Goal: Information Seeking & Learning: Learn about a topic

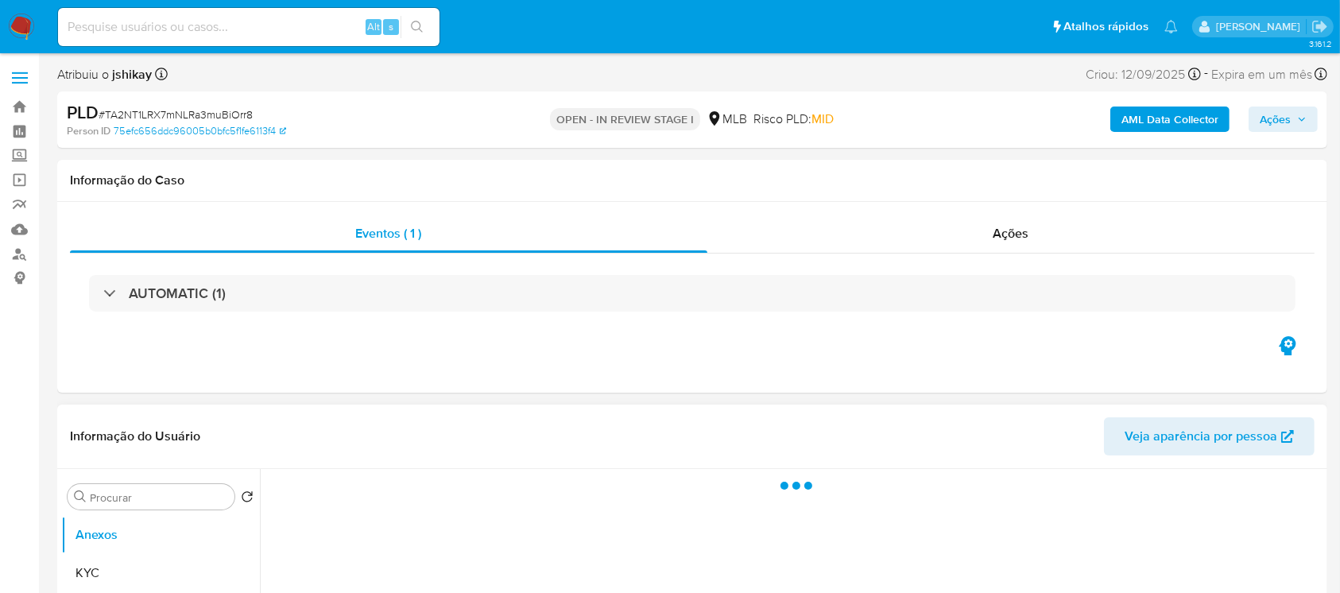
select select "10"
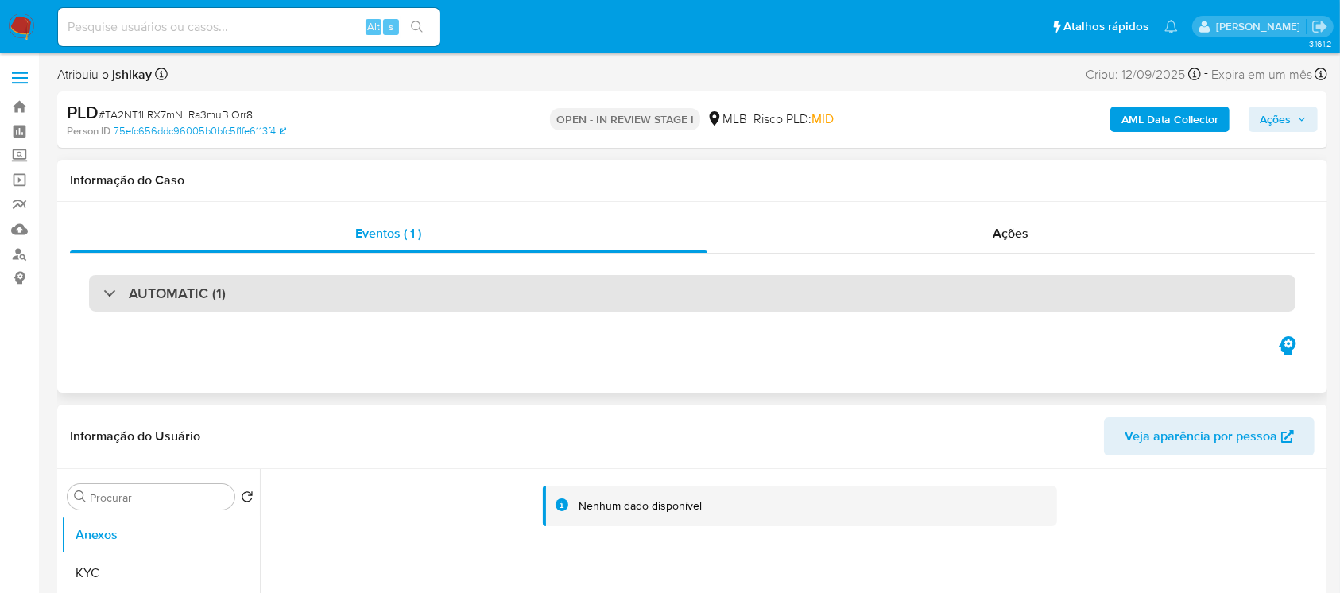
click at [97, 296] on div "AUTOMATIC (1)" at bounding box center [692, 293] width 1206 height 37
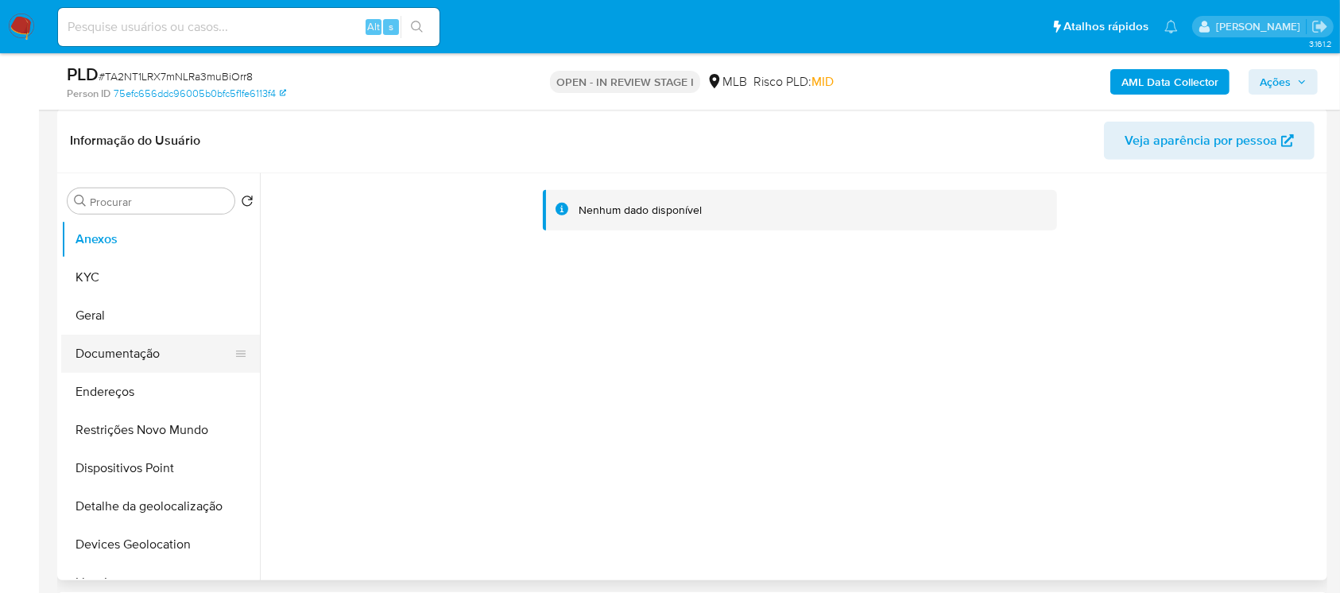
scroll to position [706, 0]
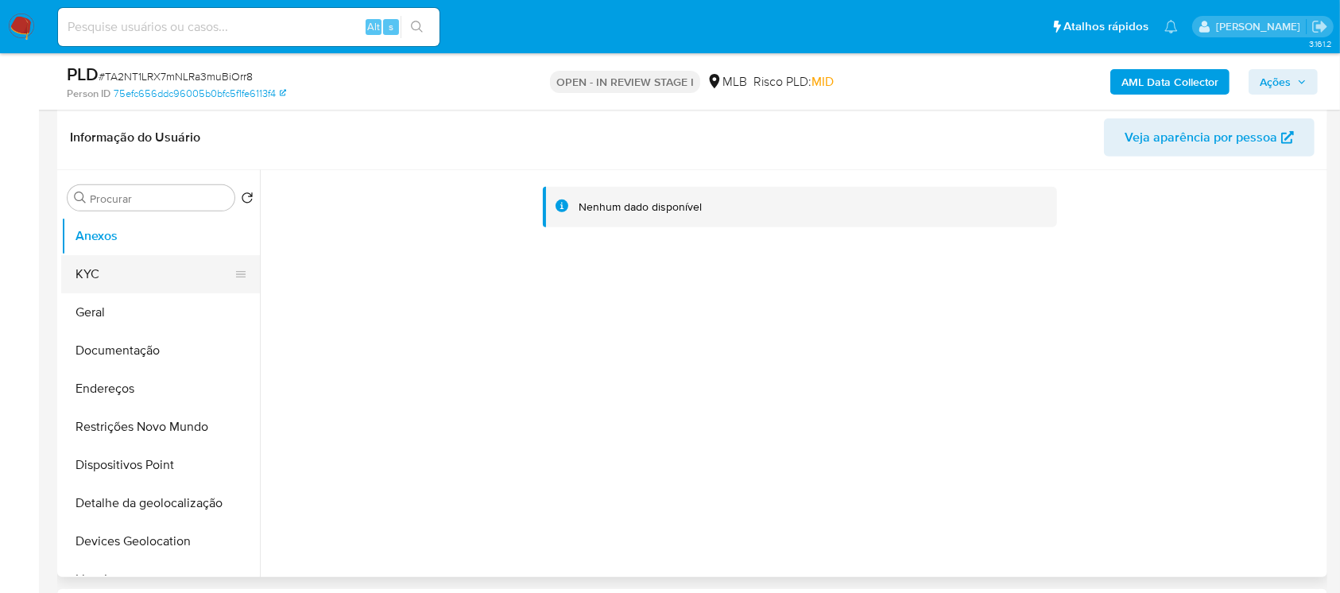
click at [99, 275] on button "KYC" at bounding box center [154, 274] width 186 height 38
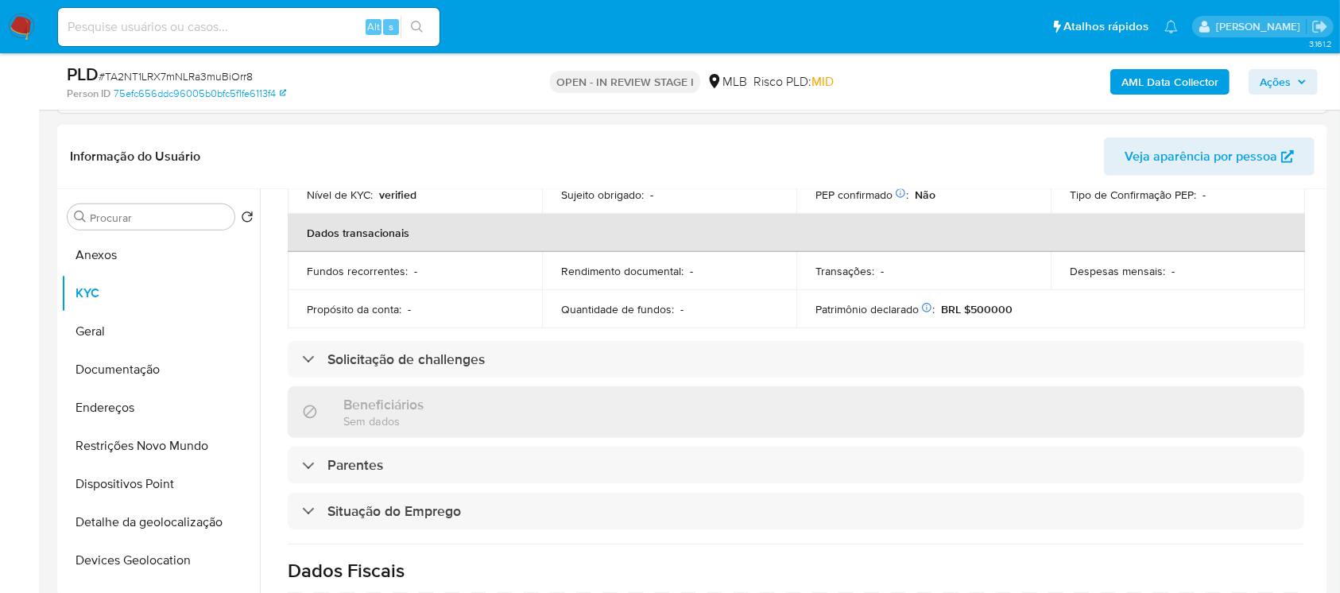
scroll to position [565, 0]
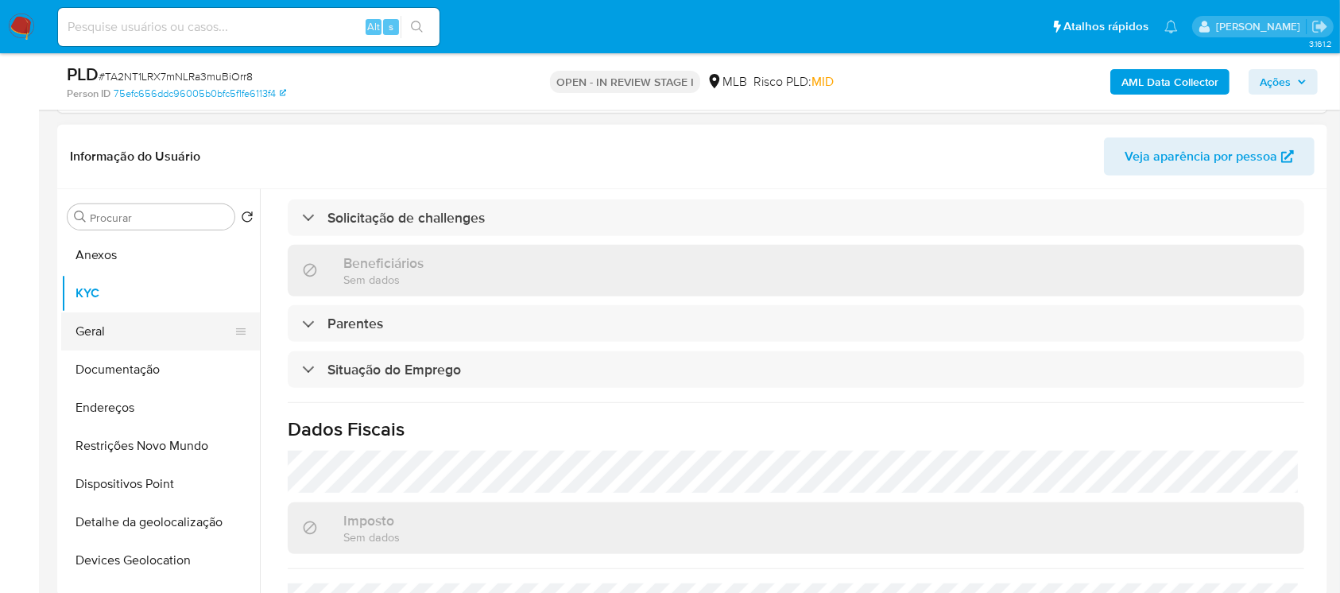
click at [123, 327] on button "Geral" at bounding box center [154, 331] width 186 height 38
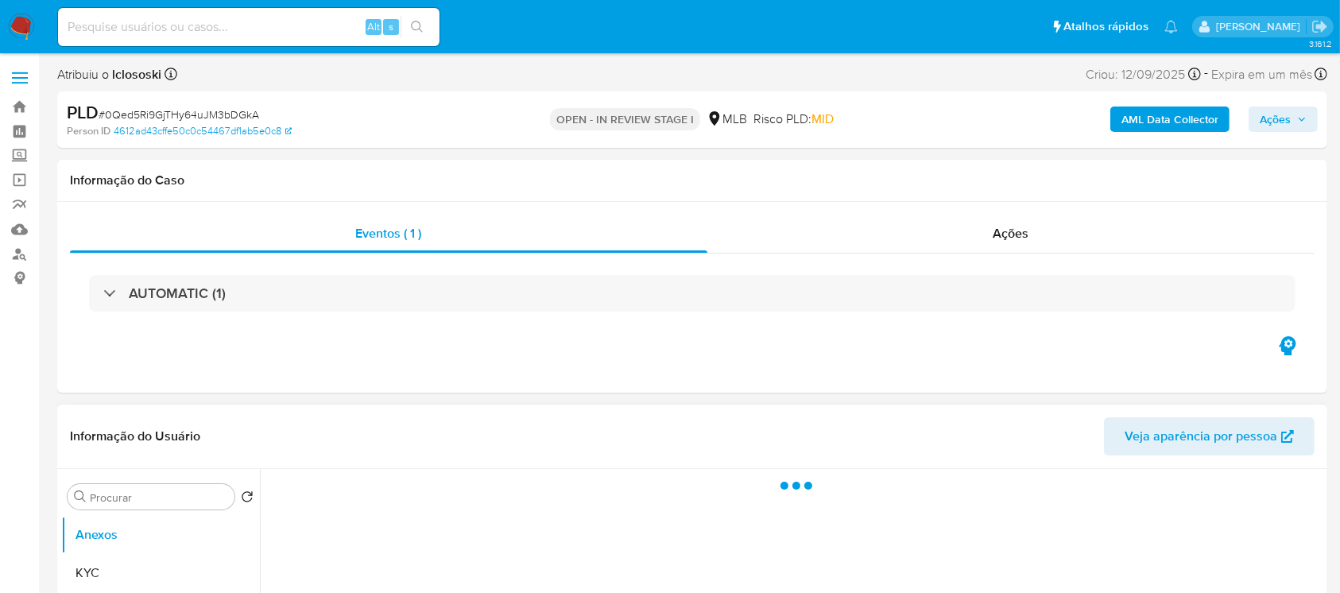
select select "10"
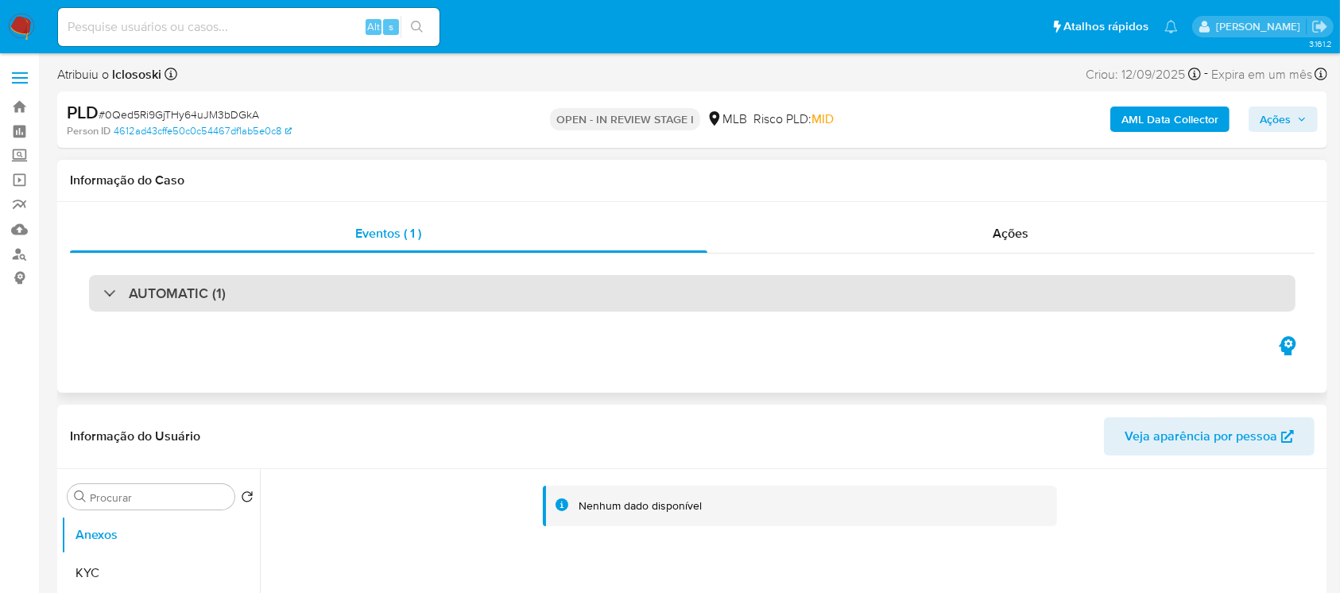
click at [474, 284] on div "AUTOMATIC (1)" at bounding box center [692, 293] width 1206 height 37
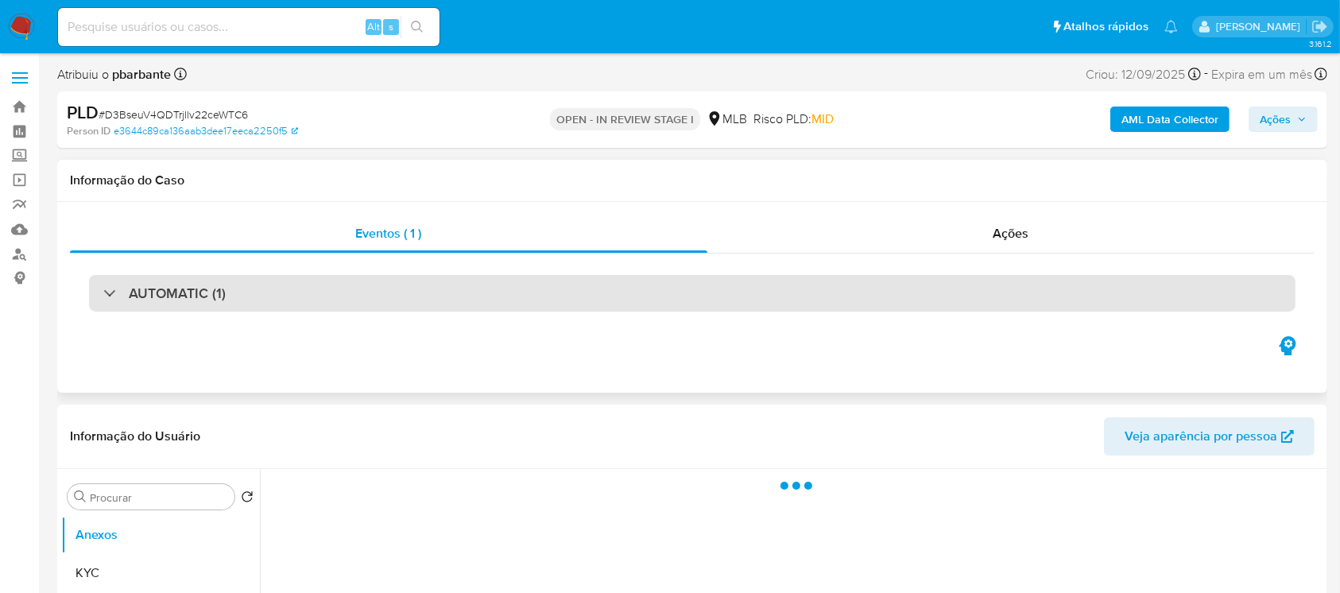
click at [110, 300] on div "AUTOMATIC (1)" at bounding box center [164, 292] width 122 height 17
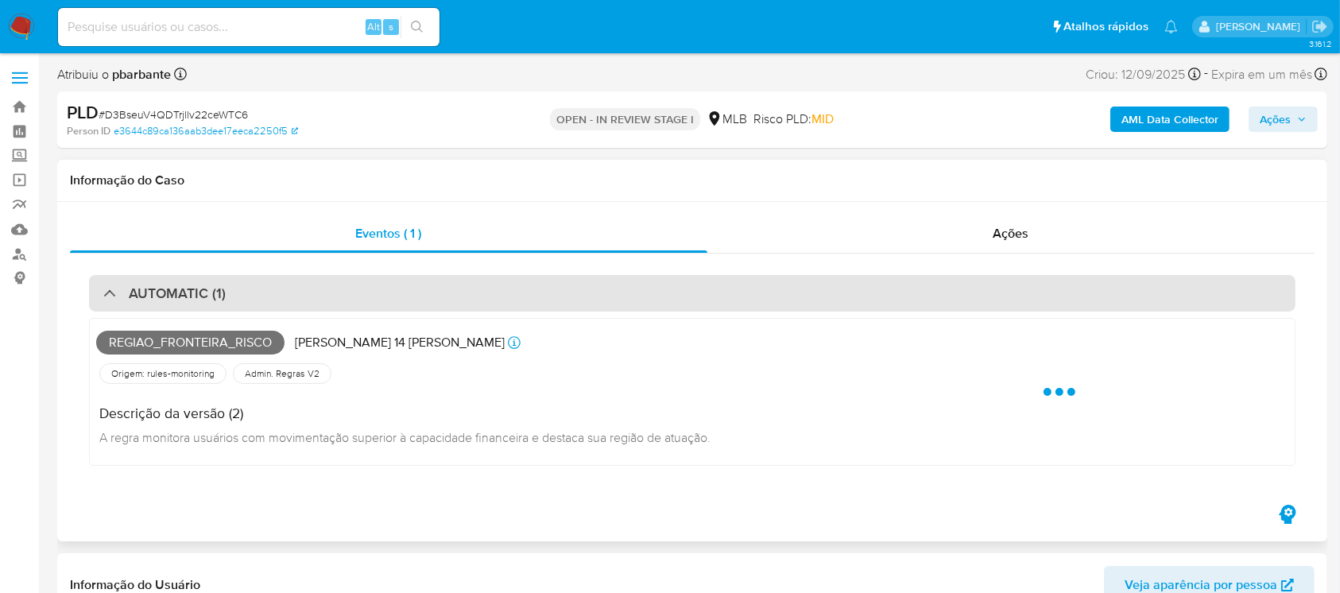
select select "10"
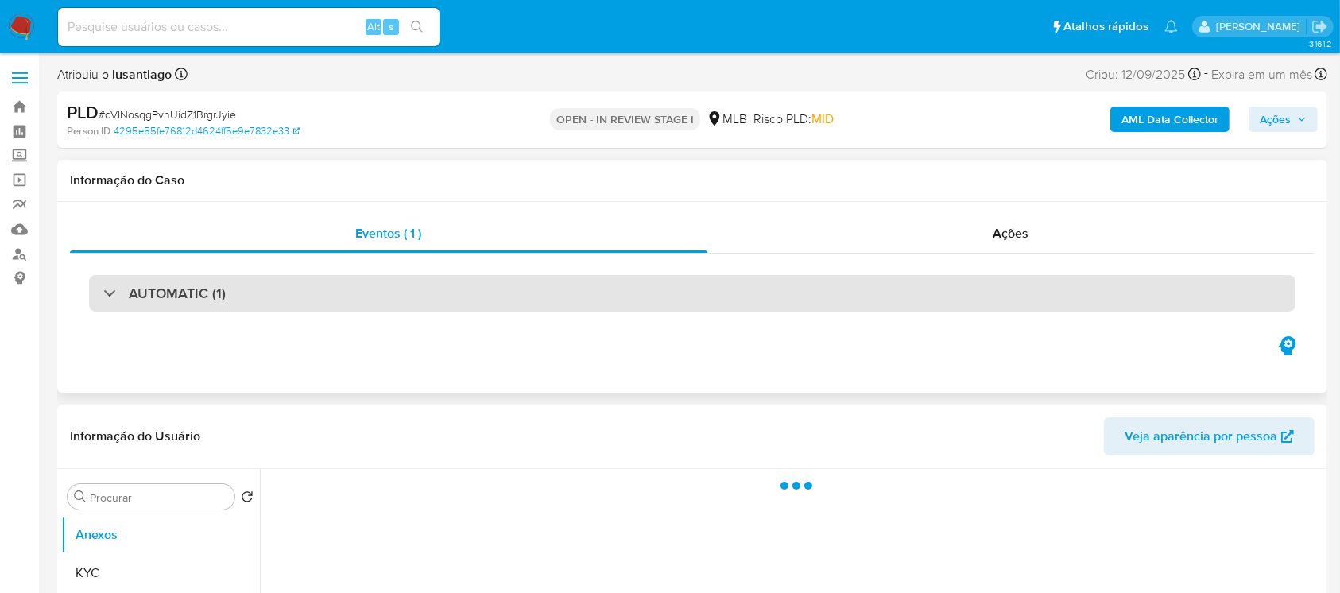
click at [108, 296] on div "AUTOMATIC (1)" at bounding box center [164, 292] width 122 height 17
select select "10"
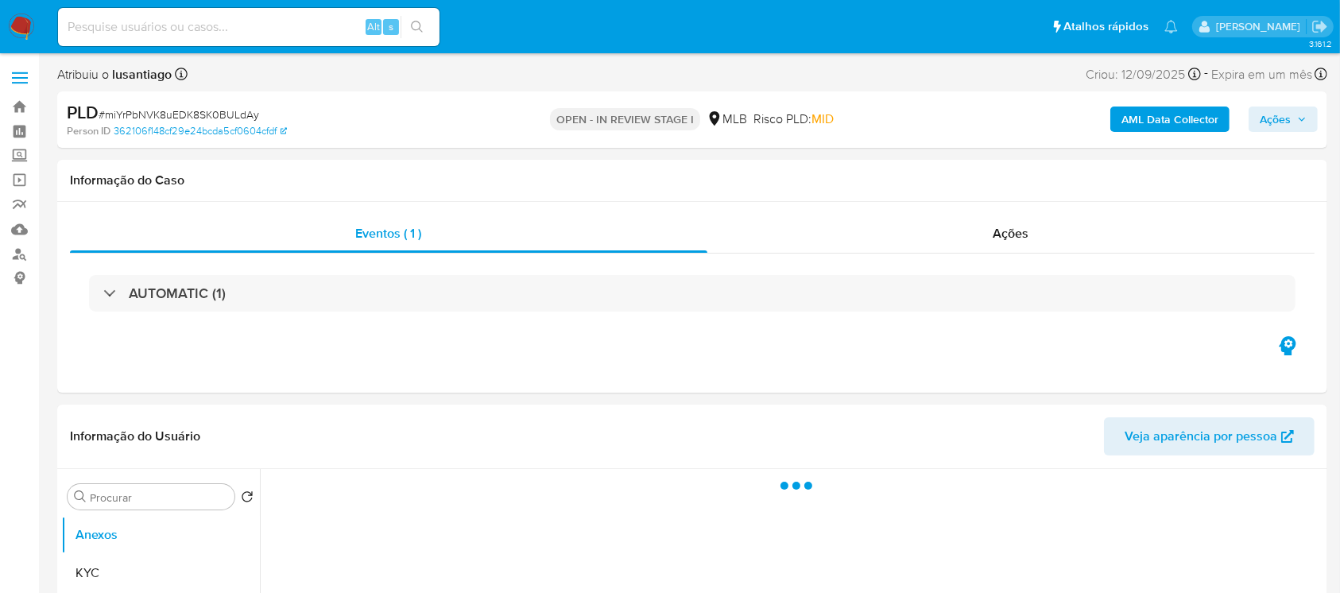
click at [108, 296] on div "AUTOMATIC (1)" at bounding box center [164, 292] width 122 height 17
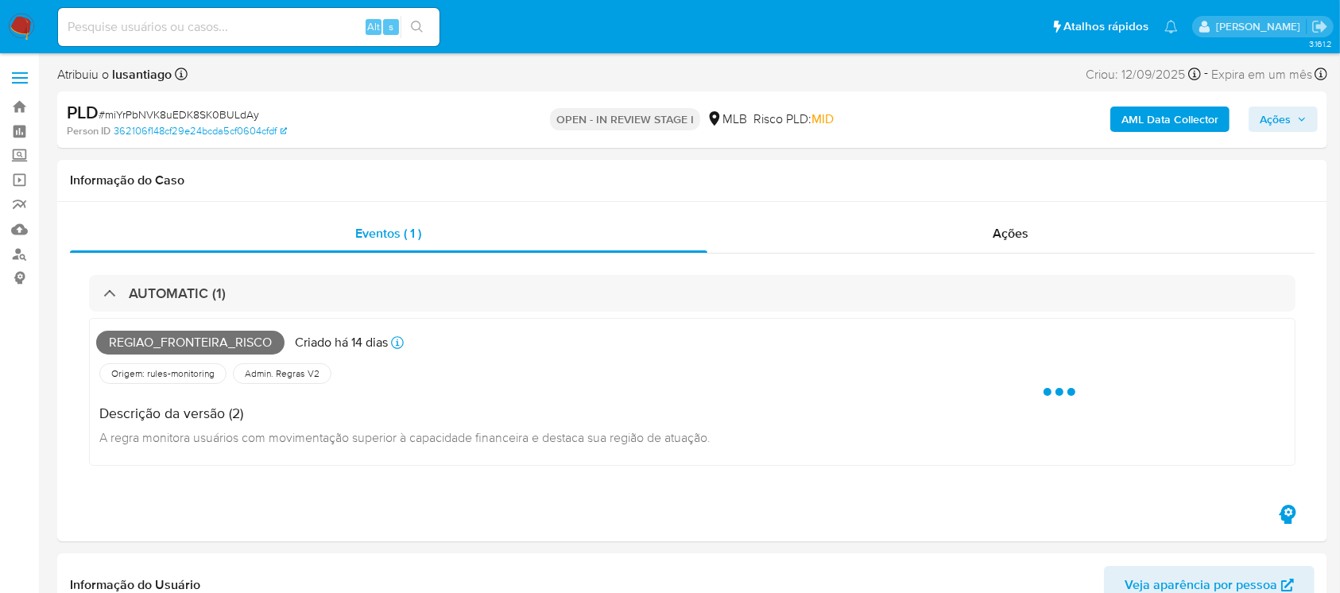
select select "10"
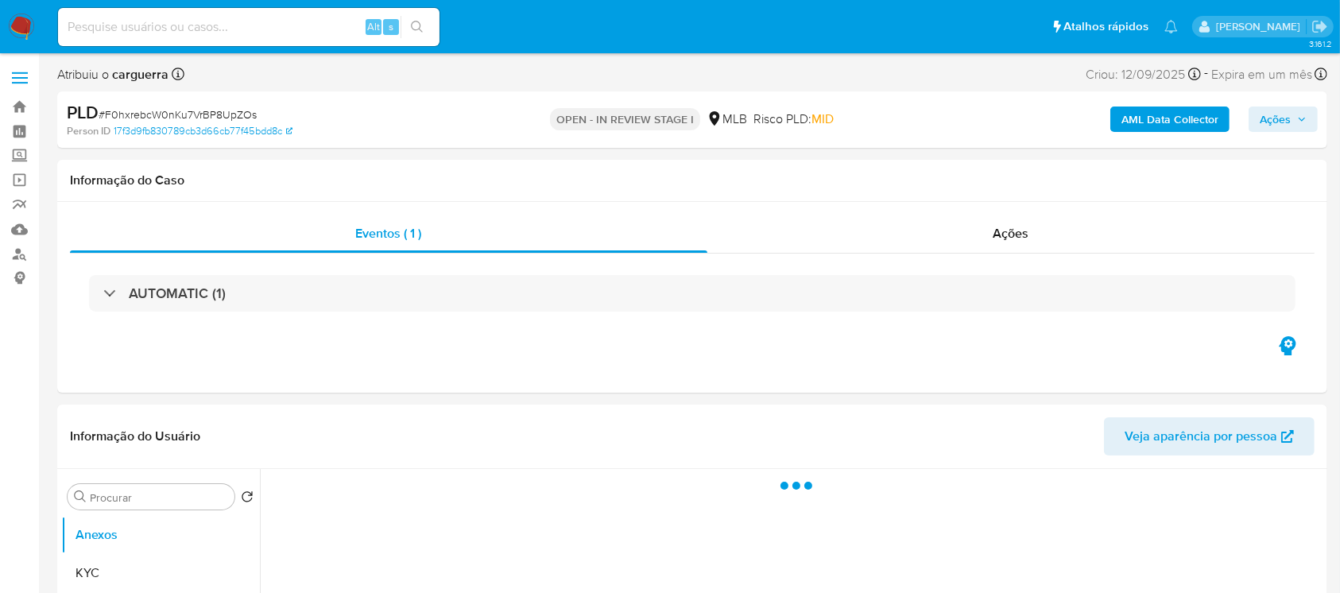
click at [103, 292] on div at bounding box center [103, 292] width 0 height 0
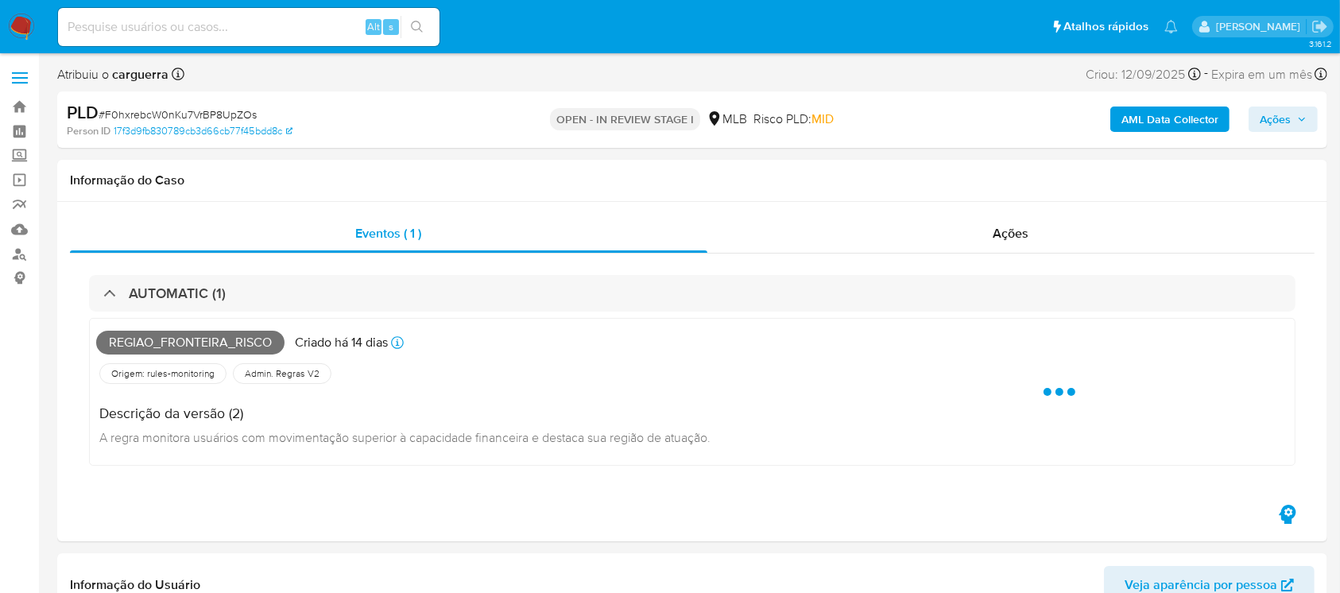
select select "10"
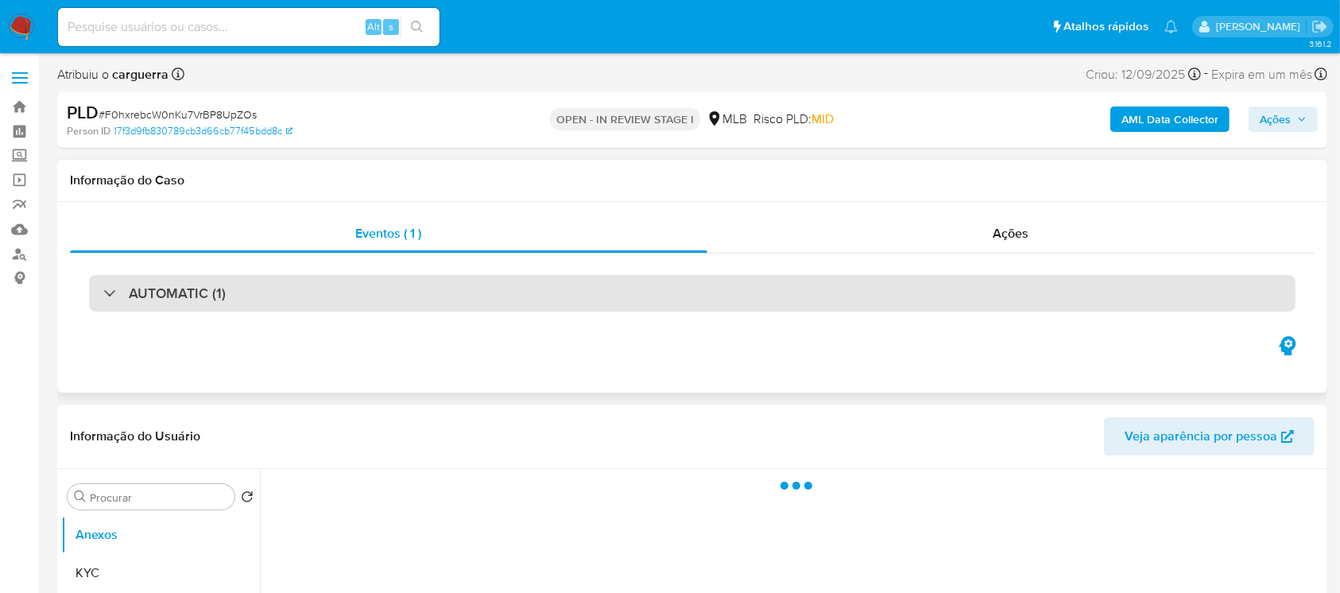
click at [103, 296] on div "AUTOMATIC (1)" at bounding box center [164, 292] width 122 height 17
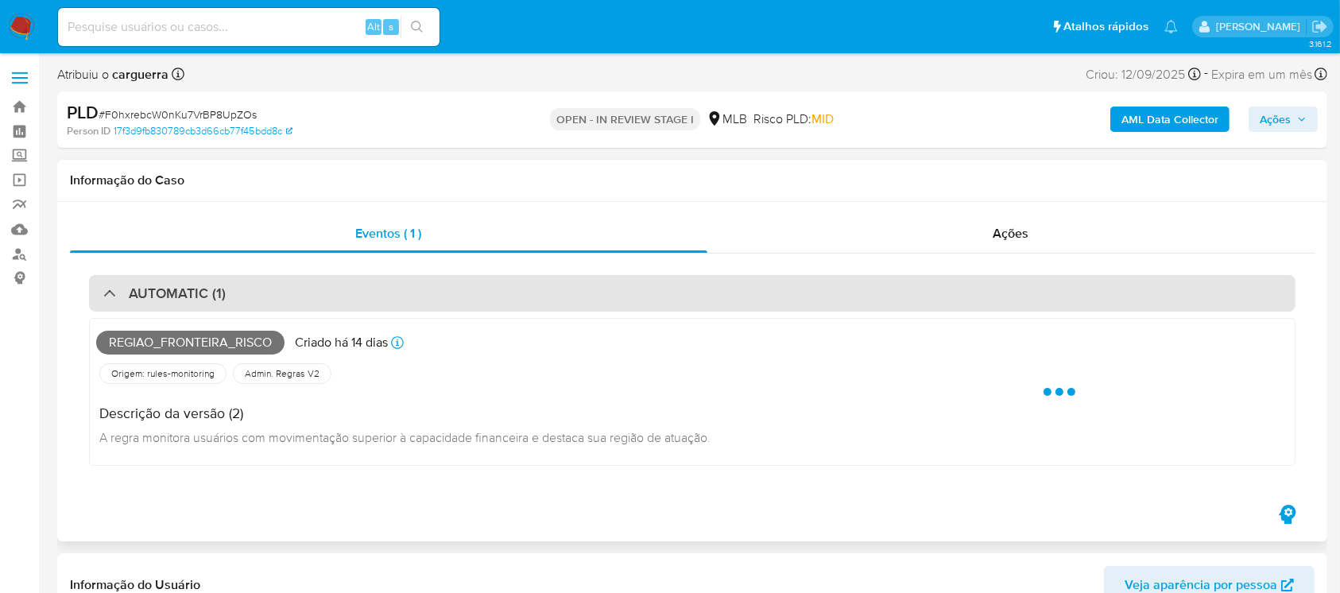
select select "10"
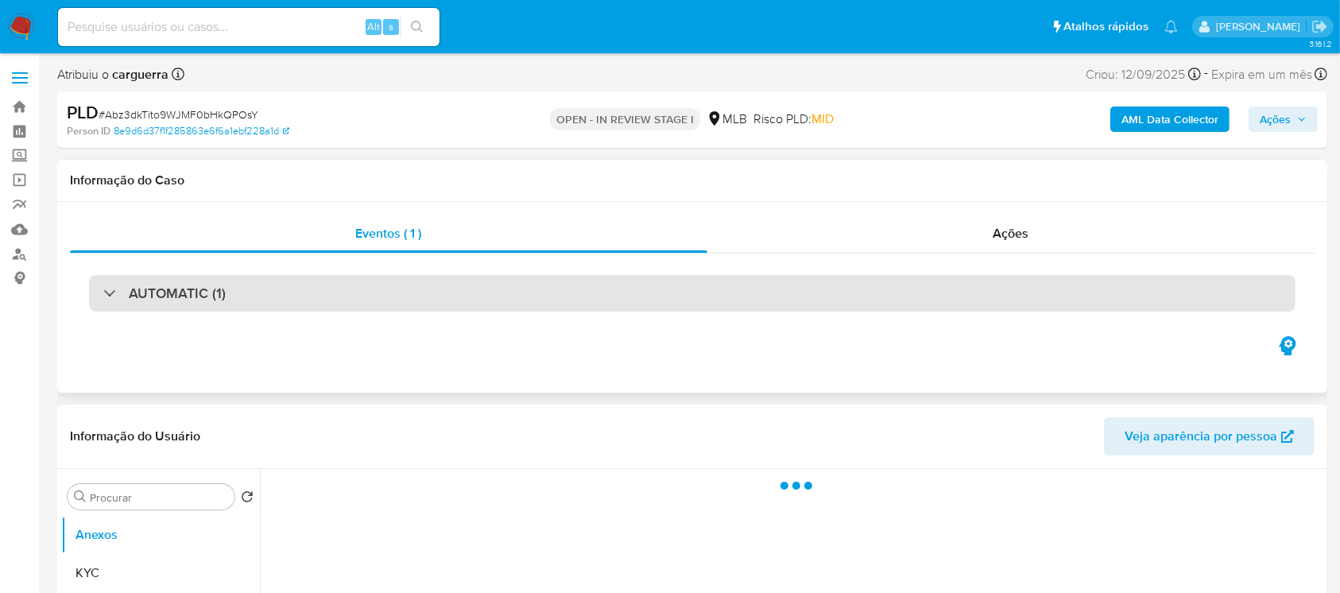
click at [93, 300] on div "AUTOMATIC (1)" at bounding box center [692, 293] width 1206 height 37
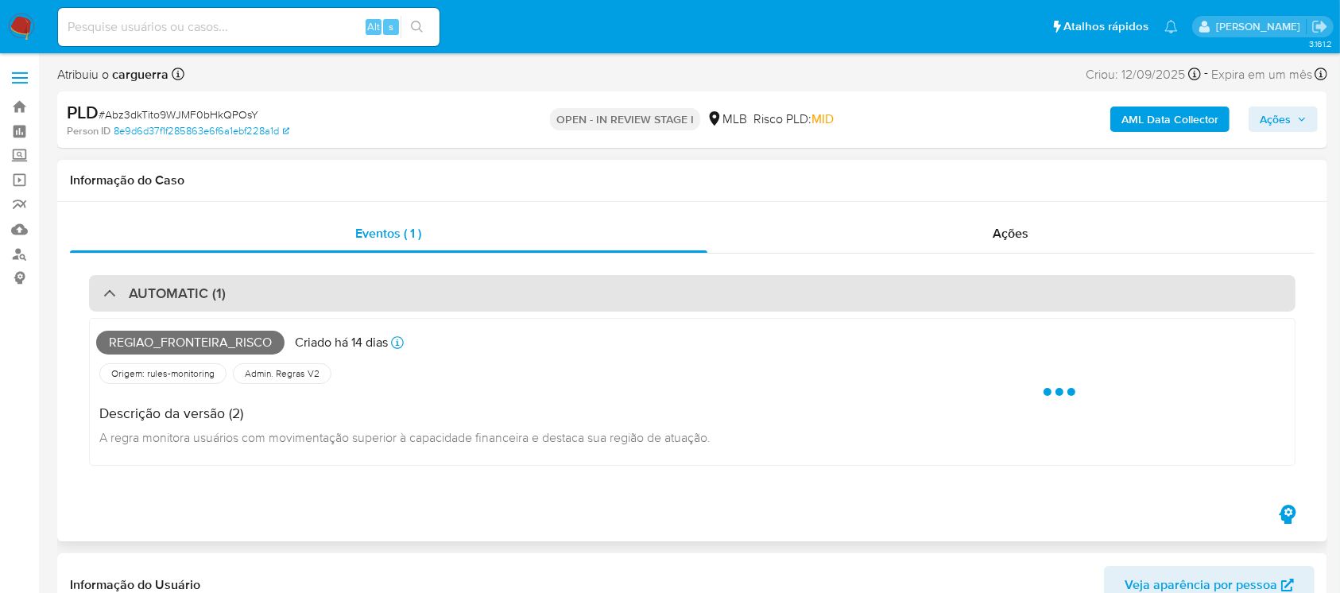
select select "10"
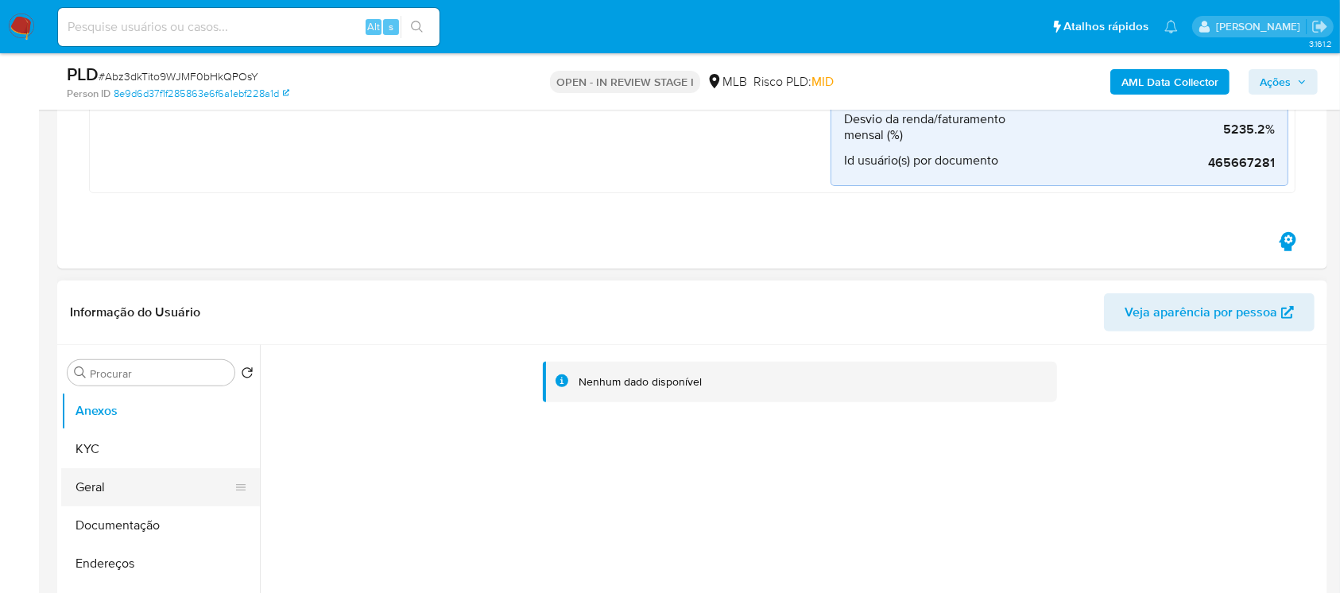
scroll to position [565, 0]
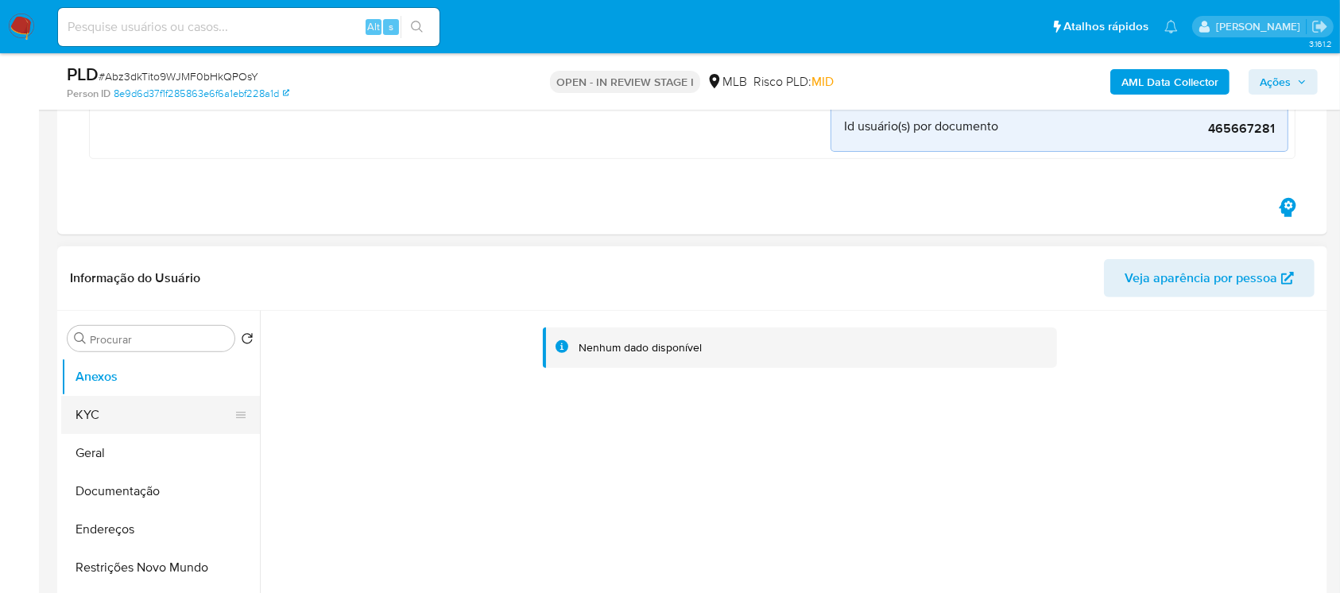
click at [109, 419] on button "KYC" at bounding box center [154, 415] width 186 height 38
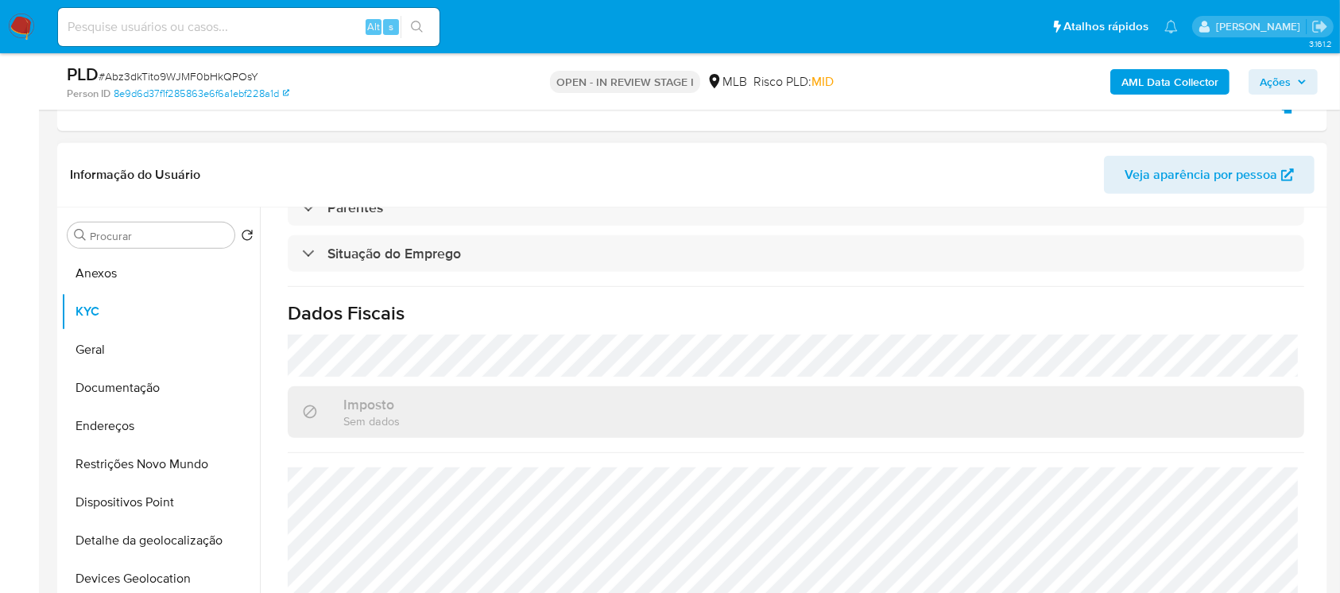
scroll to position [847, 0]
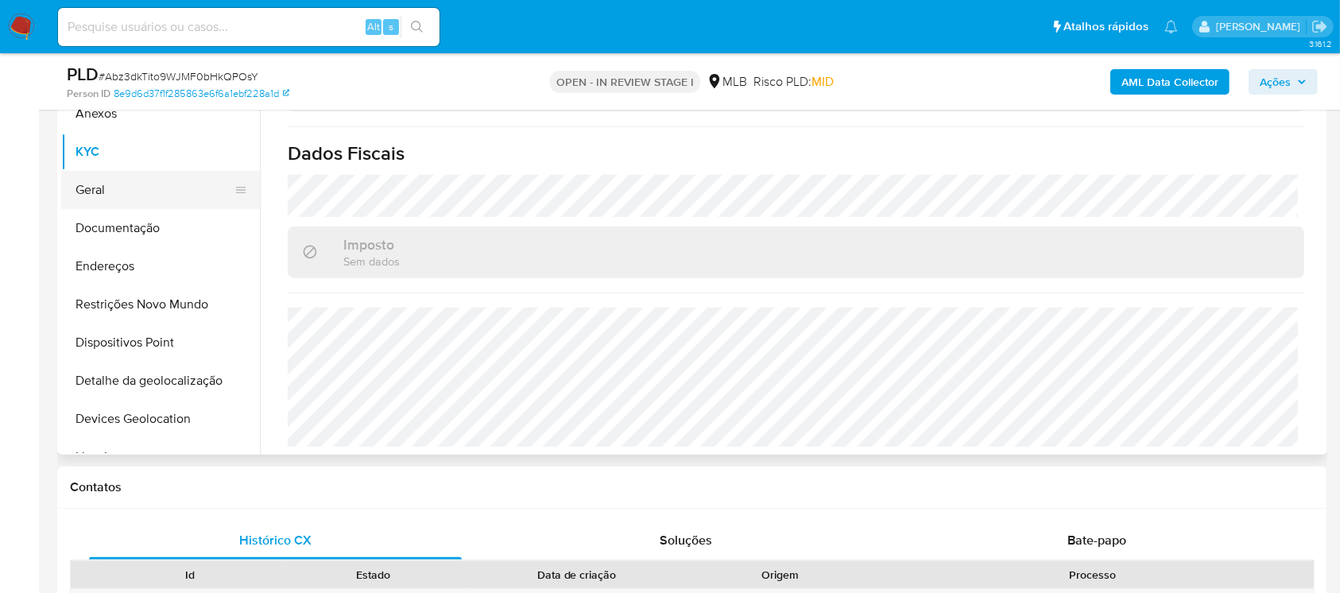
click at [95, 188] on button "Geral" at bounding box center [154, 190] width 186 height 38
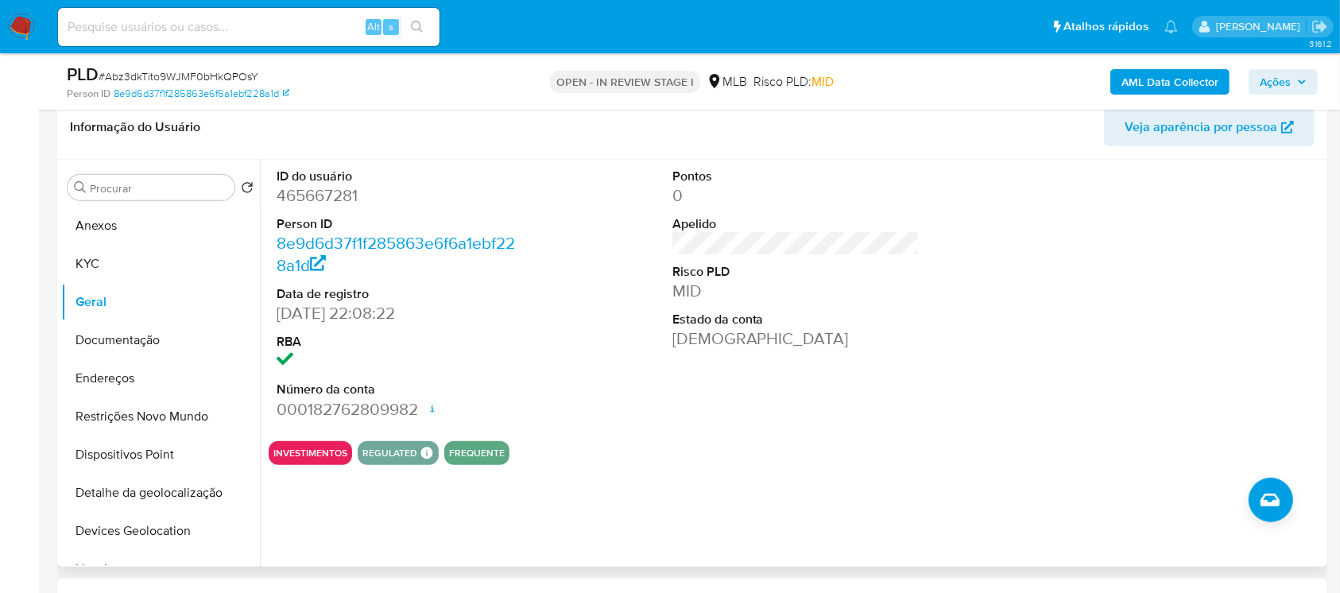
scroll to position [706, 0]
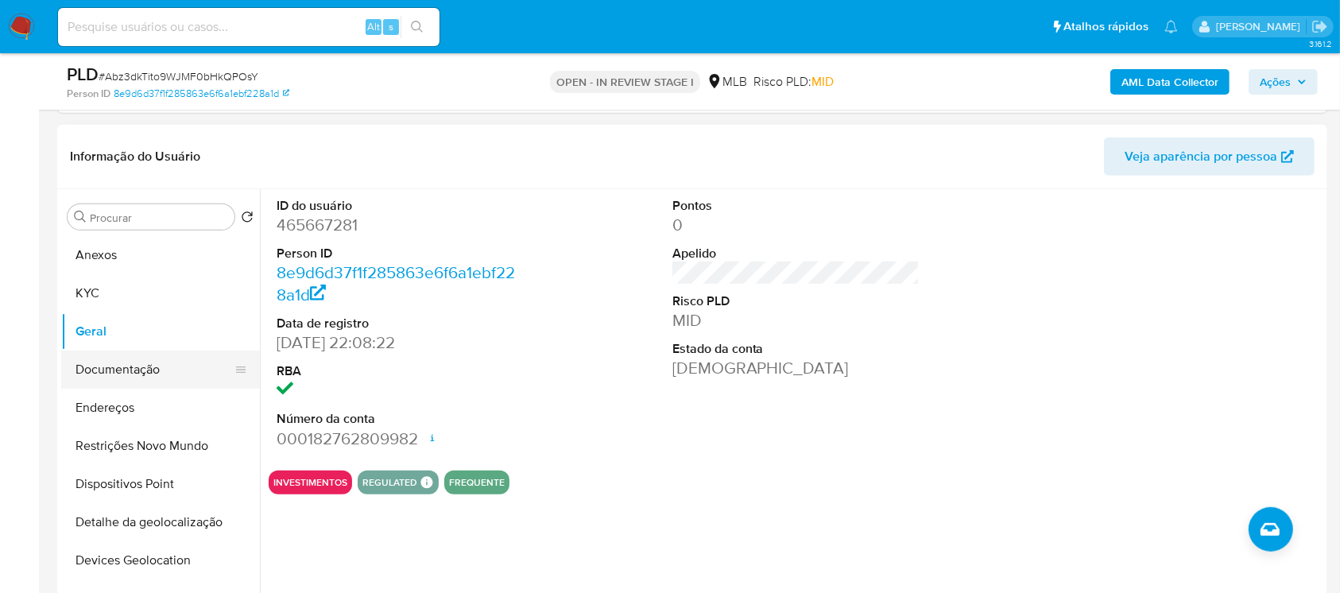
click at [110, 370] on button "Documentação" at bounding box center [154, 369] width 186 height 38
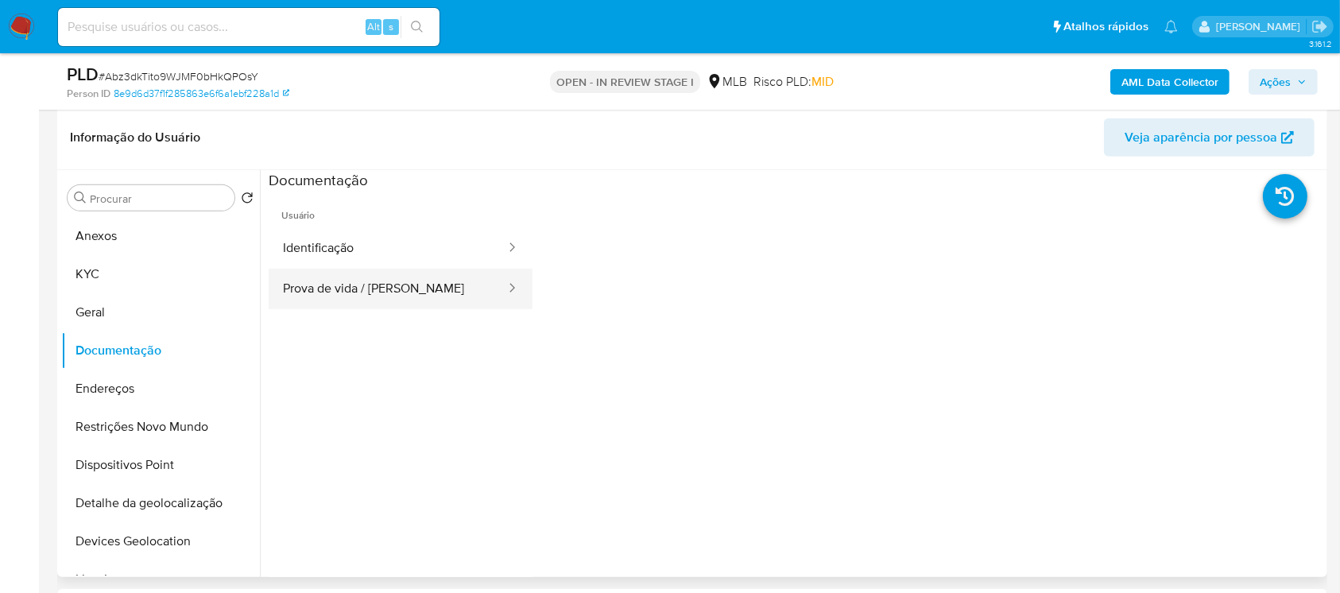
click at [326, 296] on button "Prova de vida / Selfie" at bounding box center [388, 289] width 238 height 41
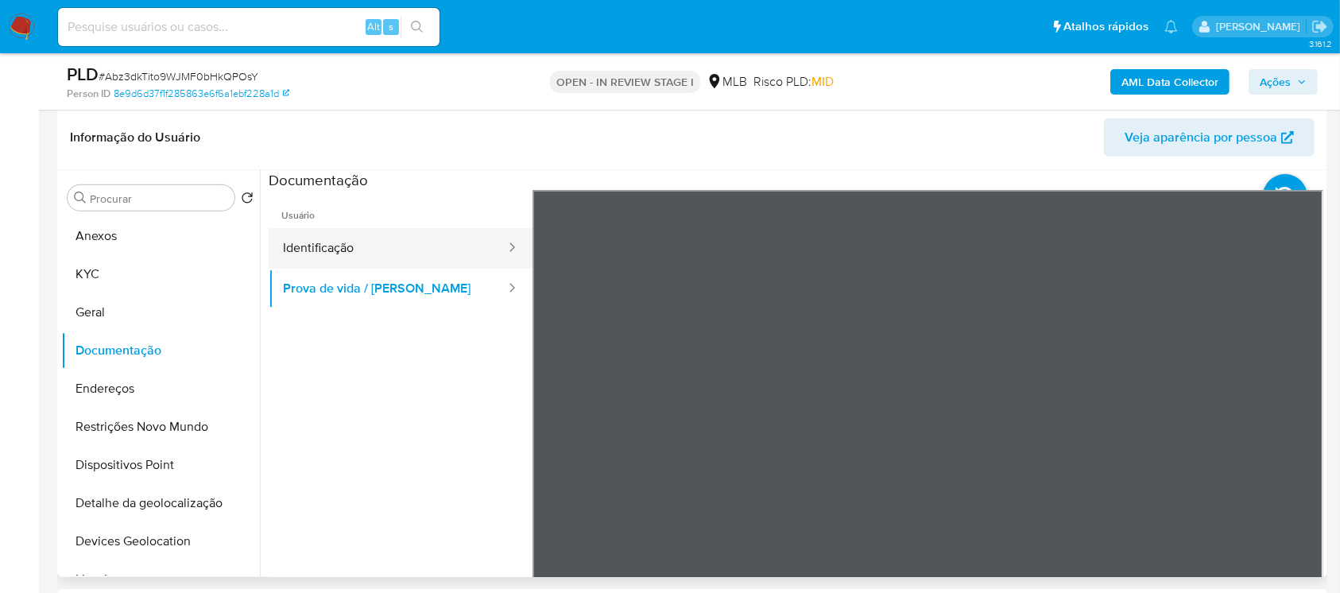
click at [329, 249] on button "Identificação" at bounding box center [388, 248] width 238 height 41
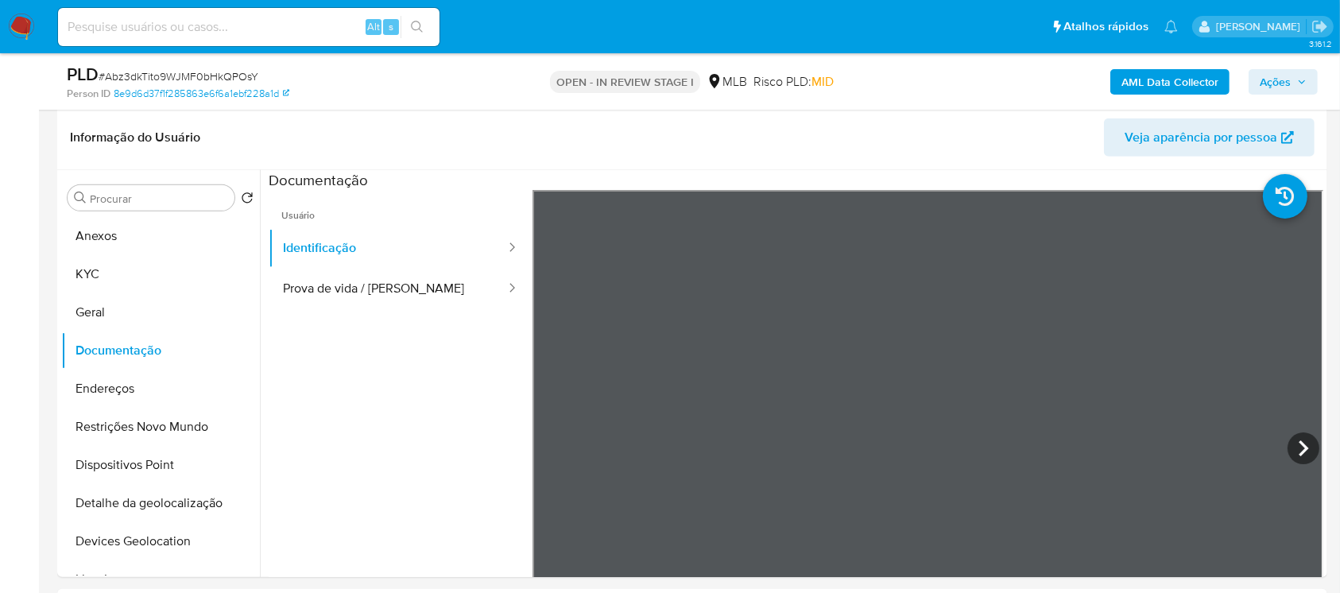
click at [1340, 435] on html "Pausado Ver notificaciones Alt s Atalhos rápidos Presiona las siguientes teclas…" at bounding box center [670, 513] width 1340 height 2438
click at [1290, 446] on icon at bounding box center [1303, 448] width 32 height 32
click at [89, 387] on button "Endereços" at bounding box center [154, 388] width 186 height 38
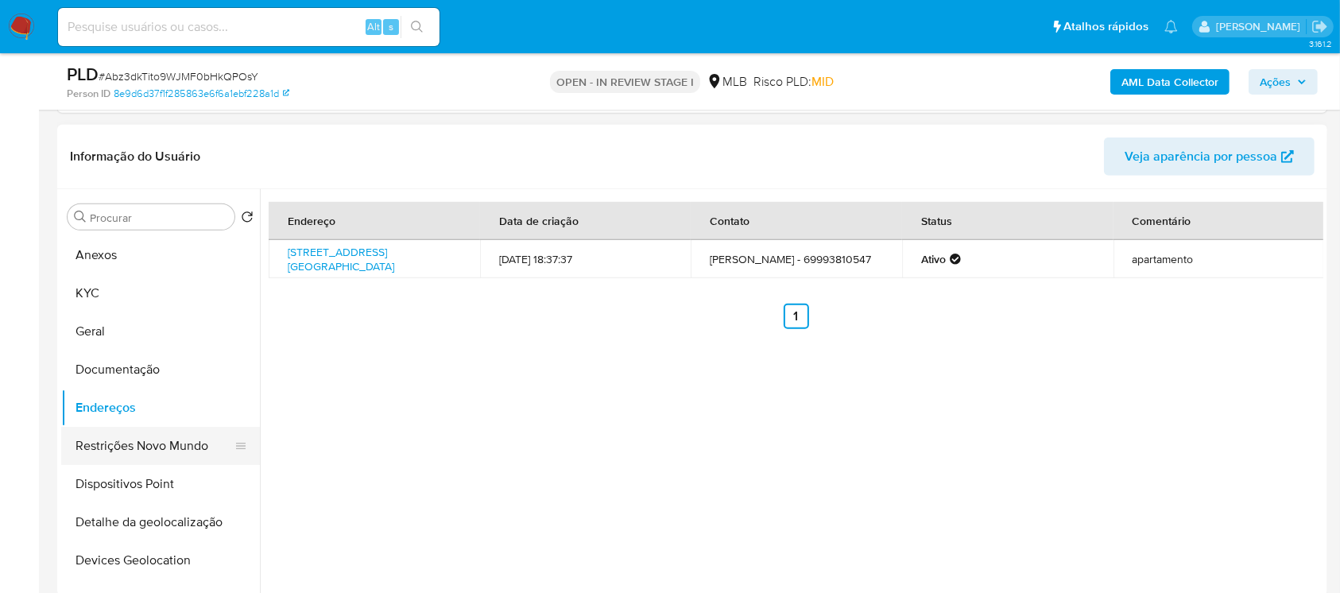
click at [96, 439] on button "Restrições Novo Mundo" at bounding box center [154, 446] width 186 height 38
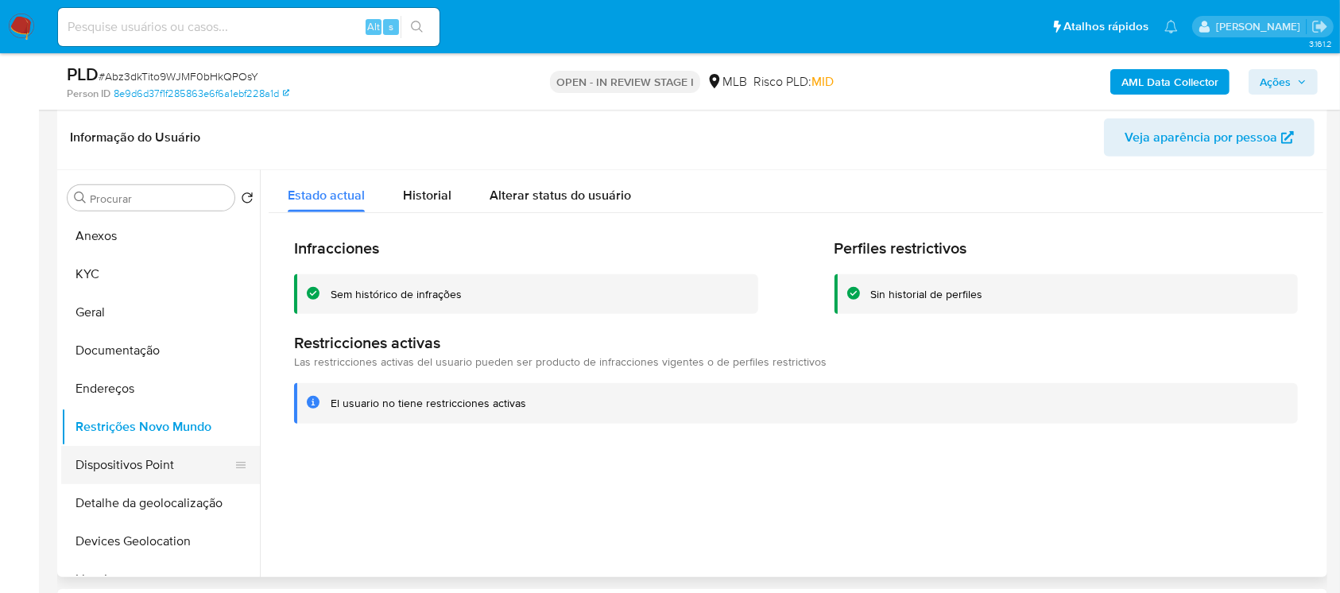
click at [123, 473] on button "Dispositivos Point" at bounding box center [154, 465] width 186 height 38
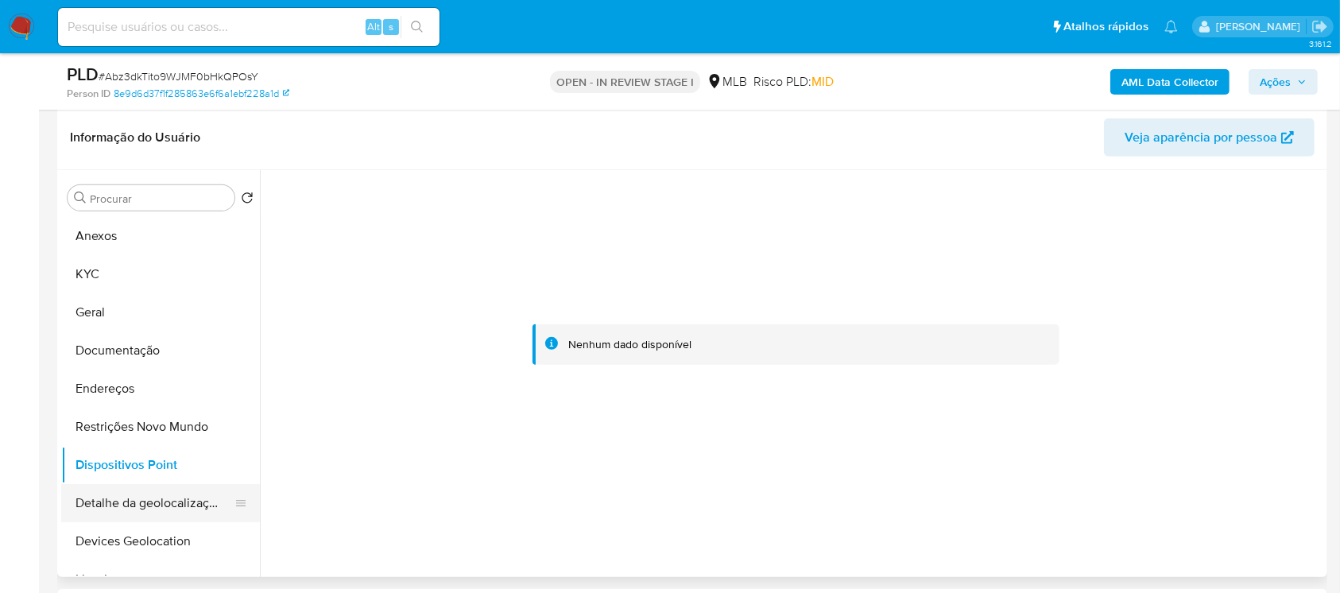
click at [102, 505] on button "Detalhe da geolocalização" at bounding box center [154, 503] width 186 height 38
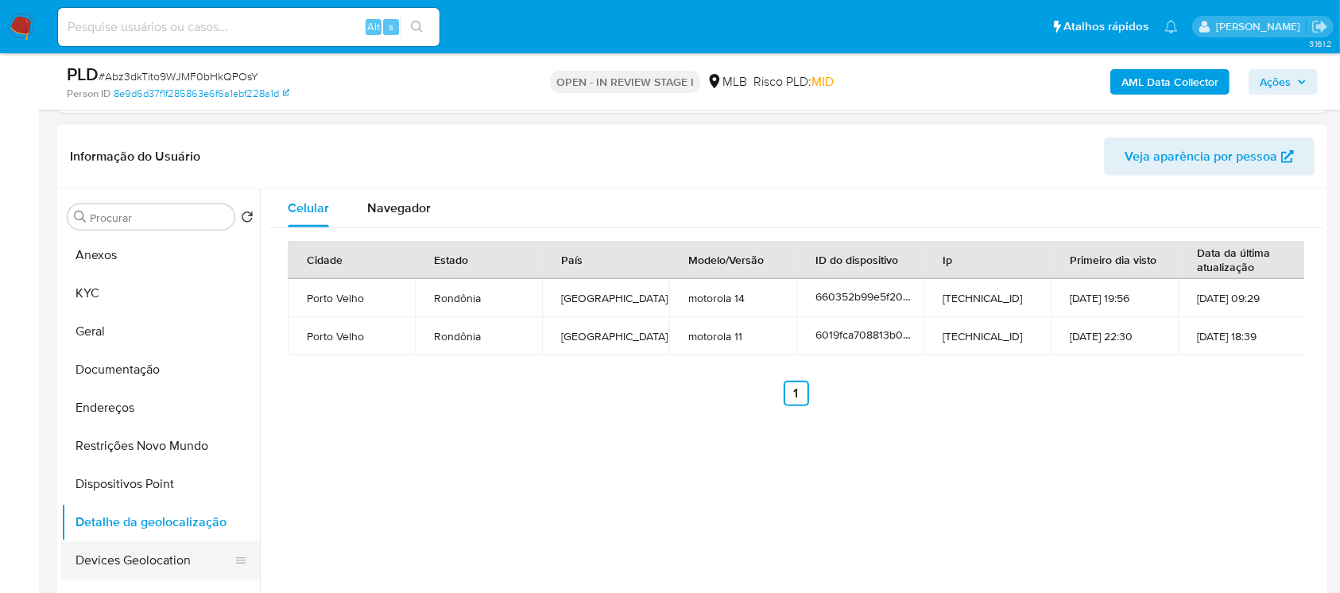
click at [101, 541] on button "Devices Geolocation" at bounding box center [154, 560] width 186 height 38
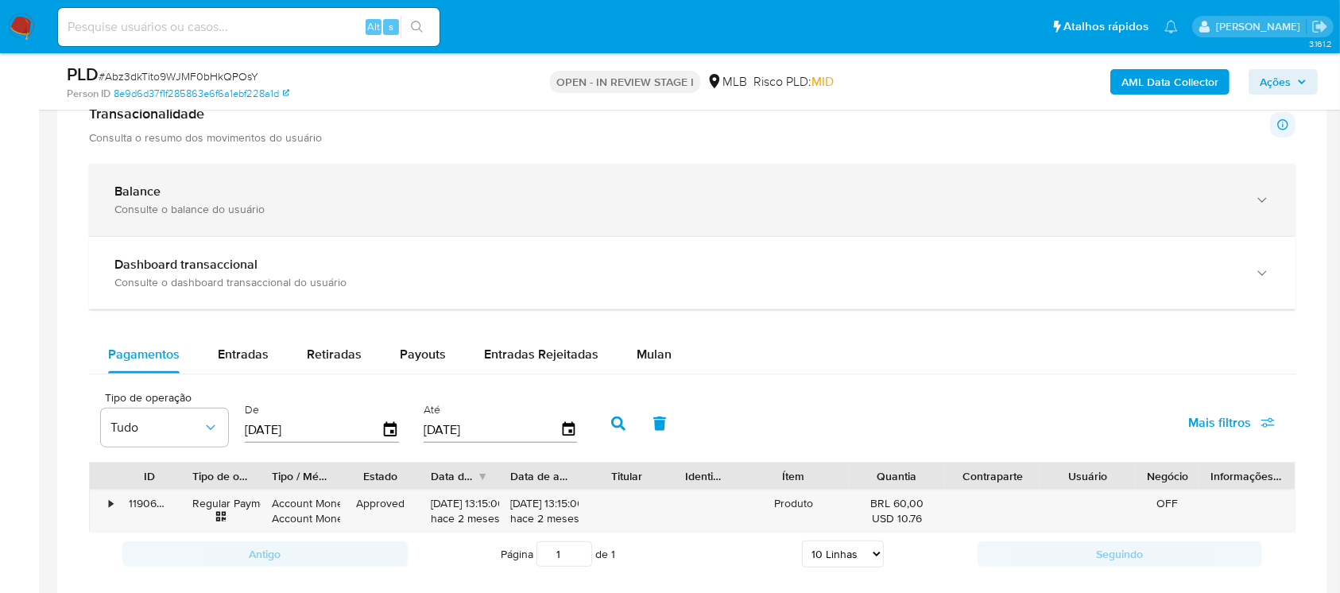
scroll to position [1695, 0]
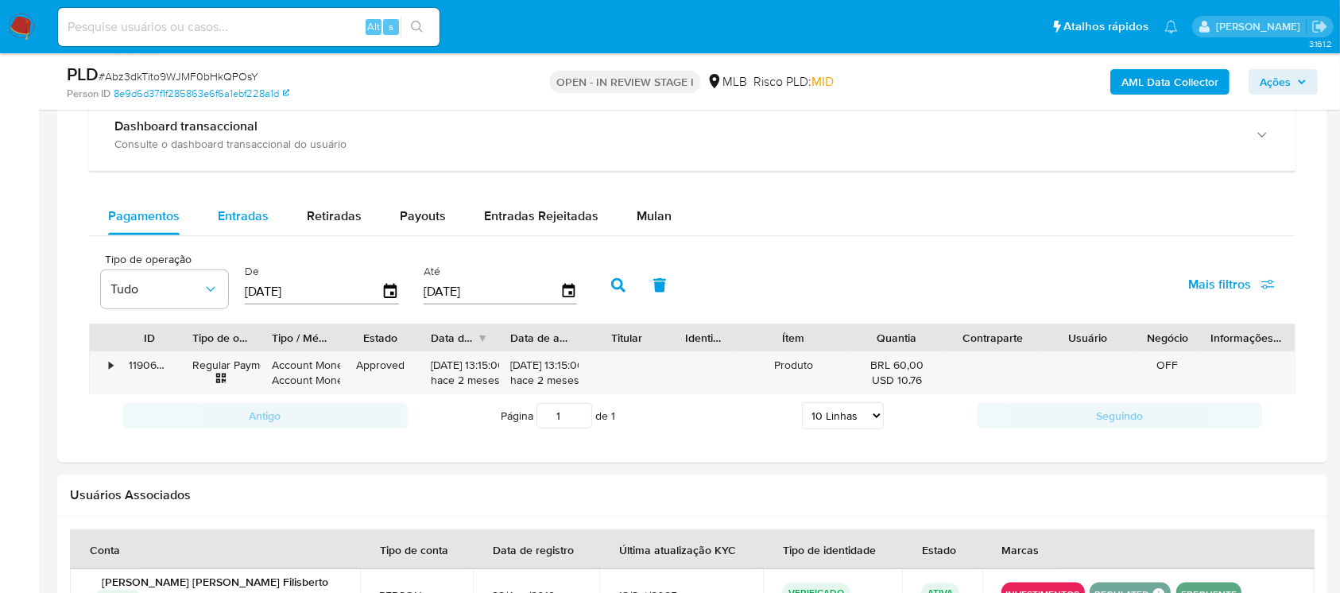
click at [247, 211] on span "Entradas" at bounding box center [243, 216] width 51 height 18
select select "10"
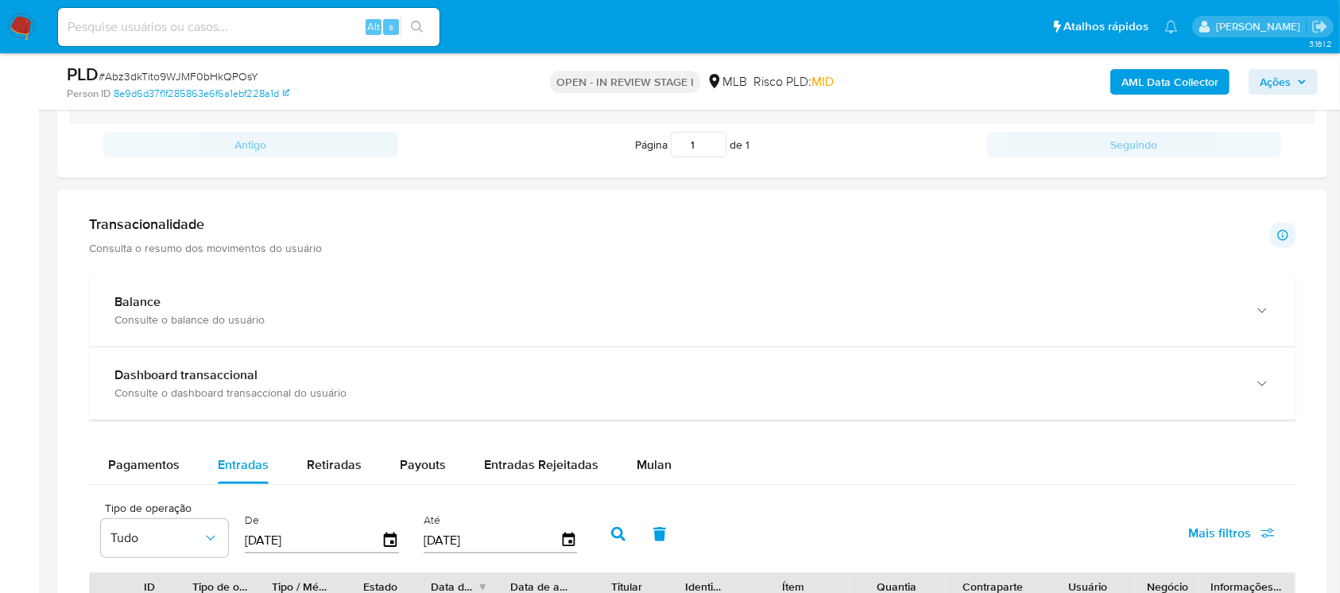
scroll to position [1412, 0]
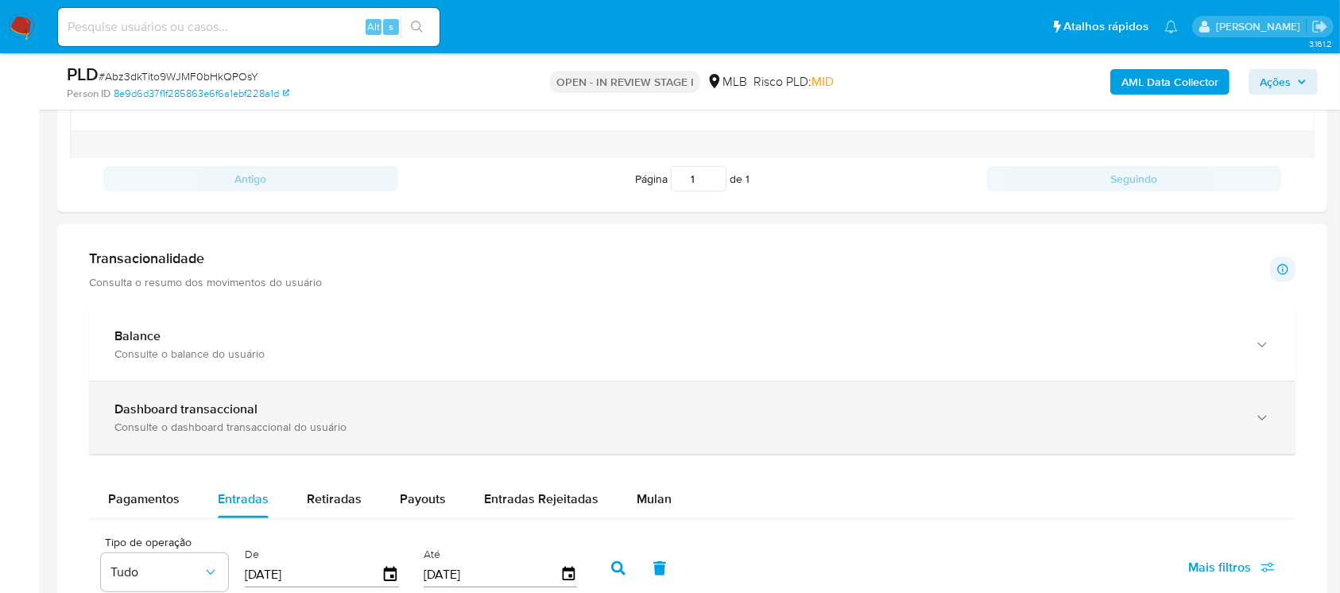
click at [199, 419] on div "Consulte o dashboard transaccional do usuário" at bounding box center [675, 426] width 1123 height 14
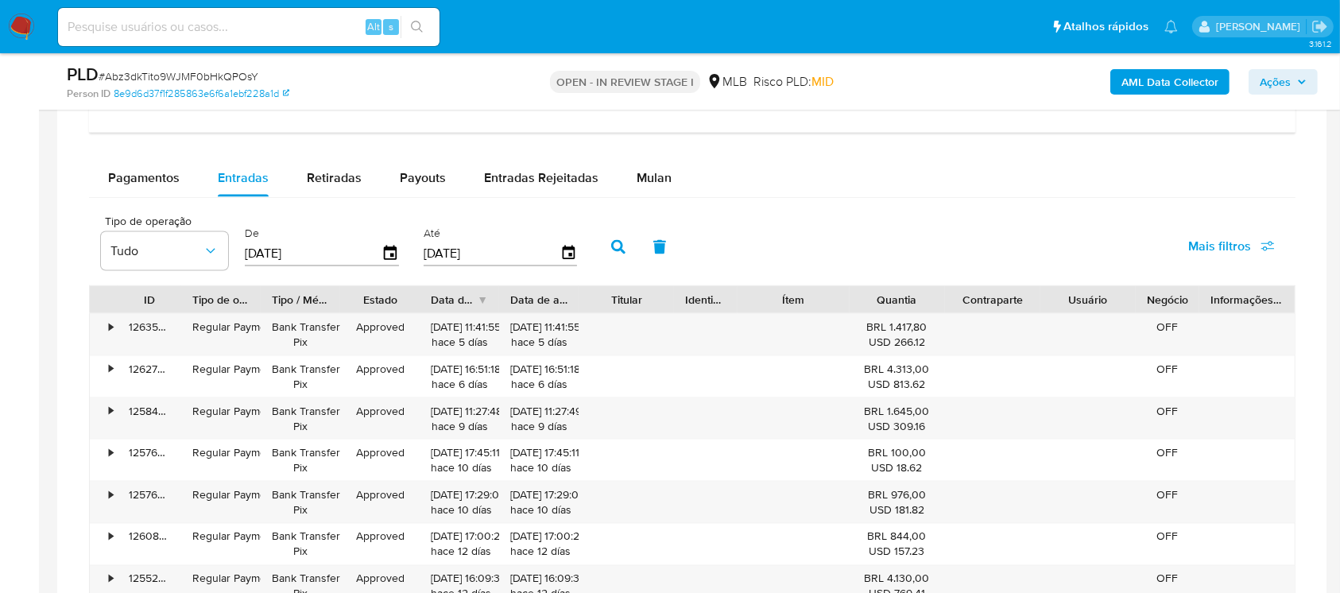
scroll to position [2422, 0]
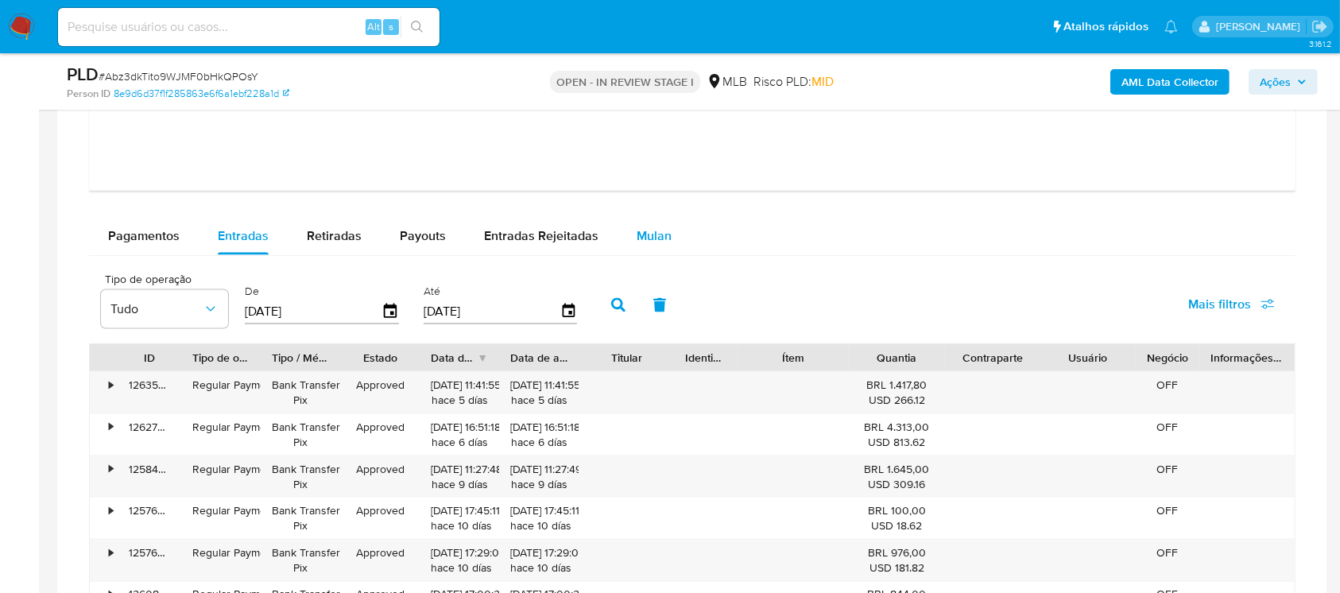
click at [644, 242] on span "Mulan" at bounding box center [653, 235] width 35 height 18
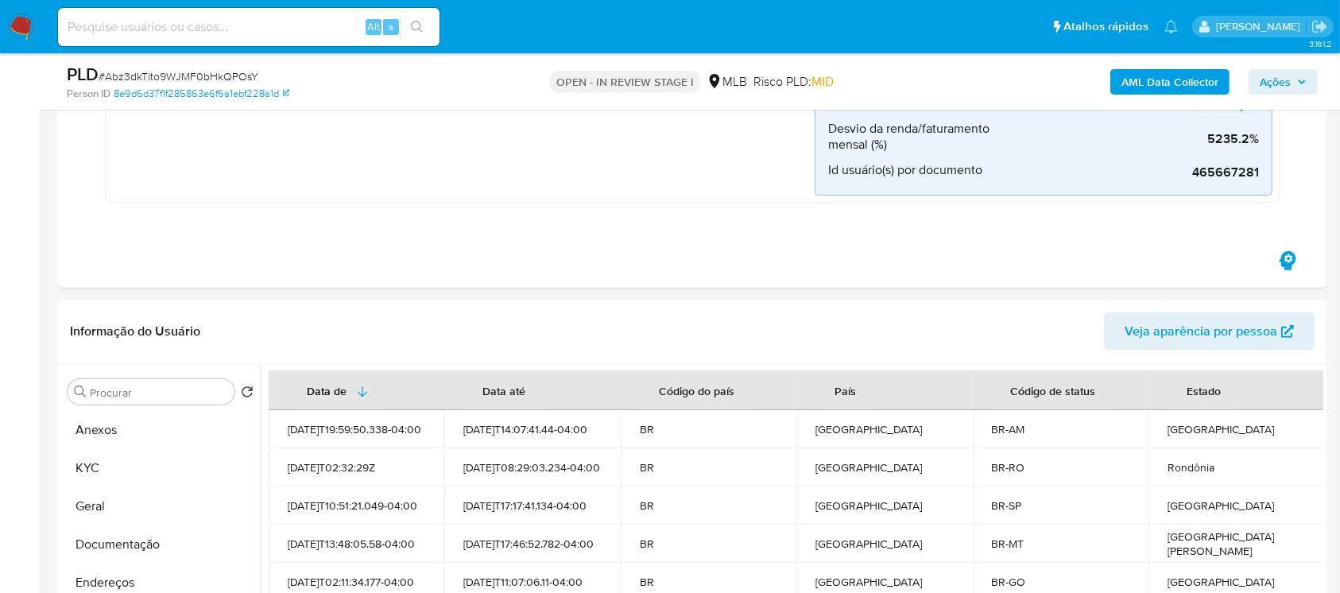
scroll to position [565, 0]
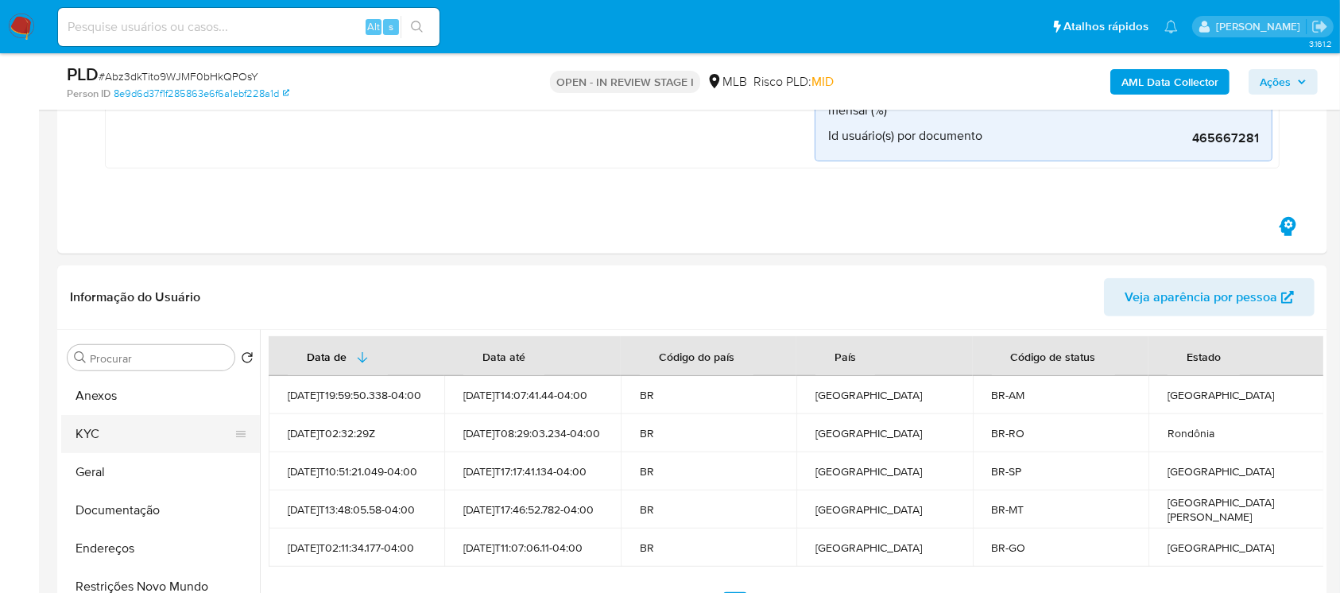
click at [107, 435] on button "KYC" at bounding box center [154, 434] width 186 height 38
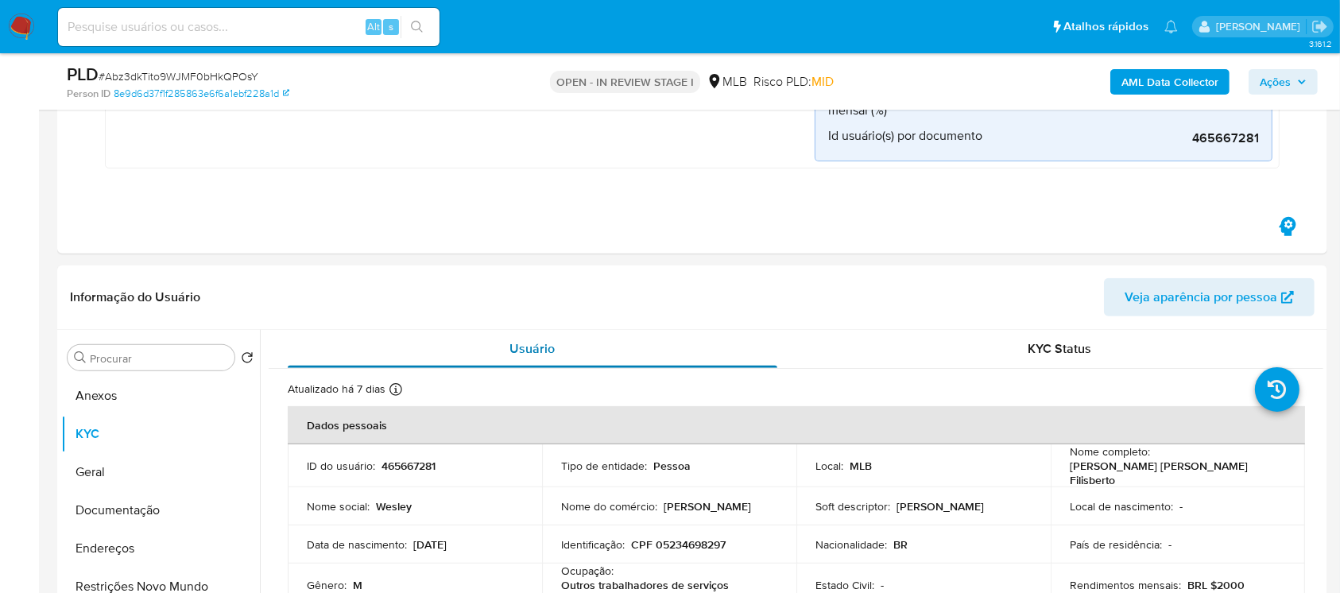
scroll to position [141, 0]
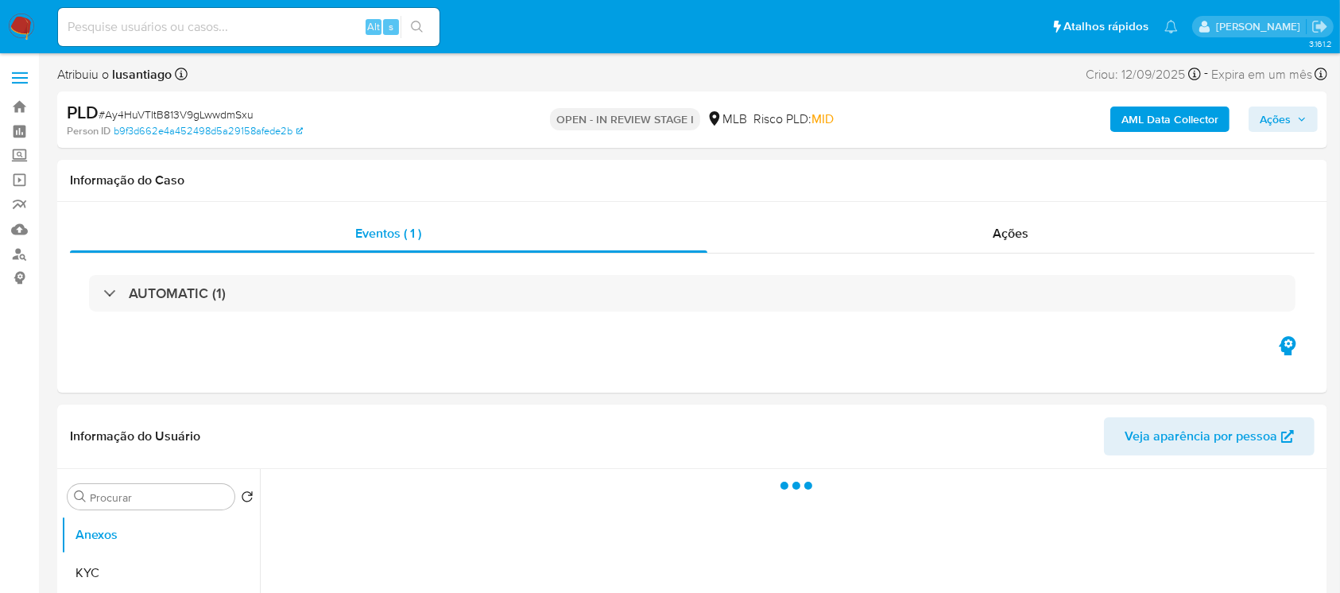
click at [103, 293] on div "AUTOMATIC (1)" at bounding box center [164, 292] width 122 height 17
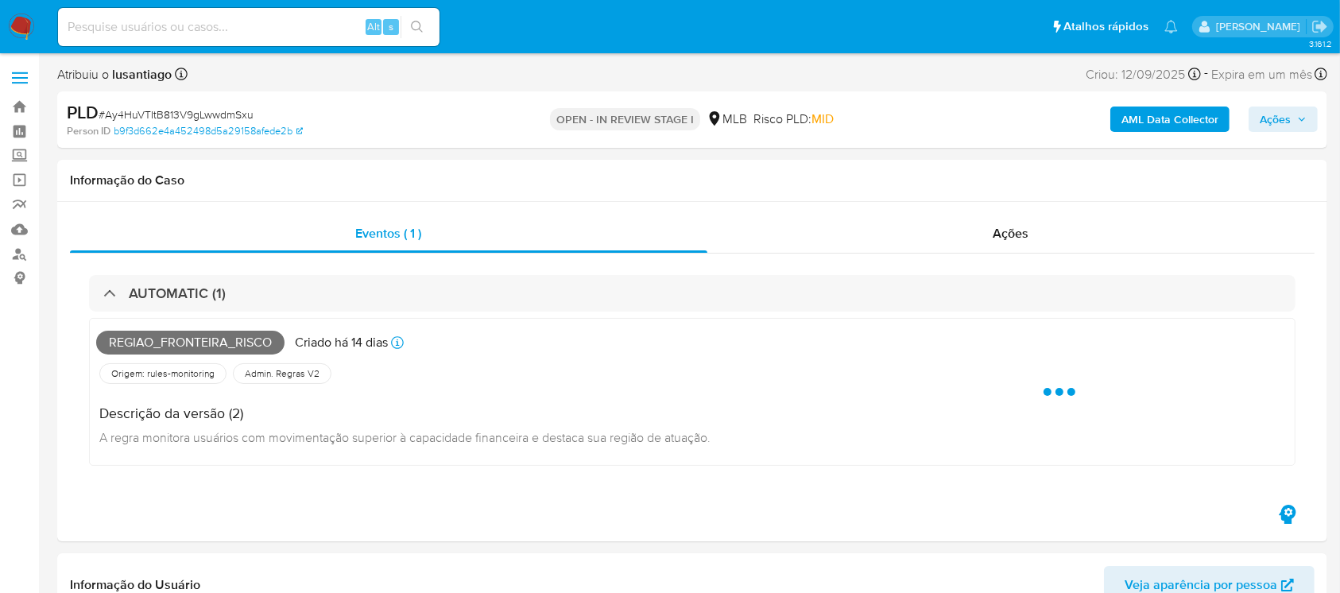
select select "10"
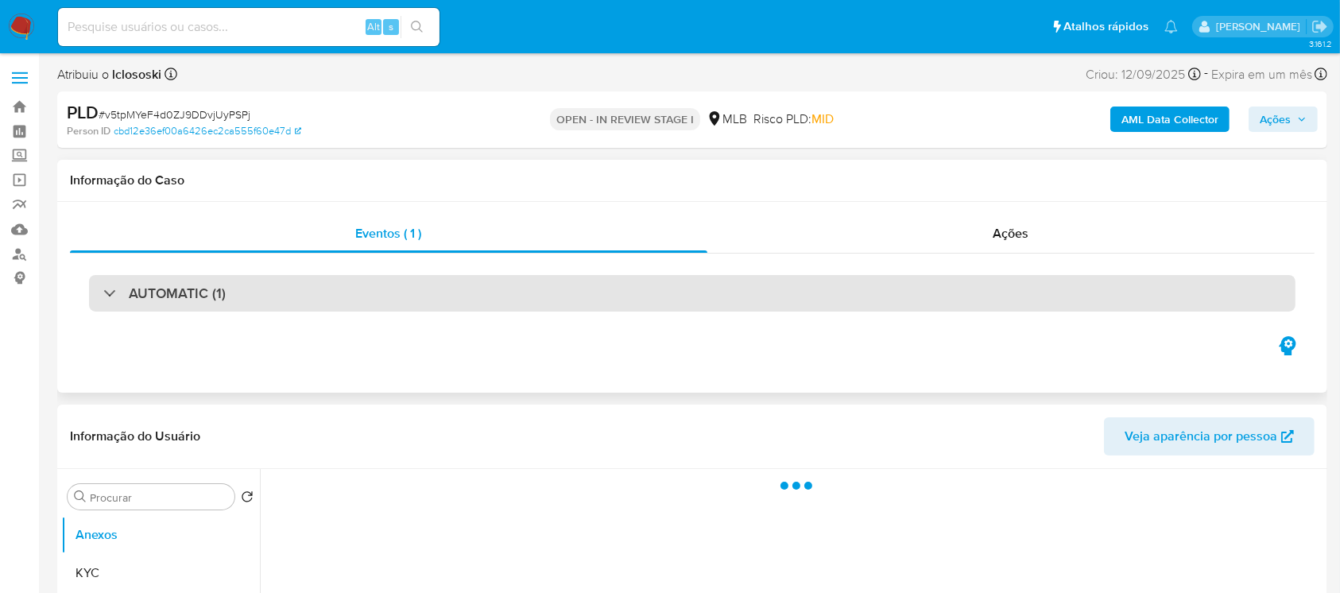
click at [102, 291] on div "AUTOMATIC (1)" at bounding box center [692, 293] width 1206 height 37
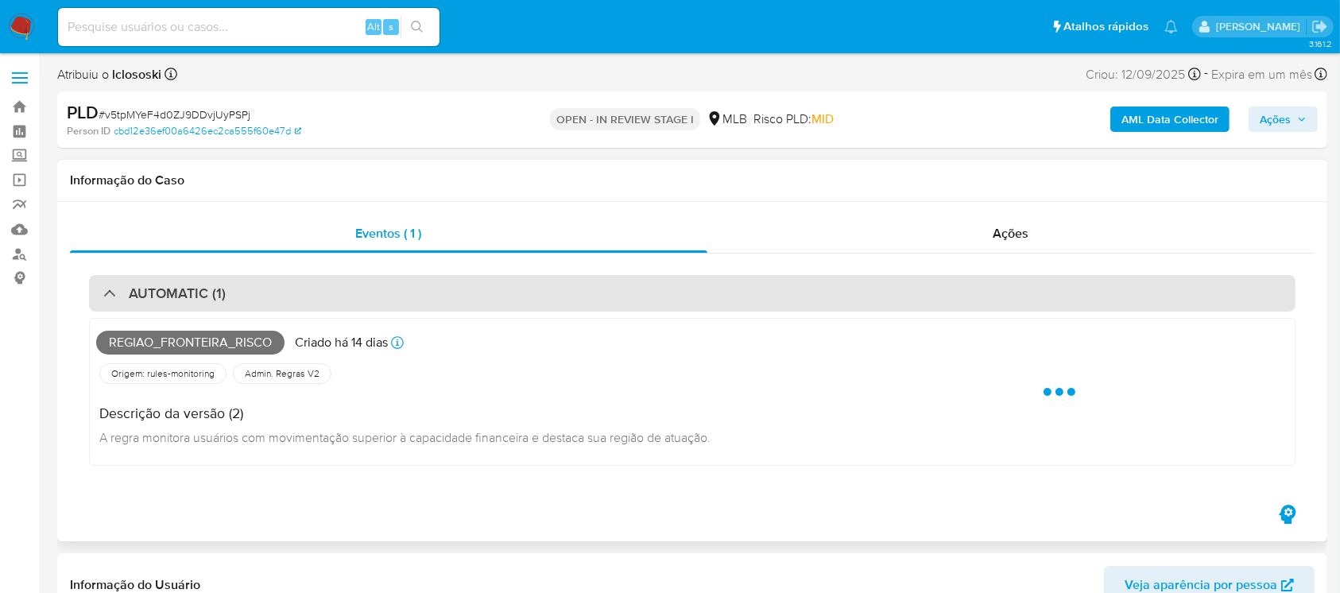
select select "10"
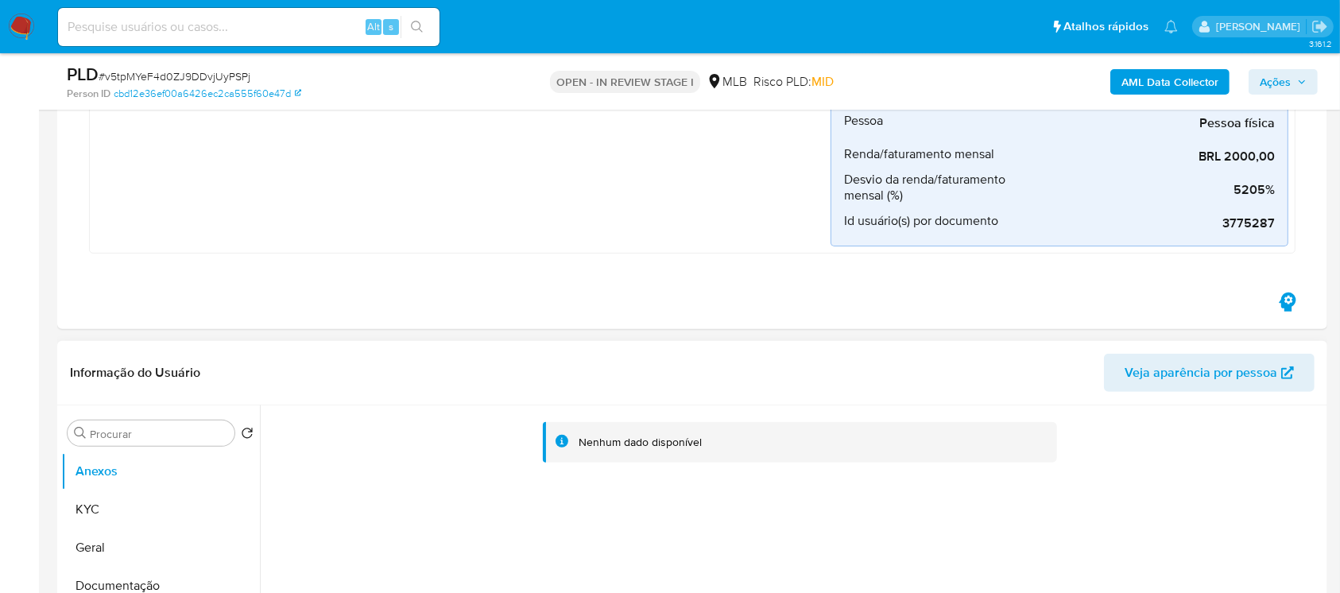
scroll to position [565, 0]
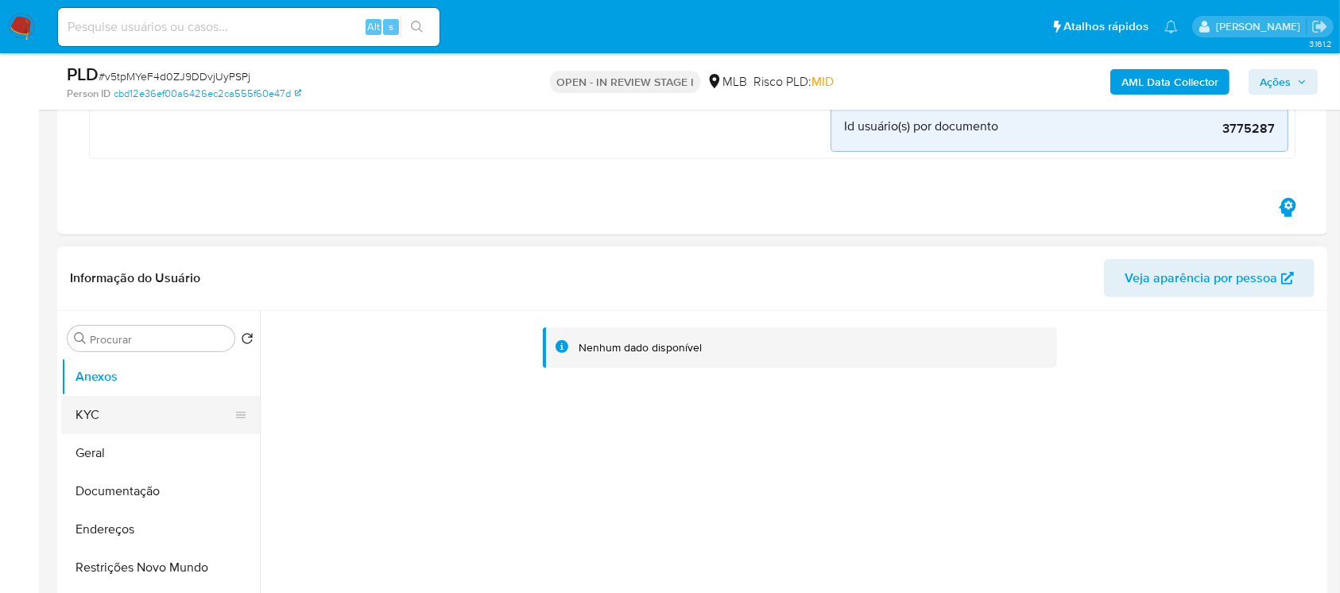
click at [110, 419] on button "KYC" at bounding box center [154, 415] width 186 height 38
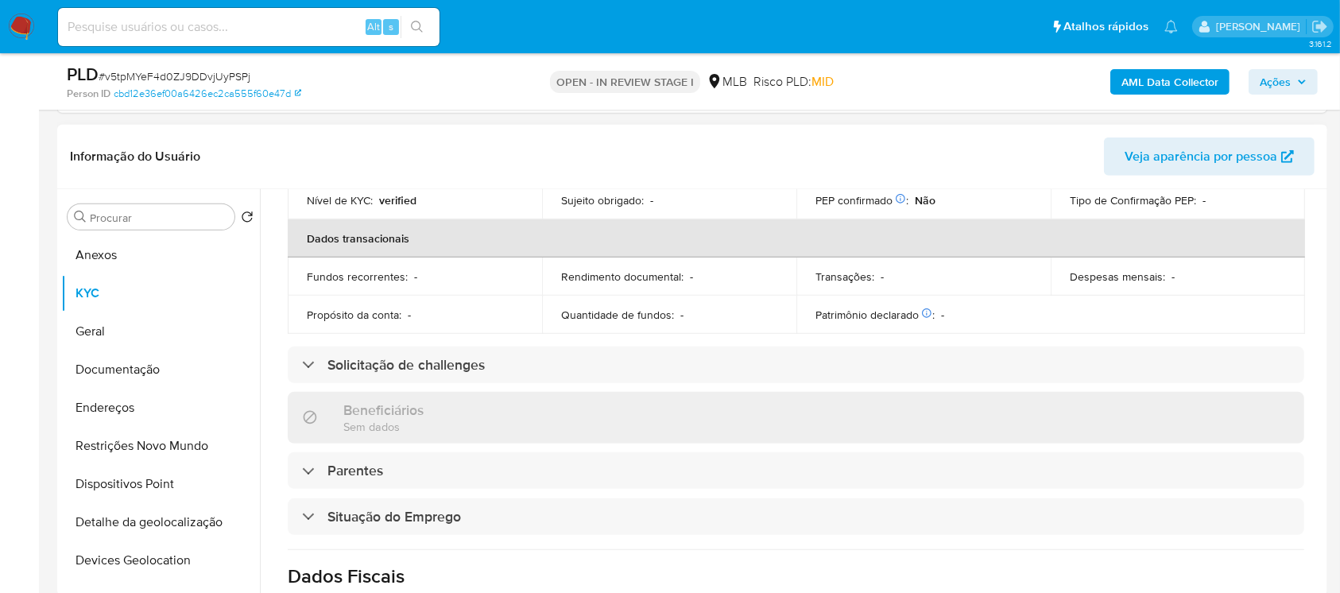
scroll to position [423, 0]
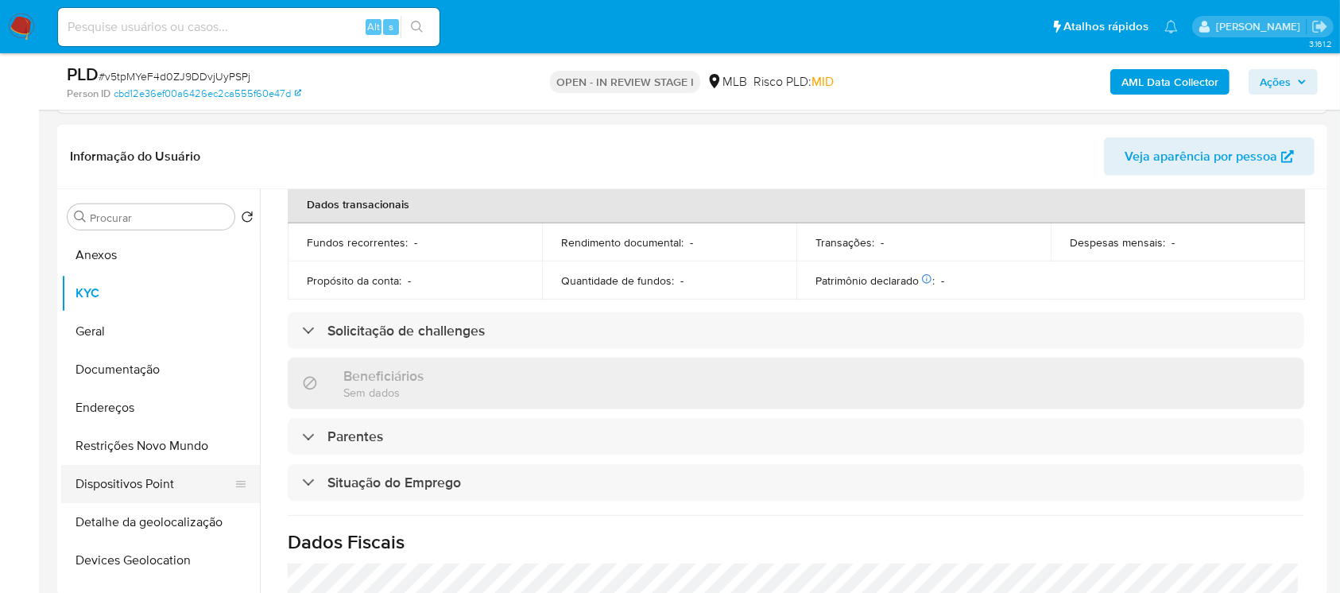
click at [87, 490] on button "Dispositivos Point" at bounding box center [154, 484] width 186 height 38
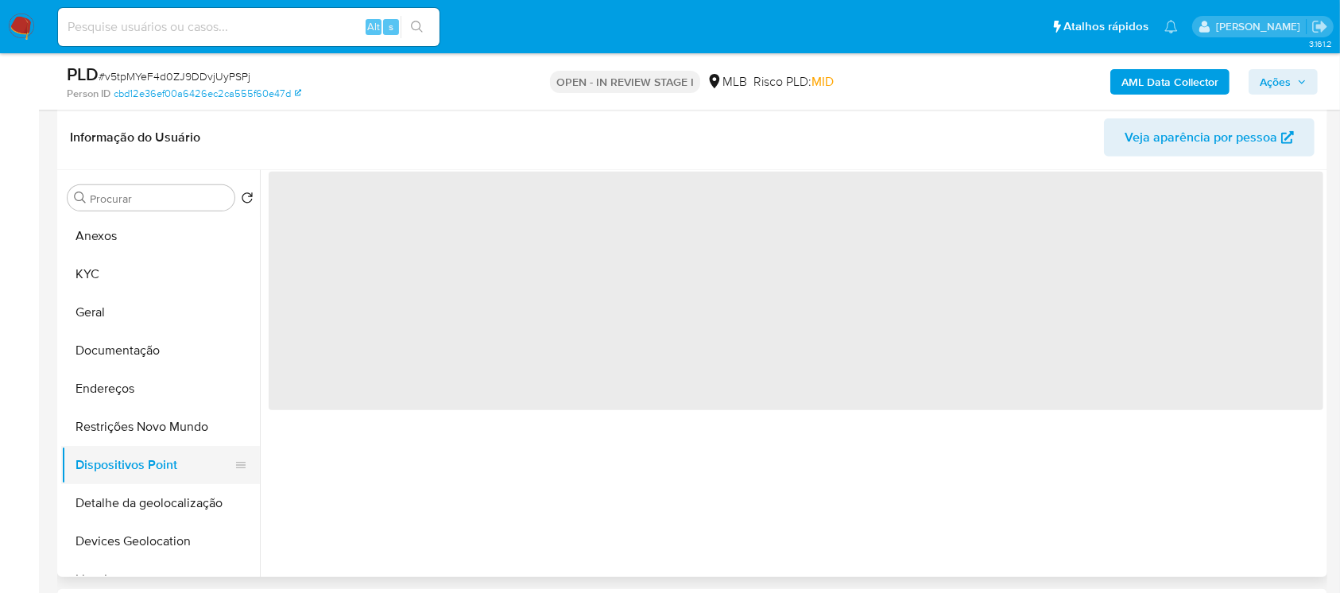
scroll to position [0, 0]
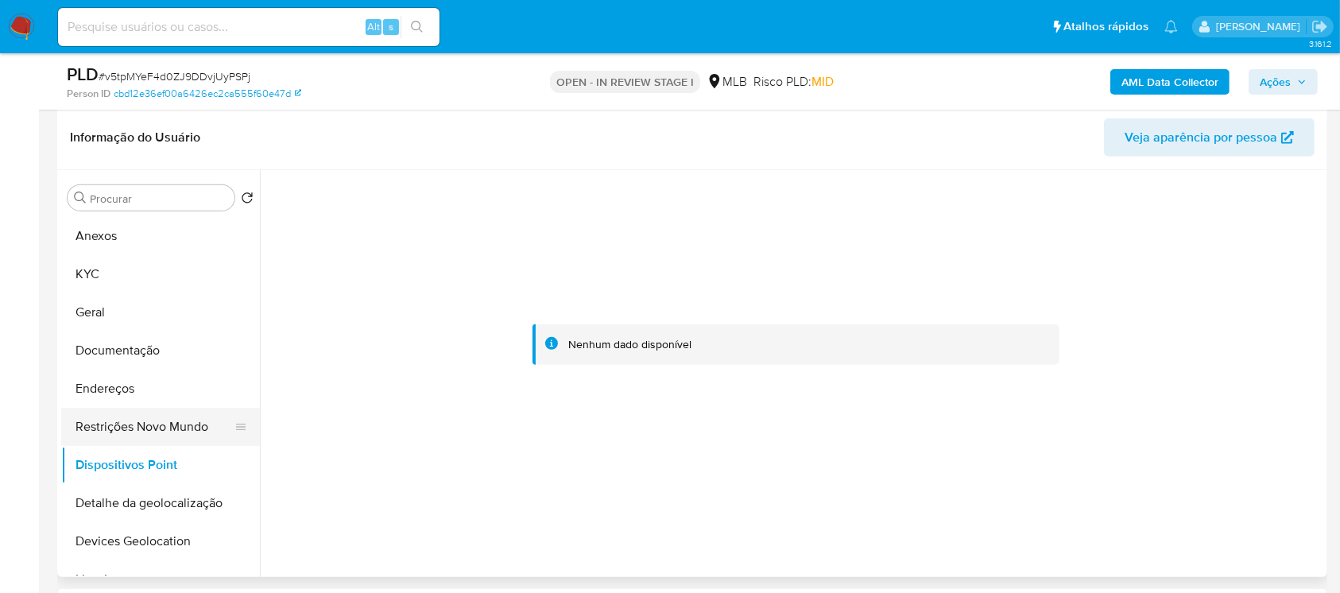
click at [92, 429] on button "Restrições Novo Mundo" at bounding box center [154, 427] width 186 height 38
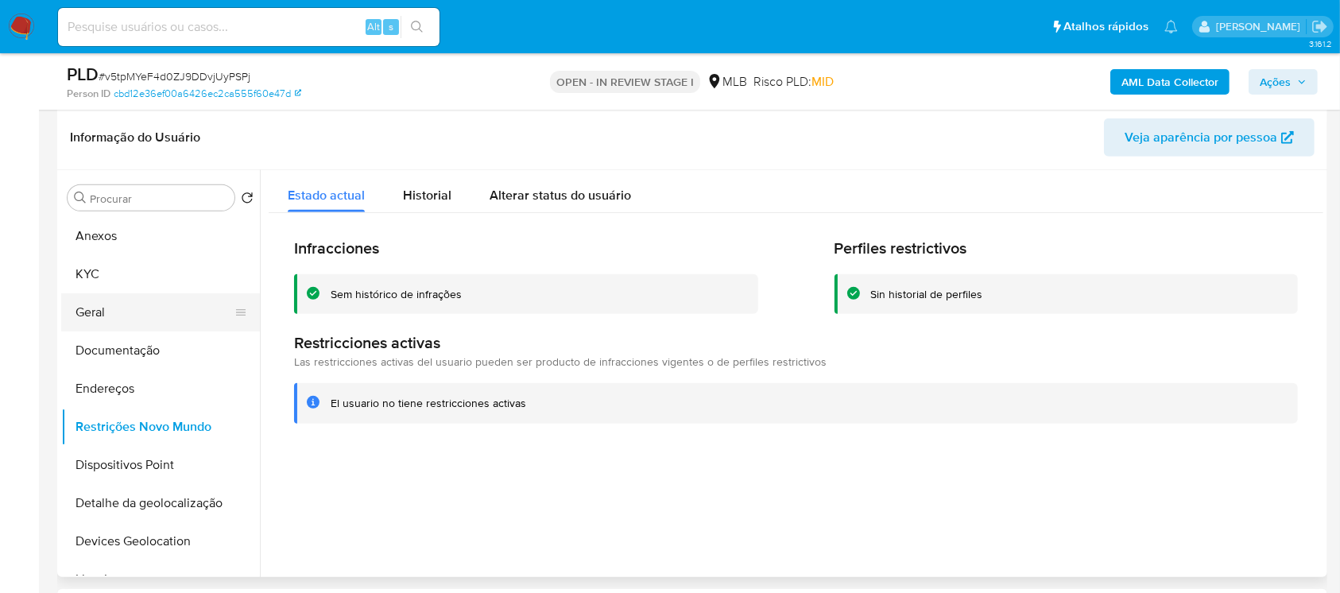
click at [89, 315] on button "Geral" at bounding box center [154, 312] width 186 height 38
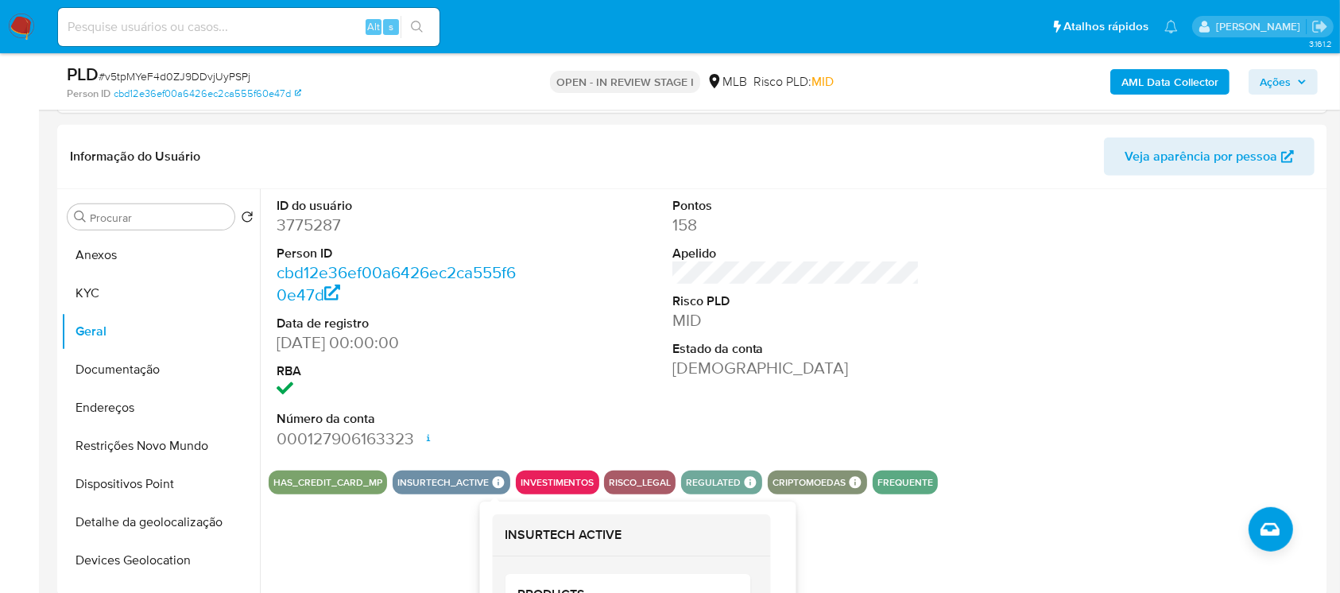
scroll to position [847, 0]
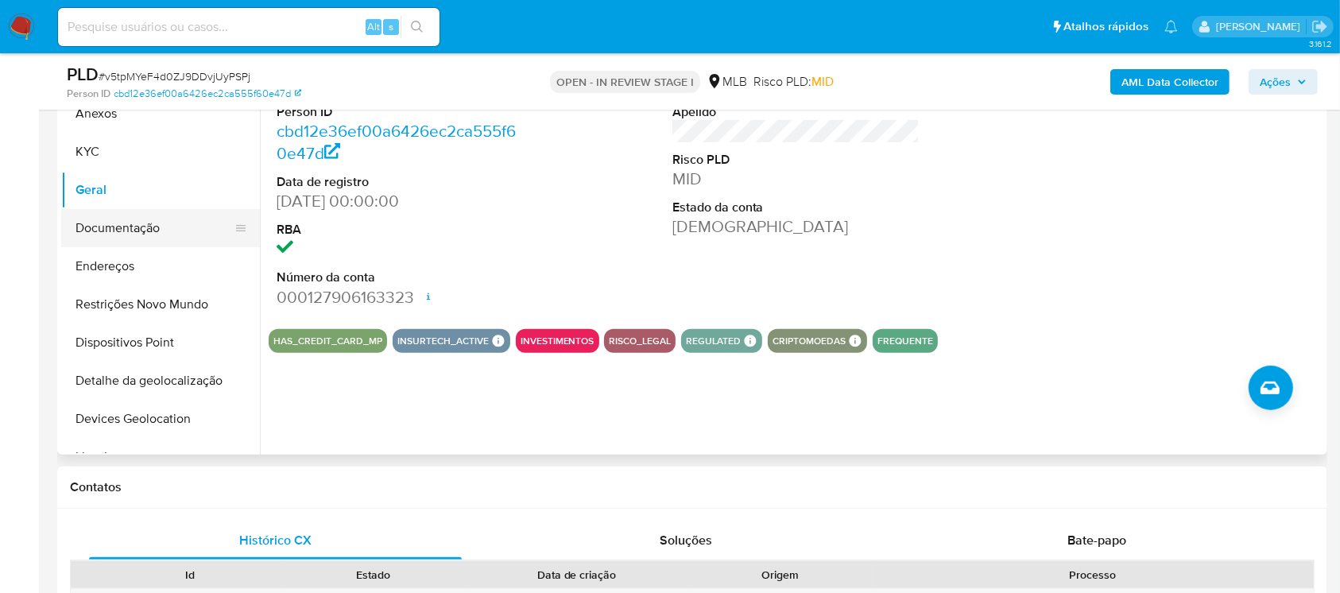
click at [96, 235] on button "Documentação" at bounding box center [154, 228] width 186 height 38
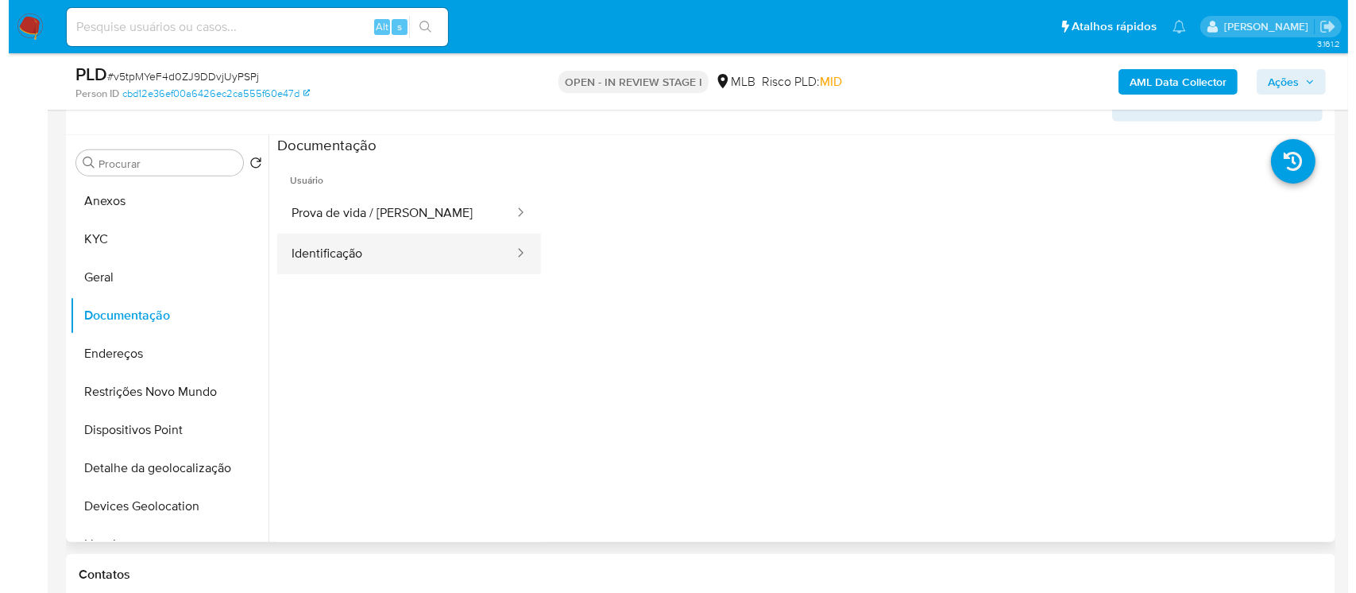
scroll to position [706, 0]
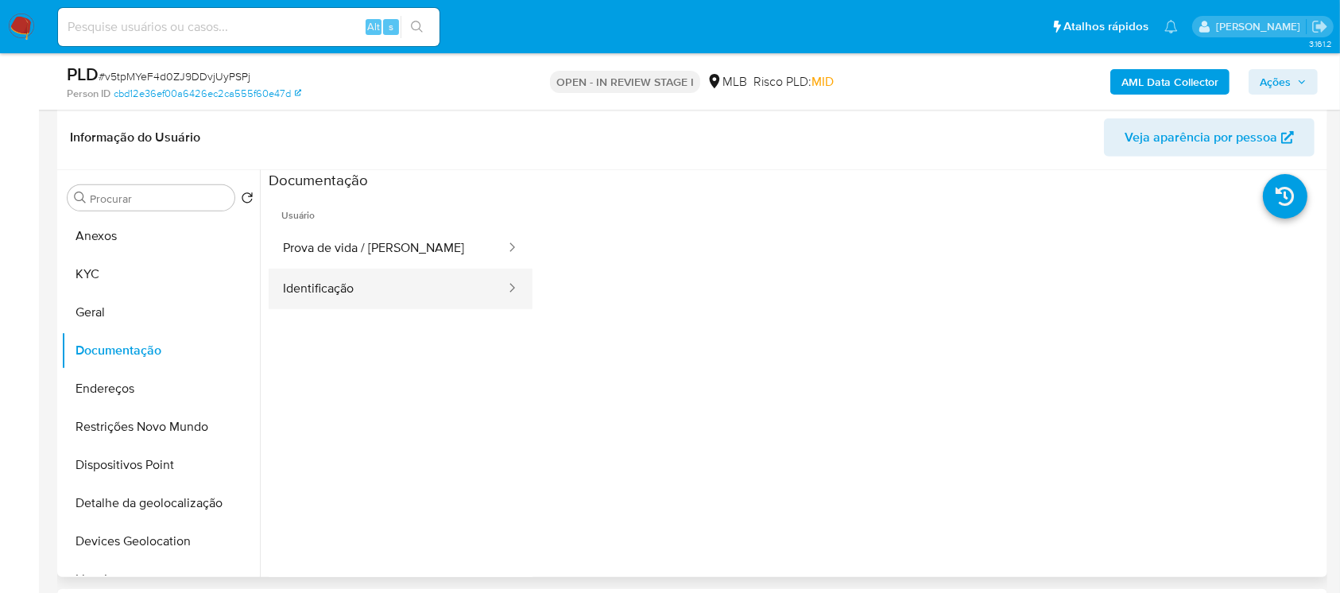
click at [329, 298] on button "Identificação" at bounding box center [388, 289] width 238 height 41
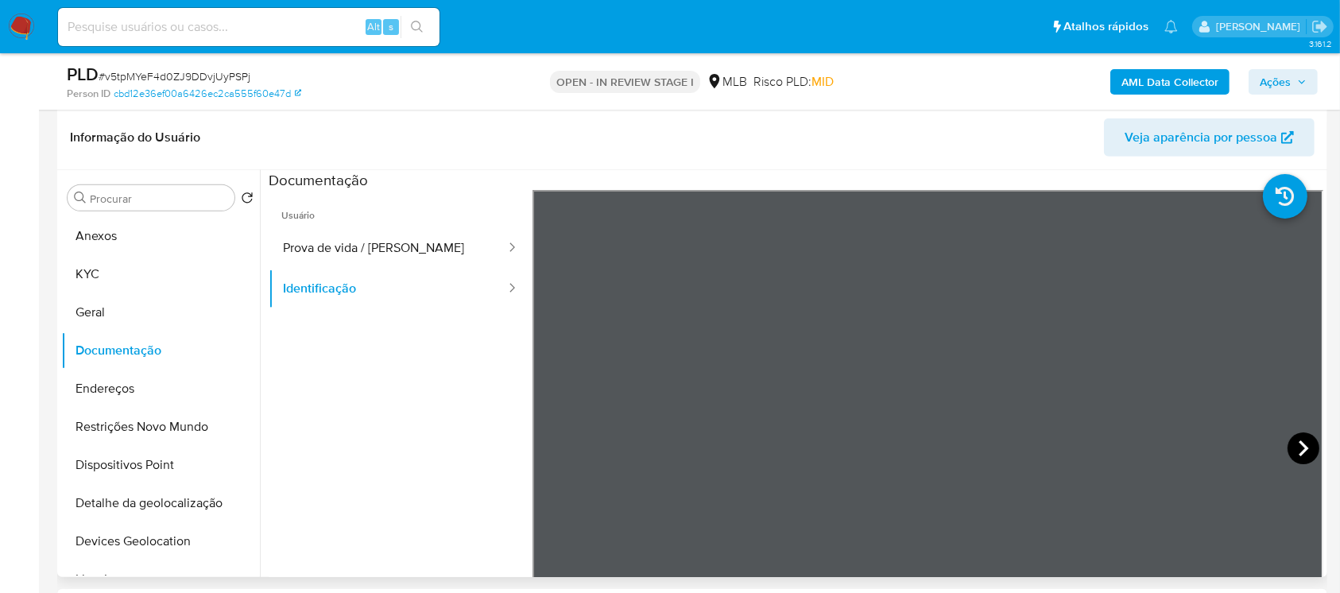
click at [1287, 440] on icon at bounding box center [1303, 448] width 32 height 32
click at [318, 247] on button "Prova de vida / Selfie" at bounding box center [388, 248] width 238 height 41
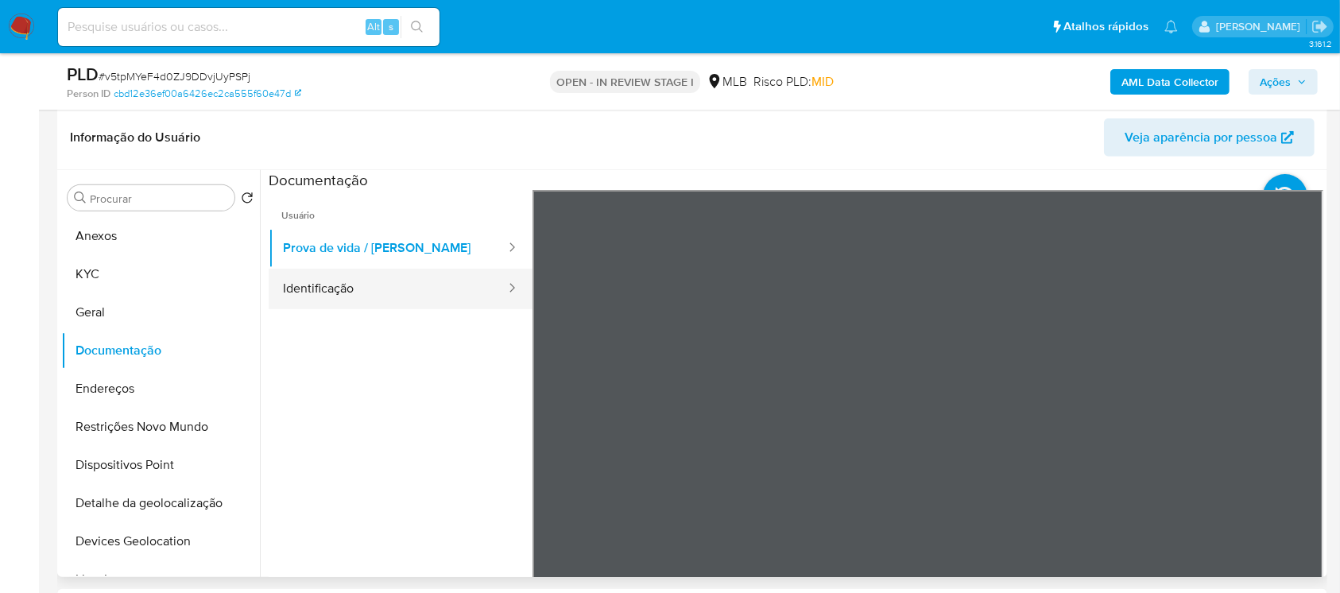
click at [307, 289] on button "Identificação" at bounding box center [388, 289] width 238 height 41
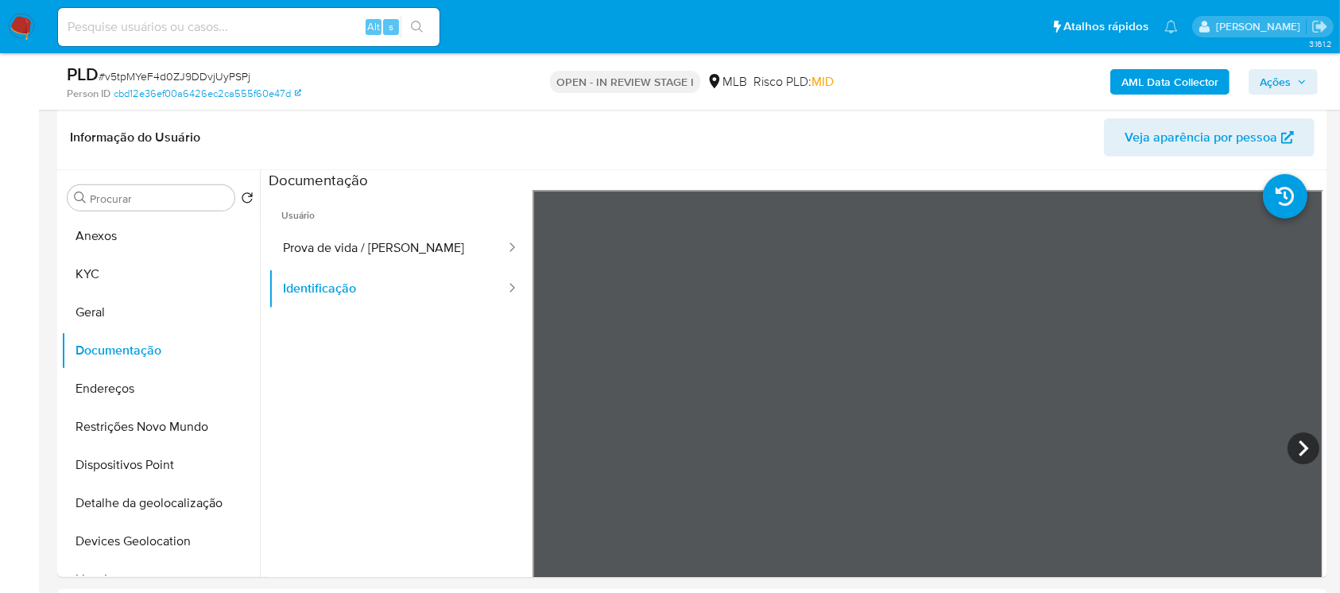
click at [1143, 67] on div "AML Data Collector Ações" at bounding box center [1111, 81] width 412 height 37
click at [1128, 73] on b "AML Data Collector" at bounding box center [1169, 81] width 97 height 25
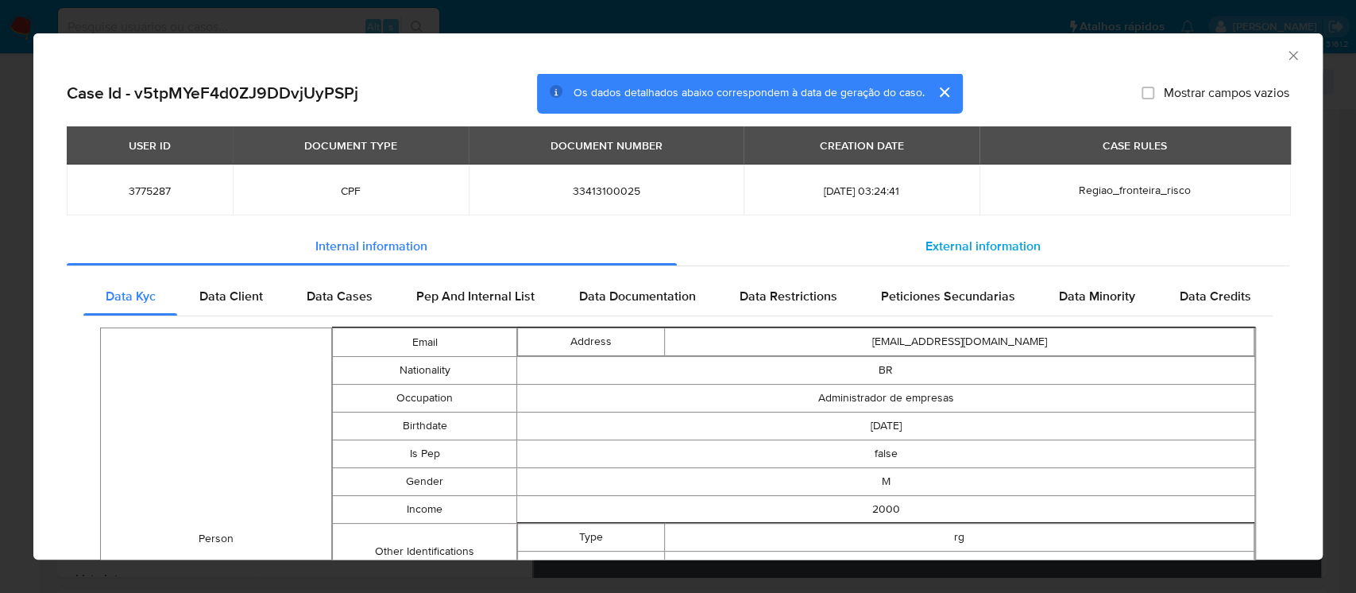
click at [953, 246] on span "External information" at bounding box center [983, 246] width 115 height 18
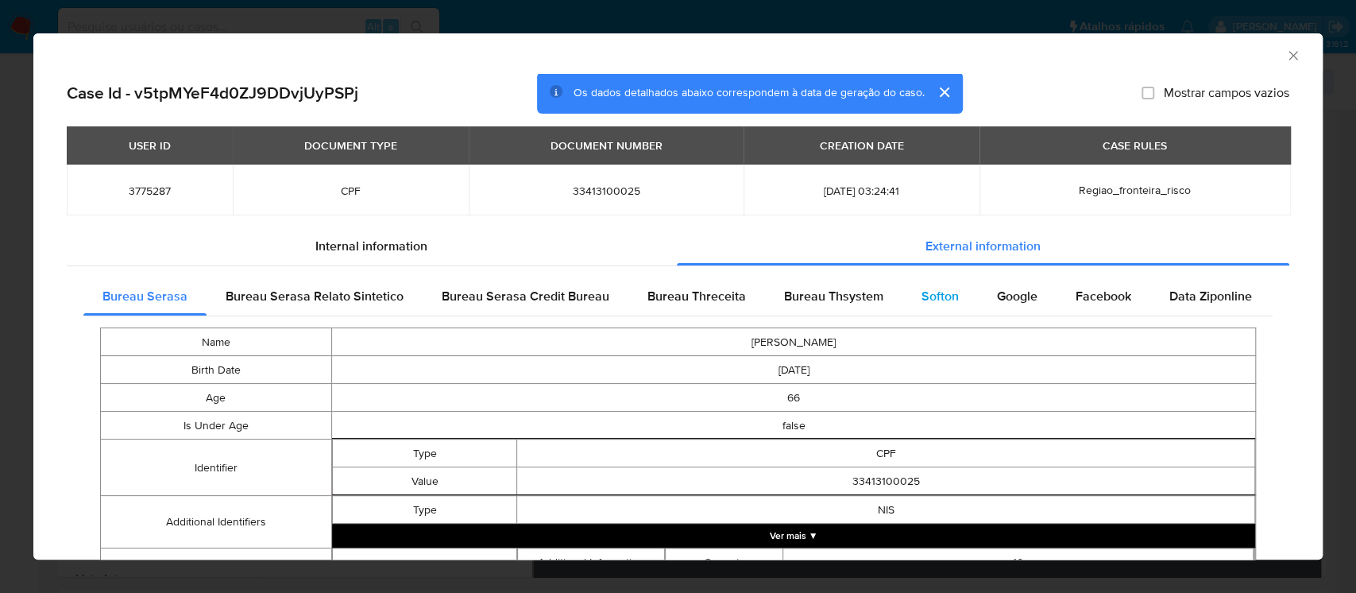
click at [935, 304] on span "Softon" at bounding box center [940, 296] width 37 height 18
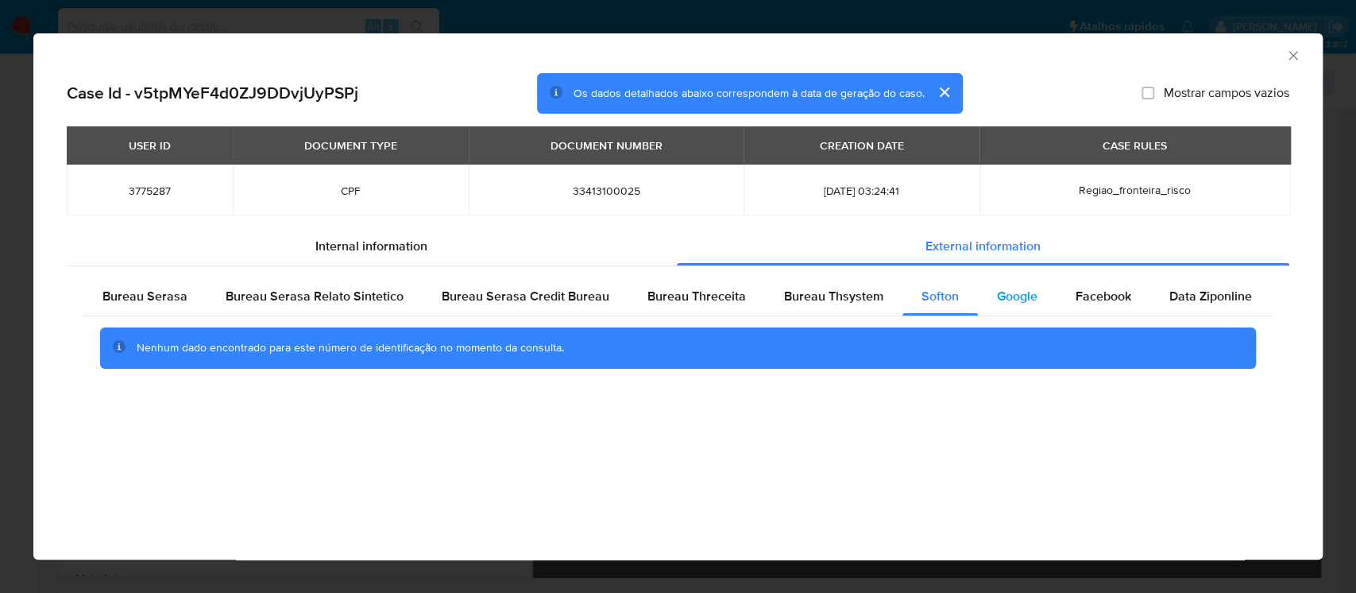
click at [1011, 303] on span "Google" at bounding box center [1017, 296] width 41 height 18
click at [1080, 303] on span "Facebook" at bounding box center [1104, 296] width 56 height 18
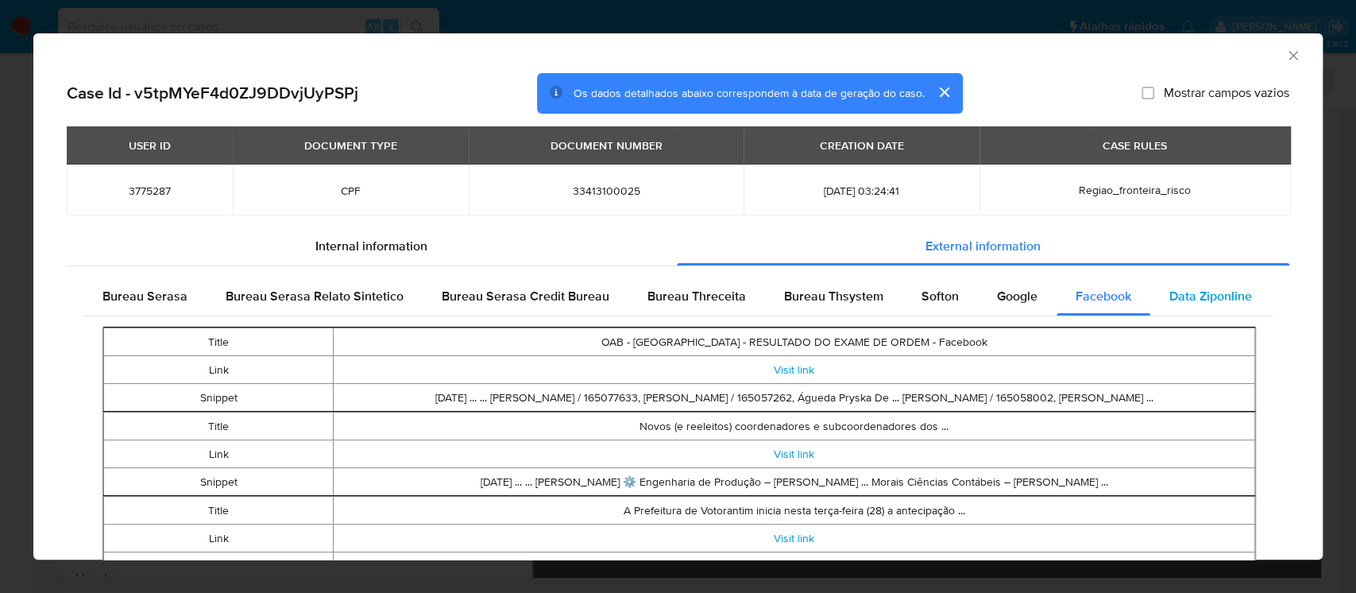
click at [1193, 303] on span "Data Ziponline" at bounding box center [1210, 296] width 83 height 18
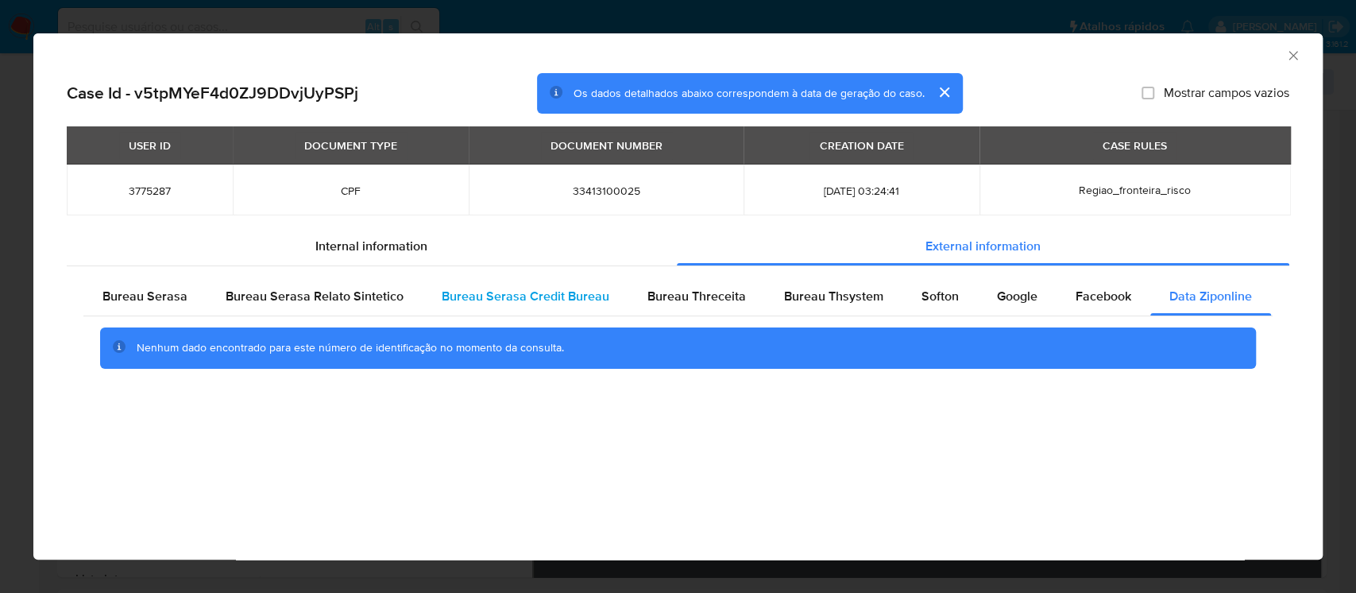
click at [528, 299] on span "Bureau Serasa Credit Bureau" at bounding box center [526, 296] width 168 height 18
click at [671, 301] on span "Bureau Threceita" at bounding box center [697, 296] width 99 height 18
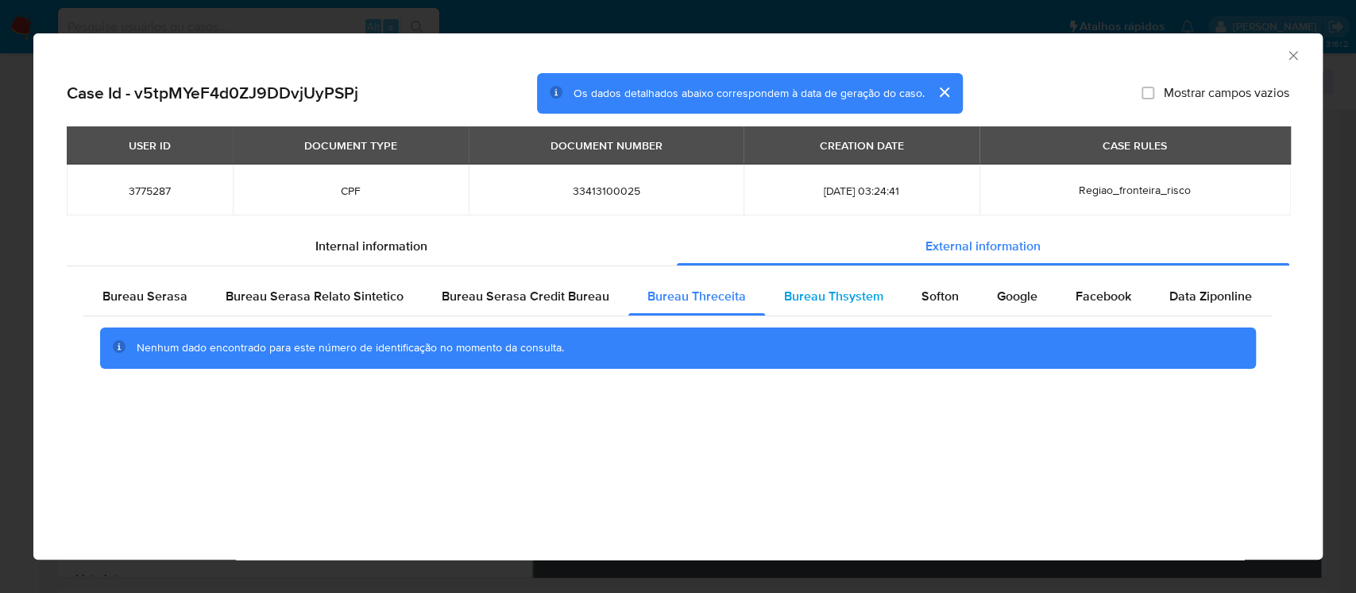
click at [798, 304] on span "Bureau Thsystem" at bounding box center [833, 296] width 99 height 18
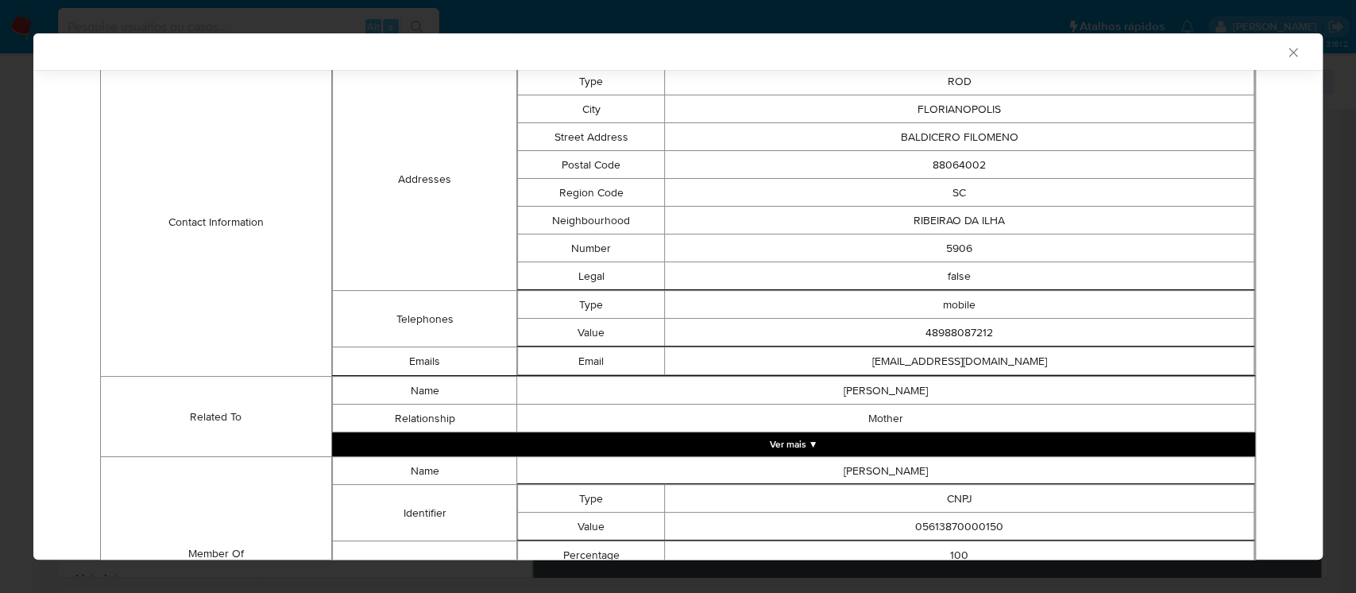
scroll to position [653, 0]
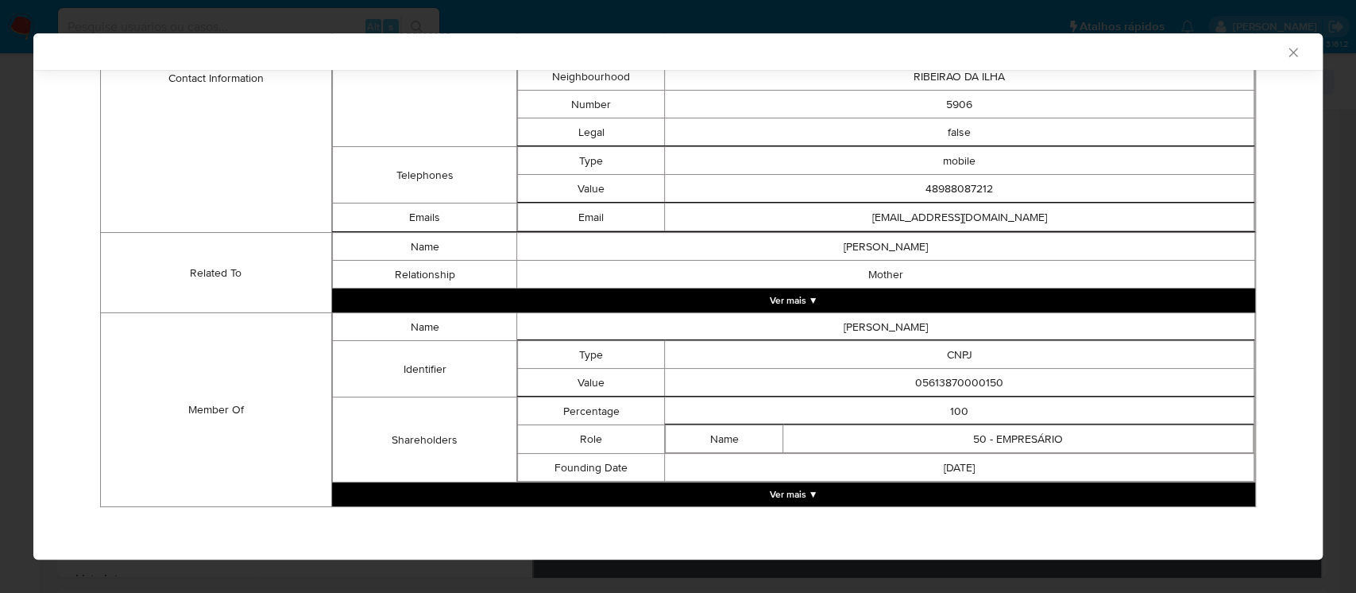
click at [794, 493] on button "Ver mais ▼" at bounding box center [793, 494] width 923 height 24
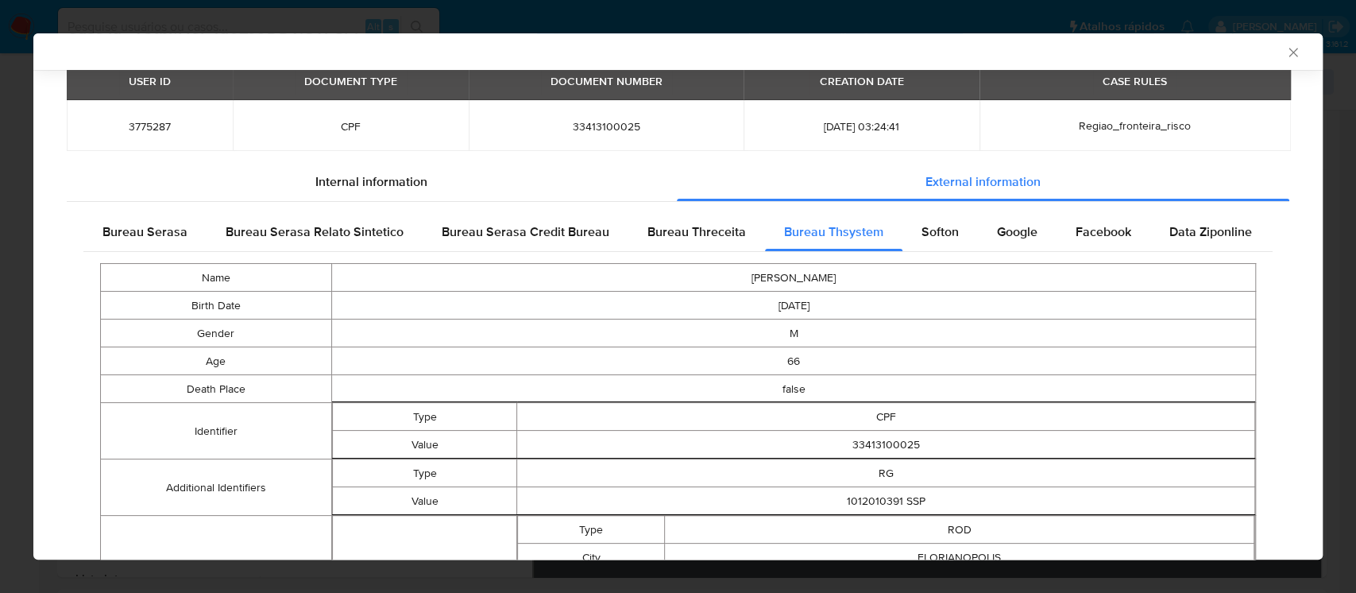
scroll to position [0, 0]
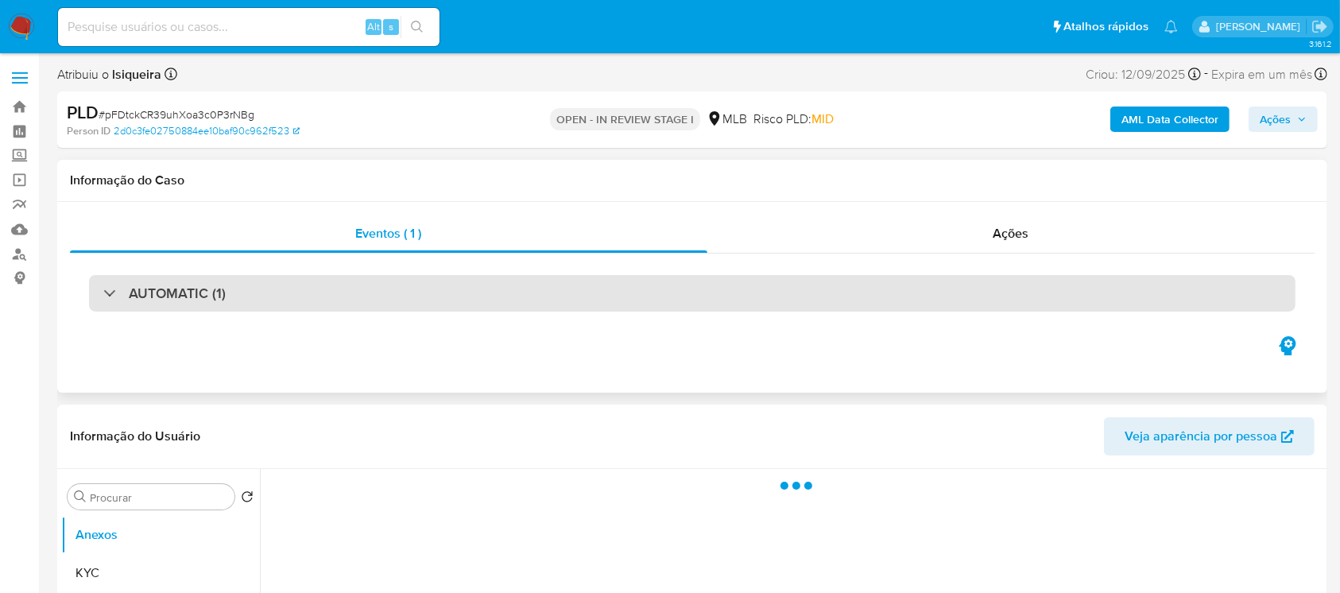
click at [103, 292] on div at bounding box center [103, 292] width 0 height 0
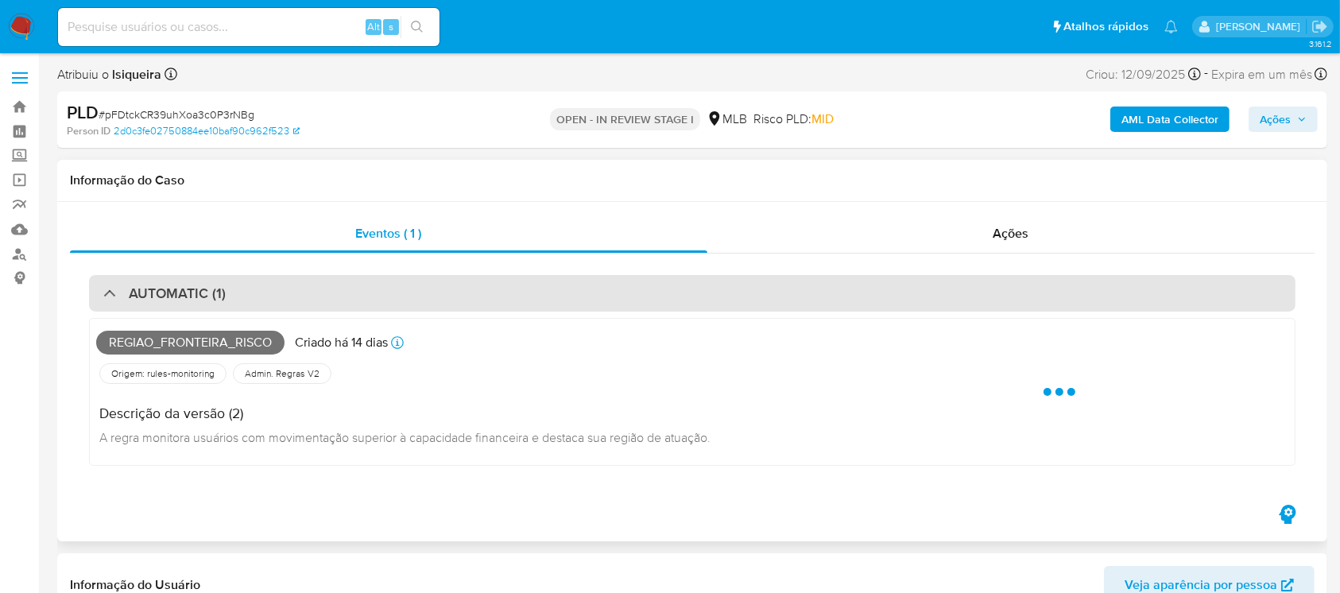
select select "10"
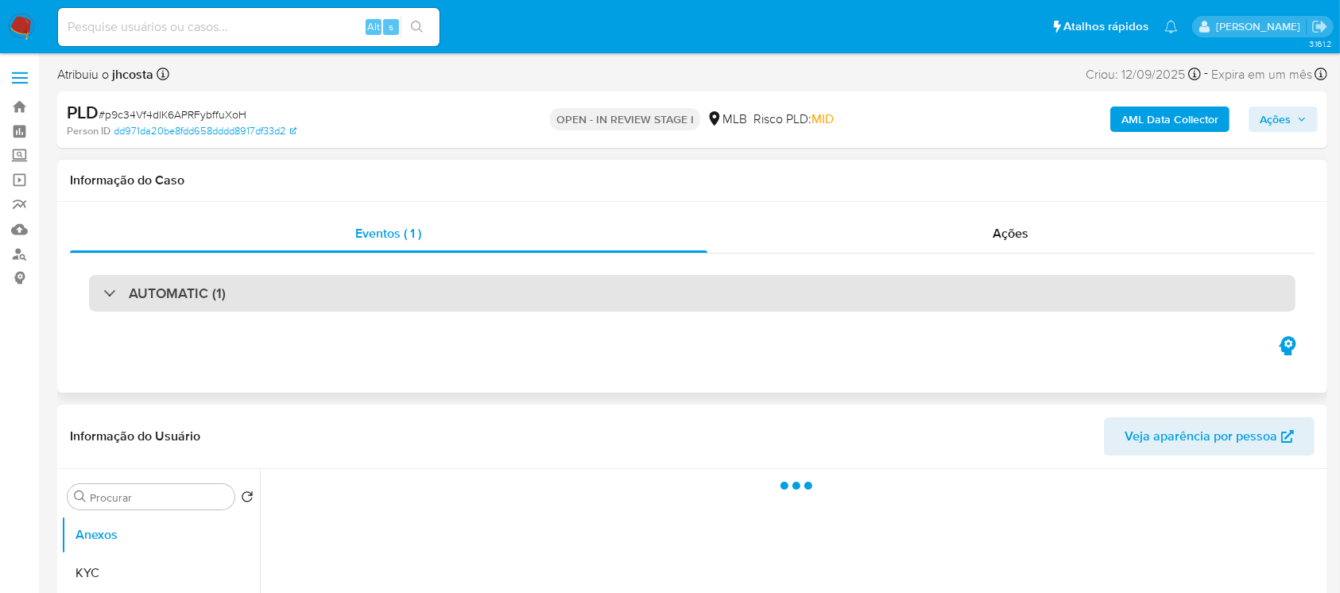
click at [103, 292] on div at bounding box center [103, 292] width 0 height 0
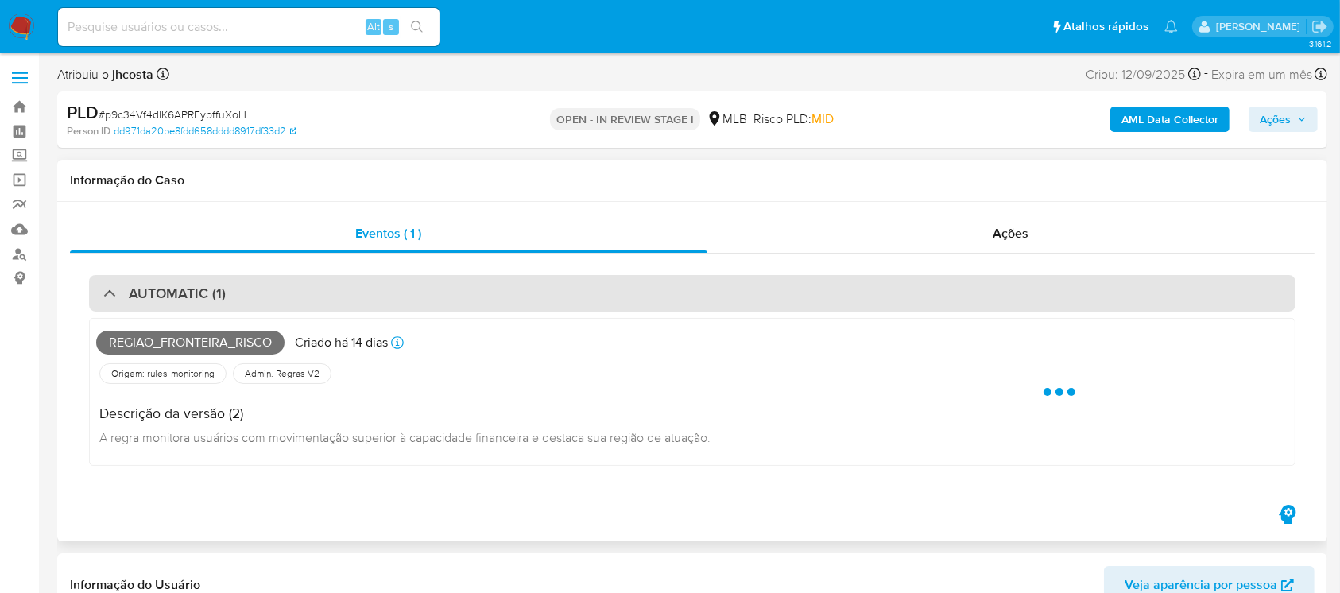
select select "10"
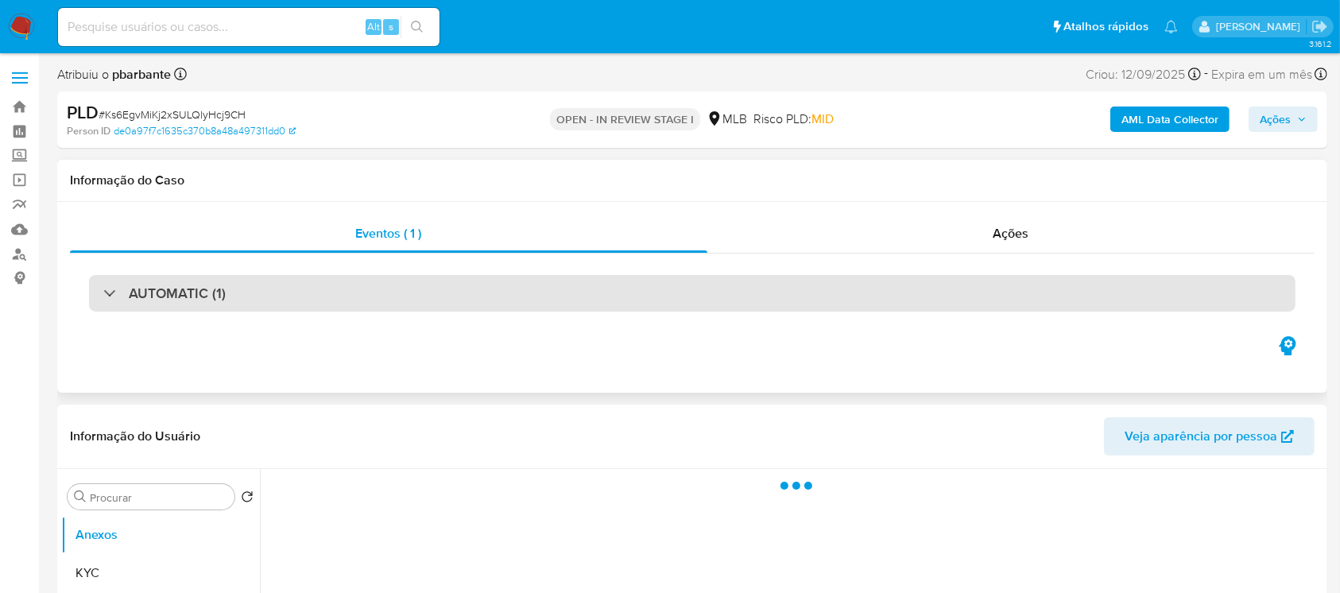
click at [98, 293] on div "AUTOMATIC (1)" at bounding box center [692, 293] width 1206 height 37
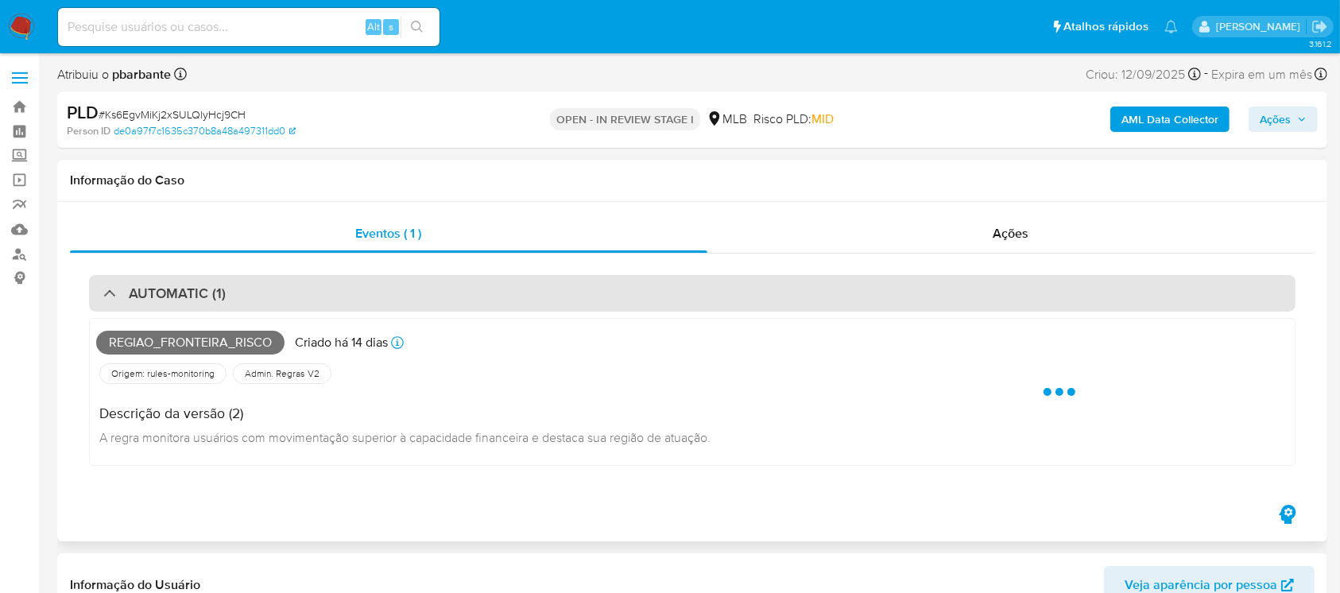
select select "10"
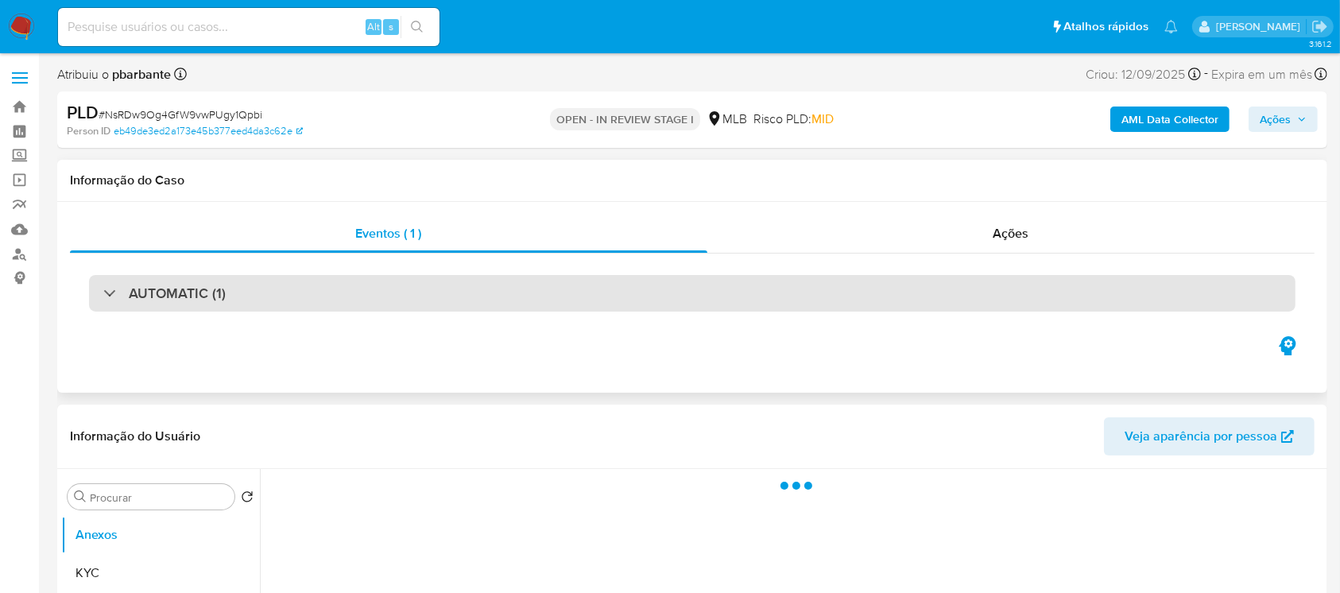
click at [99, 296] on div "AUTOMATIC (1)" at bounding box center [692, 293] width 1206 height 37
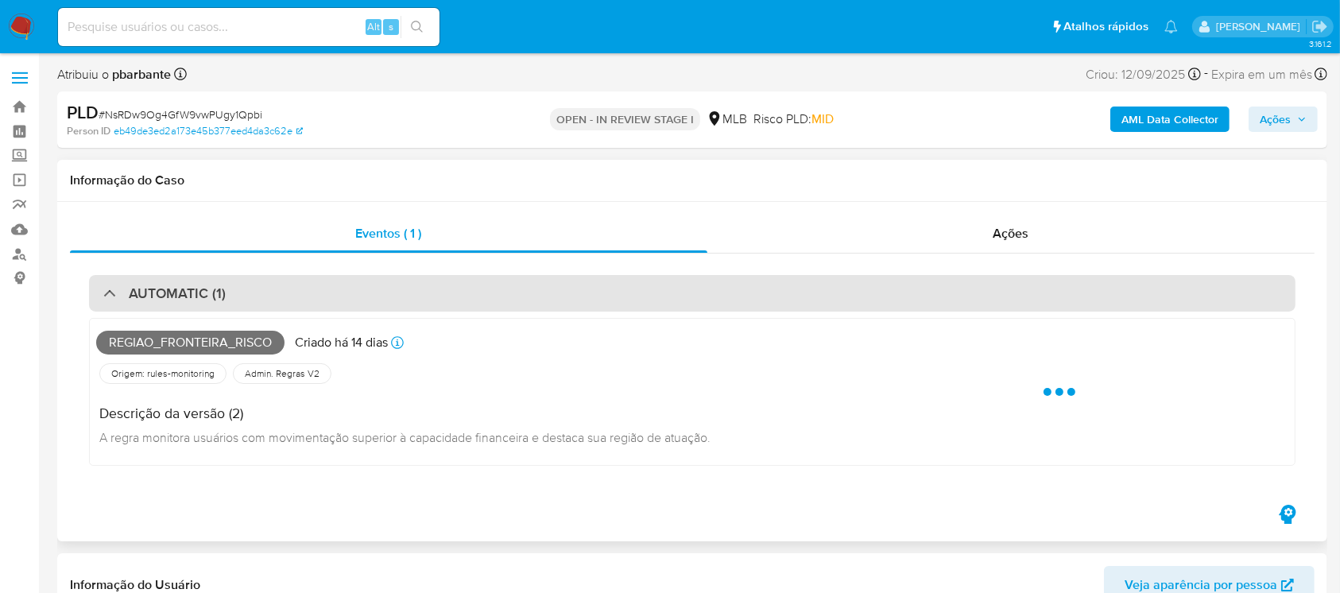
select select "10"
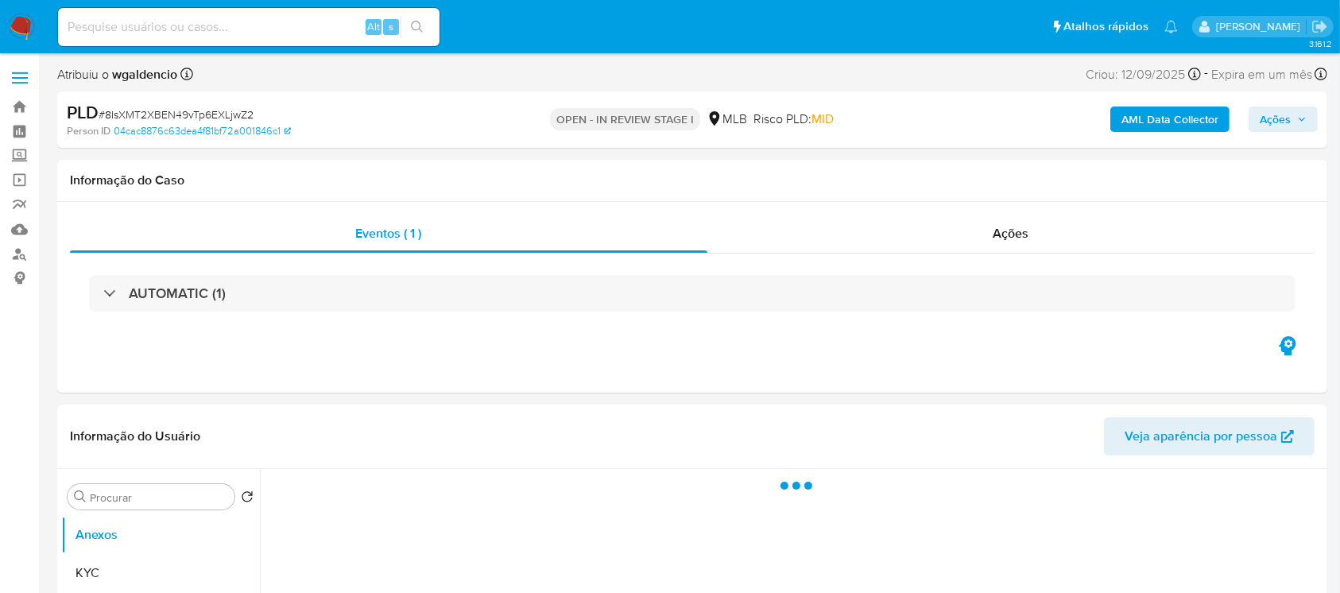
click at [97, 293] on div "AUTOMATIC (1)" at bounding box center [692, 293] width 1206 height 37
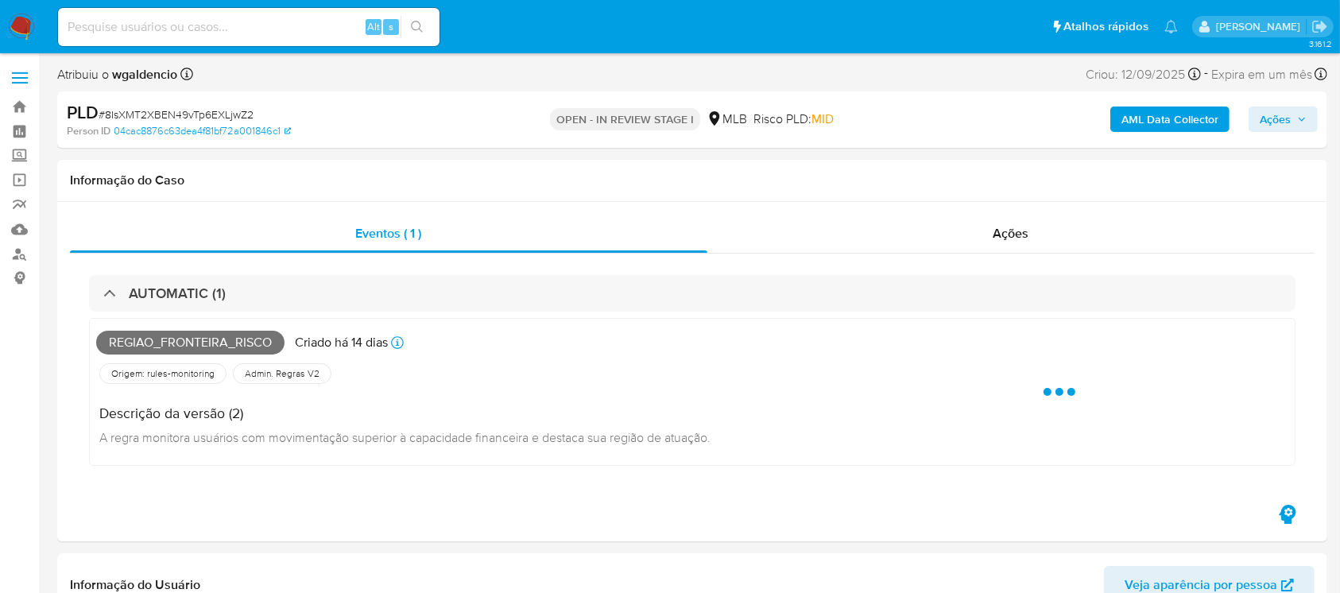
select select "10"
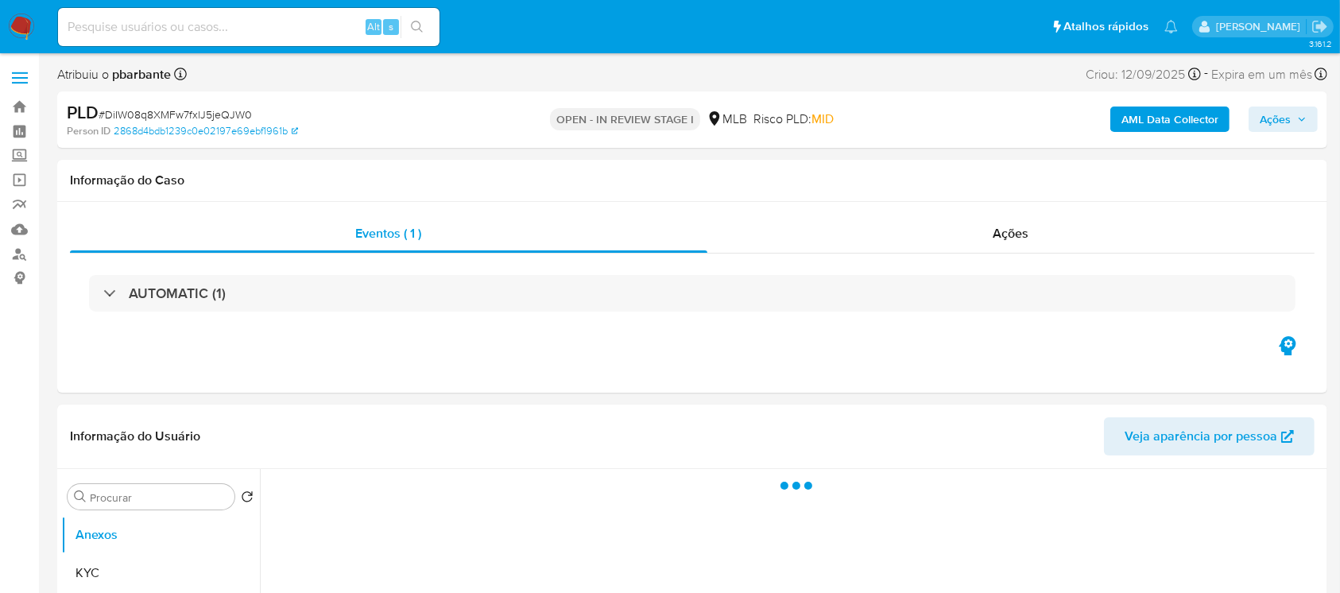
click at [107, 290] on div "AUTOMATIC (1)" at bounding box center [164, 292] width 122 height 17
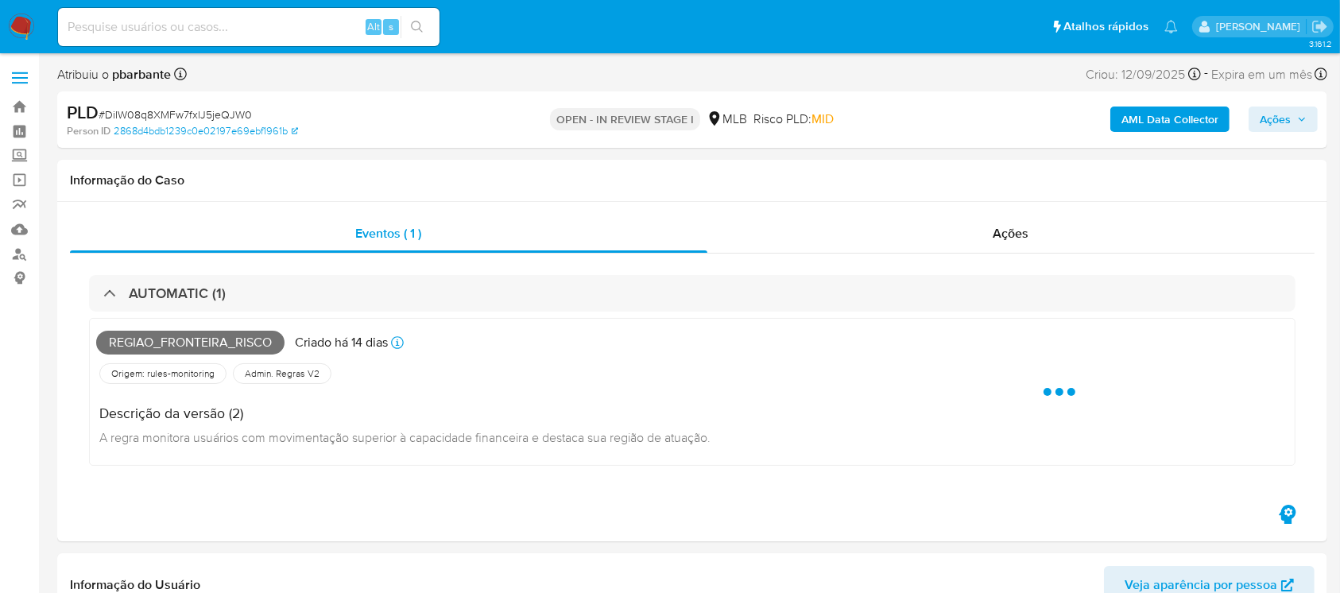
select select "10"
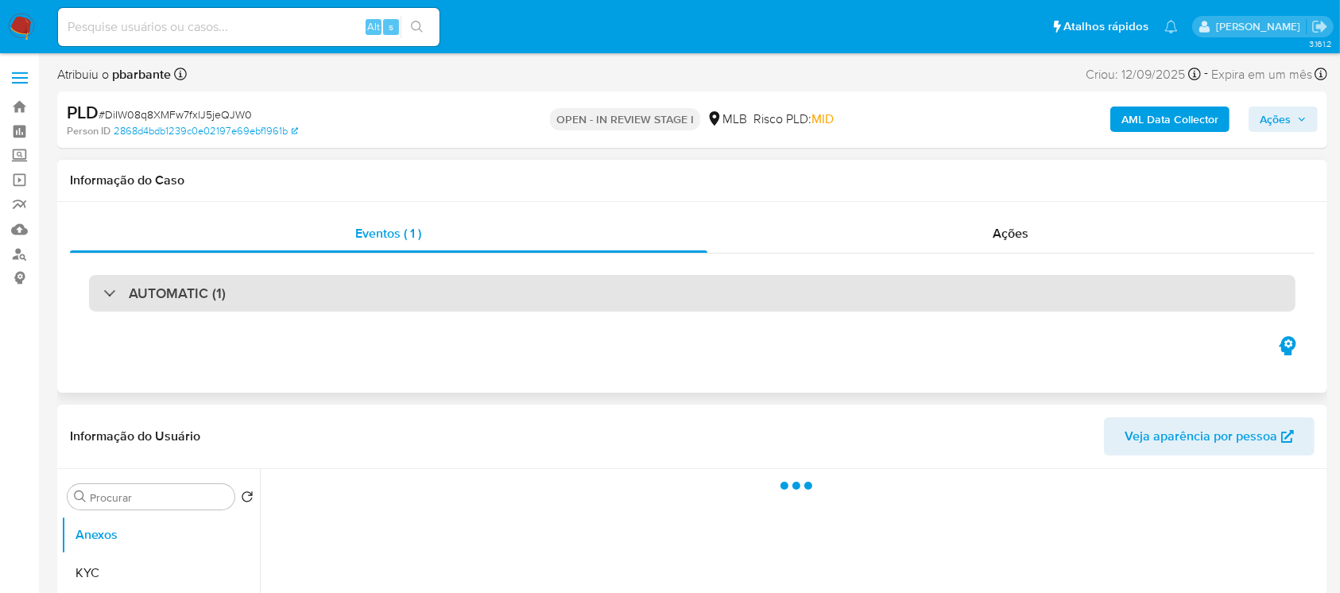
click at [103, 292] on div at bounding box center [103, 292] width 0 height 0
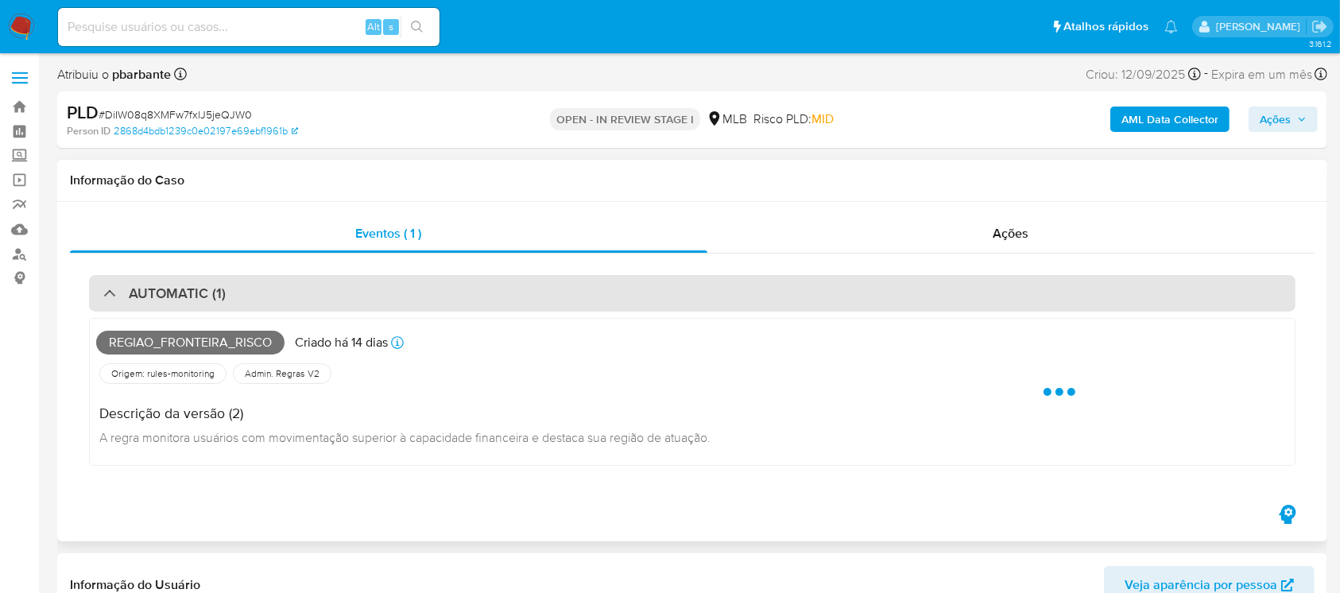
select select "10"
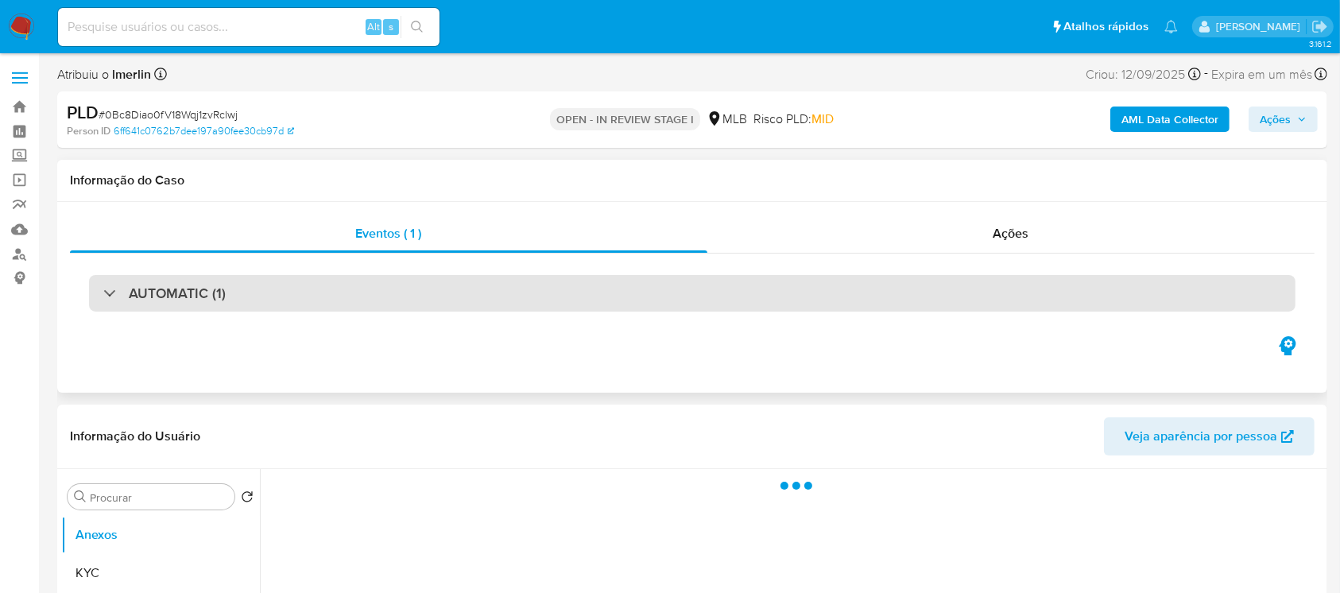
select select "10"
click at [102, 296] on div "AUTOMATIC (1)" at bounding box center [692, 293] width 1206 height 37
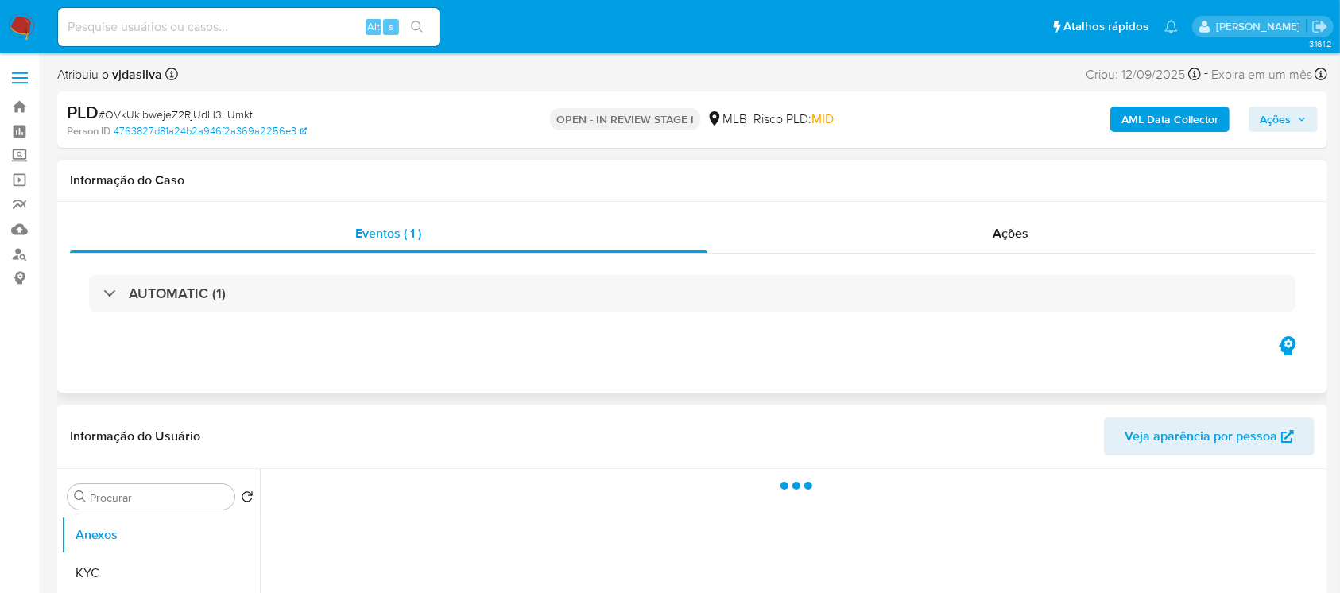
select select "10"
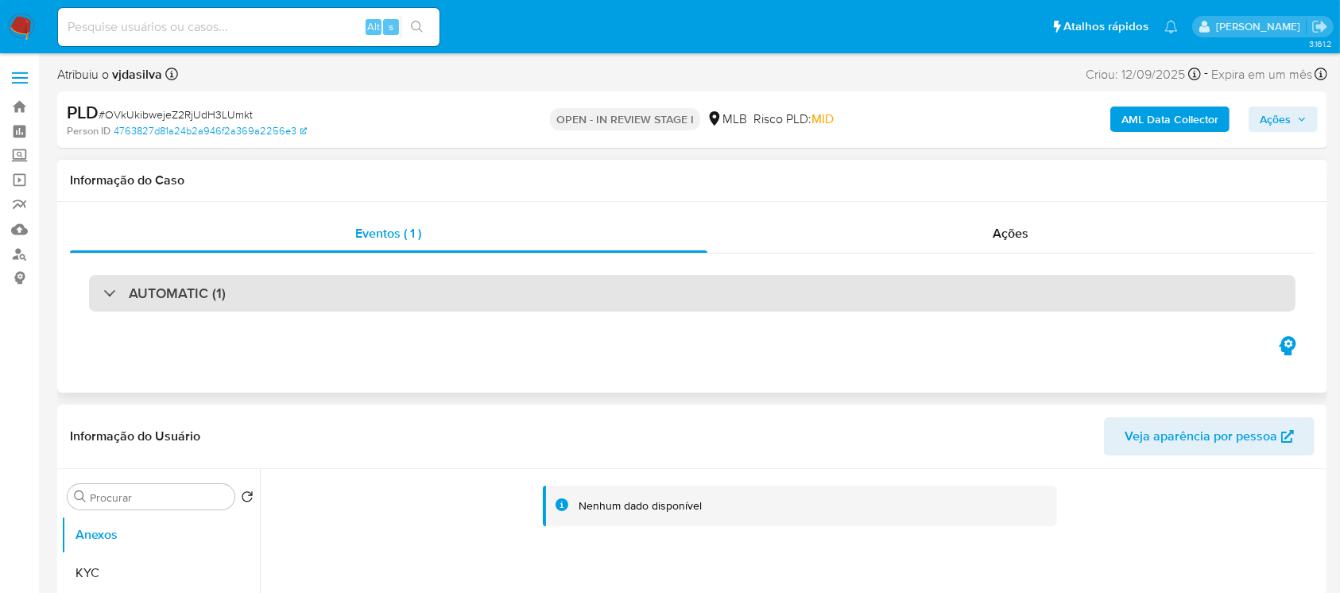
click at [105, 289] on div "AUTOMATIC (1)" at bounding box center [164, 292] width 122 height 17
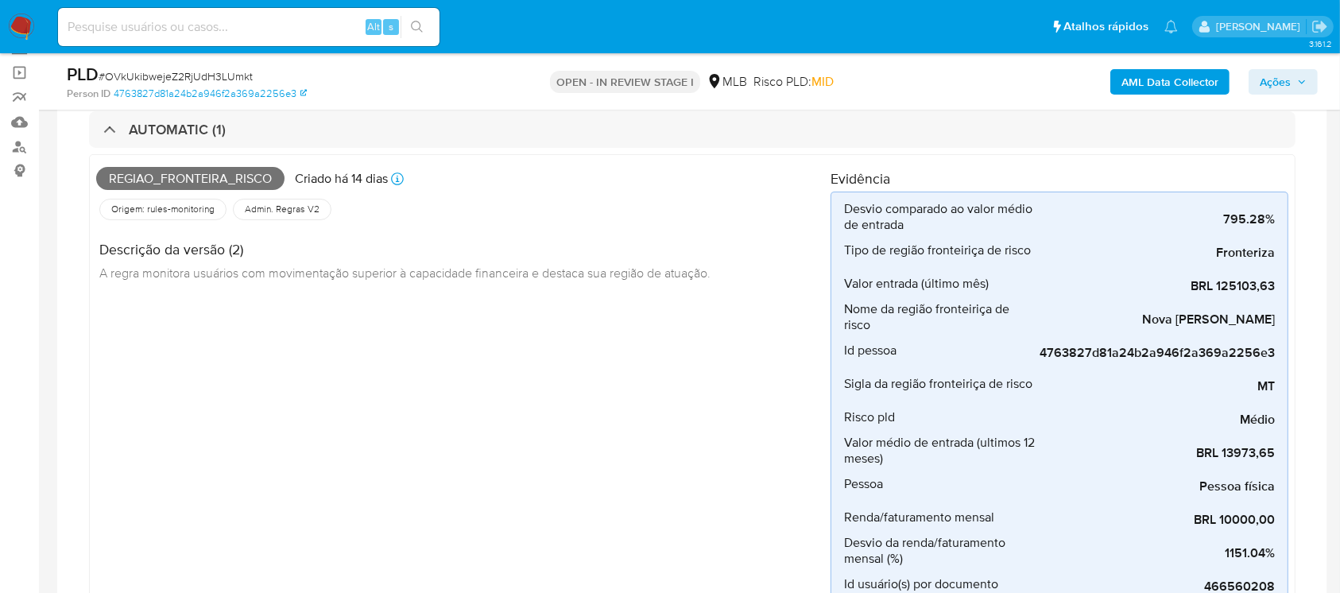
scroll to position [141, 0]
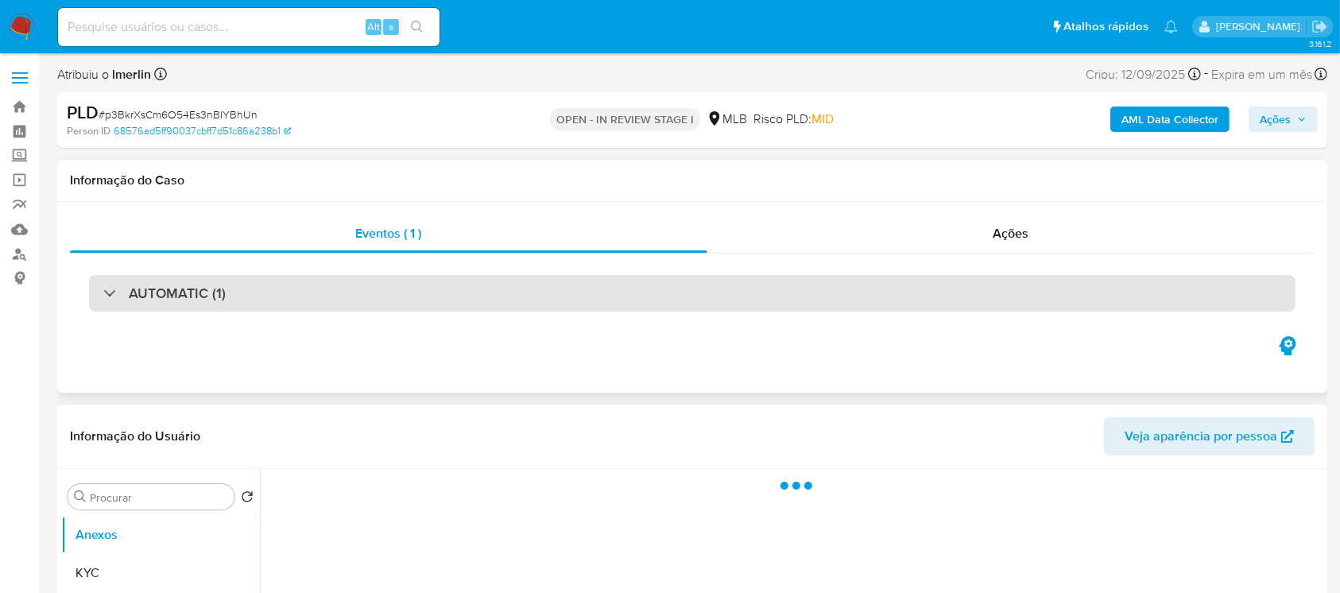
click at [103, 292] on div at bounding box center [103, 292] width 0 height 0
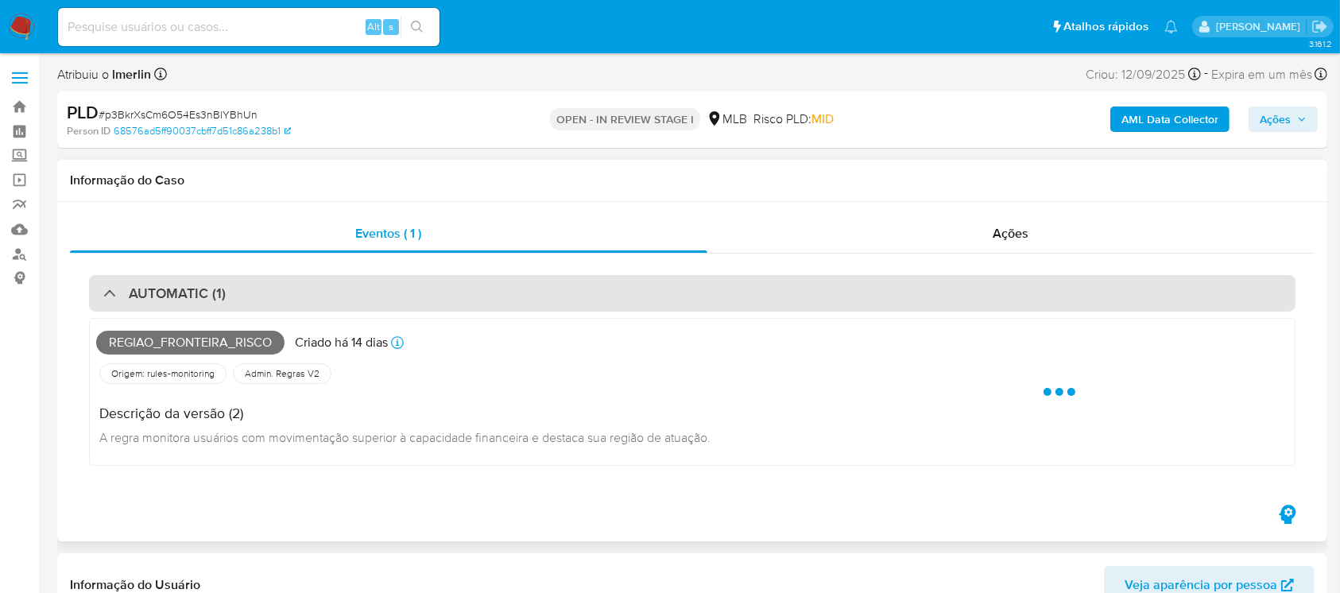
select select "10"
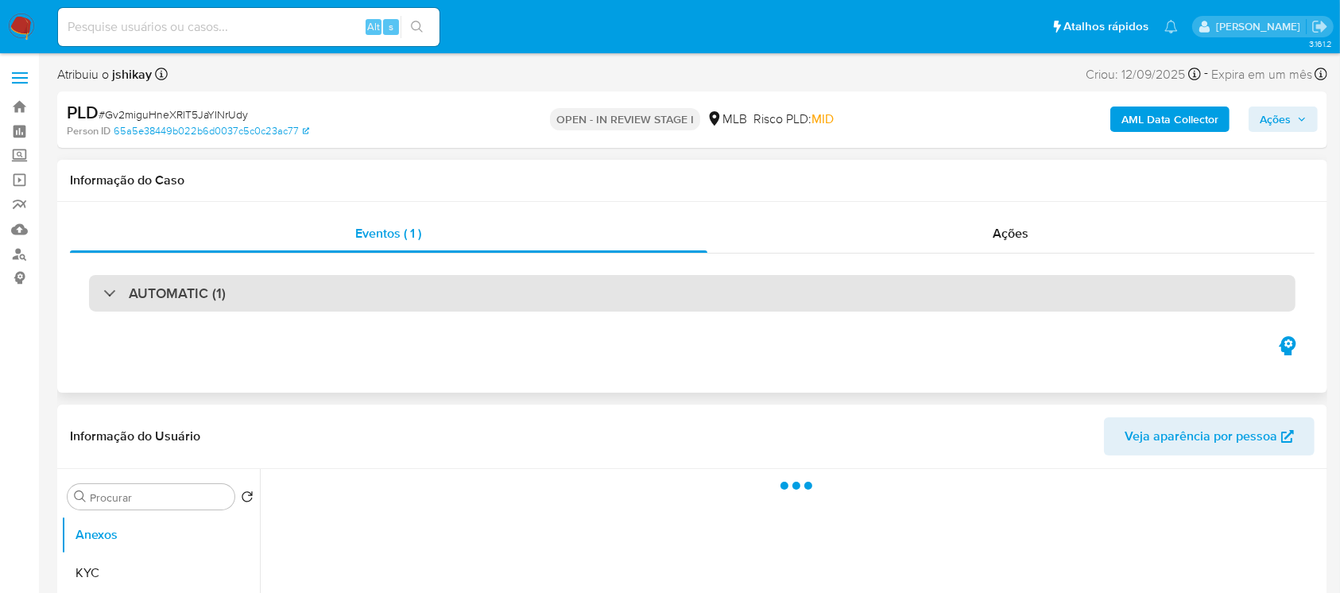
click at [103, 292] on div at bounding box center [103, 292] width 0 height 0
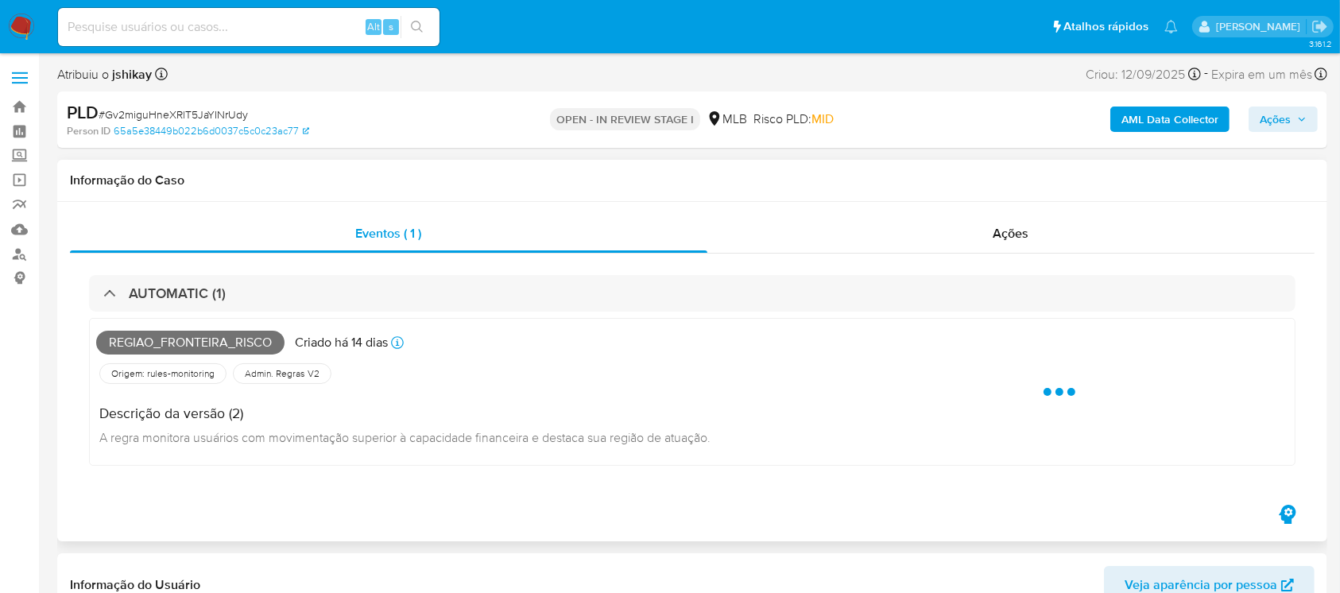
select select "10"
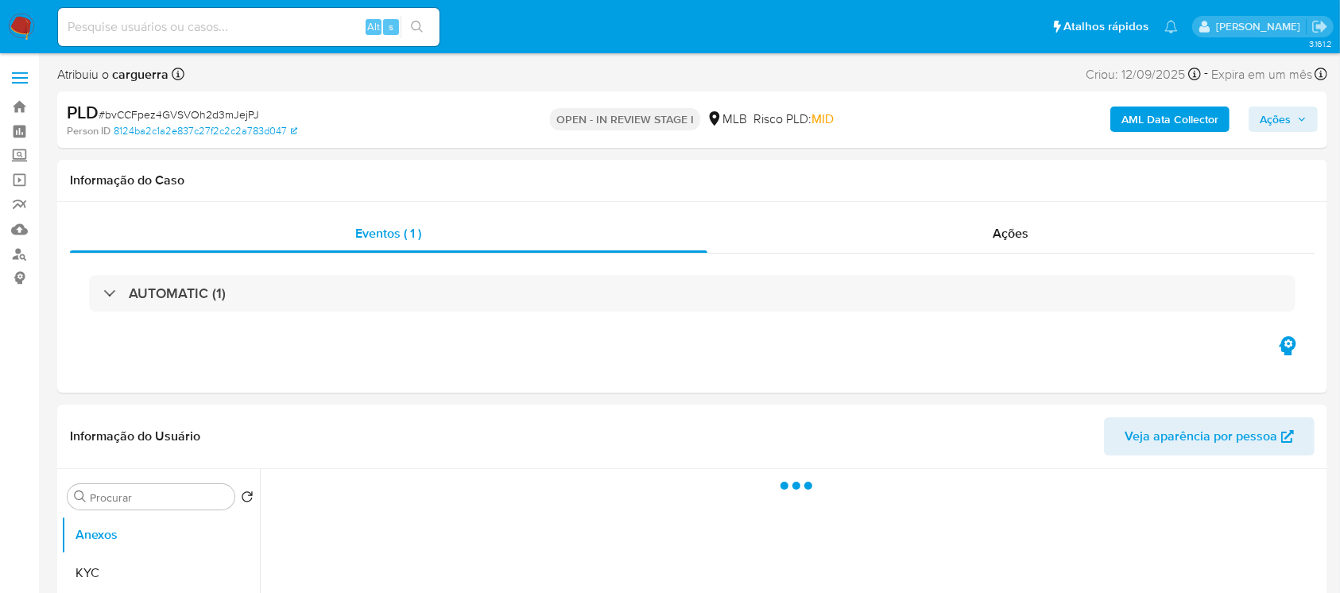
click at [99, 287] on div "AUTOMATIC (1)" at bounding box center [692, 293] width 1206 height 37
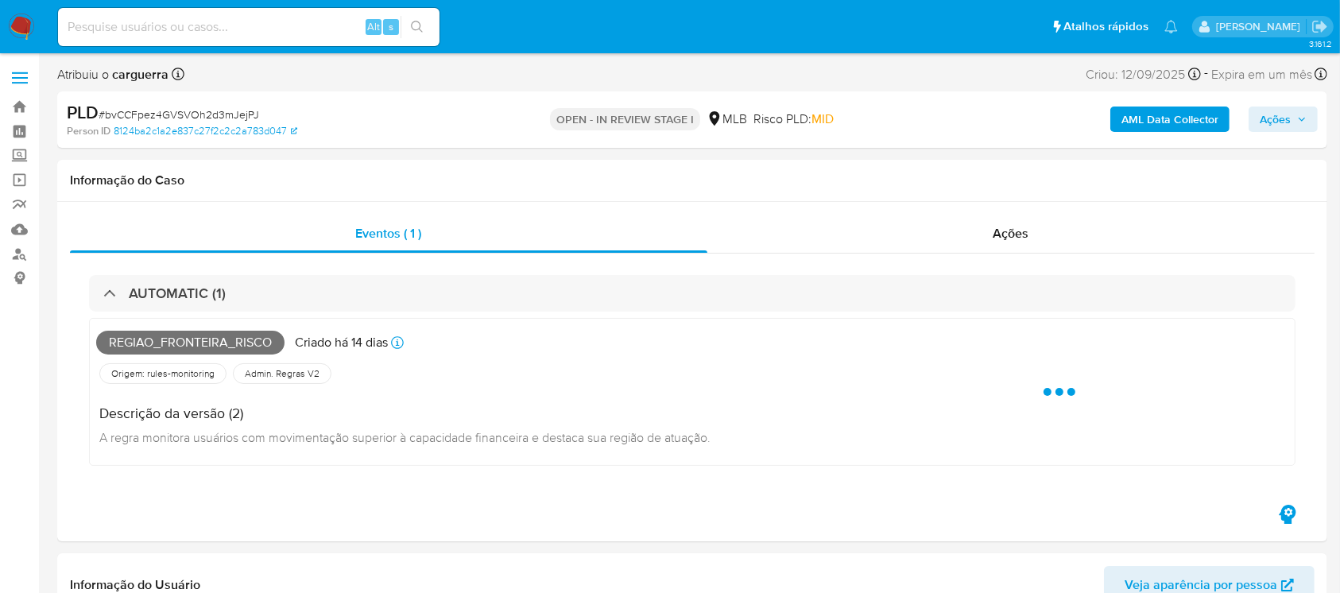
select select "10"
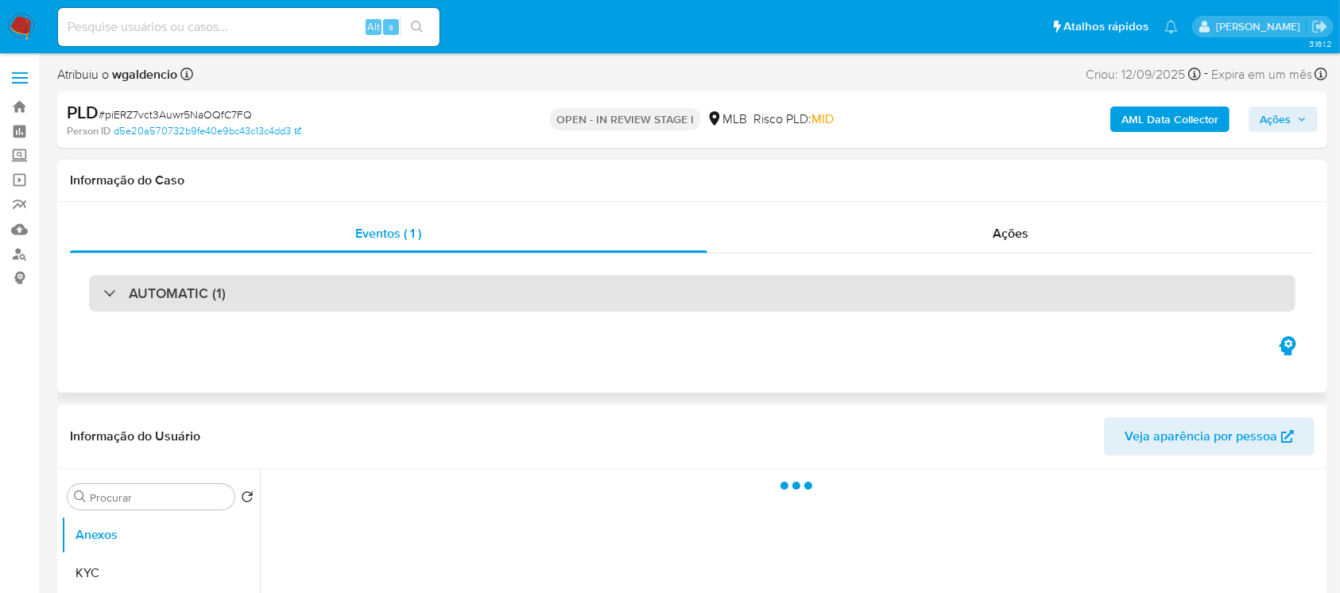
click at [105, 296] on div "AUTOMATIC (1)" at bounding box center [164, 292] width 122 height 17
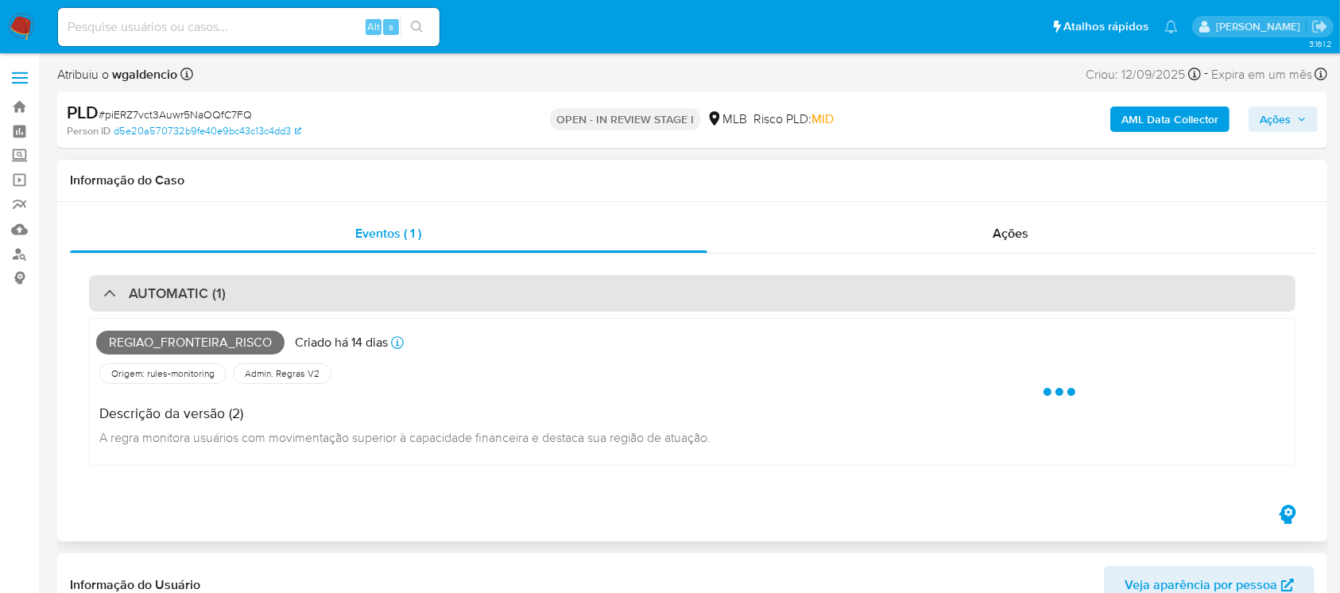
select select "10"
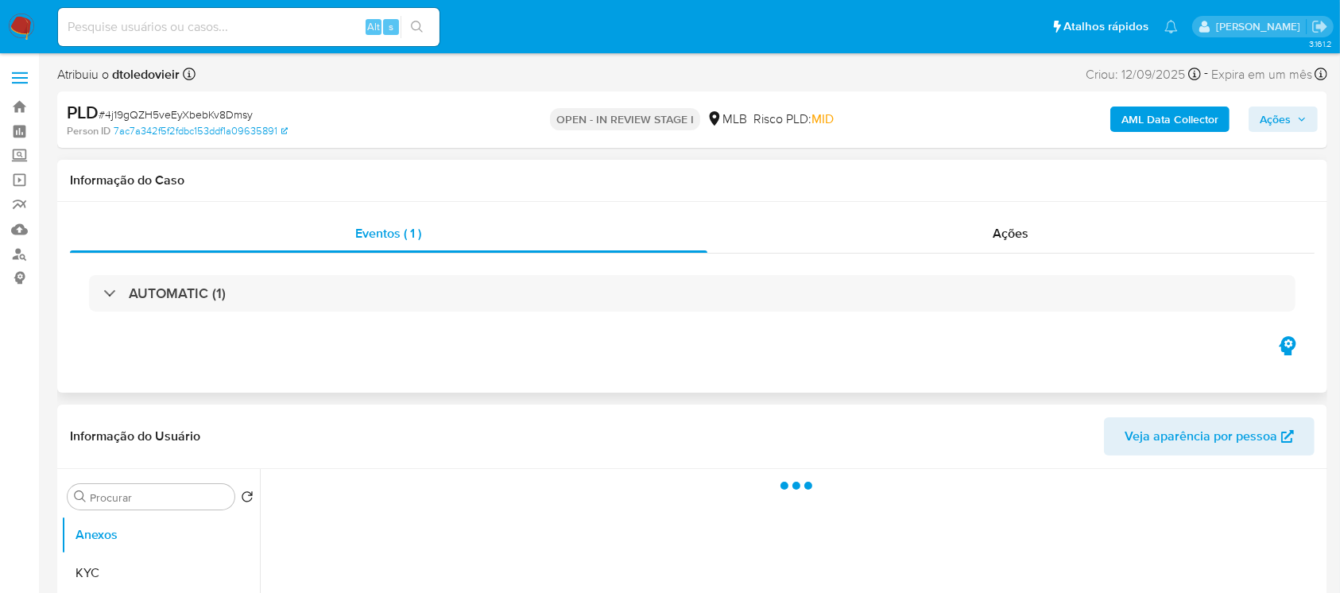
click at [95, 293] on div "AUTOMATIC (1)" at bounding box center [692, 293] width 1206 height 37
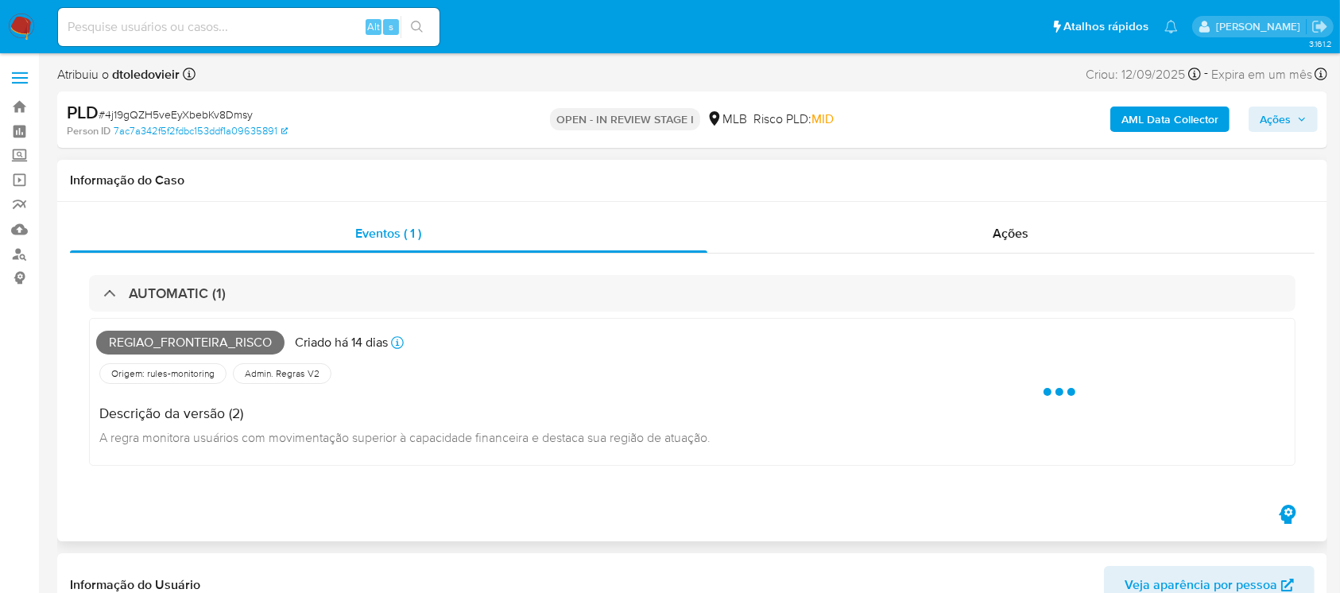
select select "10"
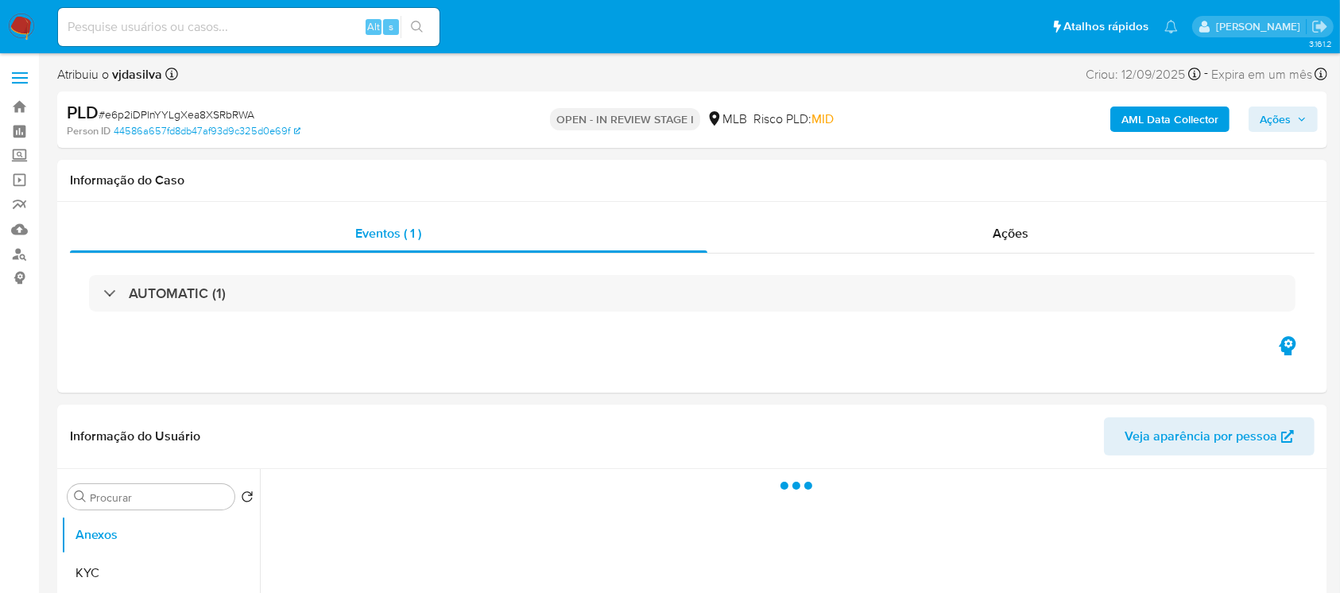
select select "10"
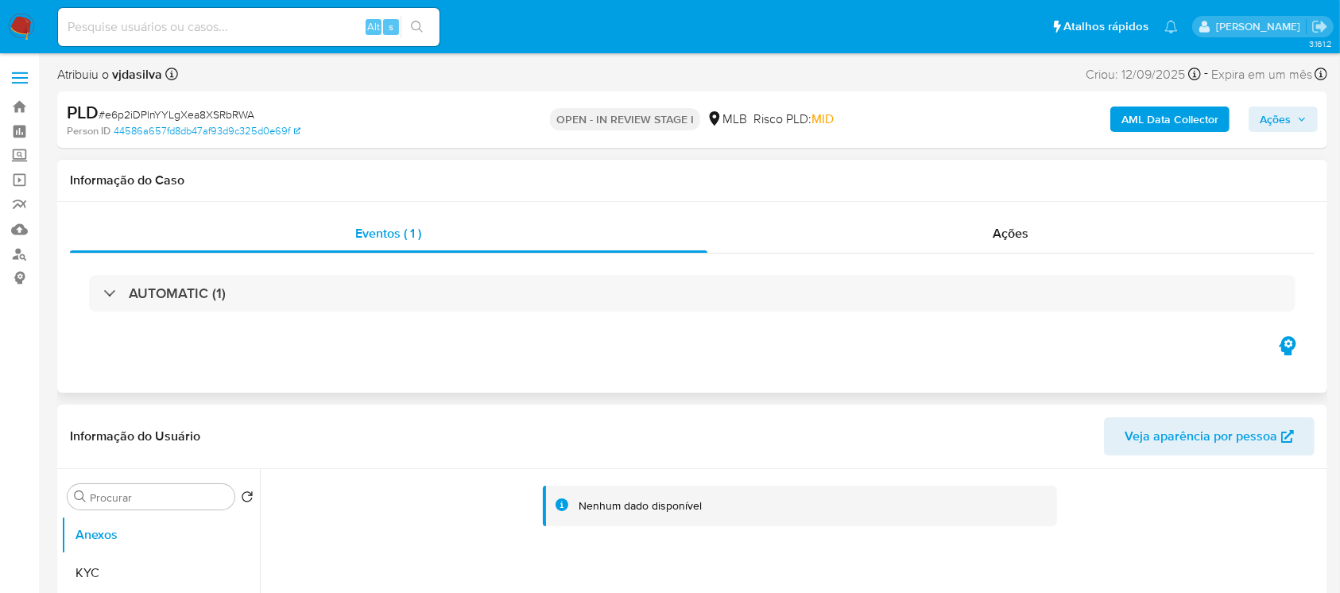
click at [420, 271] on div "AUTOMATIC (1)" at bounding box center [692, 292] width 1244 height 79
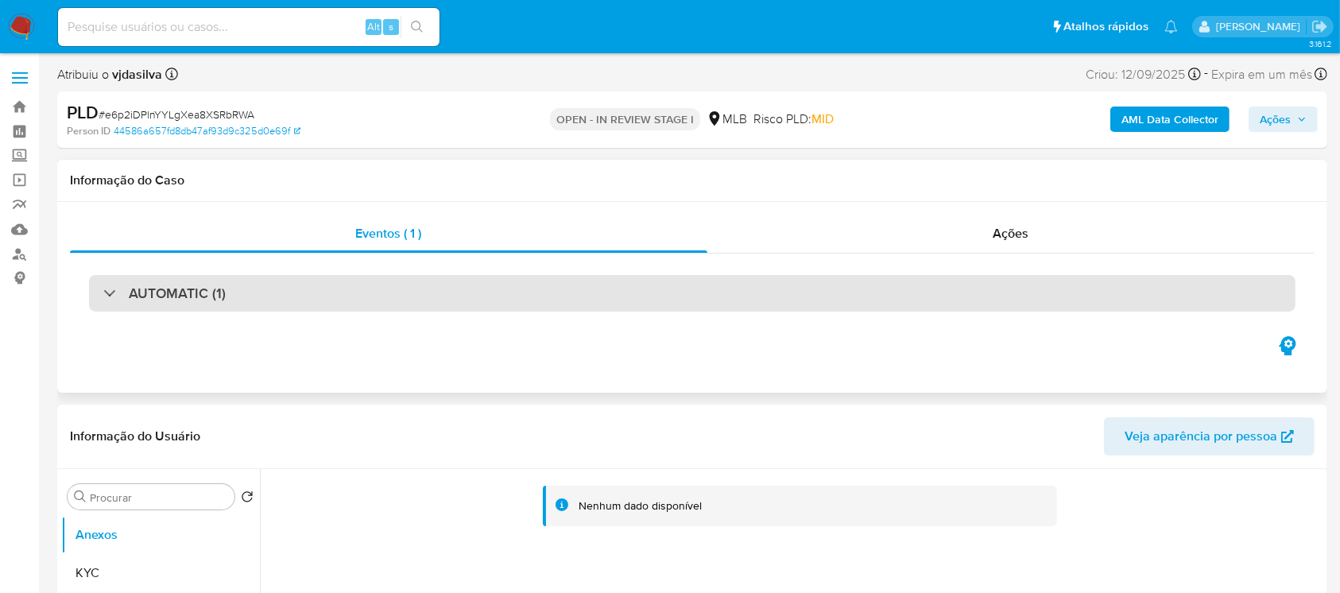
click at [371, 302] on div "AUTOMATIC (1)" at bounding box center [692, 293] width 1206 height 37
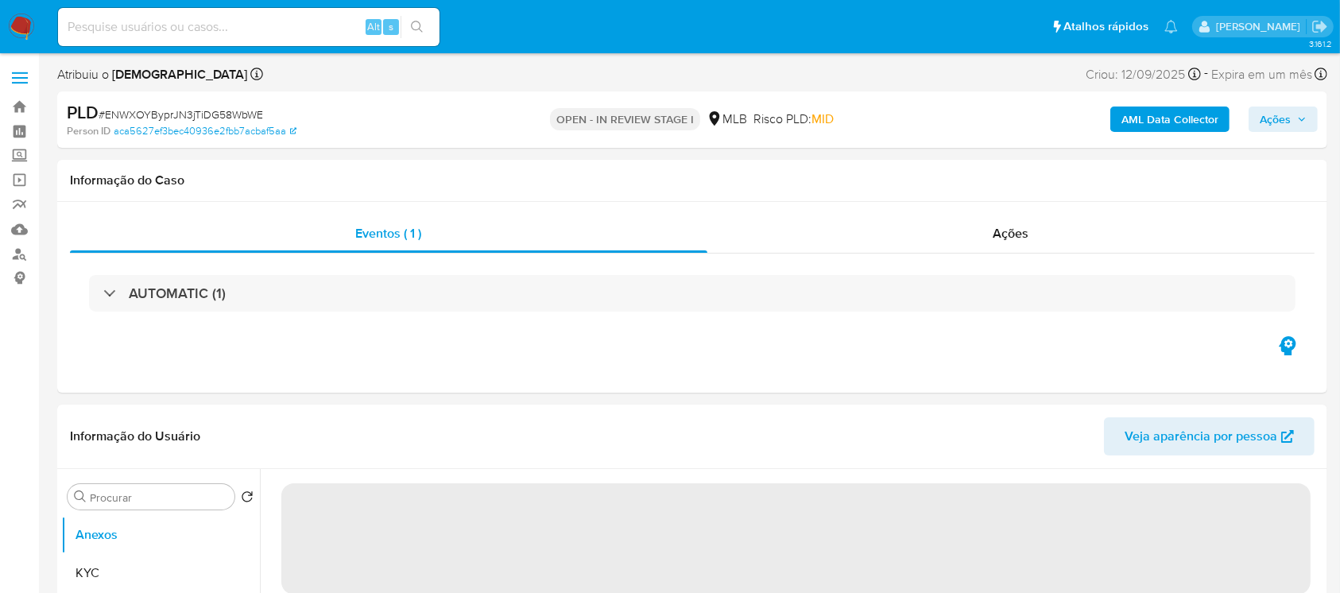
select select "10"
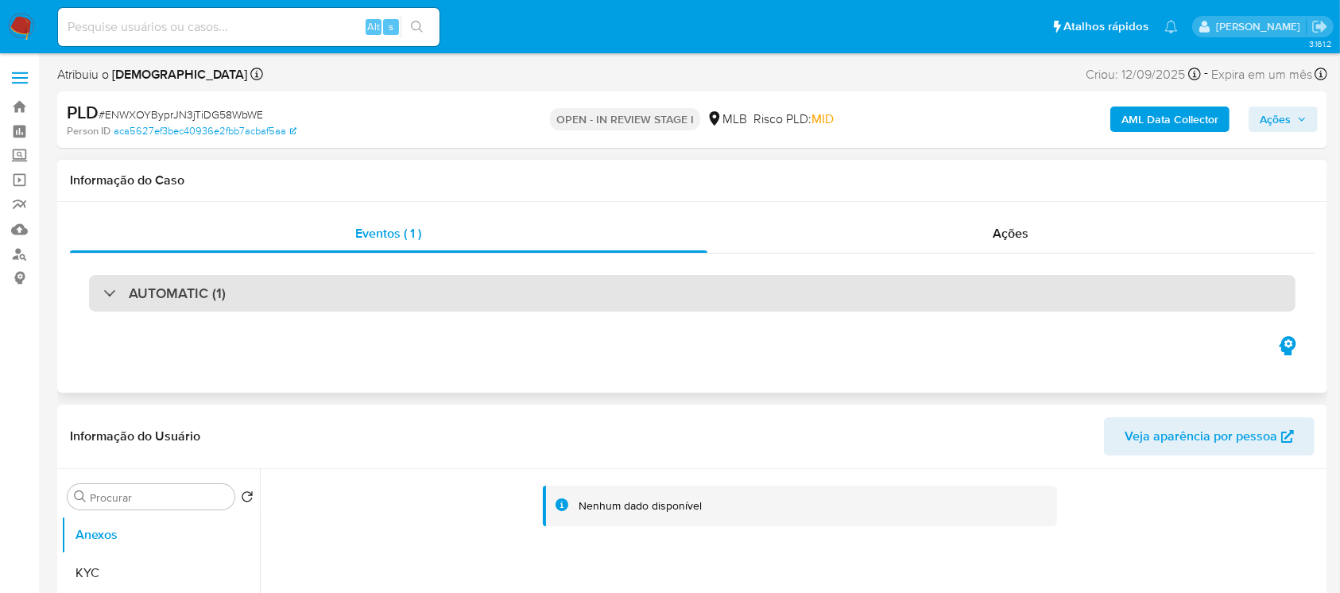
click at [112, 300] on div "AUTOMATIC (1)" at bounding box center [164, 292] width 122 height 17
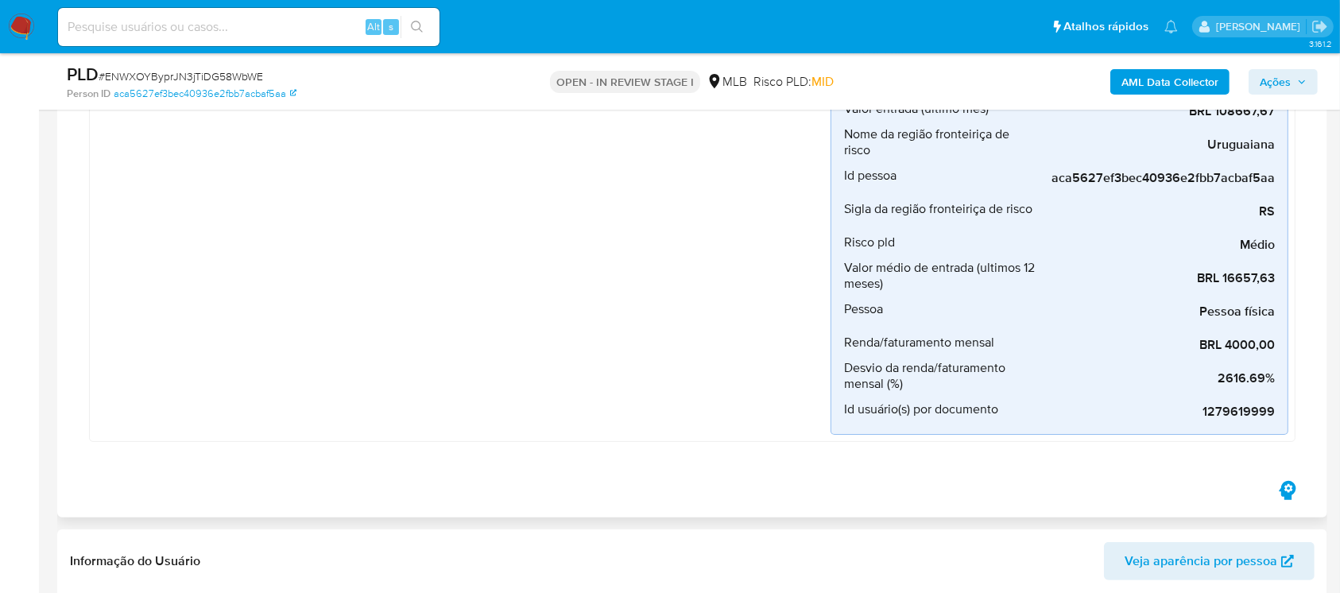
scroll to position [423, 0]
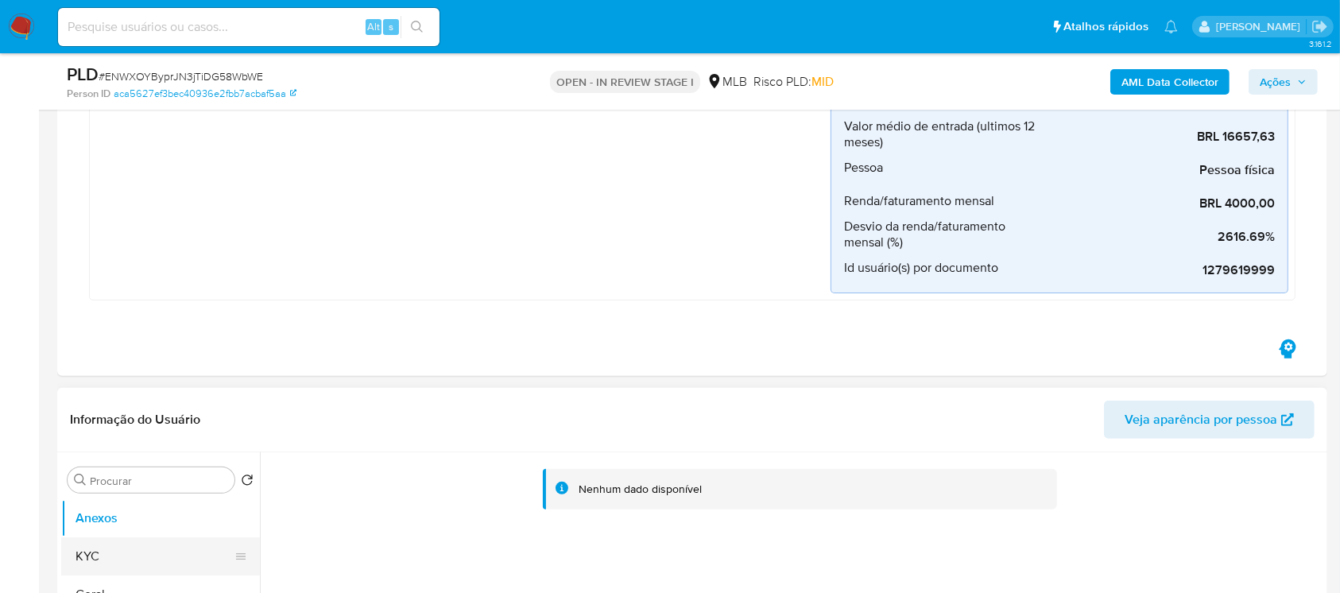
click at [83, 562] on button "KYC" at bounding box center [154, 556] width 186 height 38
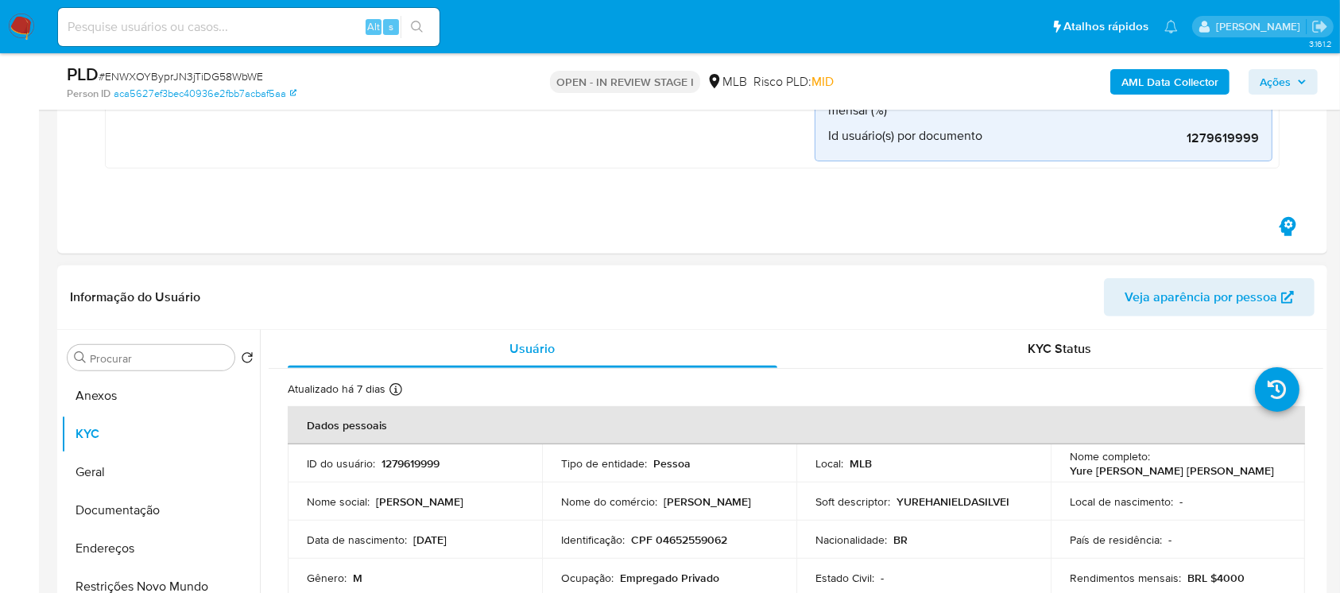
scroll to position [706, 0]
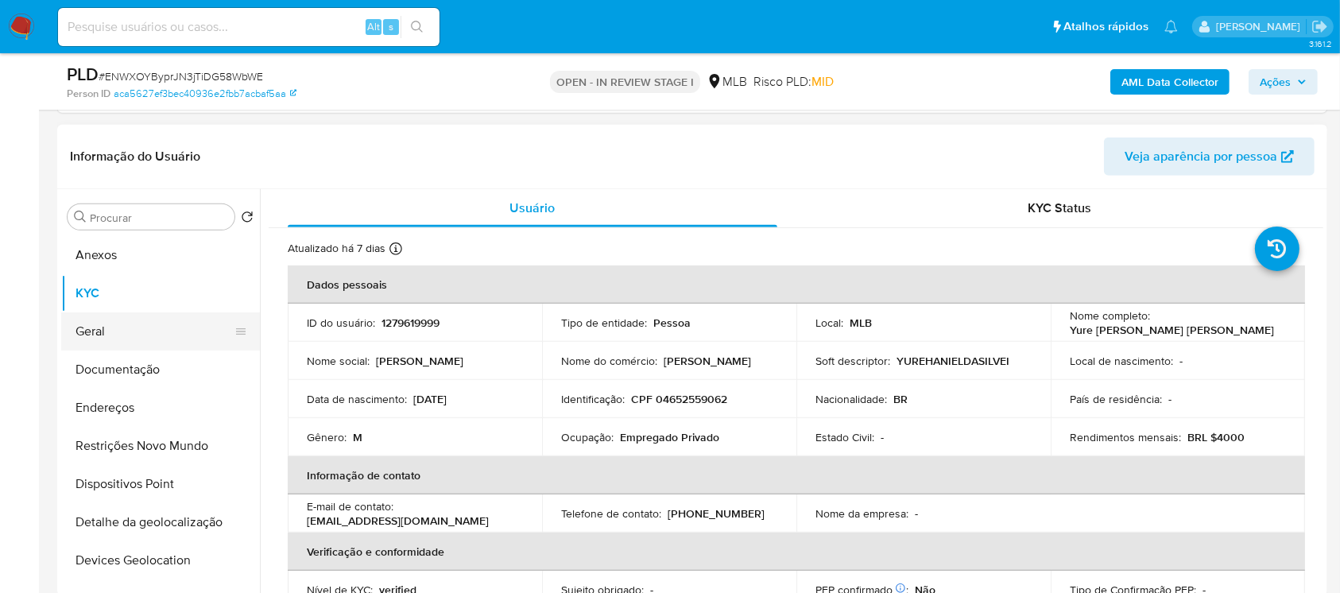
click at [99, 335] on button "Geral" at bounding box center [154, 331] width 186 height 38
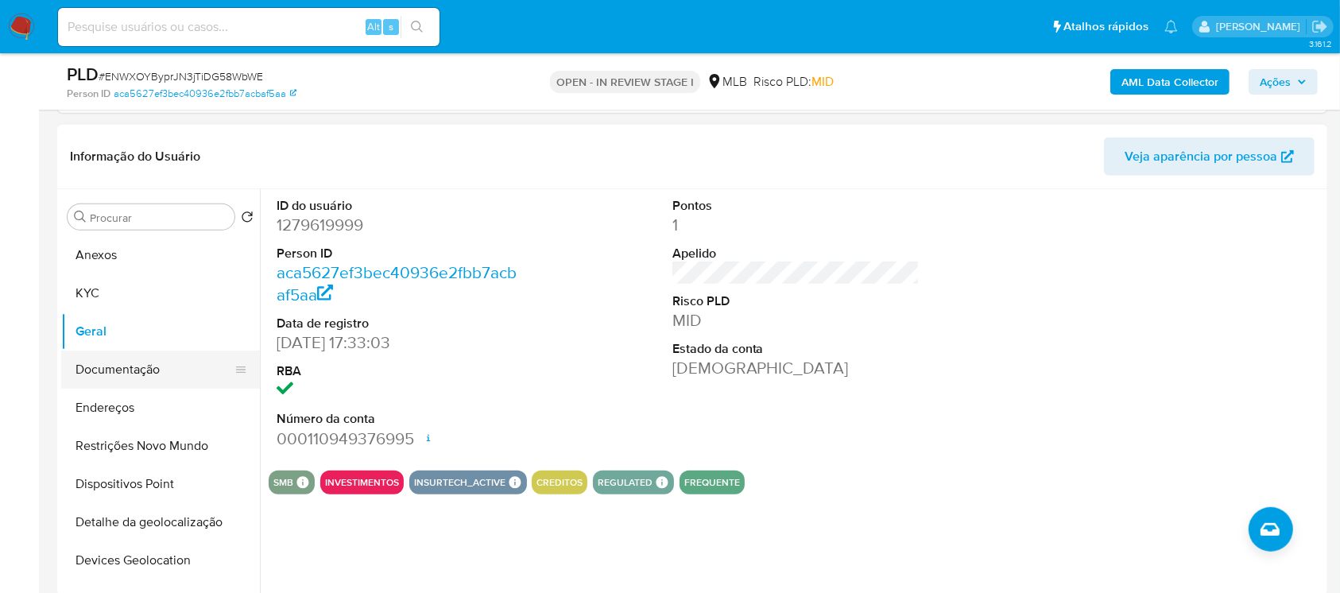
click at [93, 354] on button "Documentação" at bounding box center [154, 369] width 186 height 38
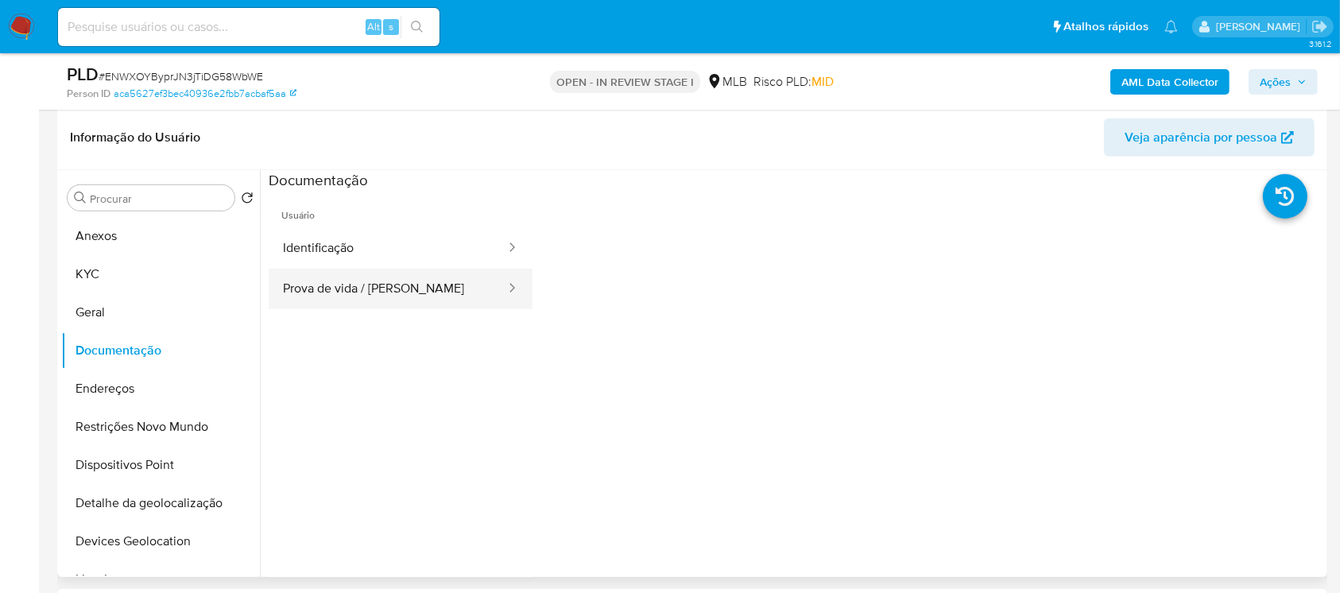
click at [294, 307] on button "Prova de vida / Selfie" at bounding box center [388, 289] width 238 height 41
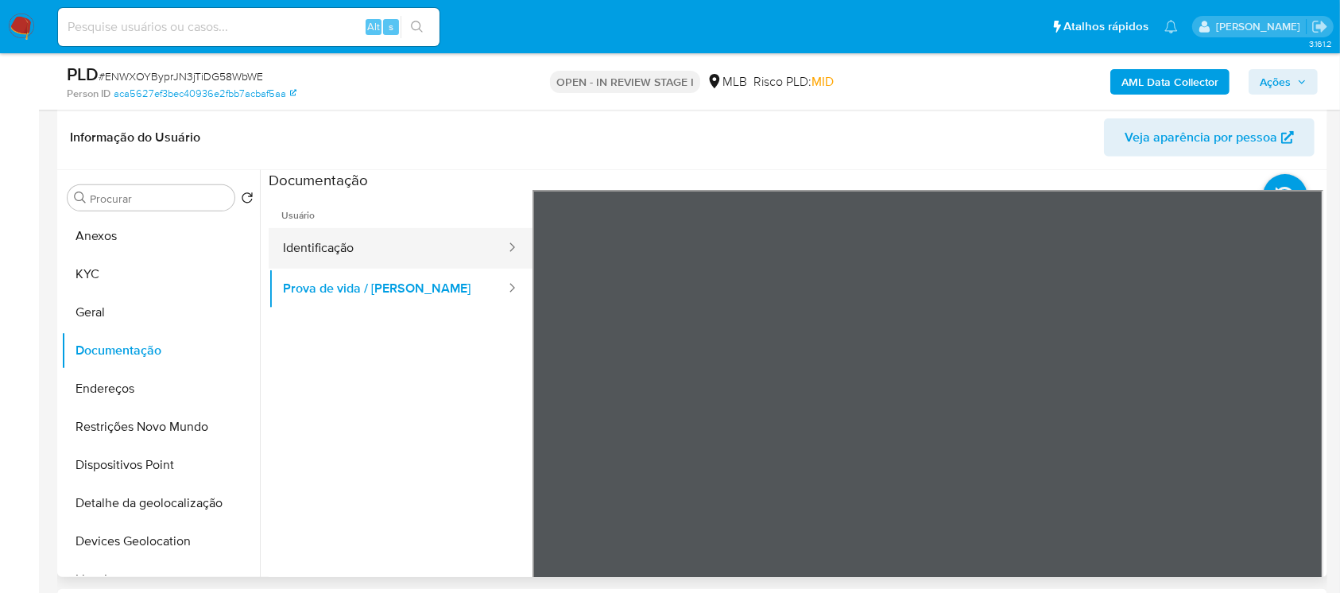
click at [351, 253] on button "Identificação" at bounding box center [388, 248] width 238 height 41
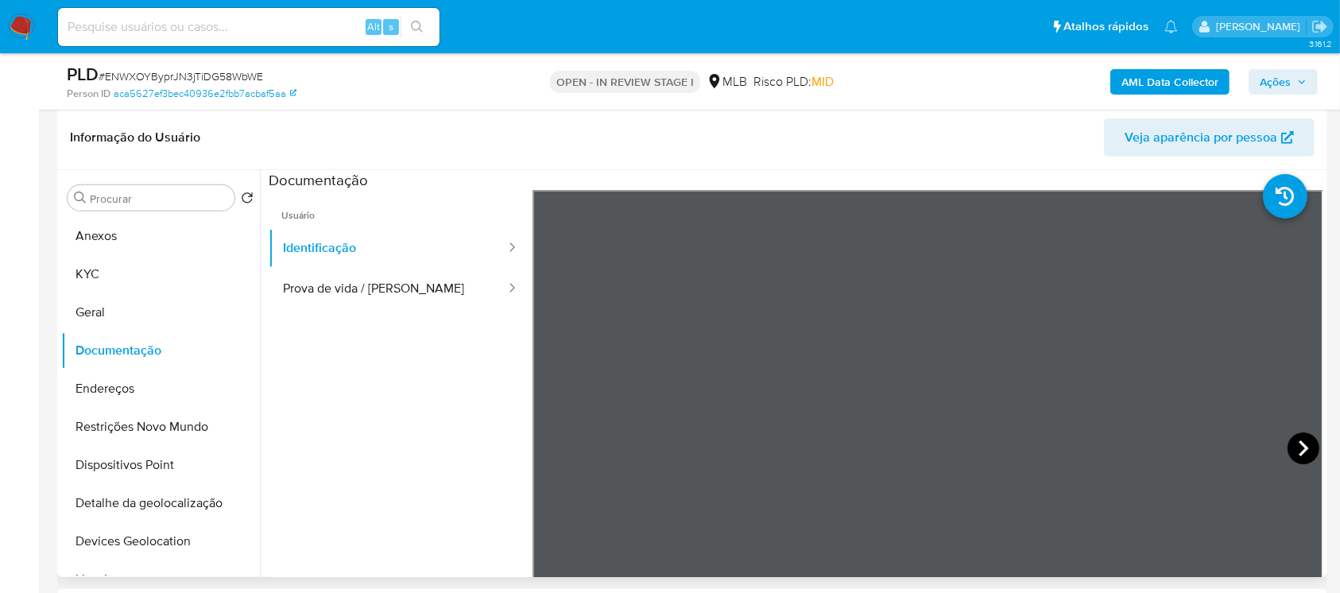
click at [1287, 450] on icon at bounding box center [1303, 448] width 32 height 32
click at [384, 298] on button "Prova de vida / Selfie" at bounding box center [388, 289] width 238 height 41
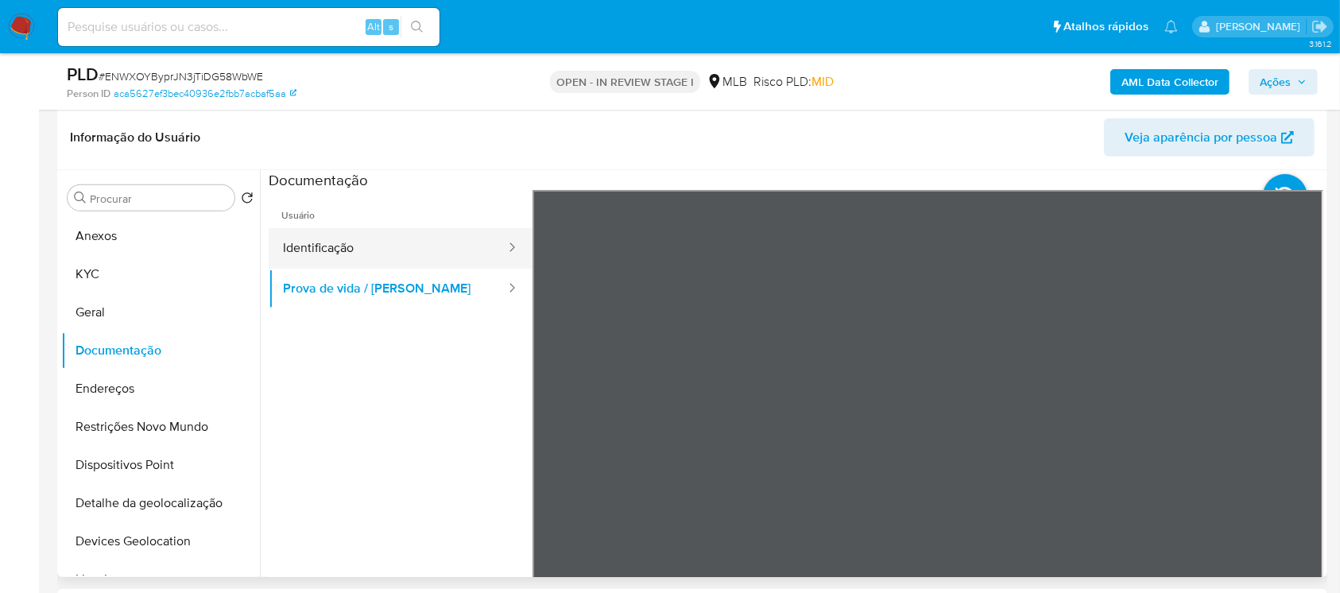
click at [371, 257] on button "Identificação" at bounding box center [388, 248] width 238 height 41
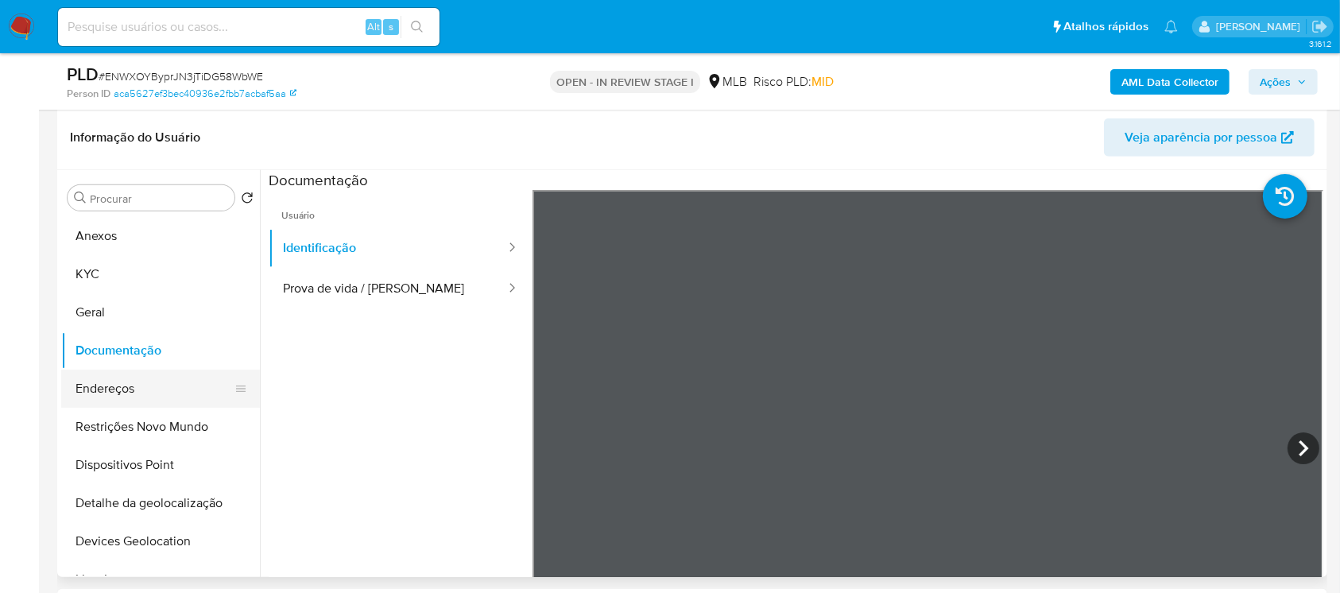
click at [105, 389] on button "Endereços" at bounding box center [154, 388] width 186 height 38
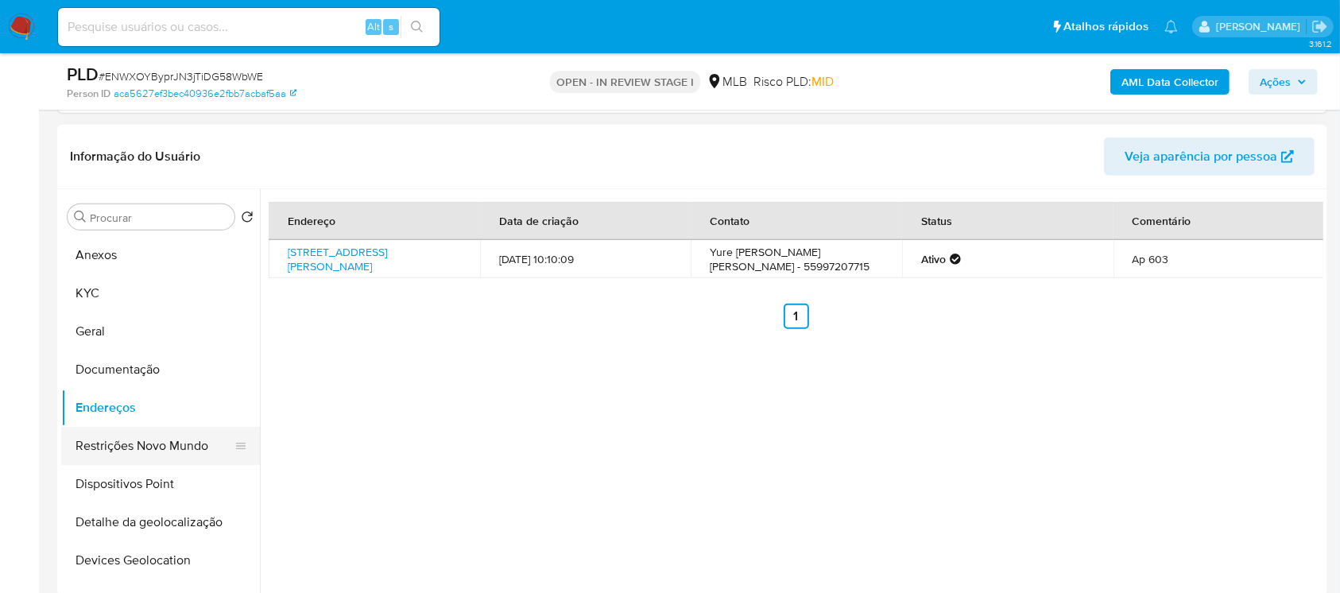
click at [99, 420] on button "Endereços" at bounding box center [160, 408] width 199 height 38
click at [91, 450] on button "Restrições Novo Mundo" at bounding box center [154, 446] width 186 height 38
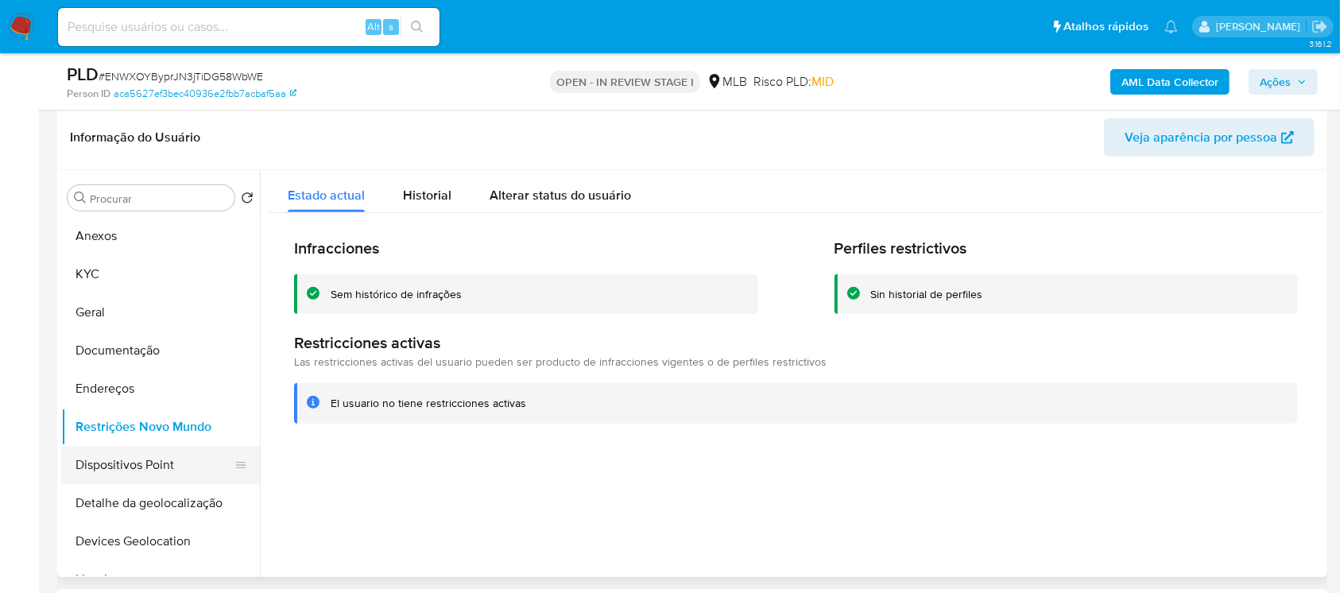
click at [83, 472] on button "Dispositivos Point" at bounding box center [154, 465] width 186 height 38
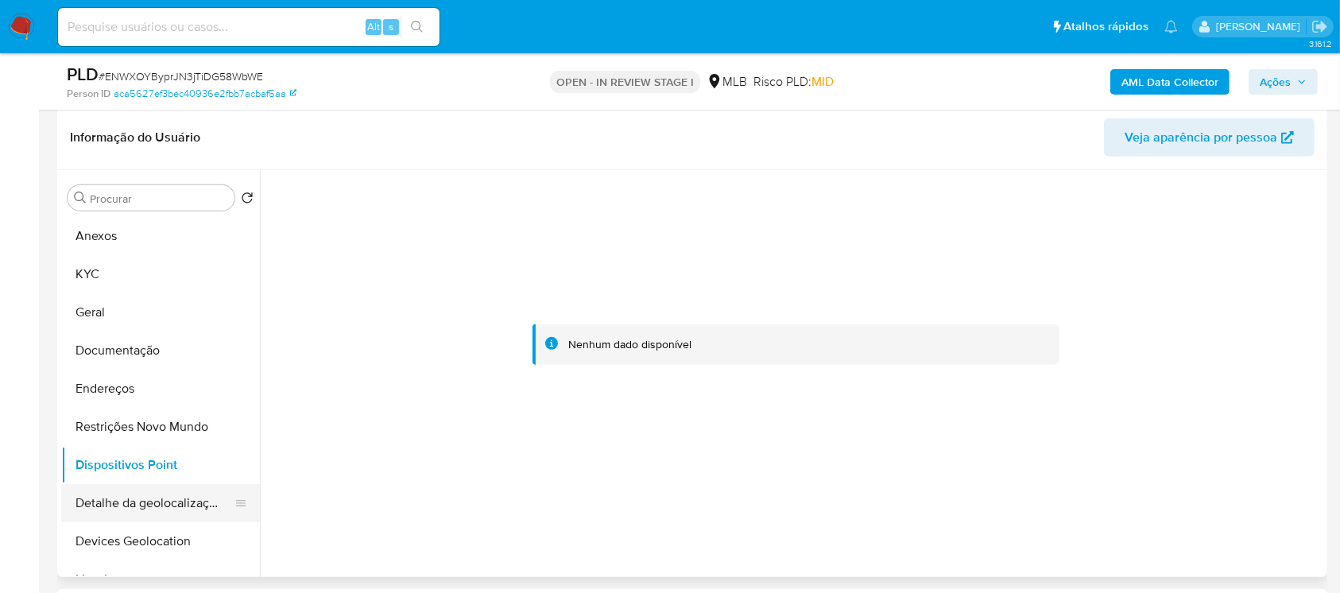
click at [97, 504] on button "Detalhe da geolocalização" at bounding box center [154, 503] width 186 height 38
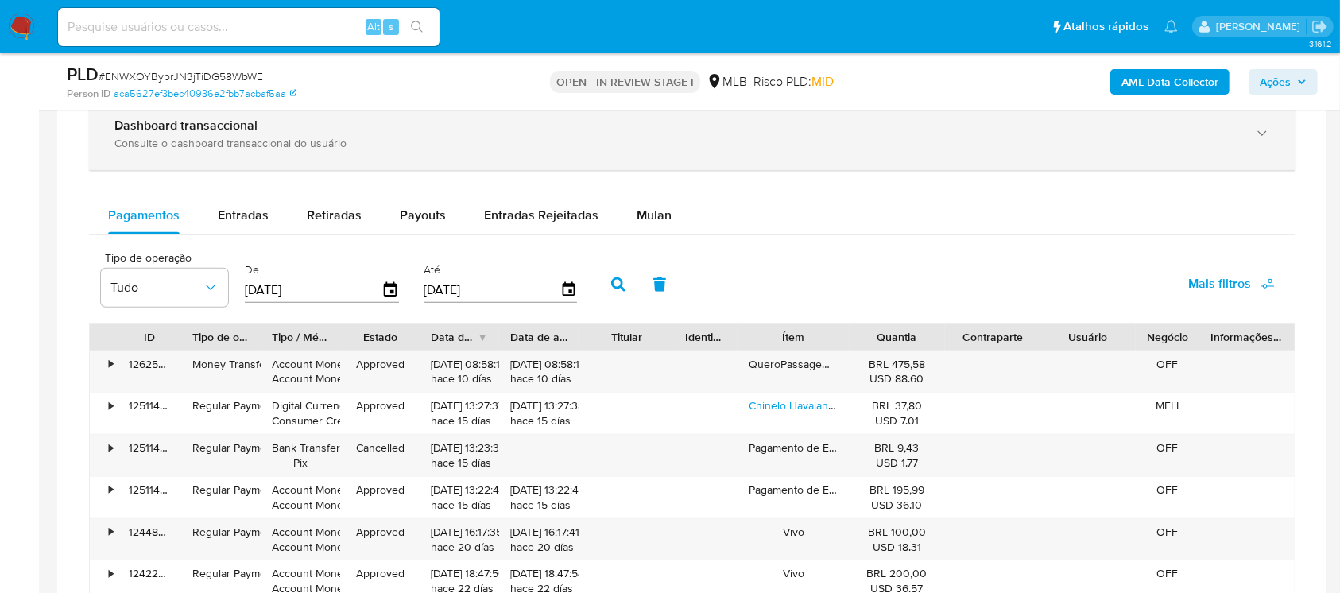
scroll to position [1553, 0]
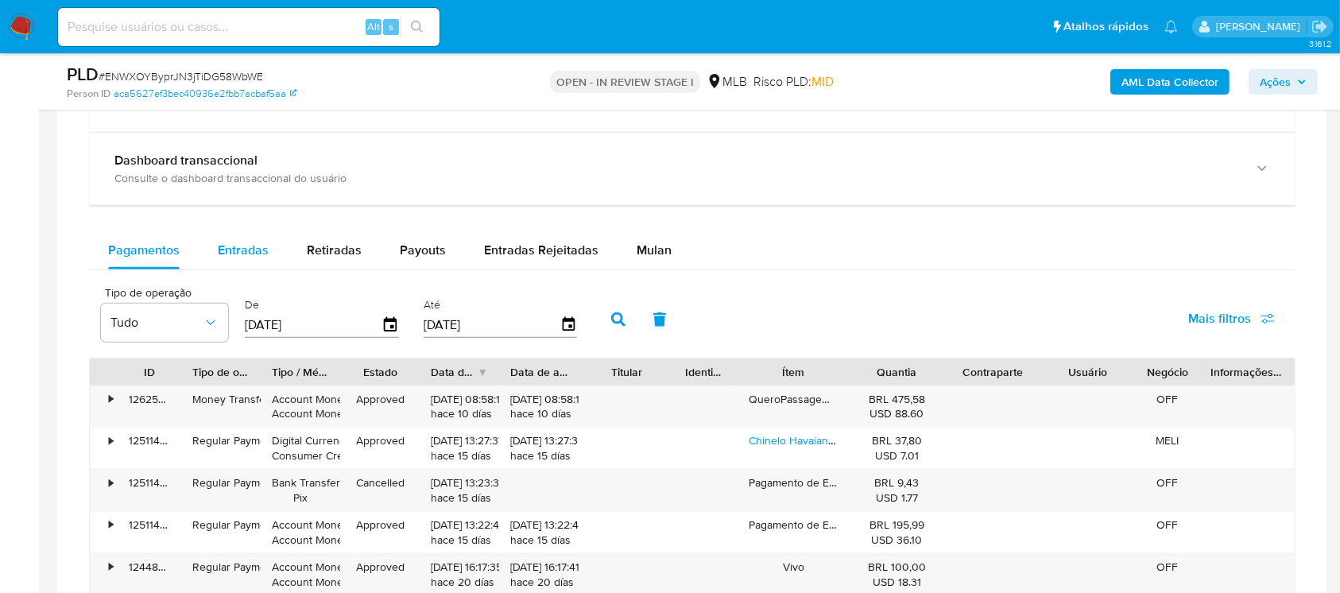
click at [249, 248] on span "Entradas" at bounding box center [243, 250] width 51 height 18
select select "10"
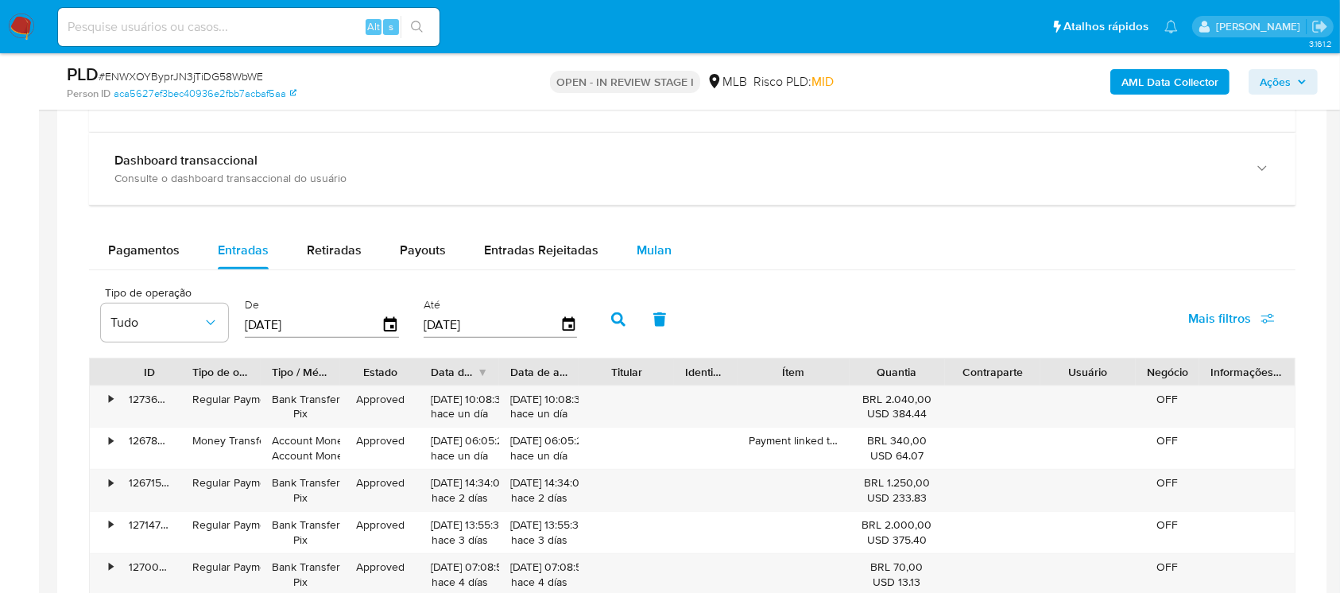
click at [645, 256] on span "Mulan" at bounding box center [653, 250] width 35 height 18
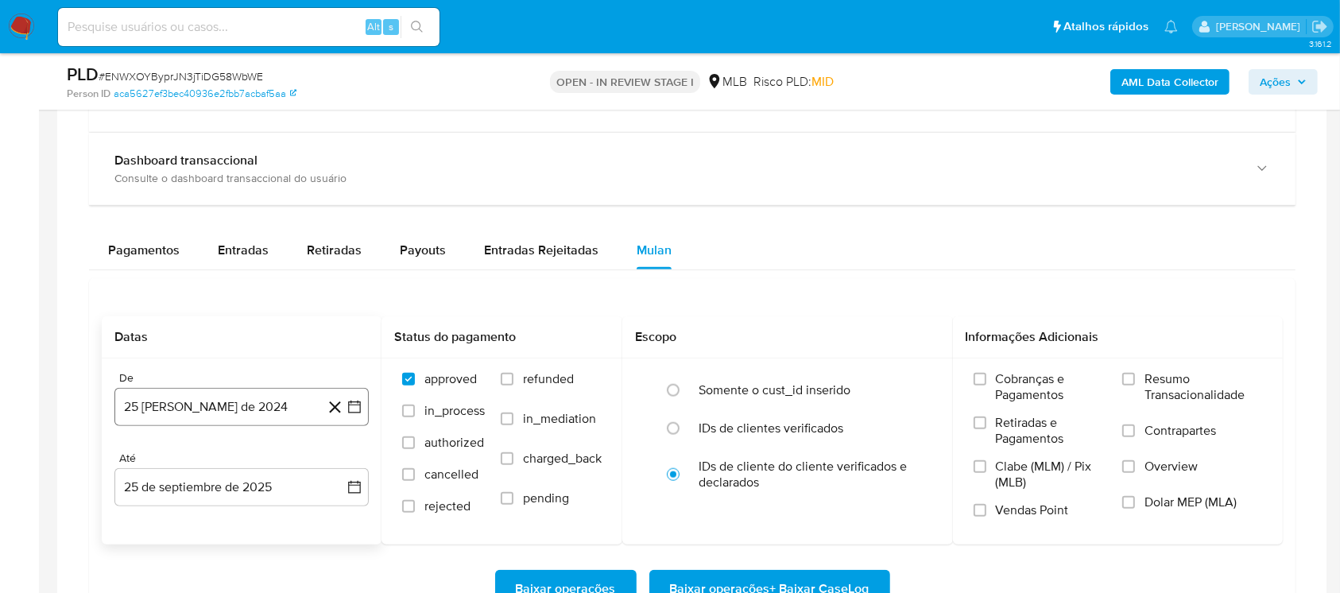
click at [197, 405] on button "25 de agosto de 2024" at bounding box center [241, 407] width 254 height 38
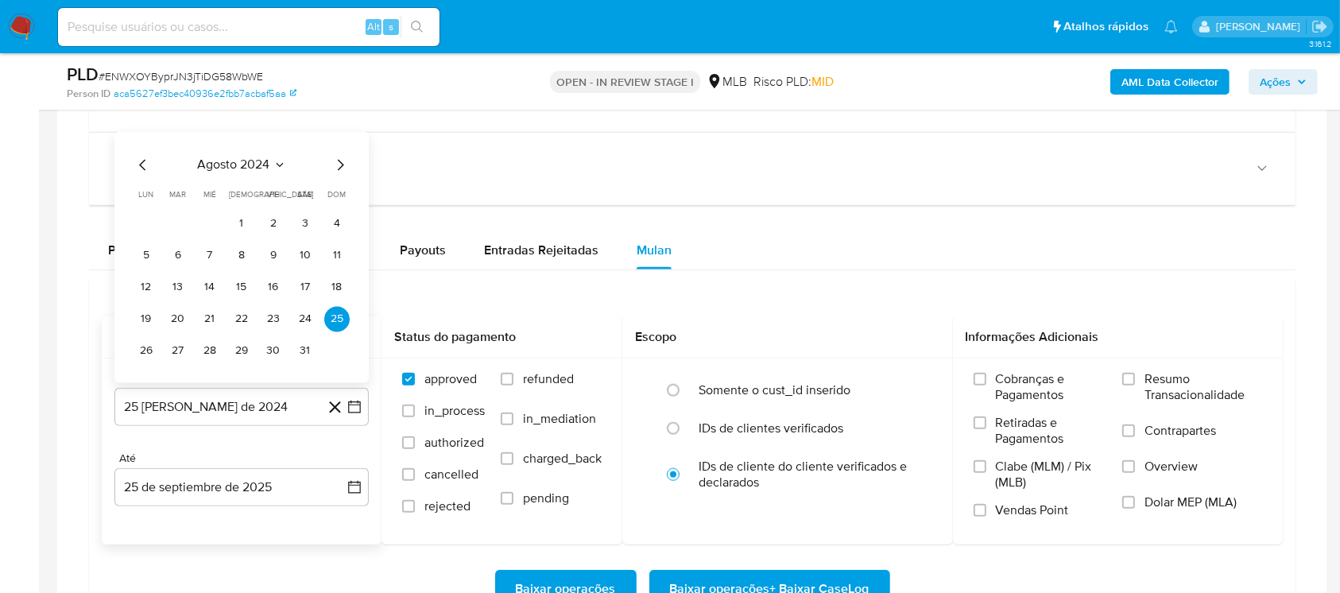
click at [217, 168] on span "agosto 2024" at bounding box center [234, 165] width 72 height 16
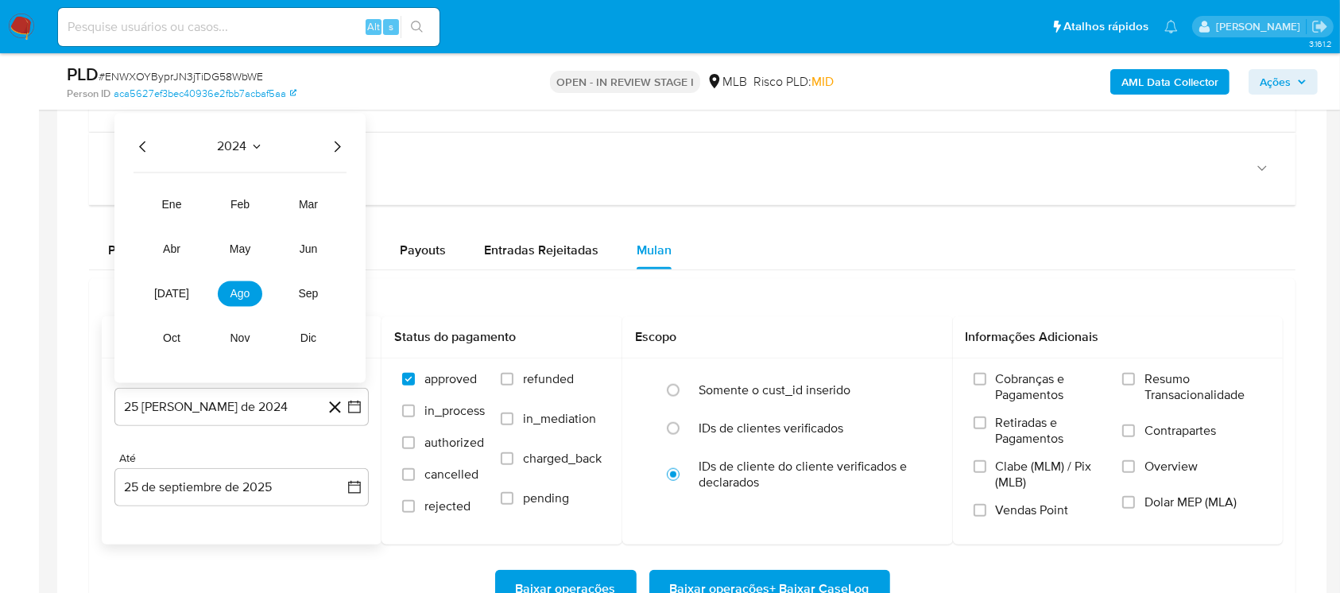
click at [334, 145] on icon "Año siguiente" at bounding box center [336, 146] width 19 height 19
click at [234, 292] on span "ago" at bounding box center [240, 293] width 20 height 13
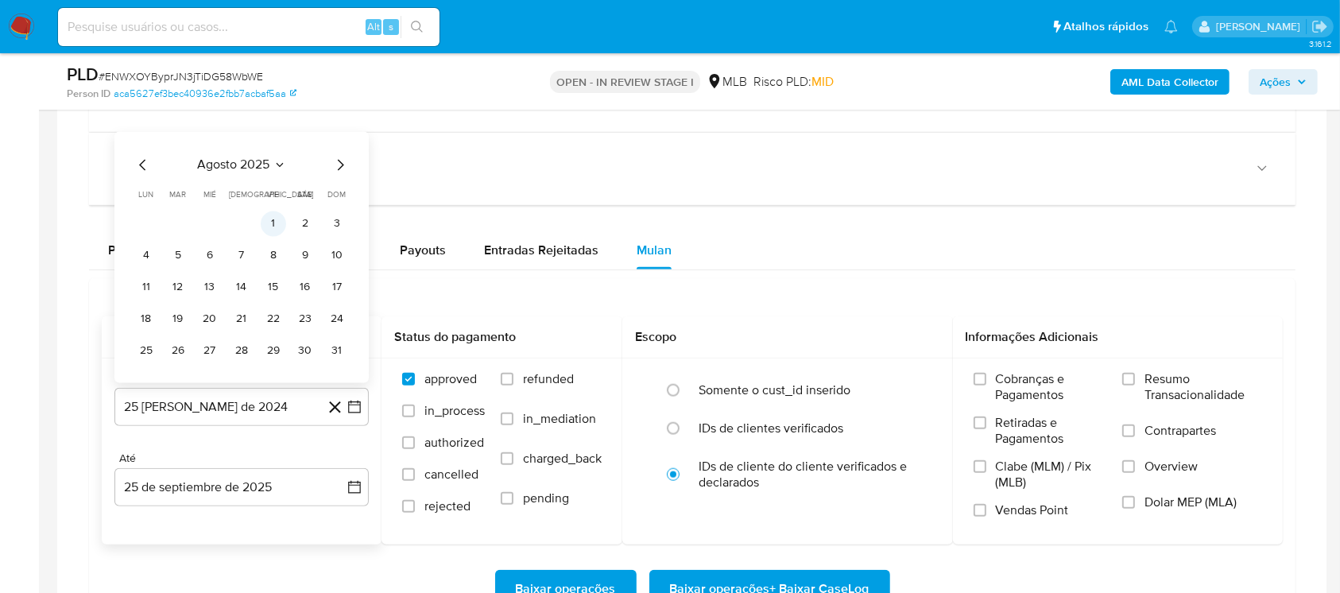
click at [275, 224] on button "1" at bounding box center [273, 223] width 25 height 25
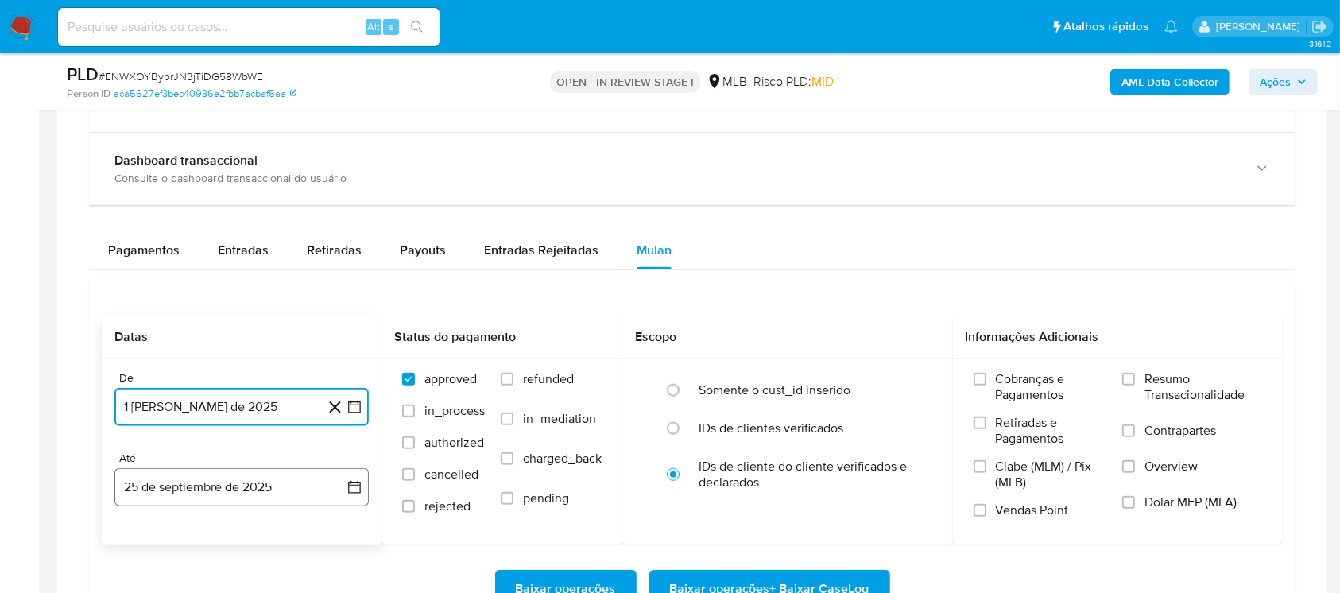
click at [178, 482] on button "25 de septiembre de 2025" at bounding box center [241, 487] width 254 height 38
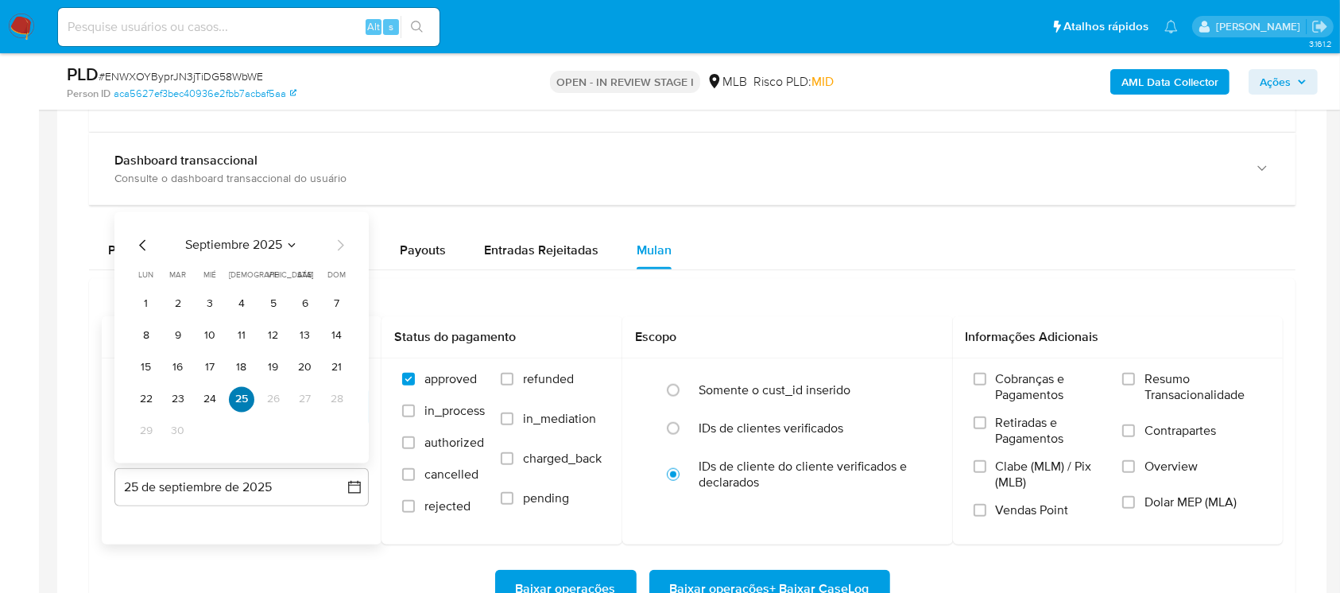
click at [238, 396] on button "25" at bounding box center [241, 398] width 25 height 25
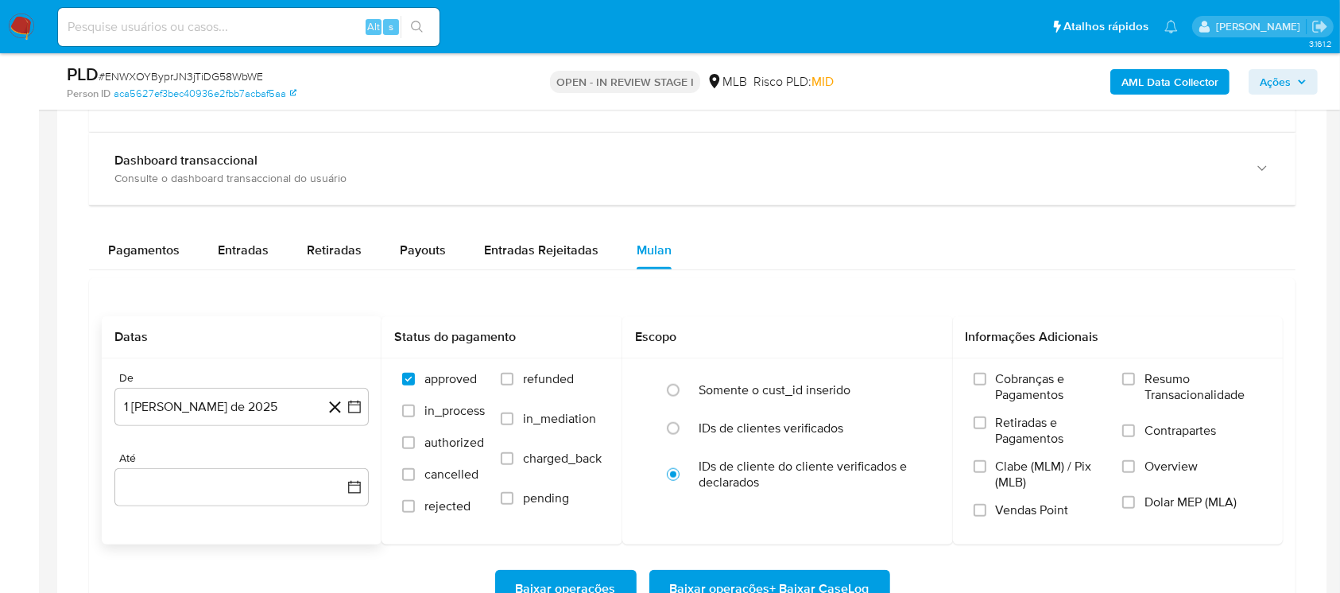
click at [237, 539] on div "De 1 de agosto de 2025 1-08-2025 Até" at bounding box center [242, 451] width 280 height 186
click at [173, 477] on button "button" at bounding box center [241, 487] width 254 height 38
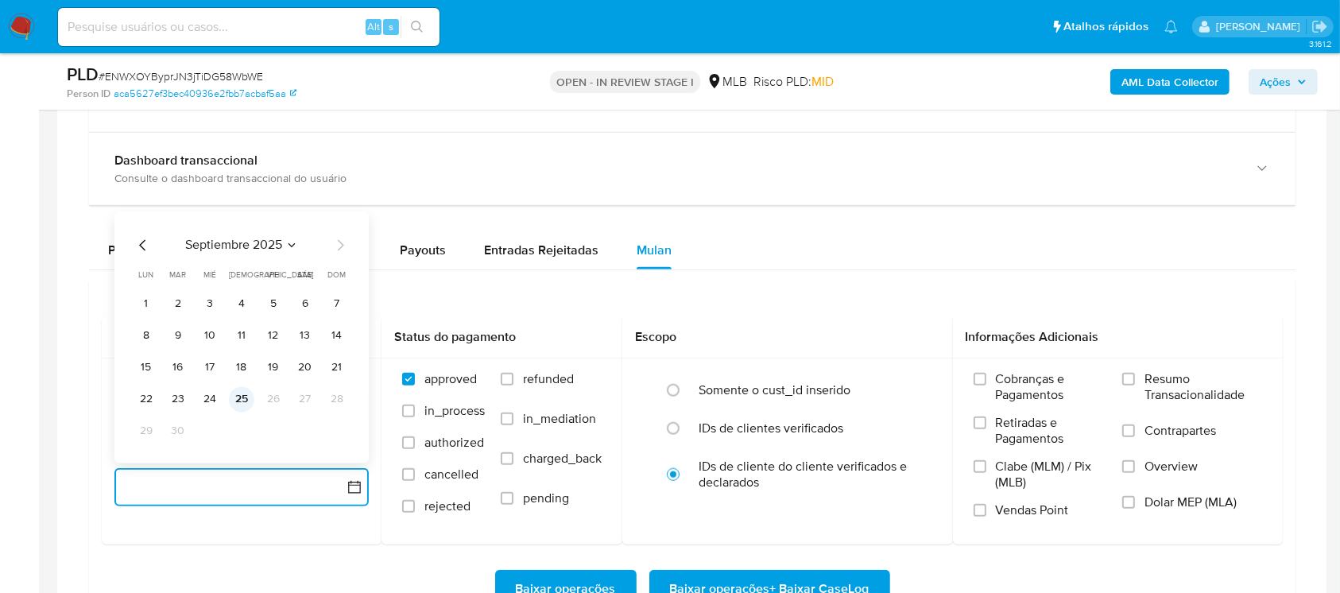
click at [238, 400] on button "25" at bounding box center [241, 398] width 25 height 25
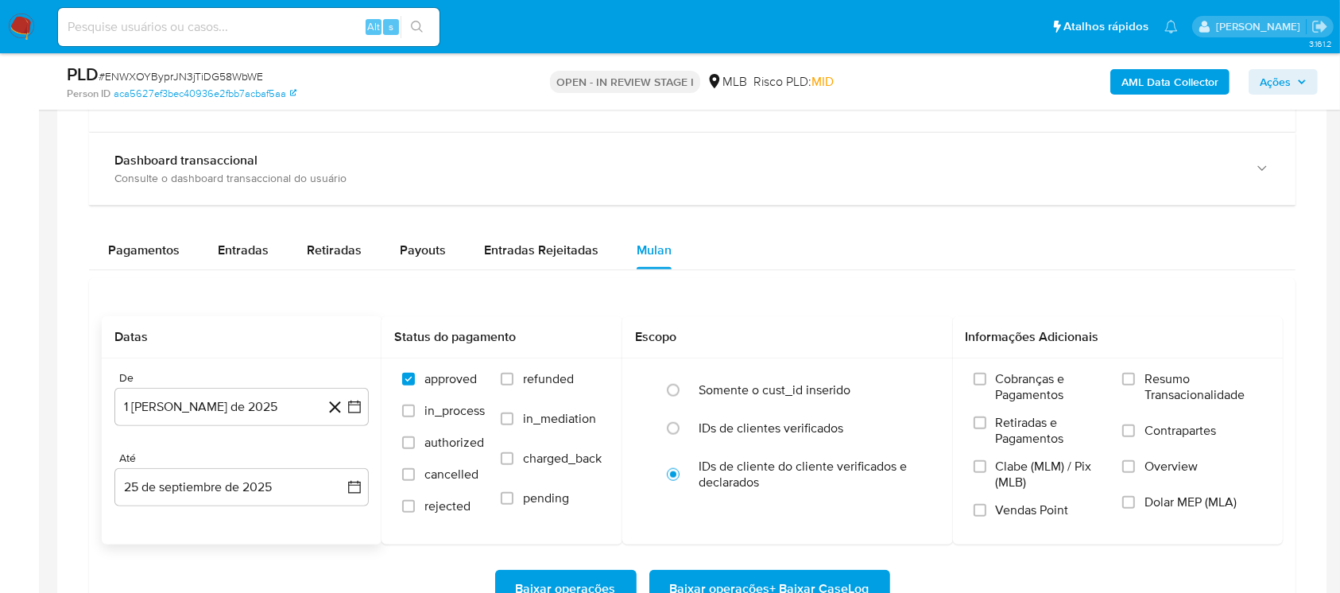
click at [188, 541] on div "De 1 de agosto de 2025 1-08-2025 Até 25 de septiembre de 2025 25-09-2025" at bounding box center [242, 451] width 280 height 186
click at [1138, 377] on label "Resumo Transacionalidade" at bounding box center [1192, 397] width 140 height 52
click at [1135, 377] on input "Resumo Transacionalidade" at bounding box center [1128, 379] width 13 height 13
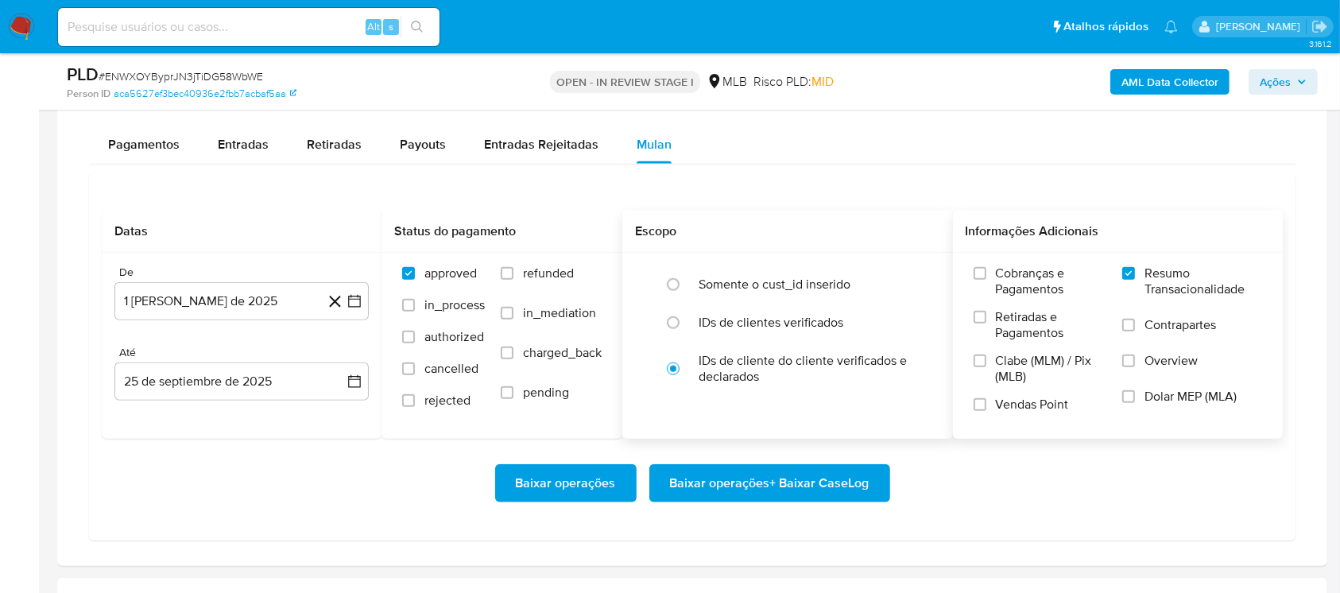
scroll to position [1695, 0]
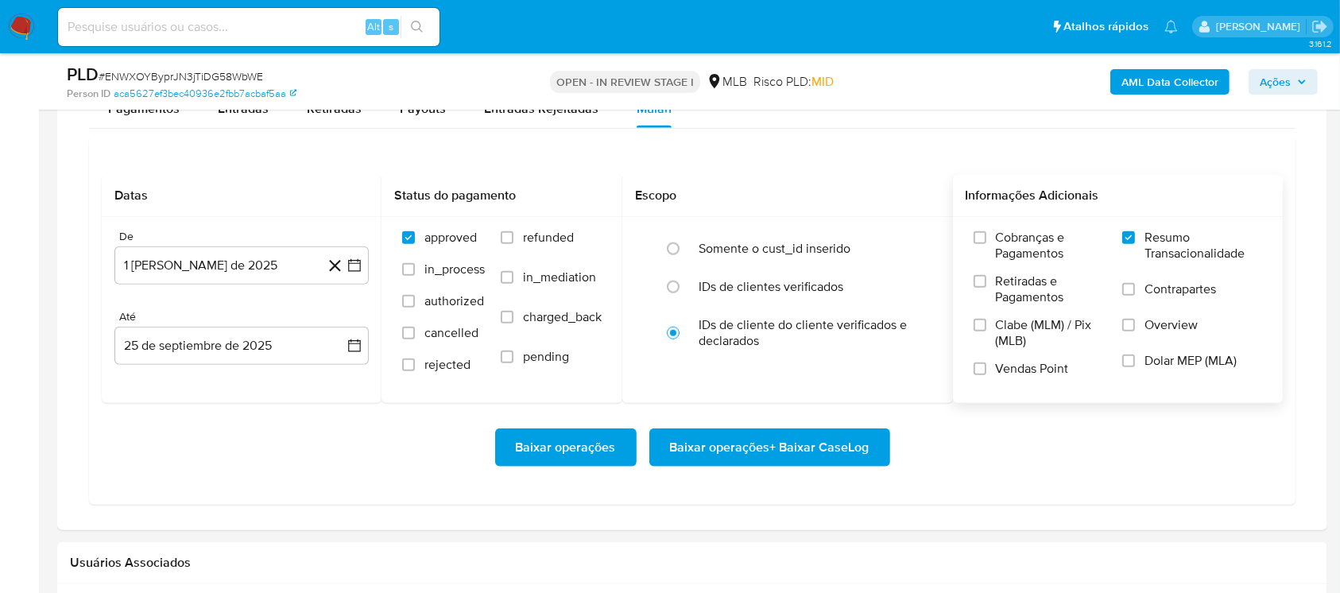
click at [704, 461] on span "Baixar operações + Baixar CaseLog" at bounding box center [769, 447] width 199 height 35
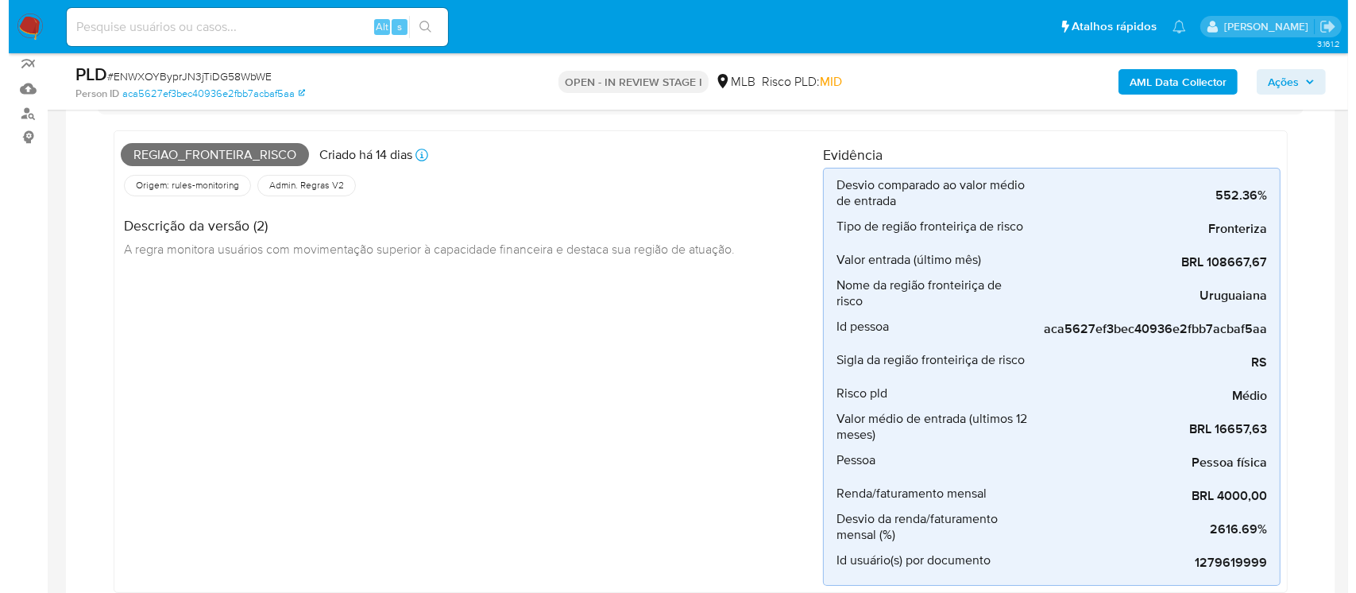
scroll to position [0, 0]
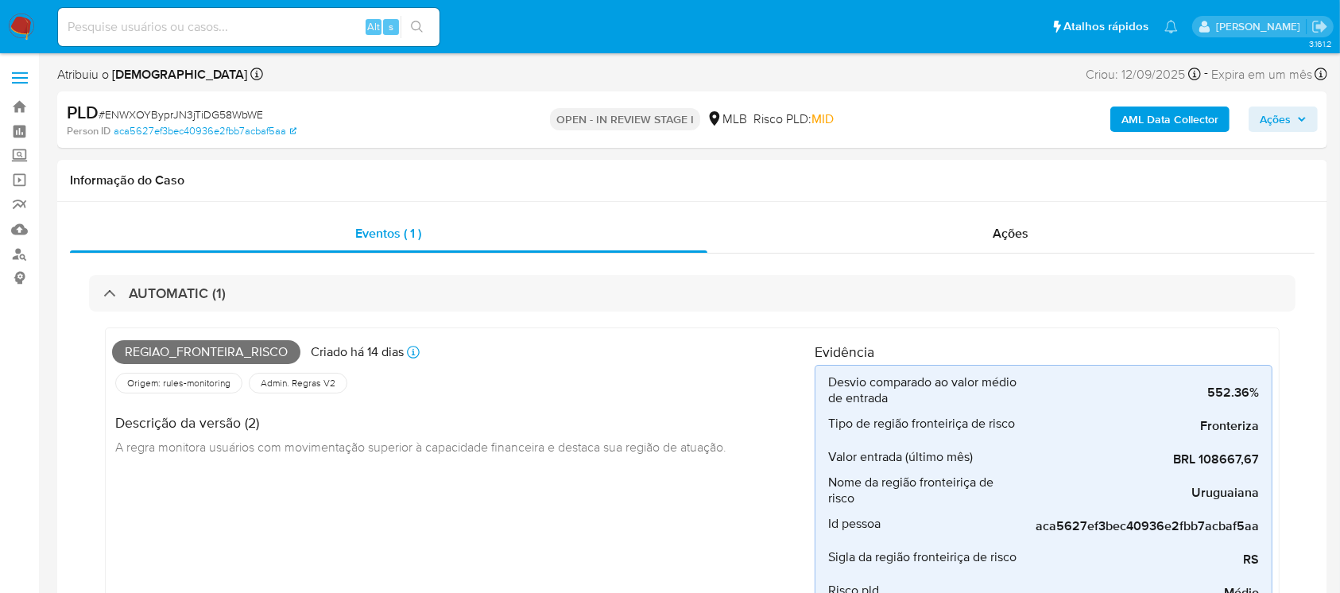
click at [1166, 119] on b "AML Data Collector" at bounding box center [1169, 118] width 97 height 25
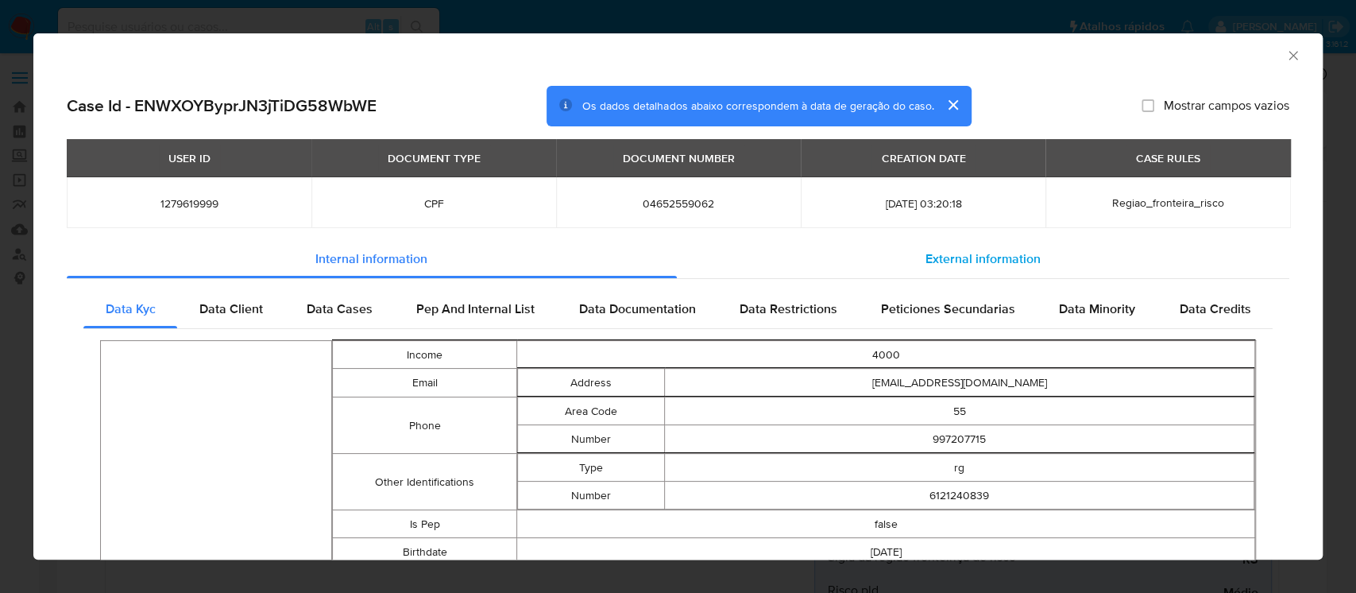
click at [956, 275] on div "External information" at bounding box center [983, 259] width 613 height 38
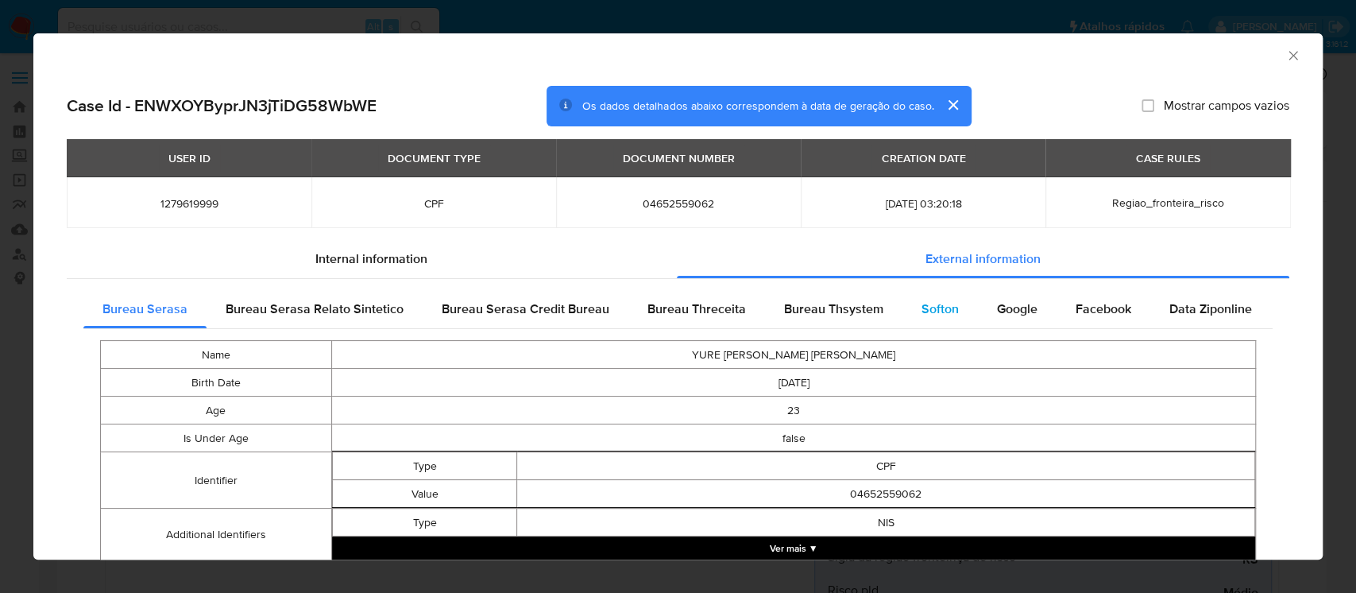
click at [934, 315] on span "Softon" at bounding box center [940, 309] width 37 height 18
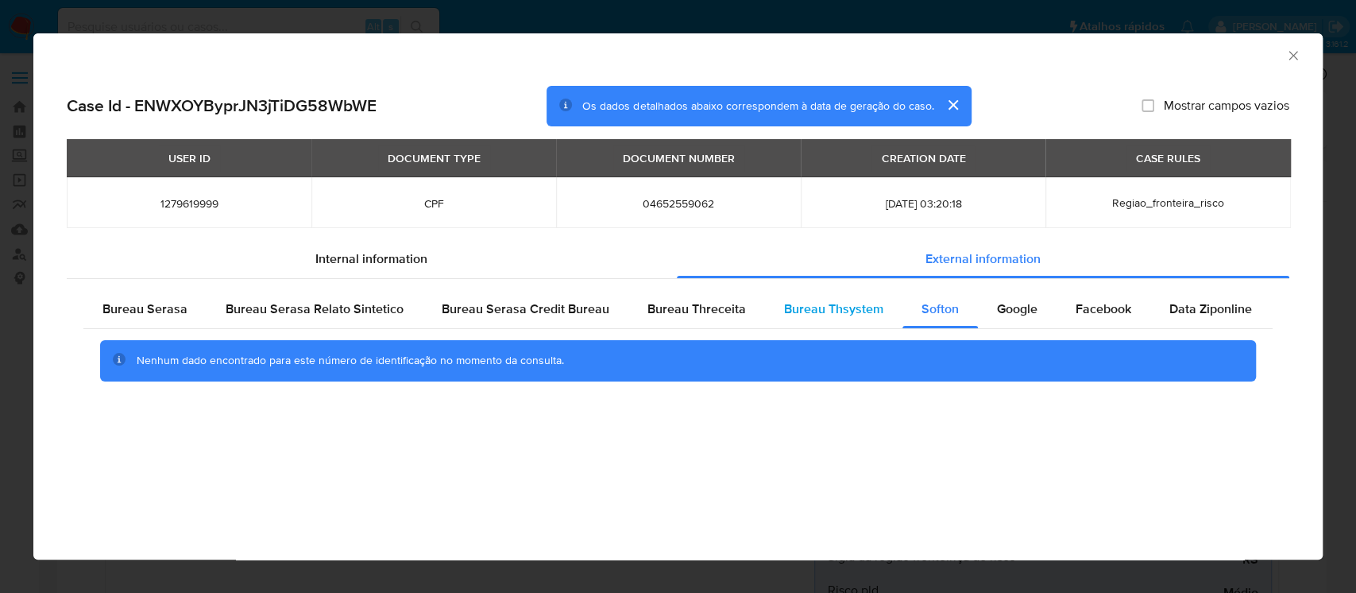
click at [771, 321] on div "Bureau Thsystem" at bounding box center [833, 309] width 137 height 38
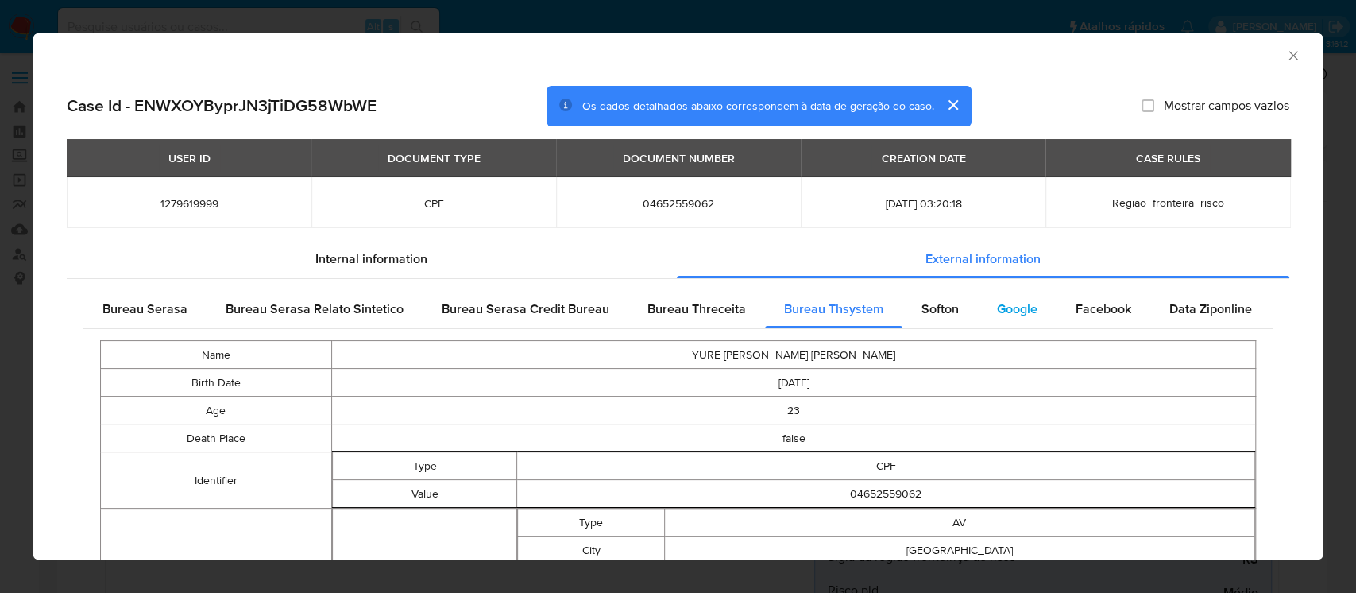
click at [1007, 316] on span "Google" at bounding box center [1017, 309] width 41 height 18
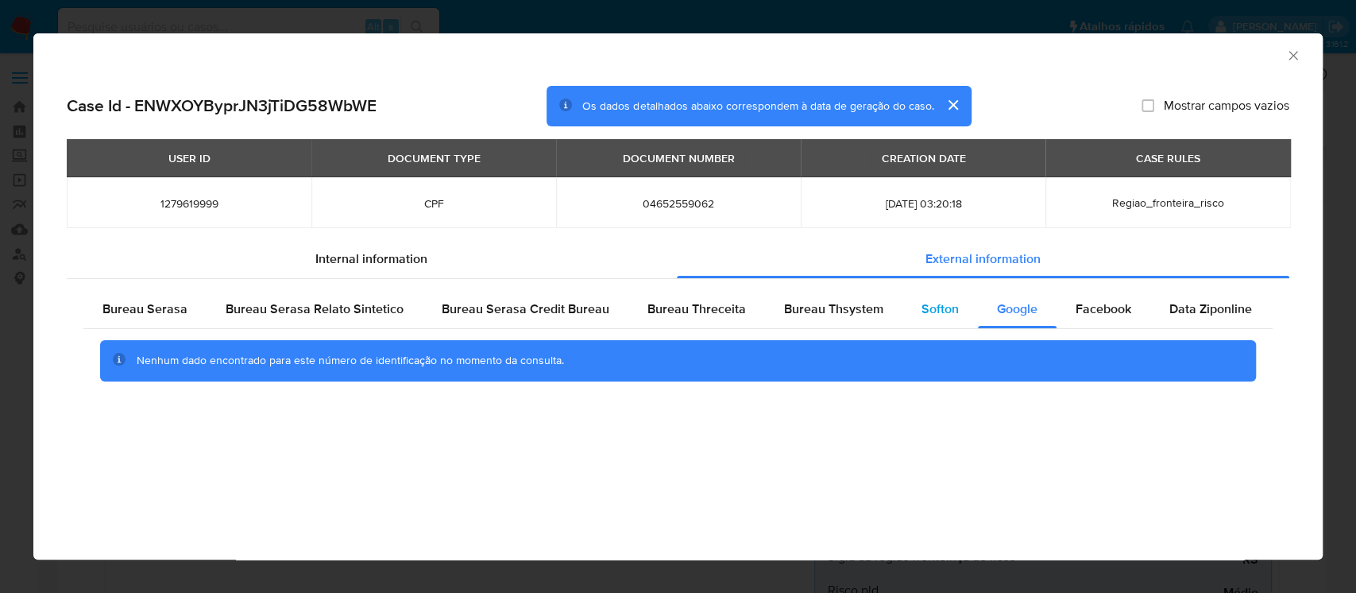
click at [934, 316] on span "Softon" at bounding box center [940, 309] width 37 height 18
click at [1109, 319] on div "Facebook" at bounding box center [1104, 309] width 94 height 38
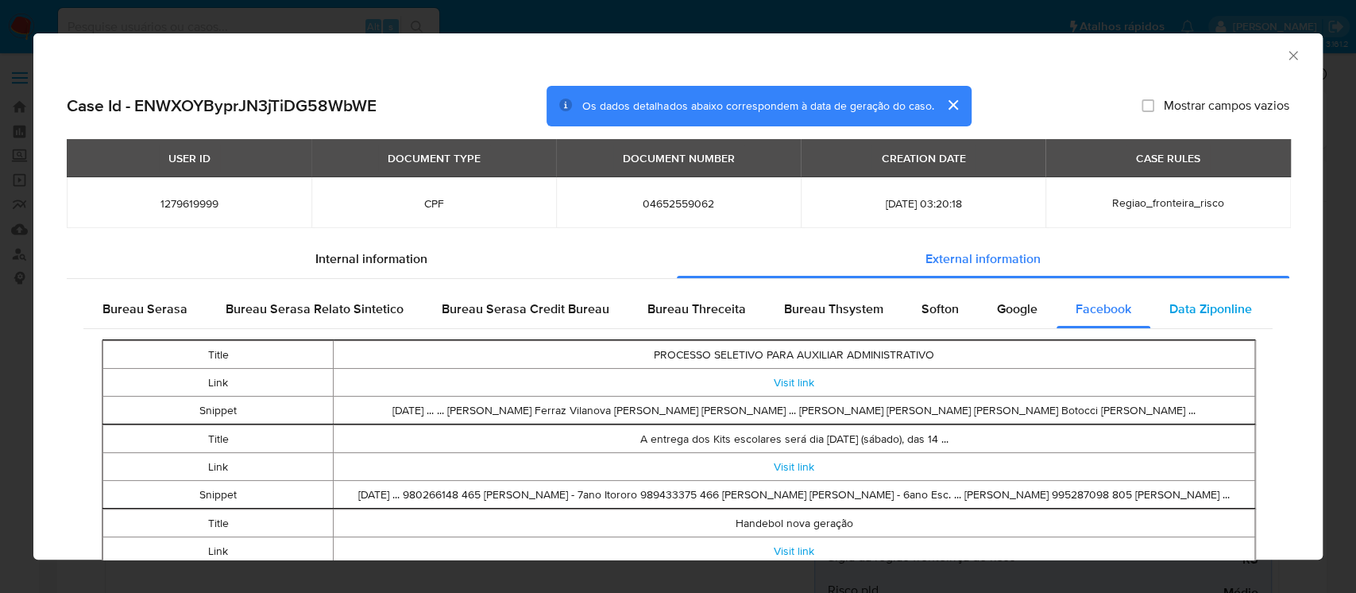
click at [1213, 315] on span "Data Ziponline" at bounding box center [1210, 309] width 83 height 18
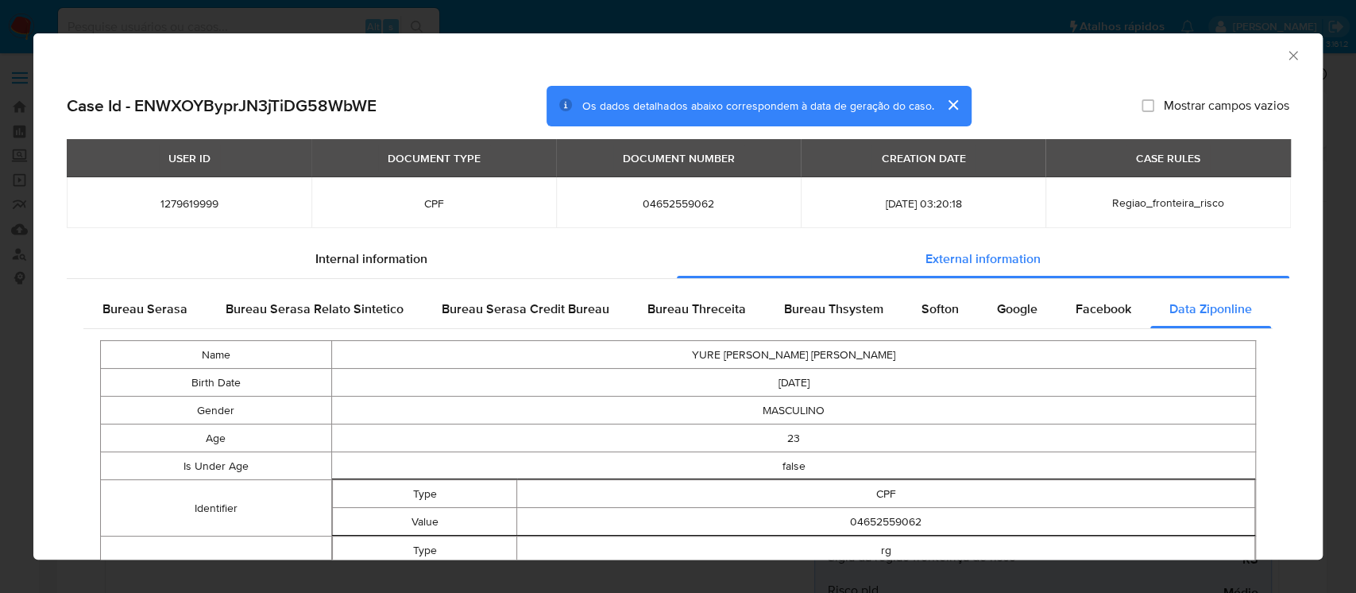
click at [803, 355] on td "YURE HANIEL DA SILVEIRA BARBOSA" at bounding box center [793, 355] width 924 height 28
copy td "YURE HANIEL DA SILVEIRA BARBOSA"
click at [1285, 57] on icon "Fechar a janela" at bounding box center [1293, 56] width 16 height 16
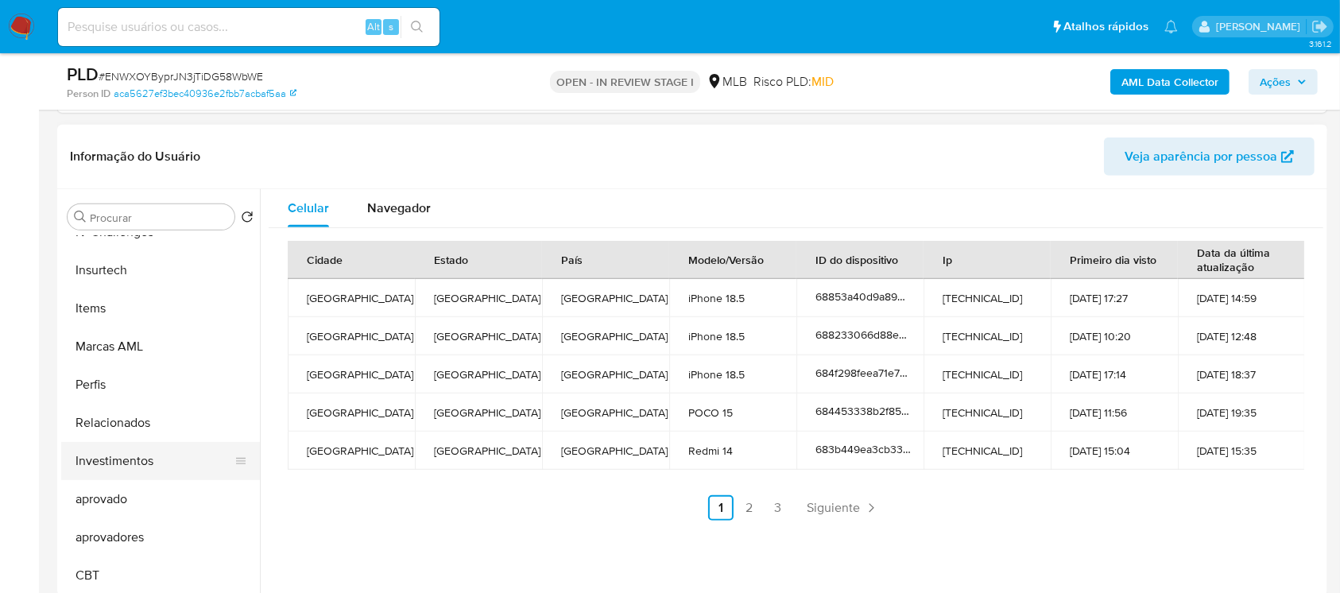
scroll to position [682, 0]
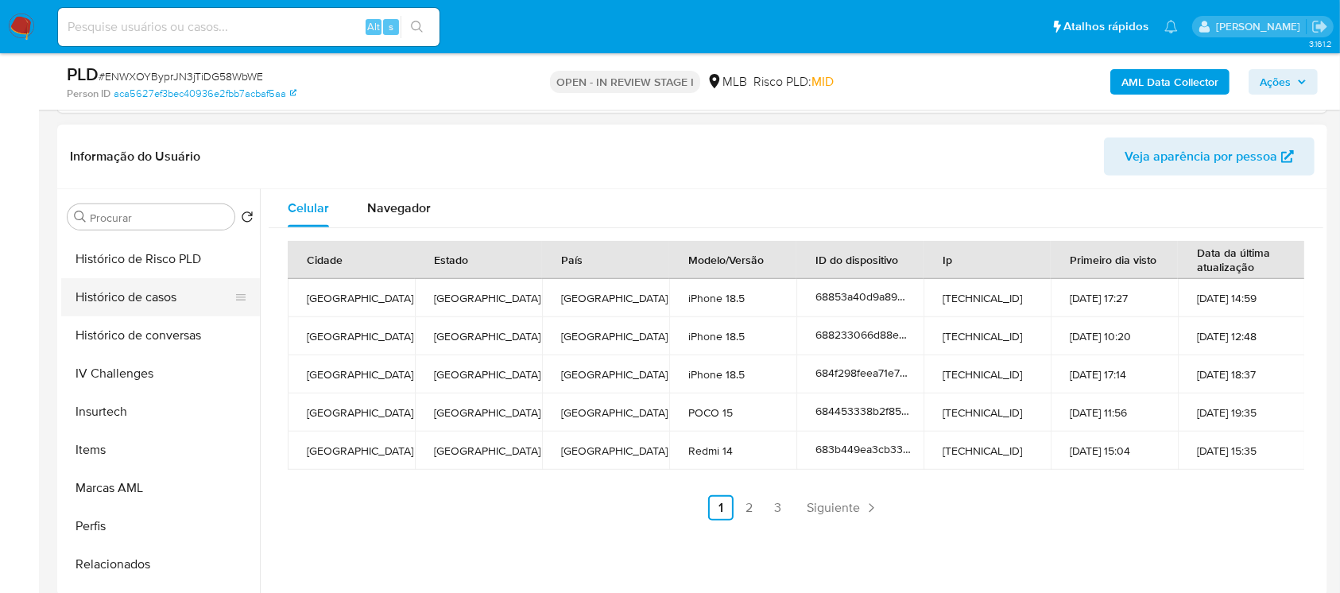
click at [93, 303] on button "Histórico de casos" at bounding box center [154, 297] width 186 height 38
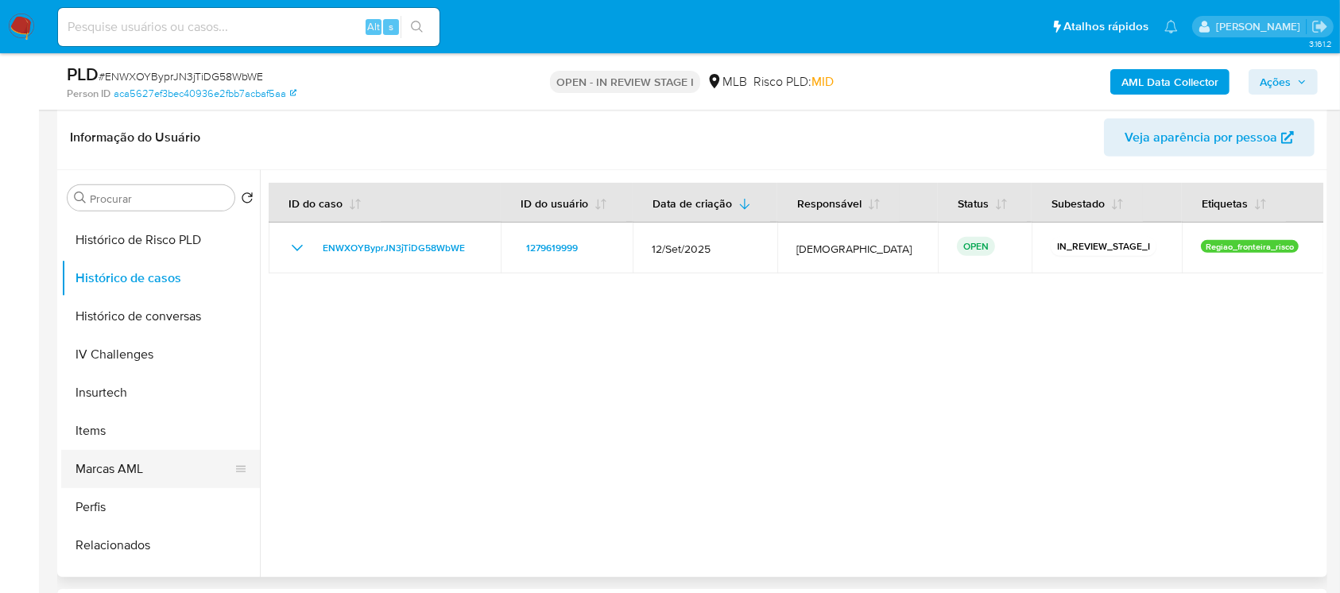
scroll to position [0, 0]
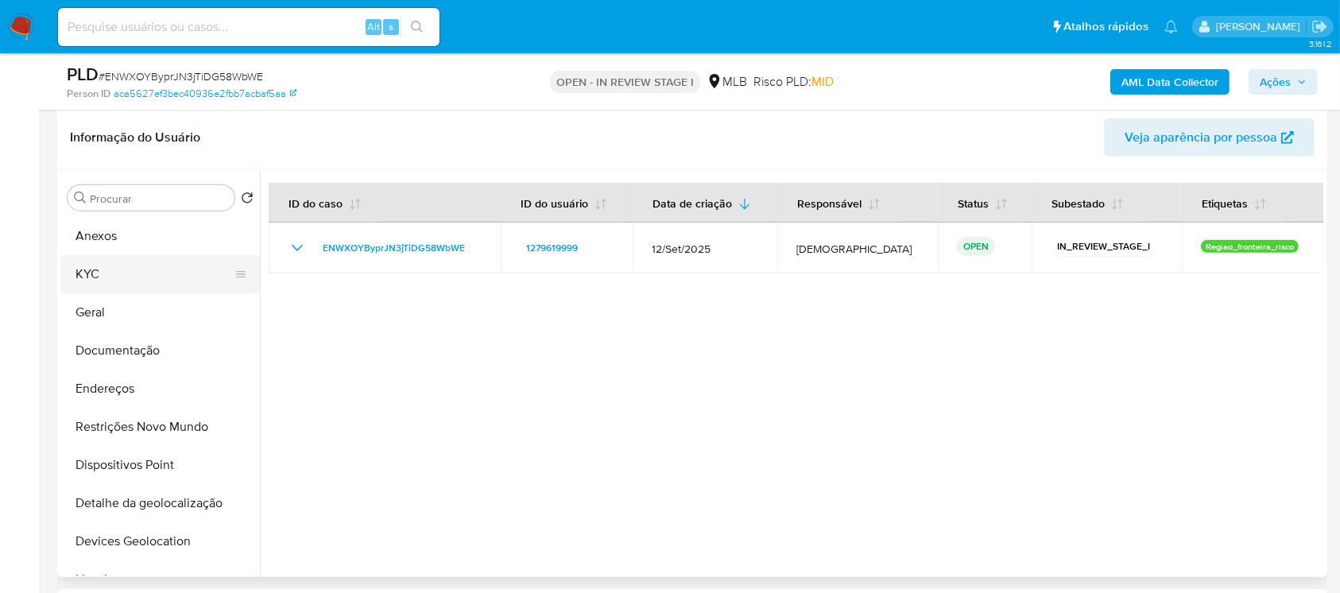
click at [87, 280] on button "KYC" at bounding box center [154, 274] width 186 height 38
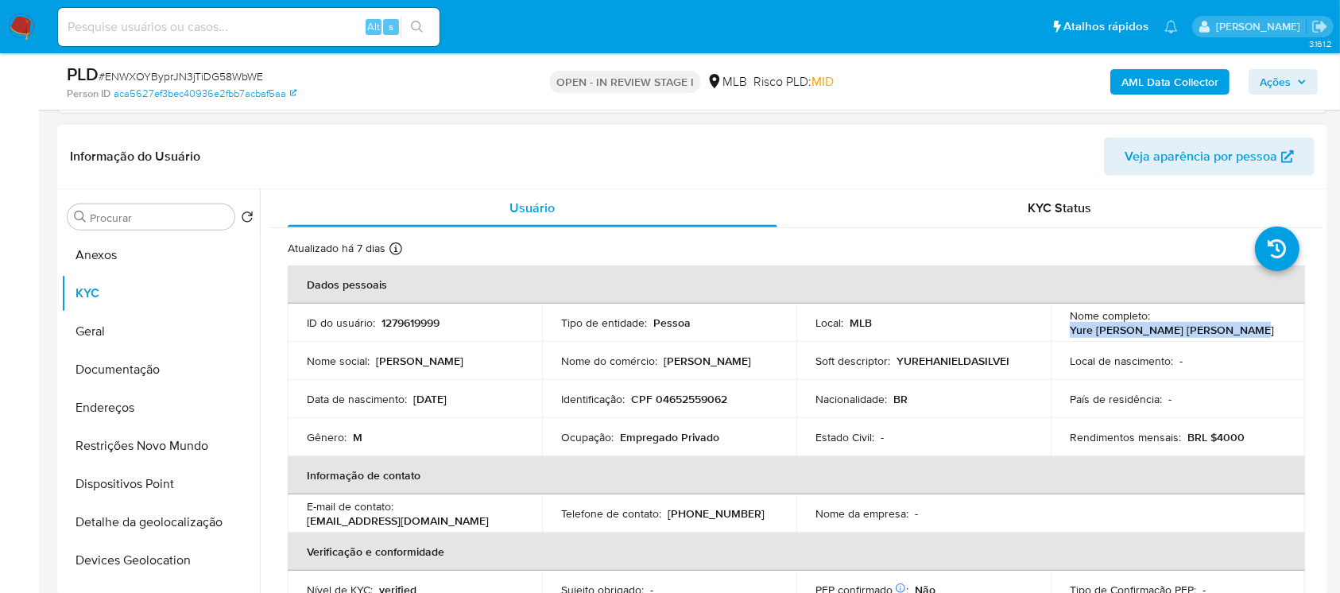
drag, startPoint x: 1064, startPoint y: 327, endPoint x: 1238, endPoint y: 327, distance: 174.0
click at [1238, 327] on div "Nome completo : Yure Haniel da Silveira Barbosa" at bounding box center [1177, 322] width 216 height 29
copy p "Yure Haniel da Silveira Barbosa"
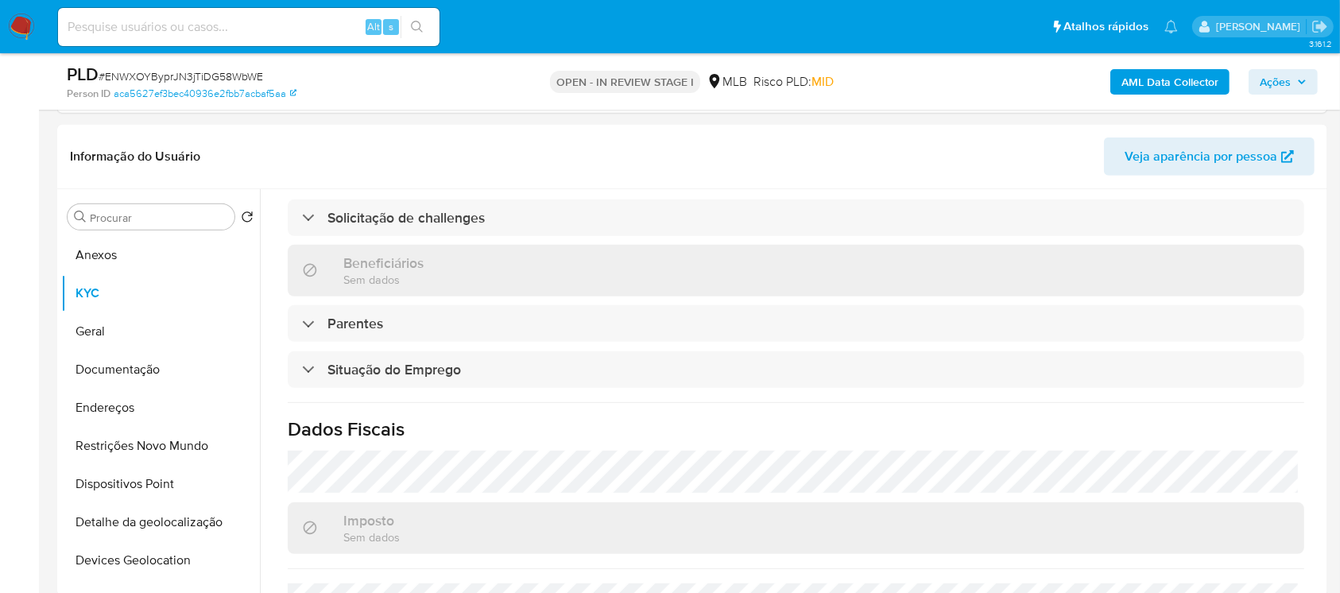
scroll to position [110, 0]
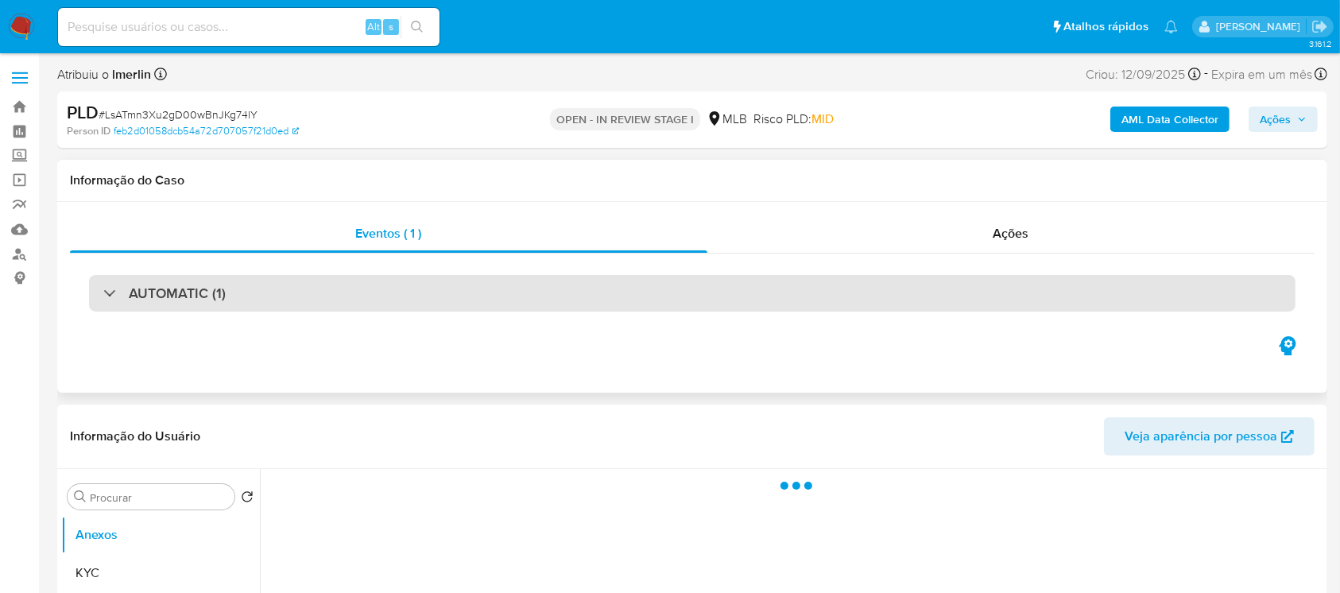
click at [112, 296] on div "AUTOMATIC (1)" at bounding box center [164, 292] width 122 height 17
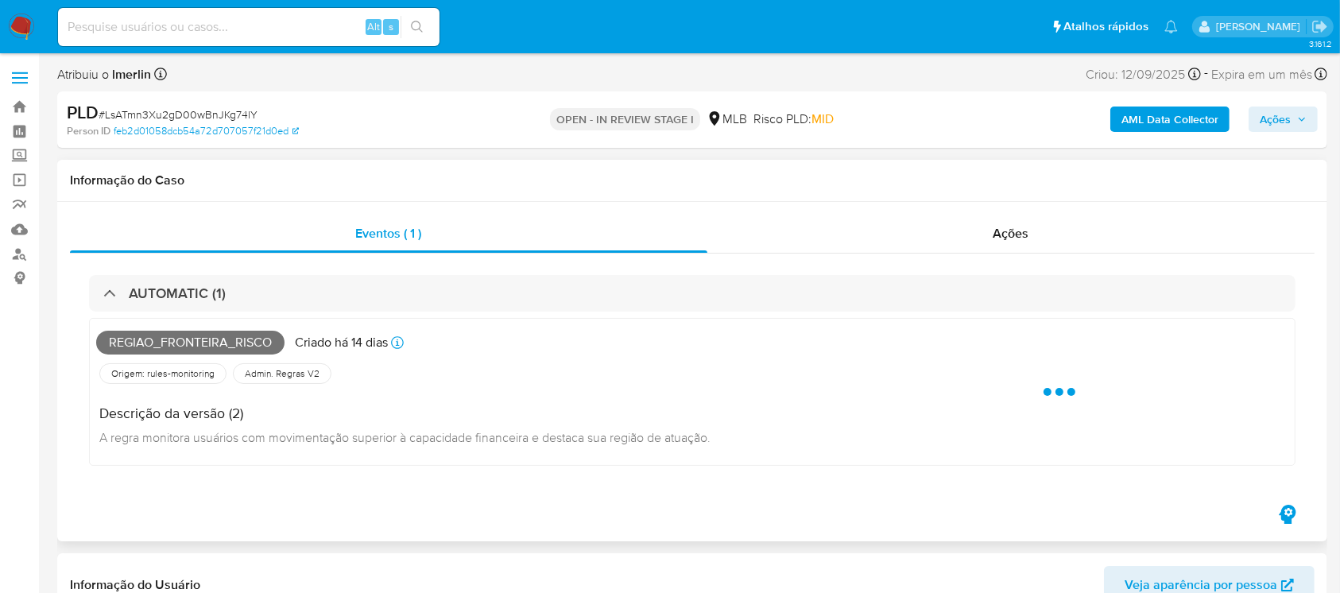
select select "10"
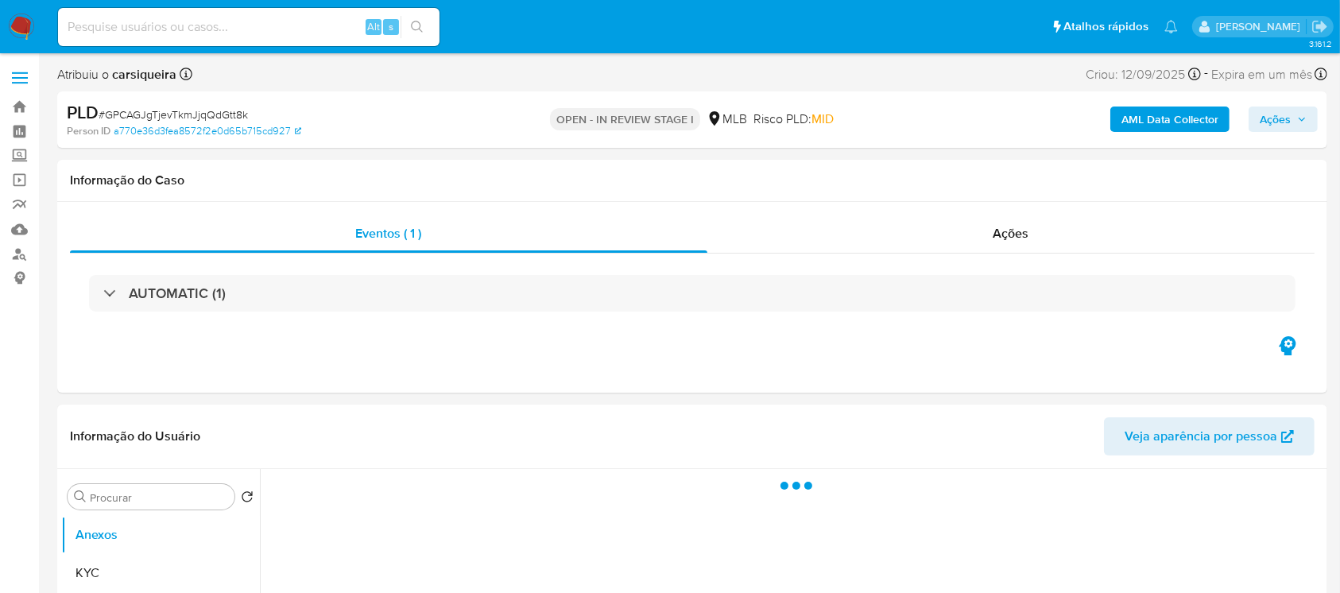
click at [109, 296] on div "AUTOMATIC (1)" at bounding box center [164, 292] width 122 height 17
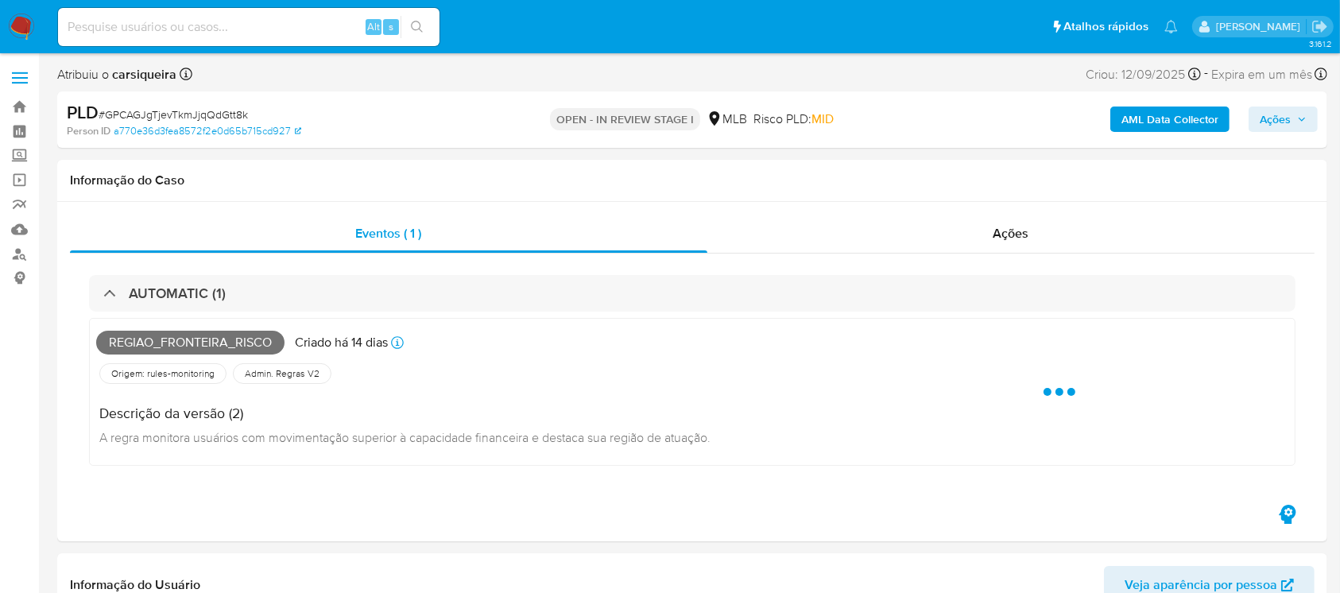
select select "10"
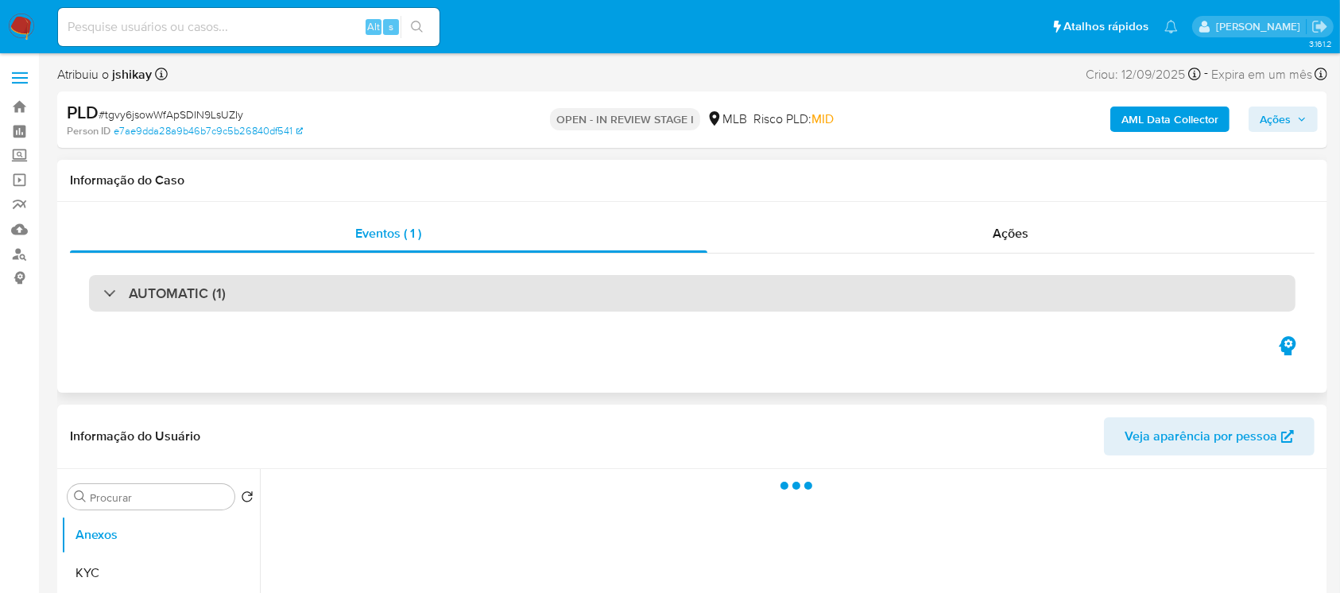
click at [106, 294] on div "AUTOMATIC (1)" at bounding box center [164, 292] width 122 height 17
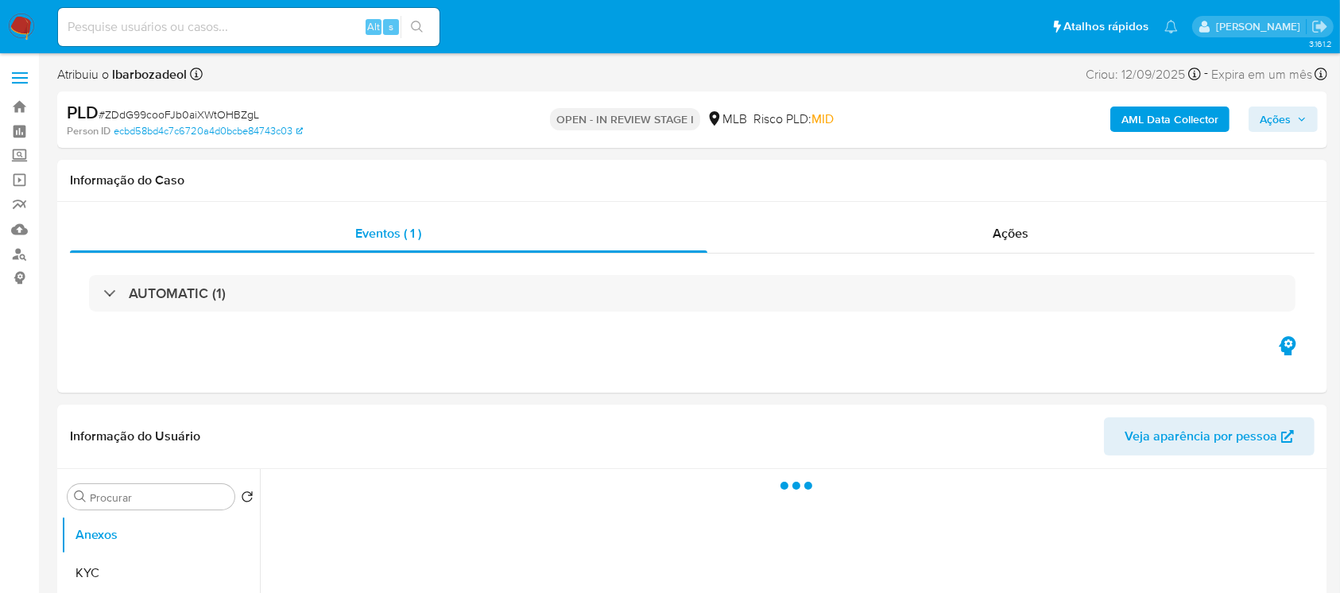
click at [106, 294] on div "AUTOMATIC (1)" at bounding box center [164, 292] width 122 height 17
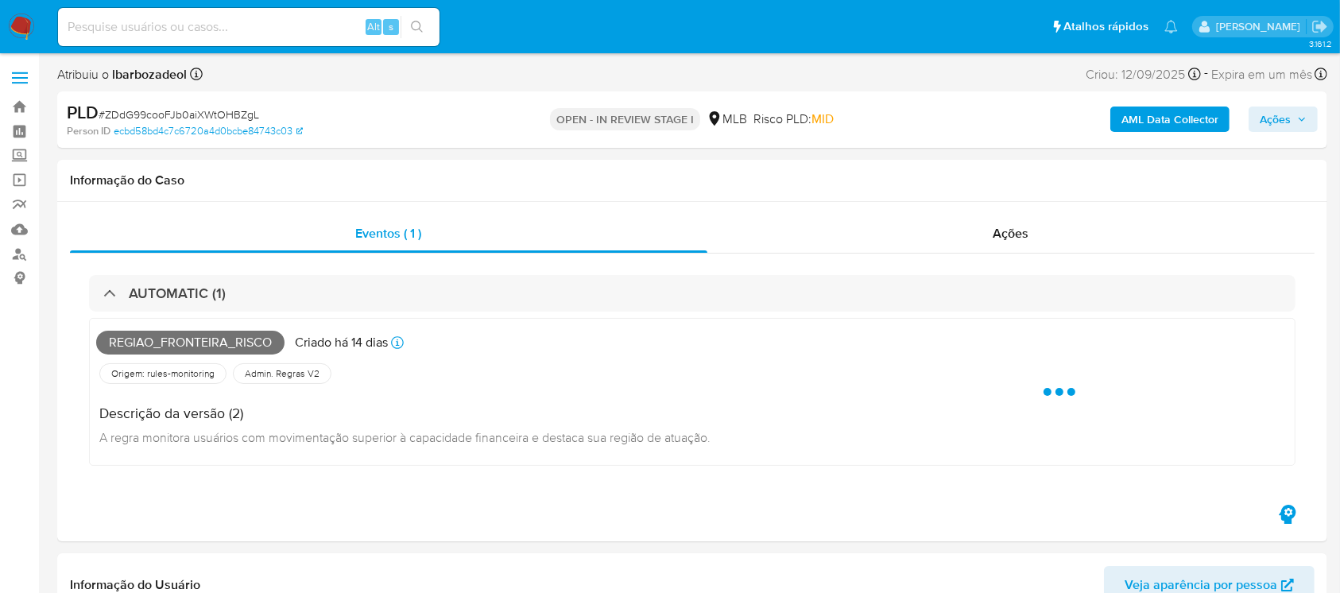
select select "10"
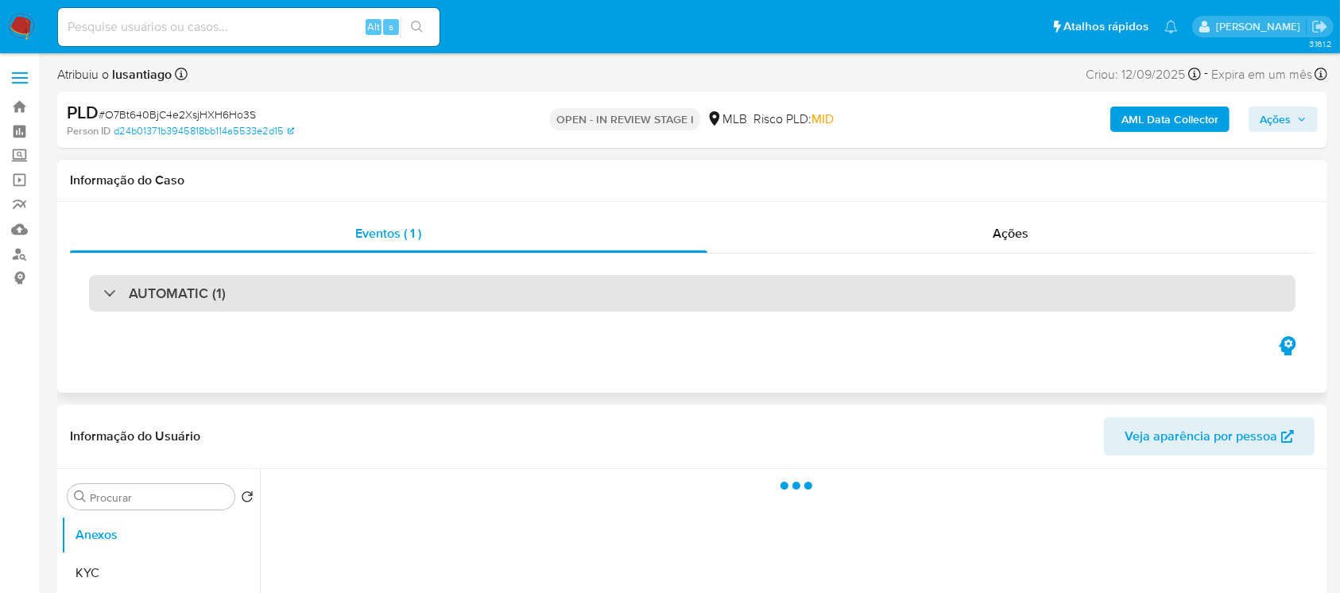
click at [103, 292] on div at bounding box center [103, 292] width 0 height 0
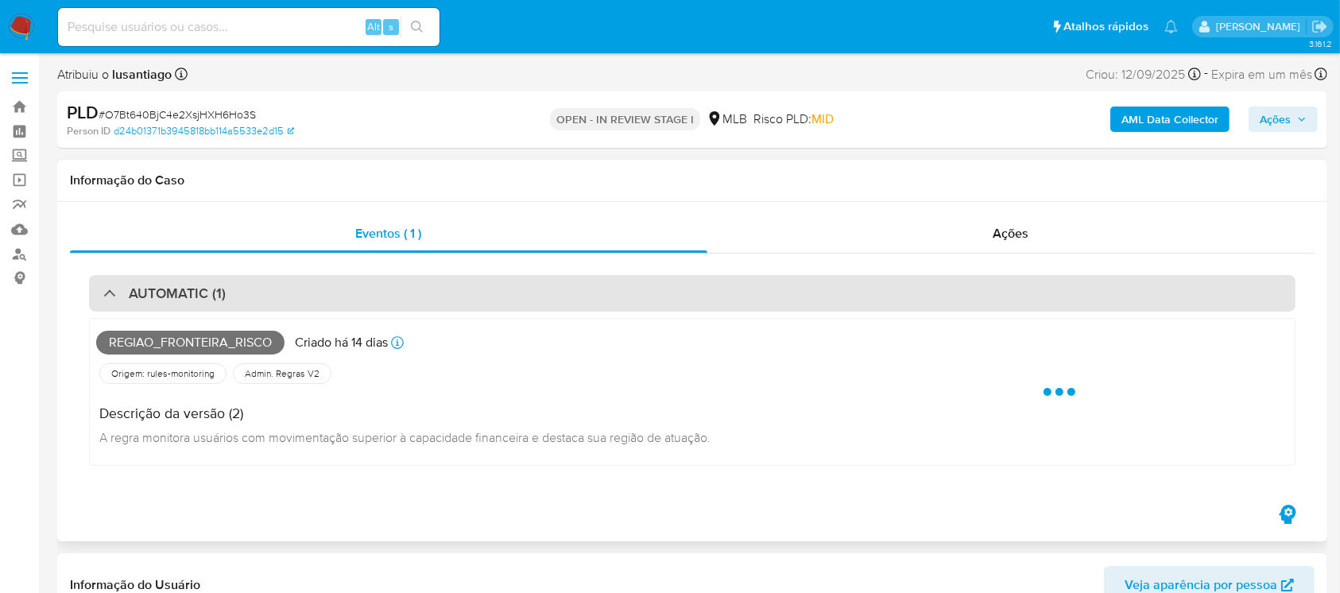
select select "10"
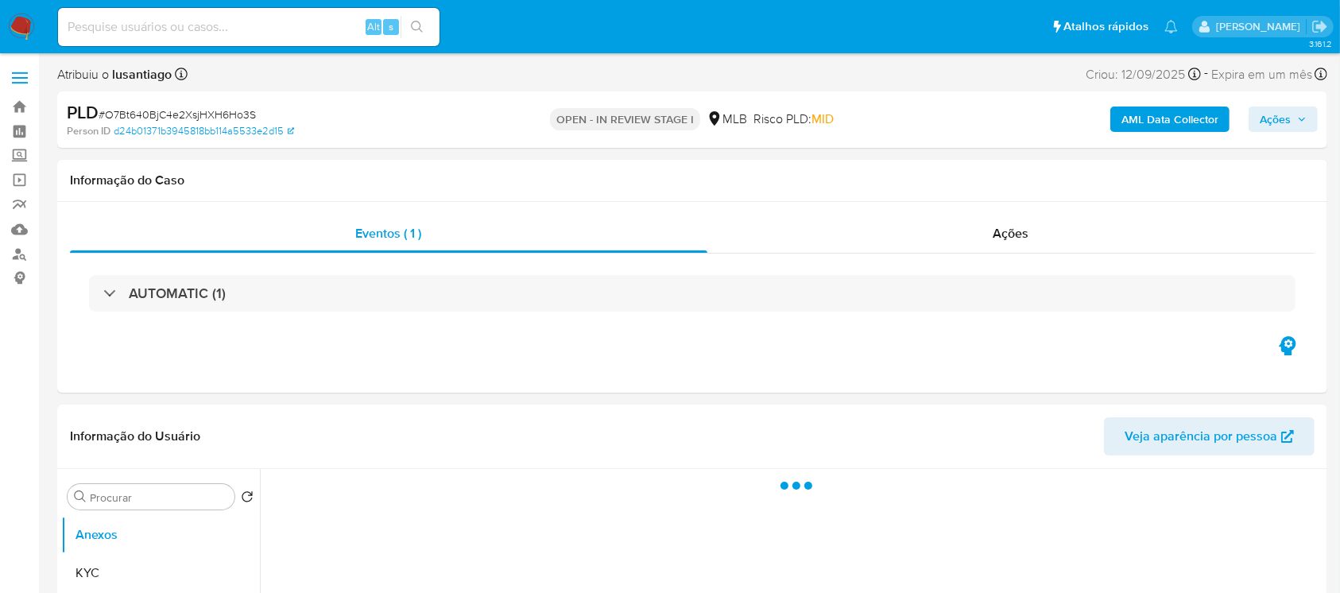
click at [102, 291] on div "AUTOMATIC (1)" at bounding box center [692, 293] width 1206 height 37
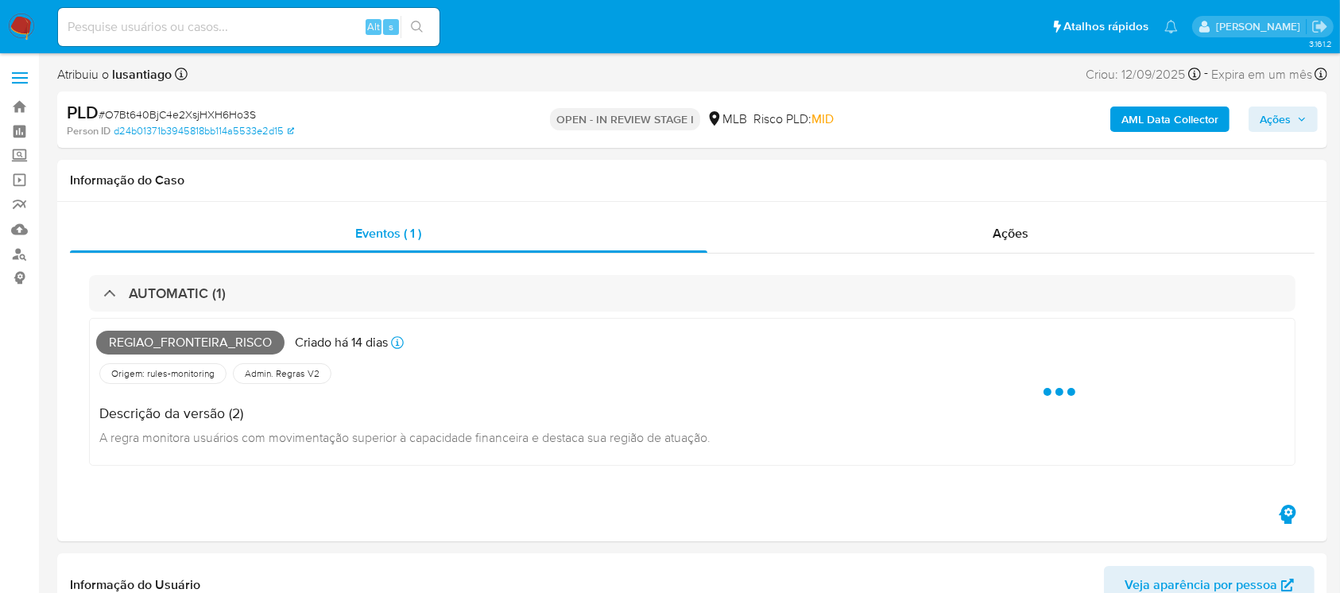
select select "10"
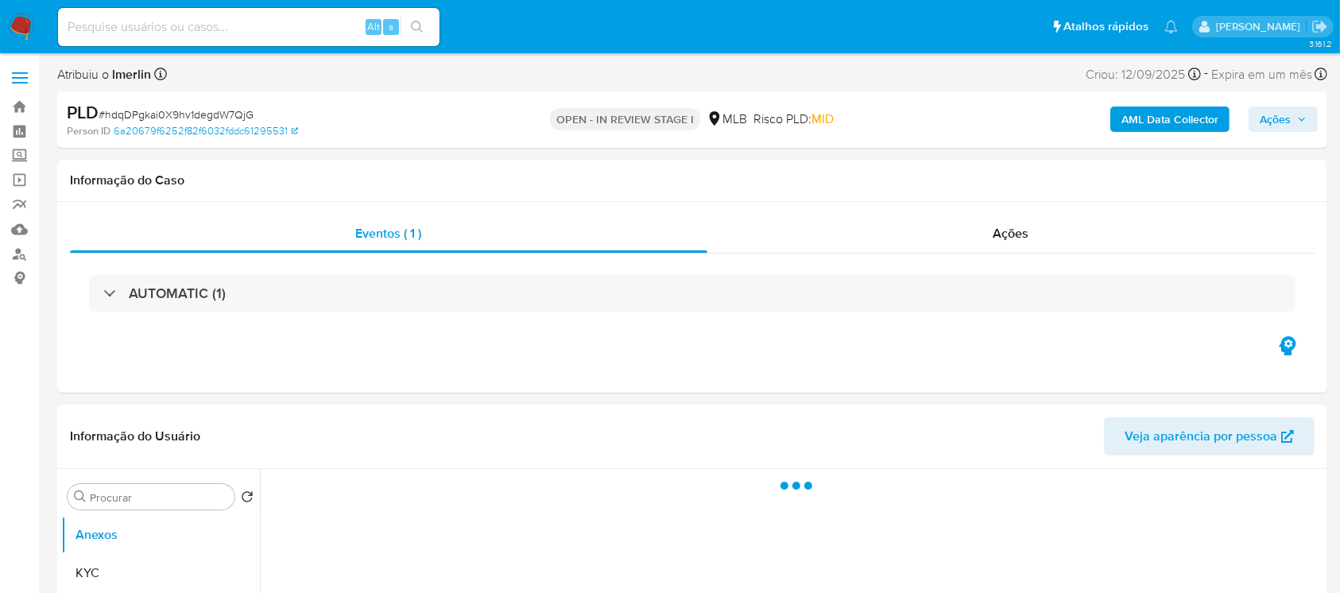
click at [108, 284] on div "AUTOMATIC (1)" at bounding box center [164, 292] width 122 height 17
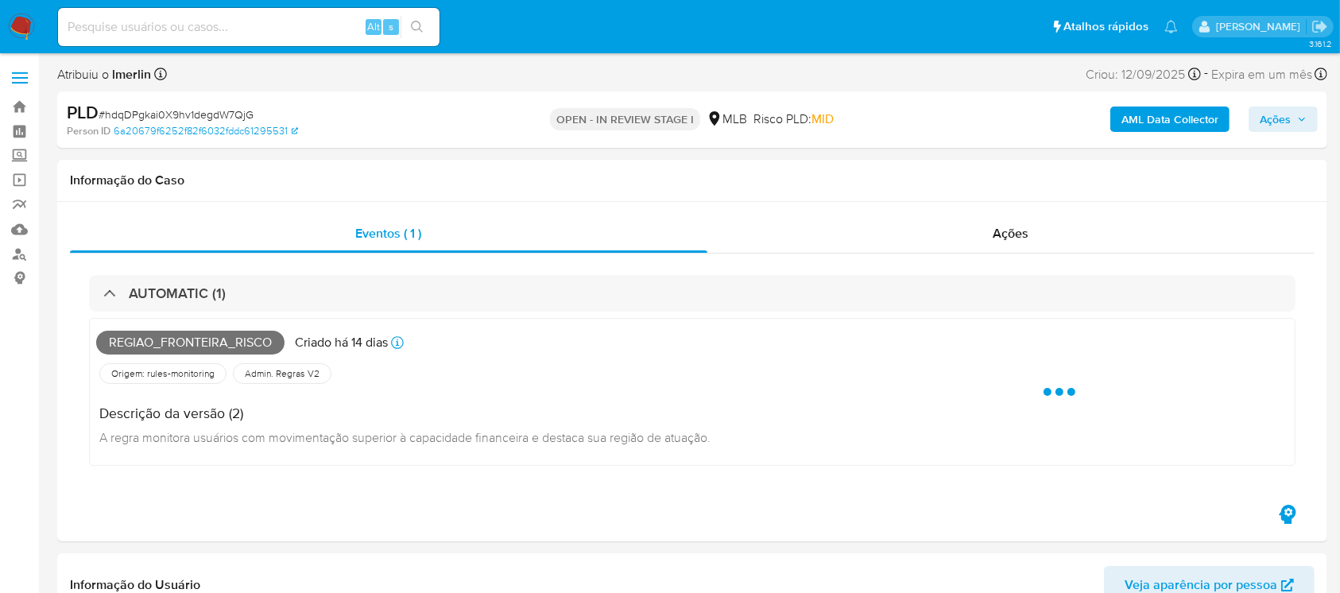
select select "10"
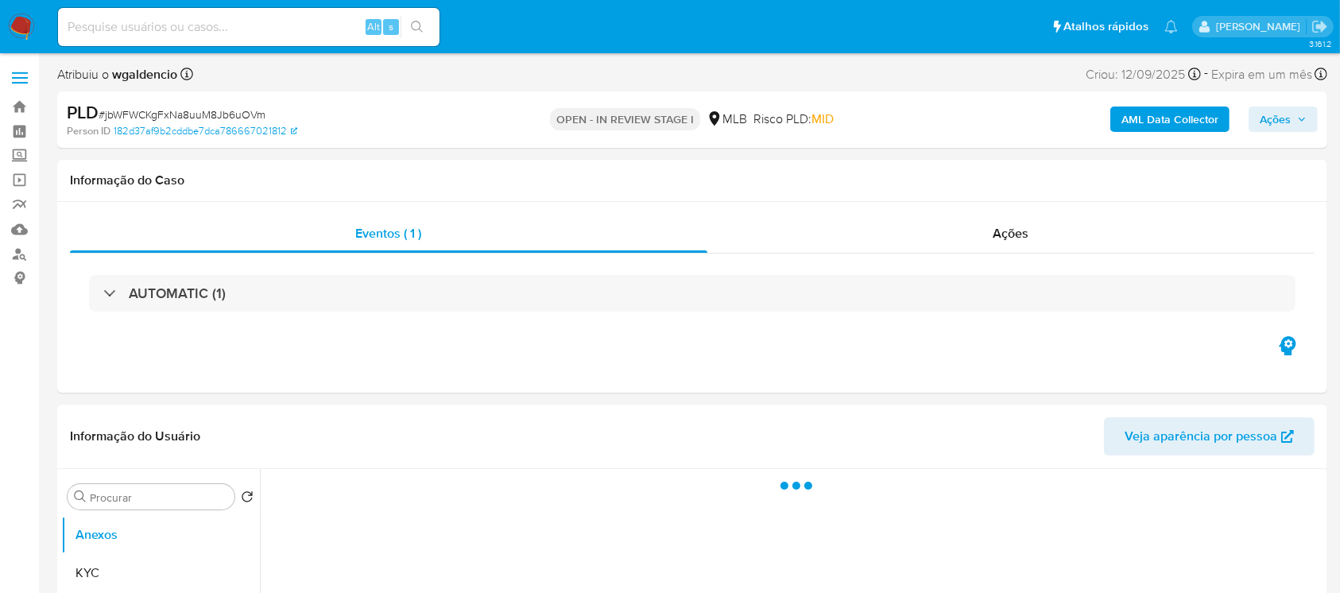
select select "10"
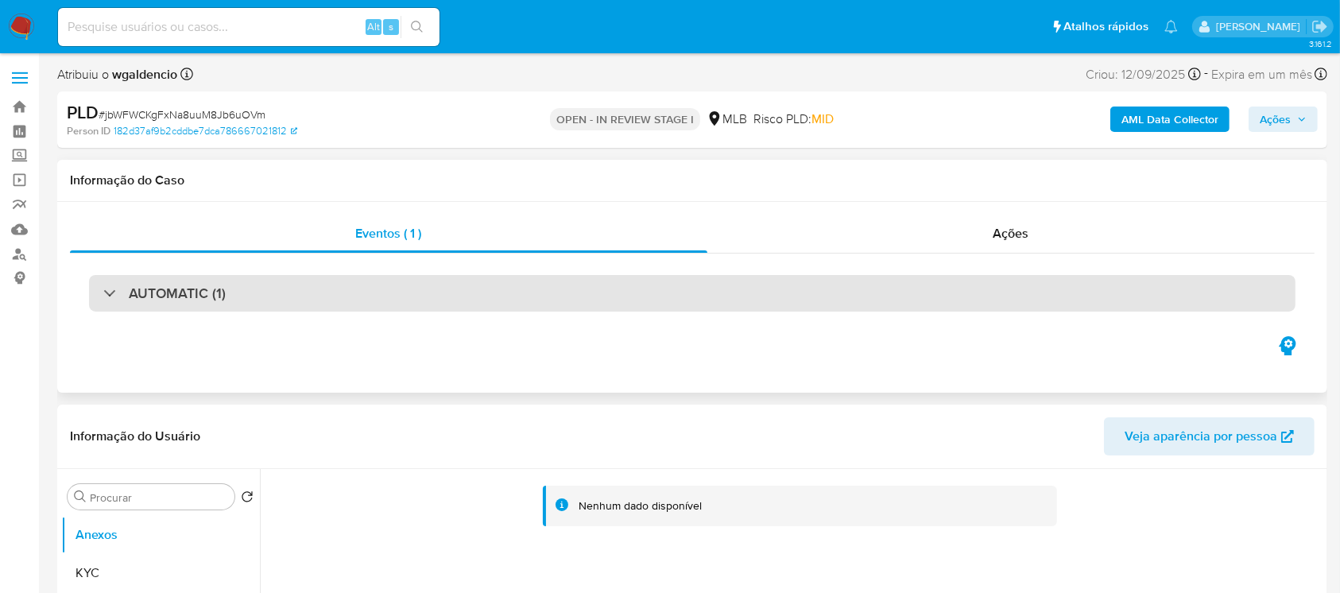
click at [137, 293] on h3 "AUTOMATIC (1)" at bounding box center [177, 292] width 97 height 17
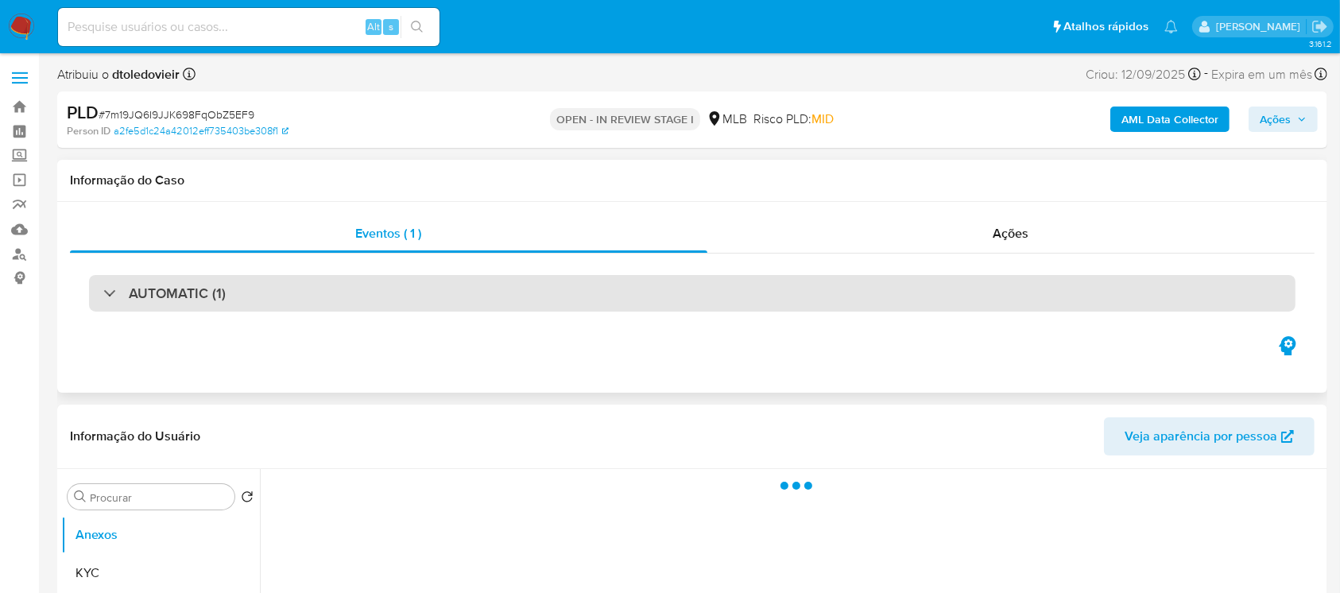
click at [99, 292] on div "AUTOMATIC (1)" at bounding box center [692, 293] width 1206 height 37
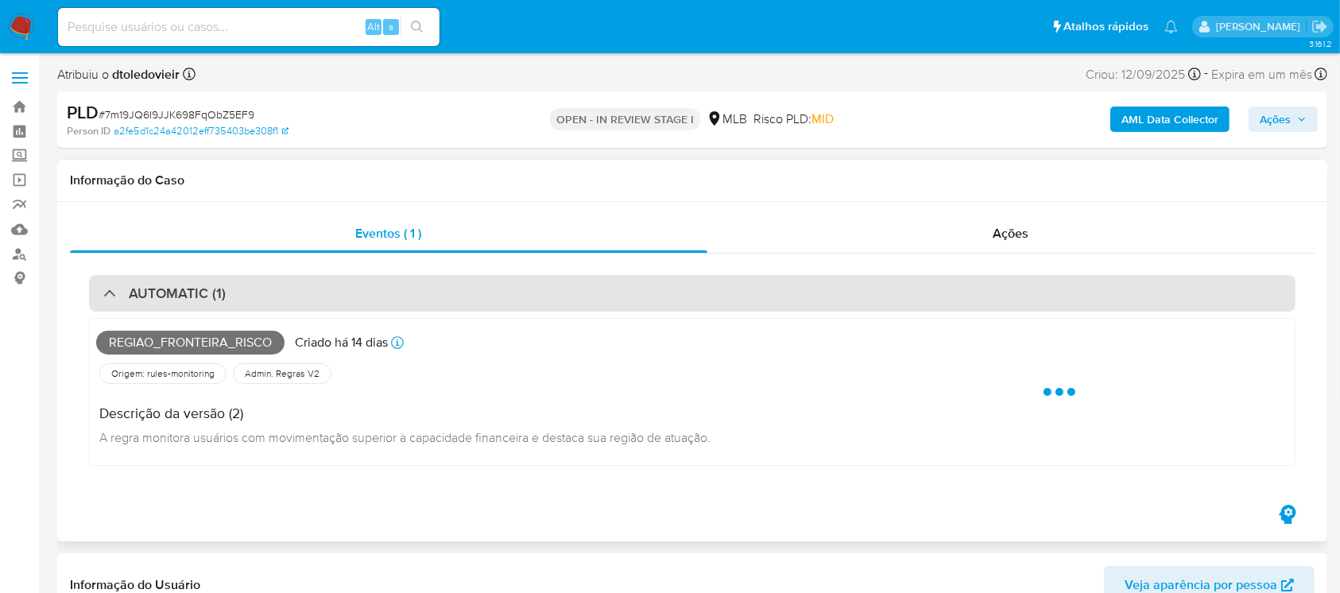
select select "10"
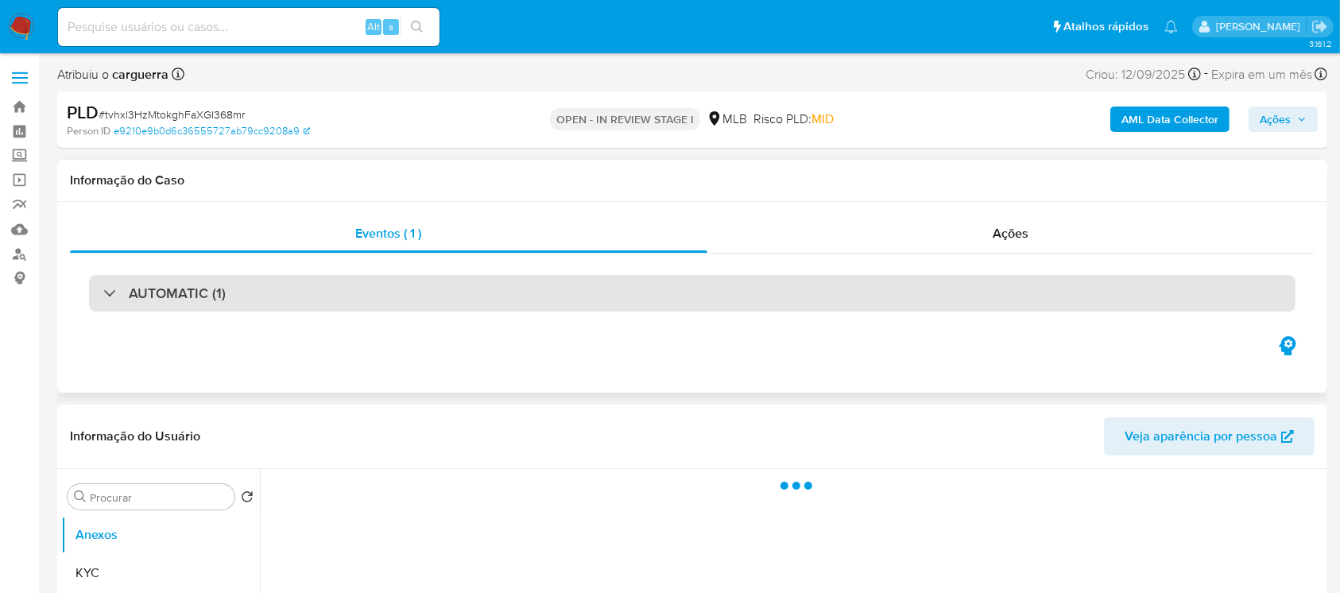
click at [106, 297] on div "AUTOMATIC (1)" at bounding box center [164, 292] width 122 height 17
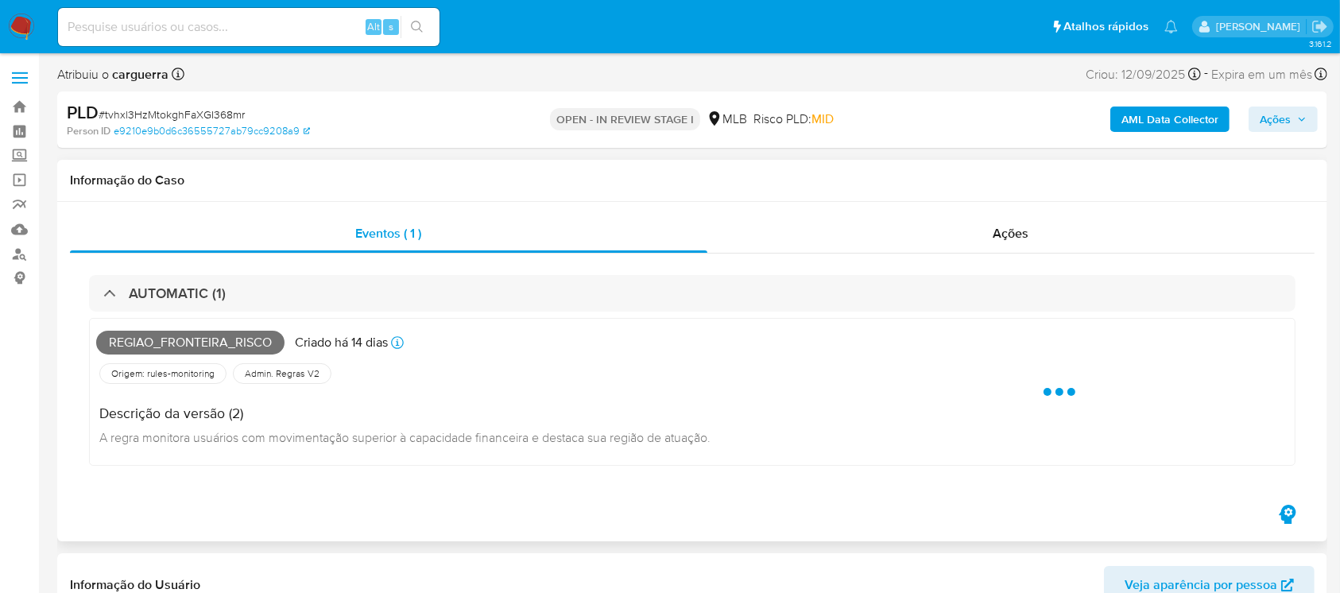
select select "10"
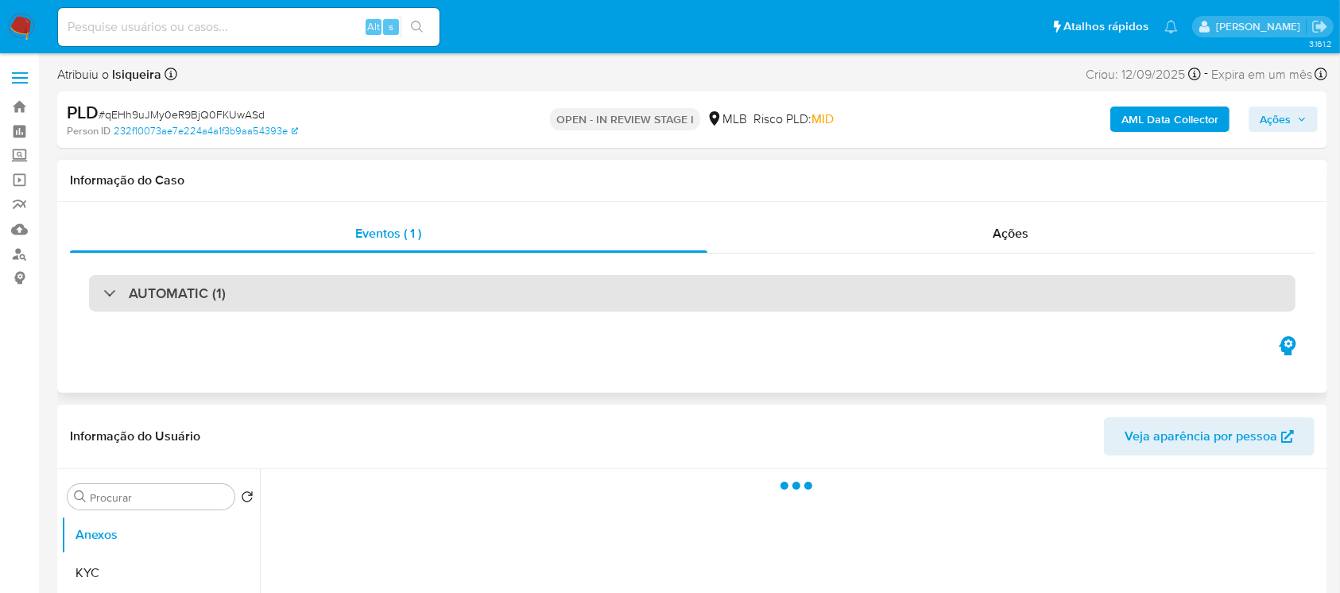
select select "10"
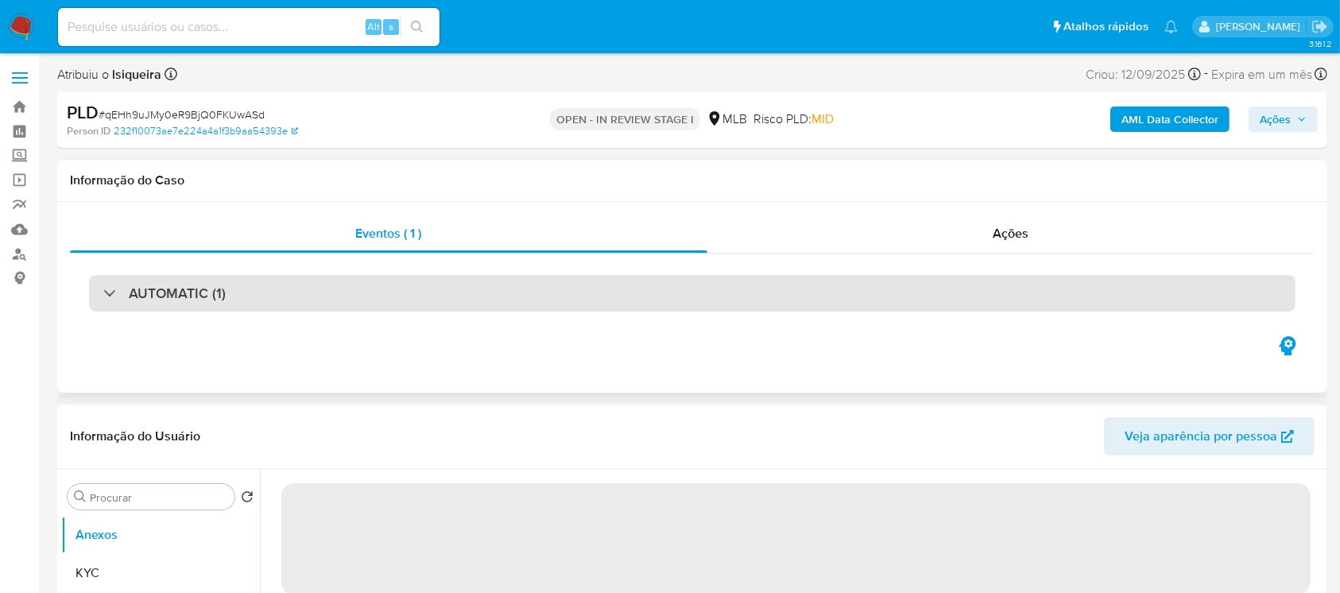
click at [93, 289] on div "AUTOMATIC (1)" at bounding box center [692, 293] width 1206 height 37
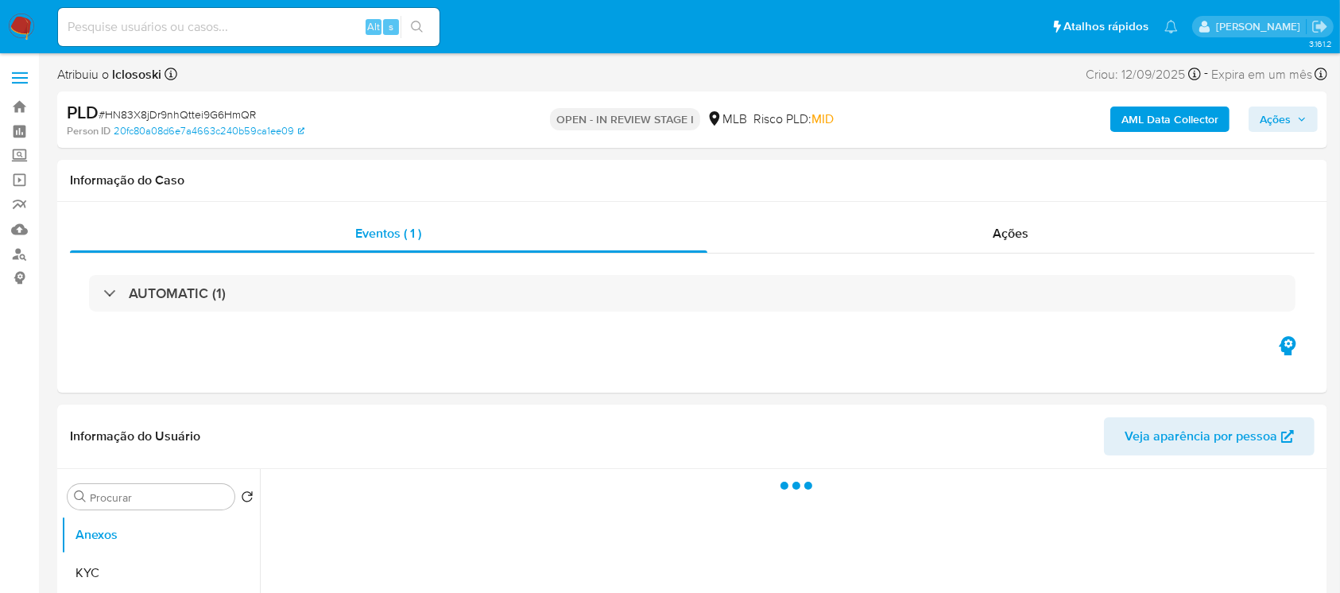
click at [97, 285] on div "AUTOMATIC (1)" at bounding box center [692, 293] width 1206 height 37
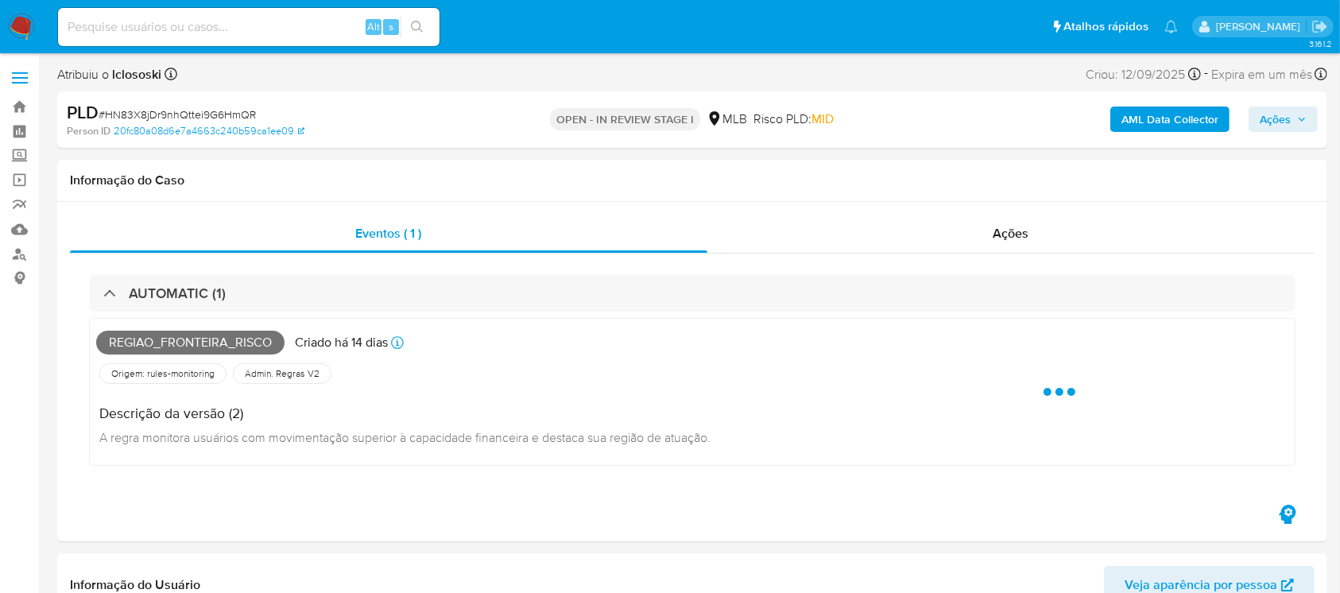
select select "10"
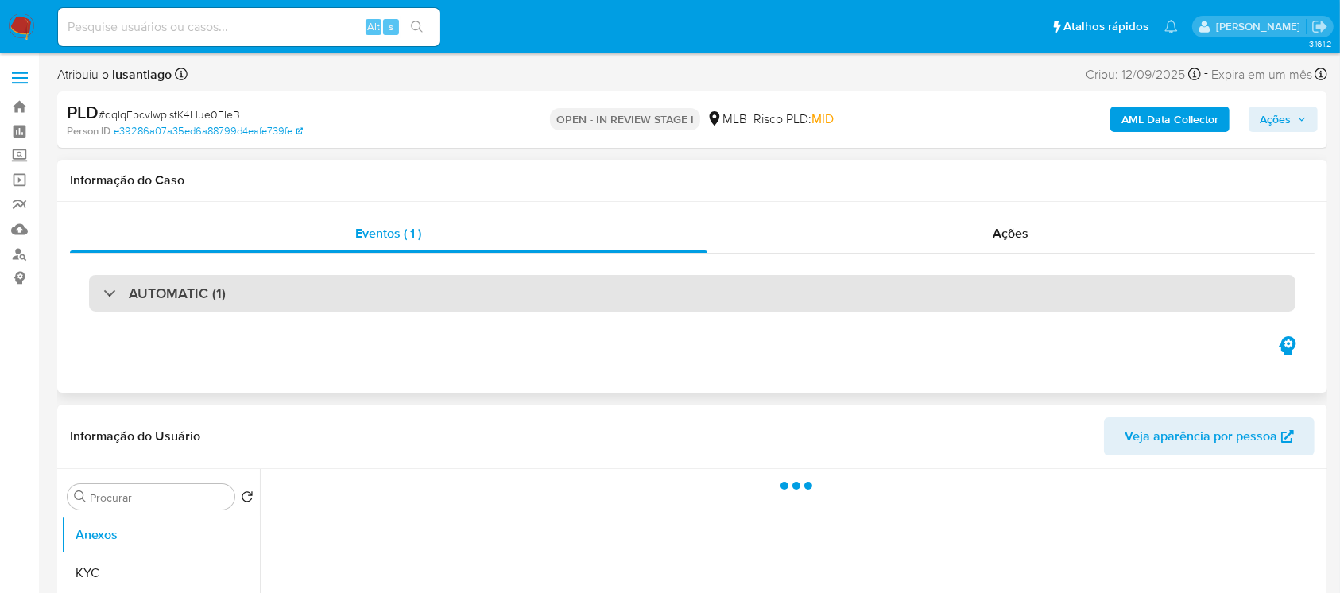
select select "10"
click at [95, 282] on div "AUTOMATIC (1)" at bounding box center [692, 293] width 1206 height 37
select select "10"
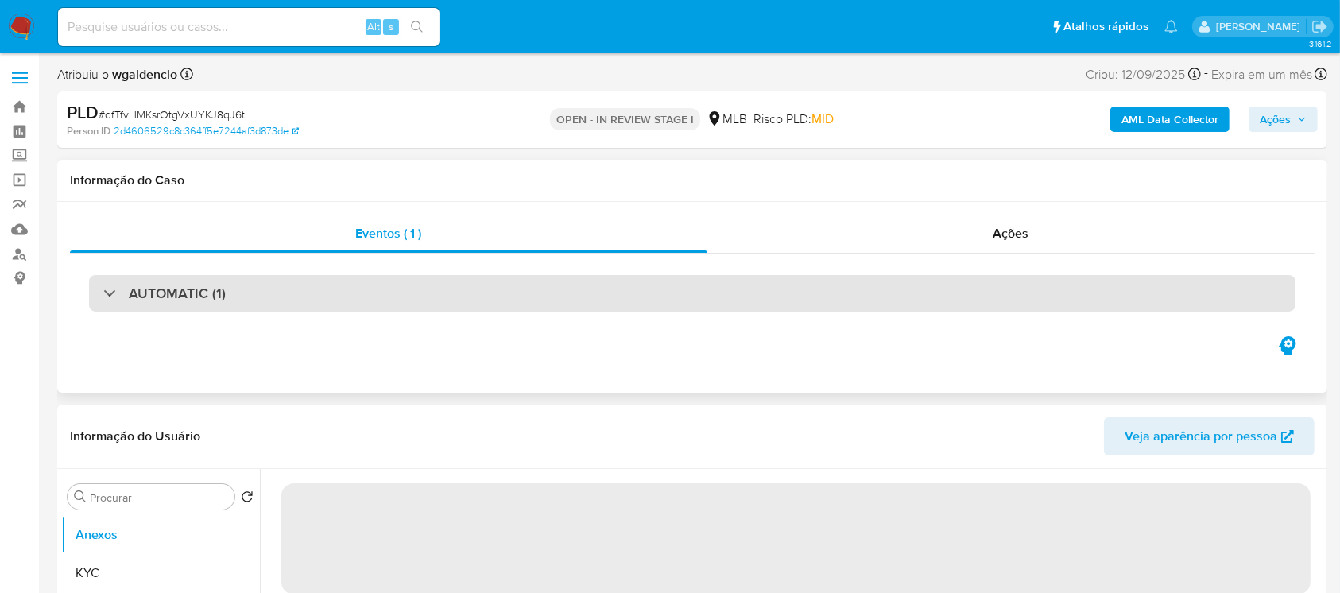
click at [120, 294] on div "AUTOMATIC (1)" at bounding box center [164, 292] width 122 height 17
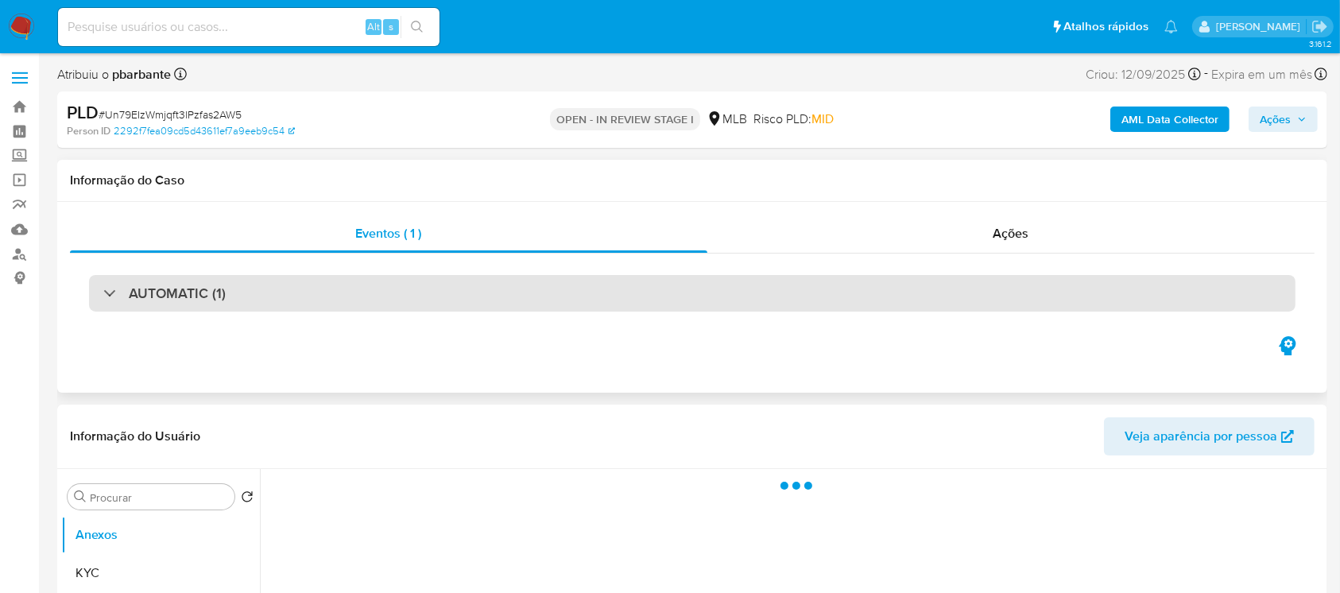
click at [103, 292] on div at bounding box center [103, 292] width 0 height 0
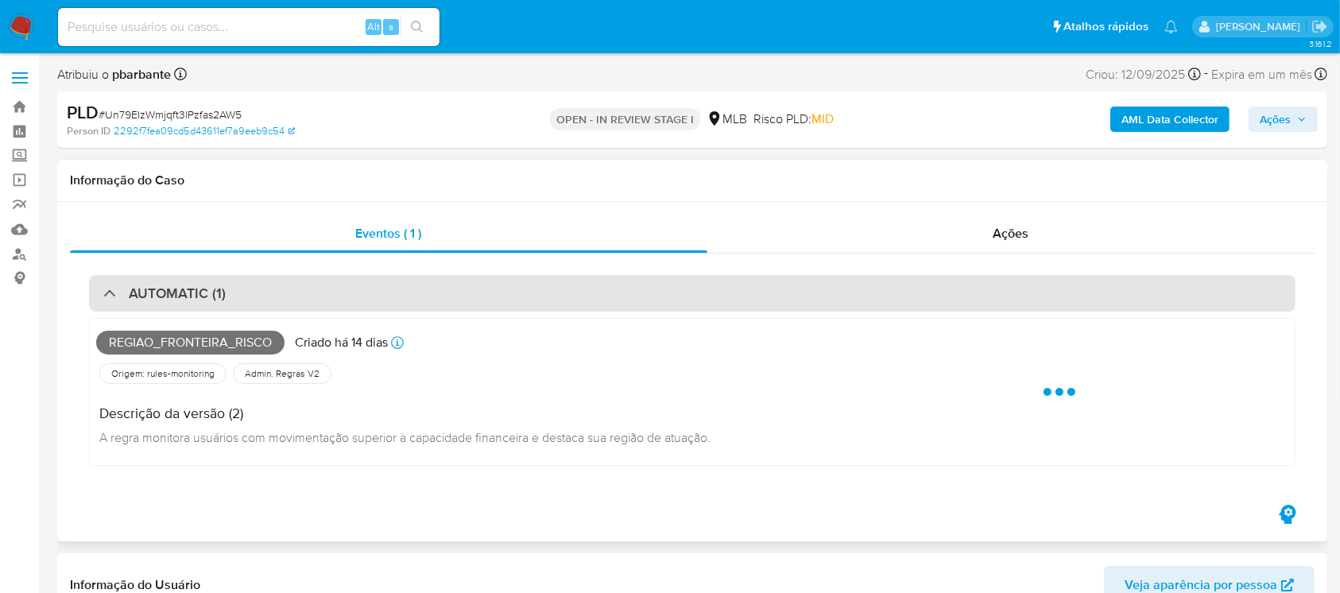
select select "10"
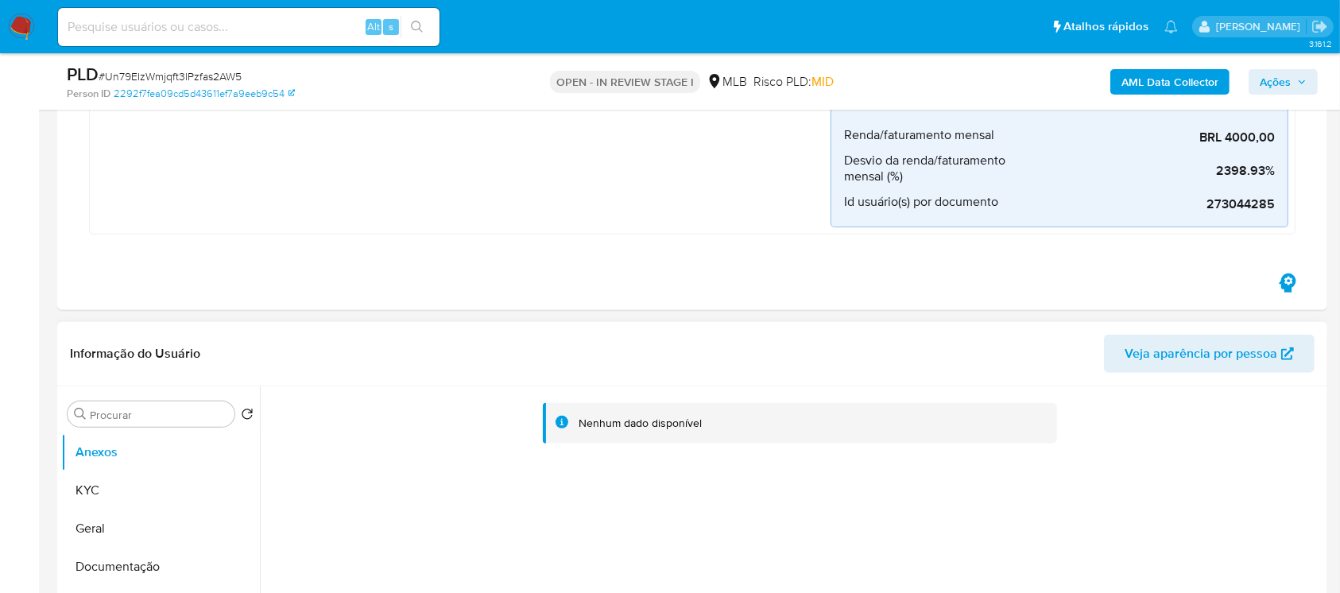
scroll to position [565, 0]
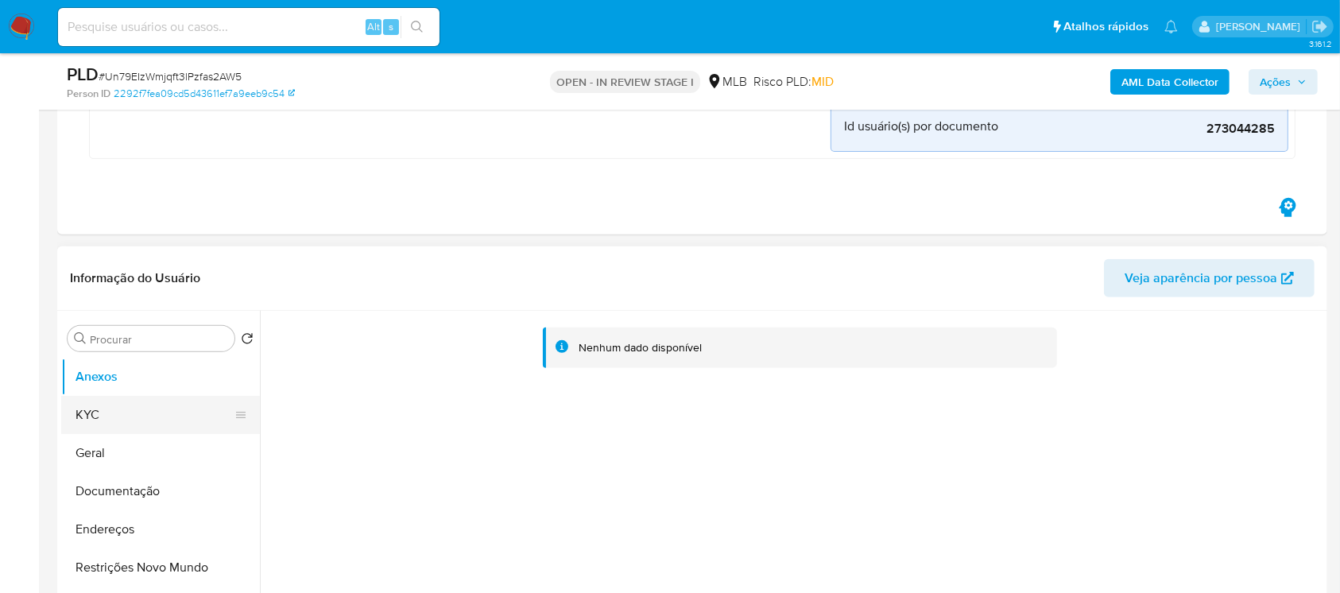
click at [79, 400] on button "KYC" at bounding box center [154, 415] width 186 height 38
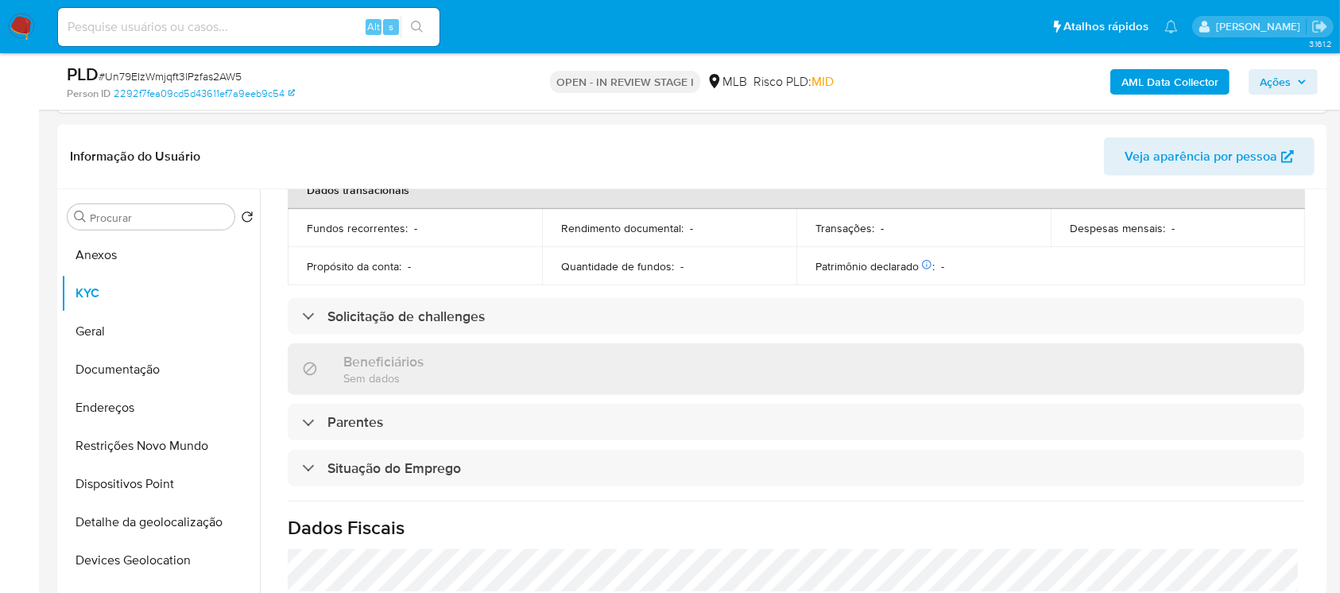
scroll to position [110, 0]
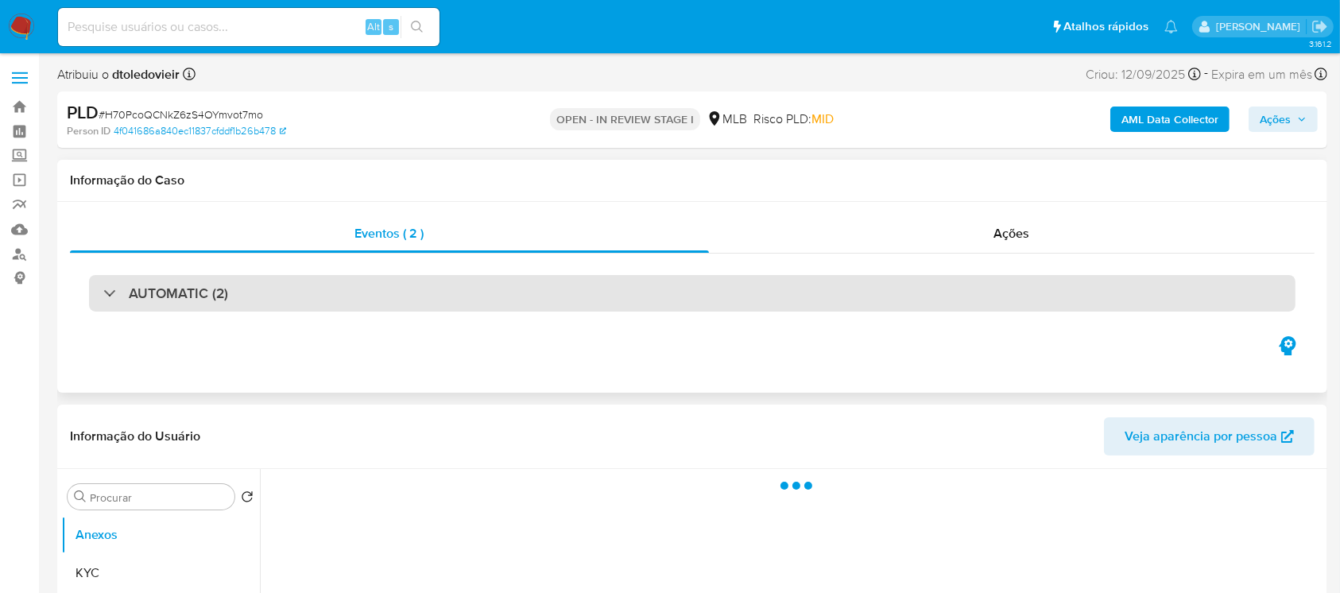
click at [106, 299] on div "AUTOMATIC (2)" at bounding box center [165, 292] width 125 height 17
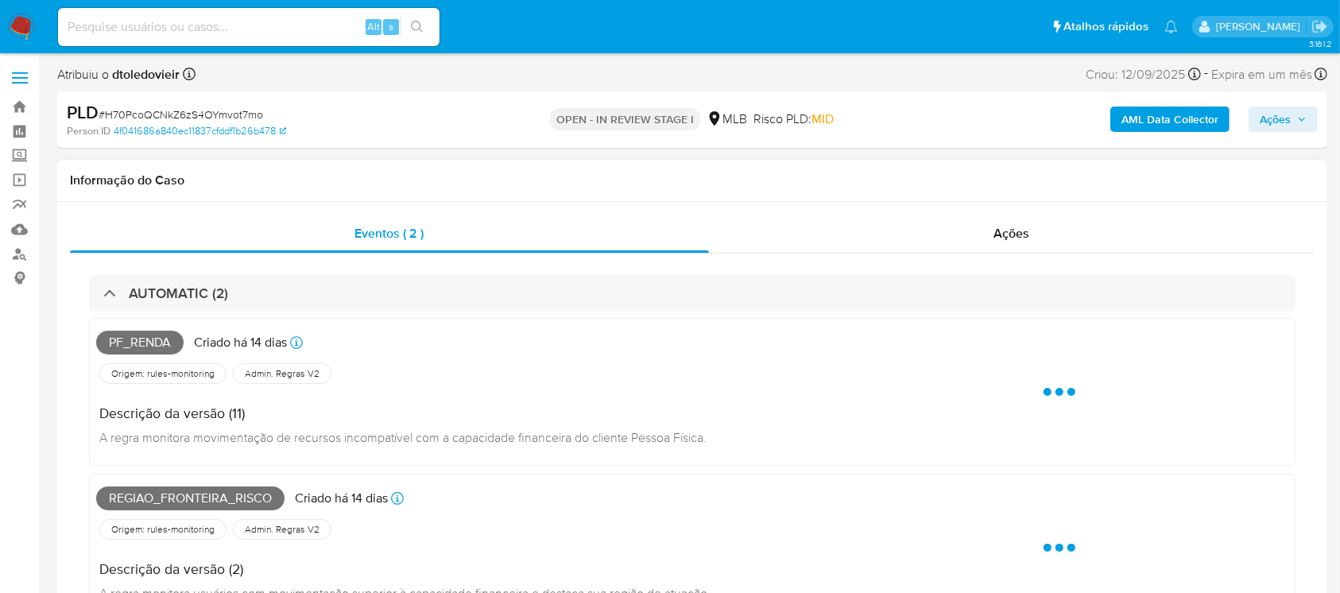
select select "10"
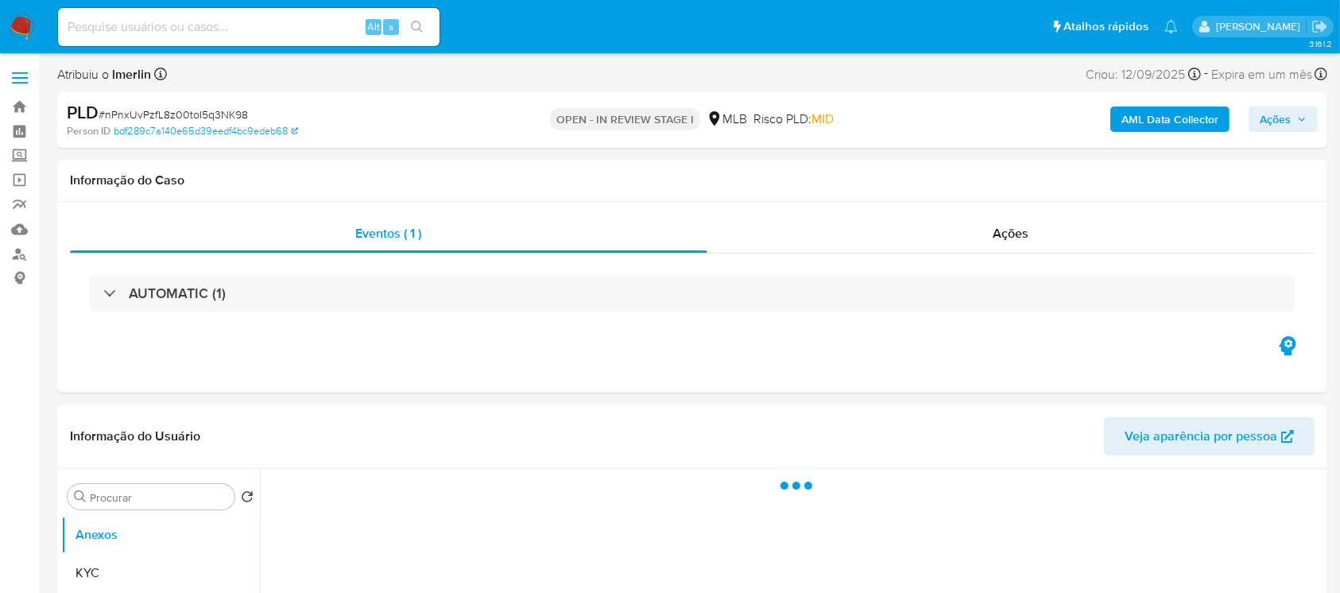
click at [100, 291] on div "AUTOMATIC (1)" at bounding box center [692, 293] width 1206 height 37
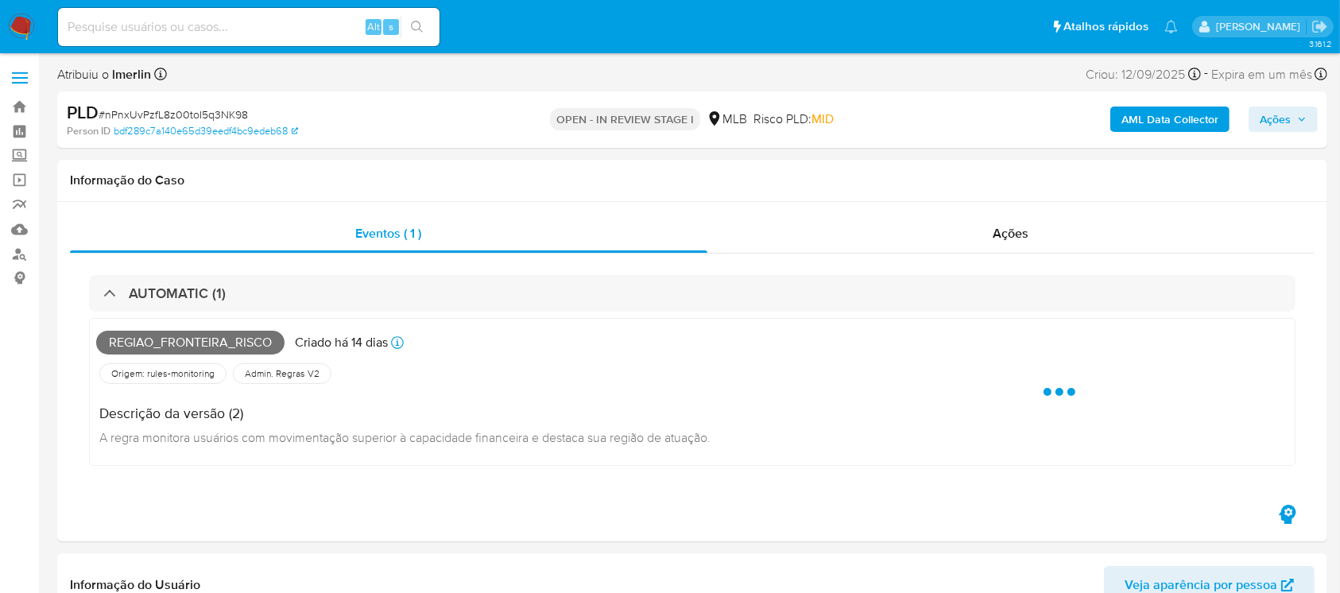
select select "10"
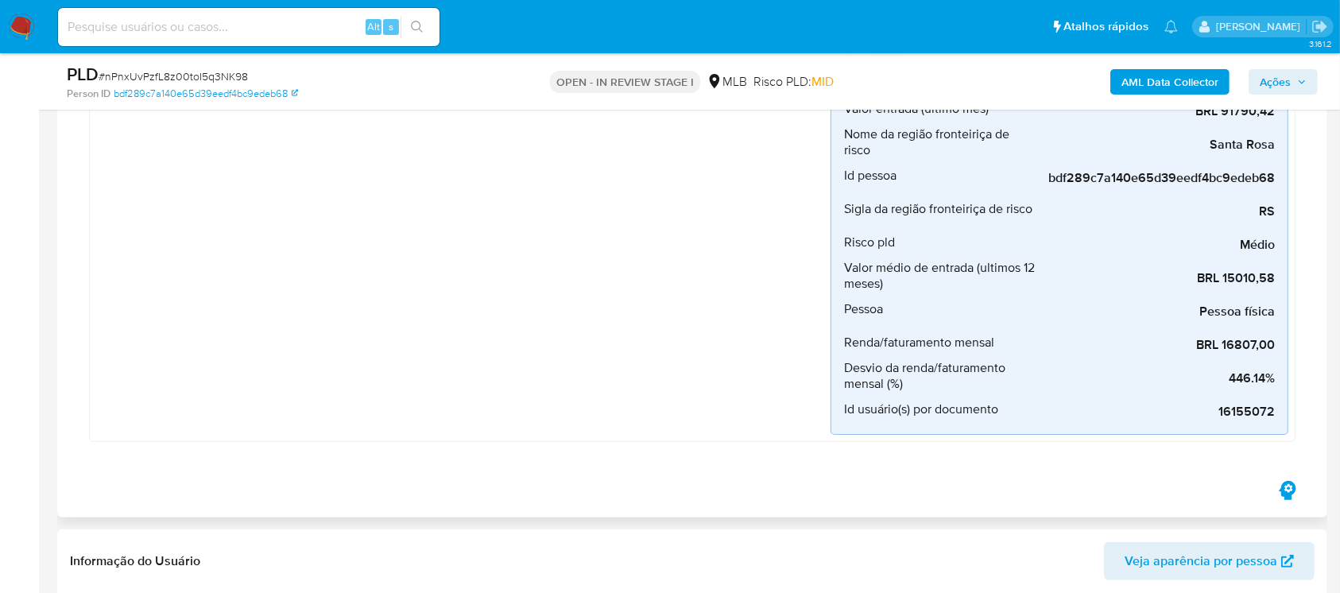
scroll to position [423, 0]
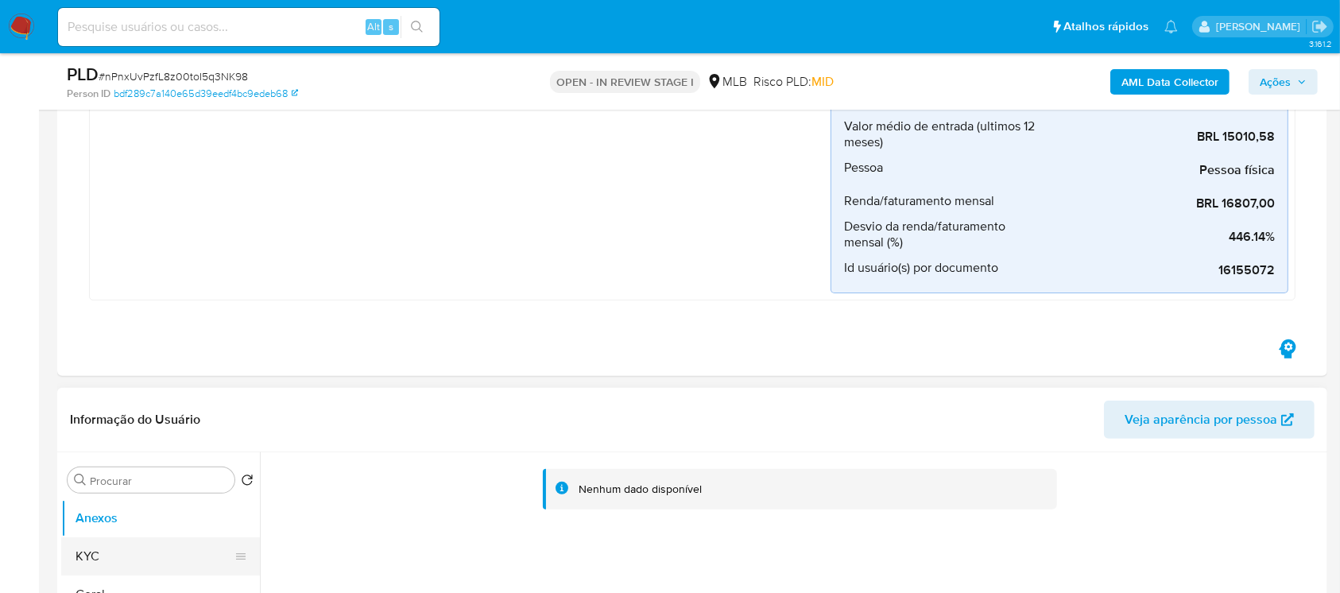
click at [127, 547] on button "KYC" at bounding box center [154, 556] width 186 height 38
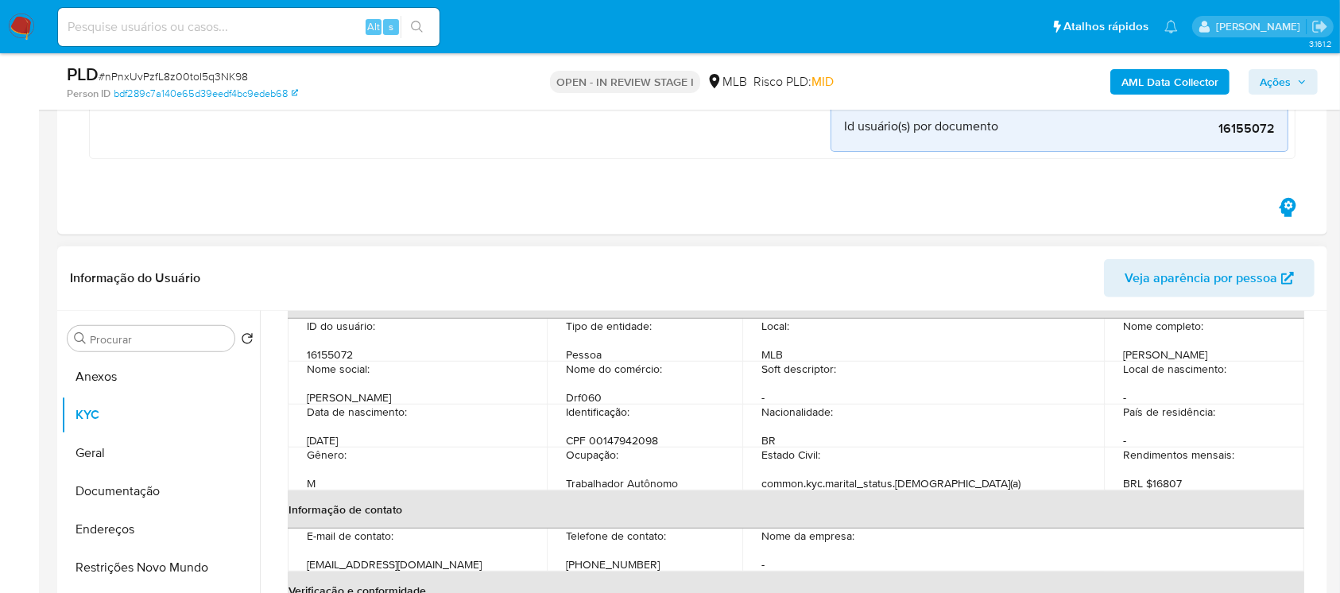
scroll to position [141, 0]
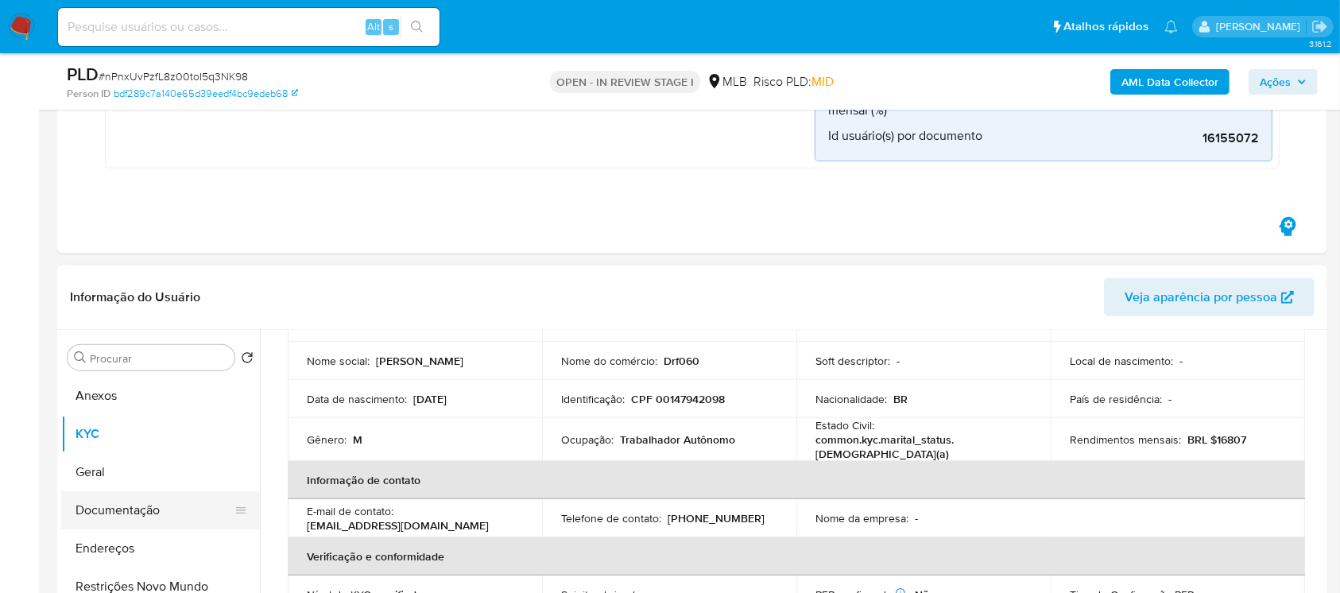
click at [86, 504] on button "Documentação" at bounding box center [154, 510] width 186 height 38
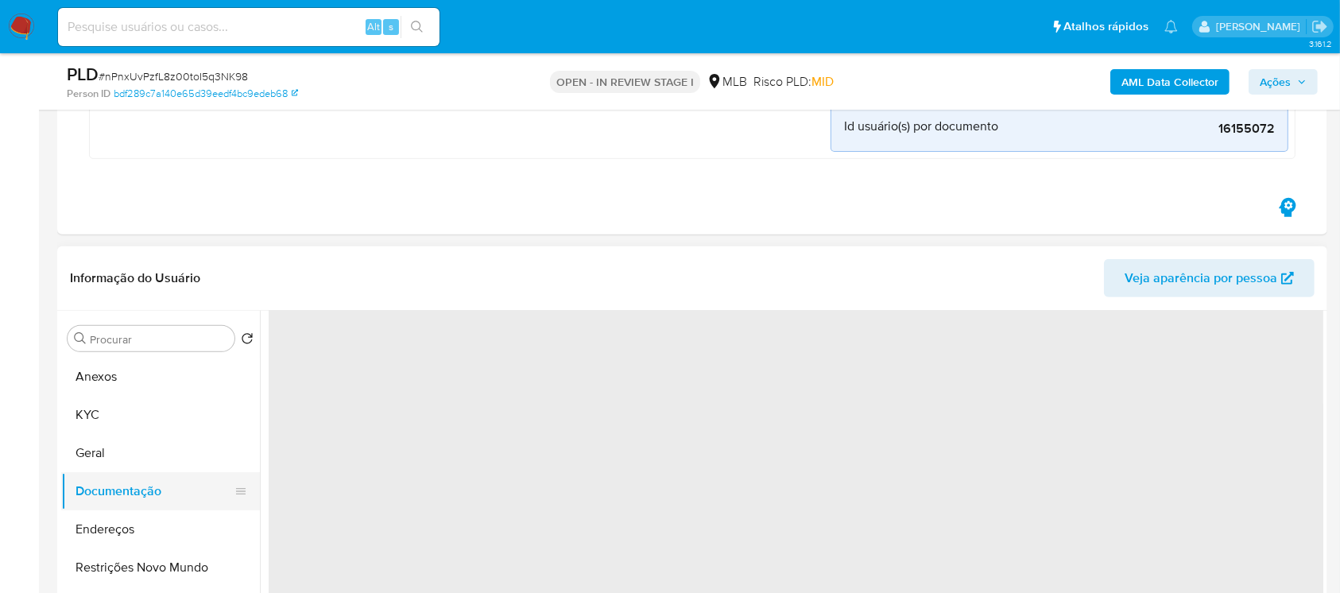
scroll to position [0, 0]
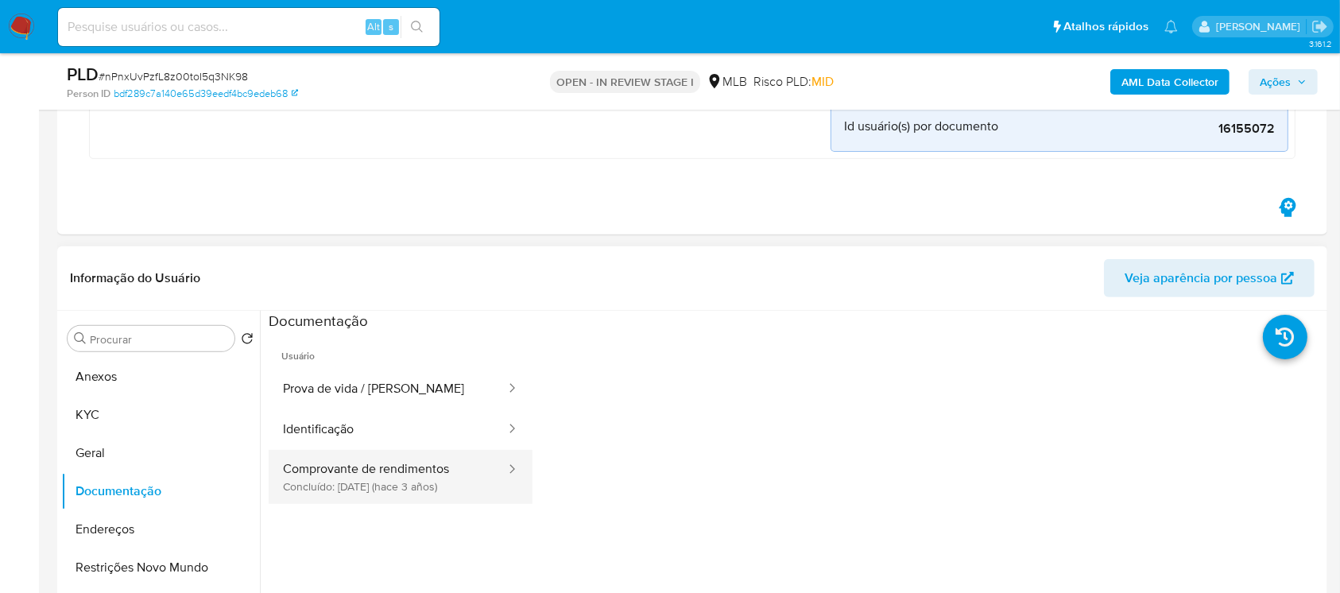
click at [315, 485] on button "Comprovante de rendimentos Concluído: 27/06/2022 (hace 3 años)" at bounding box center [388, 477] width 238 height 54
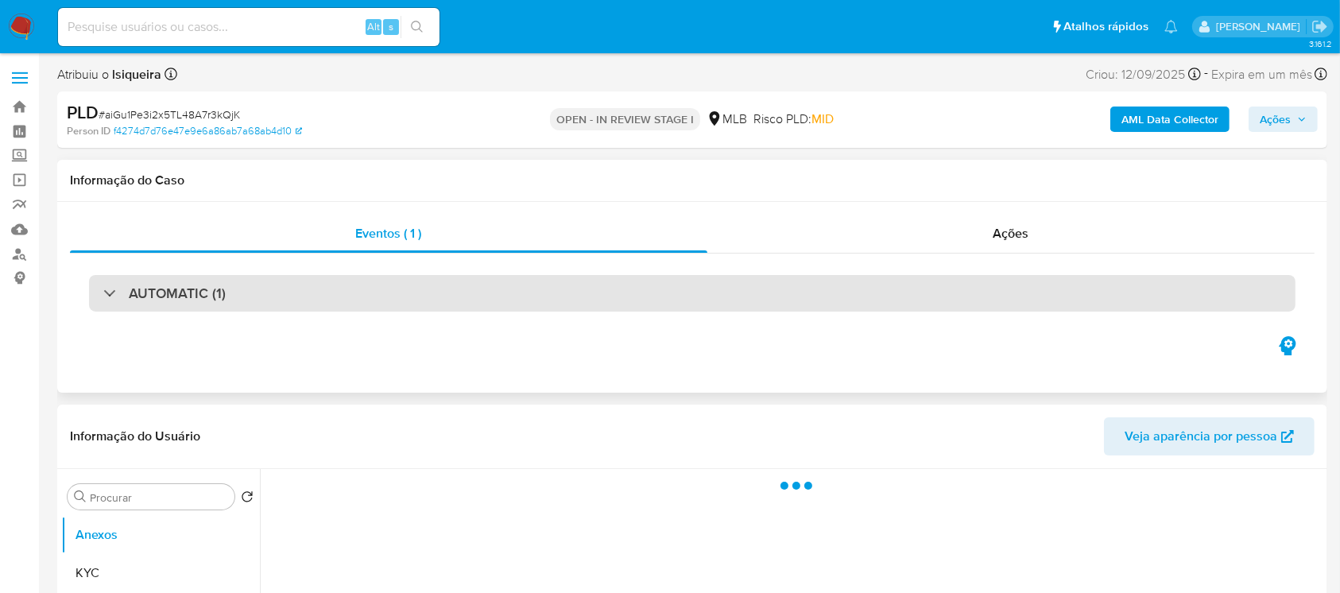
click at [111, 296] on div "AUTOMATIC (1)" at bounding box center [164, 292] width 122 height 17
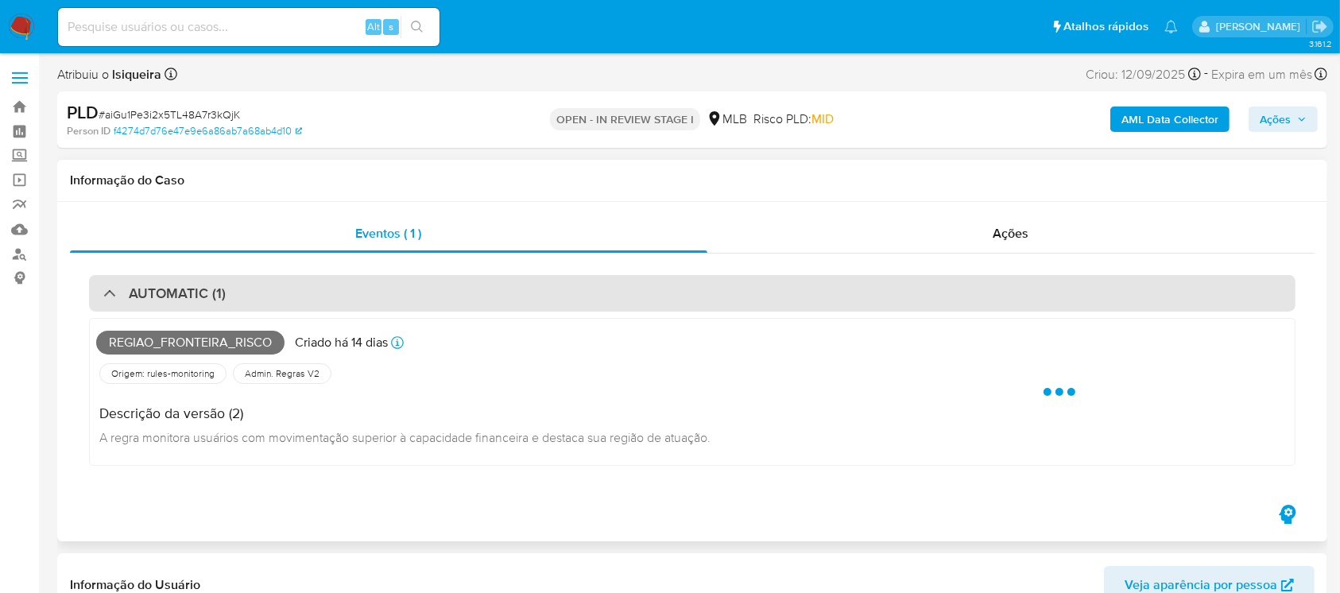
select select "10"
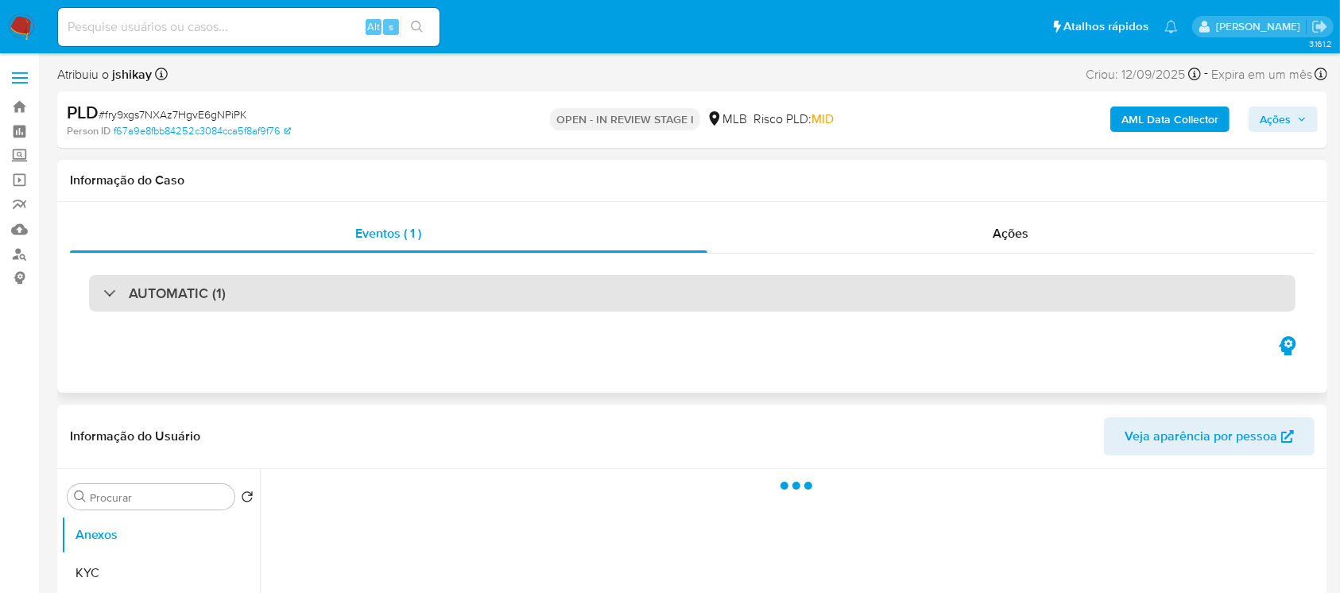
click at [114, 292] on div "AUTOMATIC (1)" at bounding box center [164, 292] width 122 height 17
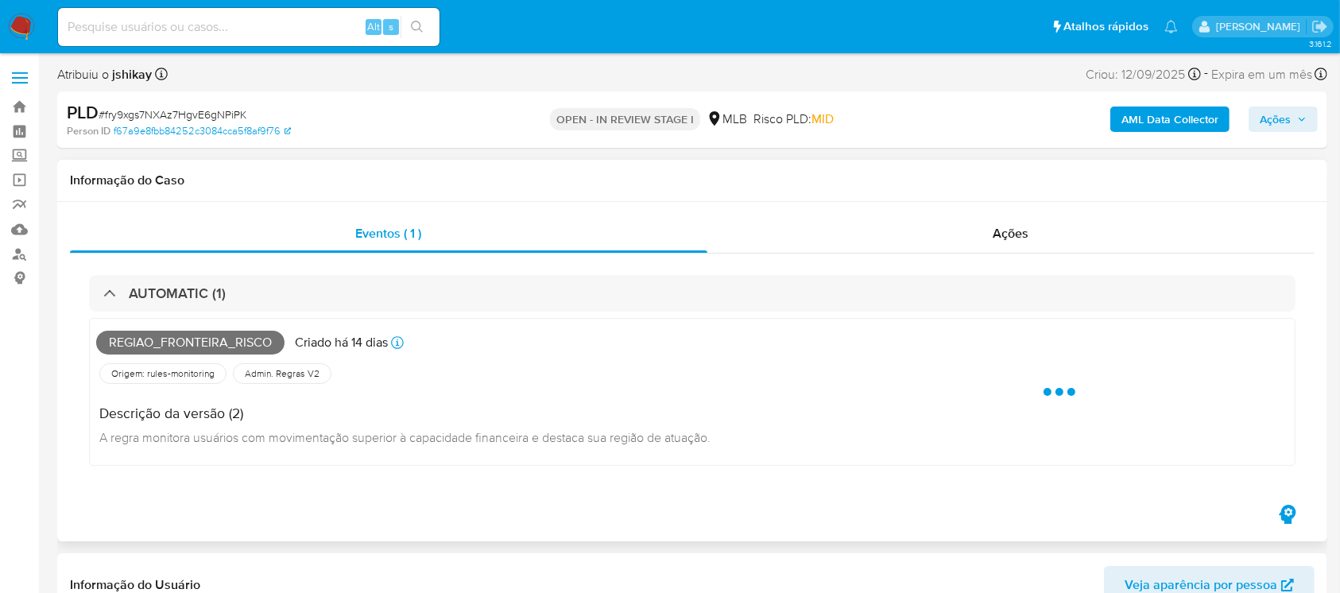
select select "10"
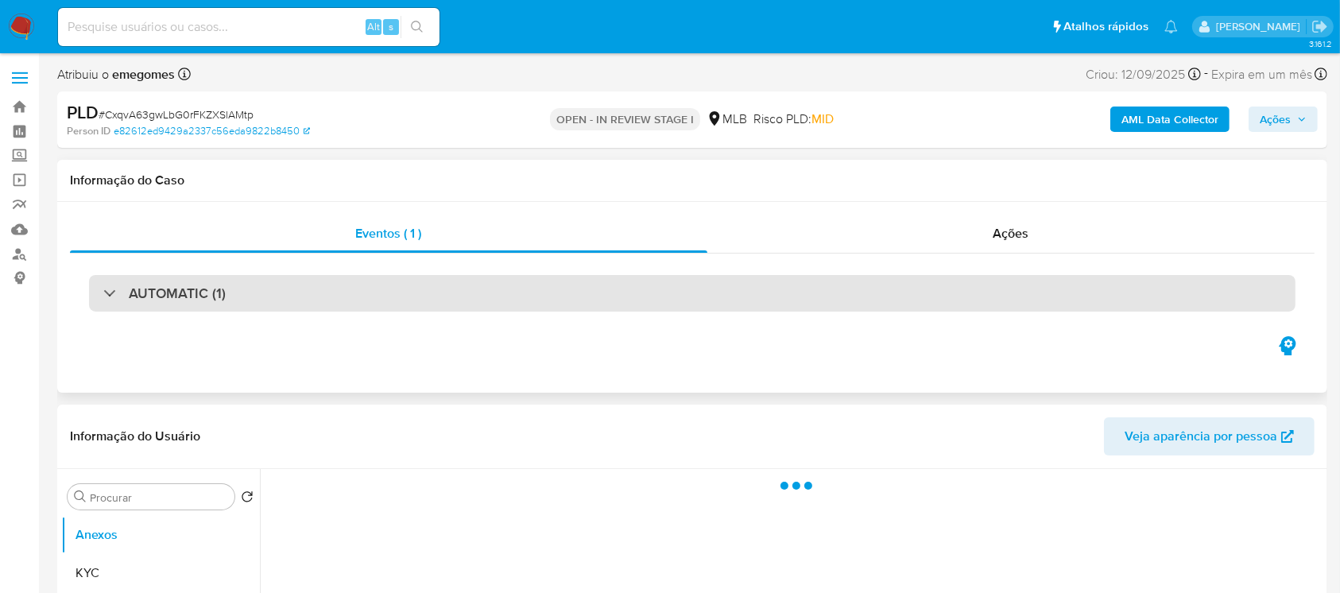
click at [106, 296] on div "AUTOMATIC (1)" at bounding box center [164, 292] width 122 height 17
click at [103, 300] on div "AUTOMATIC (1)" at bounding box center [164, 292] width 122 height 17
select select "10"
click at [103, 293] on div "AUTOMATIC (1)" at bounding box center [164, 292] width 122 height 17
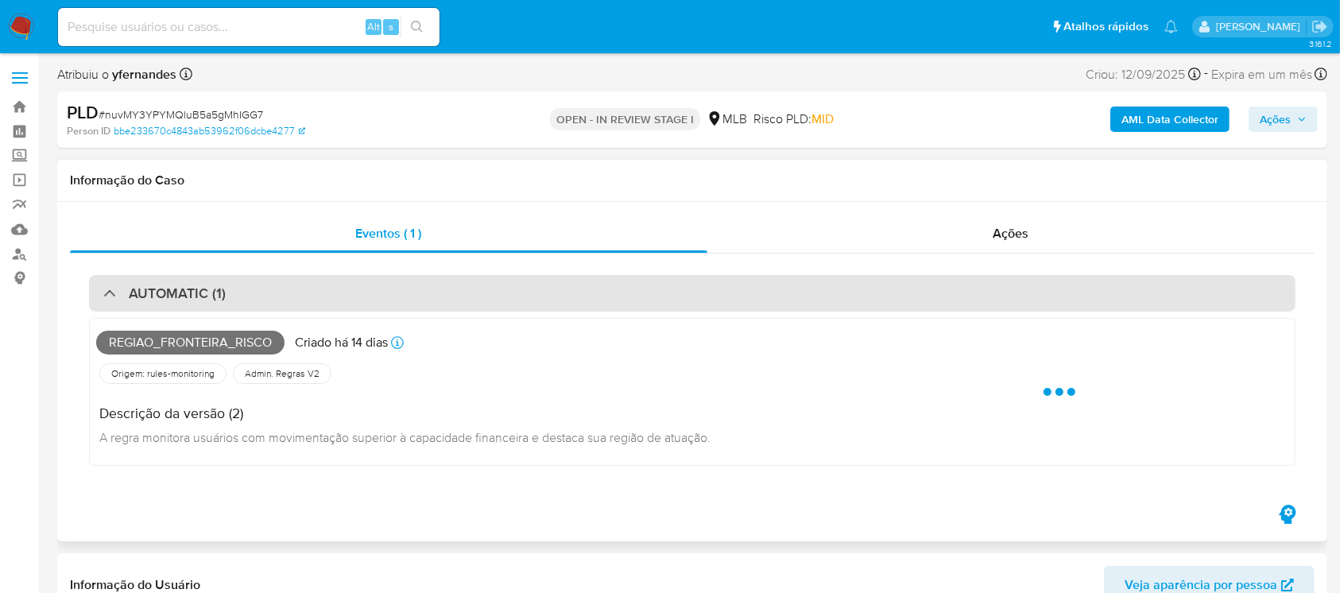
select select "10"
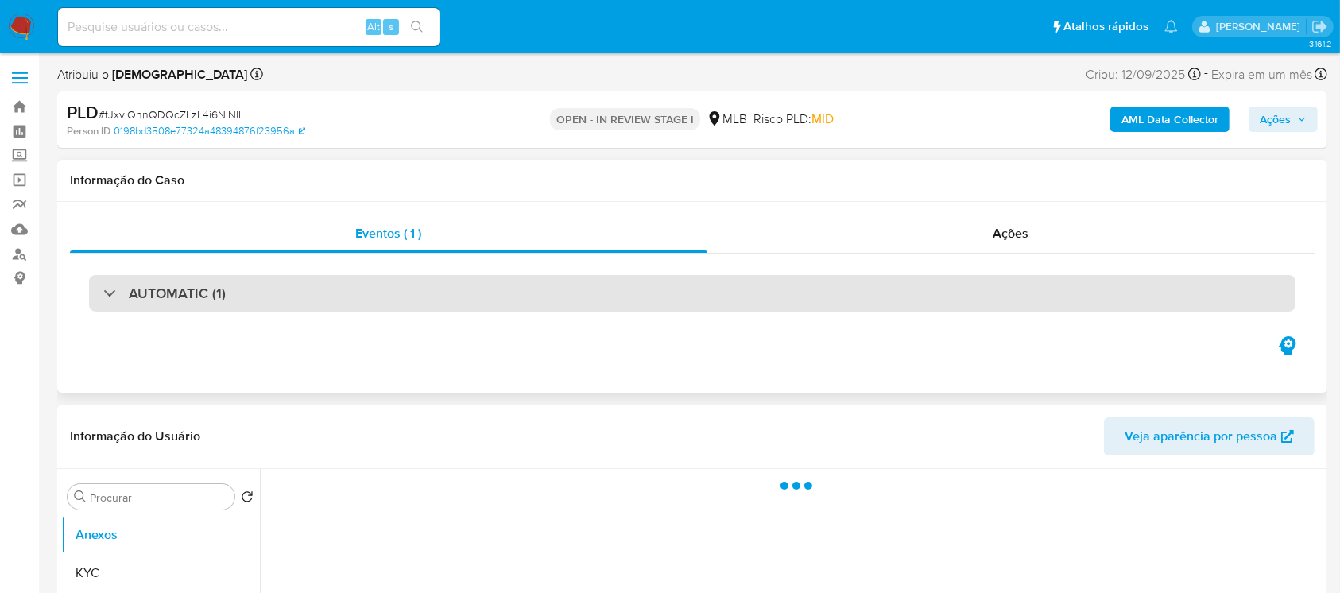
click at [100, 296] on div "AUTOMATIC (1)" at bounding box center [692, 293] width 1206 height 37
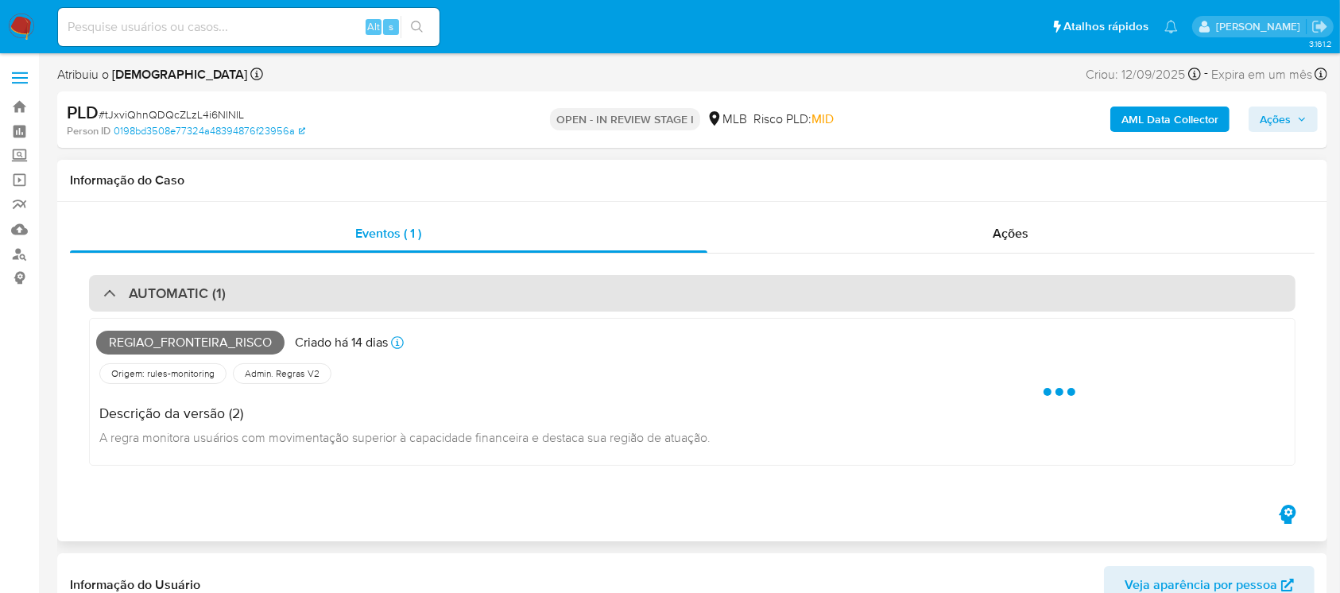
select select "10"
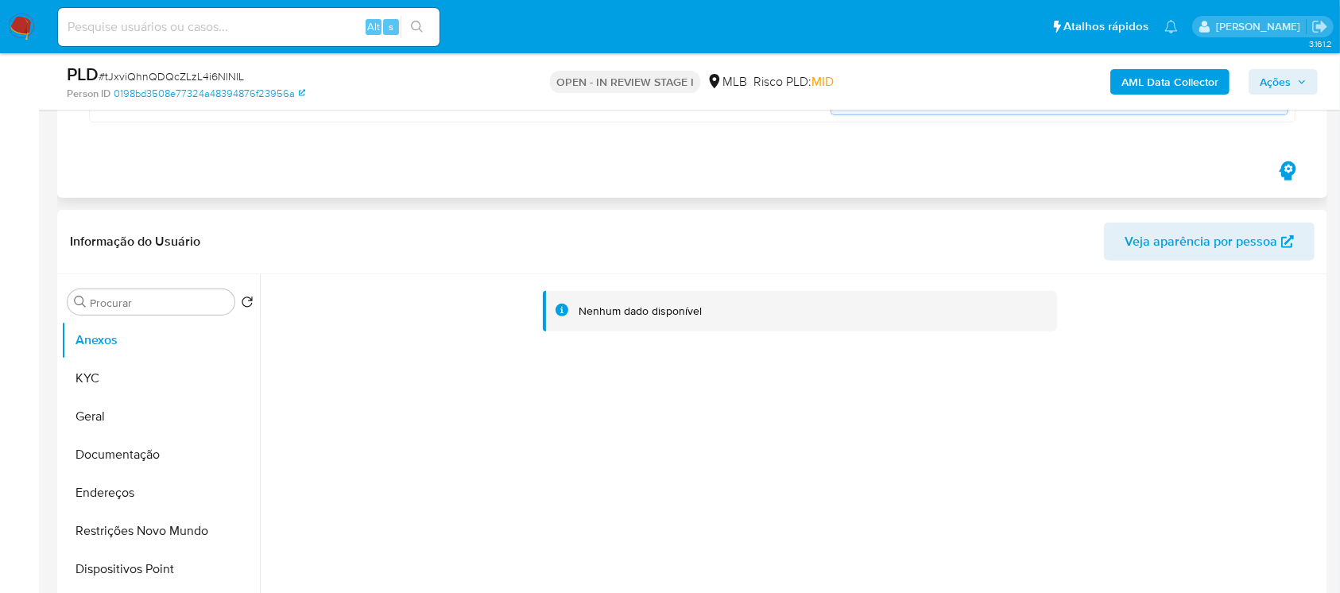
scroll to position [706, 0]
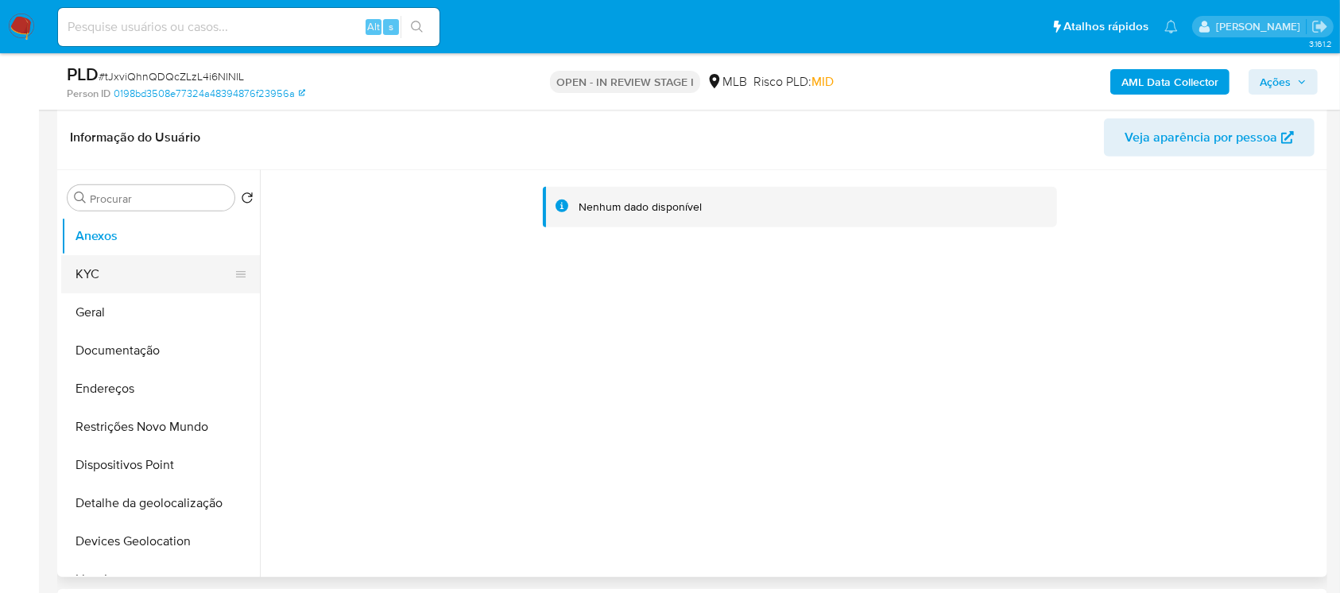
click at [94, 284] on button "KYC" at bounding box center [154, 274] width 186 height 38
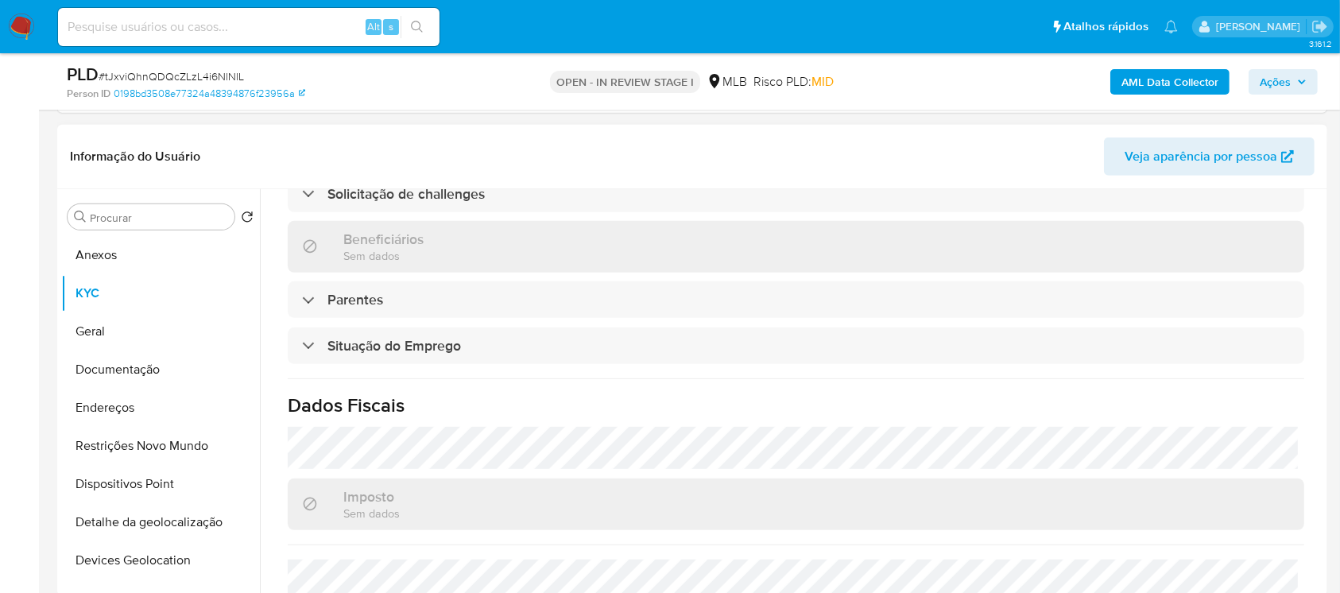
scroll to position [680, 0]
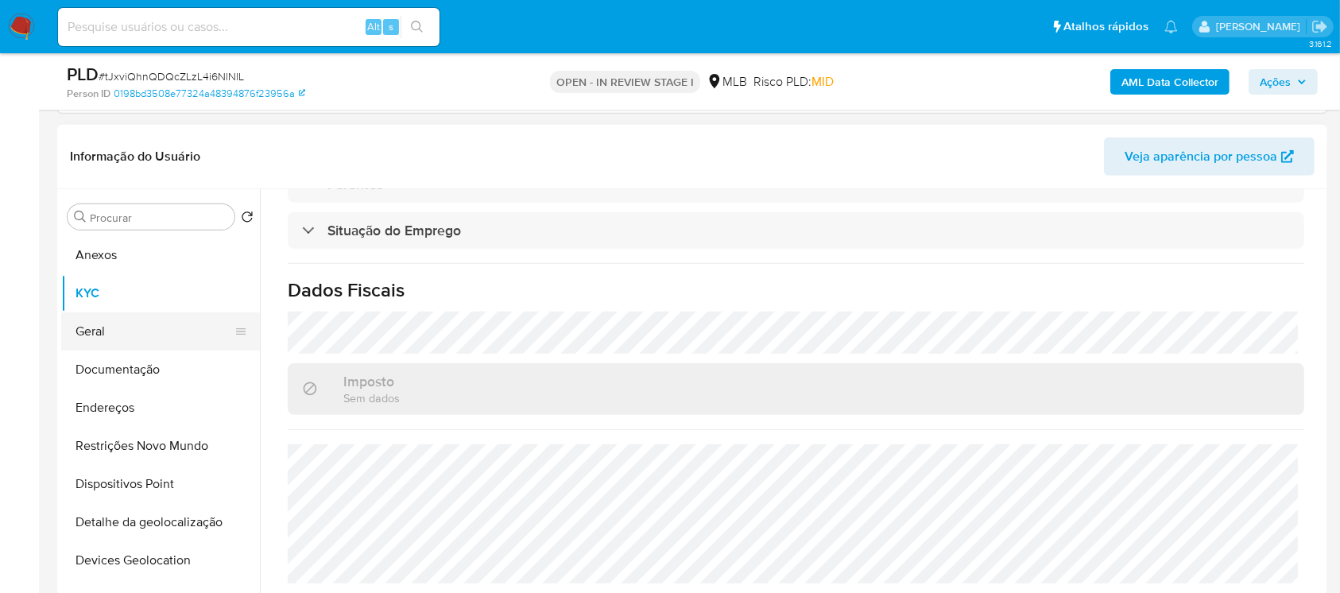
click at [112, 338] on button "Geral" at bounding box center [154, 331] width 186 height 38
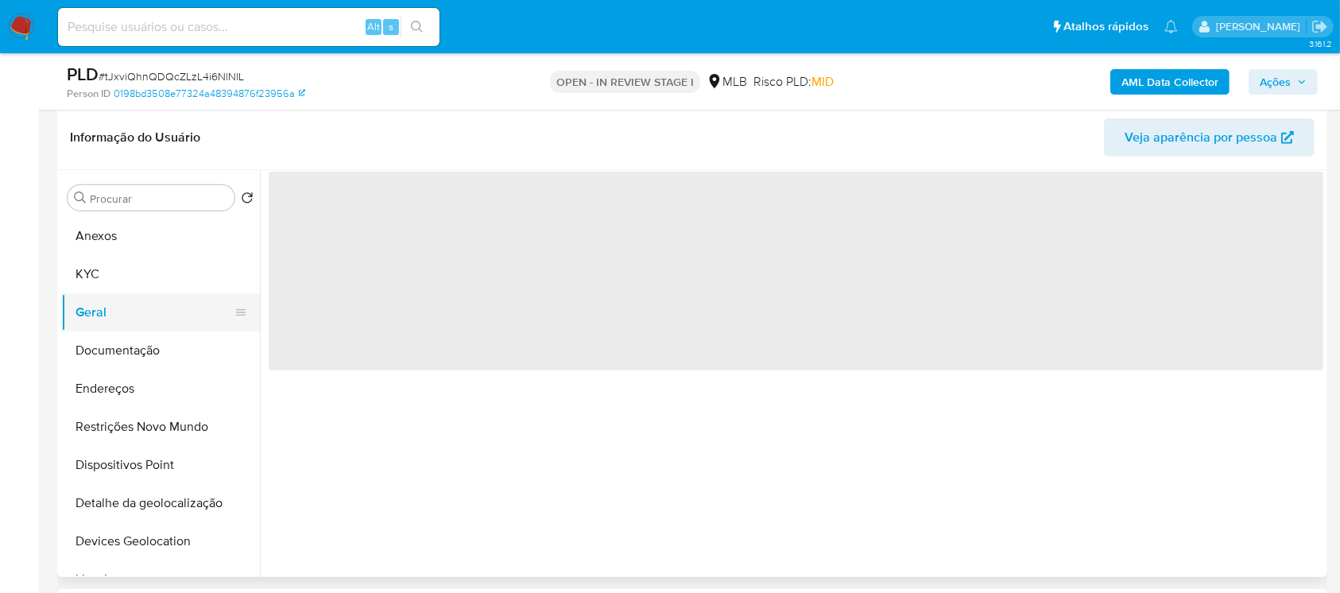
scroll to position [0, 0]
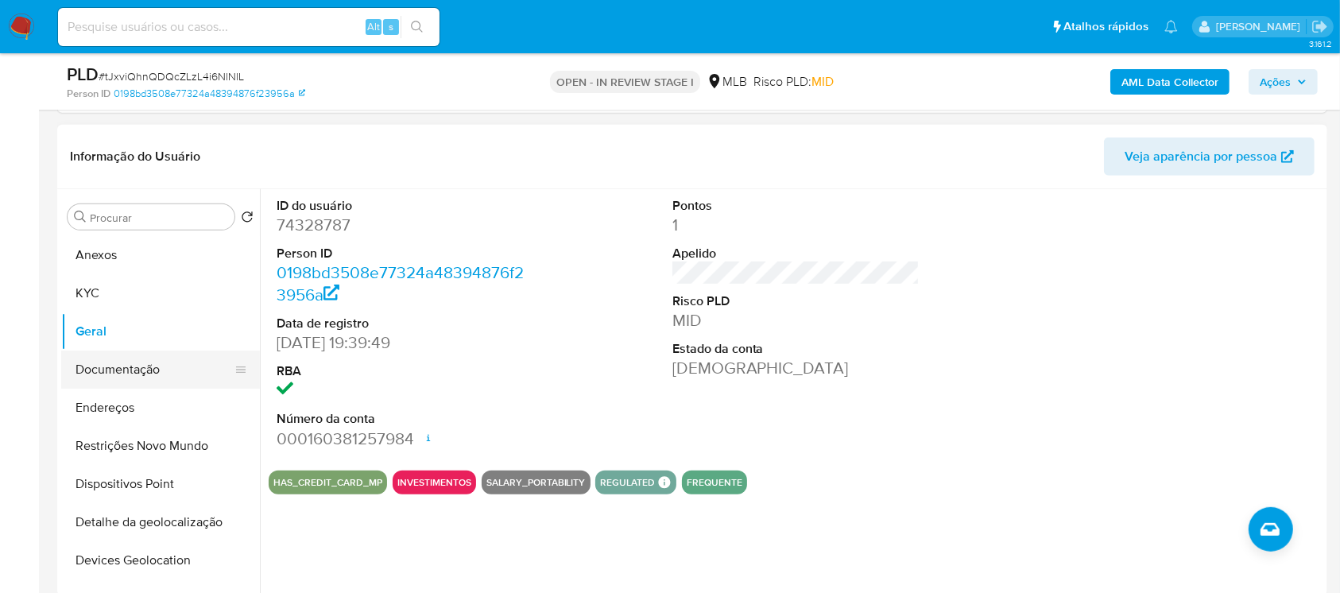
click at [92, 373] on button "Documentação" at bounding box center [154, 369] width 186 height 38
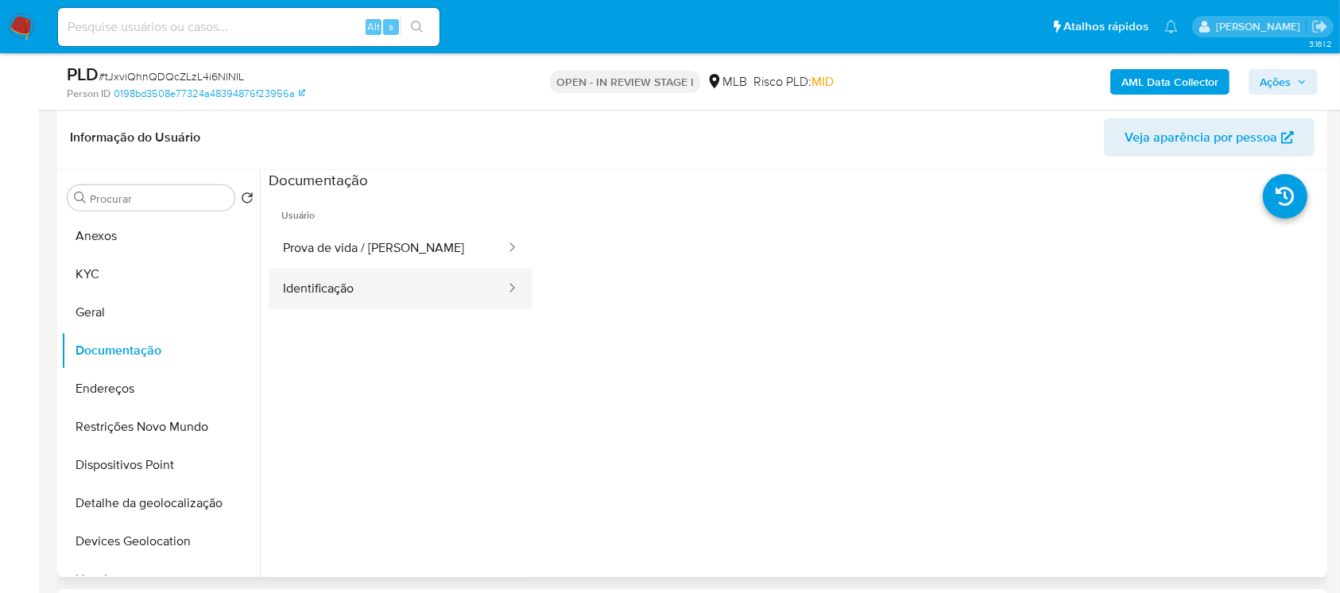
click at [381, 276] on button "Identificação" at bounding box center [388, 289] width 238 height 41
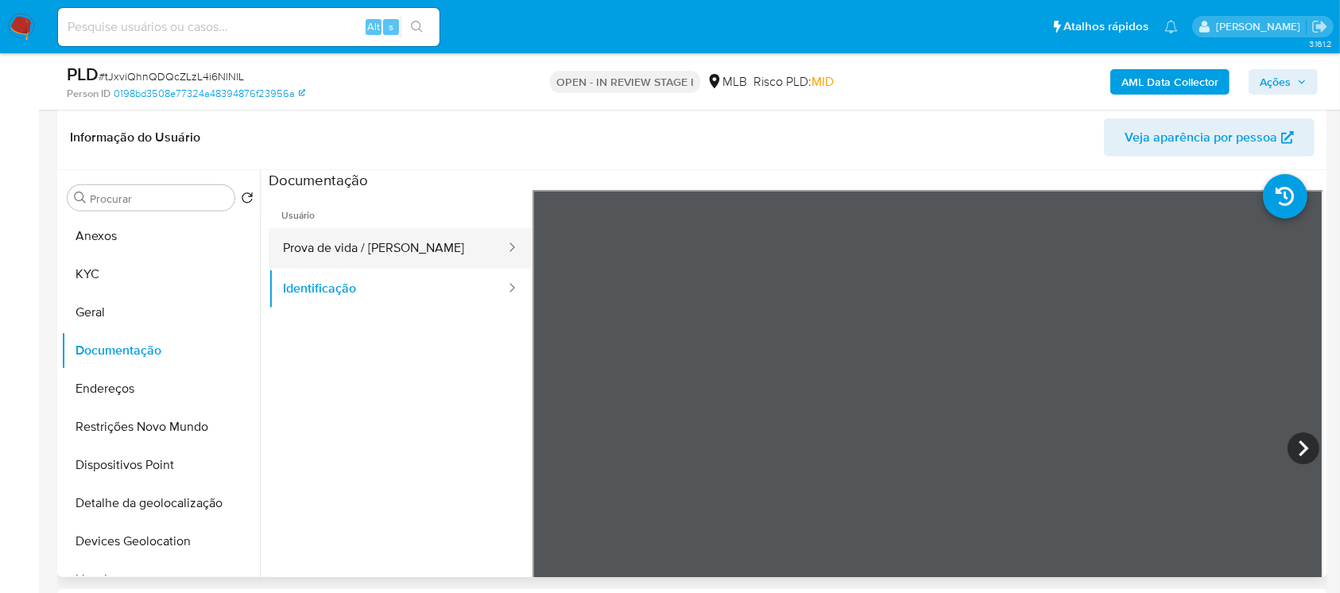
click at [327, 249] on button "Prova de vida / [PERSON_NAME]" at bounding box center [388, 248] width 238 height 41
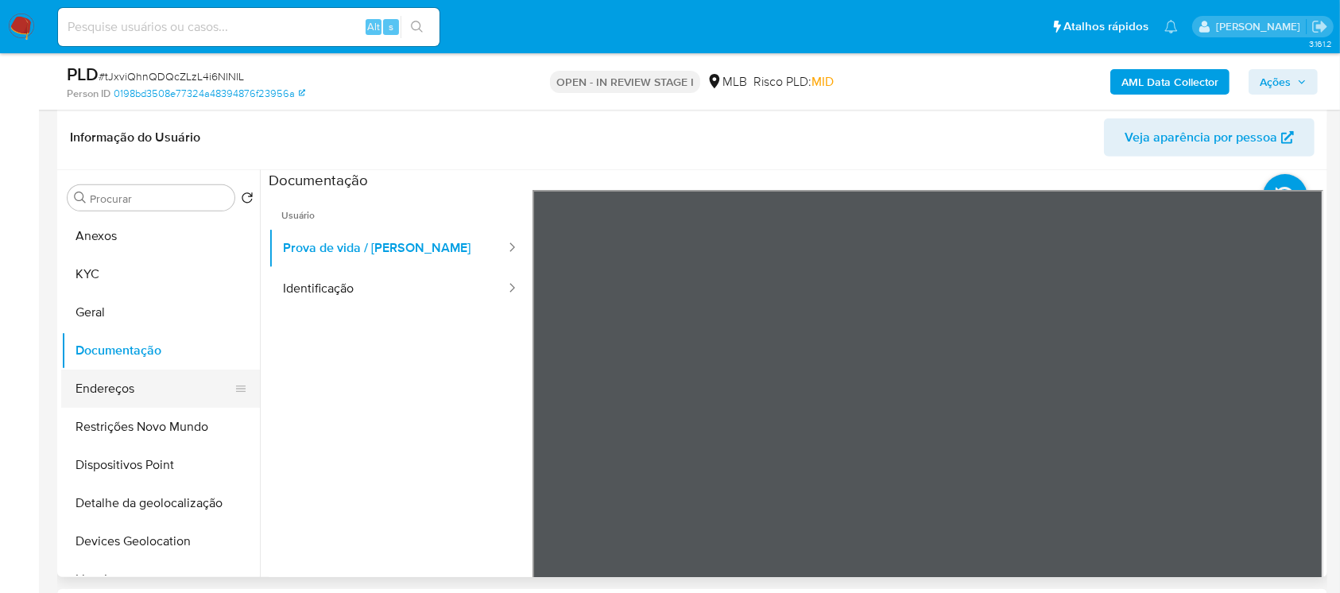
click at [94, 394] on button "Endereços" at bounding box center [154, 388] width 186 height 38
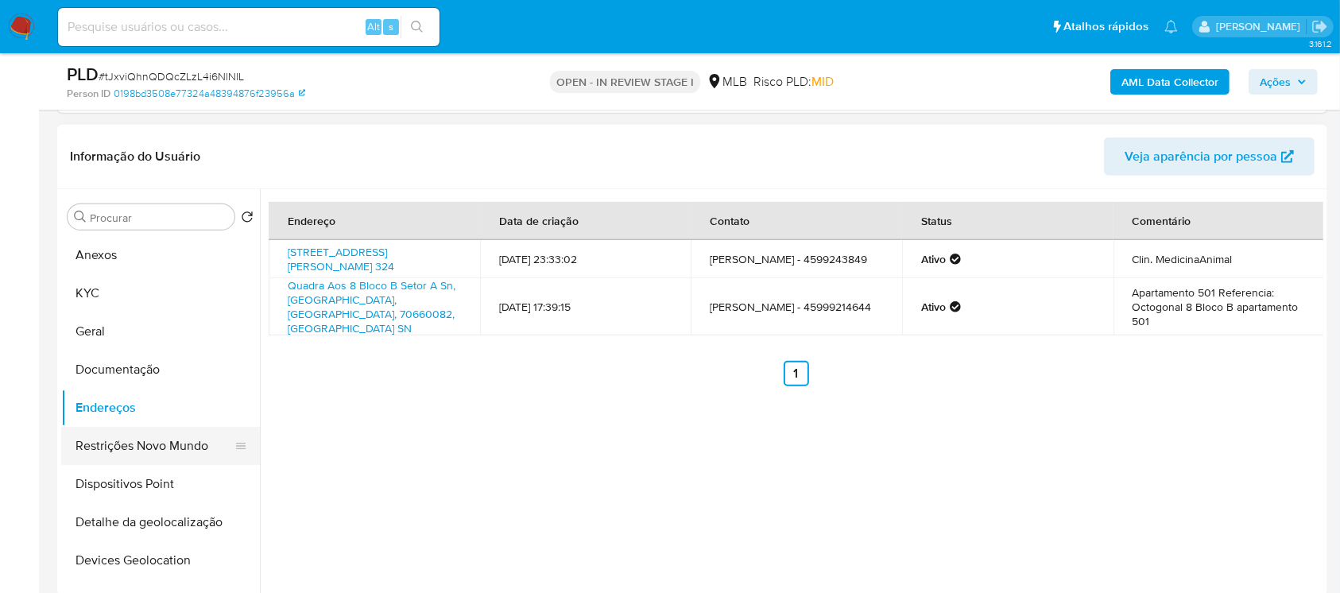
click at [94, 449] on button "Restrições Novo Mundo" at bounding box center [154, 446] width 186 height 38
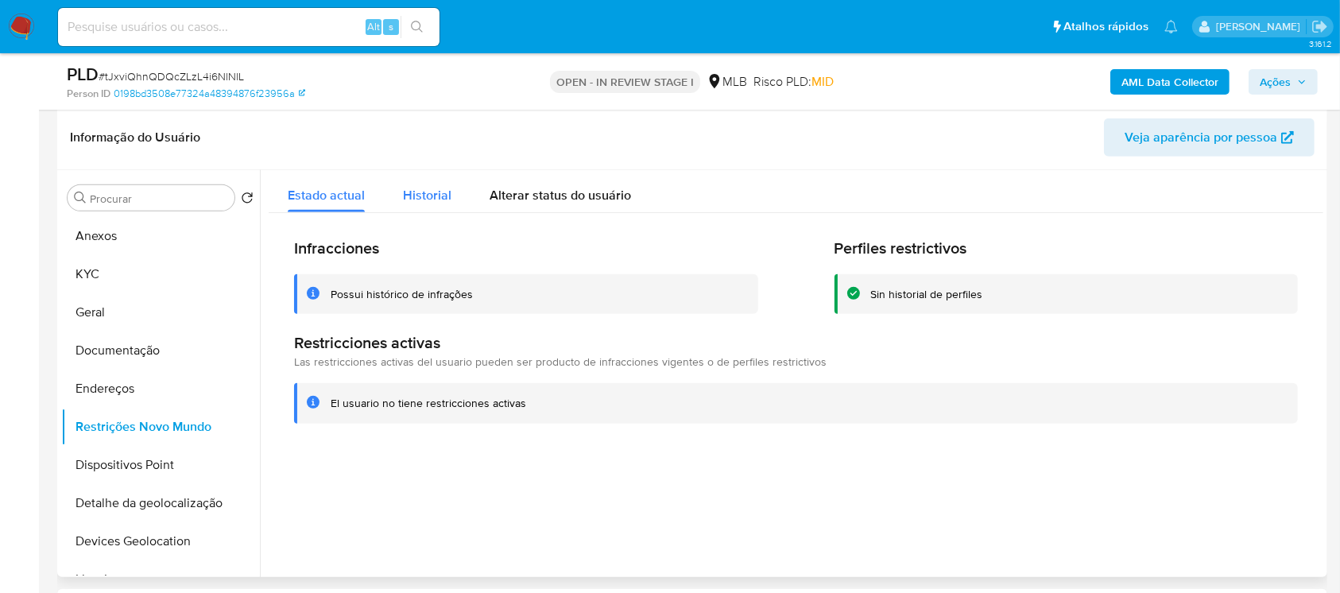
click at [439, 196] on span "Historial" at bounding box center [427, 195] width 48 height 18
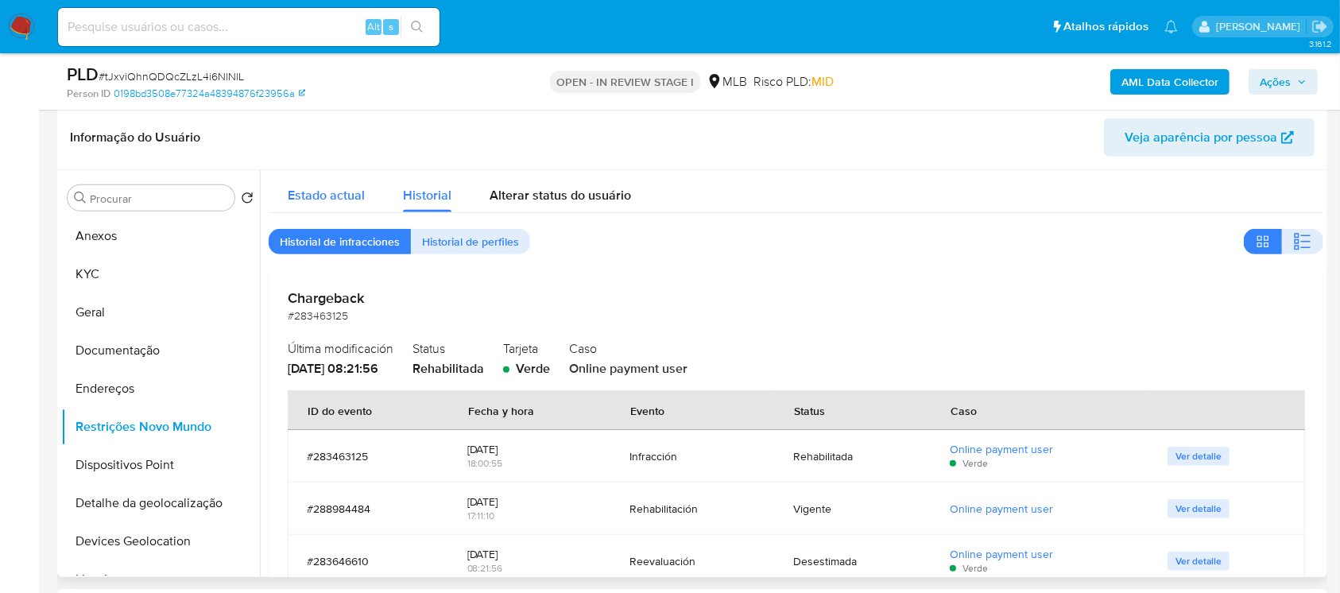
click at [305, 195] on span "Estado actual" at bounding box center [326, 195] width 77 height 18
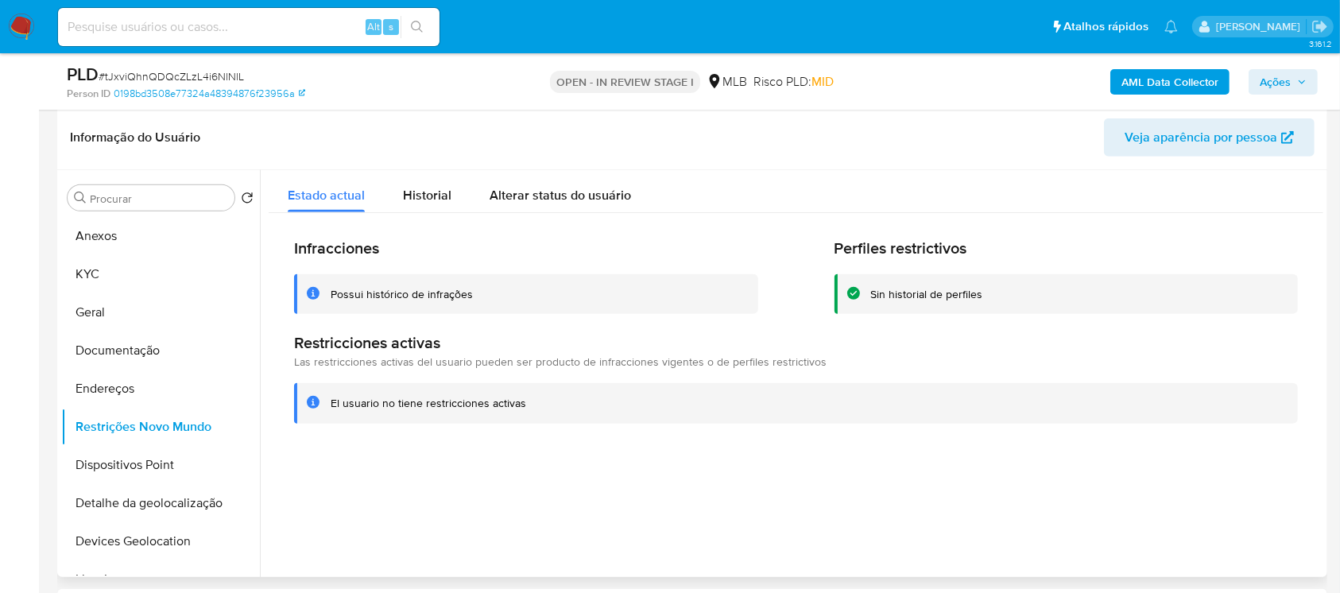
drag, startPoint x: 292, startPoint y: 340, endPoint x: 548, endPoint y: 416, distance: 266.7
click at [548, 416] on div "Infracciones Possui histórico de infrações Perfiles restrictivos Sin historial …" at bounding box center [796, 331] width 1054 height 236
click at [559, 472] on div at bounding box center [791, 373] width 1063 height 407
click at [97, 468] on button "Dispositivos Point" at bounding box center [154, 465] width 186 height 38
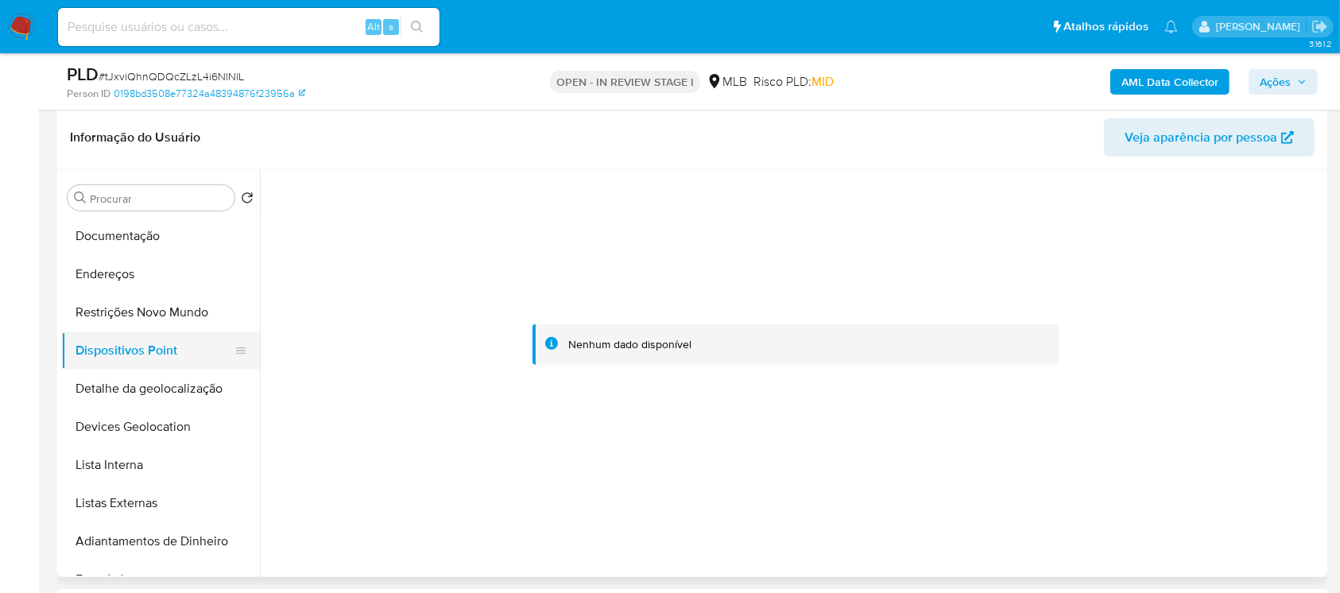
scroll to position [141, 0]
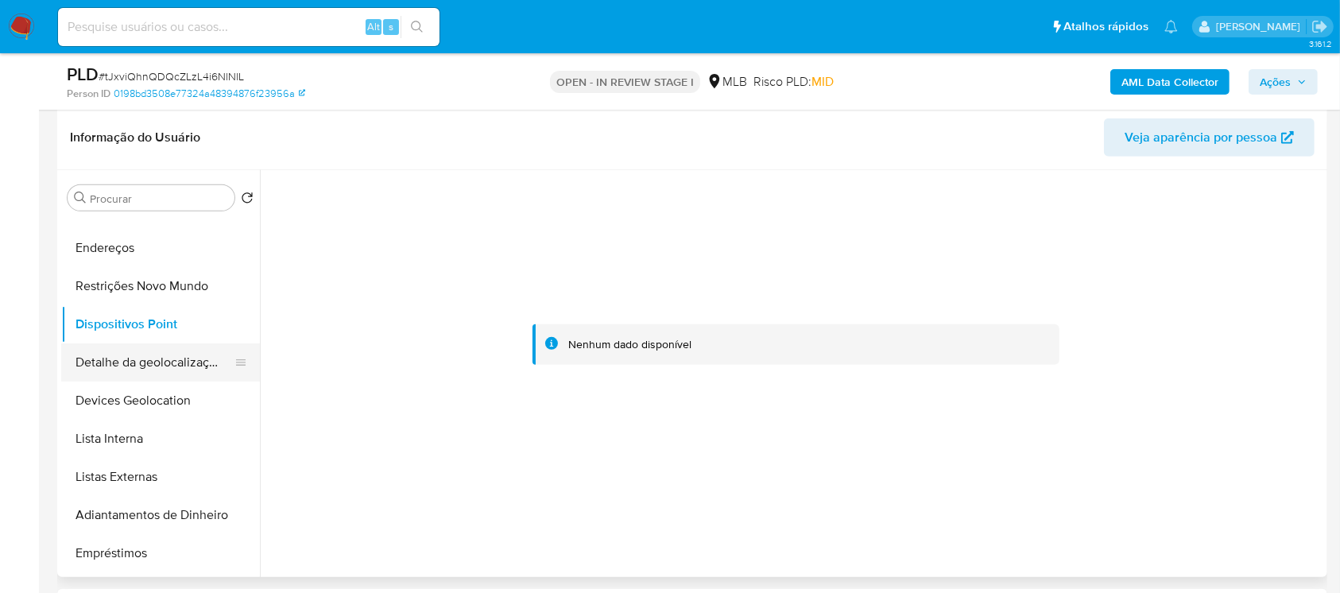
click at [91, 365] on button "Detalhe da geolocalização" at bounding box center [154, 362] width 186 height 38
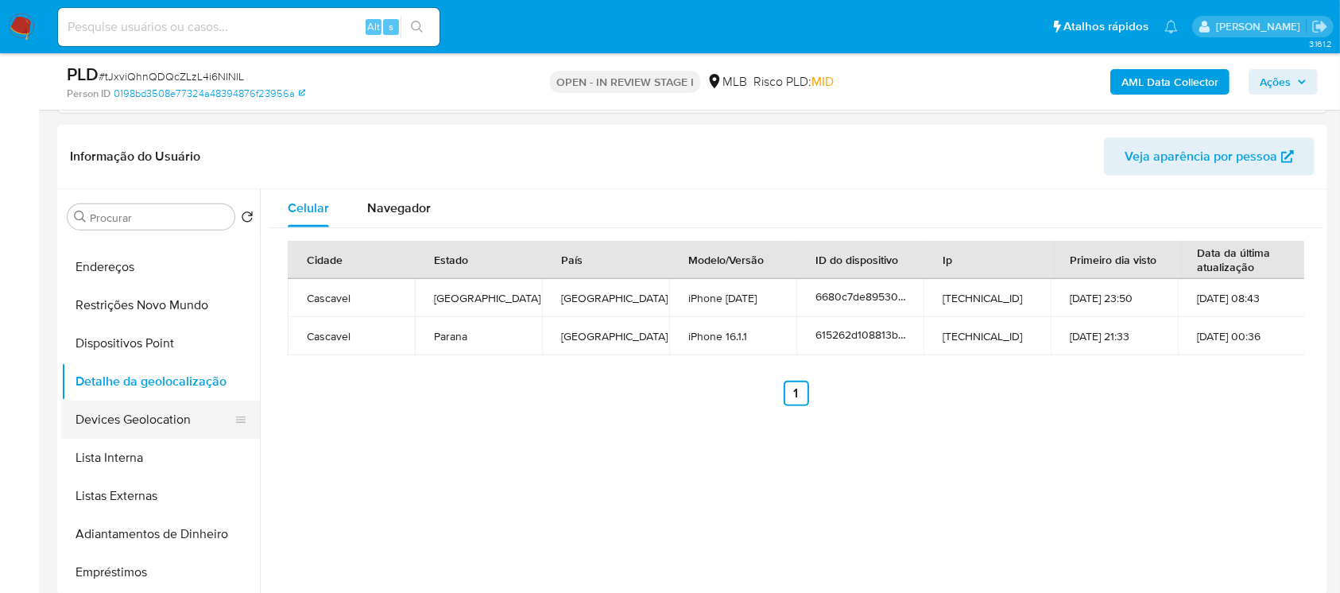
click at [97, 406] on button "Devices Geolocation" at bounding box center [154, 419] width 186 height 38
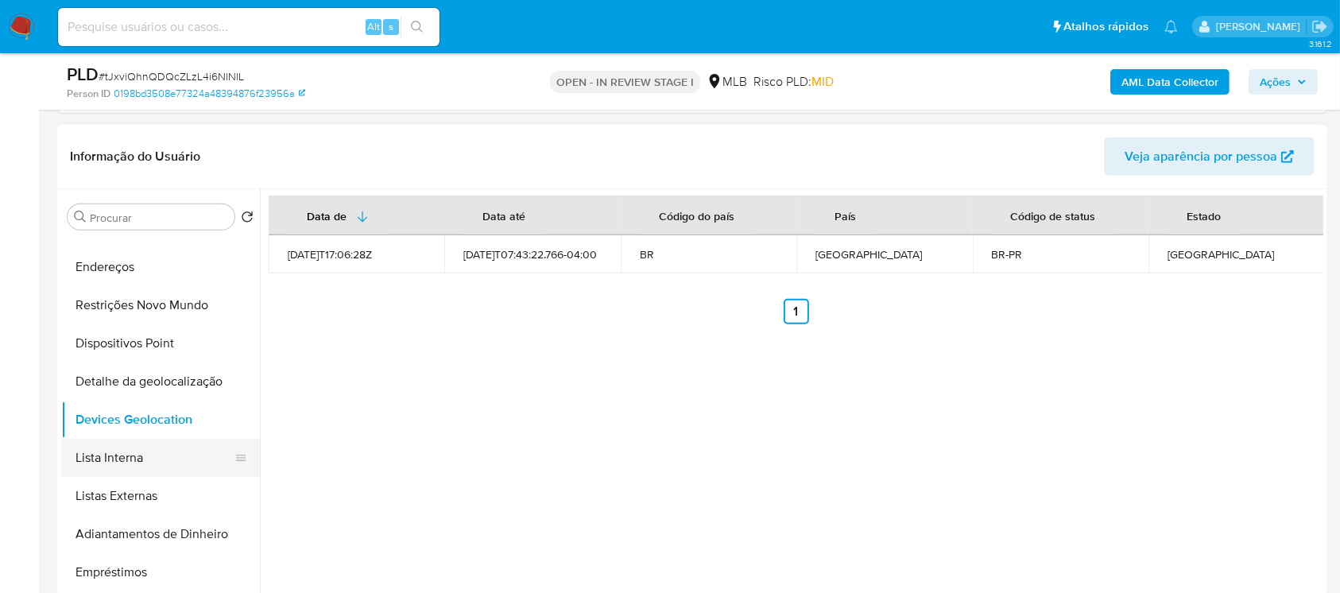
click at [94, 457] on button "Lista Interna" at bounding box center [154, 458] width 186 height 38
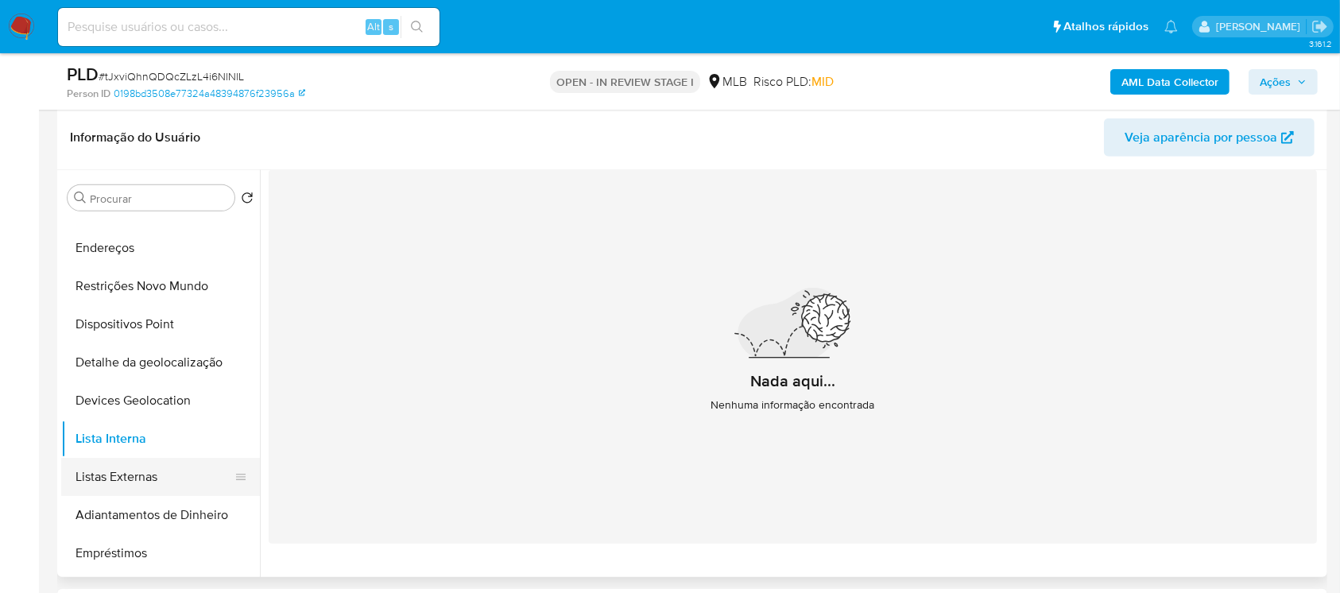
click at [94, 481] on button "Listas Externas" at bounding box center [154, 477] width 186 height 38
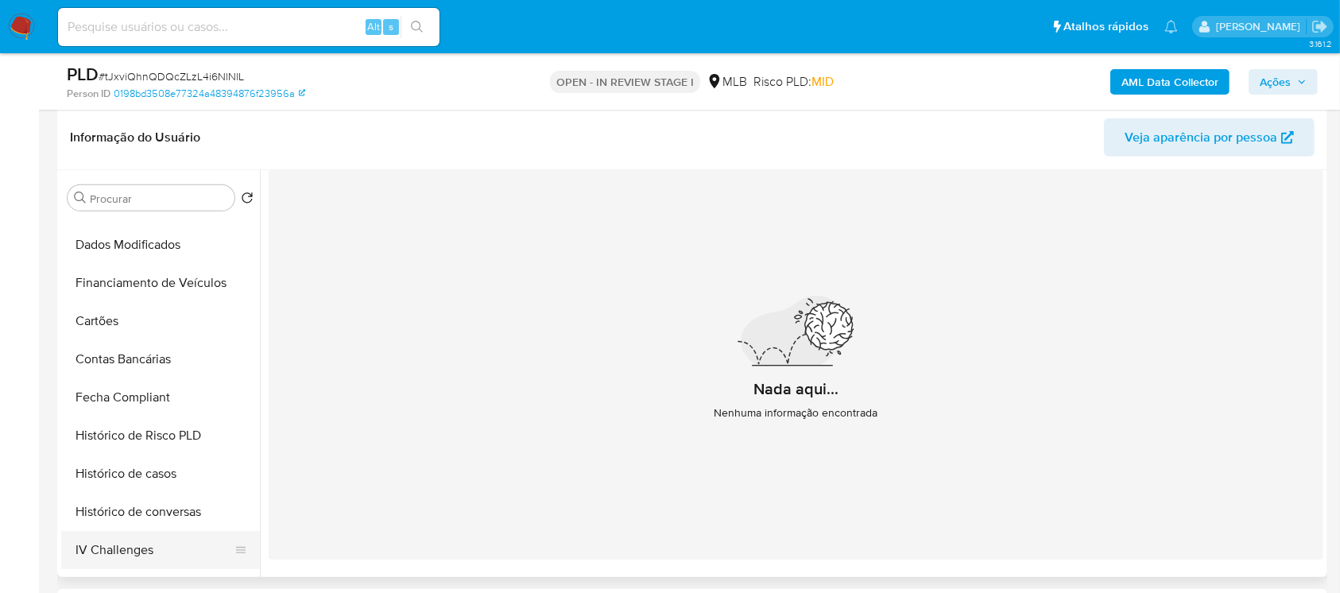
scroll to position [565, 0]
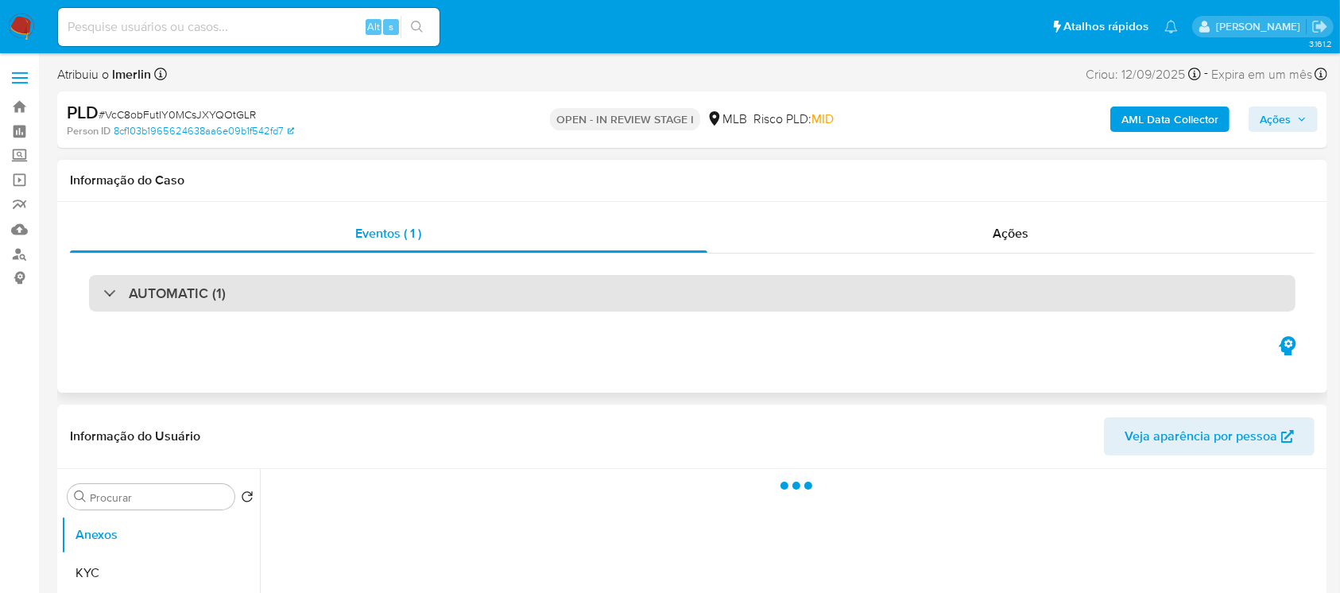
click at [106, 296] on div "AUTOMATIC (1)" at bounding box center [164, 292] width 122 height 17
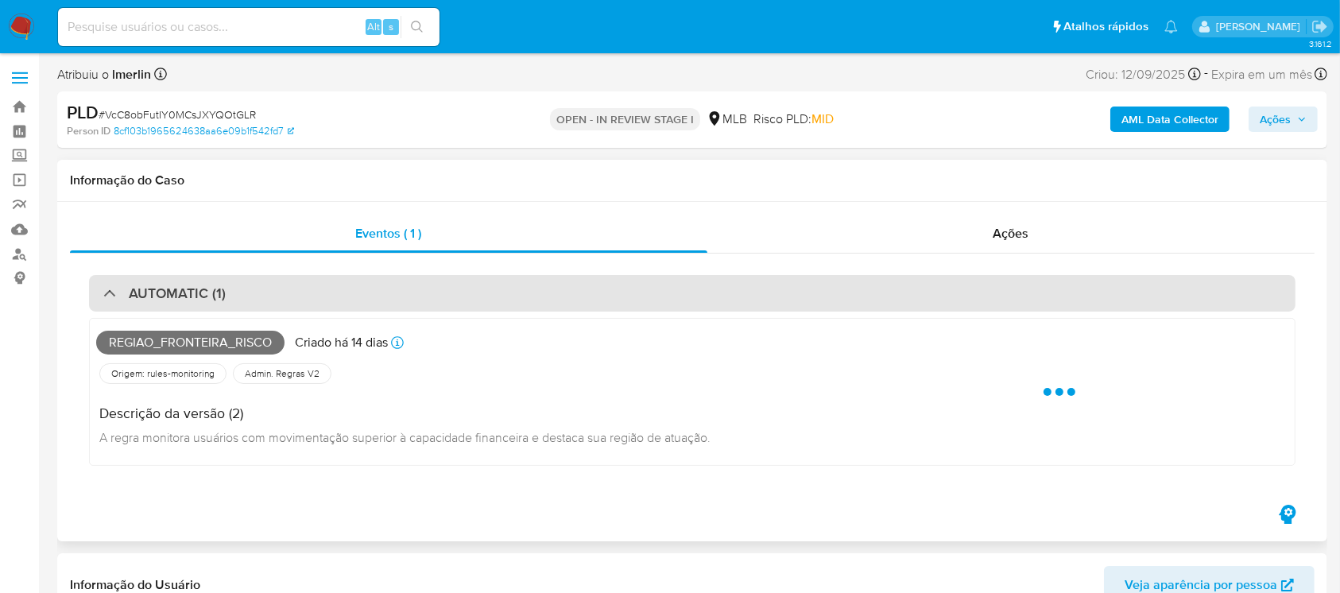
select select "10"
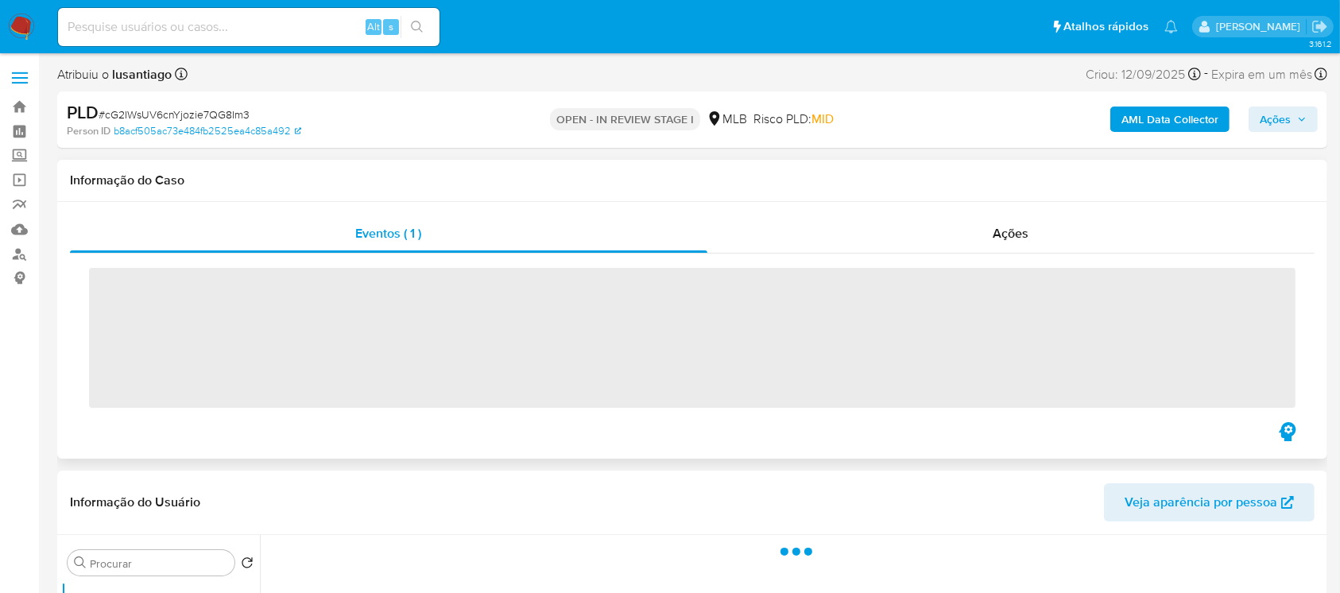
click at [96, 294] on span "‌" at bounding box center [692, 338] width 1206 height 140
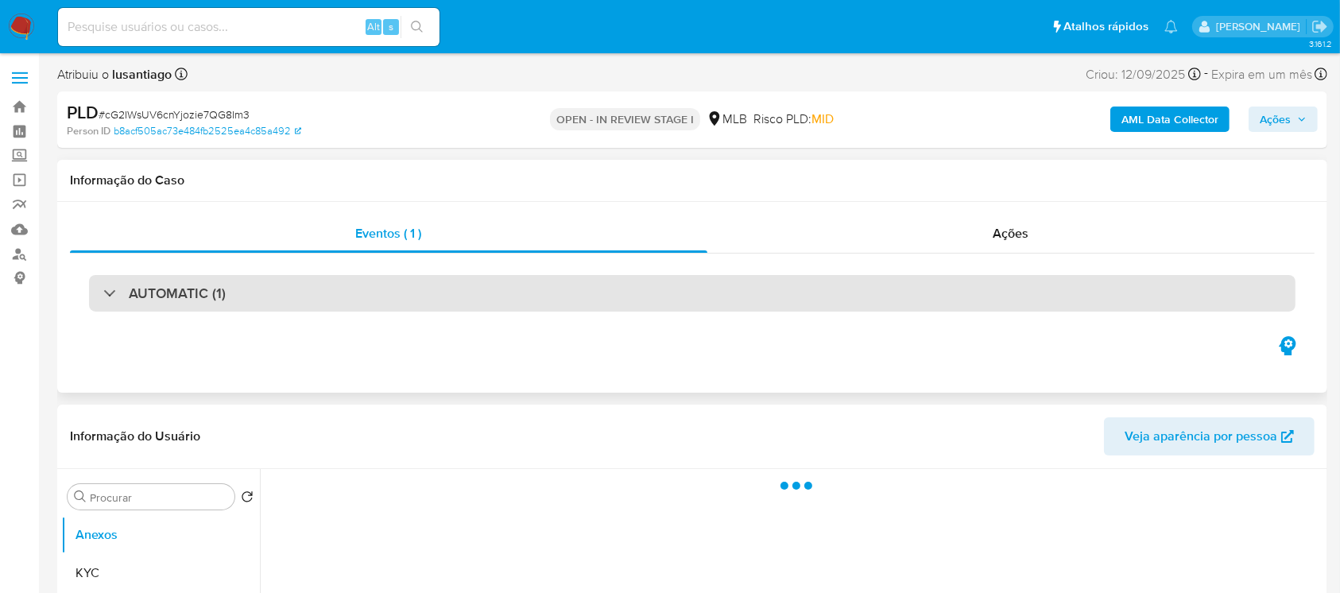
click at [104, 294] on div "AUTOMATIC (1)" at bounding box center [164, 292] width 122 height 17
select select "10"
click at [98, 304] on div "AUTOMATIC (1)" at bounding box center [692, 293] width 1206 height 37
select select "10"
click at [96, 292] on div "AUTOMATIC (1)" at bounding box center [692, 293] width 1206 height 37
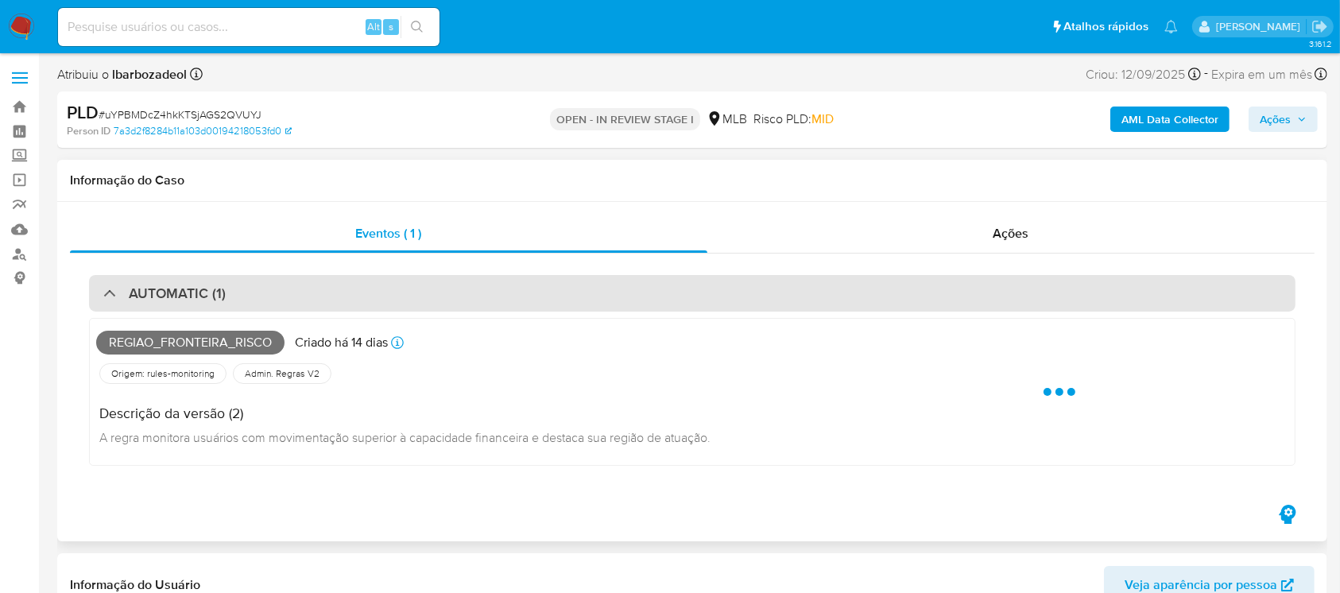
select select "10"
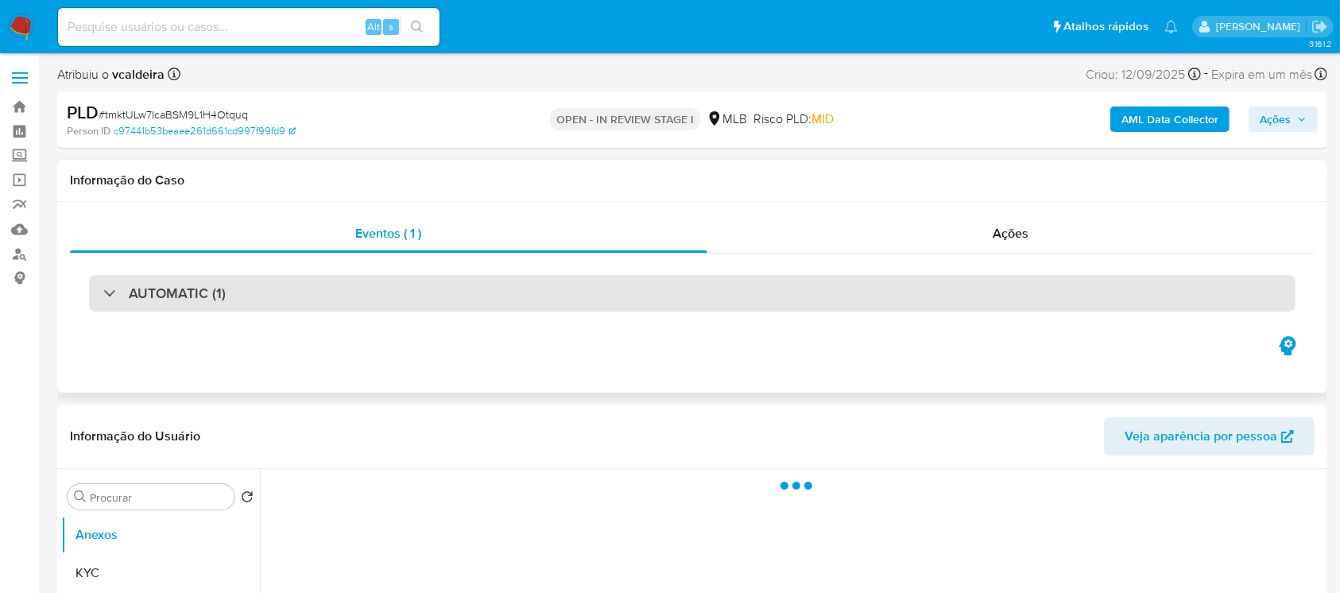
drag, startPoint x: 112, startPoint y: 311, endPoint x: 104, endPoint y: 294, distance: 18.5
click at [104, 294] on div "AUTOMATIC (1)" at bounding box center [164, 292] width 122 height 17
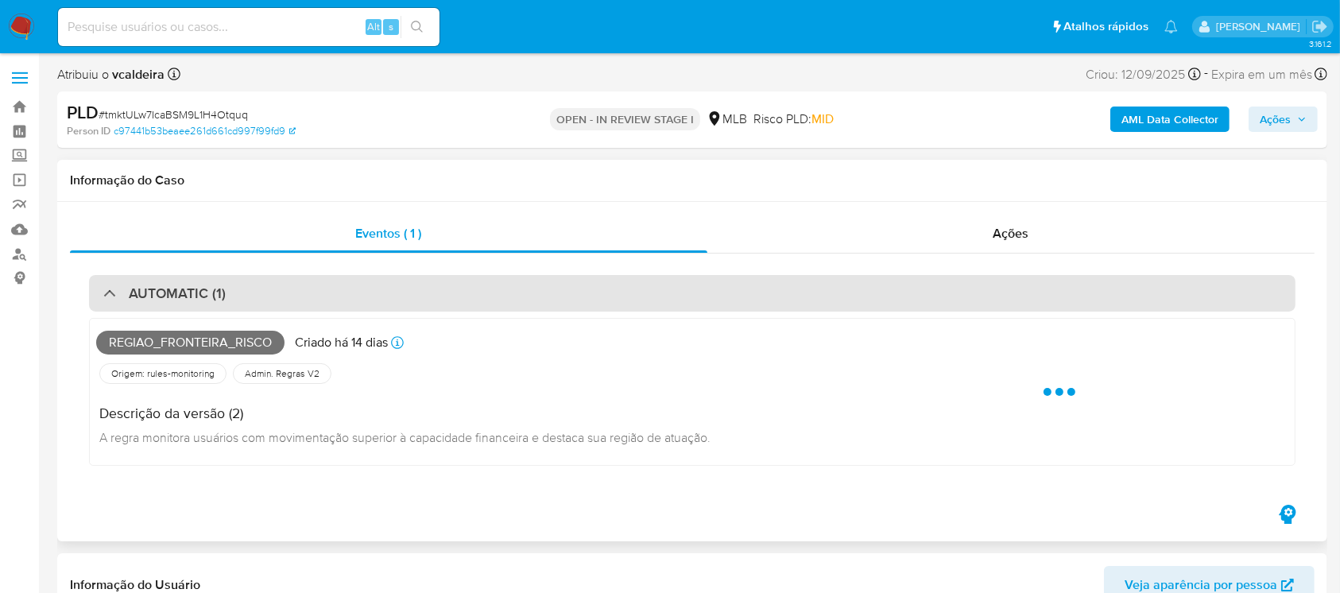
select select "10"
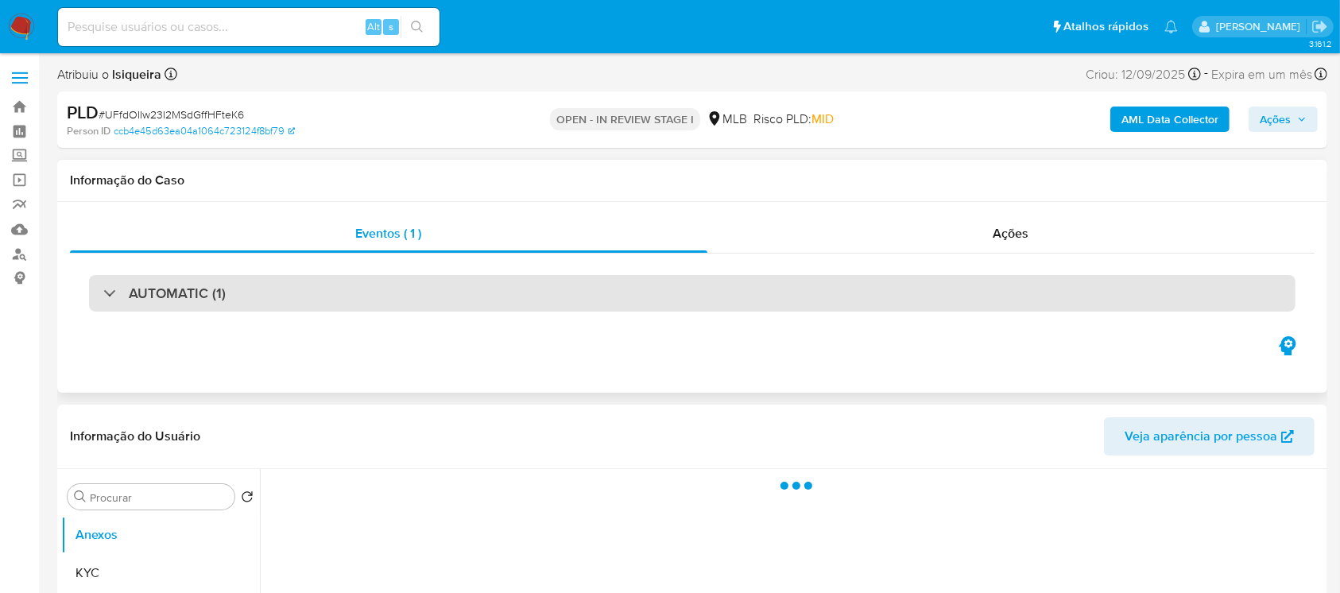
click at [102, 295] on div "AUTOMATIC (1)" at bounding box center [692, 293] width 1206 height 37
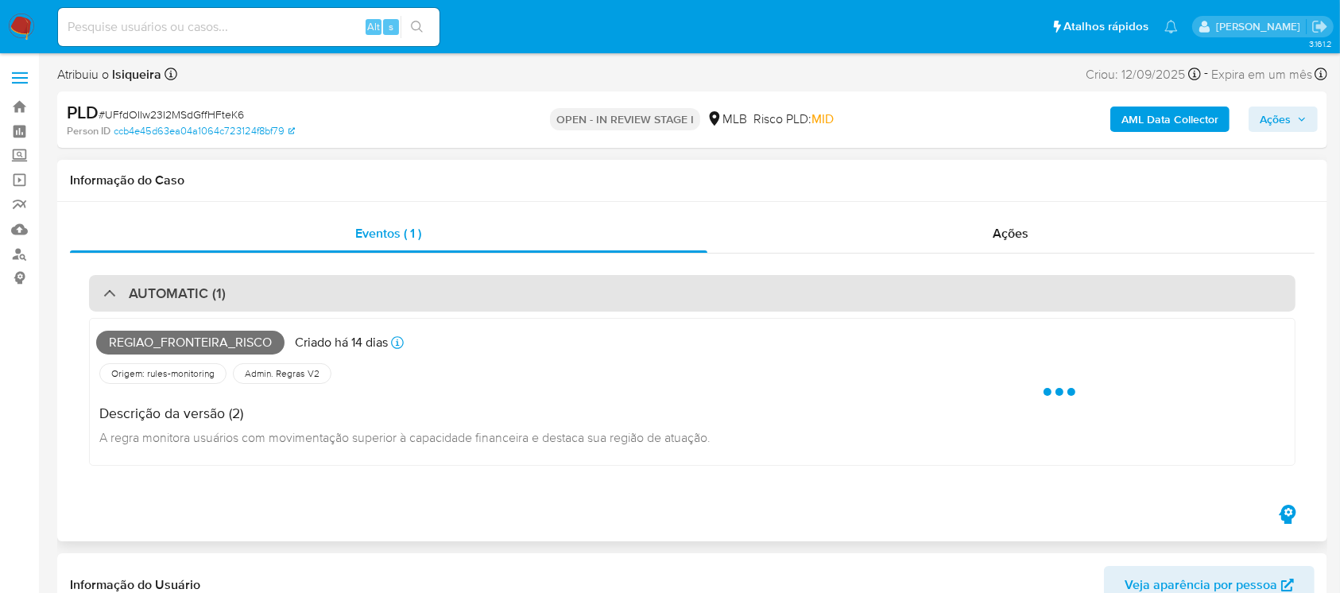
select select "10"
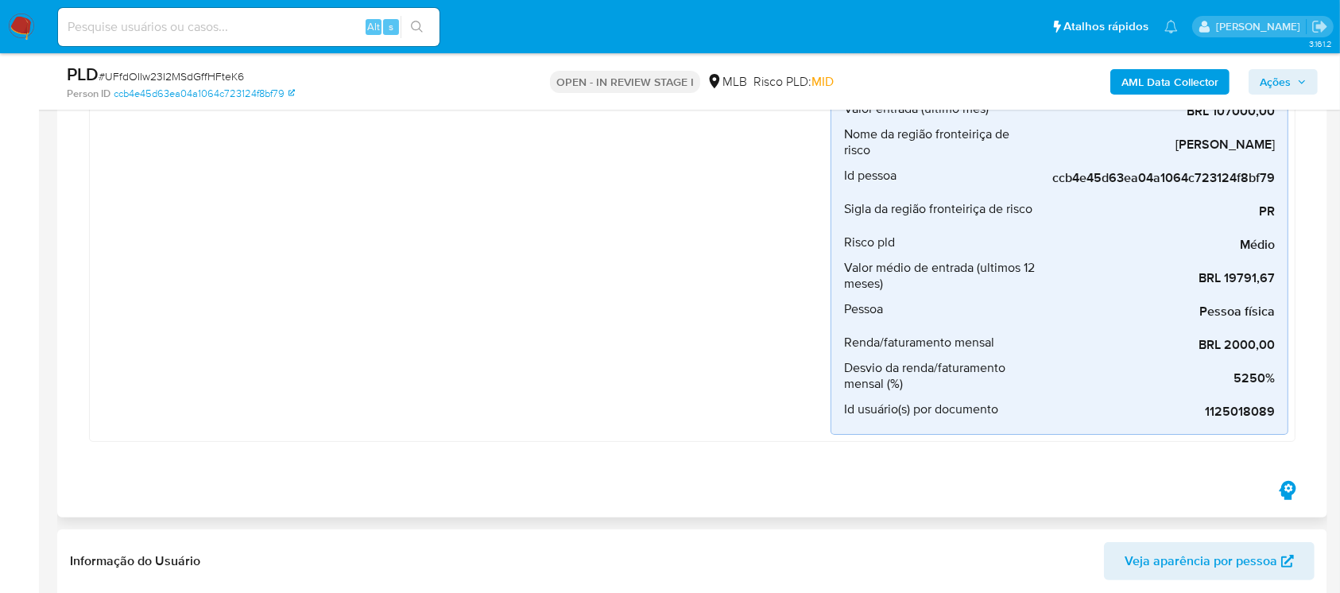
scroll to position [423, 0]
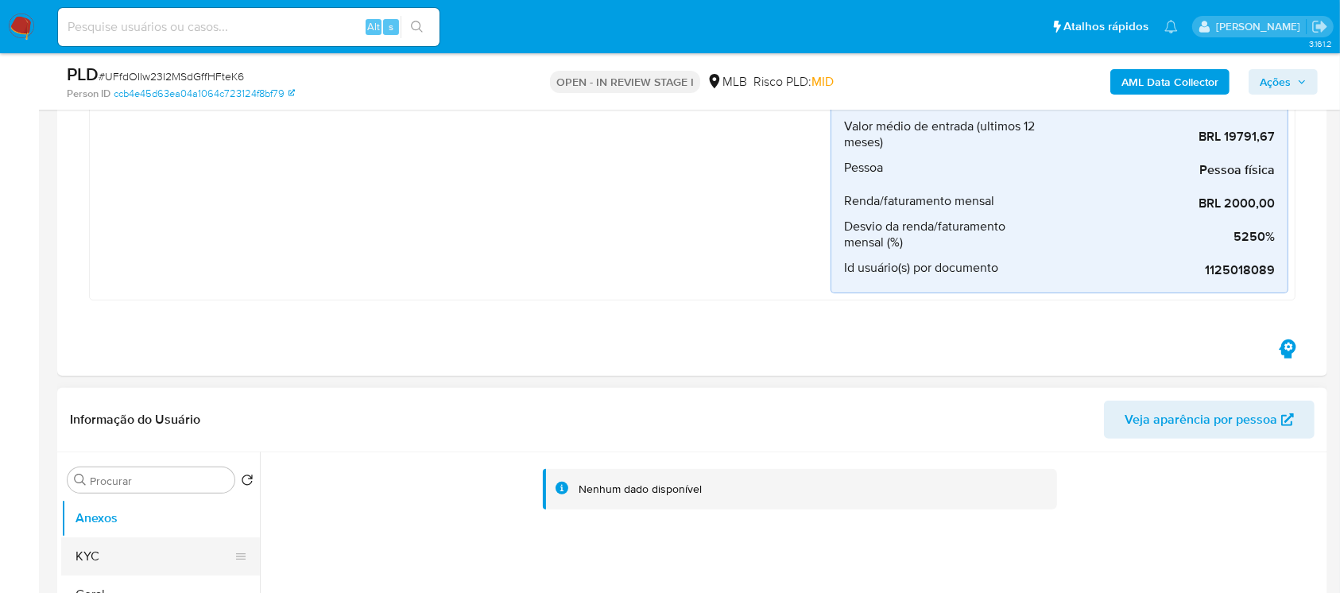
click at [84, 548] on button "KYC" at bounding box center [154, 556] width 186 height 38
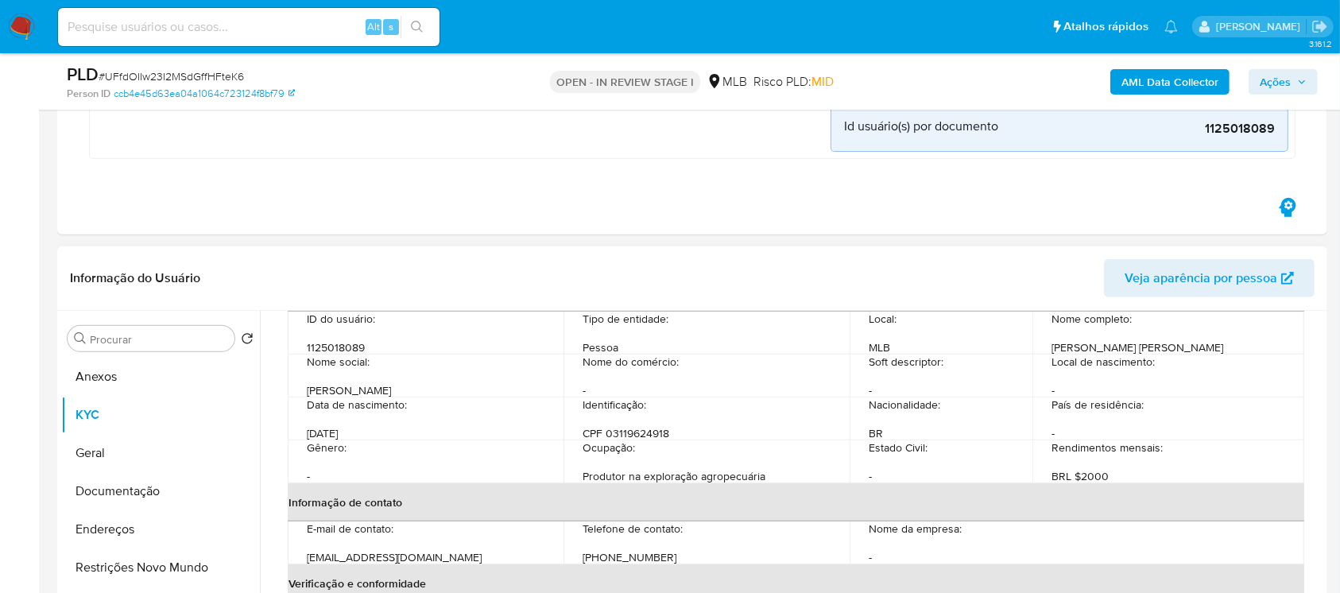
scroll to position [141, 0]
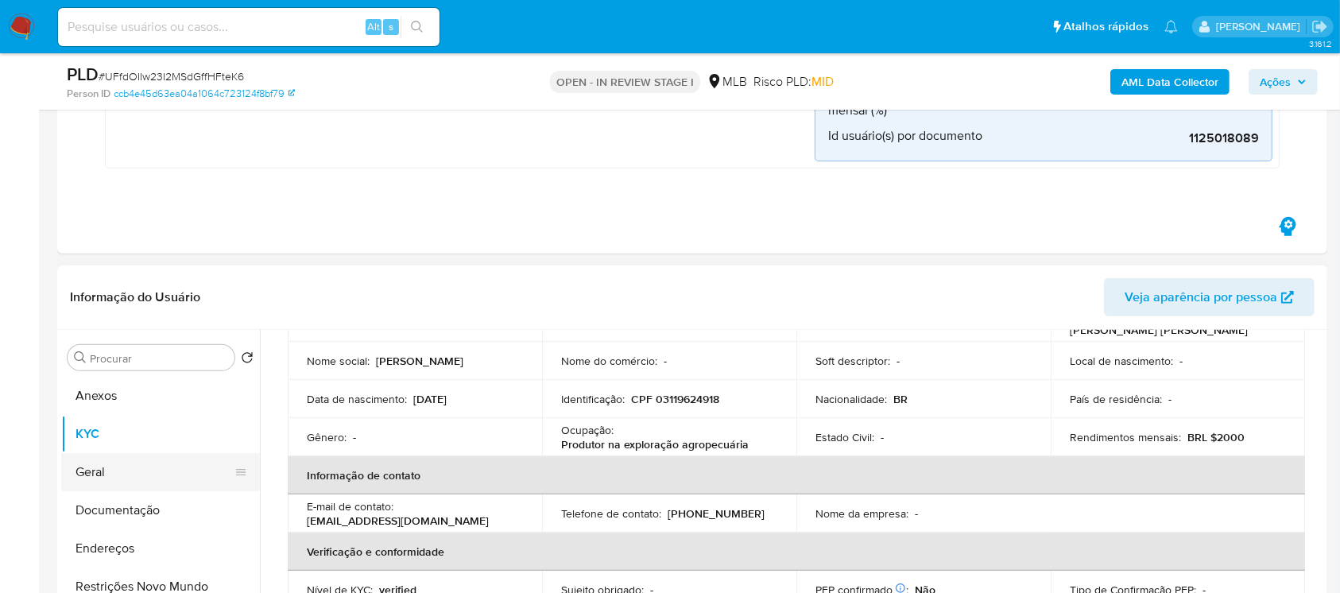
click at [104, 484] on button "Geral" at bounding box center [154, 472] width 186 height 38
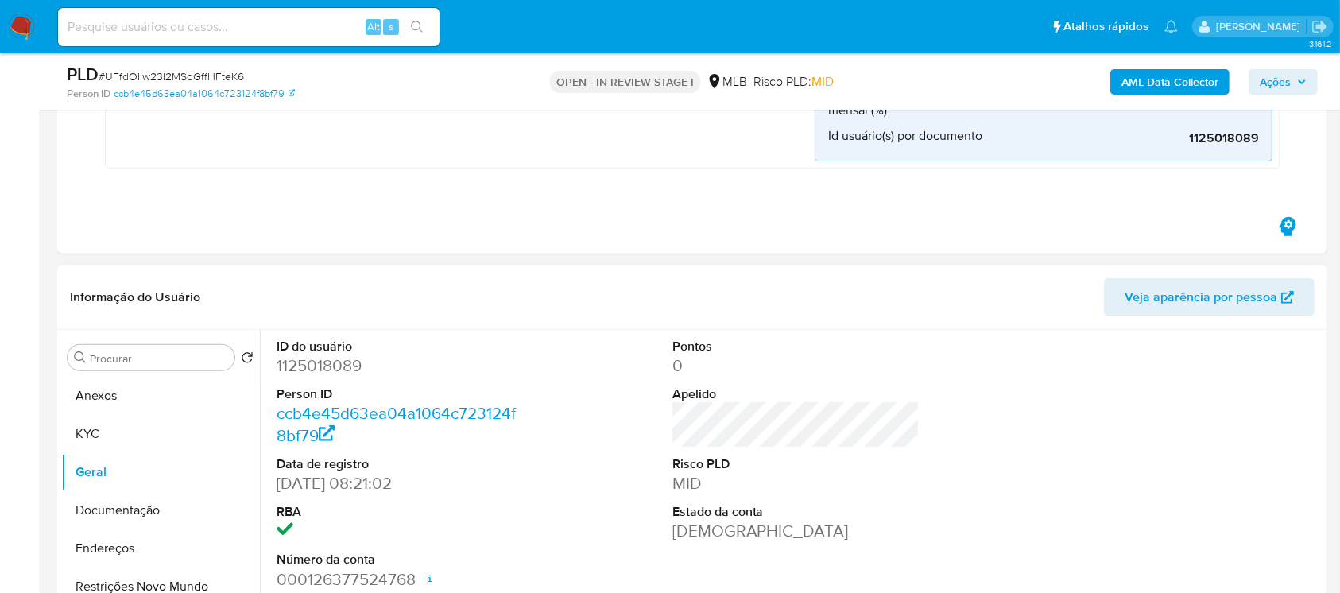
scroll to position [706, 0]
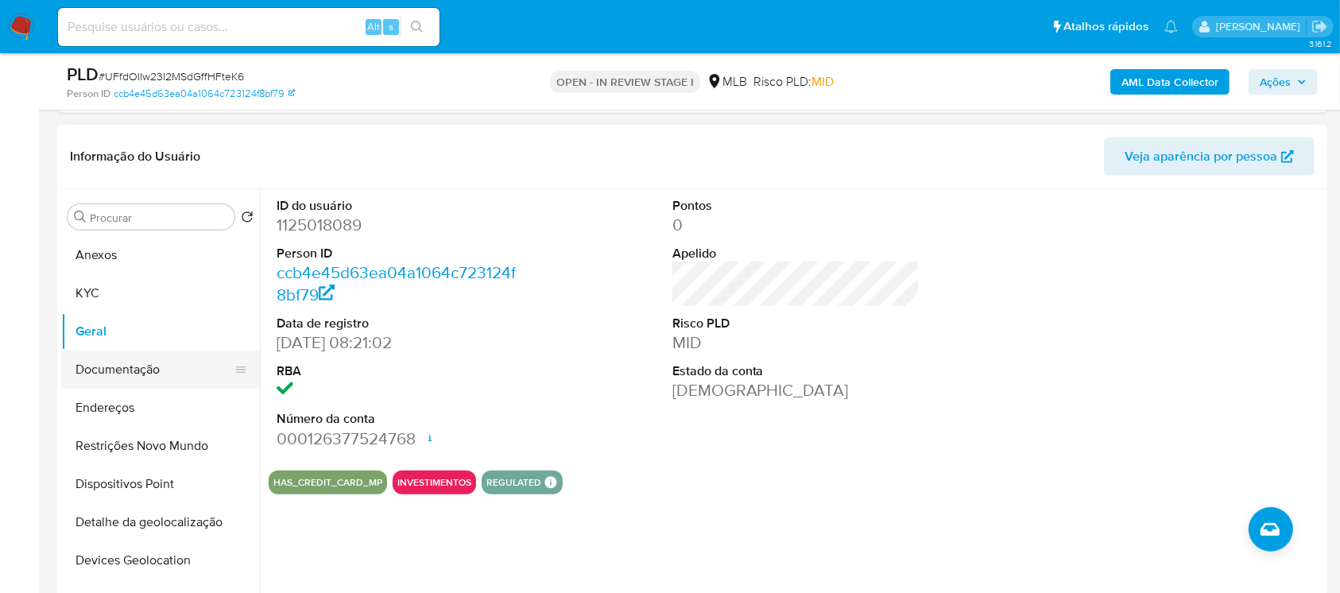
click at [91, 381] on button "Documentação" at bounding box center [154, 369] width 186 height 38
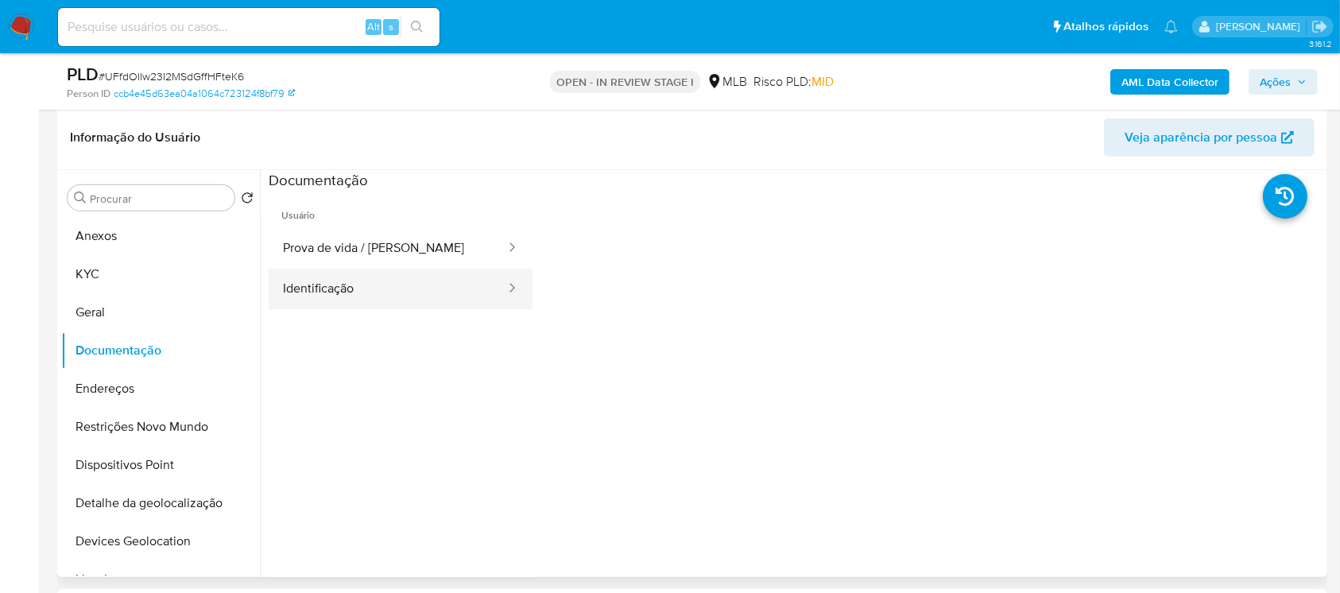
click at [346, 294] on button "Identificação" at bounding box center [388, 289] width 238 height 41
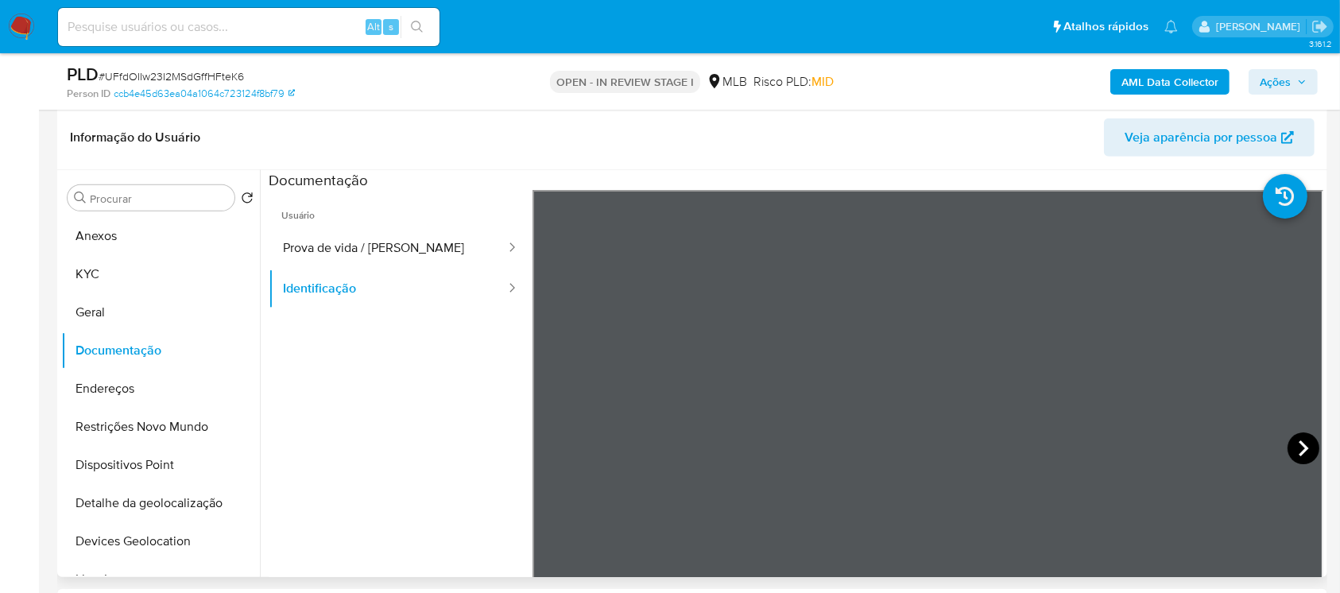
click at [1291, 450] on icon at bounding box center [1303, 448] width 32 height 32
click at [551, 448] on icon at bounding box center [552, 448] width 32 height 32
click at [319, 257] on button "Prova de vida / [PERSON_NAME]" at bounding box center [388, 248] width 238 height 41
click at [91, 394] on button "Endereços" at bounding box center [154, 388] width 186 height 38
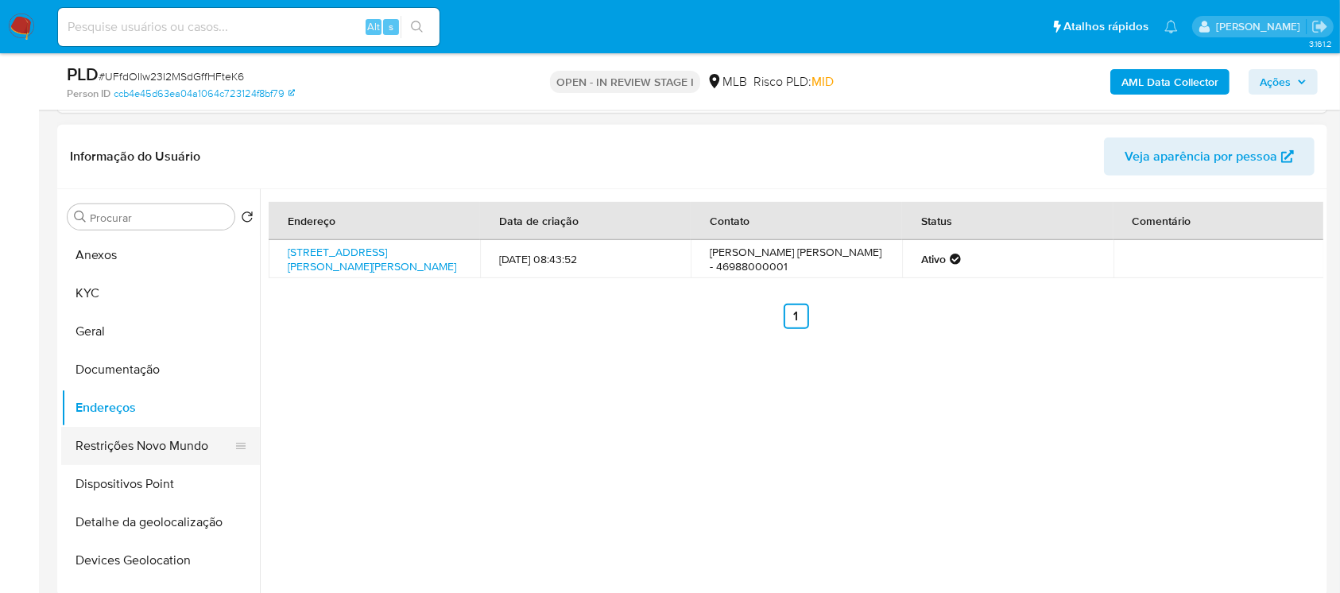
click at [108, 443] on button "Restrições Novo Mundo" at bounding box center [154, 446] width 186 height 38
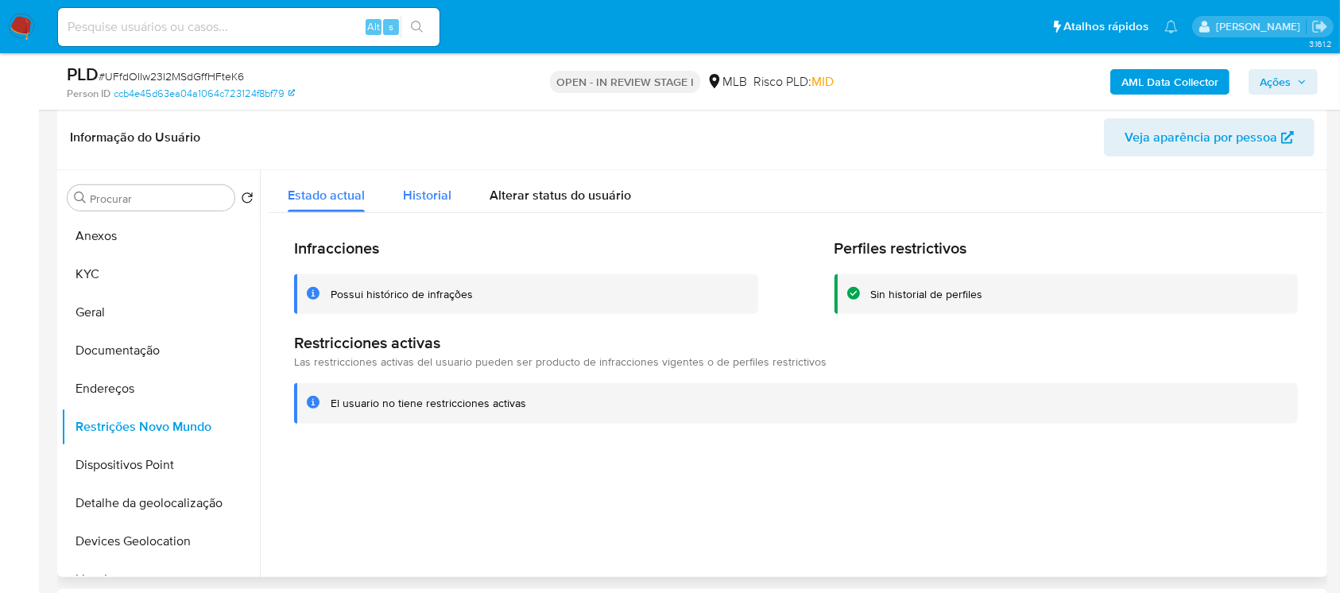
click at [394, 198] on button "Historial" at bounding box center [427, 191] width 87 height 42
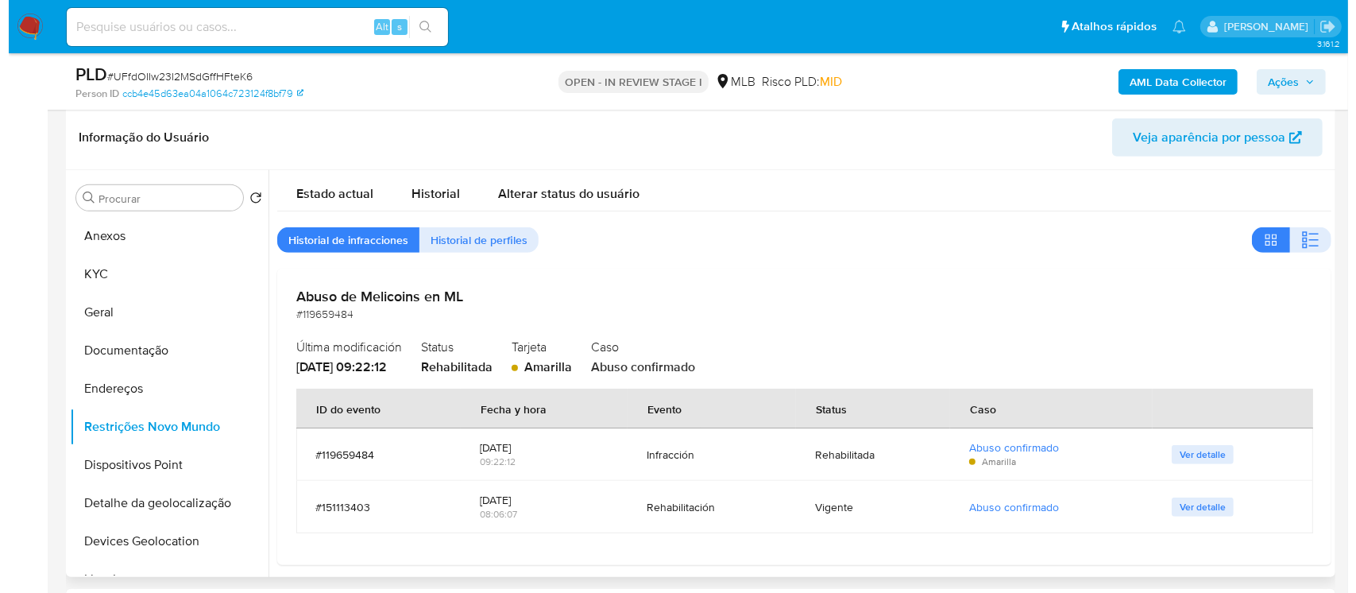
scroll to position [0, 0]
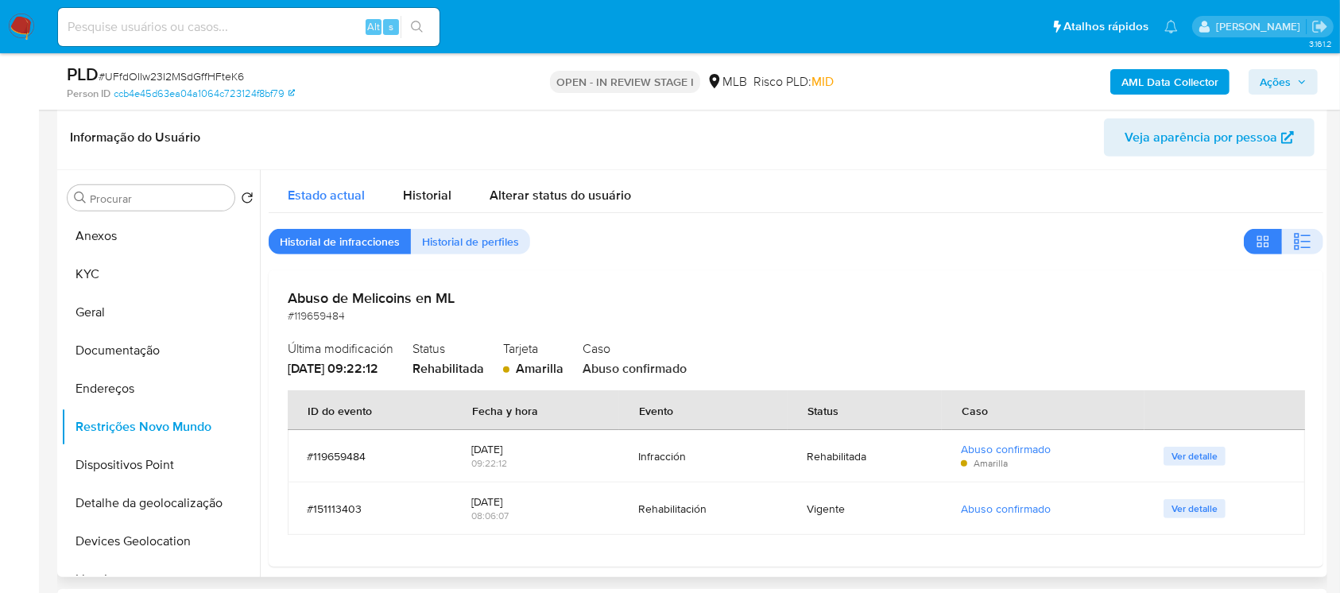
click at [310, 193] on span "Estado actual" at bounding box center [326, 195] width 77 height 18
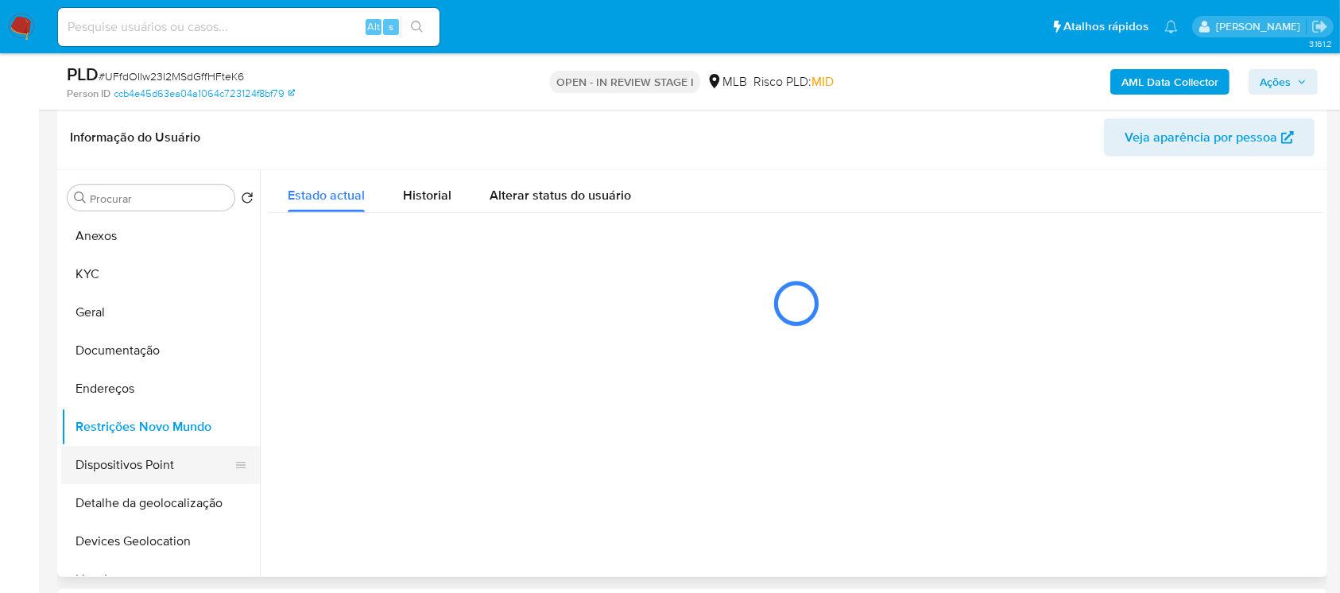
click at [102, 462] on button "Dispositivos Point" at bounding box center [154, 465] width 186 height 38
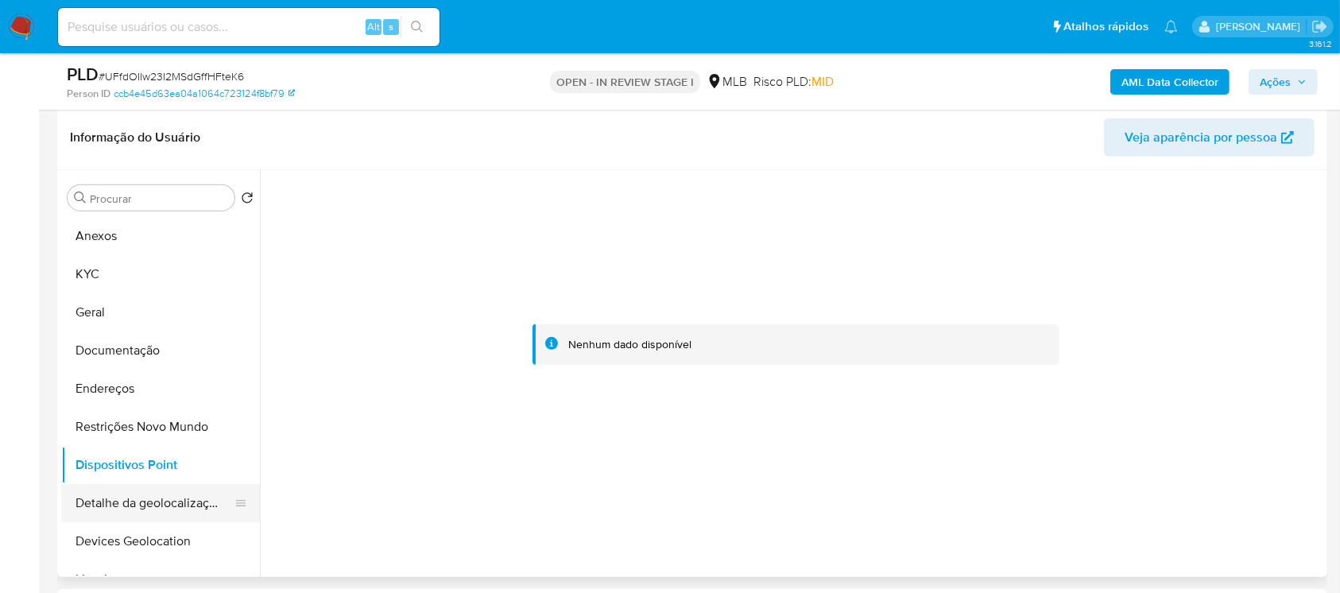
click at [114, 505] on button "Detalhe da geolocalização" at bounding box center [154, 503] width 186 height 38
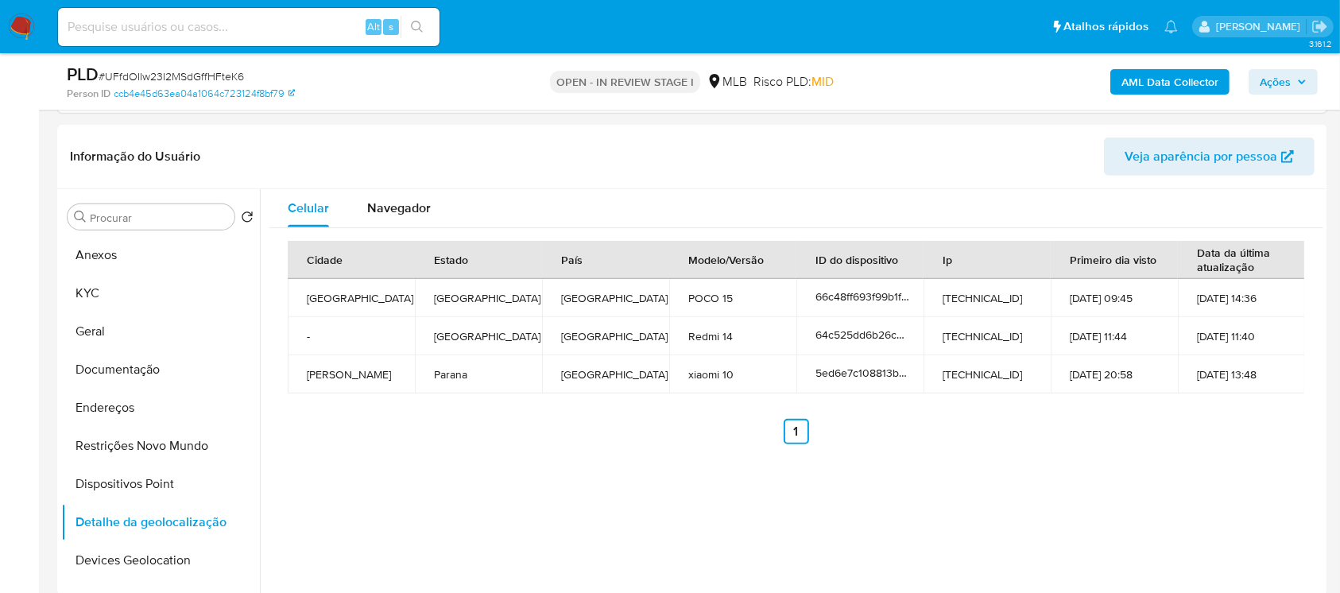
click at [1125, 86] on b "AML Data Collector" at bounding box center [1169, 81] width 97 height 25
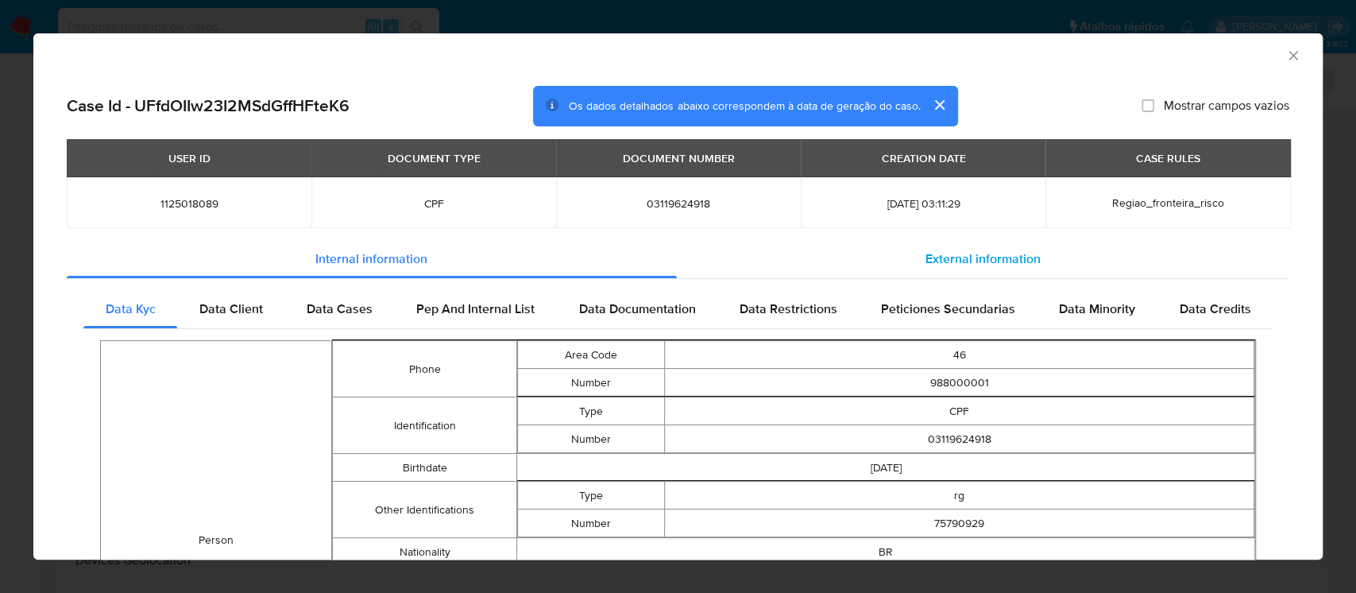
click at [954, 254] on span "External information" at bounding box center [983, 258] width 115 height 18
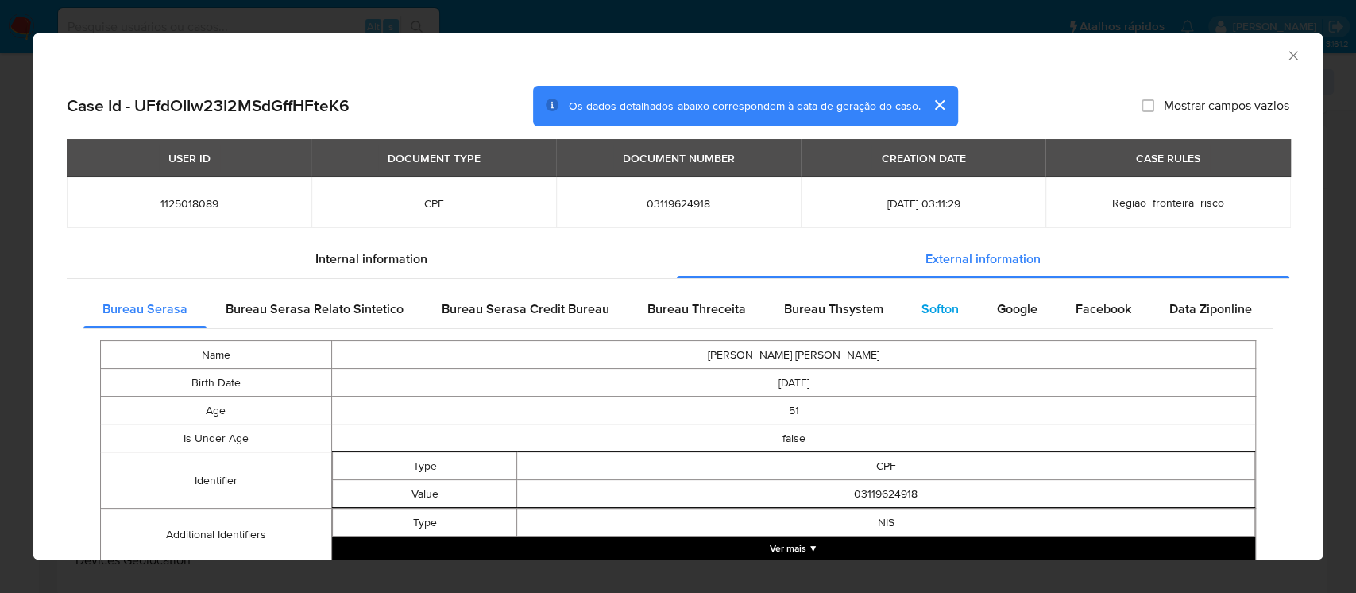
click at [957, 318] on div "Softon" at bounding box center [940, 309] width 75 height 38
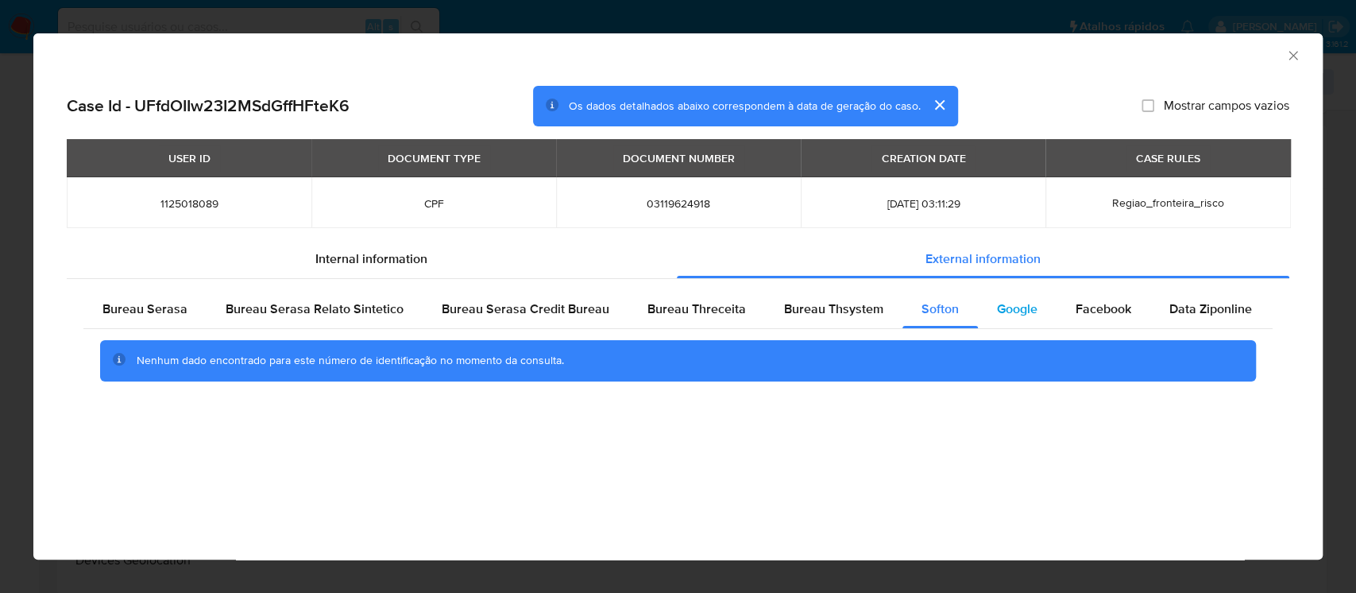
click at [1005, 317] on span "Google" at bounding box center [1017, 309] width 41 height 18
click at [1095, 316] on span "Facebook" at bounding box center [1104, 309] width 56 height 18
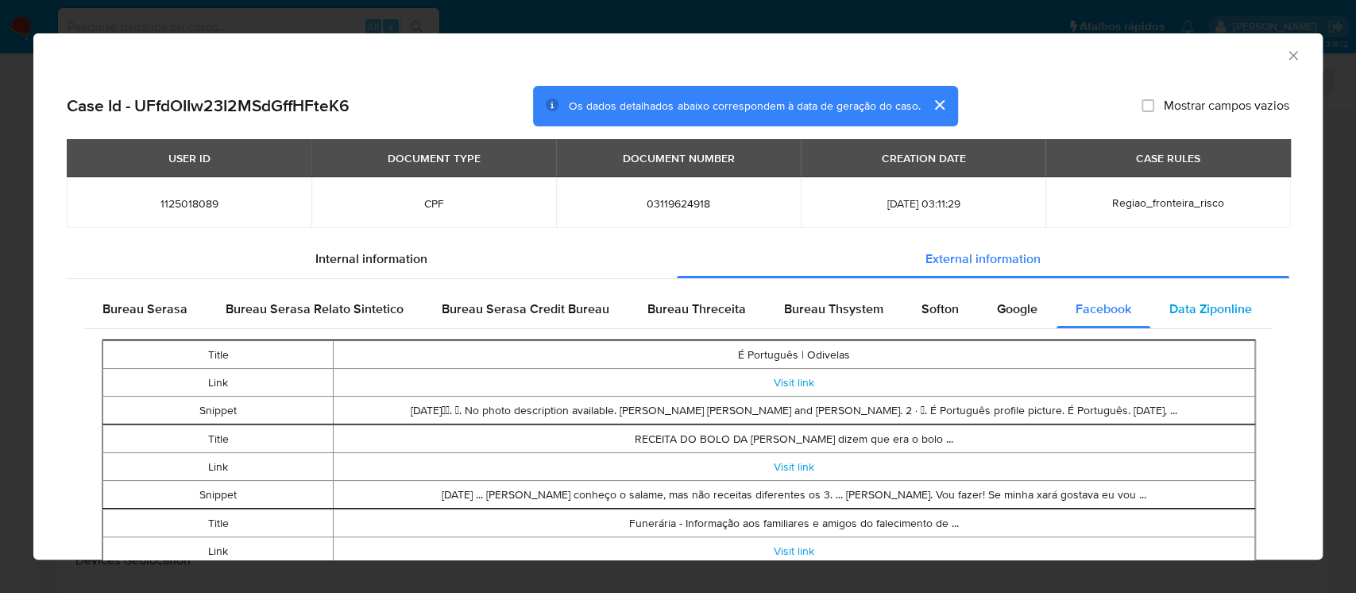
click at [1198, 317] on span "Data Ziponline" at bounding box center [1210, 309] width 83 height 18
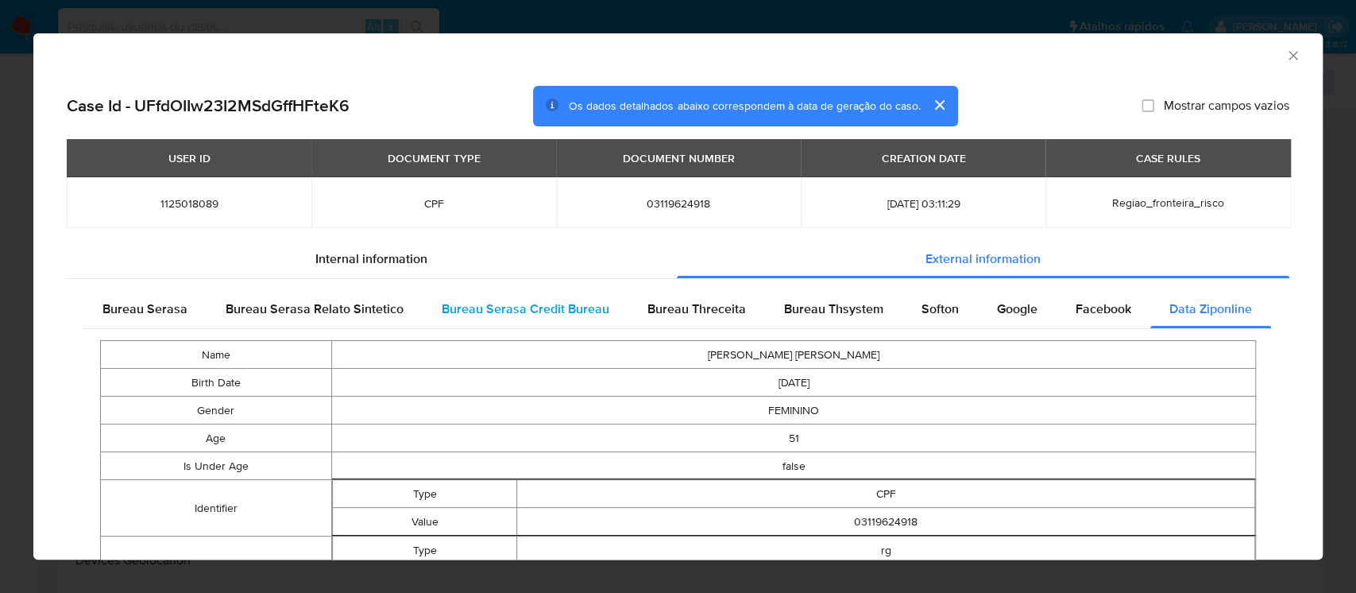
click at [559, 311] on span "Bureau Serasa Credit Bureau" at bounding box center [526, 309] width 168 height 18
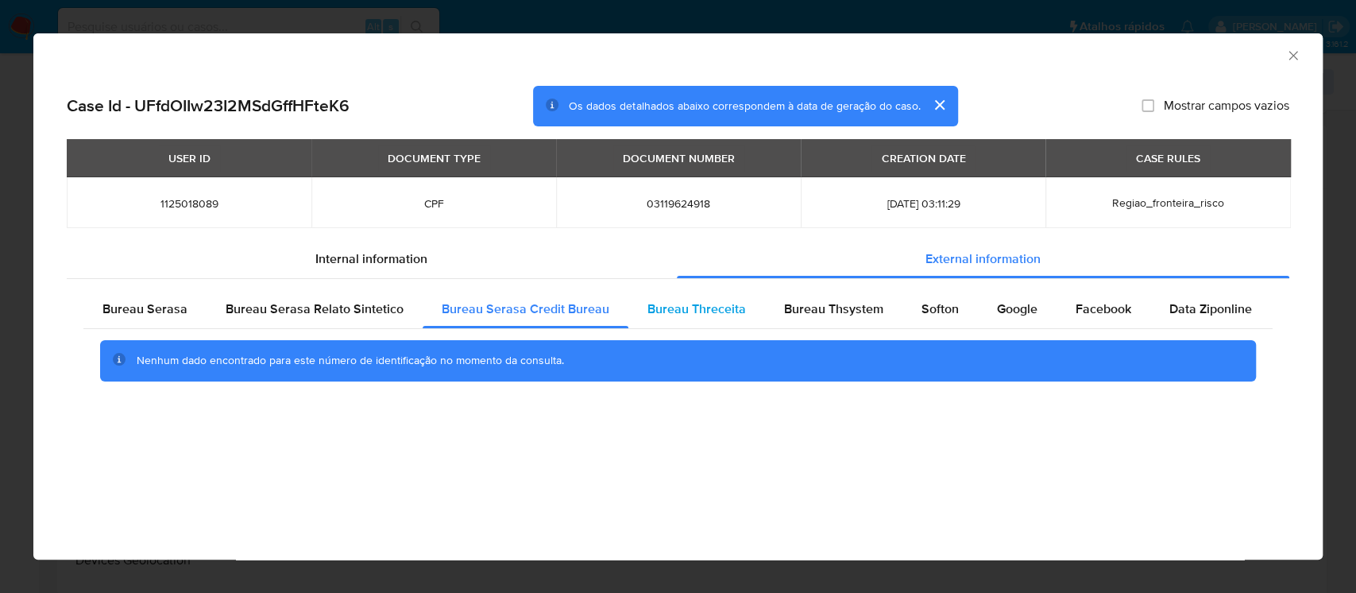
click at [675, 321] on div "Bureau Threceita" at bounding box center [696, 309] width 137 height 38
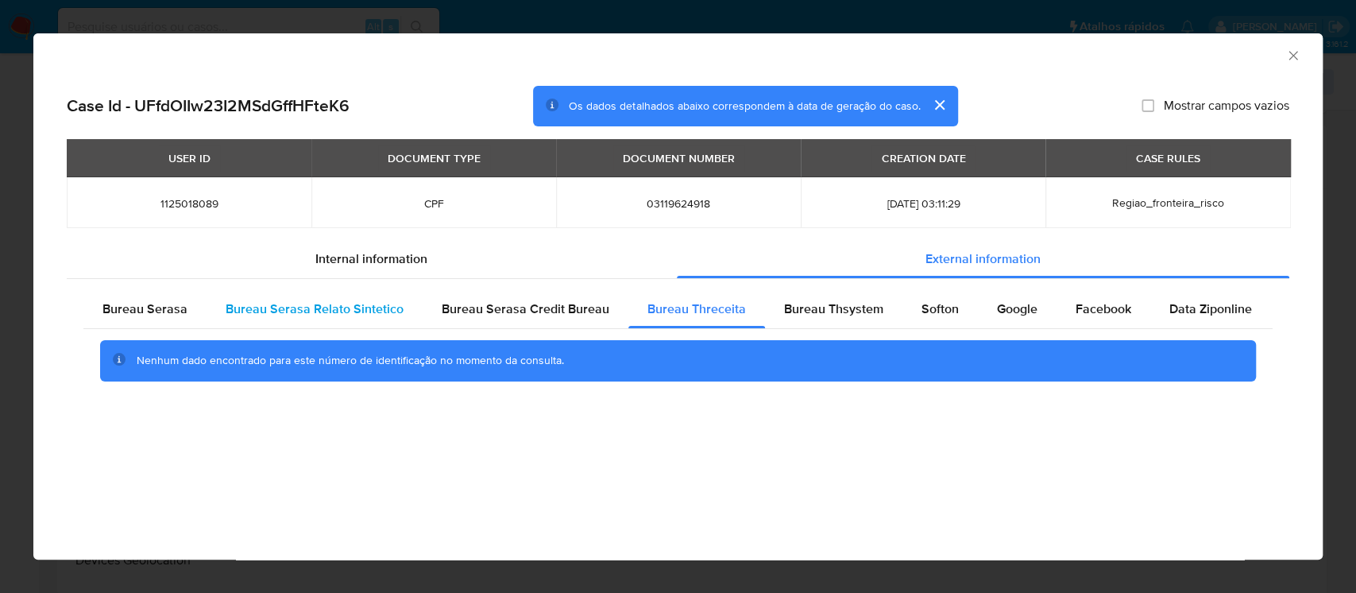
click at [359, 313] on span "Bureau Serasa Relato Sintetico" at bounding box center [315, 309] width 178 height 18
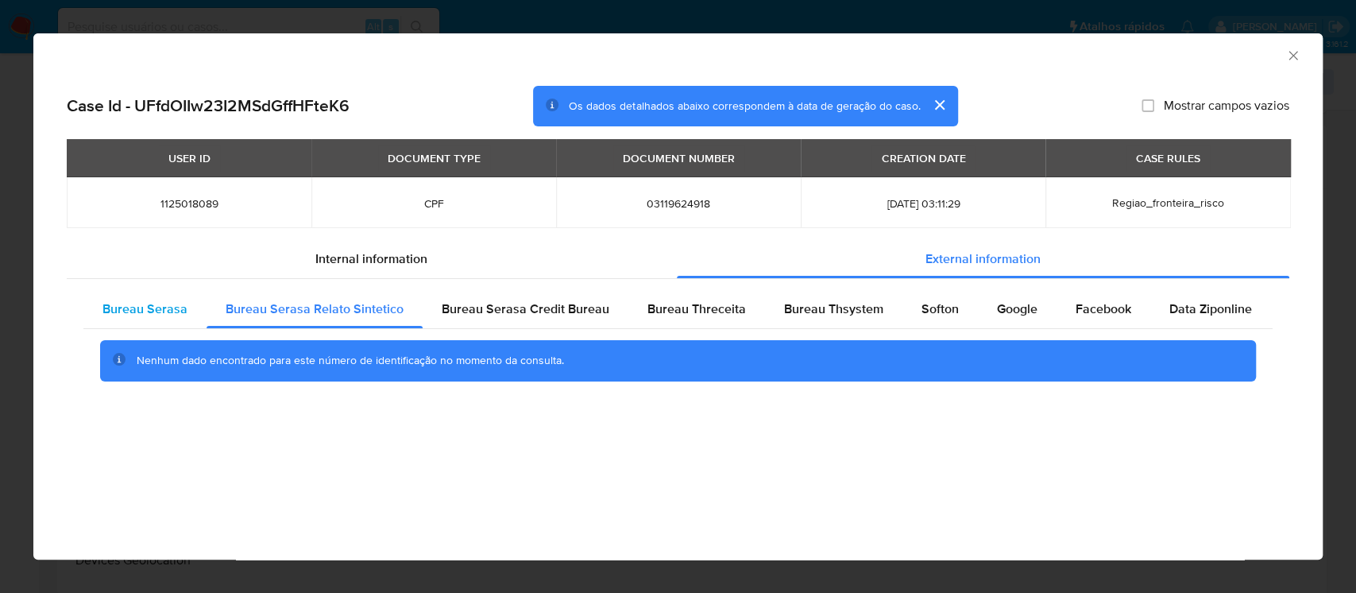
click at [165, 323] on div "Bureau Serasa" at bounding box center [144, 309] width 123 height 38
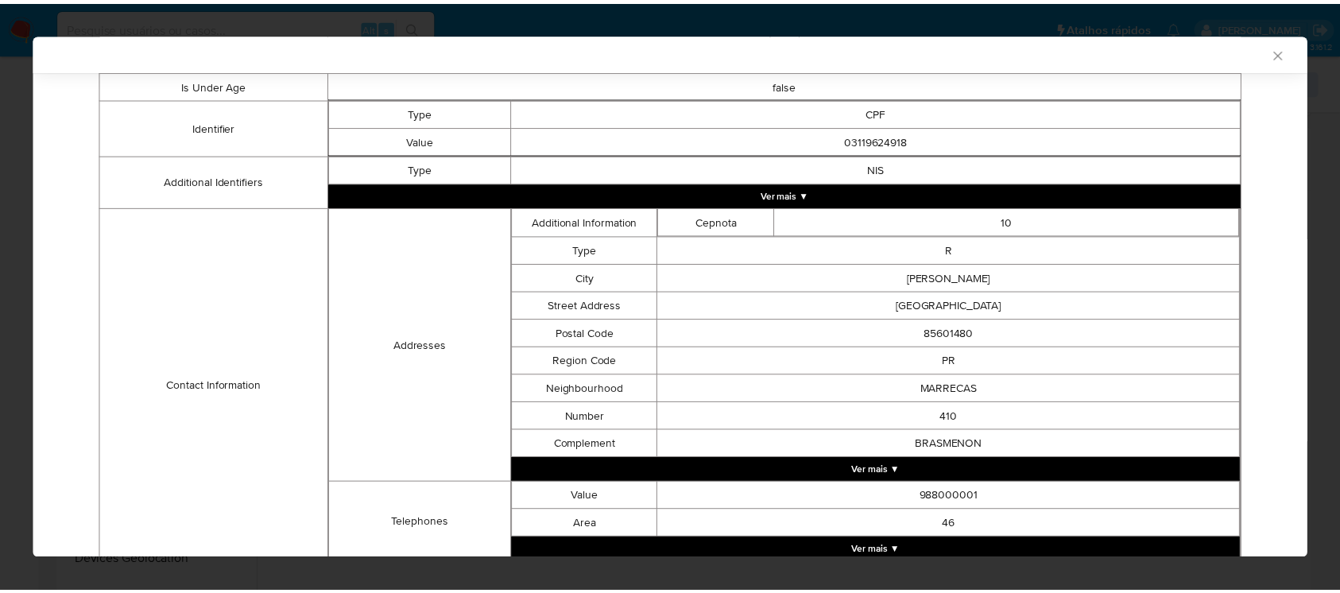
scroll to position [70, 0]
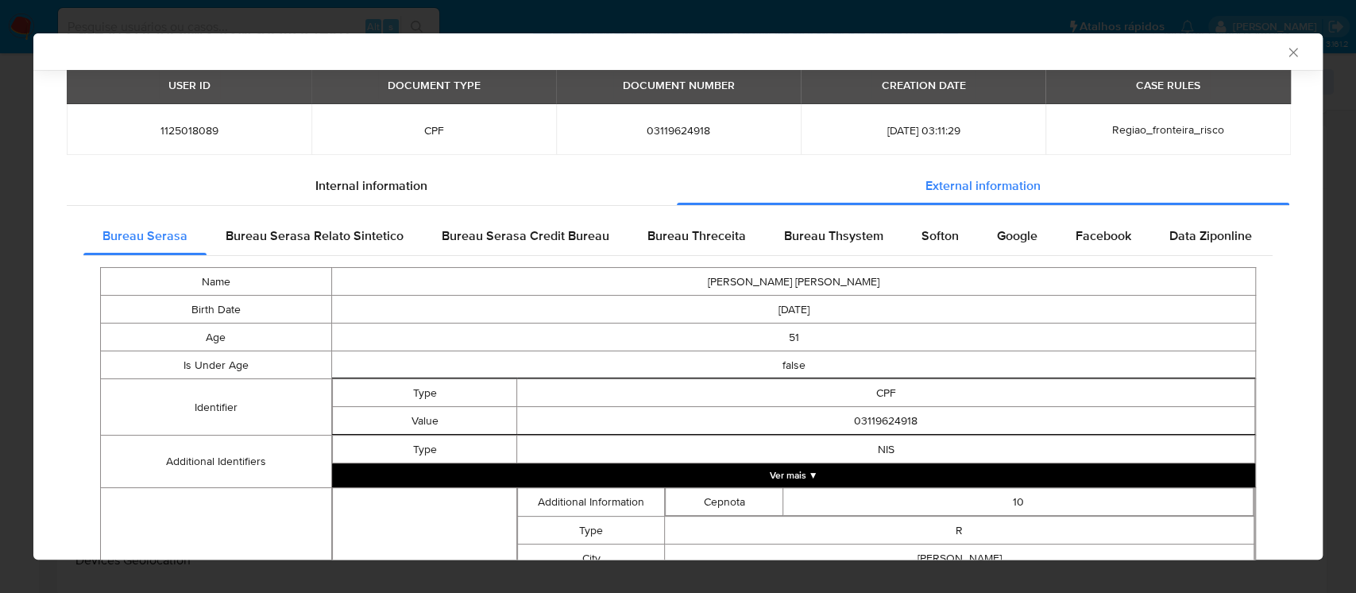
click at [1285, 56] on icon "Fechar a janela" at bounding box center [1293, 52] width 16 height 16
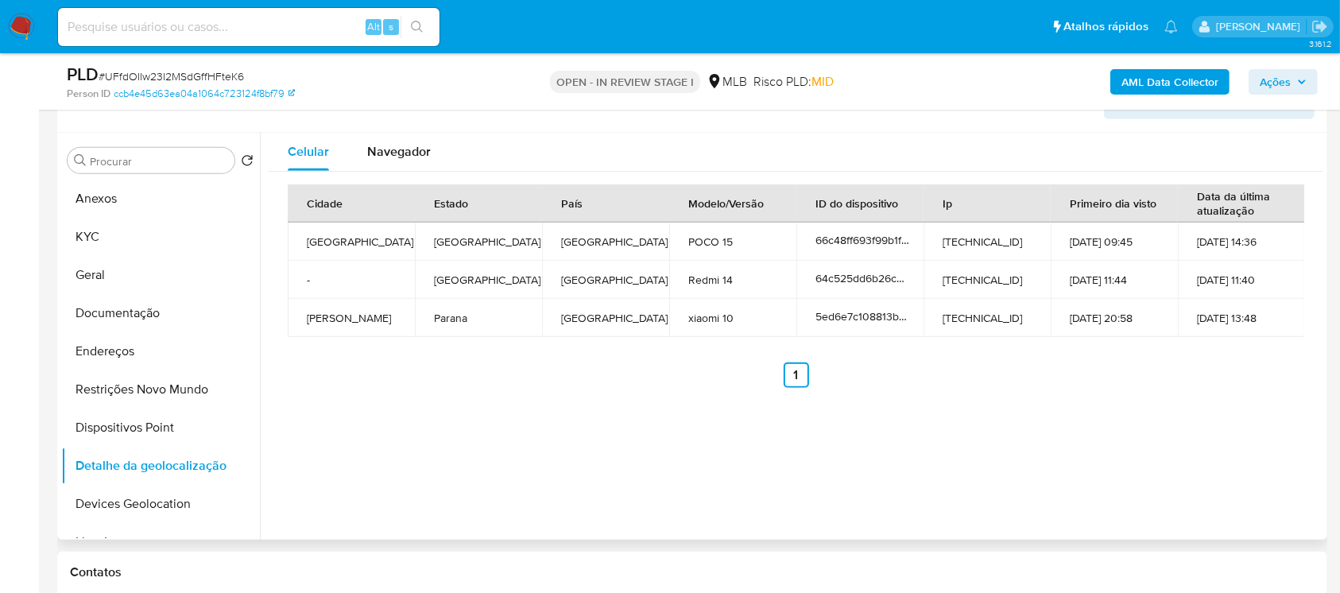
scroll to position [0, 0]
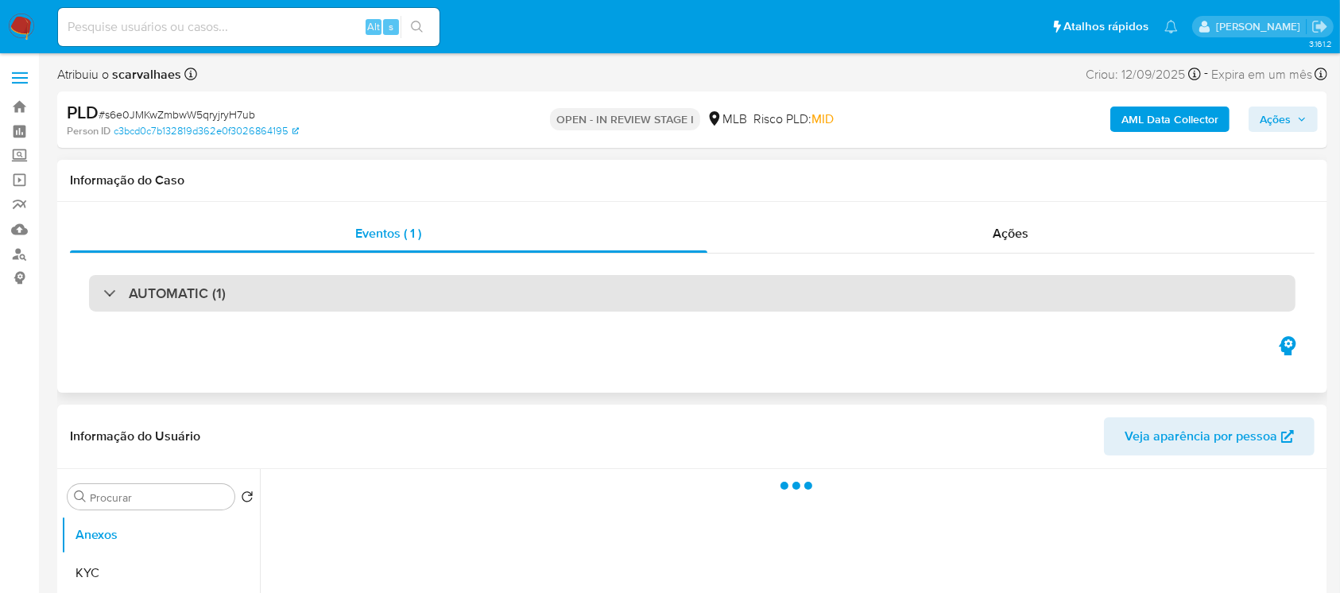
select select "10"
click at [103, 300] on div "AUTOMATIC (1)" at bounding box center [164, 292] width 122 height 17
click at [110, 296] on div "AUTOMATIC (1)" at bounding box center [164, 292] width 122 height 17
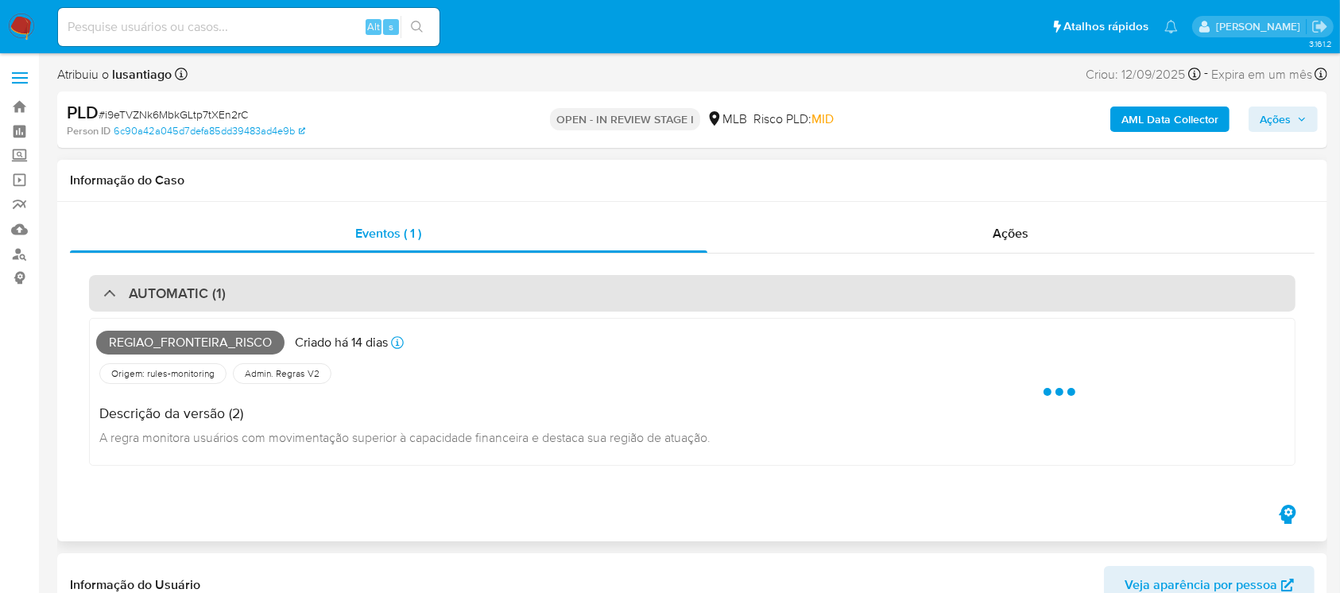
select select "10"
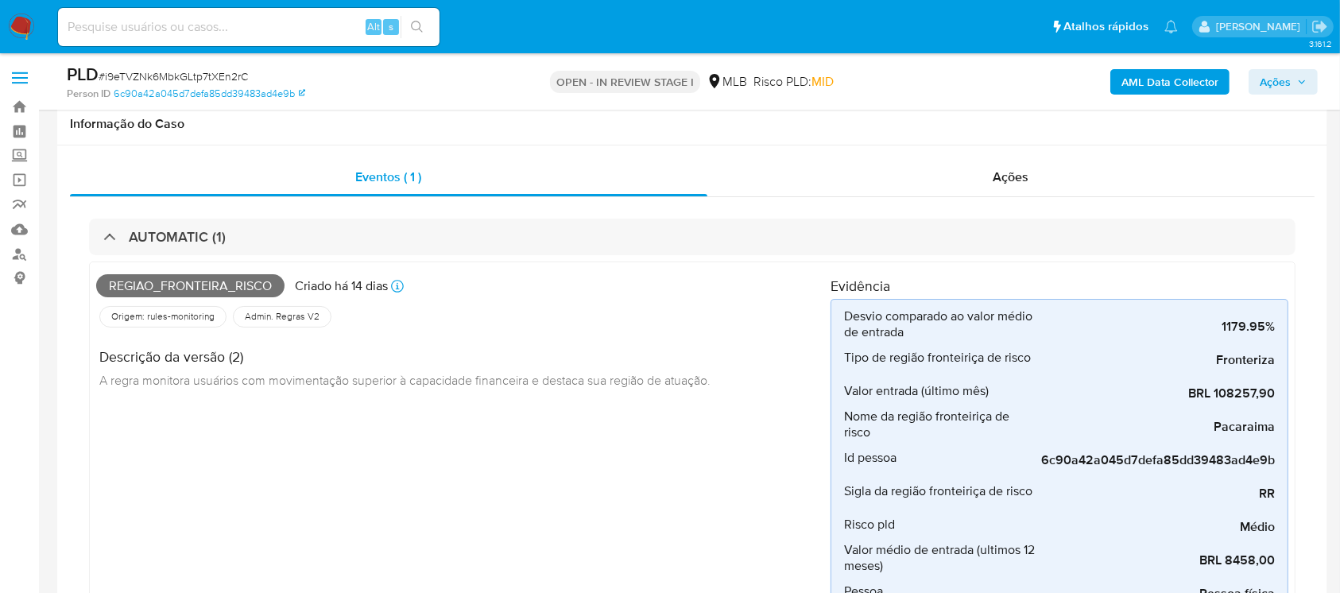
scroll to position [141, 0]
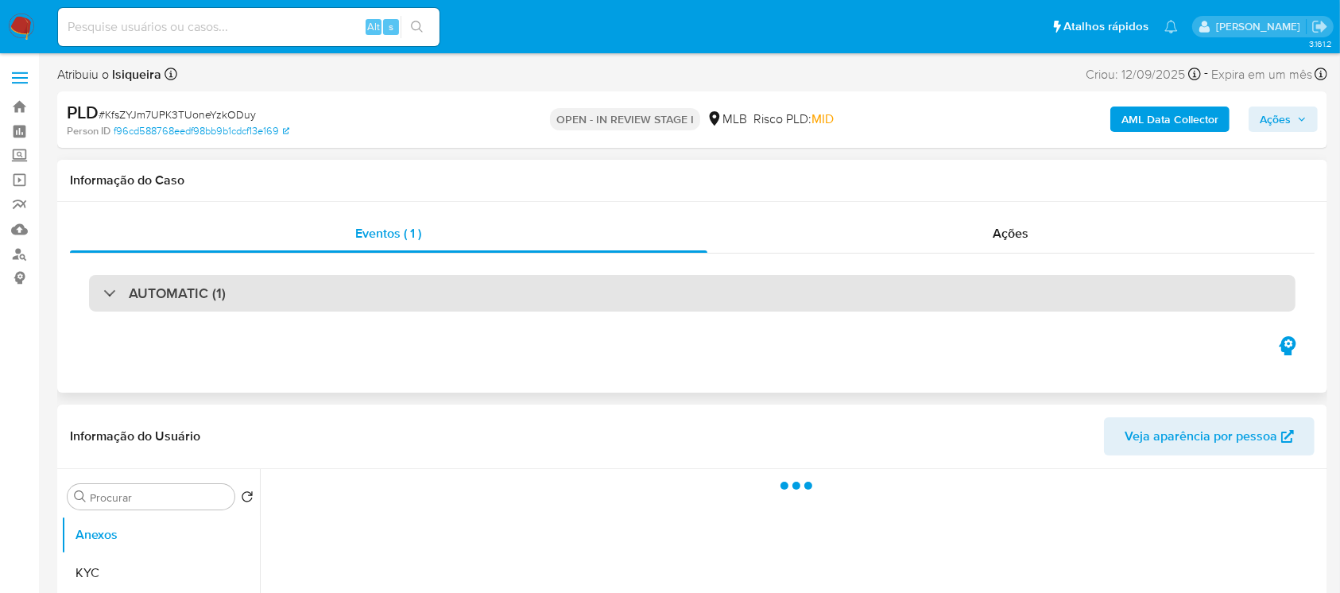
click at [107, 299] on div "AUTOMATIC (1)" at bounding box center [164, 292] width 122 height 17
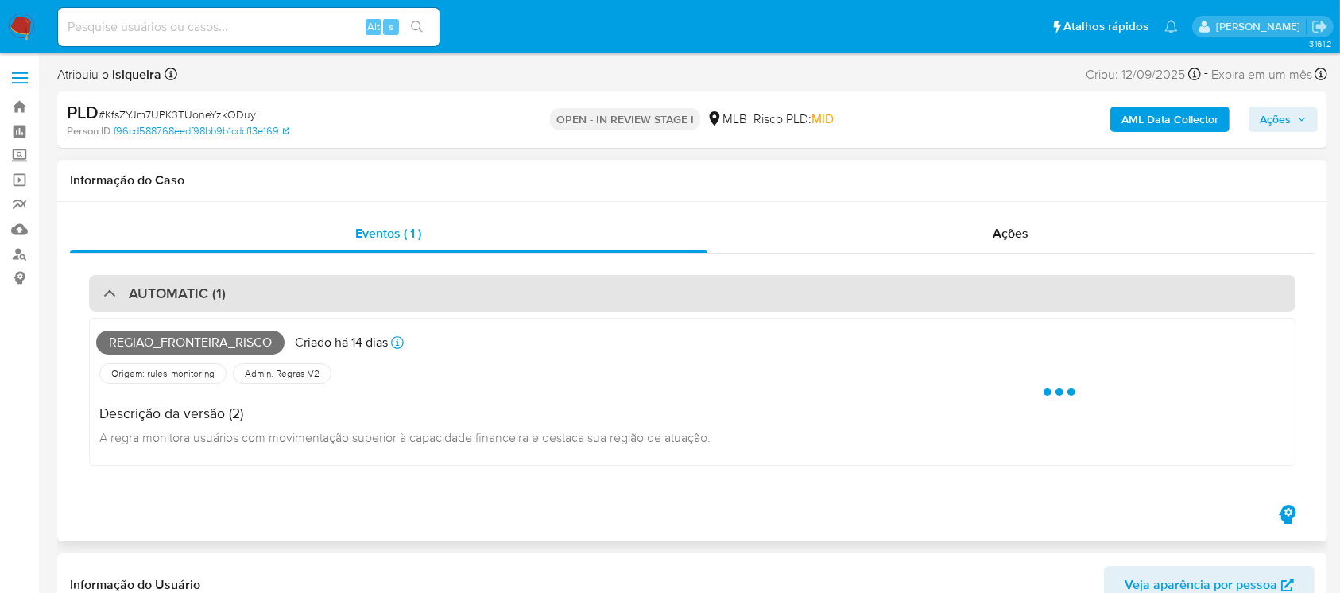
select select "10"
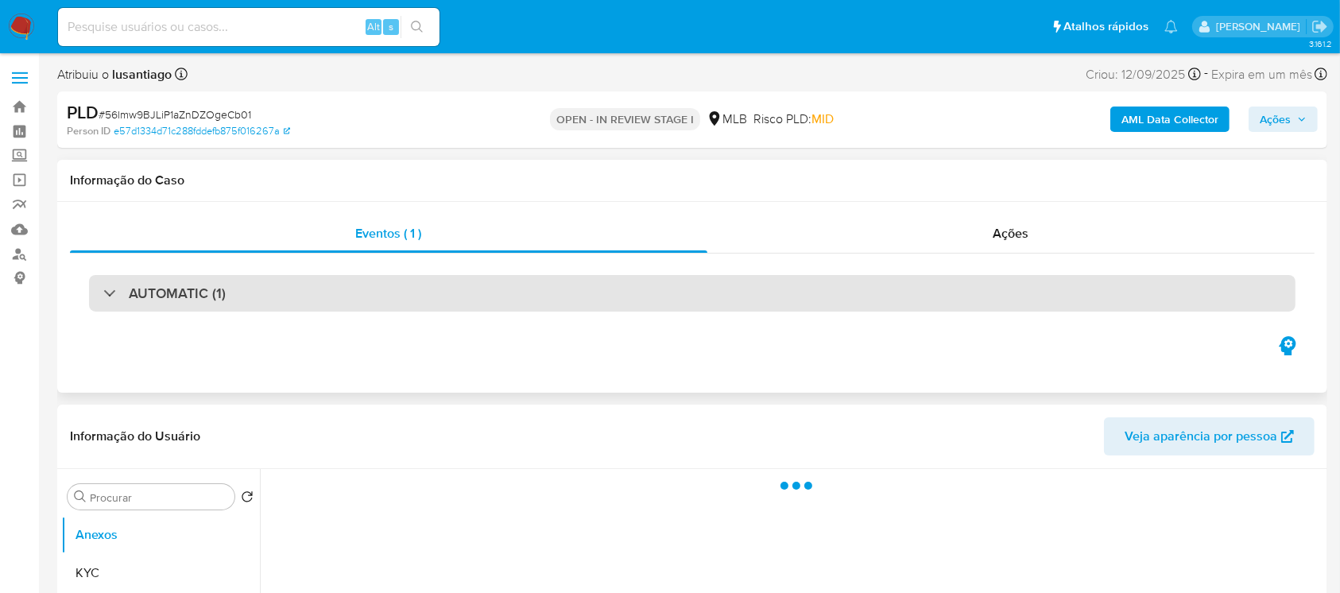
click at [110, 297] on div "AUTOMATIC (1)" at bounding box center [164, 292] width 122 height 17
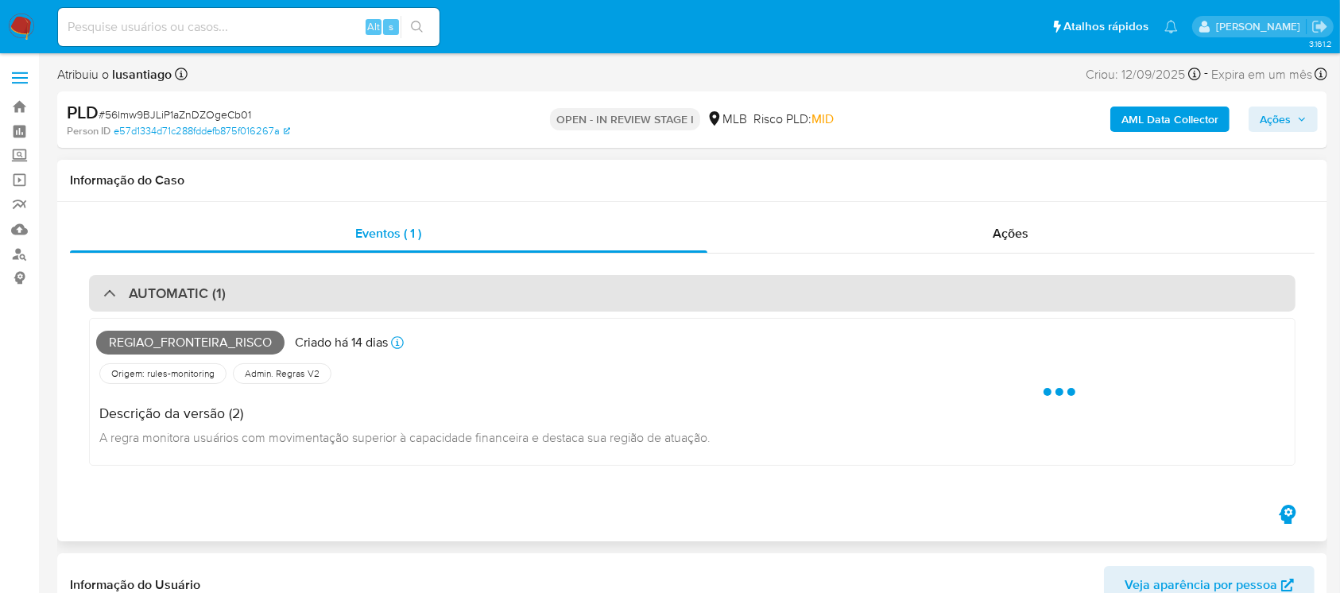
select select "10"
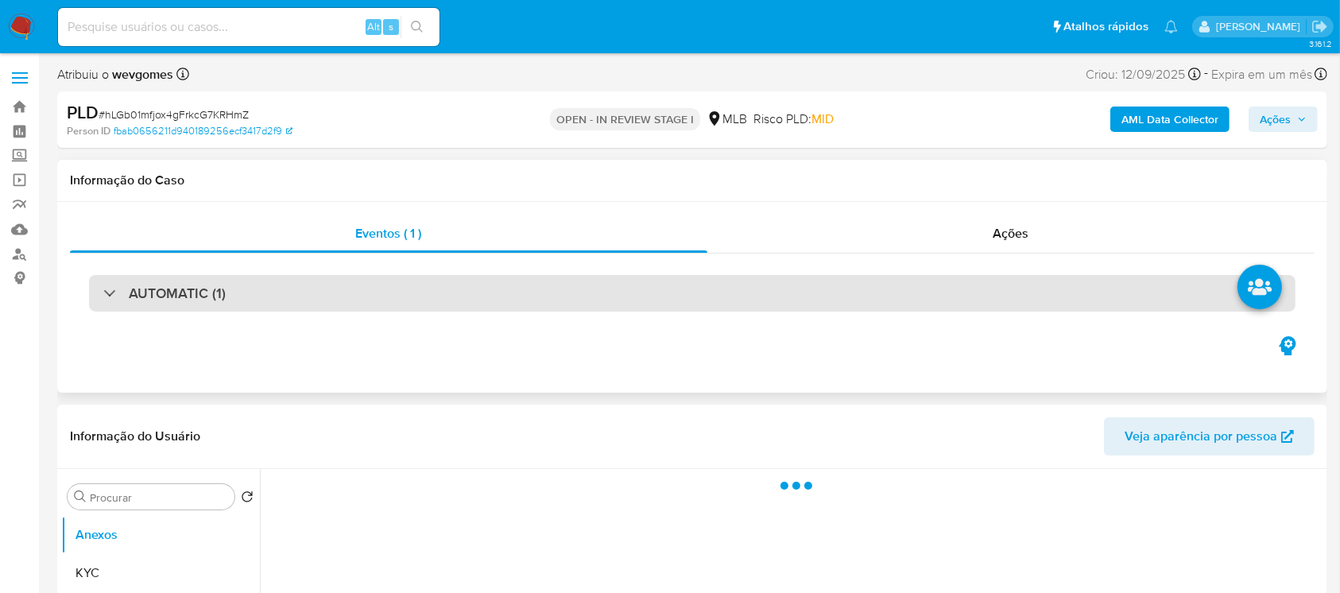
click at [106, 296] on div "AUTOMATIC (1)" at bounding box center [164, 292] width 122 height 17
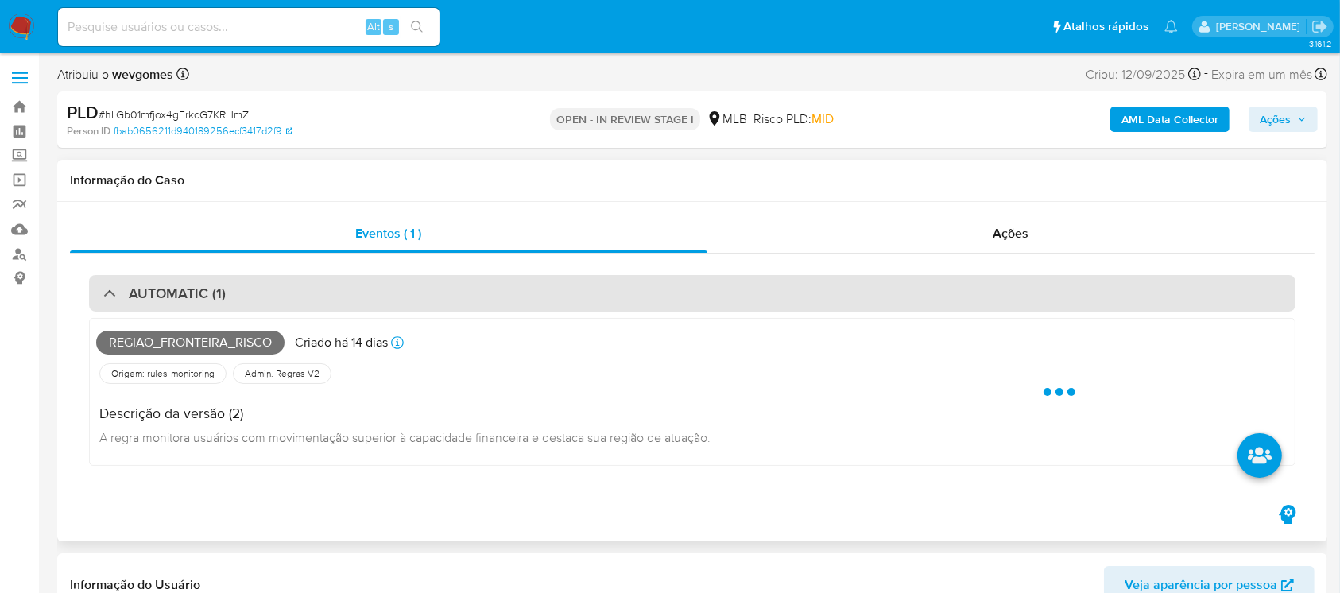
select select "10"
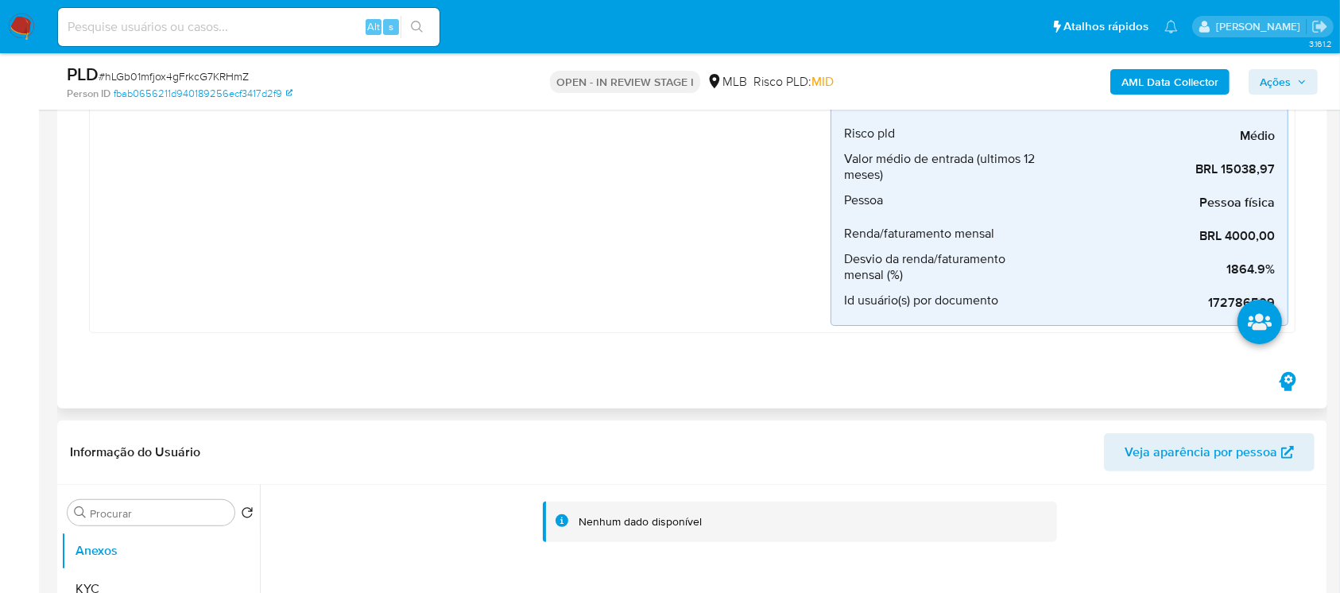
scroll to position [565, 0]
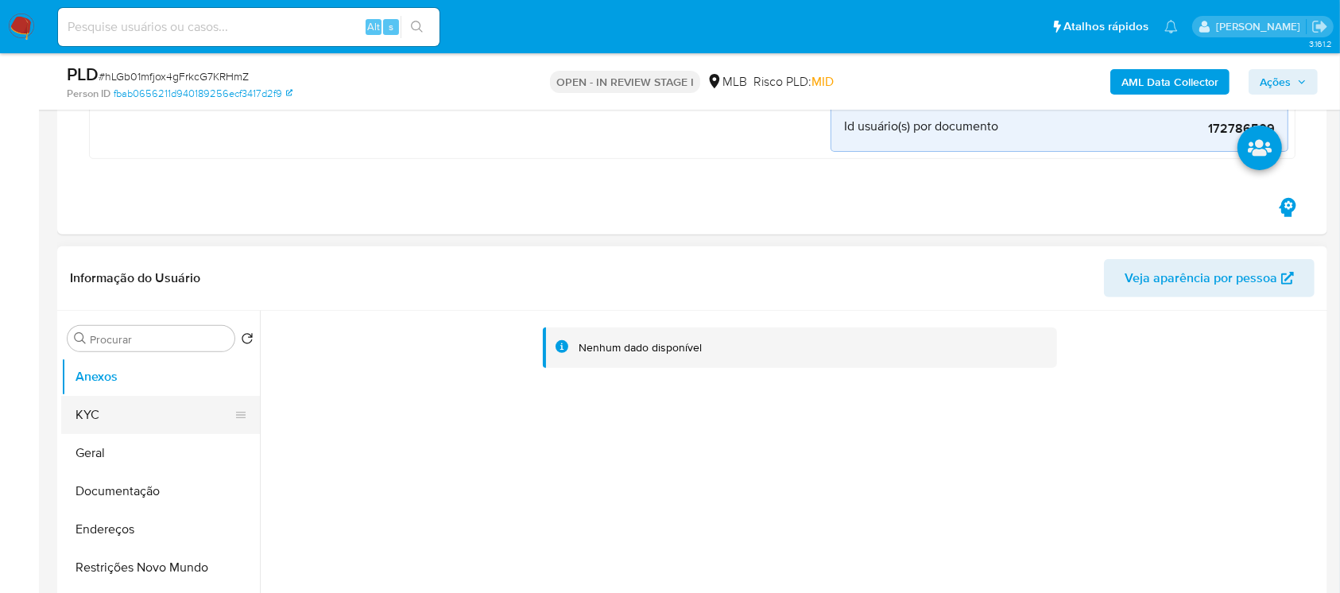
click at [117, 416] on button "KYC" at bounding box center [154, 415] width 186 height 38
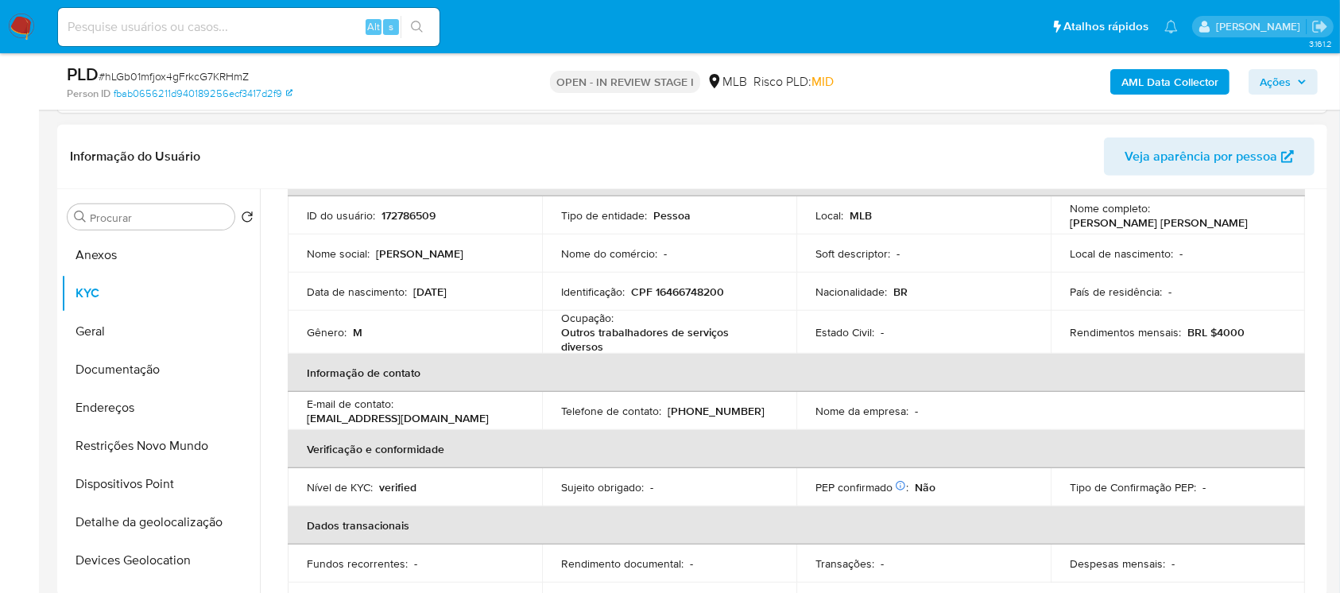
scroll to position [141, 0]
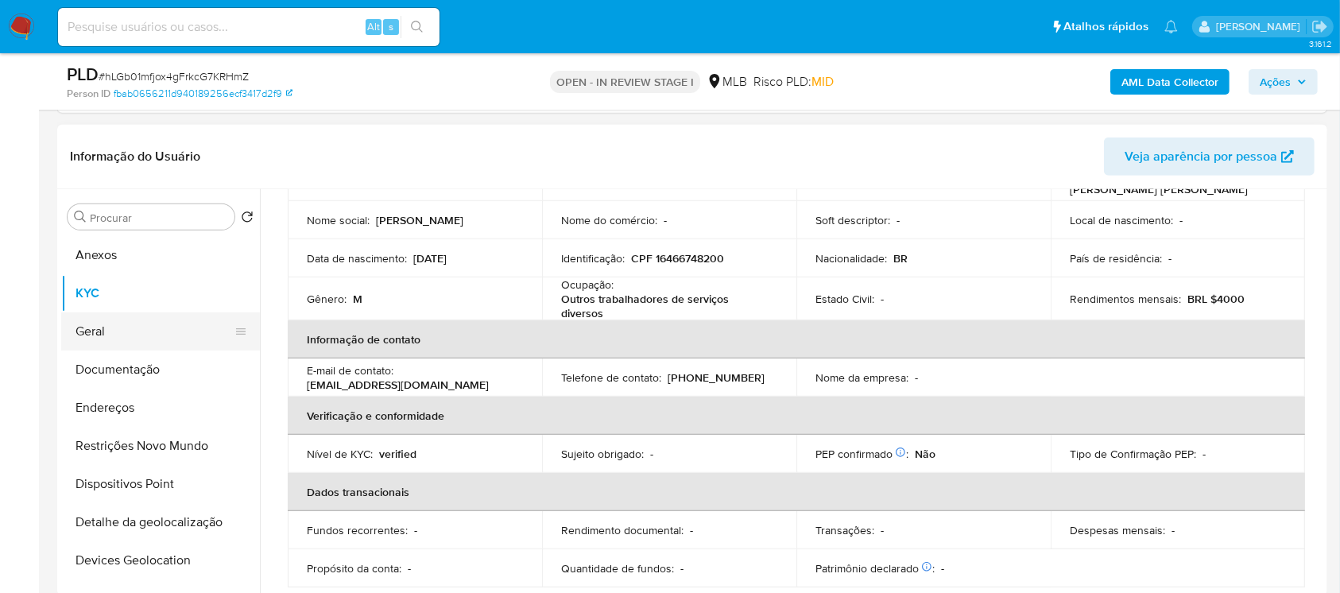
click at [95, 343] on button "Geral" at bounding box center [154, 331] width 186 height 38
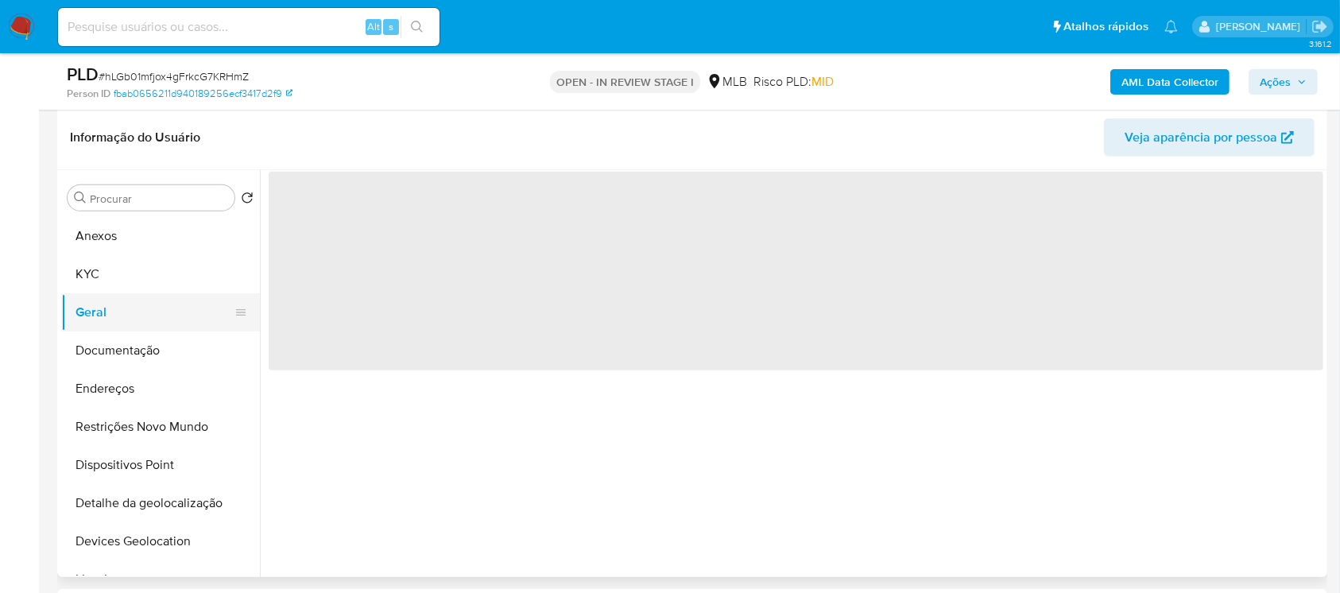
scroll to position [0, 0]
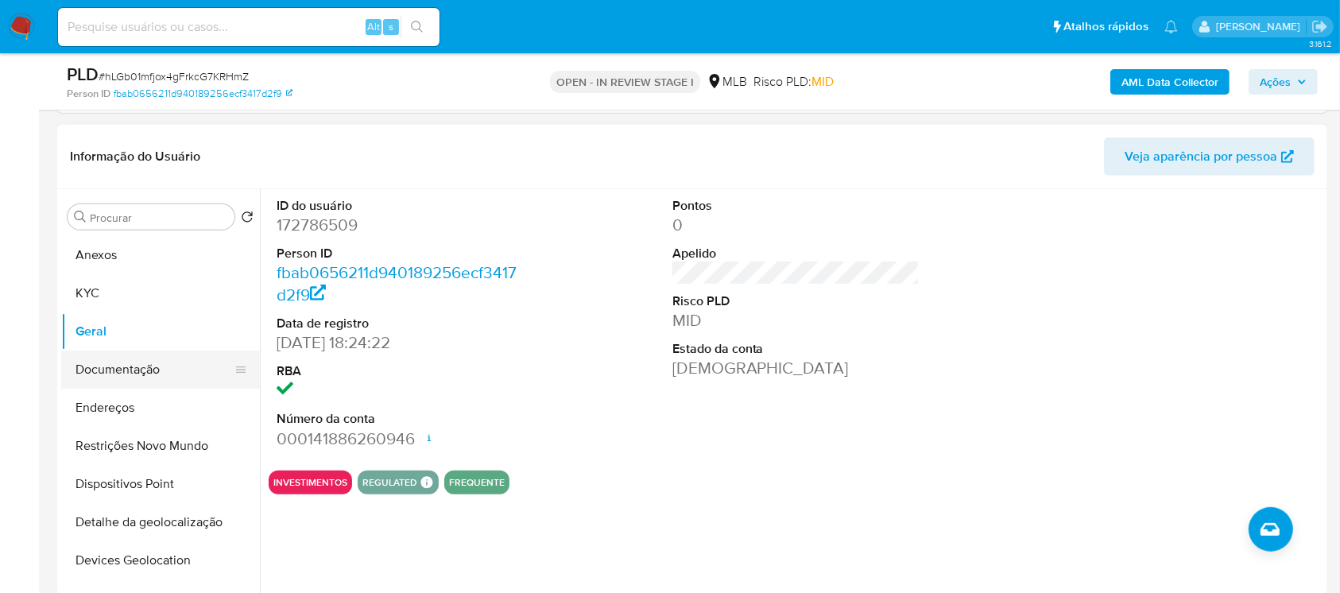
click at [99, 354] on button "Documentação" at bounding box center [154, 369] width 186 height 38
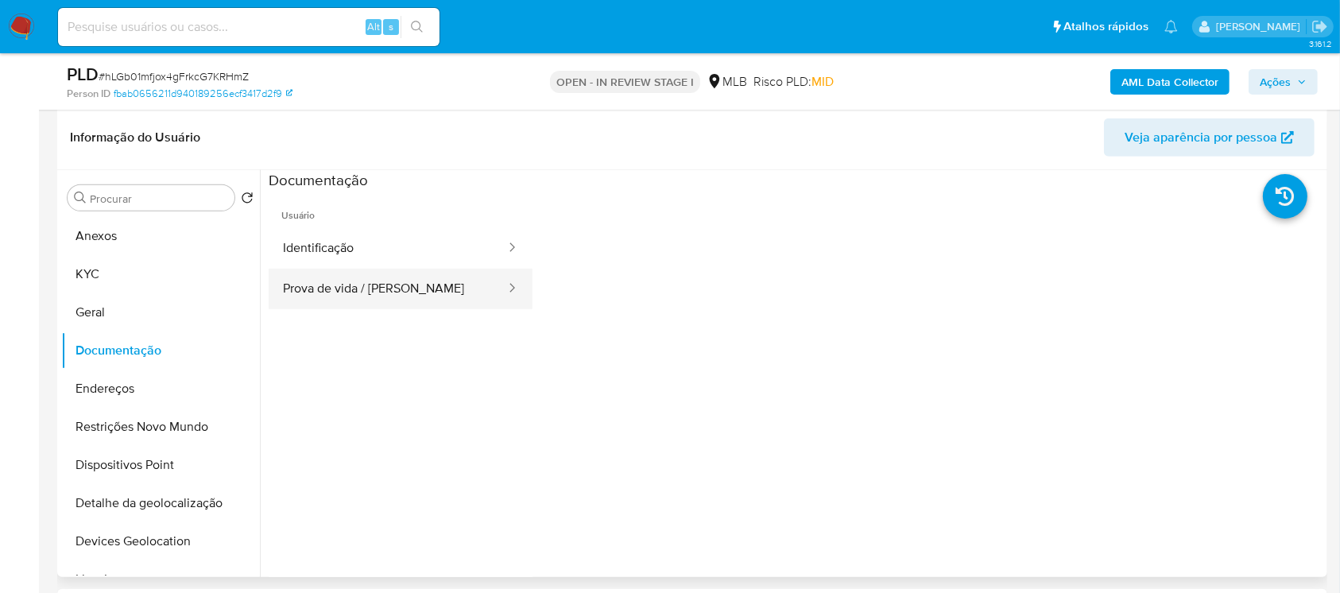
click at [281, 292] on button "Prova de vida / [PERSON_NAME]" at bounding box center [388, 289] width 238 height 41
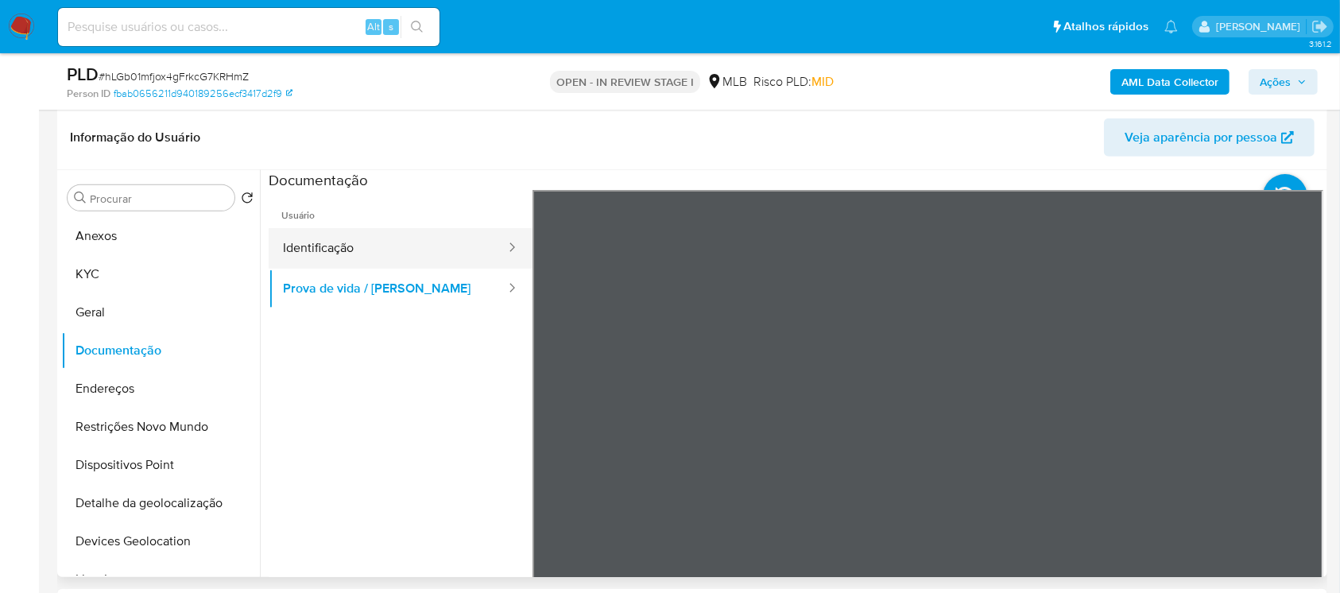
click at [346, 249] on button "Identificação" at bounding box center [388, 248] width 238 height 41
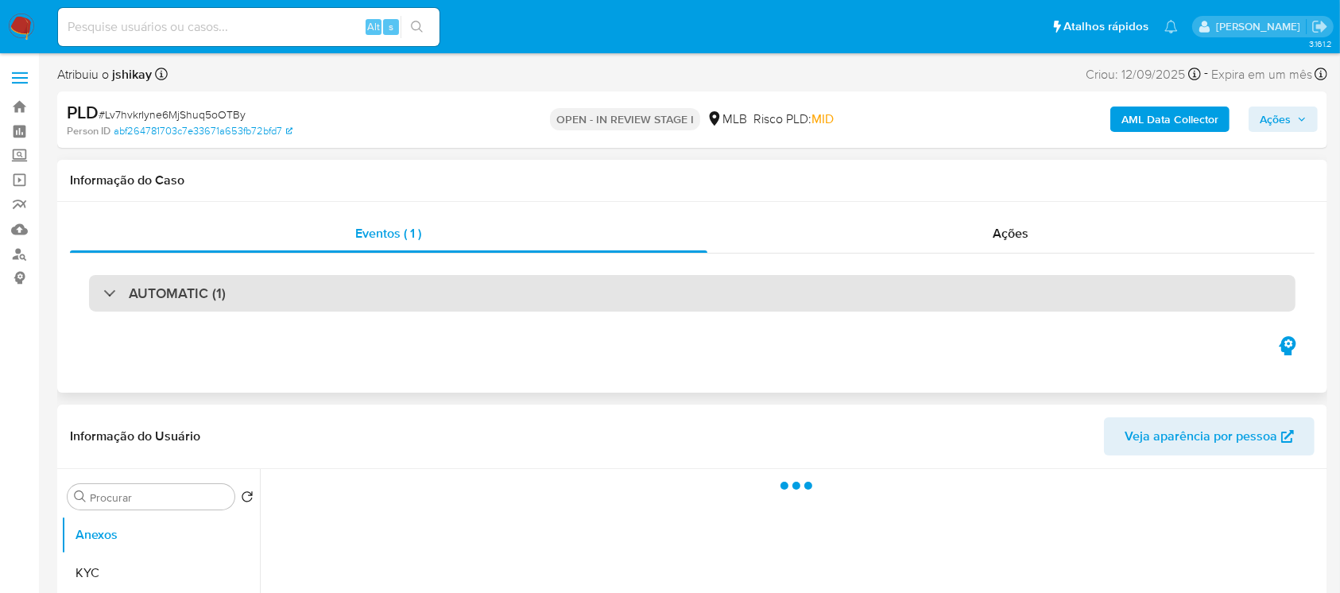
click at [96, 298] on div "AUTOMATIC (1)" at bounding box center [692, 293] width 1206 height 37
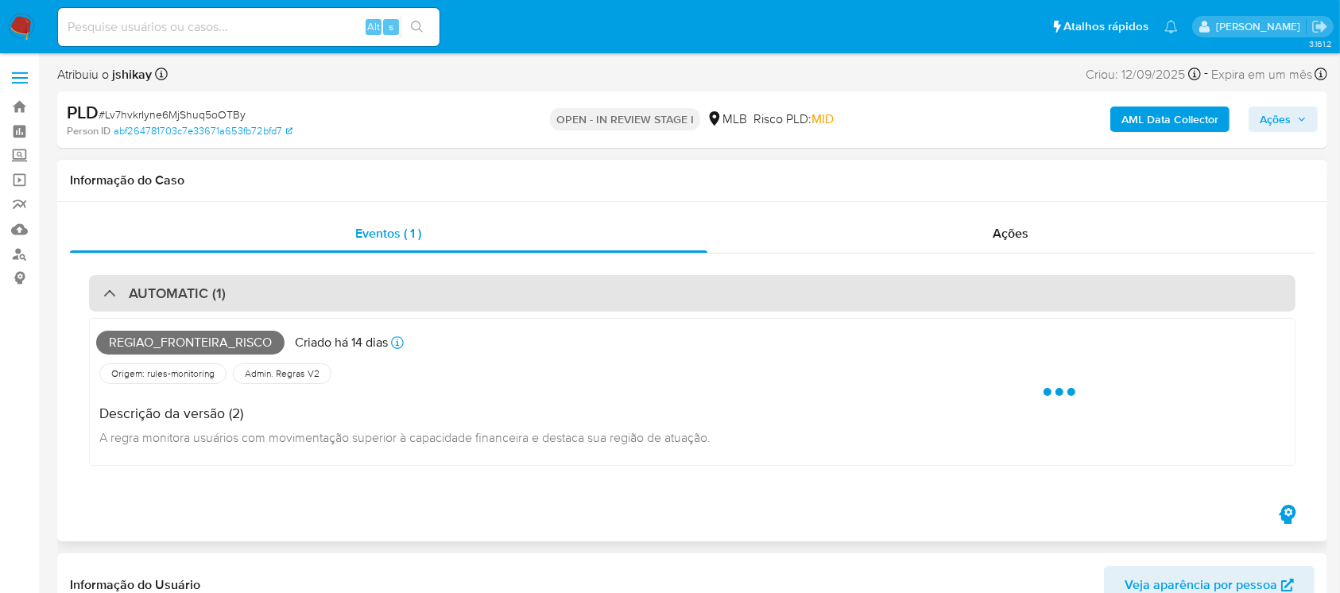
select select "10"
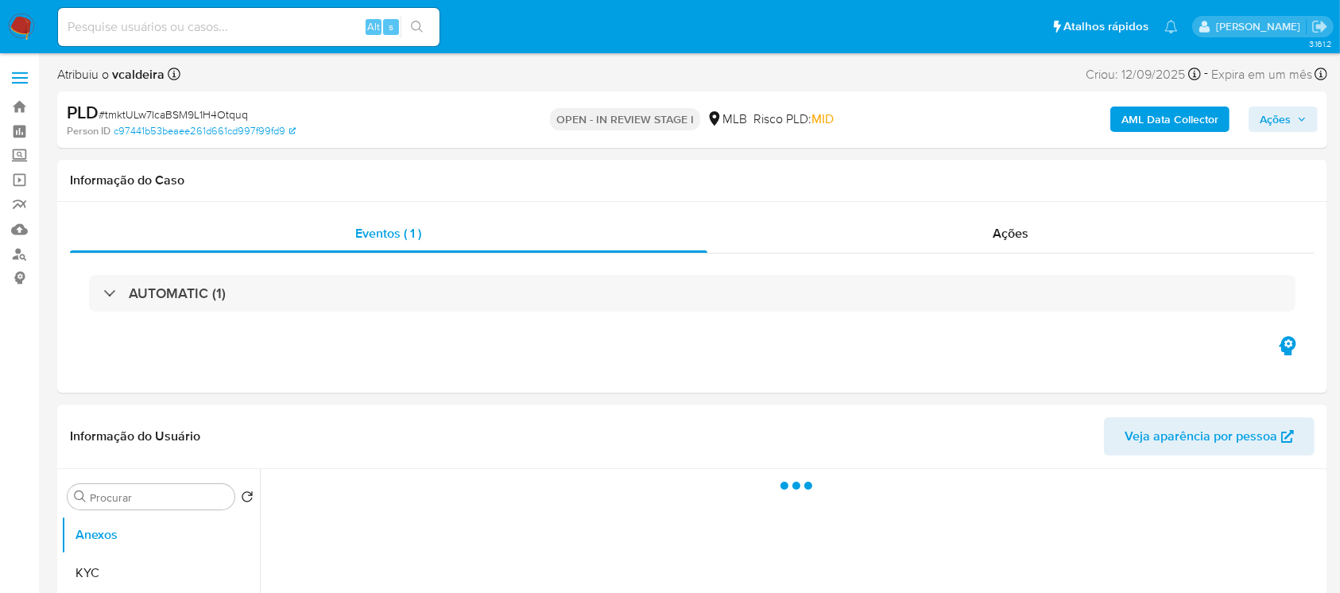
click at [112, 302] on div "AUTOMATIC (1)" at bounding box center [692, 293] width 1206 height 37
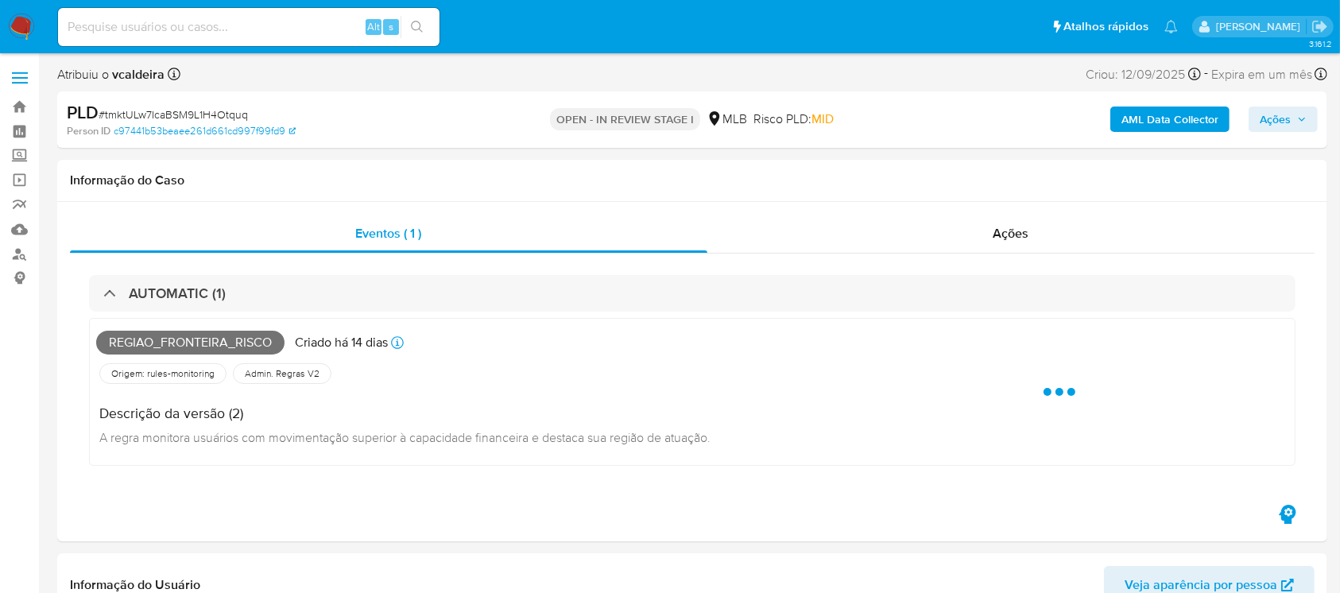
select select "10"
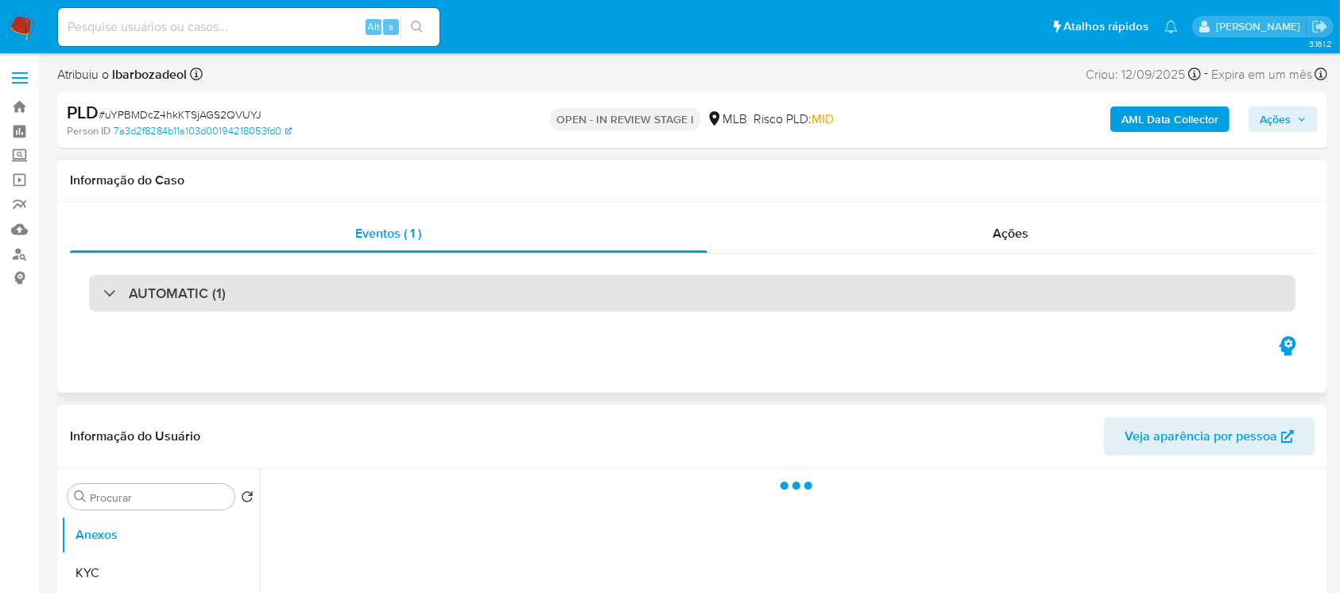
click at [109, 303] on div "AUTOMATIC (1)" at bounding box center [692, 293] width 1206 height 37
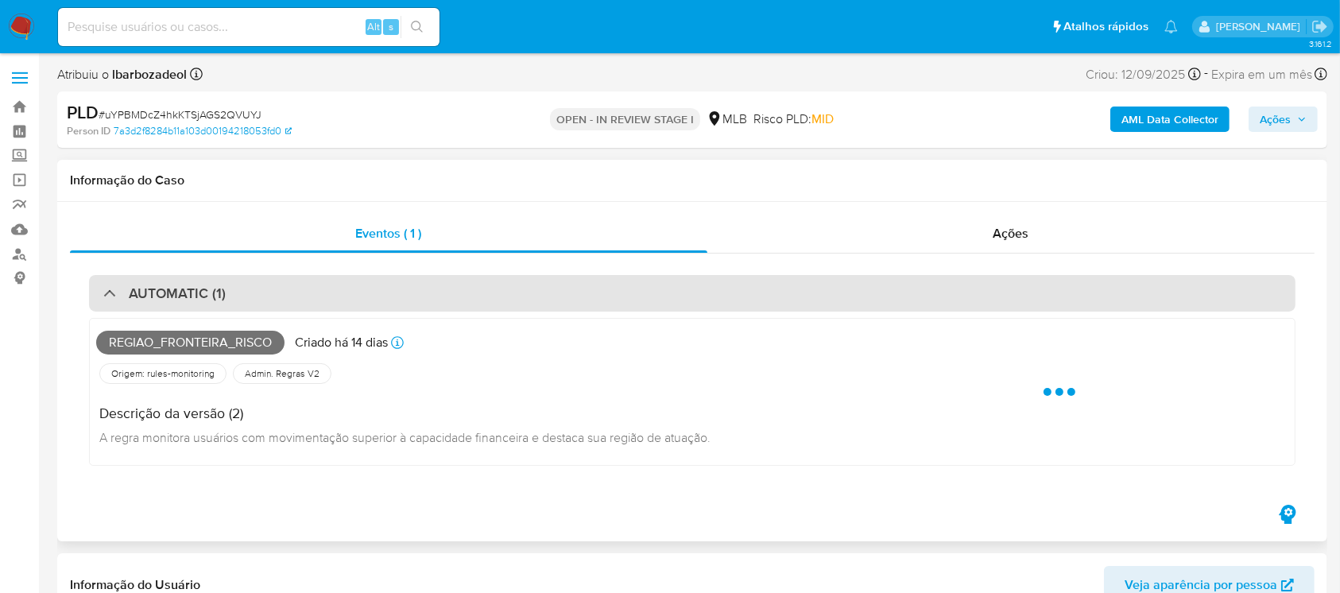
select select "10"
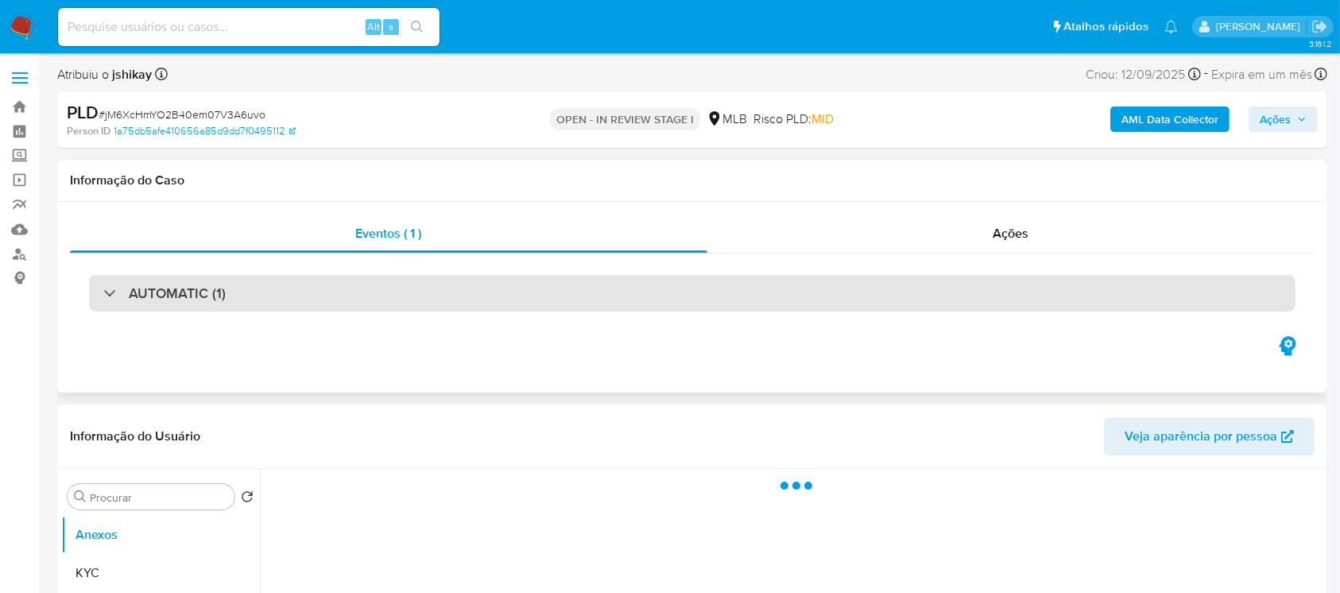
click at [93, 292] on div "AUTOMATIC (1)" at bounding box center [692, 293] width 1206 height 37
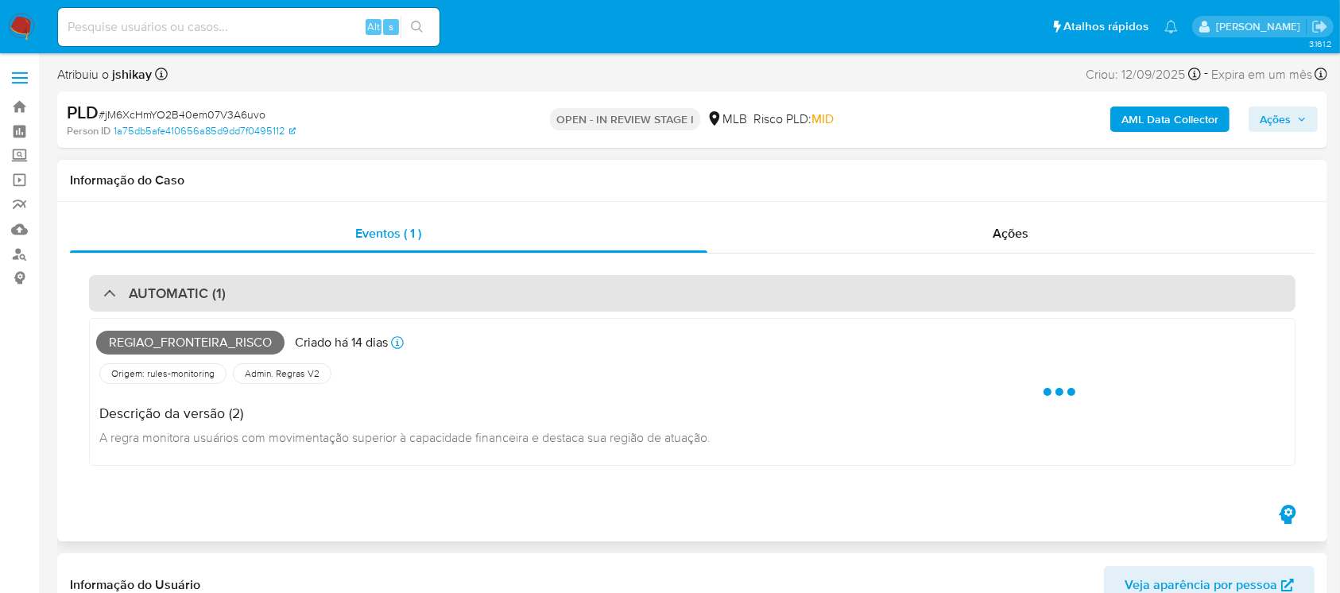
select select "10"
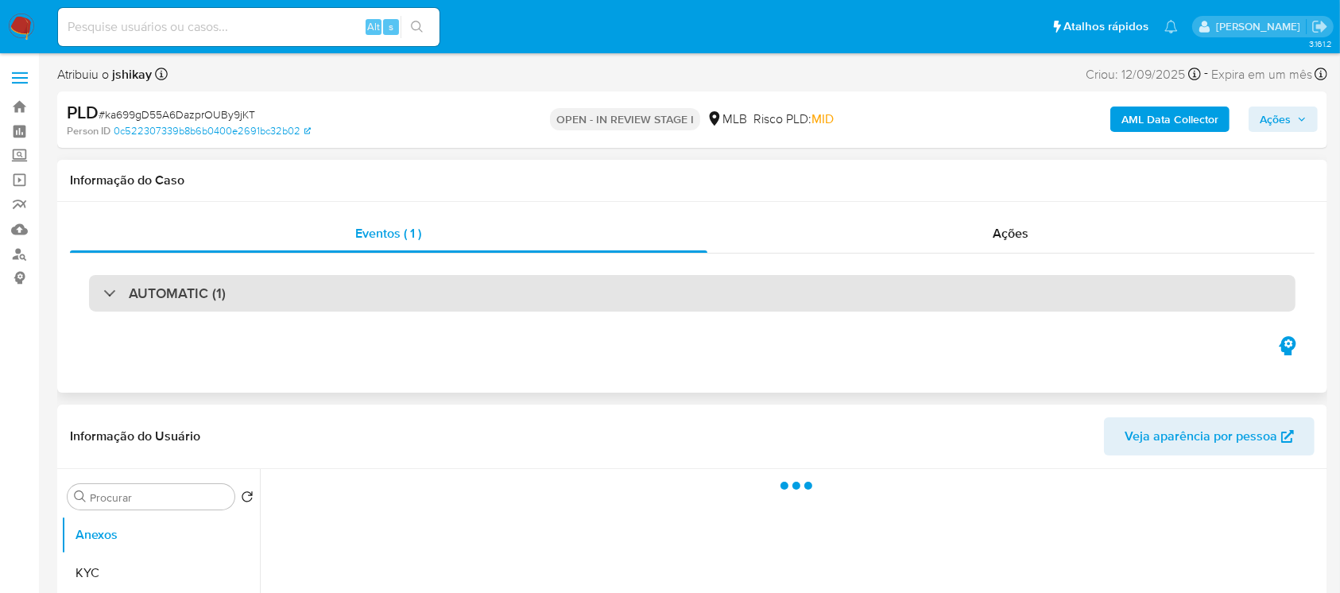
click at [103, 292] on div at bounding box center [103, 292] width 0 height 0
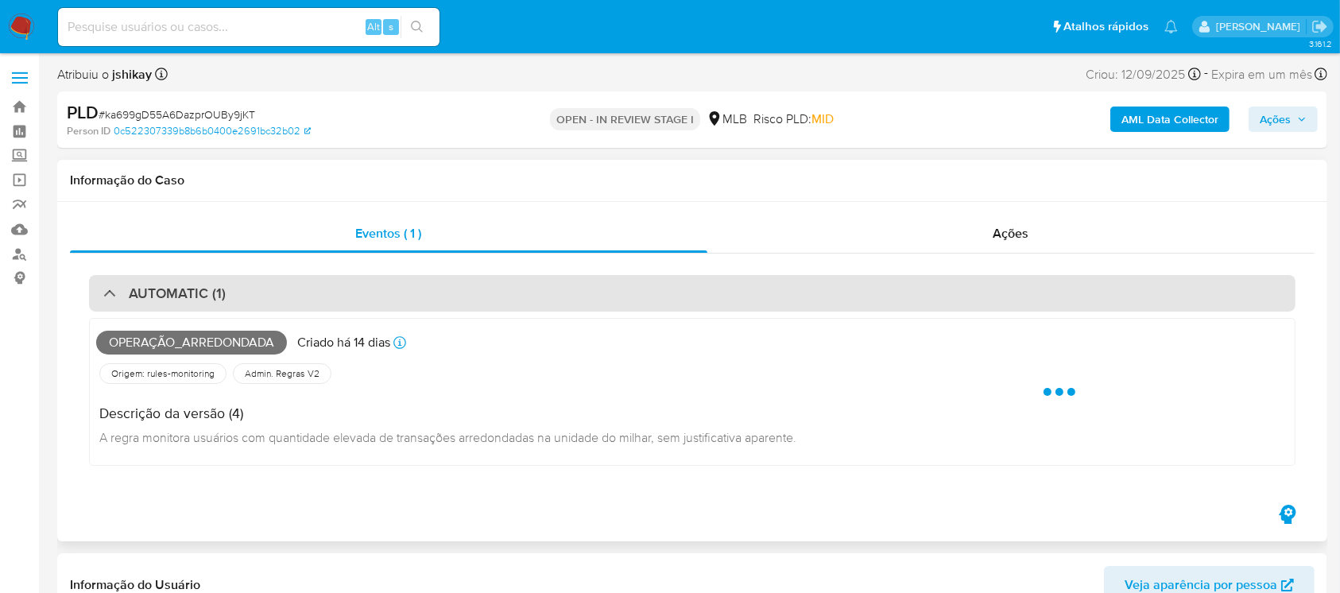
select select "10"
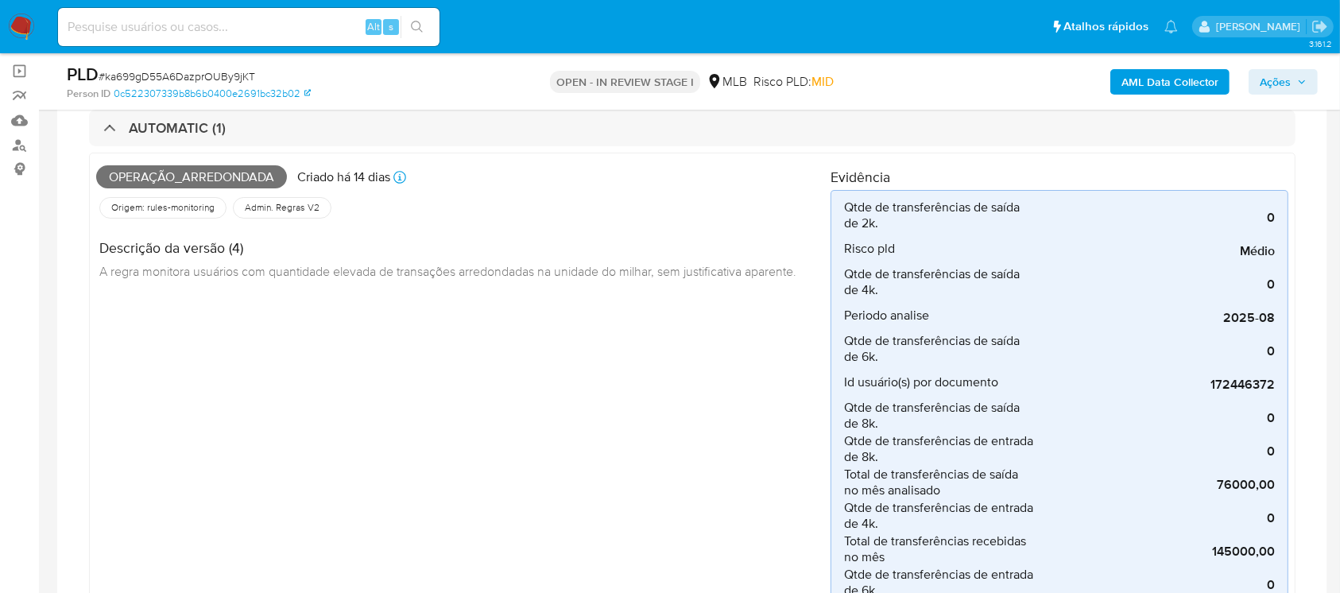
scroll to position [141, 0]
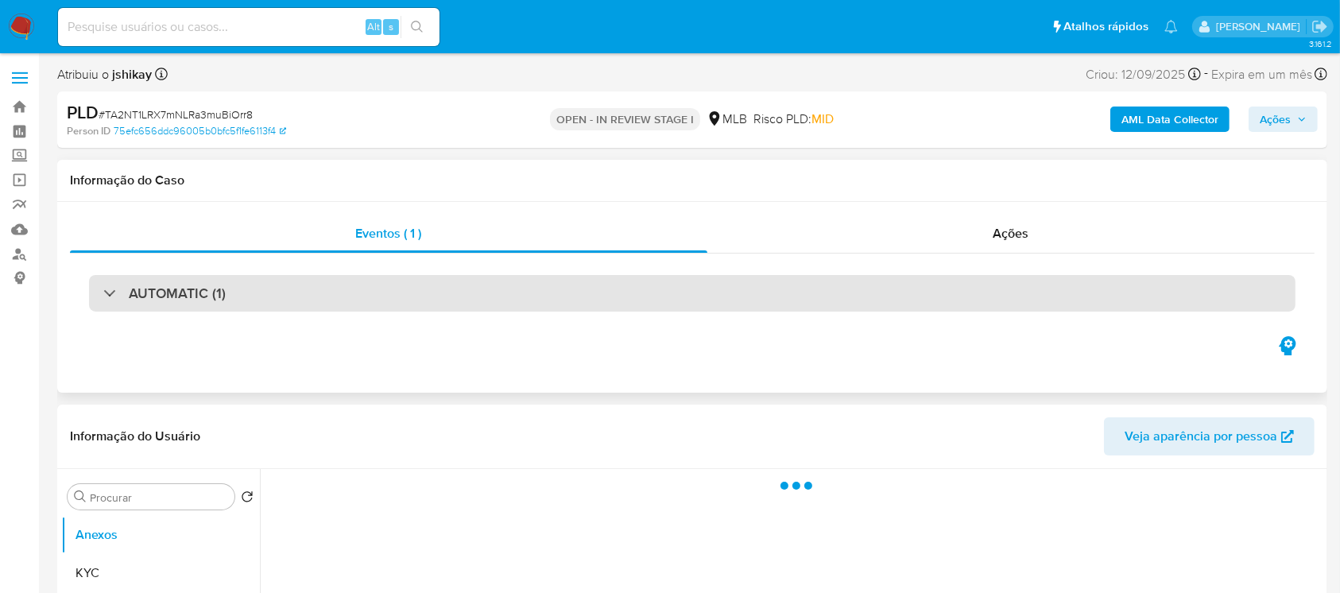
click at [103, 292] on div at bounding box center [103, 292] width 0 height 0
select select "10"
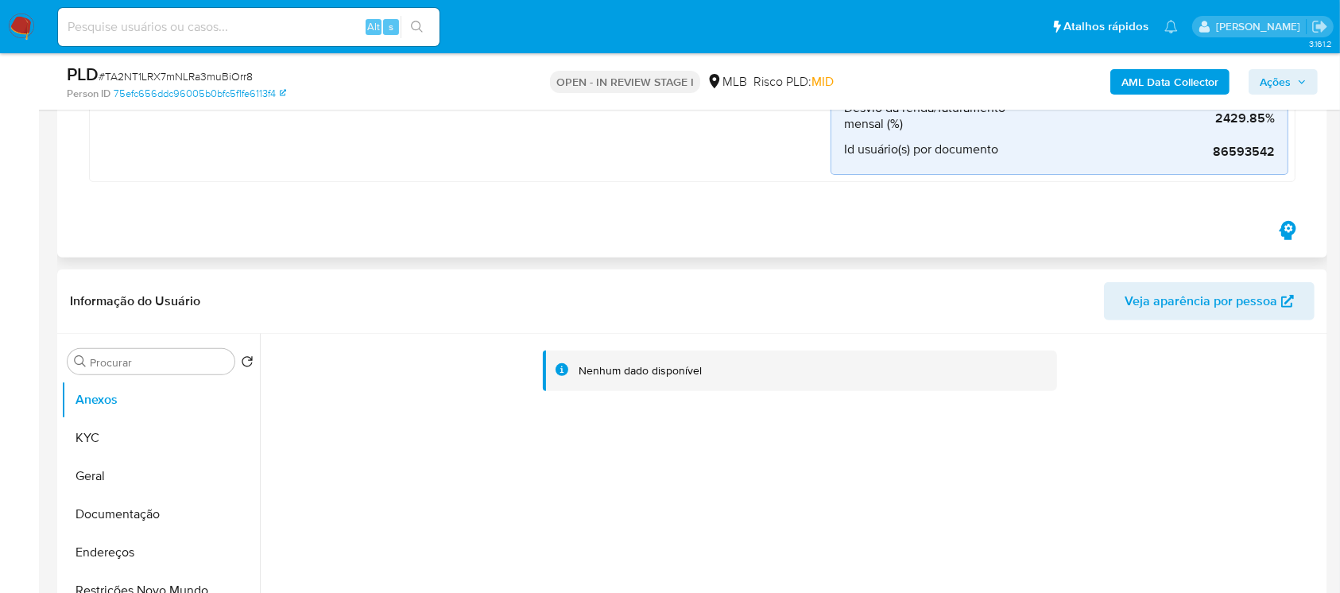
scroll to position [565, 0]
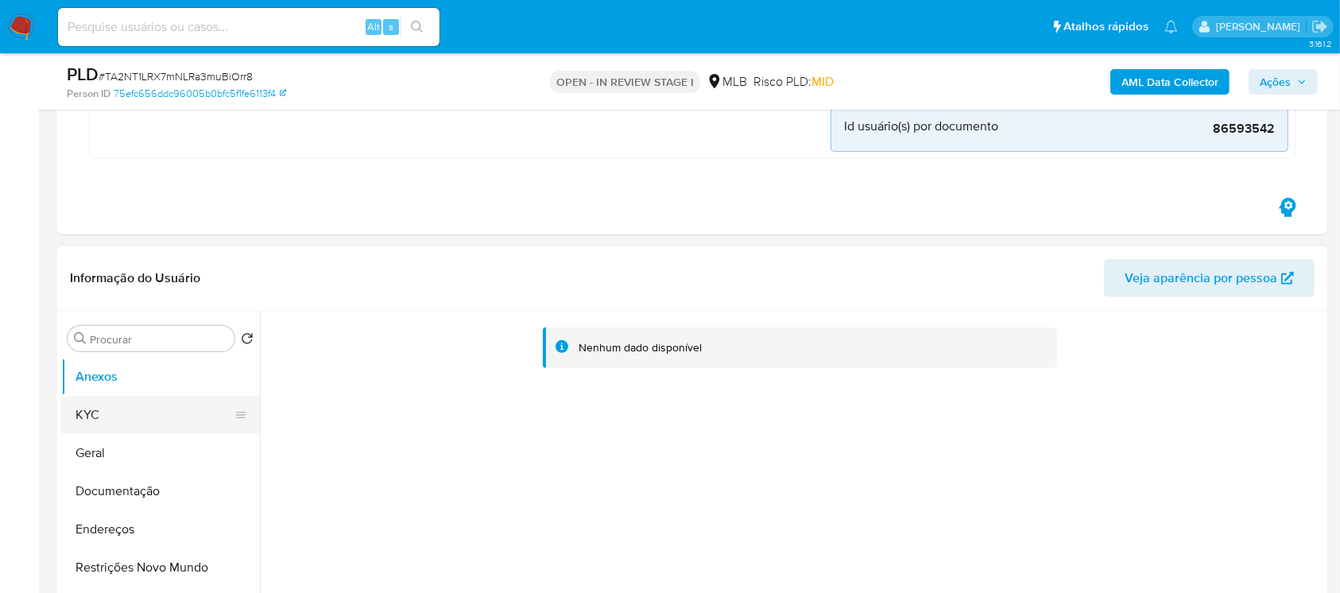
click at [91, 427] on button "KYC" at bounding box center [154, 415] width 186 height 38
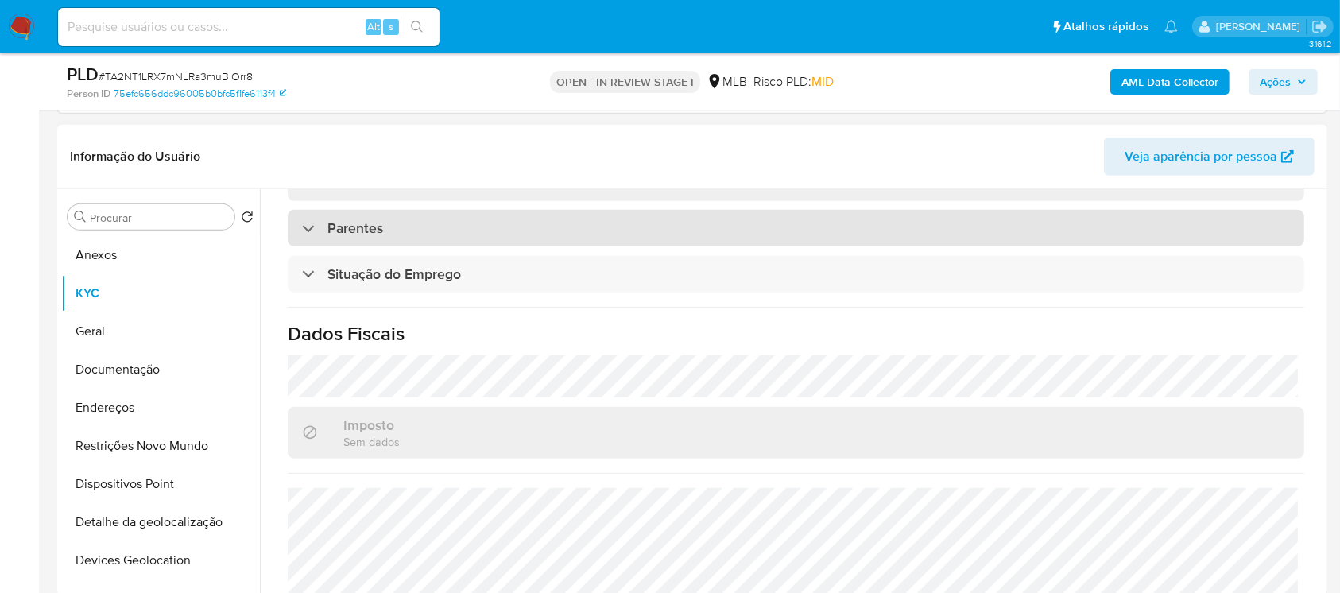
scroll to position [694, 0]
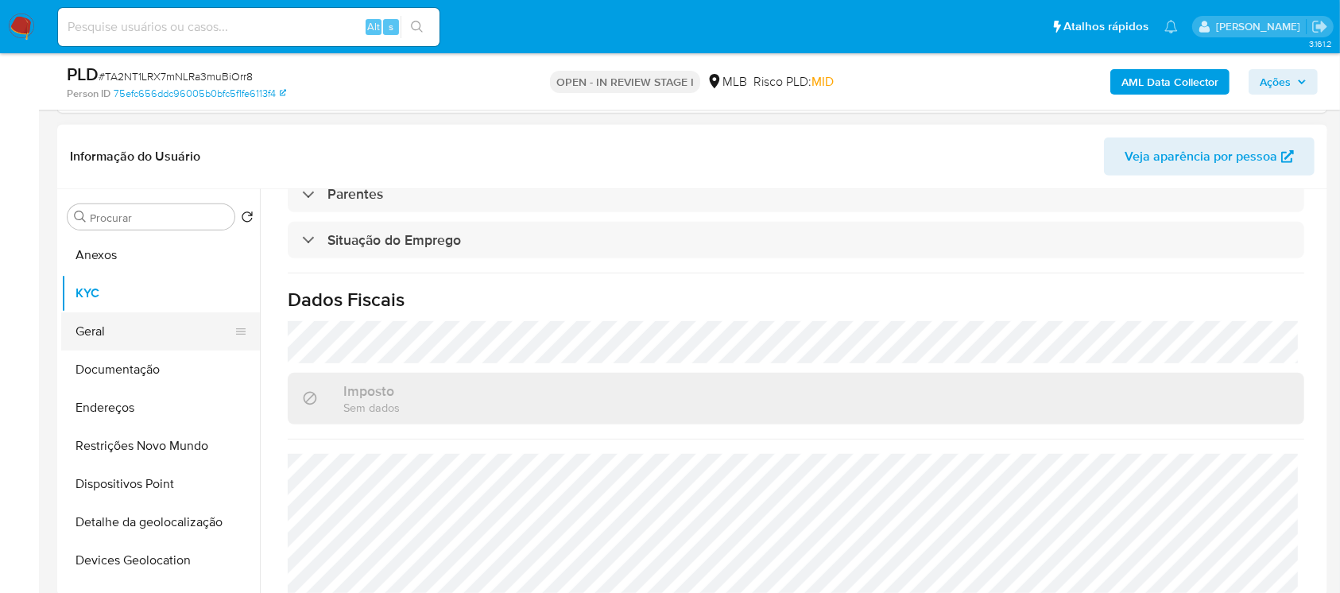
click at [110, 345] on button "Geral" at bounding box center [154, 331] width 186 height 38
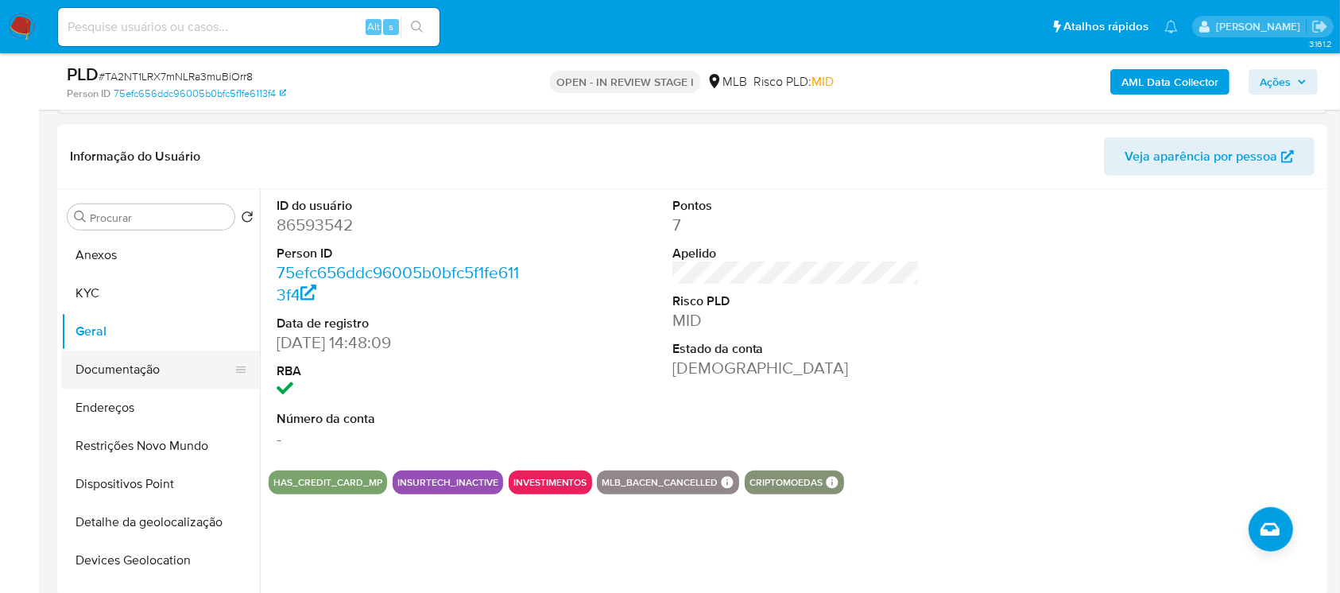
click at [101, 375] on button "Documentação" at bounding box center [154, 369] width 186 height 38
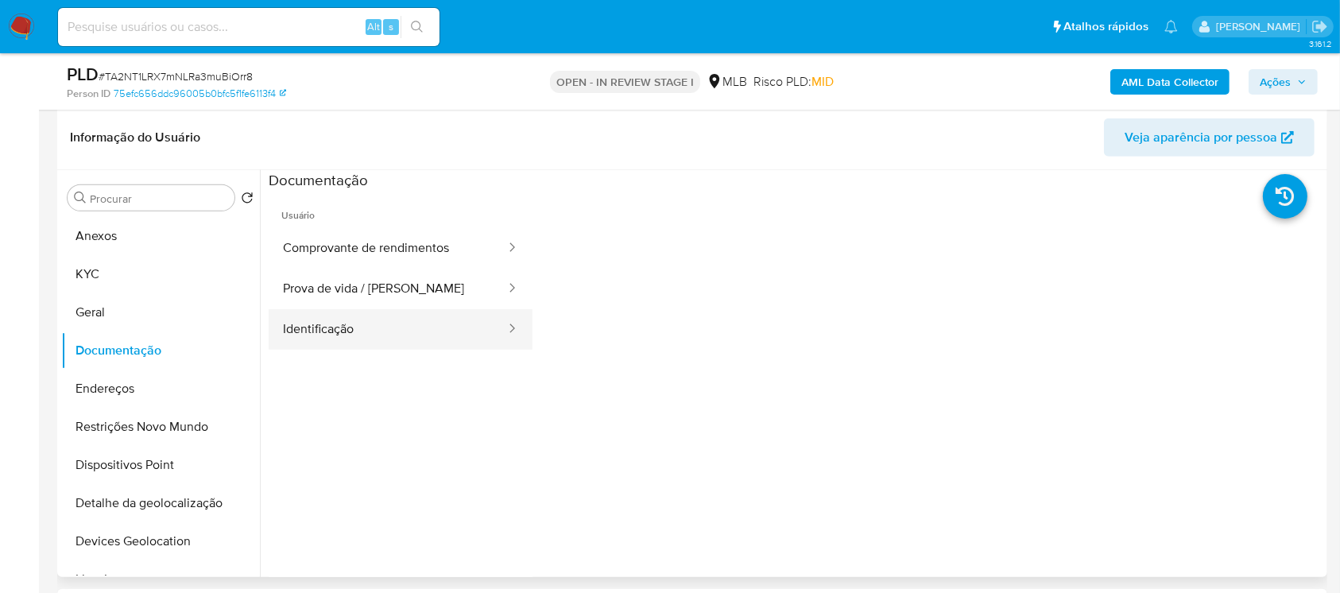
click at [393, 344] on button "Identificação" at bounding box center [388, 329] width 238 height 41
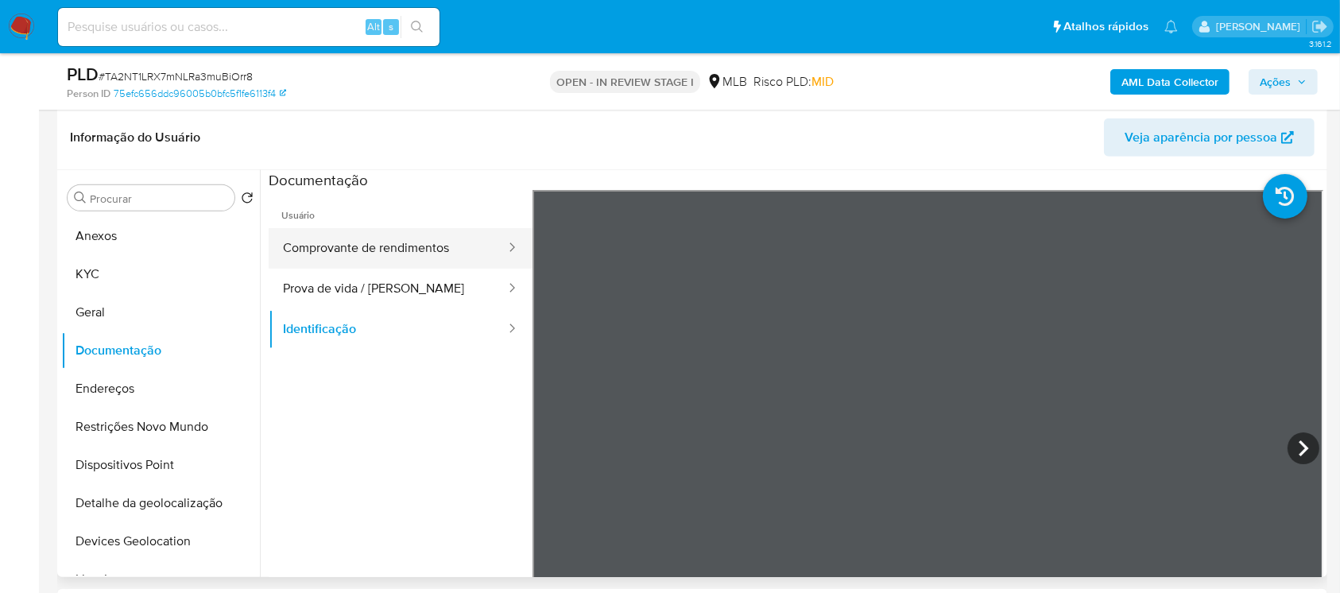
click at [344, 258] on button "Comprovante de rendimentos" at bounding box center [388, 248] width 238 height 41
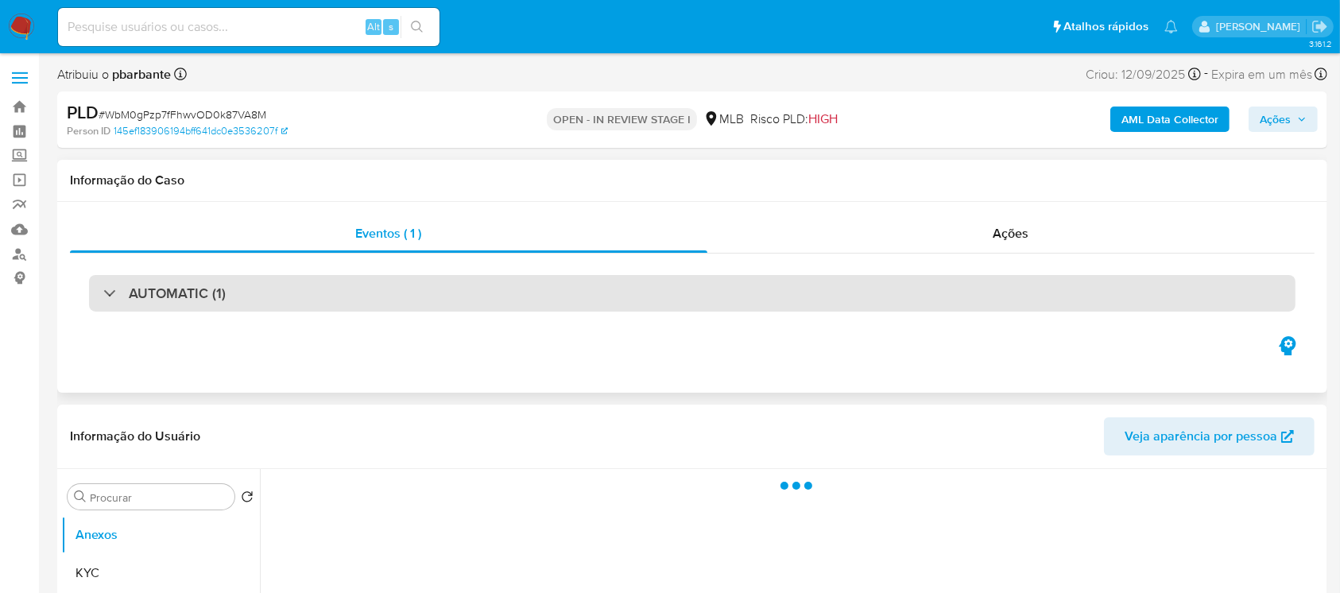
select select "10"
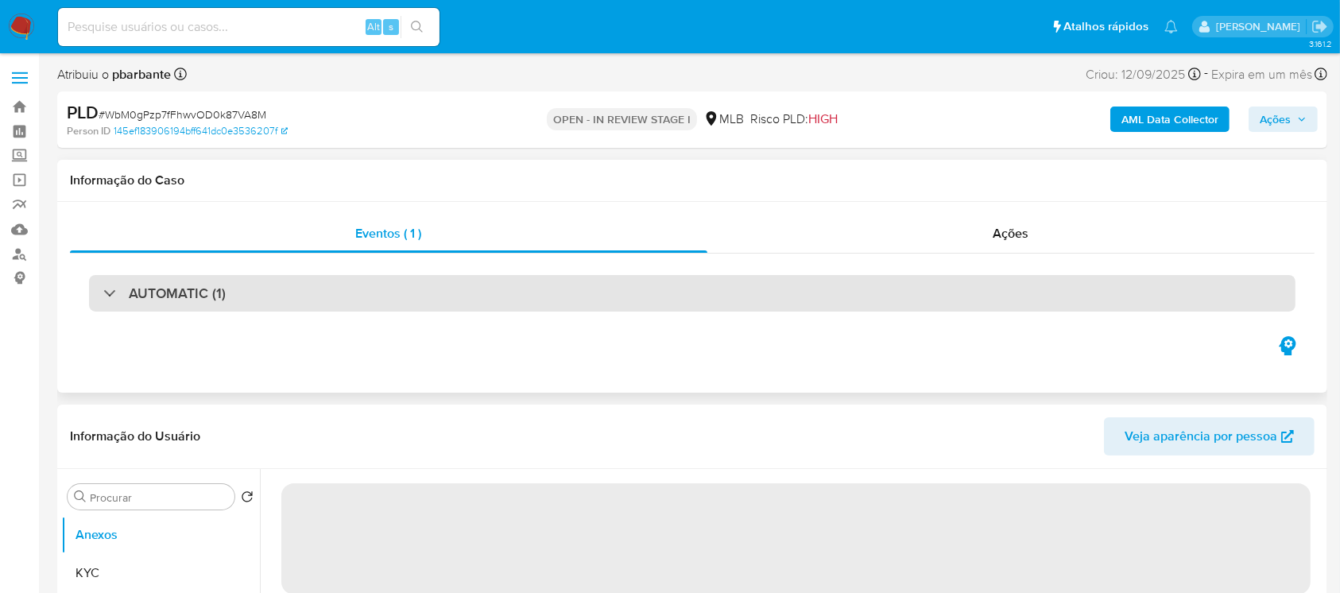
click at [105, 303] on div "AUTOMATIC (1)" at bounding box center [692, 293] width 1206 height 37
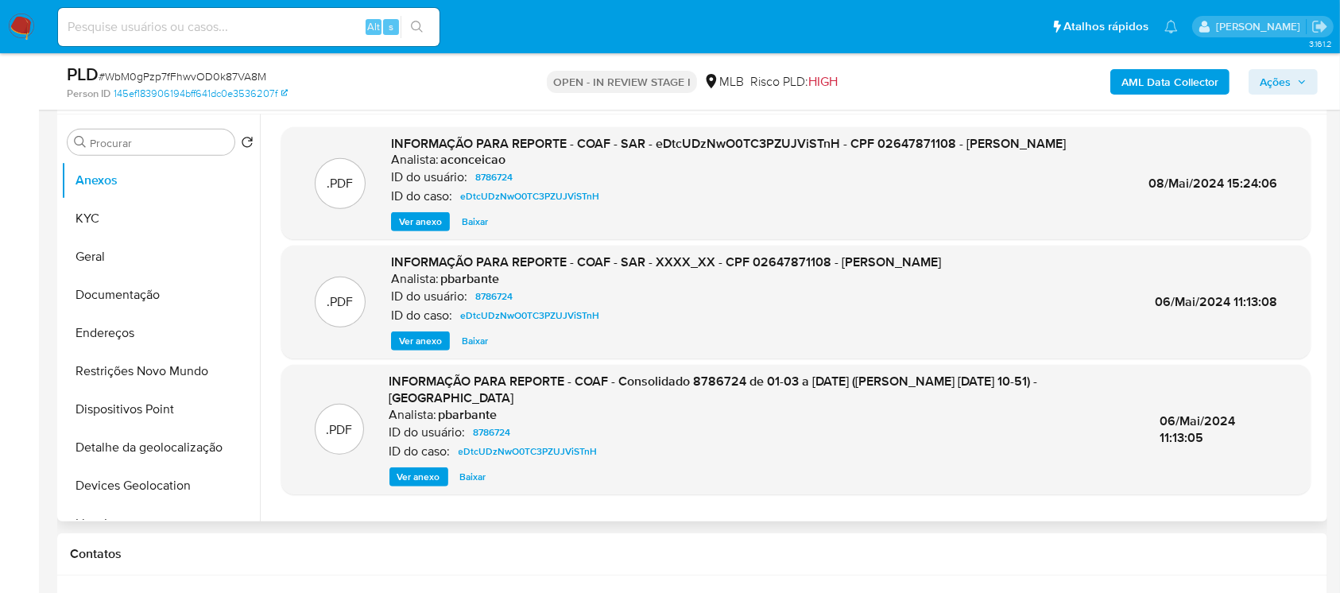
scroll to position [706, 0]
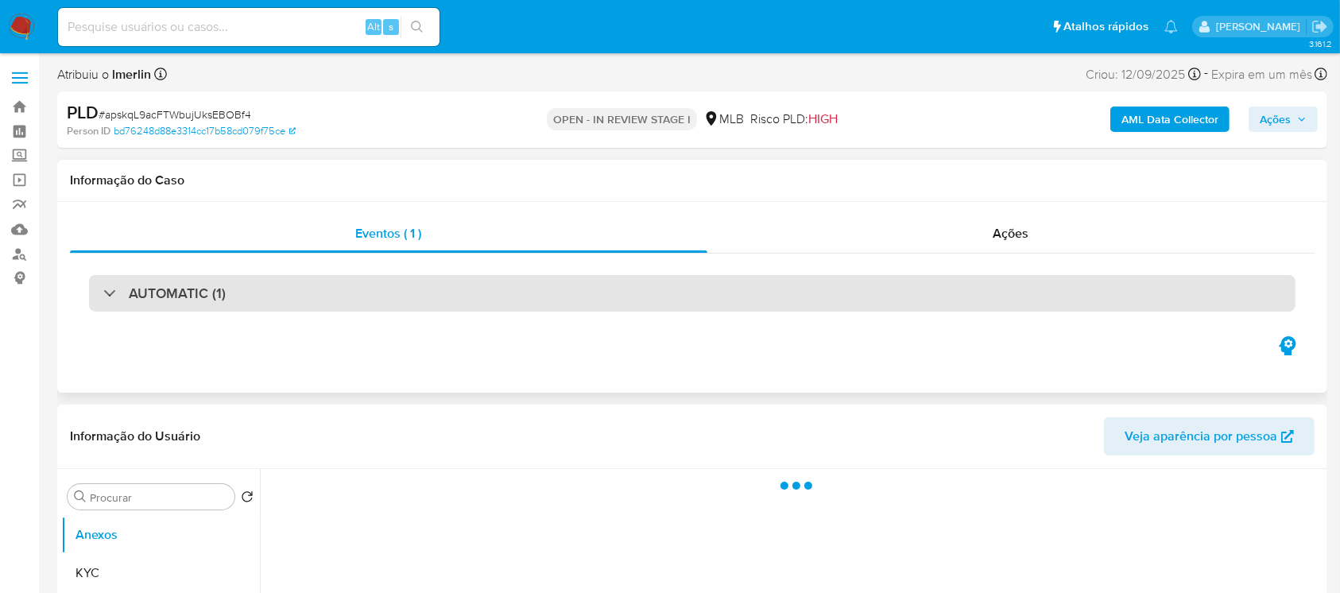
click at [118, 292] on div "AUTOMATIC (1)" at bounding box center [164, 292] width 122 height 17
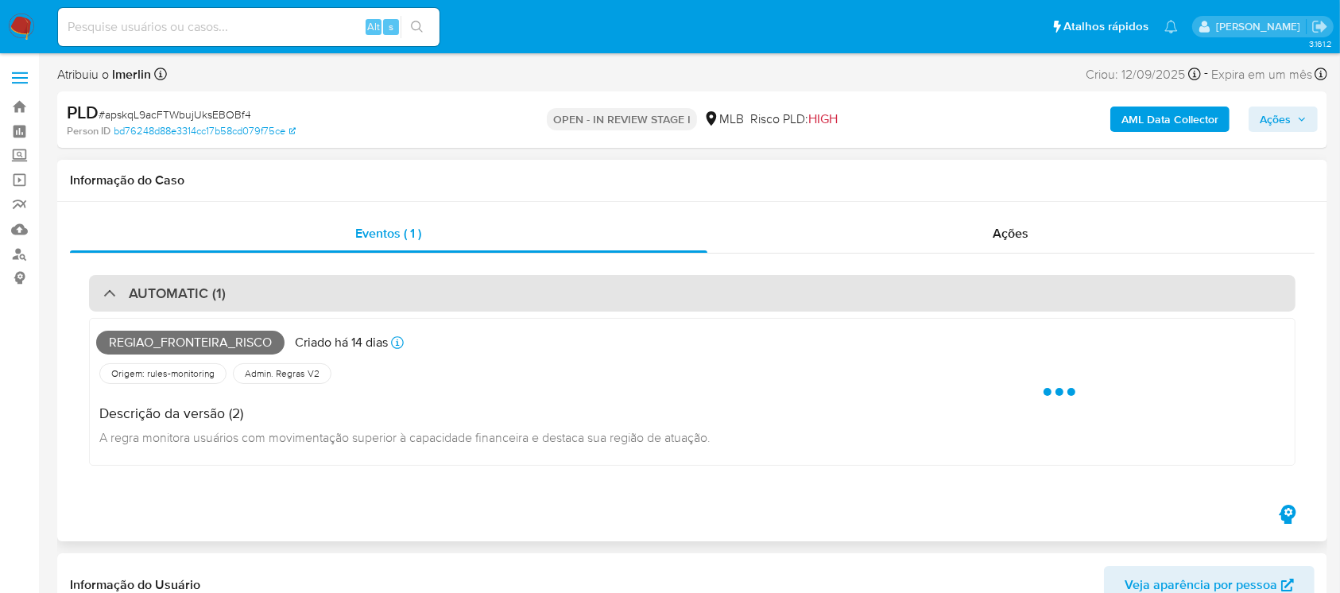
select select "10"
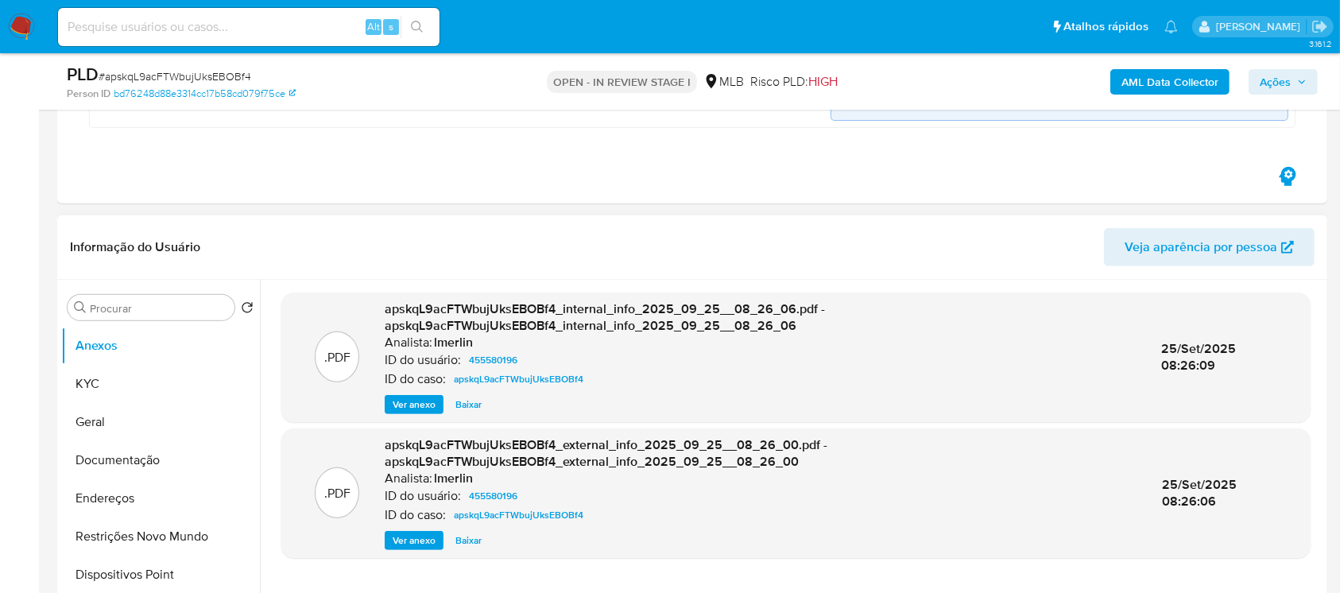
scroll to position [565, 0]
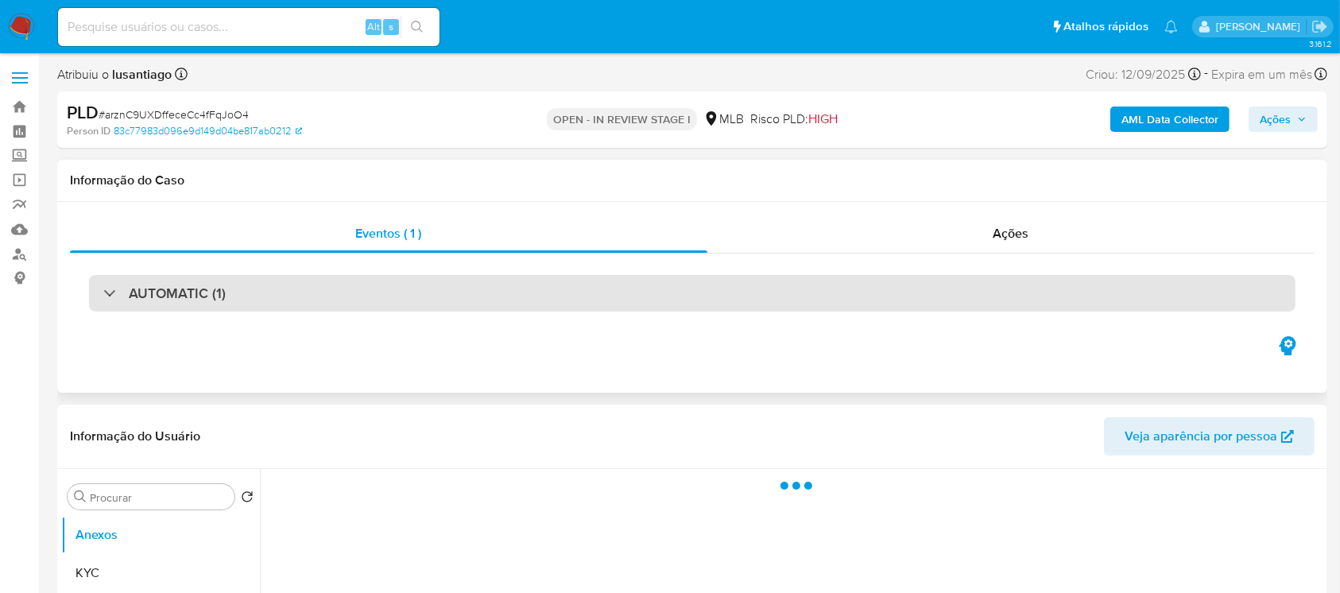
click at [106, 300] on div "AUTOMATIC (1)" at bounding box center [164, 292] width 122 height 17
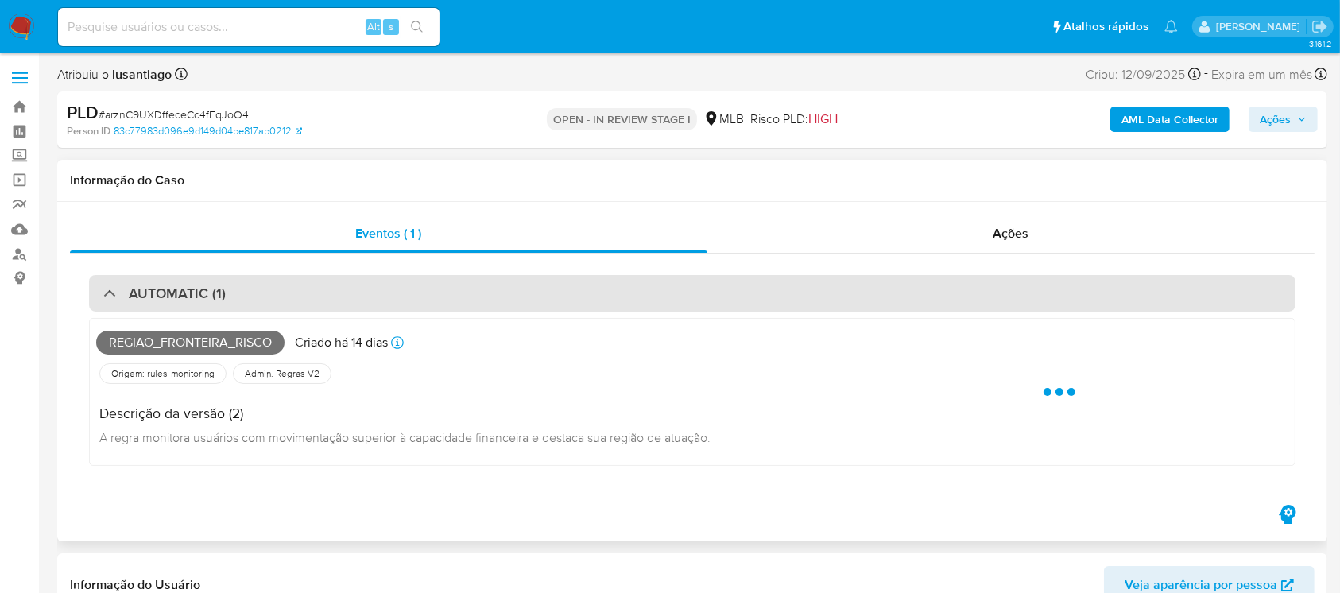
select select "10"
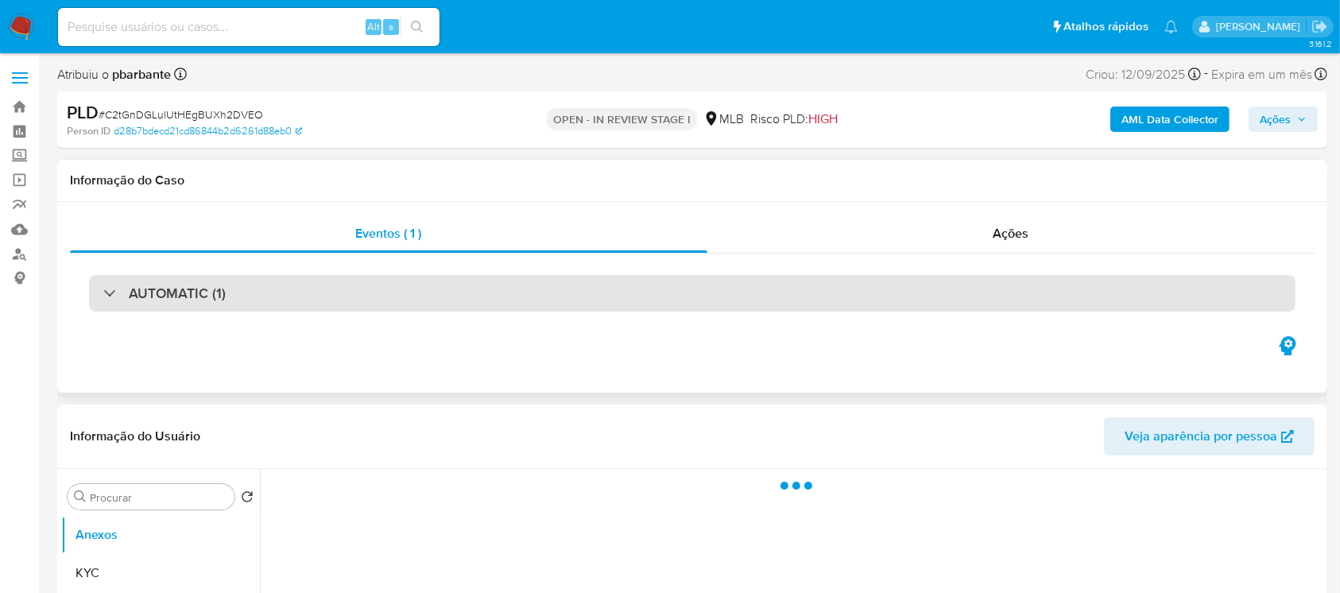
click at [96, 290] on div "AUTOMATIC (1)" at bounding box center [692, 293] width 1206 height 37
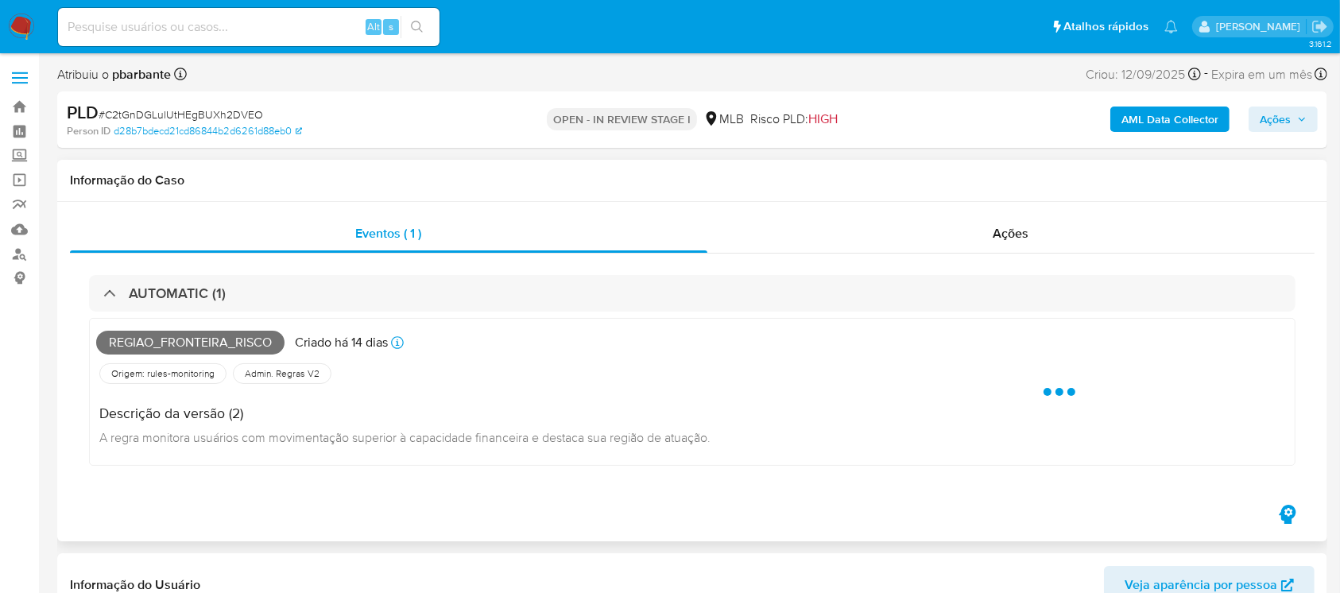
select select "10"
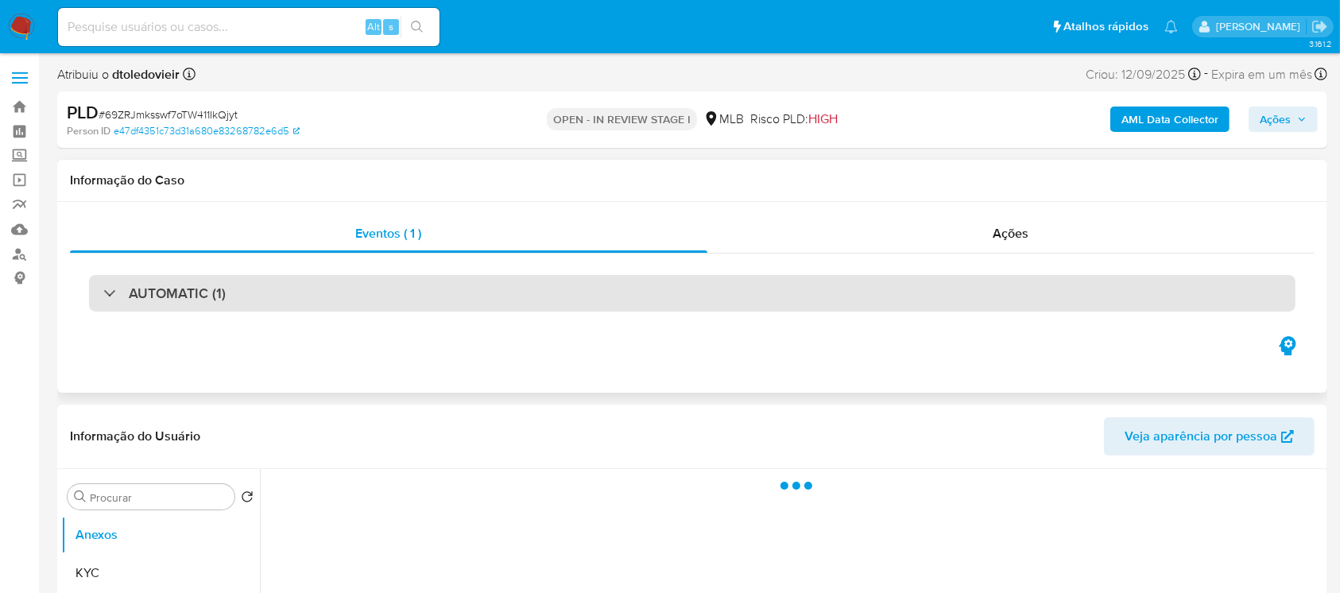
click at [99, 293] on div "AUTOMATIC (1)" at bounding box center [692, 293] width 1206 height 37
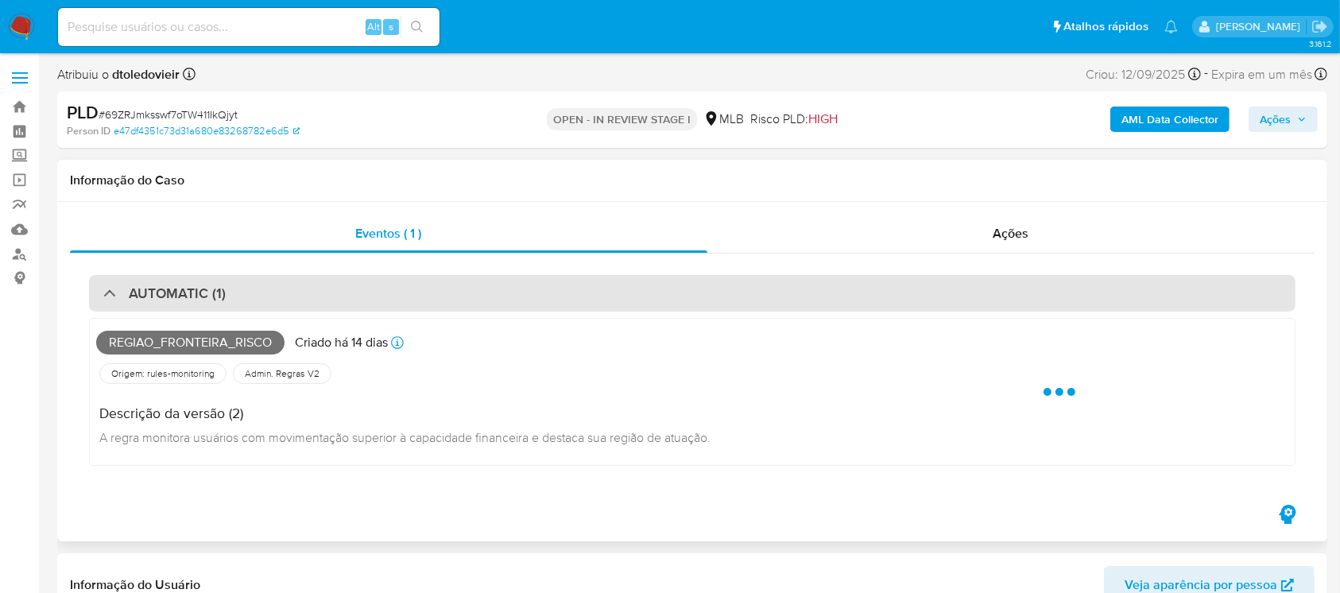
select select "10"
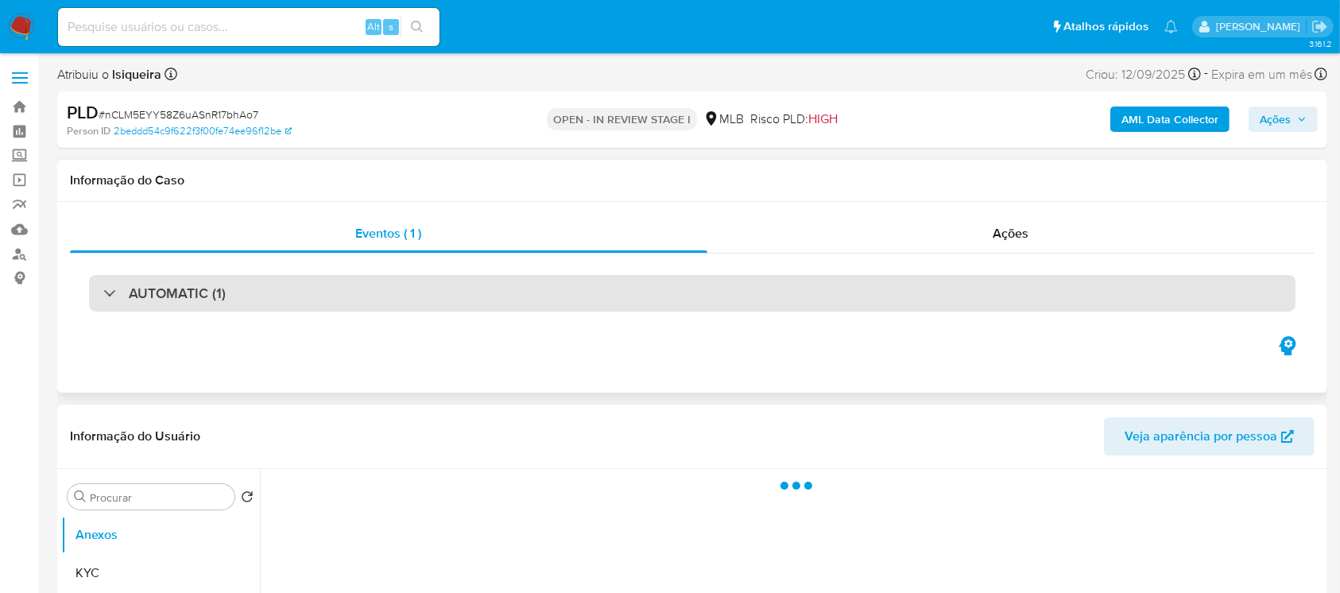
click at [104, 296] on div "AUTOMATIC (1)" at bounding box center [164, 292] width 122 height 17
select select "10"
click at [102, 293] on div "AUTOMATIC (1)" at bounding box center [692, 293] width 1206 height 37
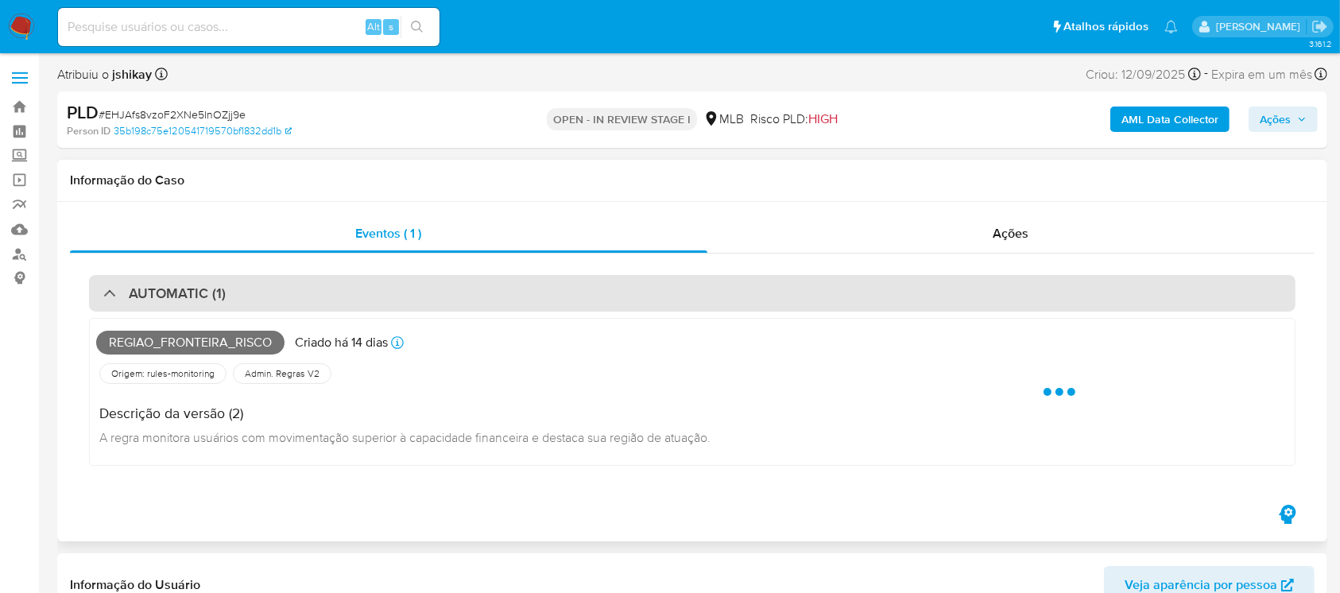
select select "10"
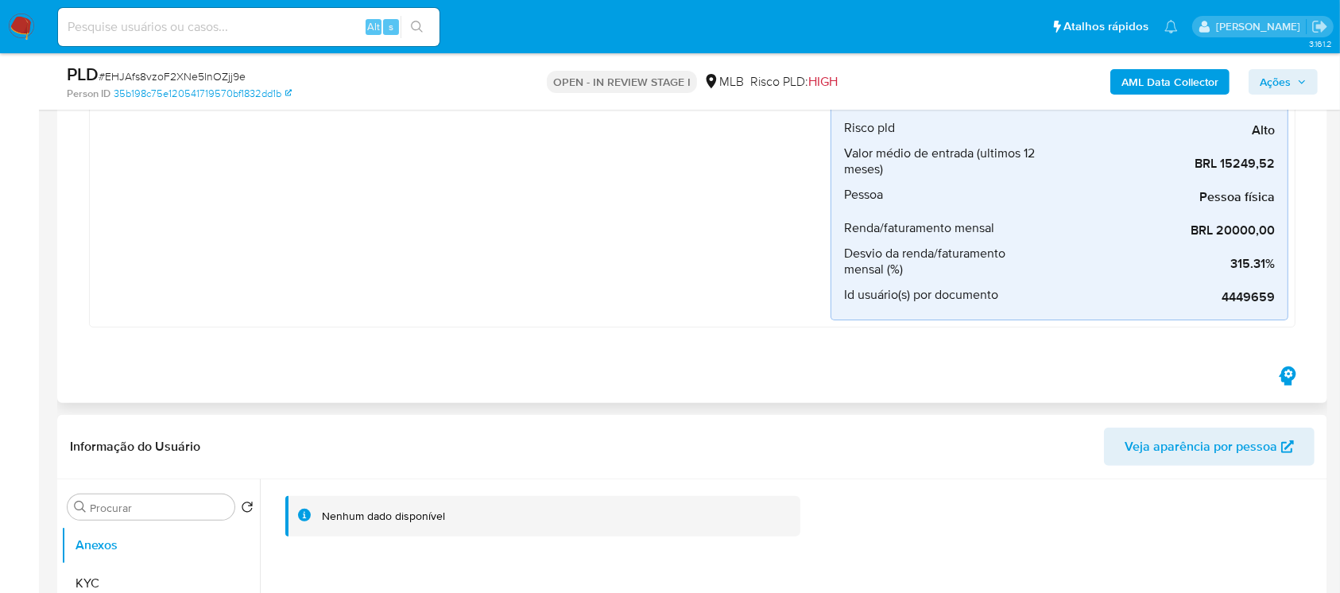
scroll to position [423, 0]
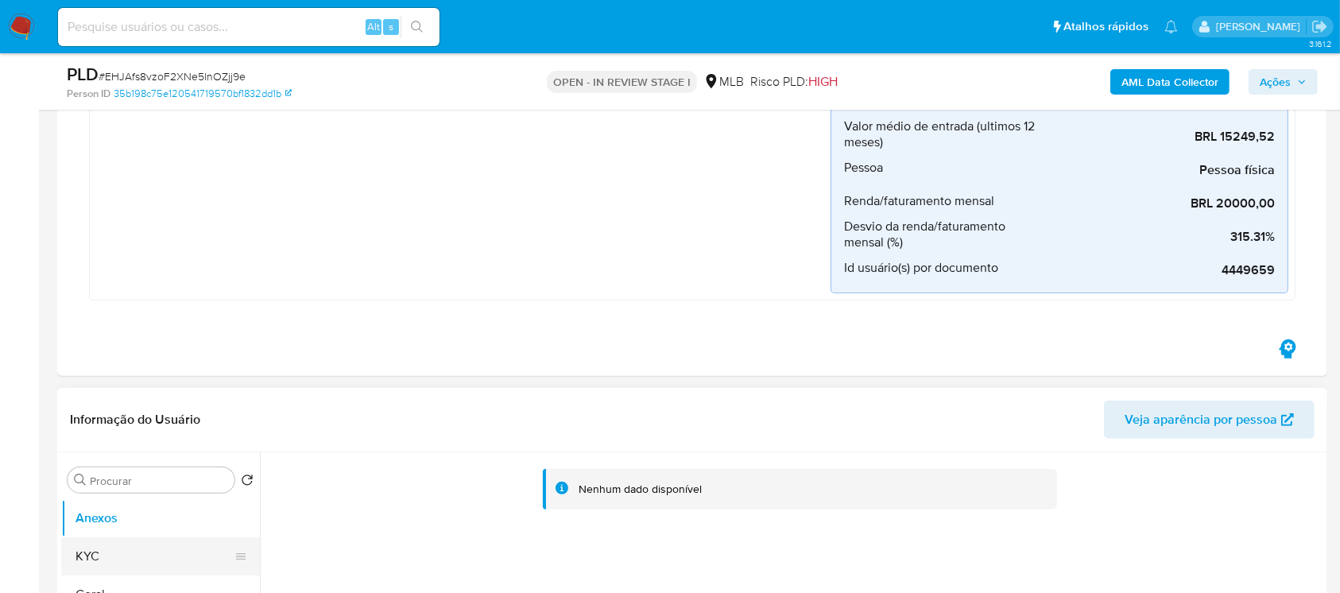
click at [106, 556] on button "KYC" at bounding box center [154, 556] width 186 height 38
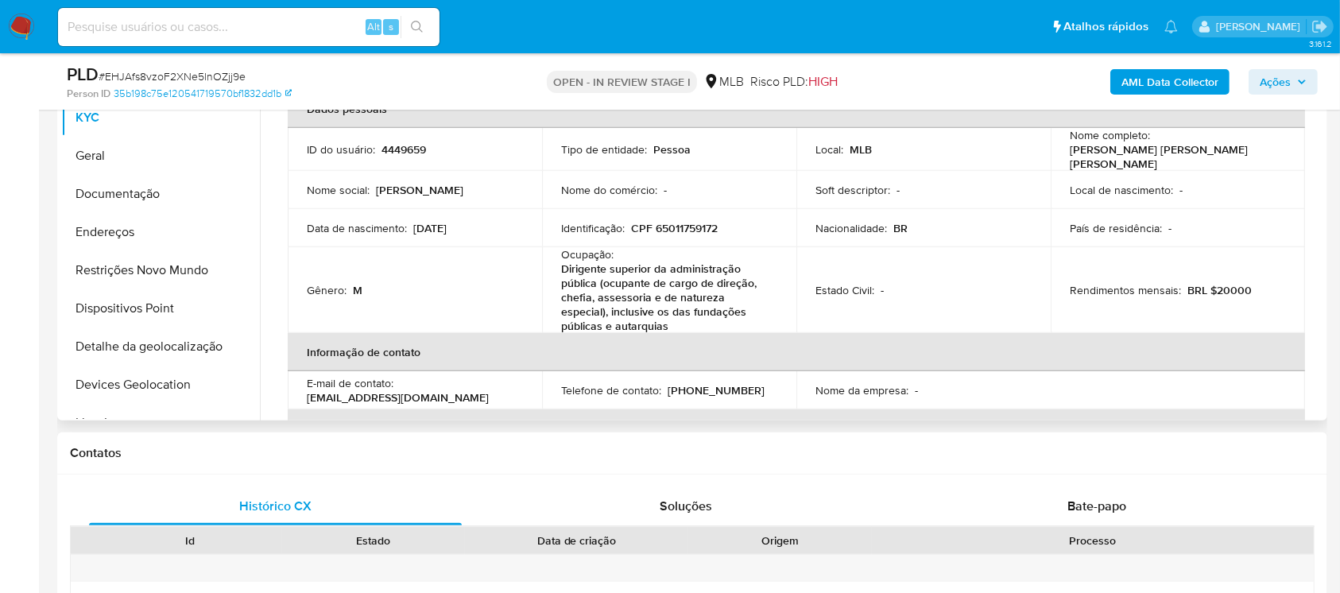
scroll to position [847, 0]
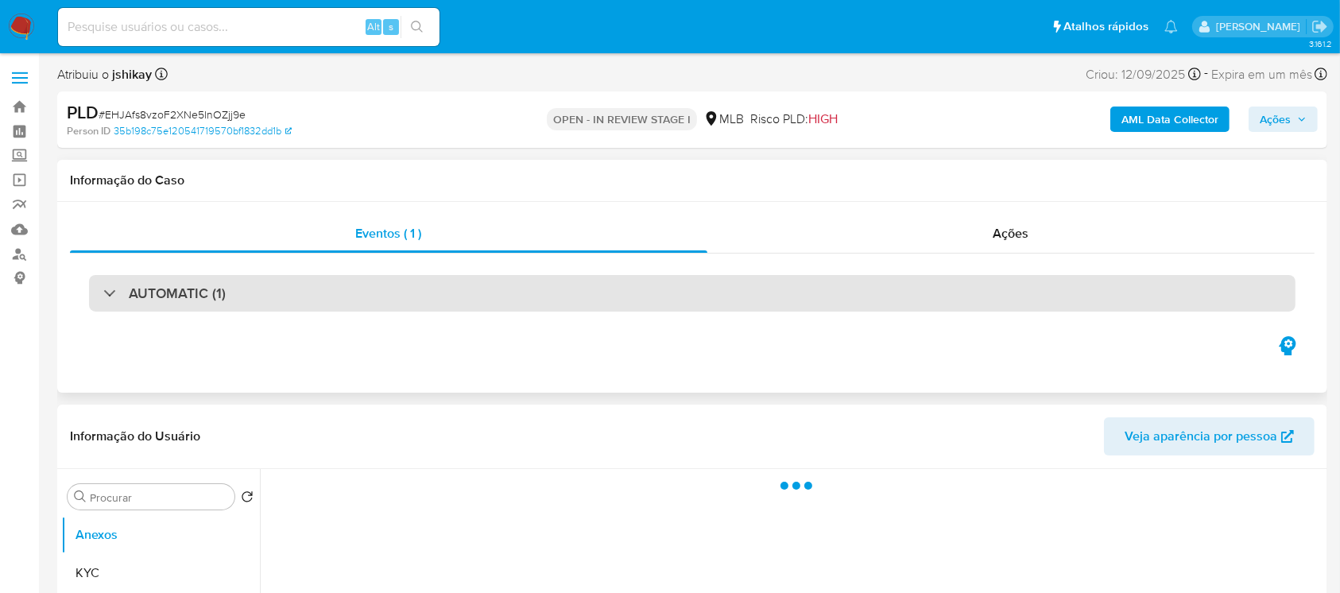
click at [105, 294] on div "AUTOMATIC (1)" at bounding box center [164, 292] width 122 height 17
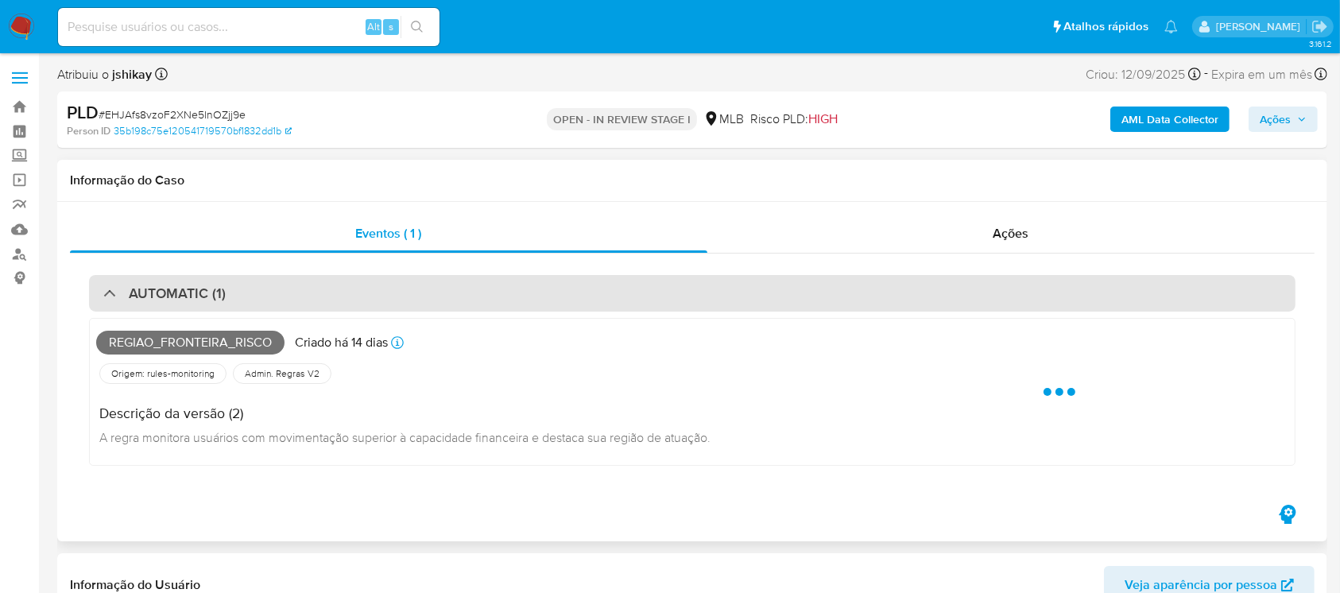
select select "10"
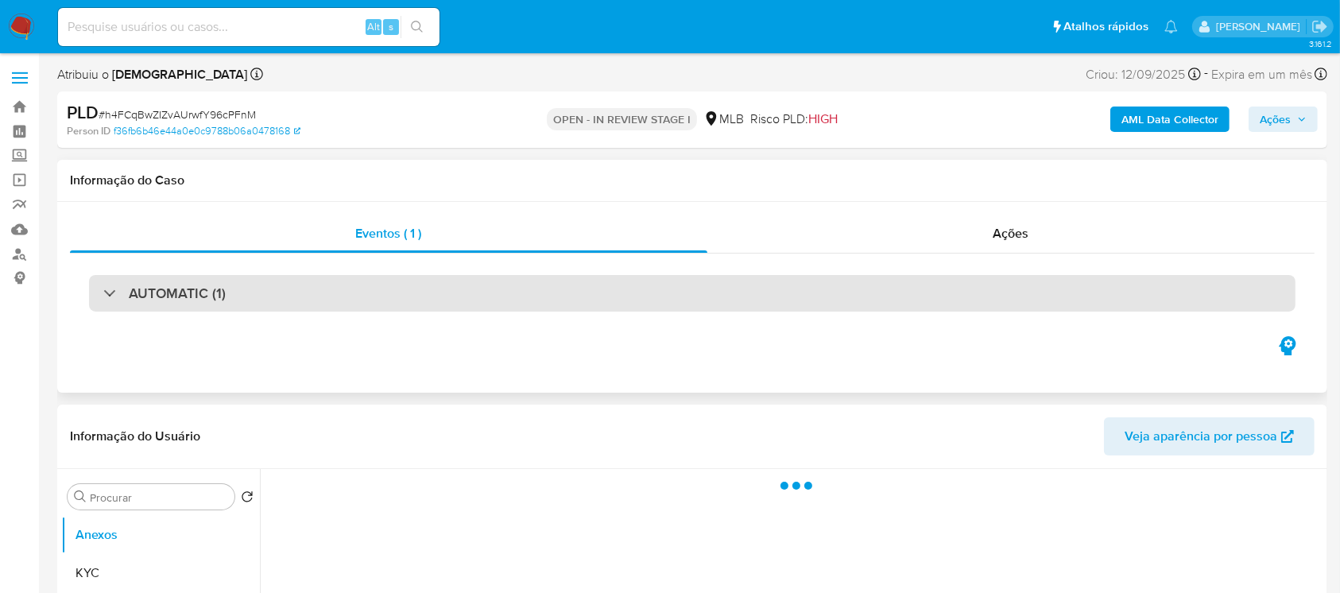
click at [103, 292] on div at bounding box center [103, 292] width 0 height 0
select select "10"
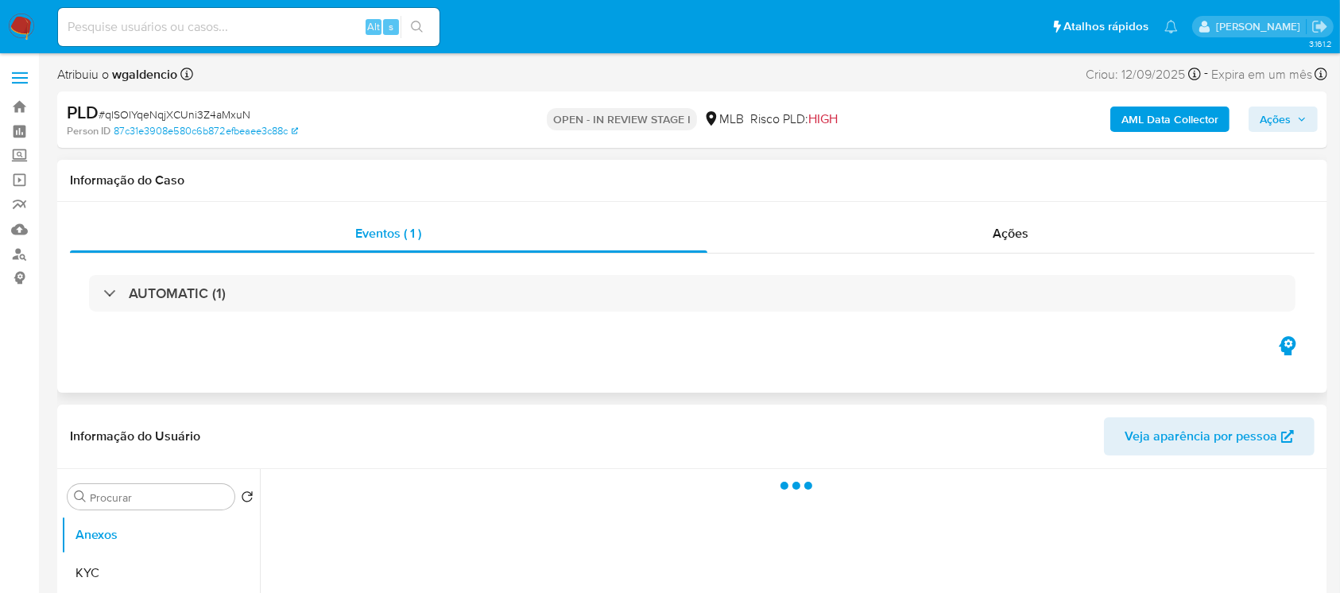
click at [105, 286] on div "AUTOMATIC (1)" at bounding box center [164, 292] width 122 height 17
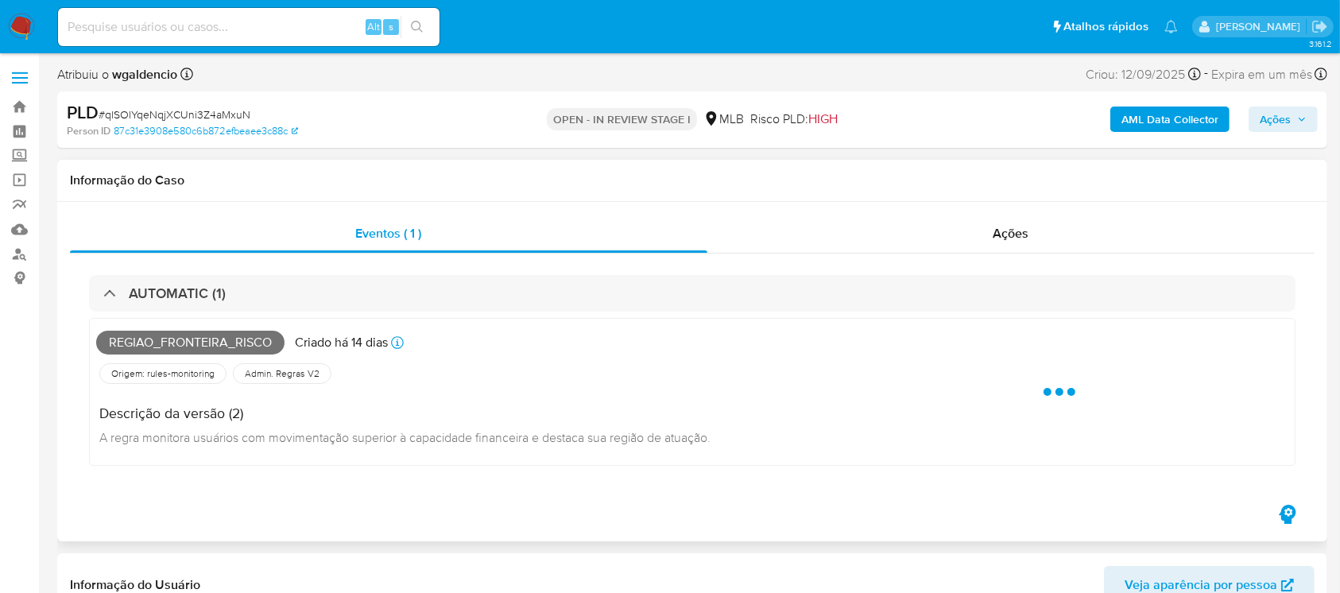
select select "10"
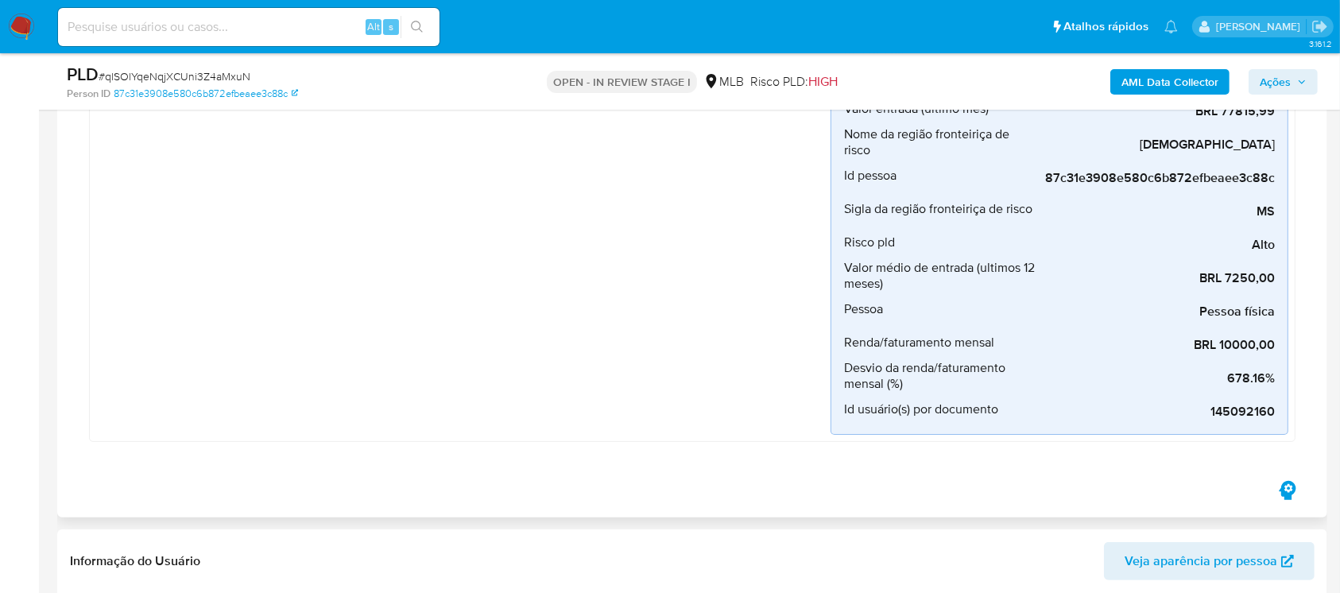
scroll to position [423, 0]
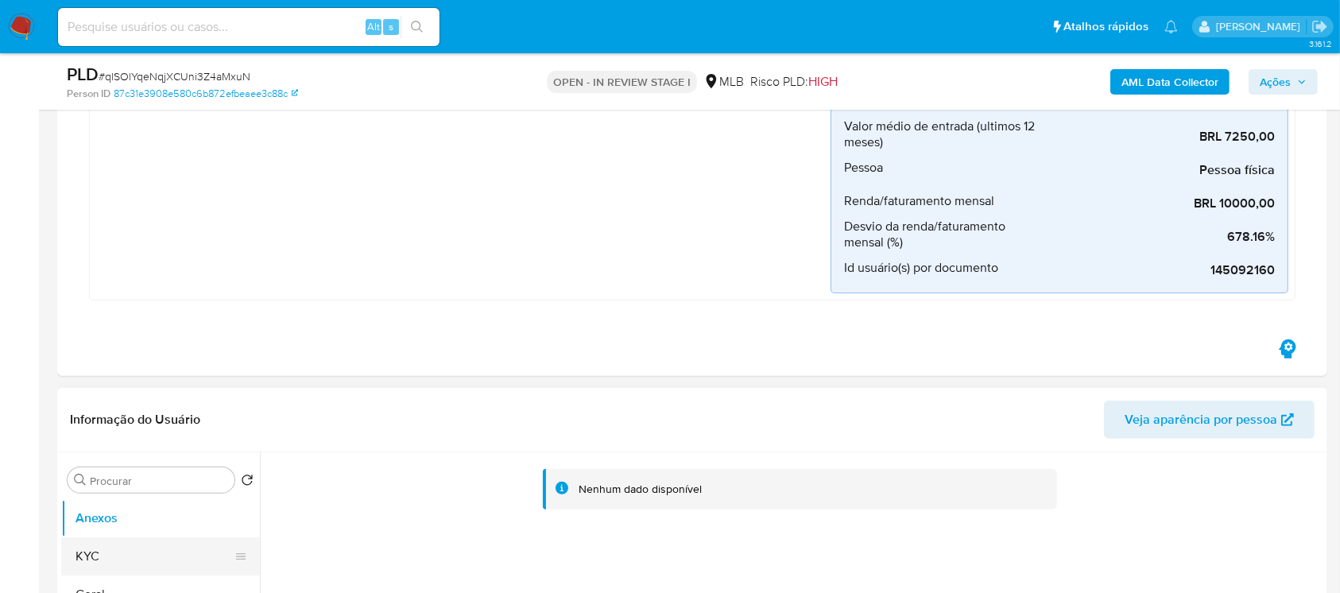
click at [76, 562] on button "KYC" at bounding box center [154, 556] width 186 height 38
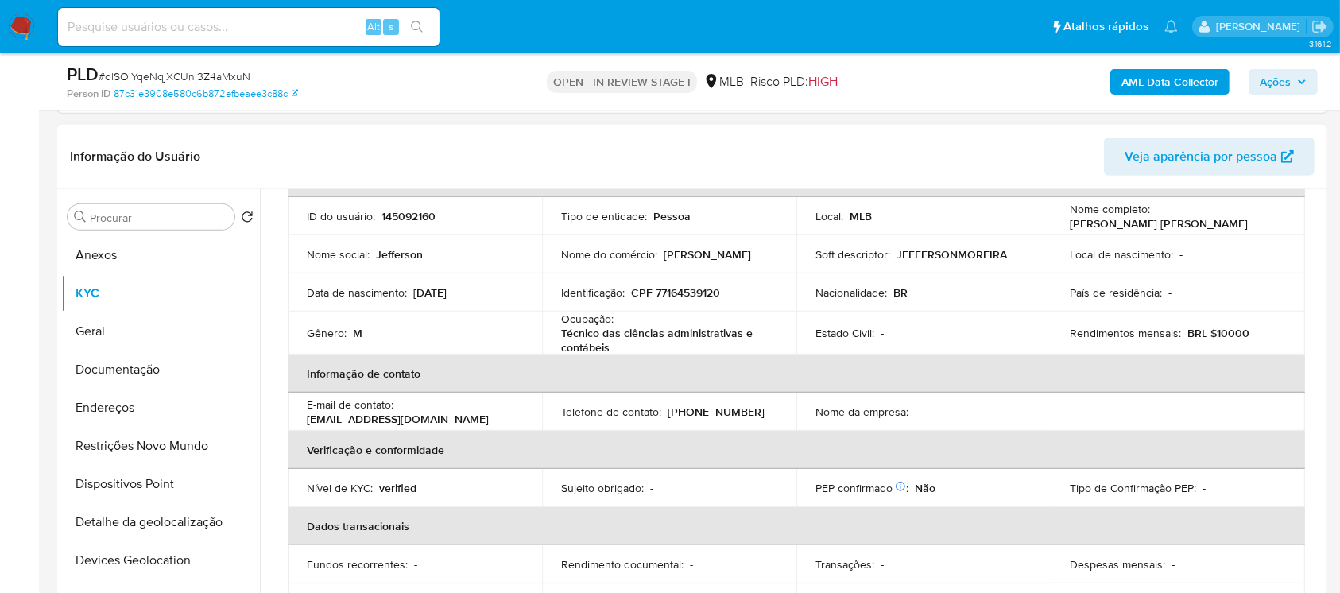
scroll to position [141, 0]
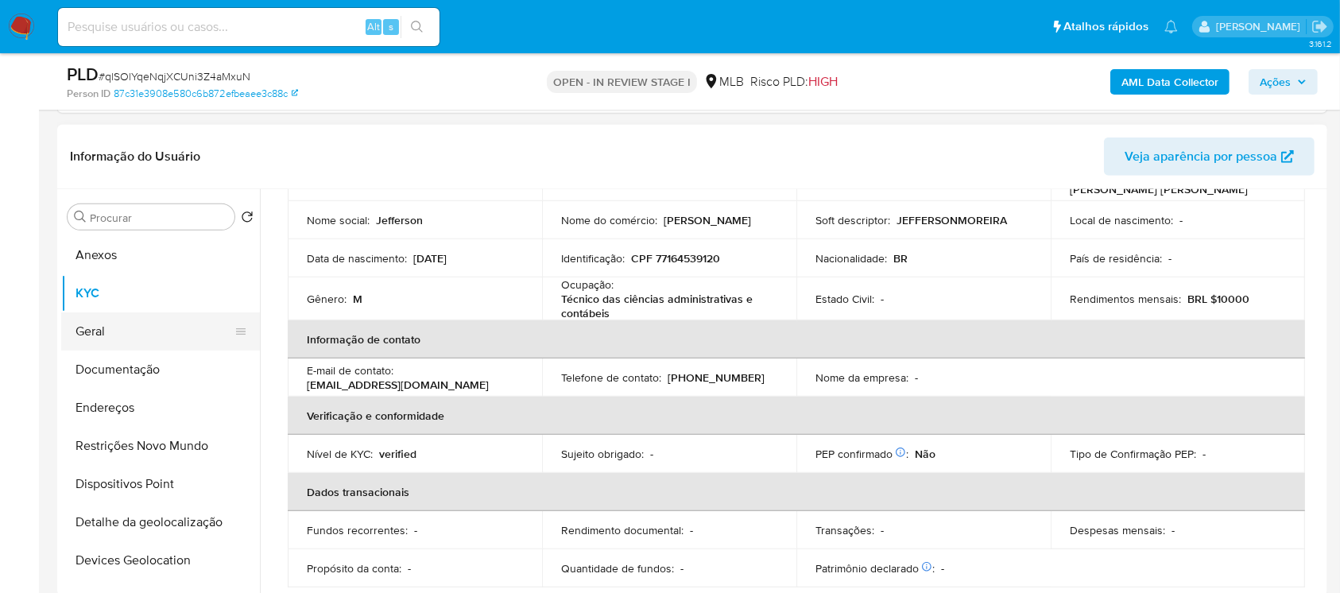
click at [99, 334] on button "Geral" at bounding box center [154, 331] width 186 height 38
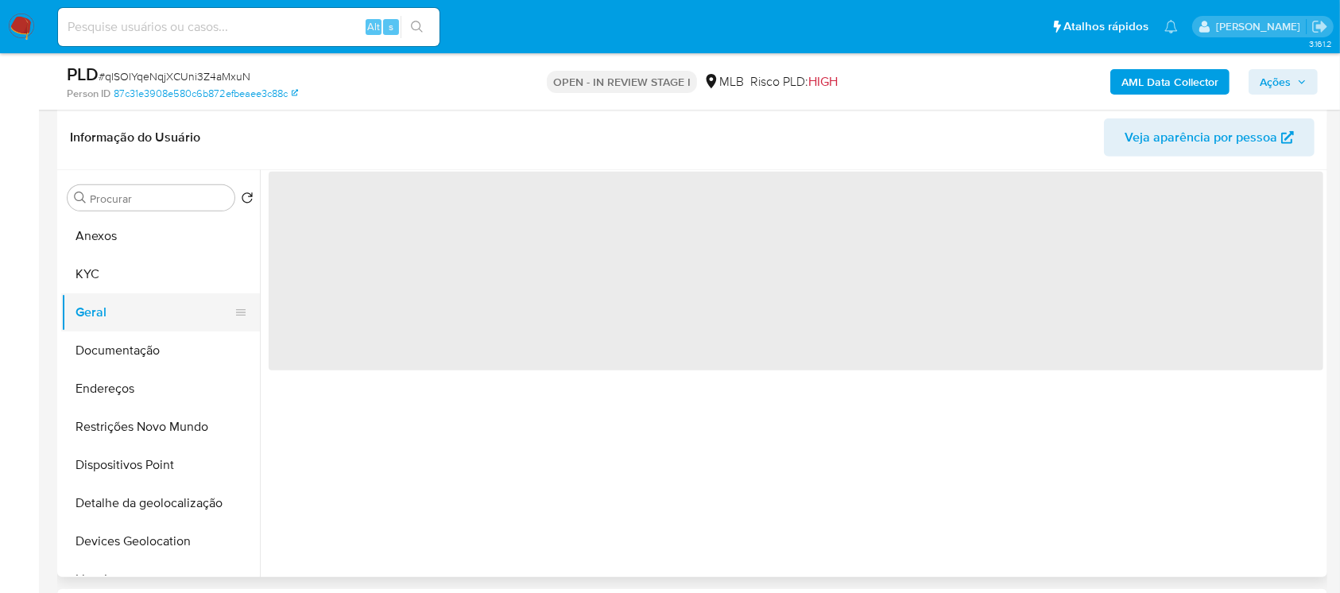
scroll to position [0, 0]
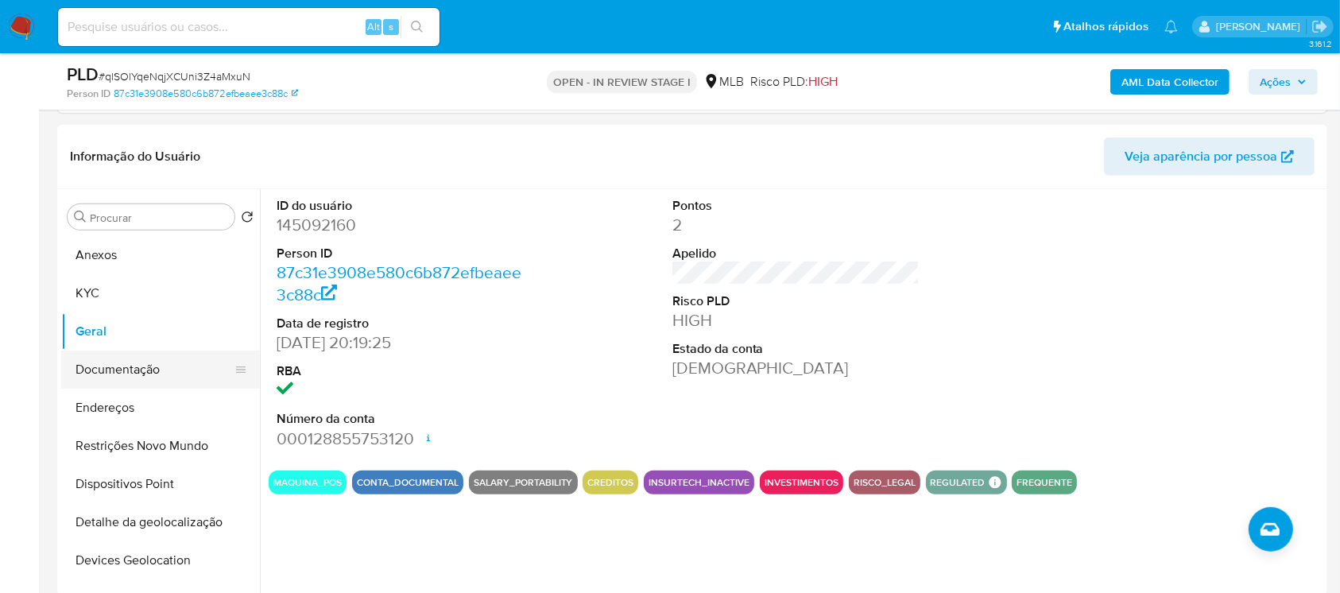
click at [87, 374] on button "Documentação" at bounding box center [154, 369] width 186 height 38
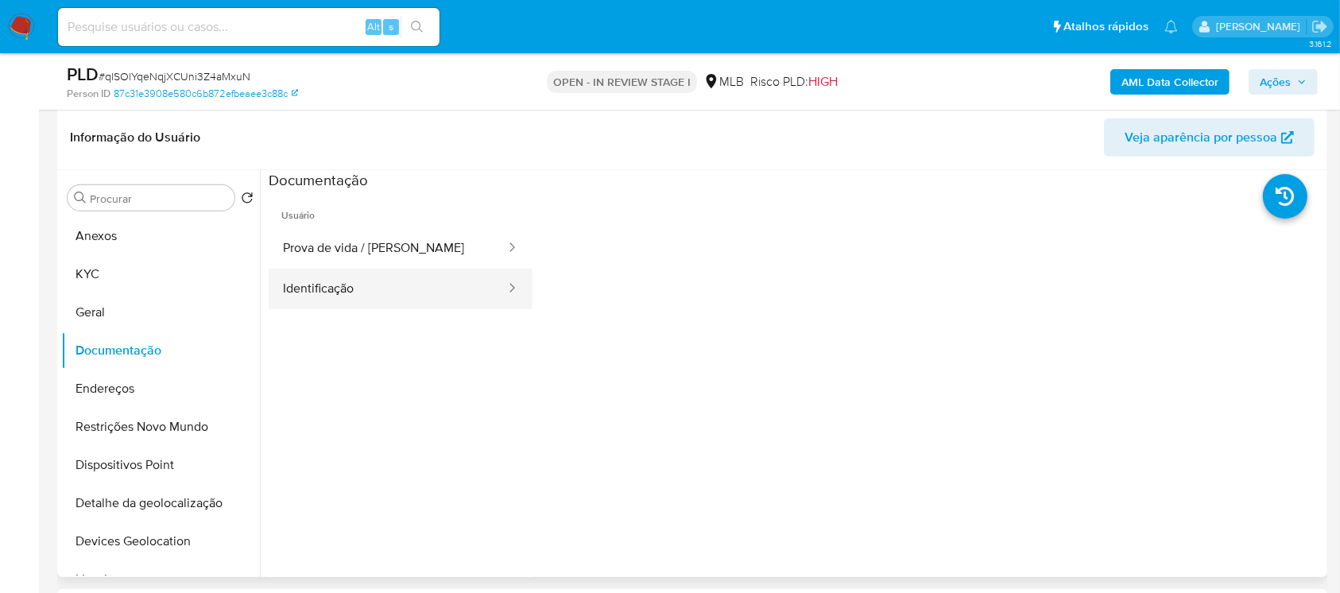
click at [320, 291] on button "Identificação" at bounding box center [388, 289] width 238 height 41
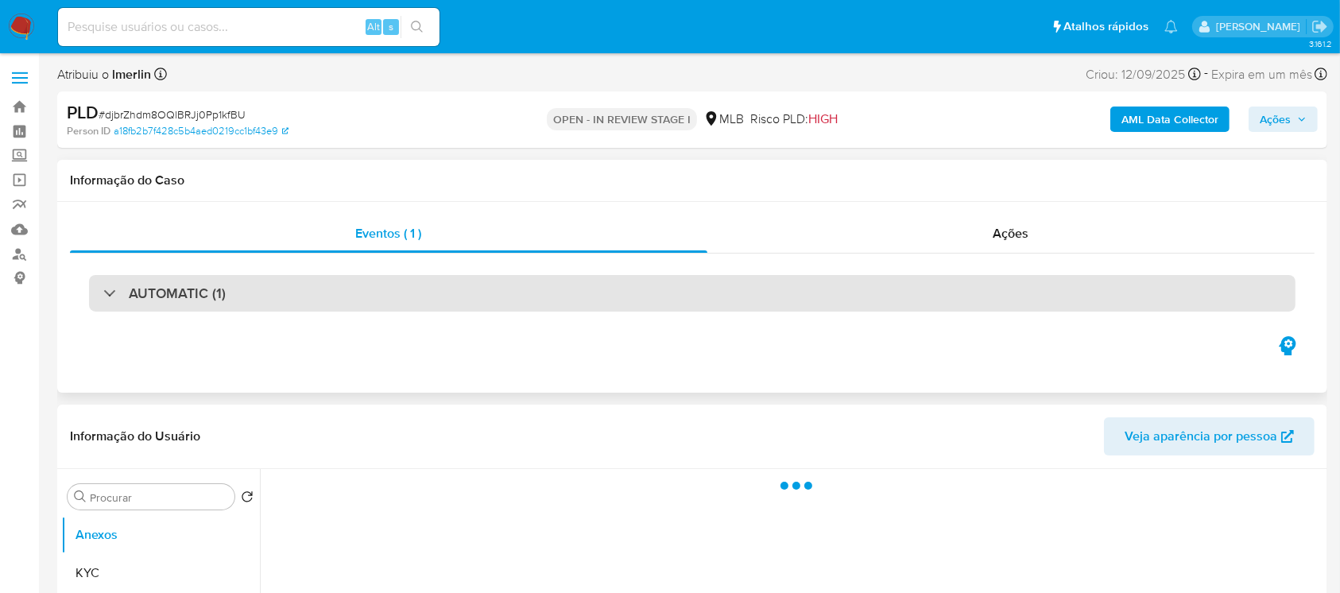
click at [114, 296] on div "AUTOMATIC (1)" at bounding box center [164, 292] width 122 height 17
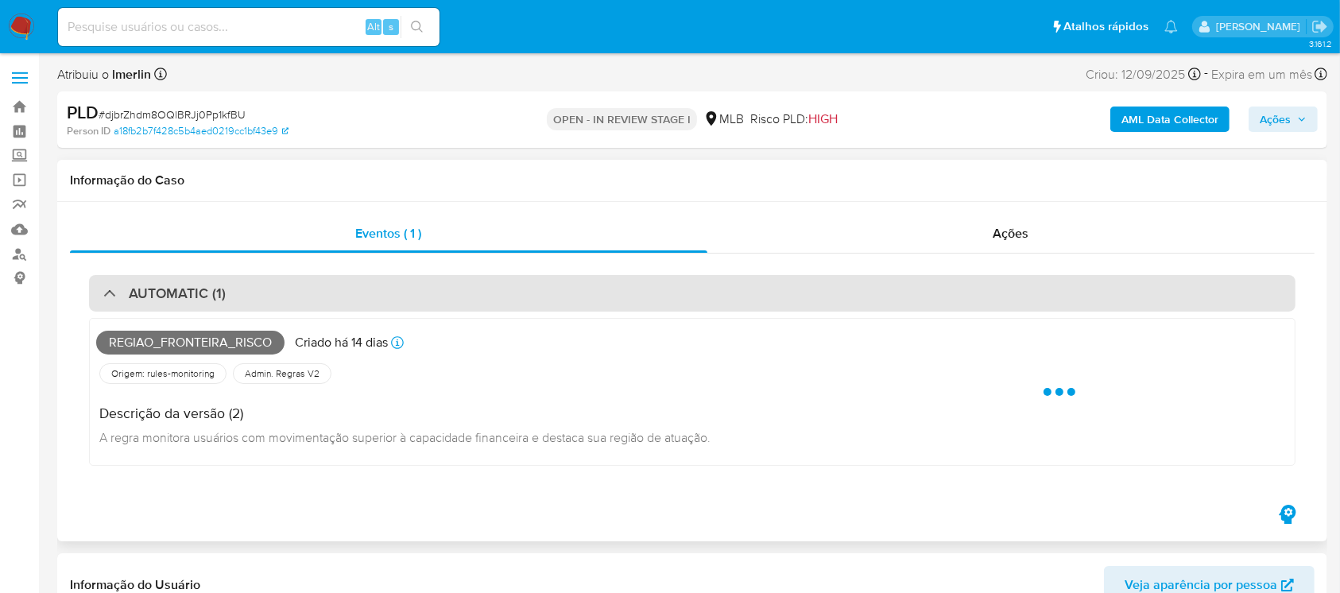
select select "10"
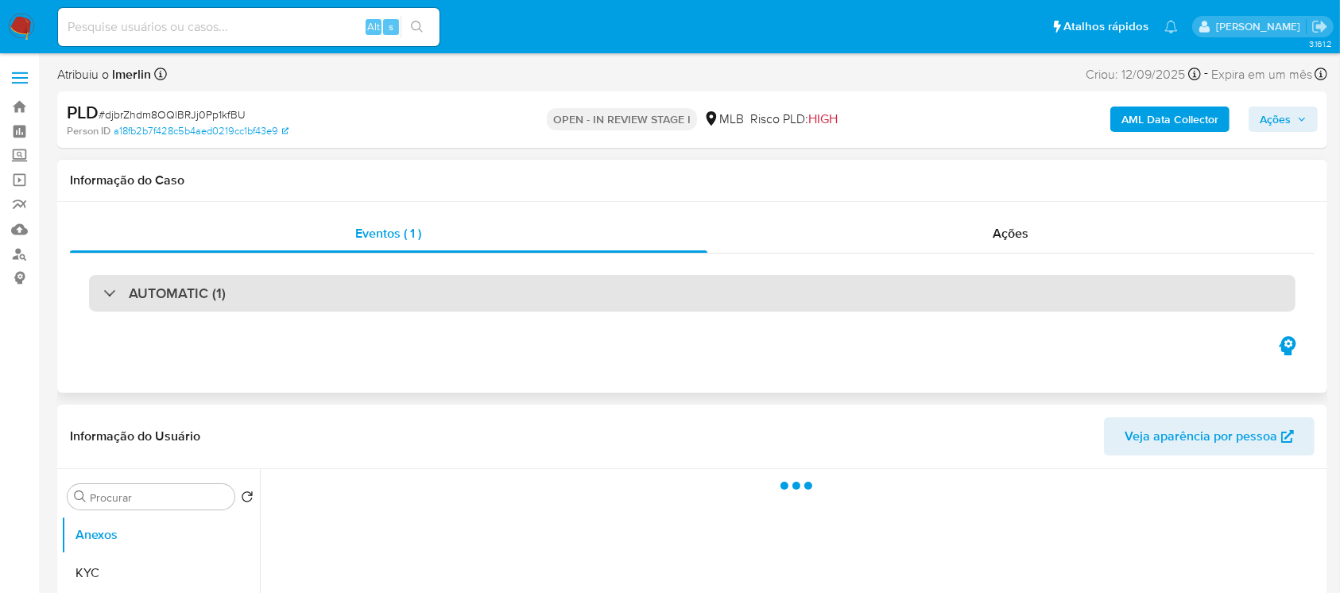
click at [103, 292] on div at bounding box center [103, 292] width 0 height 0
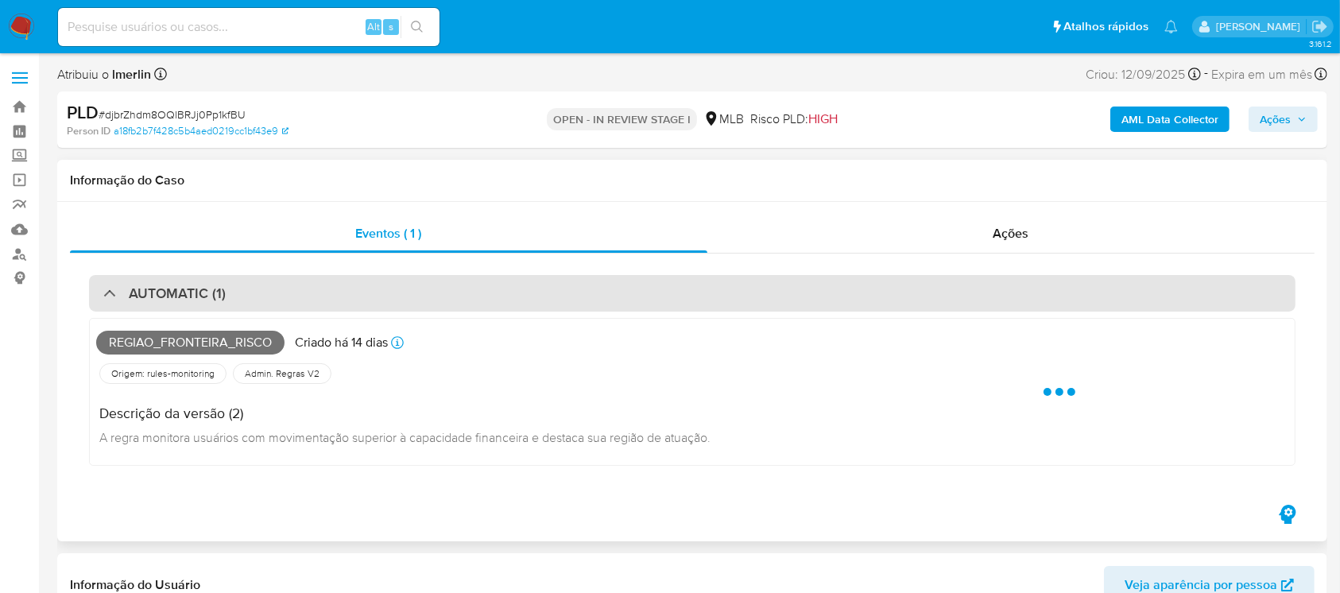
select select "10"
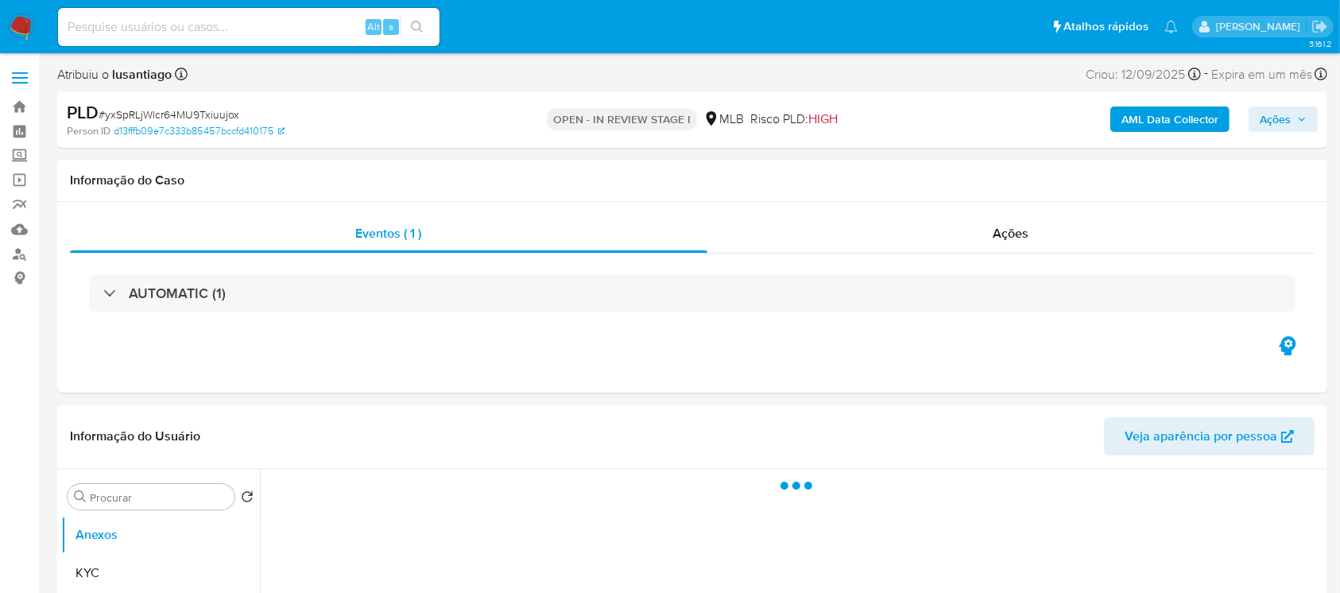
click at [103, 292] on div at bounding box center [103, 292] width 0 height 0
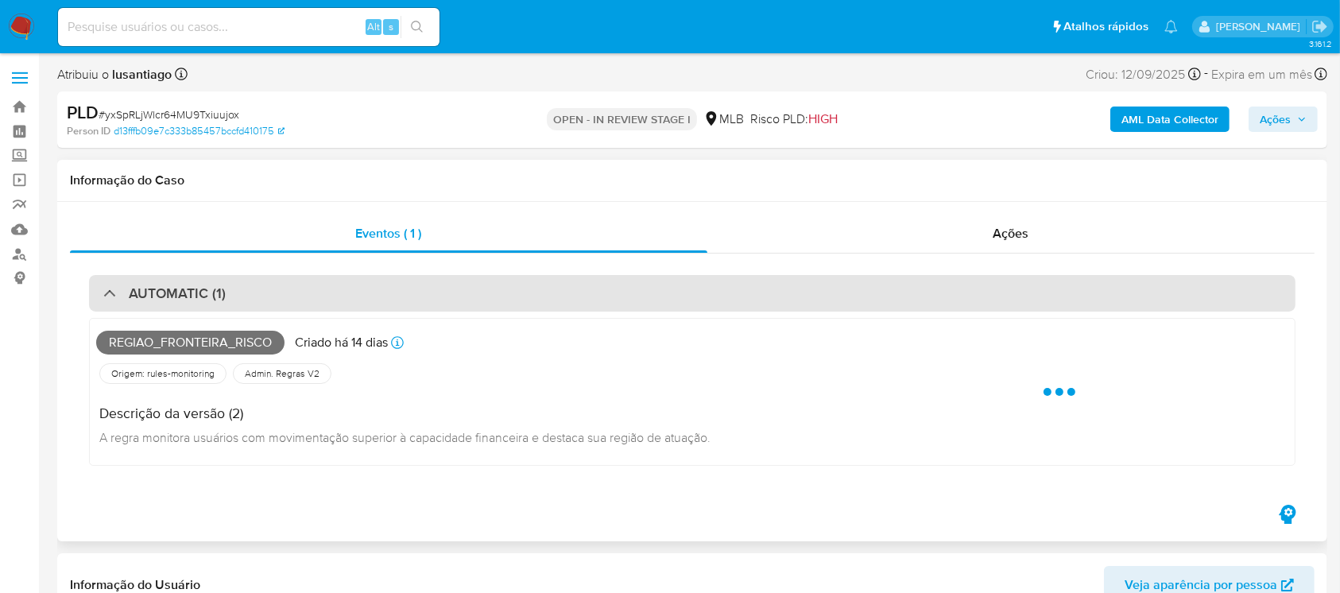
select select "10"
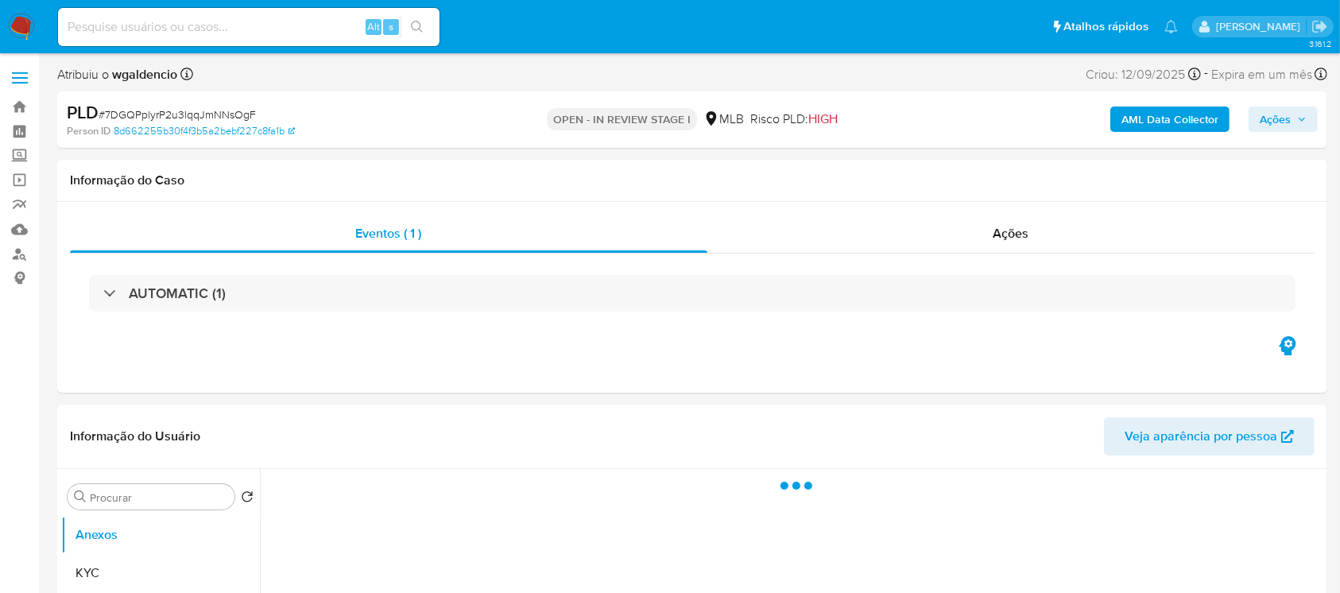
select select "10"
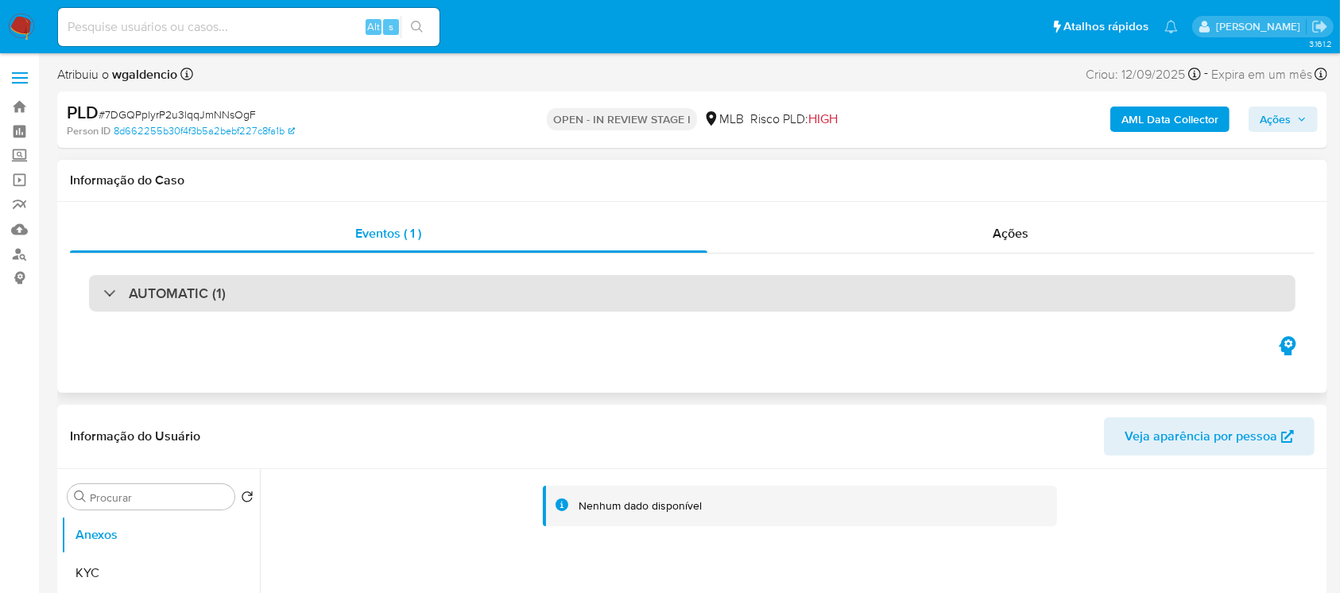
click at [95, 288] on div "AUTOMATIC (1)" at bounding box center [692, 293] width 1206 height 37
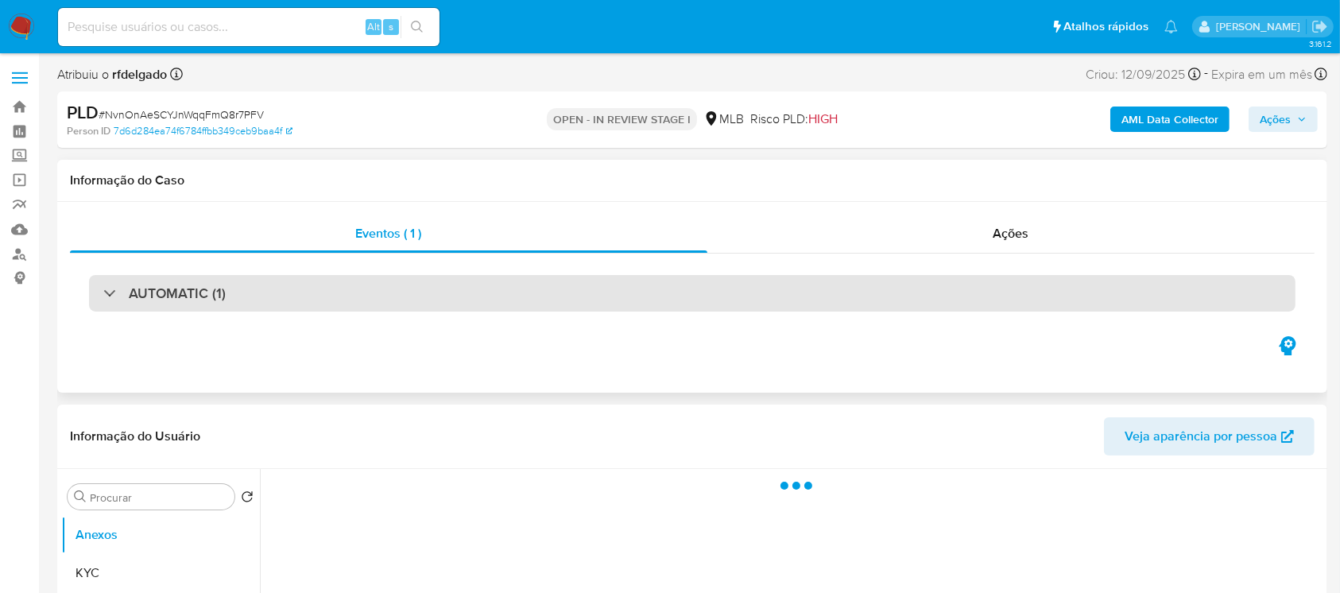
click at [107, 298] on div "AUTOMATIC (1)" at bounding box center [164, 292] width 122 height 17
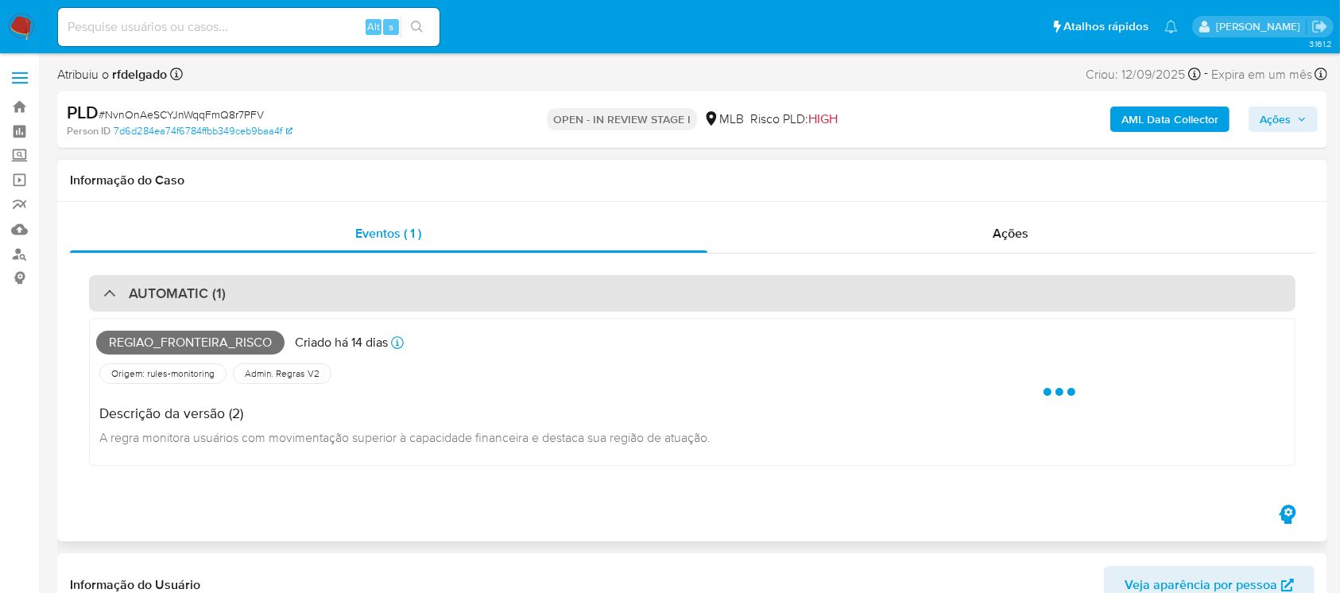
select select "10"
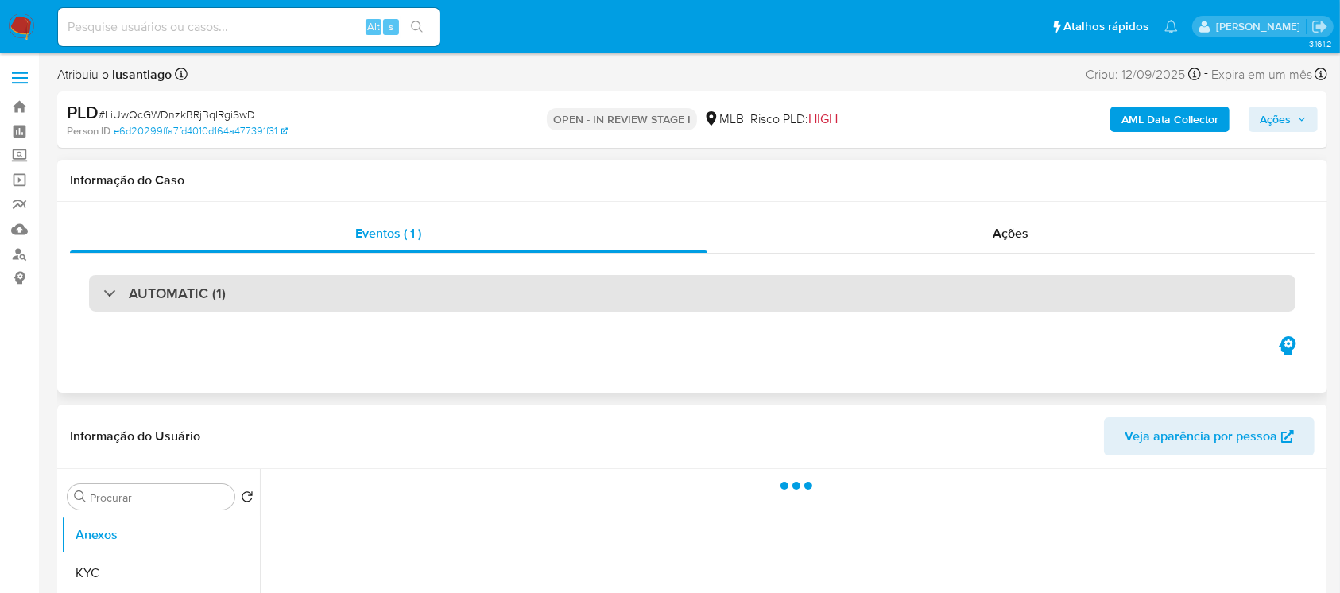
click at [107, 296] on div "AUTOMATIC (1)" at bounding box center [164, 292] width 122 height 17
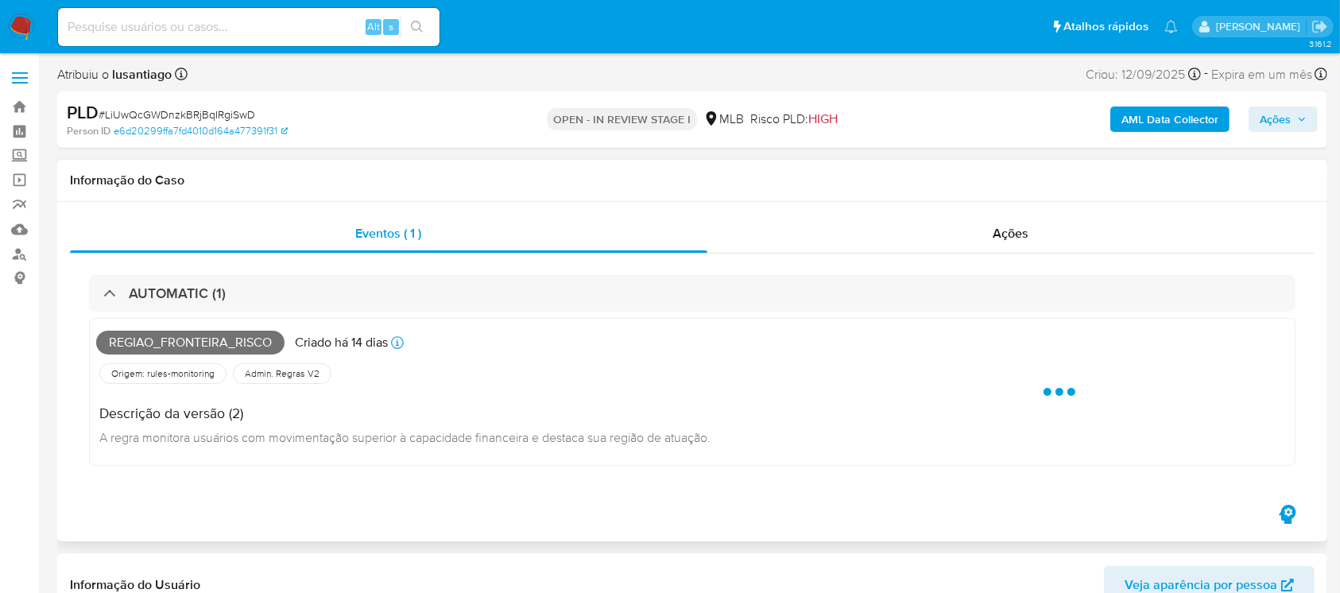
select select "10"
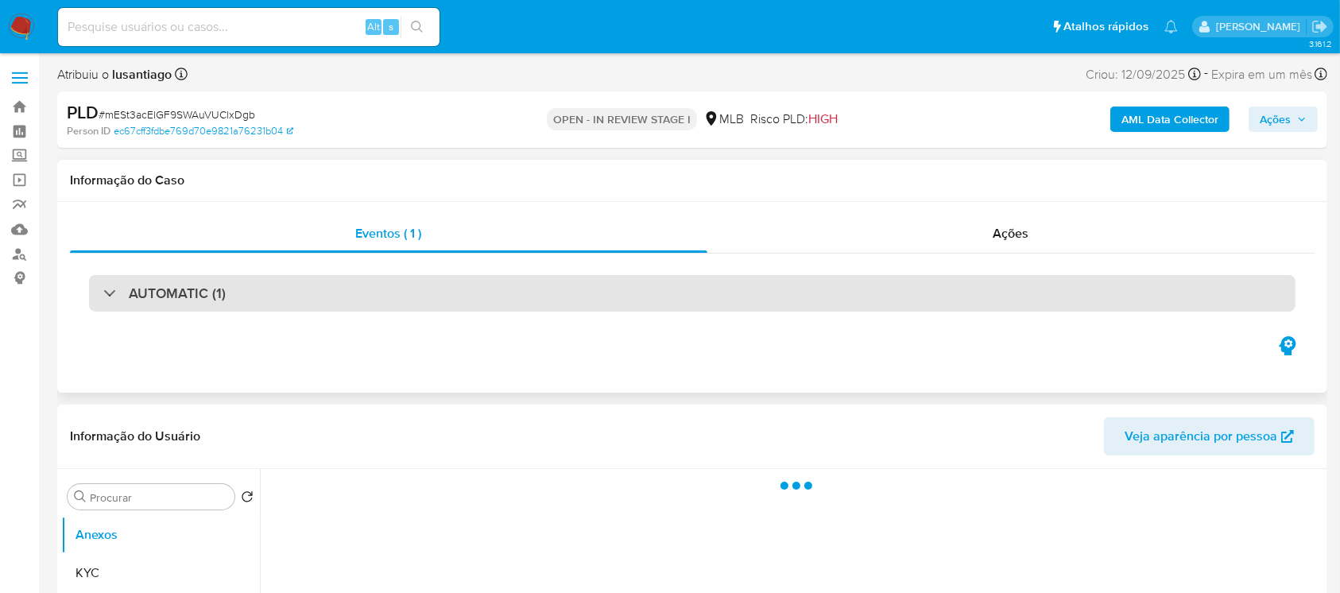
click at [108, 296] on div "AUTOMATIC (1)" at bounding box center [164, 292] width 122 height 17
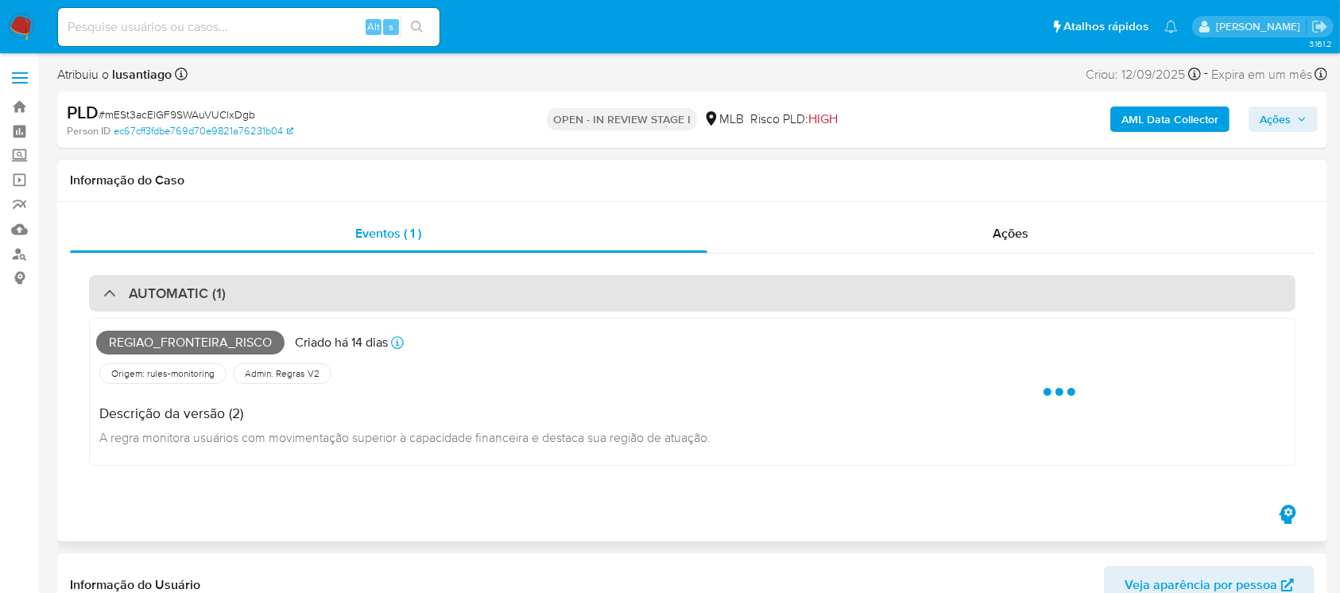
select select "10"
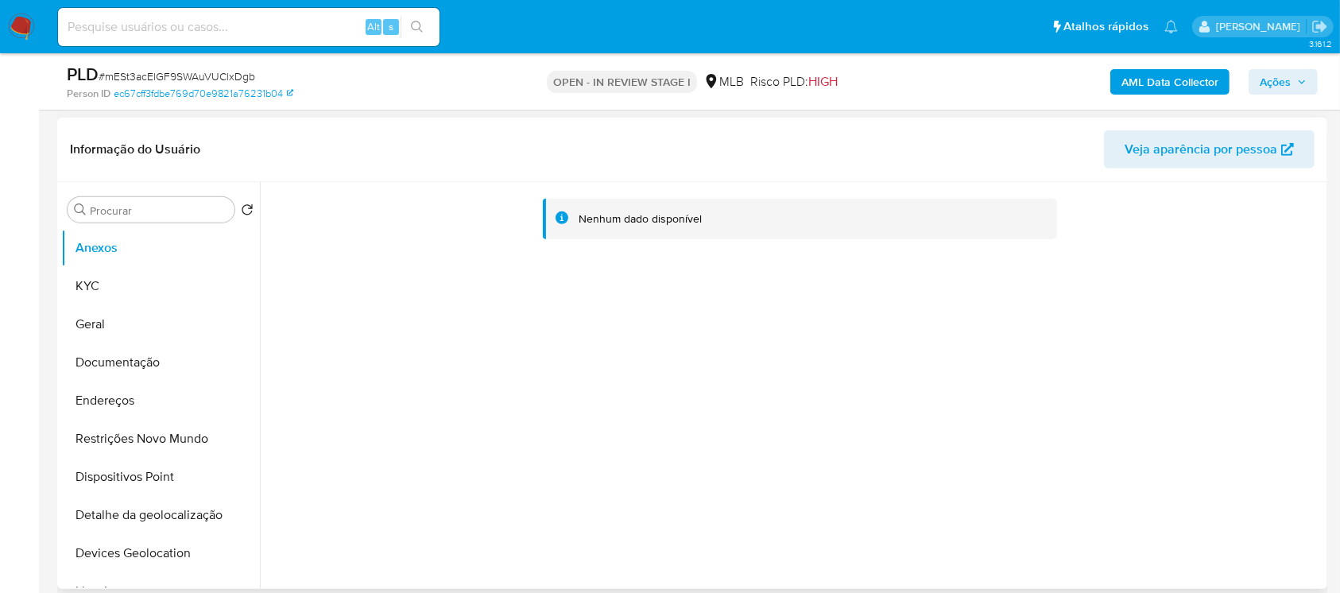
scroll to position [706, 0]
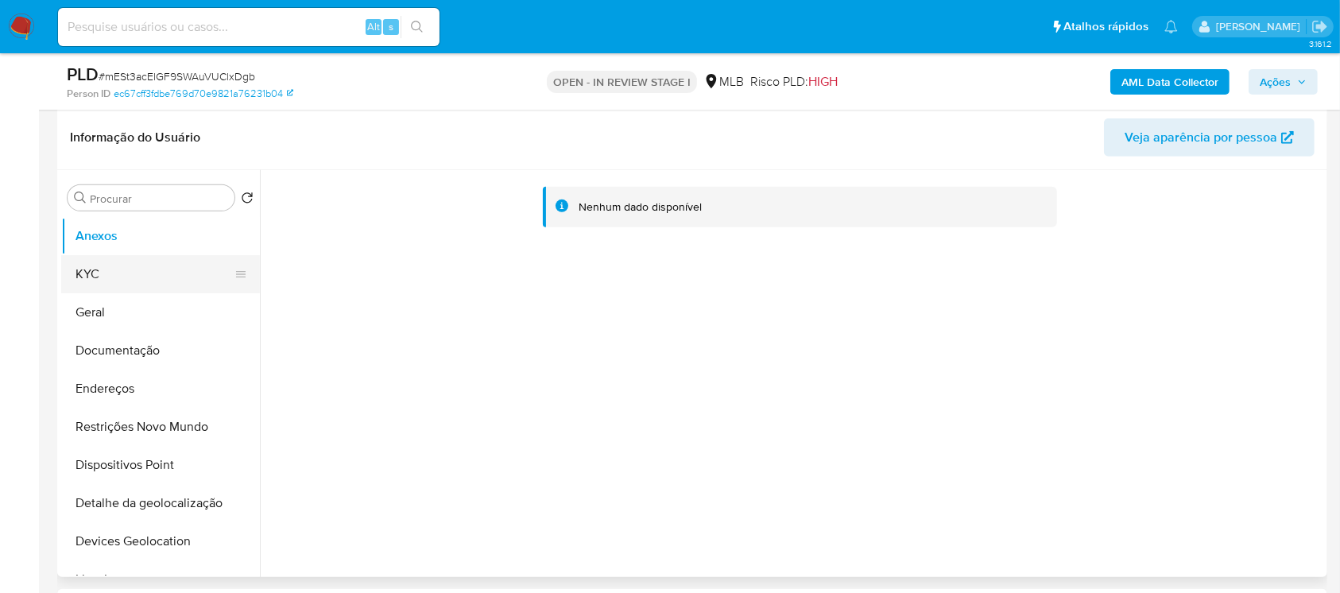
click at [76, 282] on button "KYC" at bounding box center [154, 274] width 186 height 38
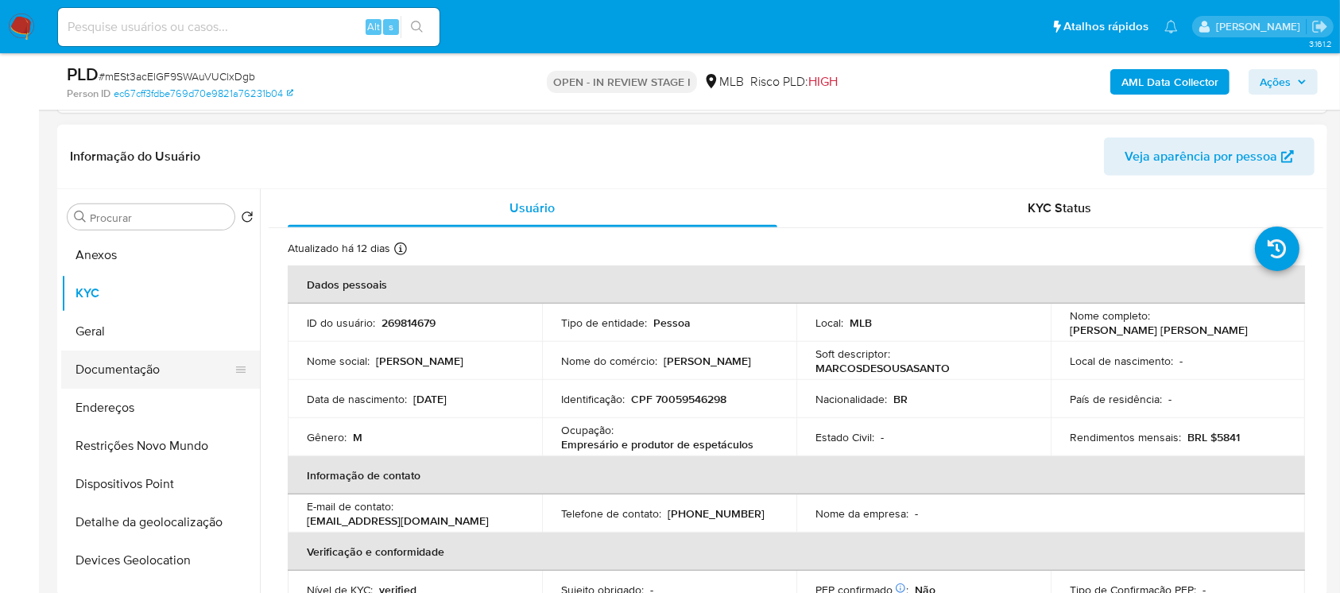
click at [106, 377] on button "Documentação" at bounding box center [154, 369] width 186 height 38
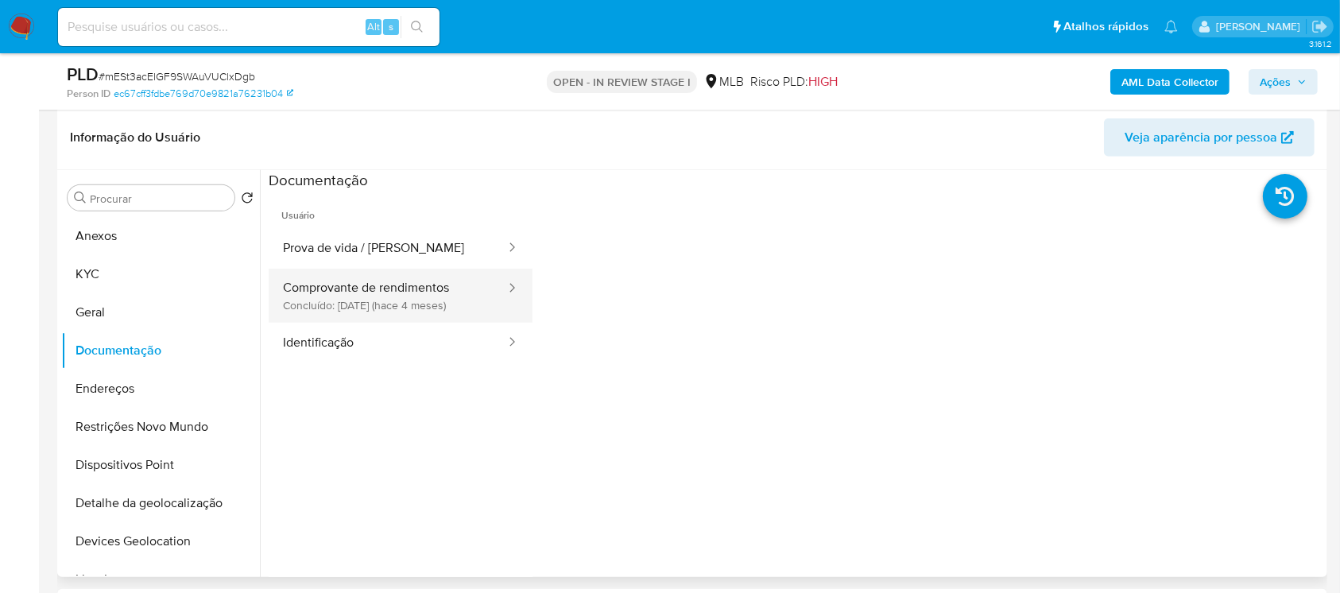
click at [361, 296] on button "Comprovante de rendimentos Concluído: 18/05/2025 (hace 4 meses)" at bounding box center [388, 296] width 238 height 54
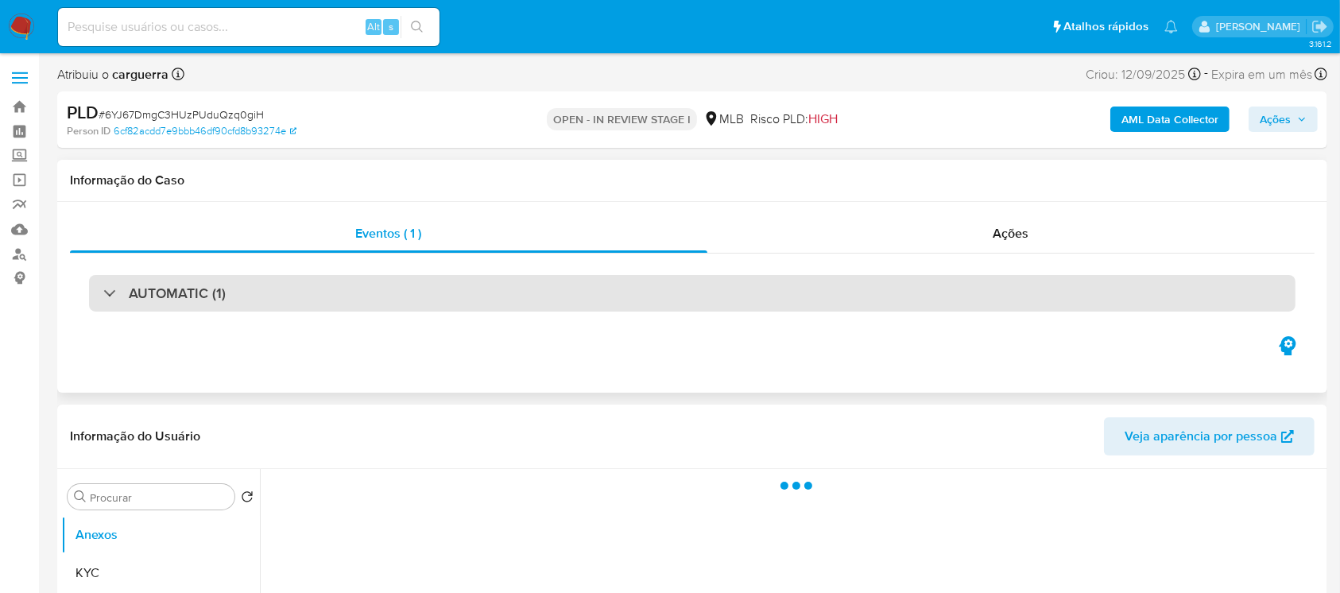
click at [103, 292] on div at bounding box center [103, 292] width 0 height 0
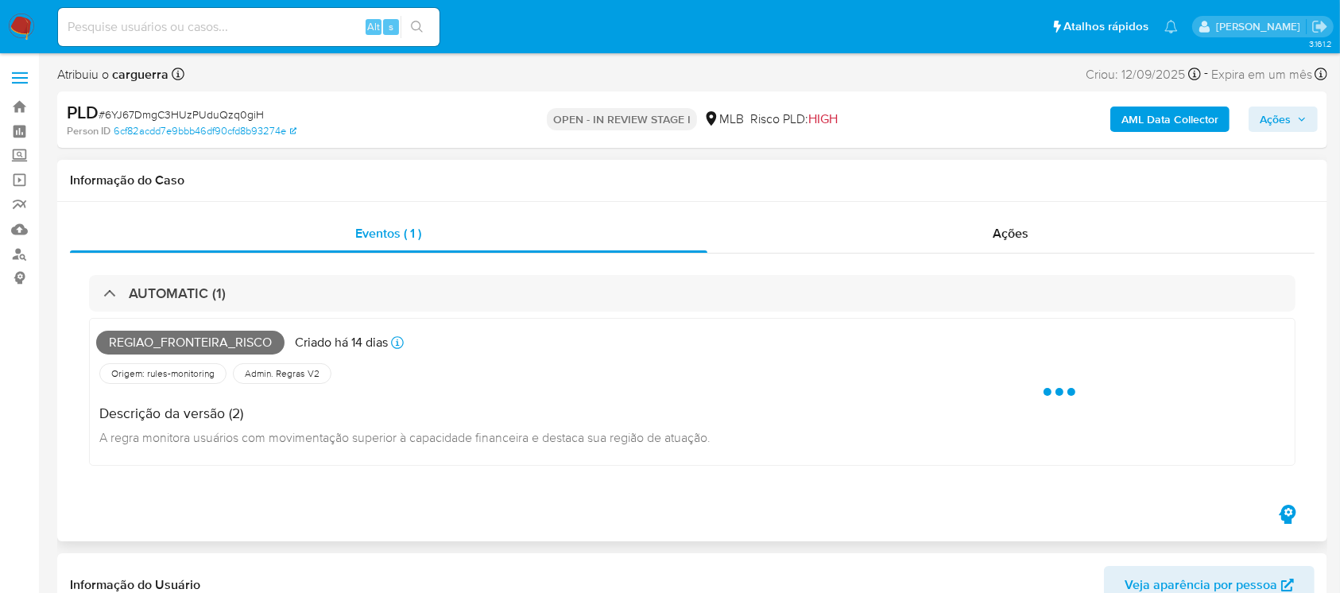
select select "10"
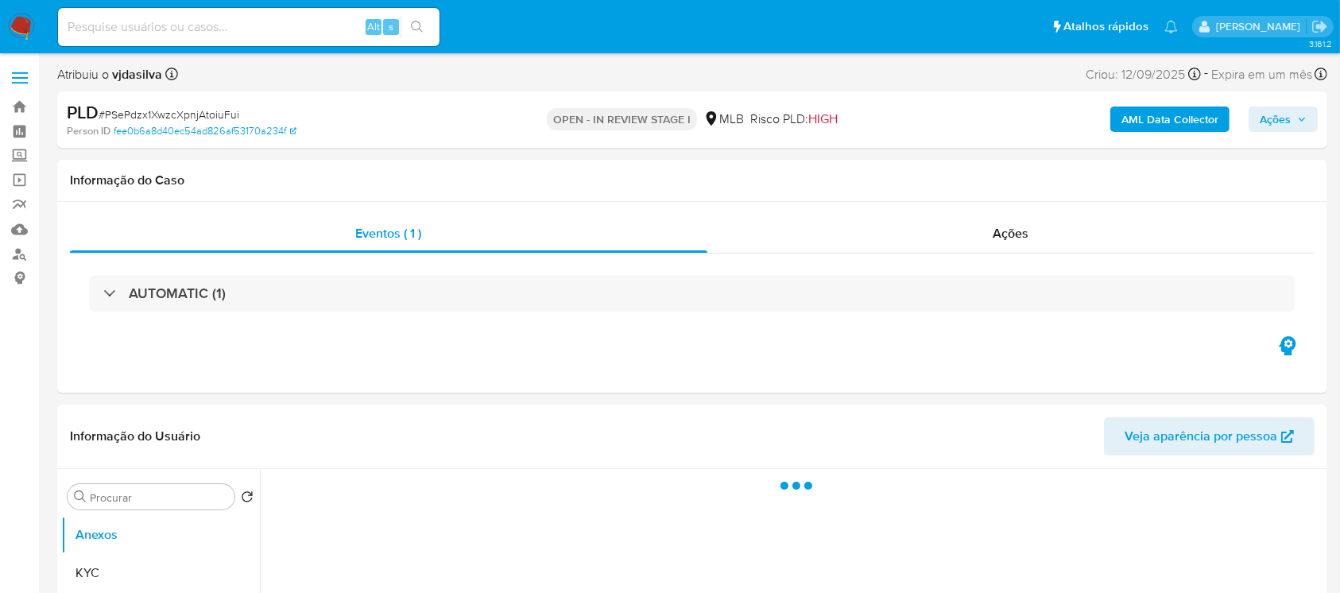
click at [103, 292] on div at bounding box center [103, 292] width 0 height 0
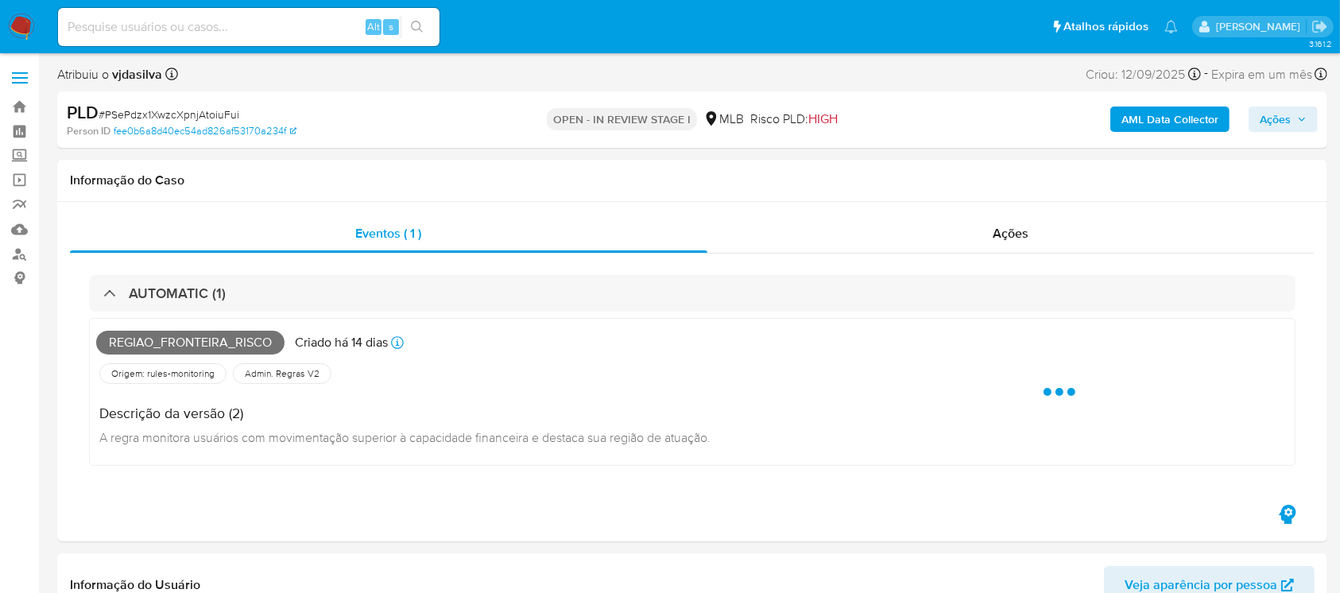
select select "10"
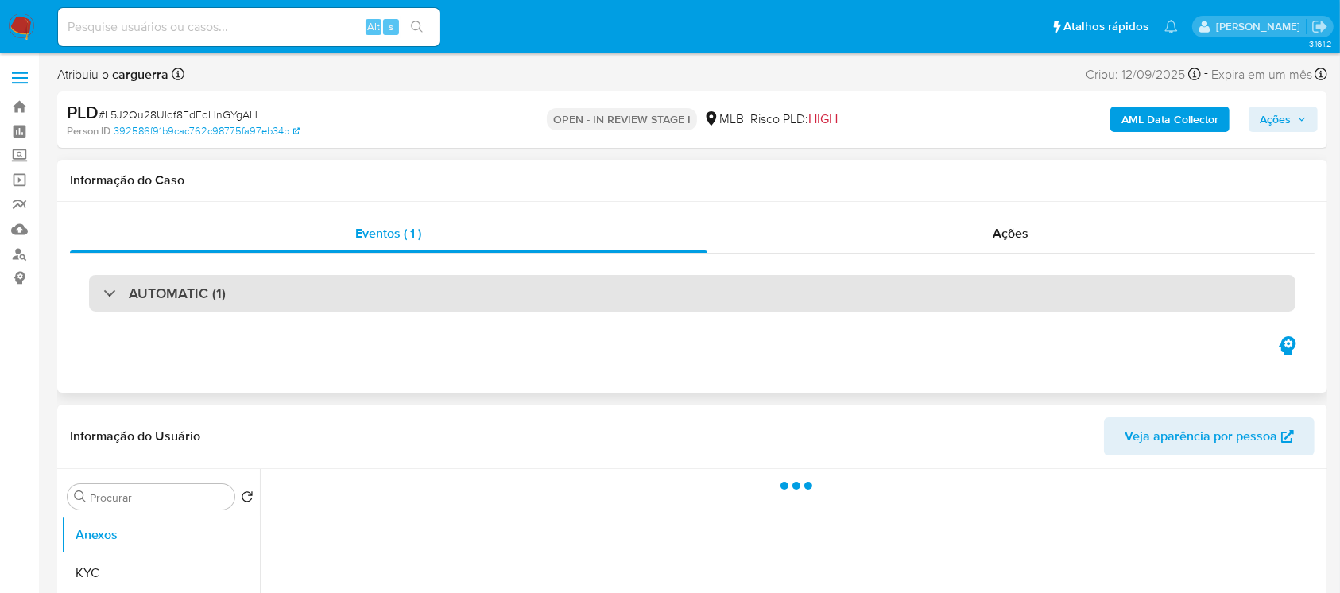
click at [103, 292] on div at bounding box center [103, 292] width 0 height 0
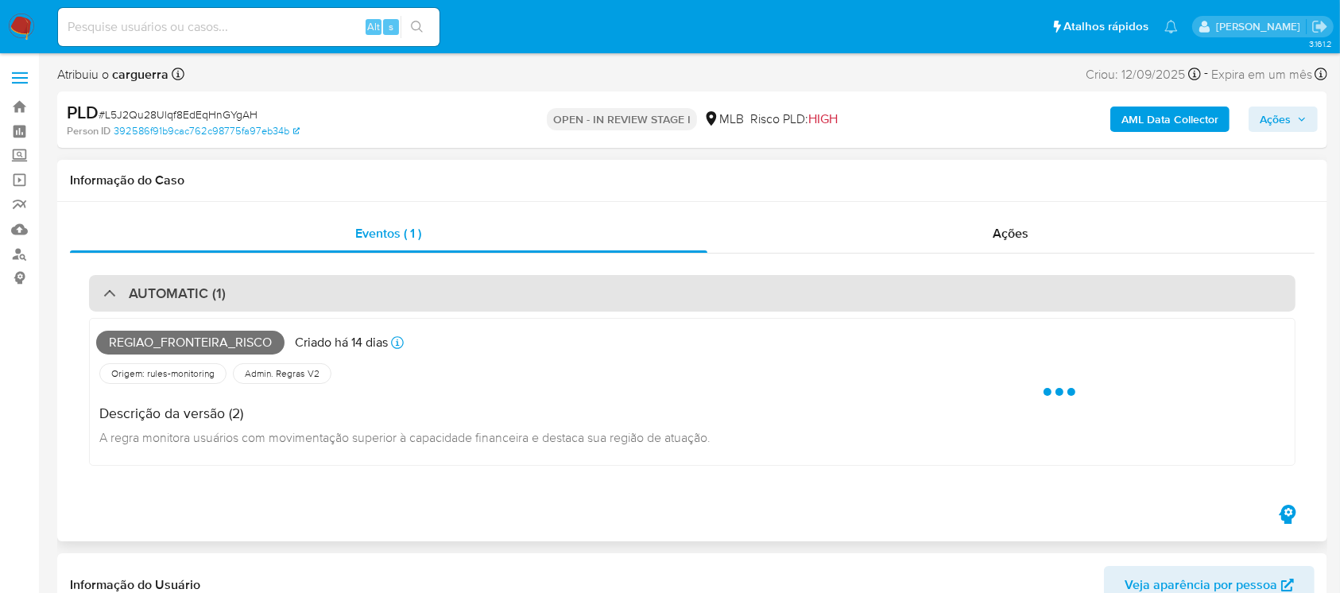
select select "10"
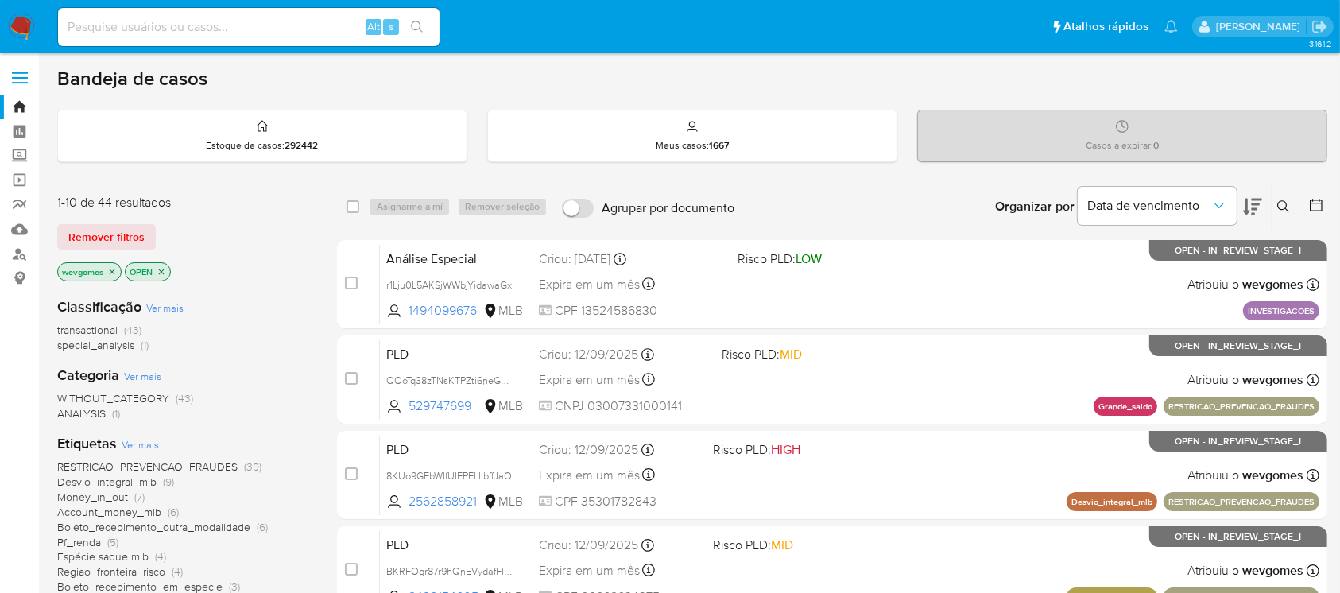
click at [108, 270] on icon "close-filter" at bounding box center [112, 272] width 10 height 10
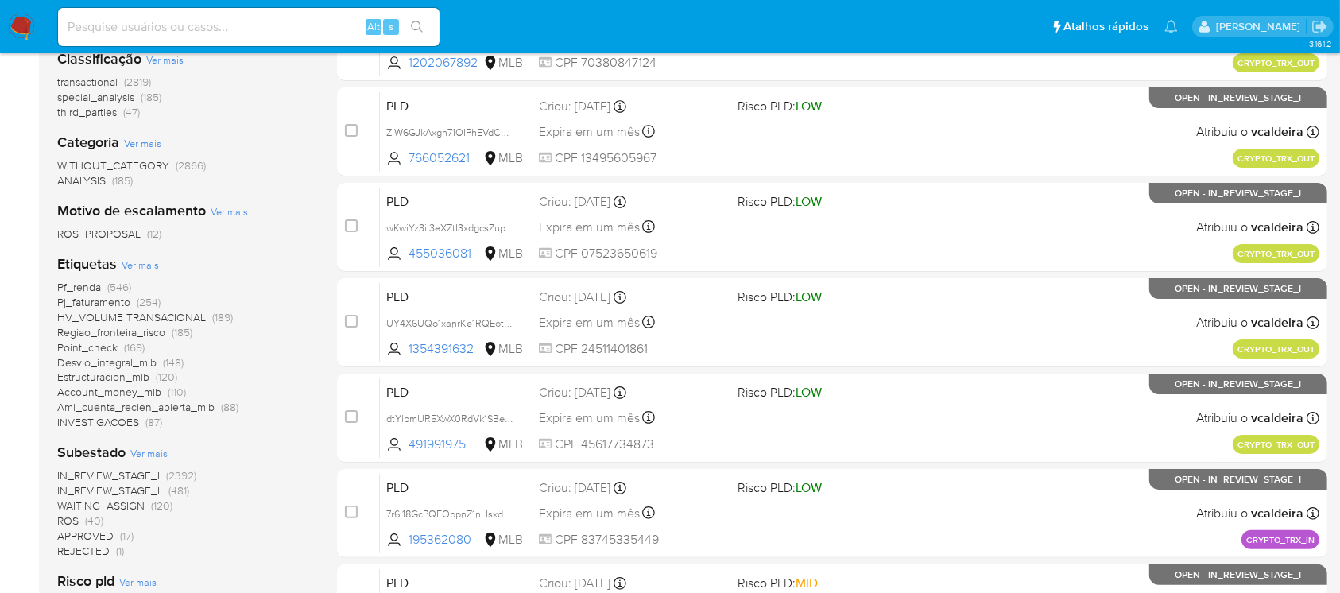
scroll to position [282, 0]
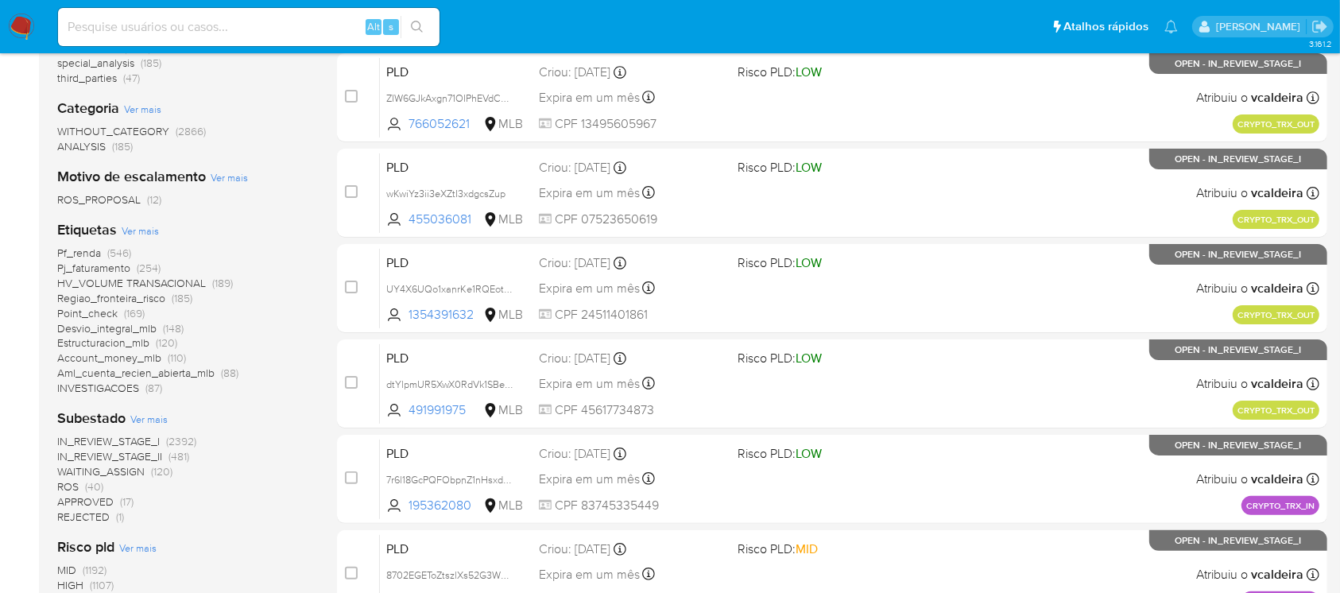
click at [96, 359] on span "Account_money_mlb" at bounding box center [109, 358] width 104 height 16
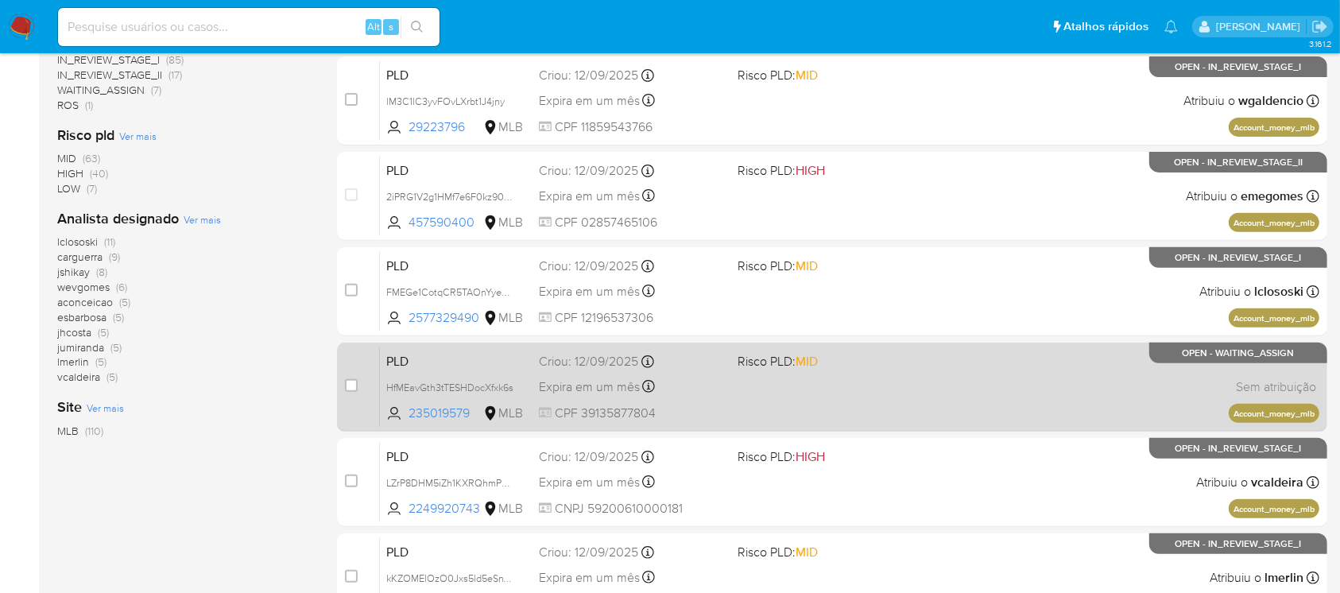
scroll to position [718, 0]
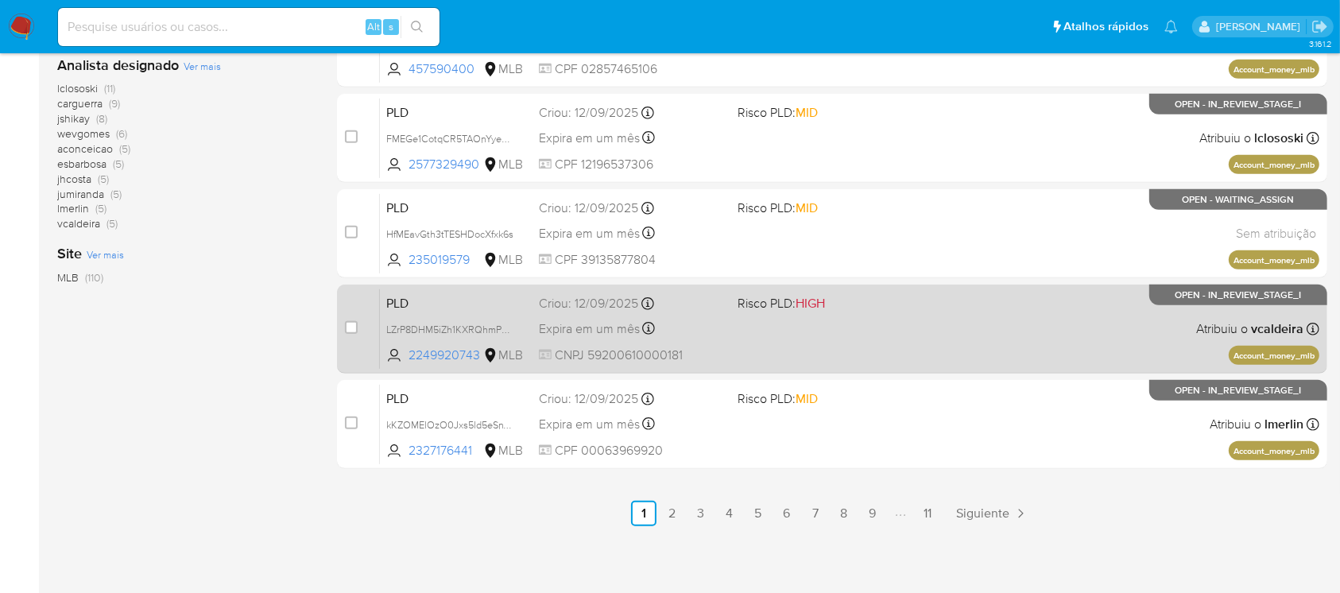
click at [769, 364] on div "PLD LZrP8DHM5iZh1KXRQhmPvb7E 2249920743 MLB Risco PLD: HIGH Criou: 12/09/2025 C…" at bounding box center [849, 328] width 939 height 80
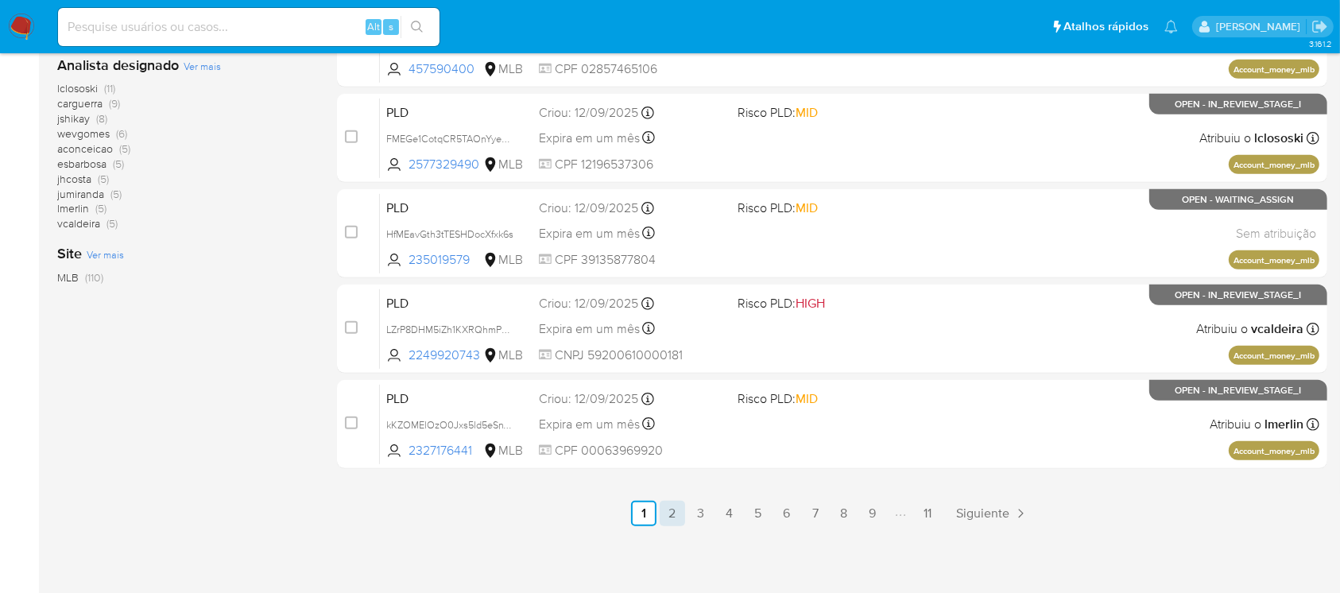
click at [664, 512] on link "2" at bounding box center [671, 513] width 25 height 25
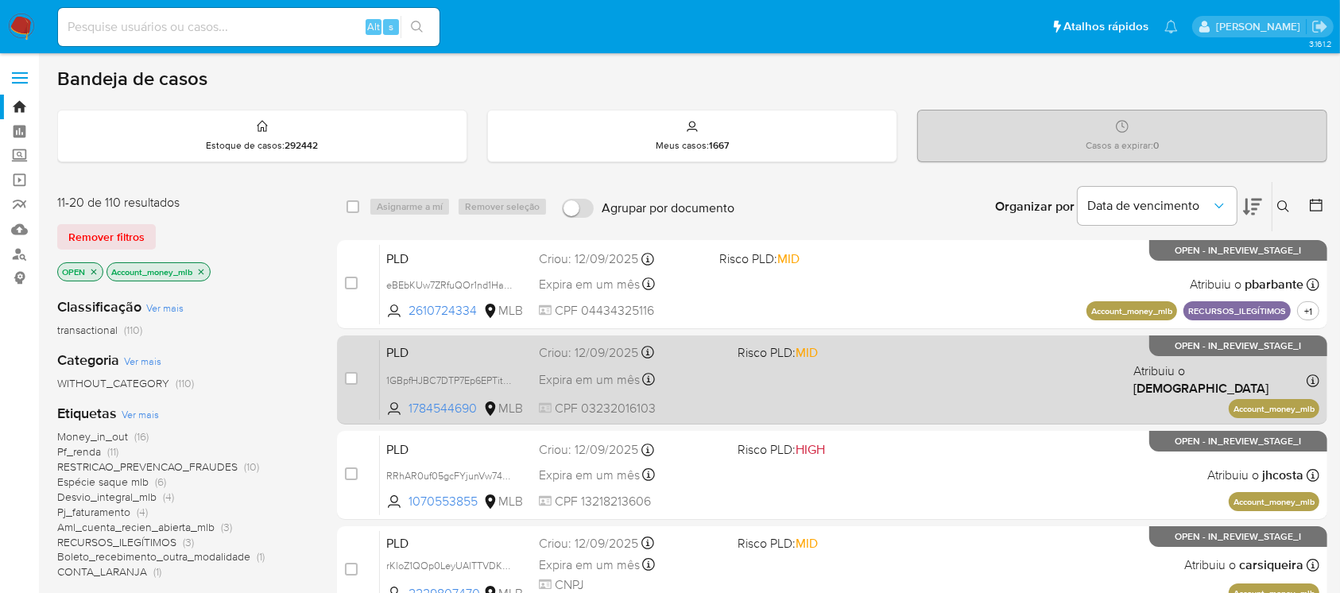
click at [693, 400] on span "CPF 03232016103" at bounding box center [631, 408] width 185 height 17
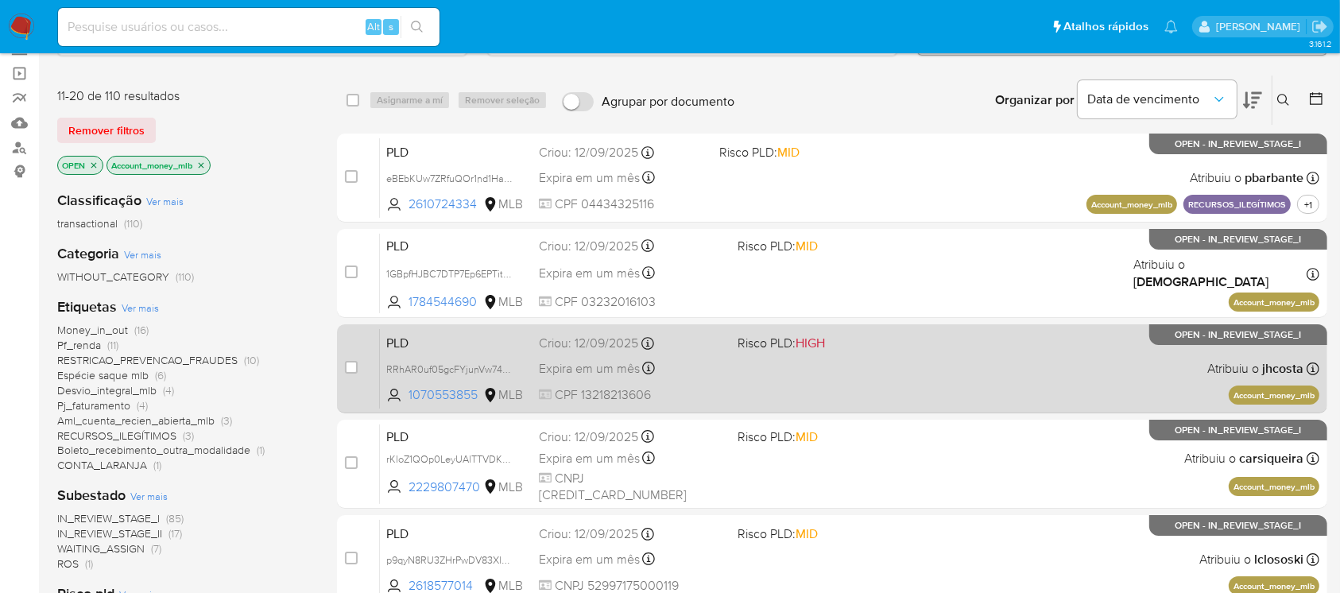
scroll to position [141, 0]
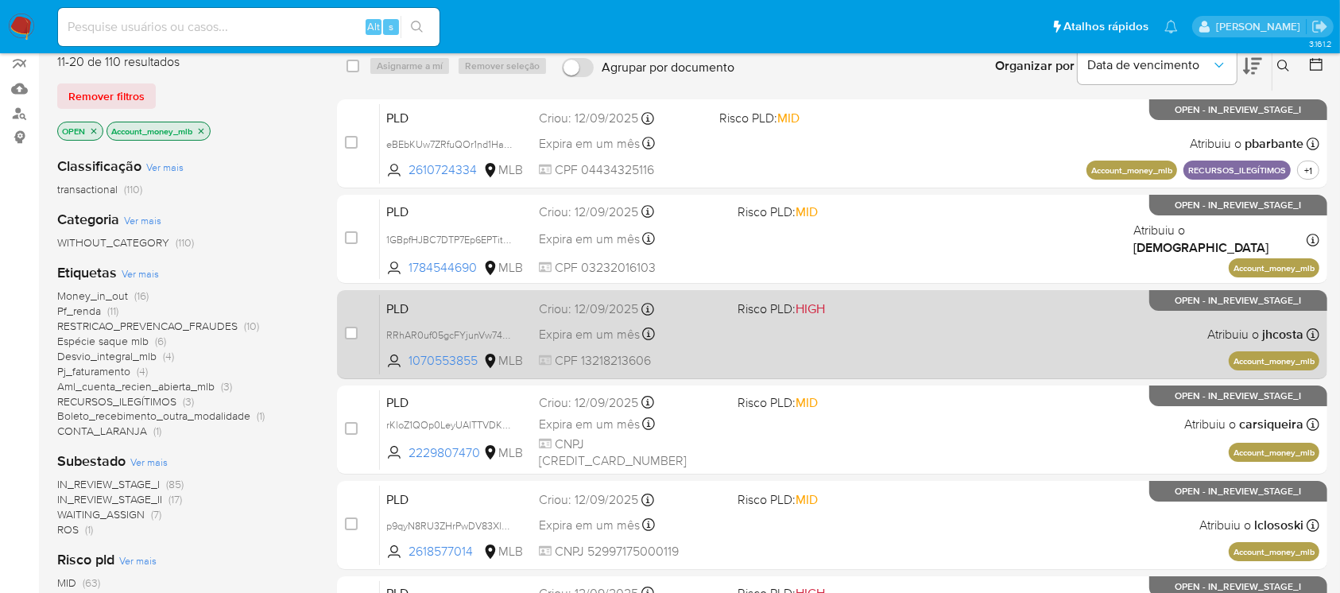
click at [706, 348] on div "PLD RRhAR0uf05gcFYjunVw74vMH 1070553855 MLB Risco PLD: HIGH Criou: 12/09/2025 C…" at bounding box center [849, 334] width 939 height 80
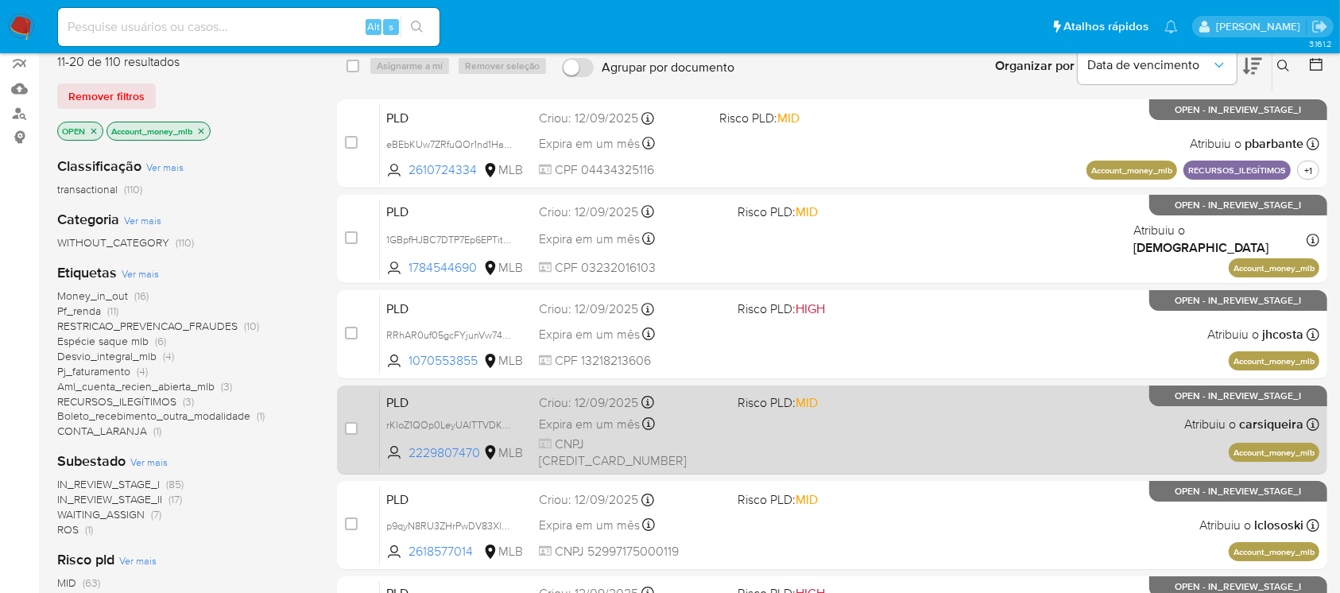
click at [718, 443] on div "PLD rKloZ1QOp0LeyUAlTTVDKWAk 2229807470 MLB Risco PLD: MID Criou: 12/09/2025 Cr…" at bounding box center [849, 429] width 939 height 80
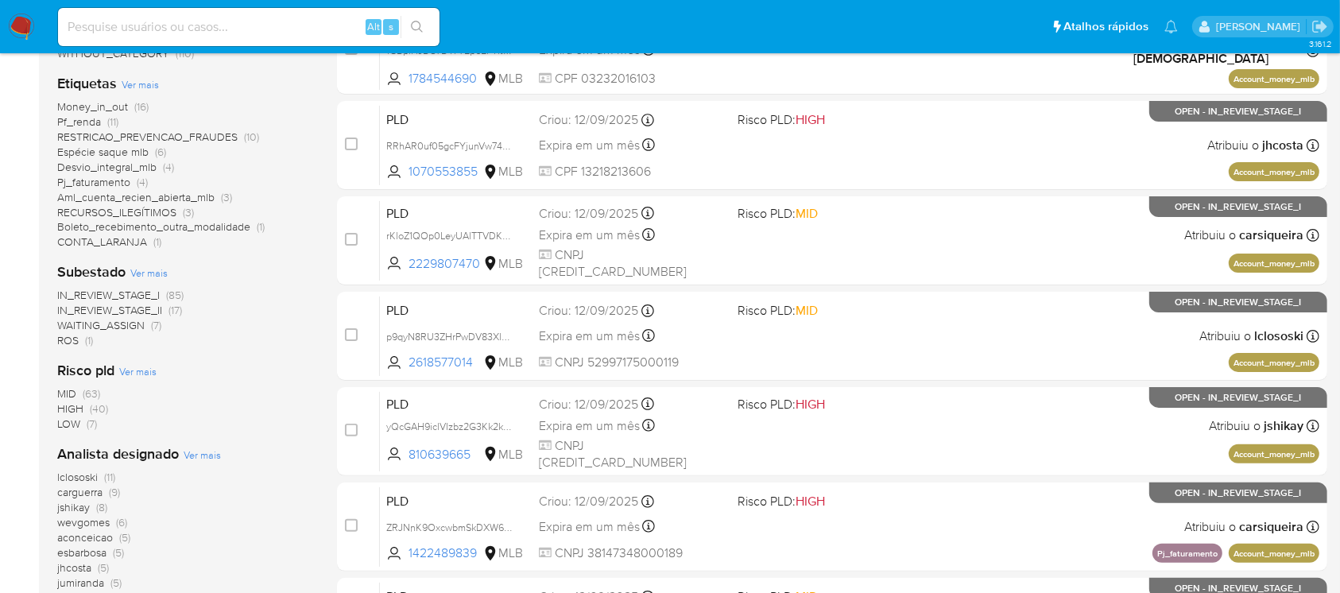
scroll to position [423, 0]
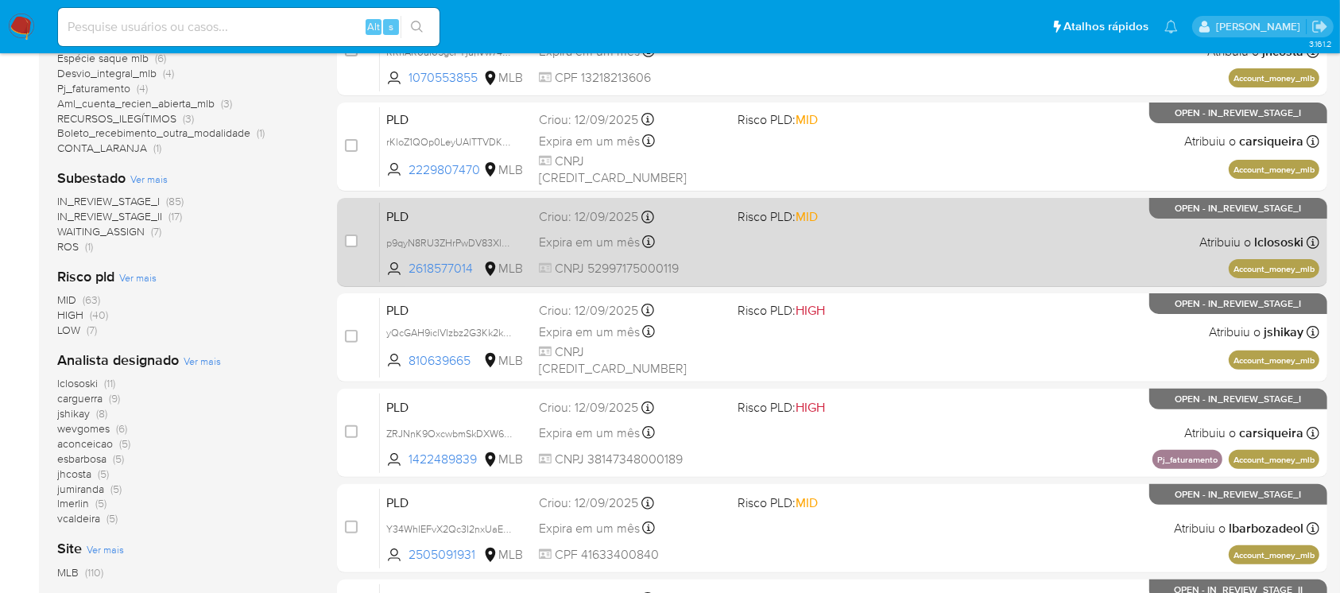
click at [696, 264] on span "CNPJ 52997175000119" at bounding box center [631, 268] width 185 height 17
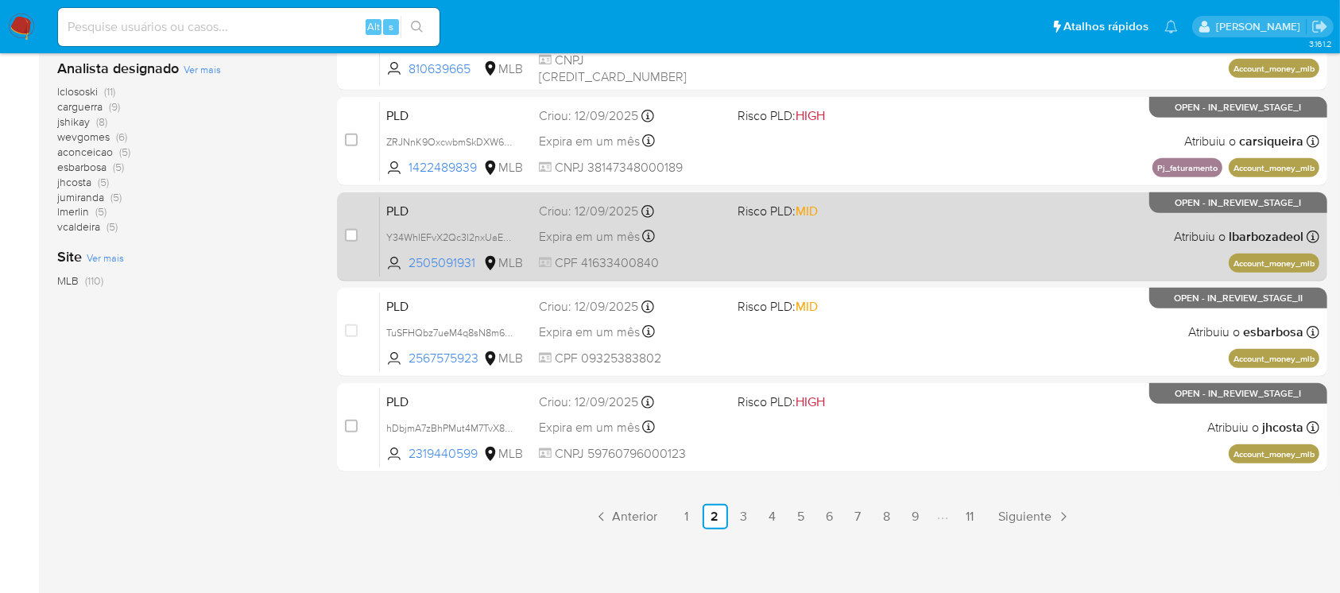
scroll to position [718, 0]
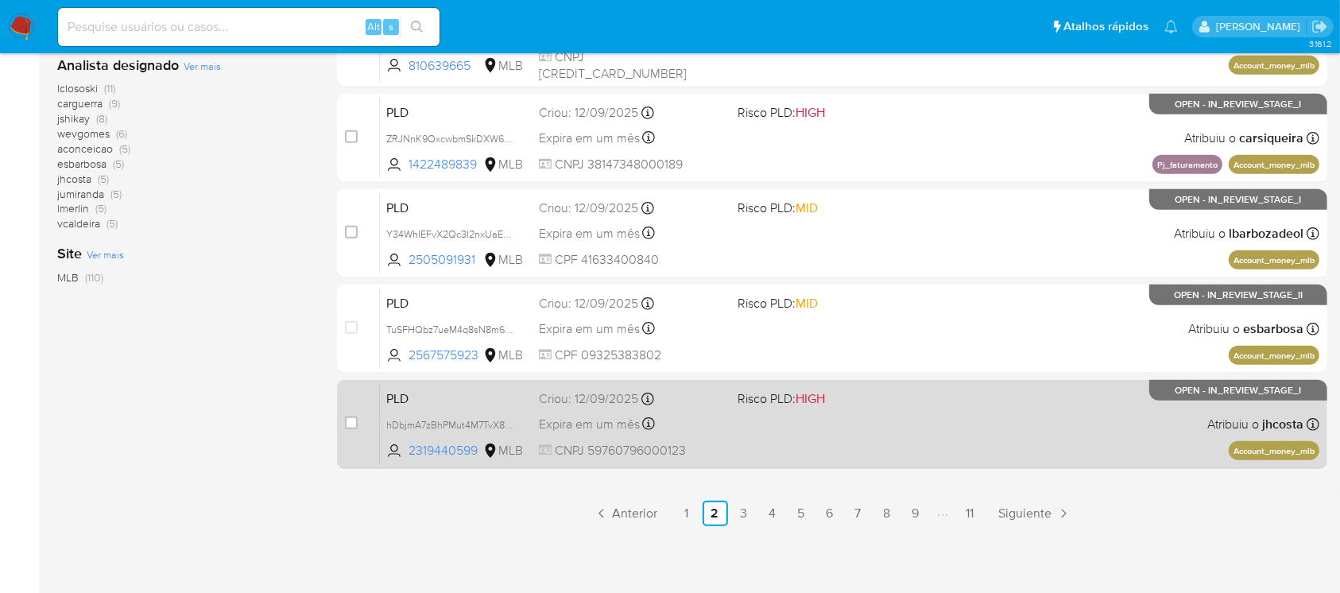
click at [732, 437] on div "PLD hDbjmA7zBhPMut4M7TvX8Qfe 2319440599 MLB Risco PLD: HIGH Criou: [DATE] Criou…" at bounding box center [849, 424] width 939 height 80
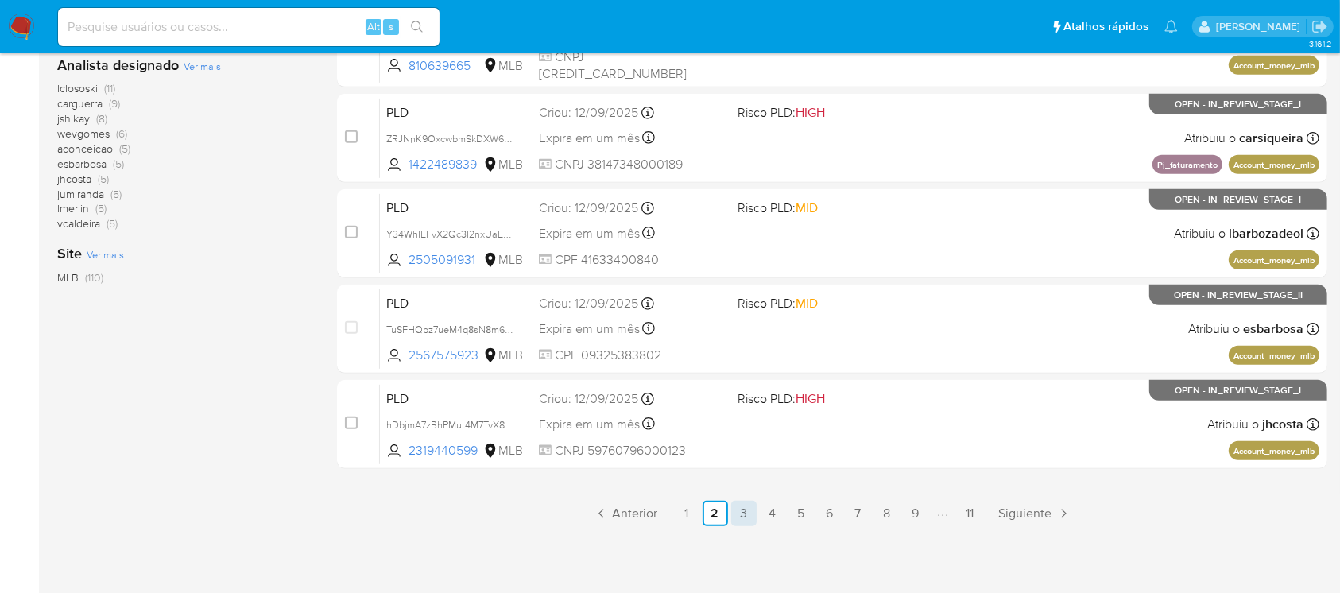
click at [748, 520] on link "3" at bounding box center [743, 513] width 25 height 25
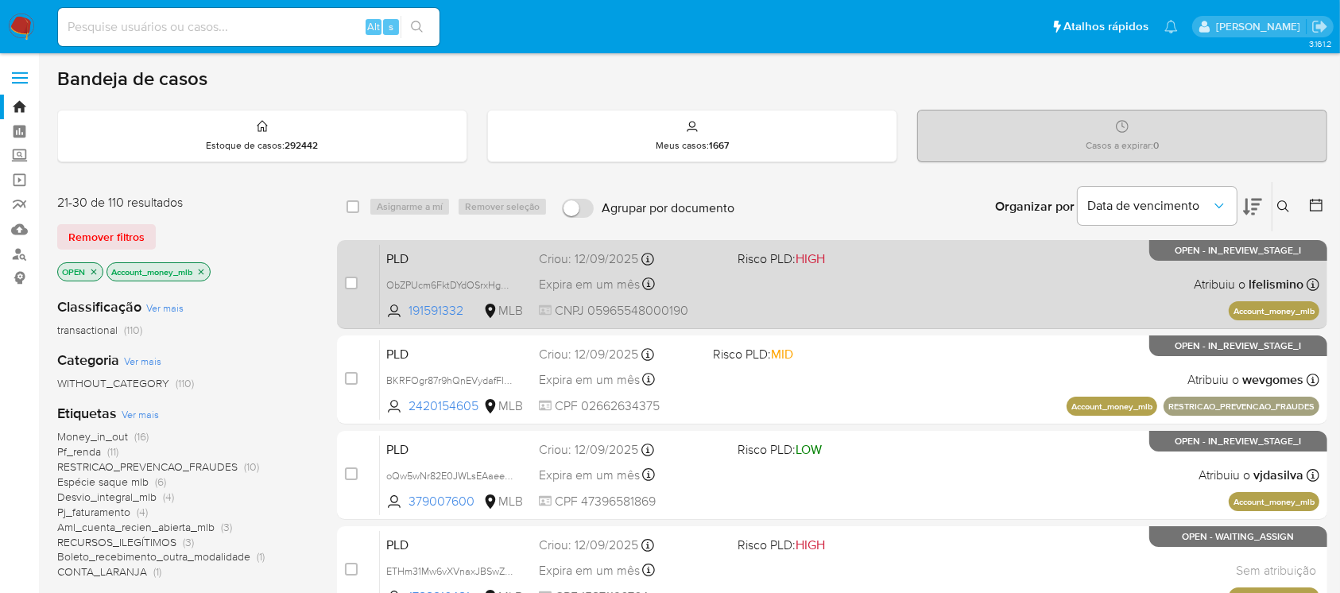
click at [707, 299] on div "PLD ObZPUcm6FktDYdOSrxHgm0U6 191591332 MLB Risco PLD: HIGH Criou: 12/09/2025 Cr…" at bounding box center [849, 284] width 939 height 80
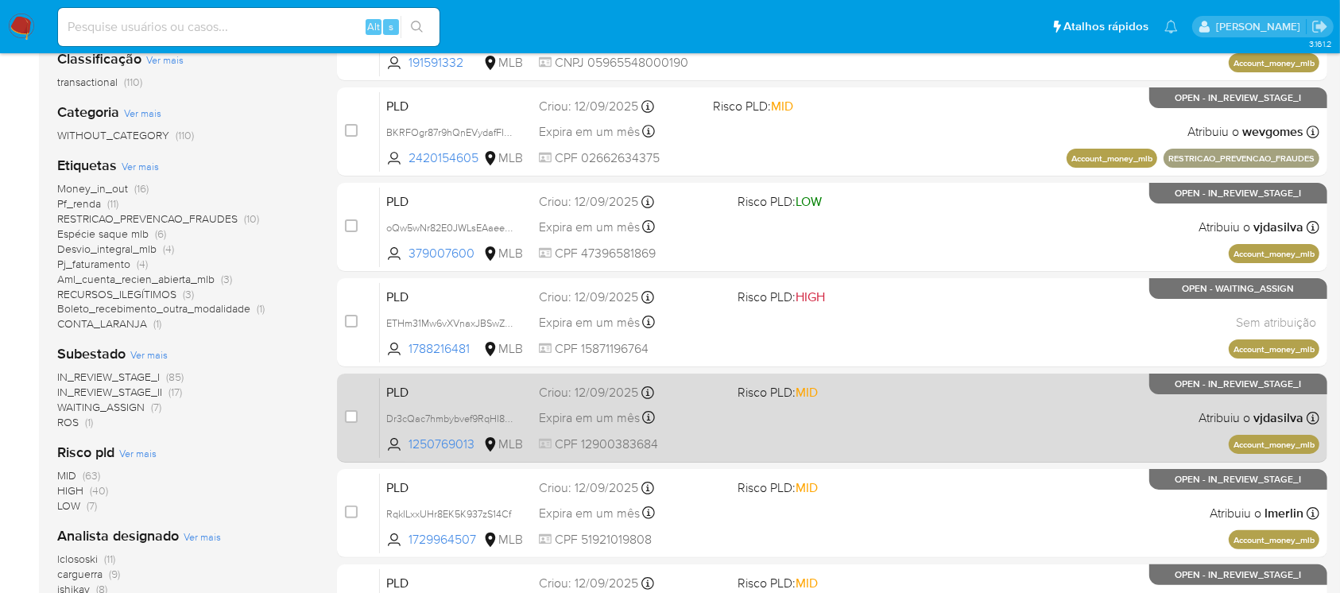
scroll to position [282, 0]
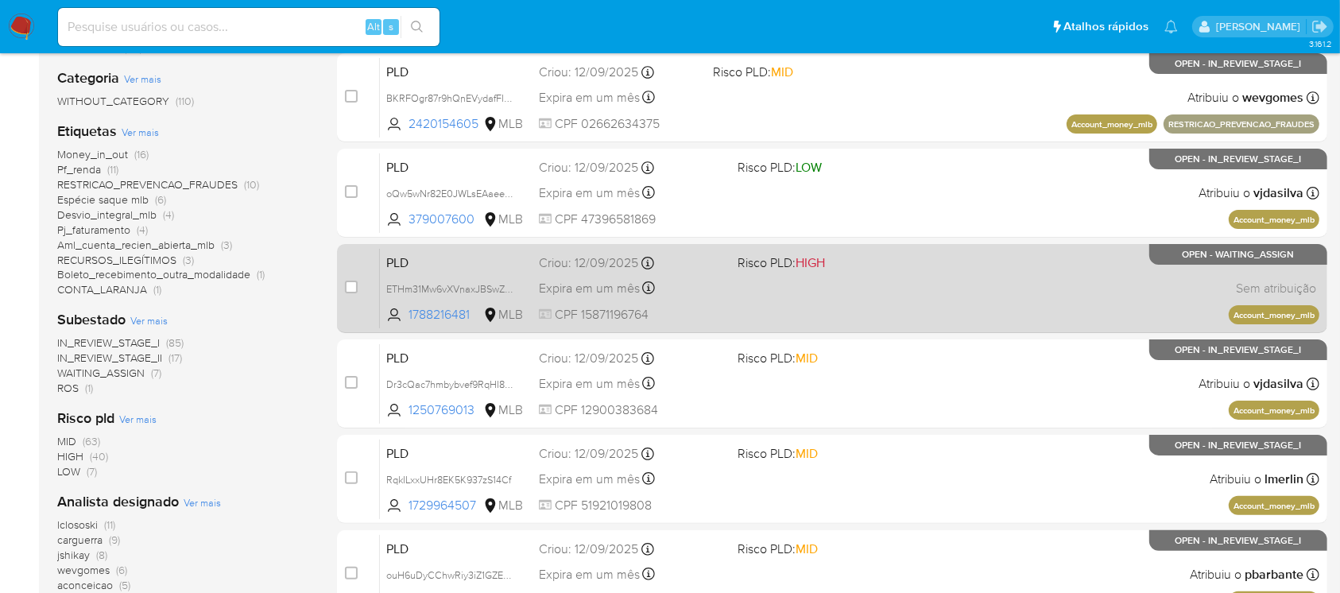
click at [738, 317] on div "PLD ETHm31Mw6vXVnaxJBSwZ0ofk 1788216481 MLB Risco PLD: HIGH Criou: 12/09/2025 C…" at bounding box center [849, 288] width 939 height 80
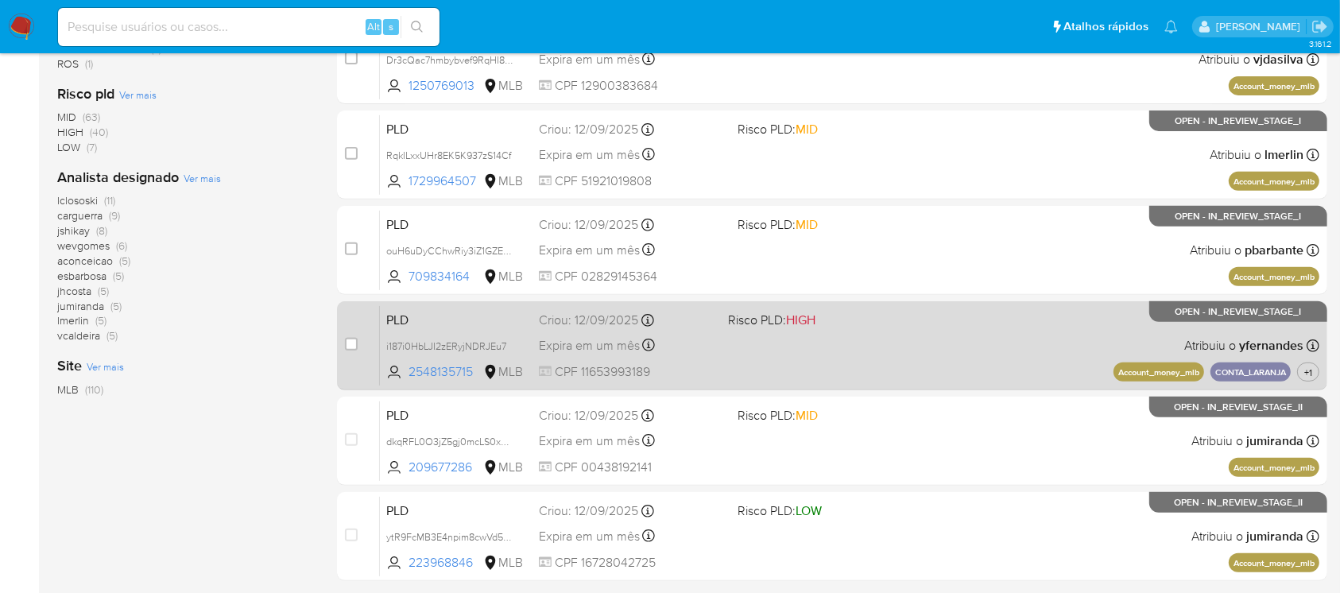
scroll to position [706, 0]
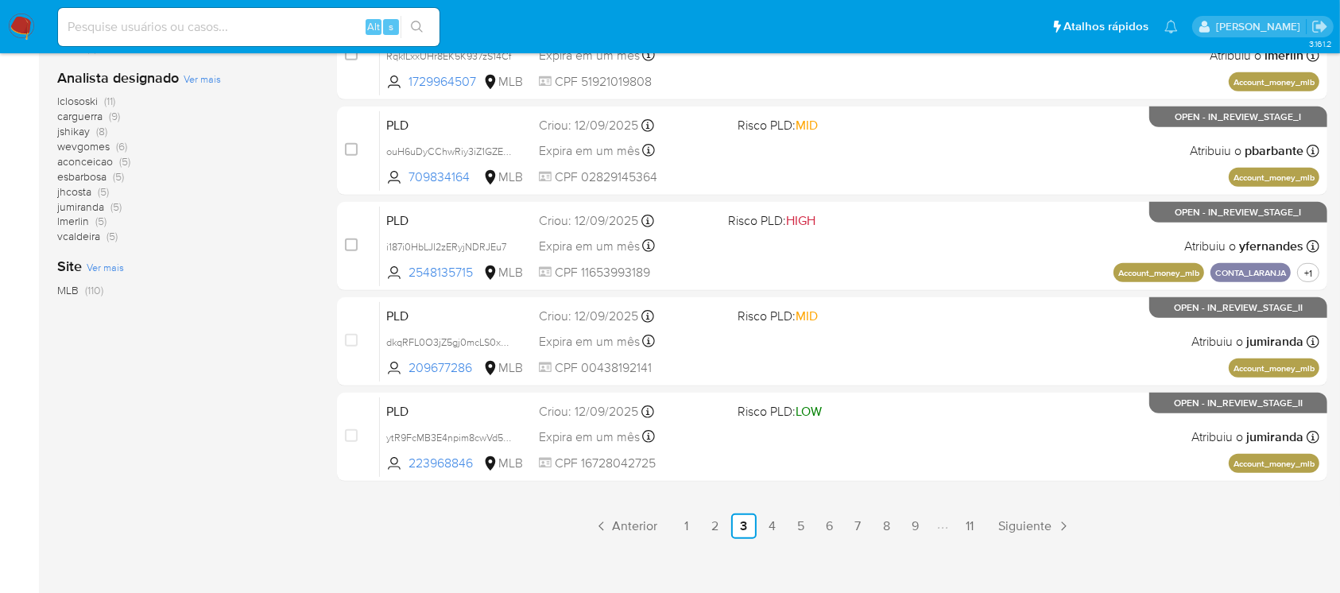
click at [143, 20] on input at bounding box center [248, 27] width 381 height 21
paste input "1618892628"
type input "1618892628"
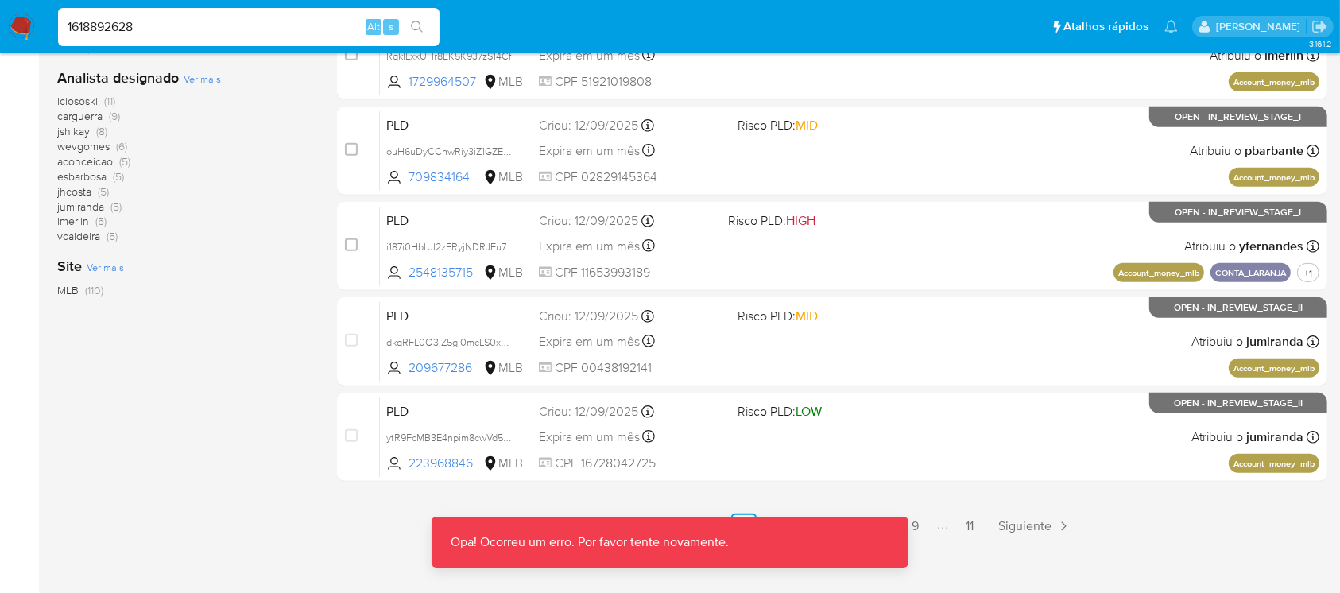
click at [22, 14] on img at bounding box center [21, 27] width 27 height 27
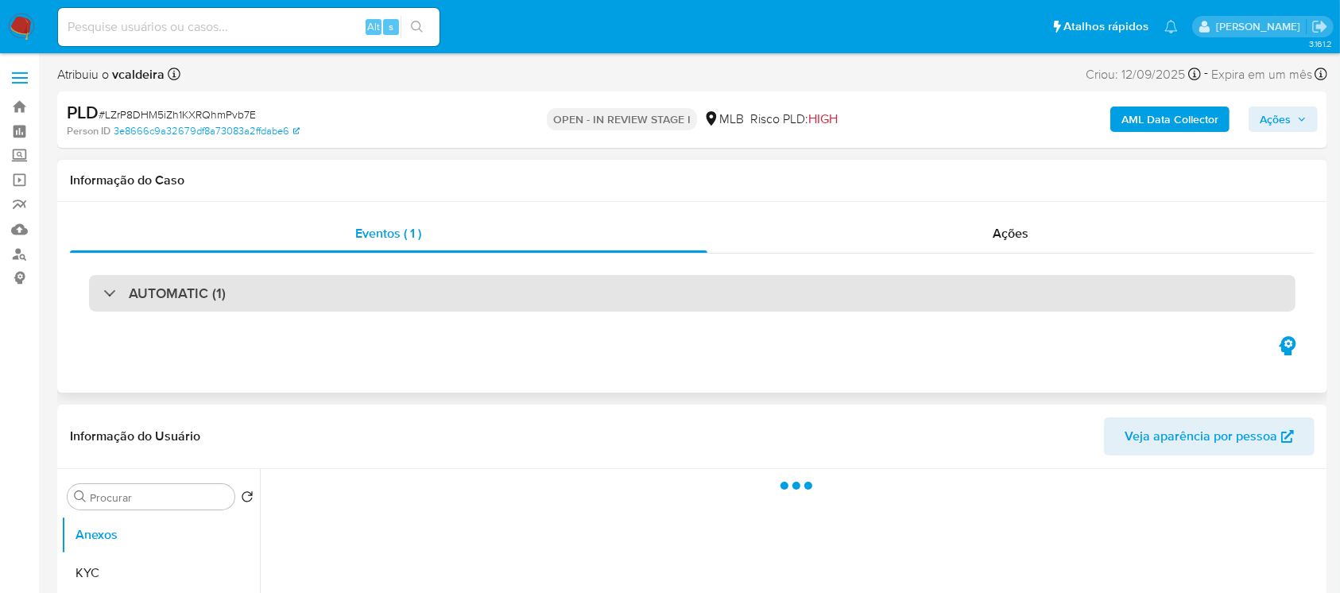
click at [103, 292] on div "AUTOMATIC (1)" at bounding box center [164, 292] width 122 height 17
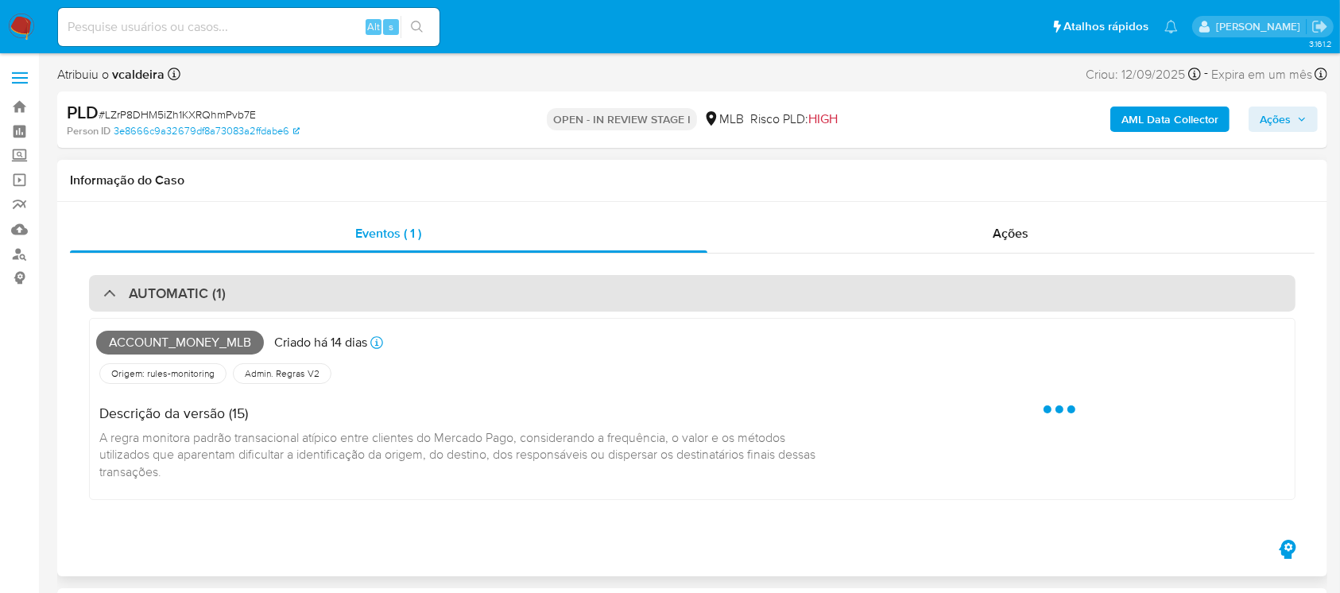
select select "10"
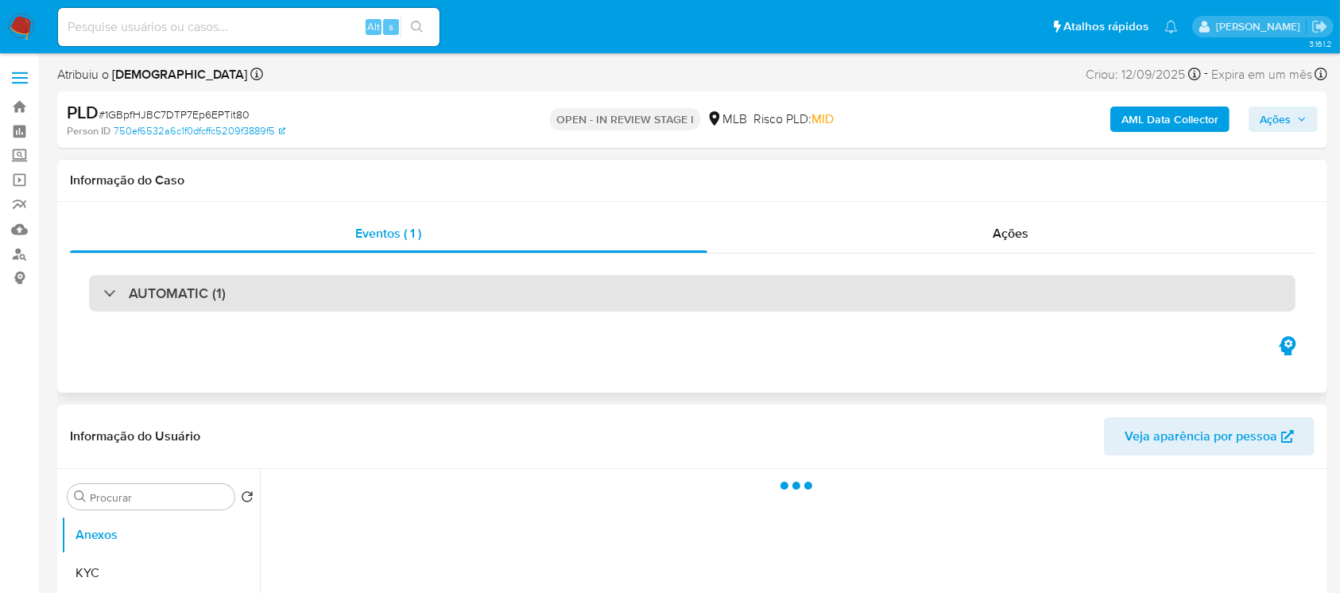
click at [107, 296] on div "AUTOMATIC (1)" at bounding box center [164, 292] width 122 height 17
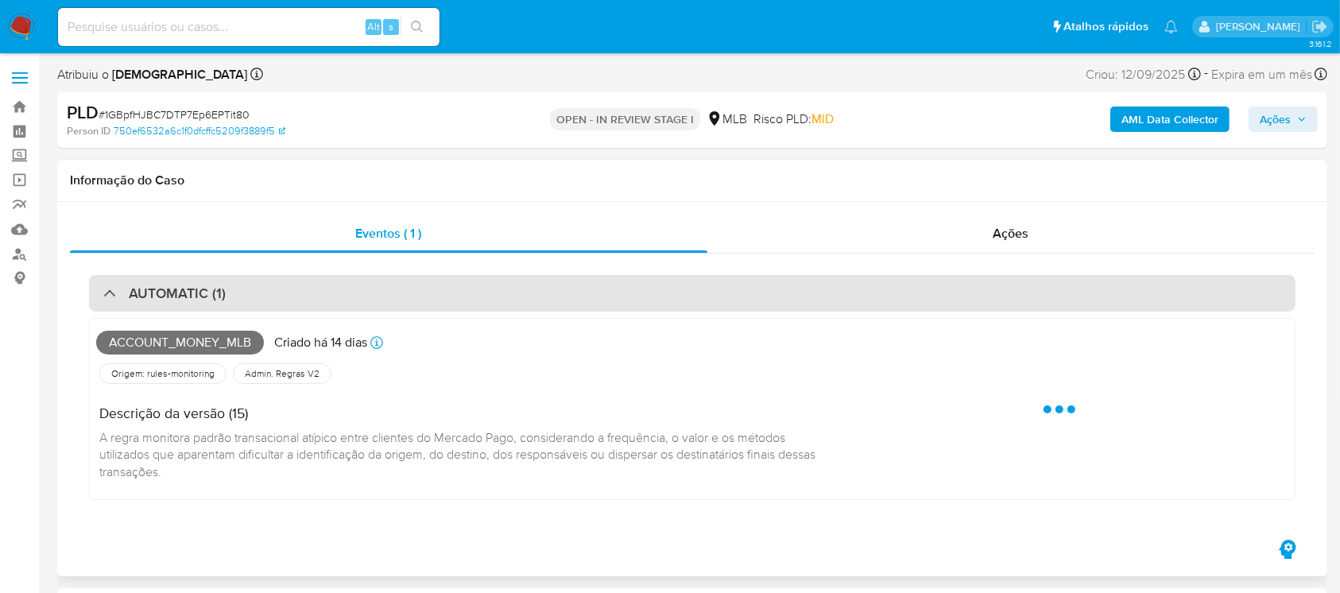
select select "10"
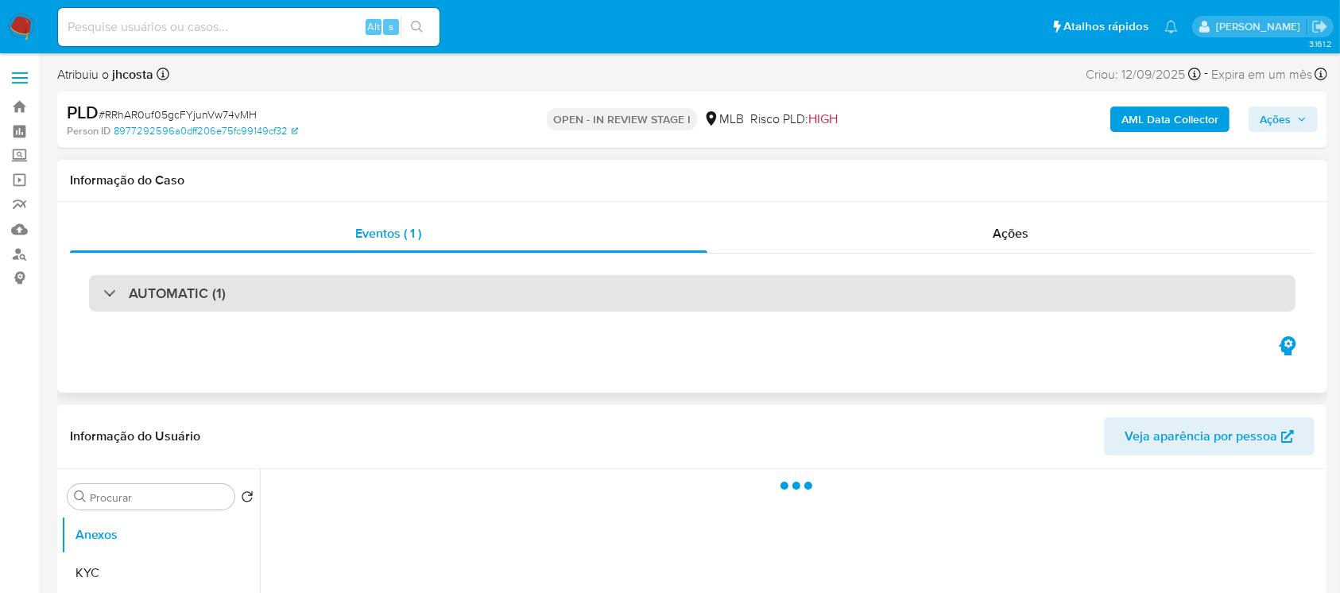
click at [99, 289] on div "AUTOMATIC (1)" at bounding box center [692, 293] width 1206 height 37
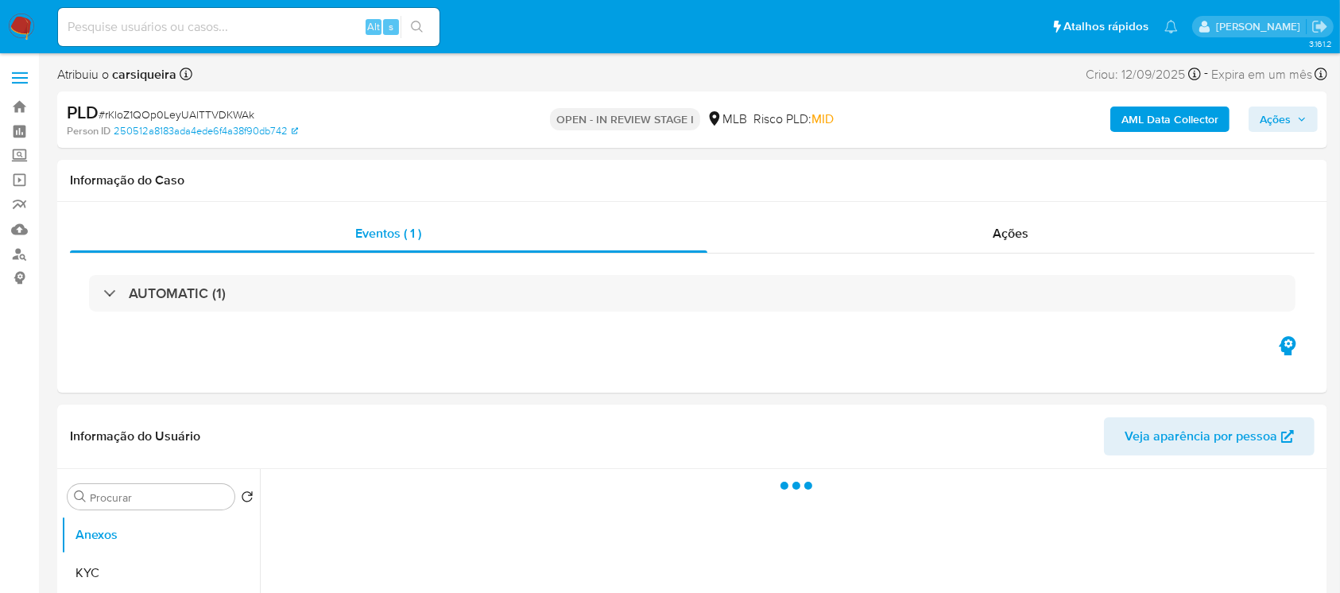
click at [105, 296] on div "AUTOMATIC (1)" at bounding box center [164, 292] width 122 height 17
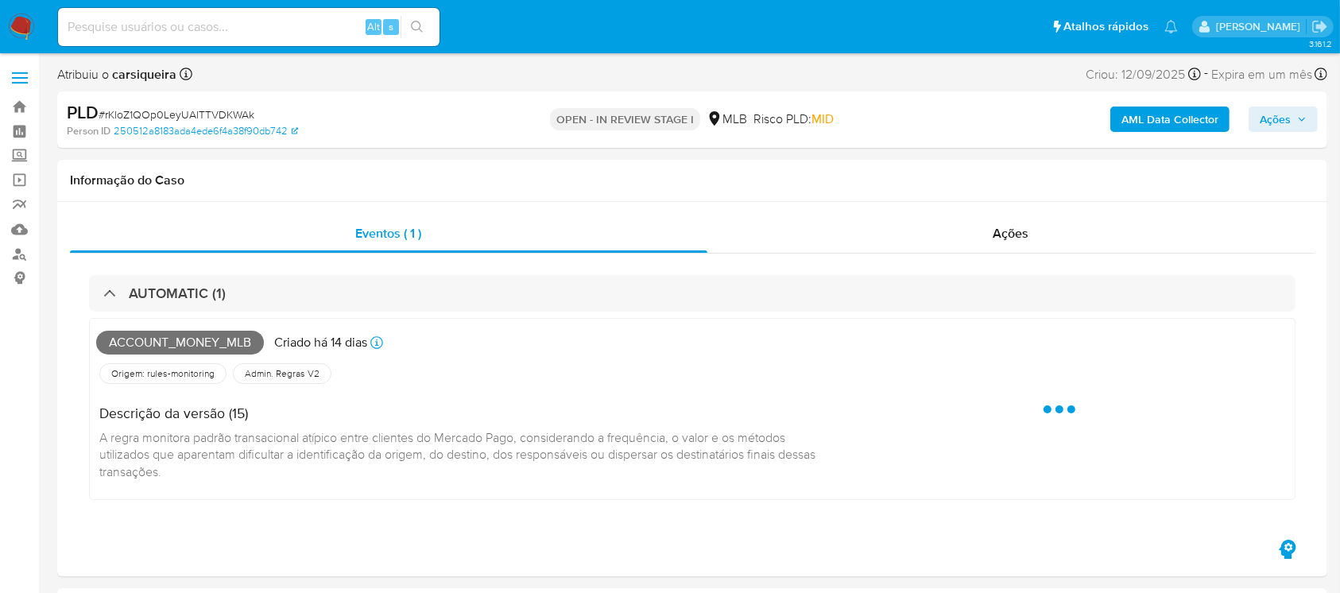
select select "10"
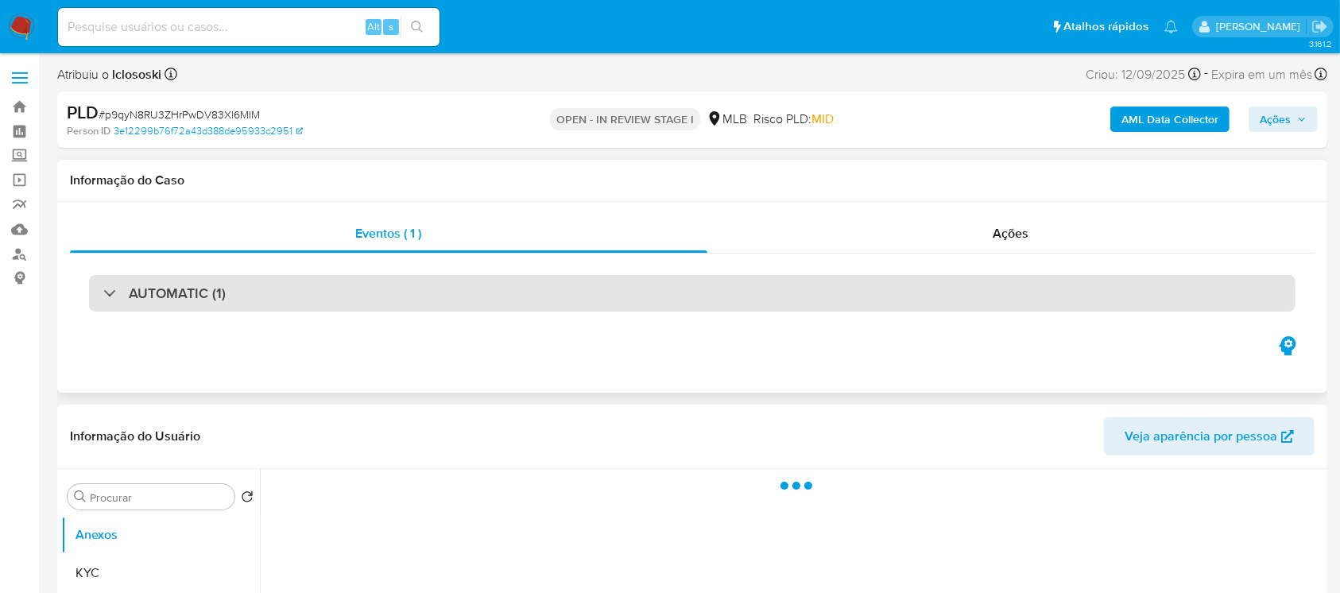
click at [102, 289] on div "AUTOMATIC (1)" at bounding box center [692, 293] width 1206 height 37
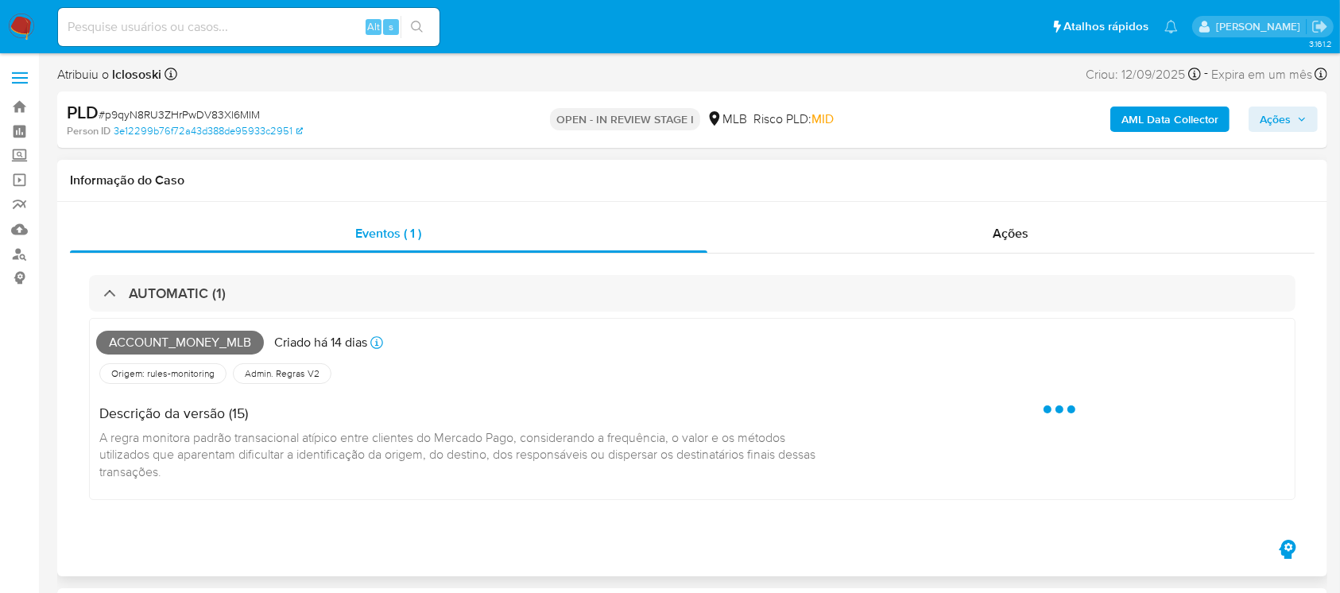
select select "10"
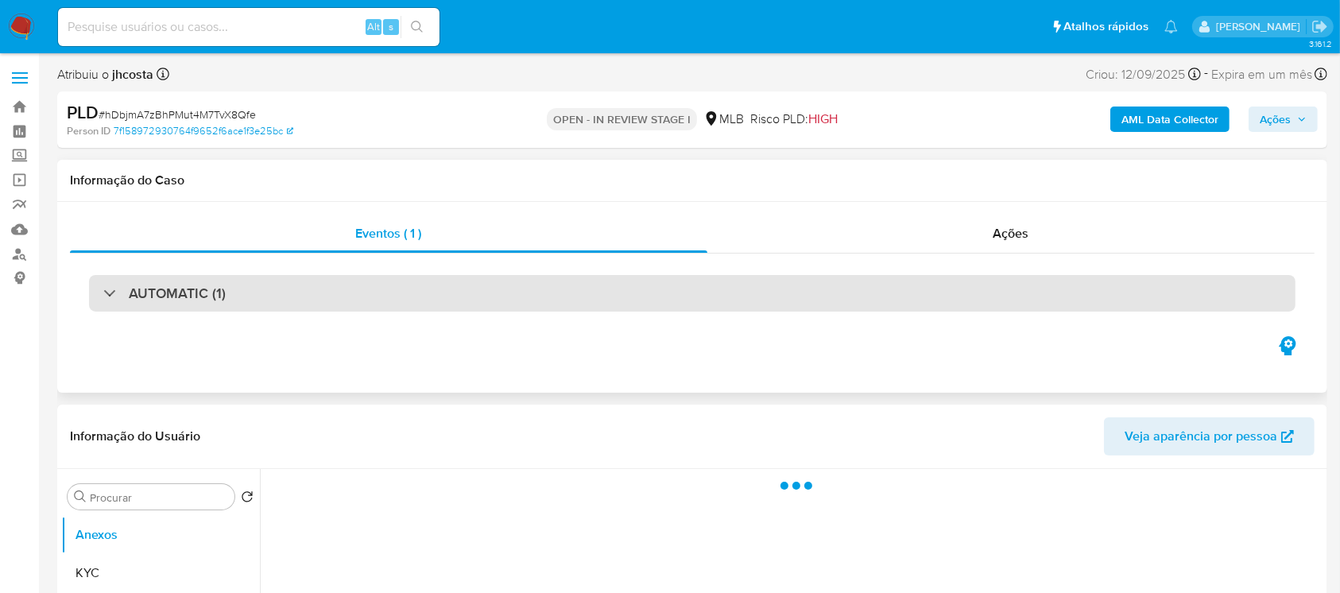
click at [108, 290] on div "AUTOMATIC (1)" at bounding box center [164, 292] width 122 height 17
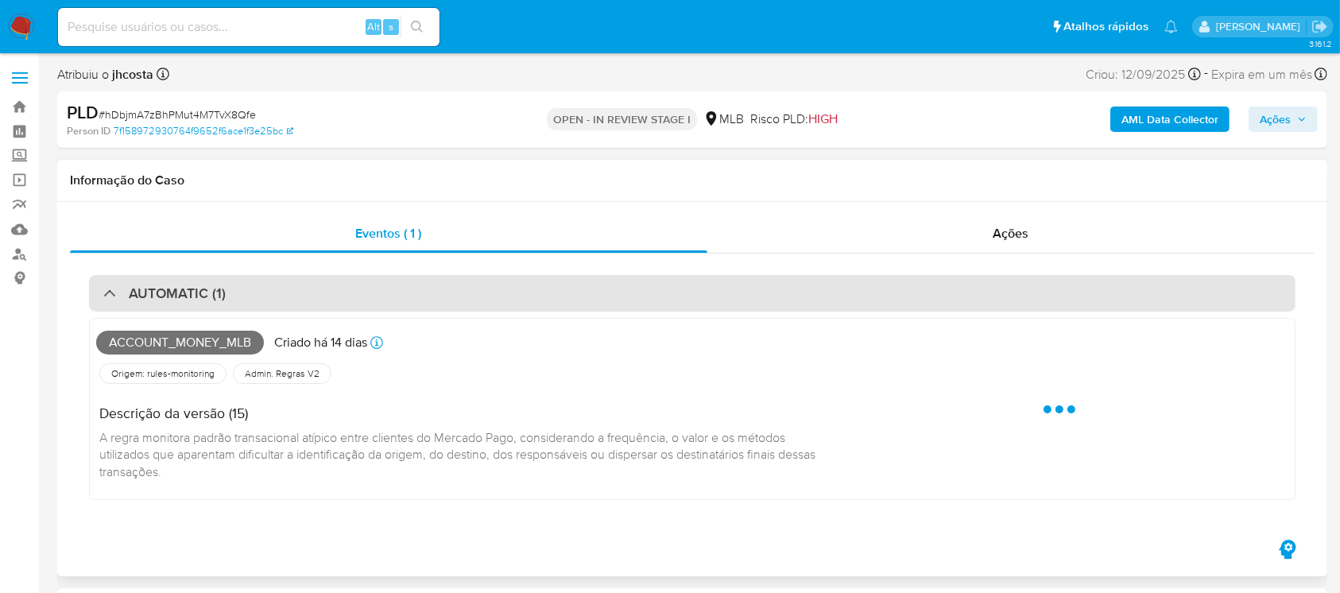
select select "10"
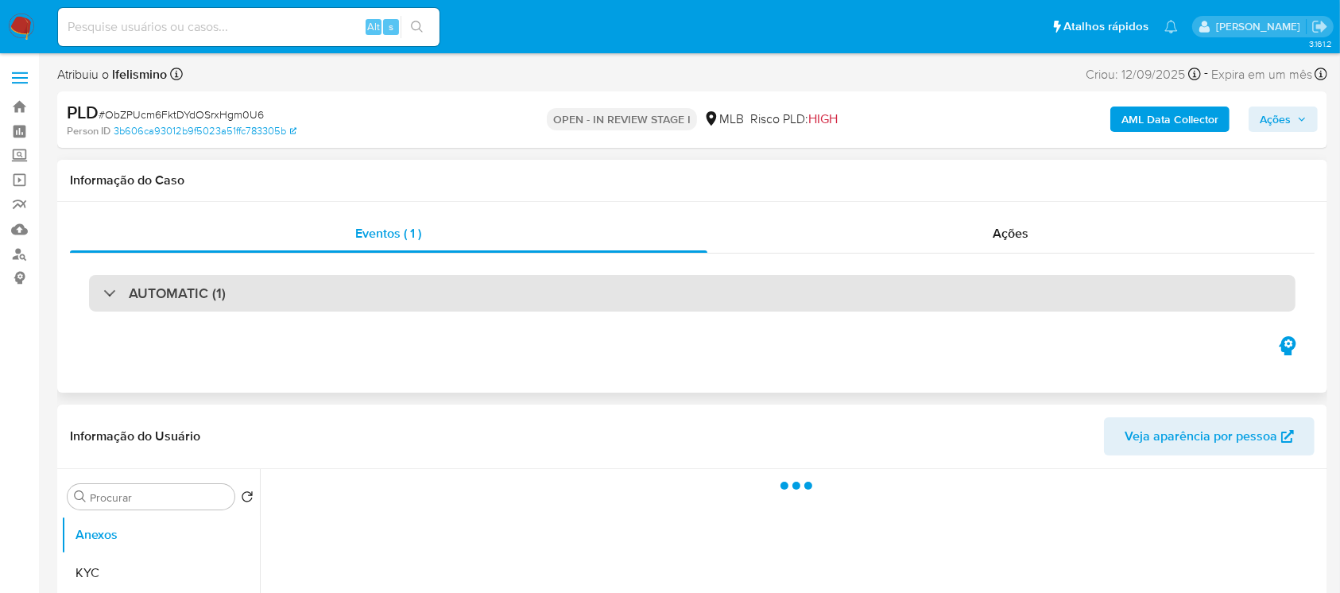
click at [100, 291] on div "AUTOMATIC (1)" at bounding box center [692, 293] width 1206 height 37
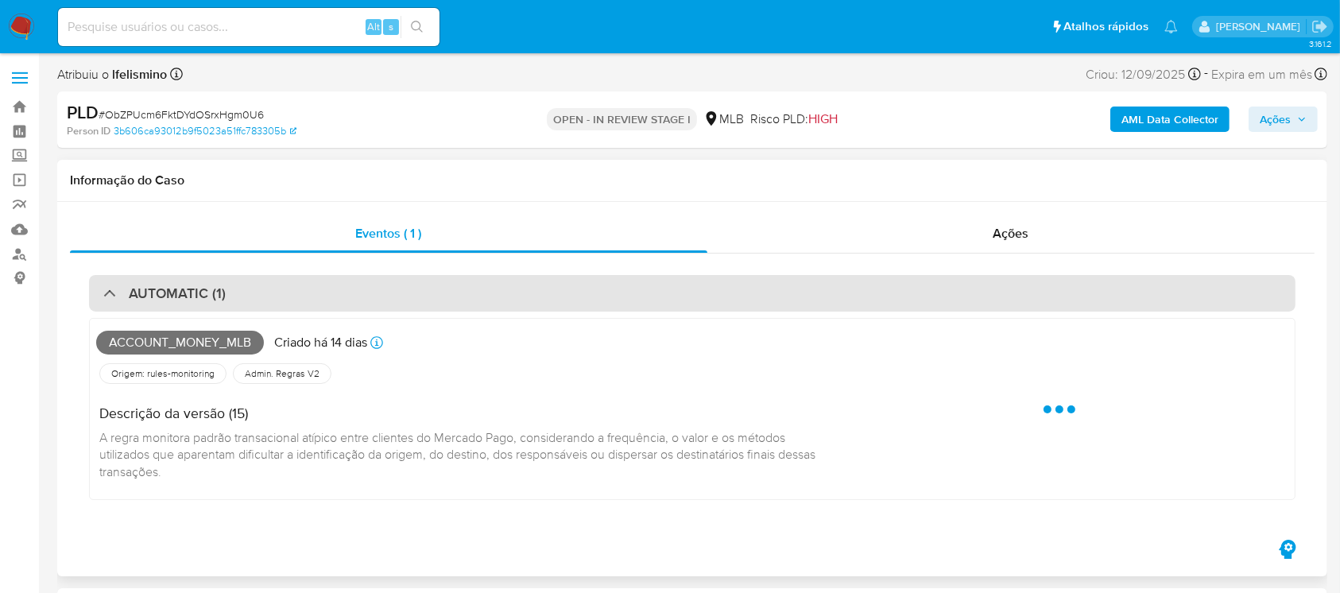
select select "10"
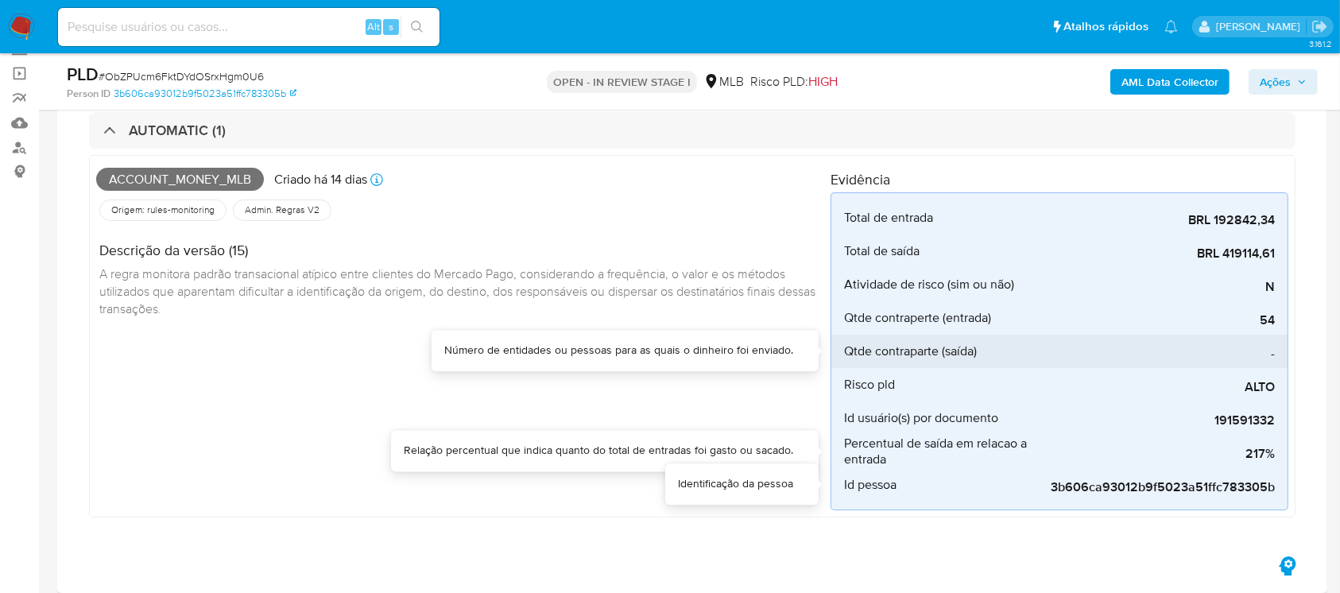
scroll to position [141, 0]
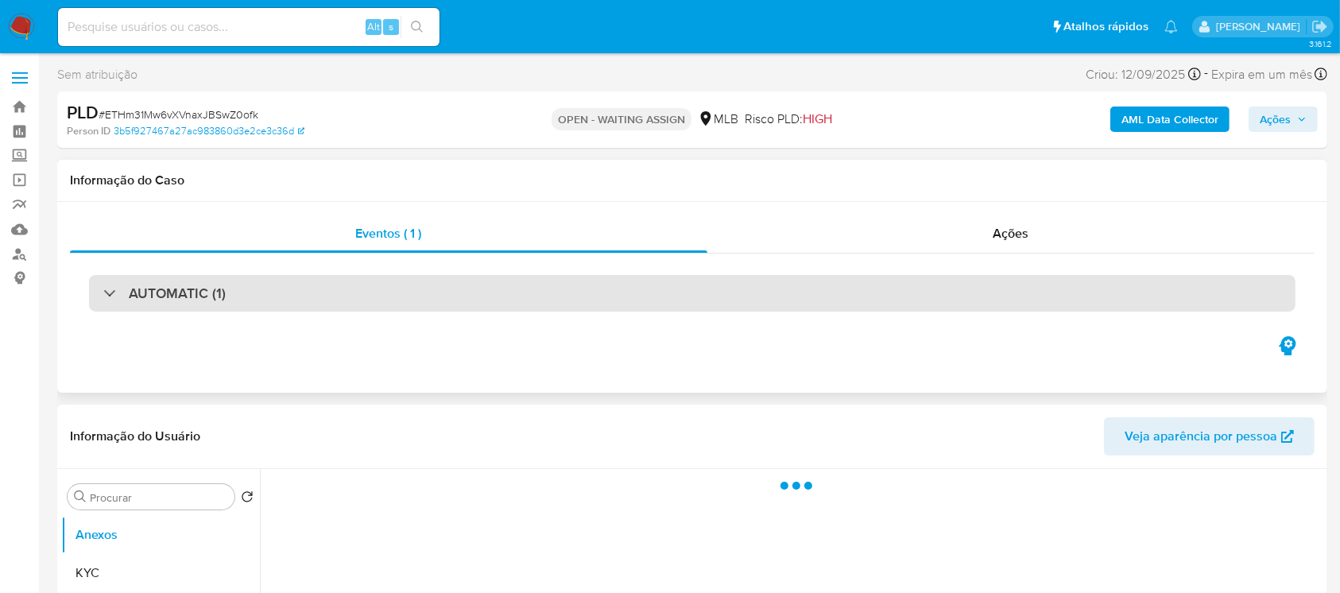
click at [137, 302] on h3 "AUTOMATIC (1)" at bounding box center [177, 292] width 97 height 17
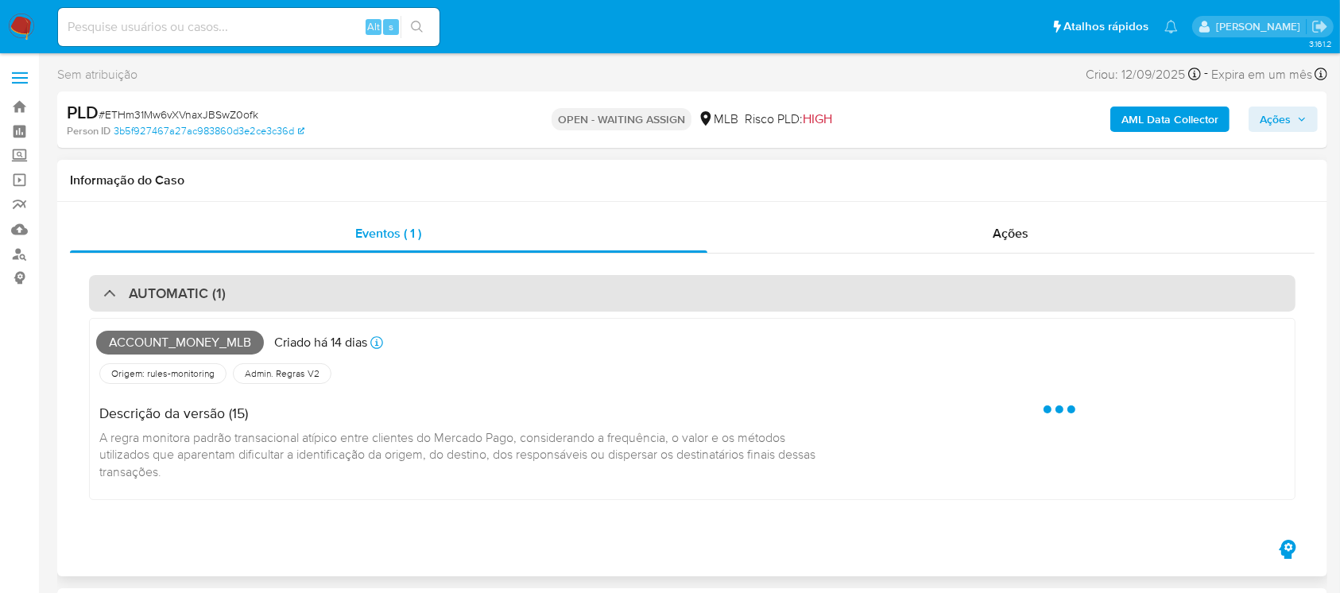
select select "10"
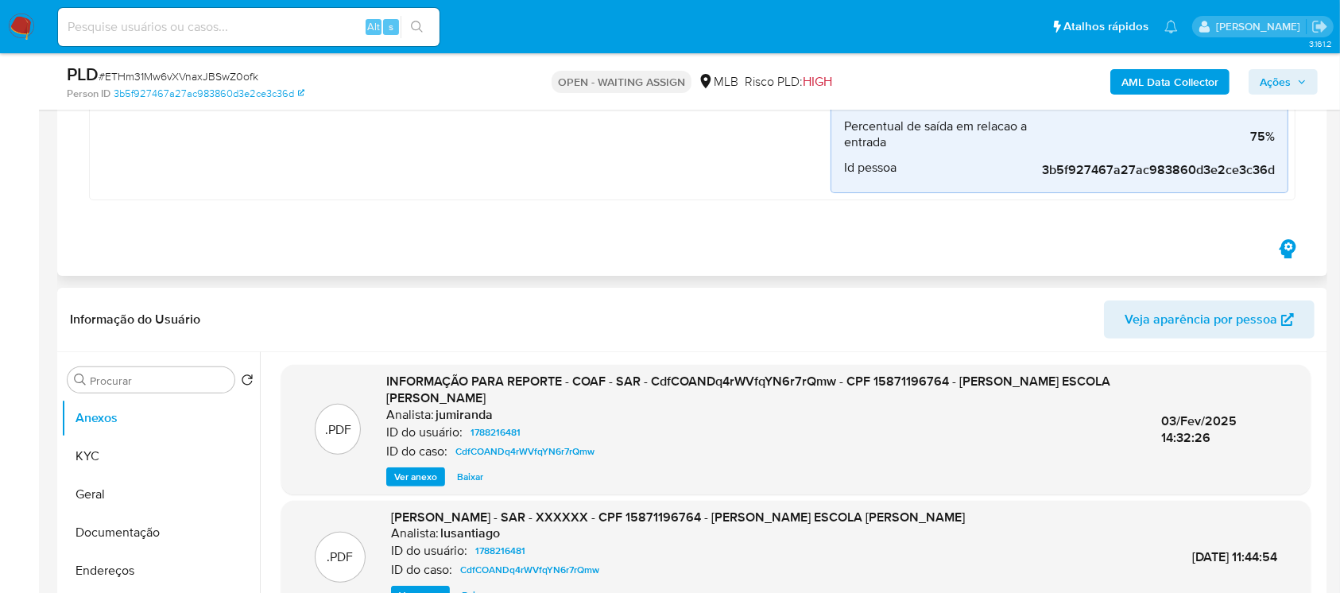
scroll to position [141, 0]
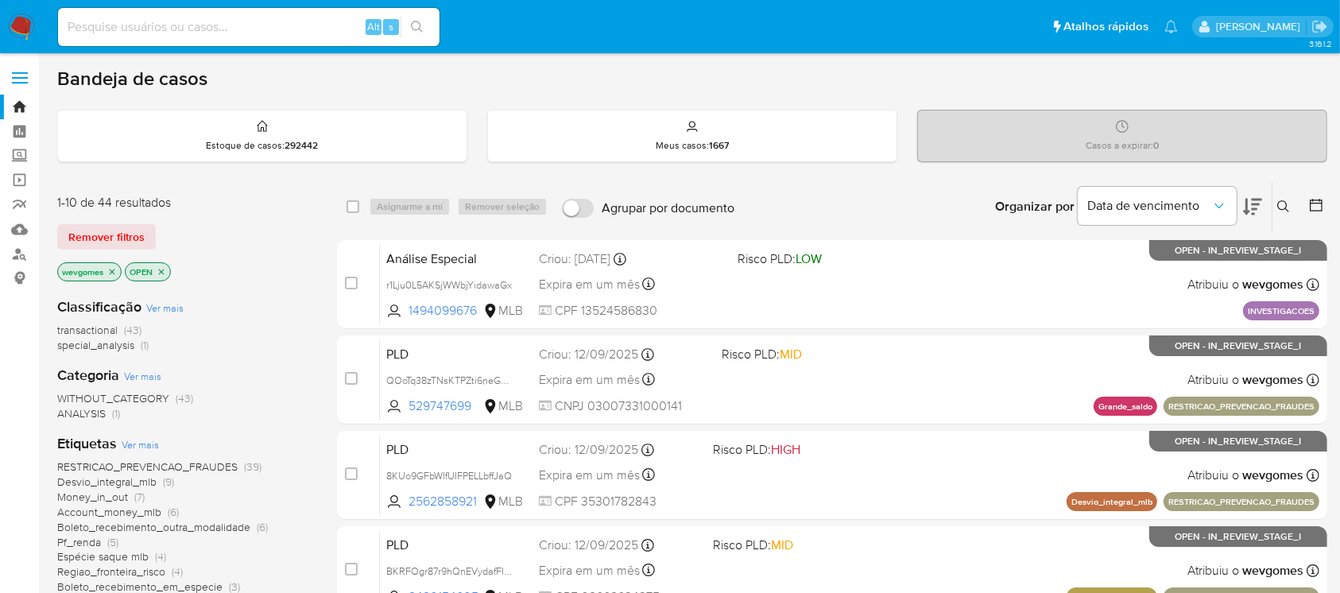
click at [116, 21] on input at bounding box center [248, 27] width 381 height 21
paste input "1618892628"
type input "1618892628"
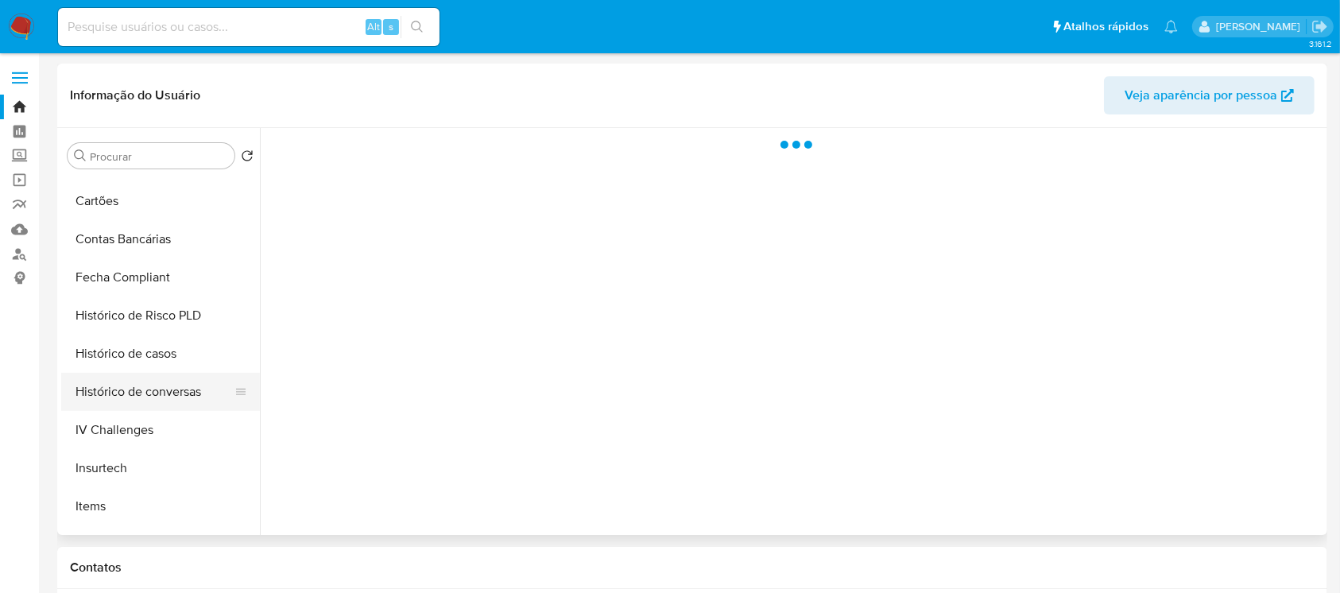
select select "10"
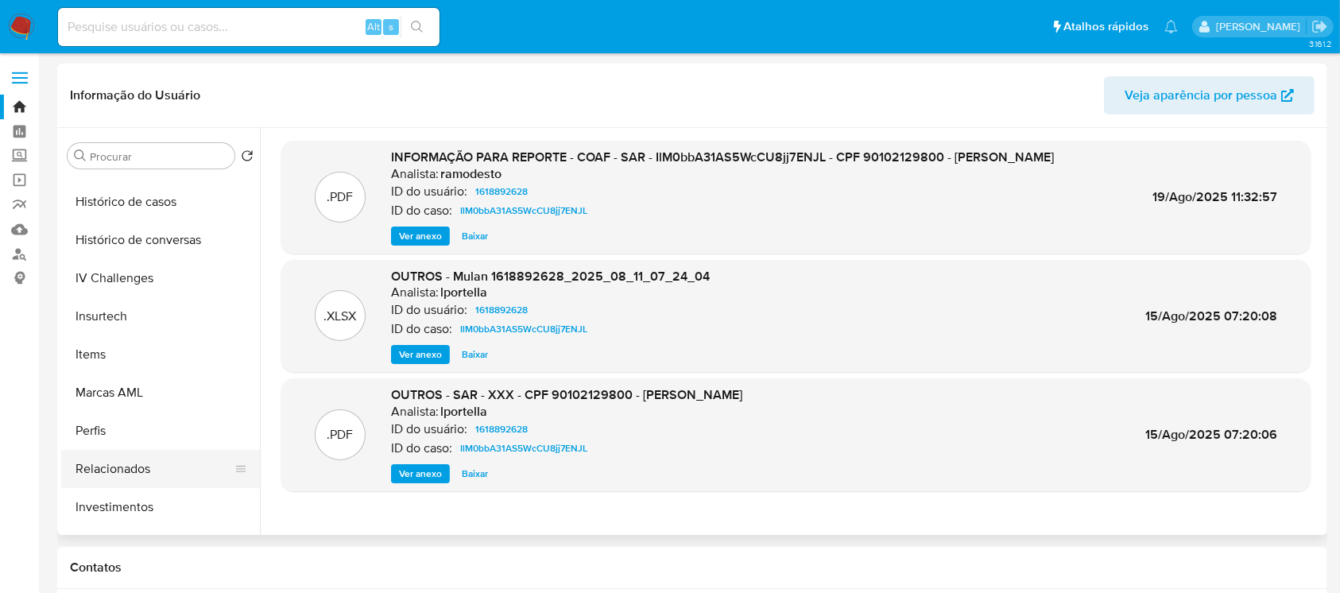
scroll to position [682, 0]
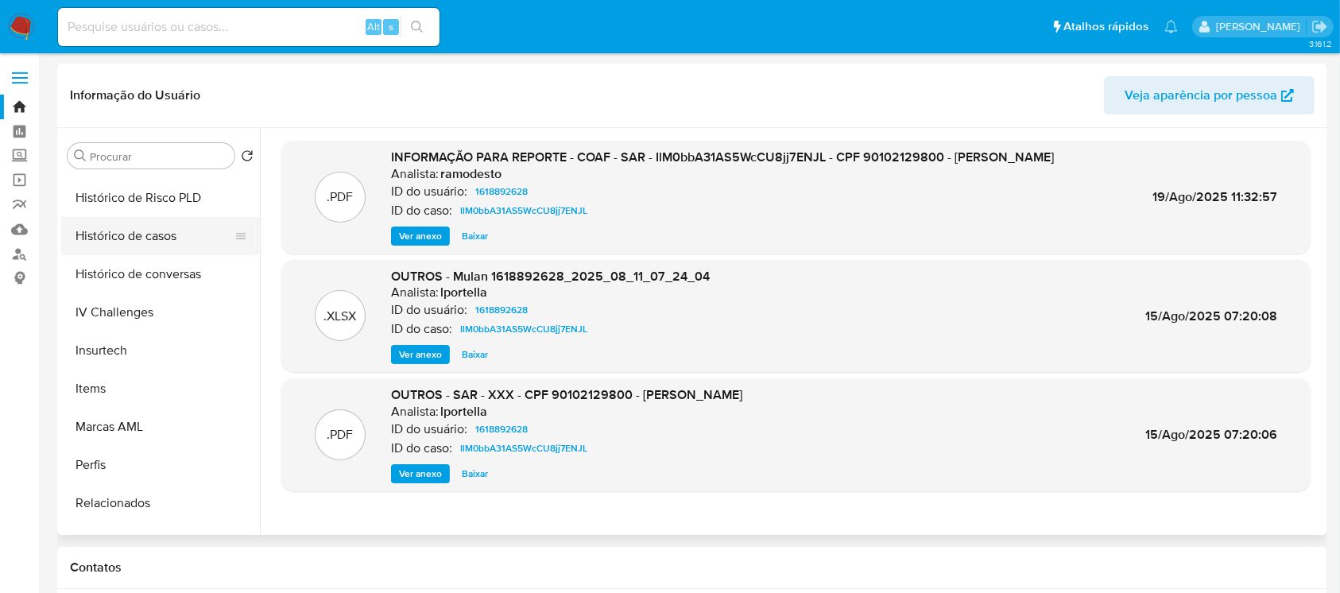
click at [110, 242] on button "Histórico de casos" at bounding box center [154, 236] width 186 height 38
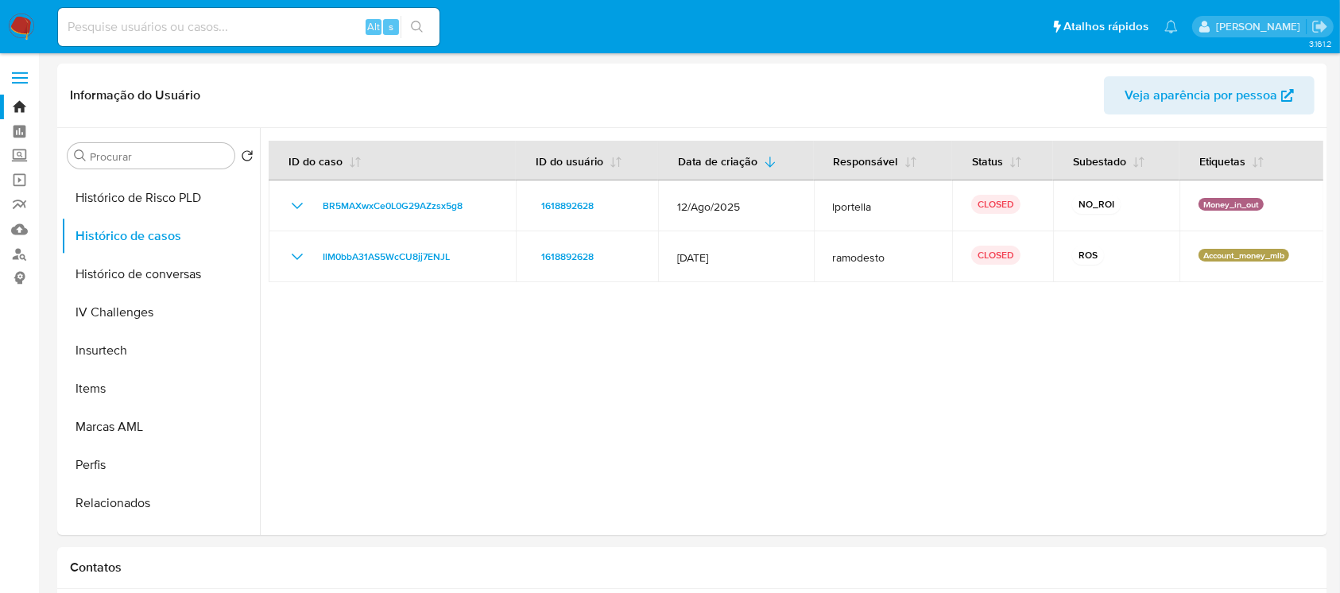
click at [28, 29] on img at bounding box center [21, 27] width 27 height 27
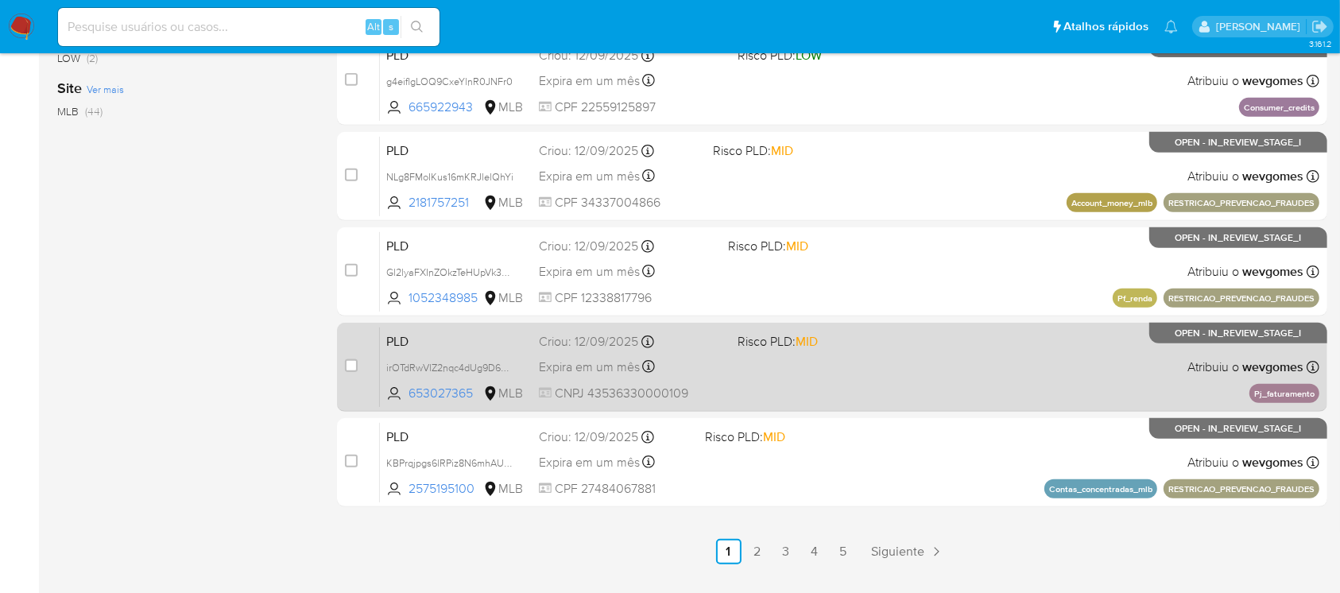
scroll to position [706, 0]
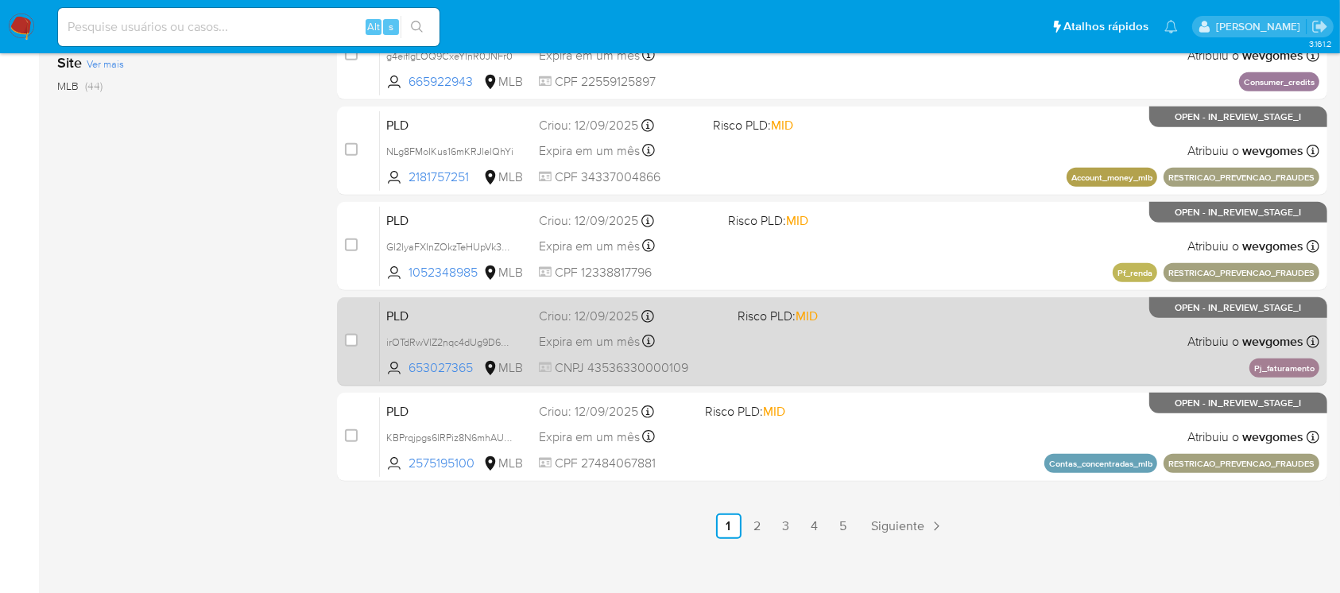
click at [728, 373] on div "PLD irOTdRwVlZ2nqc4dUg9D6Jpx 653027365 MLB Risco PLD: MID Criou: 12/09/2025 Cri…" at bounding box center [849, 341] width 939 height 80
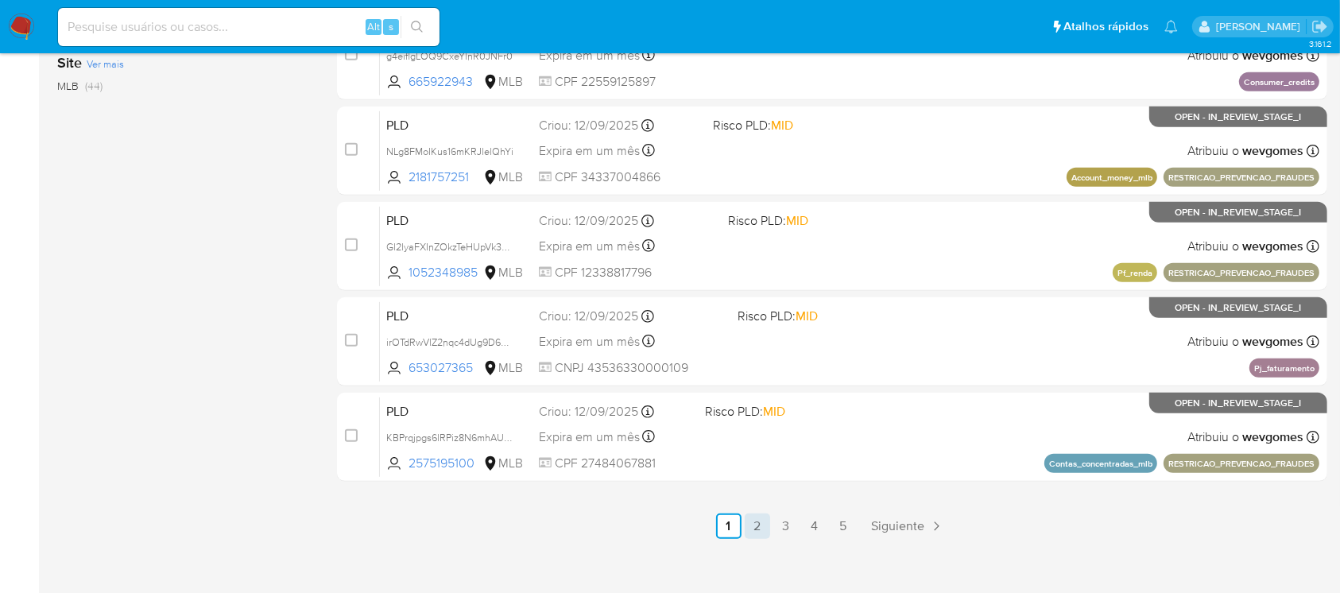
click at [765, 530] on link "2" at bounding box center [756, 525] width 25 height 25
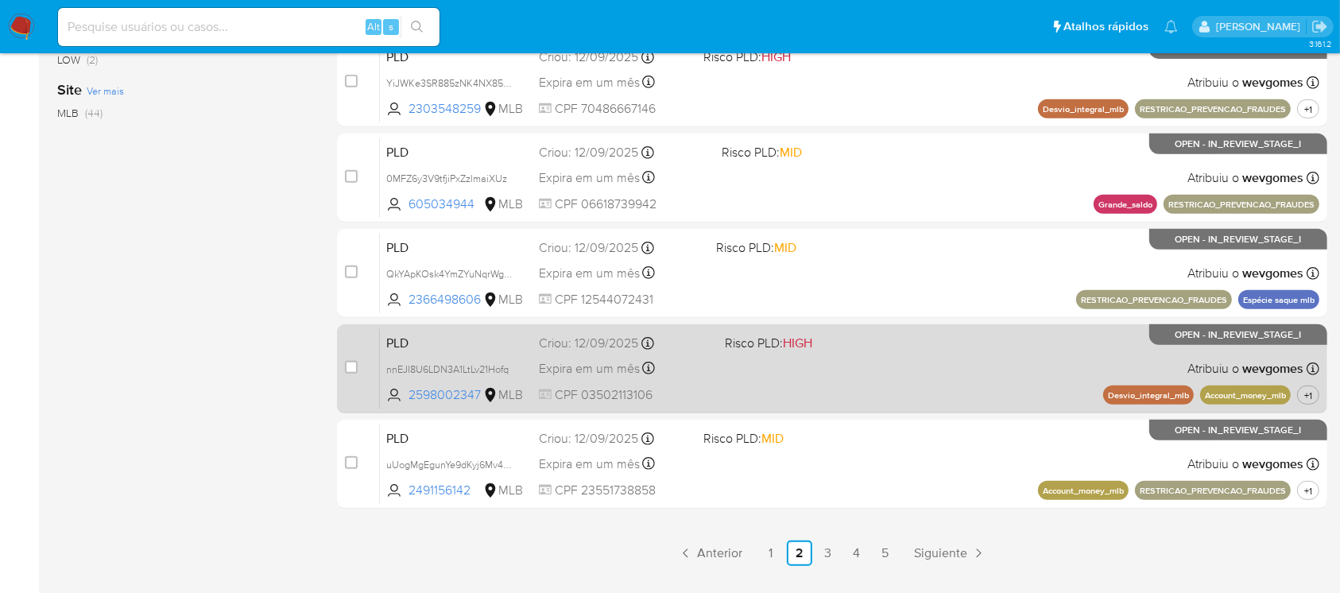
scroll to position [706, 0]
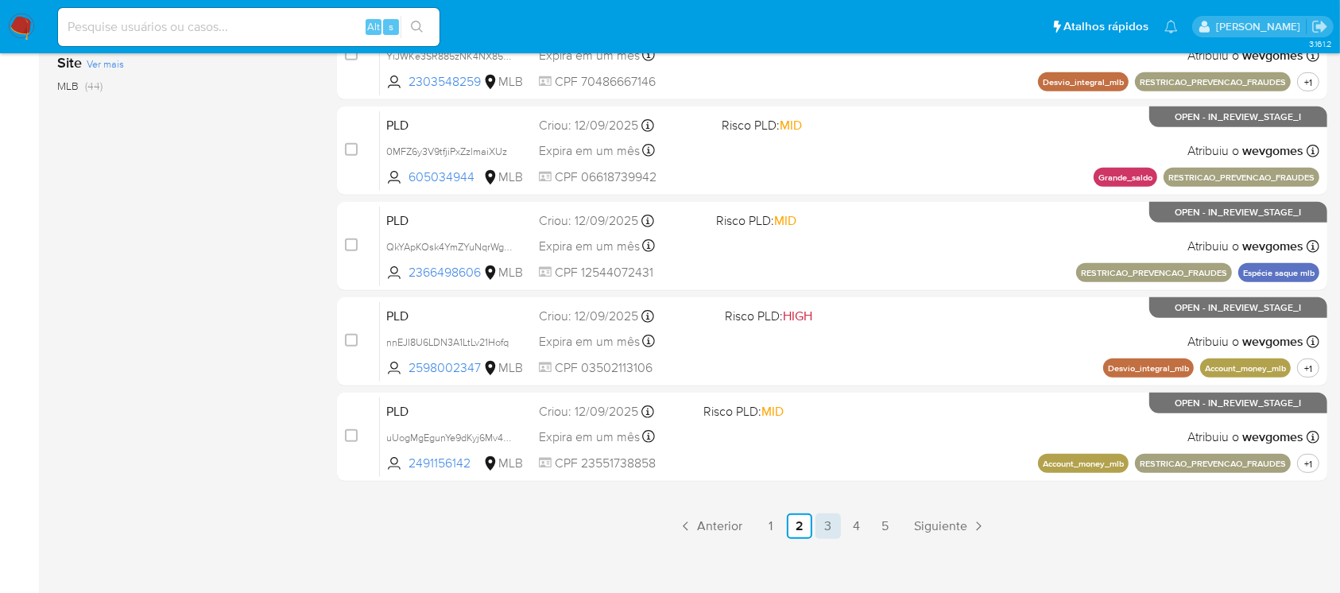
click at [826, 529] on link "3" at bounding box center [827, 525] width 25 height 25
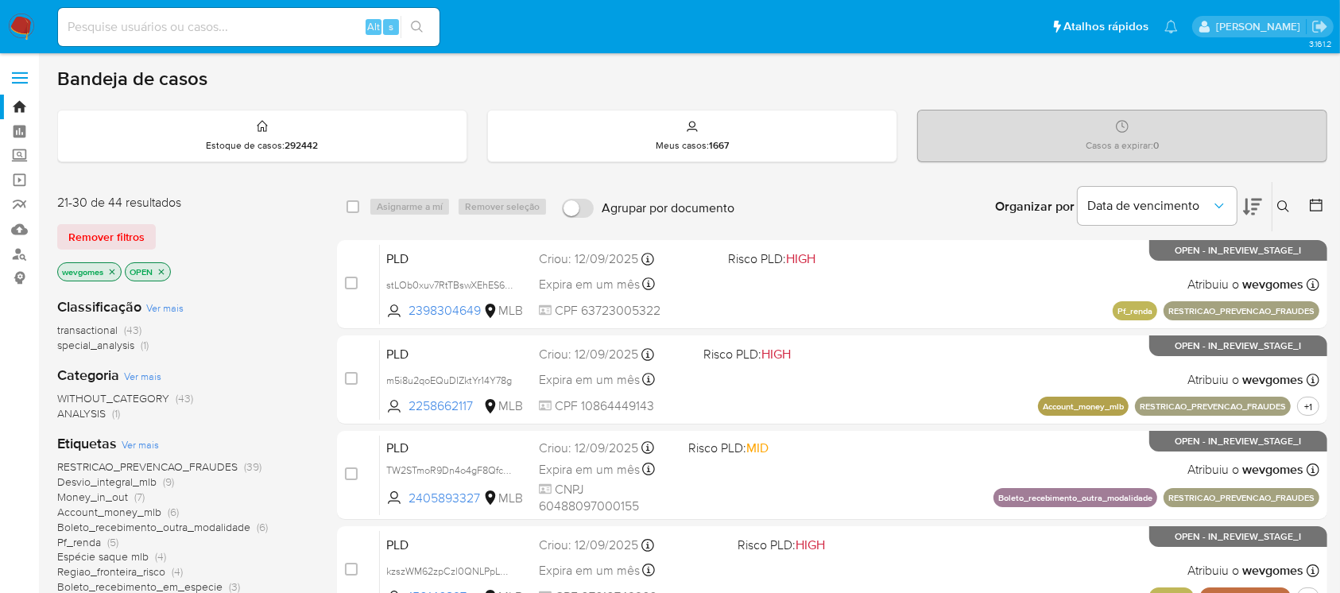
click at [114, 273] on icon "close-filter" at bounding box center [112, 272] width 10 height 10
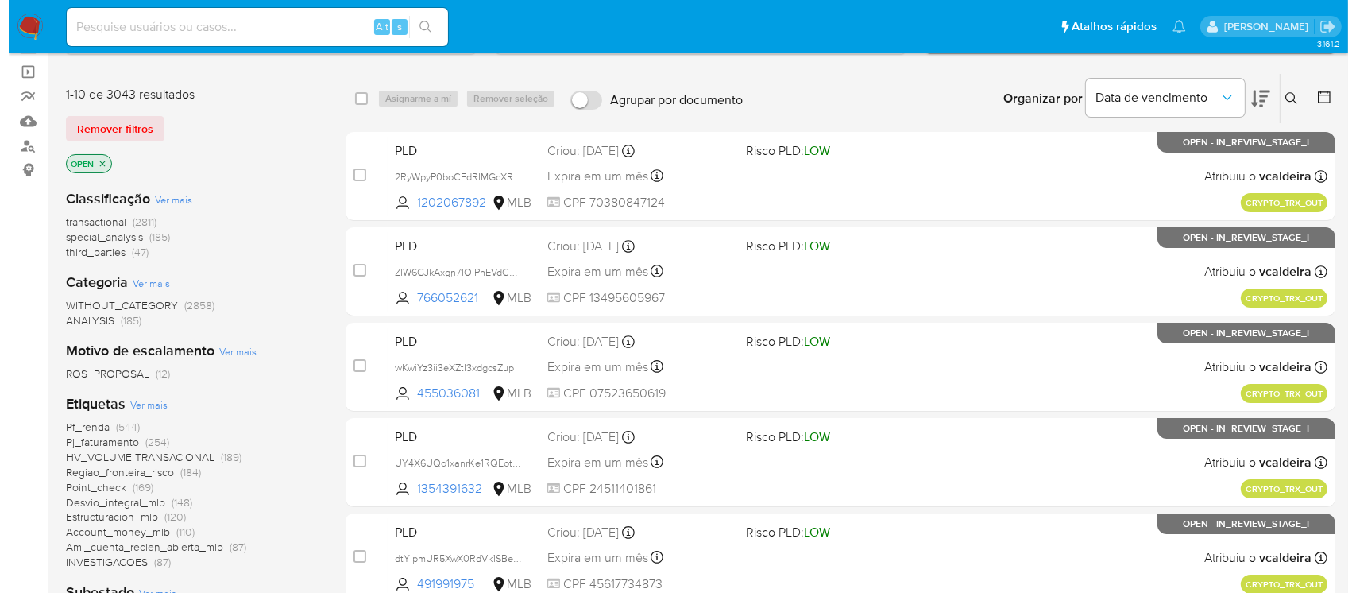
scroll to position [141, 0]
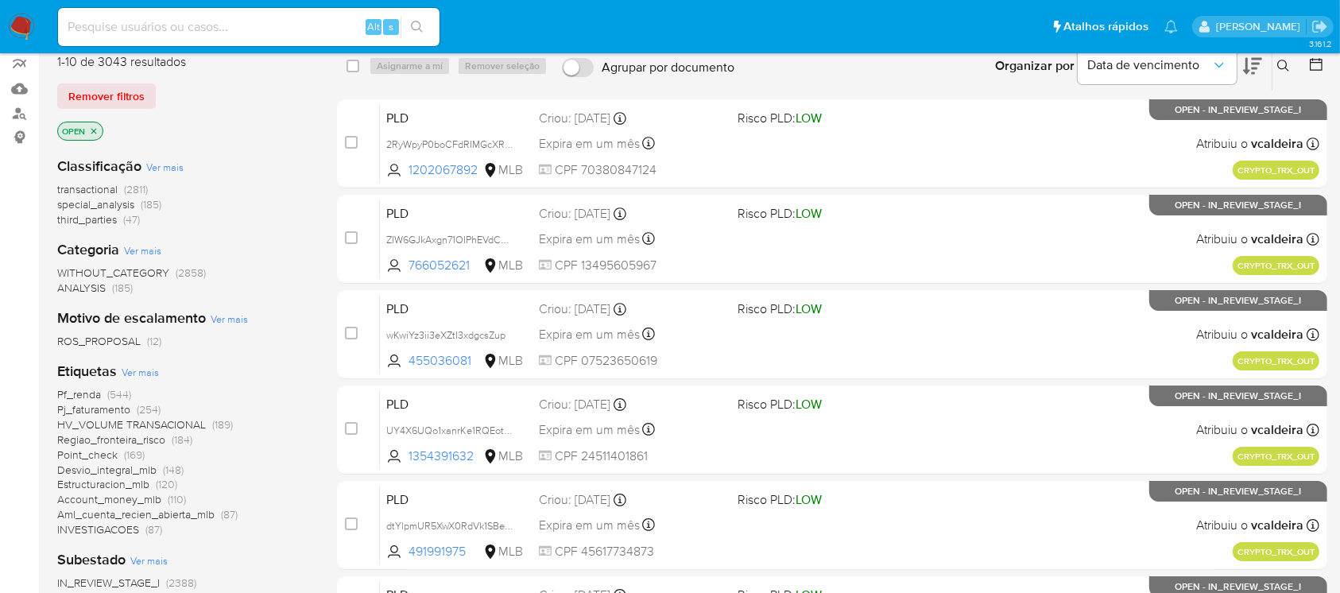
click at [132, 369] on span "Ver mais" at bounding box center [140, 372] width 37 height 14
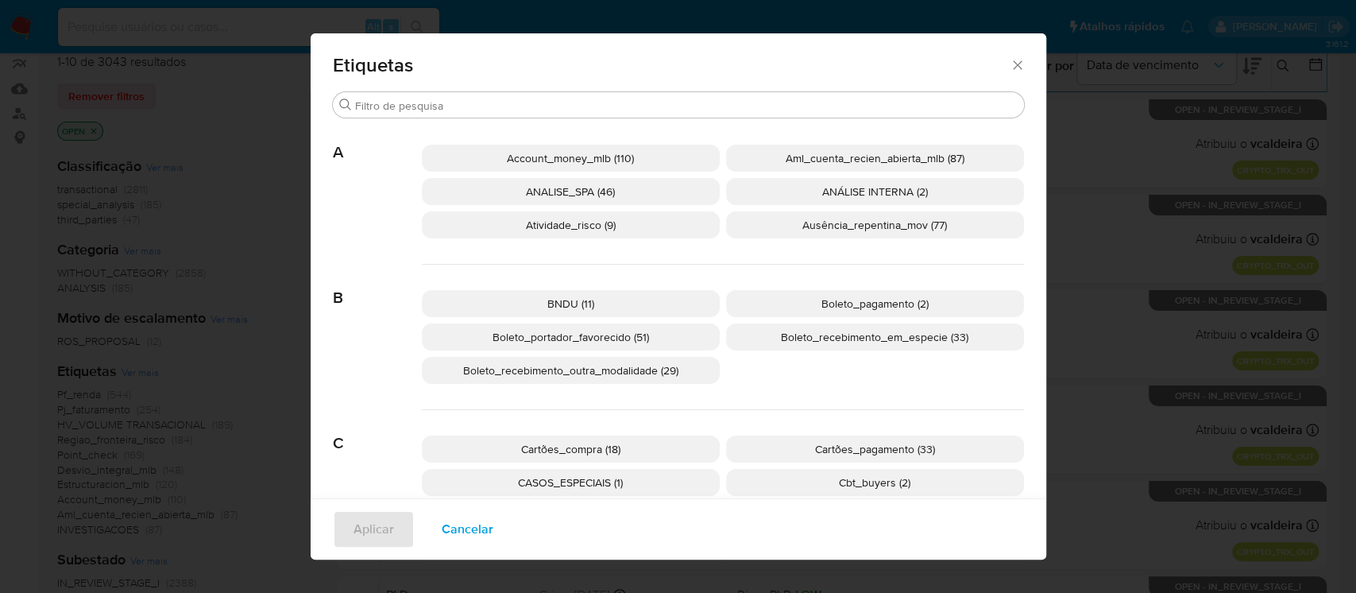
click at [640, 230] on p "Atividade_risco (9)" at bounding box center [571, 224] width 298 height 27
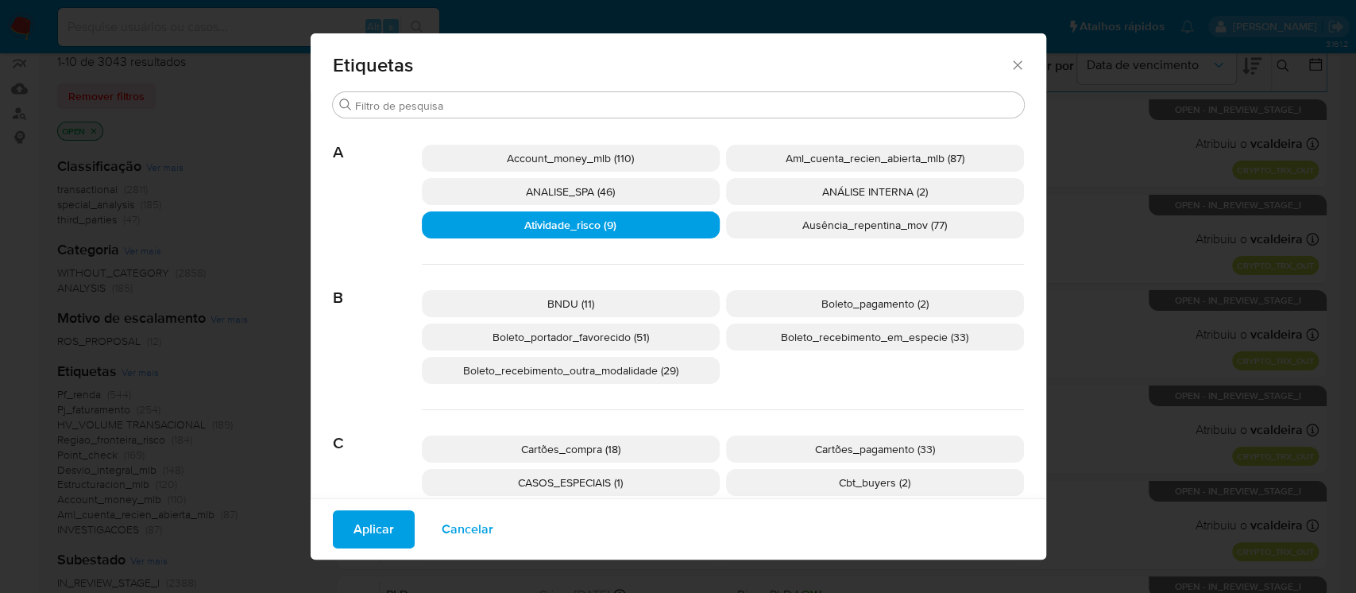
click at [369, 537] on span "Aplicar" at bounding box center [374, 529] width 41 height 35
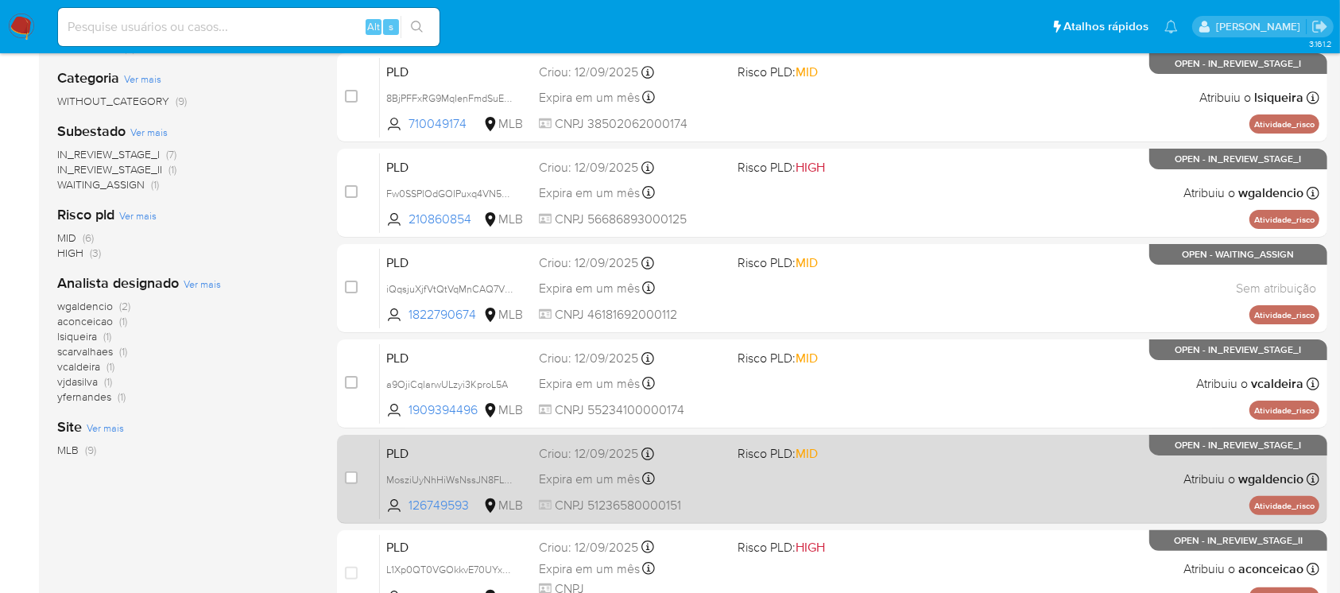
scroll to position [423, 0]
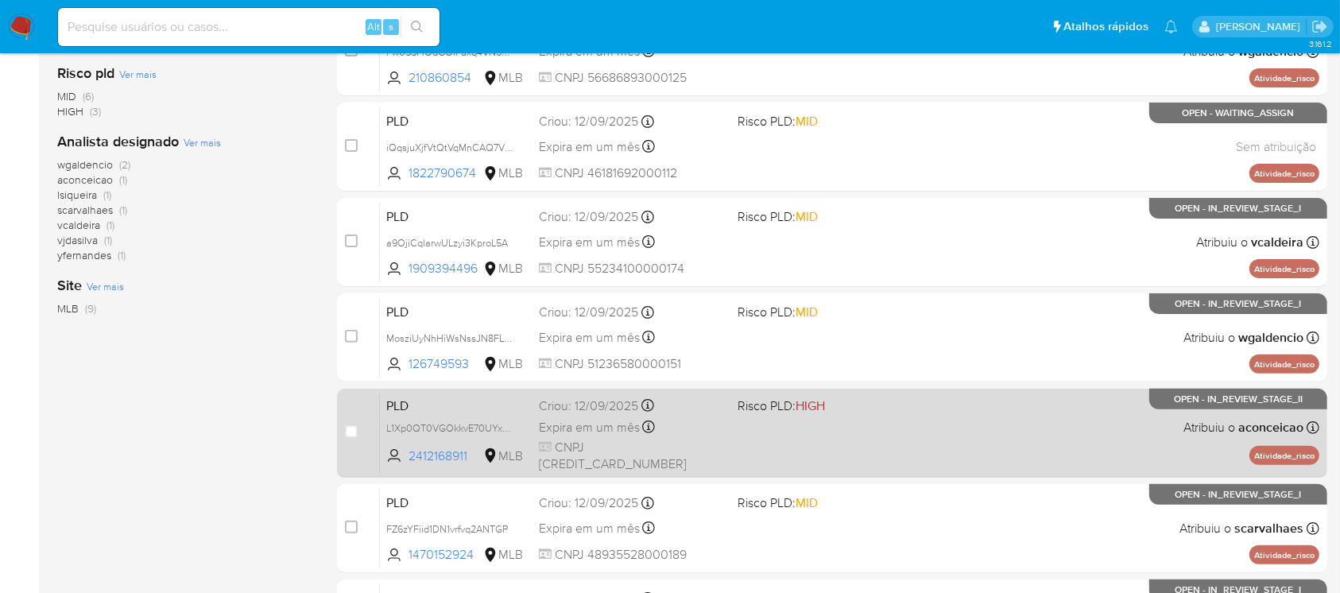
click at [732, 456] on div "PLD L1Xp0QT0VGOkkvE70UYxknoK 2412168911 MLB Risco PLD: HIGH Criou: 12/09/2025 C…" at bounding box center [849, 432] width 939 height 80
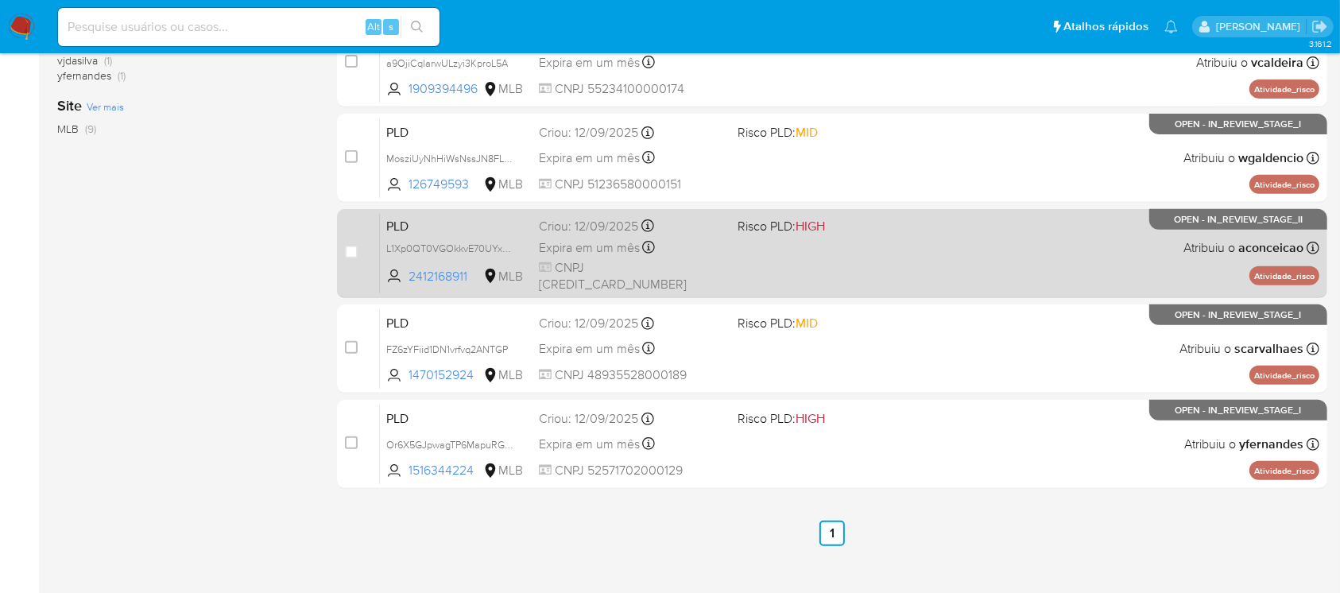
scroll to position [623, 0]
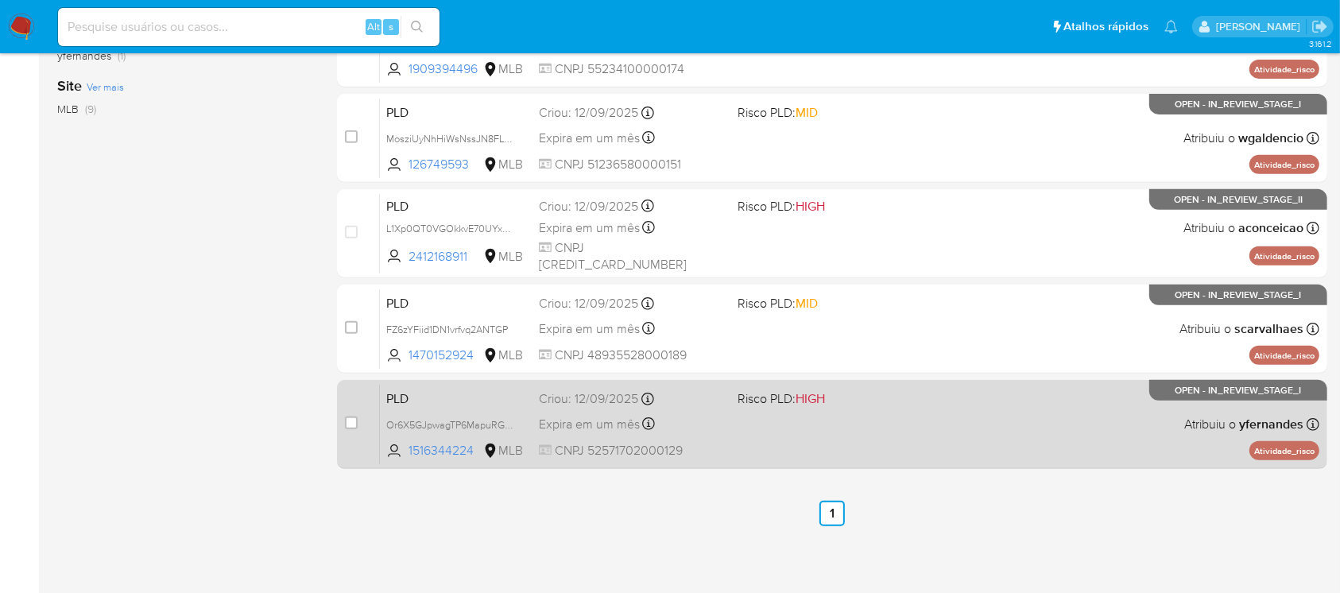
click at [754, 442] on div "PLD Or6X5GJpwagTP6MapuRGz80o 1516344224 MLB Risco PLD: HIGH Criou: 12/09/2025 C…" at bounding box center [849, 424] width 939 height 80
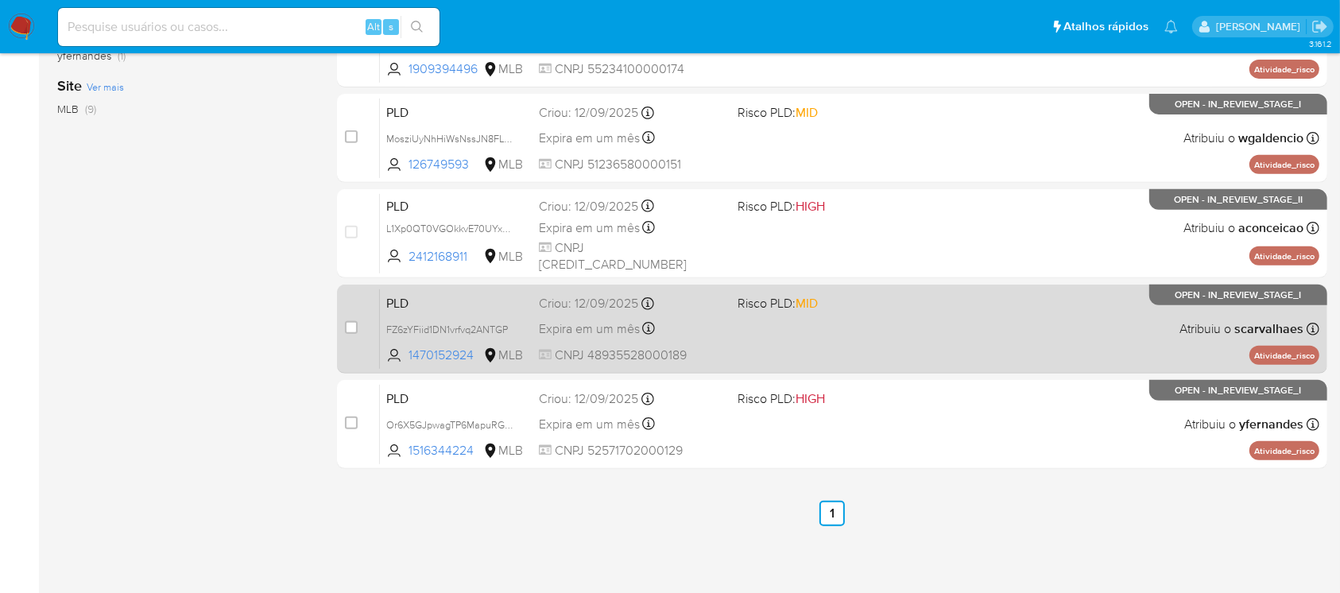
click at [734, 352] on div "PLD FZ6zYFiid1DN1vrfvq2ANTGP 1470152924 MLB Risco PLD: MID Criou: 12/09/2025 Cr…" at bounding box center [849, 328] width 939 height 80
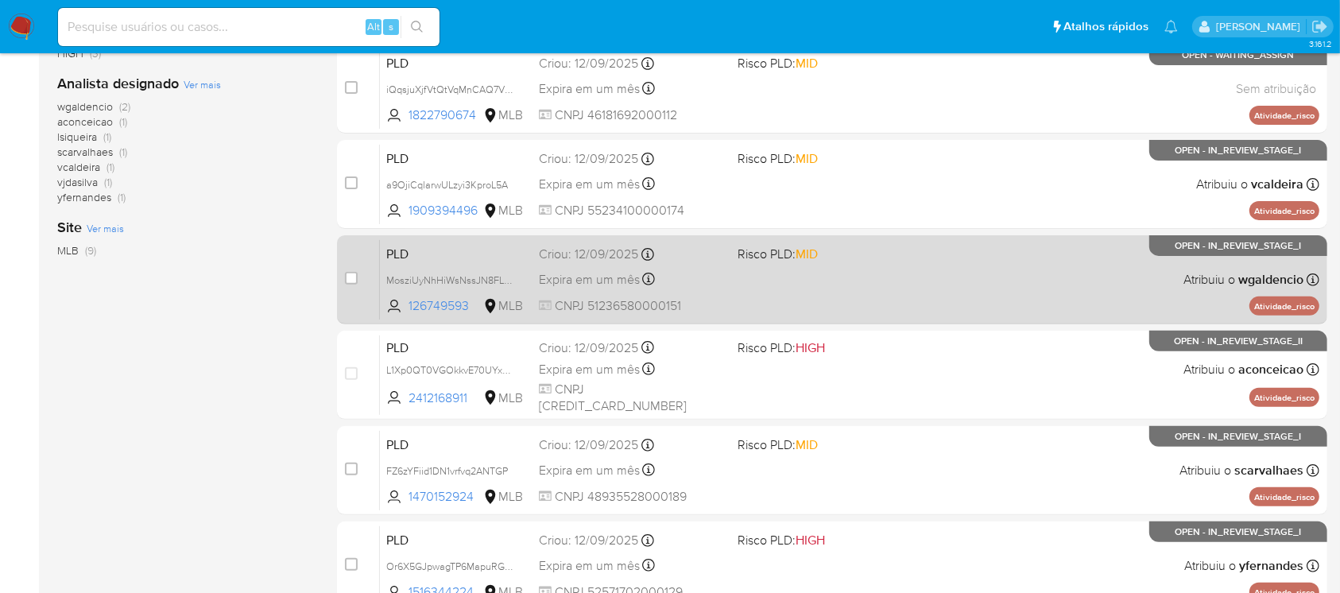
click at [775, 297] on div "PLD MosziUyNhHiWsNssJN8FLGHV 126749593 MLB Risco PLD: MID Criou: 12/09/2025 Cri…" at bounding box center [849, 279] width 939 height 80
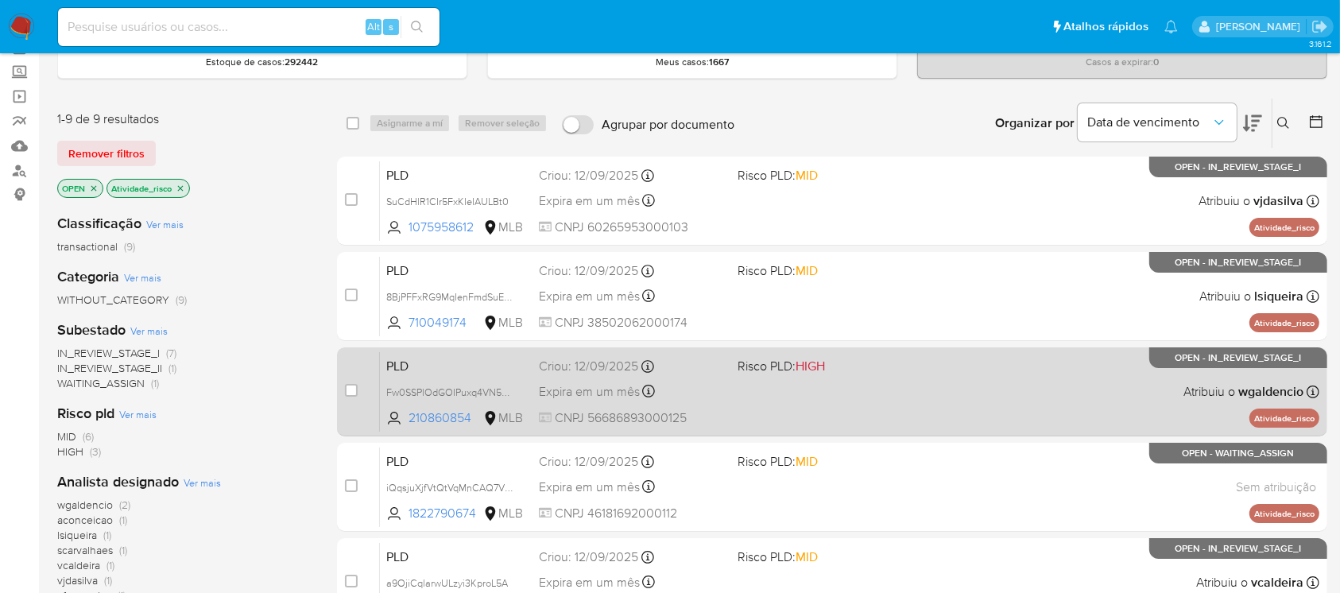
scroll to position [57, 0]
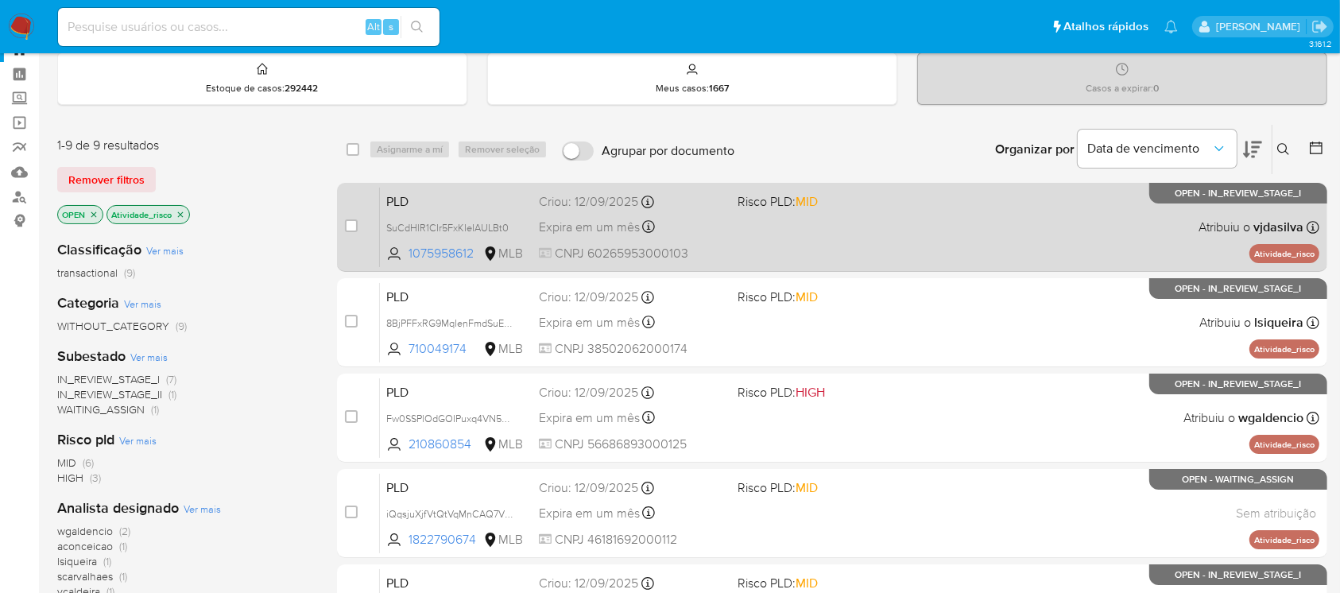
click at [749, 248] on div "PLD SuCdHlR1CIr5FxKIeIAULBt0 1075958612 MLB Risco PLD: MID Criou: 12/09/2025 Cr…" at bounding box center [849, 227] width 939 height 80
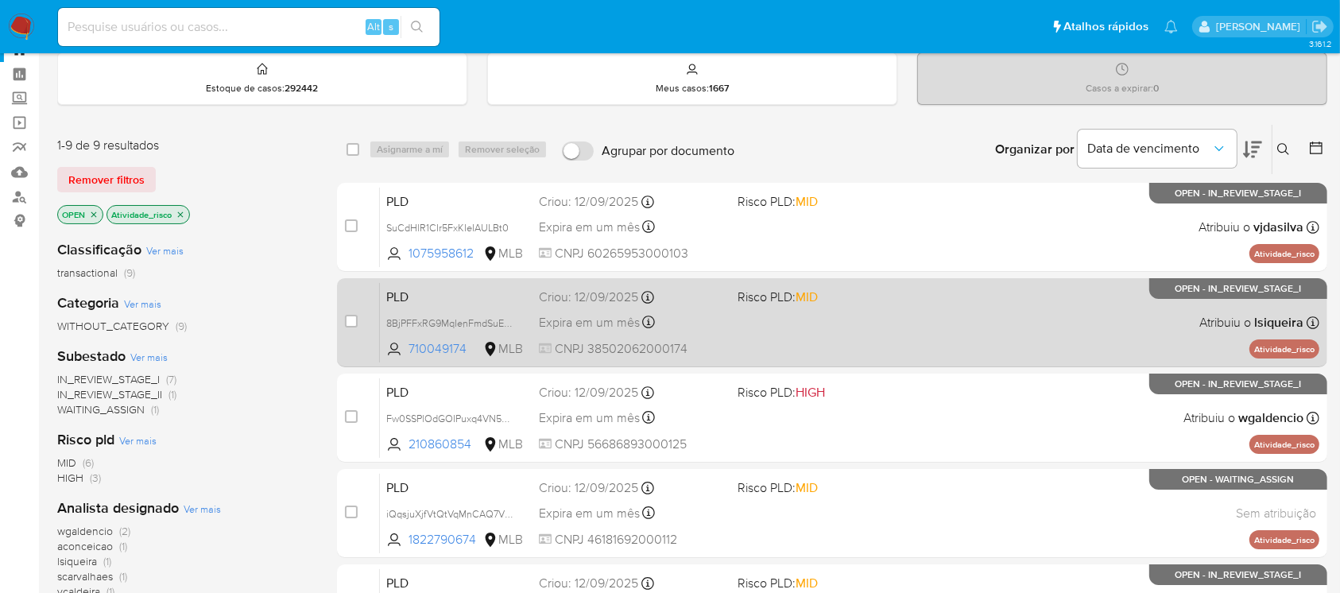
click at [763, 339] on div "PLD 8BjPFFxRG9MqIenFmdSuEuj8 710049174 MLB Risco PLD: MID Criou: 12/09/2025 Cri…" at bounding box center [849, 322] width 939 height 80
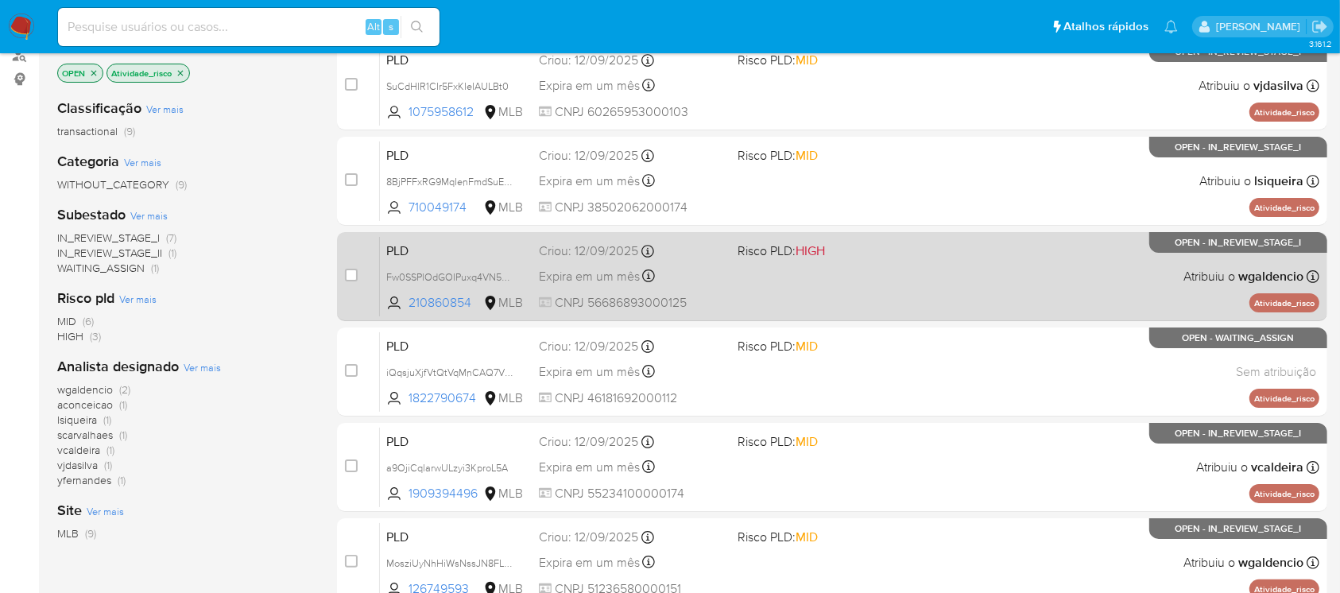
click at [717, 296] on span "CNPJ 56686893000125" at bounding box center [631, 302] width 185 height 17
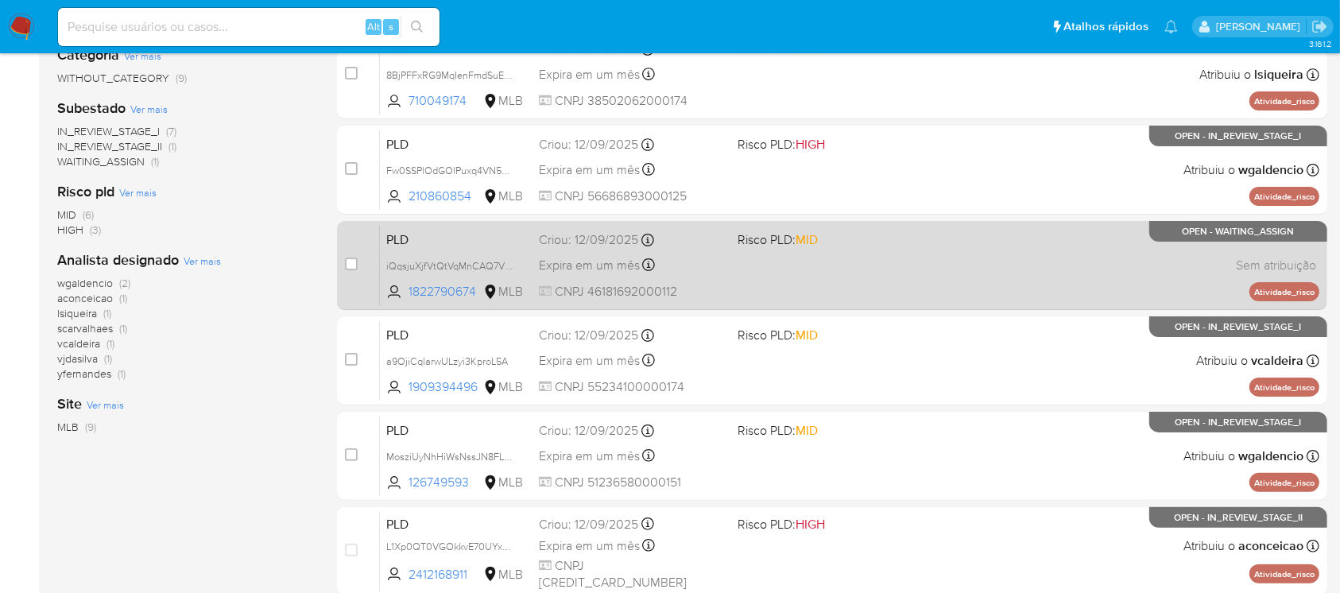
scroll to position [340, 0]
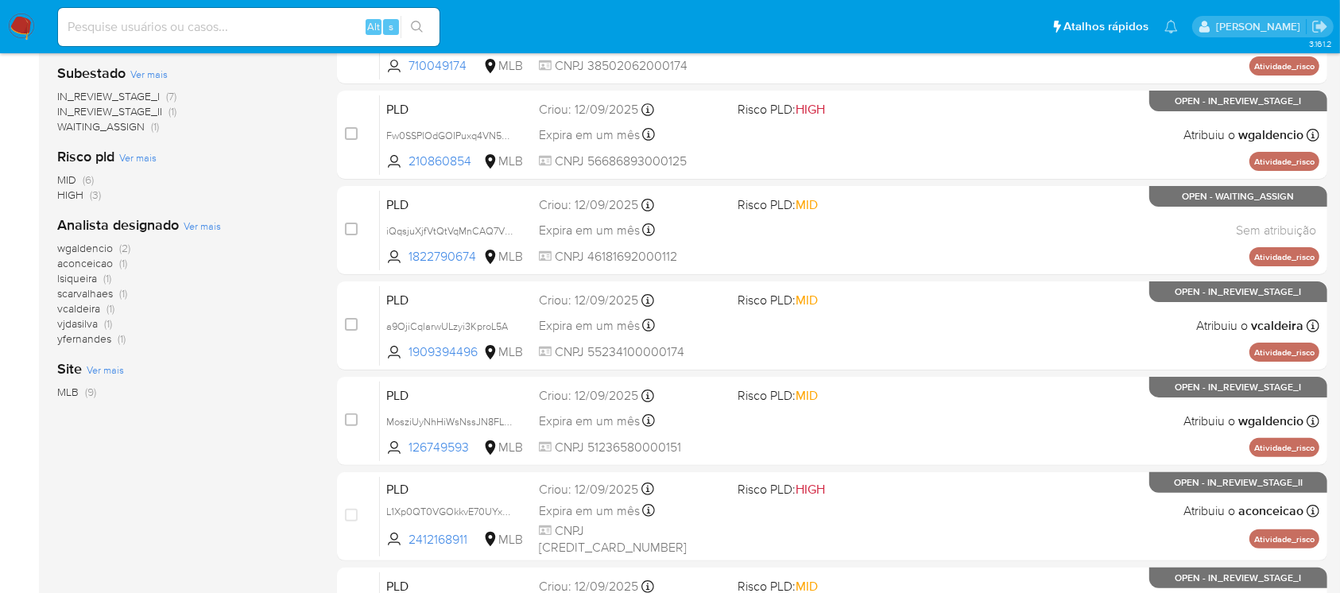
click at [18, 29] on img at bounding box center [21, 27] width 27 height 27
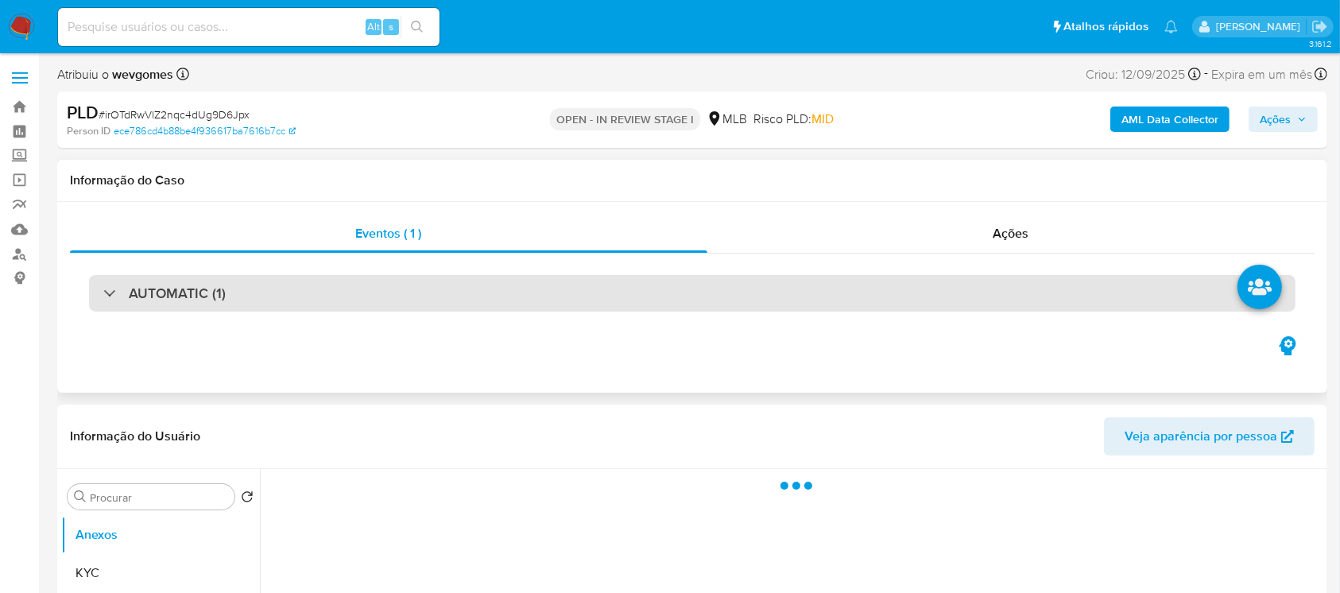
click at [110, 300] on div "AUTOMATIC (1)" at bounding box center [164, 292] width 122 height 17
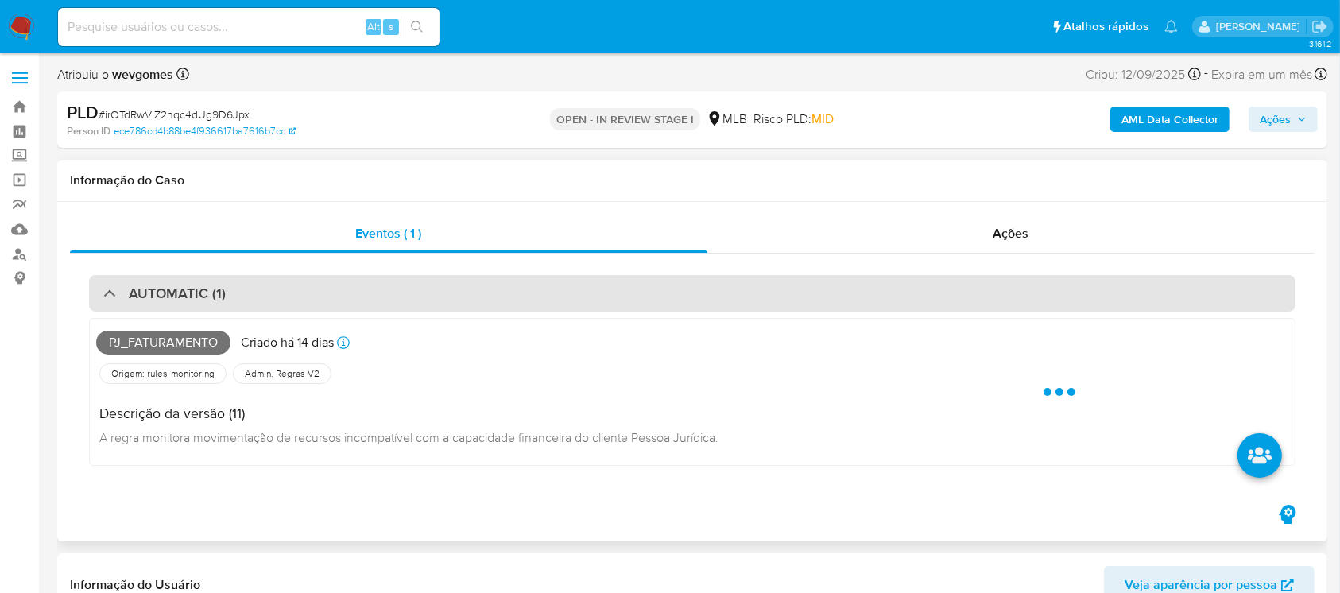
select select "10"
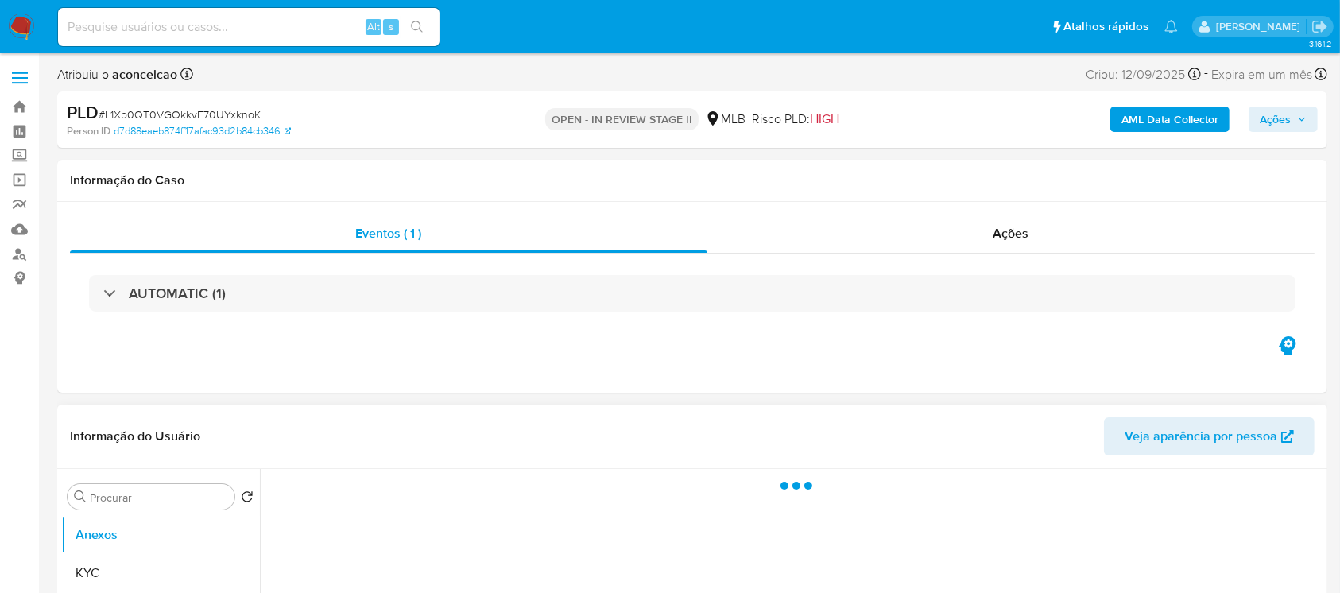
select select "10"
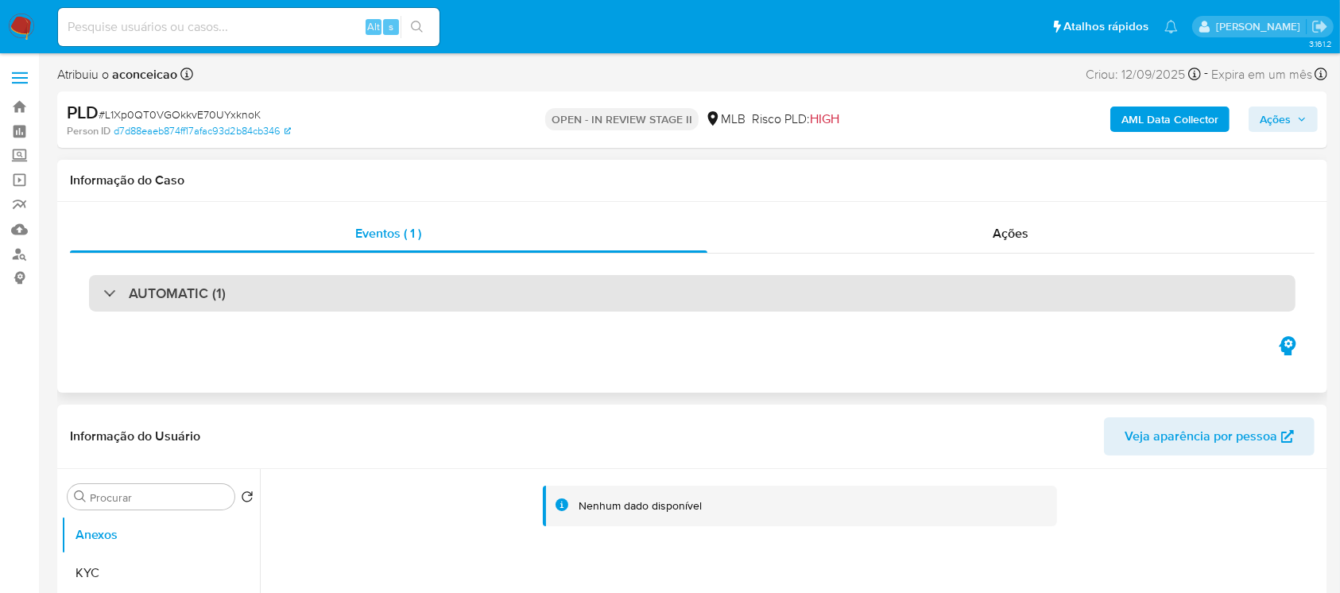
click at [253, 295] on div "AUTOMATIC (1)" at bounding box center [692, 293] width 1206 height 37
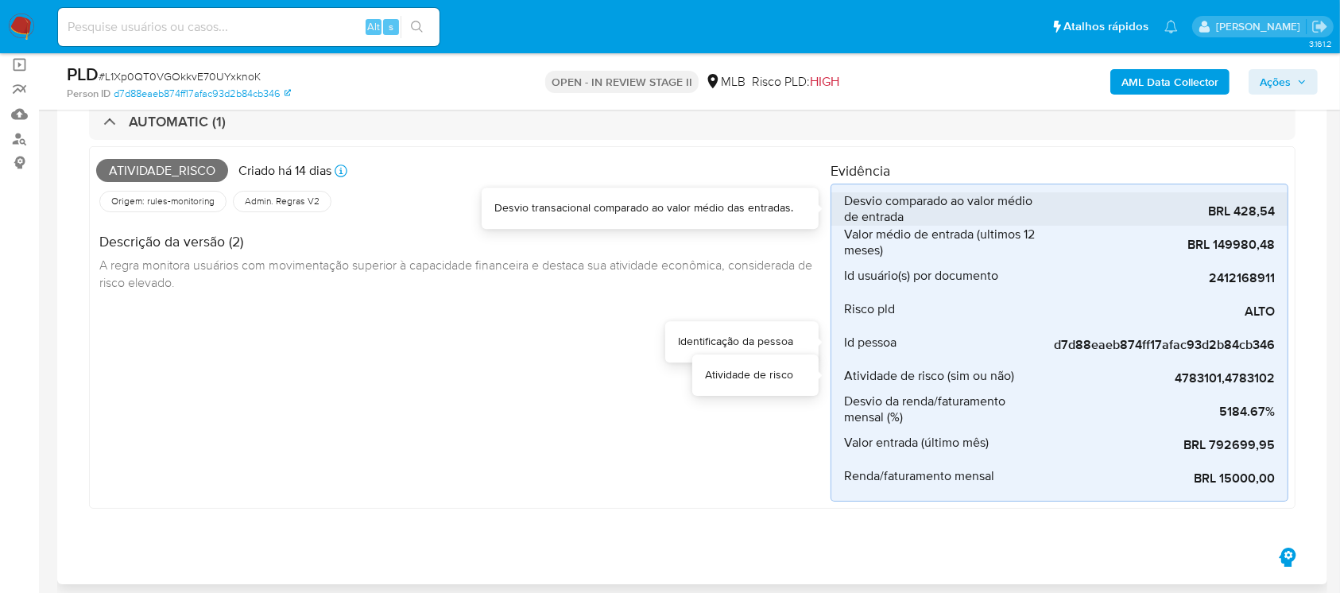
scroll to position [141, 0]
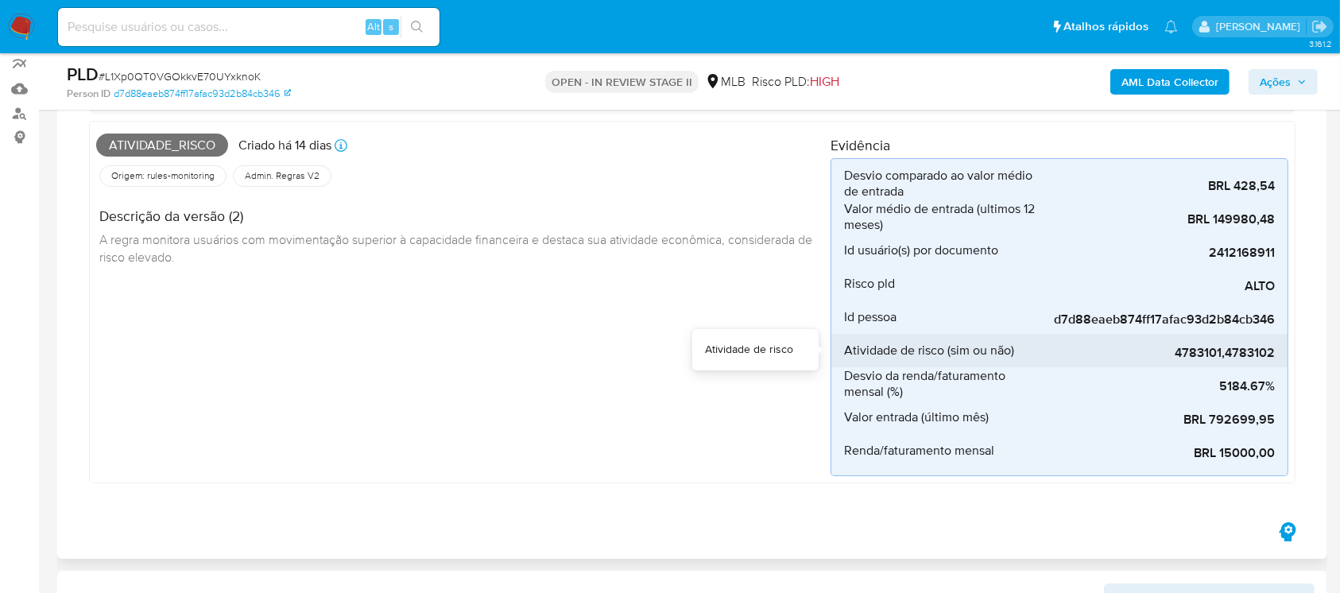
click at [1195, 352] on span "4783101,4783102" at bounding box center [1155, 353] width 238 height 16
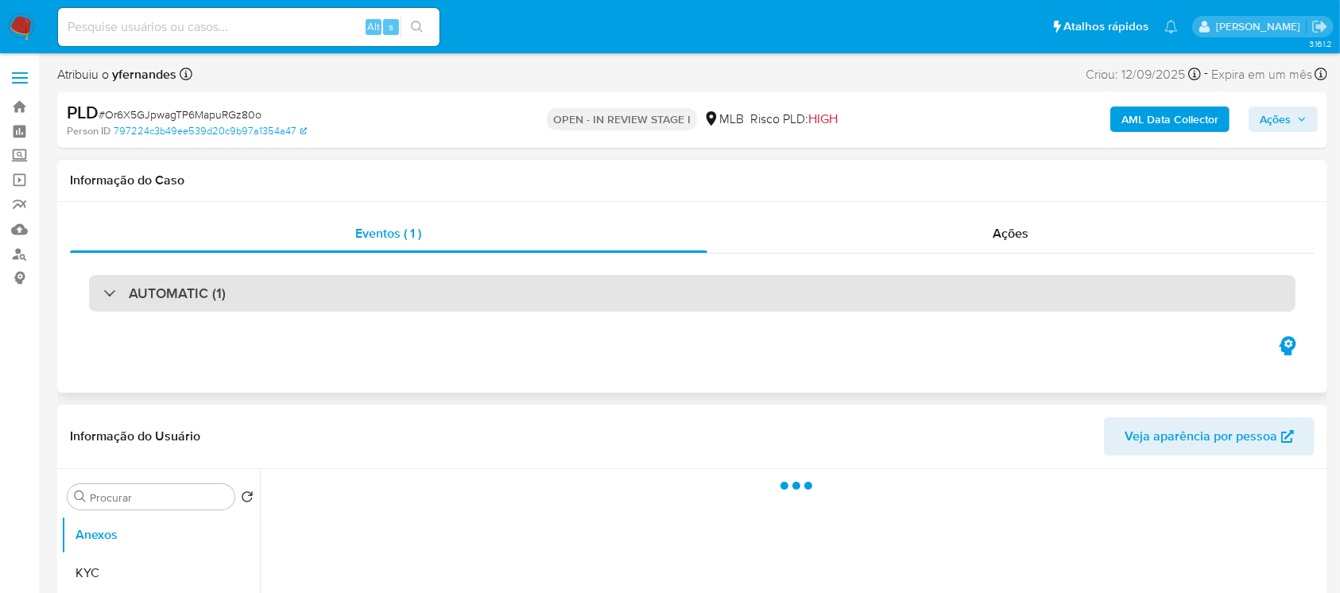
click at [103, 292] on div at bounding box center [103, 292] width 0 height 0
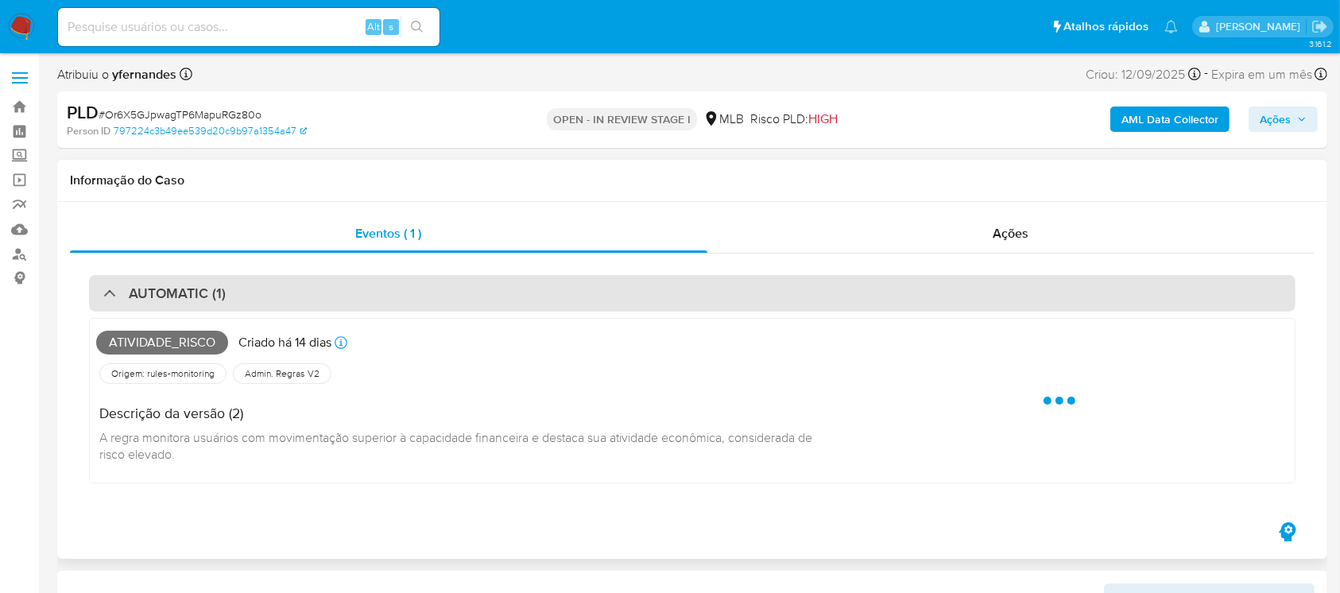
select select "10"
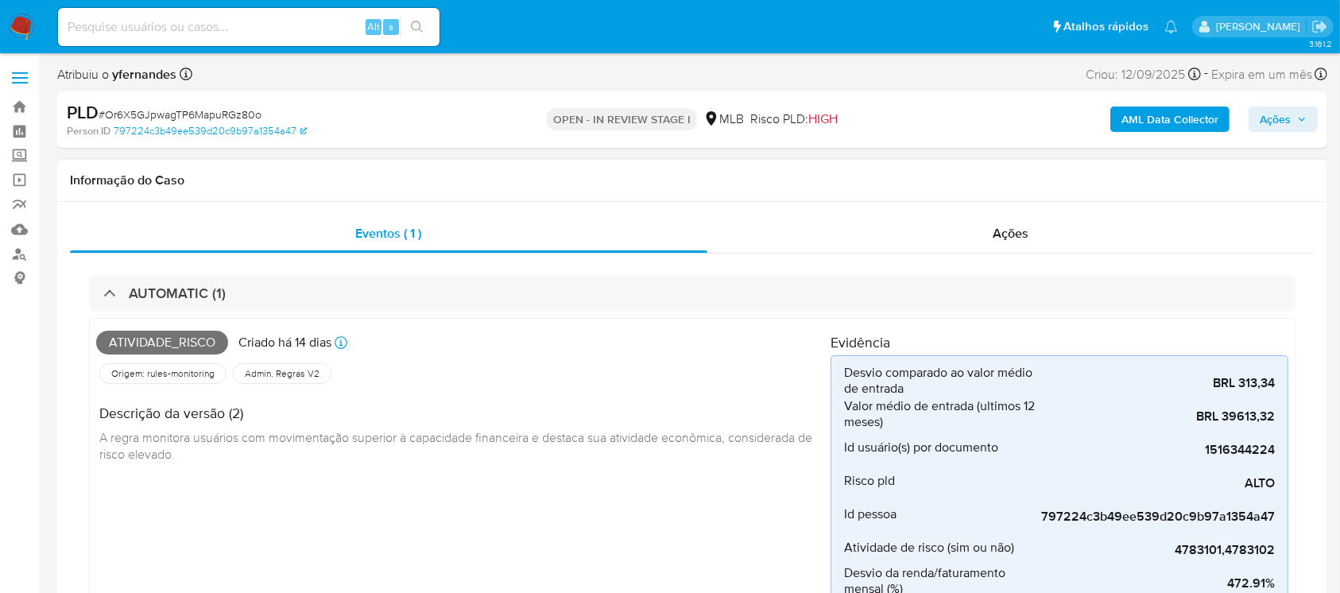
scroll to position [141, 0]
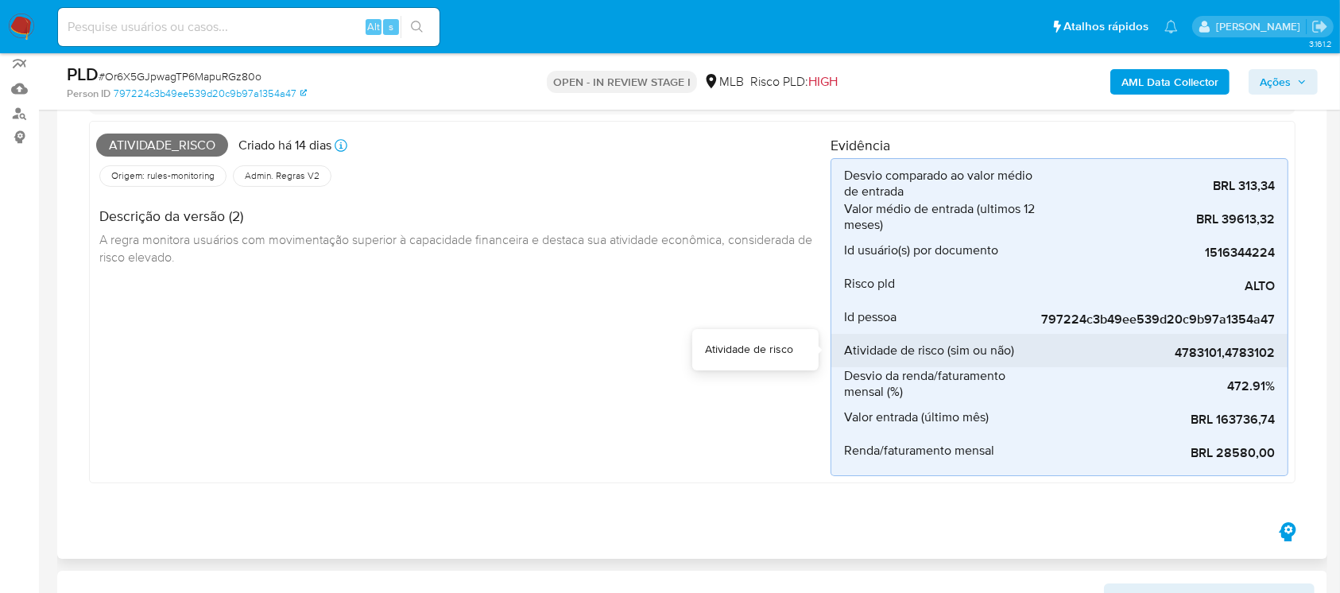
click at [1197, 355] on span "4783101,4783102" at bounding box center [1155, 353] width 238 height 16
click at [1207, 355] on span "4783101,4783102" at bounding box center [1155, 353] width 238 height 16
click at [1227, 357] on span "4783101,4783102" at bounding box center [1155, 353] width 238 height 16
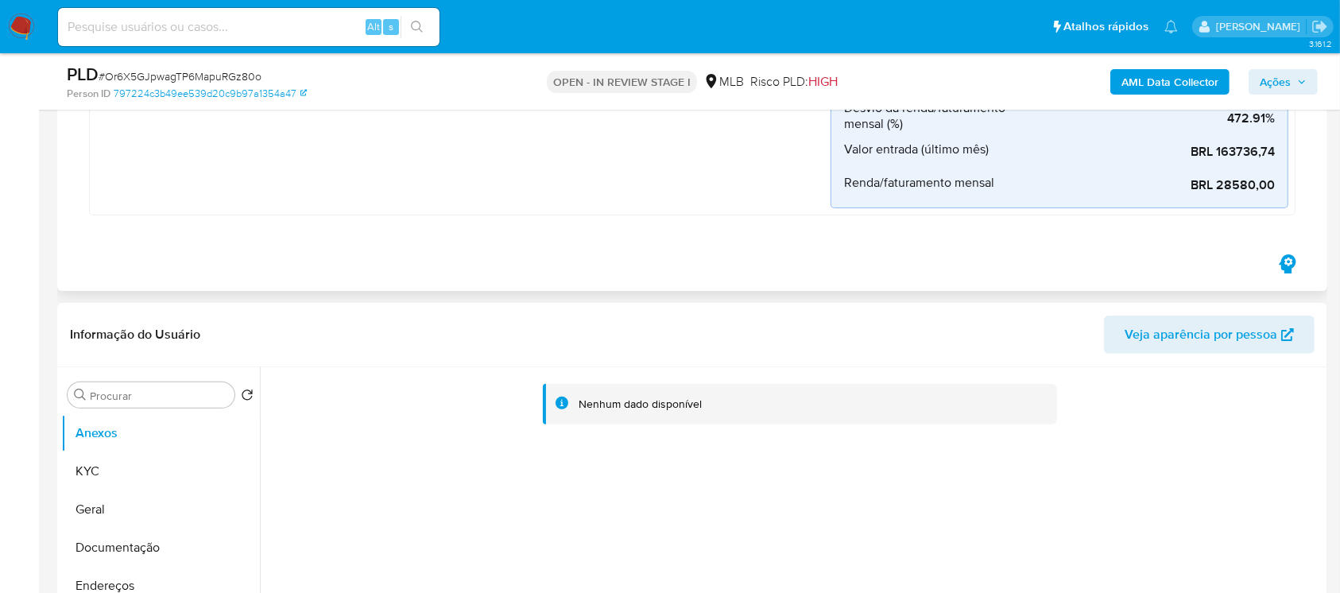
scroll to position [423, 0]
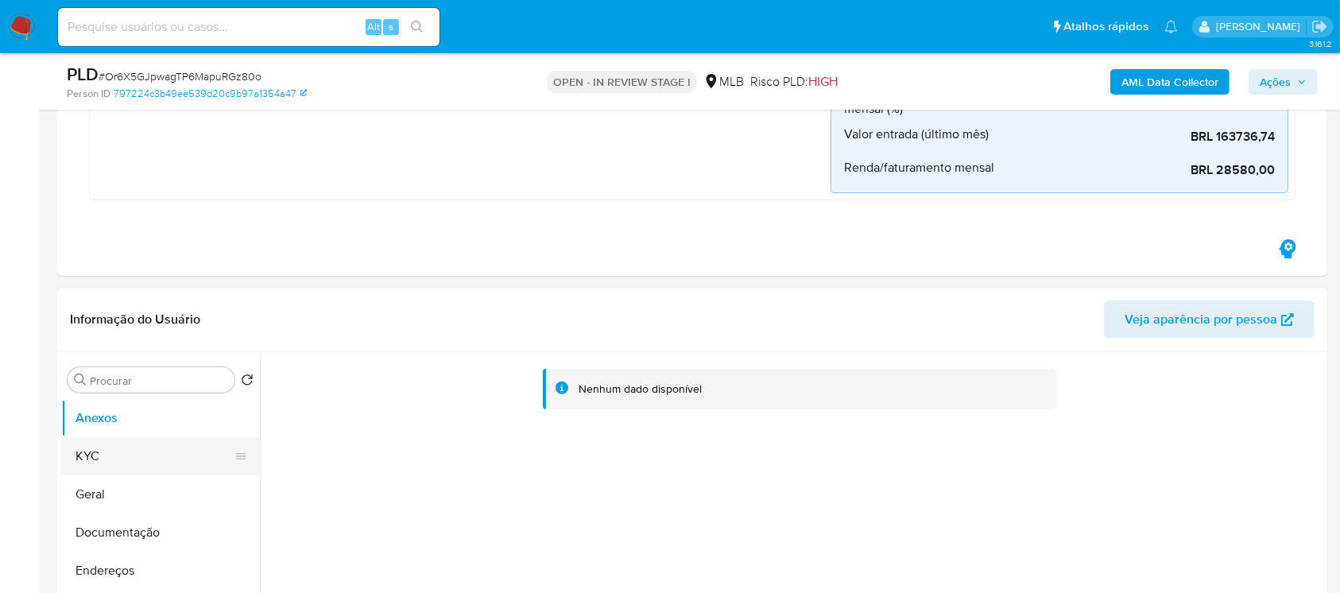
click at [141, 461] on button "KYC" at bounding box center [154, 456] width 186 height 38
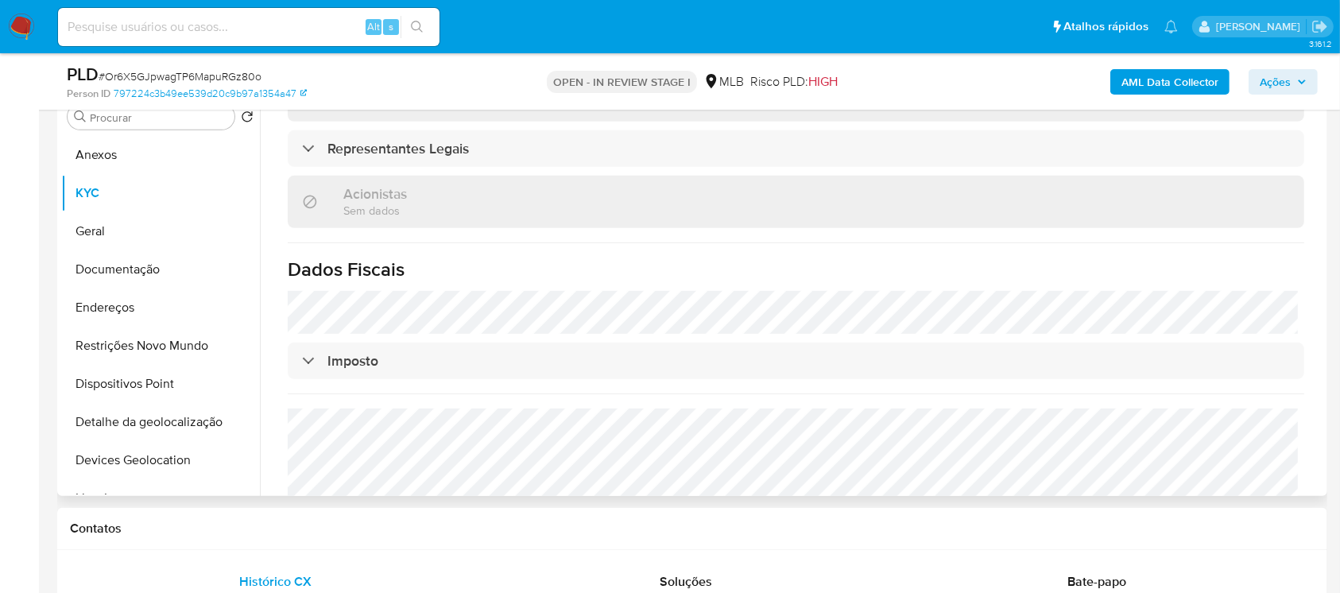
scroll to position [956, 0]
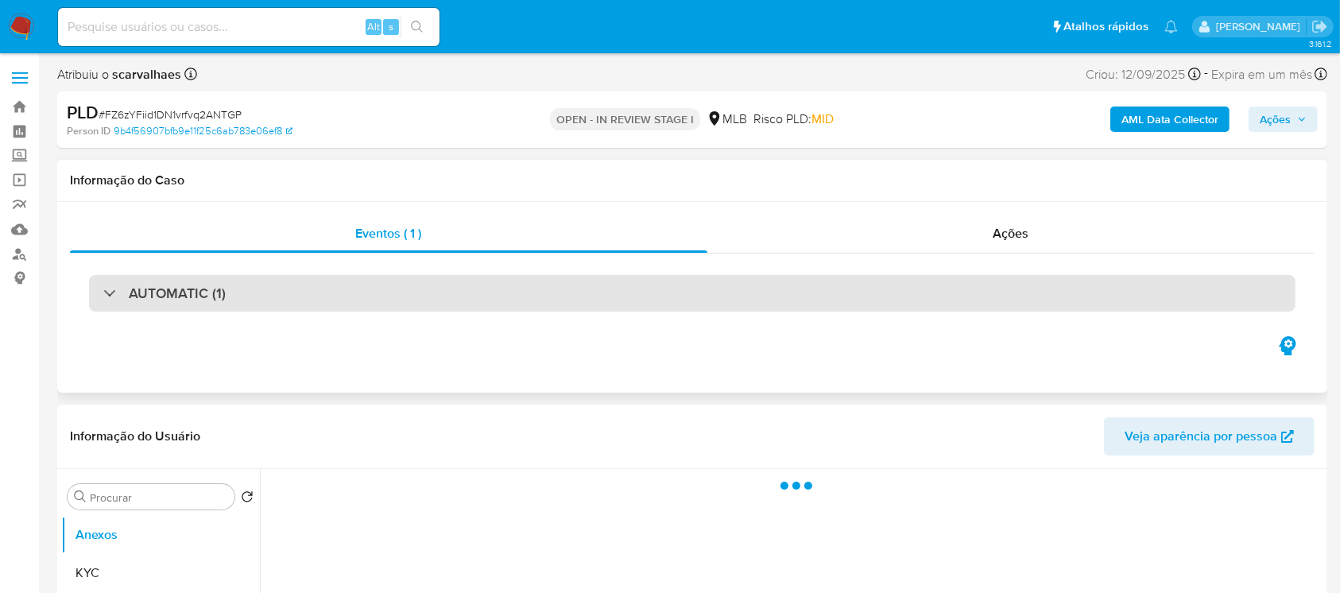
click at [103, 292] on div at bounding box center [103, 292] width 0 height 0
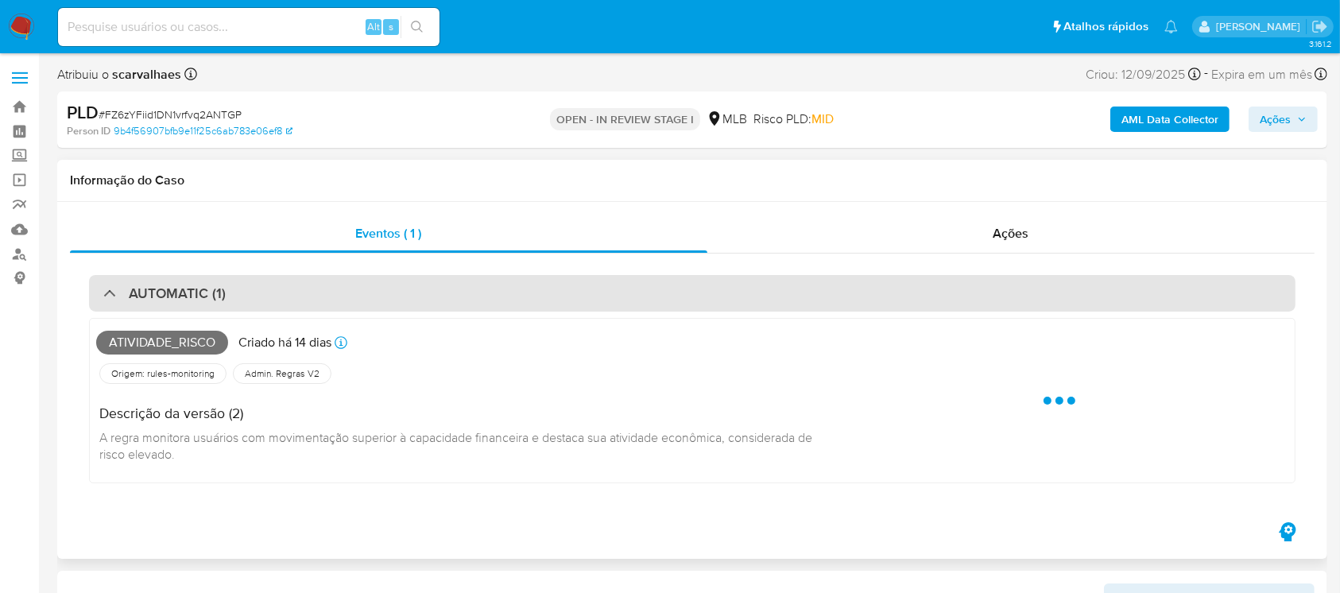
select select "10"
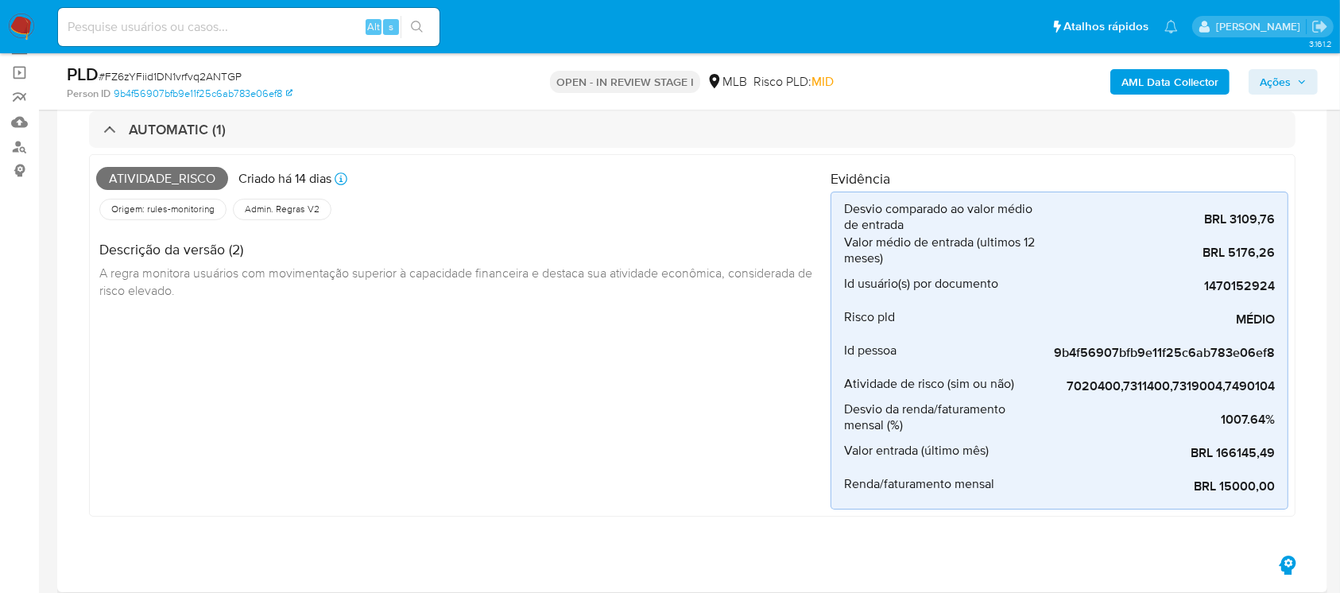
scroll to position [141, 0]
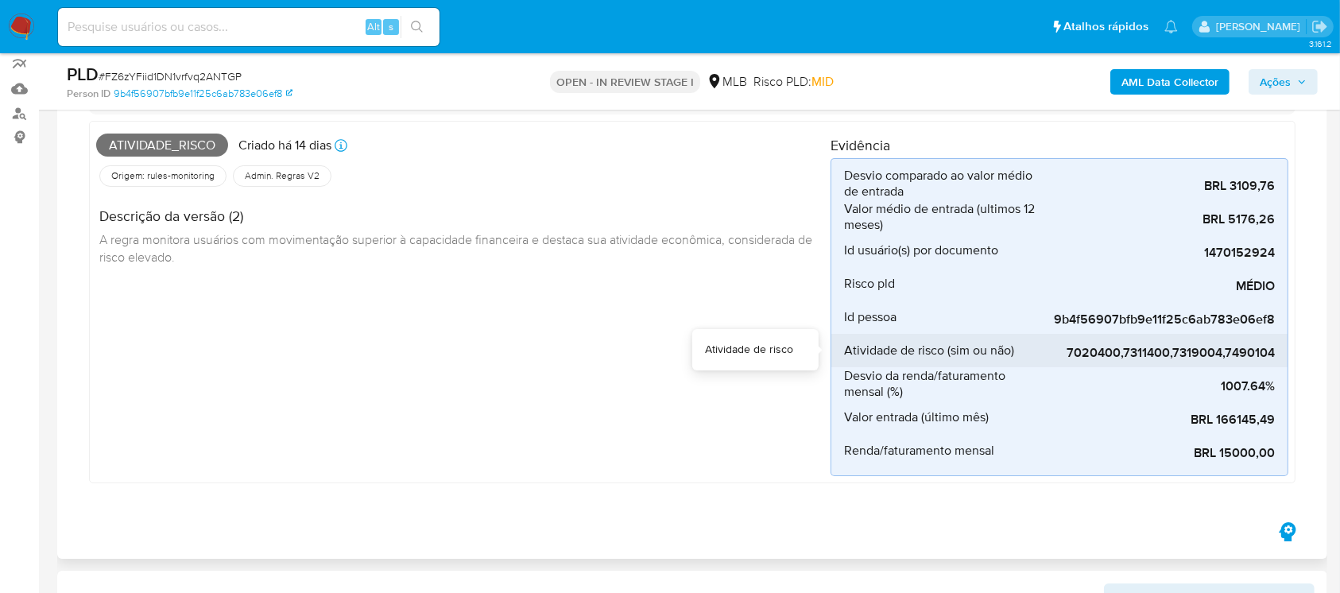
click at [1108, 358] on span "7020400,7311400,7319004,7490104" at bounding box center [1155, 353] width 238 height 16
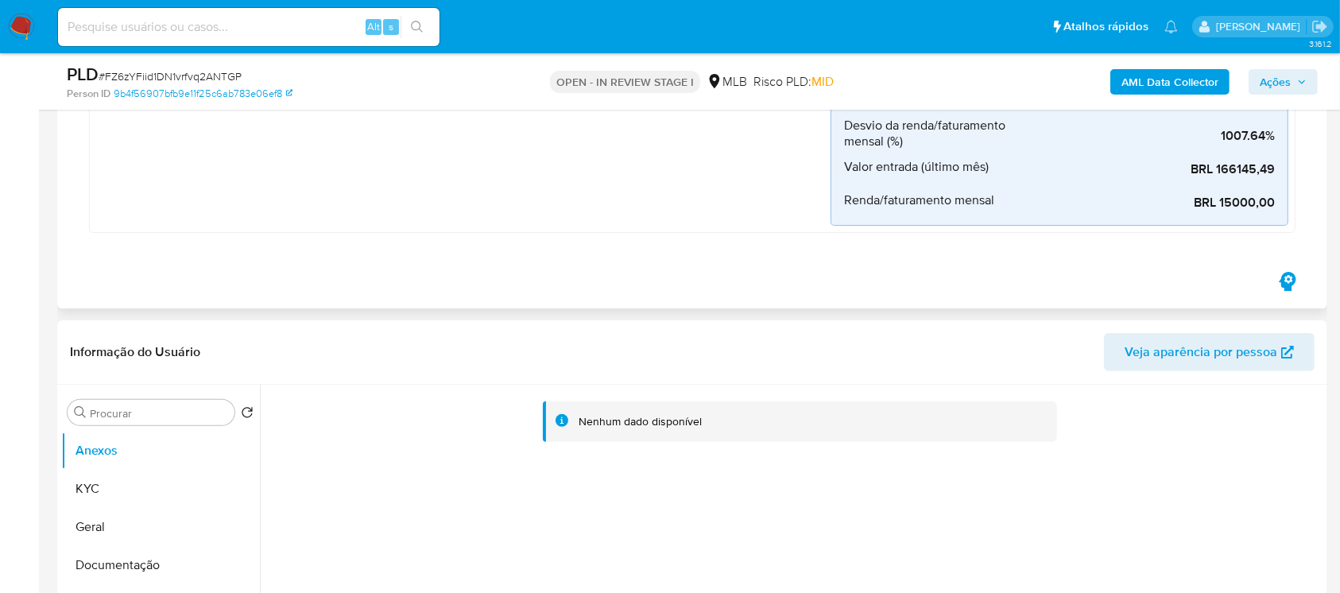
scroll to position [565, 0]
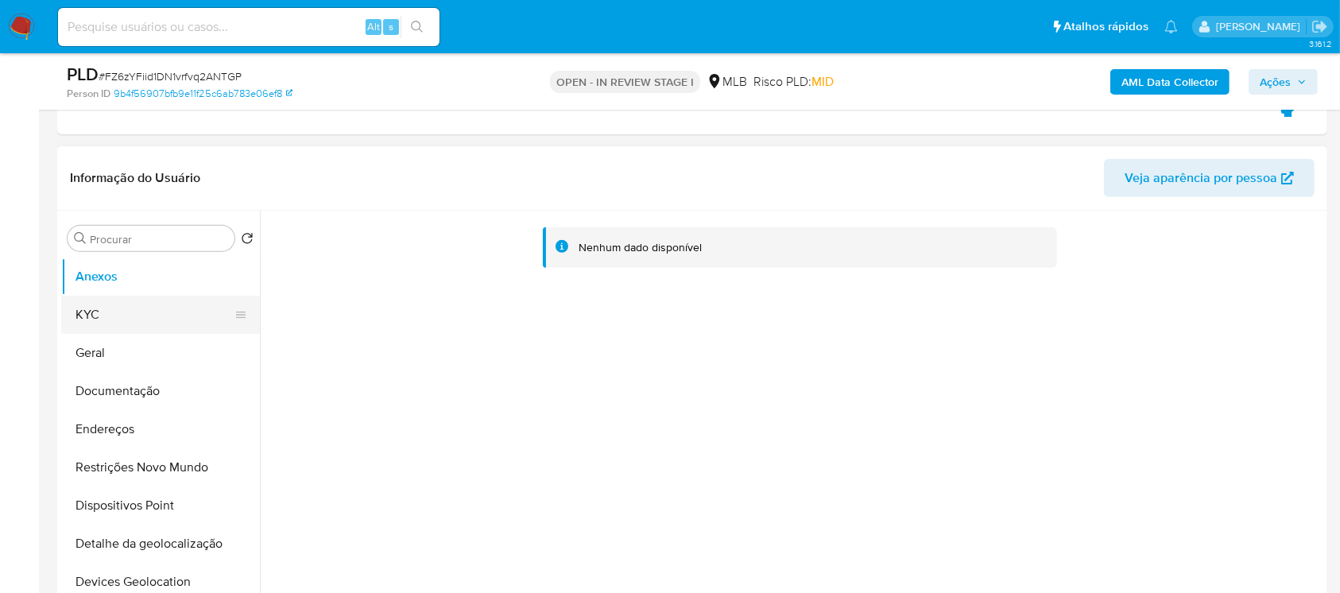
click at [123, 315] on button "KYC" at bounding box center [154, 315] width 186 height 38
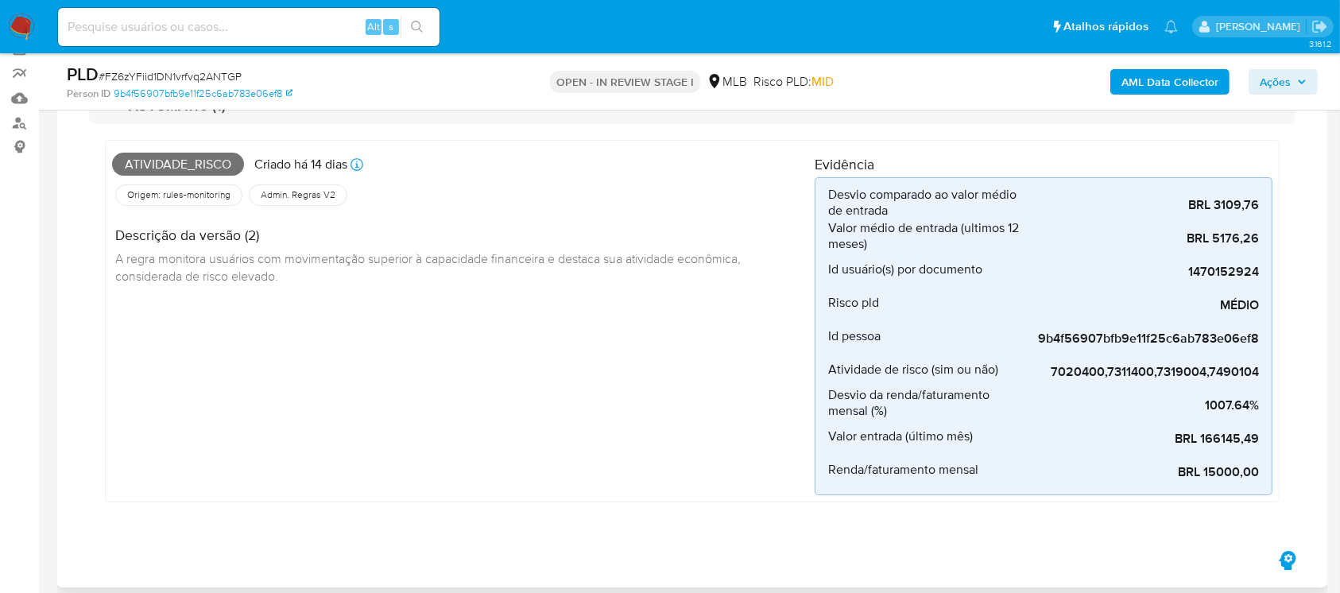
scroll to position [0, 0]
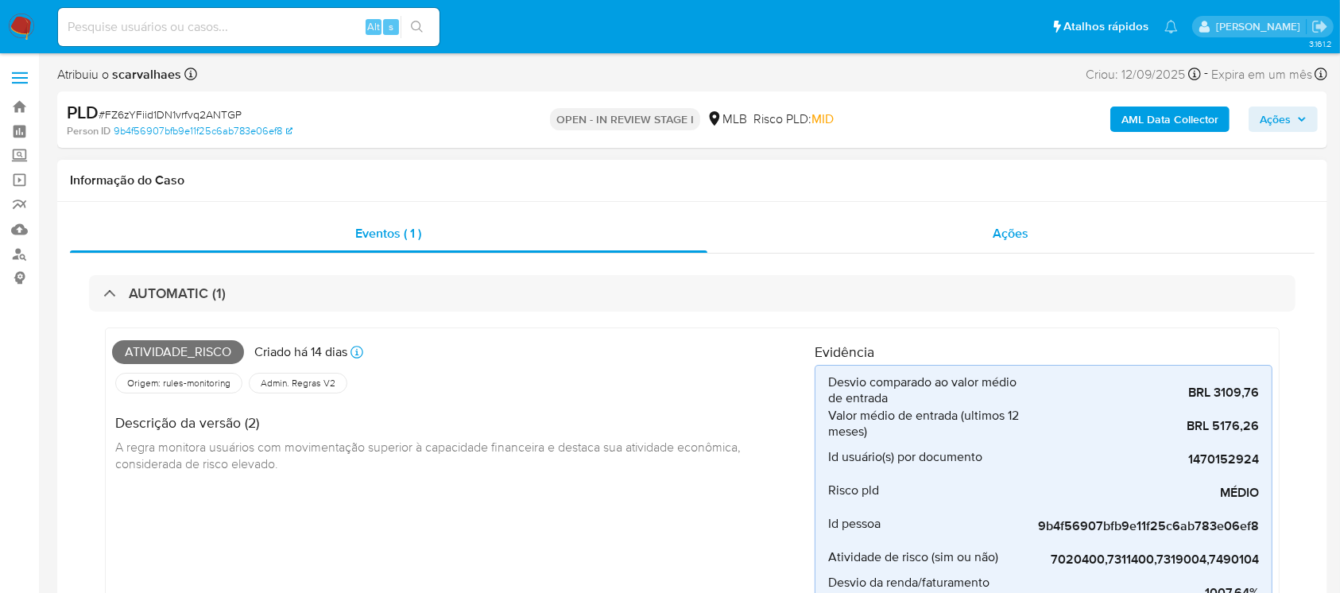
click at [757, 250] on div "Ações" at bounding box center [1010, 234] width 607 height 38
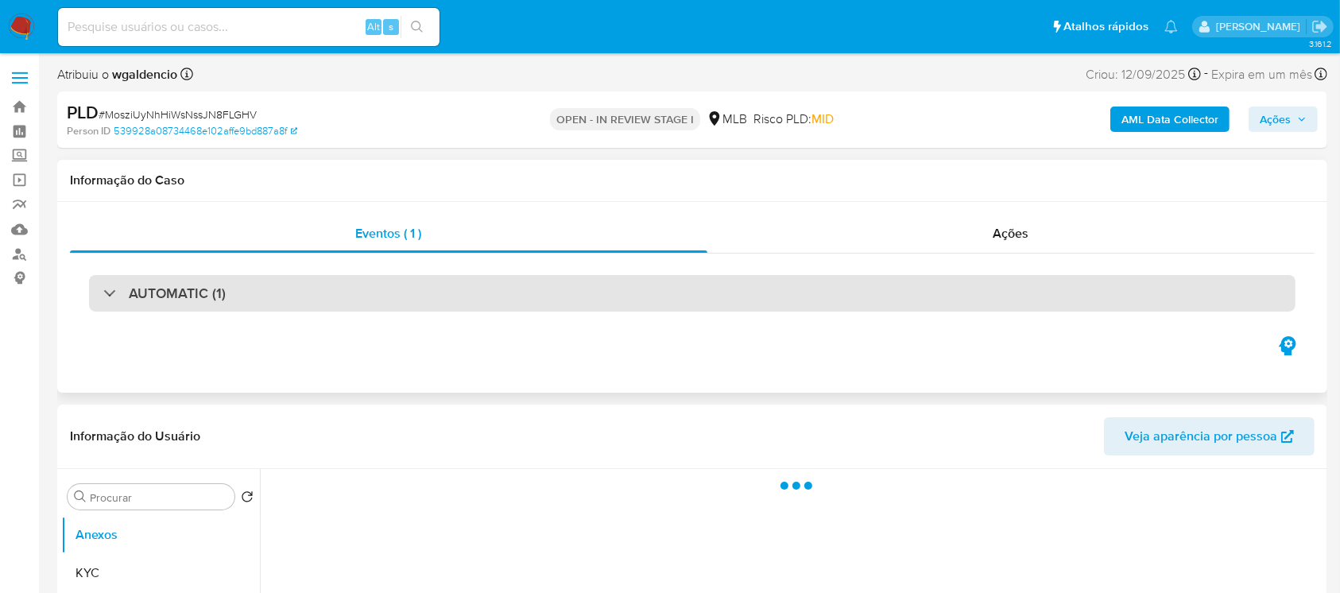
click at [104, 296] on div "AUTOMATIC (1)" at bounding box center [164, 292] width 122 height 17
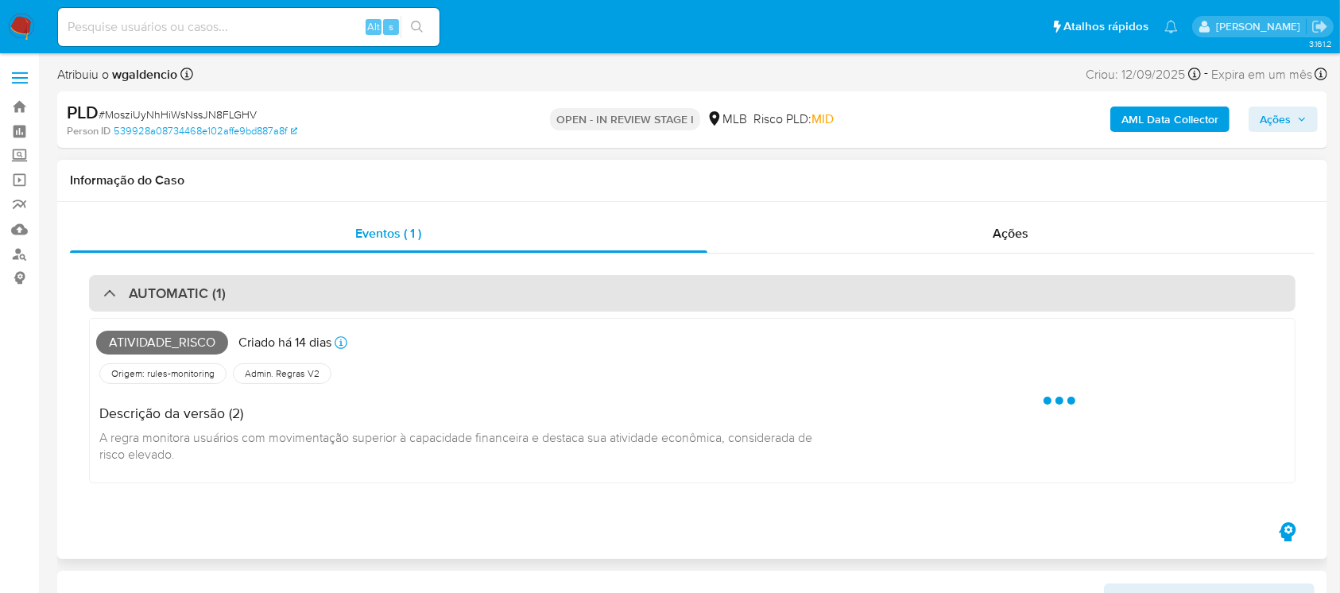
select select "10"
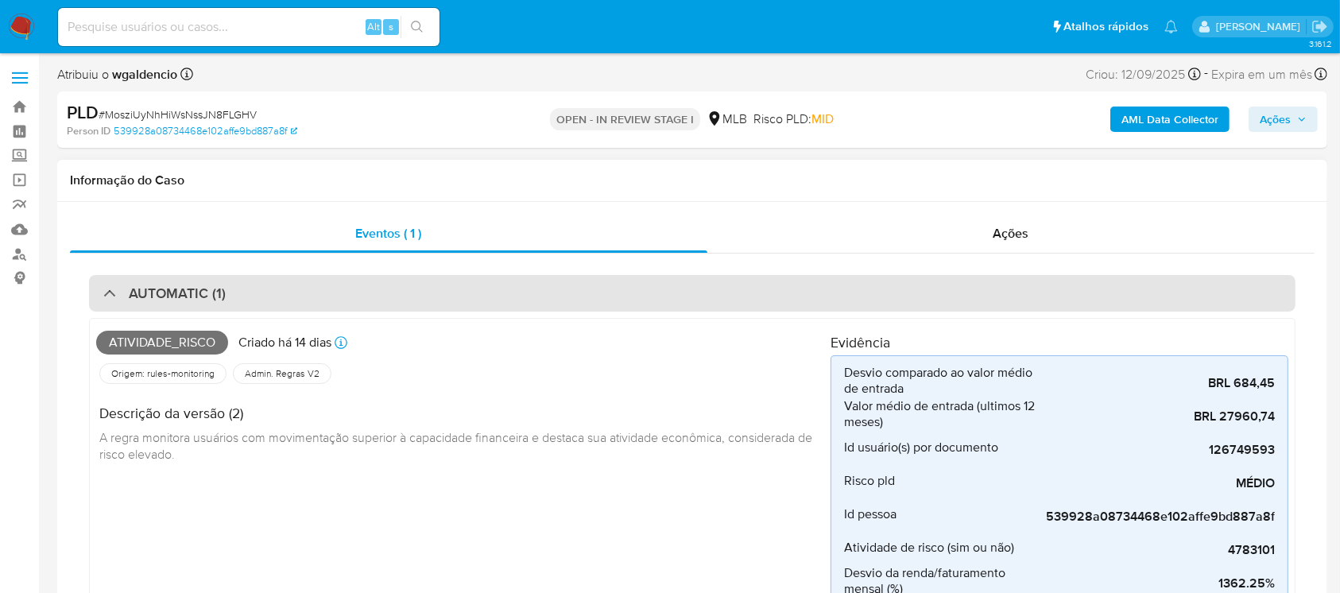
scroll to position [141, 0]
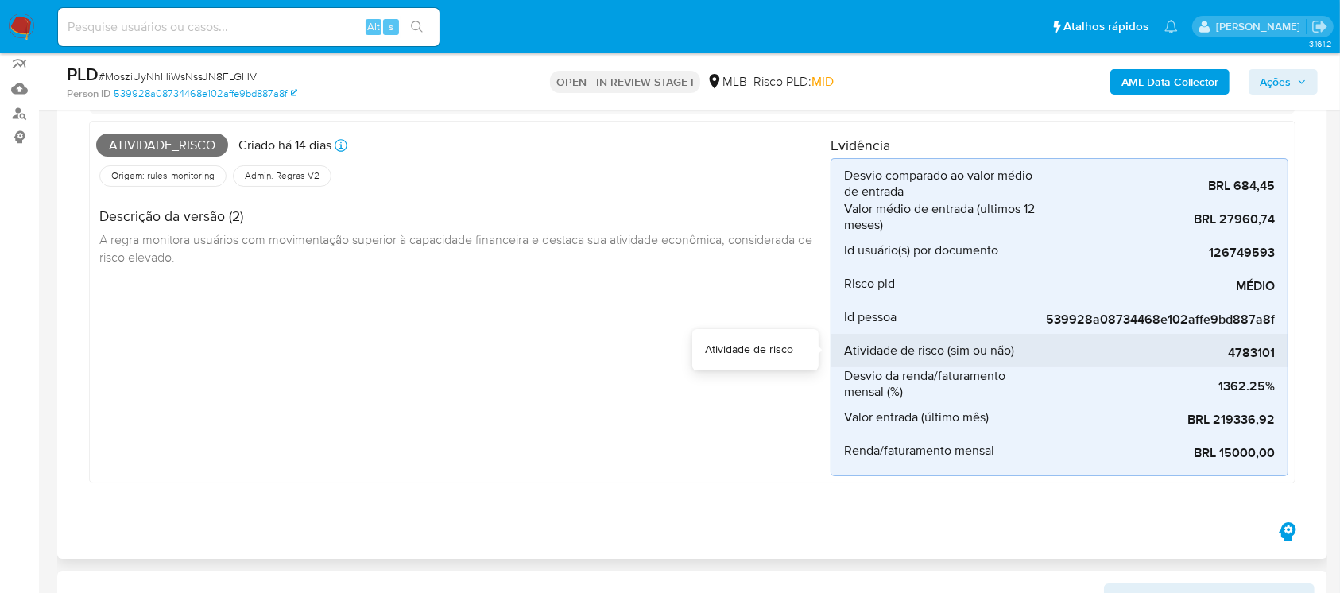
click at [1239, 357] on span "4783101" at bounding box center [1155, 353] width 238 height 16
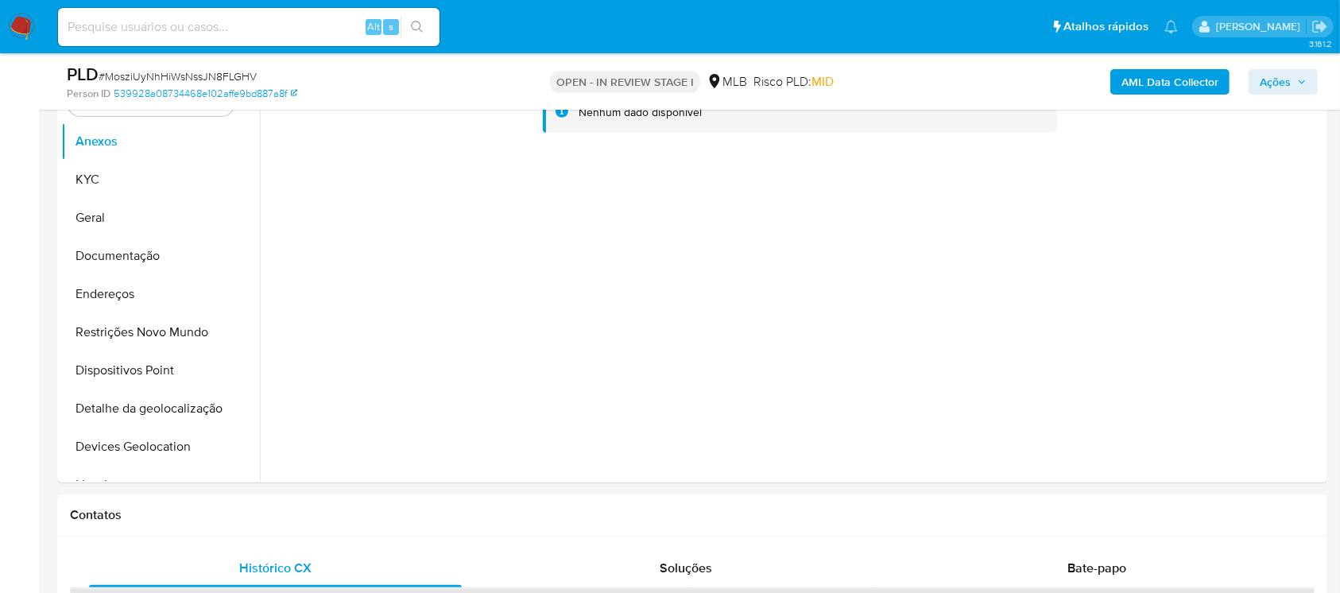
scroll to position [706, 0]
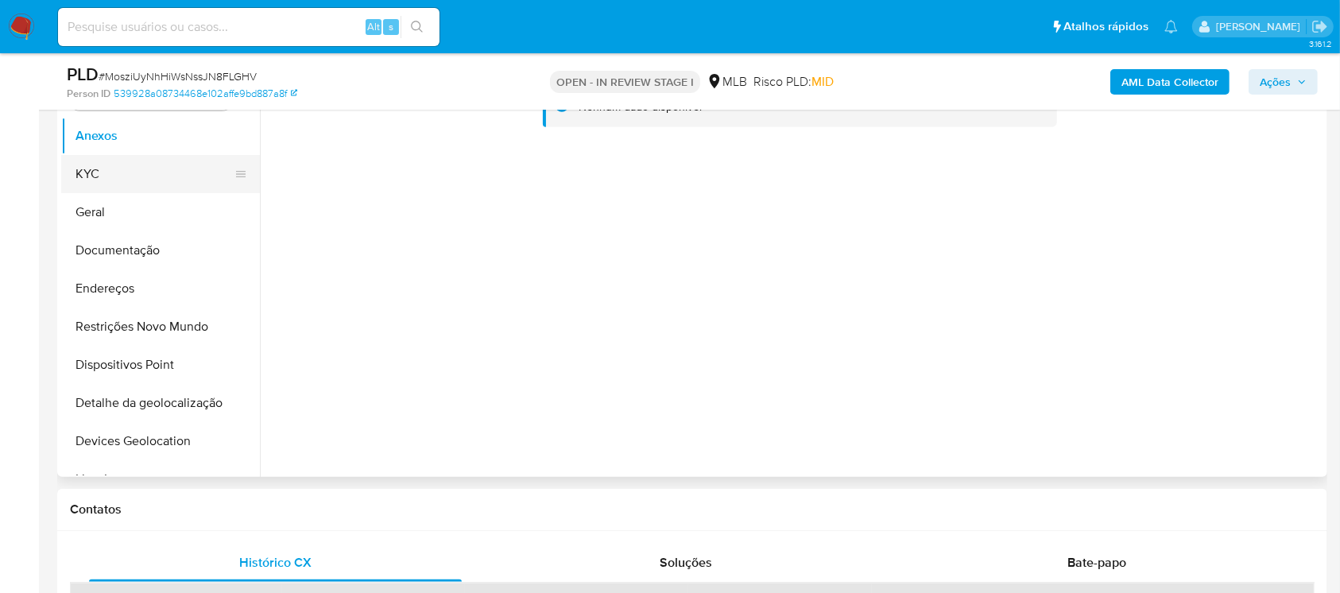
click at [92, 172] on button "KYC" at bounding box center [154, 174] width 186 height 38
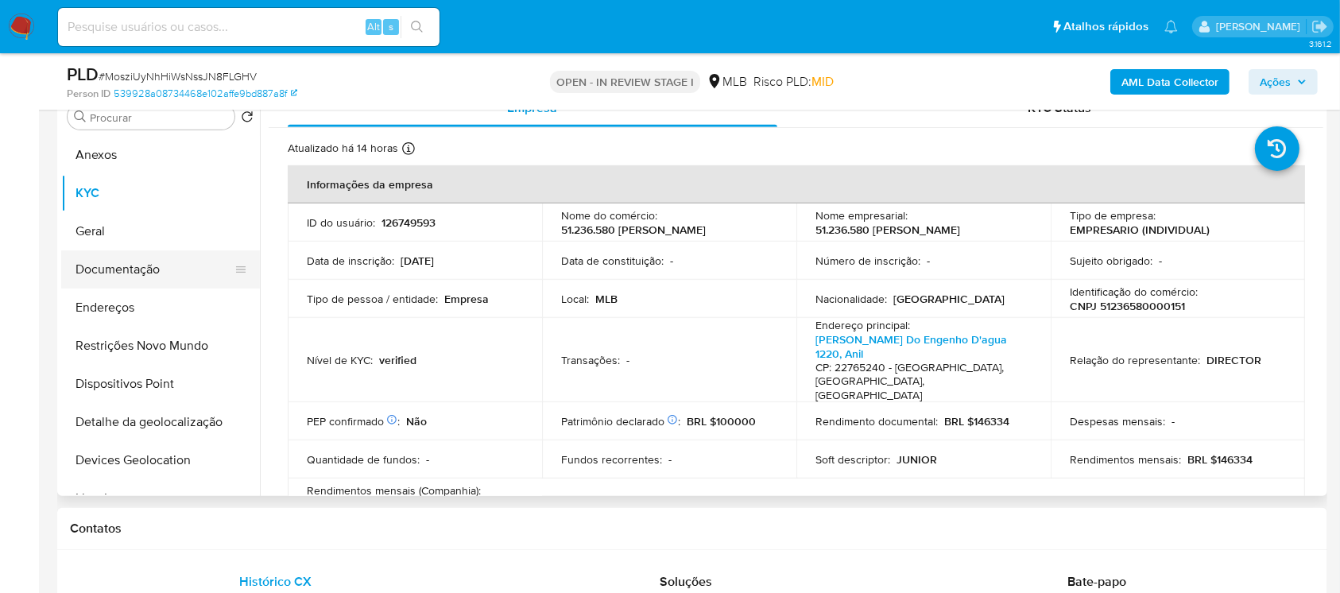
click at [102, 280] on button "Documentação" at bounding box center [154, 269] width 186 height 38
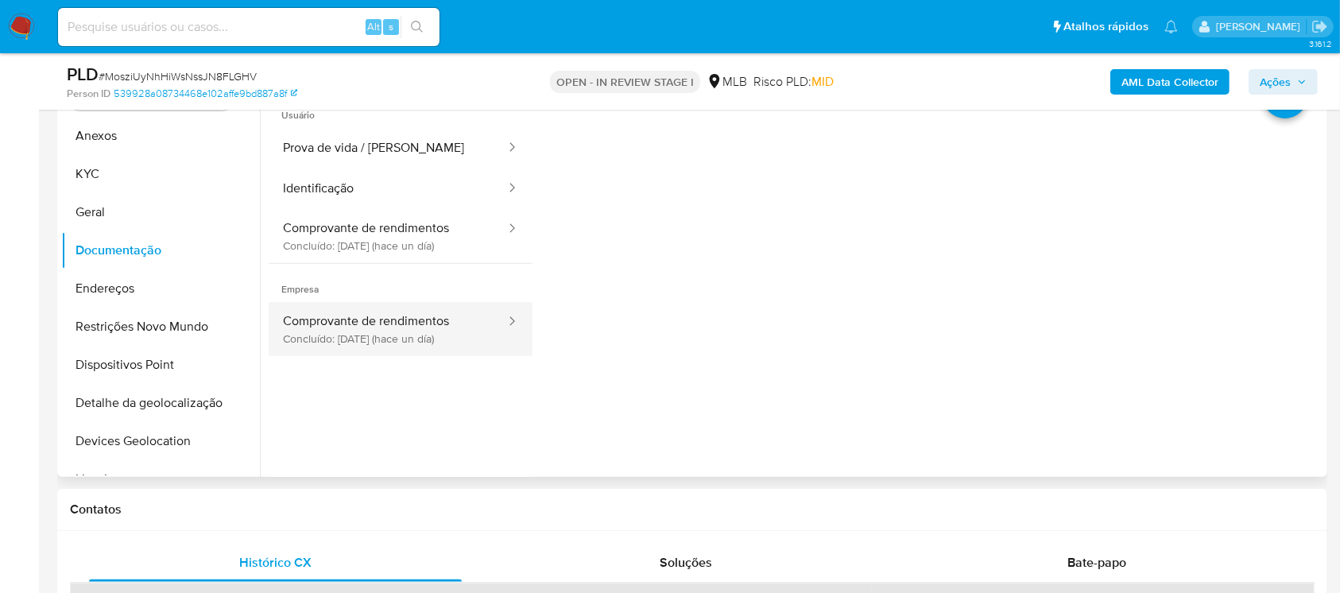
click at [373, 342] on button "Comprovante de rendimentos Concluído: [DATE] (hace un día)" at bounding box center [388, 329] width 238 height 54
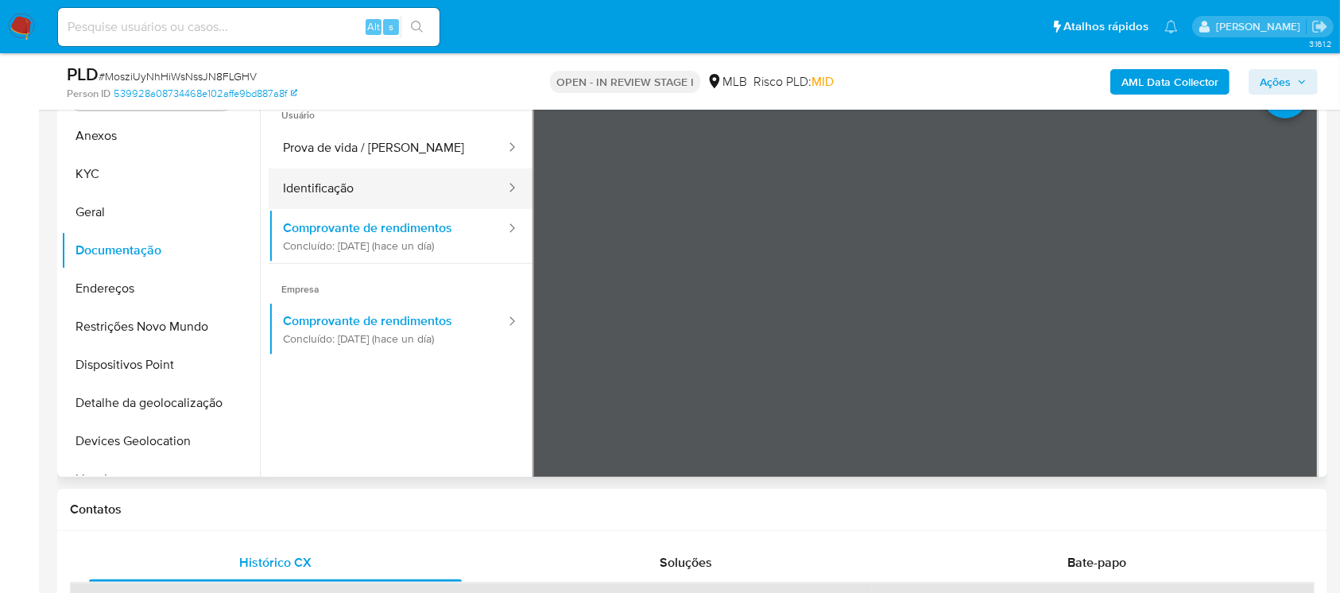
click at [319, 194] on button "Identificação" at bounding box center [388, 188] width 238 height 41
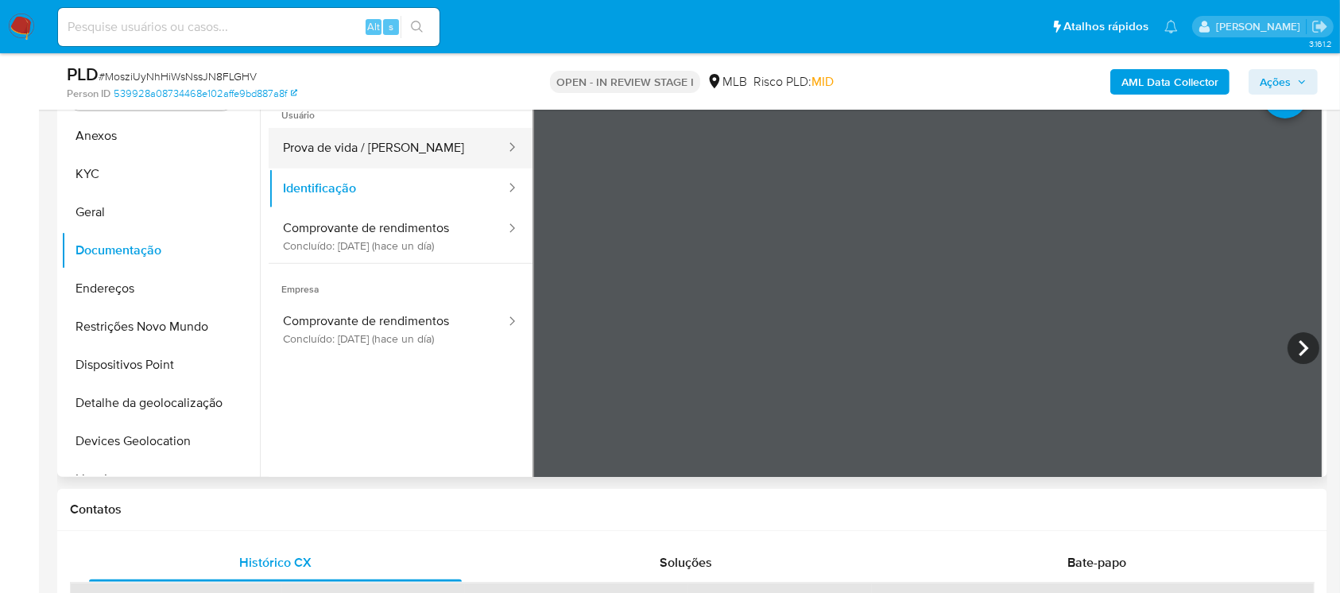
click at [317, 146] on button "Prova de vida / [PERSON_NAME]" at bounding box center [388, 148] width 238 height 41
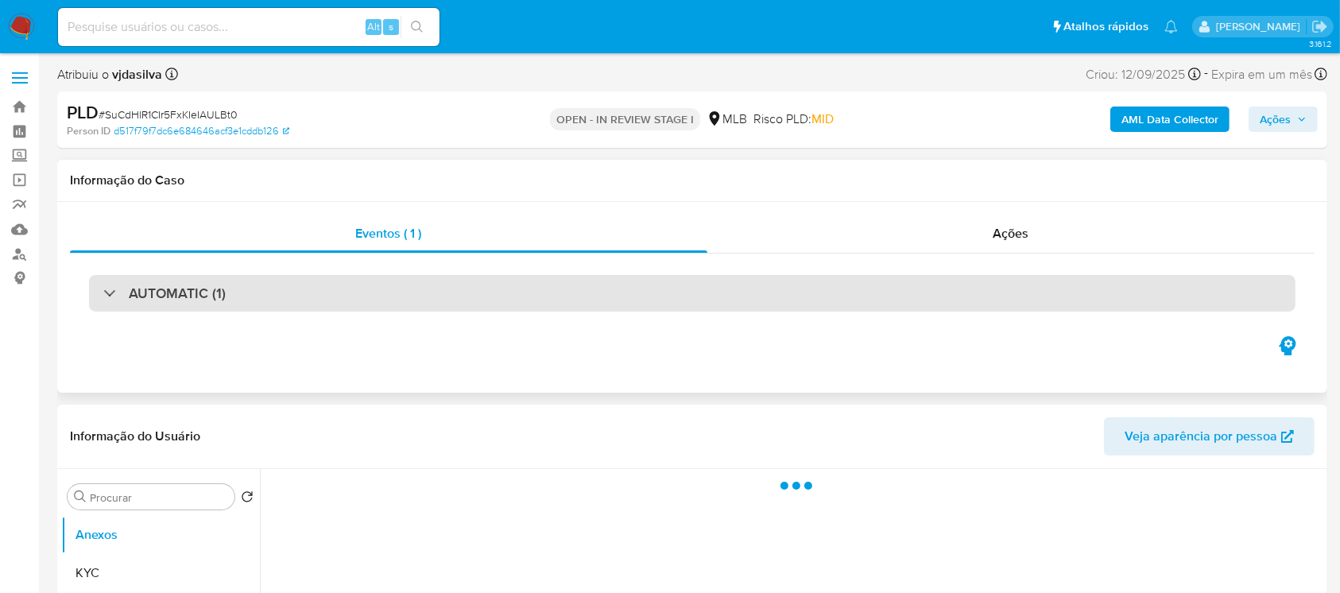
click at [146, 298] on h3 "AUTOMATIC (1)" at bounding box center [177, 292] width 97 height 17
select select "10"
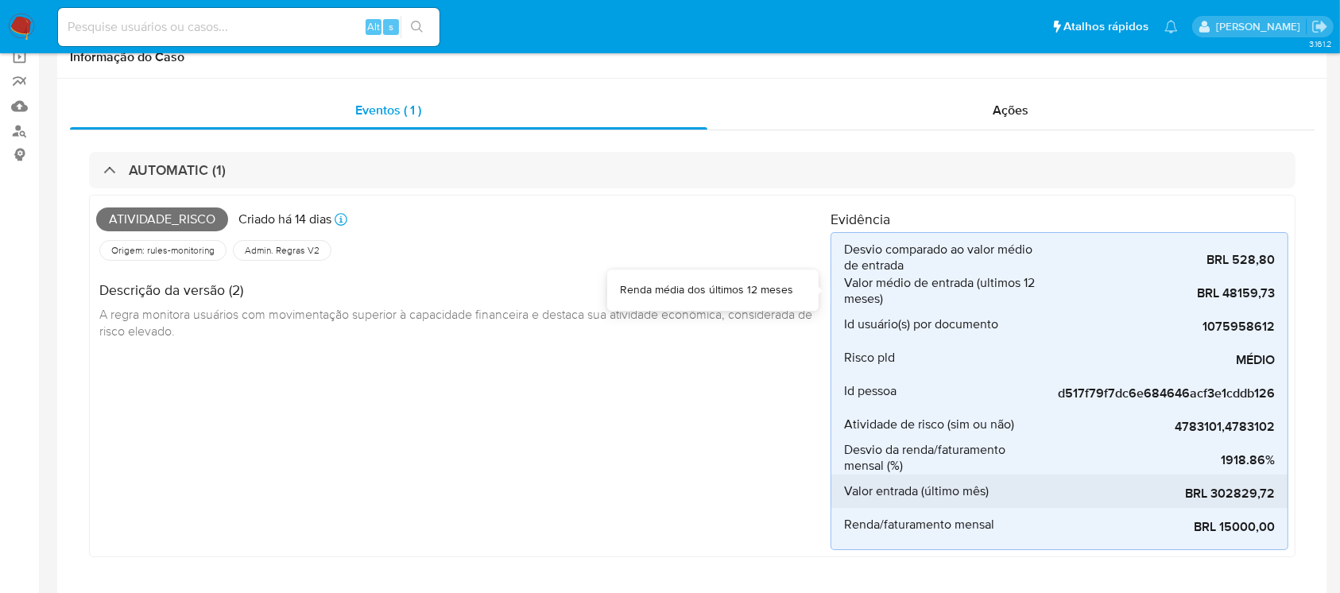
scroll to position [141, 0]
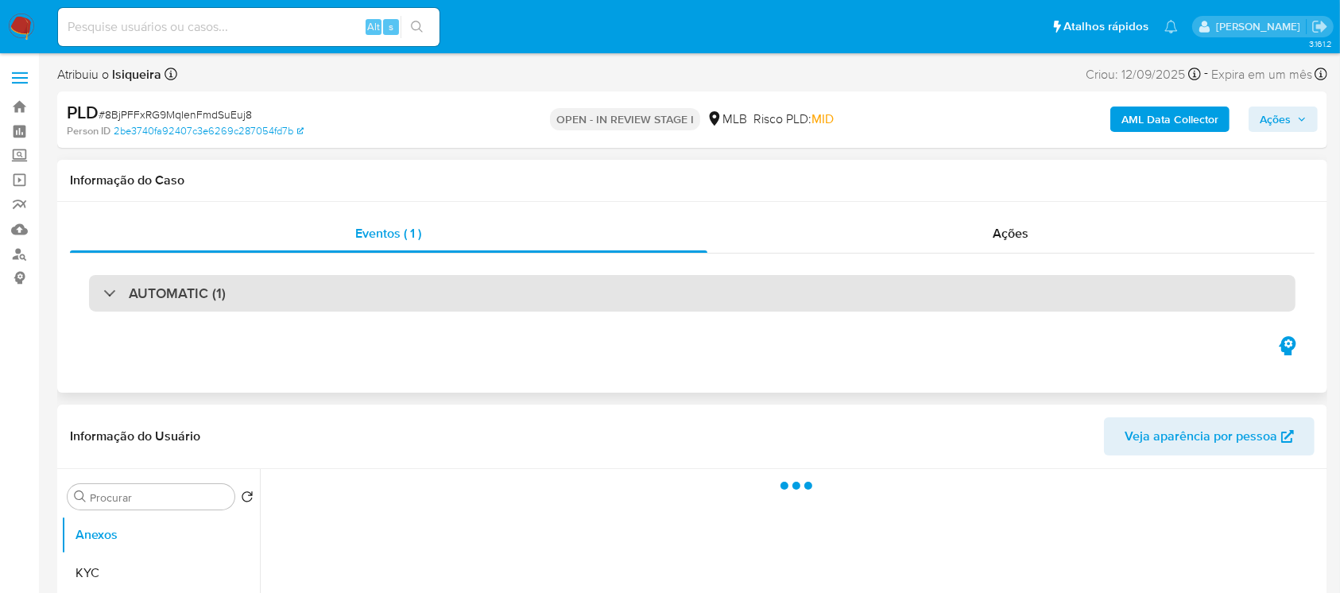
click at [95, 285] on div "AUTOMATIC (1)" at bounding box center [692, 293] width 1206 height 37
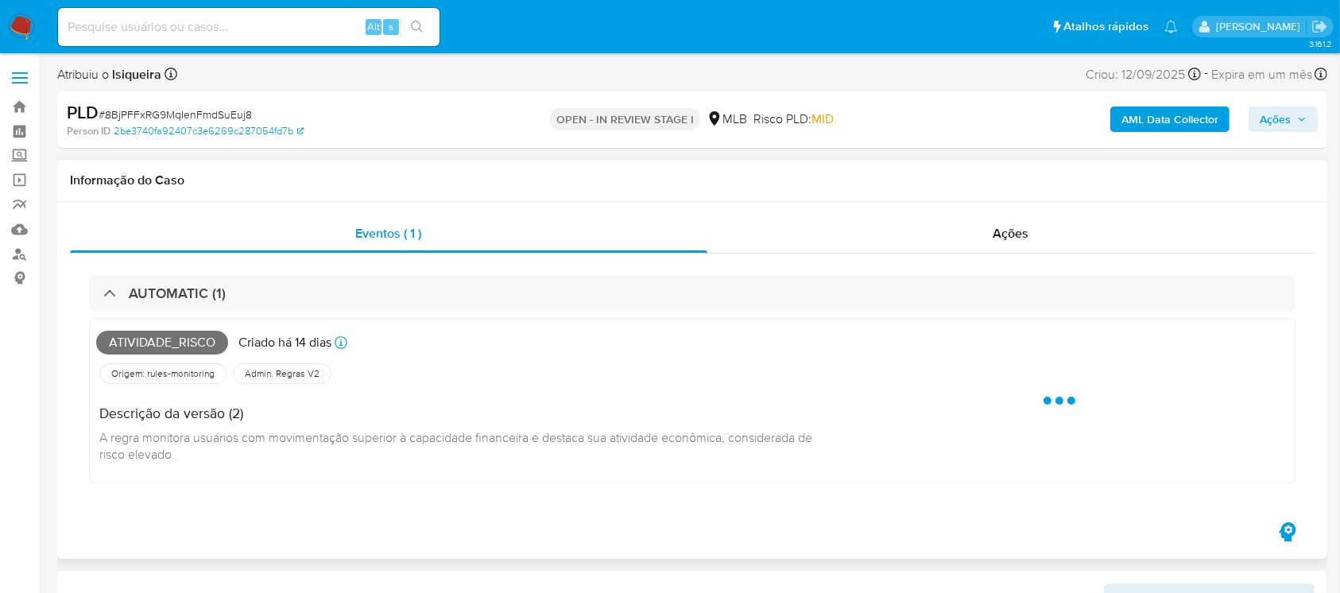
select select "10"
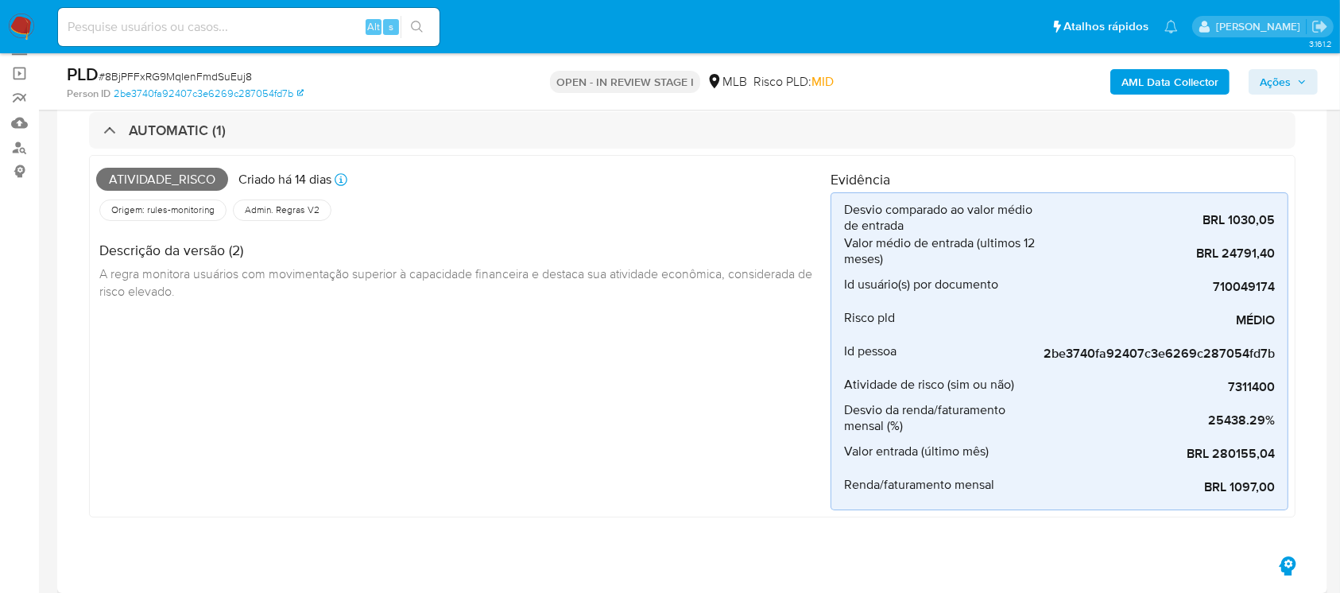
scroll to position [141, 0]
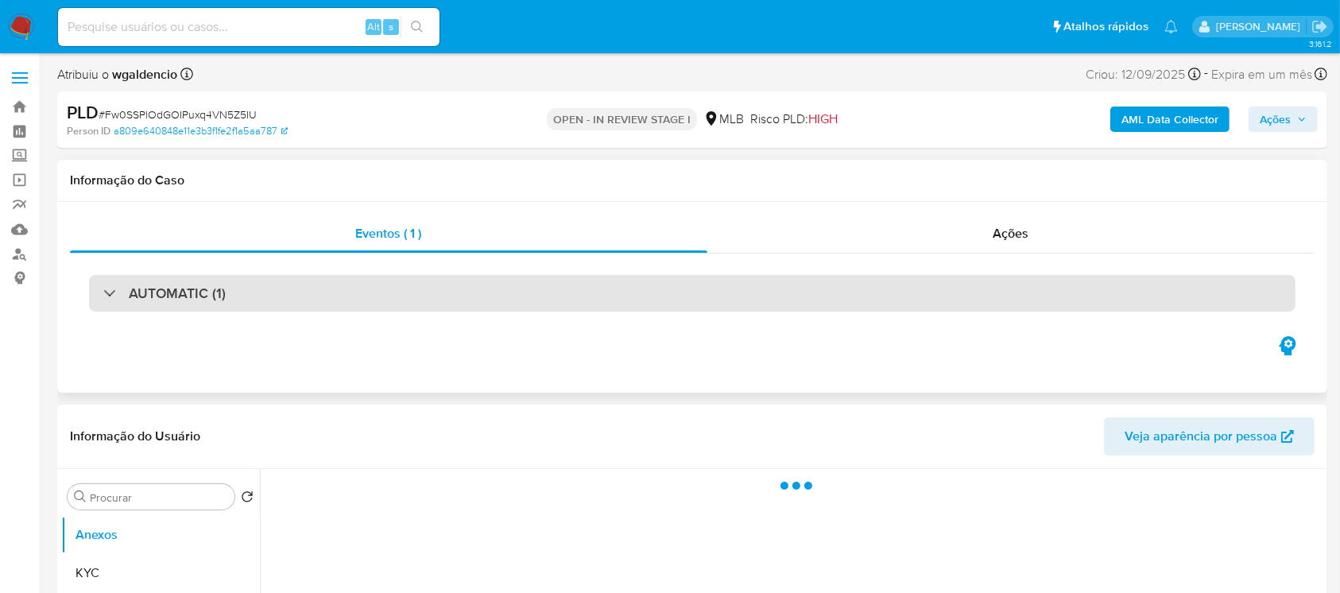
click at [111, 295] on div "AUTOMATIC (1)" at bounding box center [164, 292] width 122 height 17
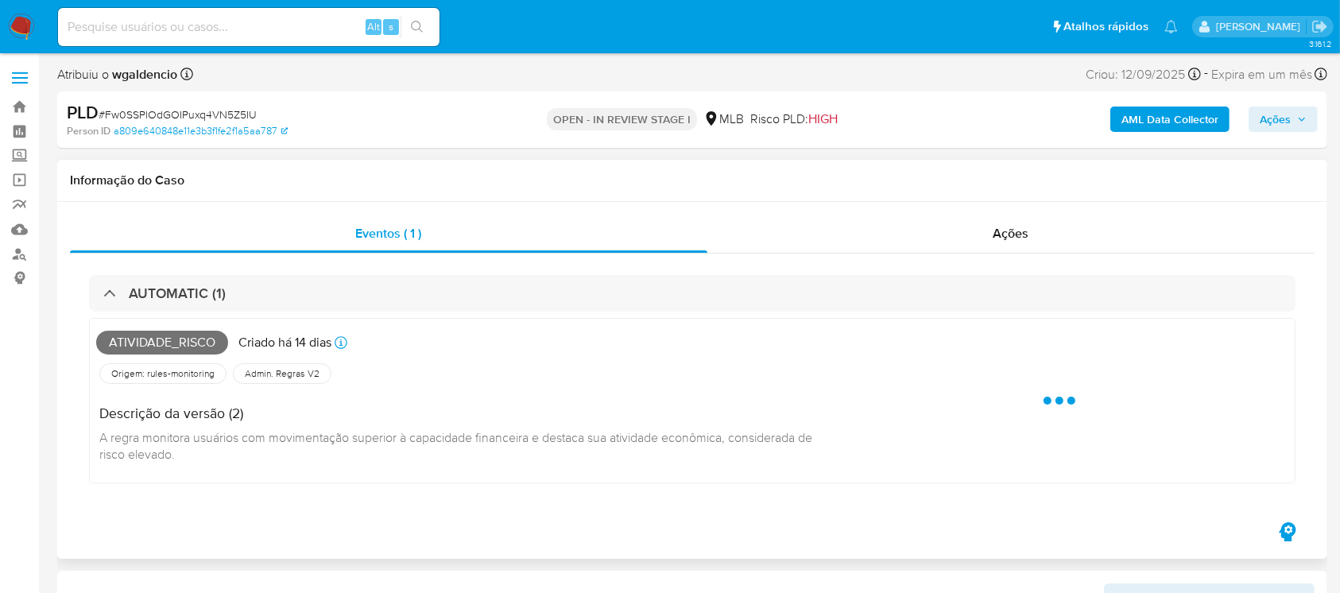
select select "10"
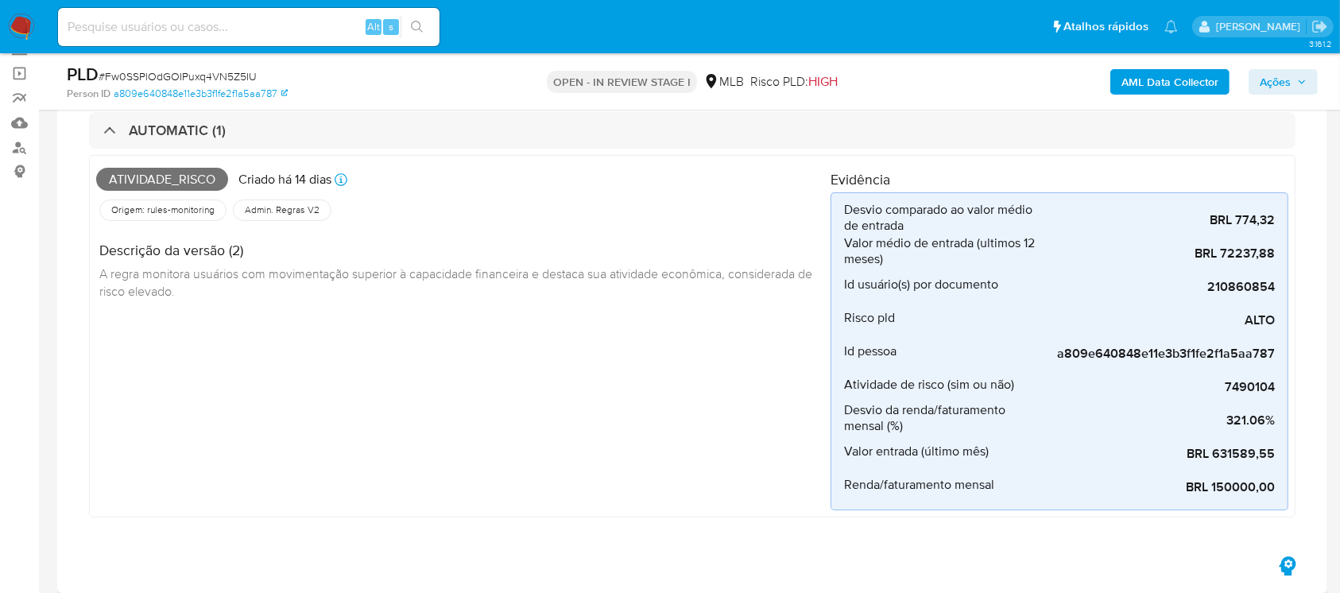
scroll to position [141, 0]
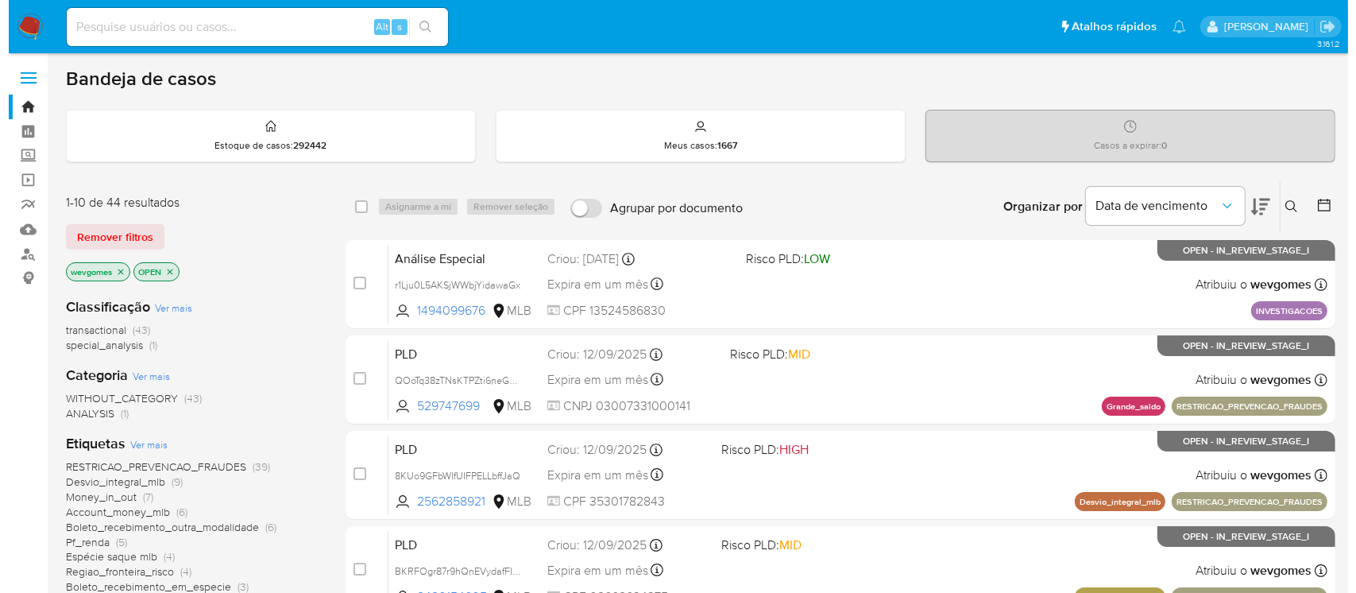
scroll to position [141, 0]
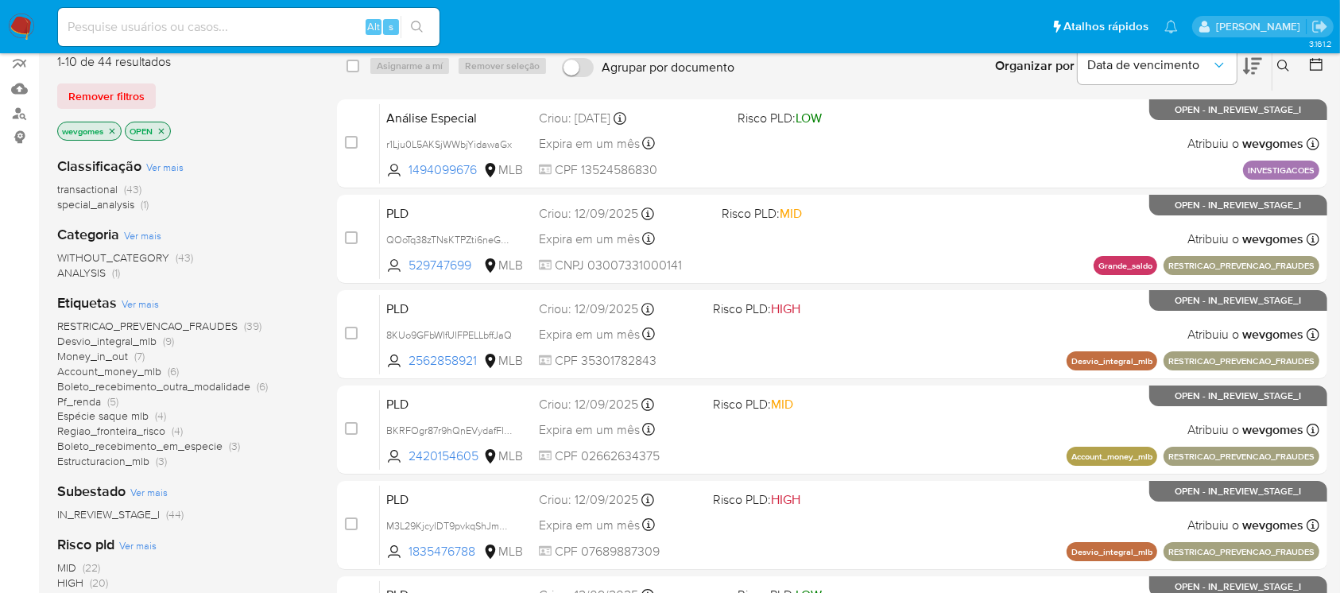
click at [114, 130] on icon "close-filter" at bounding box center [112, 131] width 10 height 10
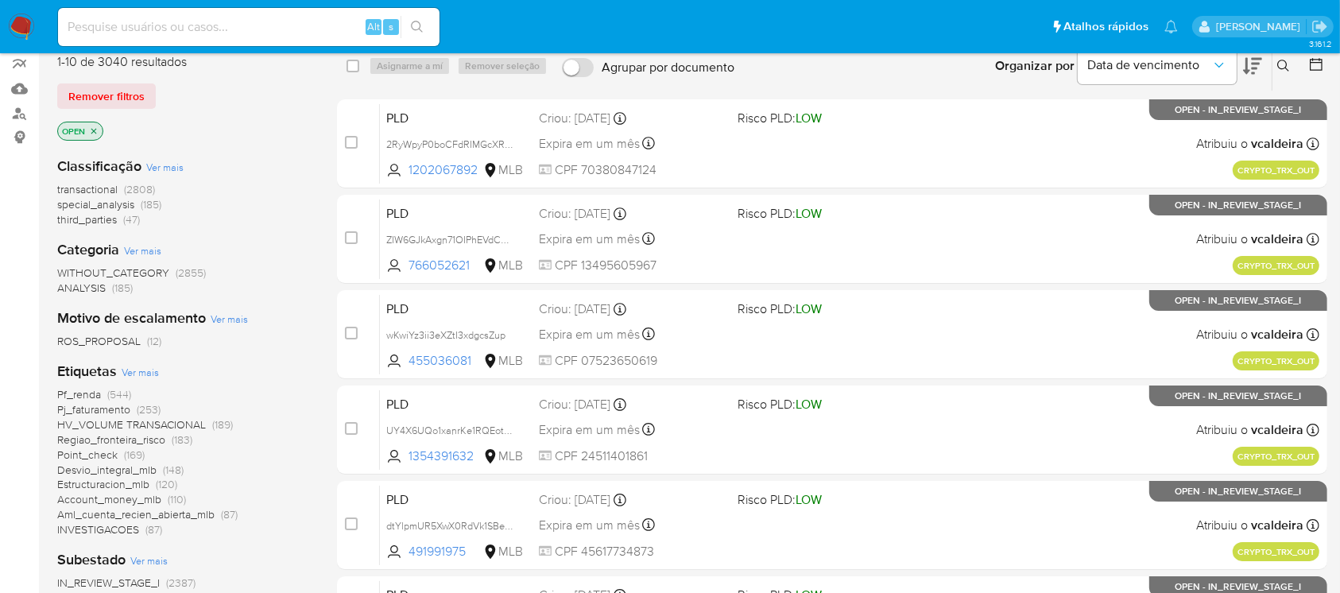
click at [132, 372] on span "Ver mais" at bounding box center [140, 372] width 37 height 14
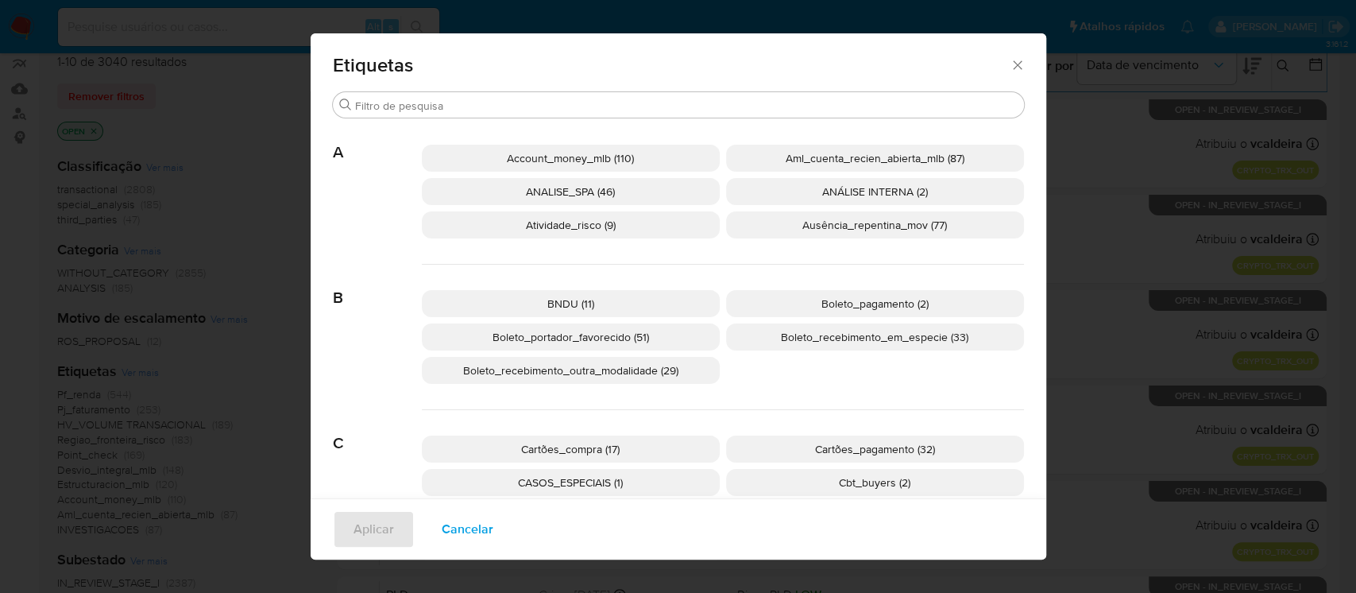
click at [566, 161] on span "Account_money_mlb (110)" at bounding box center [570, 158] width 127 height 16
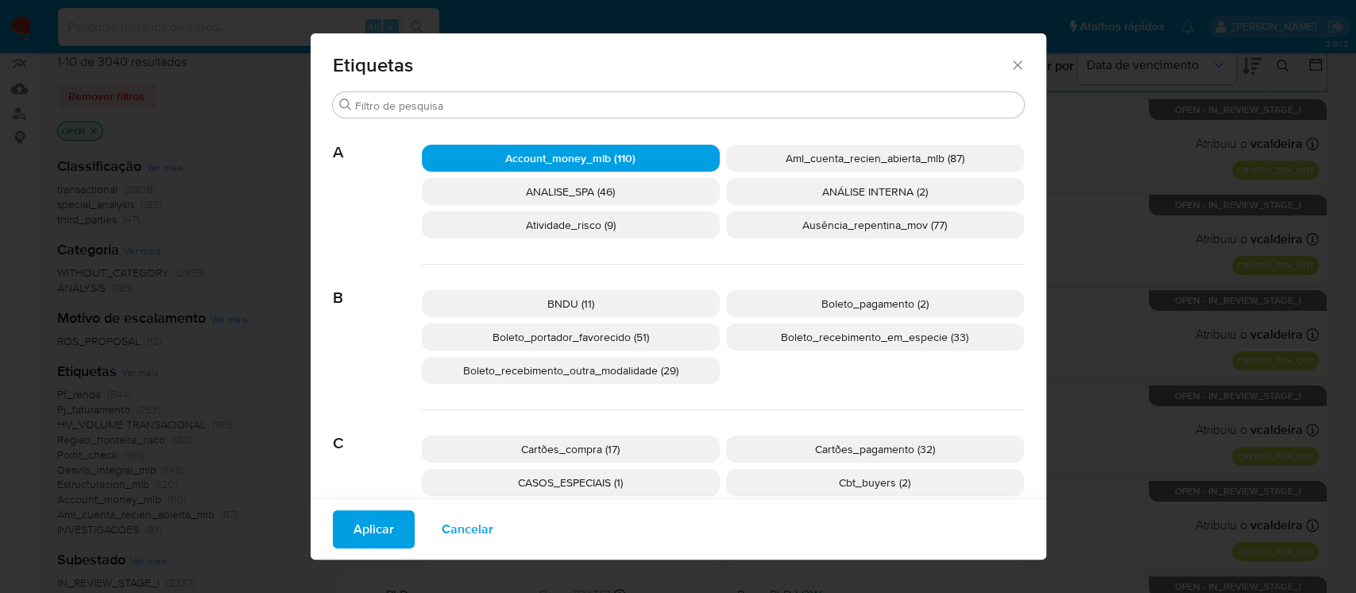
click at [368, 528] on span "Aplicar" at bounding box center [374, 529] width 41 height 35
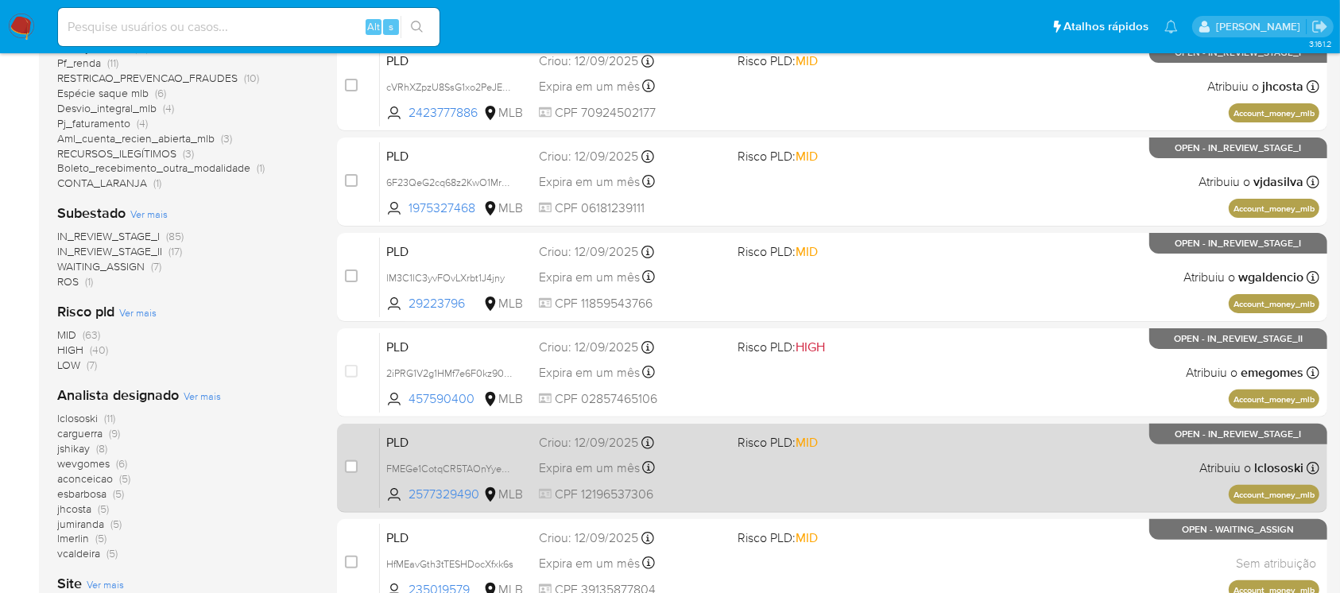
scroll to position [423, 0]
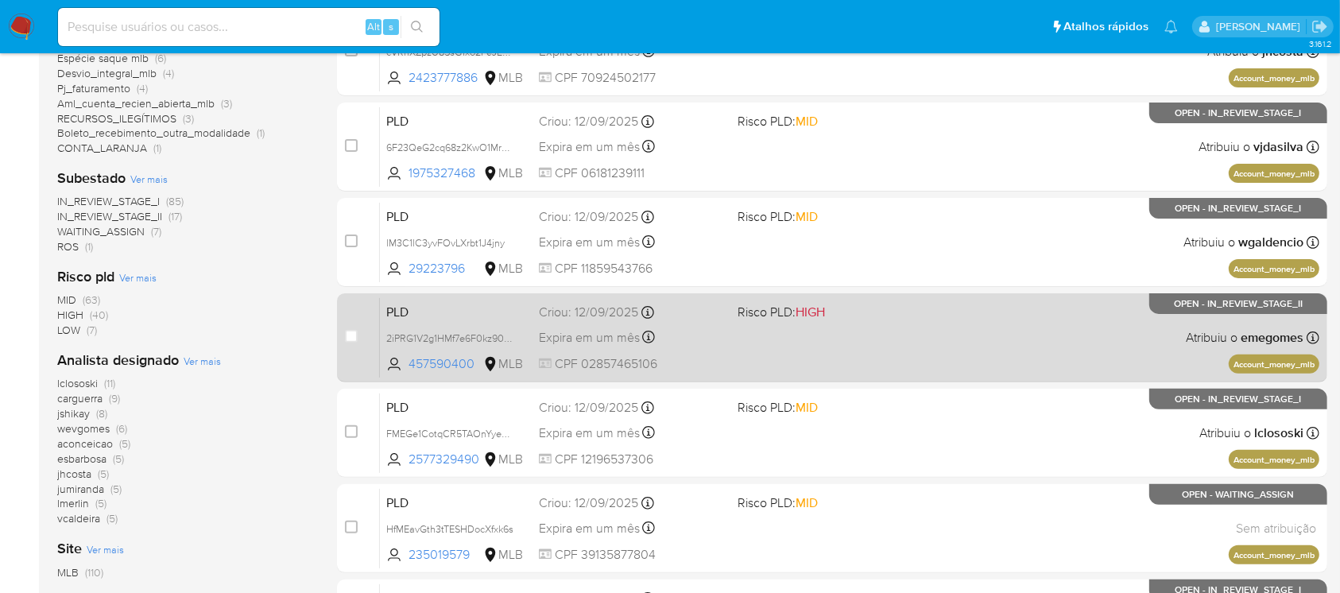
click at [737, 359] on div "PLD 2iPRG1V2g1HMf7e6F0kz90kQ 457590400 MLB Risco PLD: HIGH Criou: 12/09/2025 Cr…" at bounding box center [849, 337] width 939 height 80
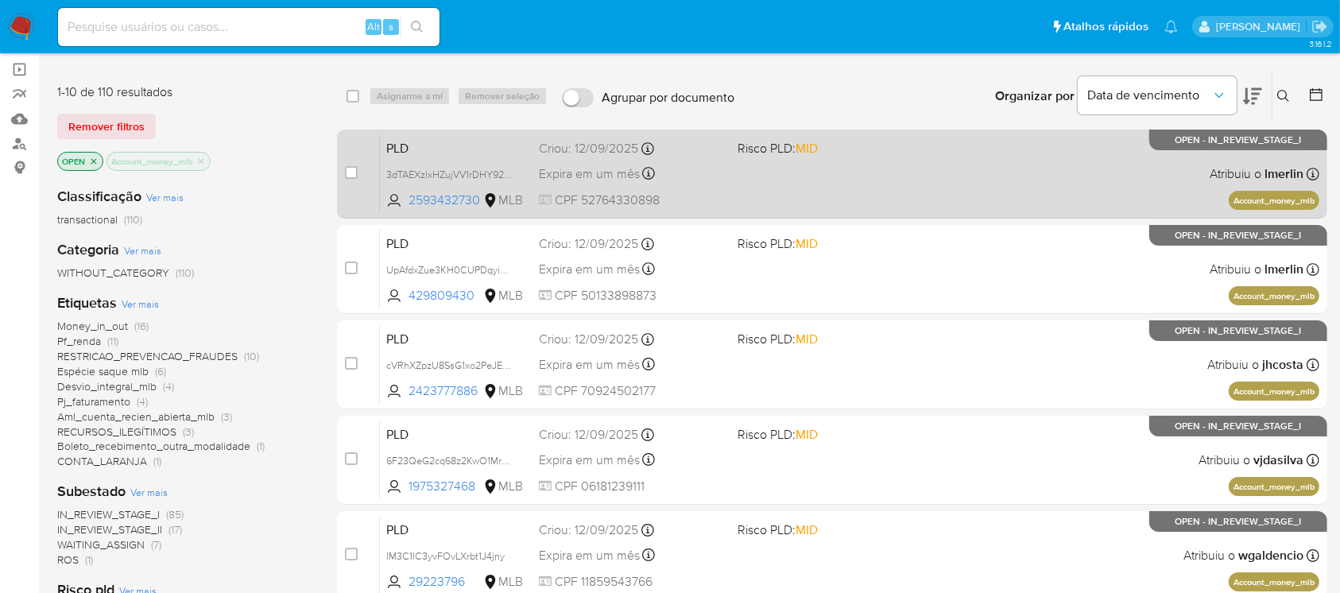
scroll to position [0, 0]
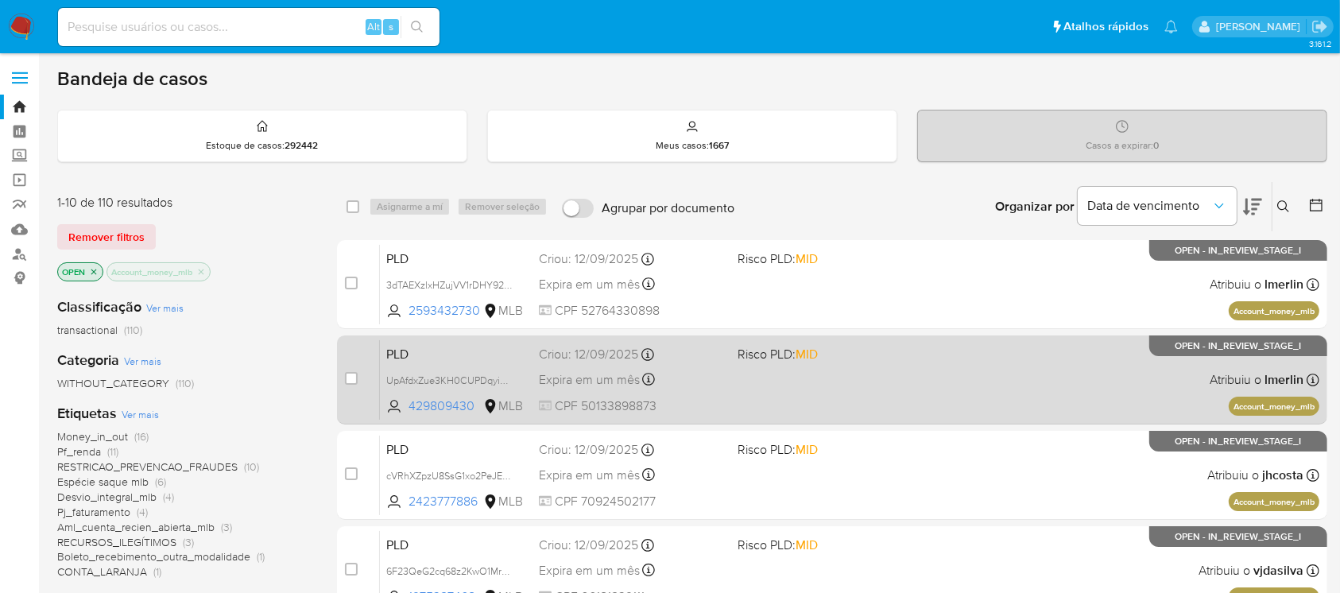
click at [718, 393] on div "PLD UpAfdxZue3KH0CUPDqyi6fnK 429809430 MLB Risco PLD: MID Criou: 12/09/2025 Cri…" at bounding box center [849, 379] width 939 height 80
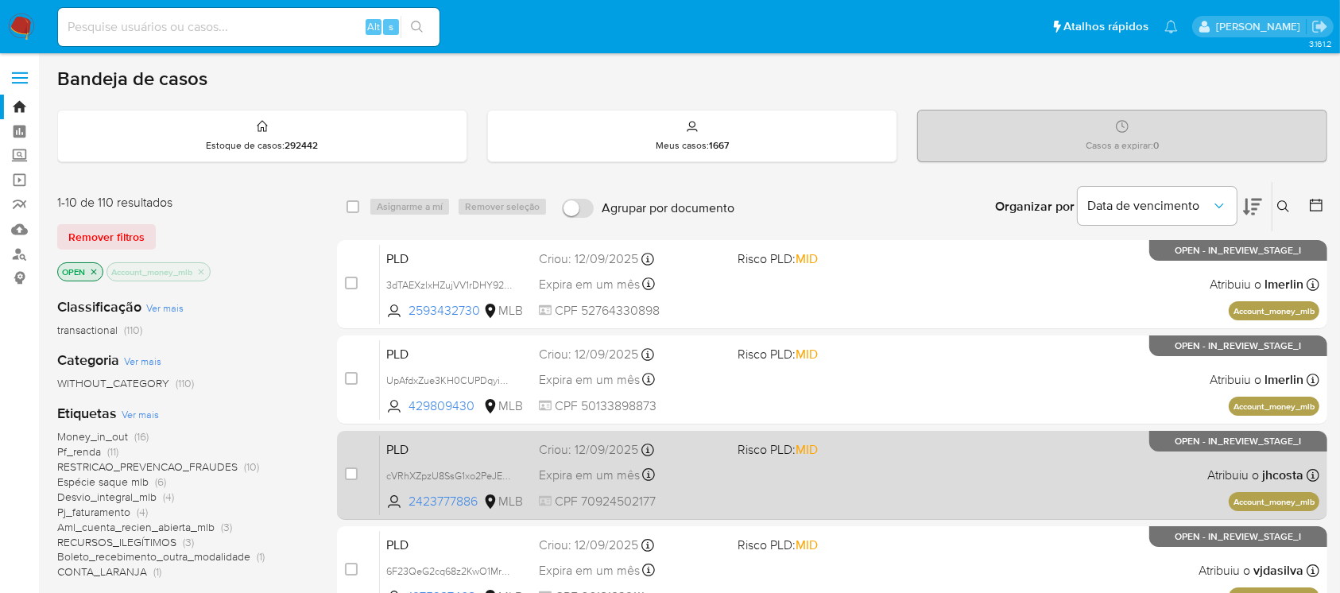
click at [680, 477] on div "Expira em um mês Expira em 27/10/2025 00:38:17" at bounding box center [631, 474] width 185 height 21
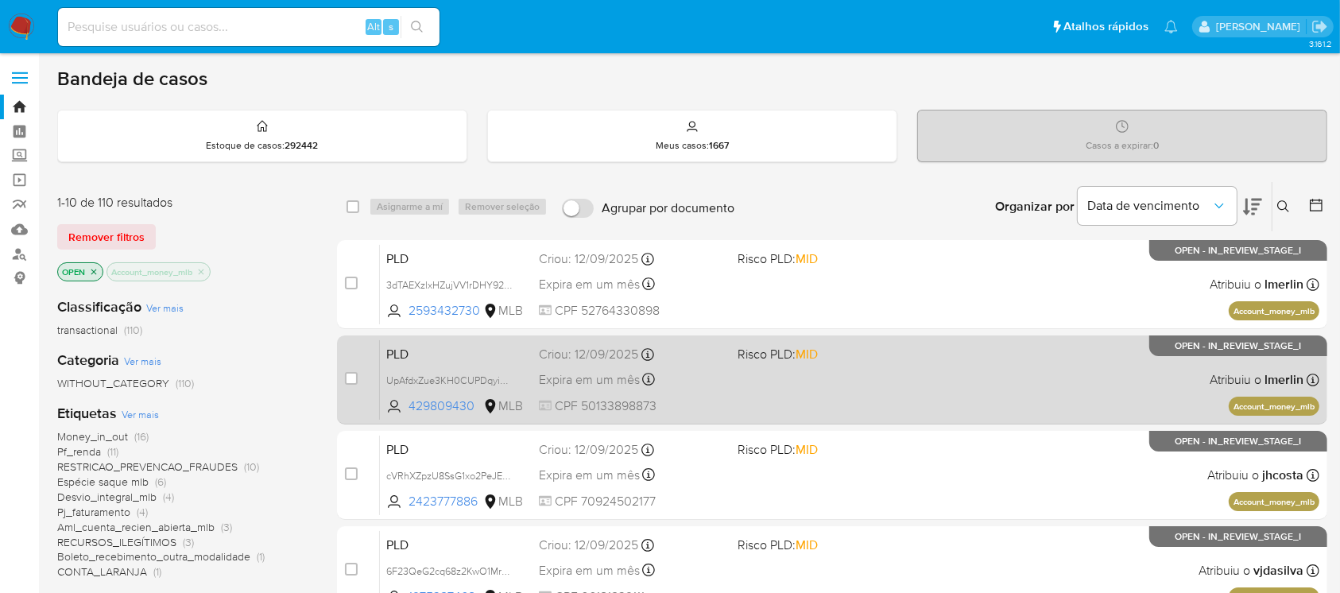
scroll to position [141, 0]
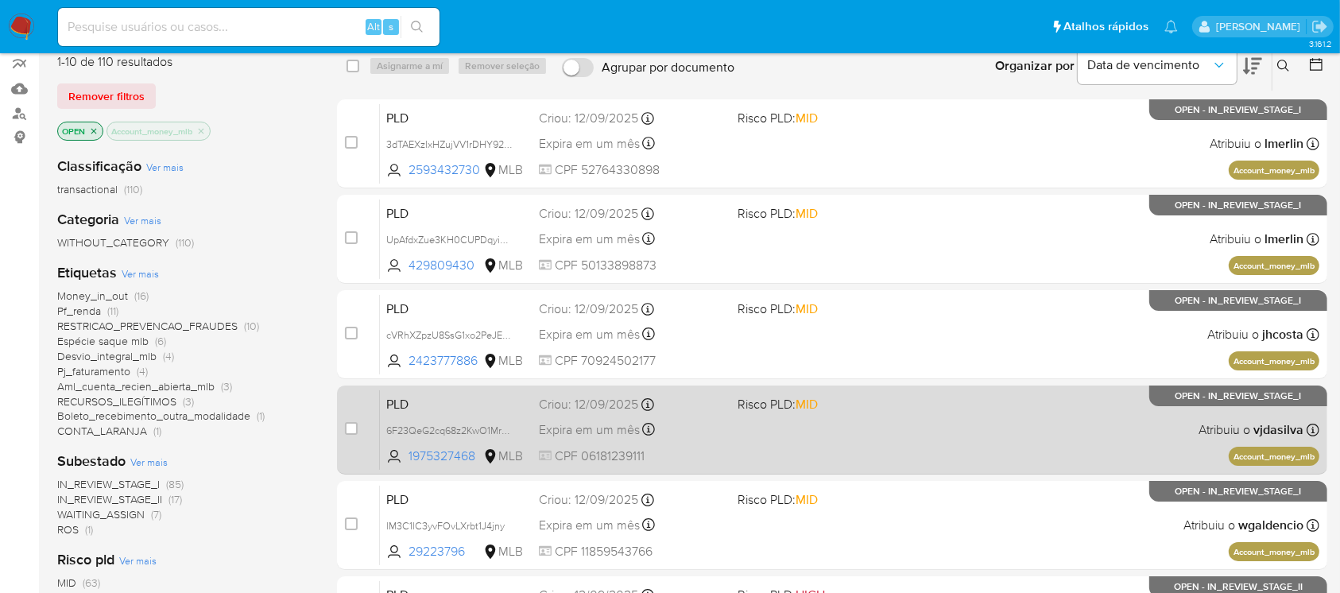
click at [675, 448] on span "CPF 06181239111" at bounding box center [631, 455] width 185 height 17
click at [734, 447] on div "PLD 6F23QeG2cq68z2KwO1MrV42s 1975327468 MLB Risco PLD: MID Criou: 12/09/2025 Cr…" at bounding box center [849, 429] width 939 height 80
click at [709, 435] on div "Expira em um mês Expira em 27/10/2025 00:38:07" at bounding box center [631, 429] width 185 height 21
click at [690, 451] on span "CPF 06181239111" at bounding box center [631, 455] width 185 height 17
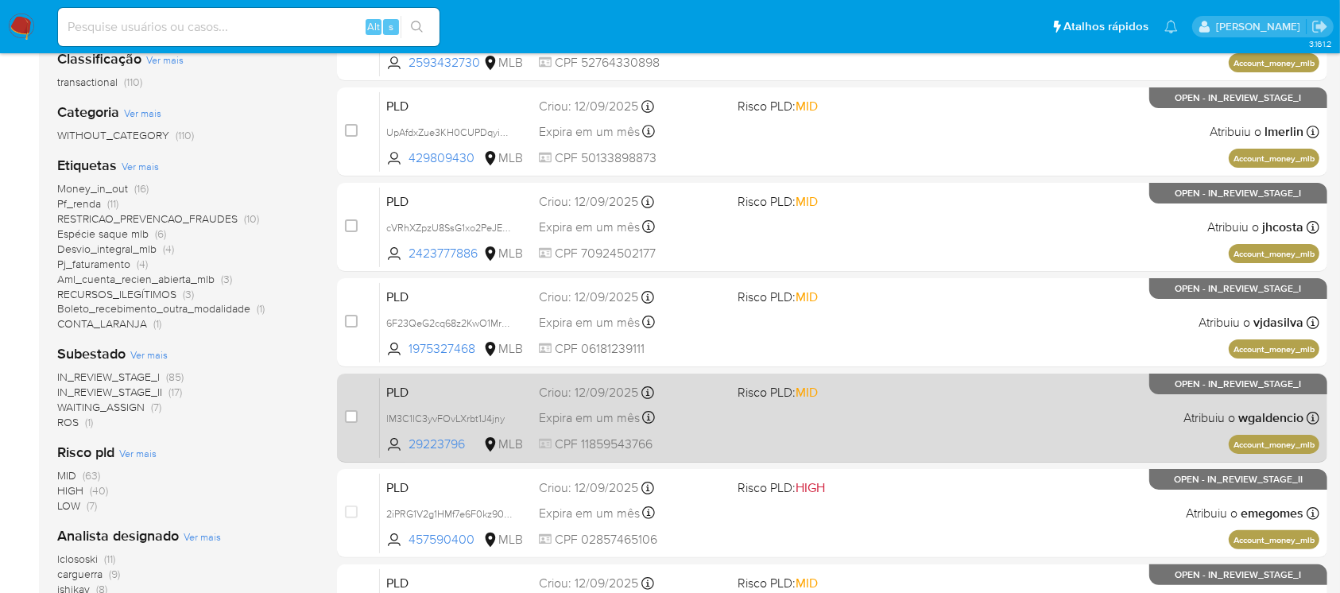
scroll to position [282, 0]
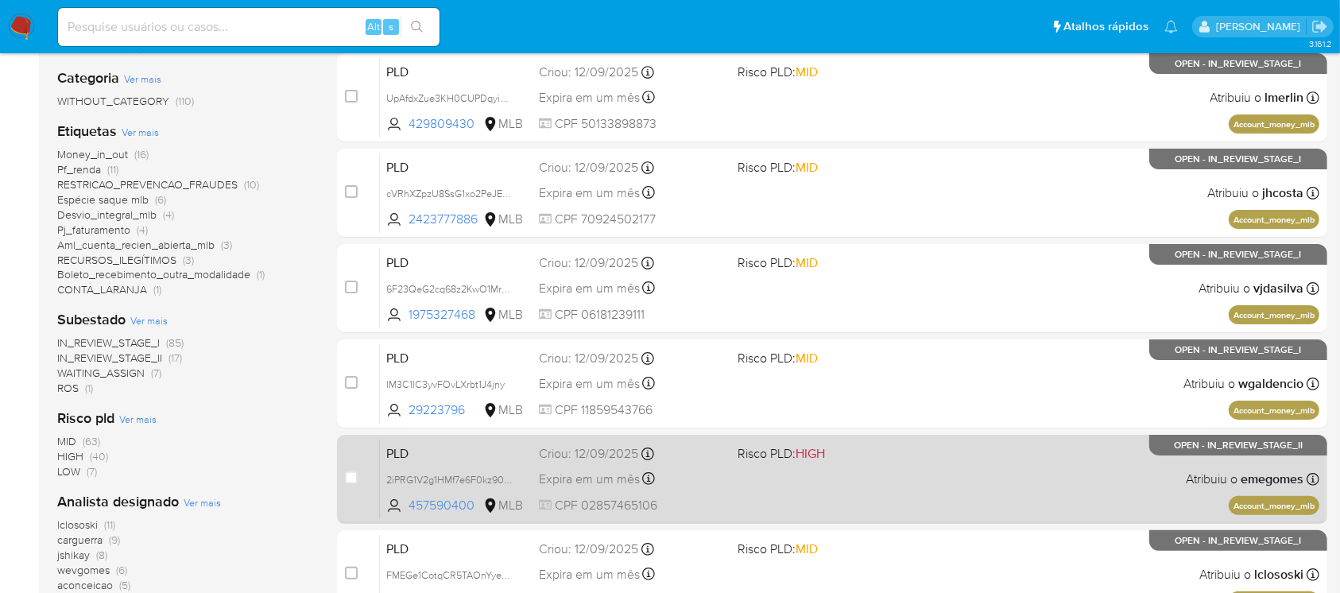
click at [721, 497] on span "CPF 02857465106" at bounding box center [631, 505] width 185 height 17
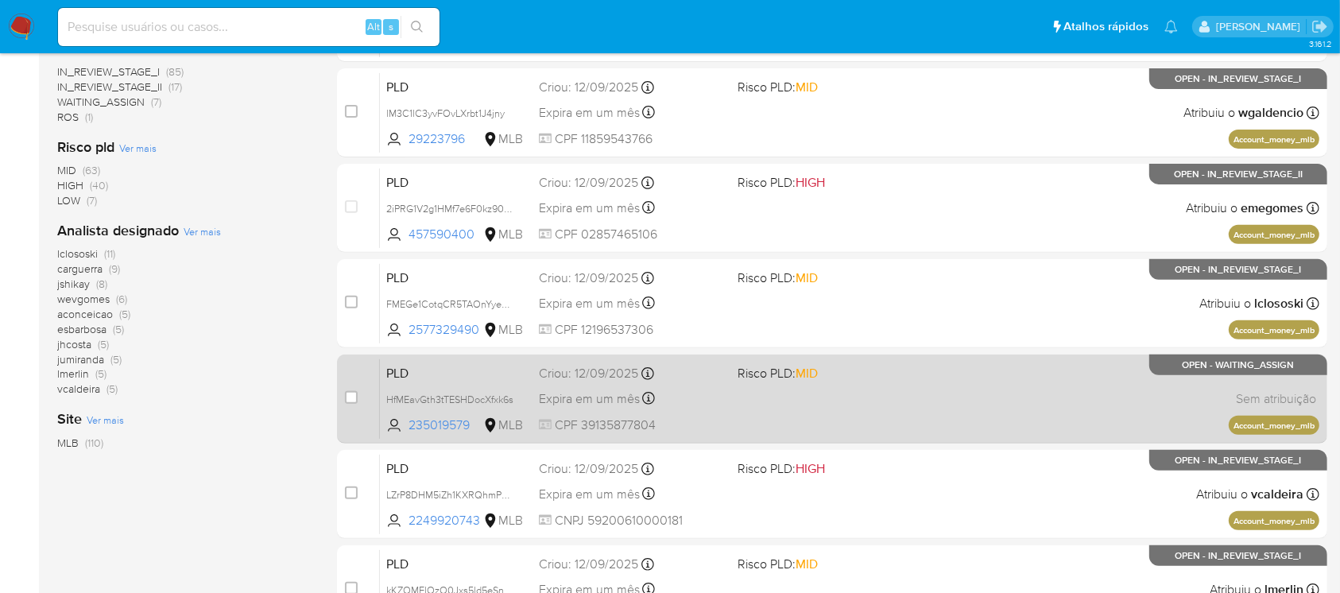
scroll to position [565, 0]
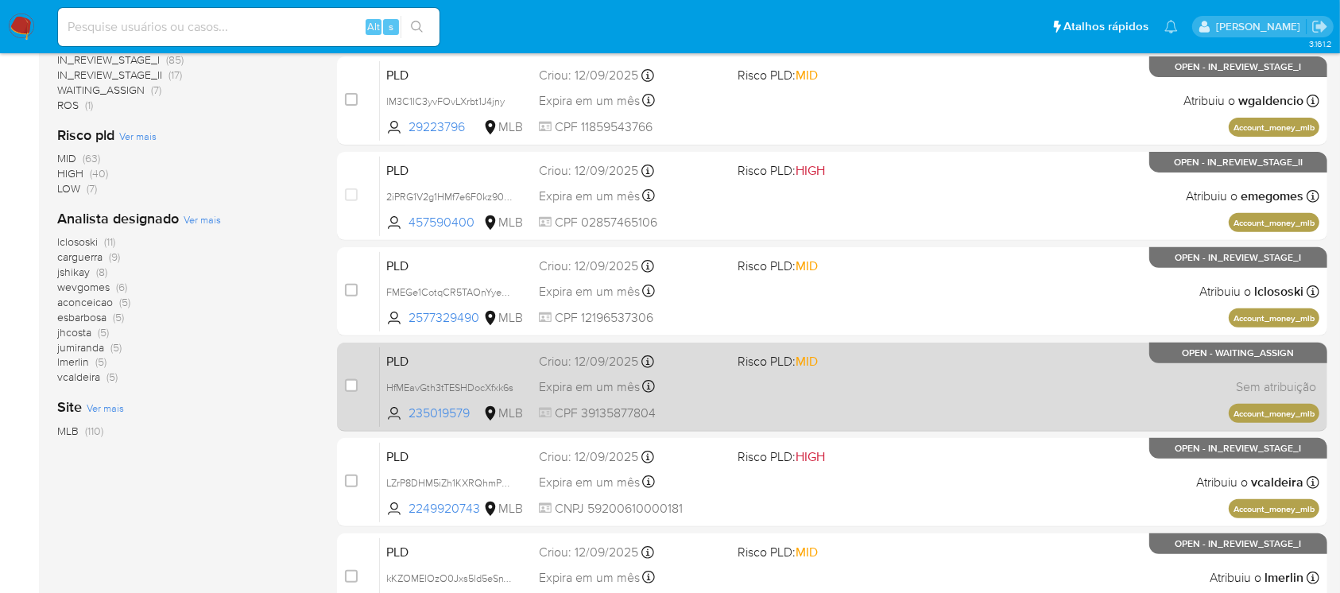
click at [690, 403] on div "PLD HfMEavGth3tTESHDocXfxk6s 235019579 MLB Risco PLD: MID Criou: 12/09/2025 Cri…" at bounding box center [849, 386] width 939 height 80
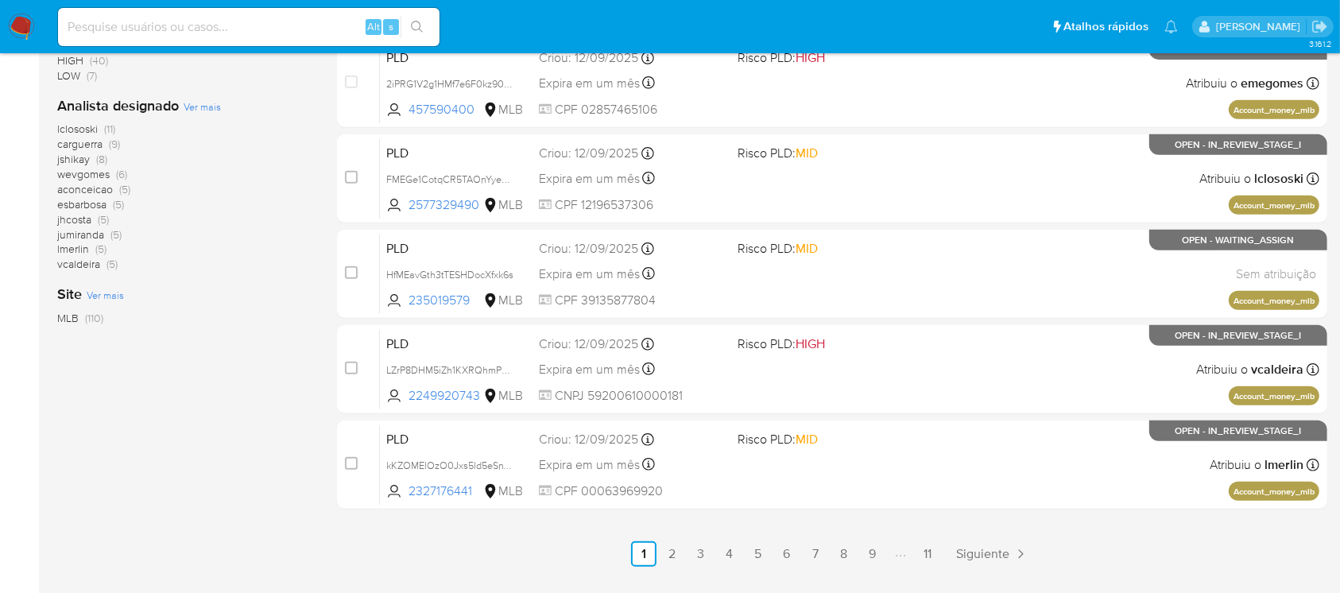
scroll to position [706, 0]
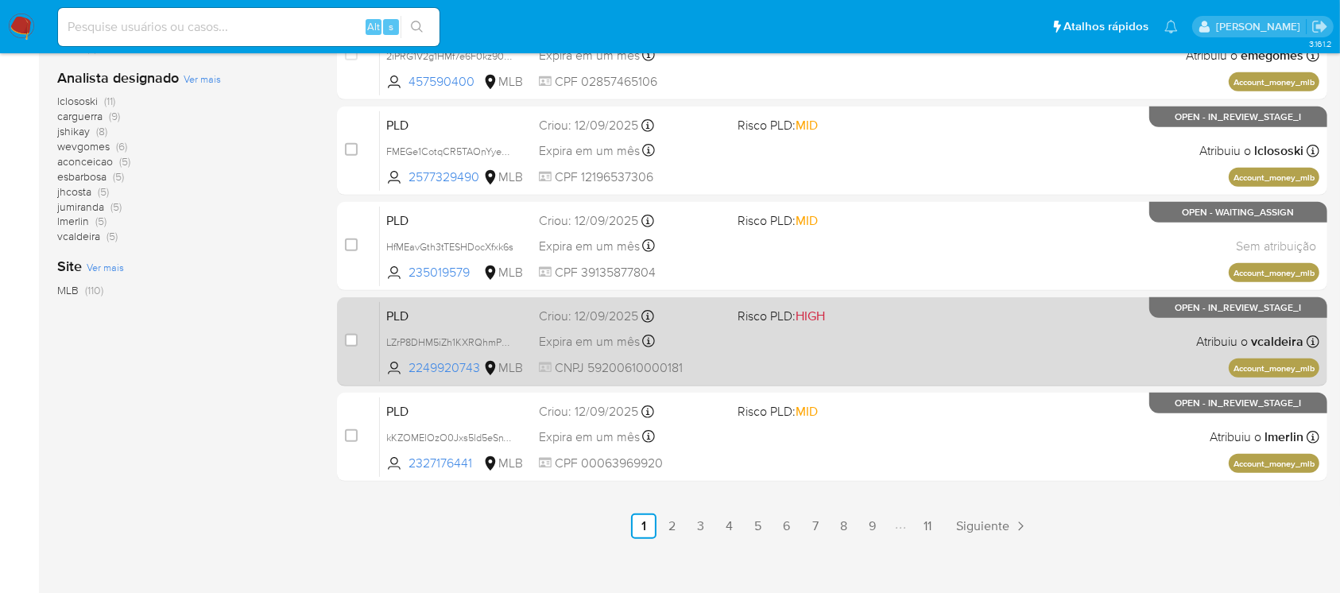
click at [728, 353] on div "PLD LZrP8DHM5iZh1KXRQhmPvb7E 2249920743 MLB Risco PLD: HIGH Criou: 12/09/2025 C…" at bounding box center [849, 341] width 939 height 80
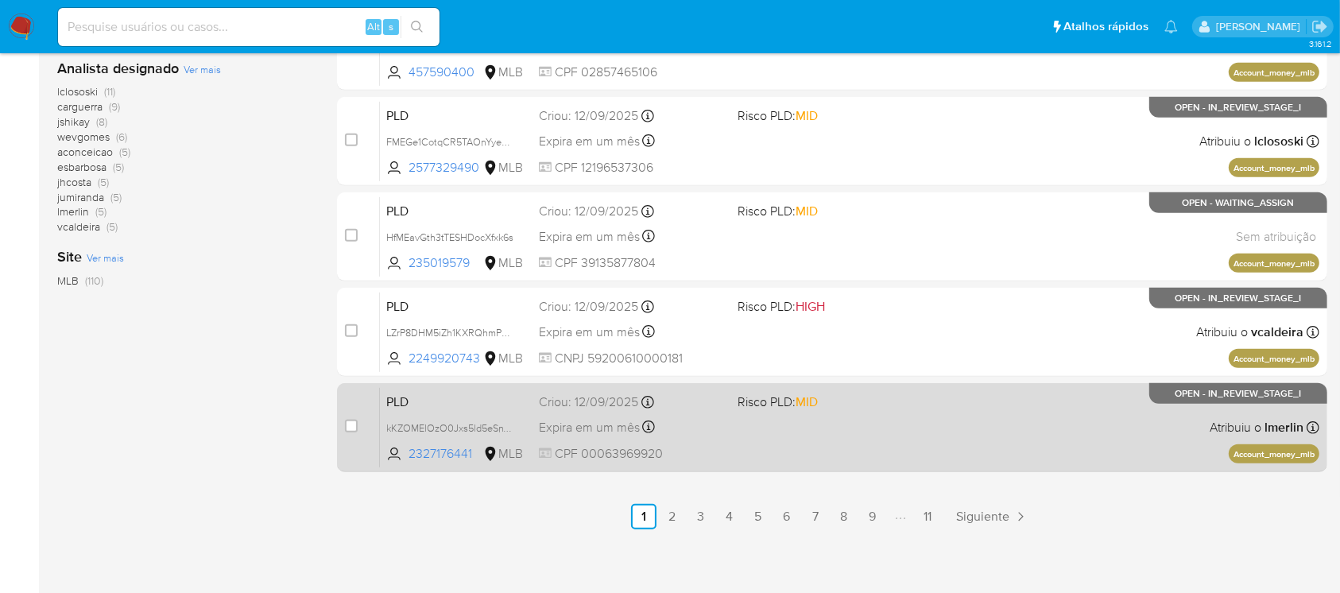
scroll to position [718, 0]
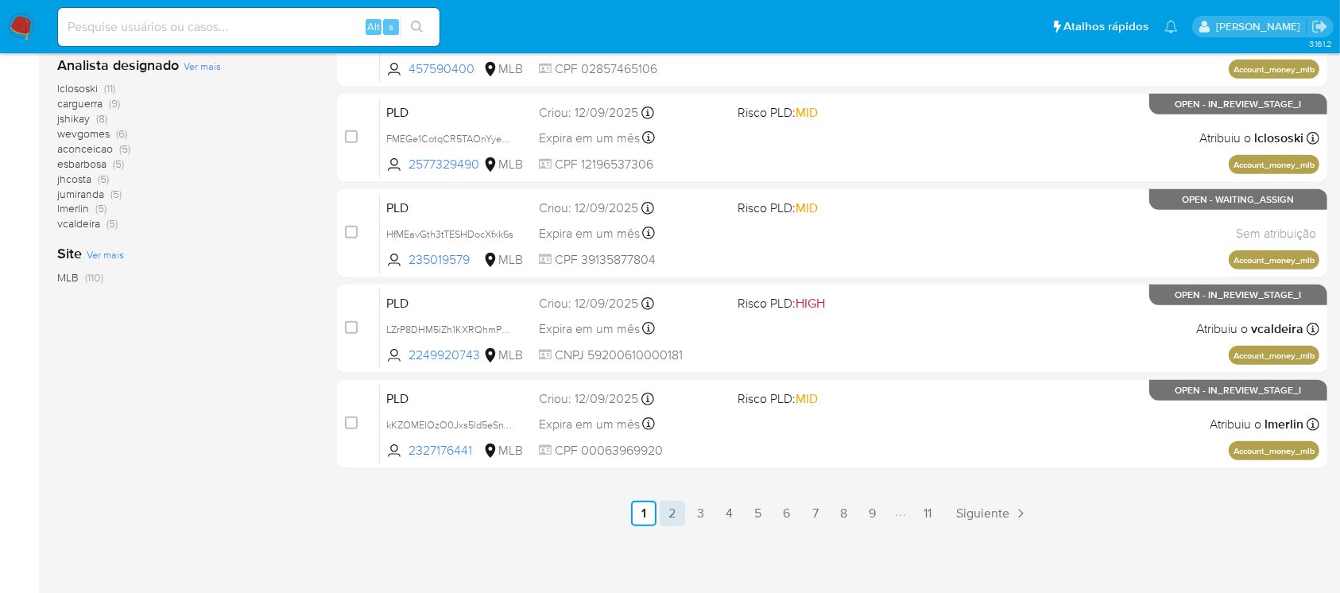
click at [675, 514] on link "2" at bounding box center [671, 513] width 25 height 25
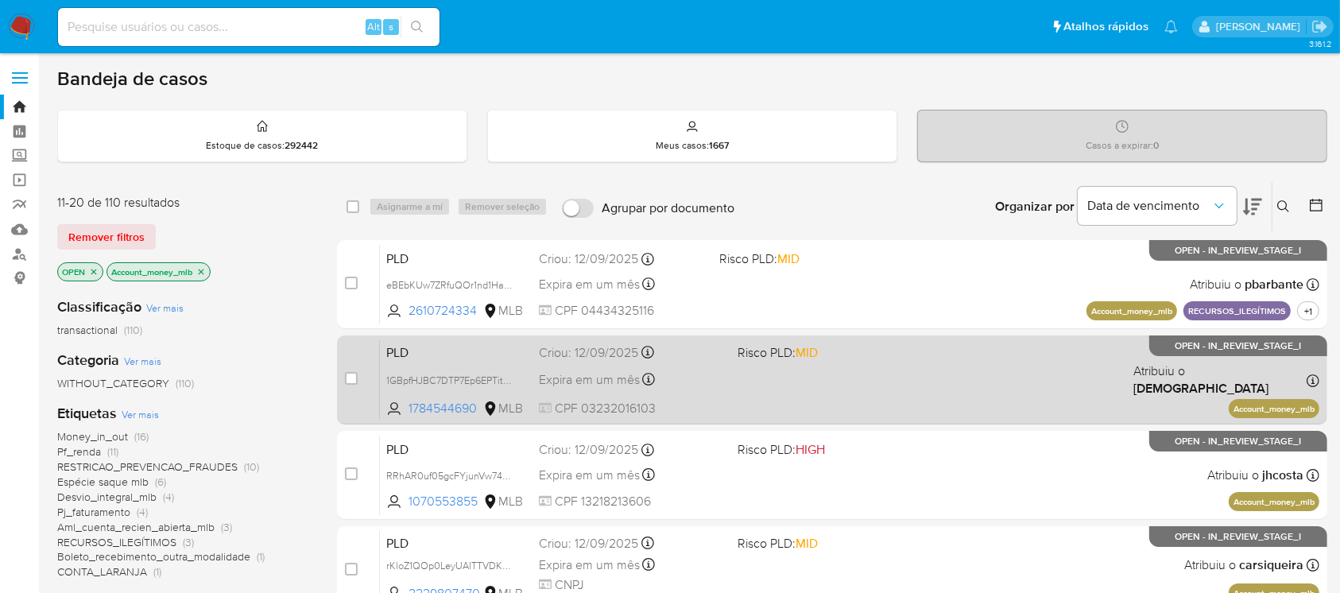
click at [702, 400] on span "CPF 03232016103" at bounding box center [631, 408] width 185 height 17
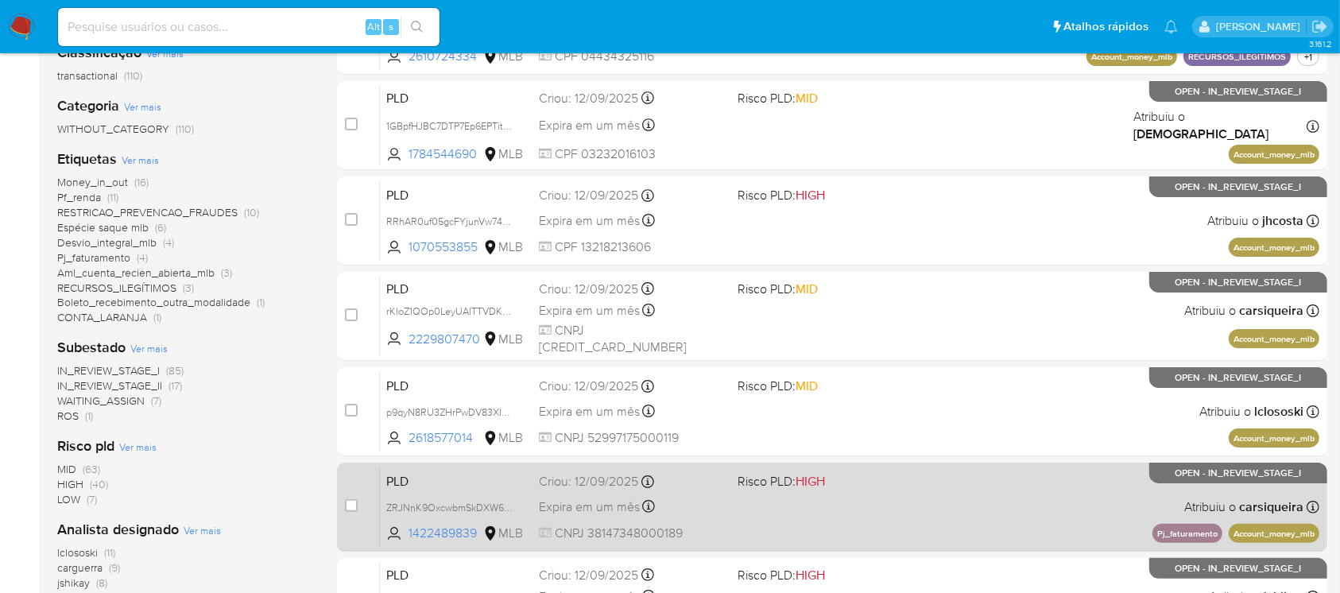
scroll to position [282, 0]
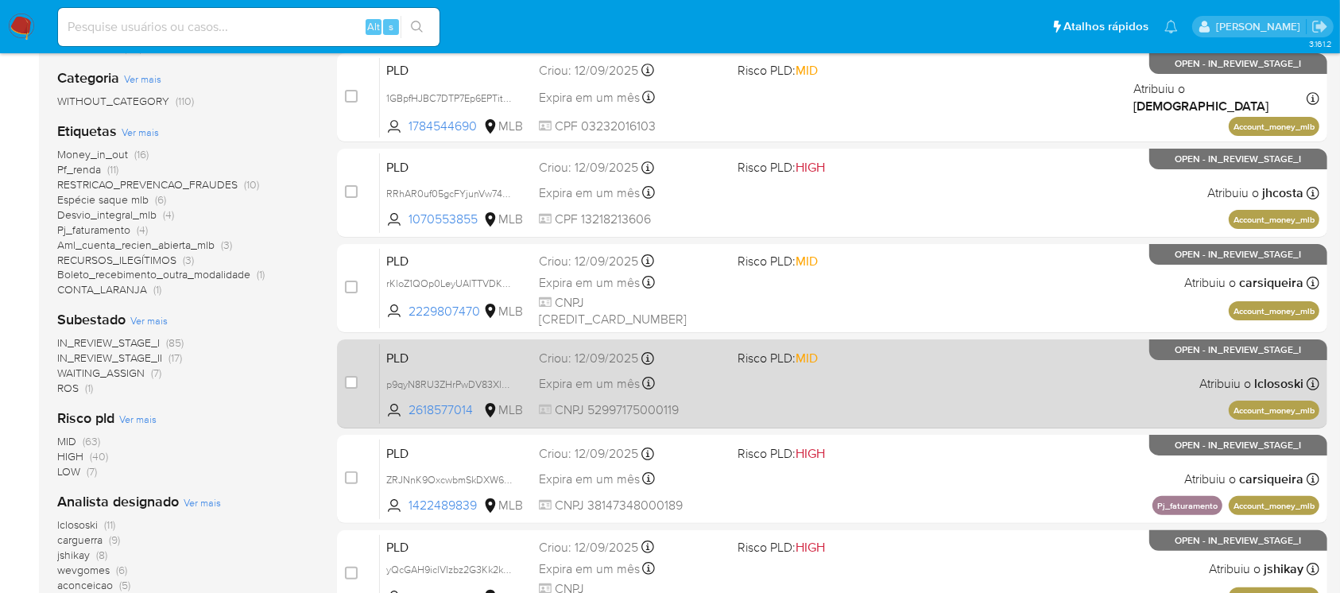
click at [707, 404] on span "CNPJ 52997175000119" at bounding box center [631, 409] width 185 height 17
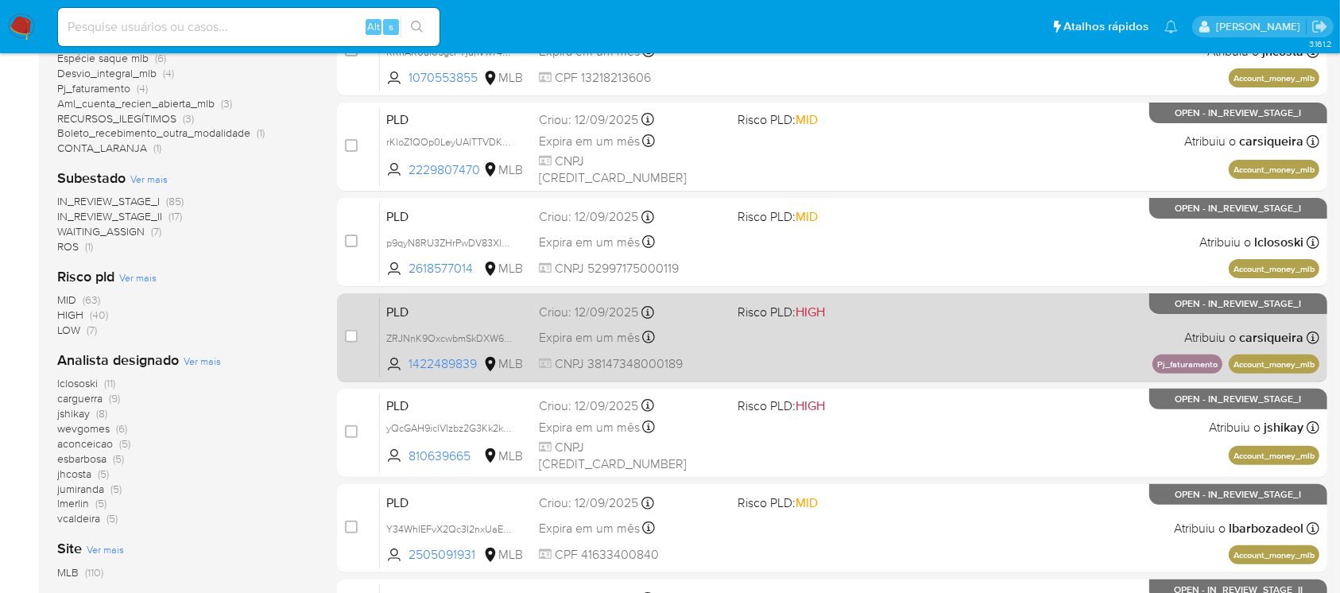
click at [706, 362] on span "CNPJ 38147348000189" at bounding box center [631, 363] width 185 height 17
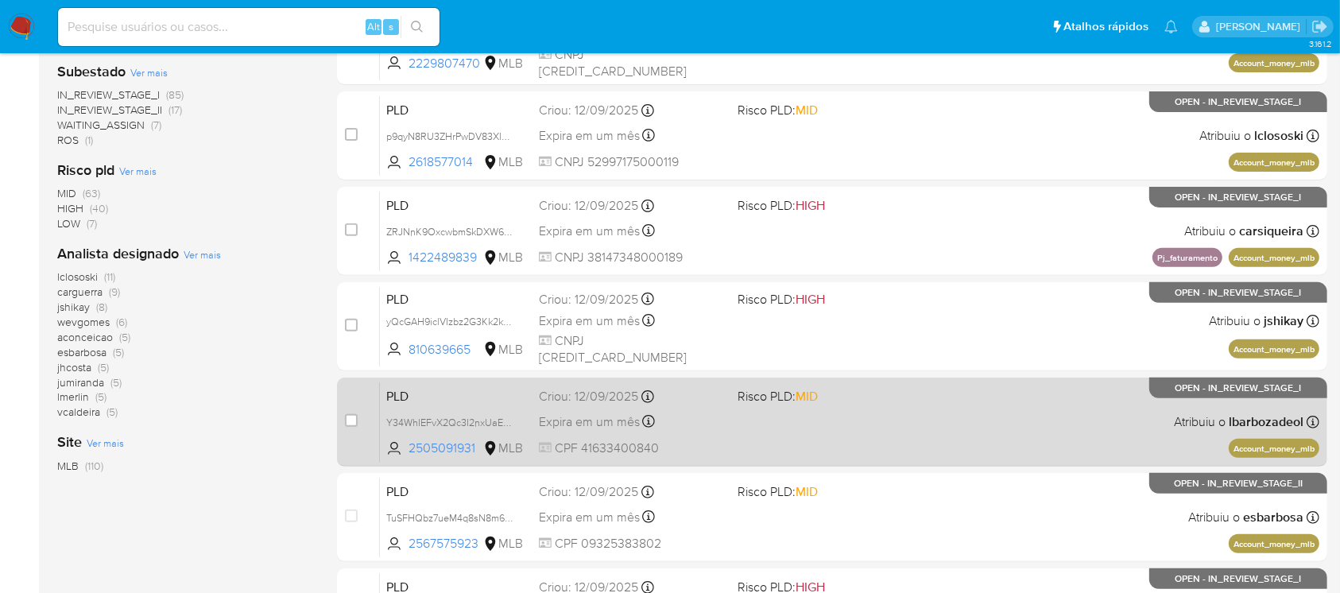
scroll to position [565, 0]
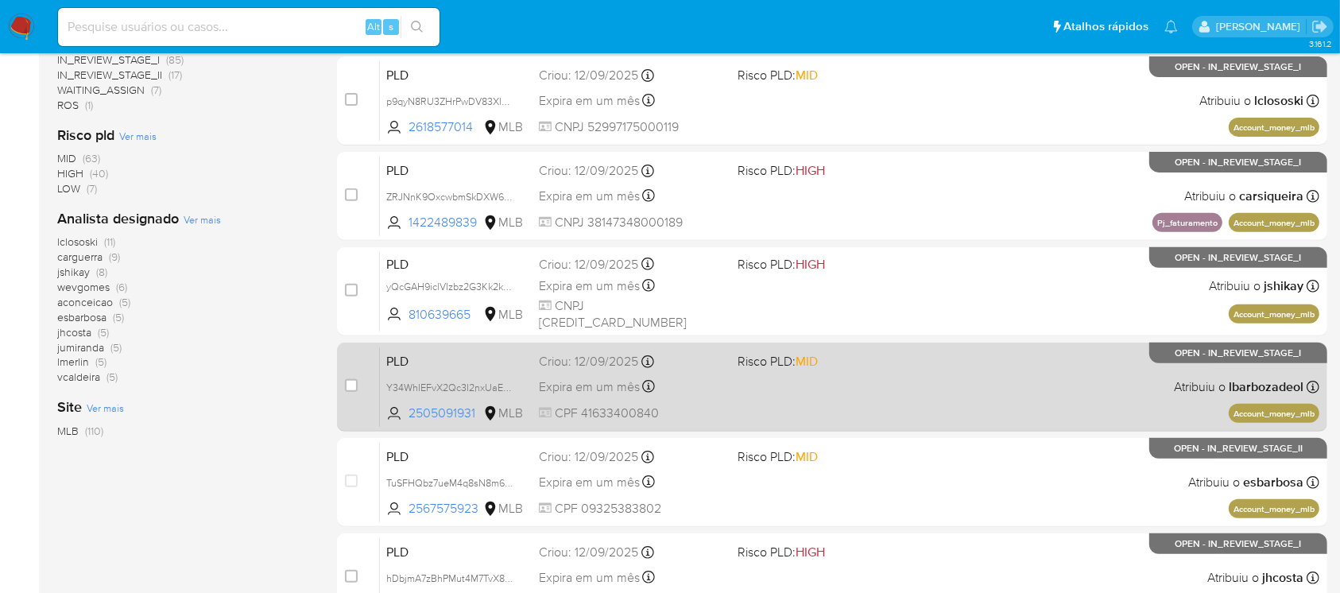
click at [694, 407] on span "CPF 41633400840" at bounding box center [631, 412] width 185 height 17
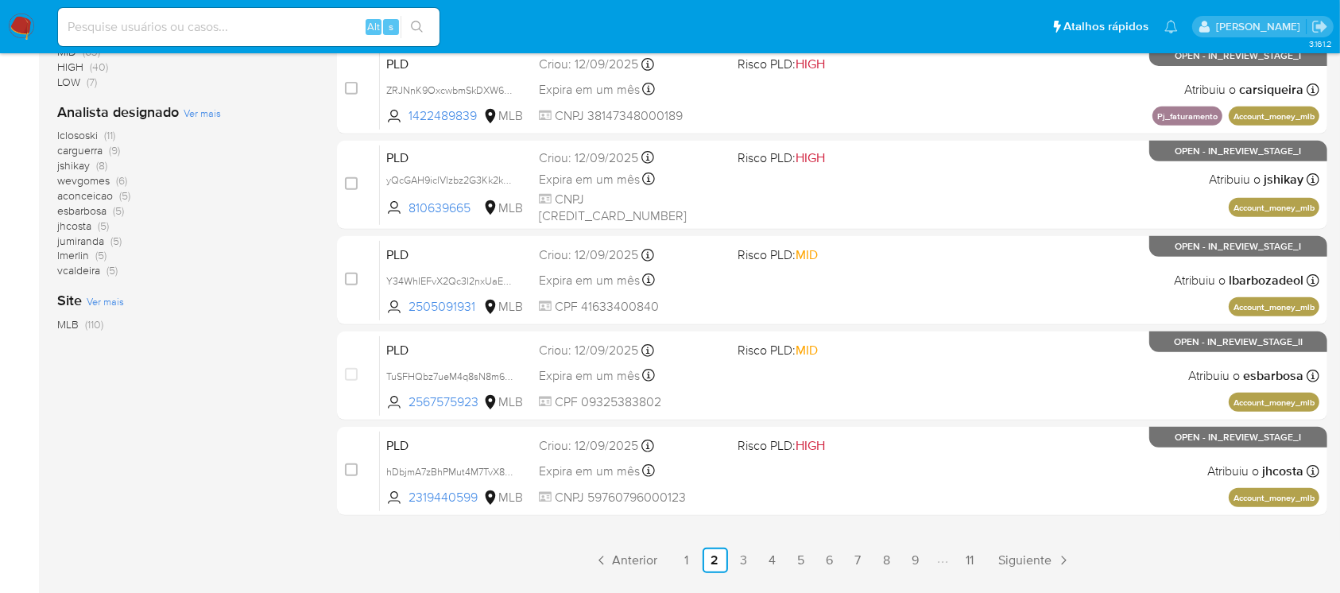
scroll to position [718, 0]
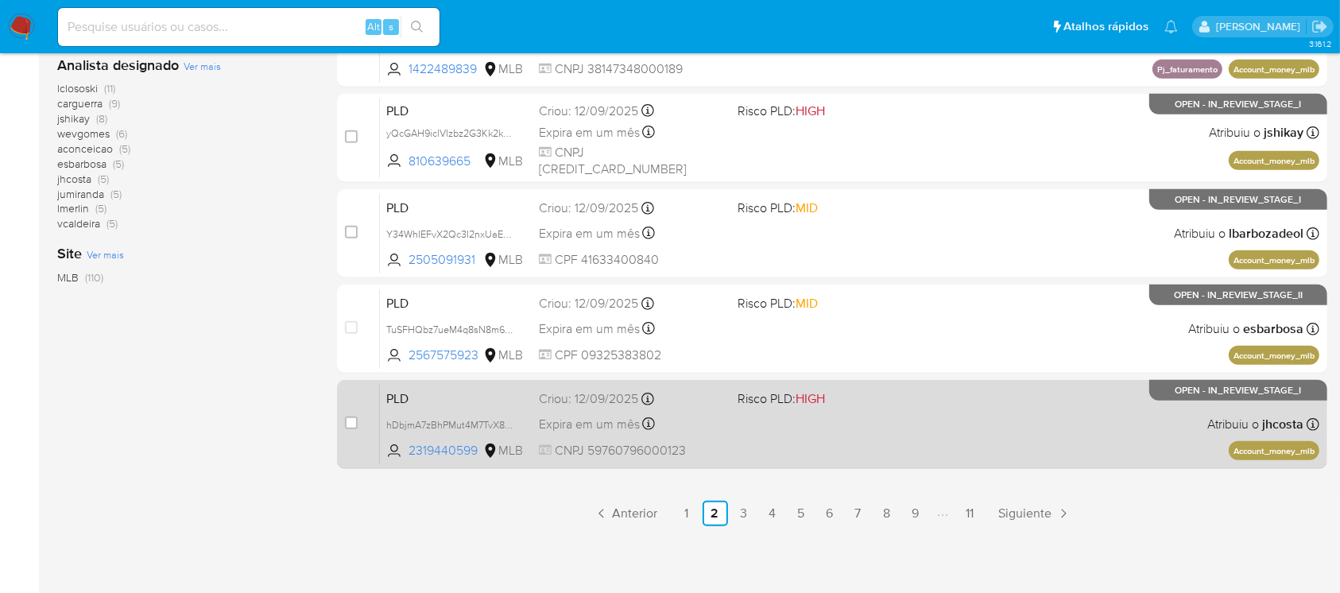
click at [745, 448] on div "PLD hDbjmA7zBhPMut4M7TvX8Qfe 2319440599 MLB Risco PLD: HIGH Criou: 12/09/2025 C…" at bounding box center [849, 424] width 939 height 80
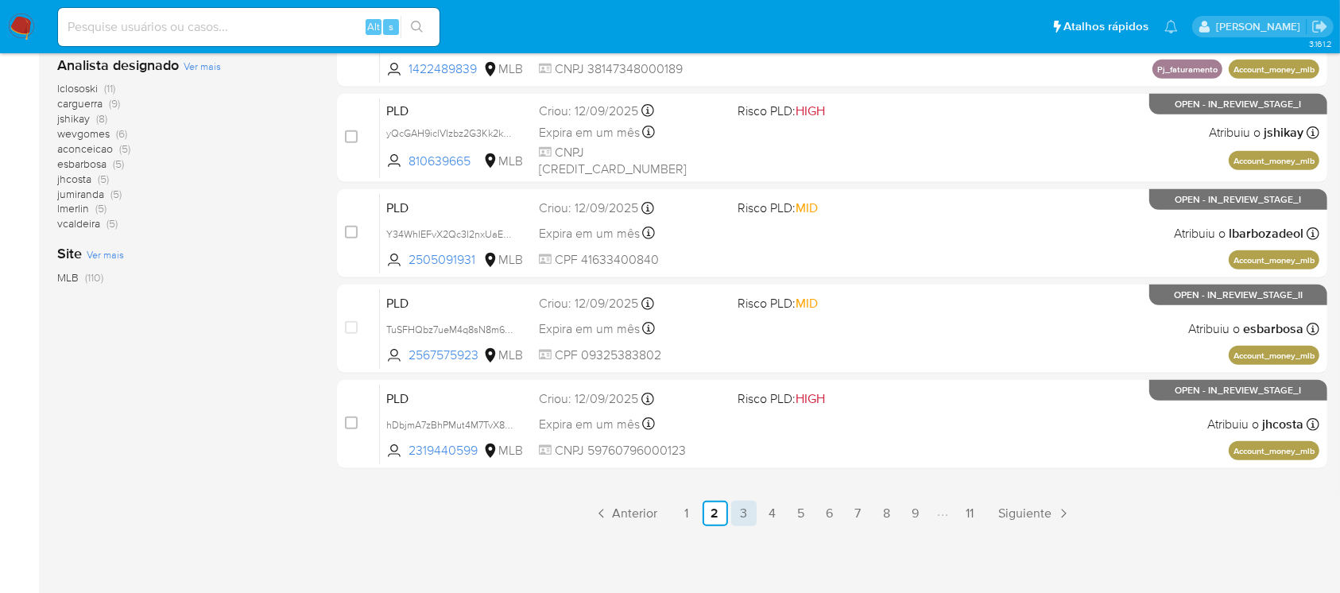
click at [751, 515] on link "3" at bounding box center [743, 513] width 25 height 25
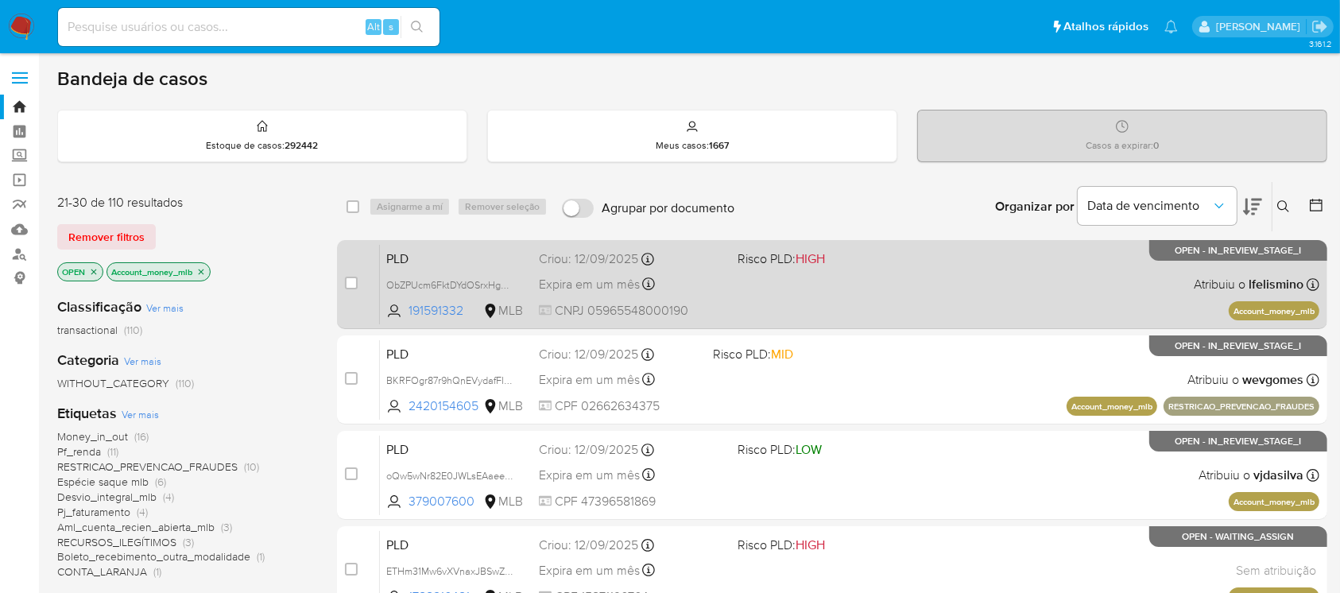
click at [694, 308] on span "CNPJ 05965548000190" at bounding box center [631, 310] width 185 height 17
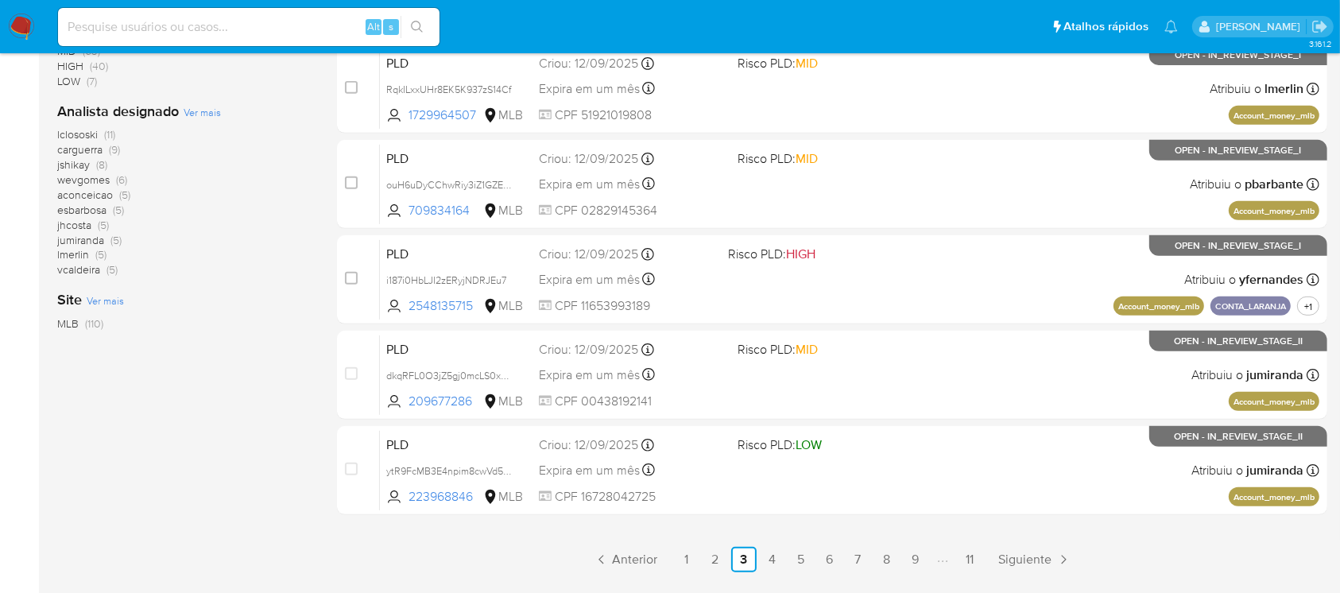
scroll to position [706, 0]
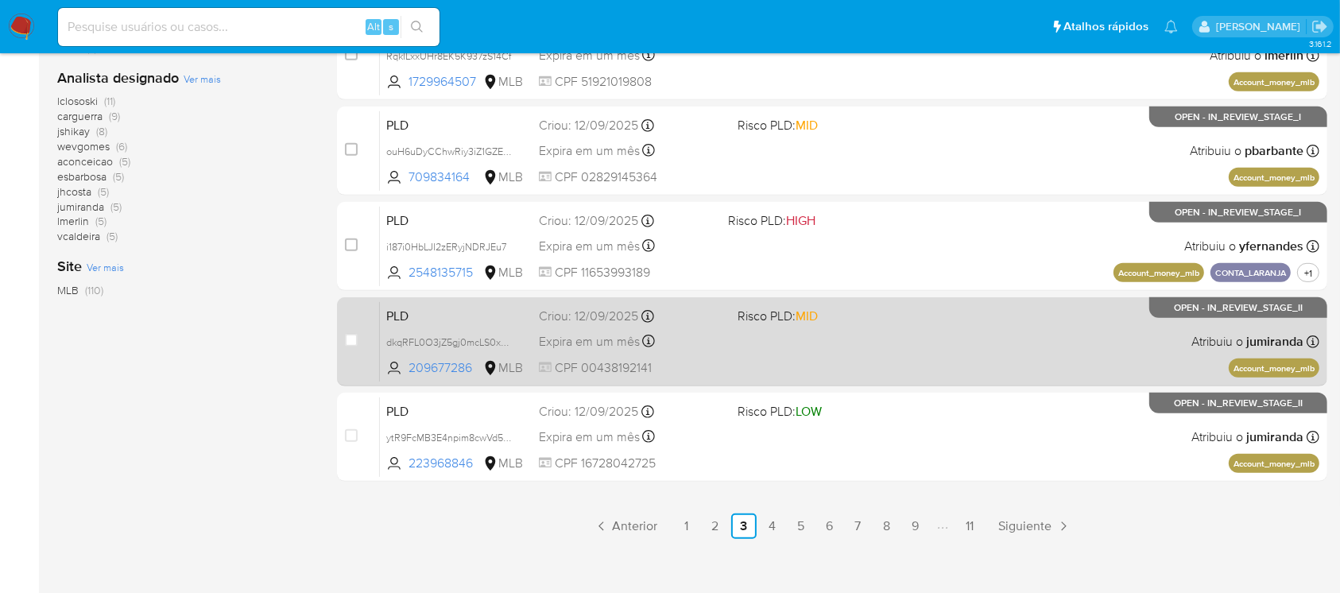
click at [710, 364] on span "CPF 00438192141" at bounding box center [631, 367] width 185 height 17
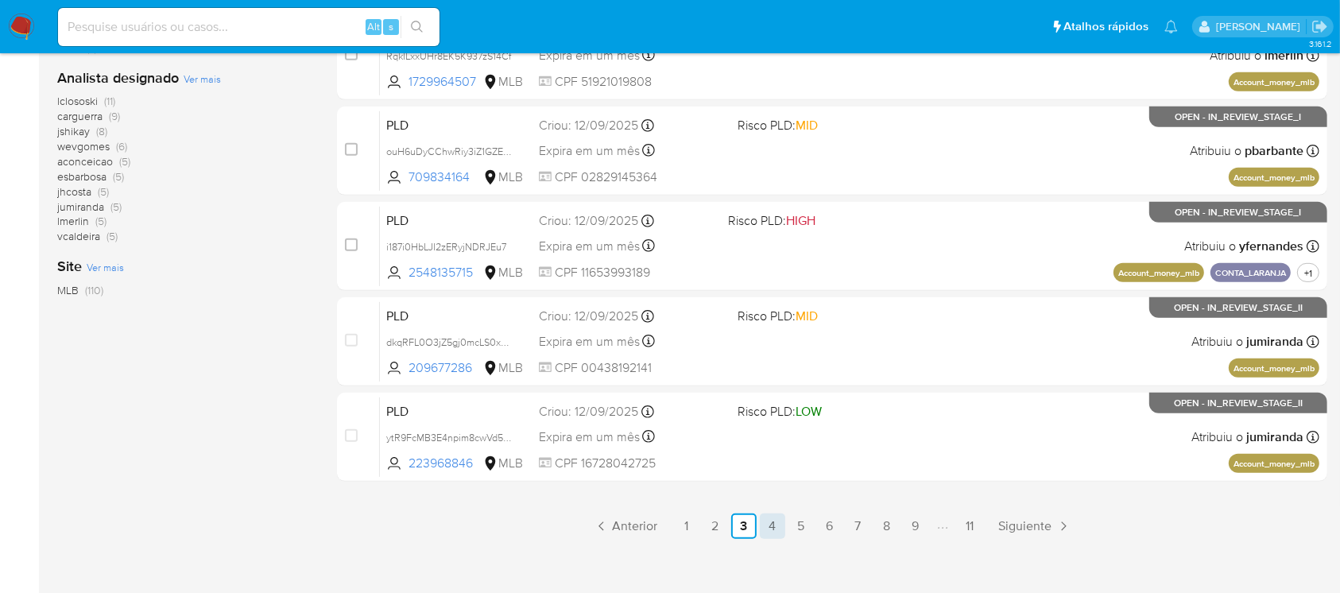
click at [775, 526] on link "4" at bounding box center [772, 525] width 25 height 25
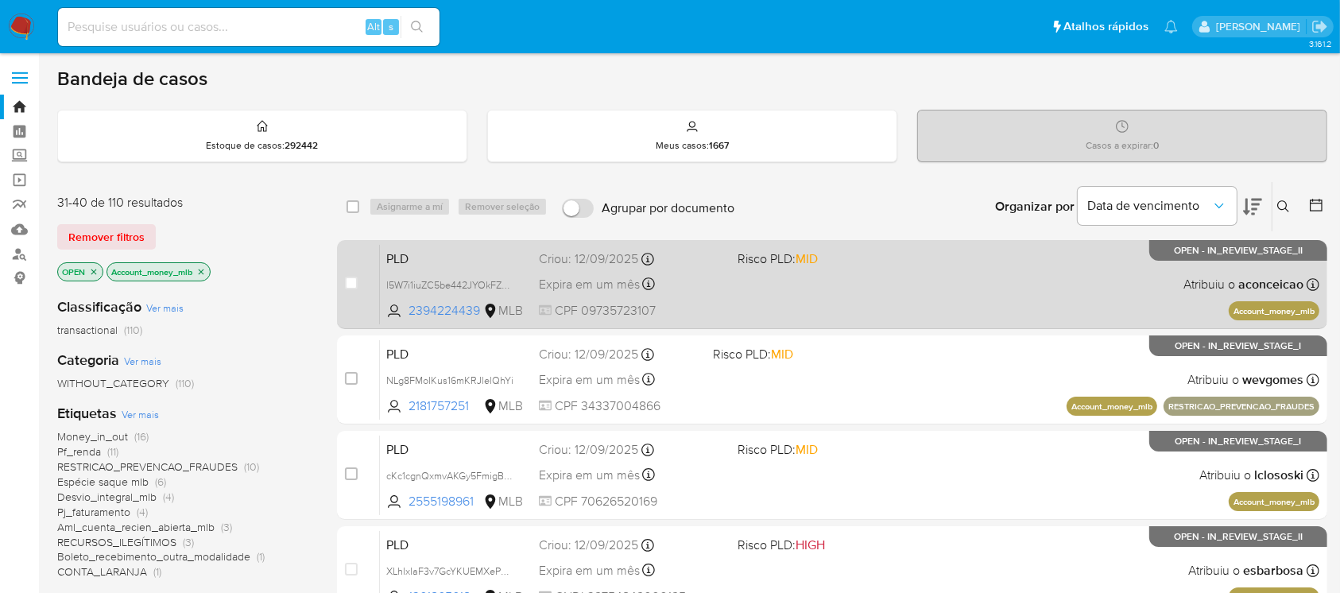
click at [701, 298] on div "PLD I5W7i1iuZC5be442JYOkFZXH 2394224439 MLB Risco PLD: MID Criou: 12/09/2025 Cr…" at bounding box center [849, 284] width 939 height 80
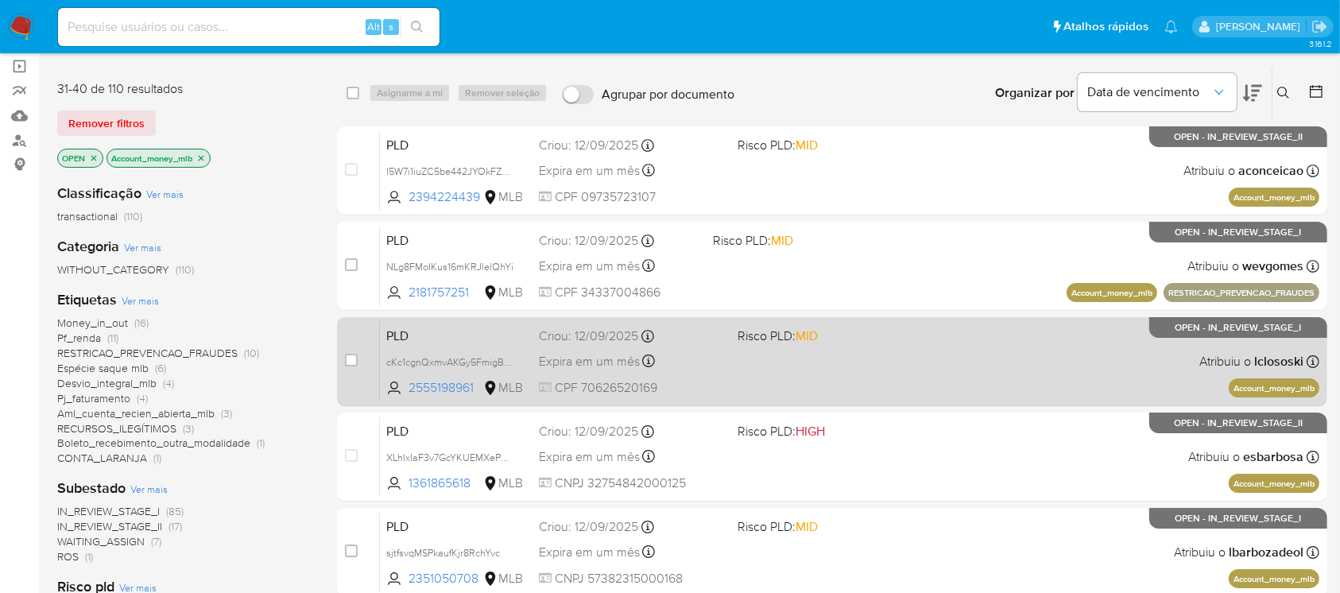
scroll to position [141, 0]
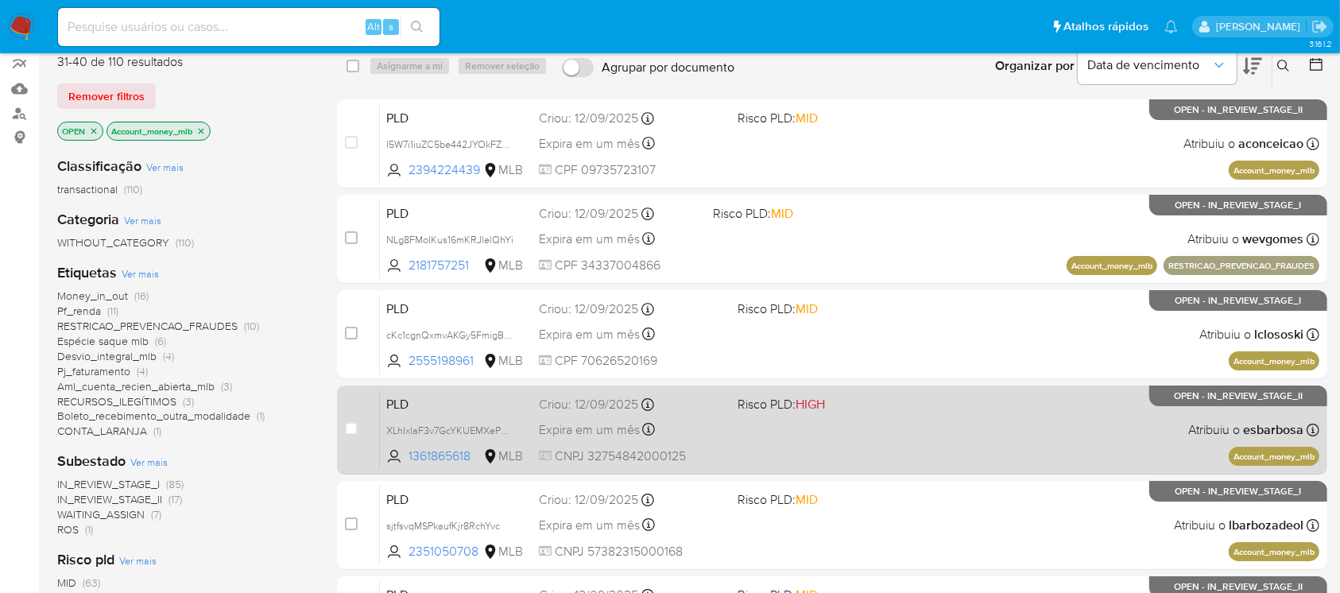
click at [709, 435] on div "Expira em um mês Expira em 27/10/2025 00:35:23" at bounding box center [631, 429] width 185 height 21
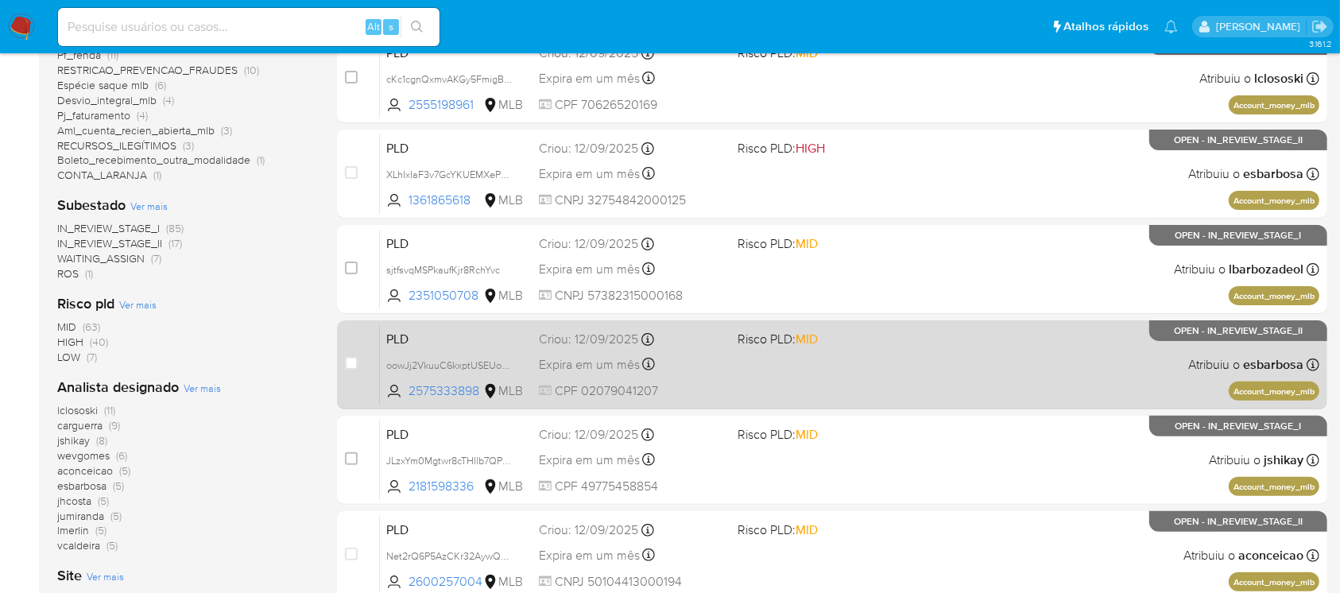
scroll to position [423, 0]
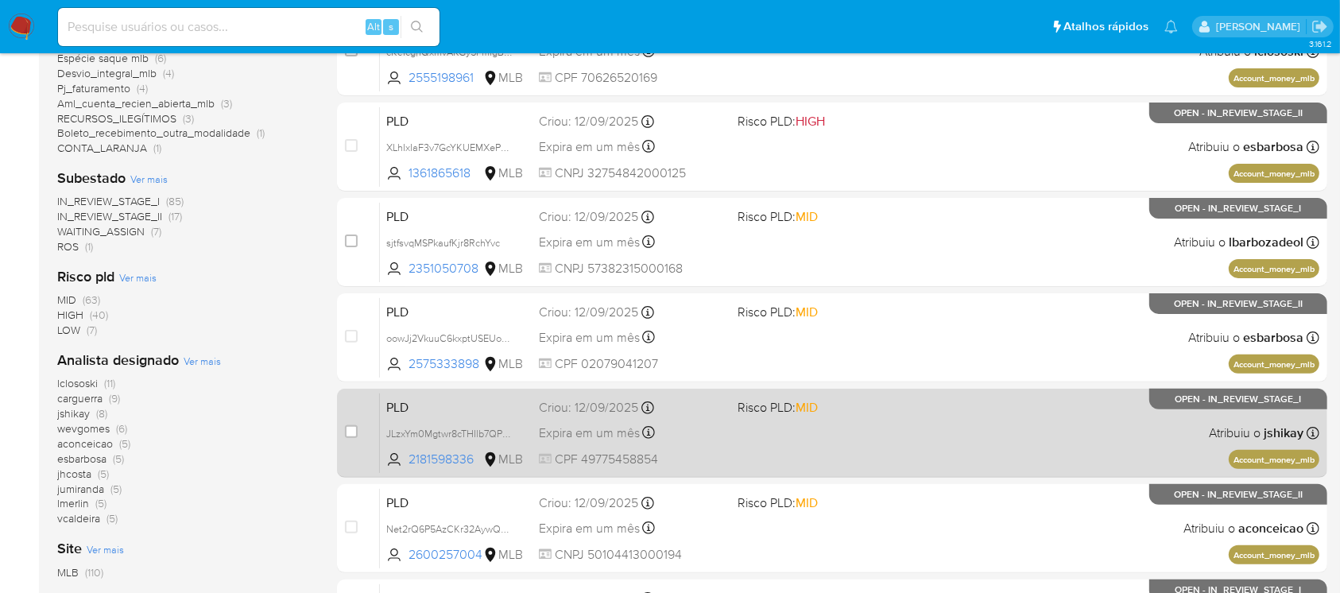
click at [715, 450] on span "CPF 49775458854" at bounding box center [631, 458] width 185 height 17
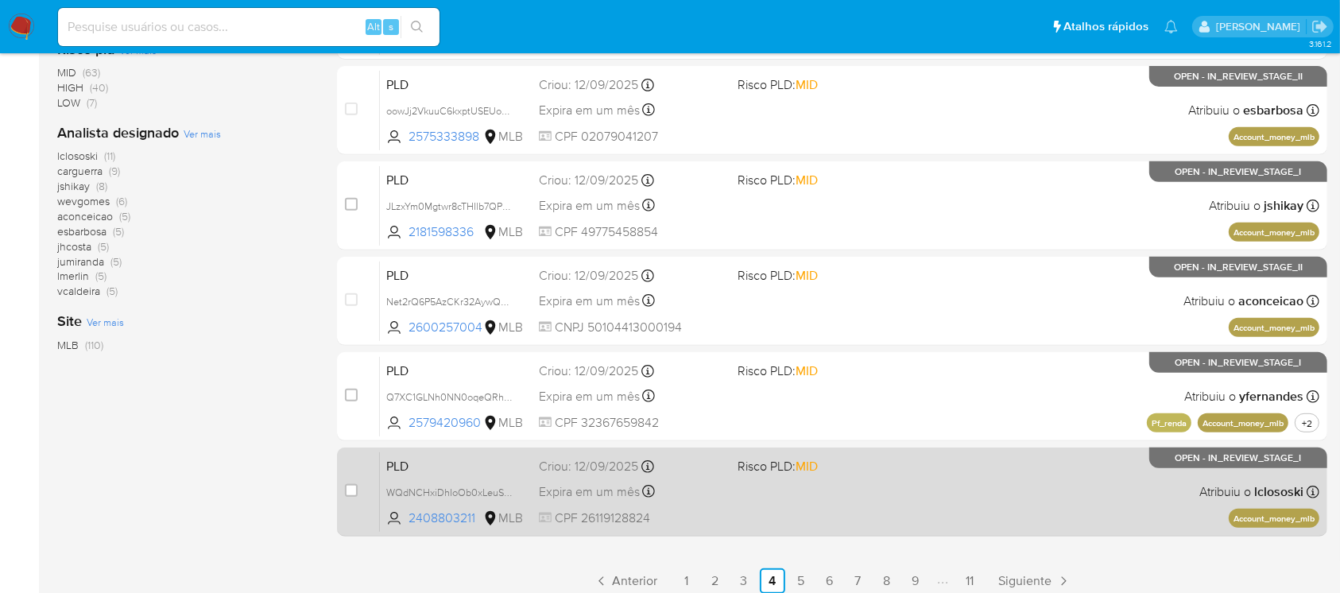
scroll to position [706, 0]
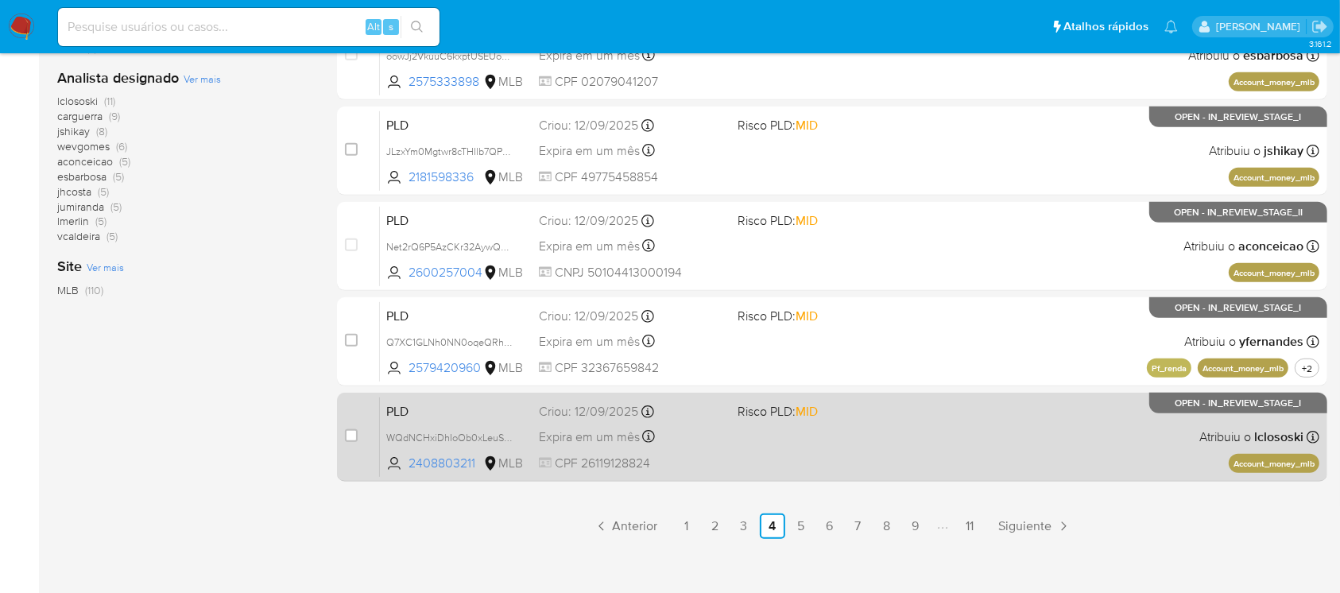
click at [696, 447] on div "PLD WQdNCHxiDhIoOb0xLeuSYUFp 2408803211 MLB Risco PLD: MID Criou: 12/09/2025 Cr…" at bounding box center [849, 436] width 939 height 80
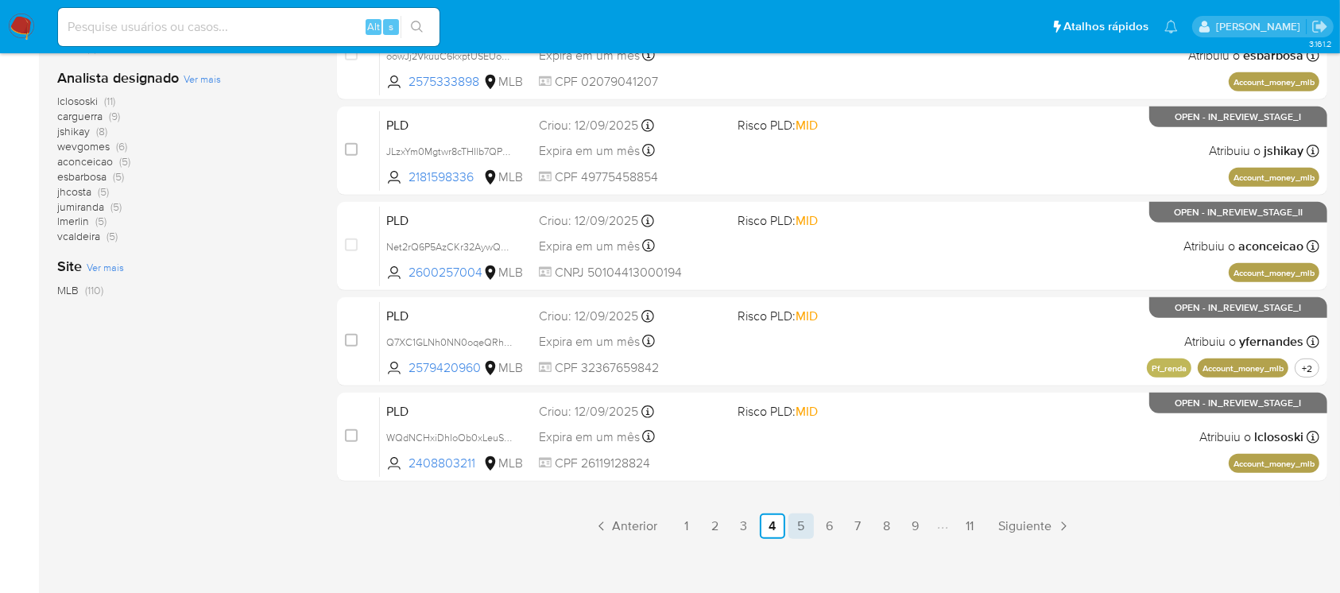
click at [799, 522] on link "5" at bounding box center [800, 525] width 25 height 25
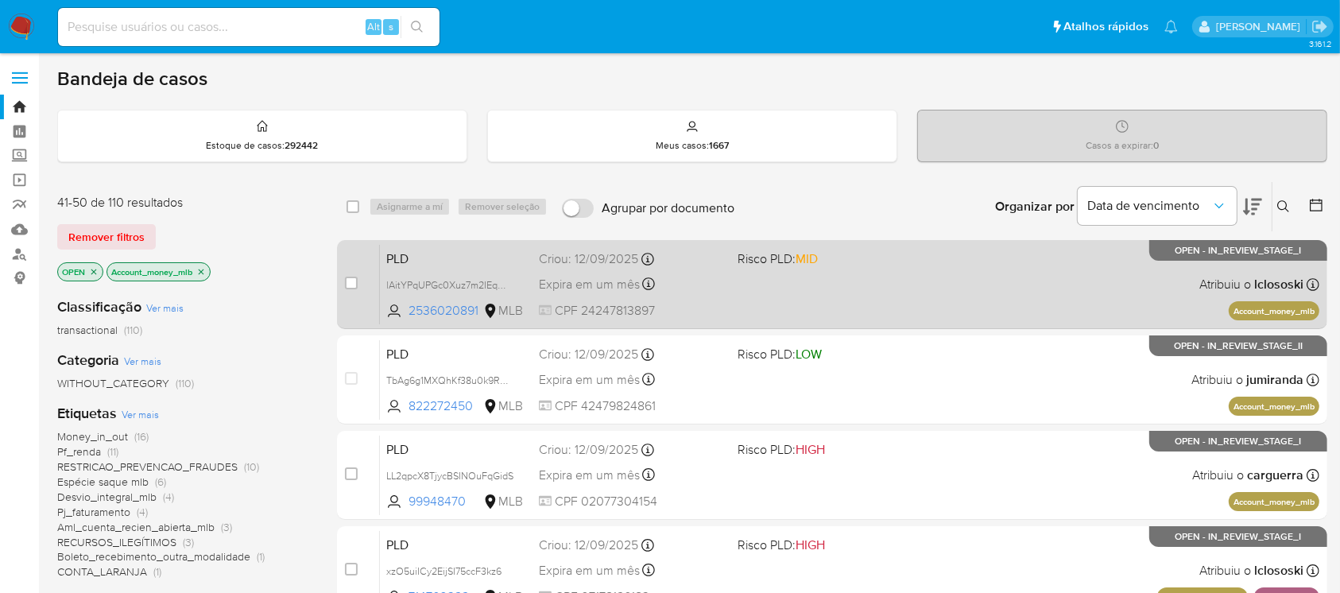
click at [693, 296] on div "PLD lAitYPqUPGc0Xuz7m2IEqWQH 2536020891 MLB Risco PLD: MID Criou: 12/09/2025 Cr…" at bounding box center [849, 284] width 939 height 80
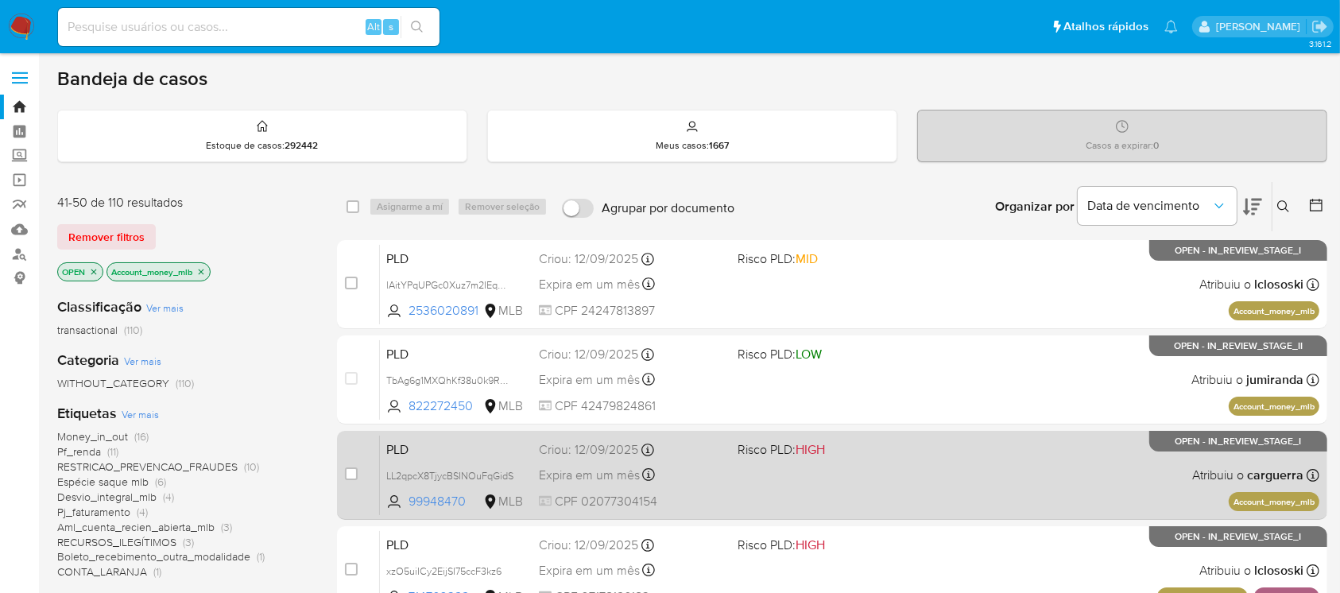
click at [694, 485] on div "PLD LL2qpcX8TjycBSINOuFqGidS 99948470 MLB Risco PLD: HIGH Criou: 12/09/2025 Cri…" at bounding box center [849, 475] width 939 height 80
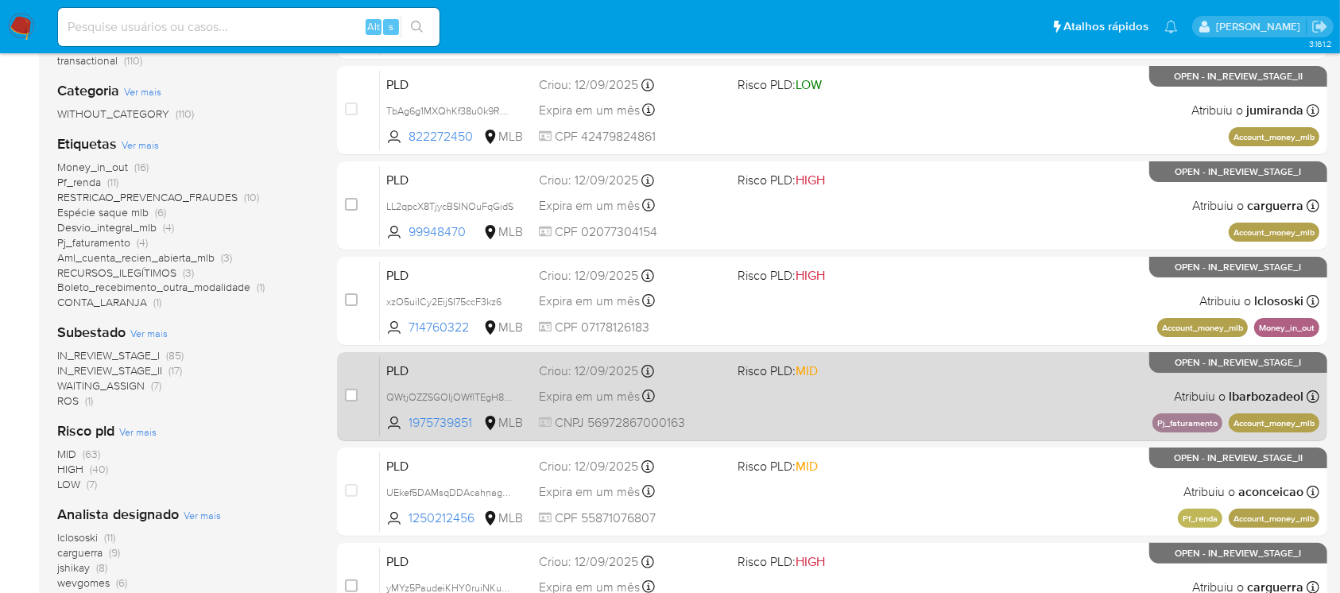
scroll to position [282, 0]
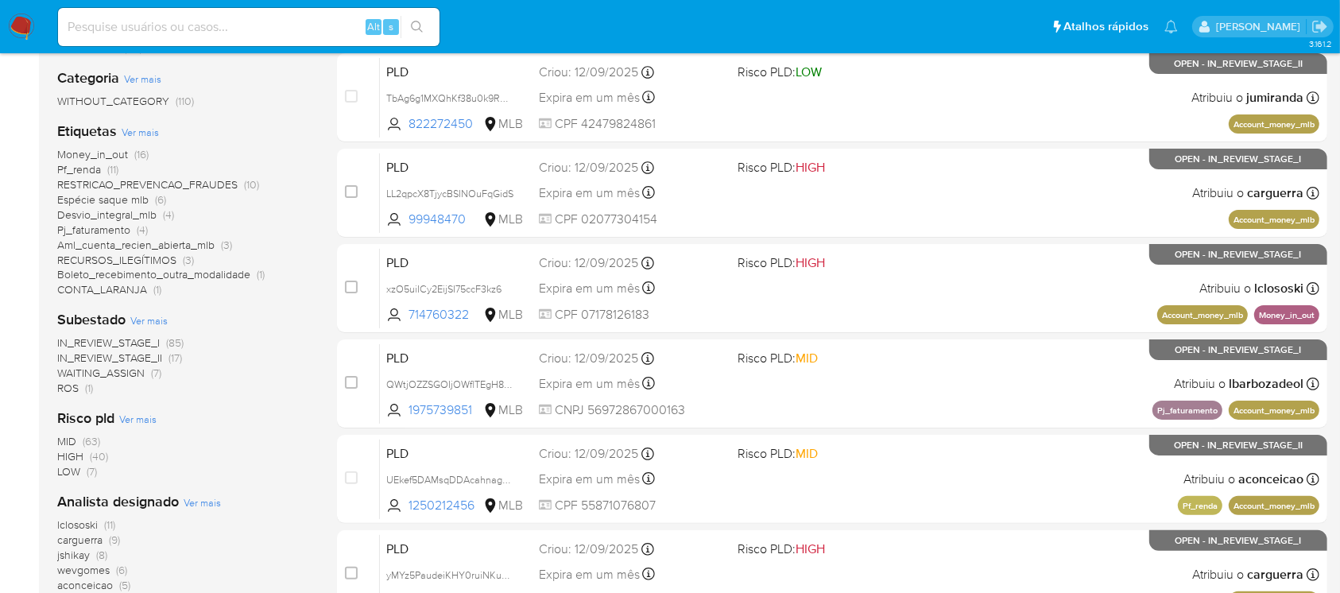
click at [66, 149] on span "Money_in_out" at bounding box center [92, 154] width 71 height 16
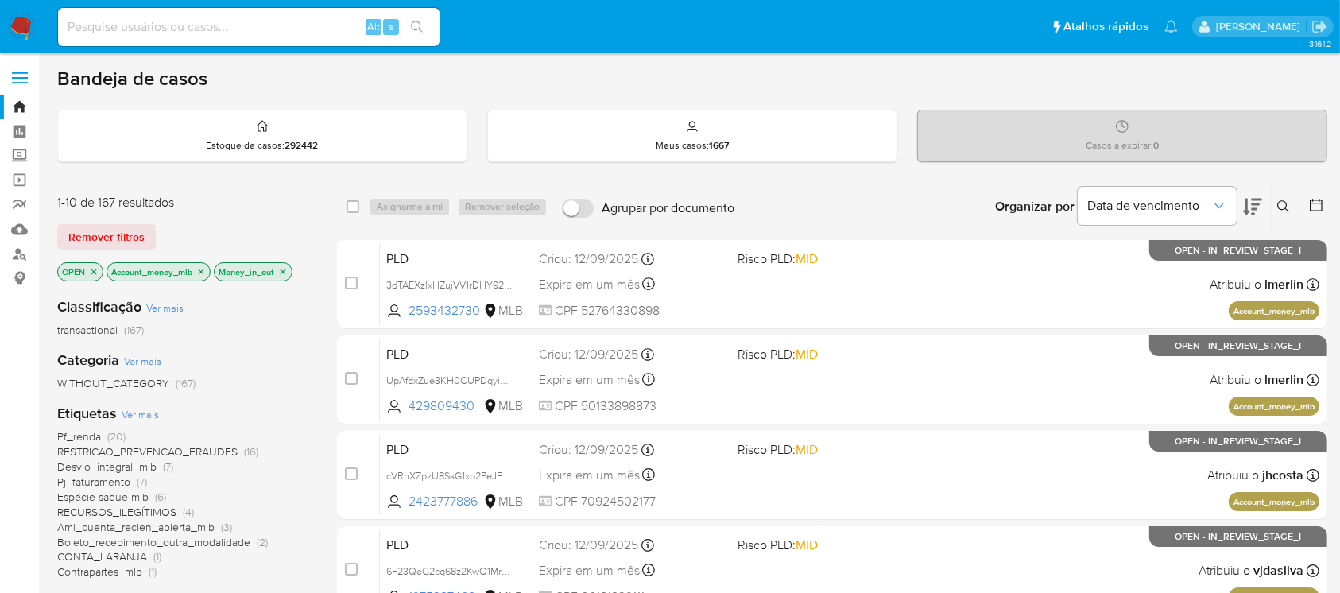
click at [202, 269] on icon "close-filter" at bounding box center [202, 272] width 6 height 6
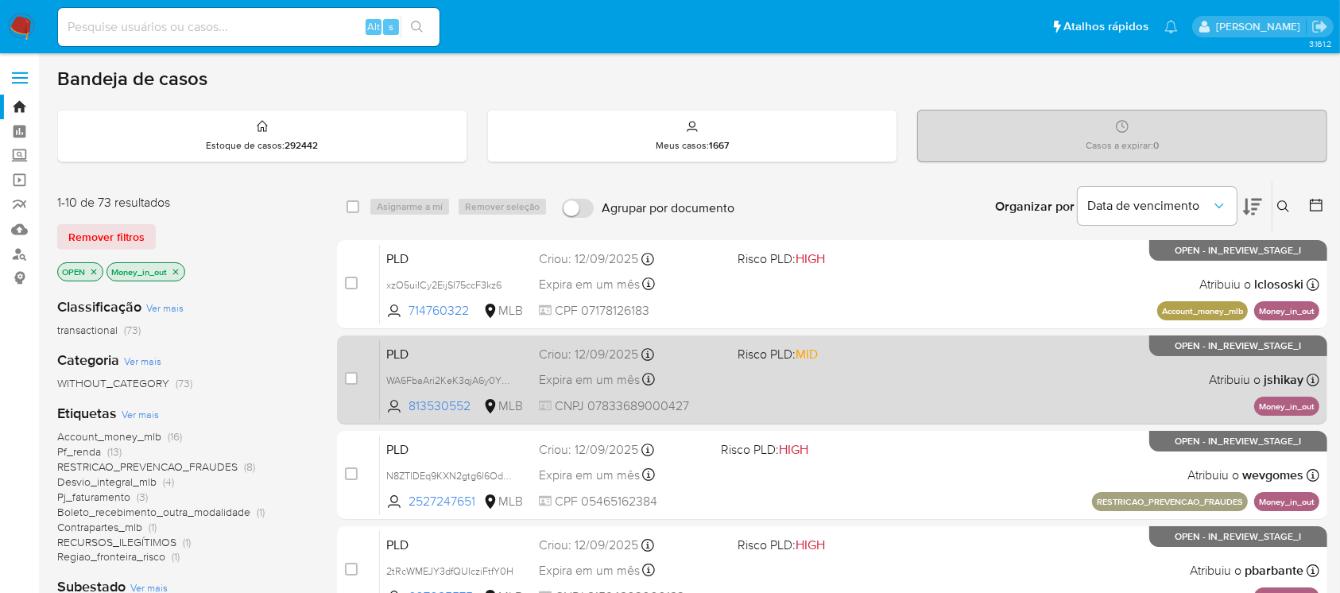
click at [756, 404] on div "PLD WA6FbaAri2KeK3qjA6y0YPWu 813530552 MLB Risco PLD: MID Criou: 12/09/2025 Cri…" at bounding box center [849, 379] width 939 height 80
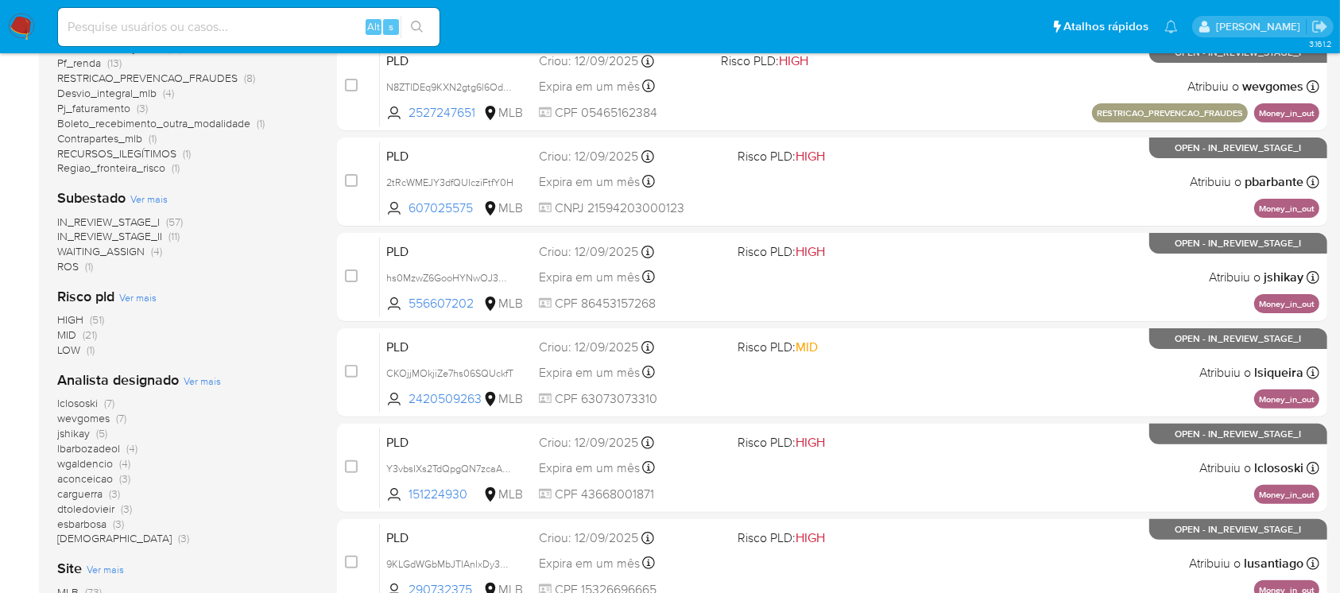
scroll to position [423, 0]
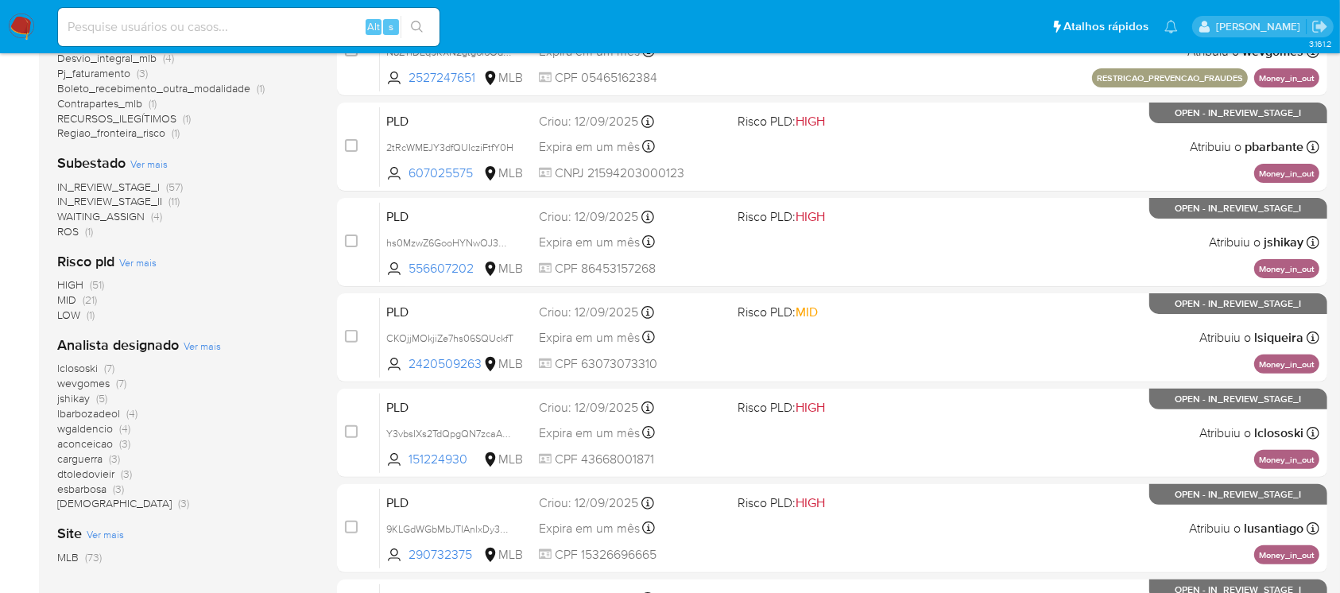
click at [147, 187] on span "IN_REVIEW_STAGE_I" at bounding box center [108, 187] width 102 height 16
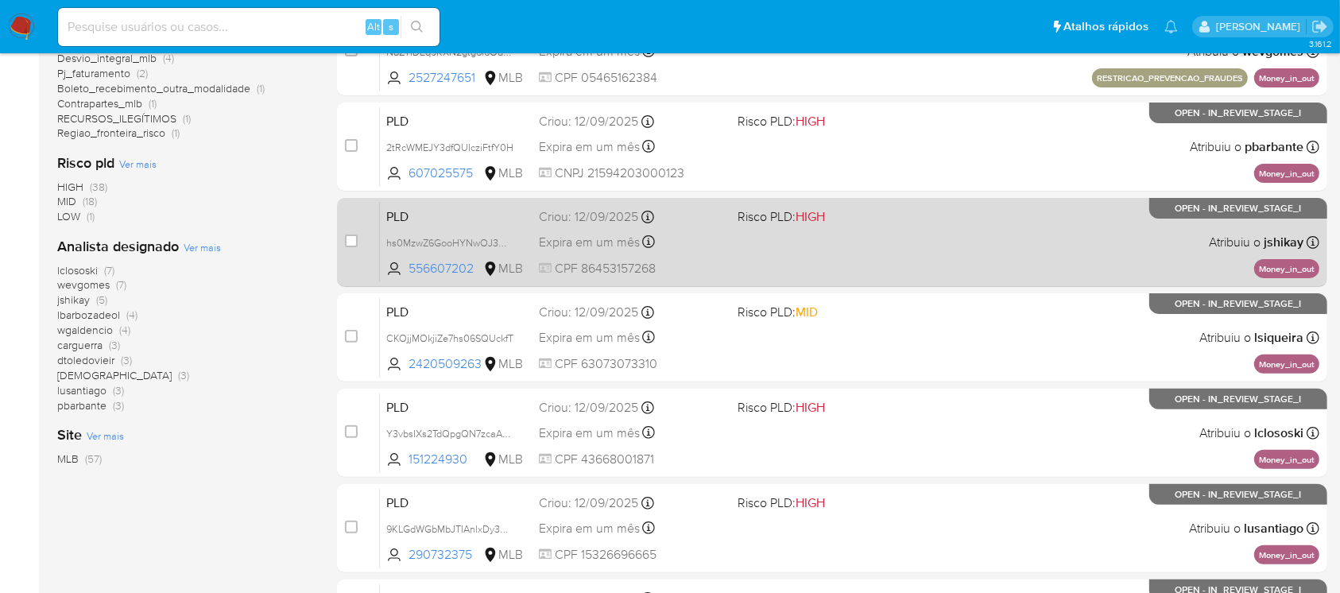
click at [697, 269] on span "CPF 86453157268" at bounding box center [631, 268] width 185 height 17
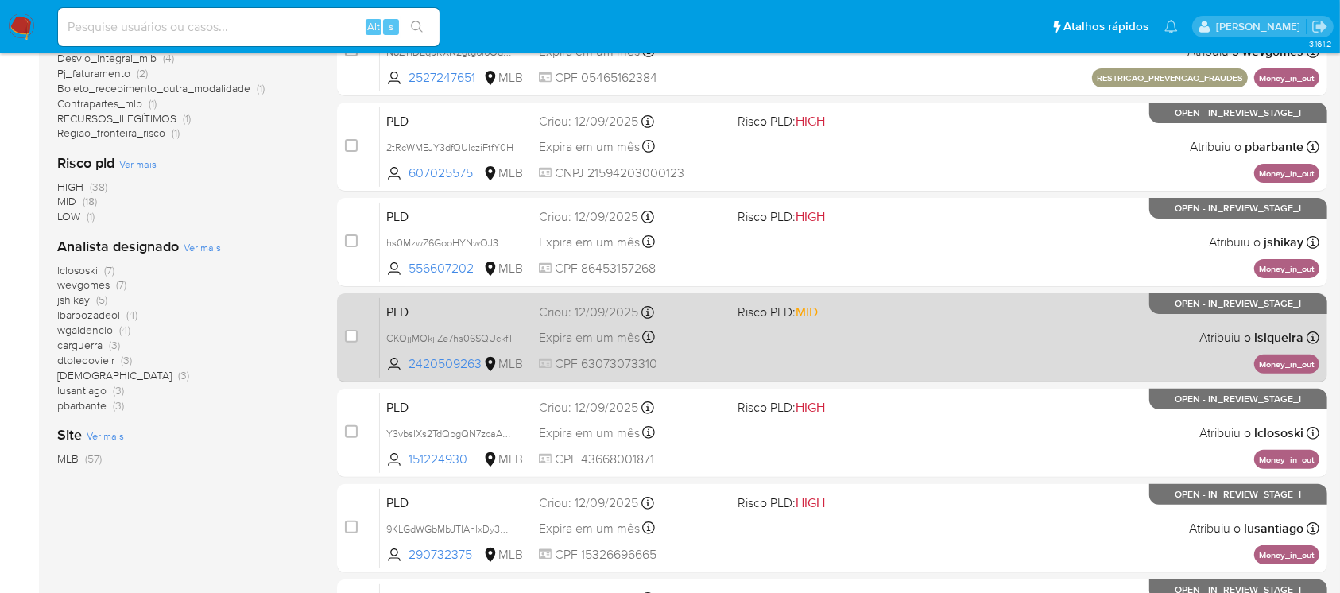
scroll to position [706, 0]
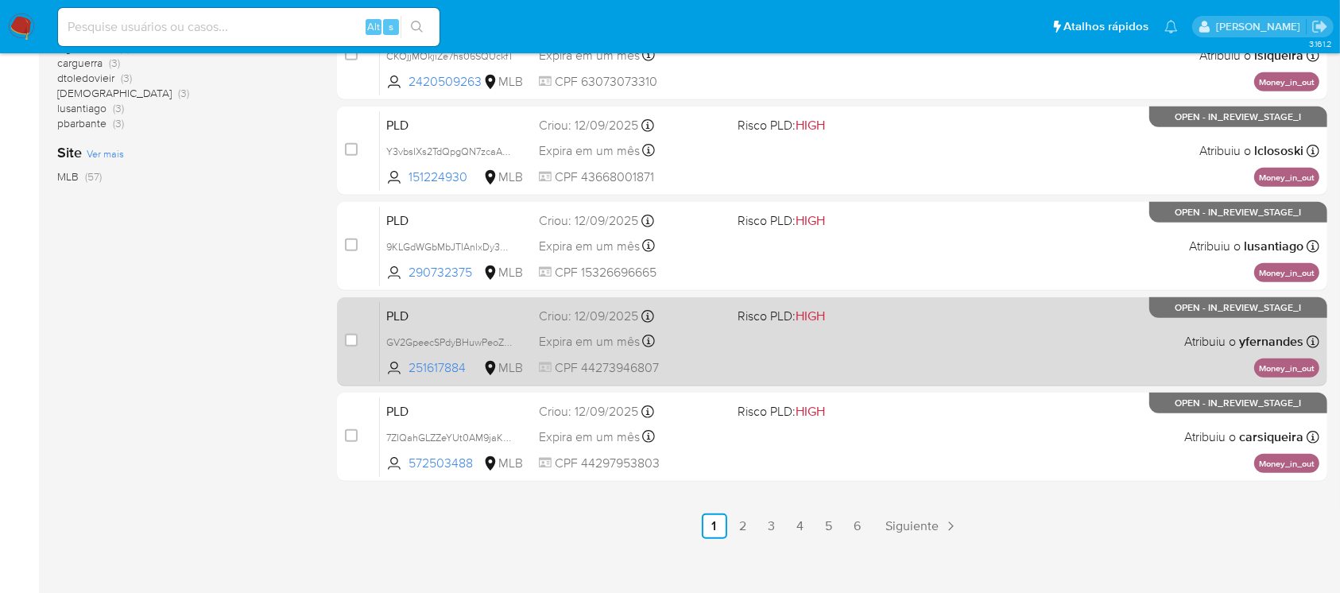
click at [725, 353] on div "PLD GV2GpeecSPdyBHuwPeoZhVIy 251617884 MLB Risco PLD: HIGH Criou: 12/09/2025 Cr…" at bounding box center [849, 341] width 939 height 80
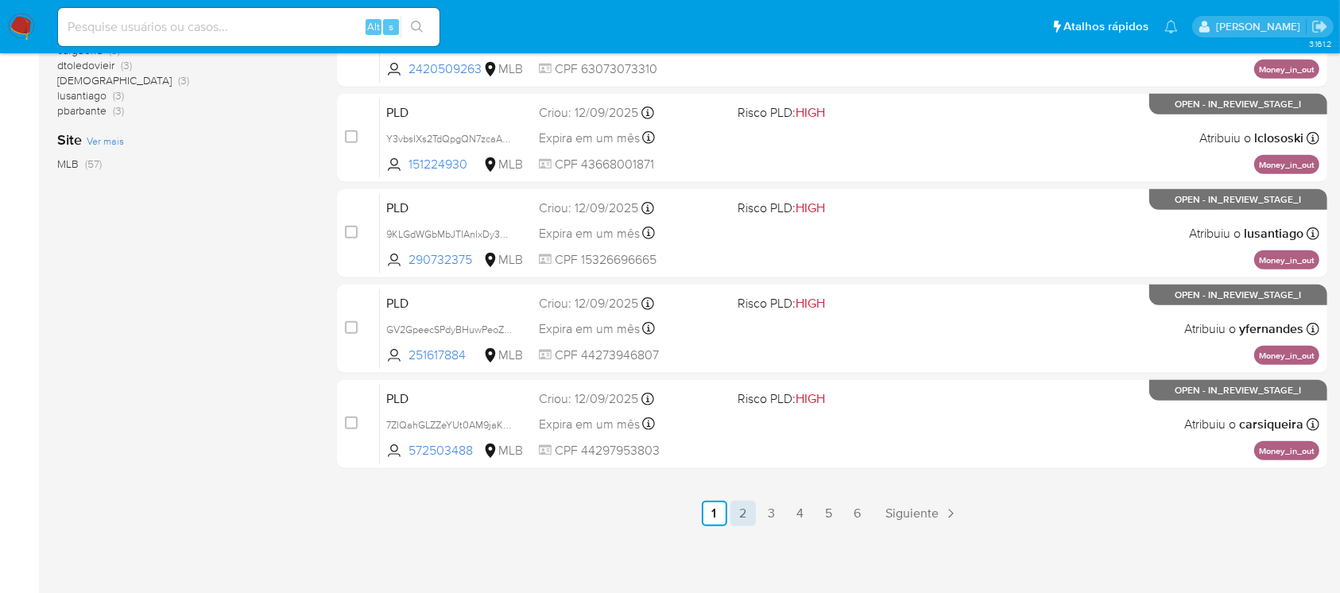
click at [746, 510] on link "2" at bounding box center [742, 513] width 25 height 25
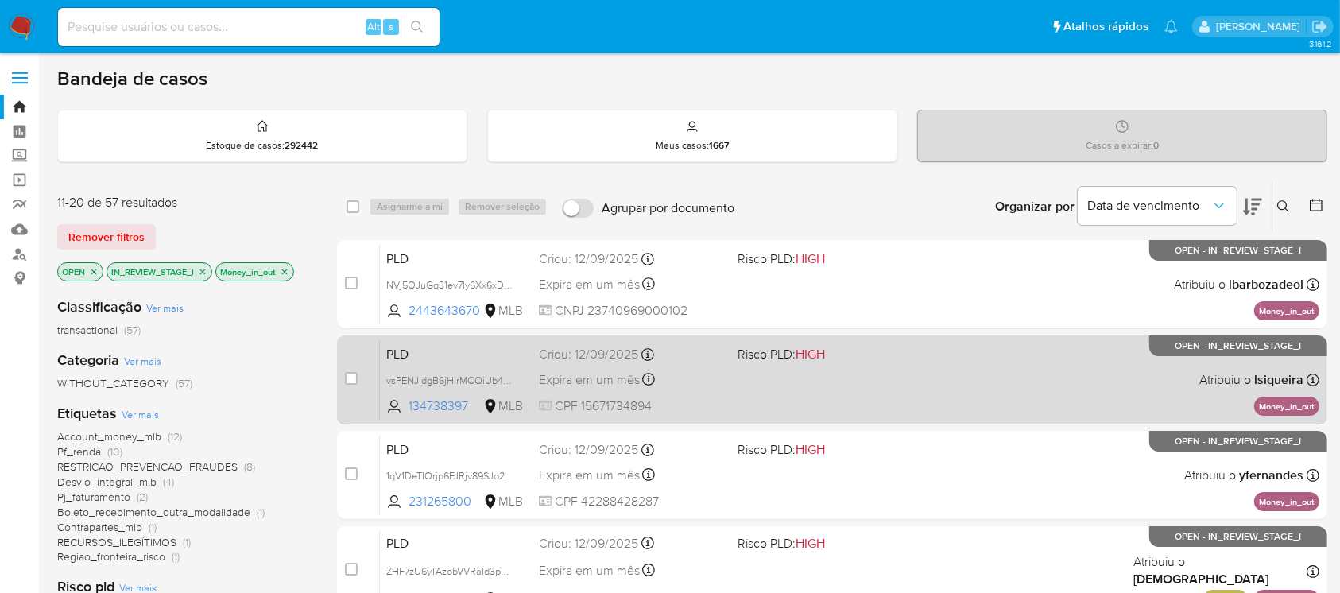
click at [690, 404] on span "CPF 15671734894" at bounding box center [631, 405] width 185 height 17
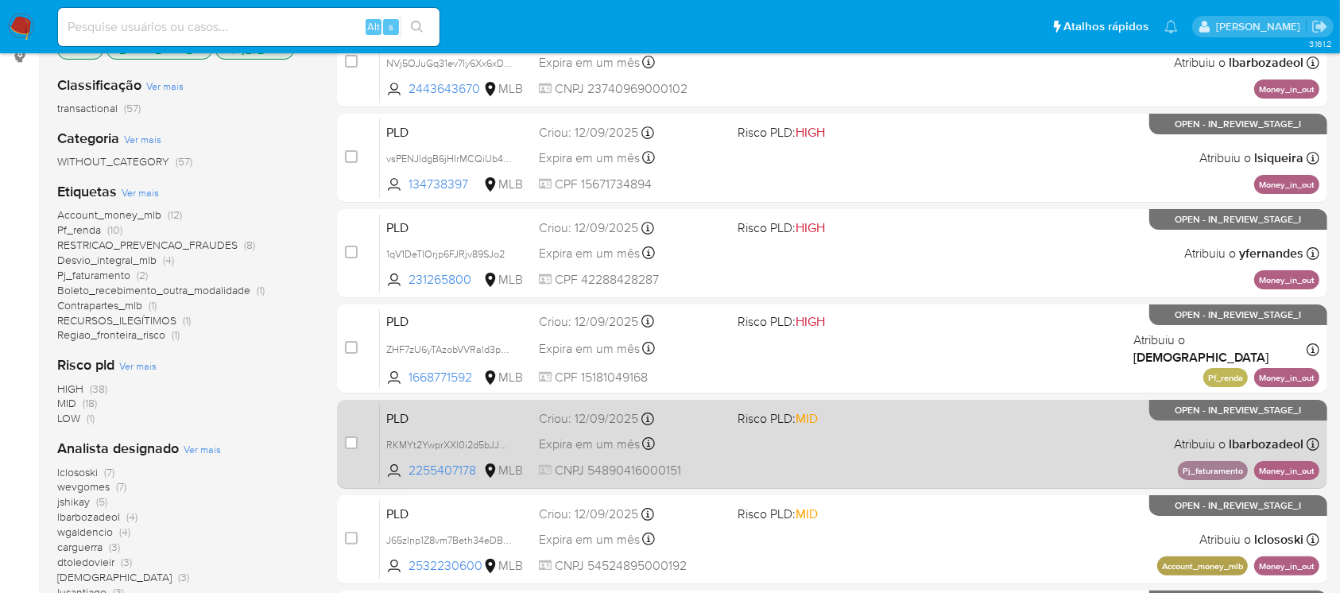
scroll to position [282, 0]
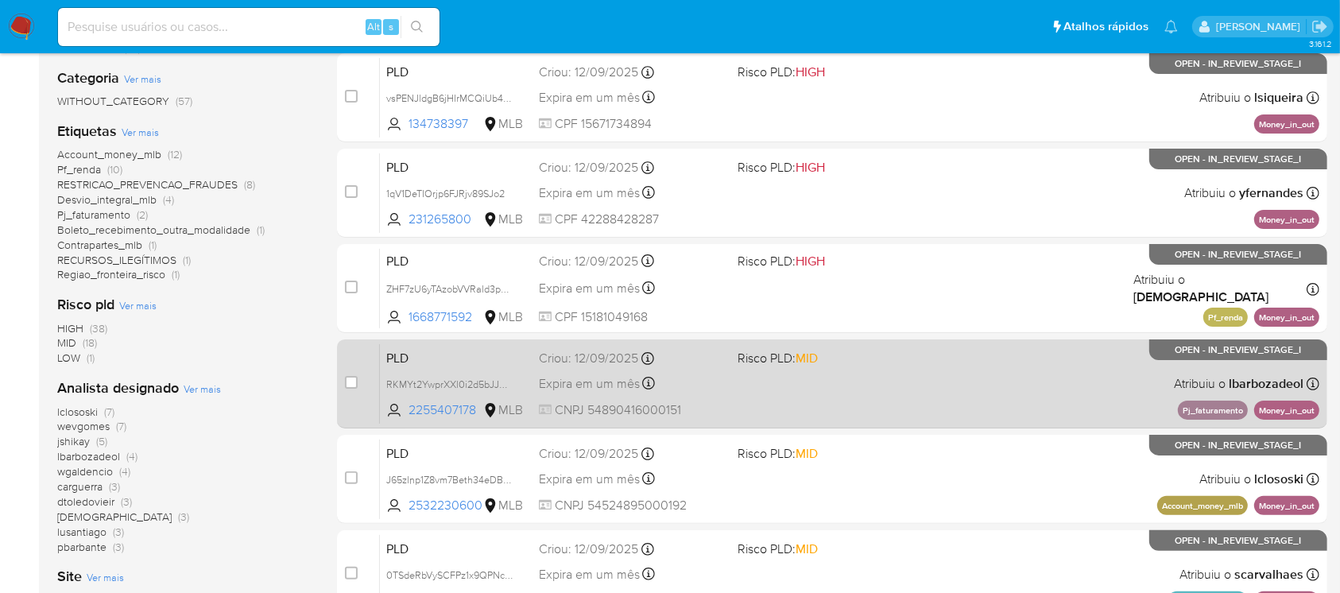
click at [727, 401] on div "PLD RKMYt2YwprXXl0i2d5bJJGCB 2255407178 MLB Risco PLD: MID Criou: 12/09/2025 Cr…" at bounding box center [849, 383] width 939 height 80
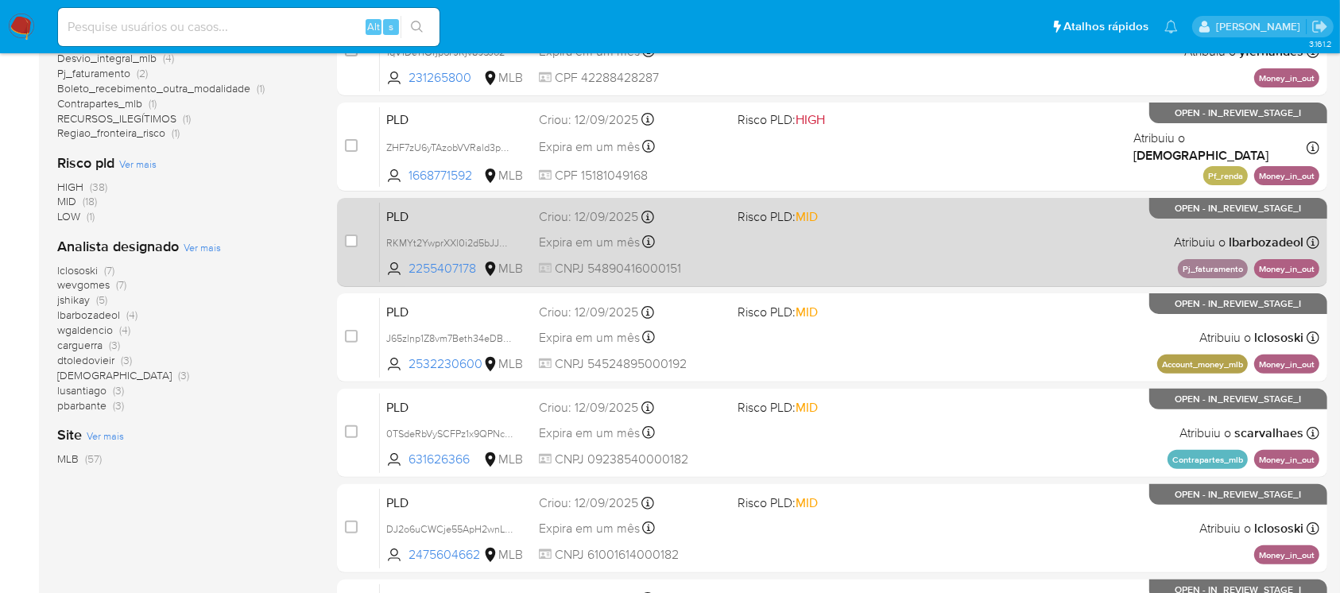
scroll to position [565, 0]
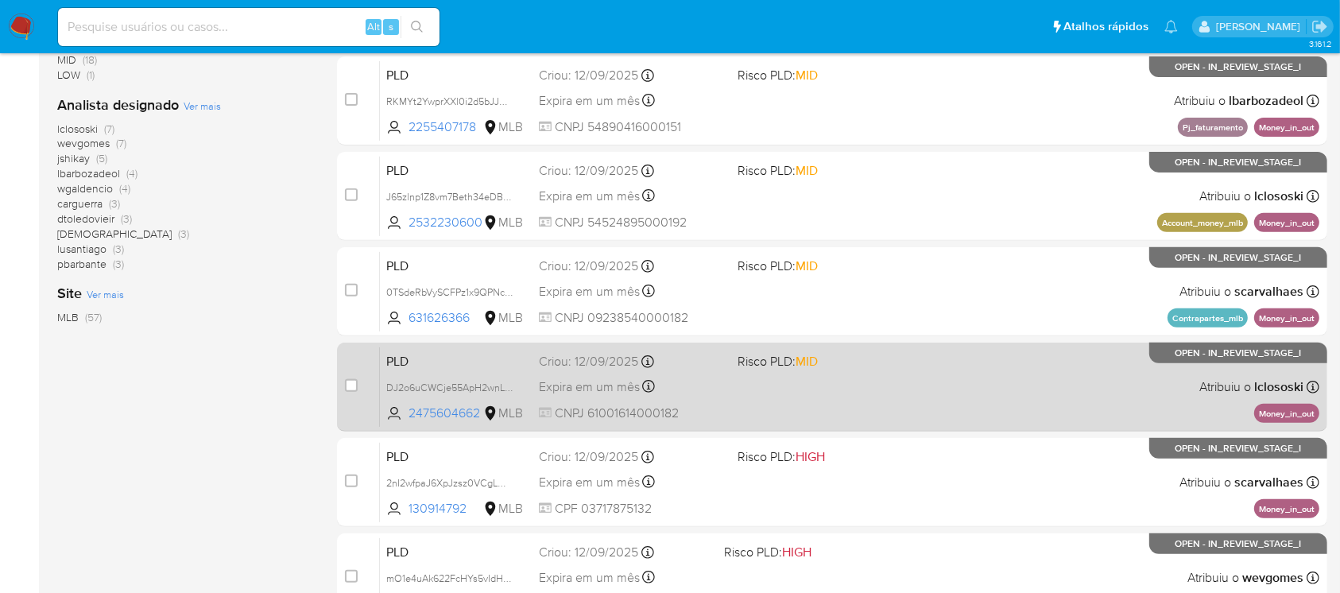
click at [725, 404] on div "PLD DJ2o6uCWCje55ApH2wnLFPct 2475604662 MLB Risco PLD: MID Criou: 12/09/2025 Cr…" at bounding box center [849, 386] width 939 height 80
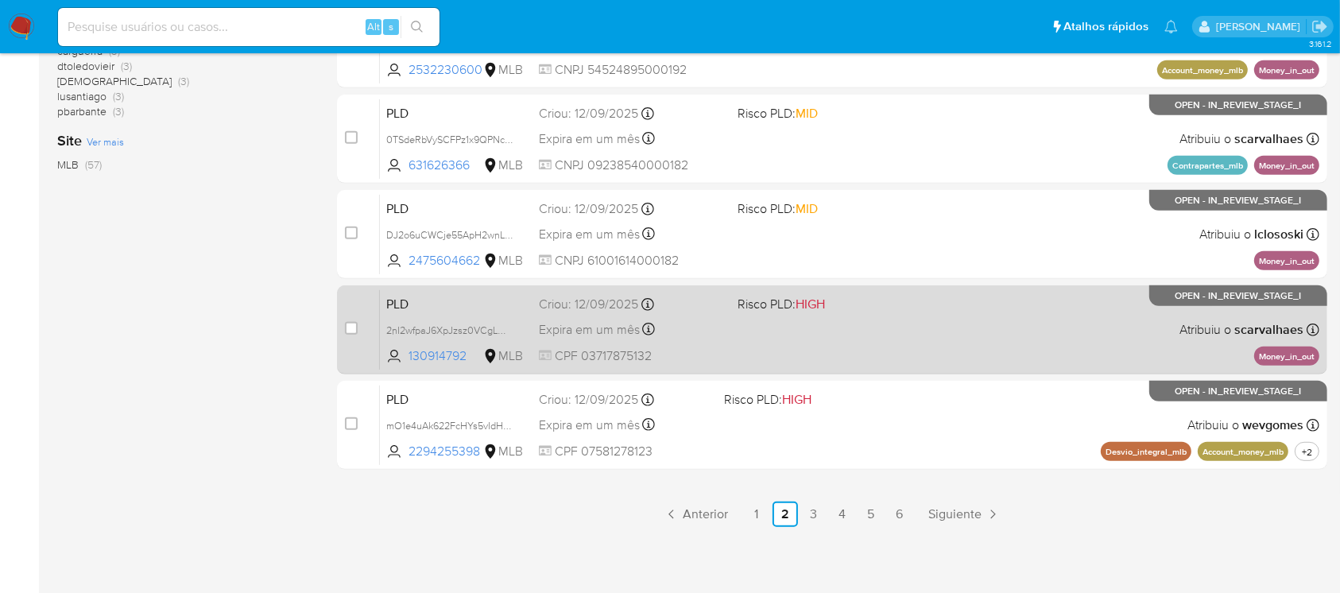
scroll to position [718, 0]
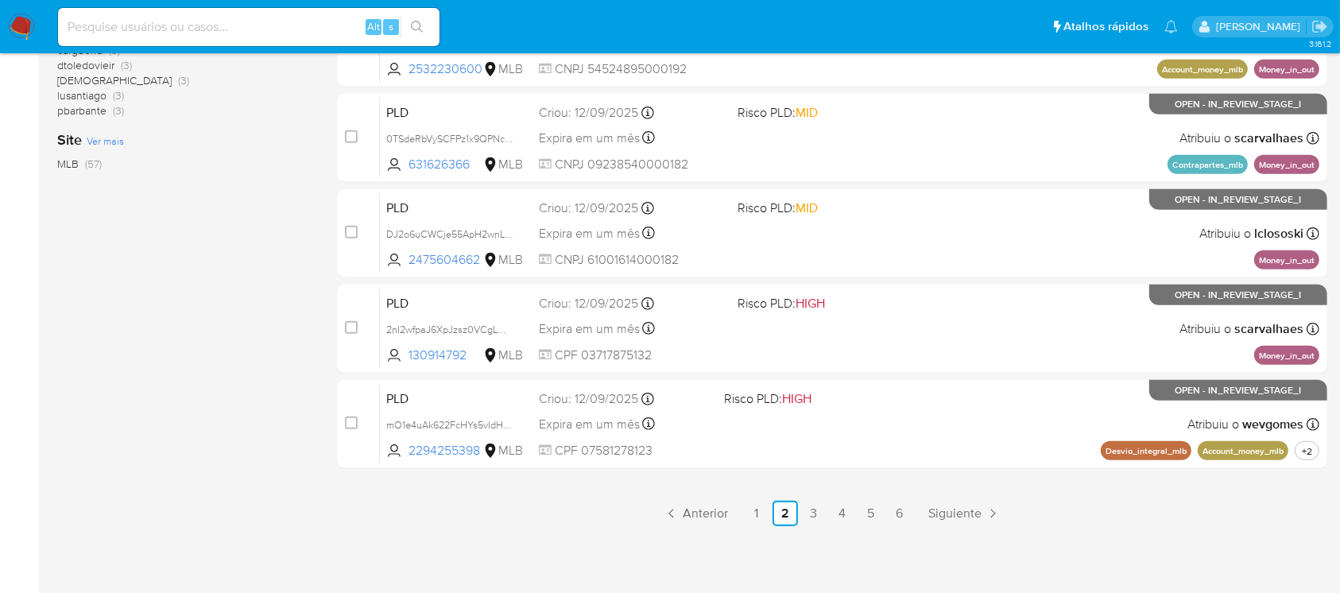
click at [813, 518] on link "3" at bounding box center [813, 513] width 25 height 25
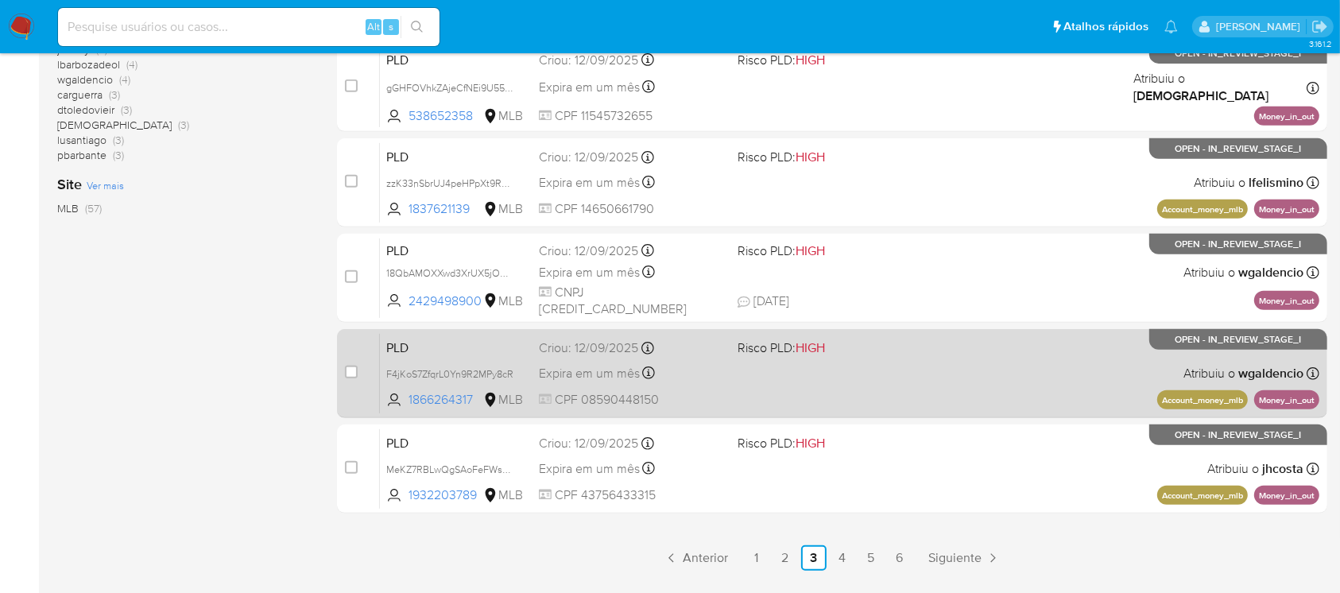
scroll to position [706, 0]
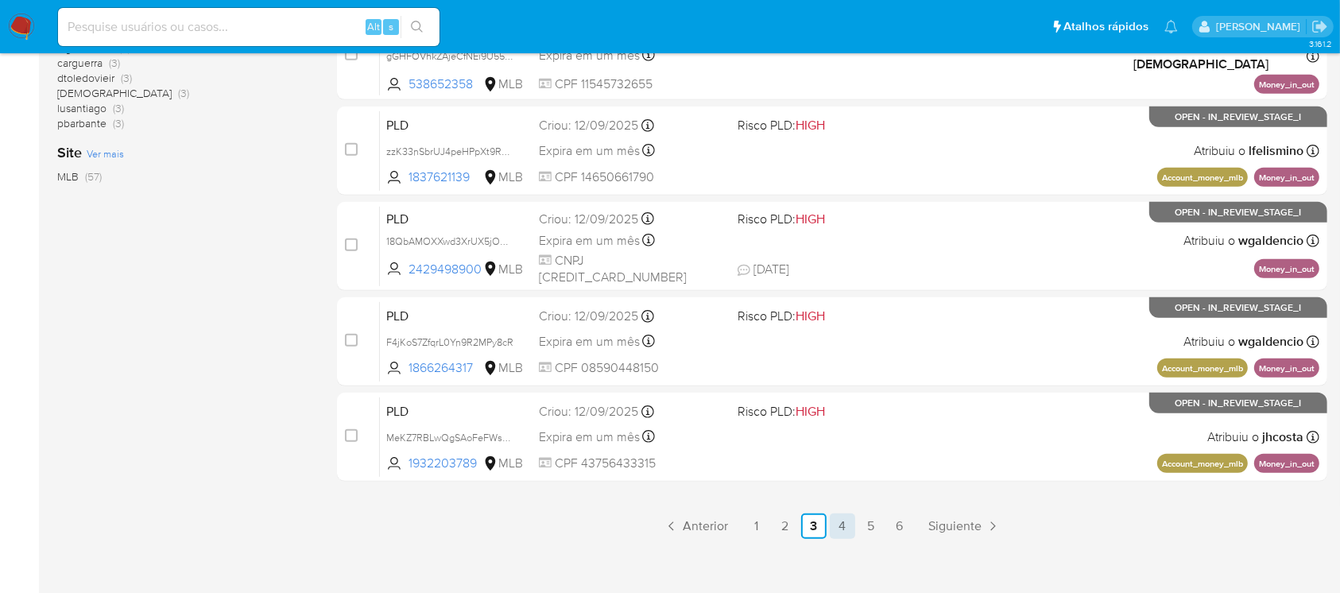
click at [839, 528] on link "4" at bounding box center [841, 525] width 25 height 25
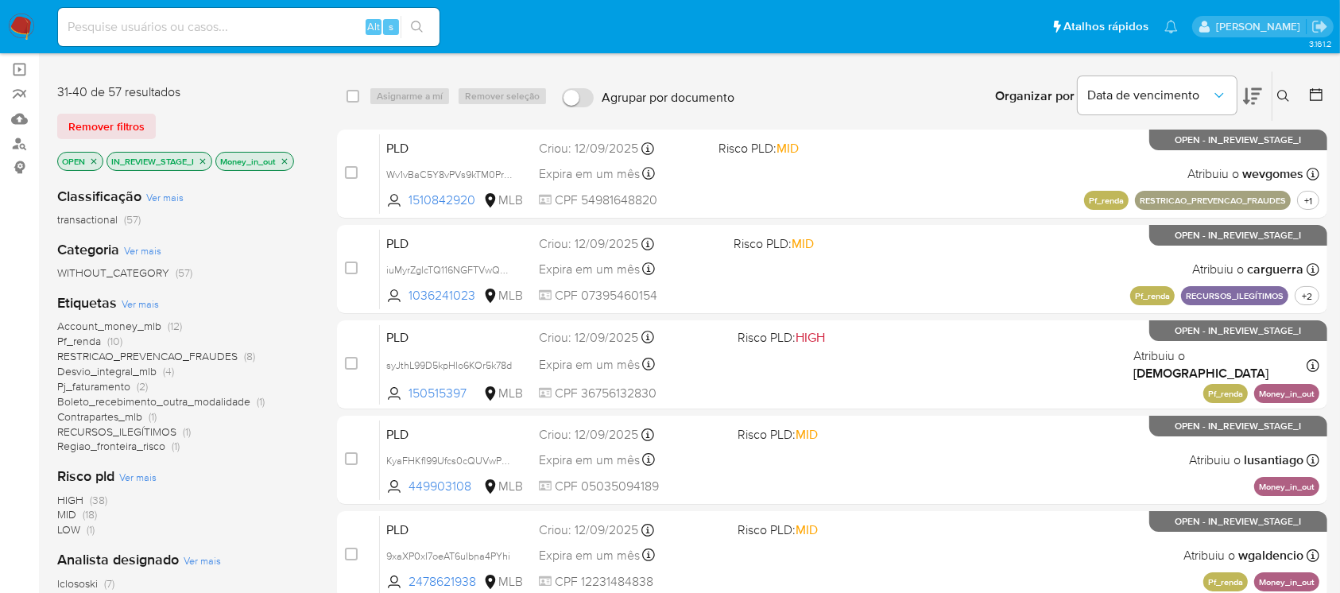
scroll to position [282, 0]
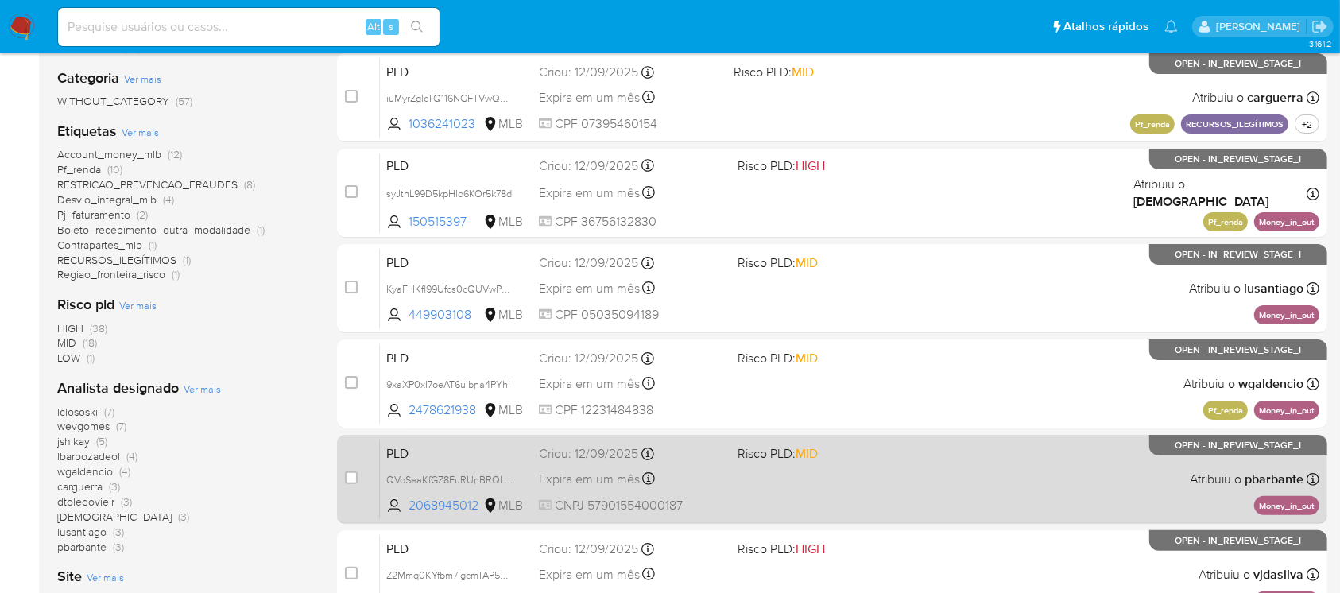
click at [733, 500] on div "PLD QVoSeaKfGZ8EuRUnBRQL7Qzc 2068945012 MLB Risco PLD: MID Criou: 12/09/2025 Cr…" at bounding box center [849, 479] width 939 height 80
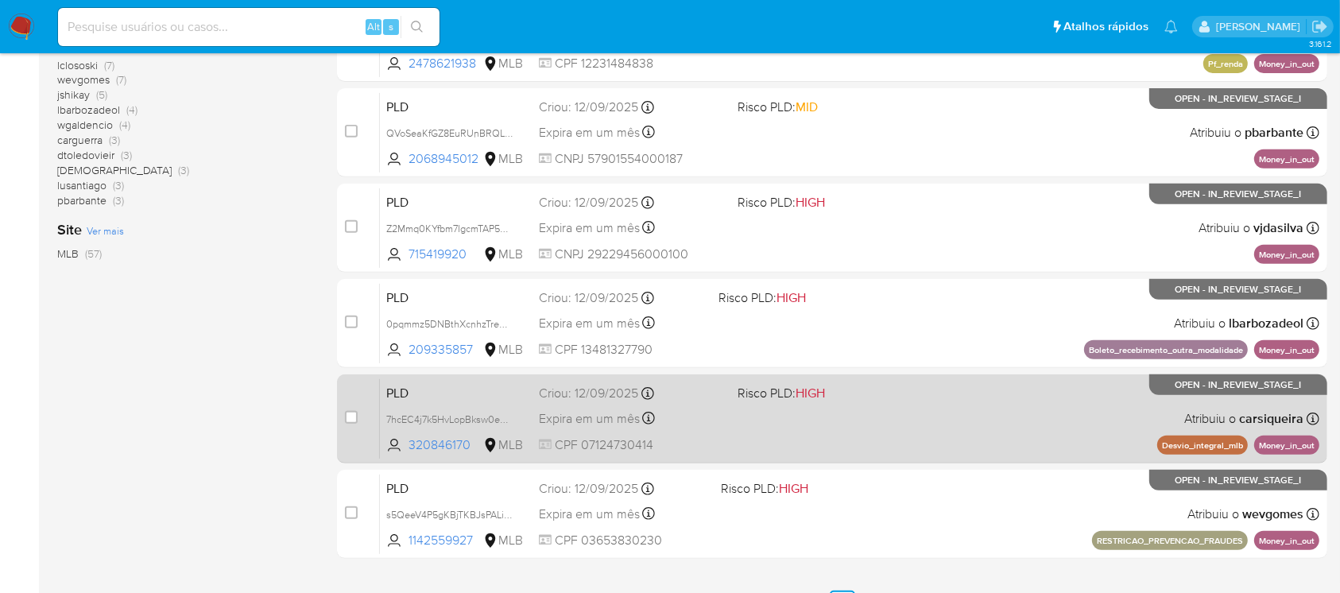
scroll to position [706, 0]
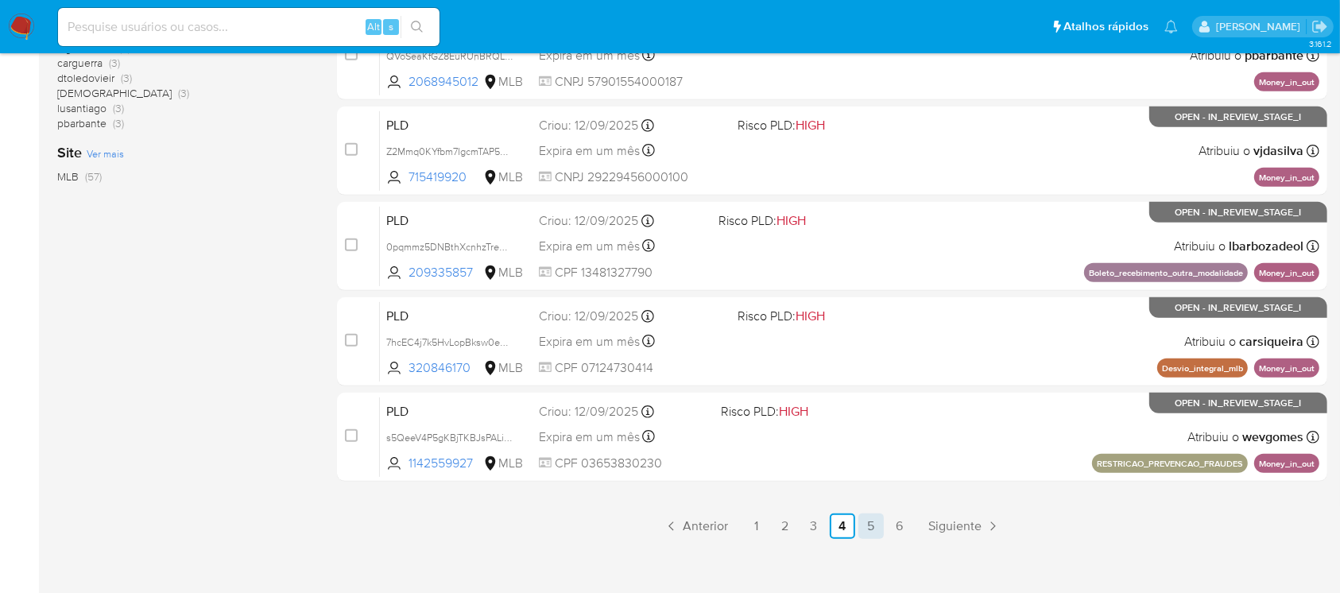
click at [873, 528] on link "5" at bounding box center [870, 525] width 25 height 25
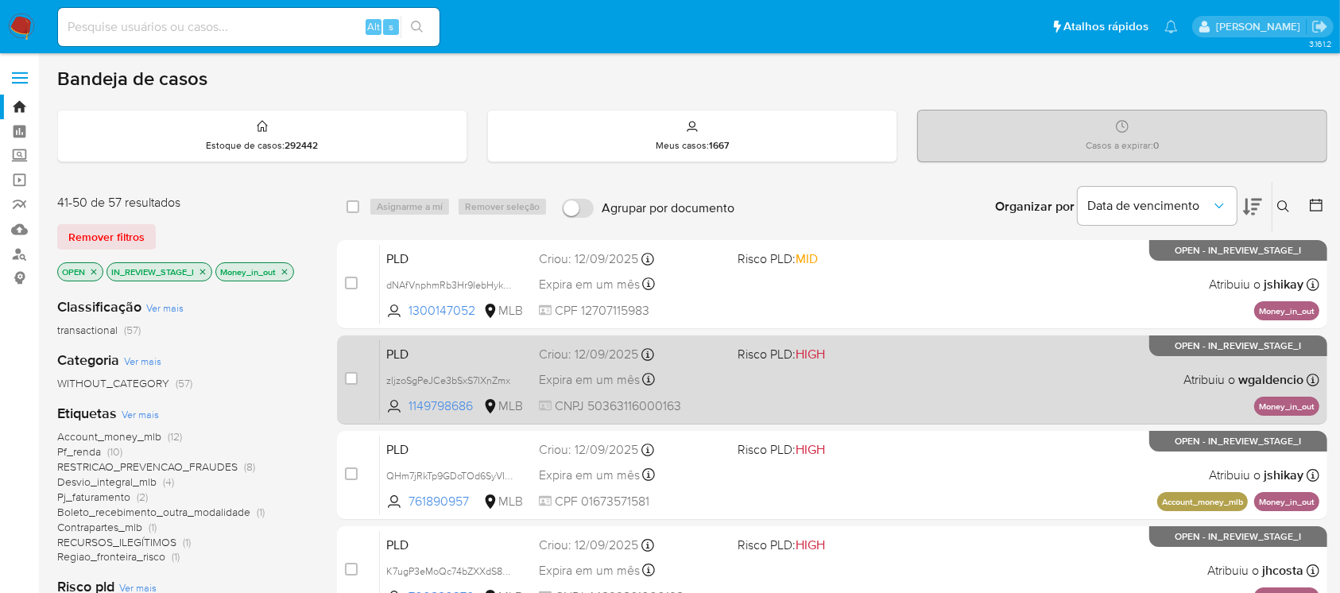
click at [698, 407] on span "CNPJ 50363116000163" at bounding box center [631, 405] width 185 height 17
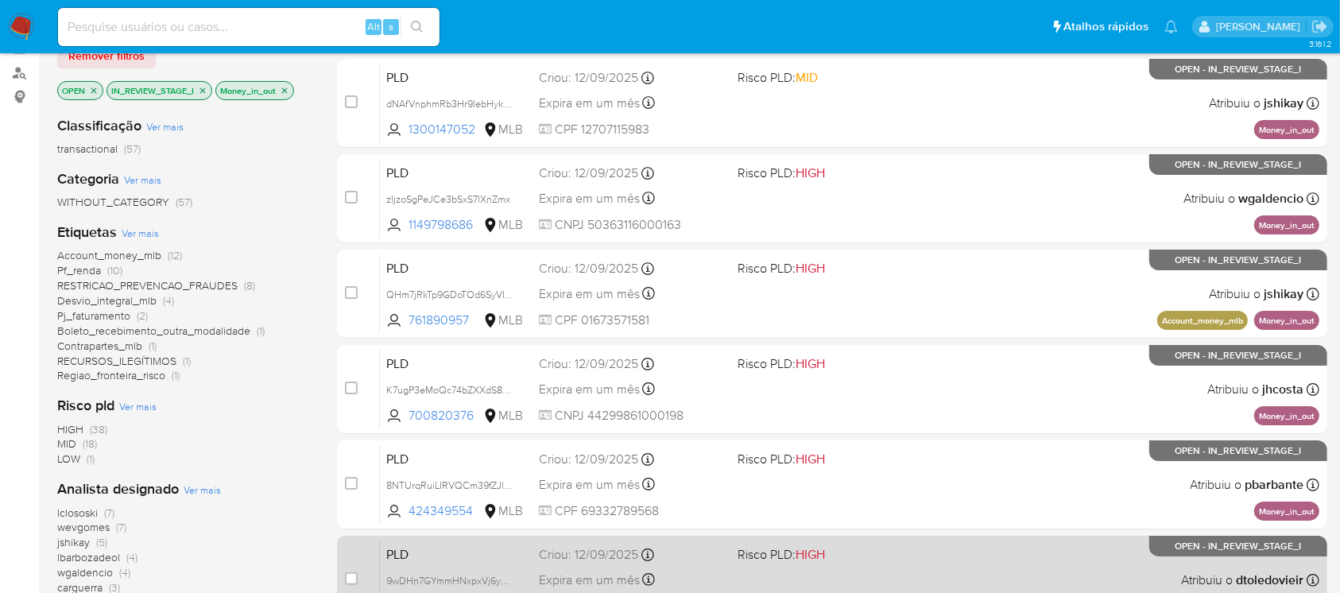
scroll to position [282, 0]
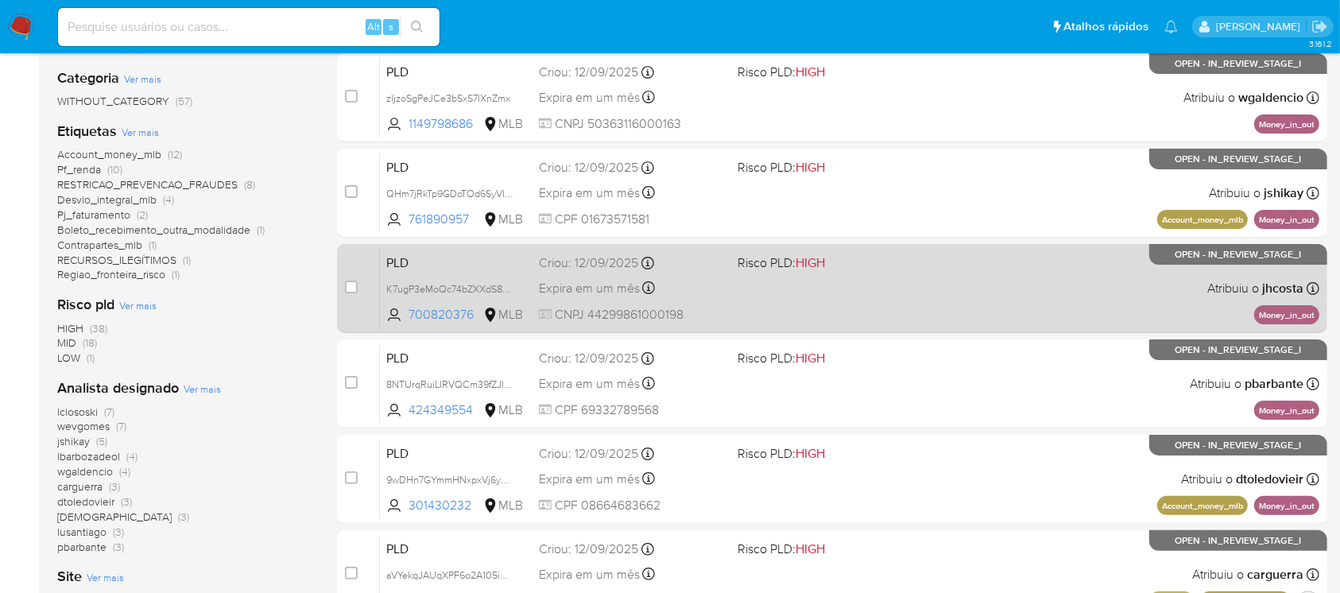
click at [729, 319] on div "PLD K7ugP3eMoQc74bZXXdS8KJns 700820376 MLB Risco PLD: HIGH Criou: 12/09/2025 Cr…" at bounding box center [849, 288] width 939 height 80
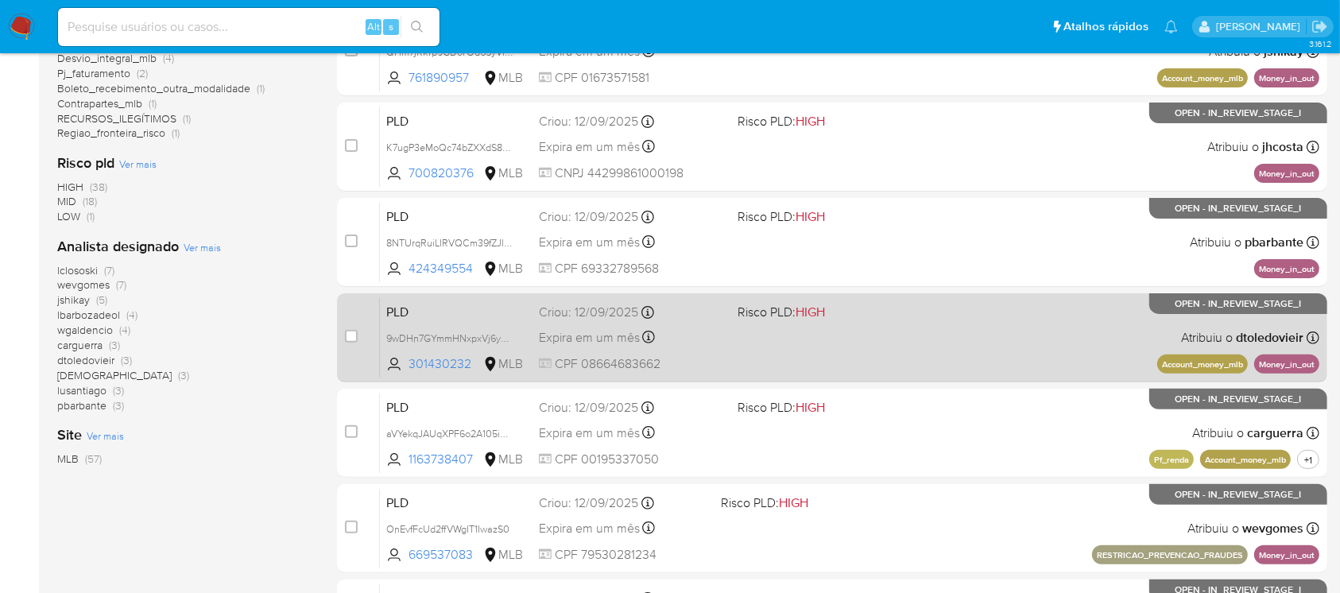
scroll to position [565, 0]
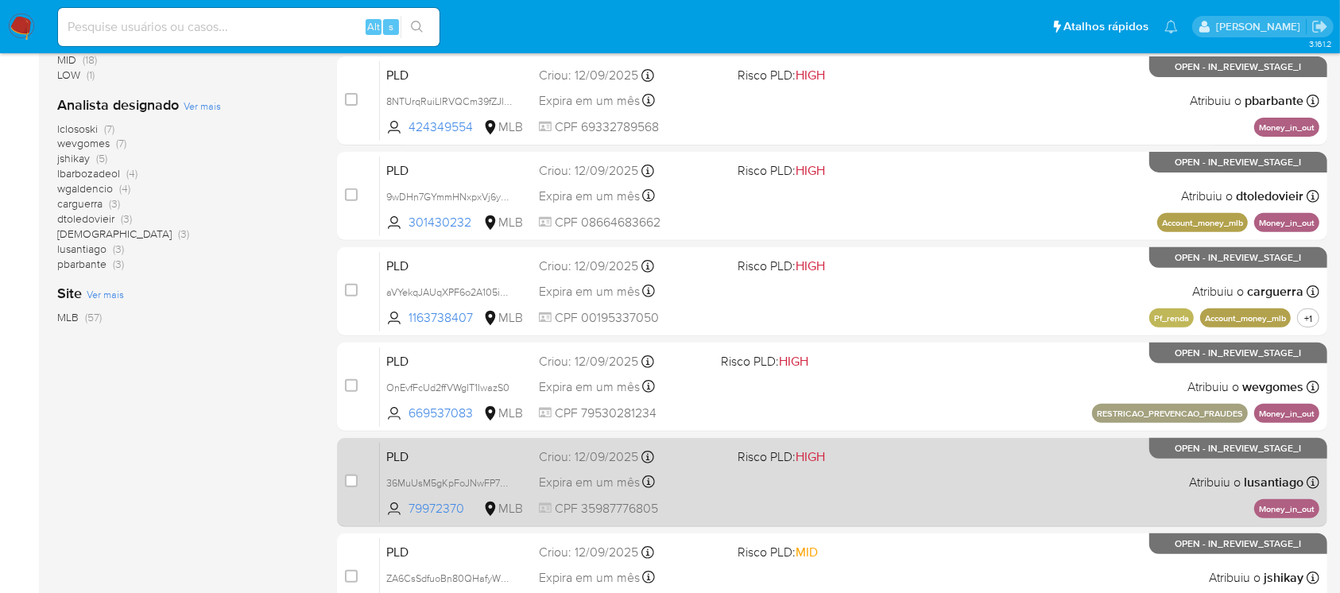
click at [690, 500] on span "CPF 35987776805" at bounding box center [631, 508] width 185 height 17
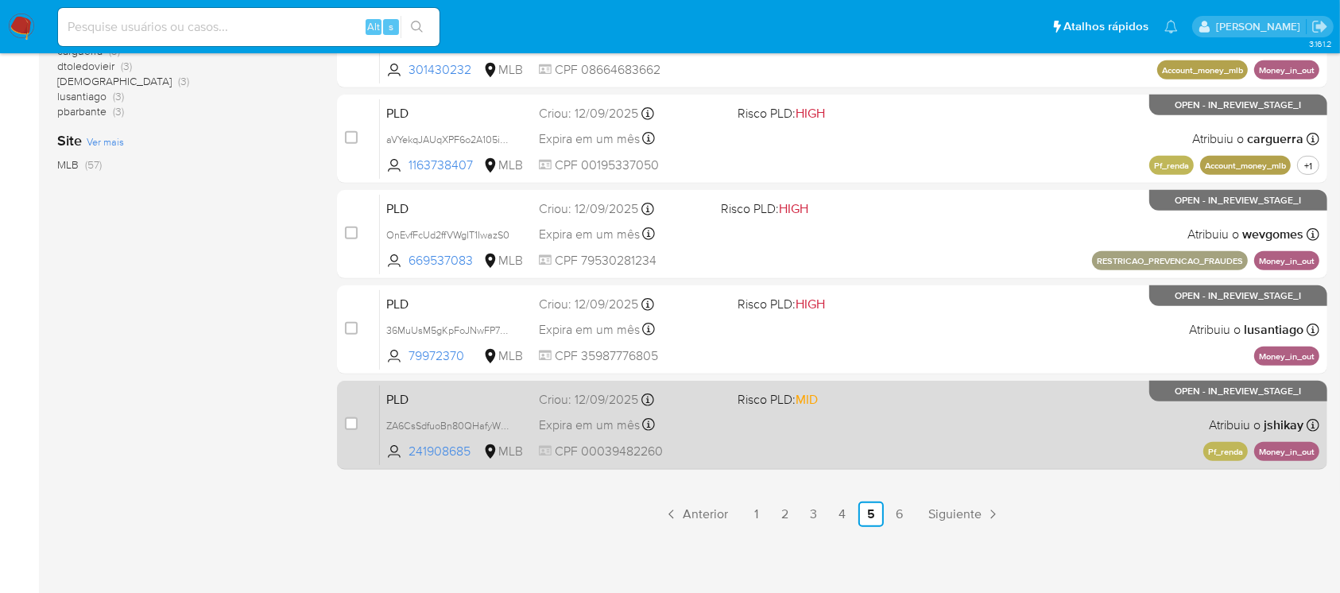
scroll to position [718, 0]
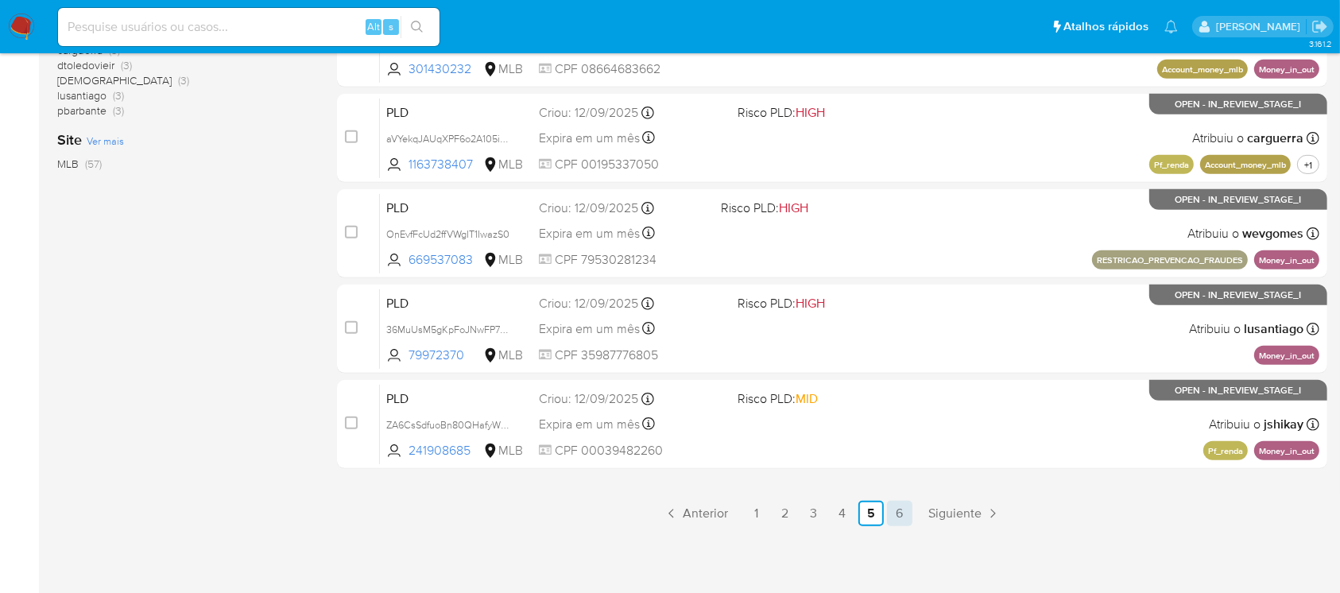
click at [897, 515] on link "6" at bounding box center [899, 513] width 25 height 25
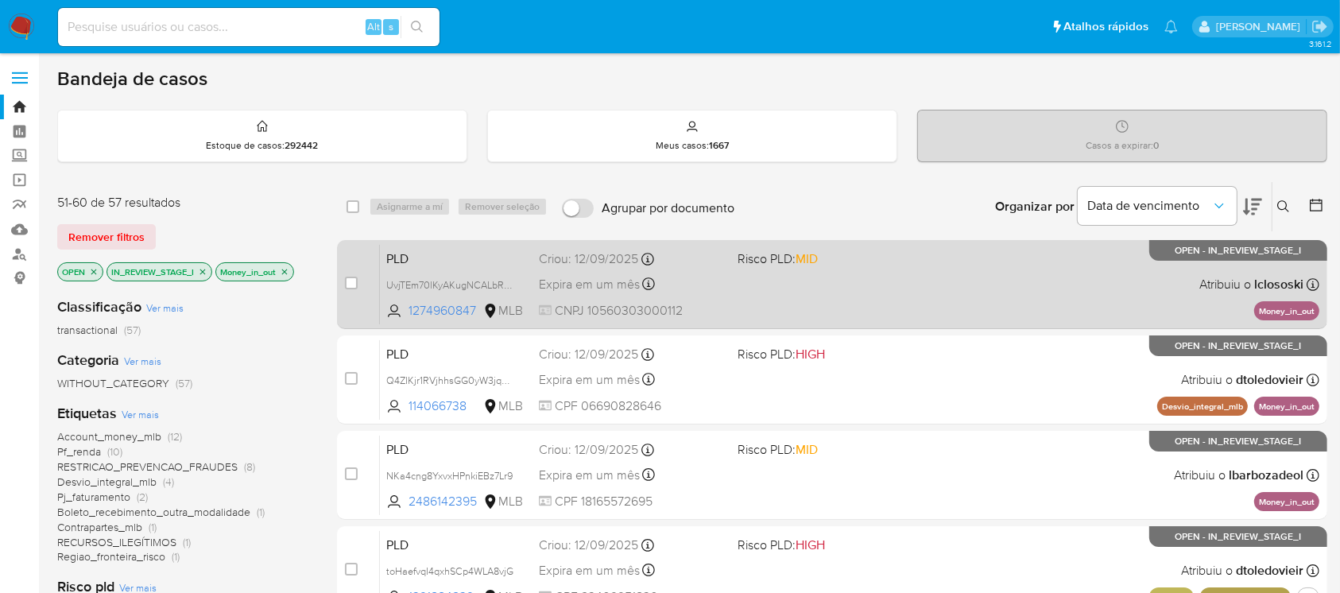
click at [725, 314] on div "PLD UvjTEm70lKyAKugNCALbR4DW 1274960847 MLB Risco PLD: MID Criou: 12/09/2025 Cr…" at bounding box center [849, 284] width 939 height 80
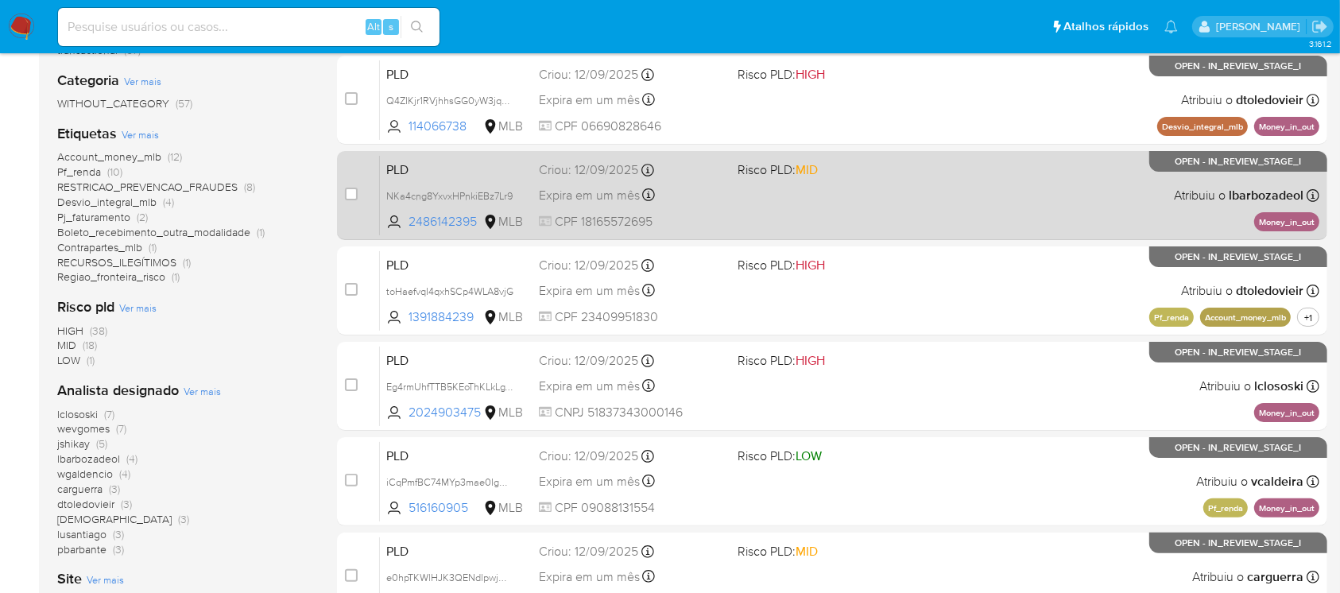
scroll to position [282, 0]
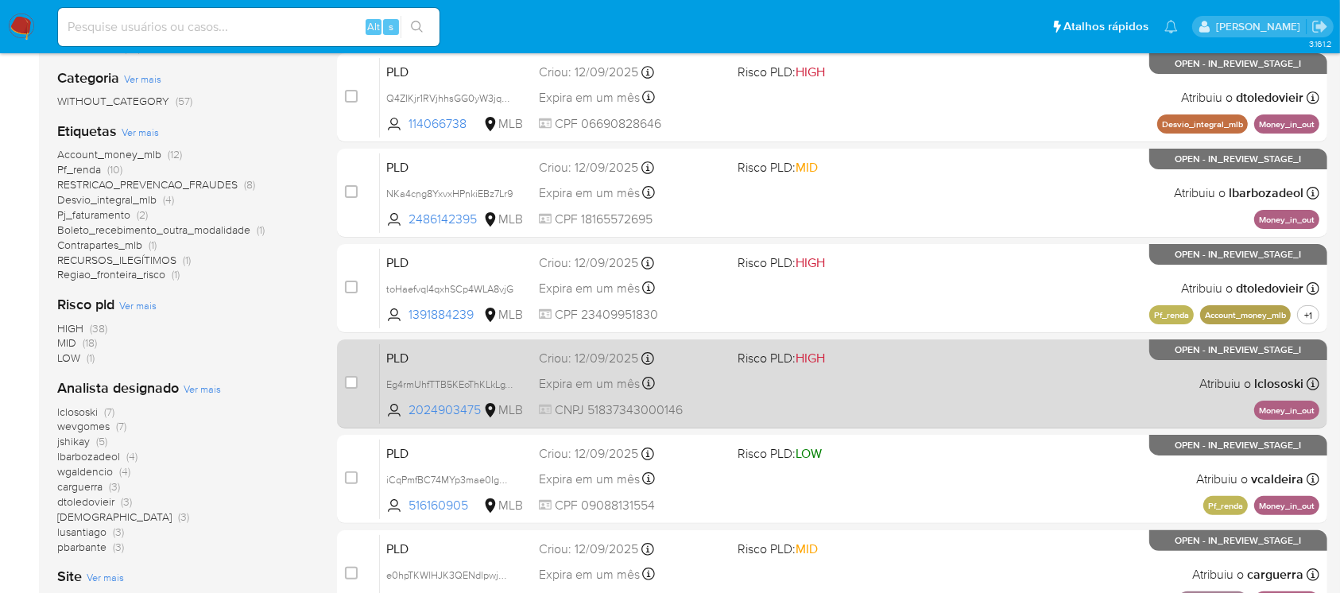
click at [760, 408] on div "PLD Eg4rmUhfTTB5KEoThKLkLgYd 2024903475 MLB Risco PLD: HIGH Criou: 12/09/2025 C…" at bounding box center [849, 383] width 939 height 80
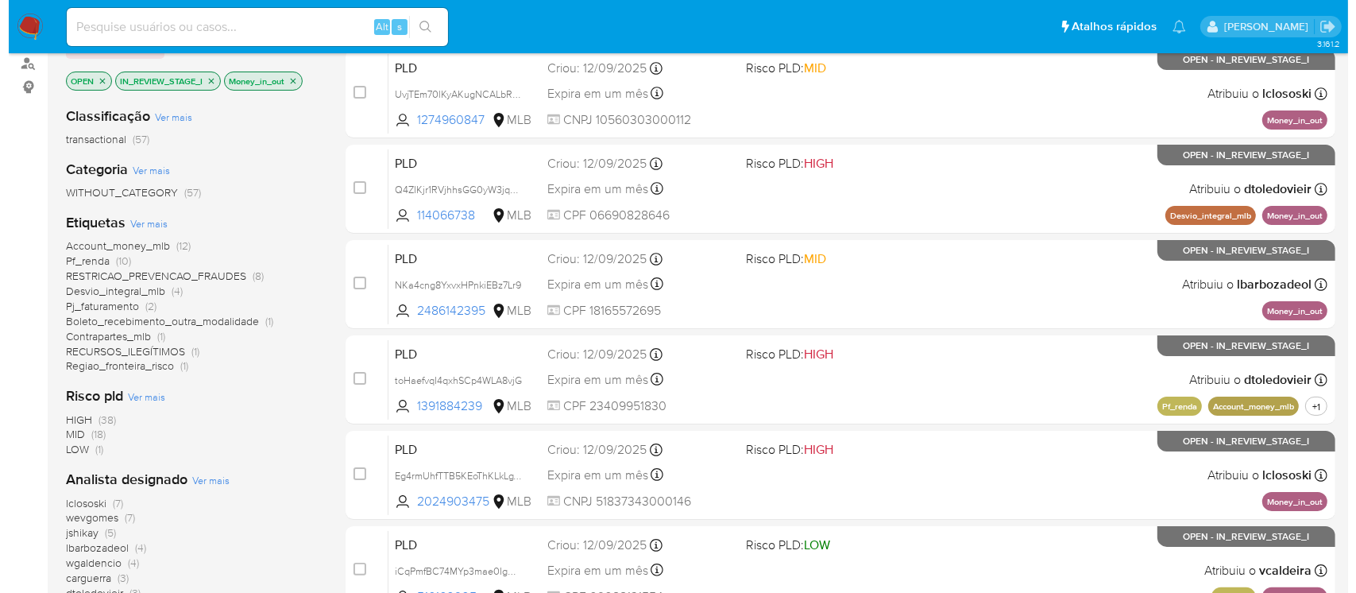
scroll to position [157, 0]
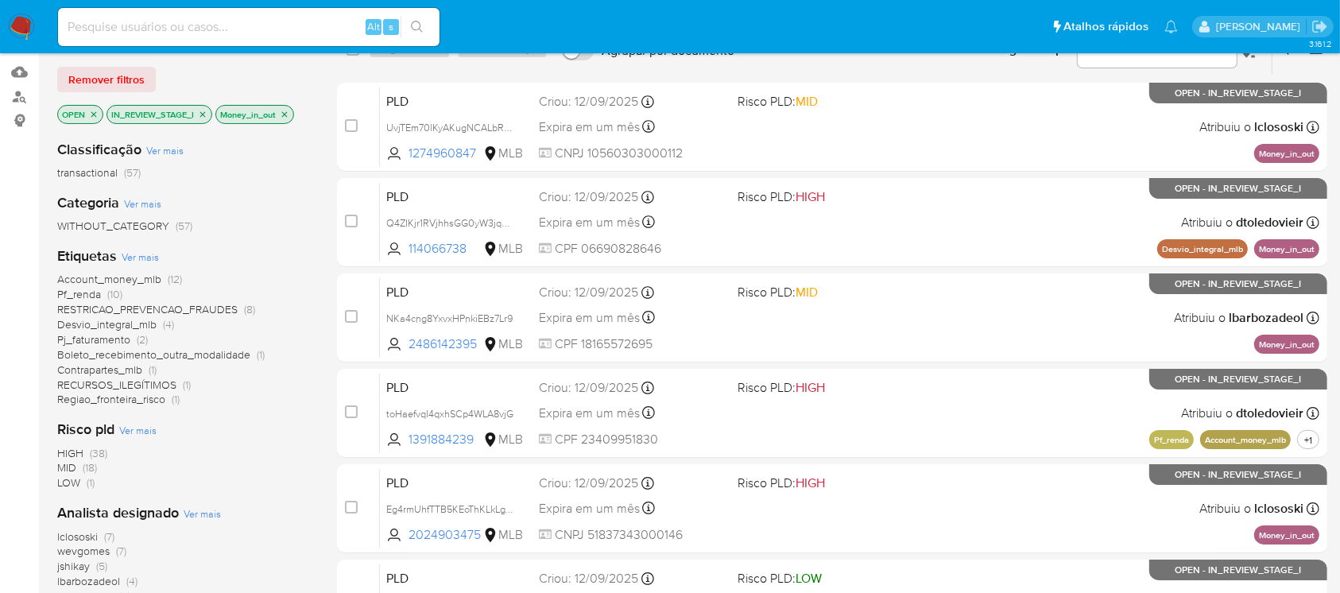
click at [289, 111] on icon "close-filter" at bounding box center [285, 115] width 10 height 10
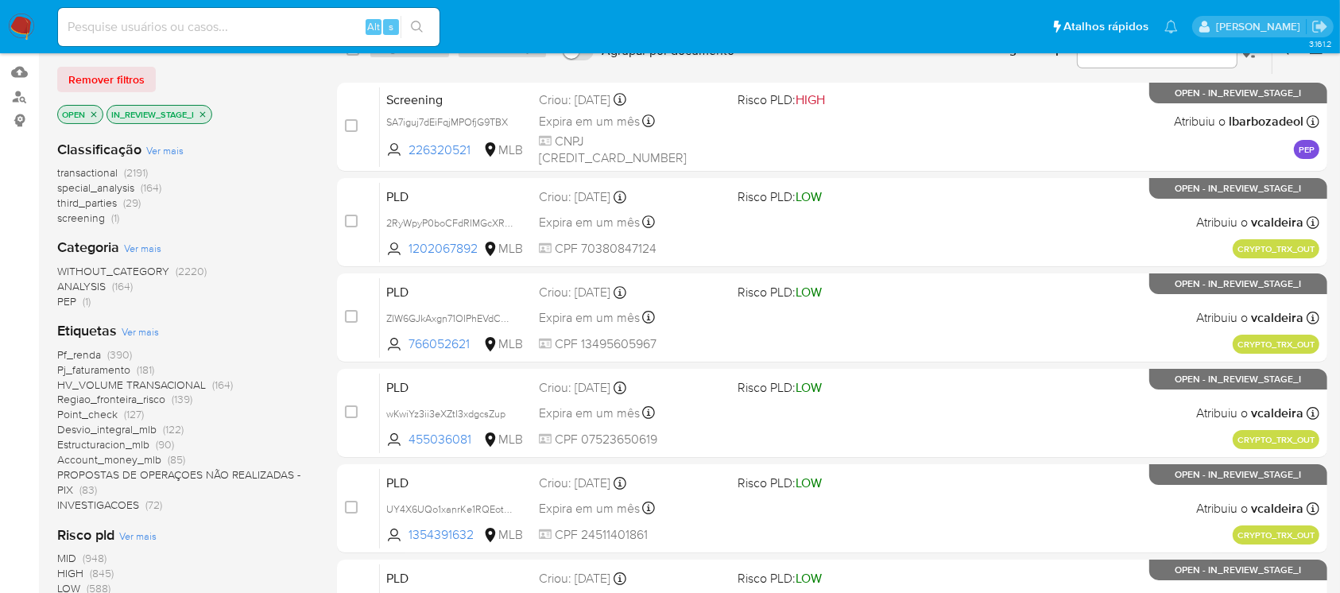
click at [136, 331] on span "Ver mais" at bounding box center [140, 331] width 37 height 14
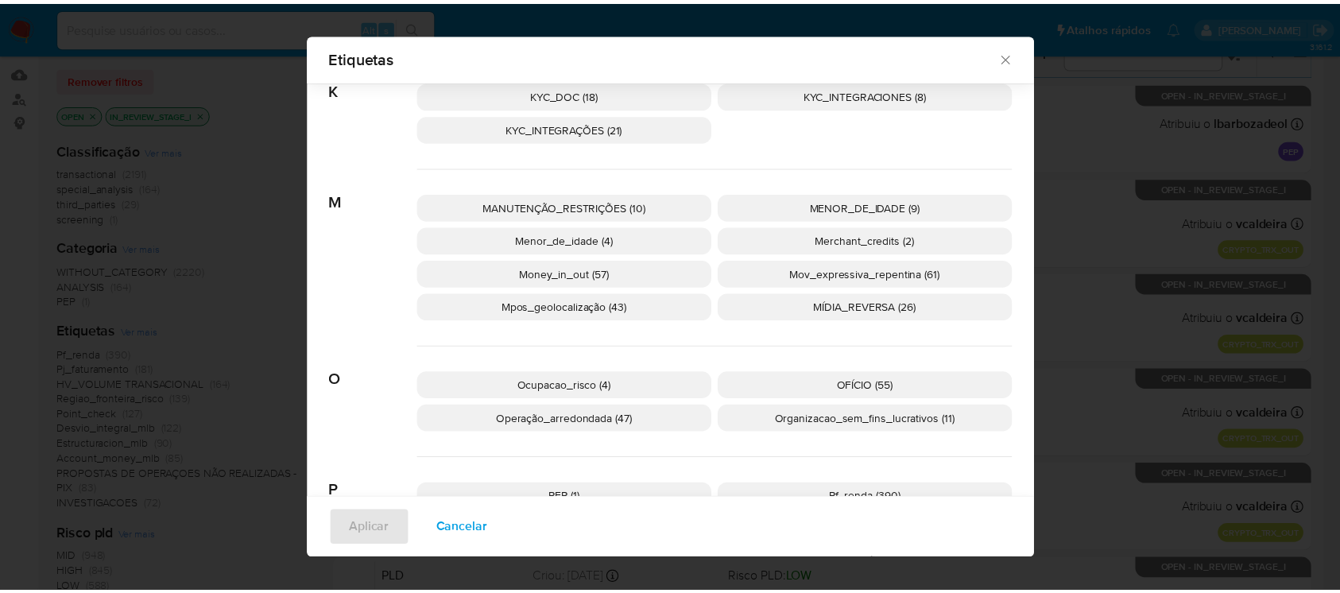
scroll to position [1258, 0]
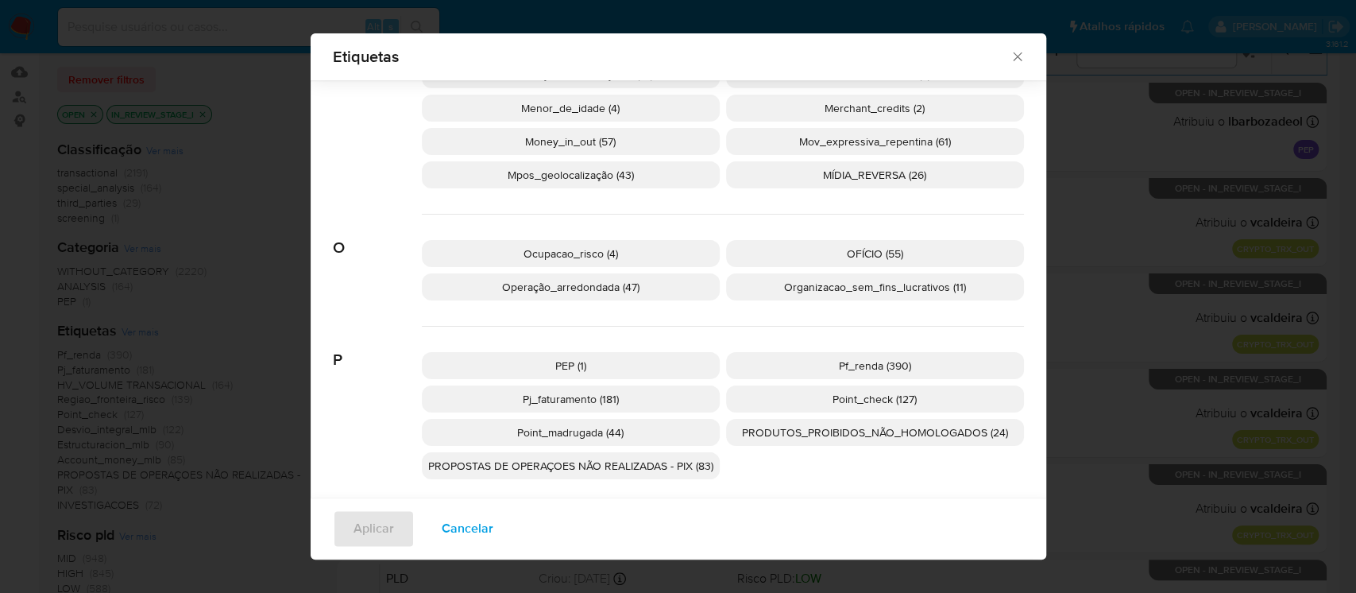
click at [530, 287] on span "Operação_arredondada (47)" at bounding box center [570, 287] width 137 height 16
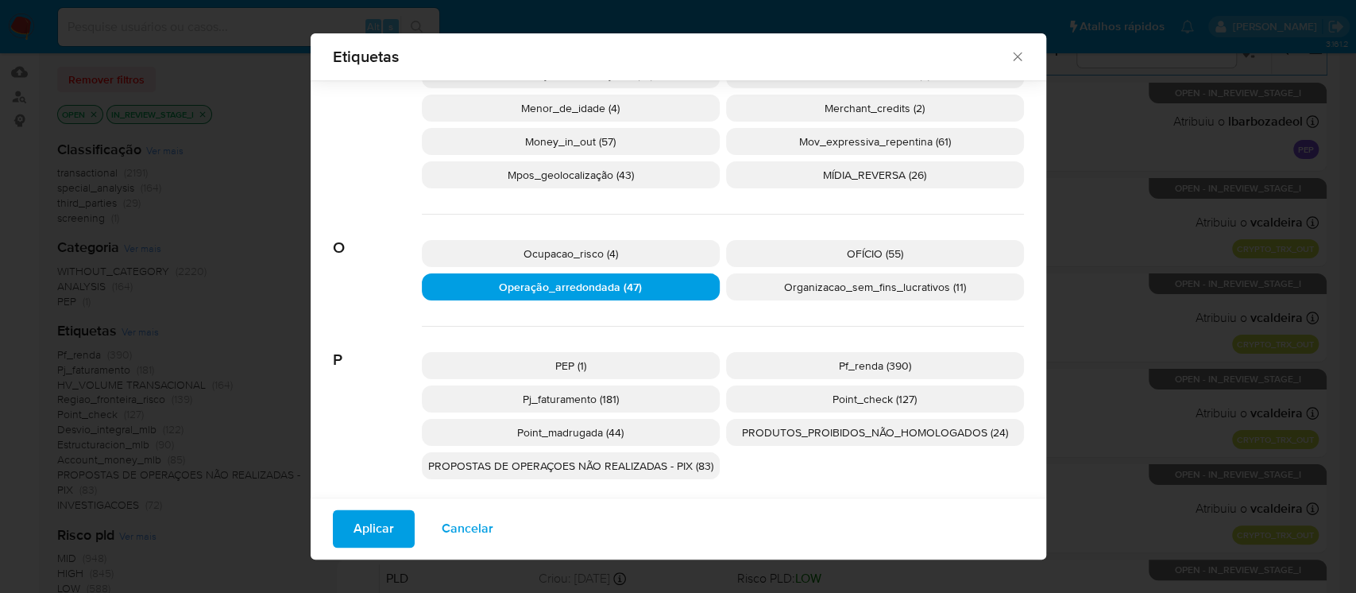
click at [385, 512] on button "Aplicar" at bounding box center [374, 529] width 82 height 38
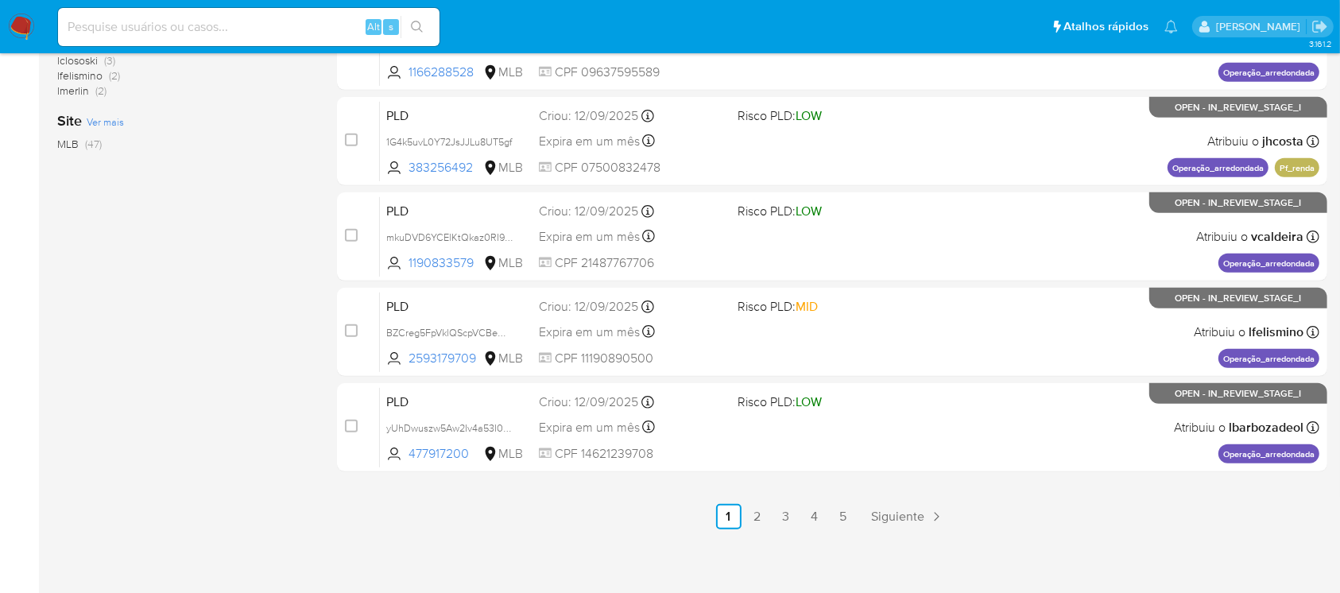
scroll to position [718, 0]
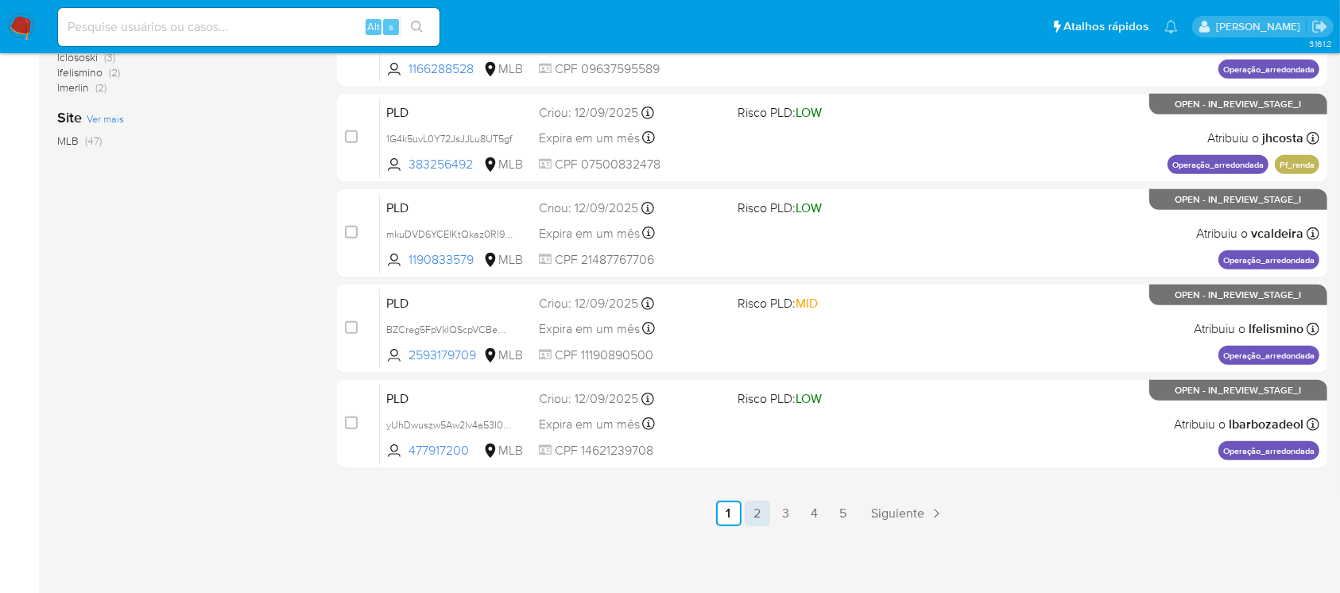
click at [760, 516] on link "2" at bounding box center [756, 513] width 25 height 25
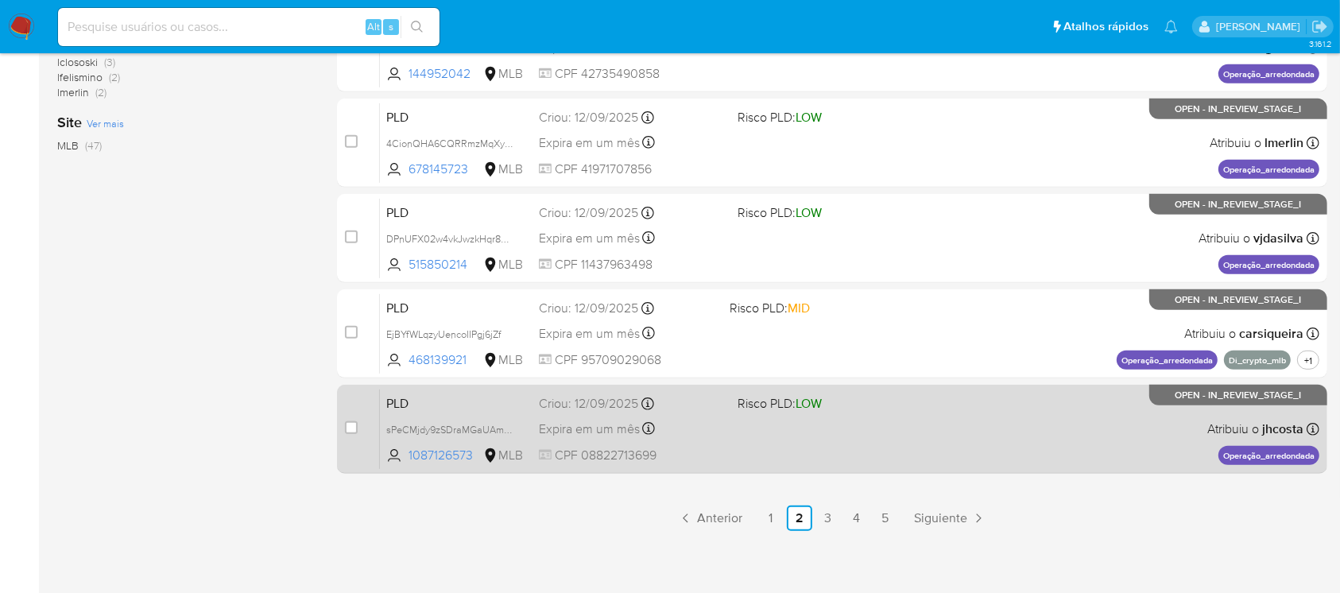
scroll to position [718, 0]
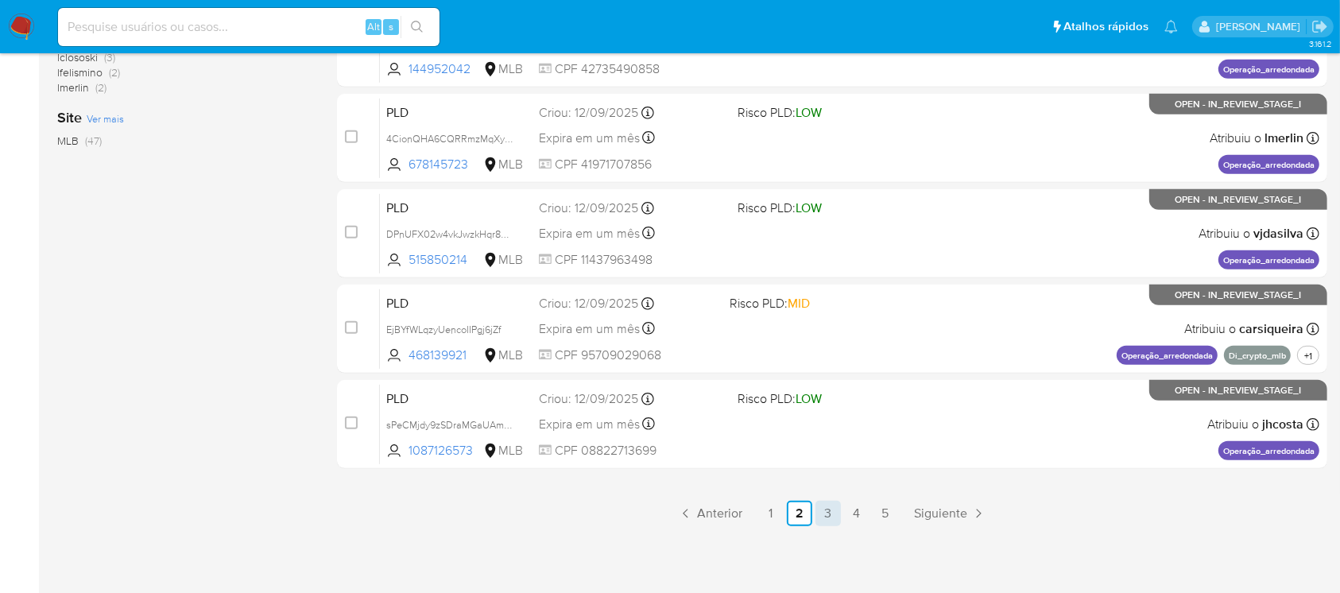
click at [820, 515] on link "3" at bounding box center [827, 513] width 25 height 25
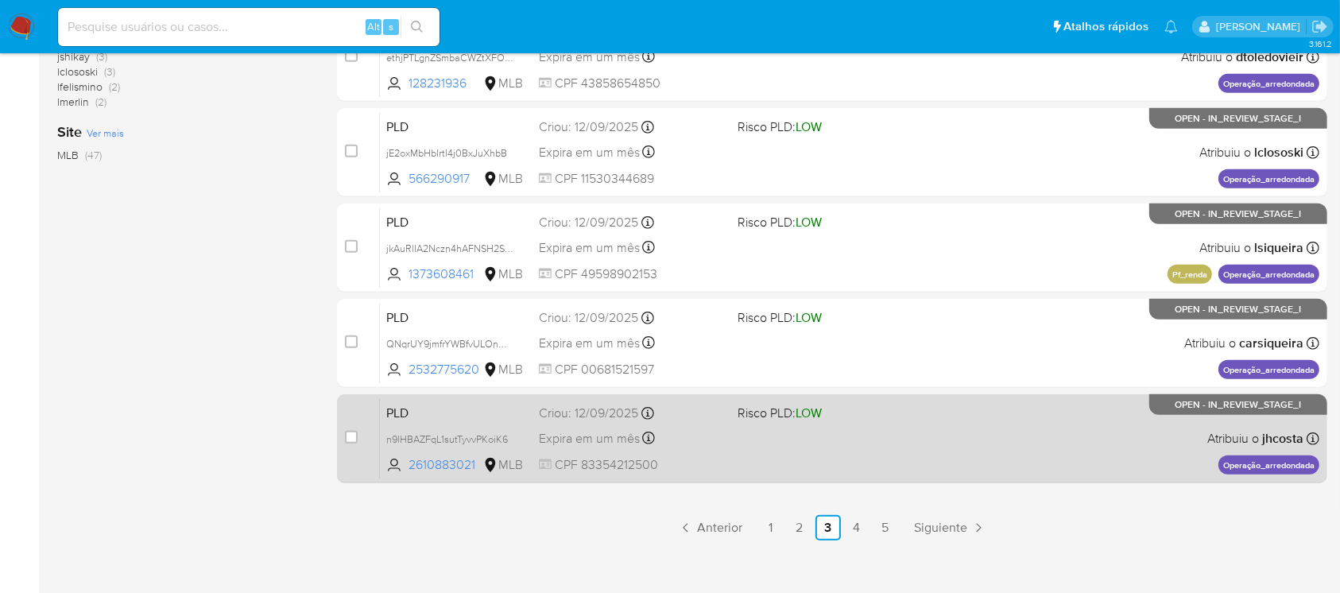
scroll to position [706, 0]
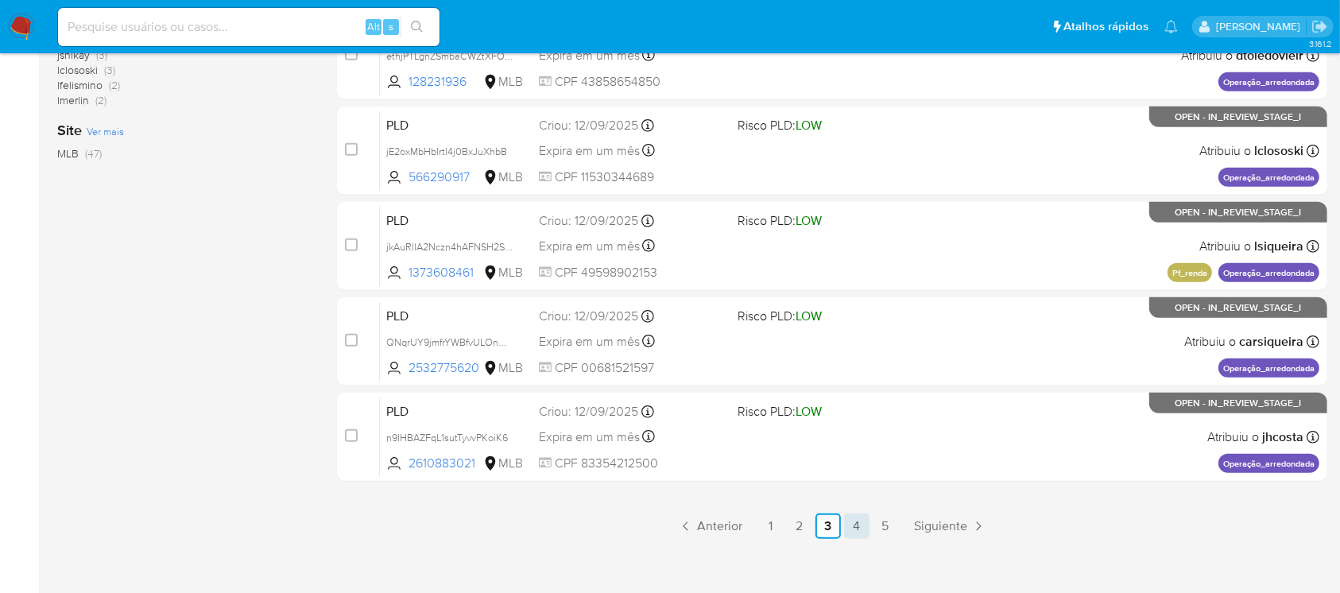
click at [856, 530] on link "4" at bounding box center [856, 525] width 25 height 25
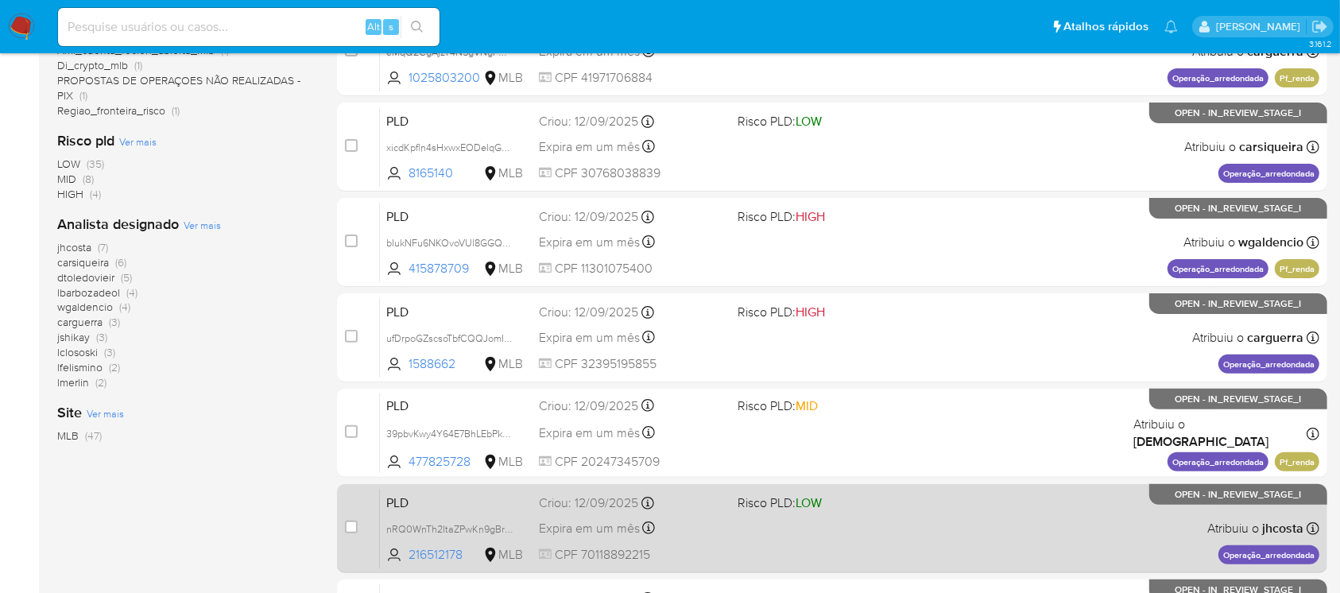
scroll to position [706, 0]
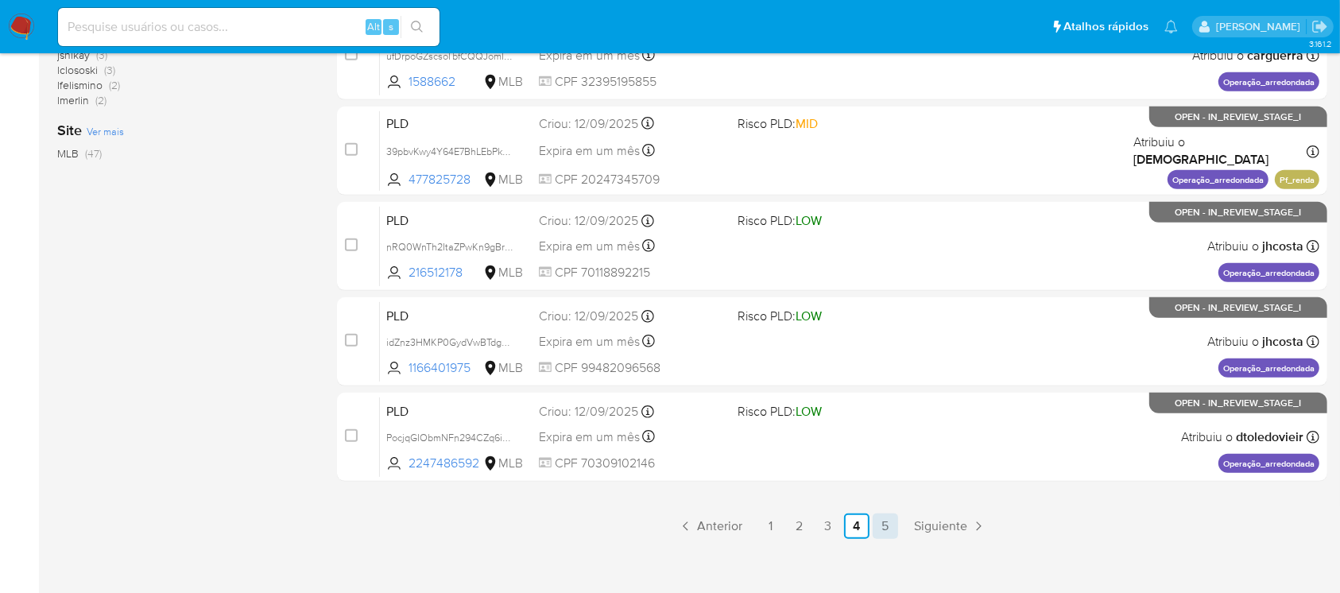
click at [887, 525] on link "5" at bounding box center [884, 525] width 25 height 25
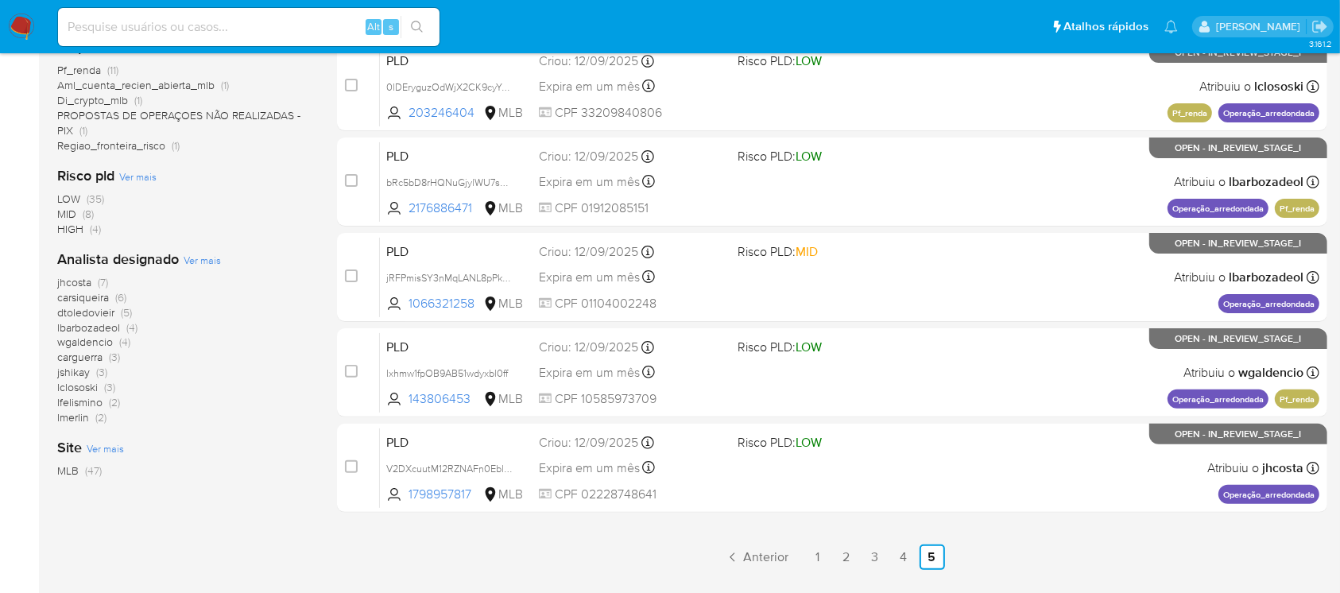
scroll to position [423, 0]
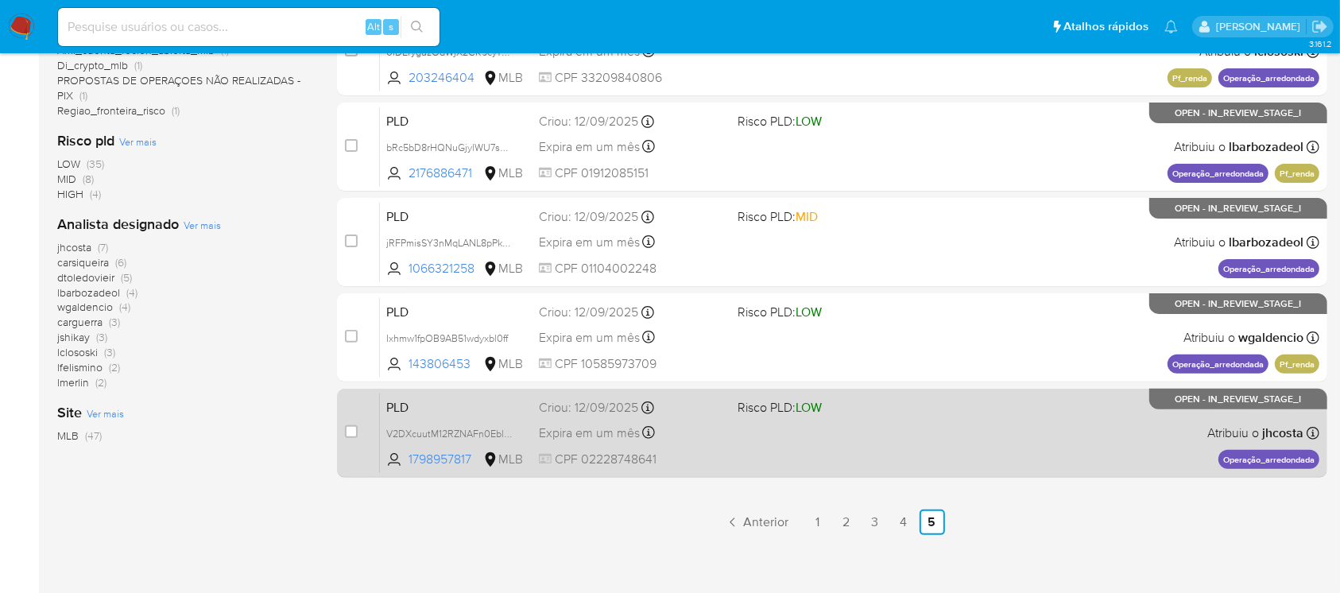
click at [713, 467] on div "PLD V2DXcuutM12RZNAFn0Ebl0mm 1798957817 MLB Risco PLD: LOW Criou: 12/09/2025 Cr…" at bounding box center [849, 432] width 939 height 80
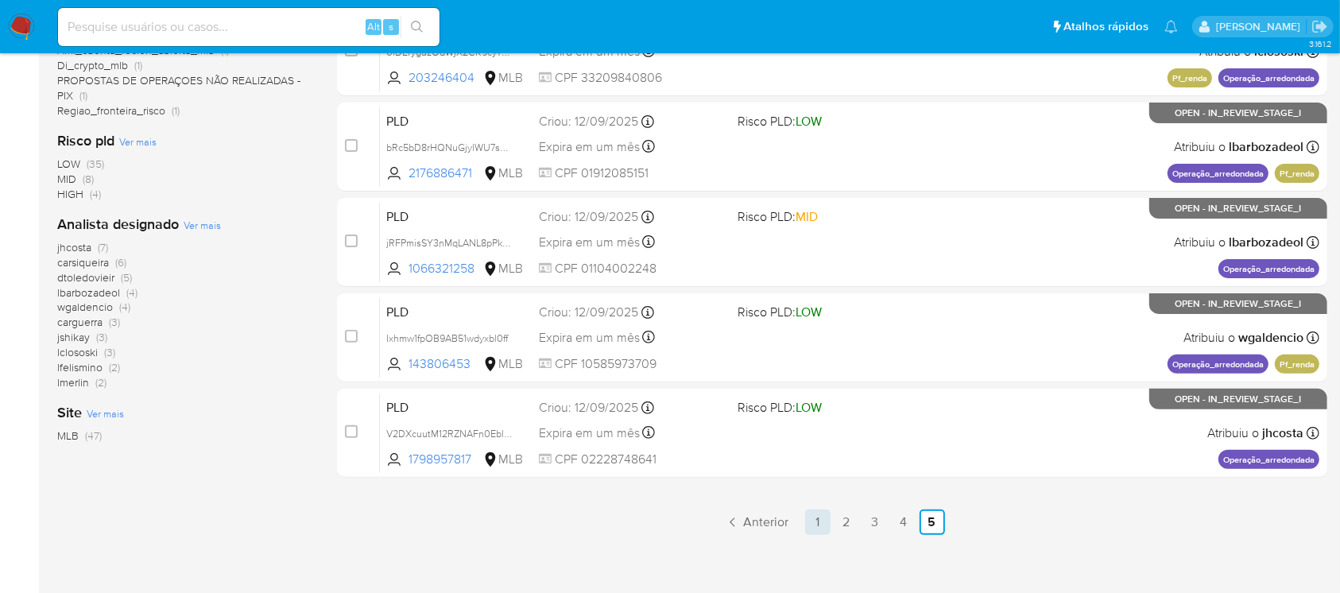
click at [814, 531] on link "1" at bounding box center [817, 521] width 25 height 25
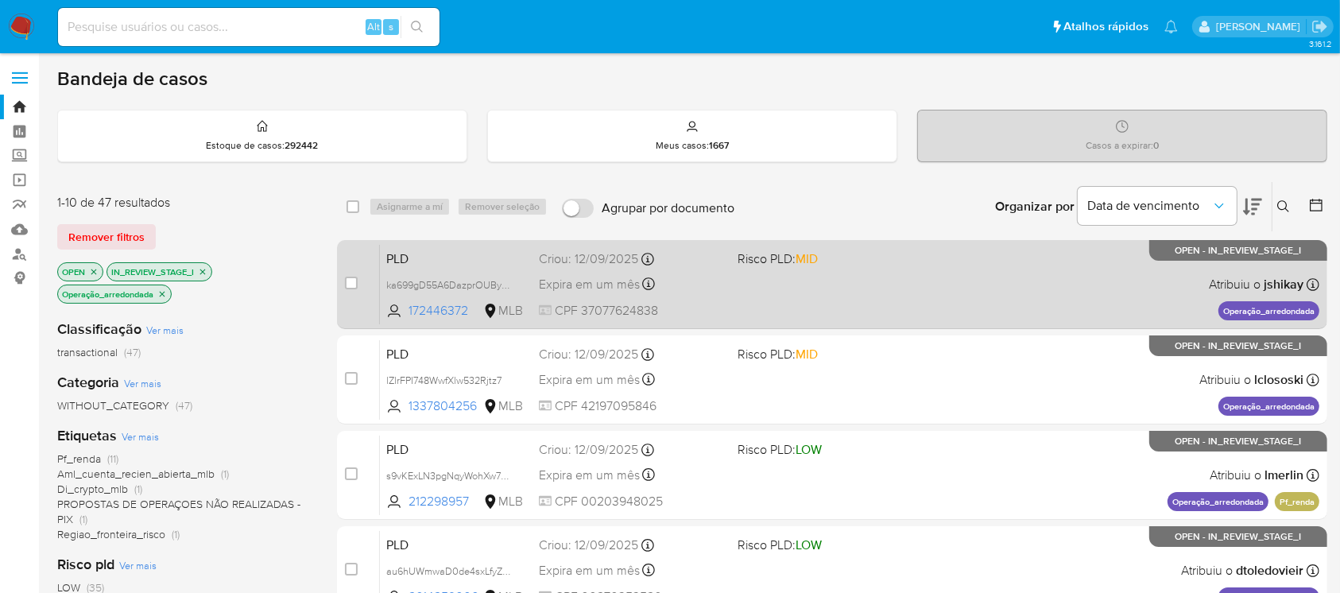
click at [680, 307] on span "CPF 37077624838" at bounding box center [631, 310] width 185 height 17
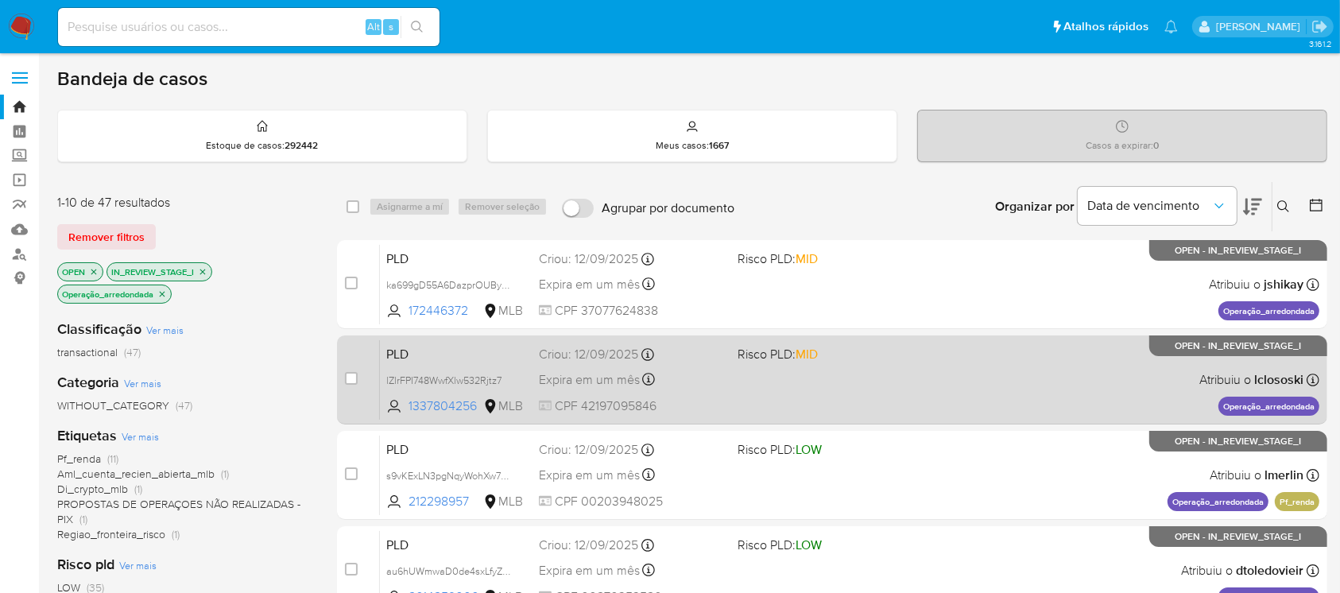
click at [718, 397] on span "CPF 42197095846" at bounding box center [631, 405] width 185 height 17
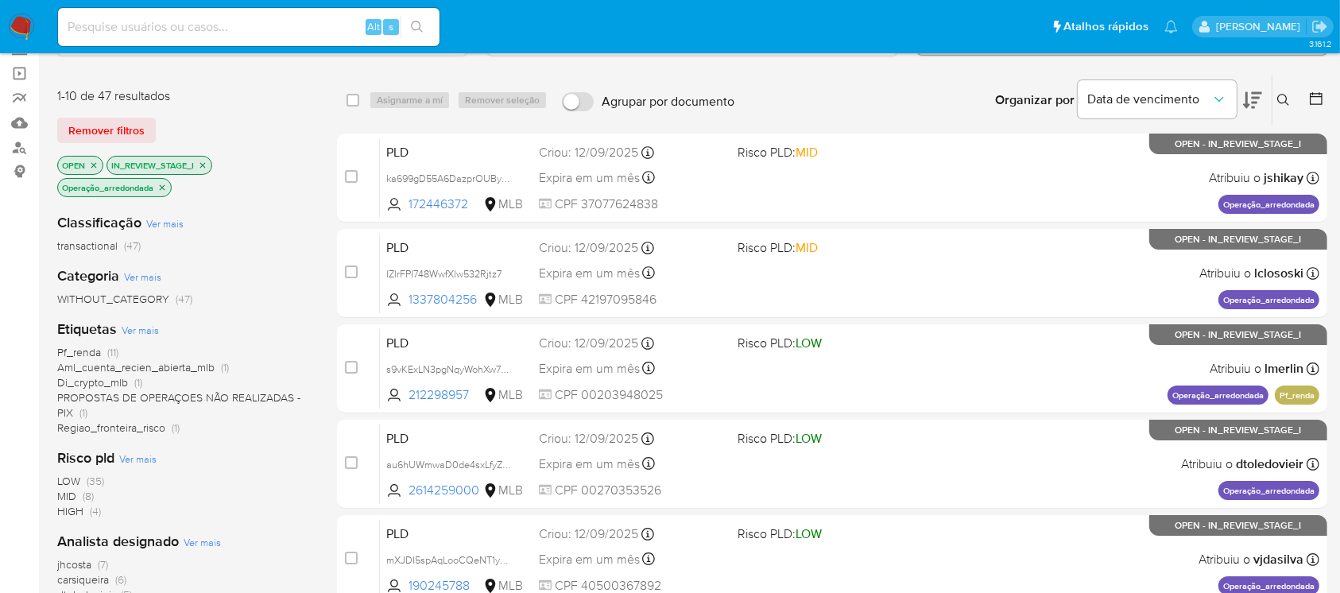
scroll to position [141, 0]
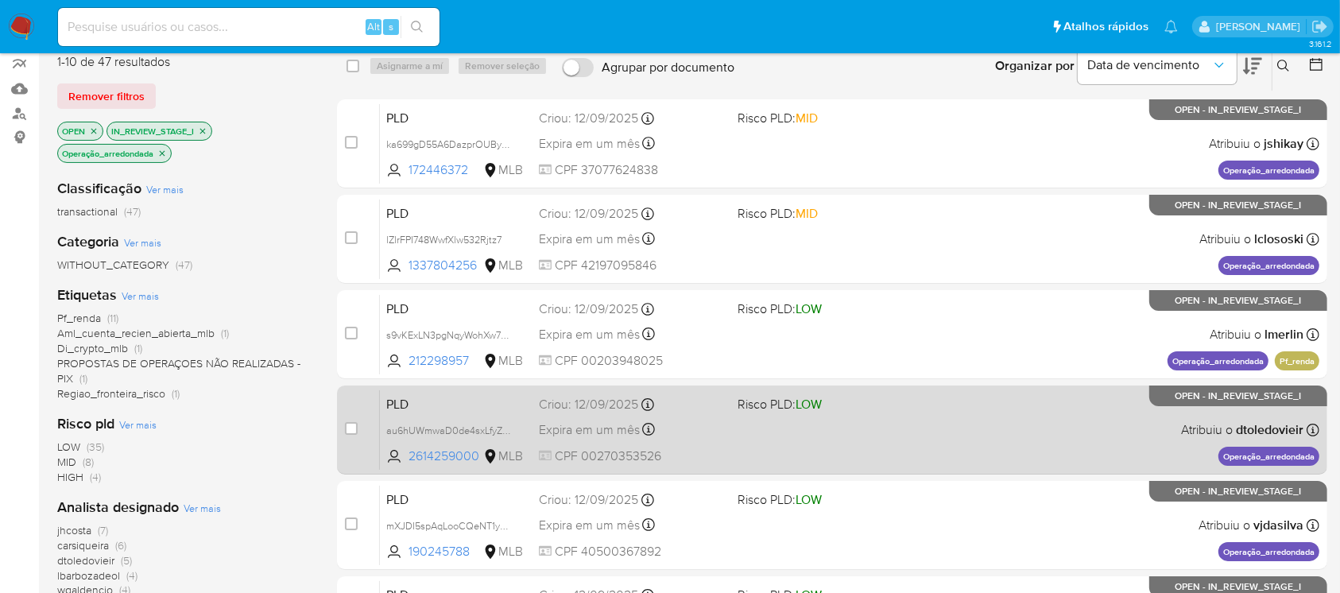
click at [675, 444] on div "PLD au6hUWmwaD0de4sxLfyZS1G4 2614259000 MLB Risco PLD: LOW Criou: 12/09/2025 Cr…" at bounding box center [849, 429] width 939 height 80
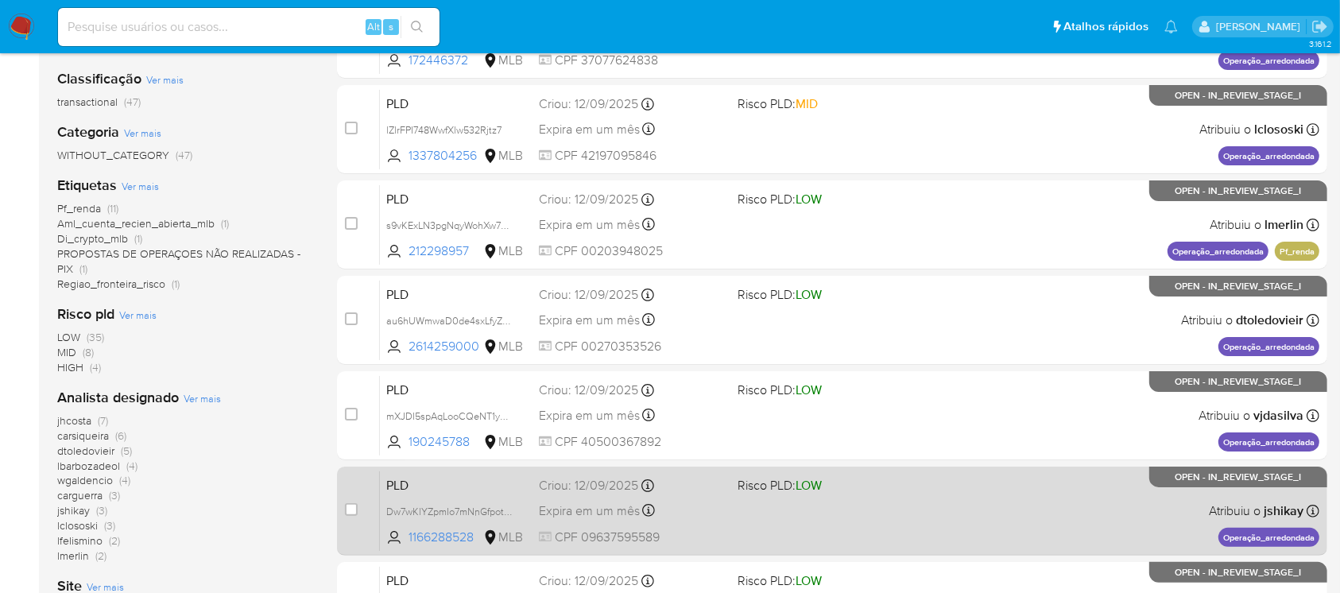
scroll to position [282, 0]
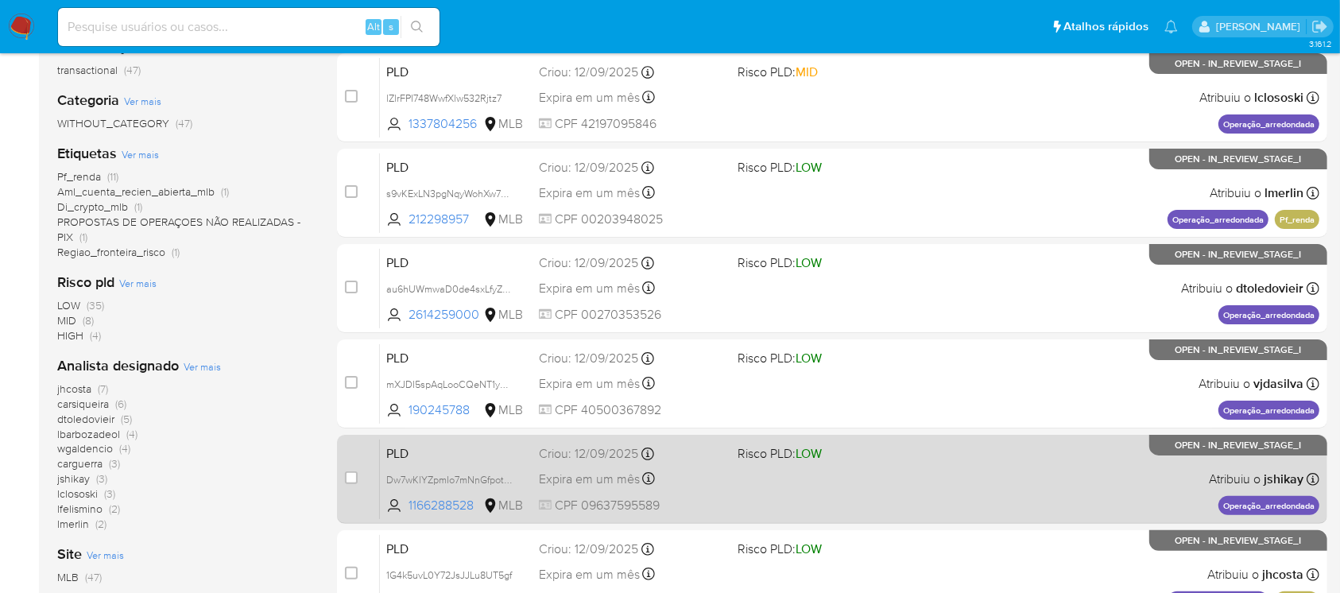
click at [681, 512] on div "PLD Dw7wKlYZpmIo7mNnGfpot6ce 1166288528 MLB Risco PLD: LOW Criou: 12/09/2025 Cr…" at bounding box center [849, 479] width 939 height 80
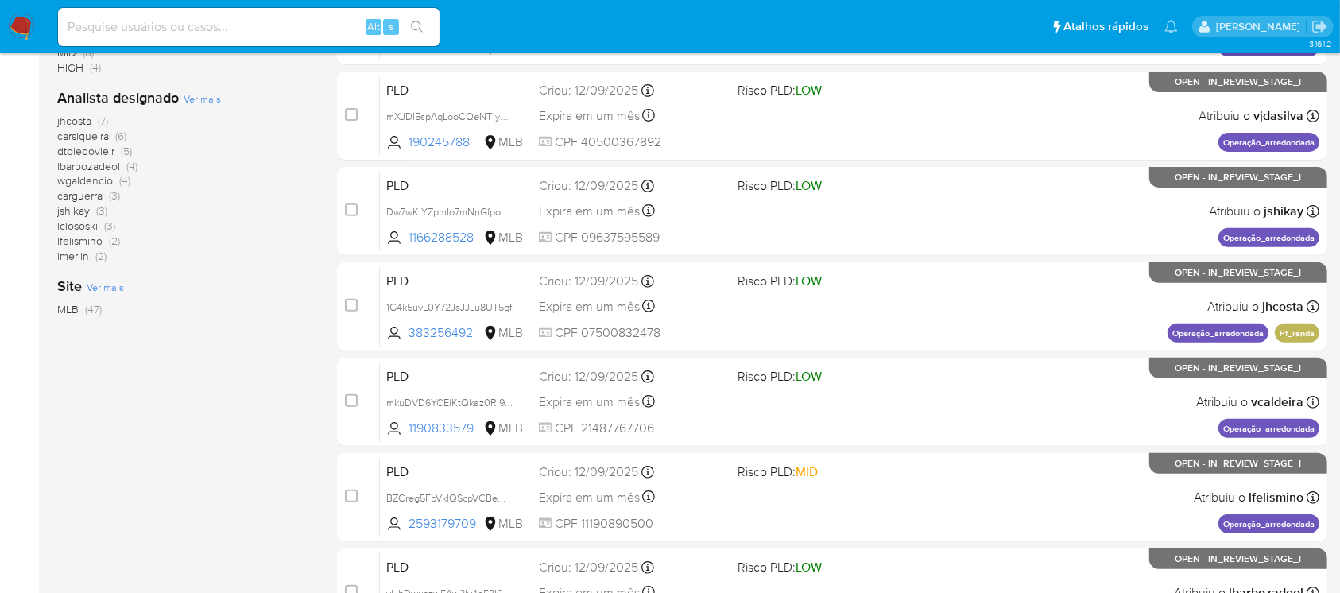
scroll to position [565, 0]
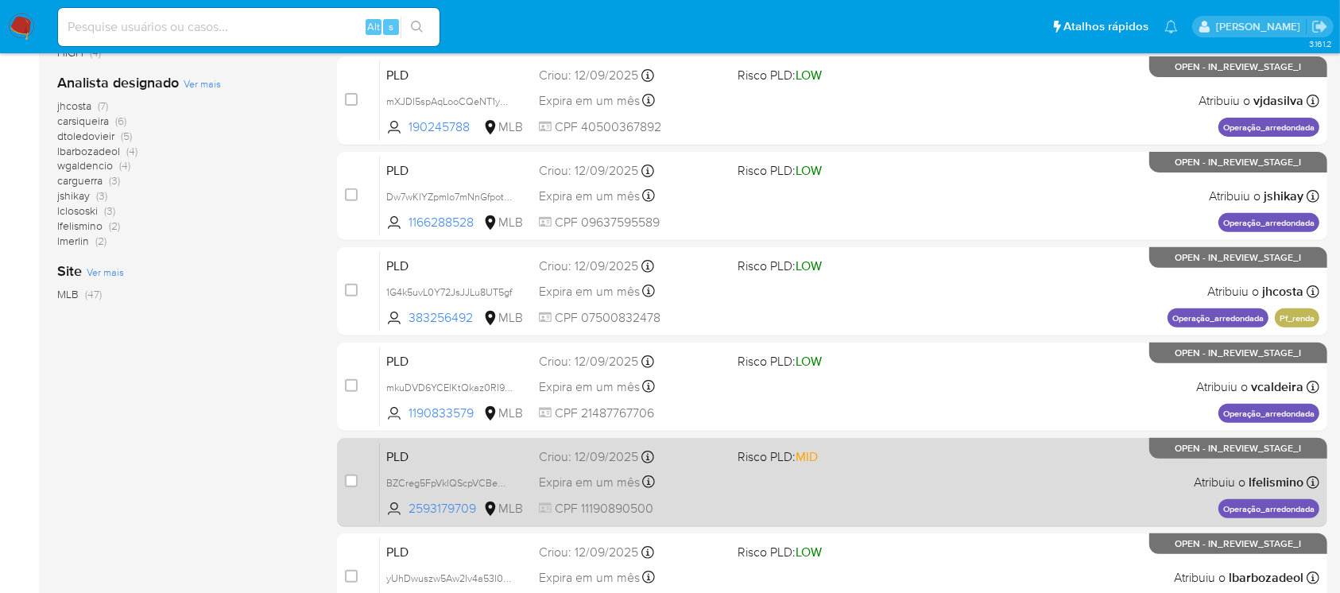
click at [702, 497] on div "PLD BZCreg5FpVklQScpVCBeObjh 2593179709 MLB Risco PLD: MID Criou: 12/09/2025 Cr…" at bounding box center [849, 482] width 939 height 80
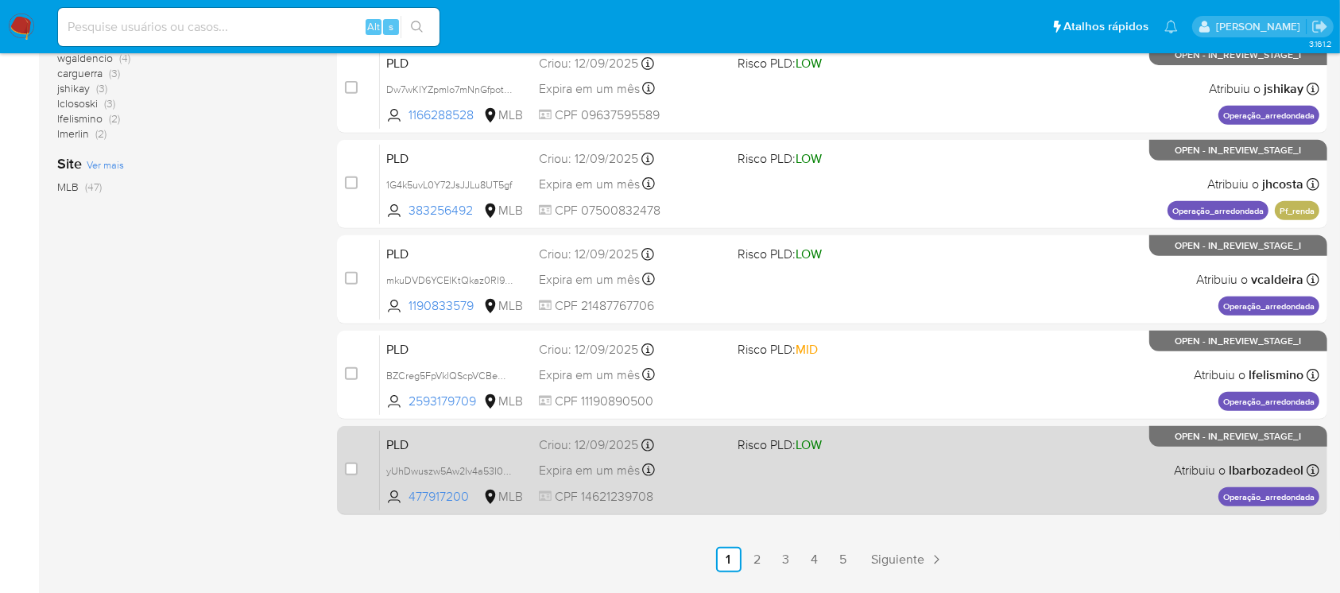
scroll to position [718, 0]
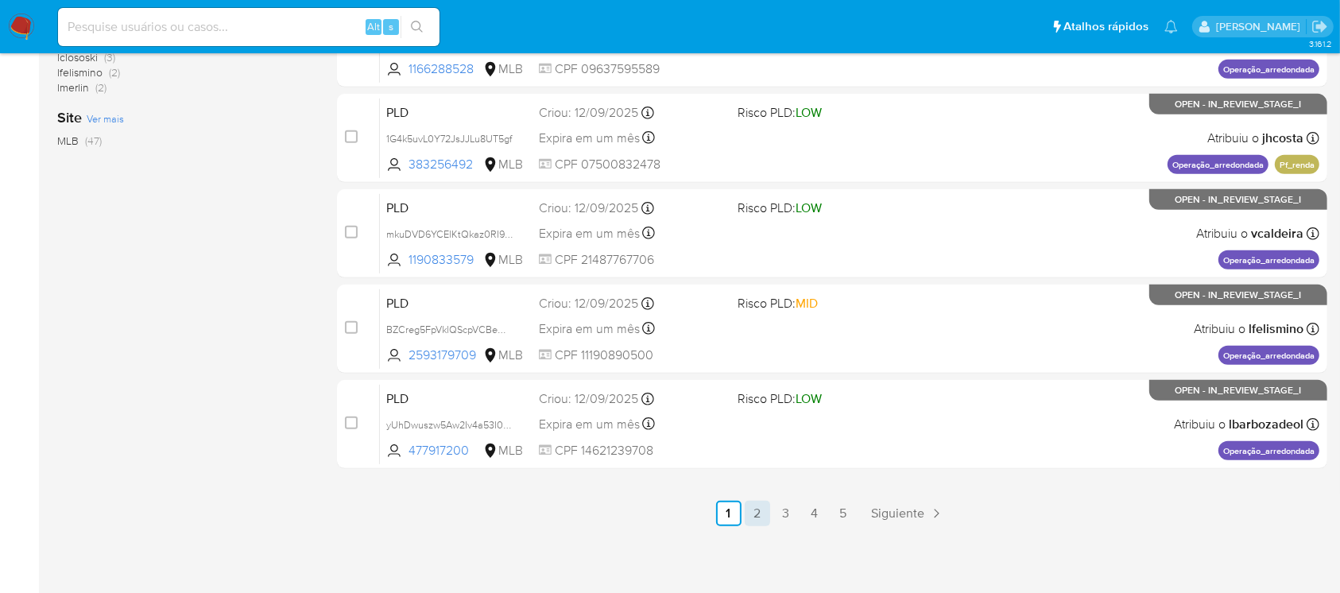
click at [766, 511] on link "2" at bounding box center [756, 513] width 25 height 25
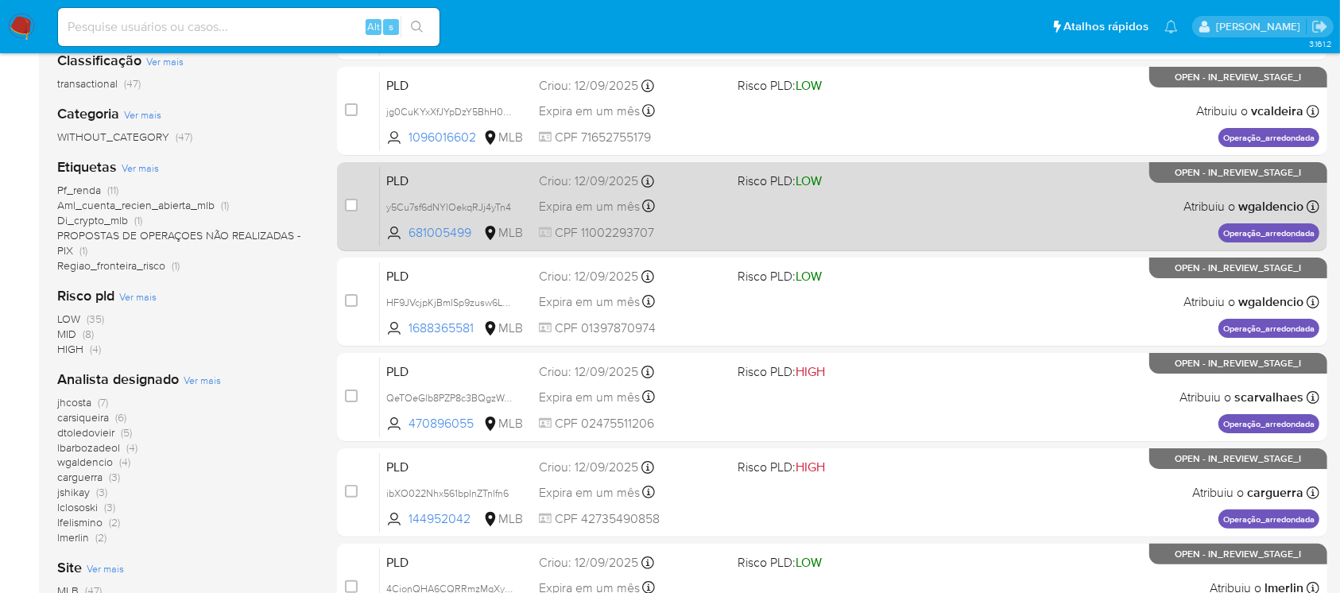
scroll to position [423, 0]
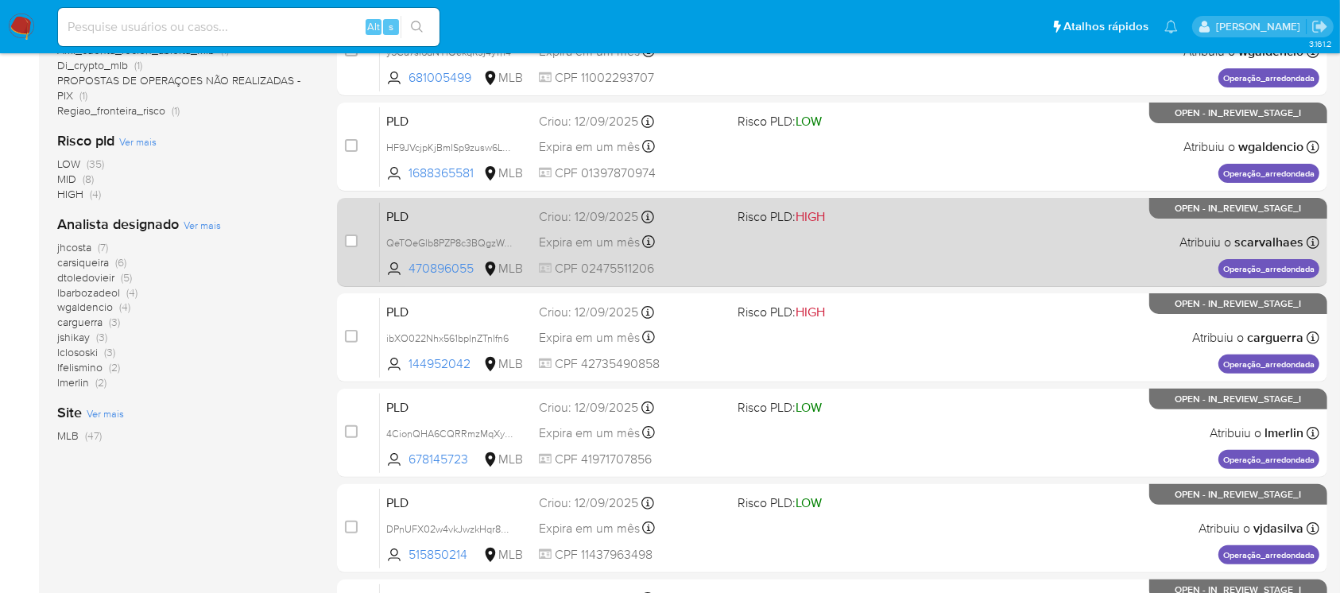
click at [695, 267] on span "CPF 02475511206" at bounding box center [631, 268] width 185 height 17
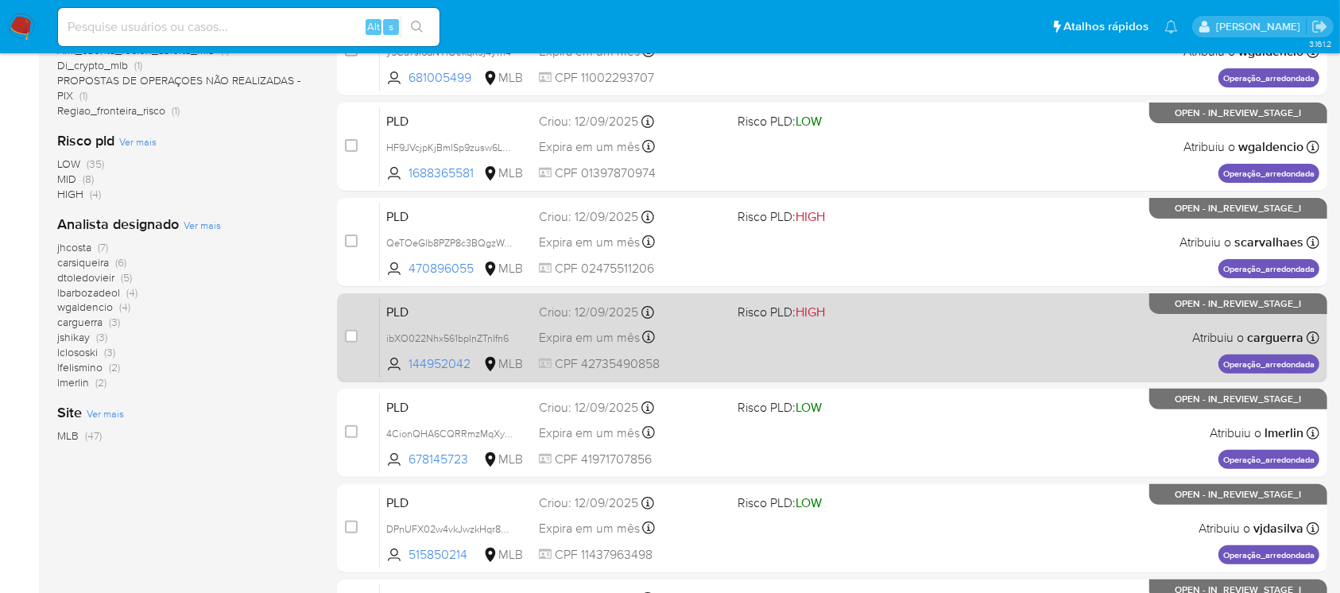
click at [699, 362] on span "CPF 42735490858" at bounding box center [631, 363] width 185 height 17
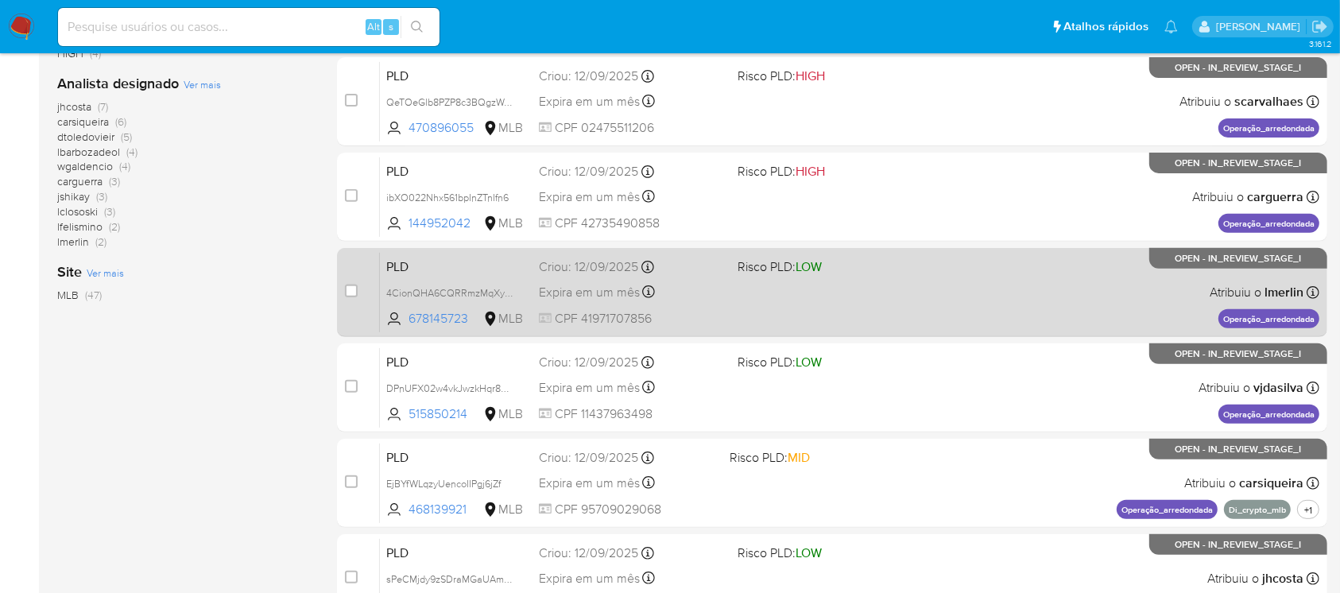
scroll to position [706, 0]
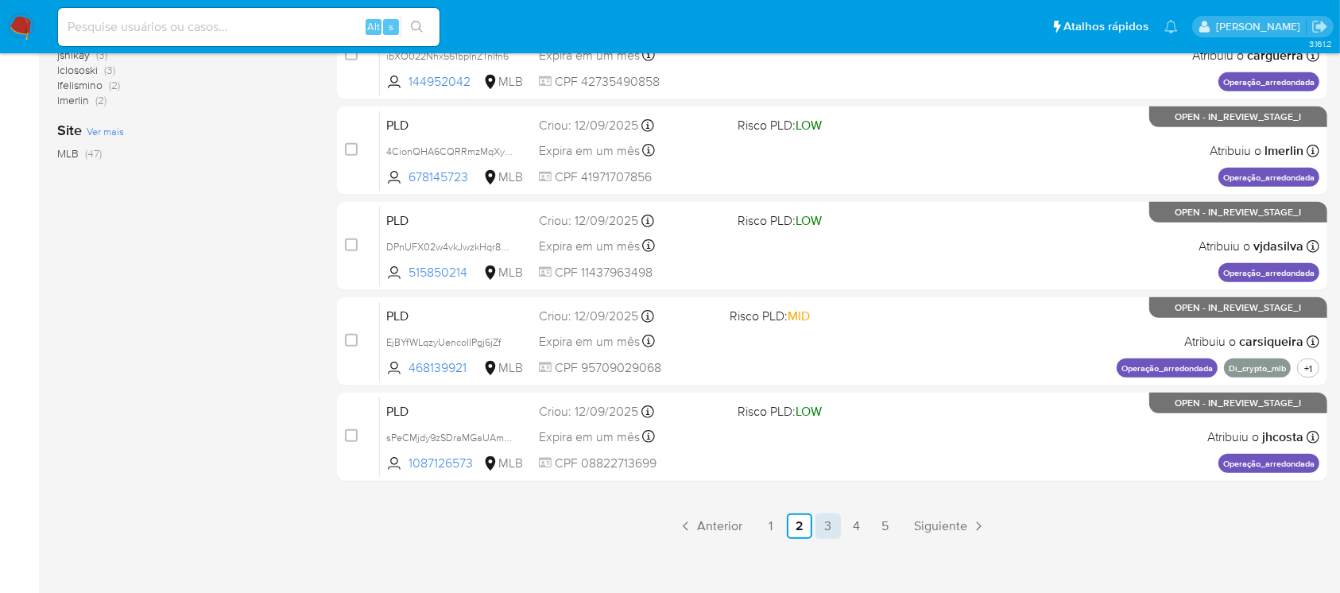
click at [826, 531] on link "3" at bounding box center [827, 525] width 25 height 25
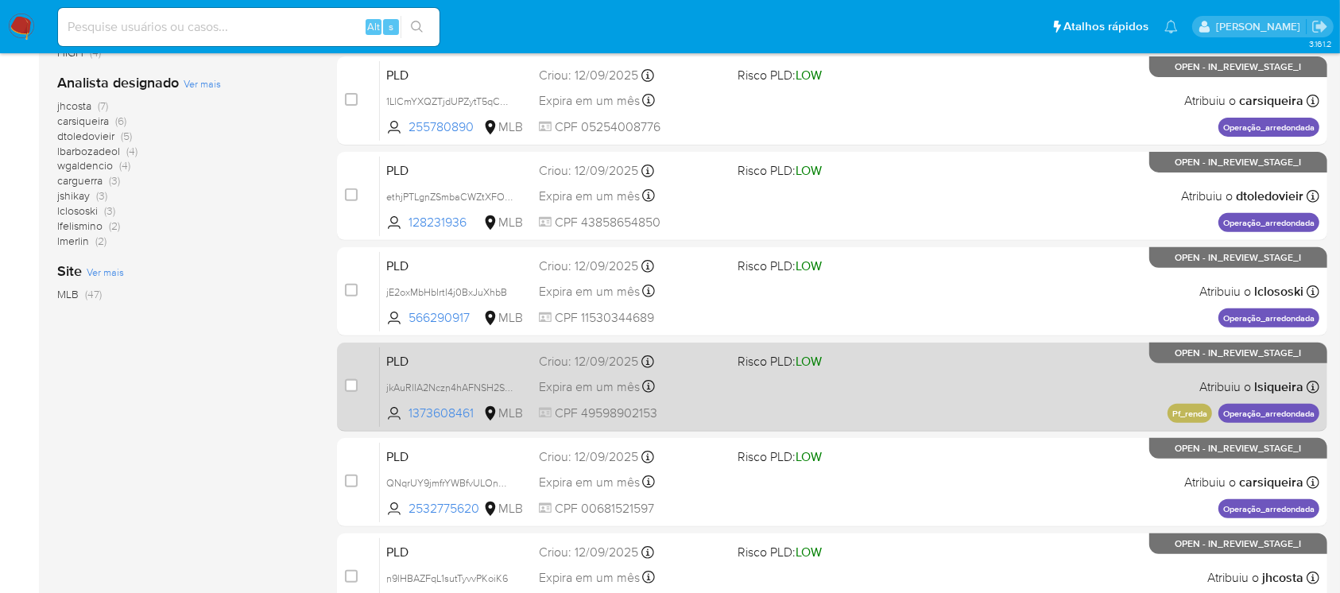
scroll to position [718, 0]
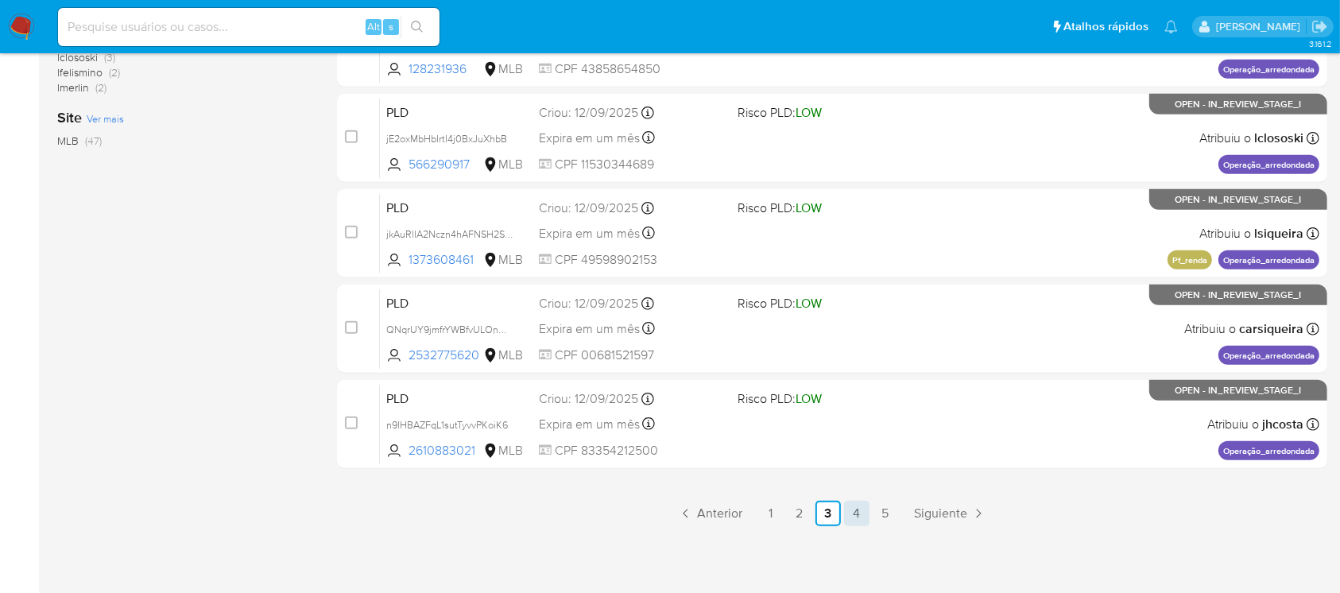
click at [852, 512] on link "4" at bounding box center [856, 513] width 25 height 25
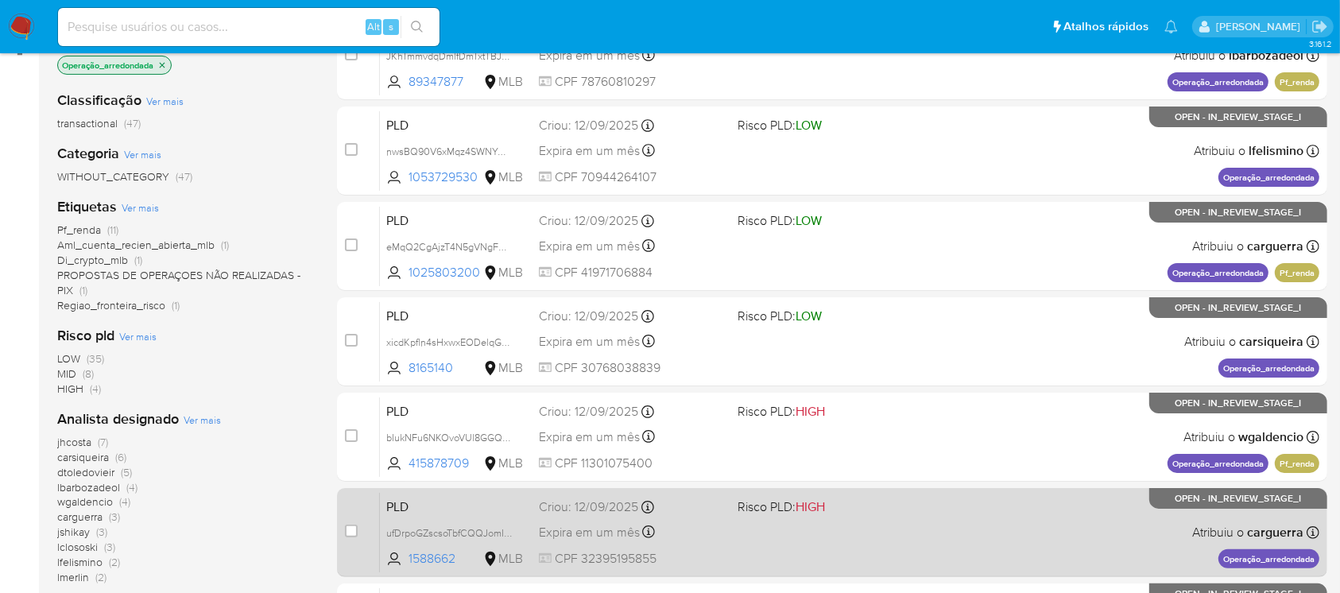
scroll to position [282, 0]
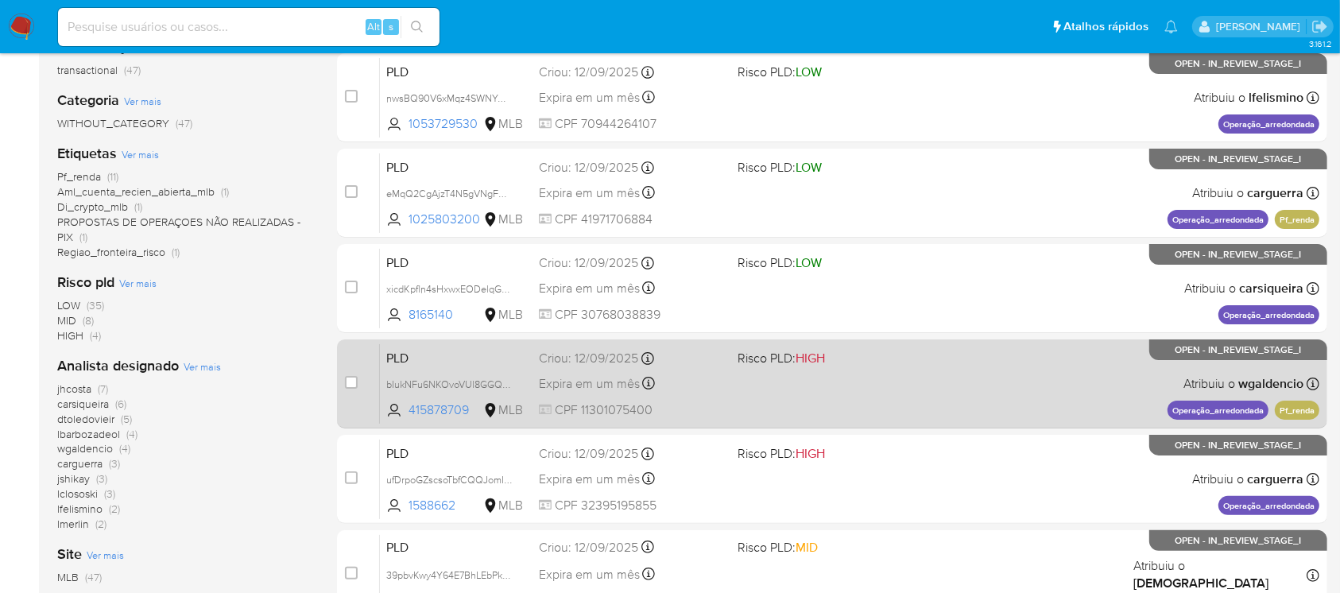
click at [706, 417] on div "PLD bIukNFu6NKOvoVUl8GGQt0SC 415878709 MLB Risco PLD: HIGH Criou: 12/09/2025 Cr…" at bounding box center [849, 383] width 939 height 80
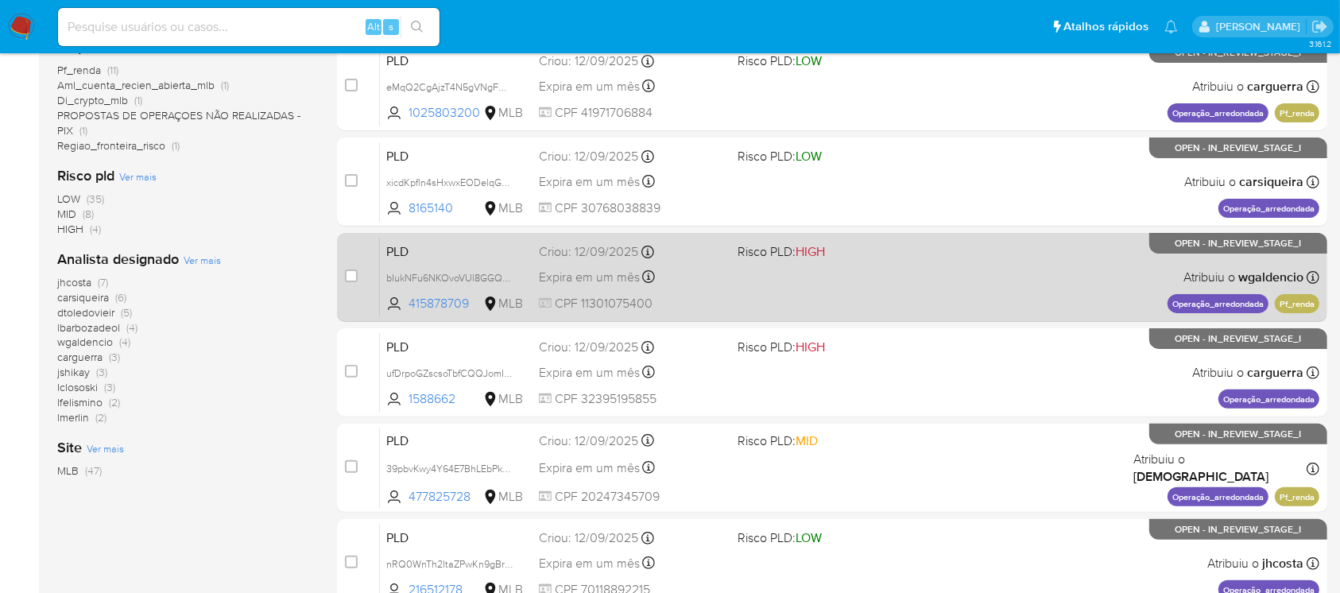
scroll to position [423, 0]
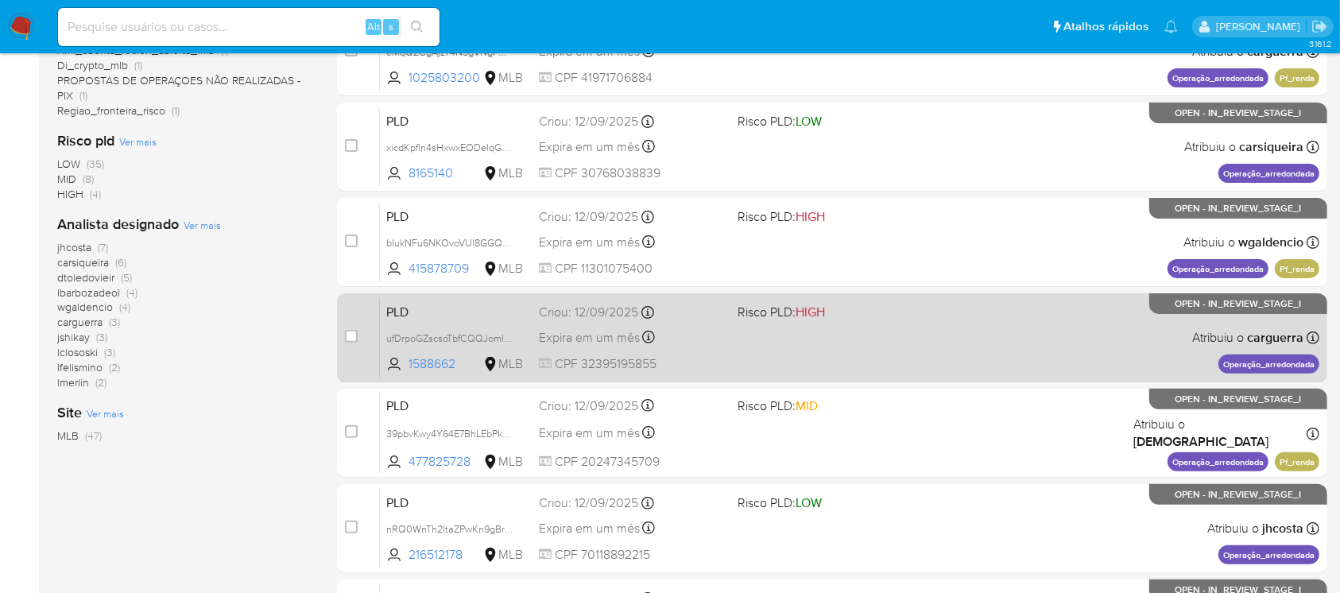
click at [674, 365] on span "CPF 32395195855" at bounding box center [631, 363] width 185 height 17
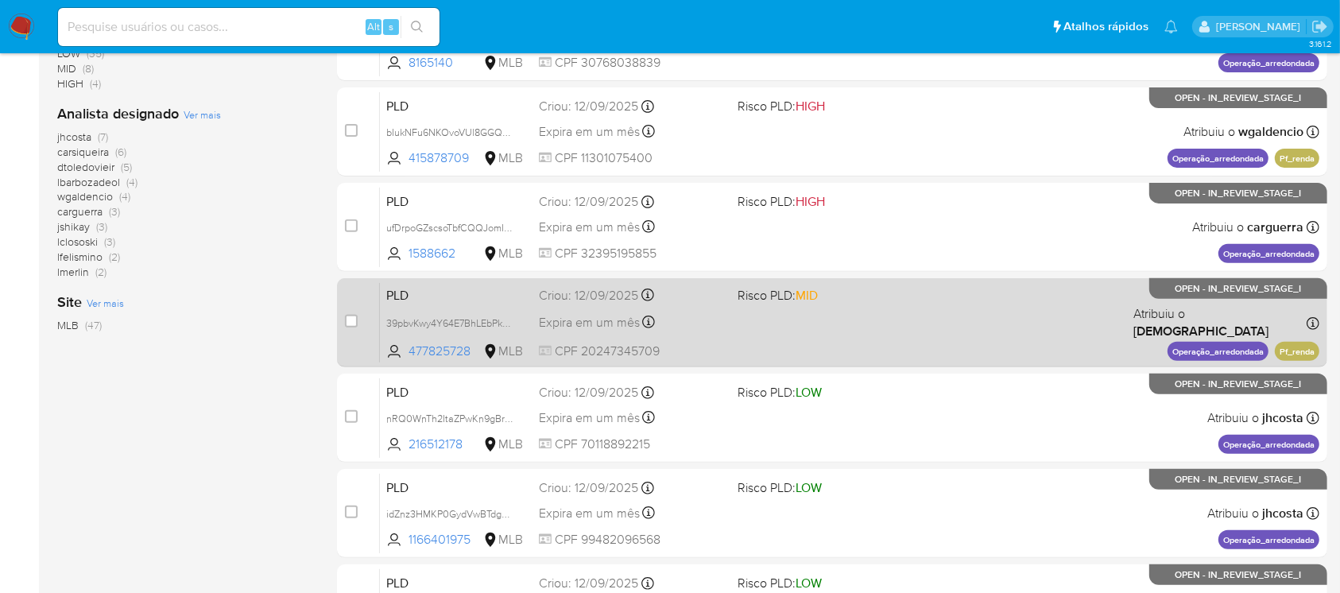
scroll to position [706, 0]
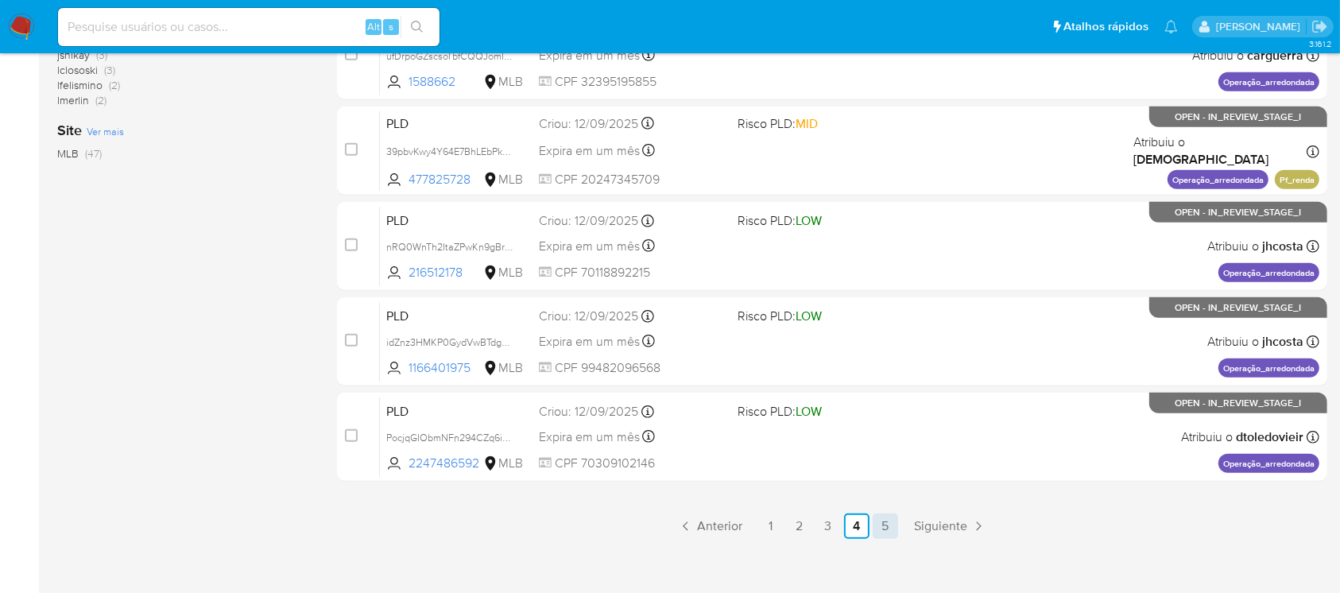
click at [882, 531] on link "5" at bounding box center [884, 525] width 25 height 25
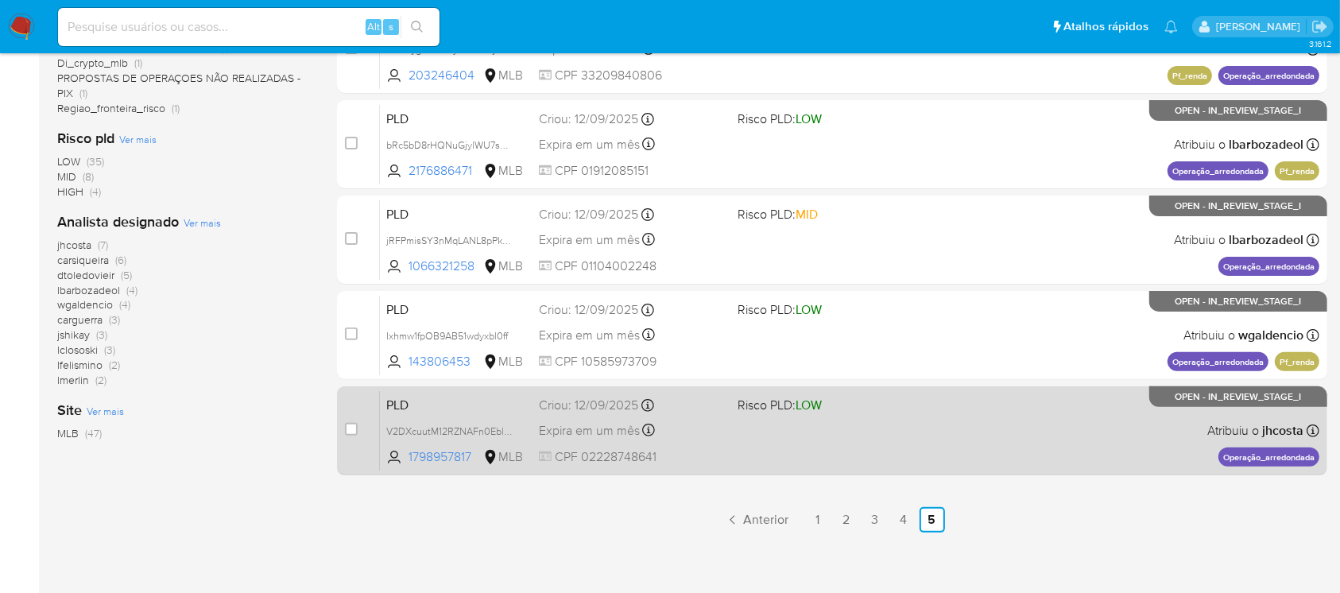
scroll to position [432, 0]
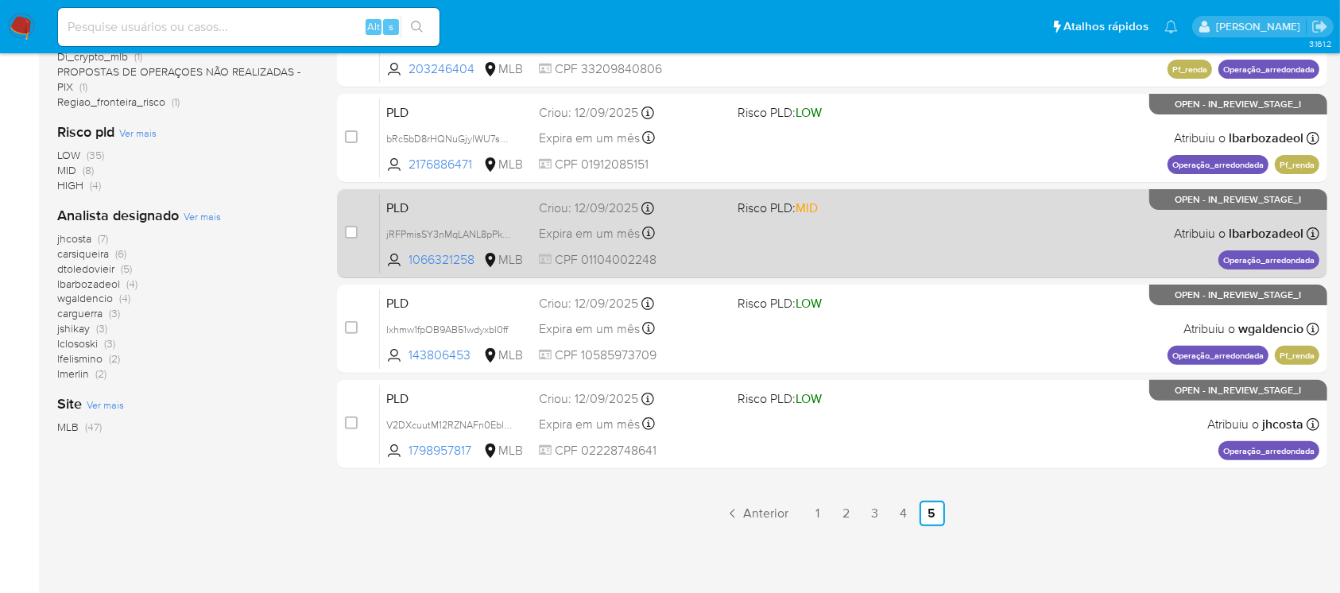
click at [720, 249] on div "PLD jRFPmisSY3nMqLANL8pPkNfG 1066321258 MLB Risco PLD: MID Criou: 12/09/2025 Cr…" at bounding box center [849, 233] width 939 height 80
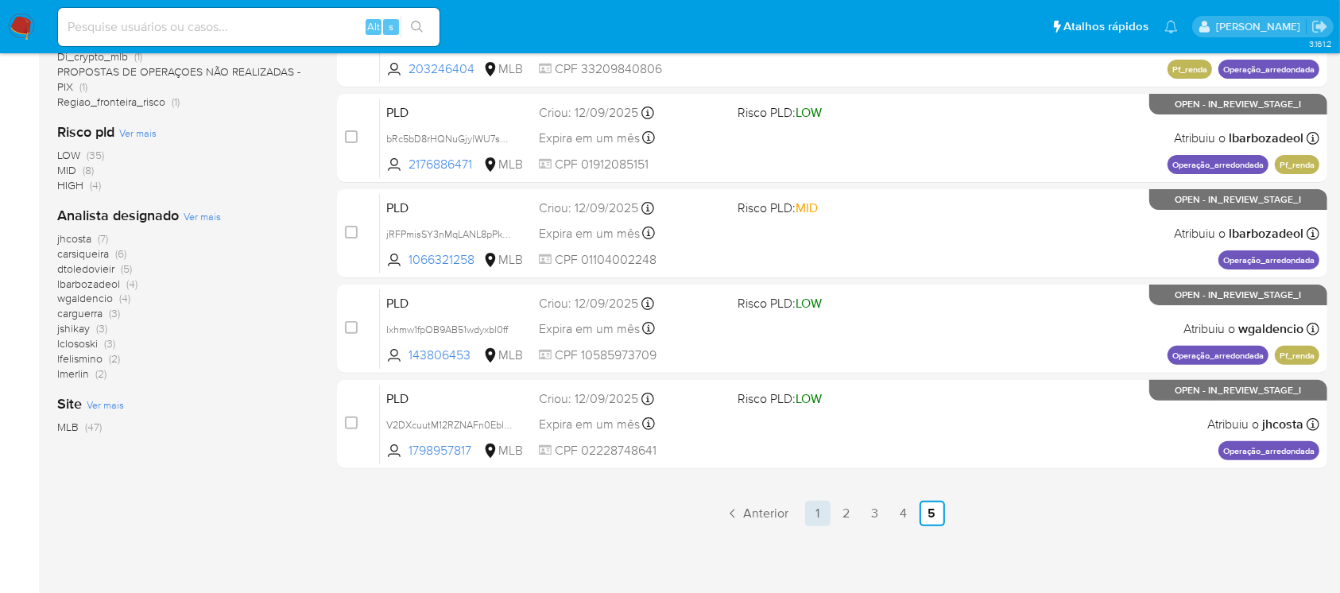
click at [807, 518] on link "1" at bounding box center [817, 513] width 25 height 25
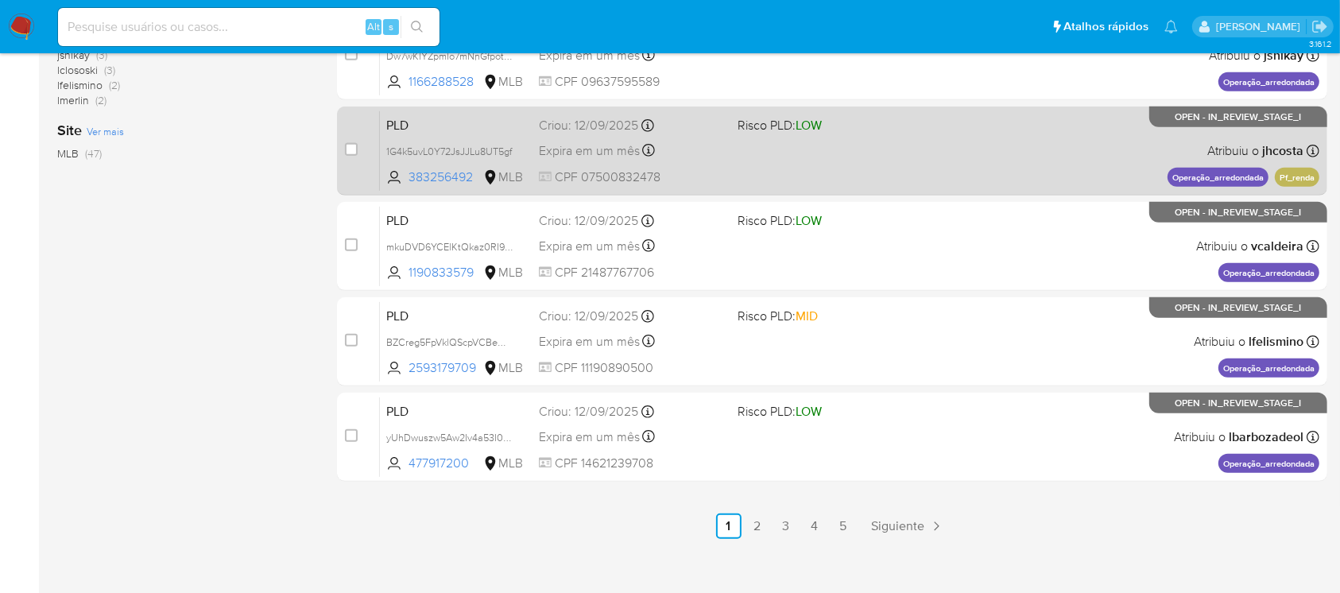
scroll to position [718, 0]
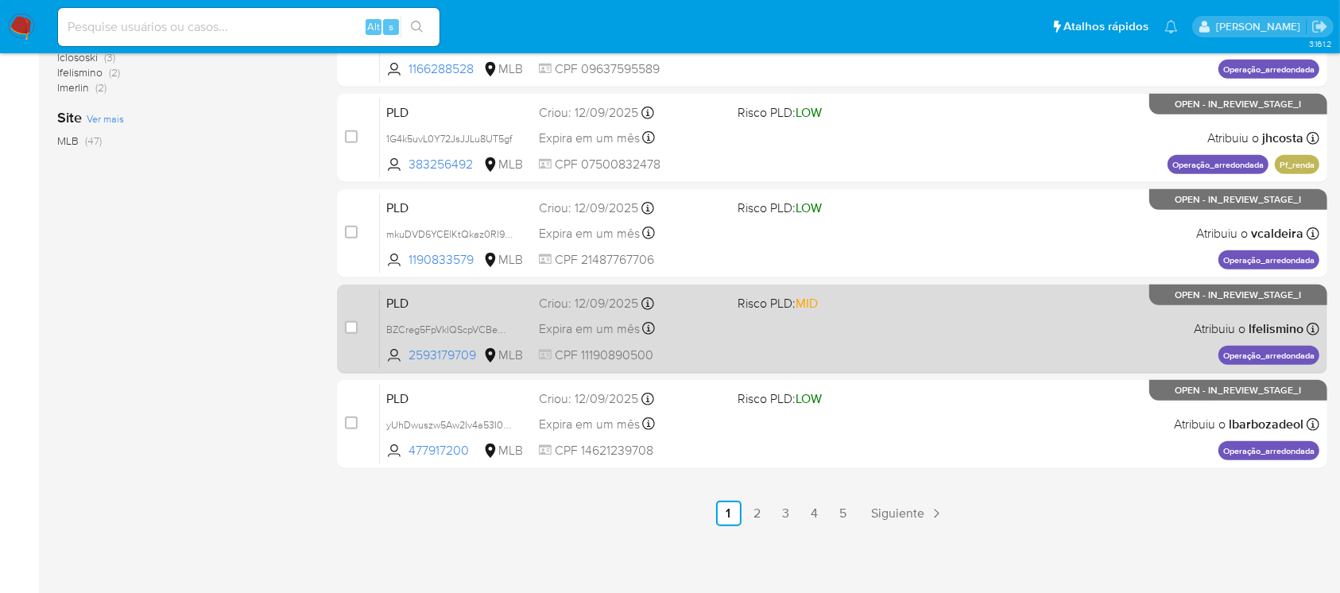
click at [706, 328] on div "Expira em um mês Expira em 27/10/2025 00:11:53" at bounding box center [631, 328] width 185 height 21
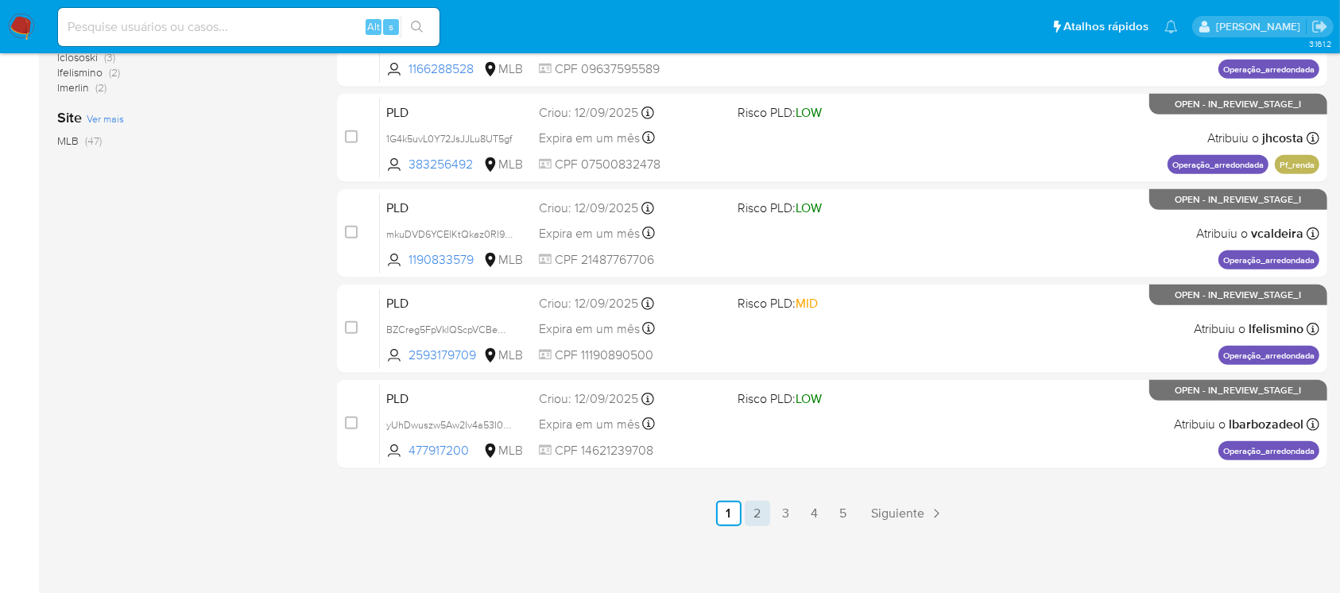
click at [755, 516] on link "2" at bounding box center [756, 513] width 25 height 25
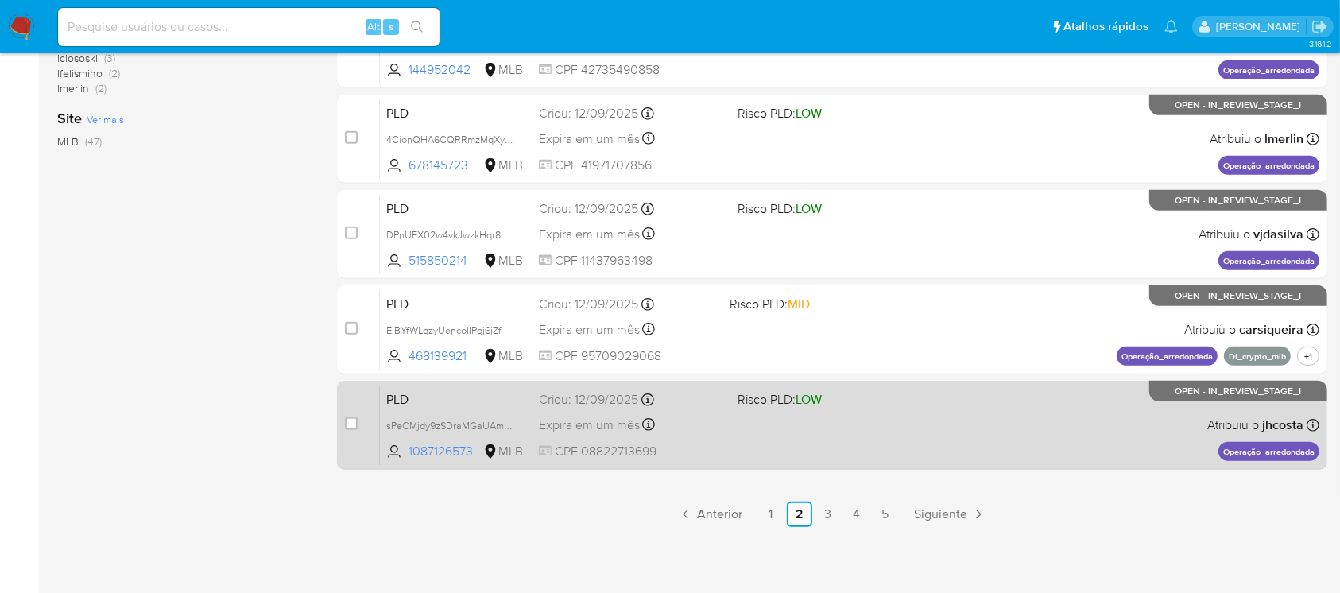
scroll to position [718, 0]
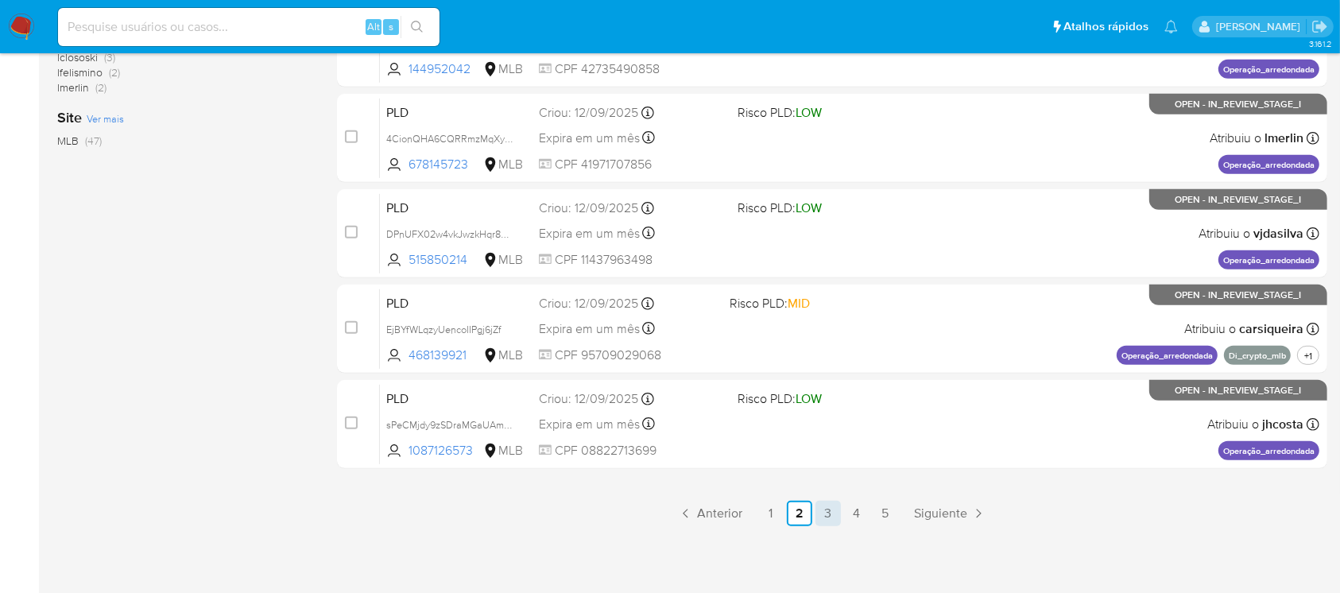
click at [825, 520] on link "3" at bounding box center [827, 513] width 25 height 25
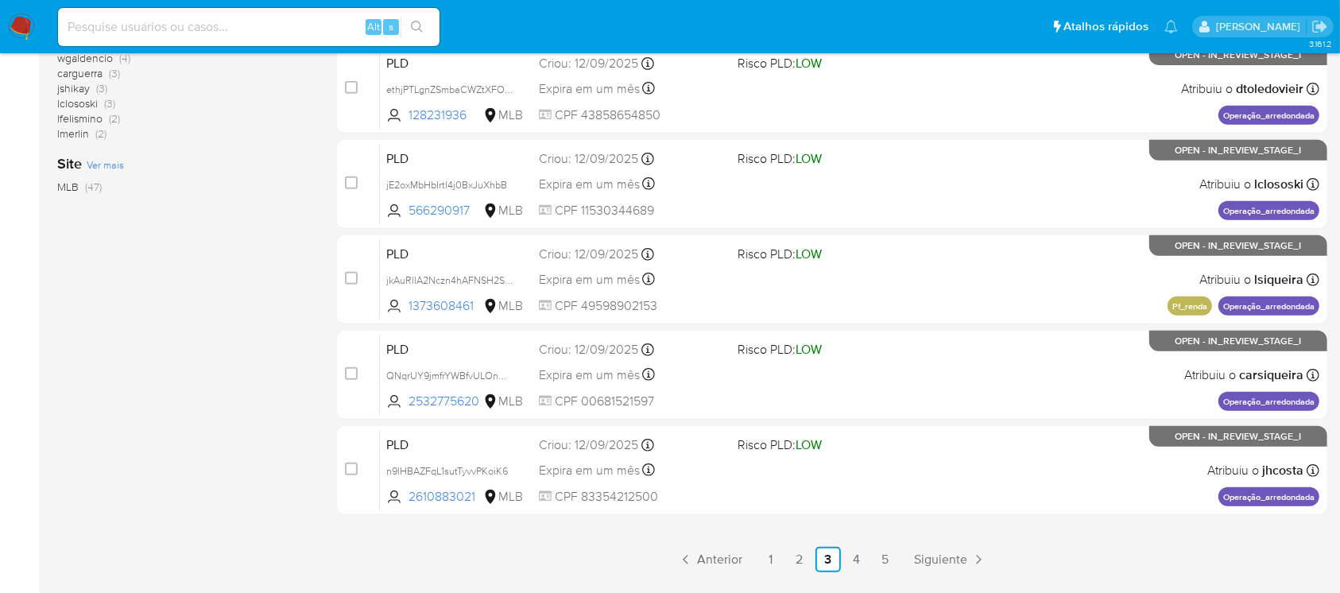
scroll to position [706, 0]
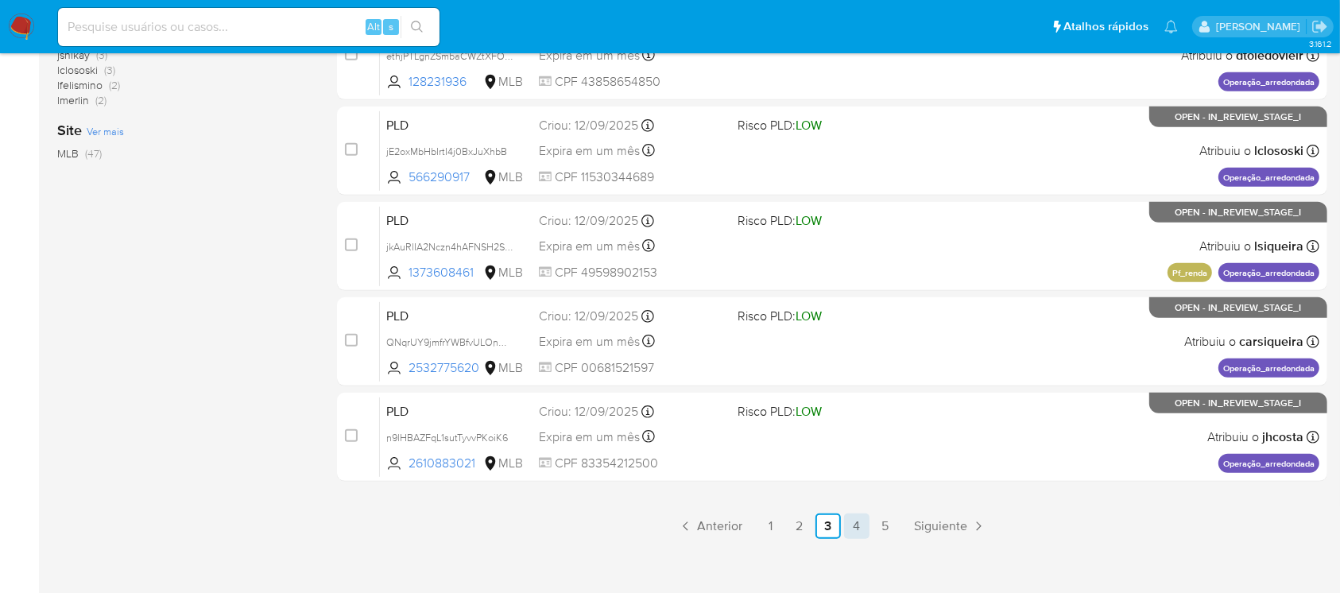
click at [862, 524] on link "4" at bounding box center [856, 525] width 25 height 25
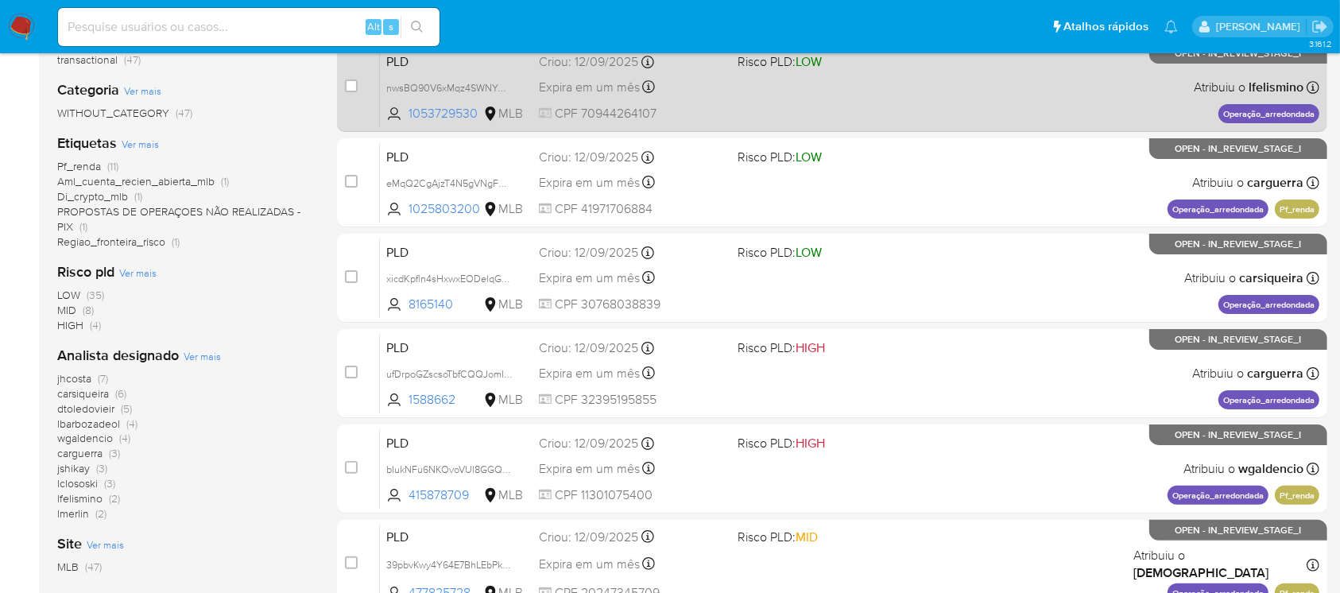
scroll to position [423, 0]
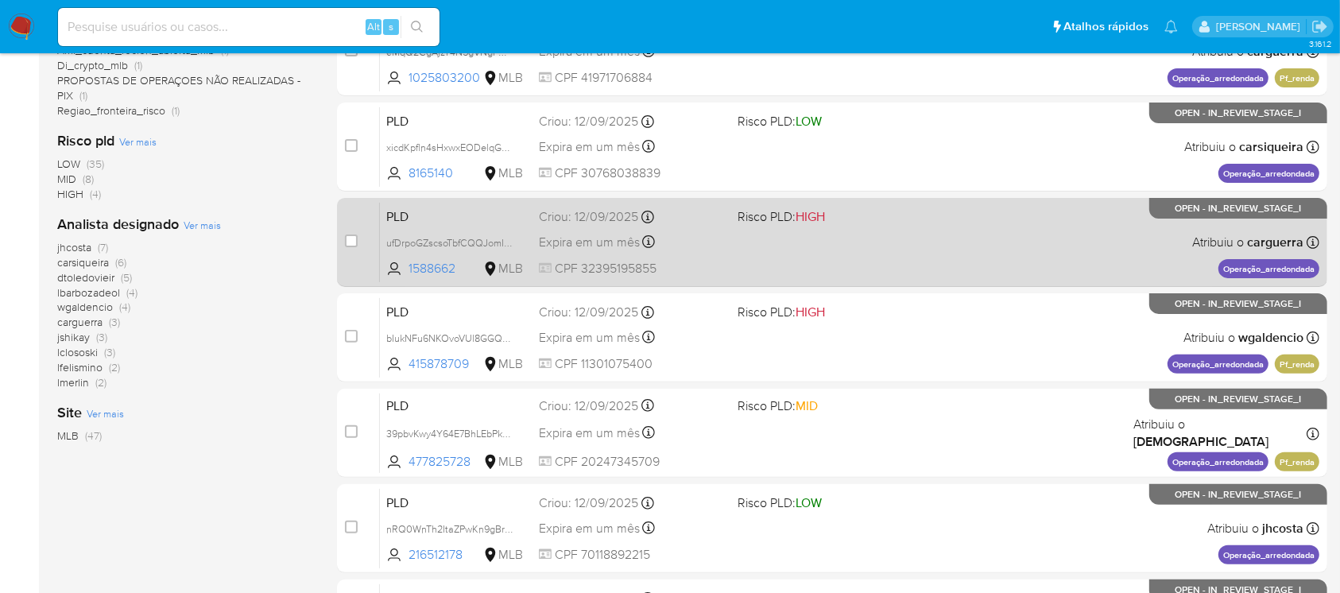
click at [702, 265] on span "CPF 32395195855" at bounding box center [631, 268] width 185 height 17
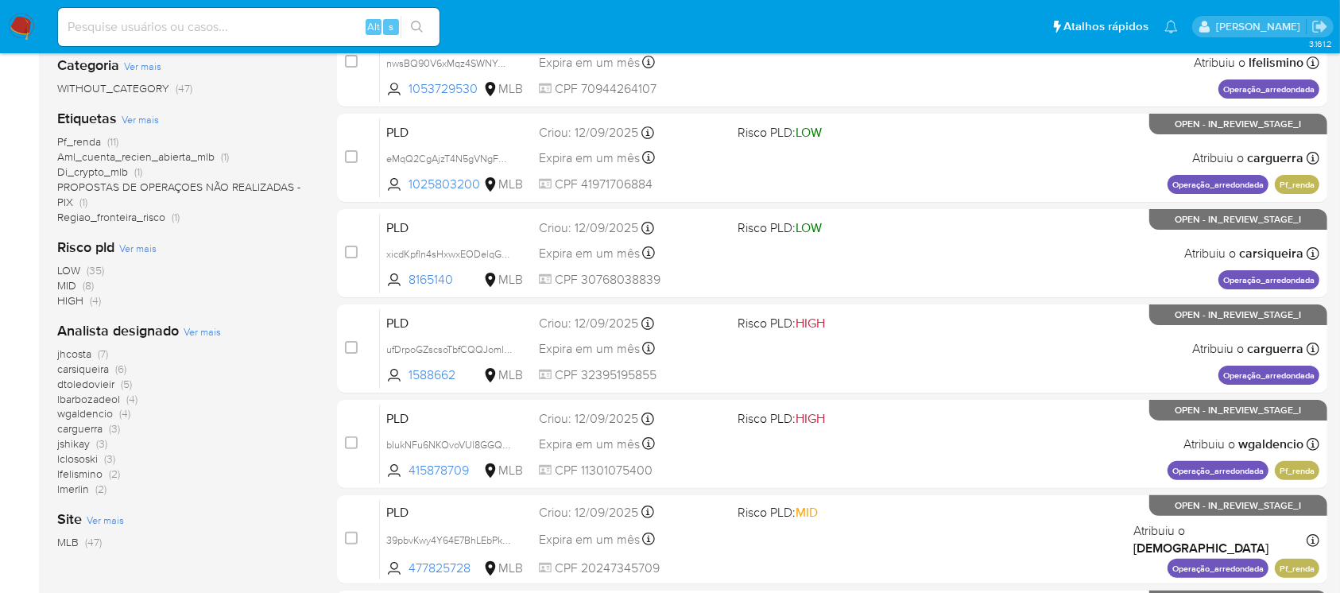
scroll to position [141, 0]
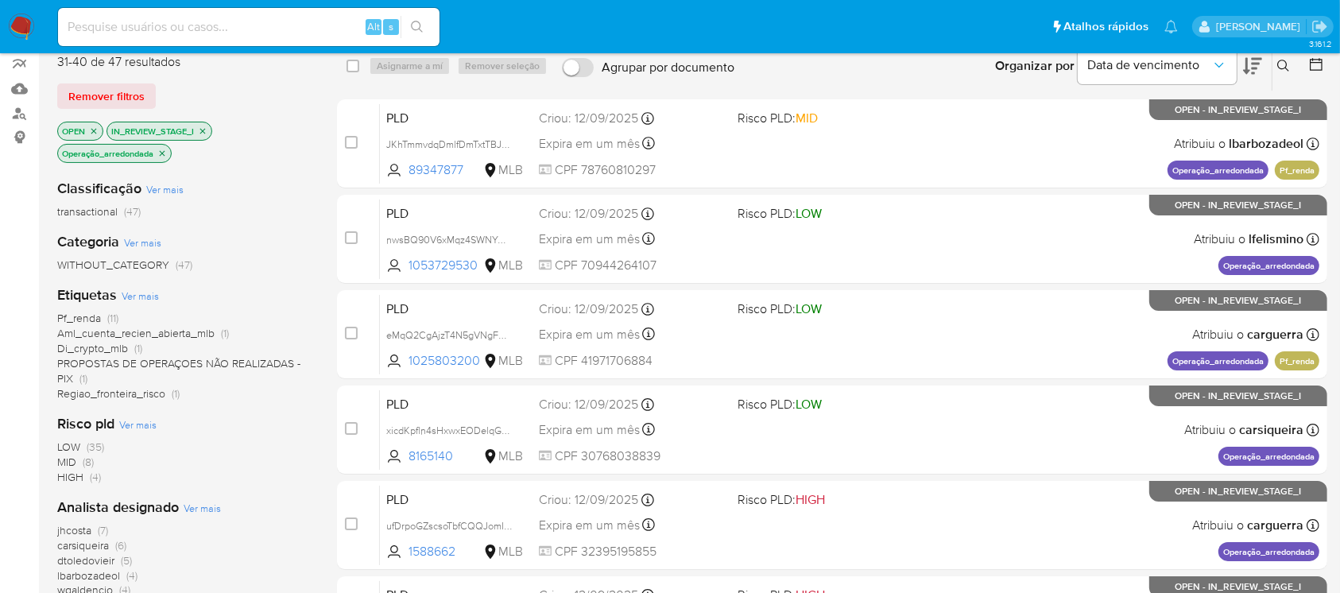
click at [162, 151] on icon "close-filter" at bounding box center [162, 154] width 10 height 10
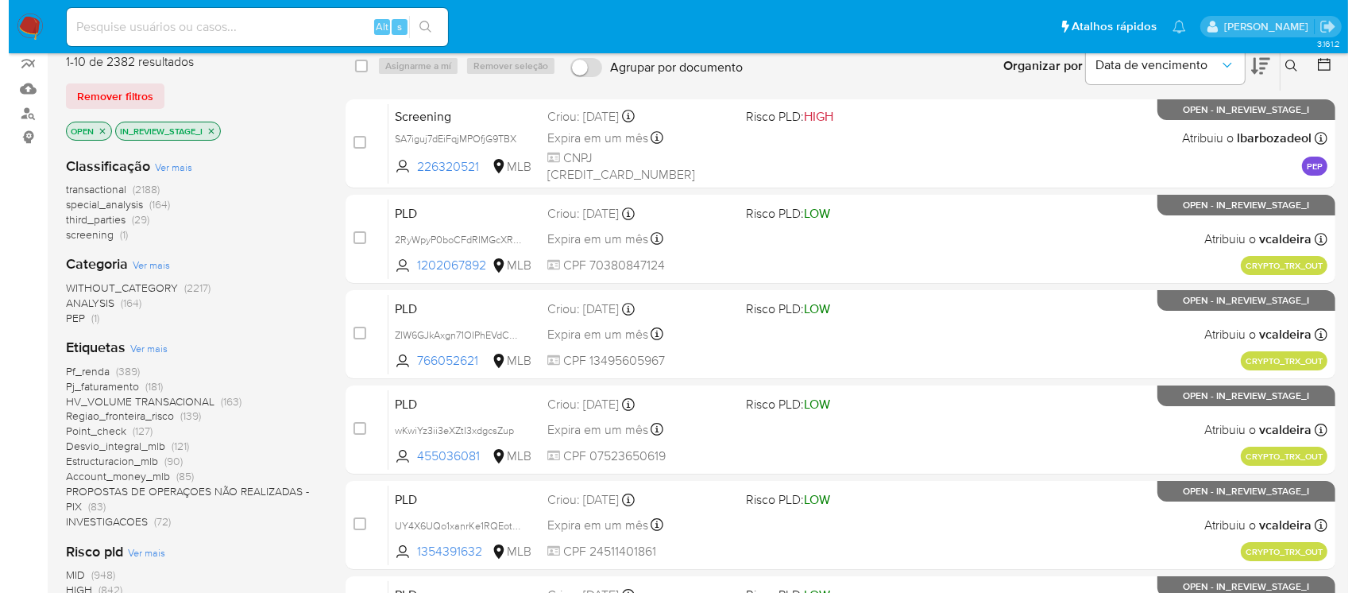
scroll to position [282, 0]
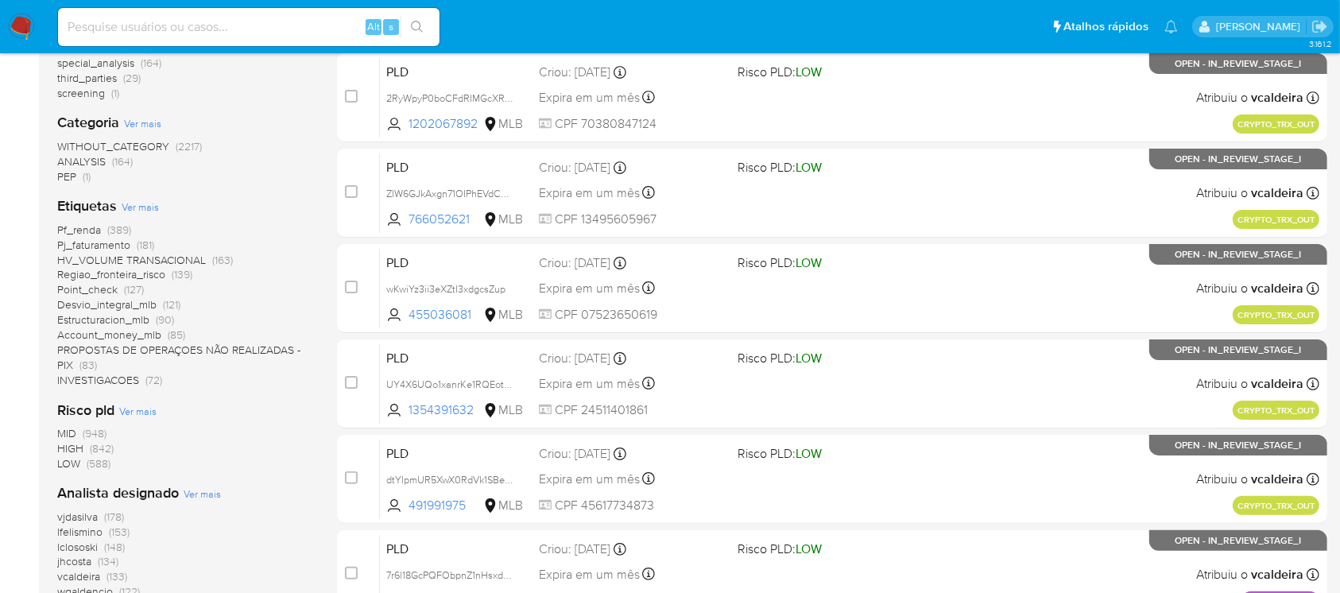
click at [137, 207] on span "Ver mais" at bounding box center [140, 206] width 37 height 14
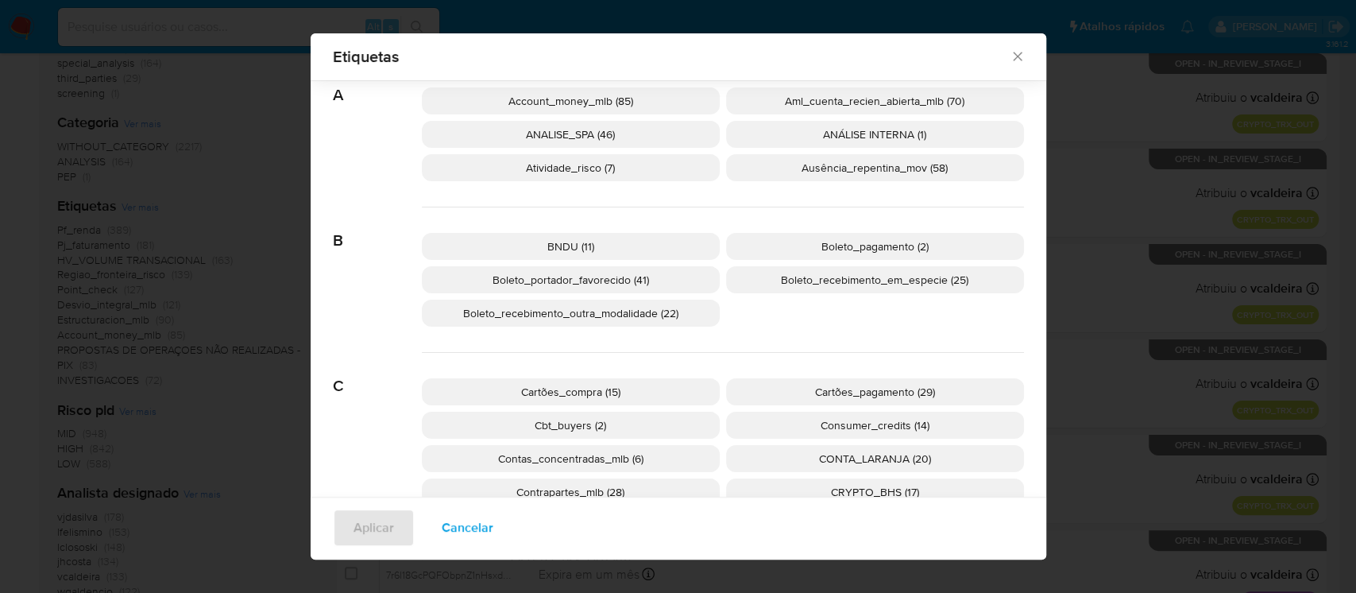
scroll to position [0, 0]
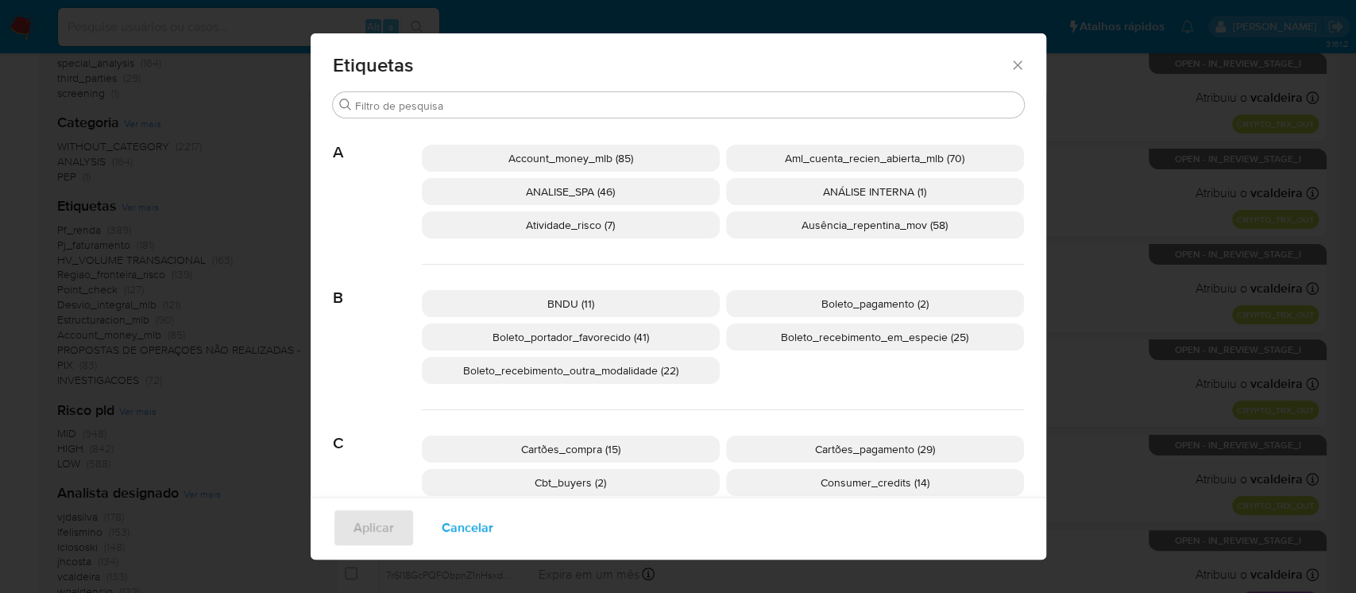
click at [540, 158] on span "Account_money_mlb (85)" at bounding box center [570, 158] width 125 height 16
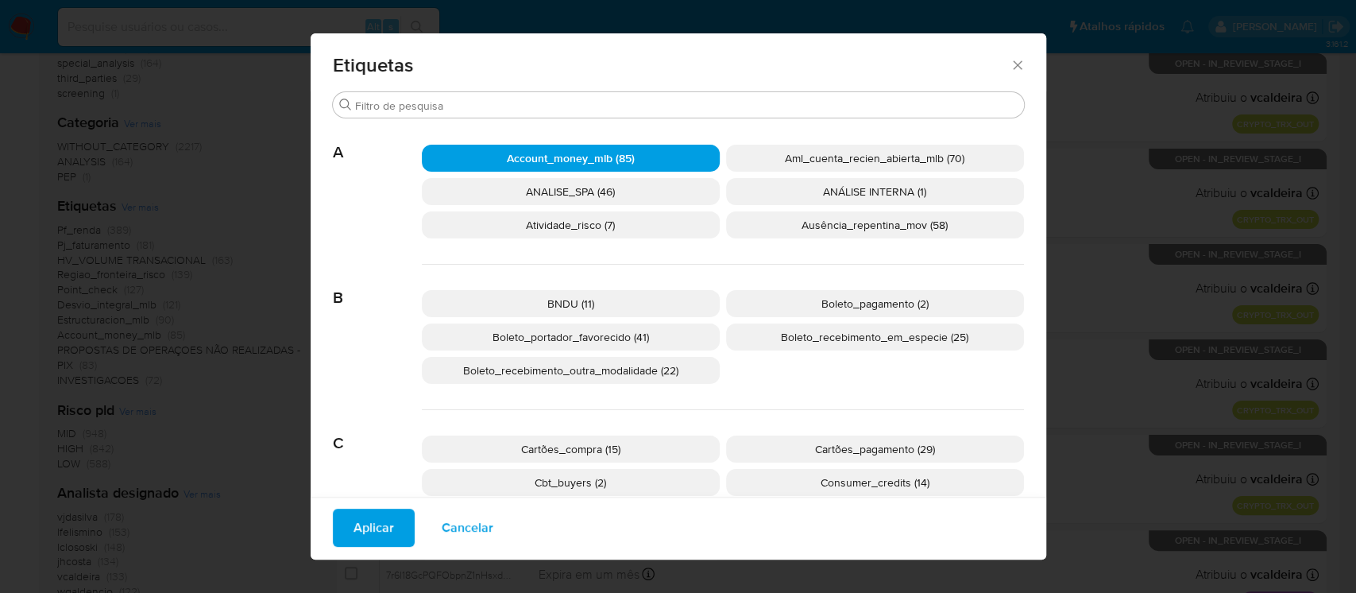
click at [362, 529] on span "Aplicar" at bounding box center [374, 527] width 41 height 35
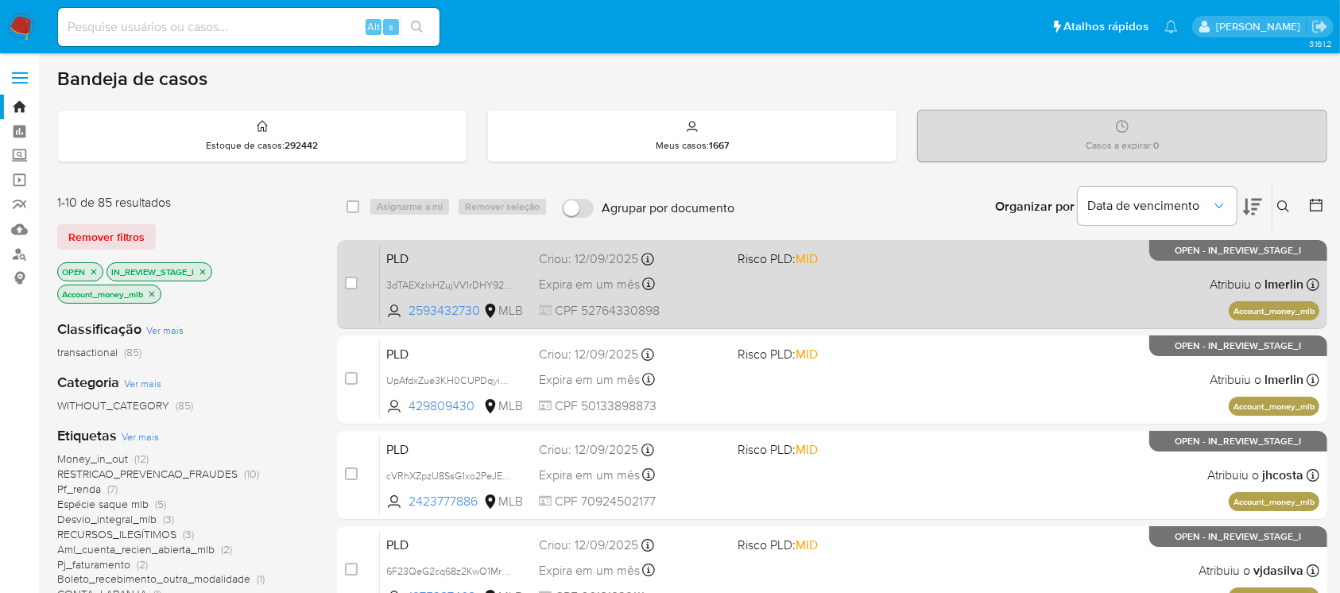
click at [728, 307] on div "PLD 3dTAEXzlxHZujVV1rDHY925P 2593432730 MLB Risco PLD: MID Criou: 12/09/2025 Cr…" at bounding box center [849, 284] width 939 height 80
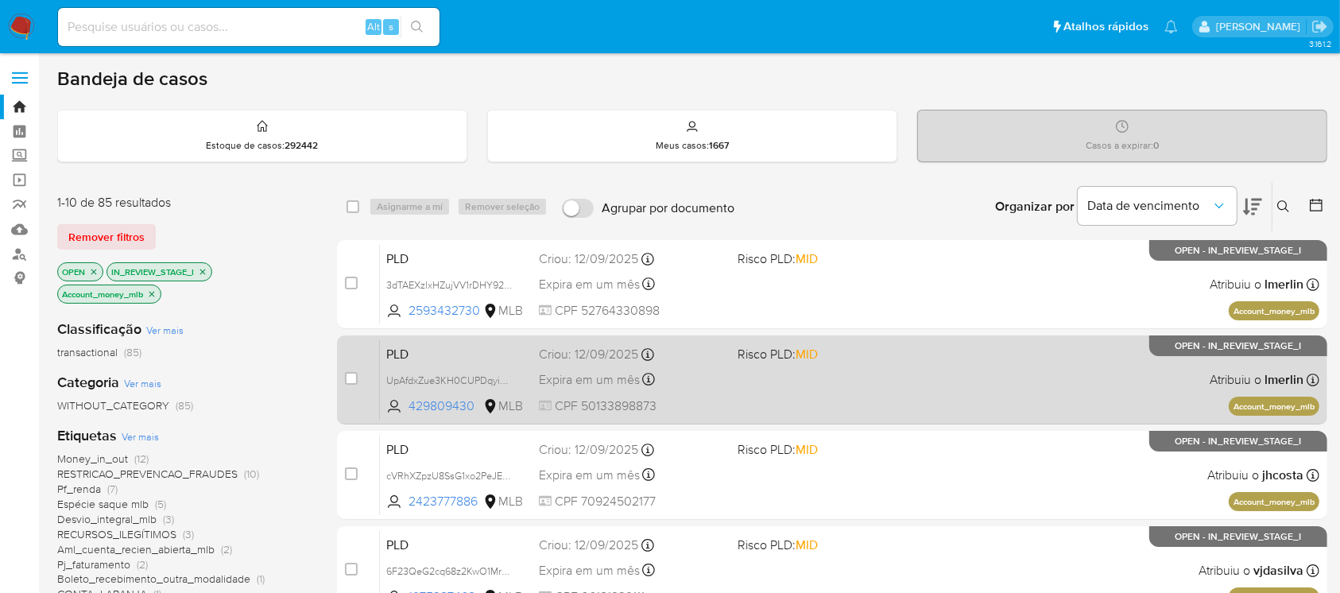
click at [687, 389] on div "Expira em um mês Expira em 27/10/2025 00:38:23" at bounding box center [631, 379] width 185 height 21
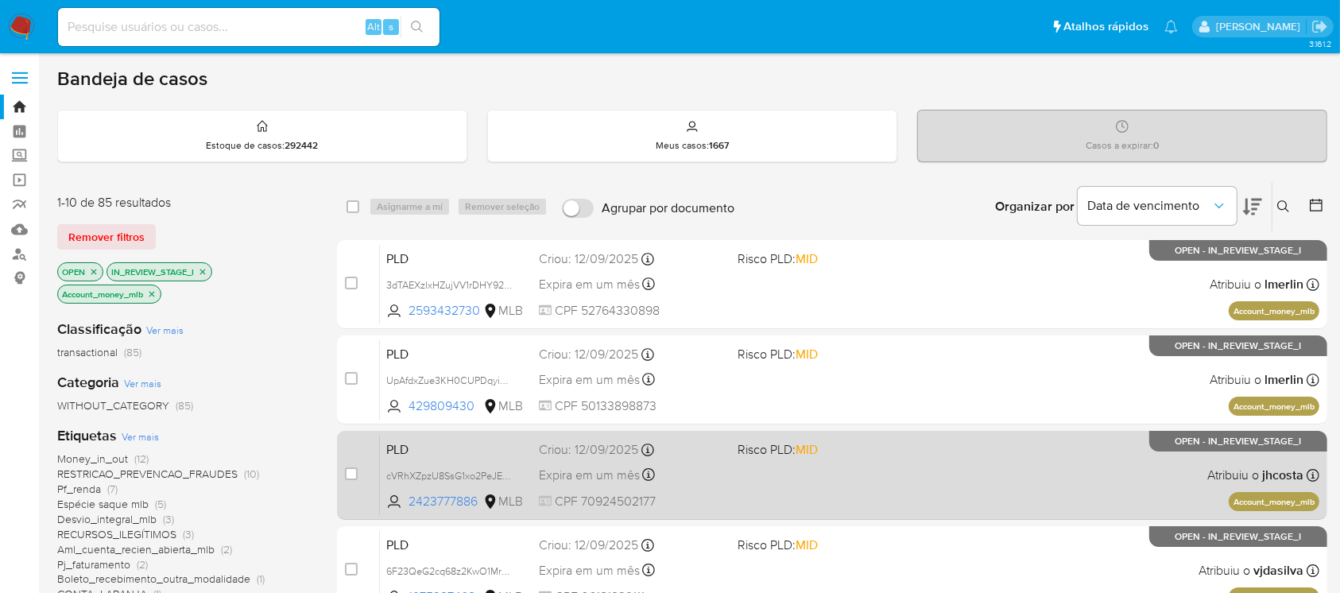
click at [716, 461] on div "PLD cVRhXZpzU8SsG1xo2PeJEtAQ 2423777886 MLB Risco PLD: MID Criou: 12/09/2025 Cr…" at bounding box center [849, 475] width 939 height 80
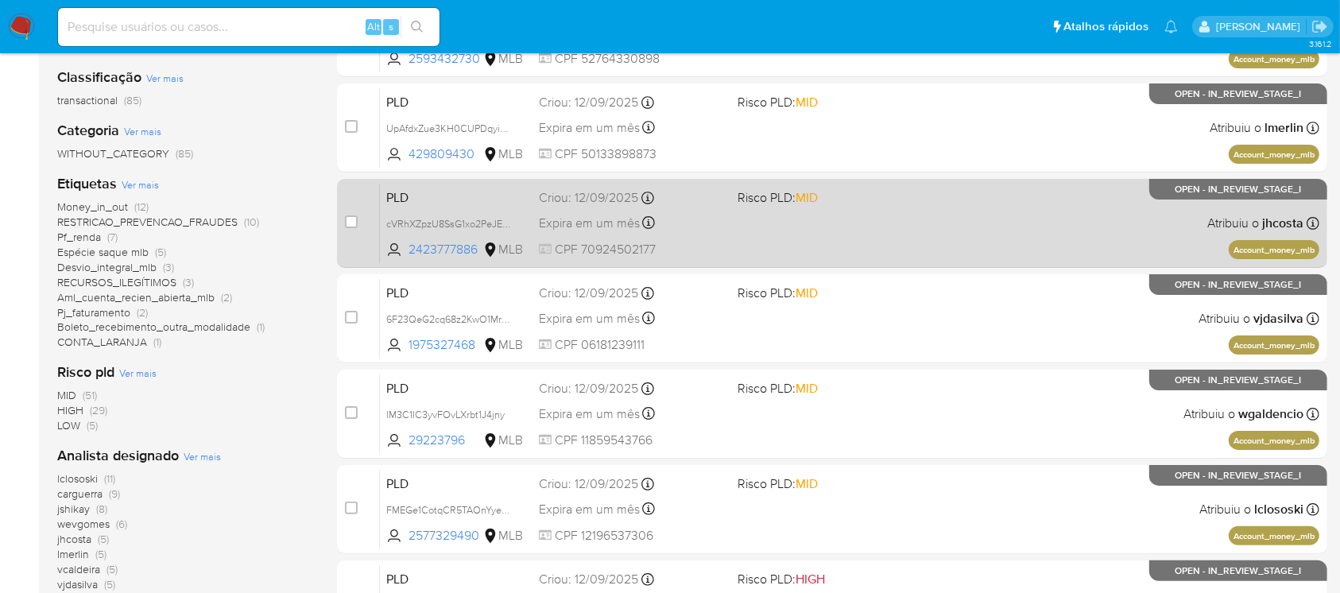
scroll to position [282, 0]
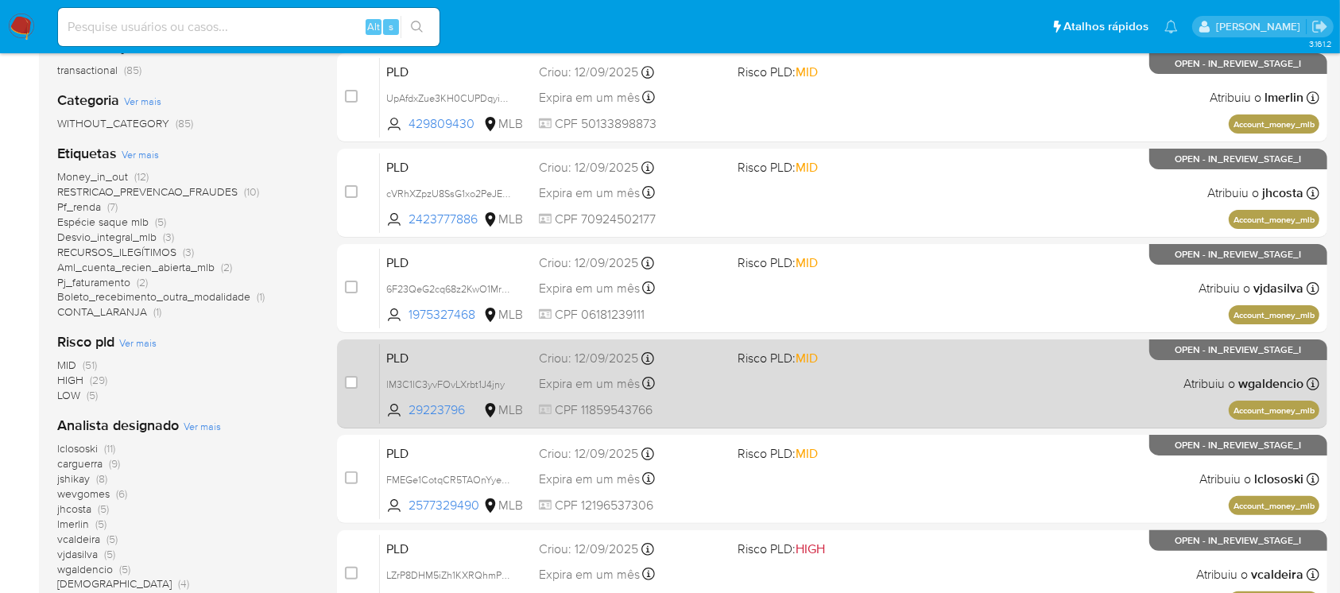
click at [699, 403] on span "CPF 11859543766" at bounding box center [631, 409] width 185 height 17
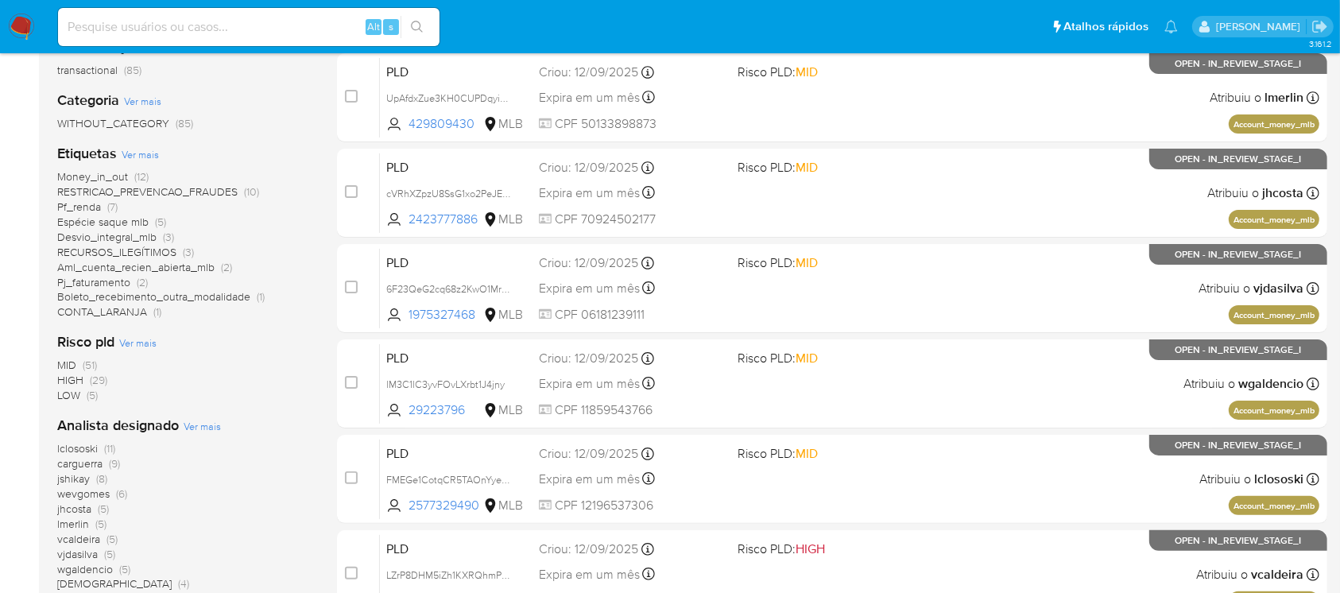
scroll to position [0, 0]
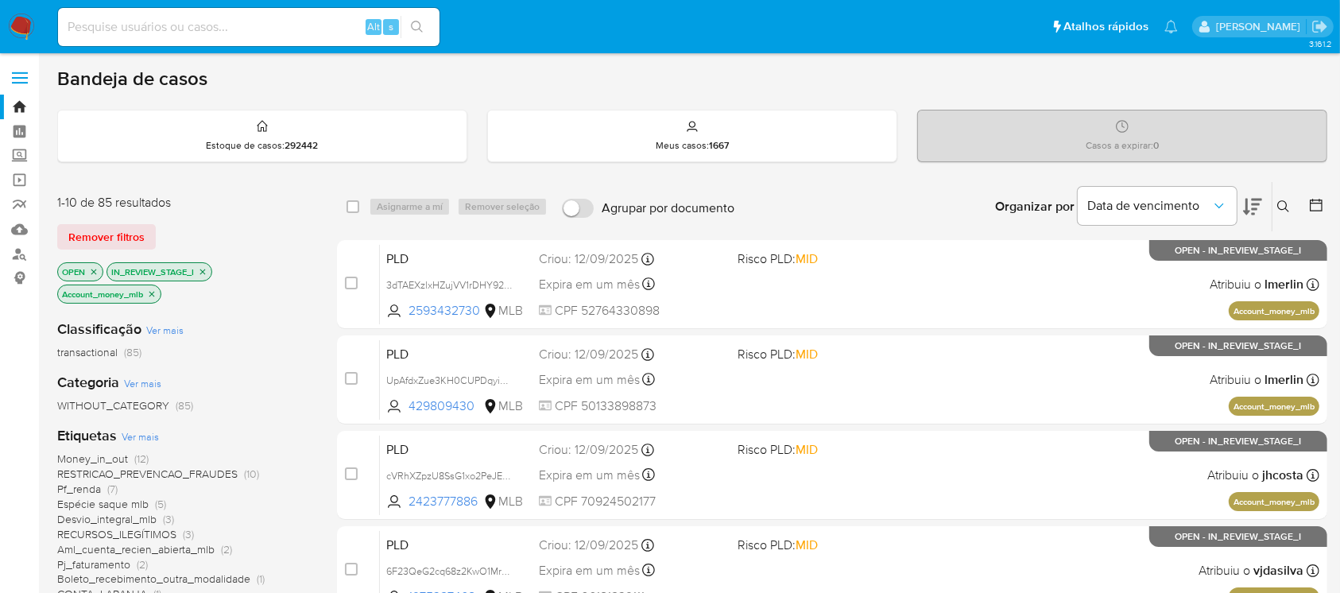
click at [153, 296] on icon "close-filter" at bounding box center [152, 294] width 10 height 10
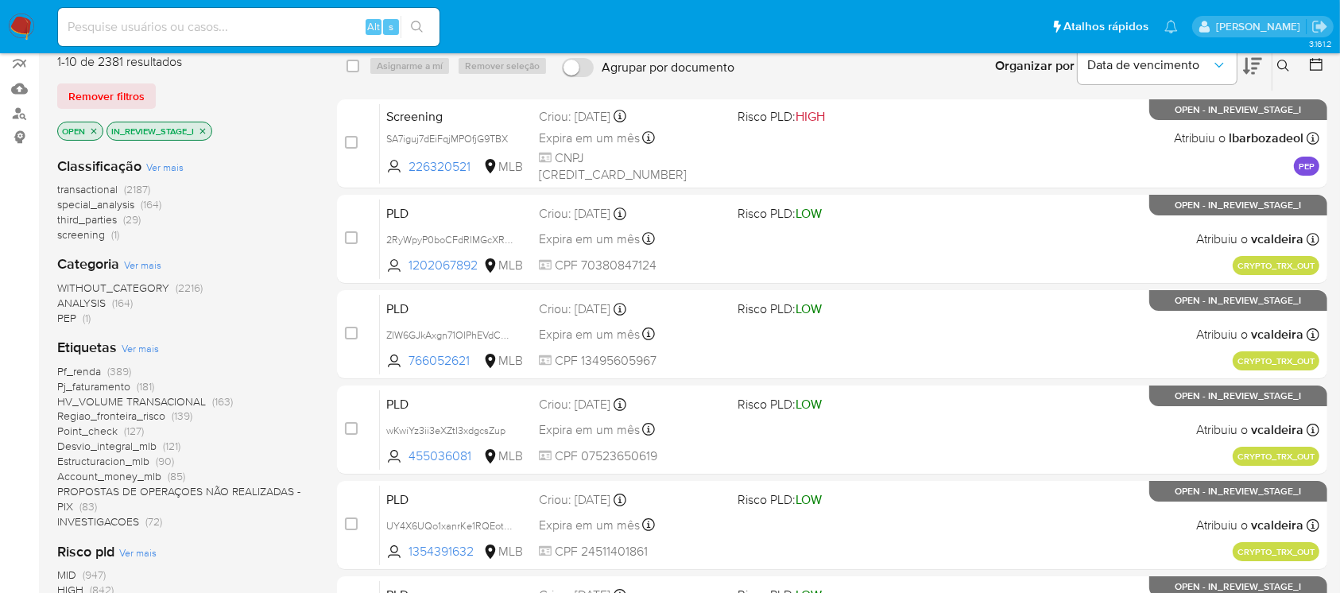
scroll to position [282, 0]
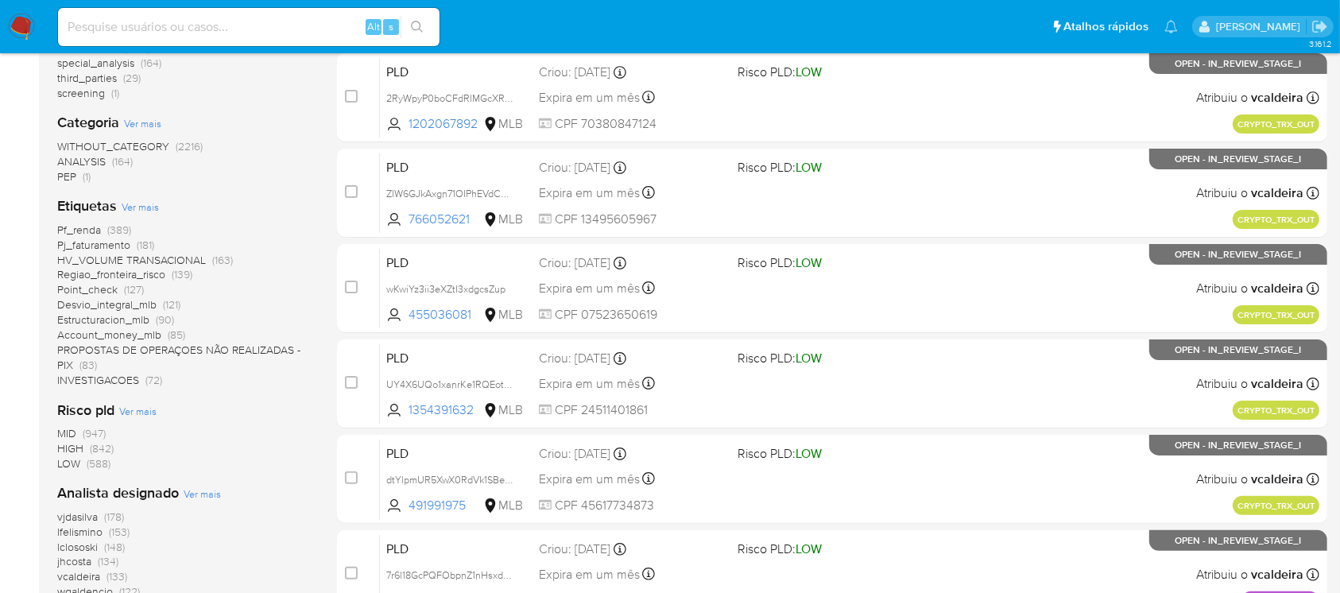
click at [91, 276] on span "Regiao_fronteira_risco" at bounding box center [111, 274] width 108 height 16
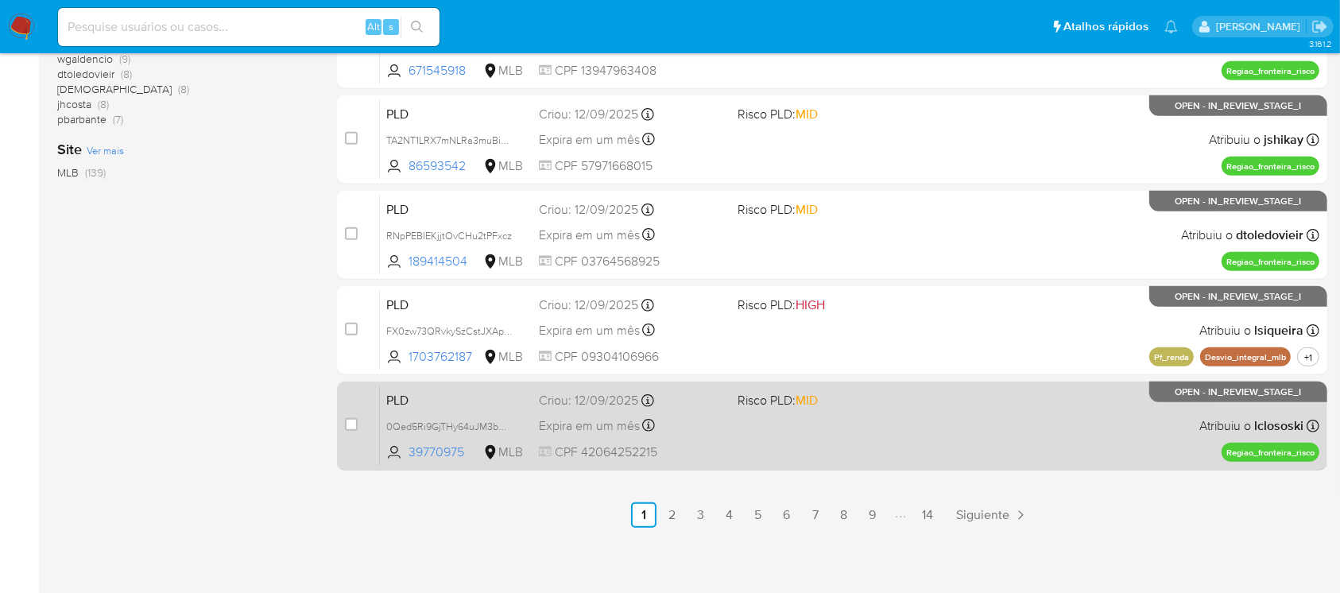
scroll to position [718, 0]
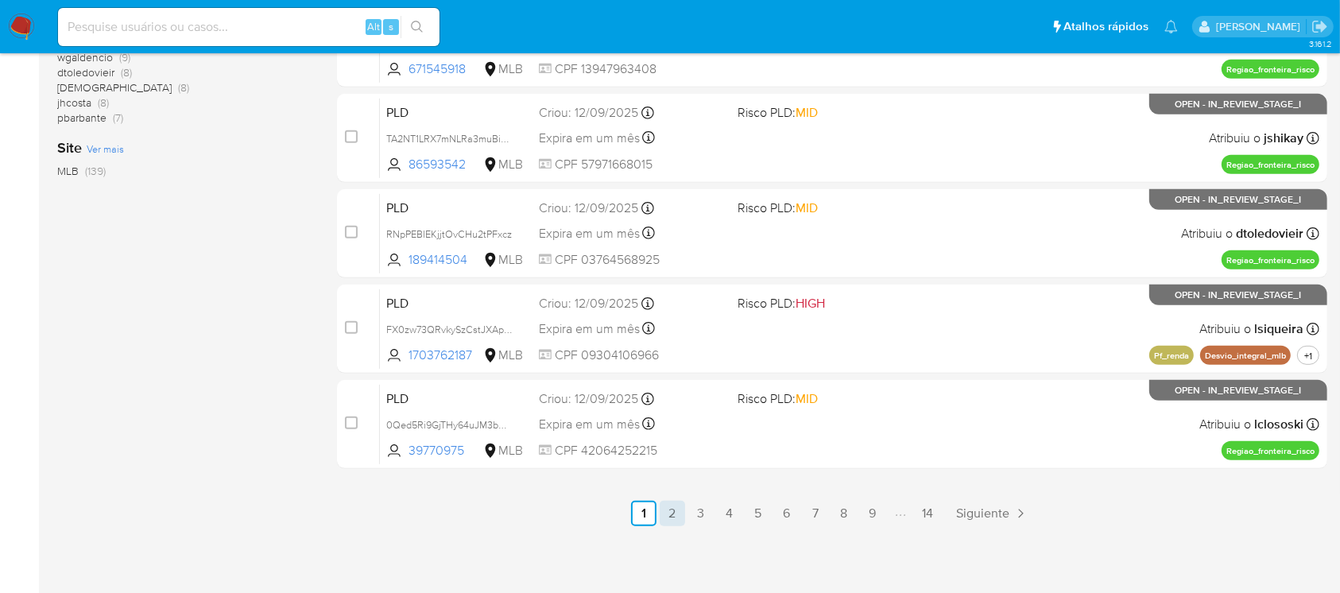
click at [675, 516] on link "2" at bounding box center [671, 513] width 25 height 25
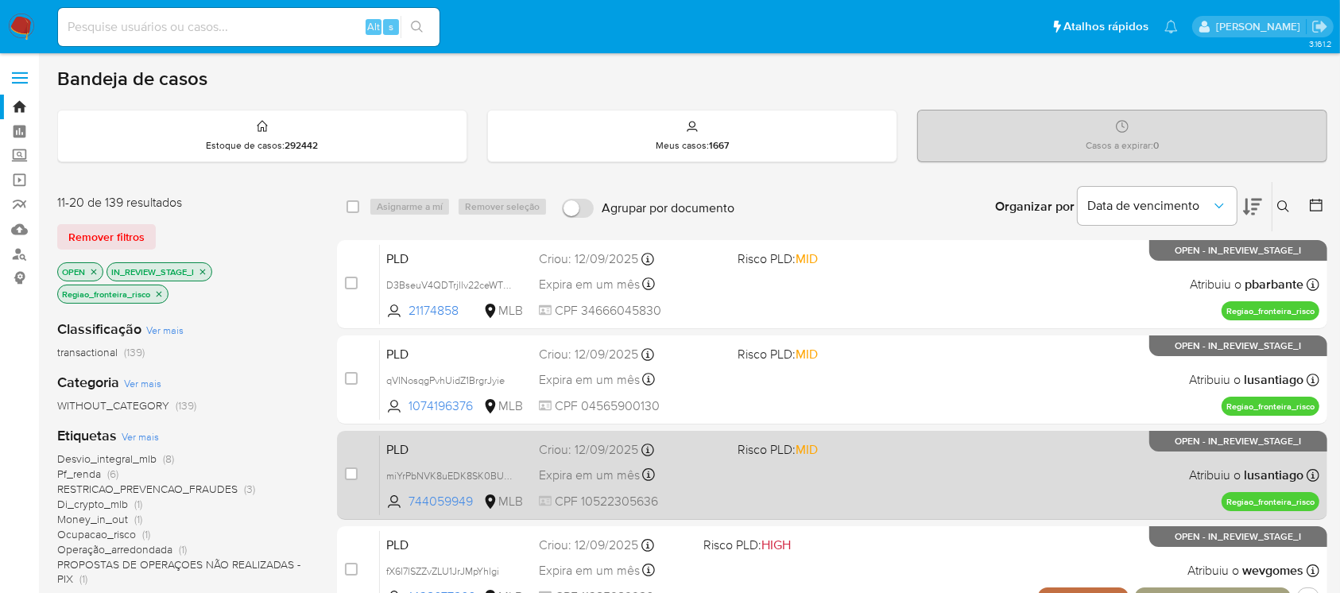
click at [764, 487] on div "PLD miYrPbNVK8uEDK8SK0BULdAy 744059949 MLB Risco PLD: MID Criou: 12/09/2025 Cri…" at bounding box center [849, 475] width 939 height 80
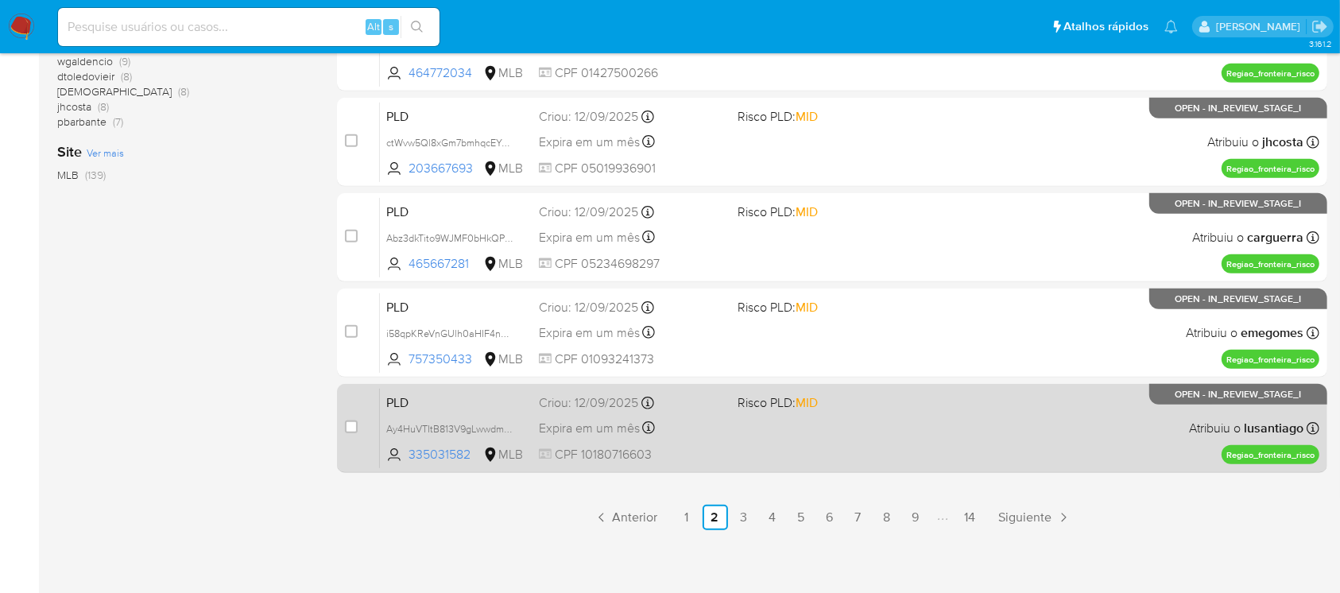
scroll to position [718, 0]
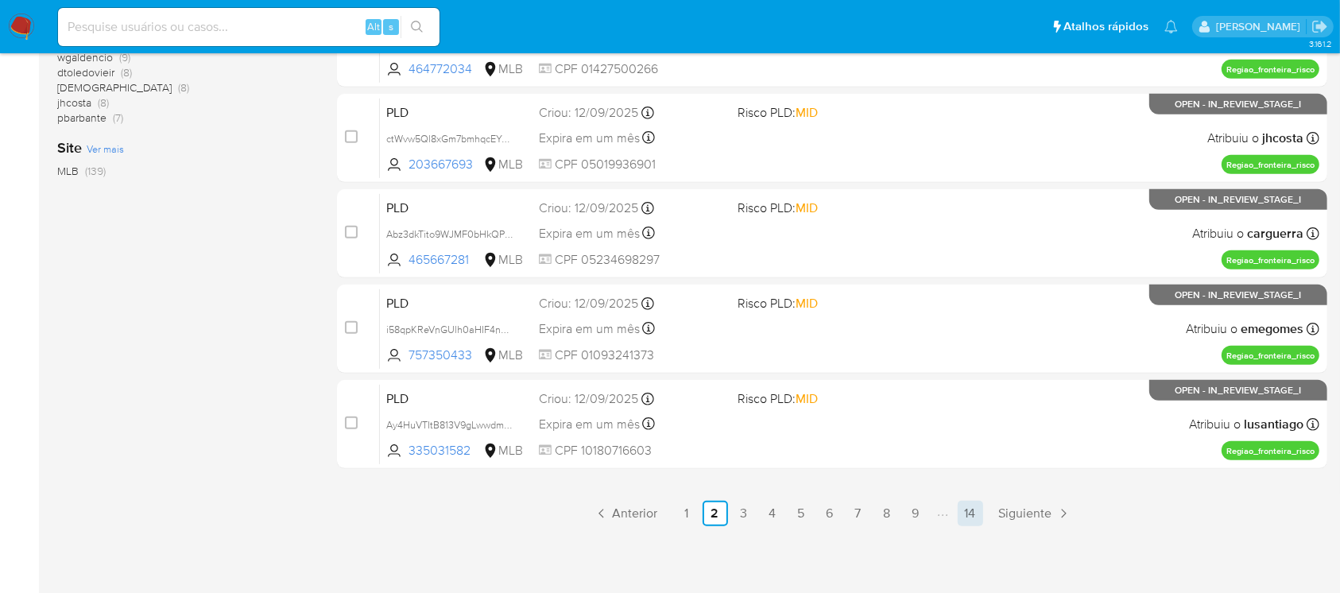
click at [977, 520] on link "14" at bounding box center [969, 513] width 25 height 25
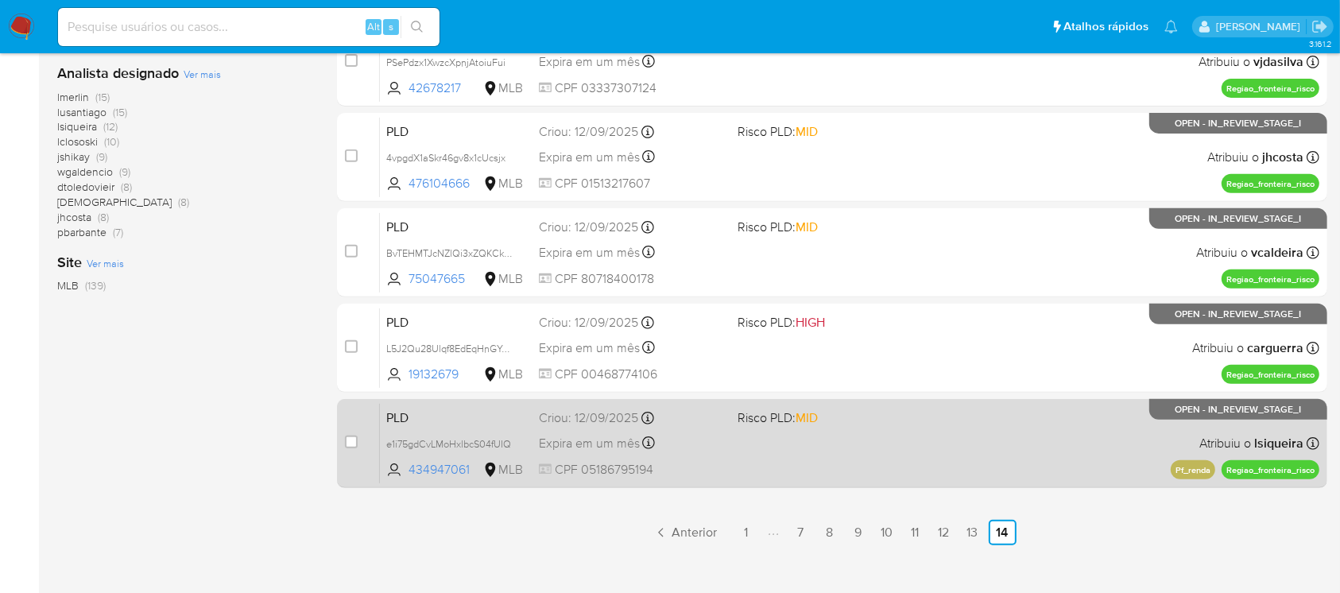
scroll to position [623, 0]
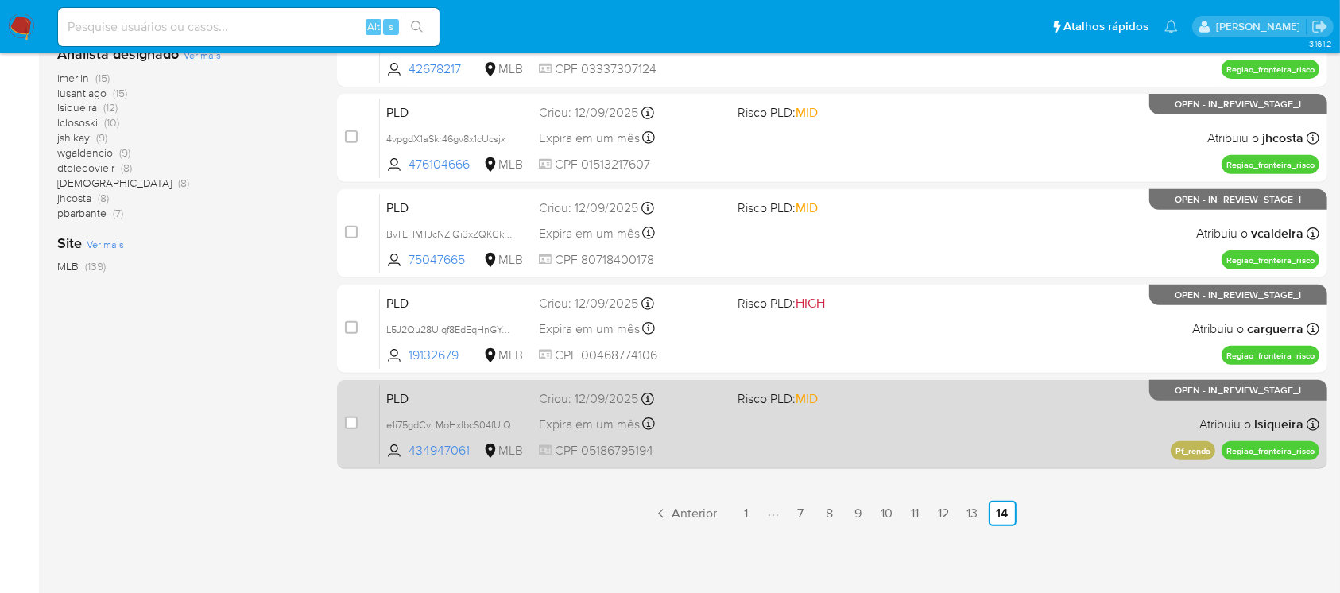
click at [703, 451] on span "CPF 05186795194" at bounding box center [631, 450] width 185 height 17
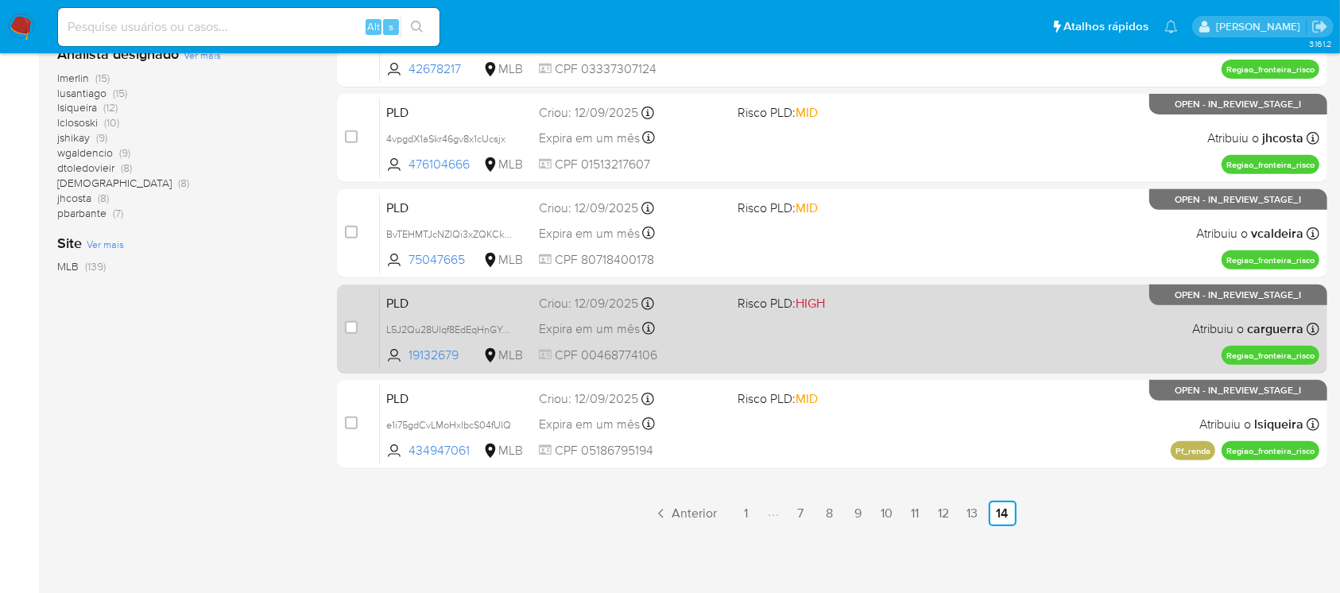
click at [717, 354] on span "CPF 00468774106" at bounding box center [631, 354] width 185 height 17
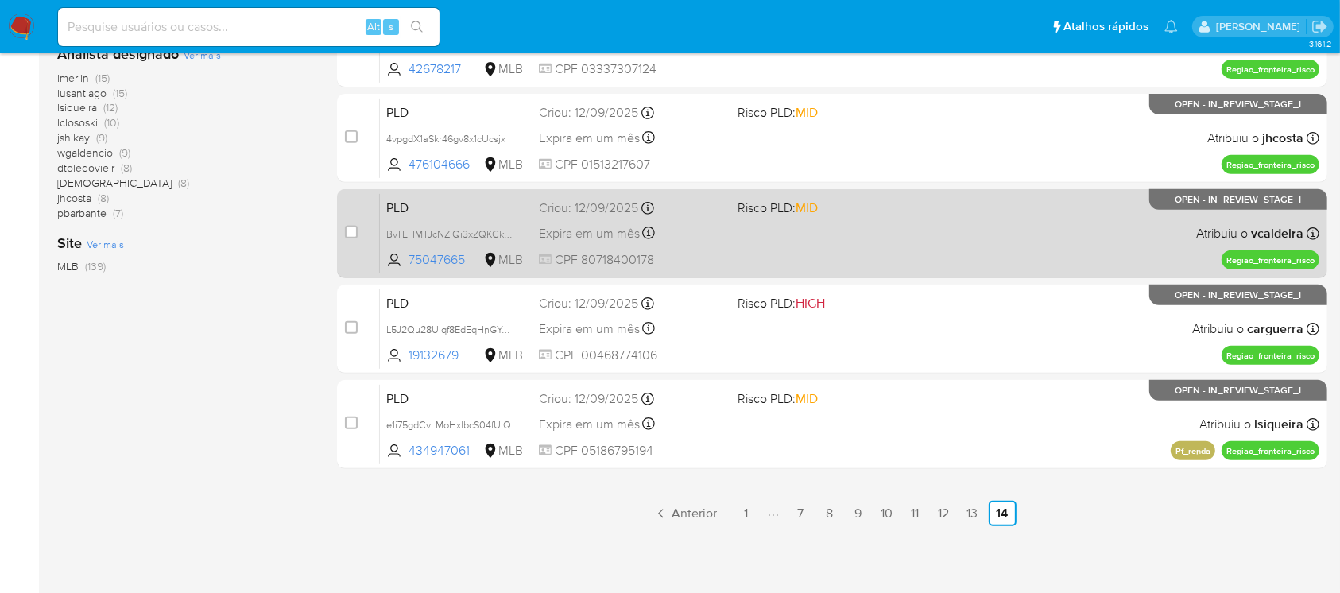
click at [744, 249] on div "PLD BvTEHMTJcNZlQi3xZQKCkmmk 75047665 MLB Risco PLD: MID Criou: 12/09/2025 Crio…" at bounding box center [849, 233] width 939 height 80
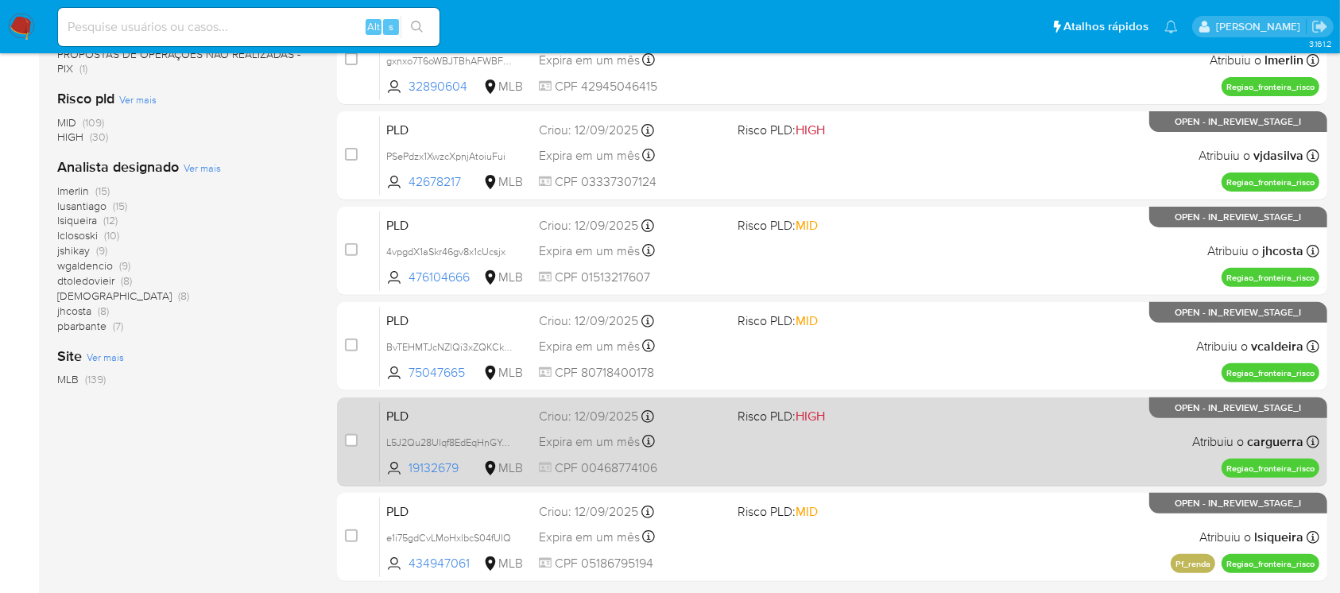
scroll to position [481, 0]
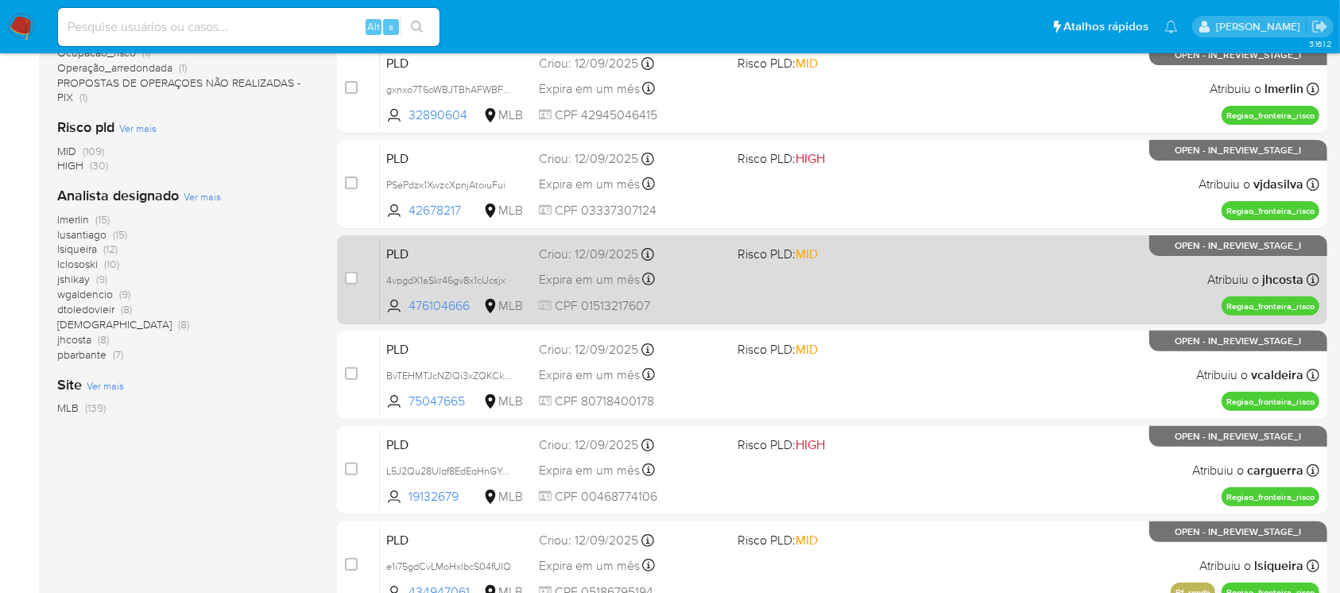
click at [830, 300] on div "PLD 4vpgdX1aSkr46gv8x1cUcsjx 476104666 MLB Risco PLD: MID Criou: 12/09/2025 Cri…" at bounding box center [849, 279] width 939 height 80
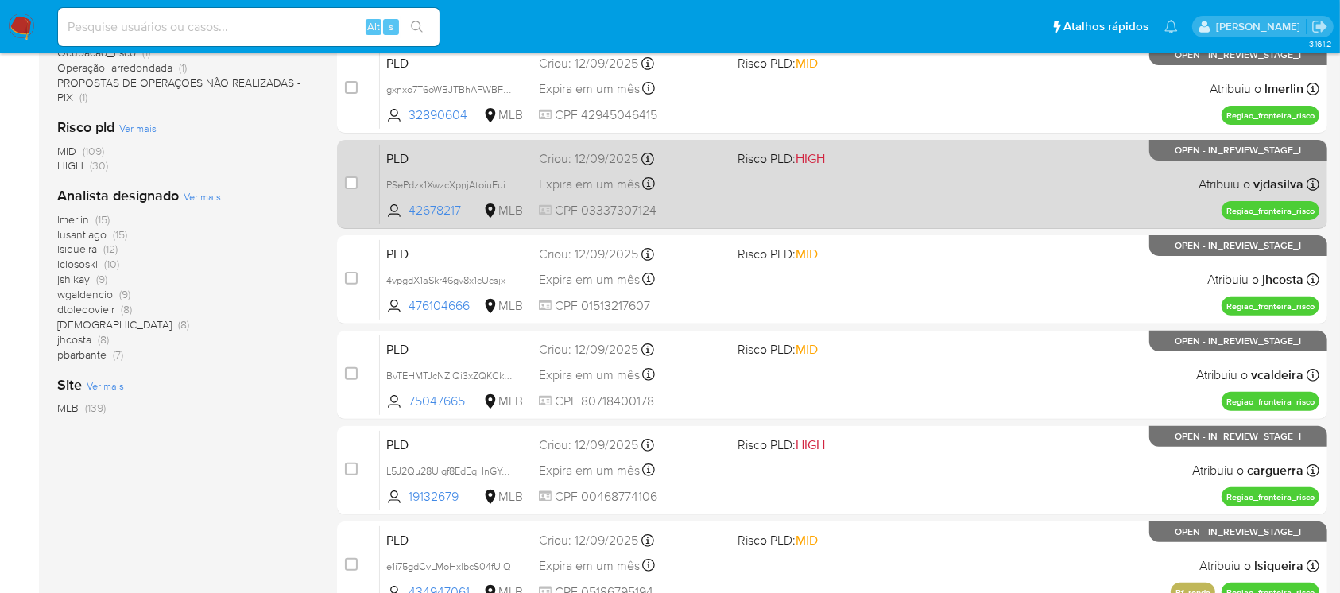
click at [780, 204] on div "PLD PSePdzx1XwzcXpnjAtoiuFui 42678217 MLB Risco PLD: HIGH Criou: 12/09/2025 Cri…" at bounding box center [849, 184] width 939 height 80
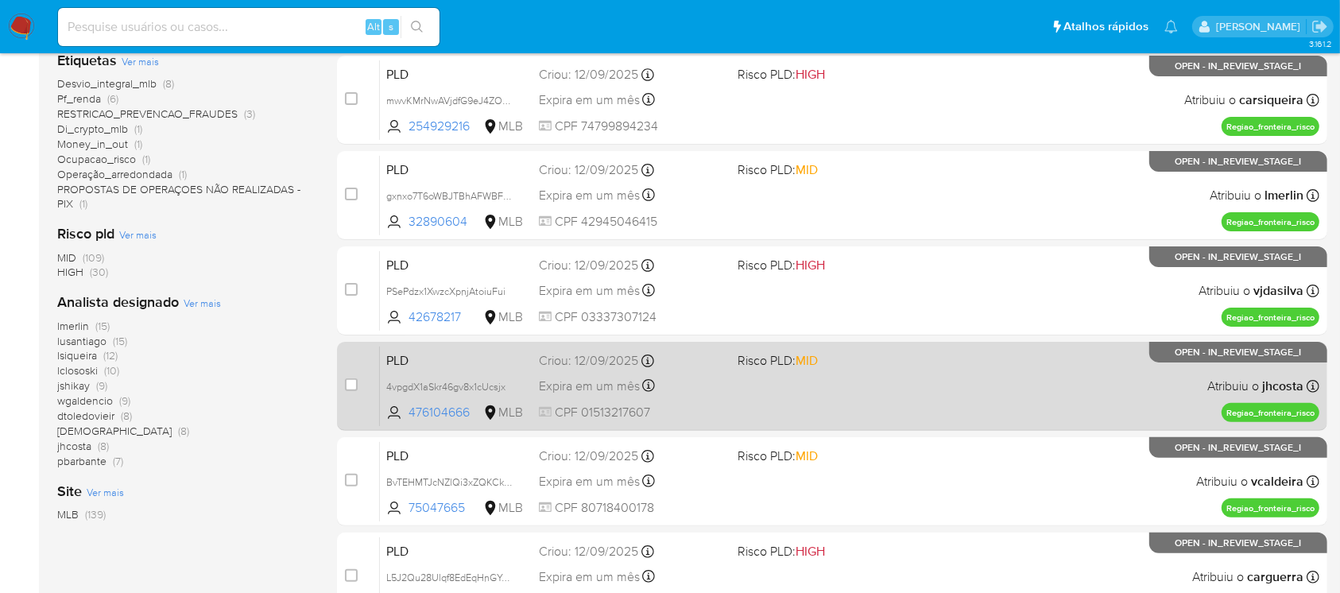
scroll to position [340, 0]
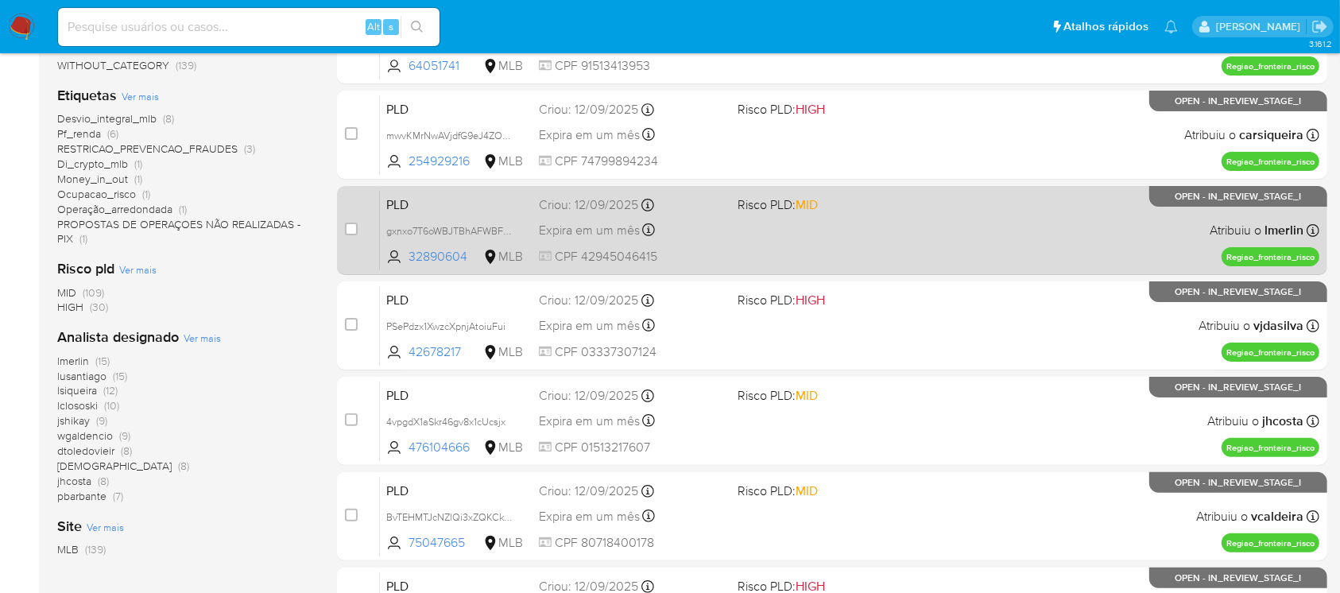
click at [789, 257] on div "PLD gxnxo7T6oWBJTBhAFWBF97so 32890604 MLB Risco PLD: MID Criou: 12/09/2025 Crio…" at bounding box center [849, 230] width 939 height 80
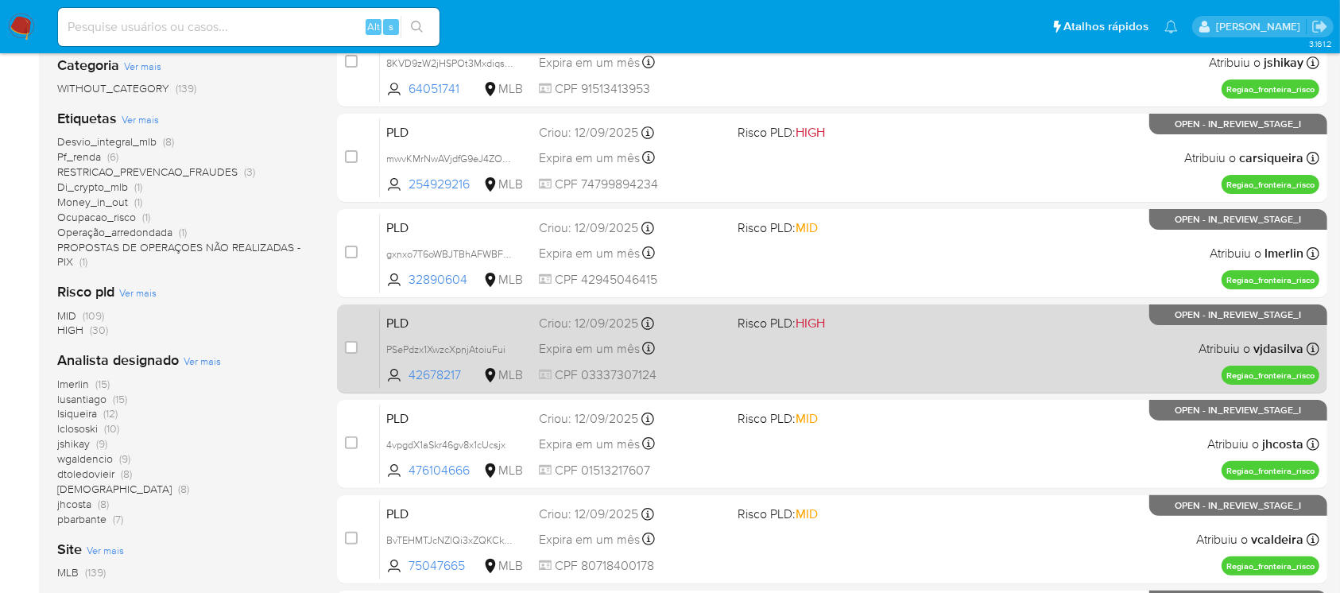
scroll to position [199, 0]
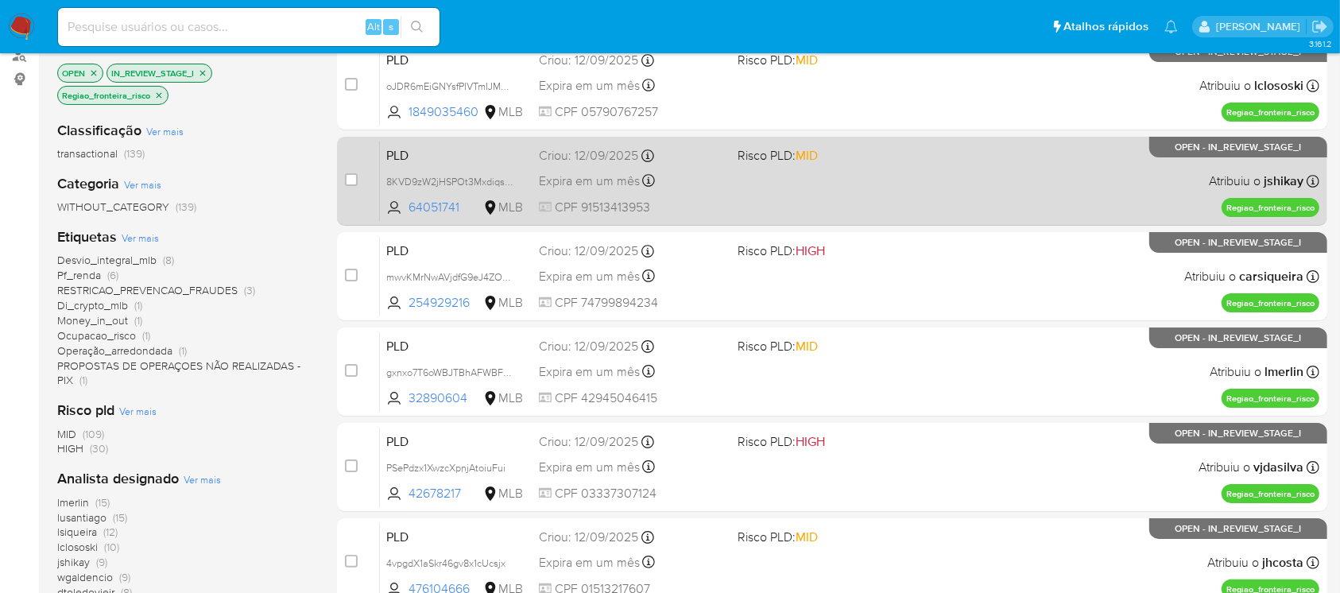
click at [720, 210] on span "CPF 91513413953" at bounding box center [631, 207] width 185 height 17
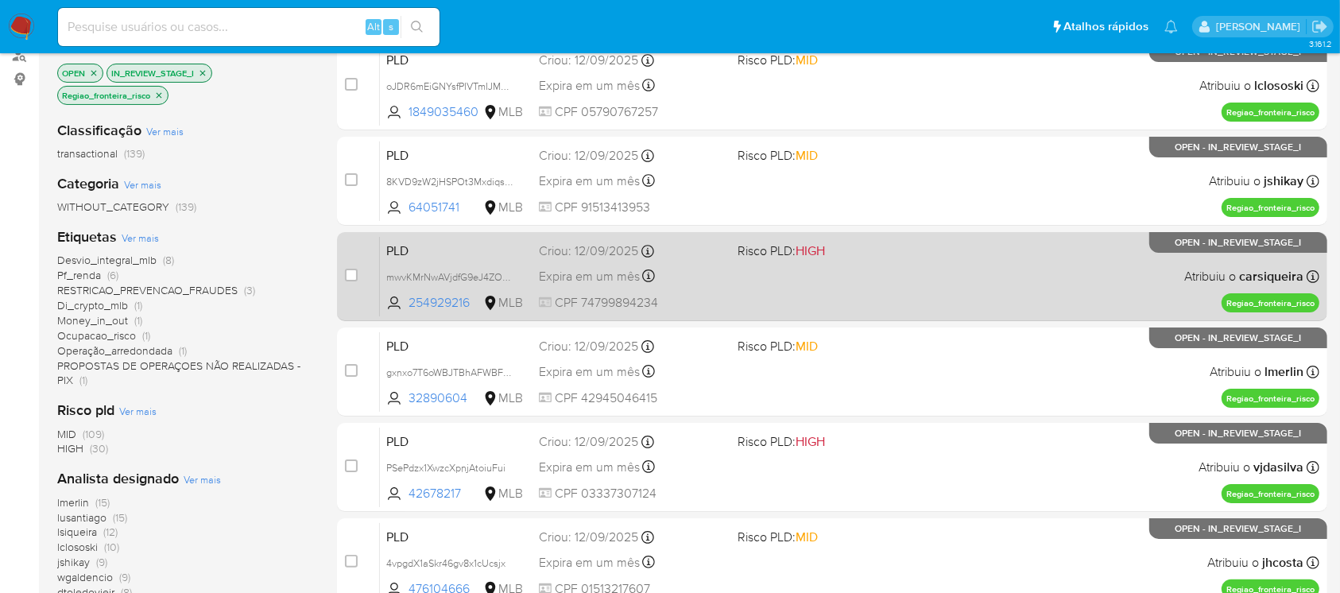
scroll to position [57, 0]
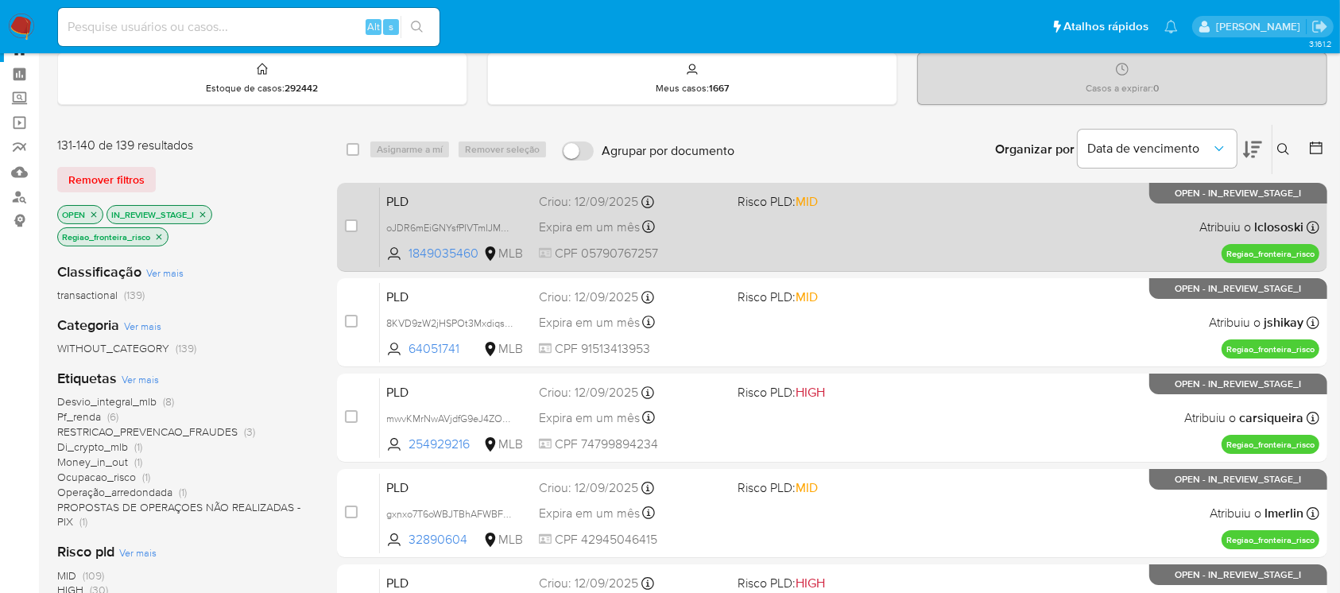
click at [736, 253] on div "PLD oJDR6mEiGNYsfPIVTmIJMaHZ 1849035460 MLB Risco PLD: MID Criou: 12/09/2025 Cr…" at bounding box center [849, 227] width 939 height 80
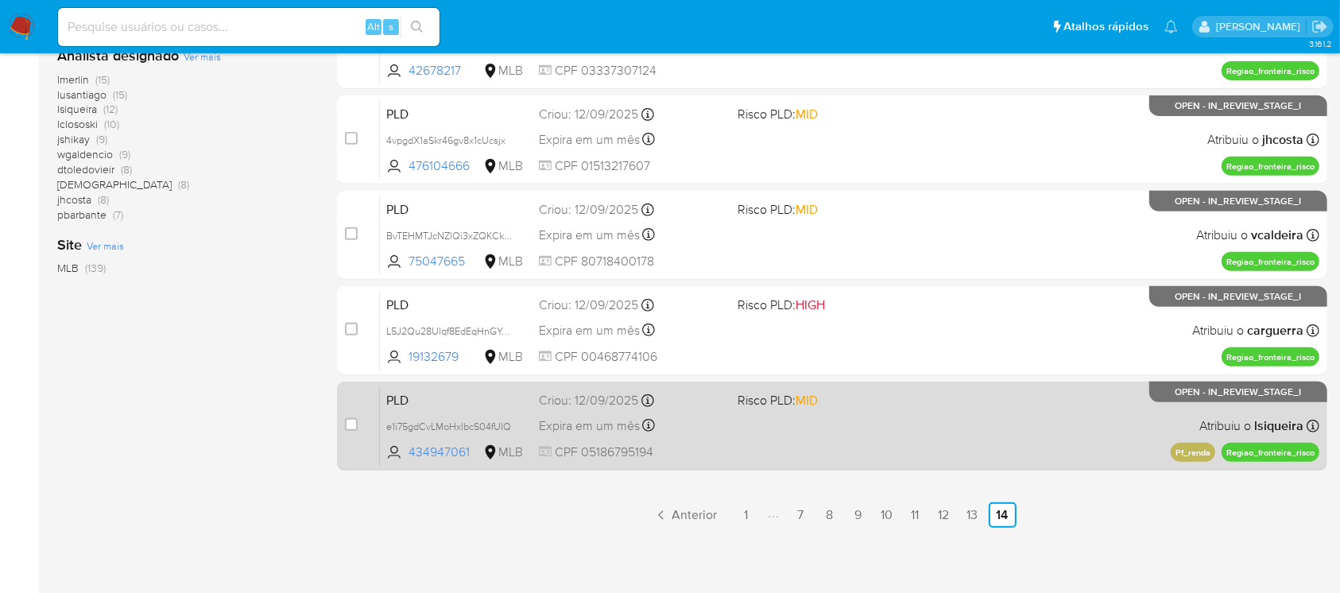
scroll to position [623, 0]
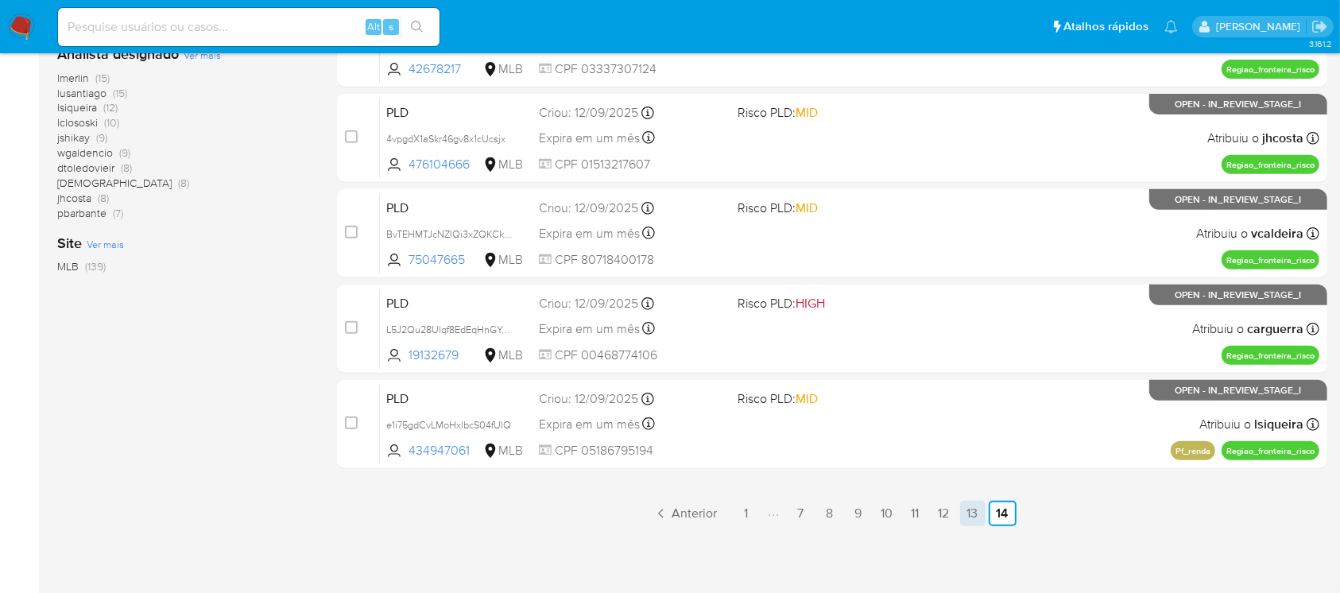
click at [979, 510] on link "13" at bounding box center [972, 513] width 25 height 25
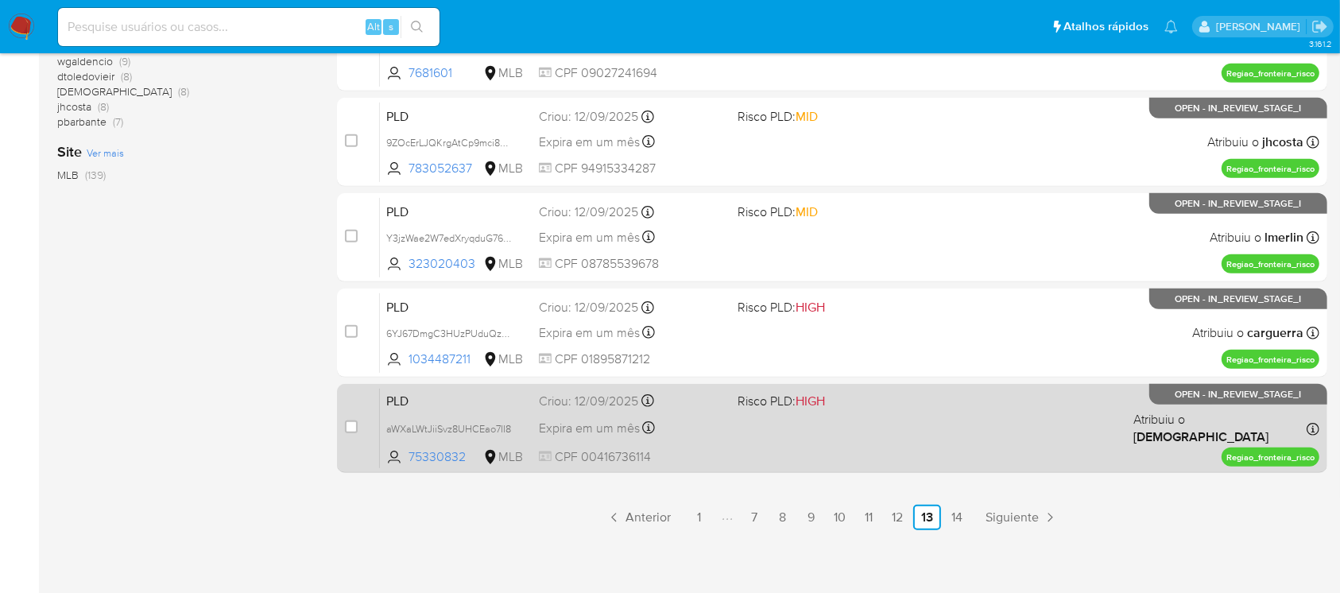
scroll to position [718, 0]
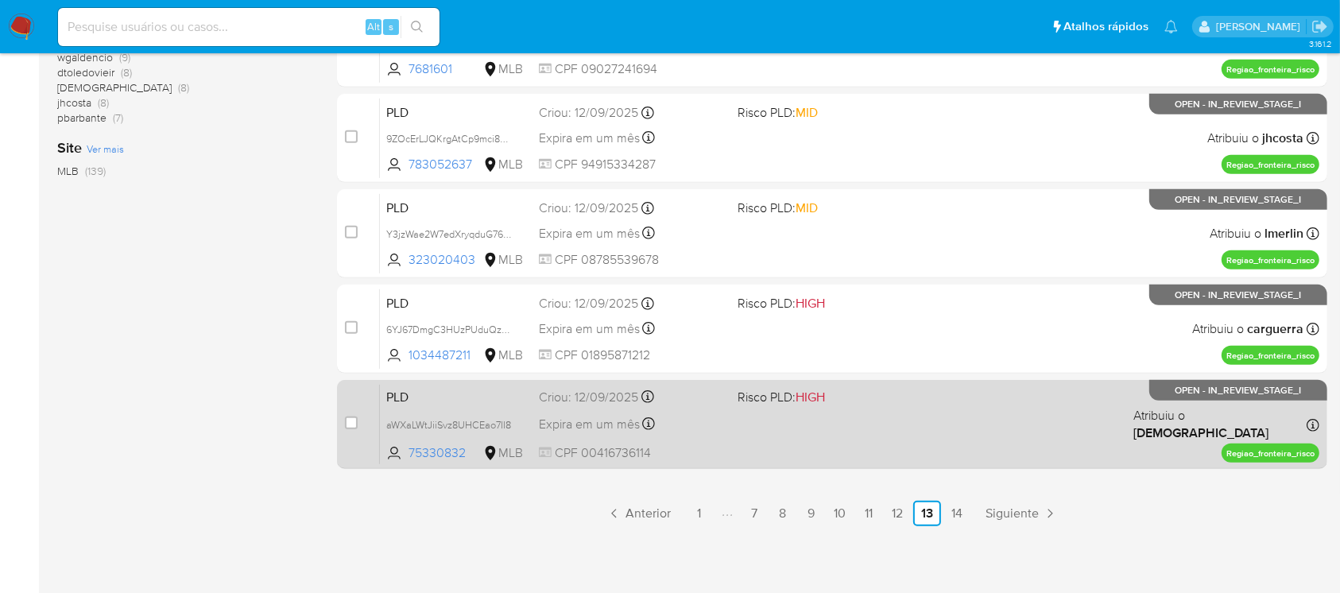
click at [680, 448] on span "CPF 00416736114" at bounding box center [631, 452] width 185 height 17
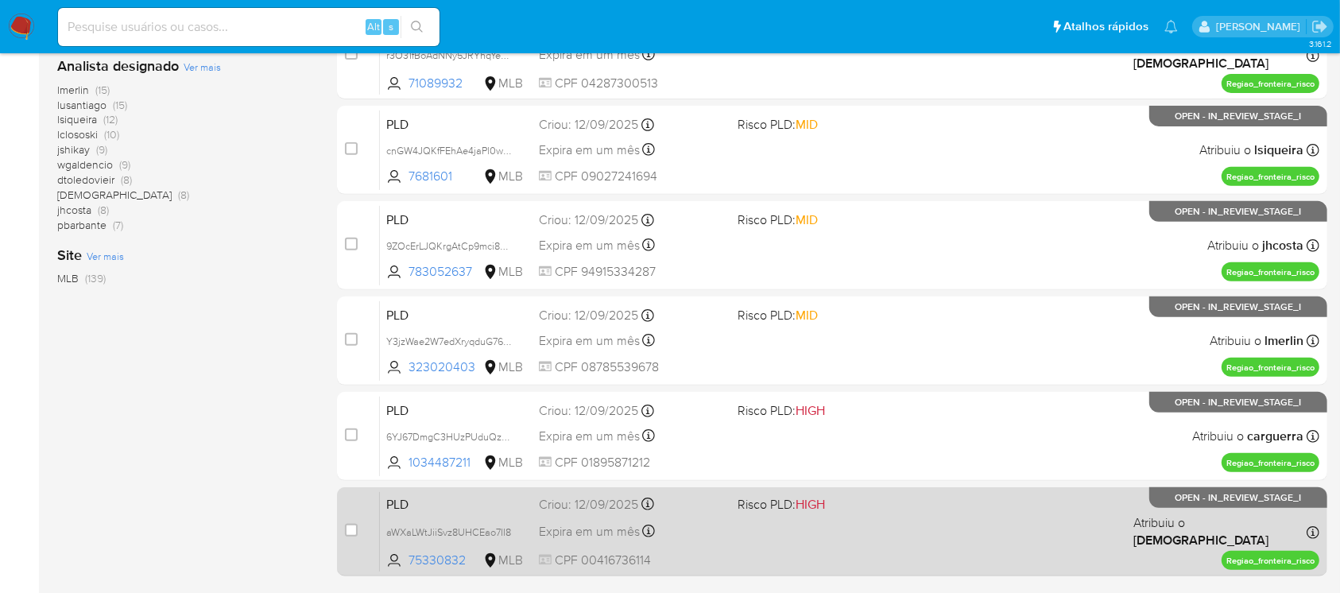
scroll to position [577, 0]
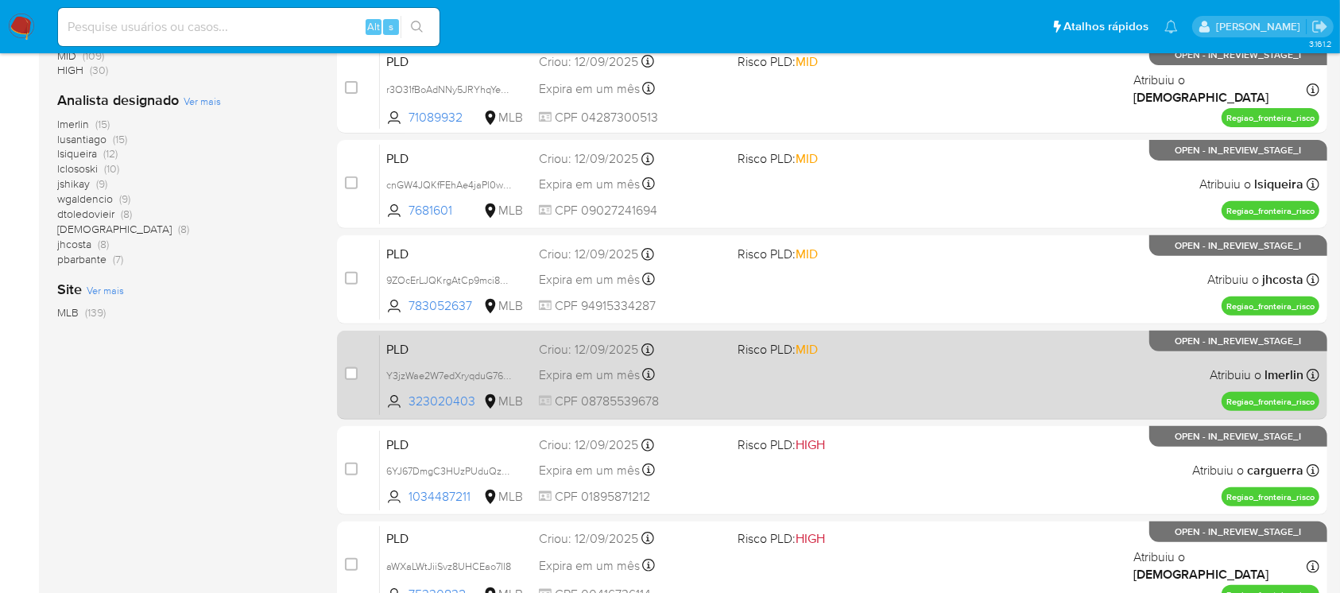
click at [788, 391] on div "PLD Y3jzWae2W7edXryqduG76CN3 323020403 MLB Risco PLD: MID Criou: 12/09/2025 Cri…" at bounding box center [849, 374] width 939 height 80
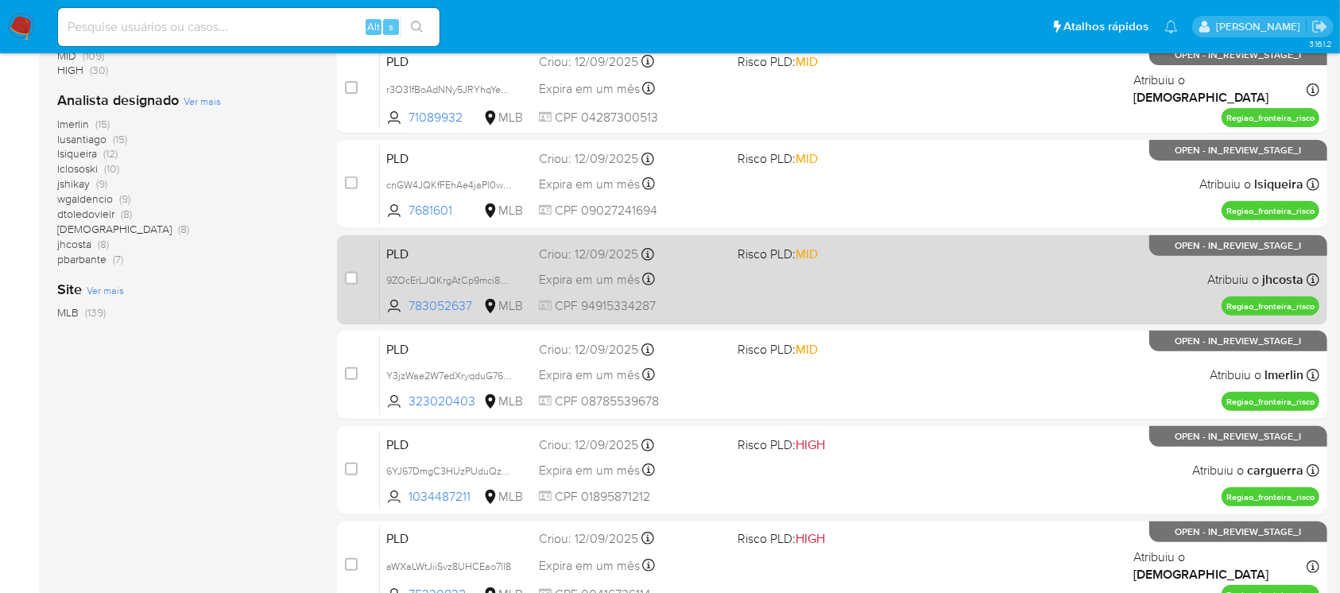
click at [691, 303] on span "CPF 94915334287" at bounding box center [631, 305] width 185 height 17
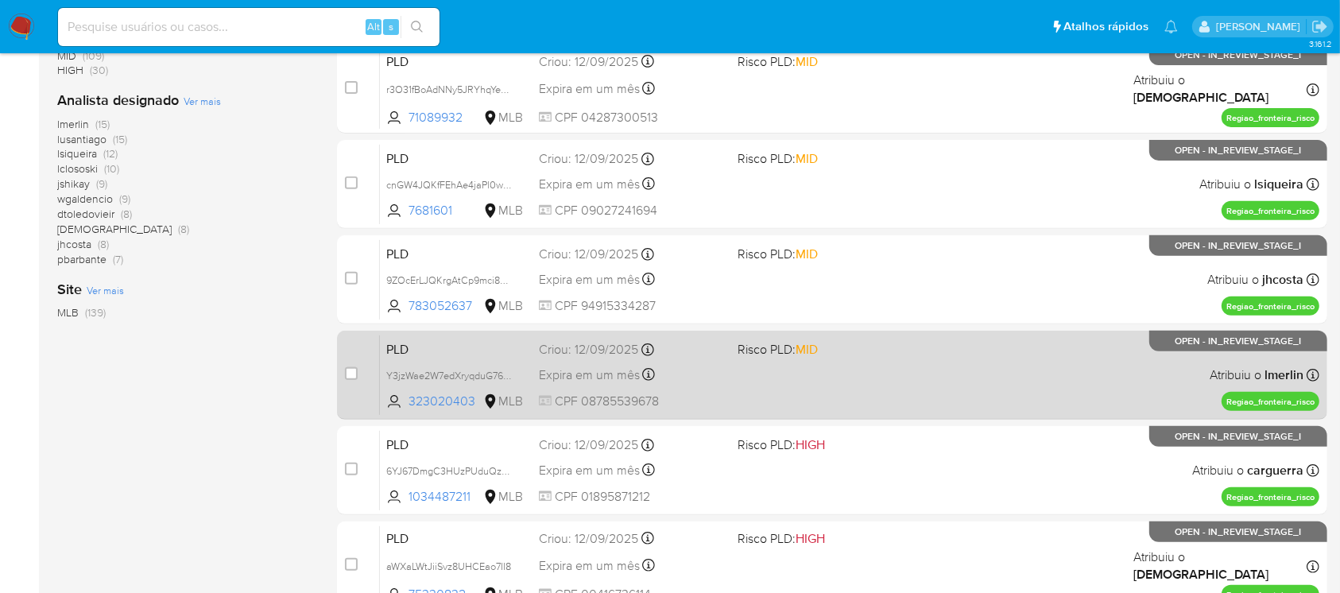
click at [814, 370] on div "PLD Y3jzWae2W7edXryqduG76CN3 323020403 MLB Risco PLD: MID Criou: 12/09/2025 Cri…" at bounding box center [849, 374] width 939 height 80
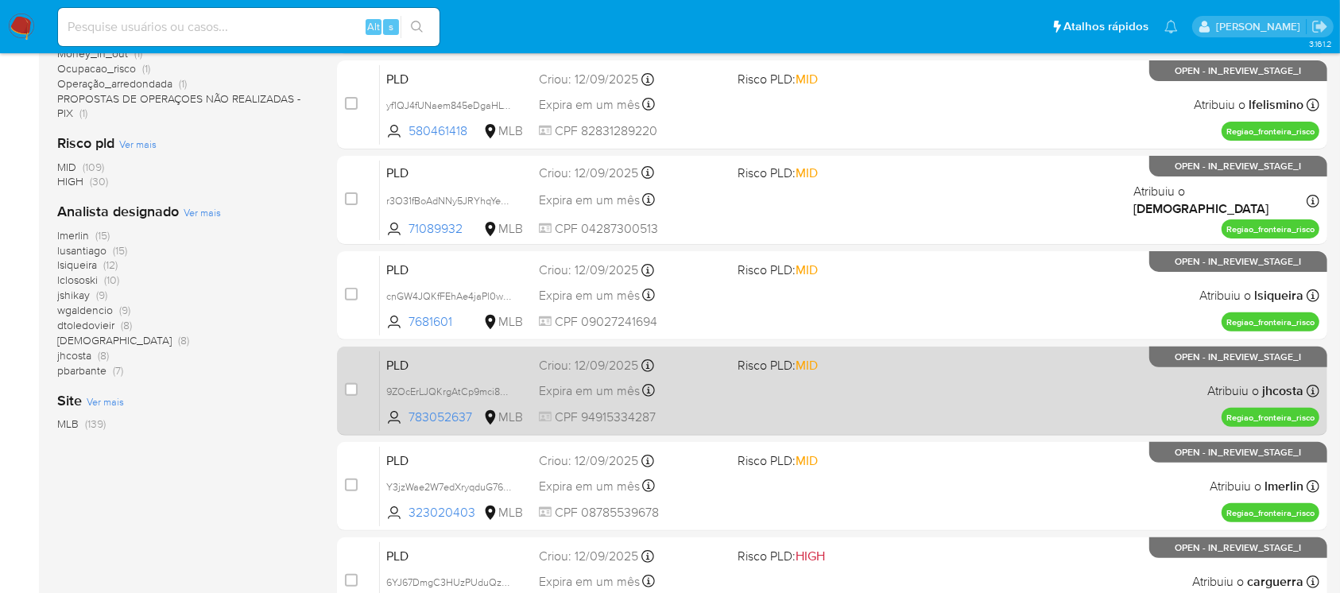
scroll to position [435, 0]
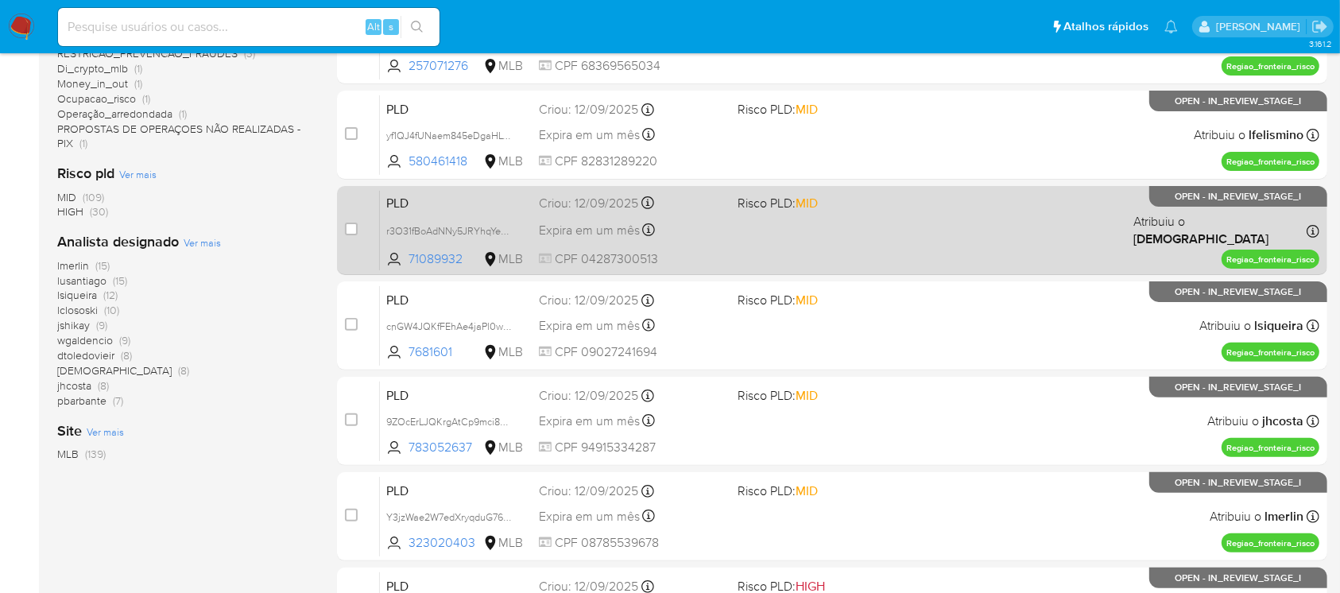
click at [769, 245] on div "PLD r3O31fBoAdNNy5JRYhqYeJxT 71089932 MLB Risco PLD: MID Criou: 12/09/2025 Crio…" at bounding box center [849, 230] width 939 height 80
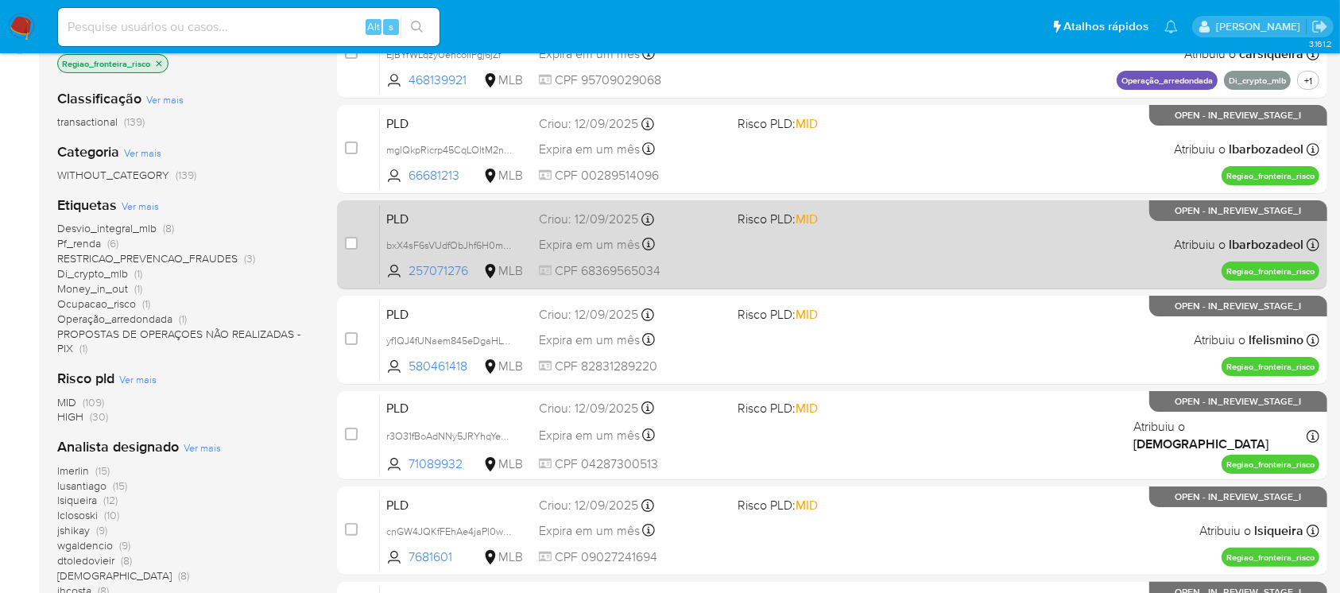
scroll to position [153, 0]
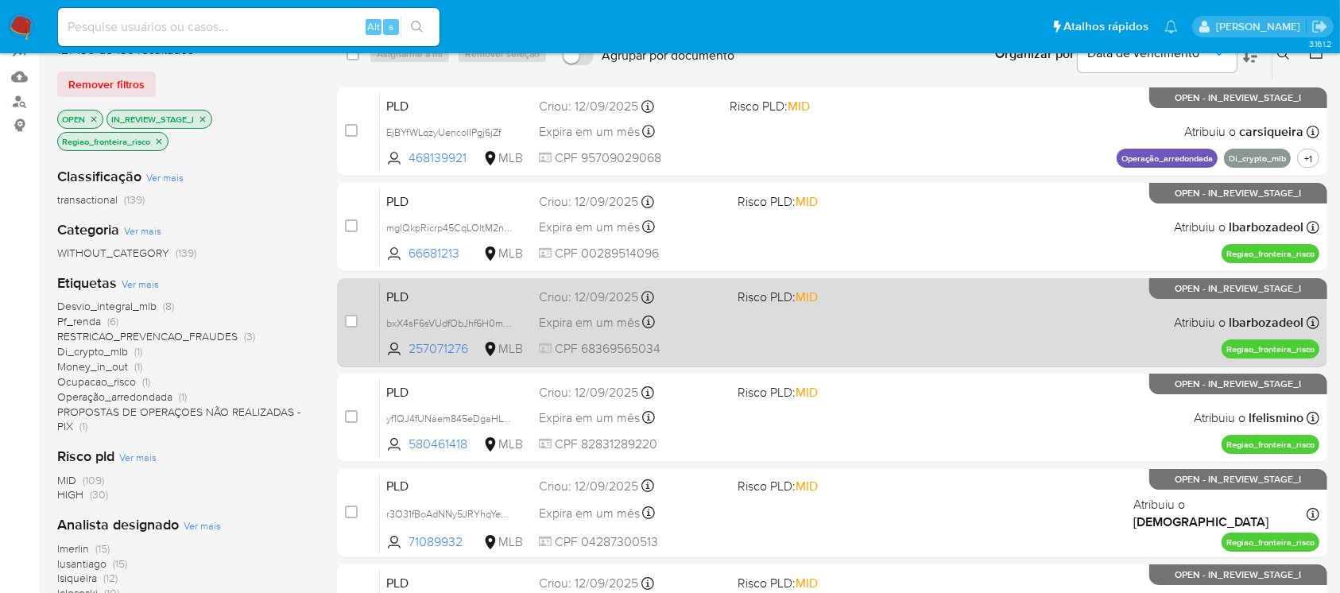
click at [826, 304] on div "PLD bxX4sF6sVUdfObJhf6H0meIs 257071276 MLB Risco PLD: MID Criou: 12/09/2025 Cri…" at bounding box center [849, 322] width 939 height 80
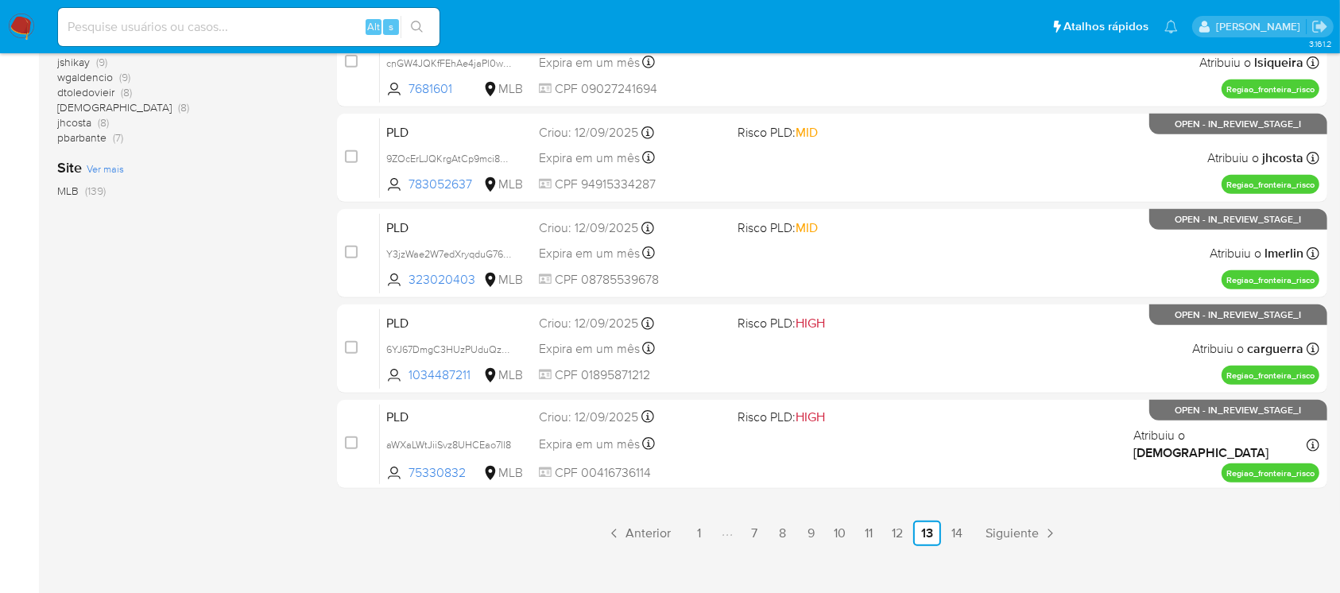
scroll to position [718, 0]
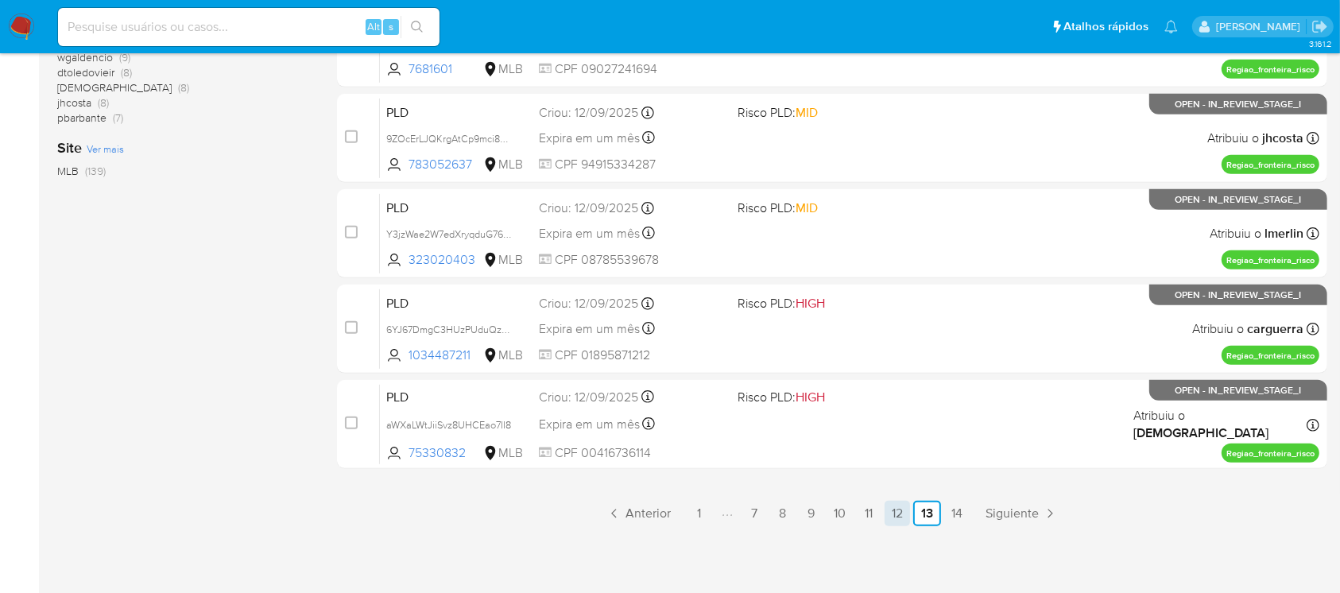
click at [892, 516] on link "12" at bounding box center [896, 513] width 25 height 25
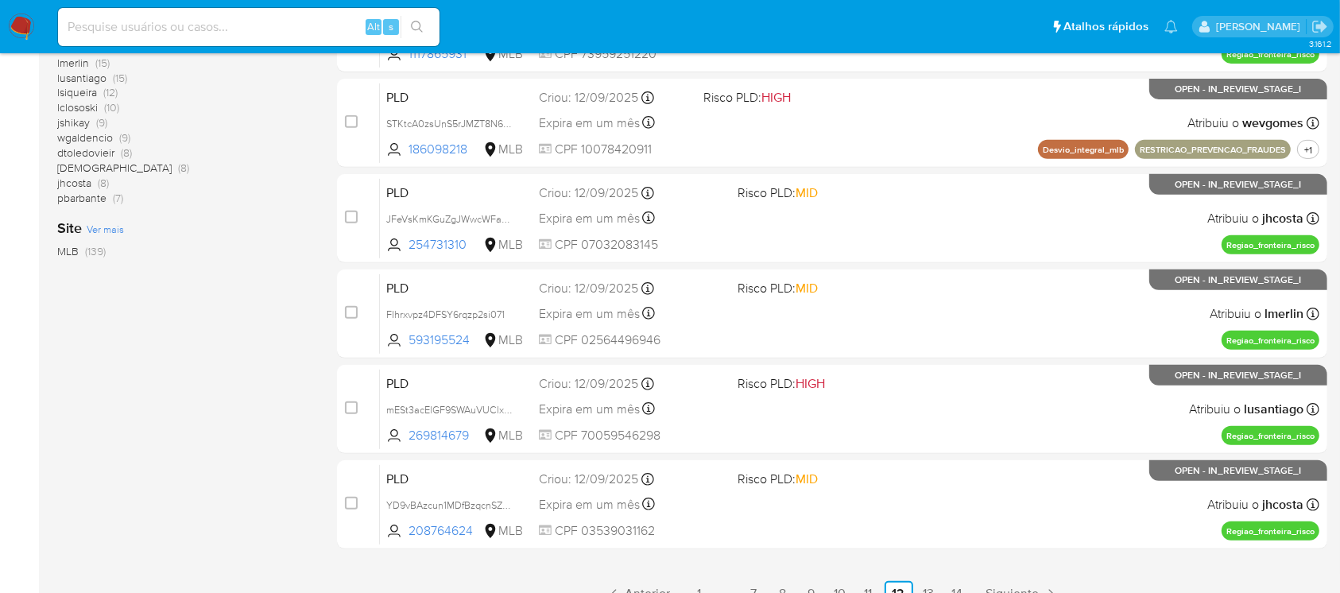
scroll to position [706, 0]
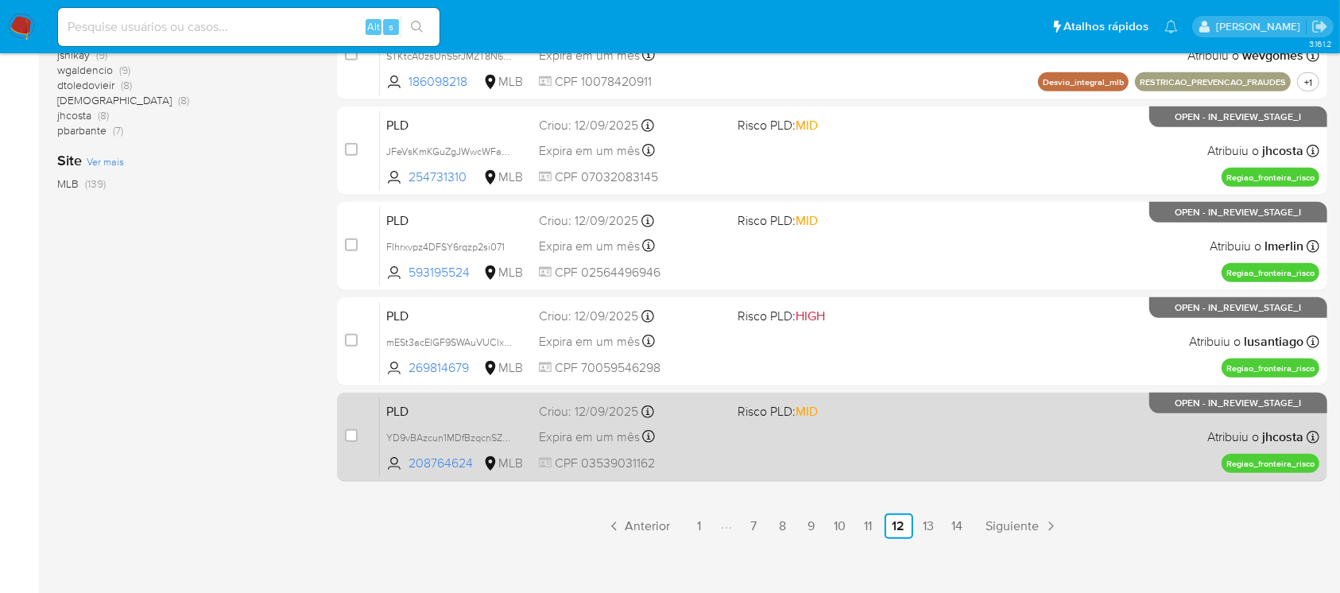
click at [795, 440] on div "PLD YD9vBAzcun1MDfBzqcnSZN9j 208764624 MLB Risco PLD: MID Criou: 12/09/2025 Cri…" at bounding box center [849, 436] width 939 height 80
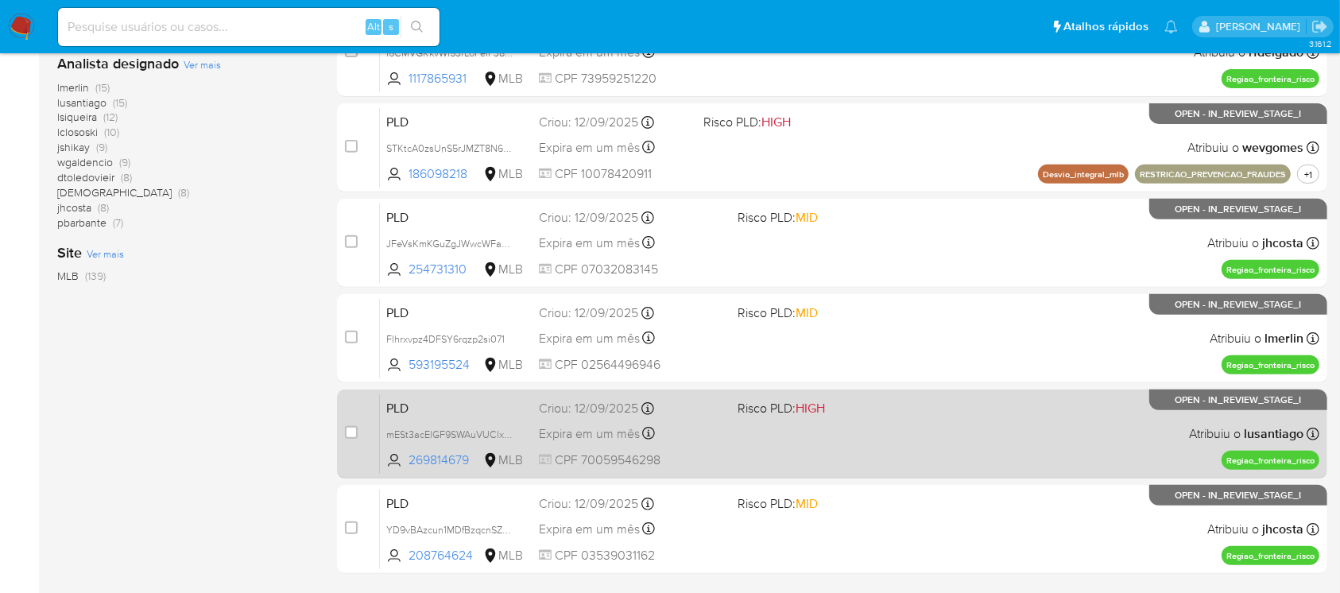
scroll to position [565, 0]
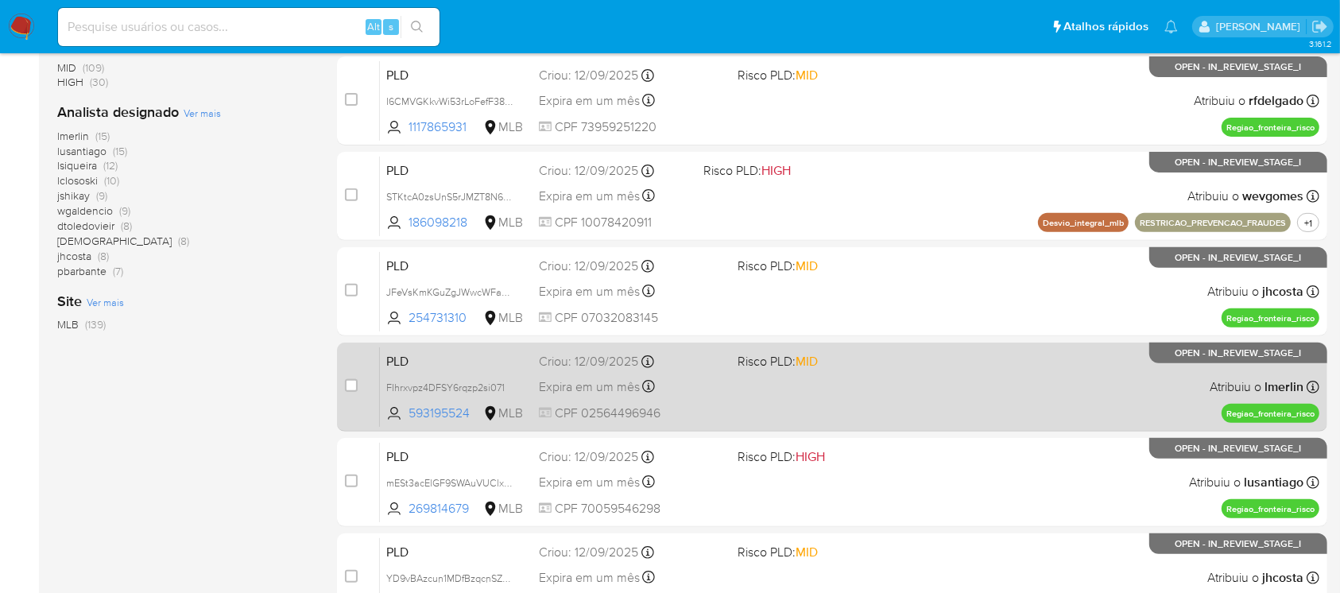
click at [744, 397] on div "PLD FIhrxvpz4DFSY6rqzp2si071 593195524 MLB Risco PLD: MID Criou: 12/09/2025 Cri…" at bounding box center [849, 386] width 939 height 80
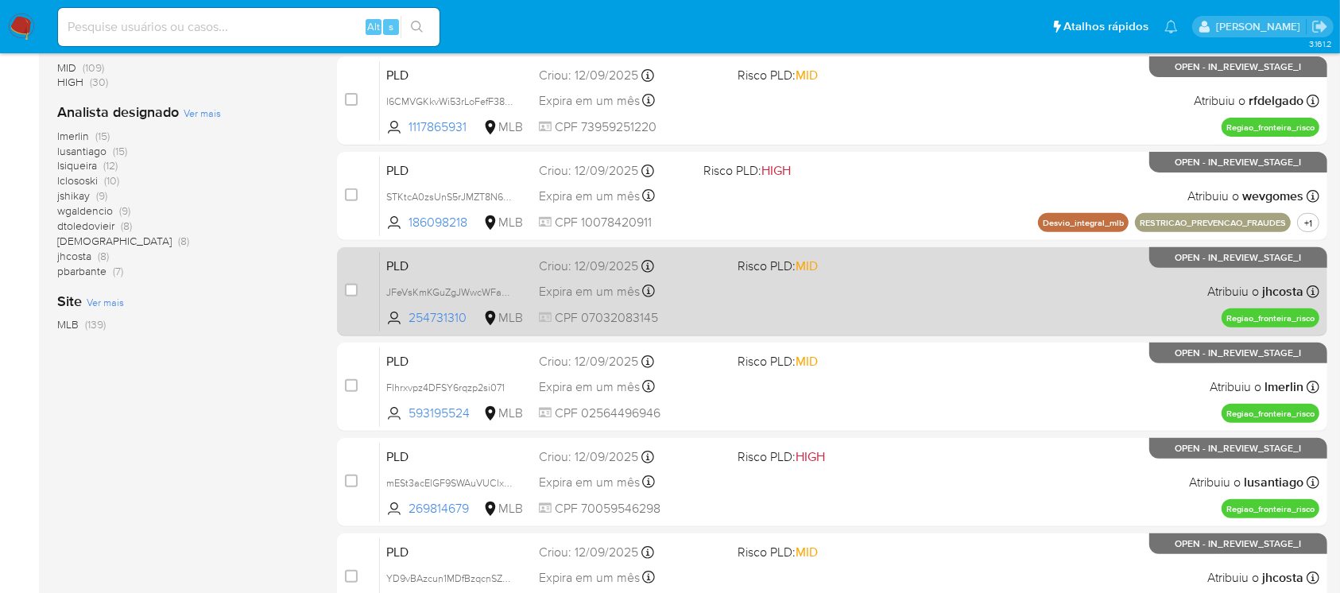
click at [699, 299] on div "Expira em um mês Expira em 27/10/2025 00:10:33" at bounding box center [631, 290] width 185 height 21
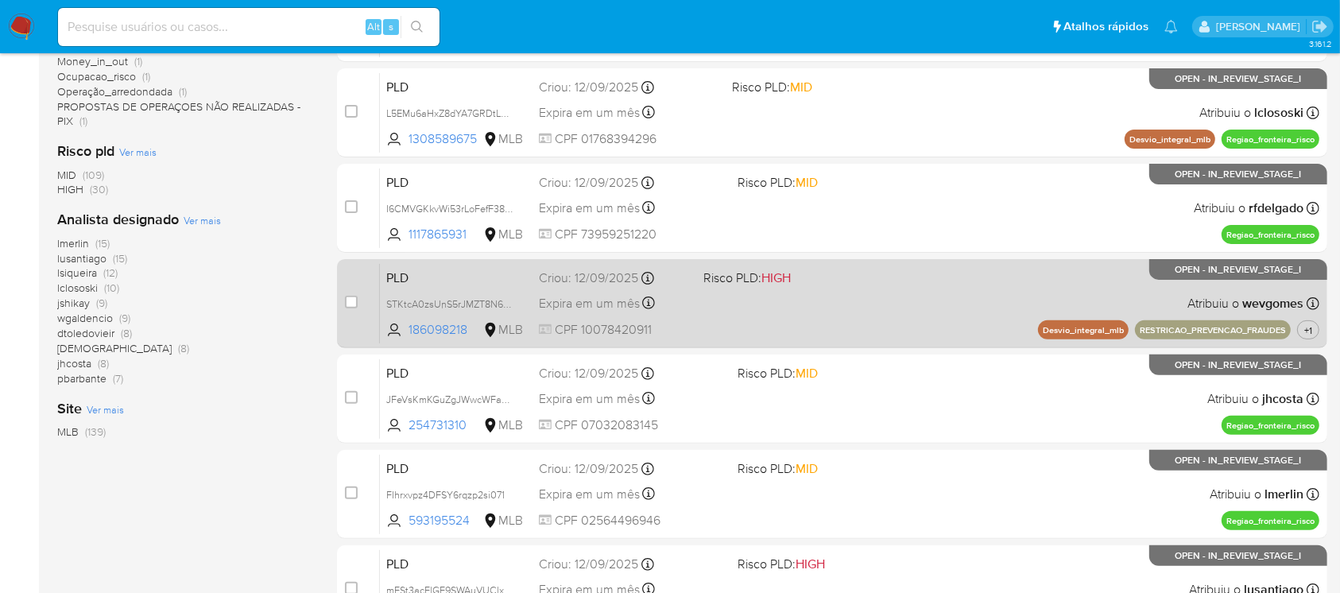
scroll to position [423, 0]
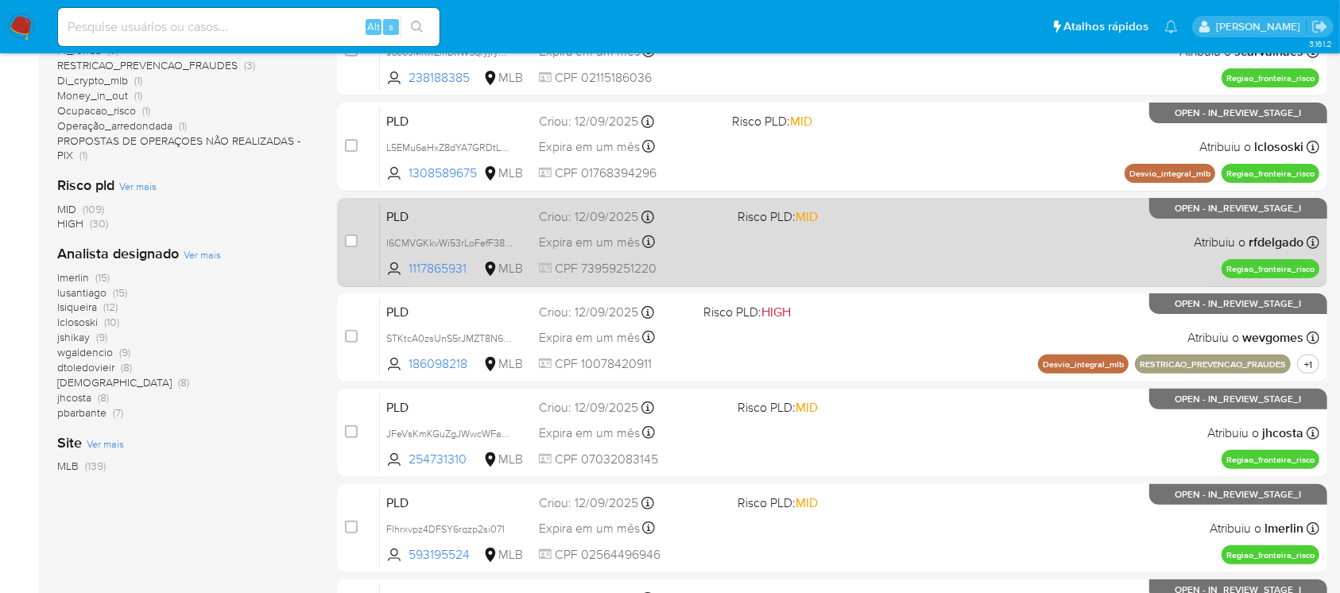
click at [692, 253] on div "PLD I6CMVGKkvWi53rLoFefF385z 1117865931 MLB Risco PLD: MID Criou: 12/09/2025 Cr…" at bounding box center [849, 242] width 939 height 80
click at [791, 240] on span at bounding box center [829, 241] width 185 height 3
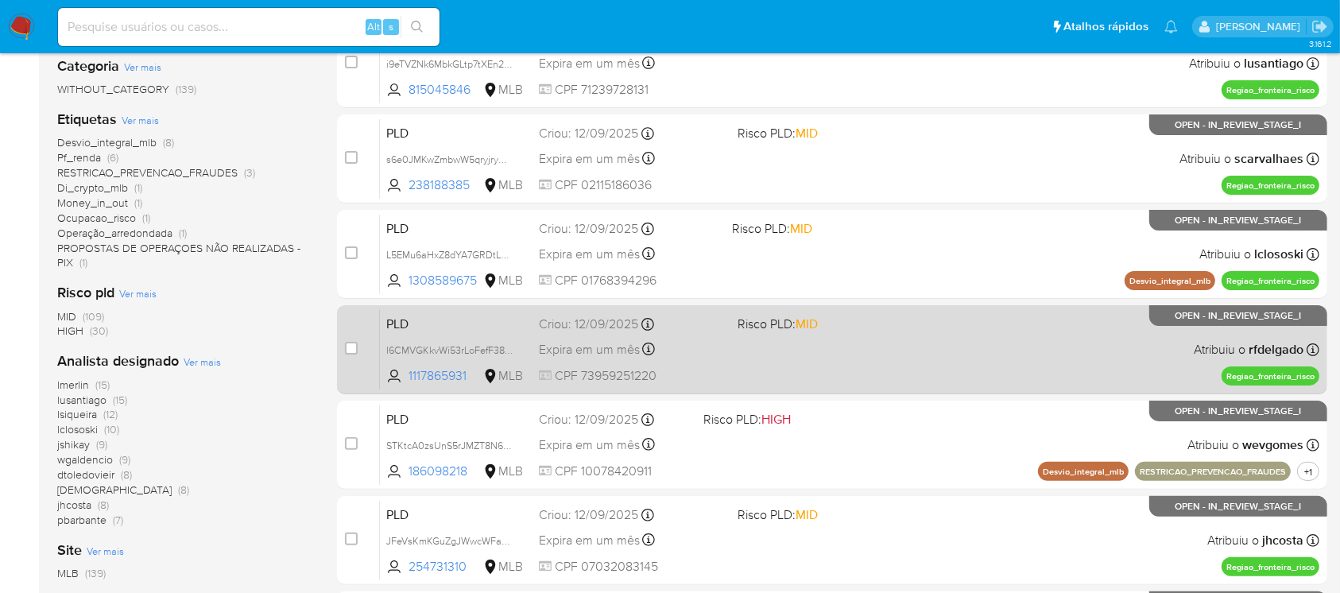
scroll to position [282, 0]
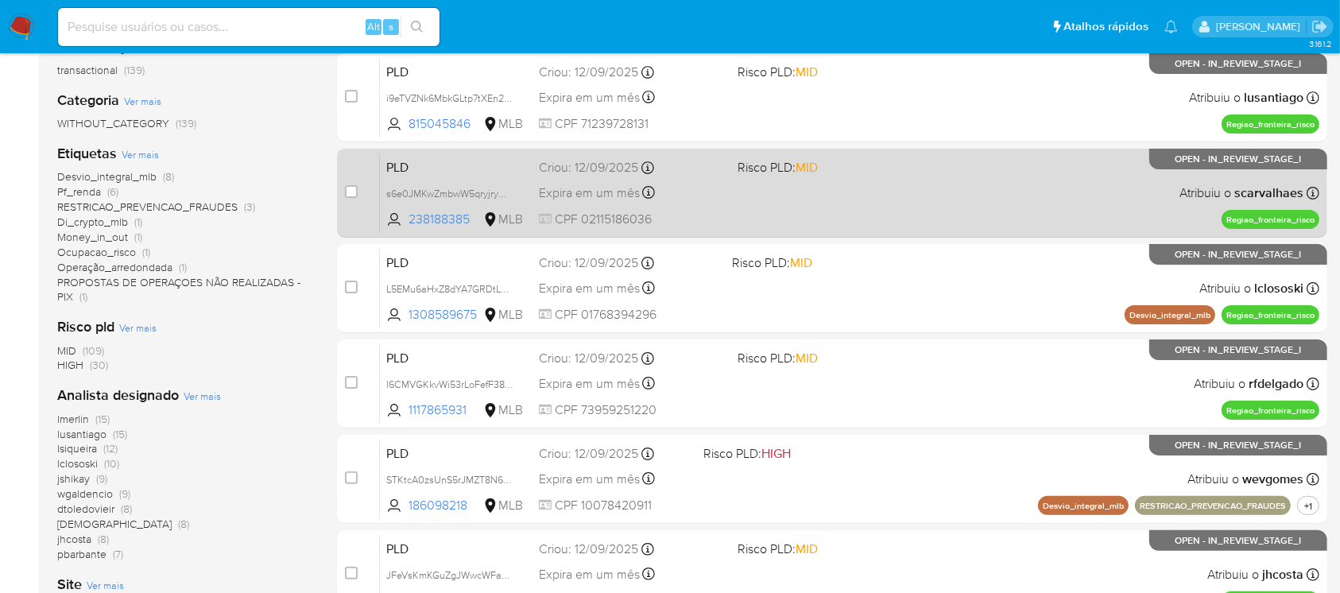
click at [714, 214] on span "CPF 02115186036" at bounding box center [631, 219] width 185 height 17
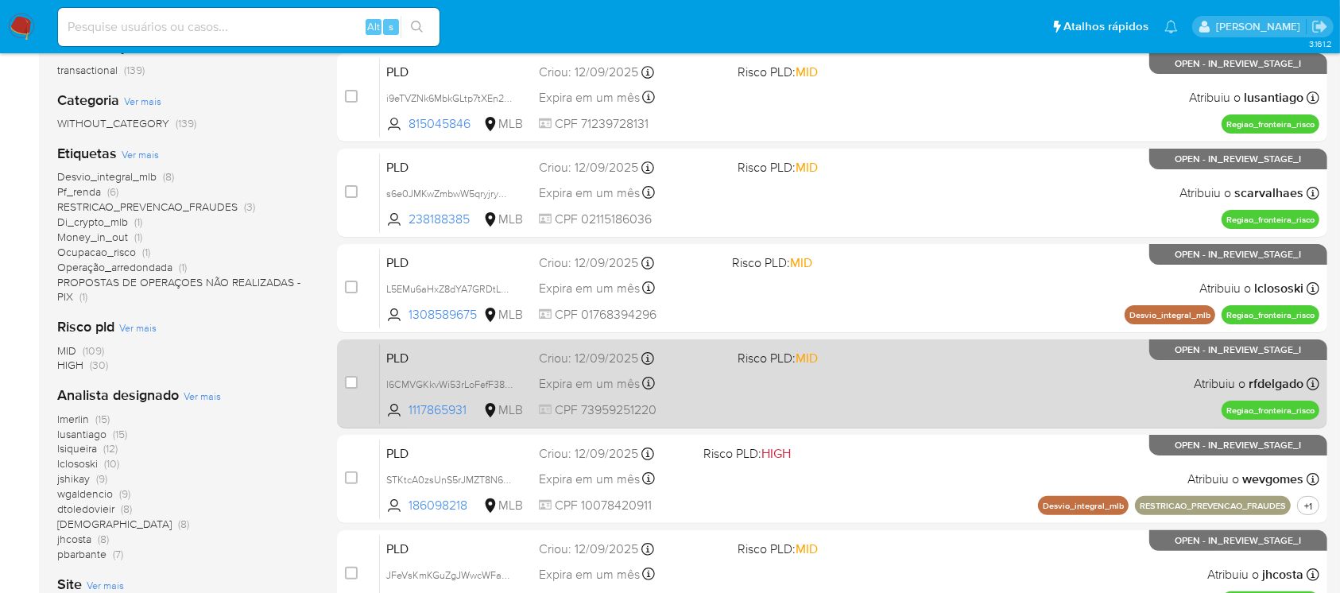
scroll to position [141, 0]
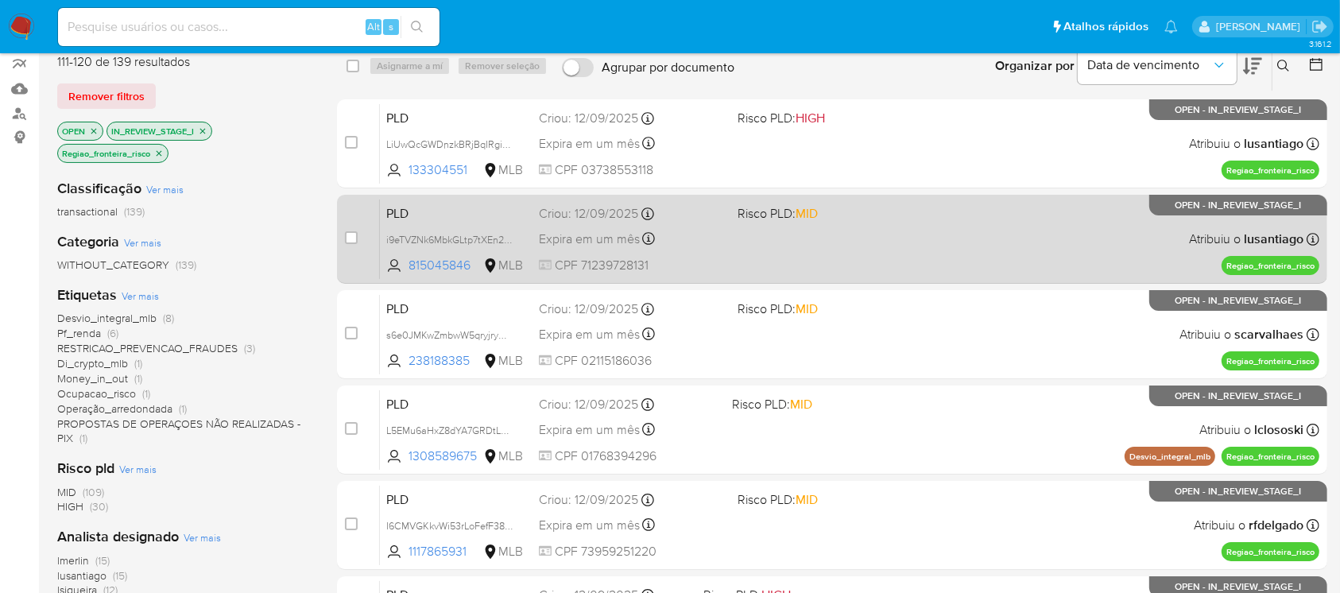
click at [706, 245] on div "Expira em um mês Expira em 27/10/2025 00:11:13" at bounding box center [631, 238] width 185 height 21
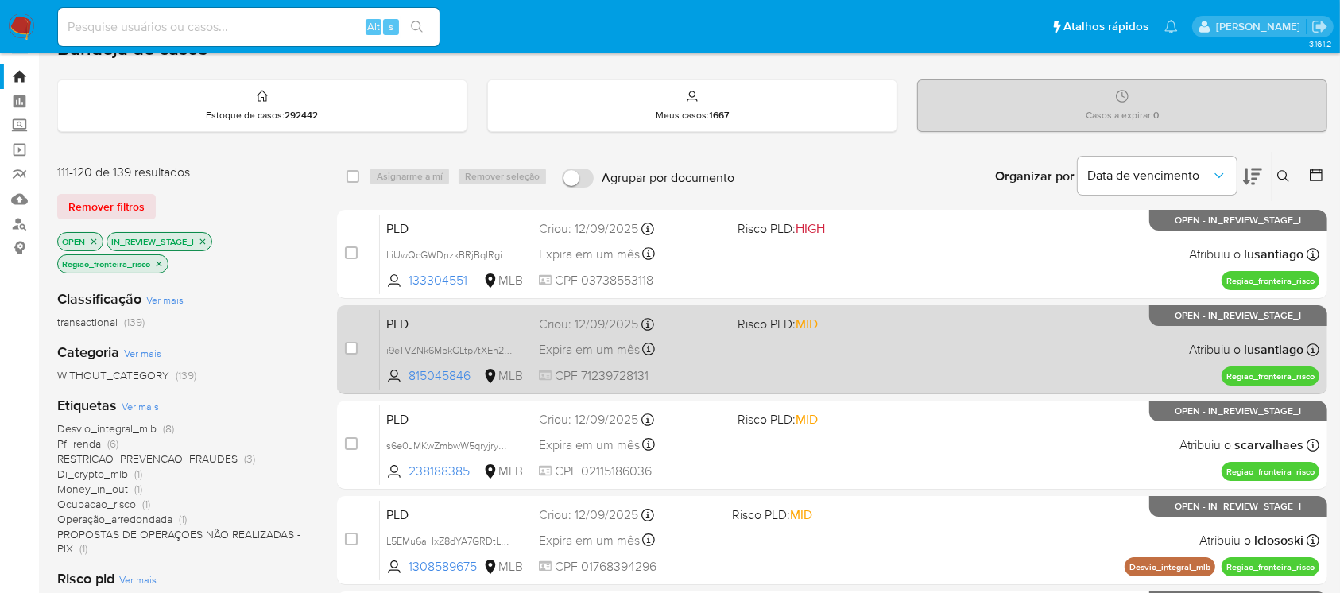
scroll to position [0, 0]
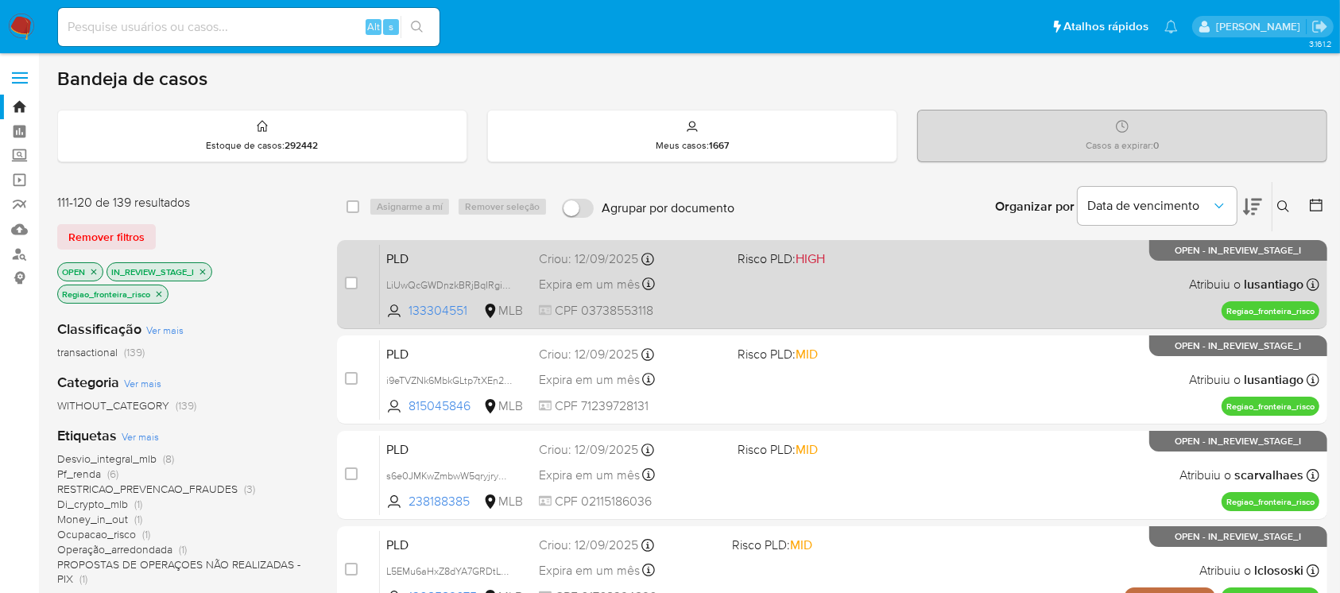
click at [726, 316] on div "PLD LiUwQcGWDnzkBRjBqIRgiSwD 133304551 MLB Risco PLD: HIGH Criou: 12/09/2025 Cr…" at bounding box center [849, 284] width 939 height 80
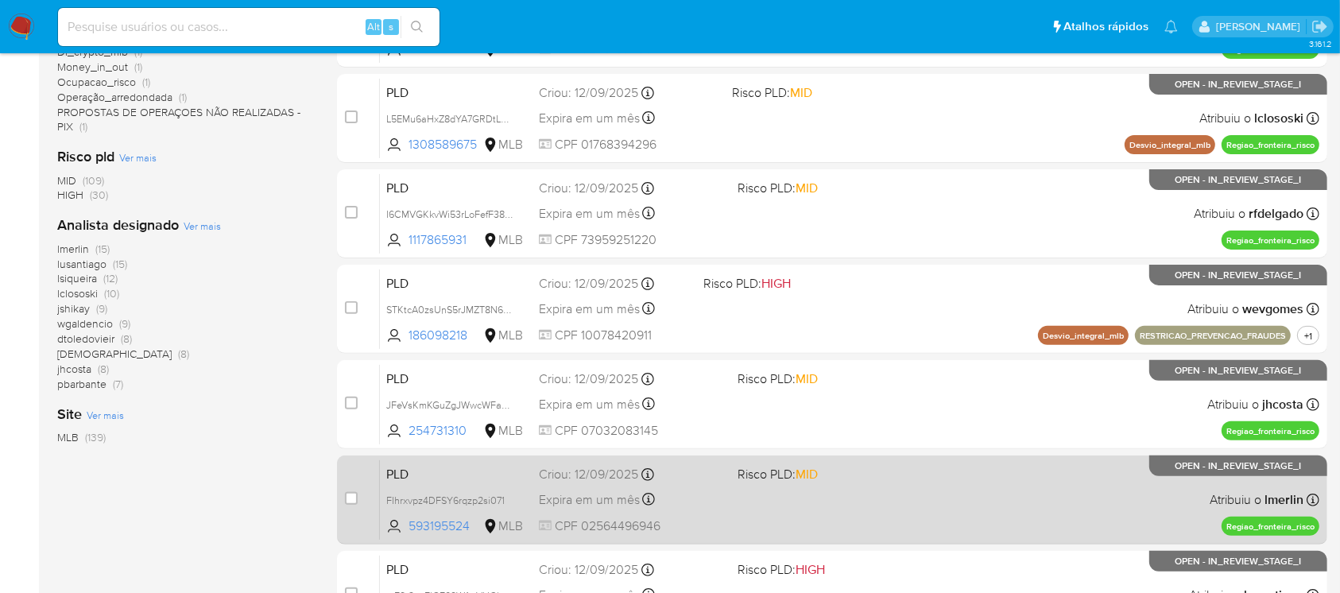
scroll to position [706, 0]
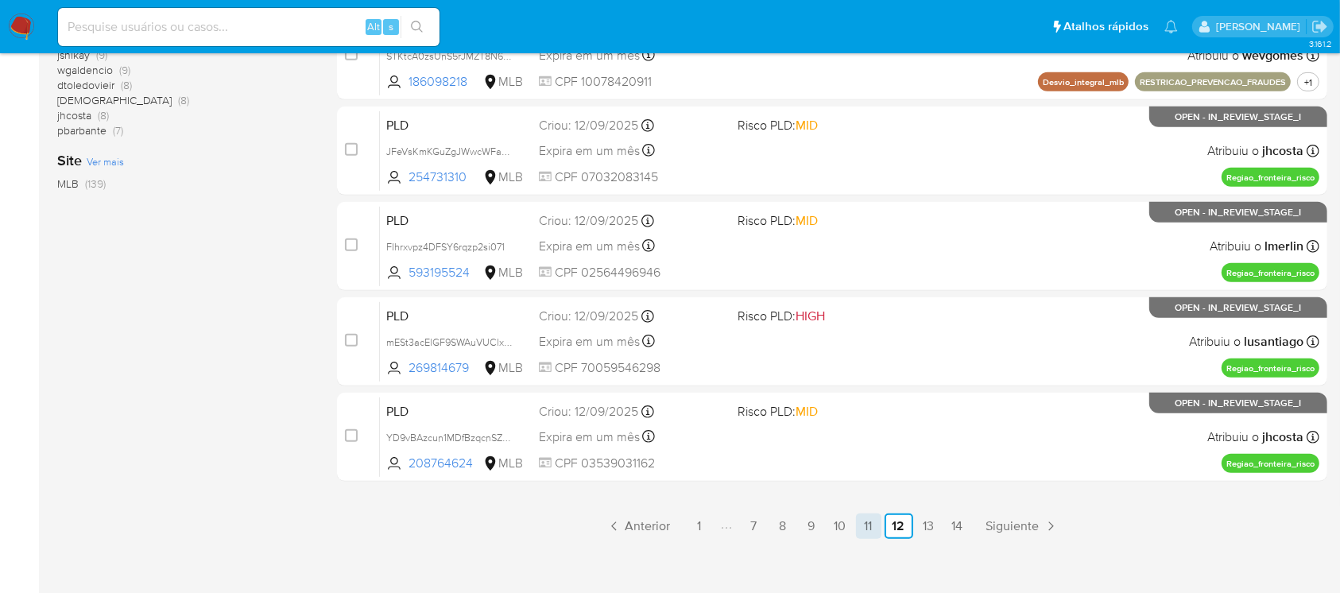
click at [866, 529] on link "11" at bounding box center [868, 525] width 25 height 25
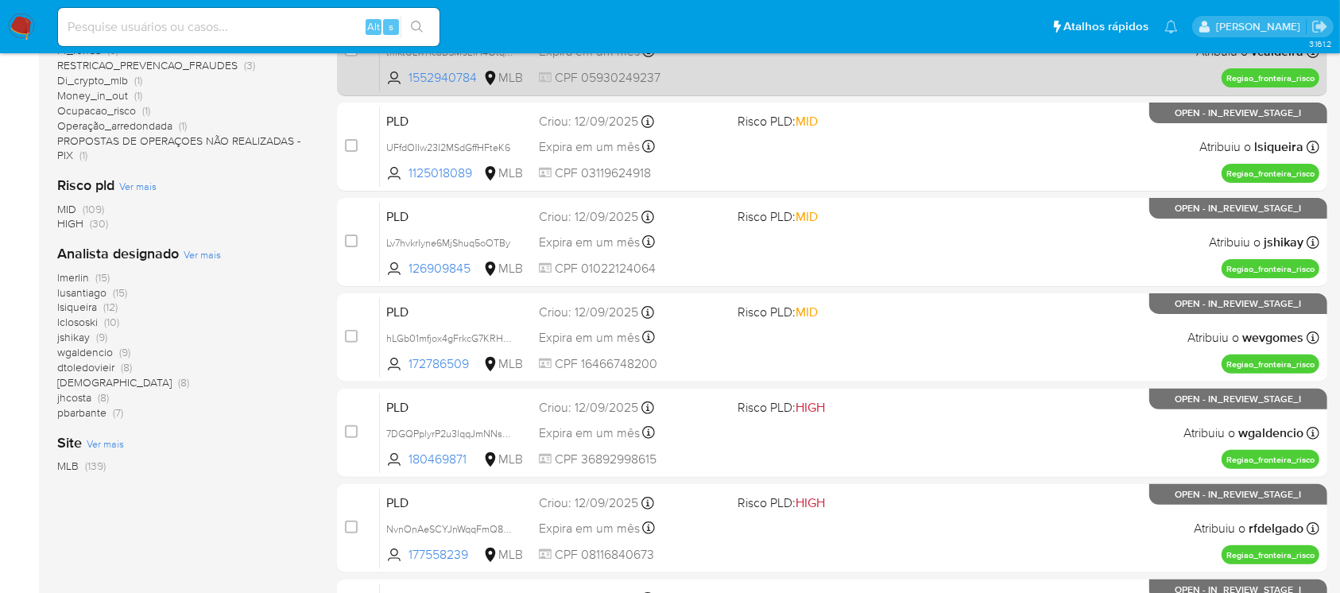
scroll to position [706, 0]
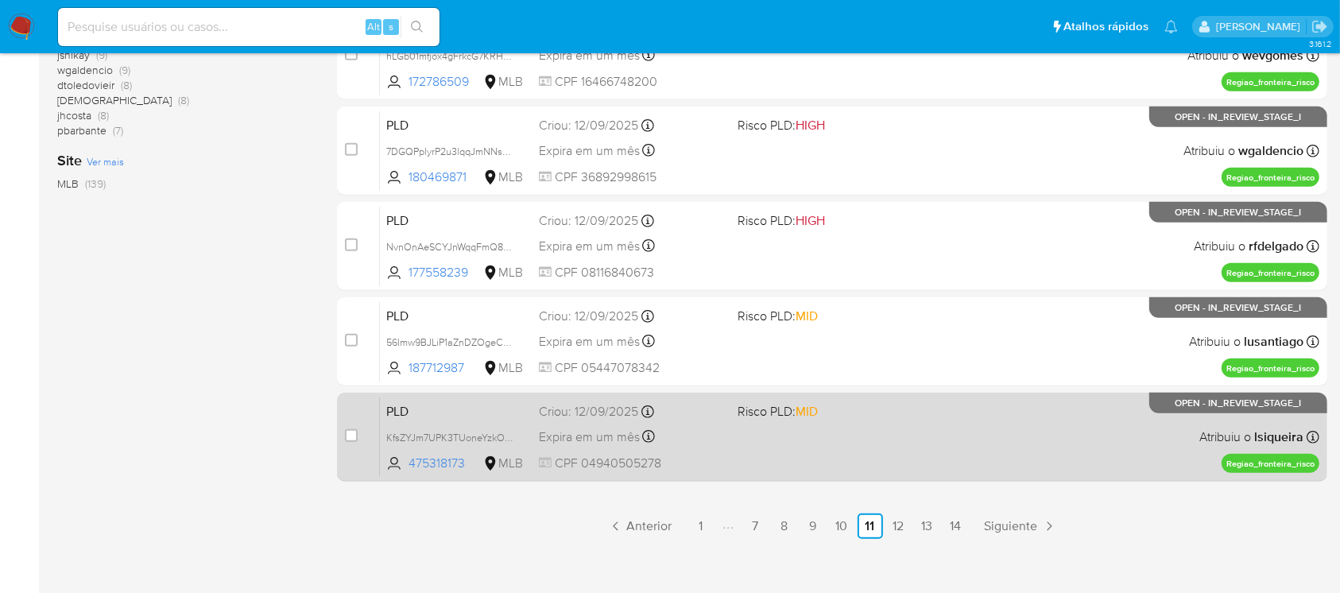
click at [763, 431] on div "PLD KfsZYJm7UPK3TUoneYzkODuy 475318173 MLB Risco PLD: MID Criou: 12/09/2025 Cri…" at bounding box center [849, 436] width 939 height 80
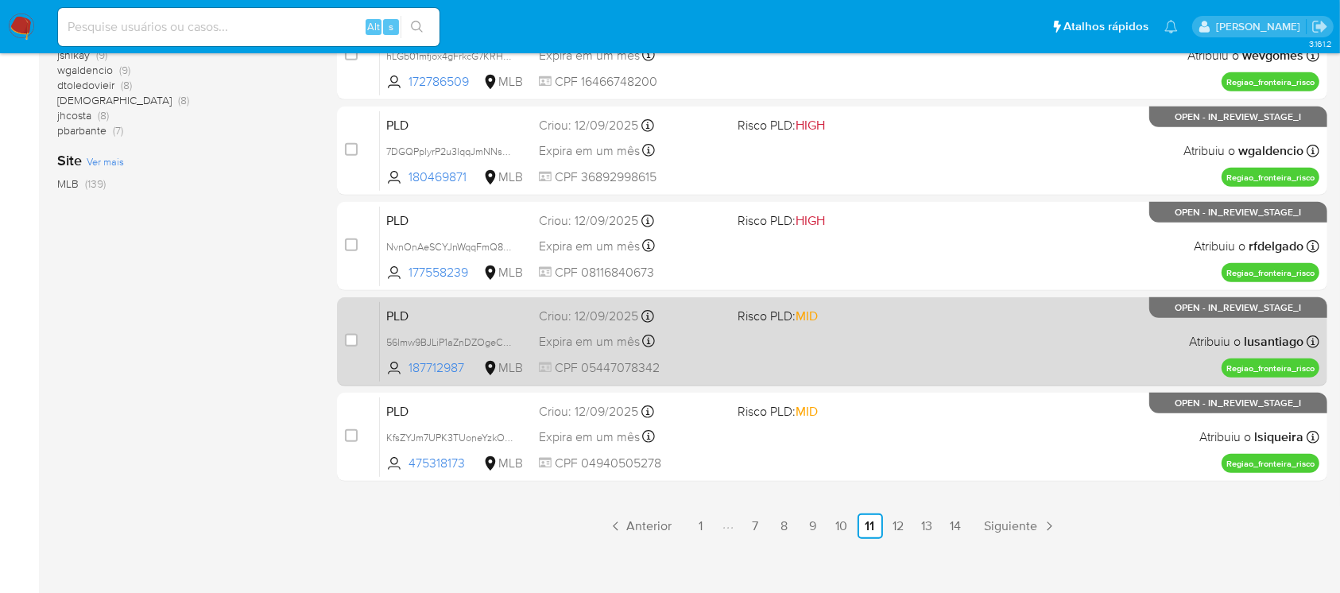
click at [717, 357] on div "PLD 56lmw9BJLiP1aZnDZOgeCb01 187712987 MLB Risco PLD: MID Criou: 12/09/2025 Cri…" at bounding box center [849, 341] width 939 height 80
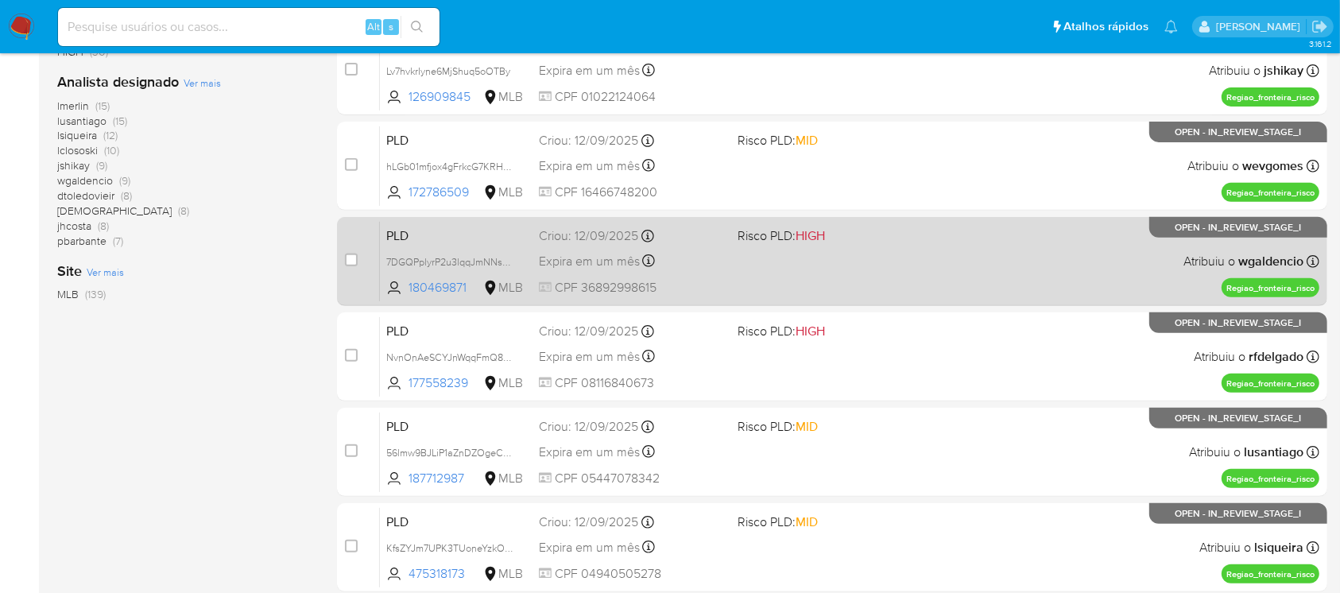
scroll to position [565, 0]
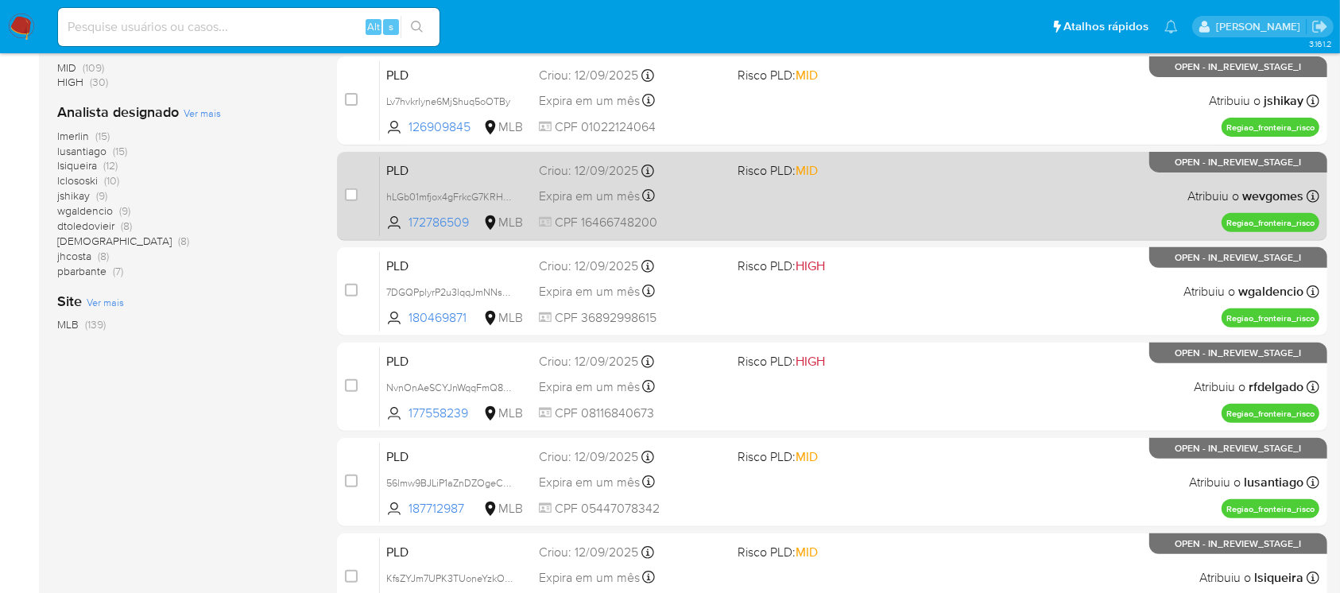
click at [733, 187] on div "PLD hLGb01mfjox4gFrkcG7KRHmZ 172786509 MLB Risco PLD: MID Criou: 12/09/2025 Cri…" at bounding box center [849, 196] width 939 height 80
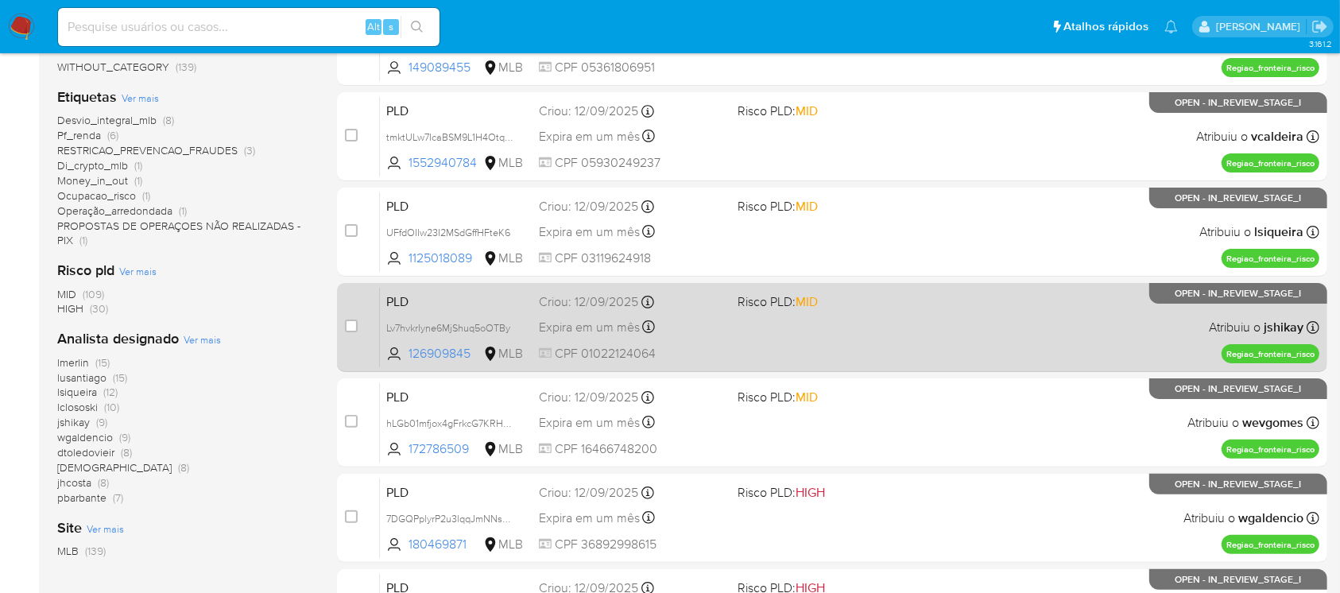
scroll to position [282, 0]
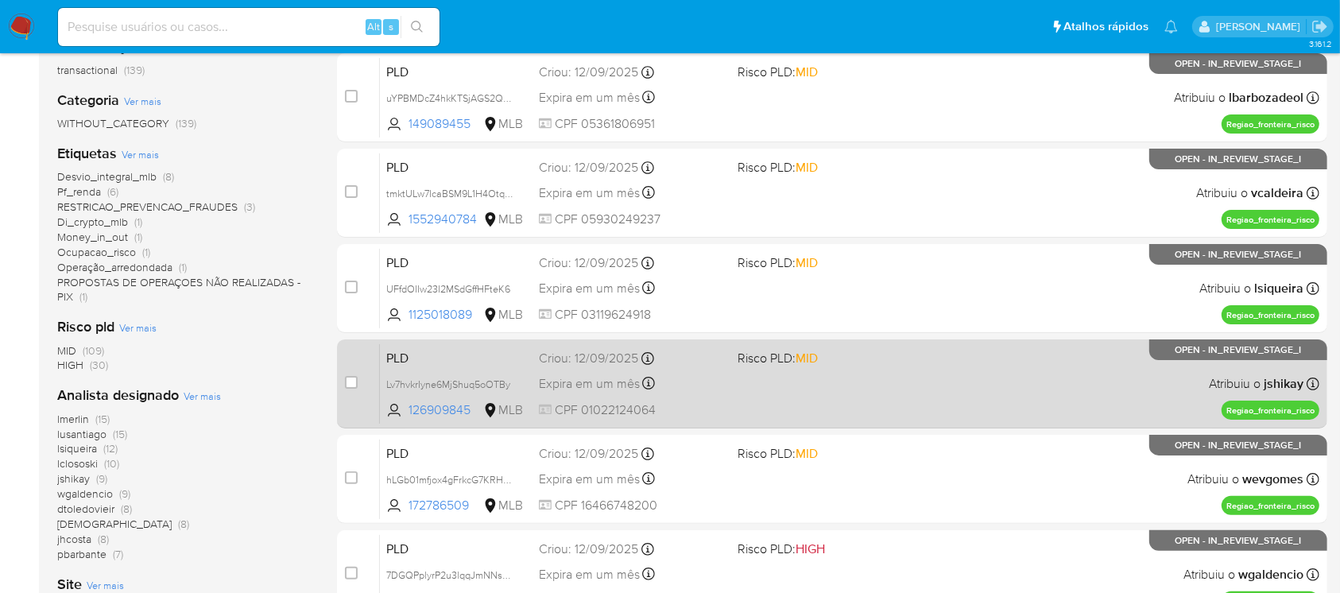
click at [833, 400] on div "PLD Lv7hvkrIyne6MjShuq5oOTBy 126909845 MLB Risco PLD: MID Criou: 12/09/2025 Cri…" at bounding box center [849, 383] width 939 height 80
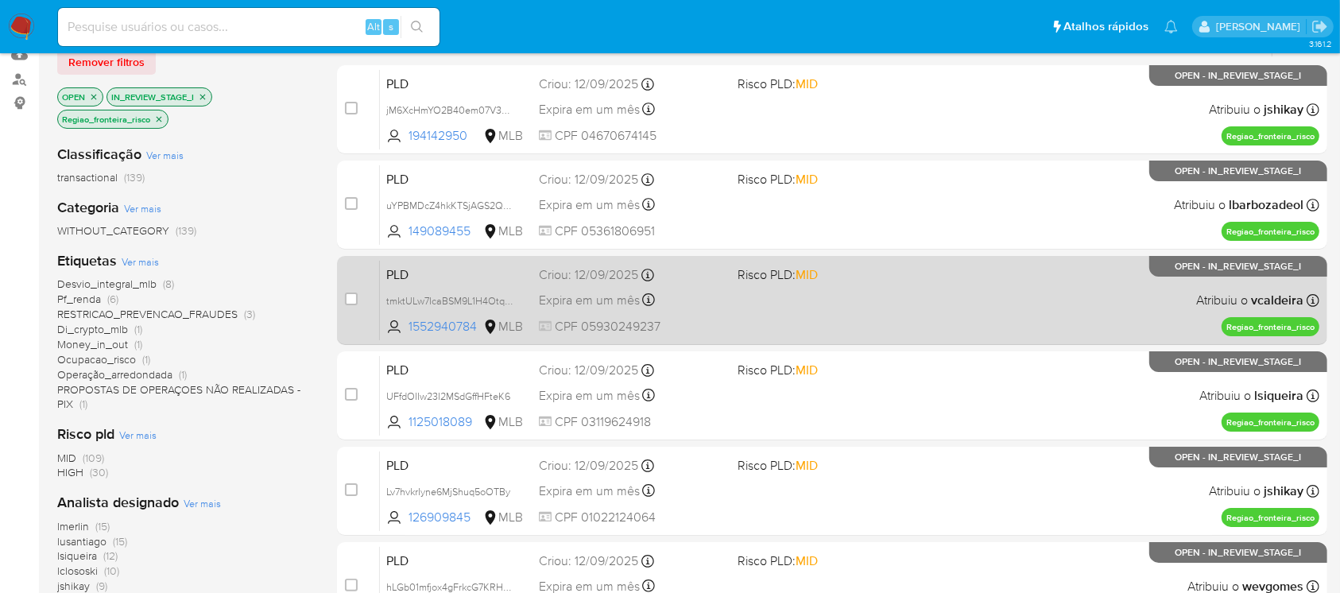
scroll to position [141, 0]
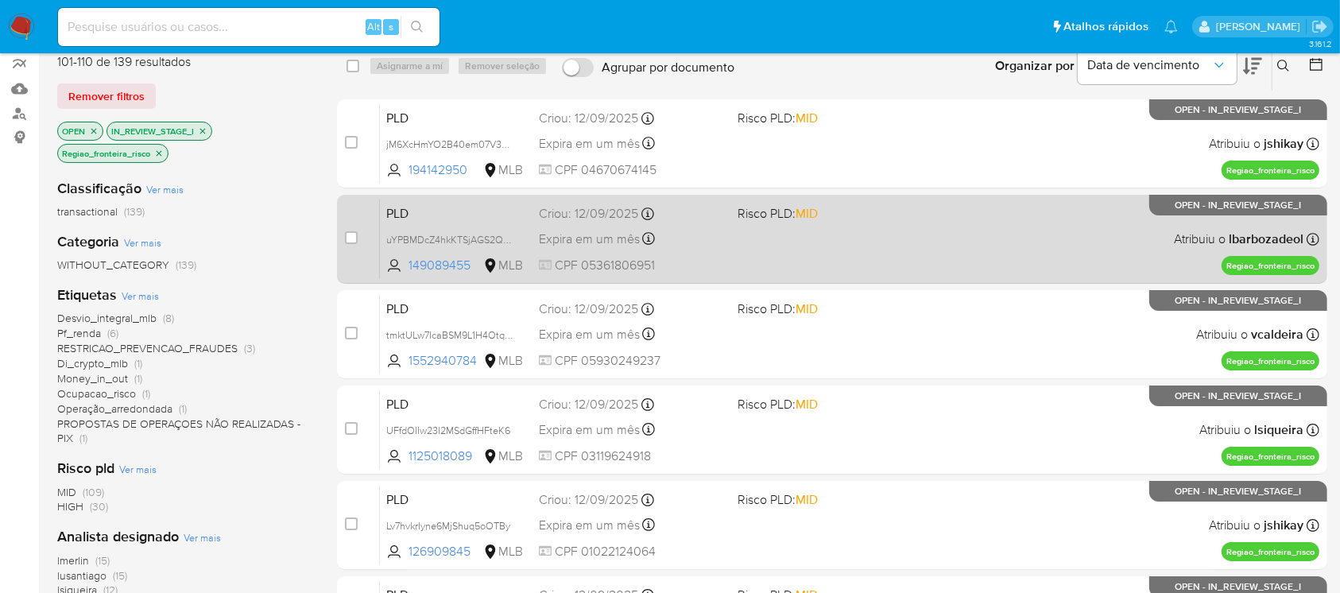
click at [686, 253] on div "PLD uYPBMDcZ4hkKTSjAGS2QVUYJ 149089455 MLB Risco PLD: MID Criou: 12/09/2025 Cri…" at bounding box center [849, 239] width 939 height 80
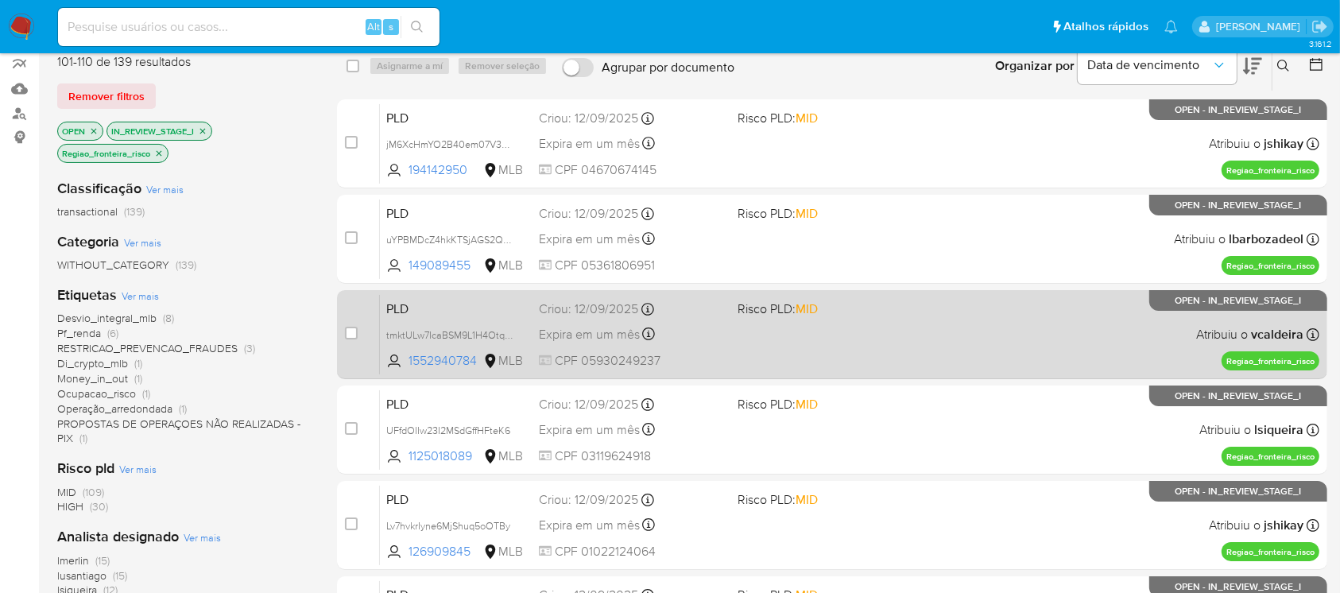
scroll to position [0, 0]
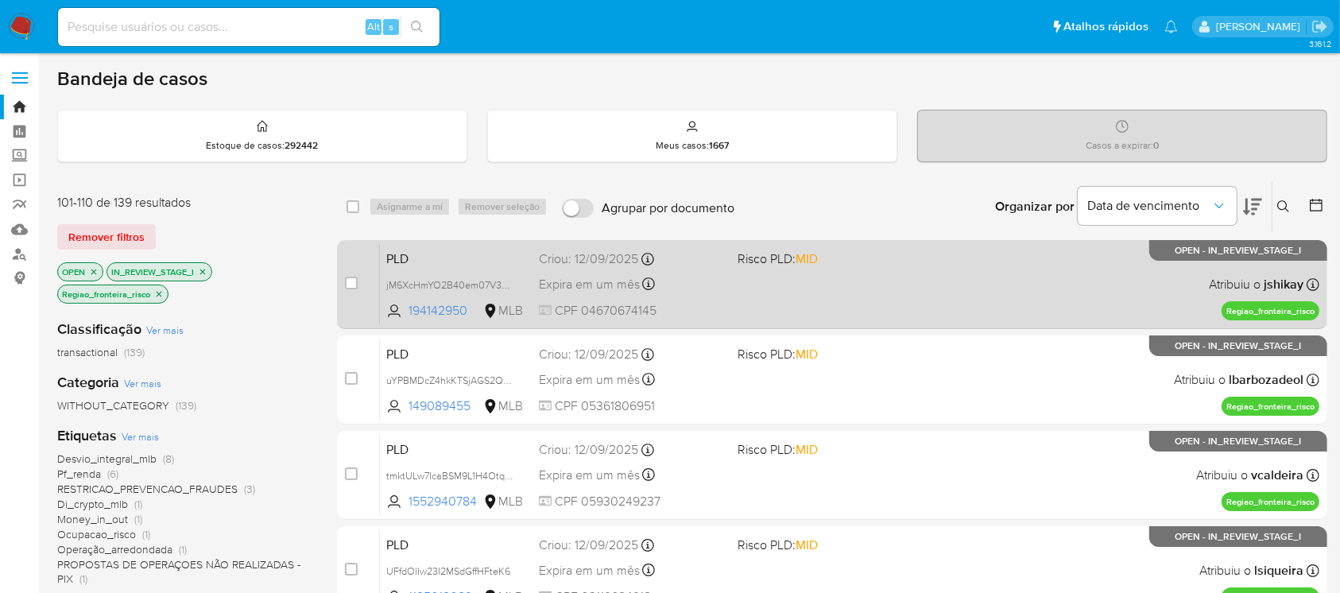
click at [748, 282] on span at bounding box center [829, 283] width 185 height 3
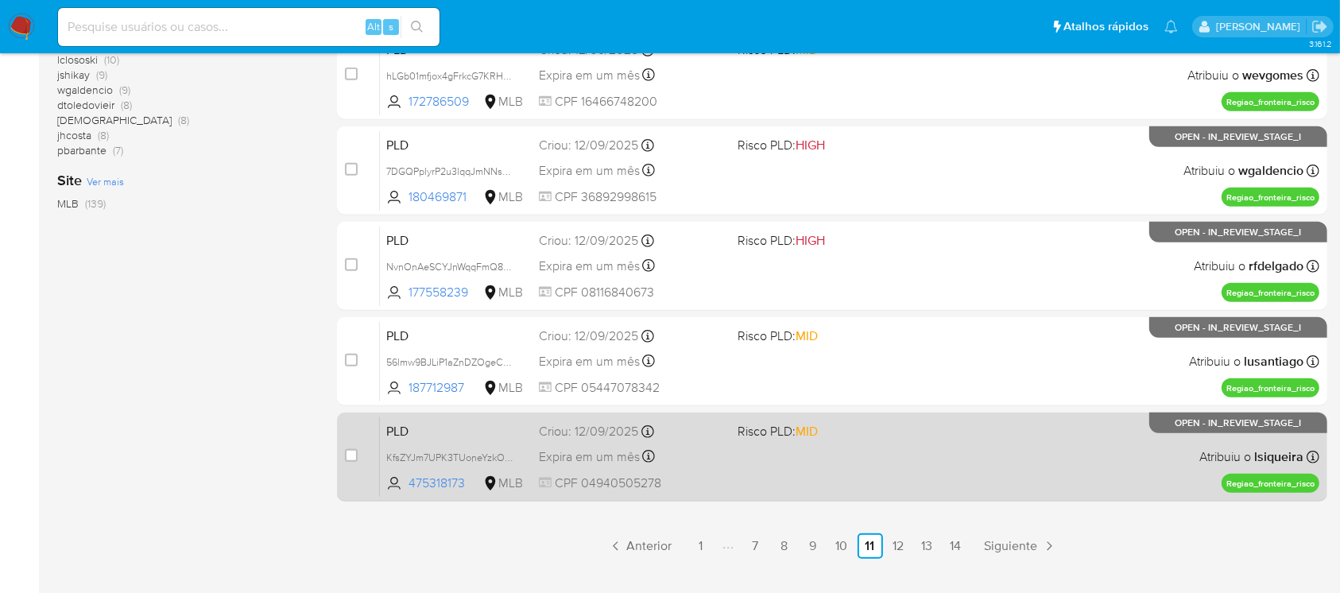
scroll to position [718, 0]
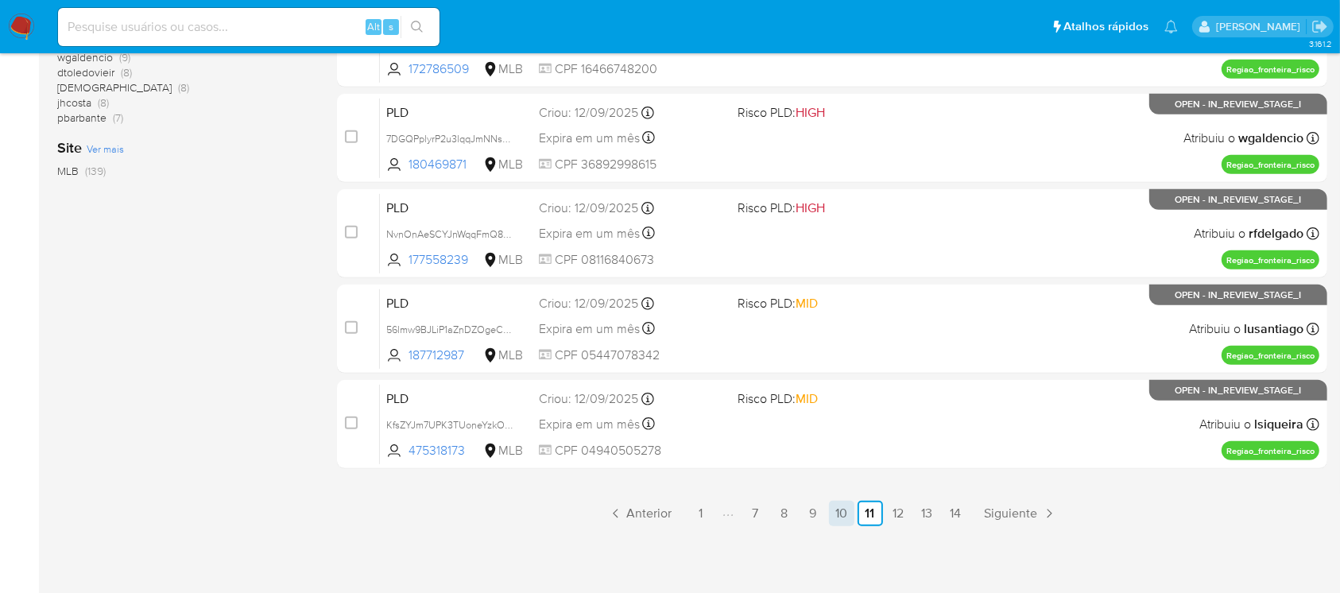
click at [841, 518] on link "10" at bounding box center [841, 513] width 25 height 25
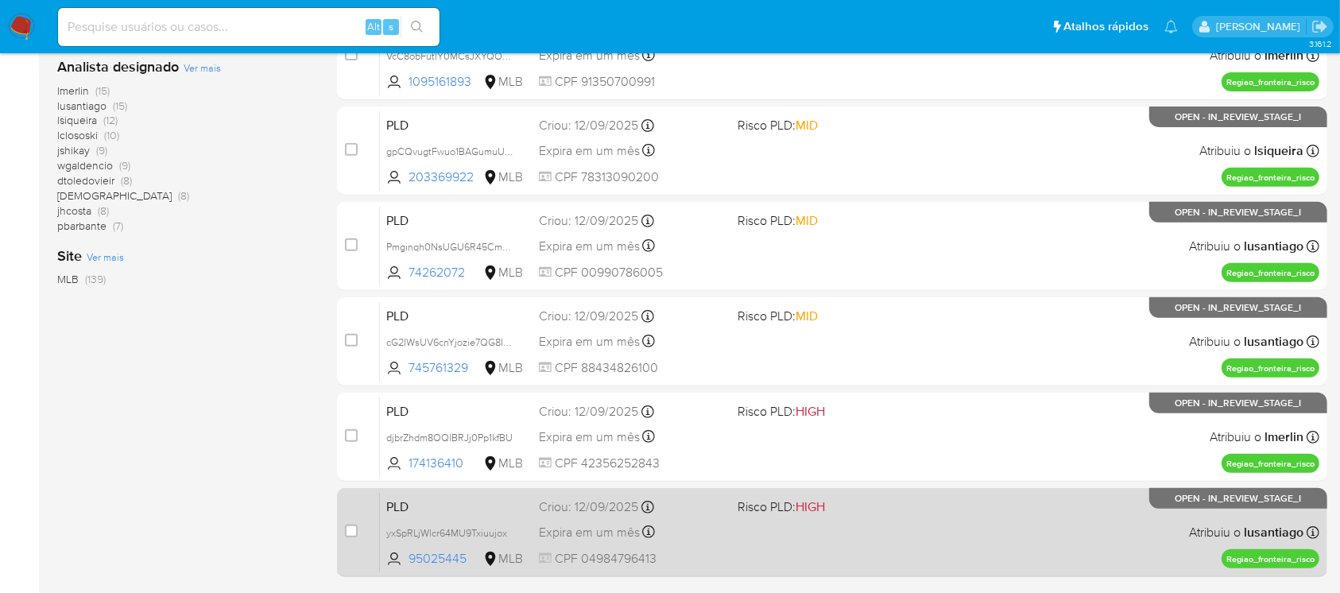
scroll to position [577, 0]
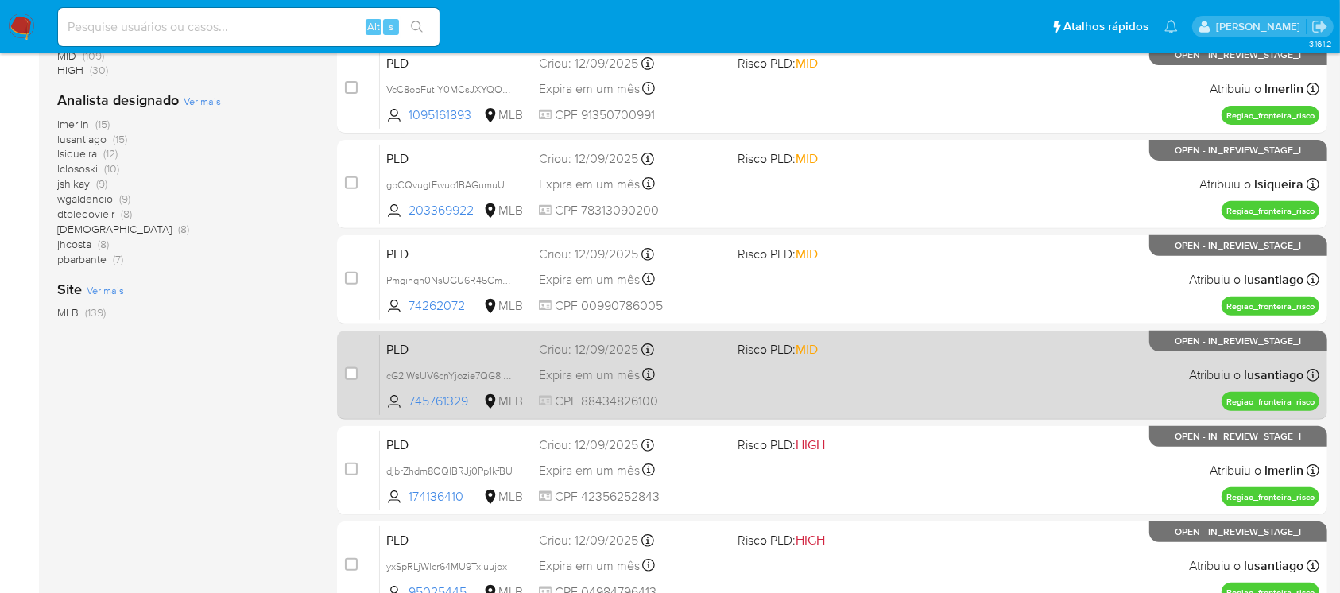
click at [703, 392] on span "CPF 88434826100" at bounding box center [631, 400] width 185 height 17
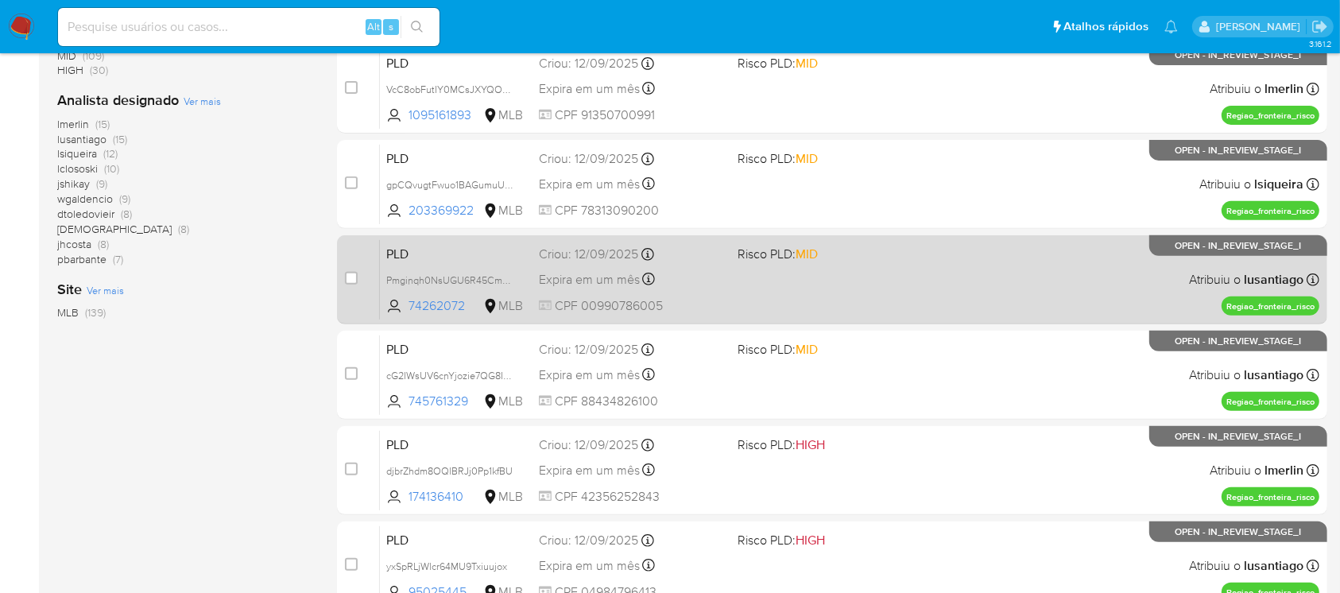
click at [787, 298] on div "PLD Pmginqh0NsUGU6R45CmUNOwx 74262072 MLB Risco PLD: MID Criou: 12/09/2025 Crio…" at bounding box center [849, 279] width 939 height 80
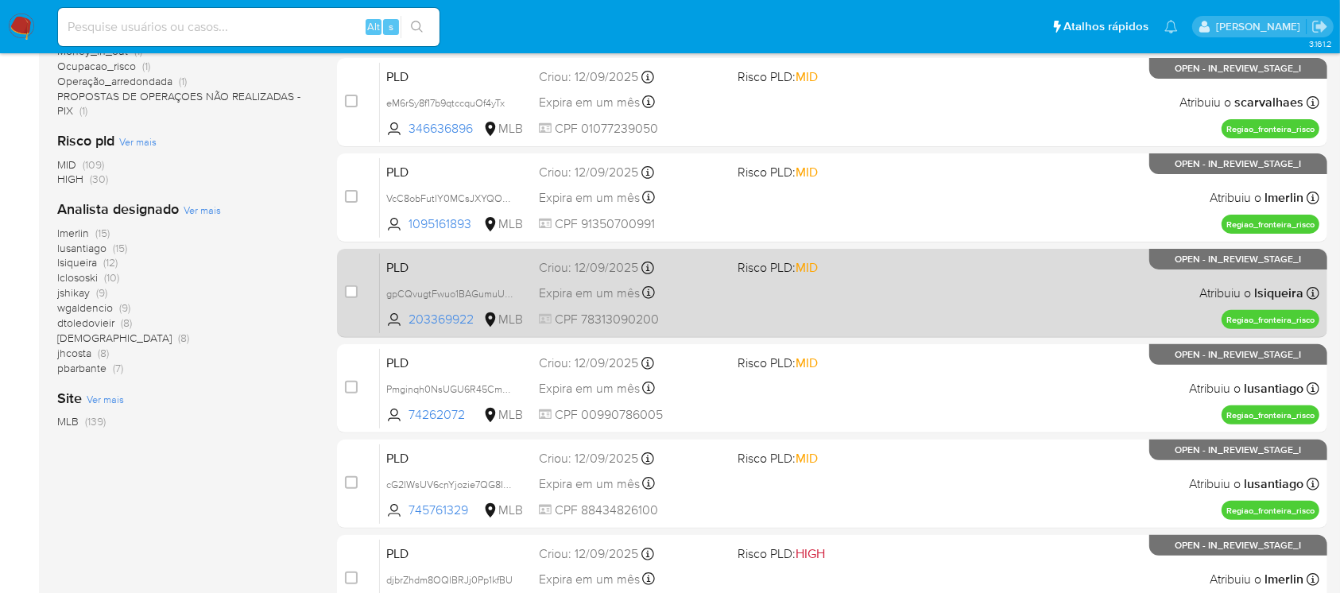
scroll to position [435, 0]
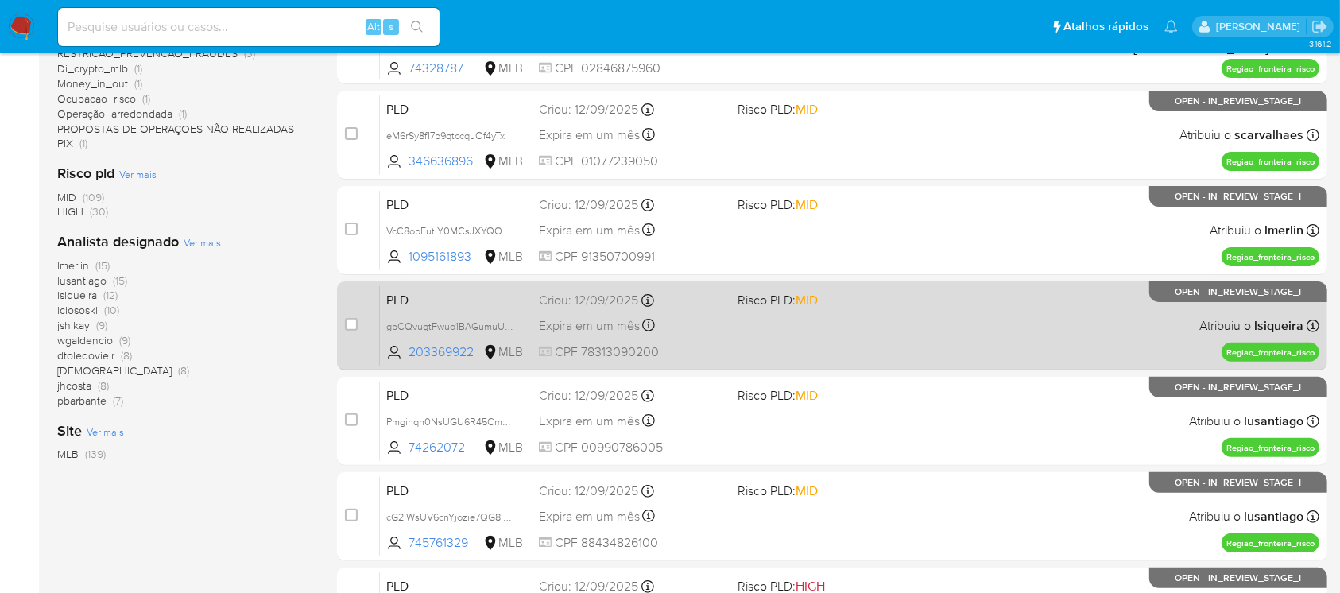
click at [702, 318] on div "Expira em um mês Expira em 27/10/2025 00:12:05" at bounding box center [631, 325] width 185 height 21
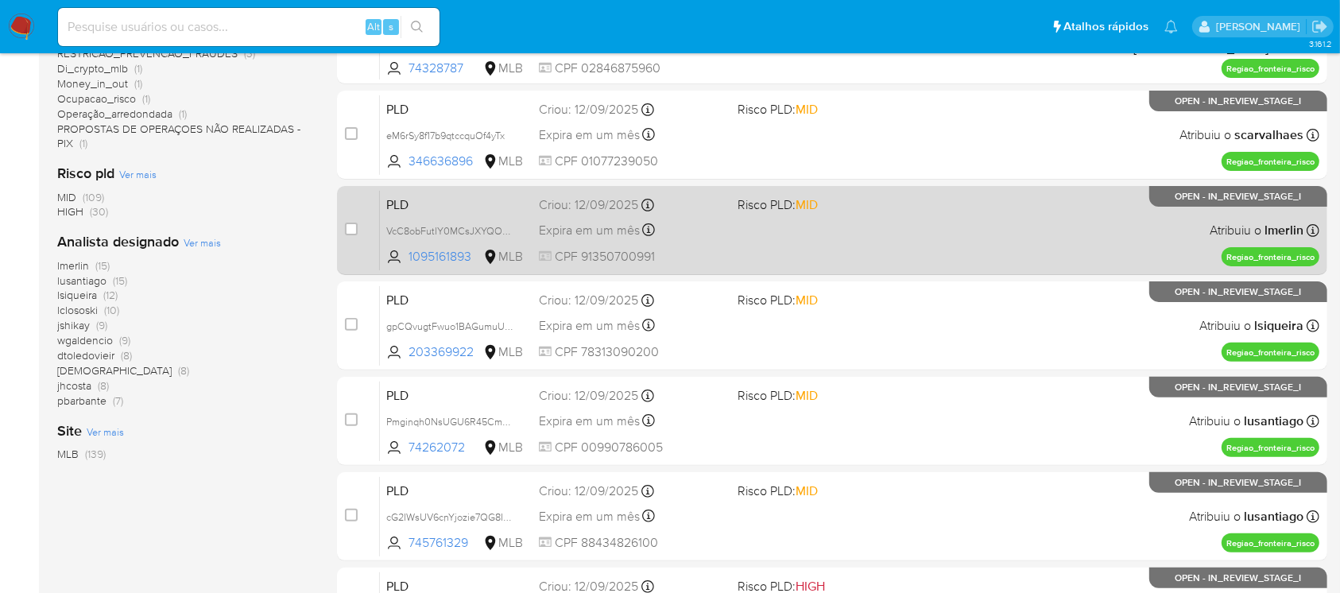
click at [787, 236] on div "PLD VcC8obFutIY0MCsJXYQOtGLR 1095161893 MLB Risco PLD: MID Criou: 12/09/2025 Cr…" at bounding box center [849, 230] width 939 height 80
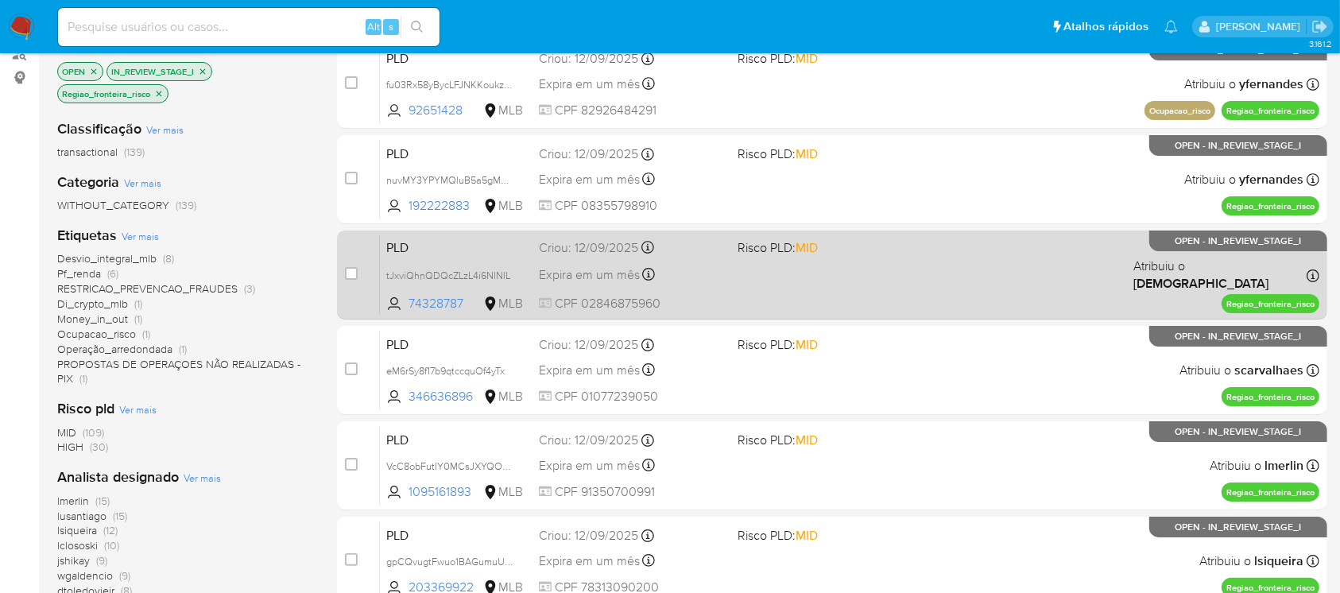
scroll to position [153, 0]
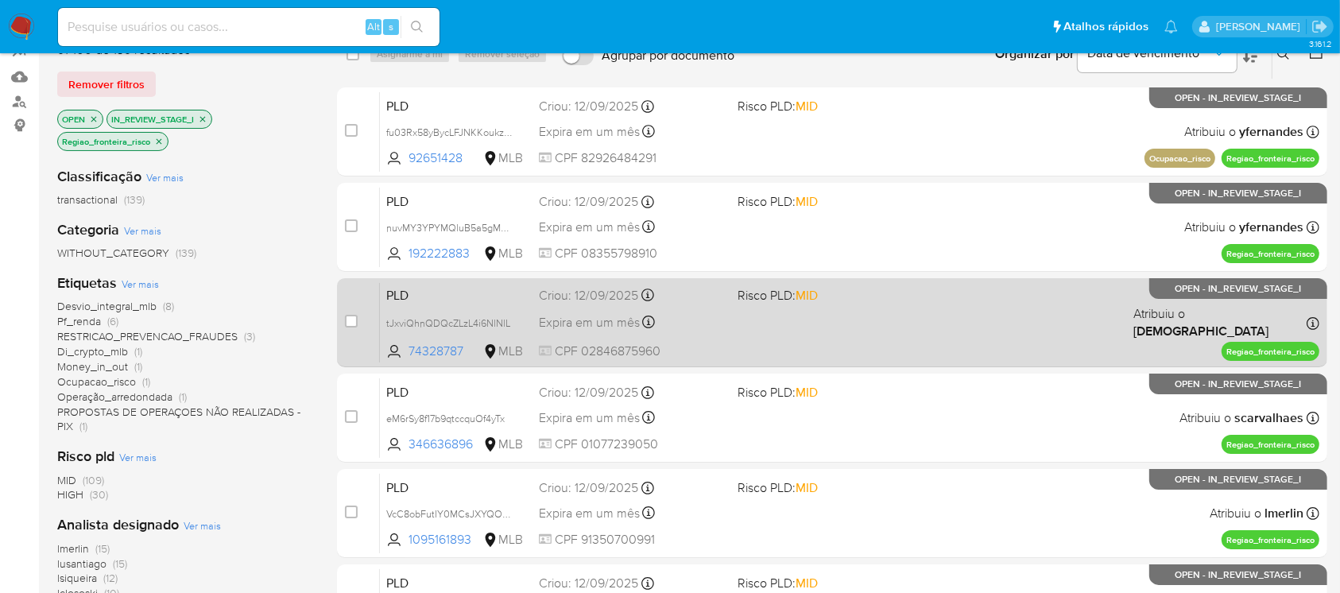
click at [823, 335] on div "PLD tJxviQhnQDQcZLzL4i6NlNlL 74328787 MLB Risco PLD: MID Criou: 12/09/2025 Crio…" at bounding box center [849, 322] width 939 height 80
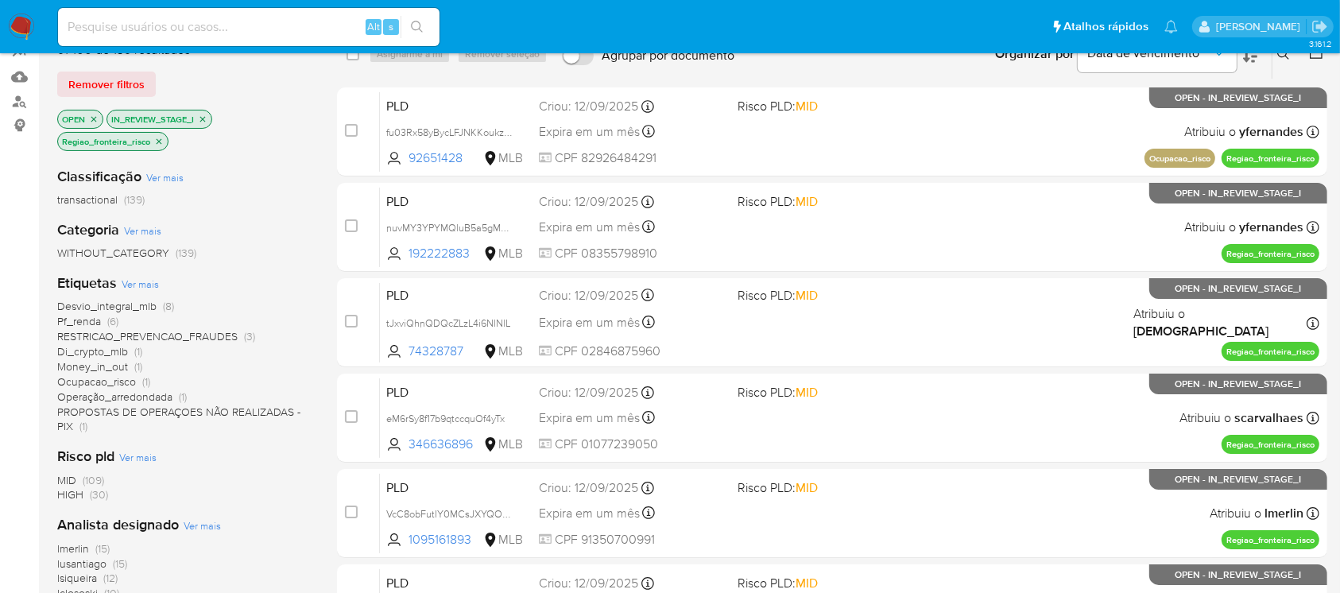
click at [191, 25] on input at bounding box center [248, 27] width 381 height 21
paste input "74328787"
type input "74328787"
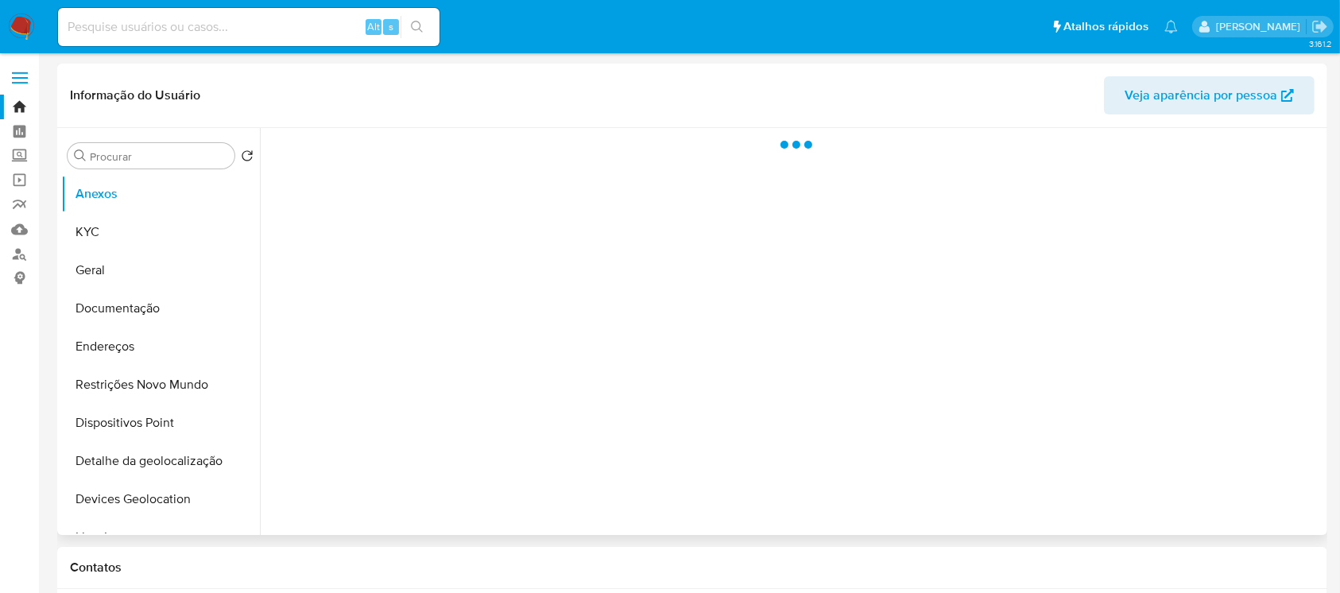
select select "10"
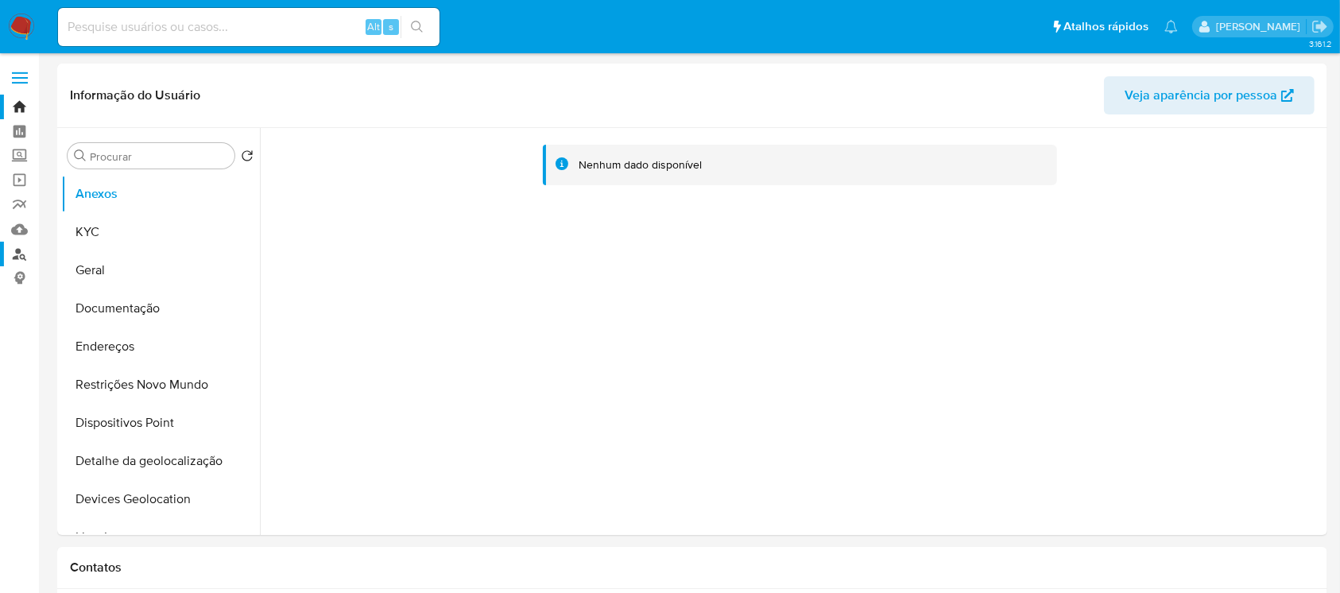
click at [25, 256] on link "Localizador de pessoas" at bounding box center [94, 254] width 189 height 25
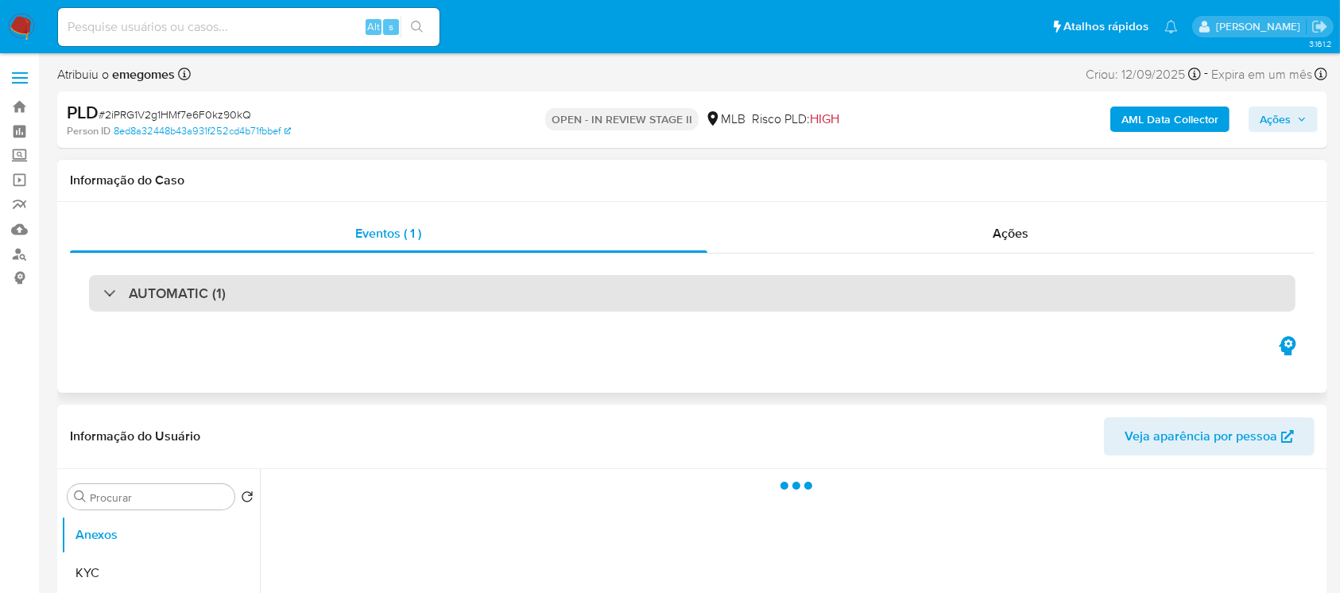
click at [114, 293] on div "AUTOMATIC (1)" at bounding box center [164, 292] width 122 height 17
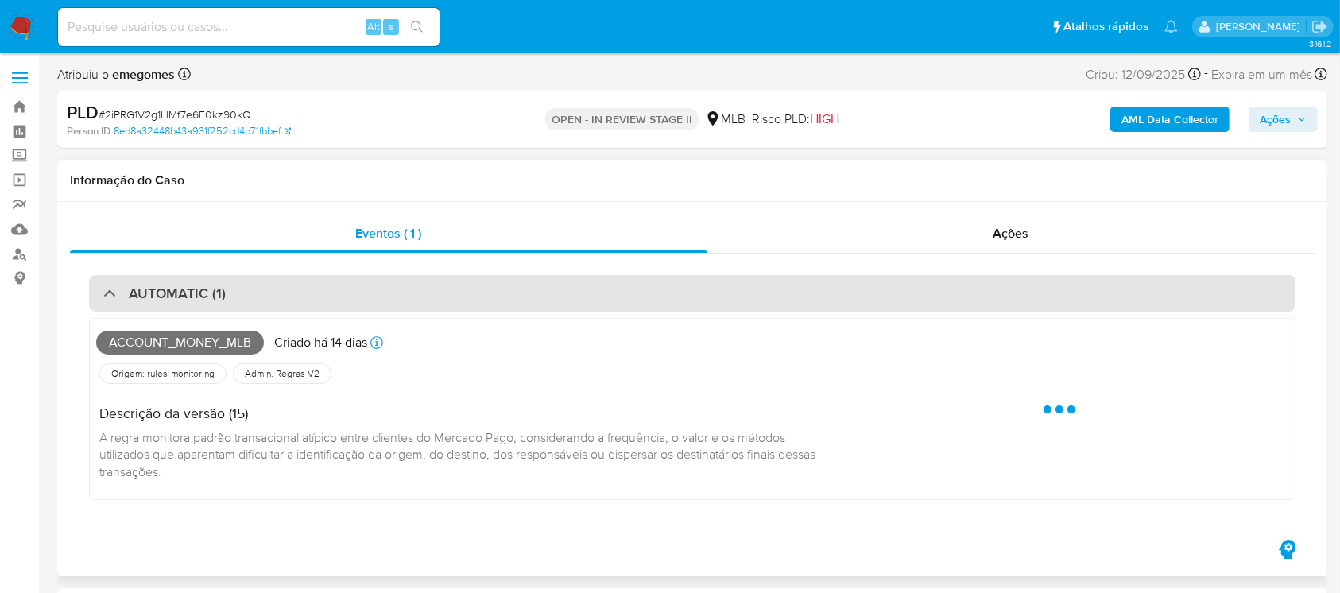
select select "10"
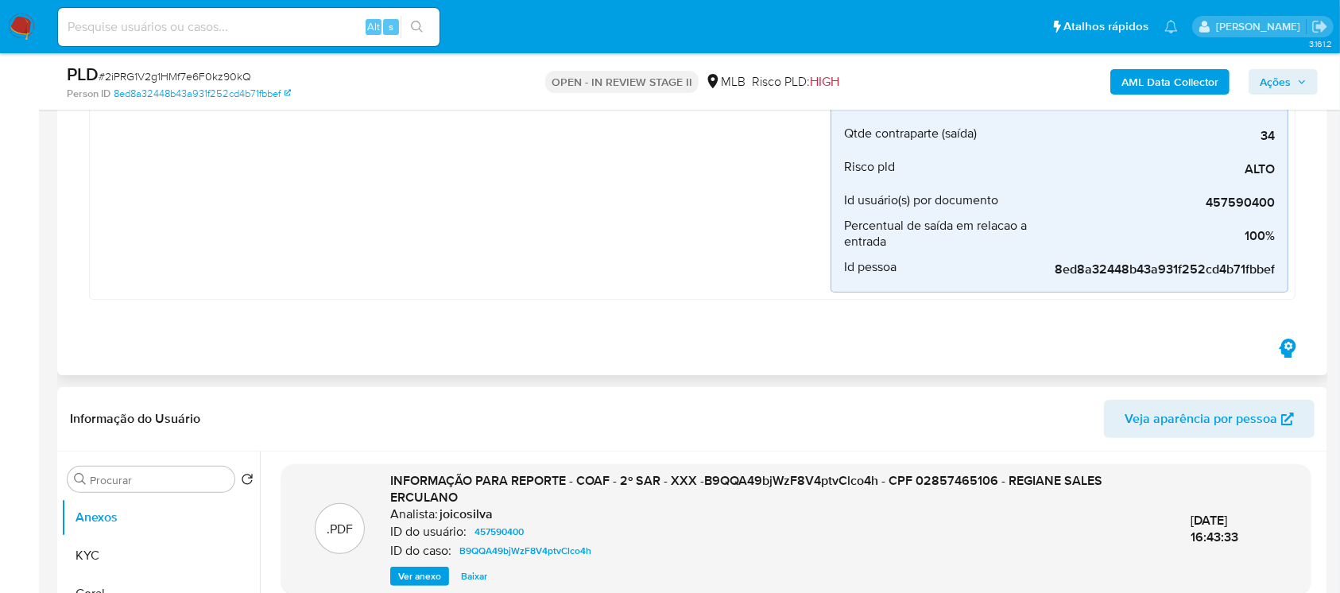
scroll to position [423, 0]
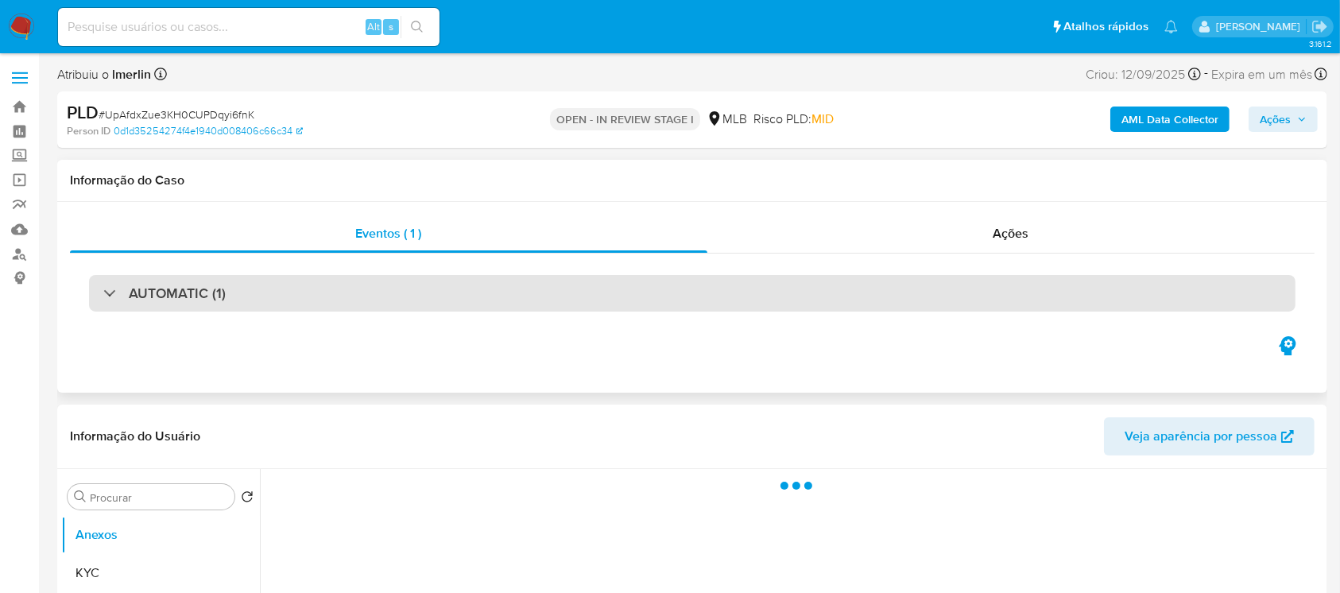
click at [108, 291] on div "AUTOMATIC (1)" at bounding box center [164, 292] width 122 height 17
select select "10"
click at [106, 296] on div "AUTOMATIC (1)" at bounding box center [164, 292] width 122 height 17
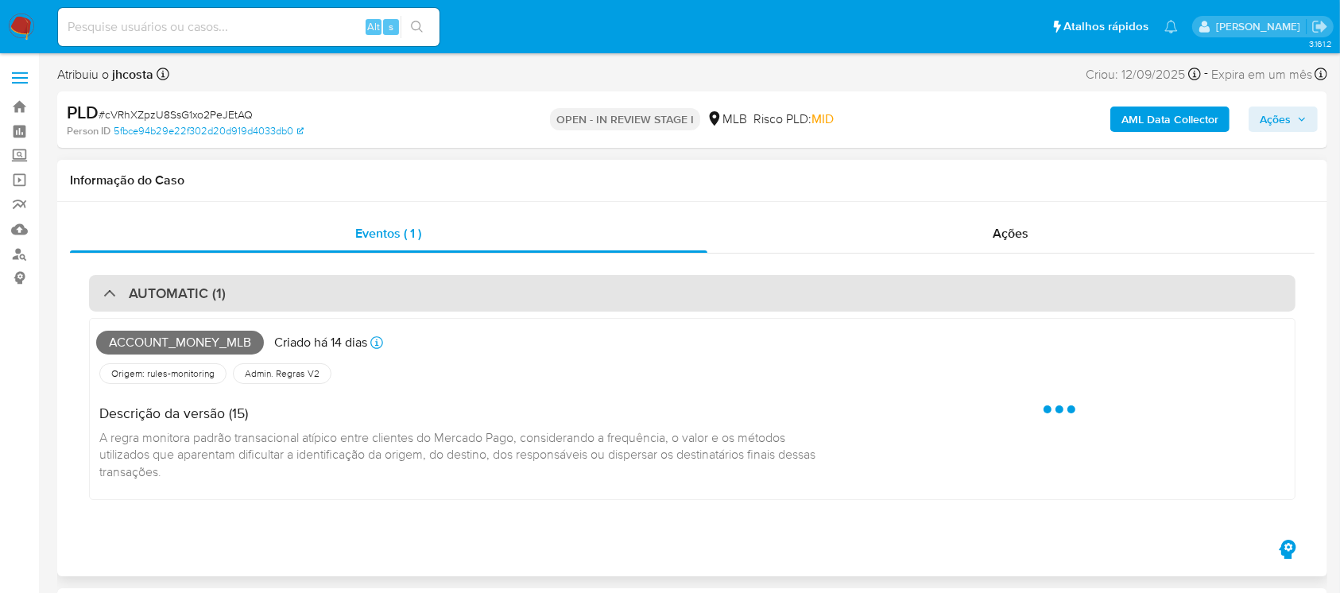
select select "10"
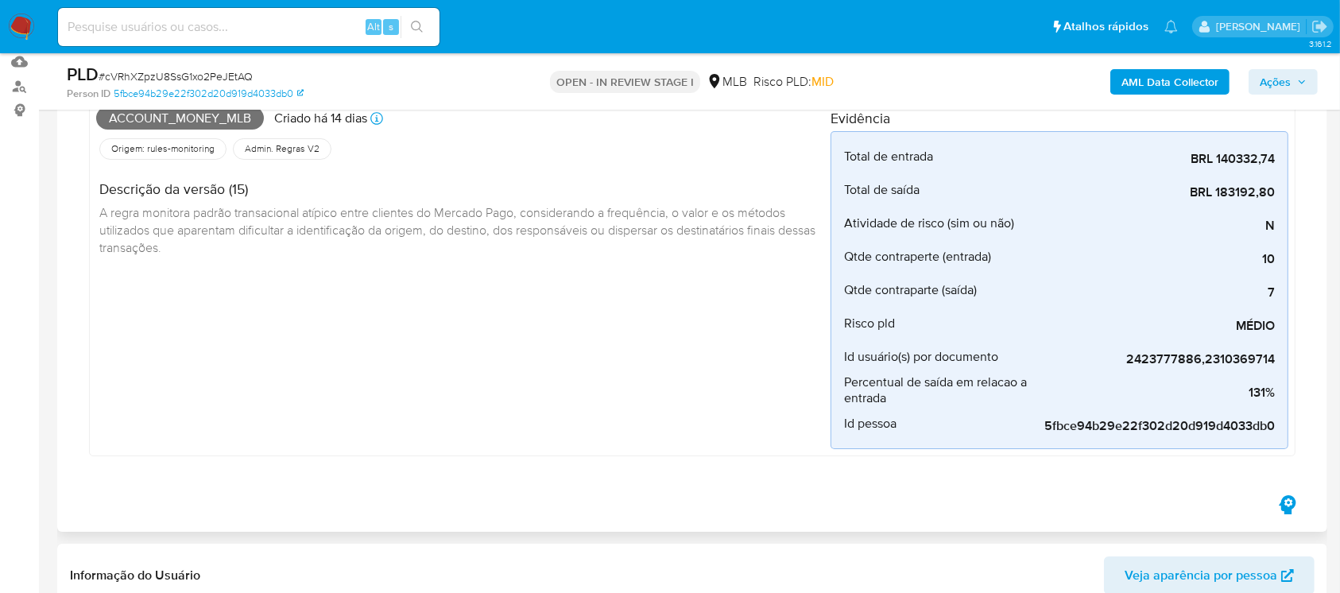
scroll to position [141, 0]
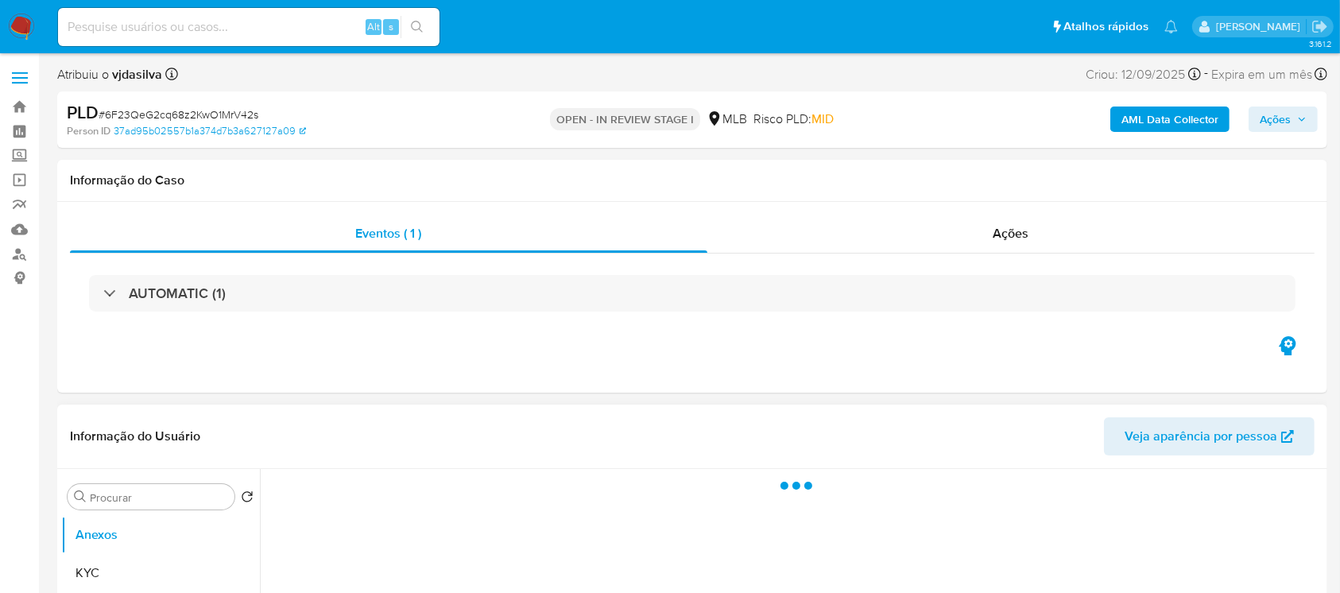
select select "10"
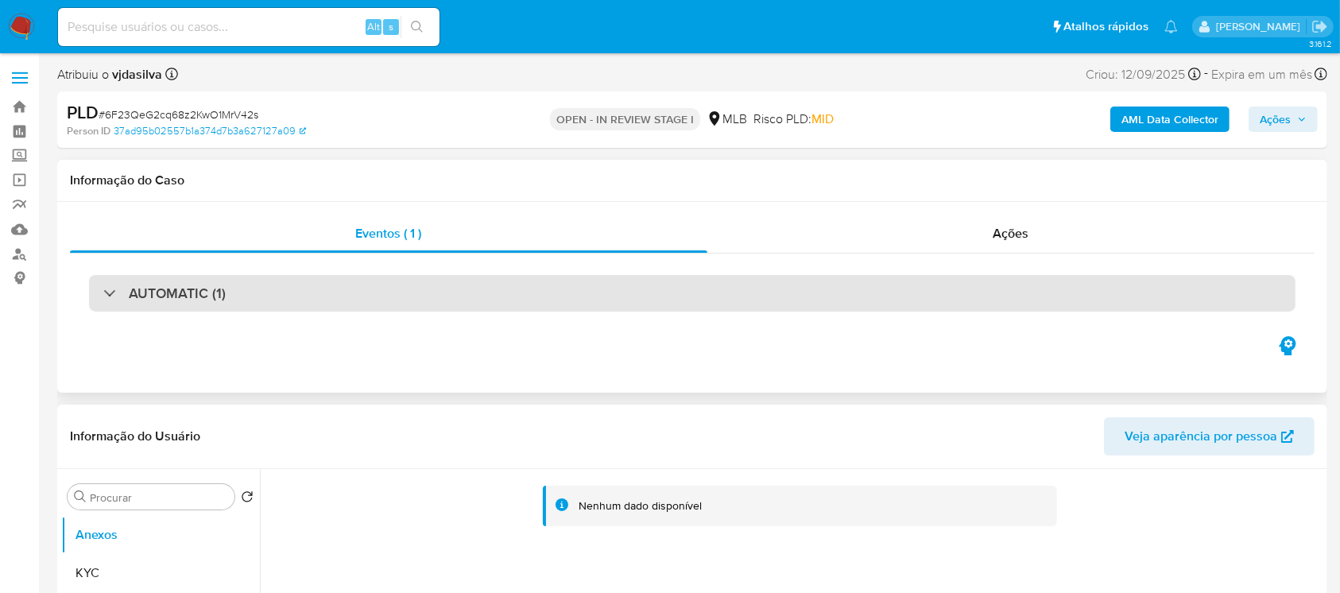
click at [103, 292] on div at bounding box center [103, 292] width 0 height 0
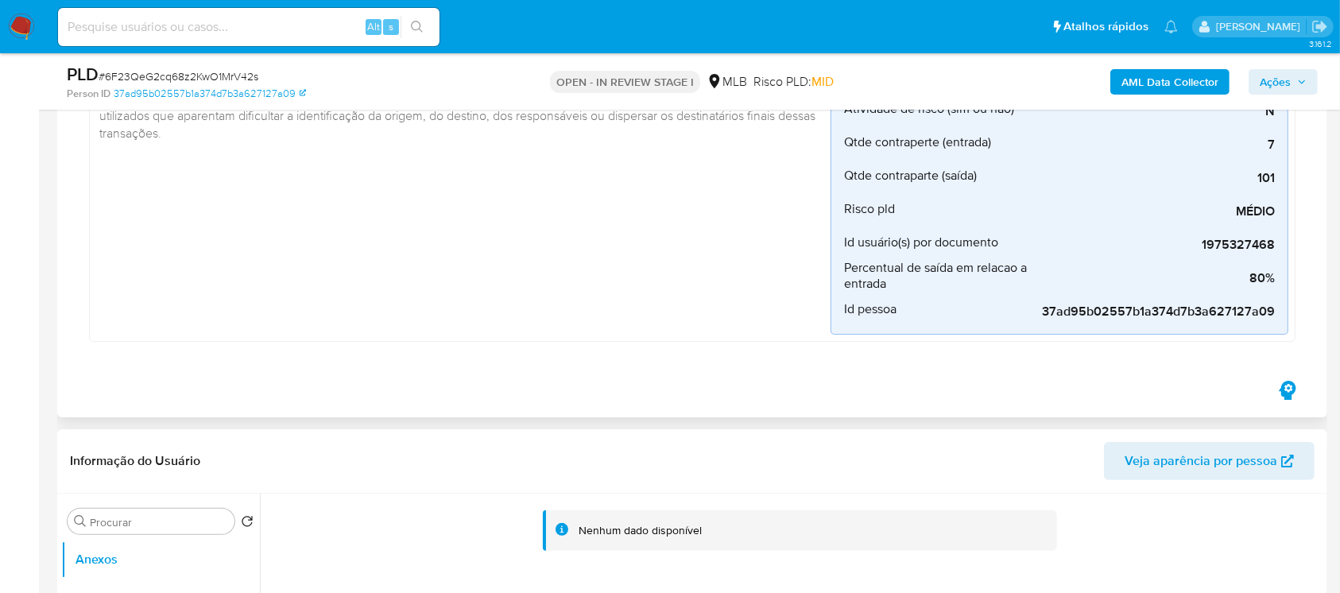
scroll to position [423, 0]
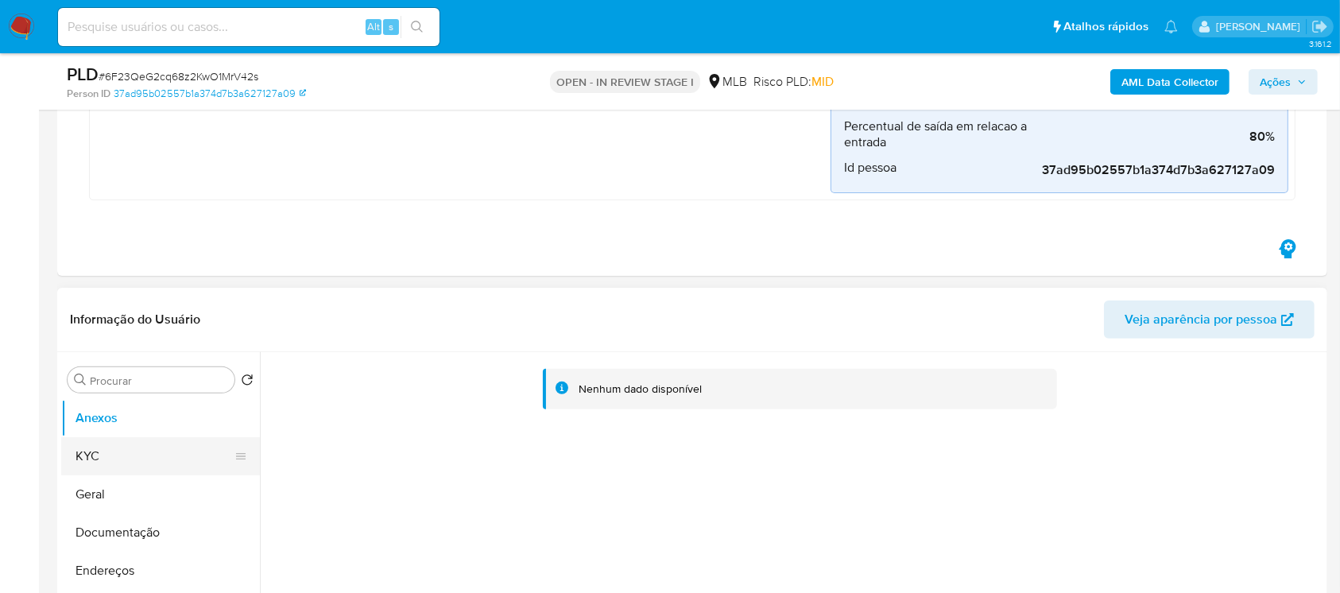
click at [105, 449] on button "KYC" at bounding box center [154, 456] width 186 height 38
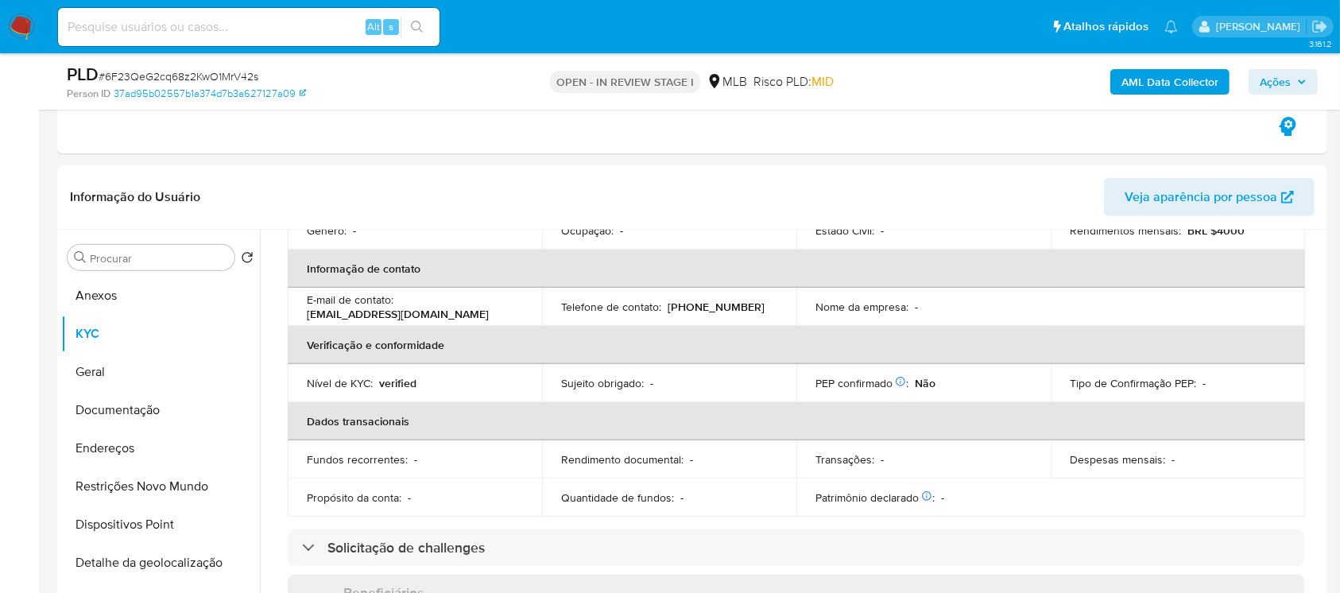
scroll to position [110, 0]
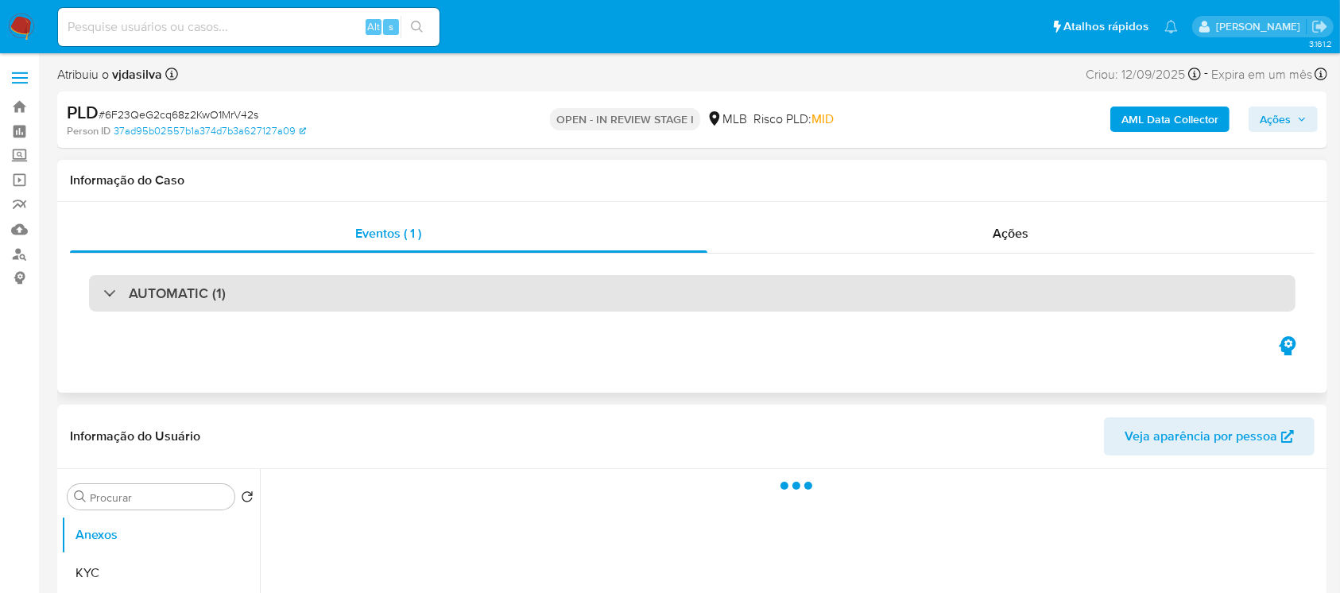
click at [108, 298] on div "AUTOMATIC (1)" at bounding box center [164, 292] width 122 height 17
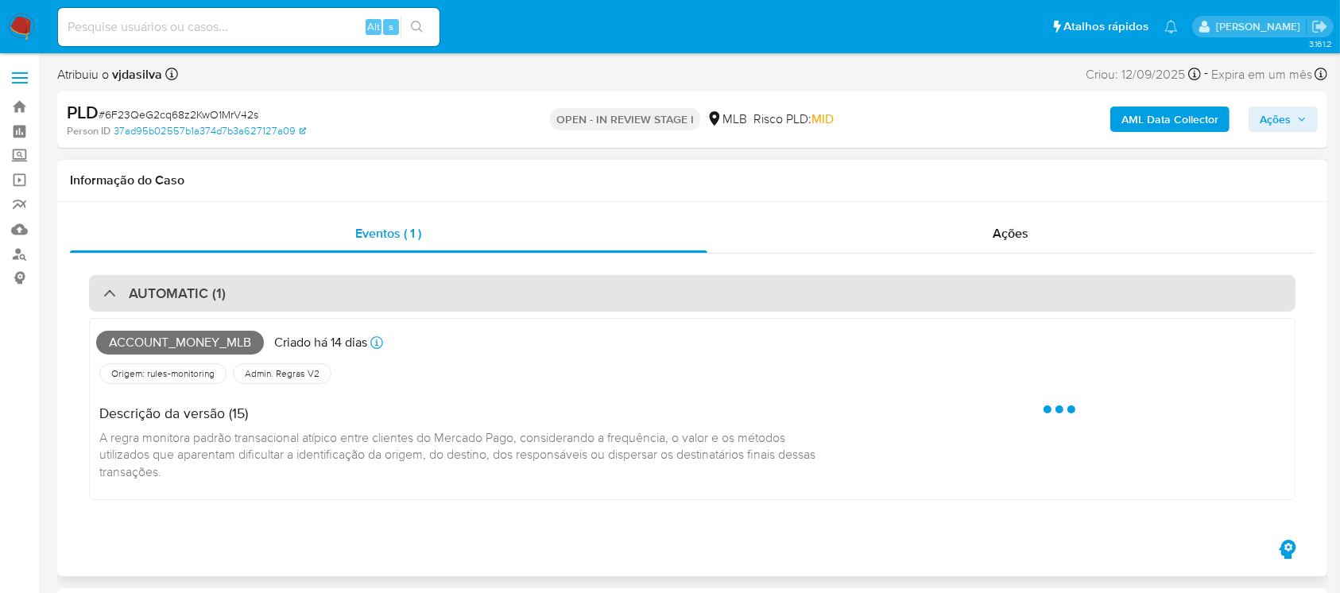
select select "10"
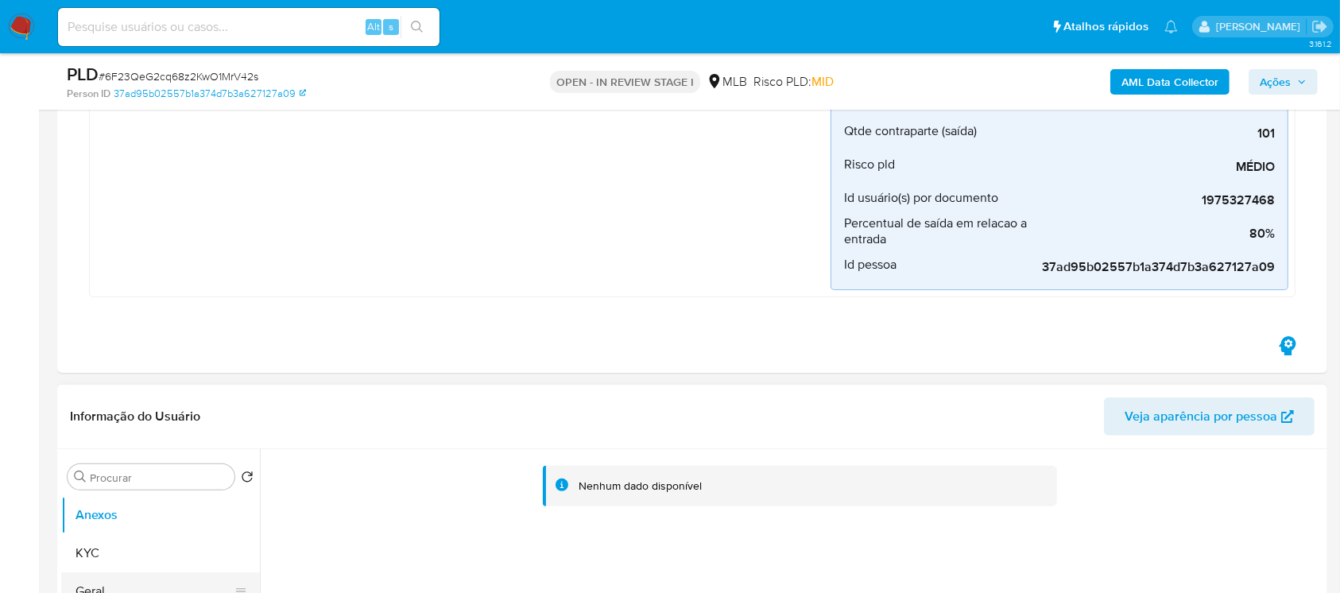
scroll to position [423, 0]
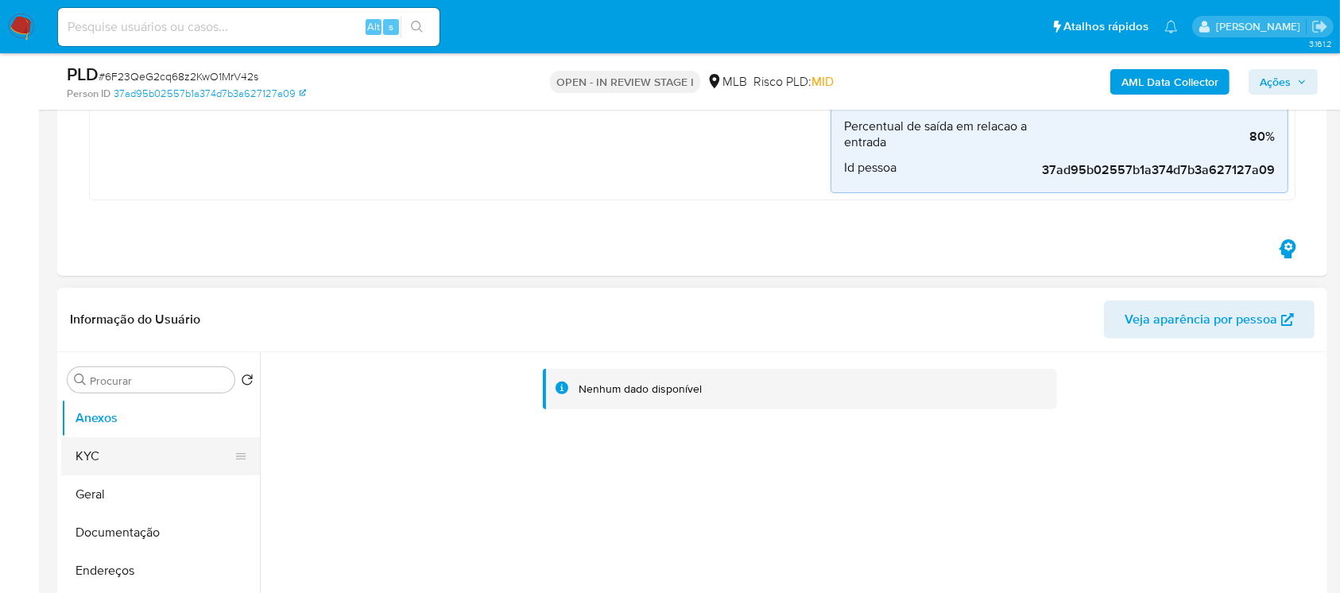
click at [87, 462] on button "KYC" at bounding box center [154, 456] width 186 height 38
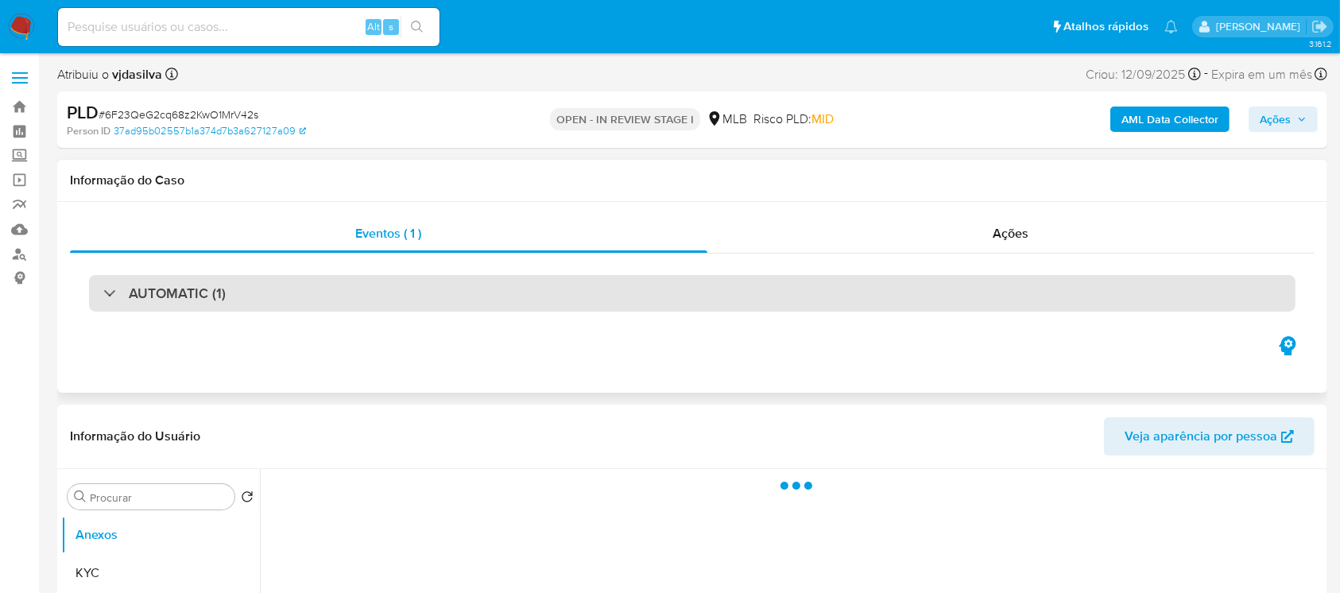
click at [103, 292] on div "AUTOMATIC (1)" at bounding box center [164, 292] width 122 height 17
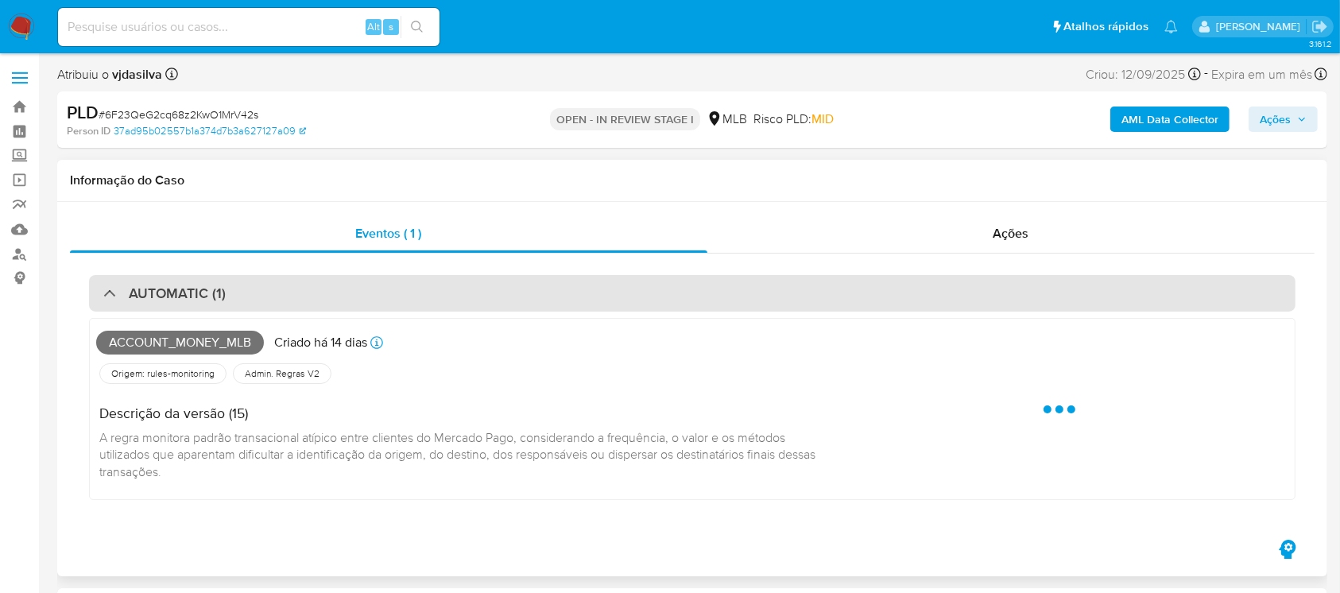
select select "10"
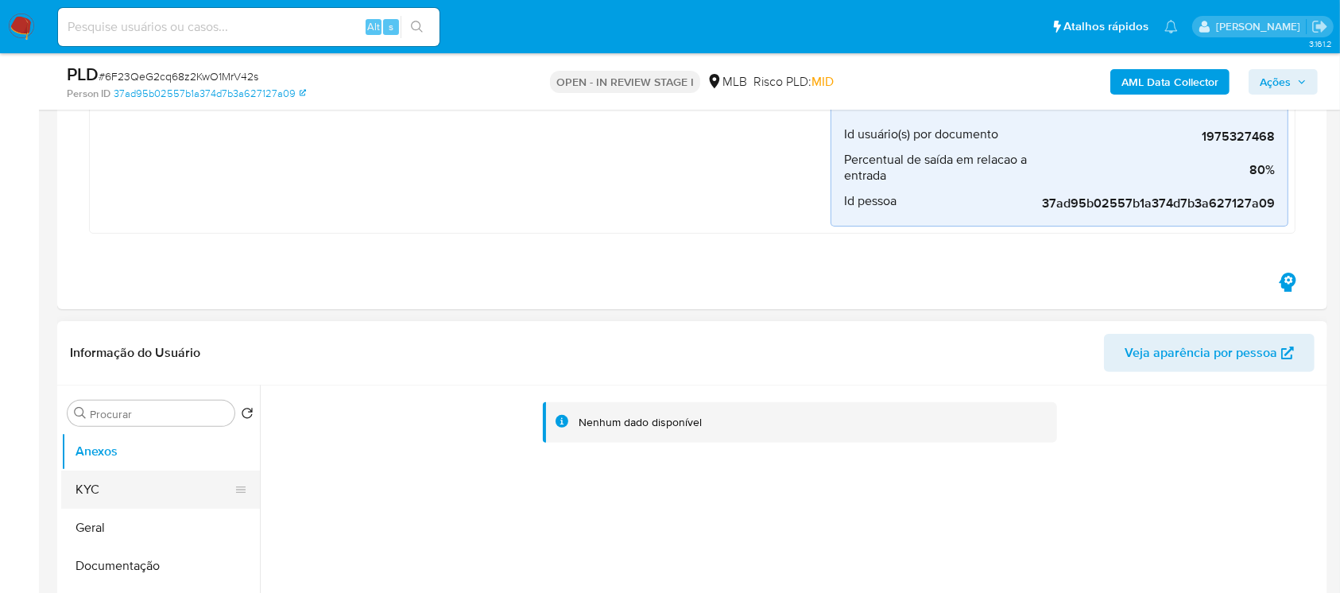
scroll to position [423, 0]
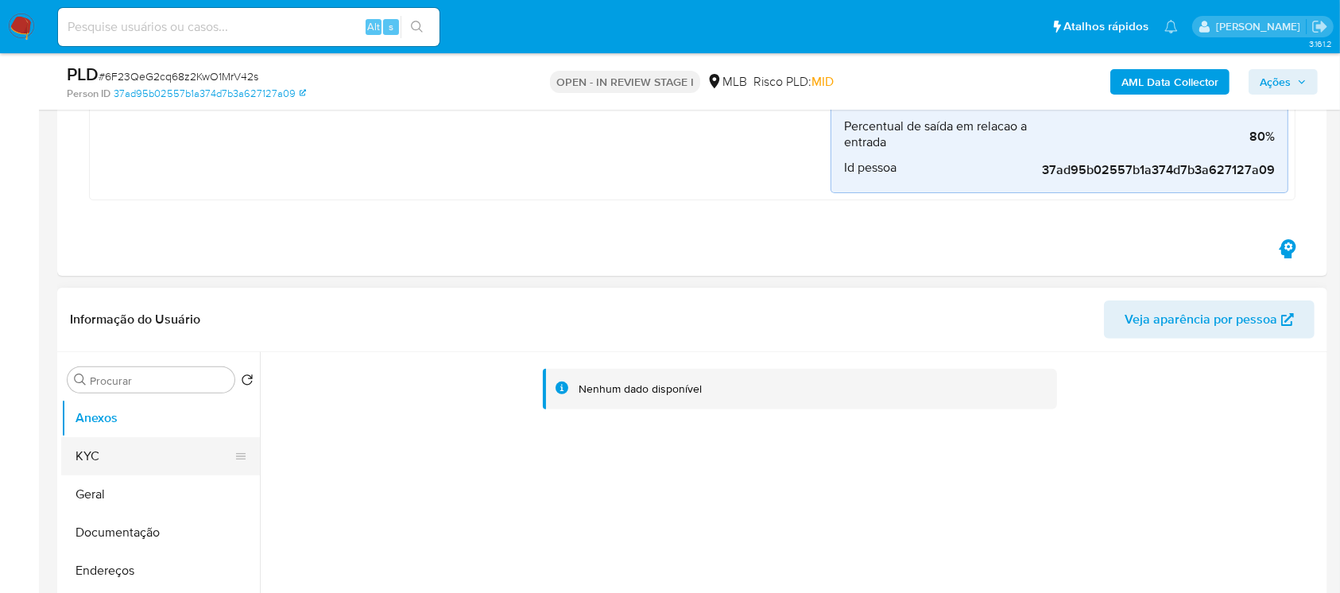
click at [83, 458] on button "KYC" at bounding box center [154, 456] width 186 height 38
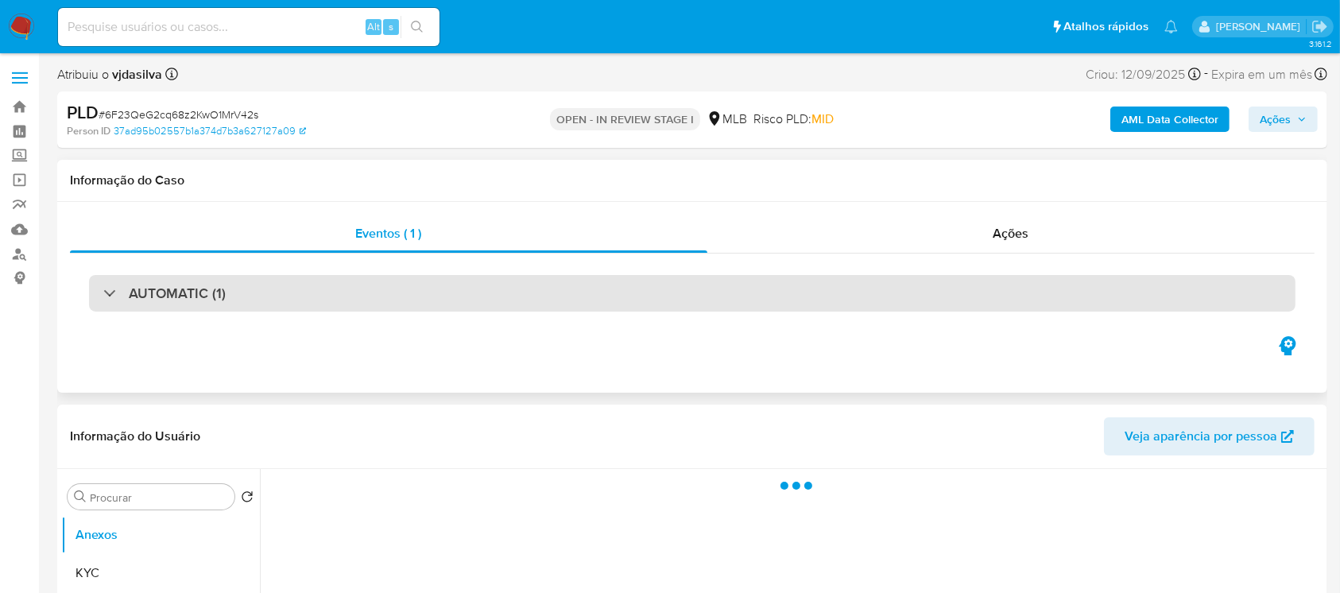
click at [97, 301] on div "AUTOMATIC (1)" at bounding box center [692, 293] width 1206 height 37
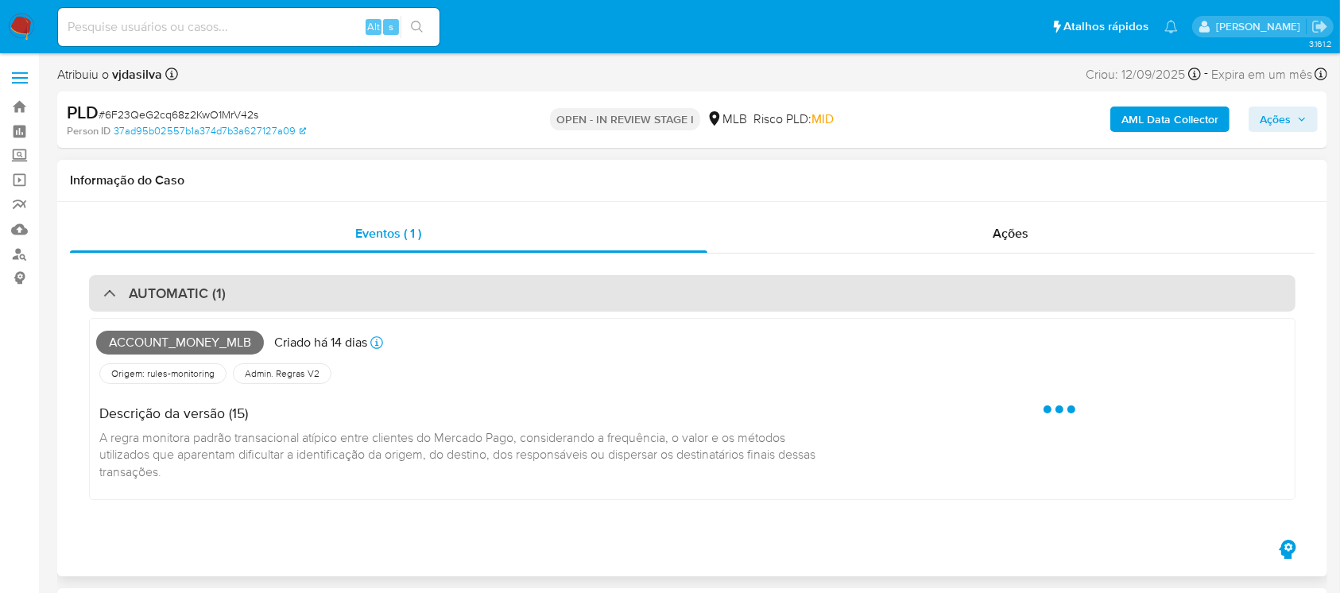
select select "10"
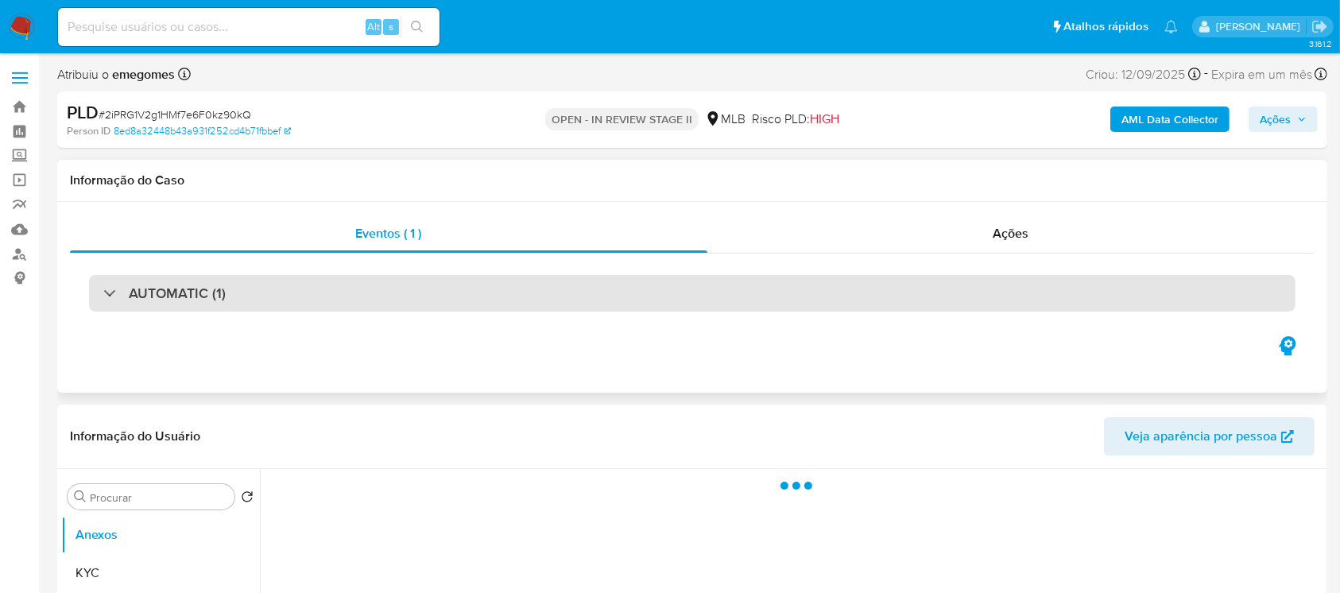
click at [104, 286] on div "AUTOMATIC (1)" at bounding box center [164, 292] width 122 height 17
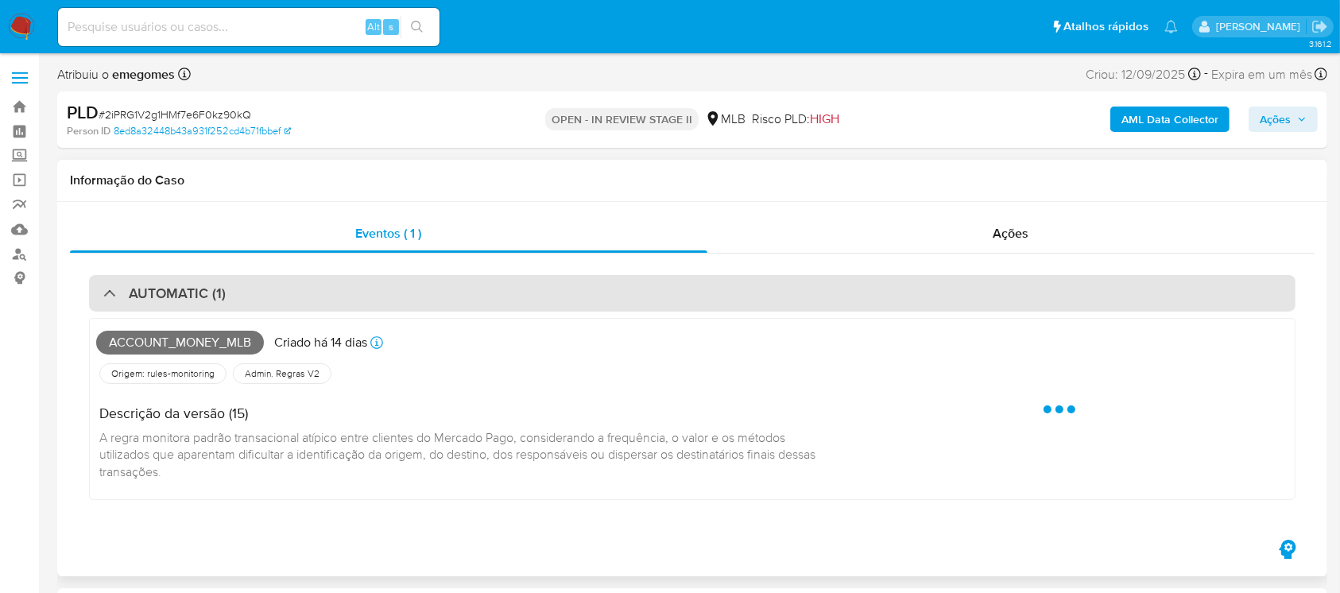
select select "10"
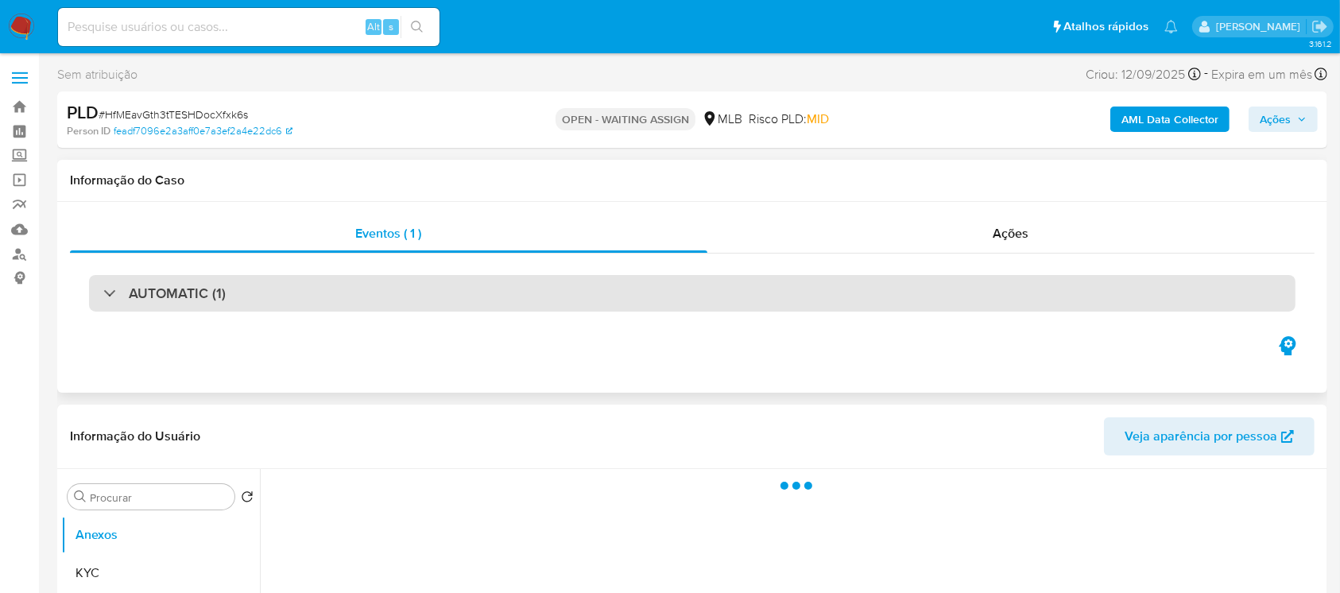
click at [91, 288] on div "AUTOMATIC (1)" at bounding box center [692, 293] width 1206 height 37
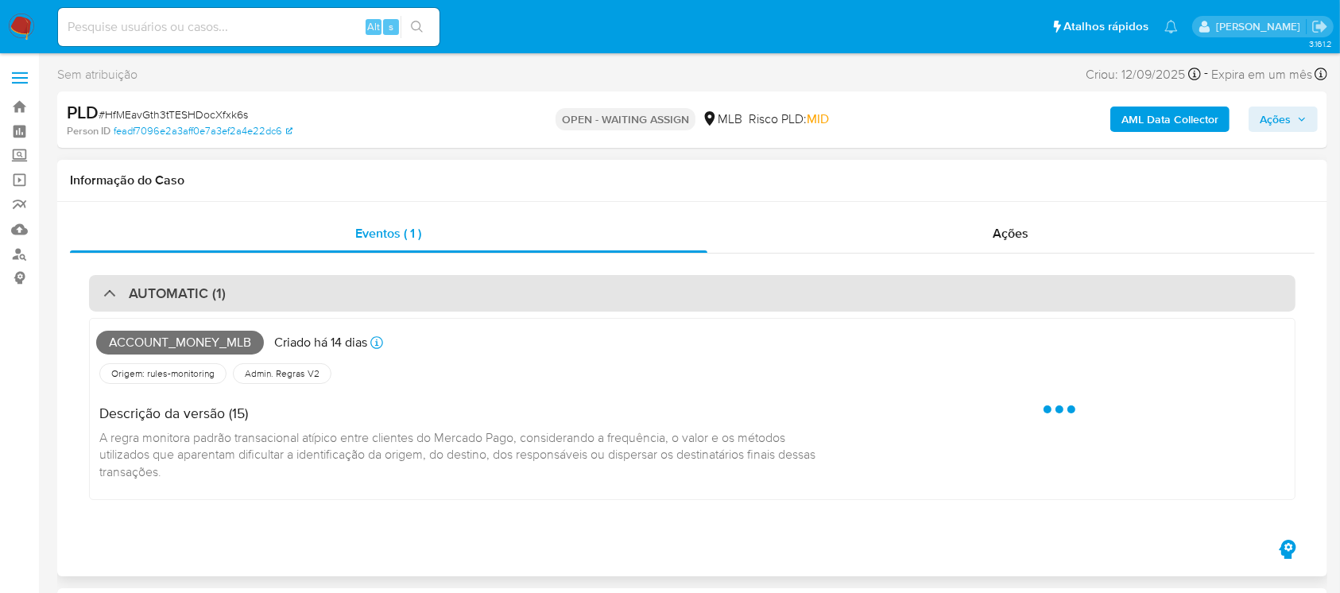
select select "10"
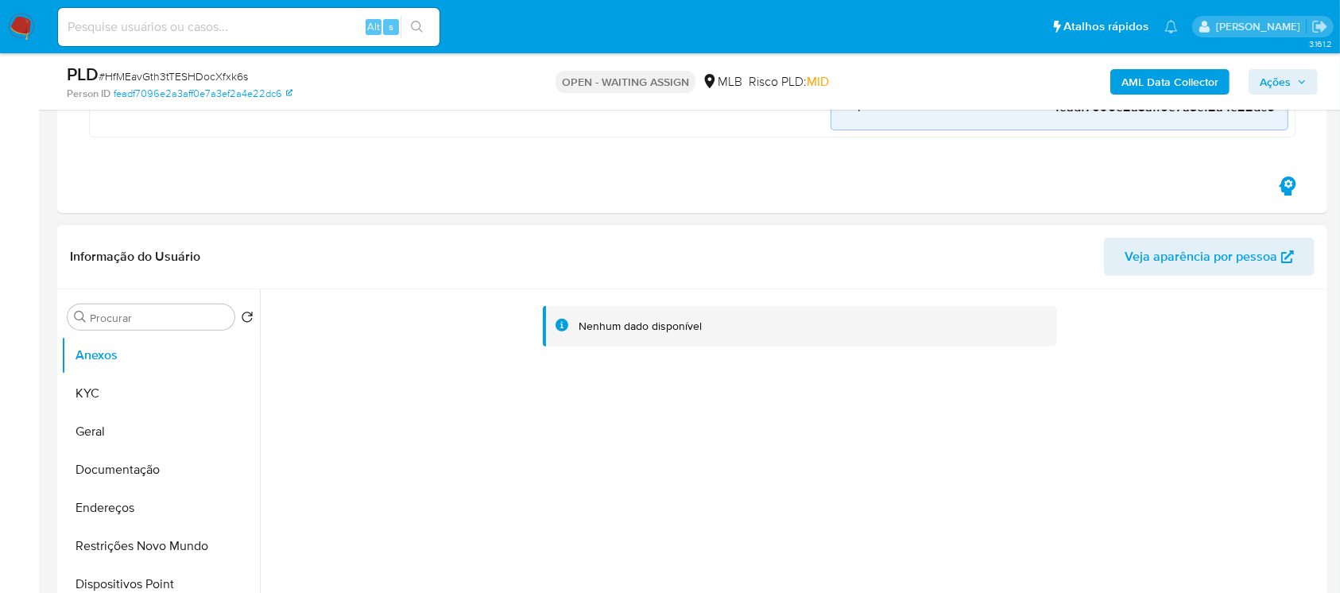
scroll to position [565, 0]
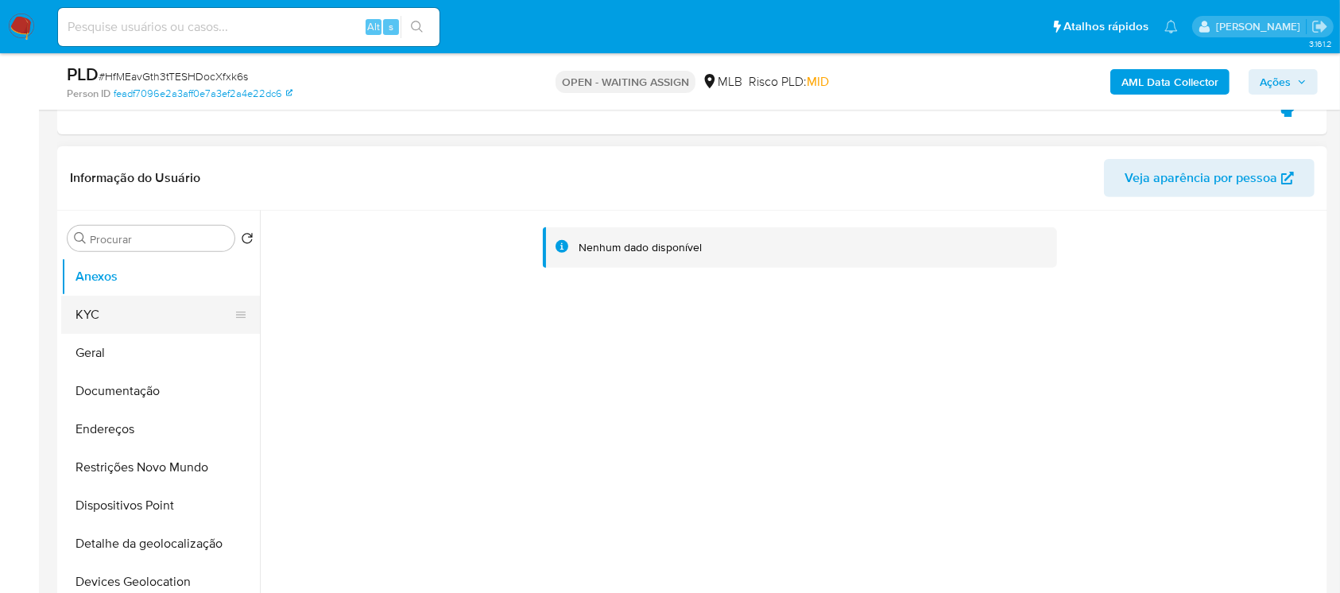
click at [113, 311] on button "KYC" at bounding box center [154, 315] width 186 height 38
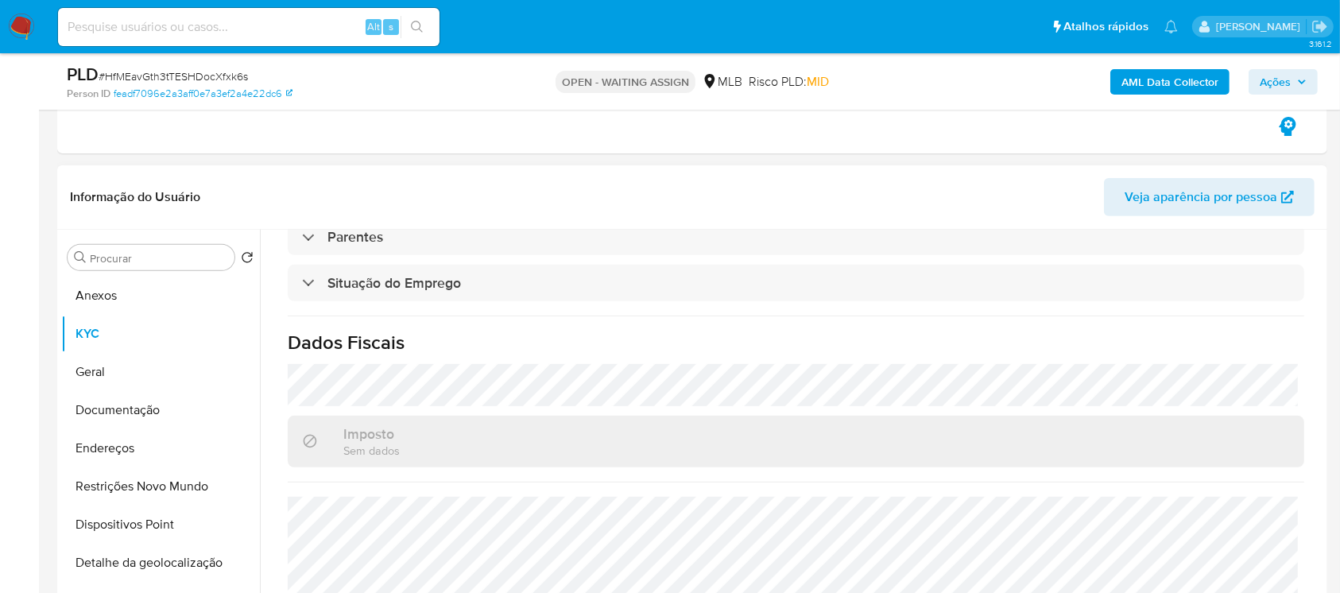
scroll to position [675, 0]
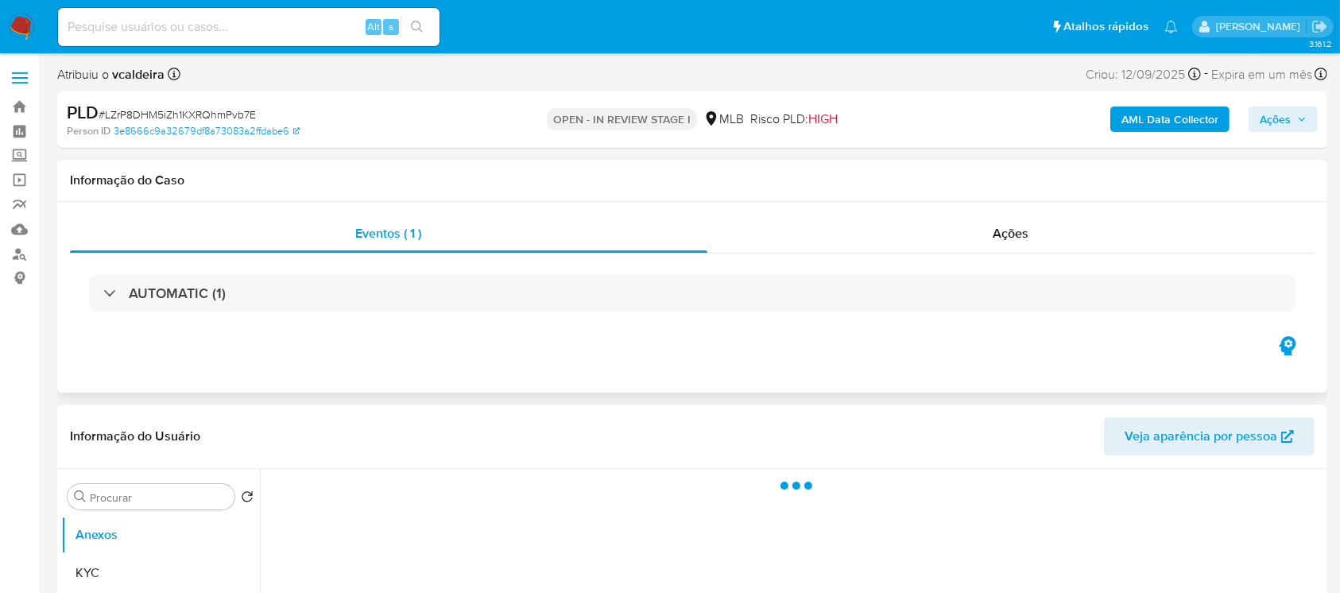
select select "10"
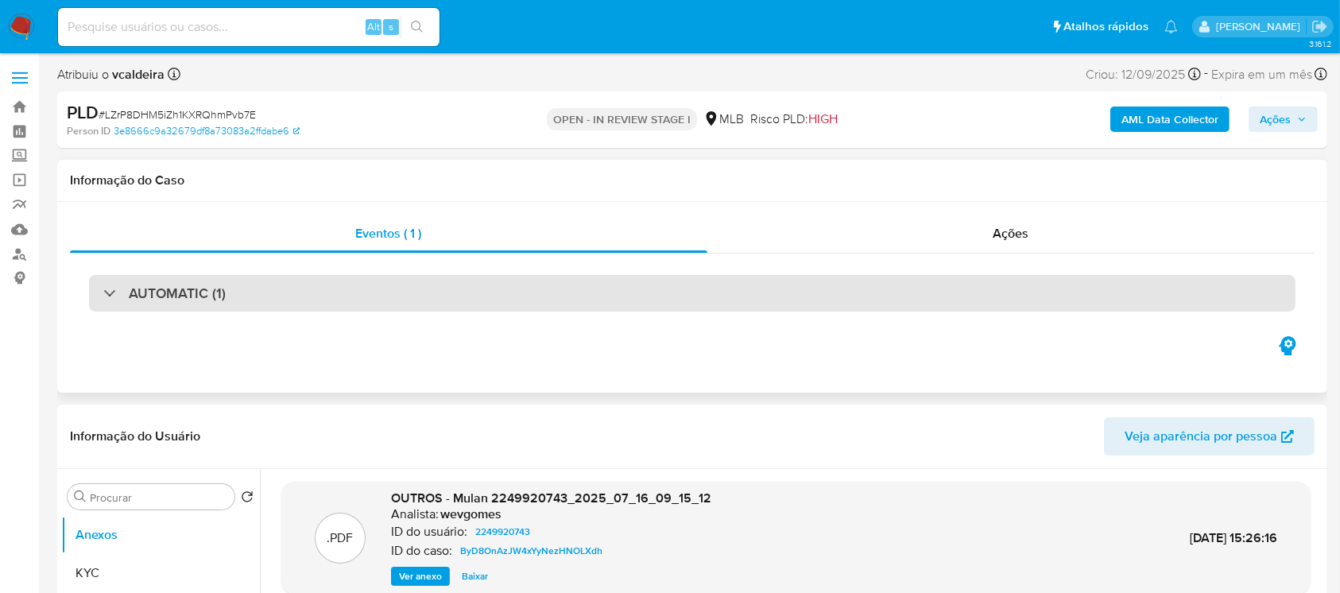
click at [99, 292] on div "AUTOMATIC (1)" at bounding box center [692, 293] width 1206 height 37
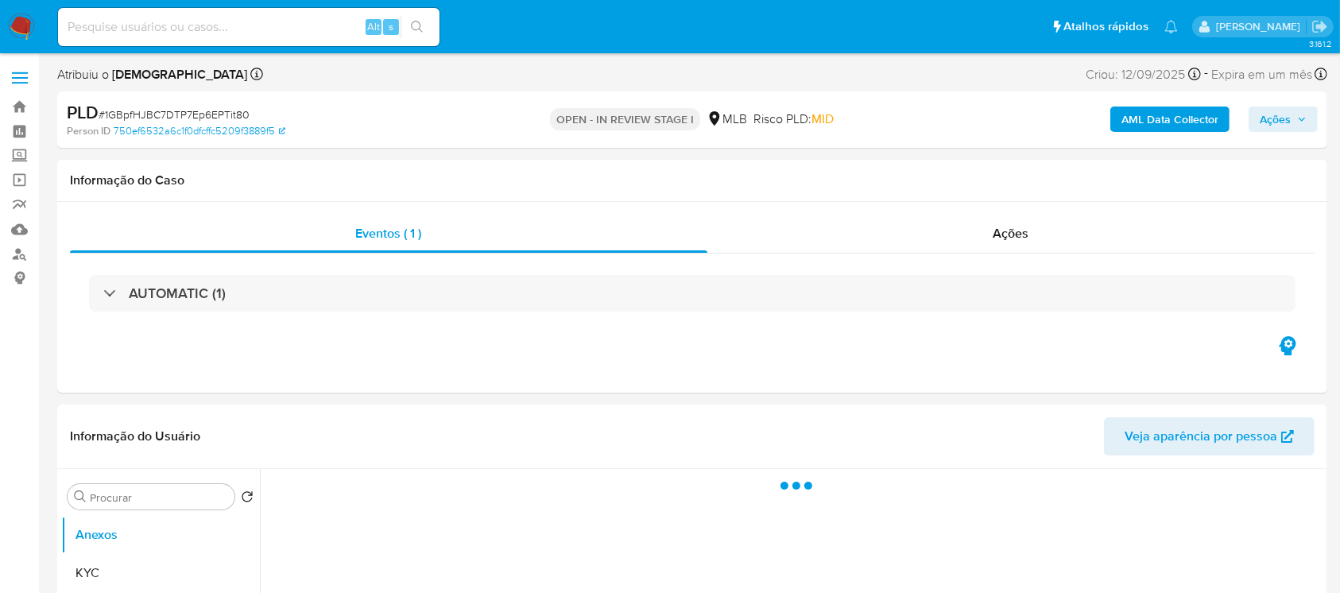
click at [107, 296] on div "AUTOMATIC (1)" at bounding box center [164, 292] width 122 height 17
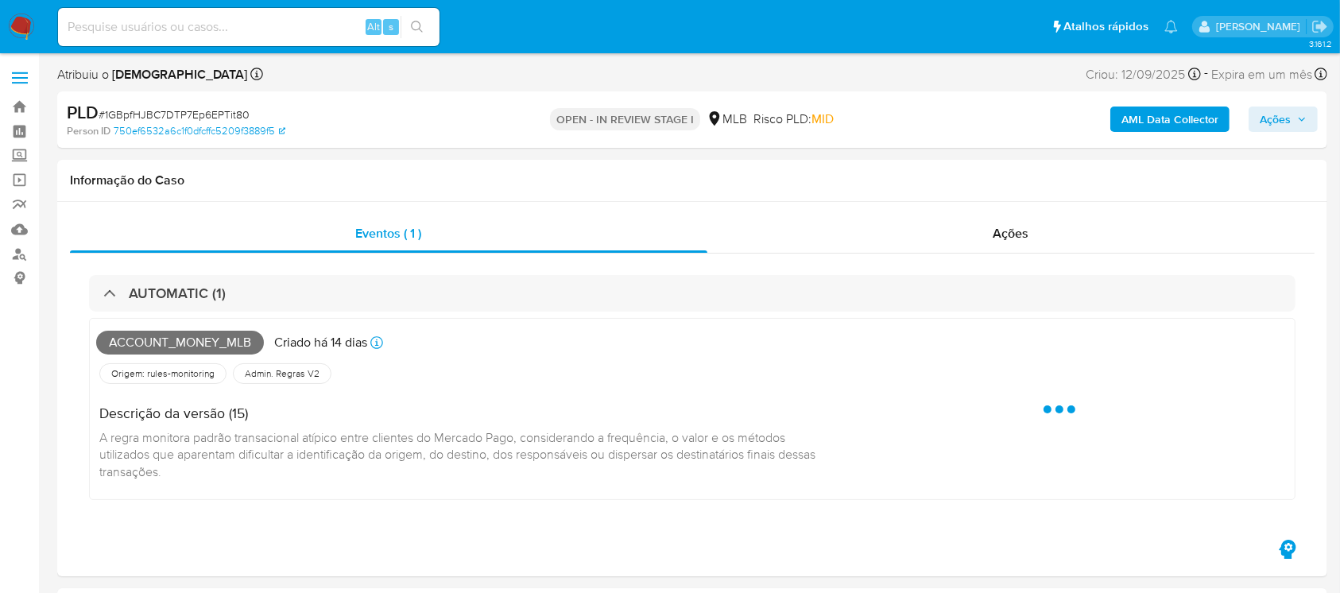
select select "10"
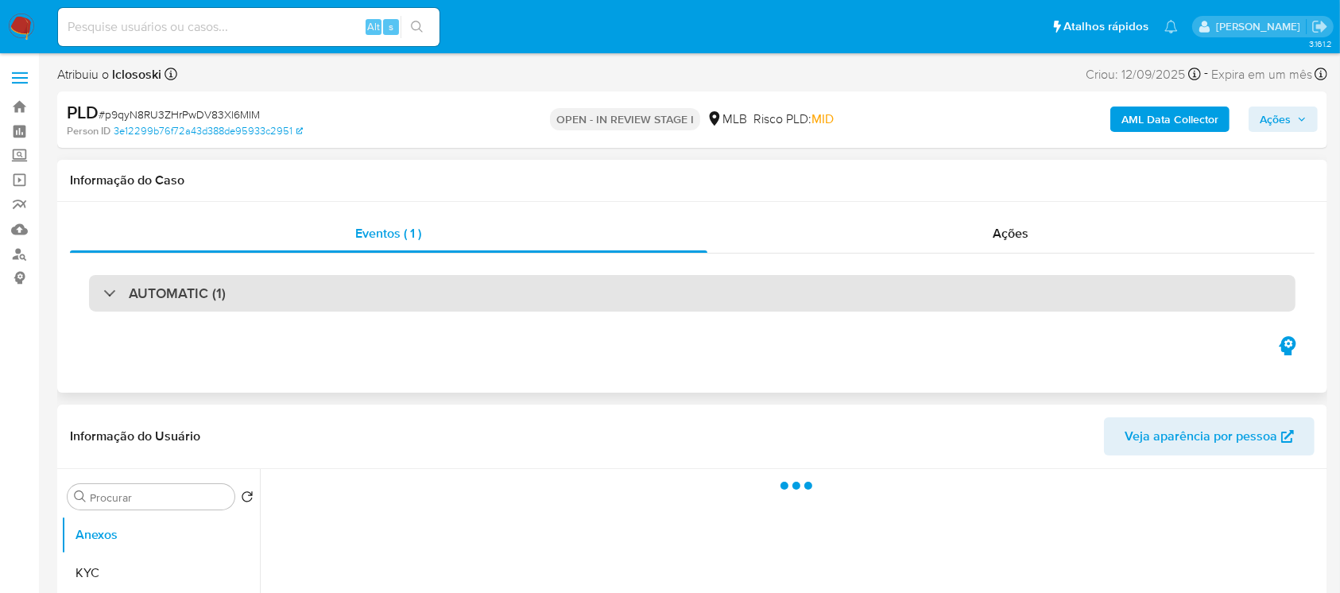
click at [94, 291] on div "AUTOMATIC (1)" at bounding box center [692, 293] width 1206 height 37
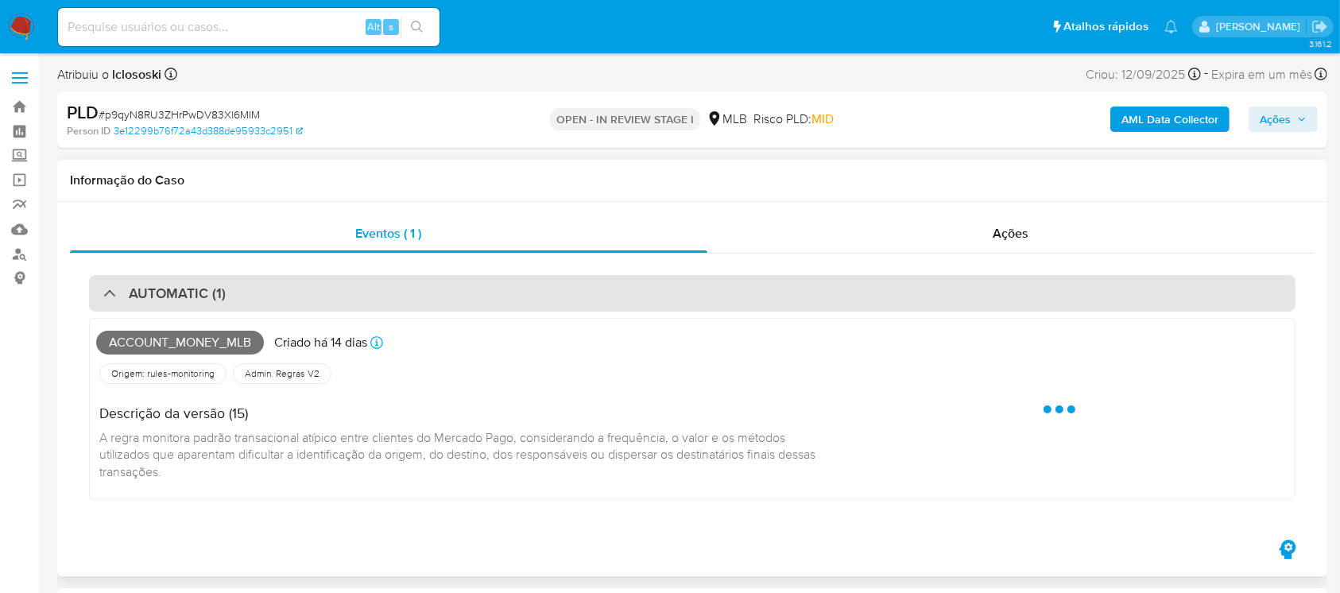
select select "10"
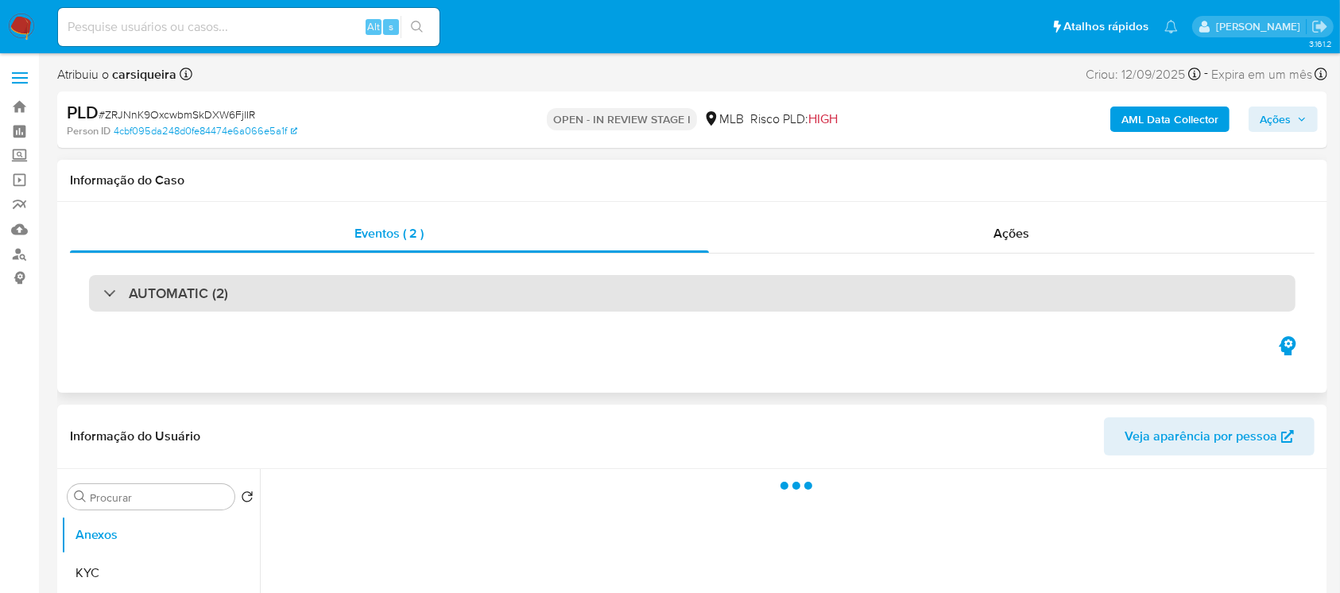
select select "10"
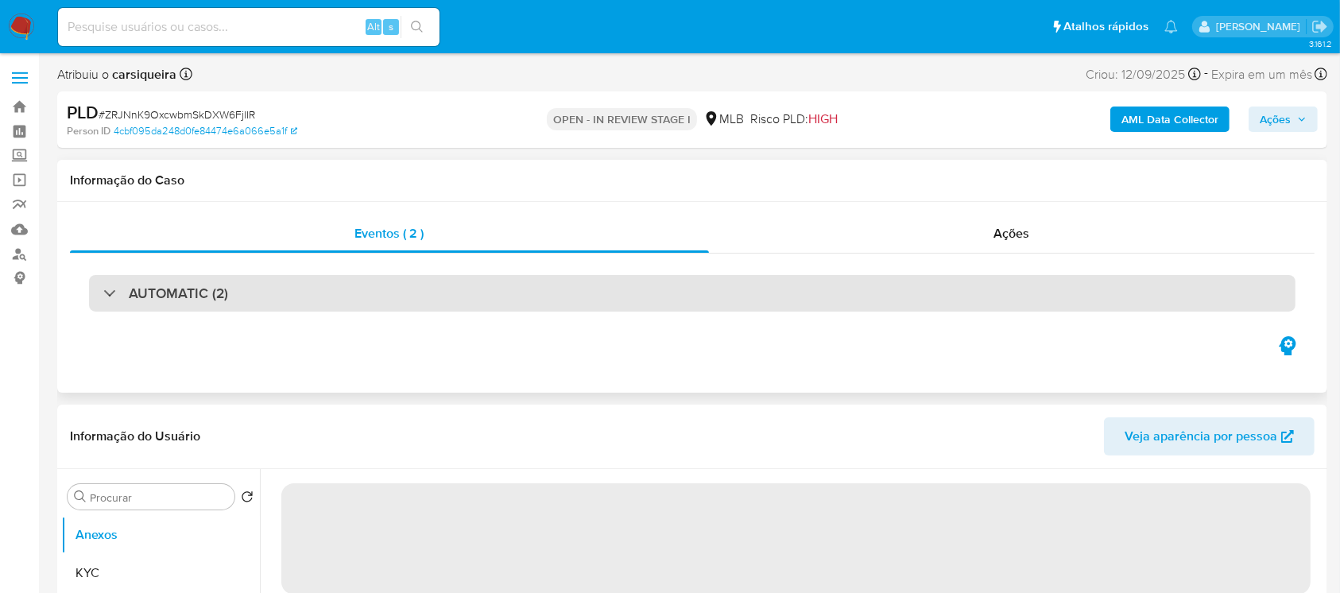
click at [114, 299] on div "AUTOMATIC (2)" at bounding box center [165, 292] width 125 height 17
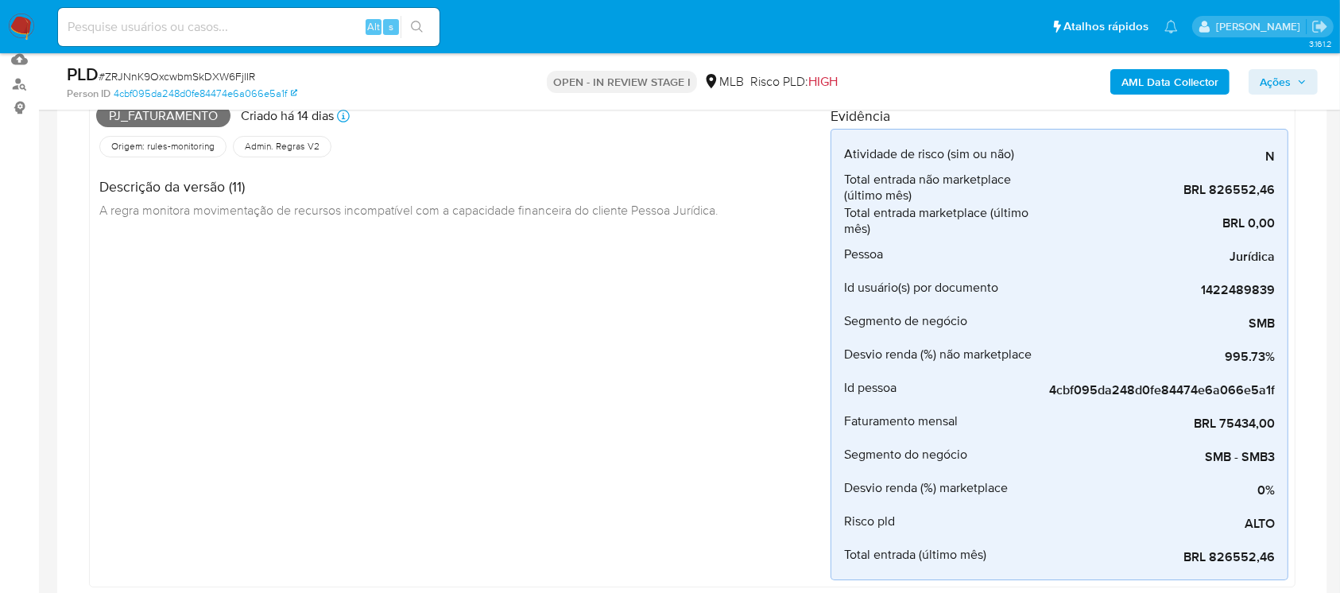
scroll to position [141, 0]
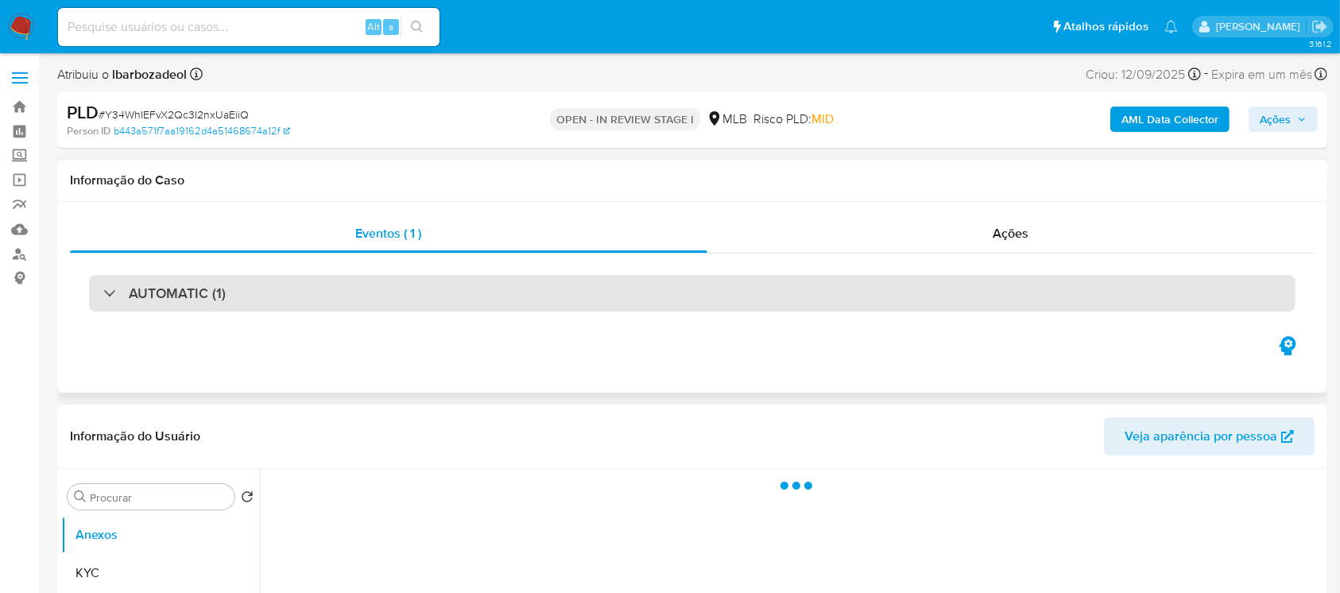
click at [110, 300] on div "AUTOMATIC (1)" at bounding box center [164, 292] width 122 height 17
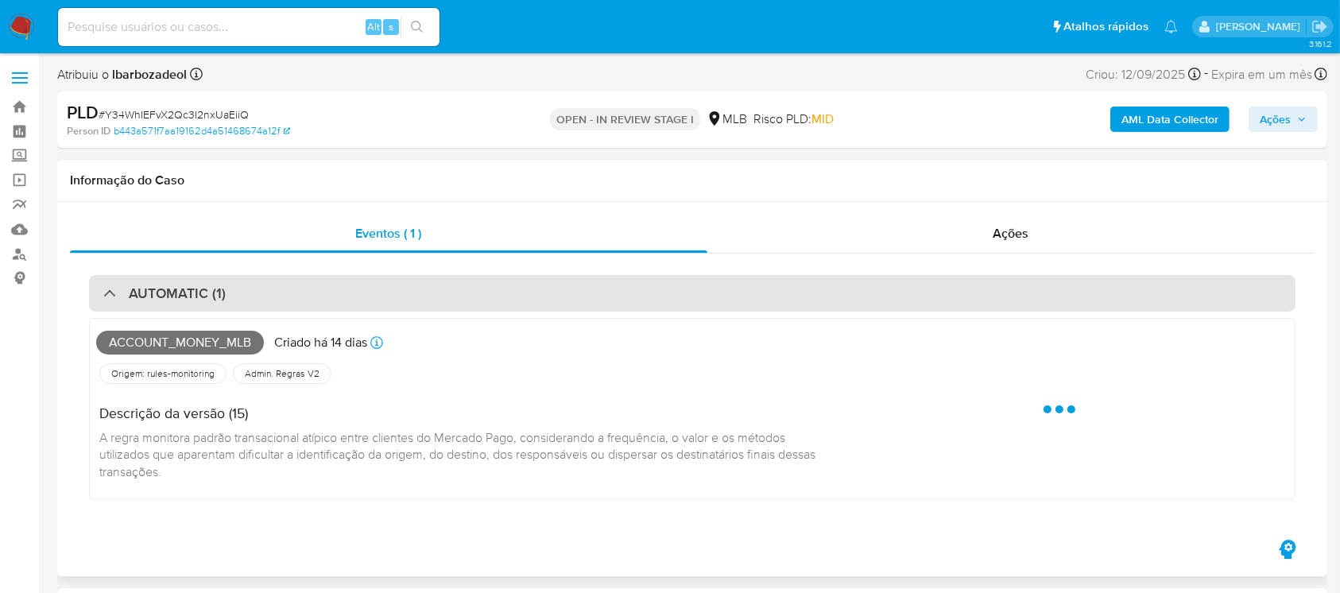
select select "10"
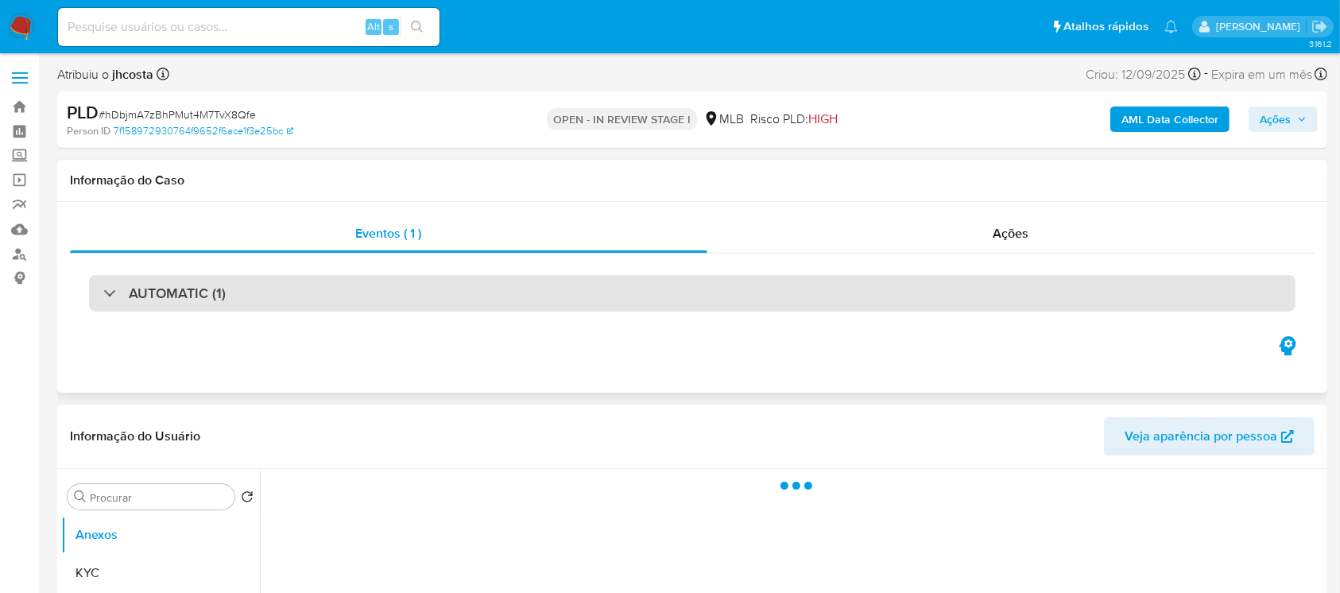
click at [114, 299] on div "AUTOMATIC (1)" at bounding box center [164, 292] width 122 height 17
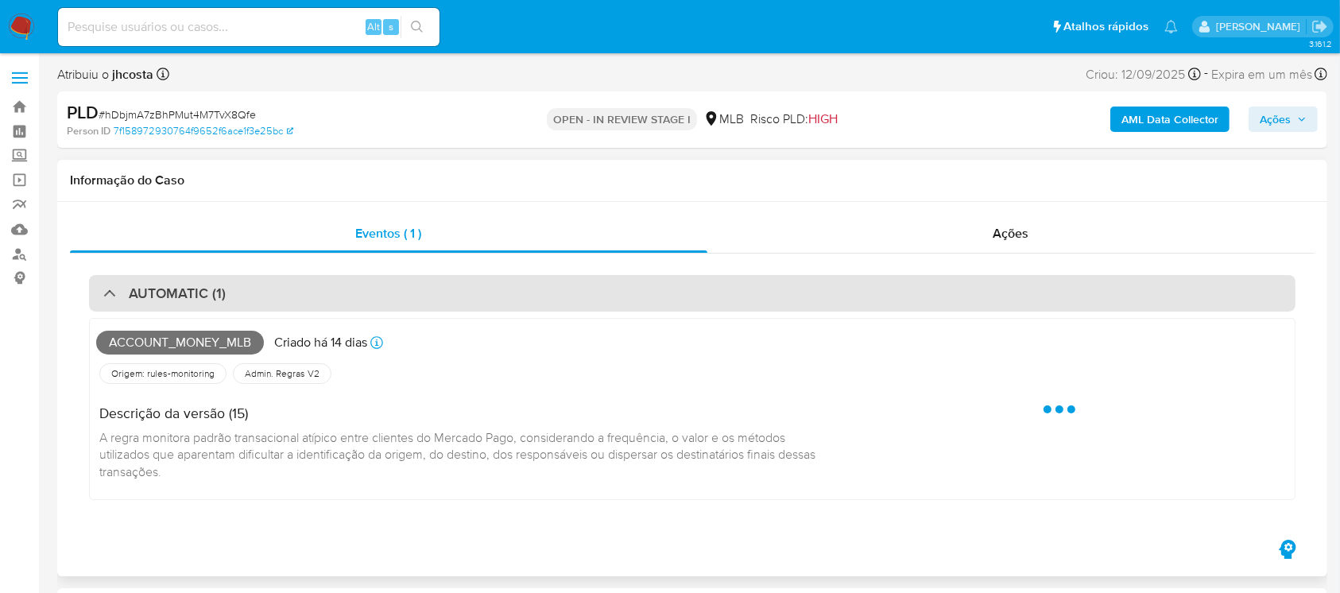
select select "10"
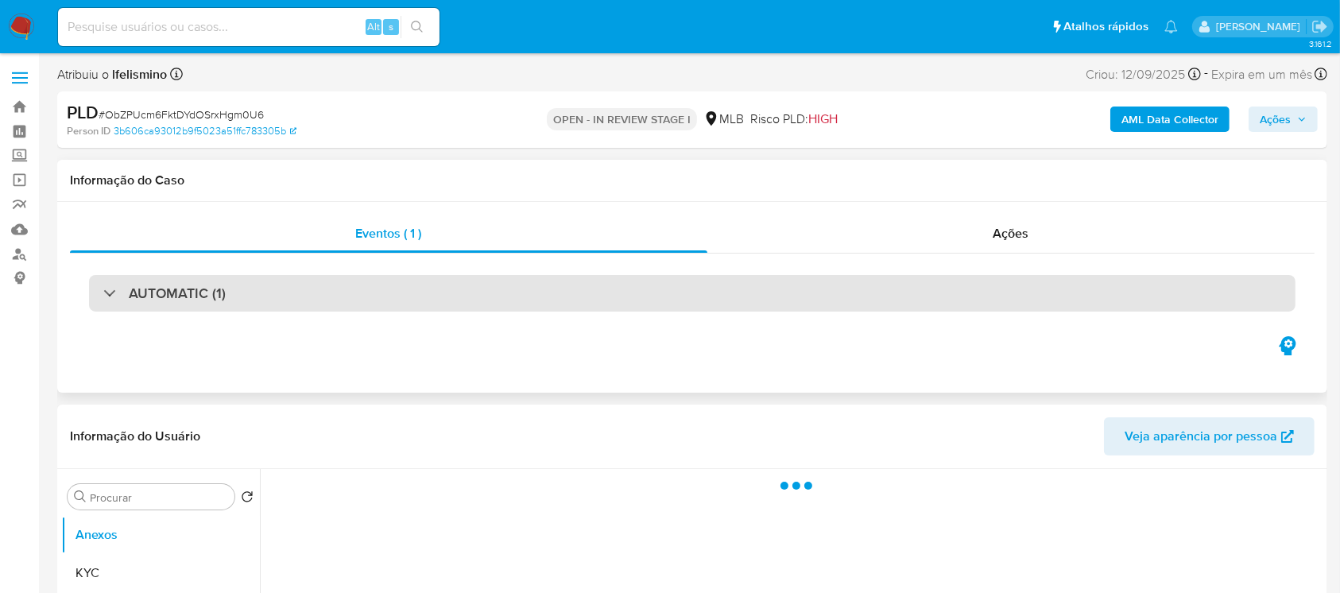
click at [102, 306] on div "AUTOMATIC (1)" at bounding box center [692, 293] width 1206 height 37
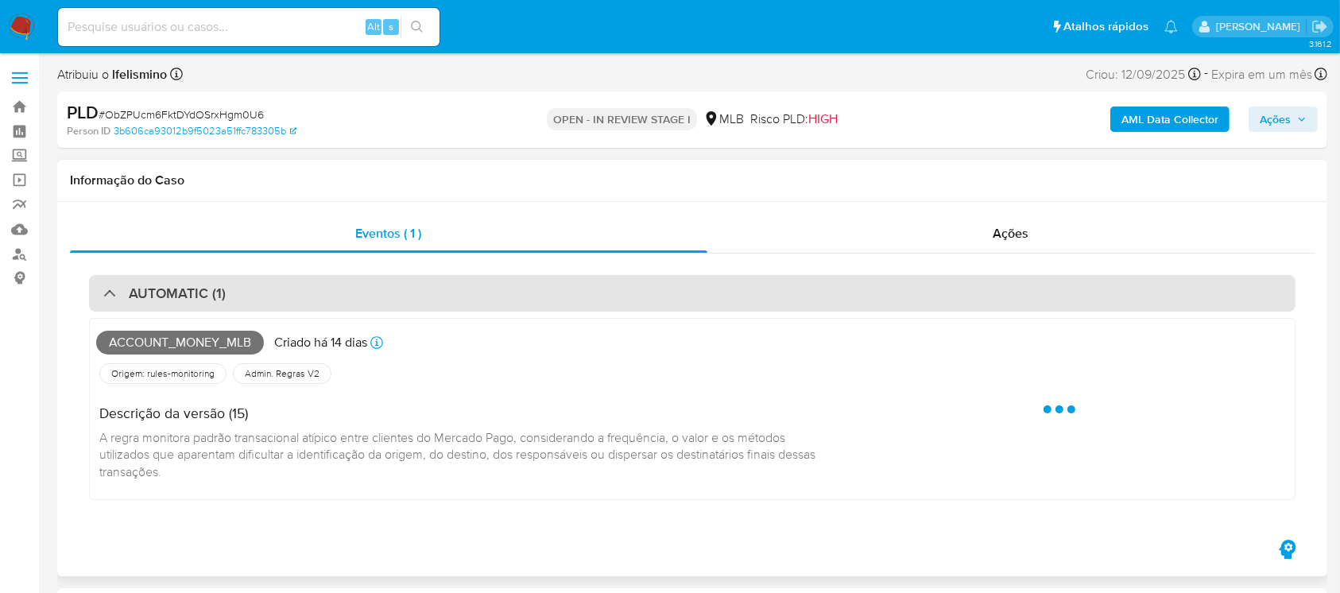
select select "10"
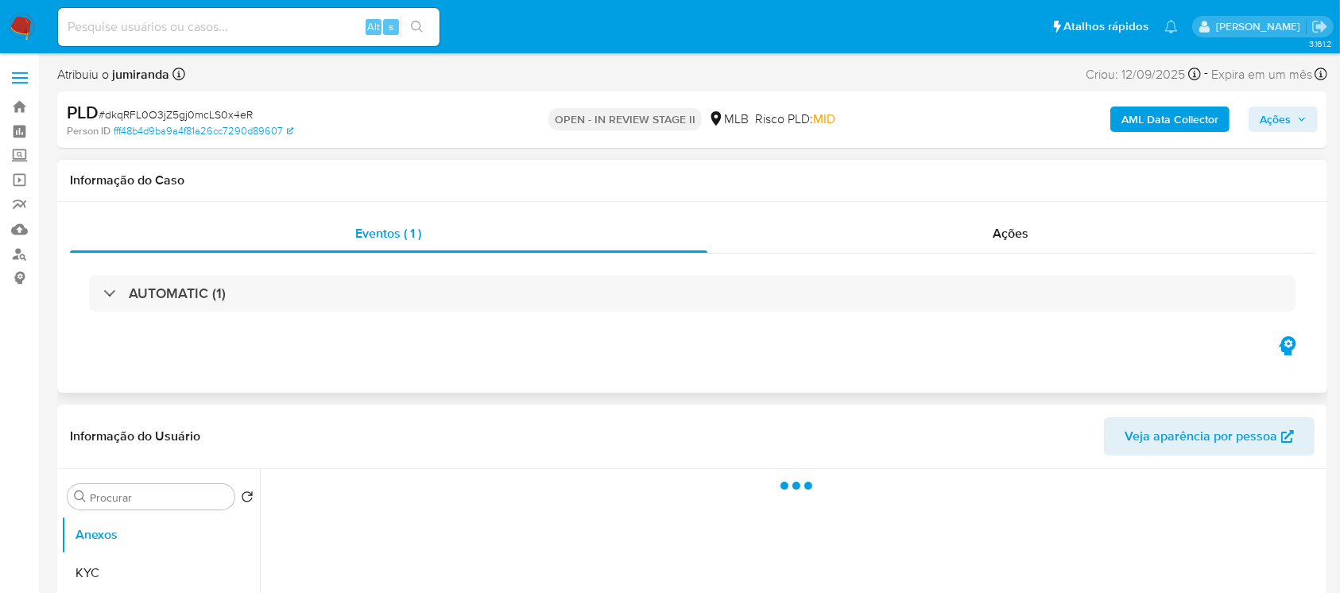
select select "10"
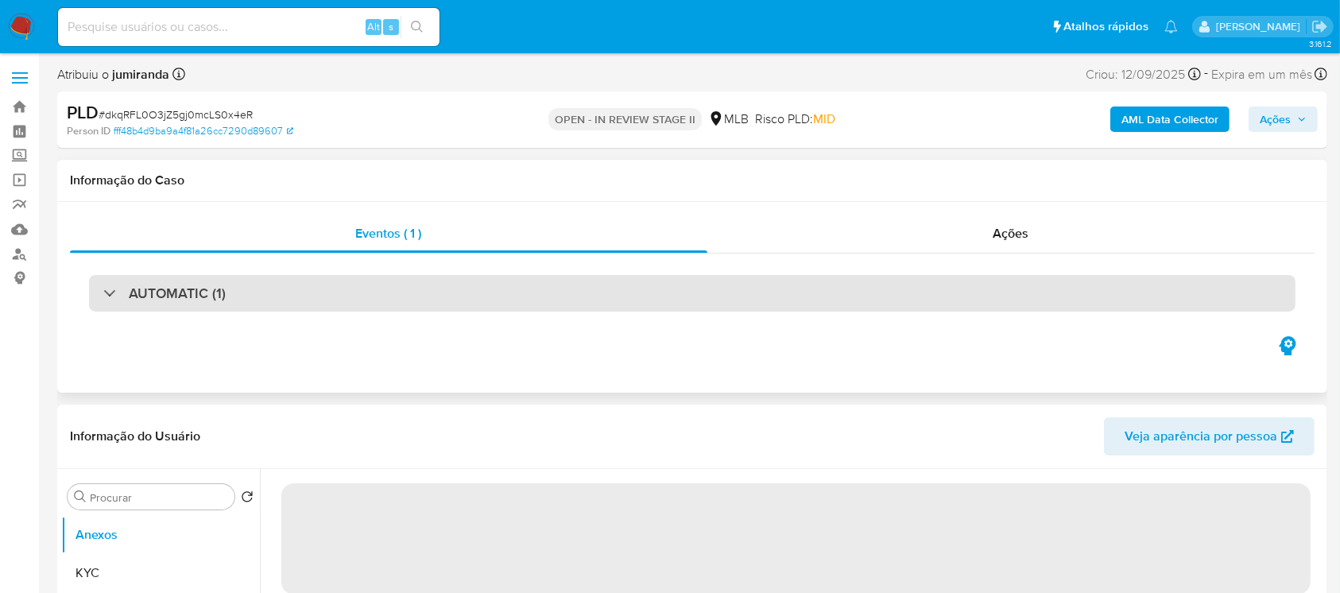
click at [106, 288] on div "AUTOMATIC (1)" at bounding box center [164, 292] width 122 height 17
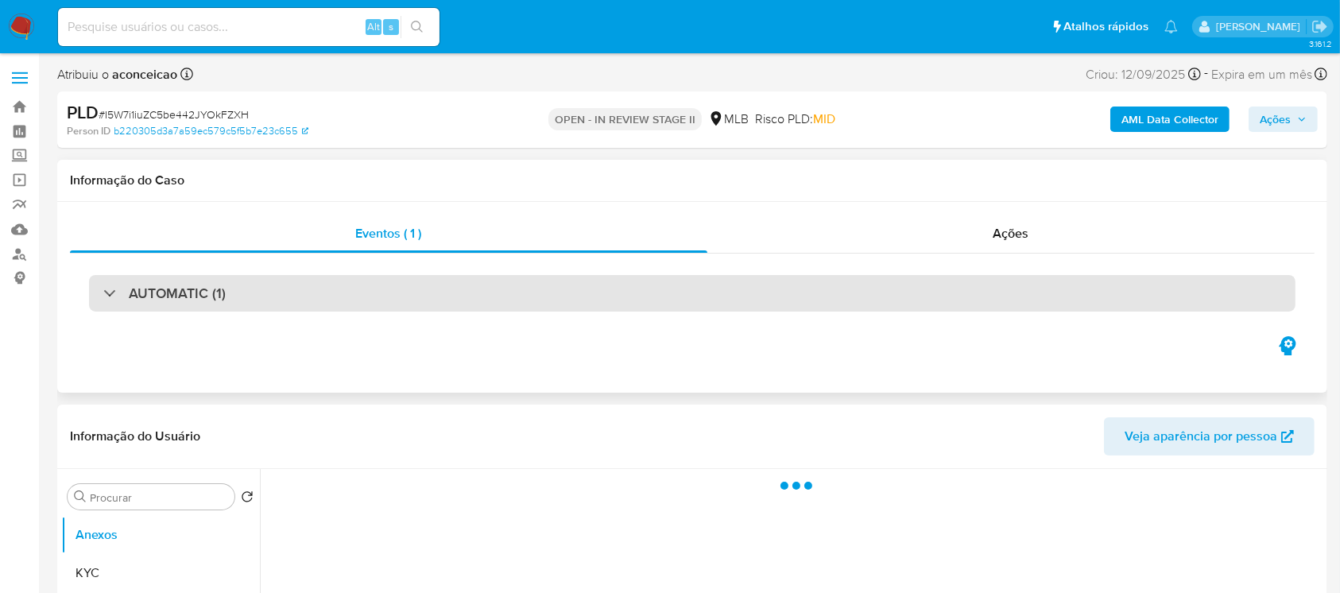
click at [102, 300] on div "AUTOMATIC (1)" at bounding box center [692, 293] width 1206 height 37
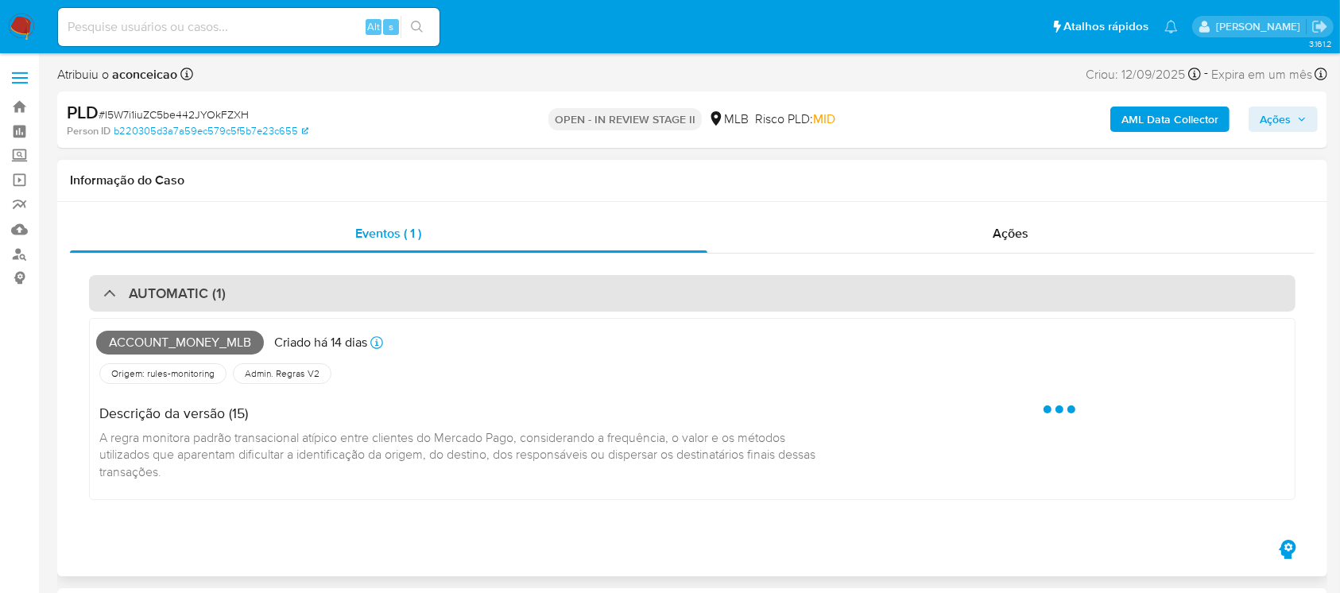
select select "10"
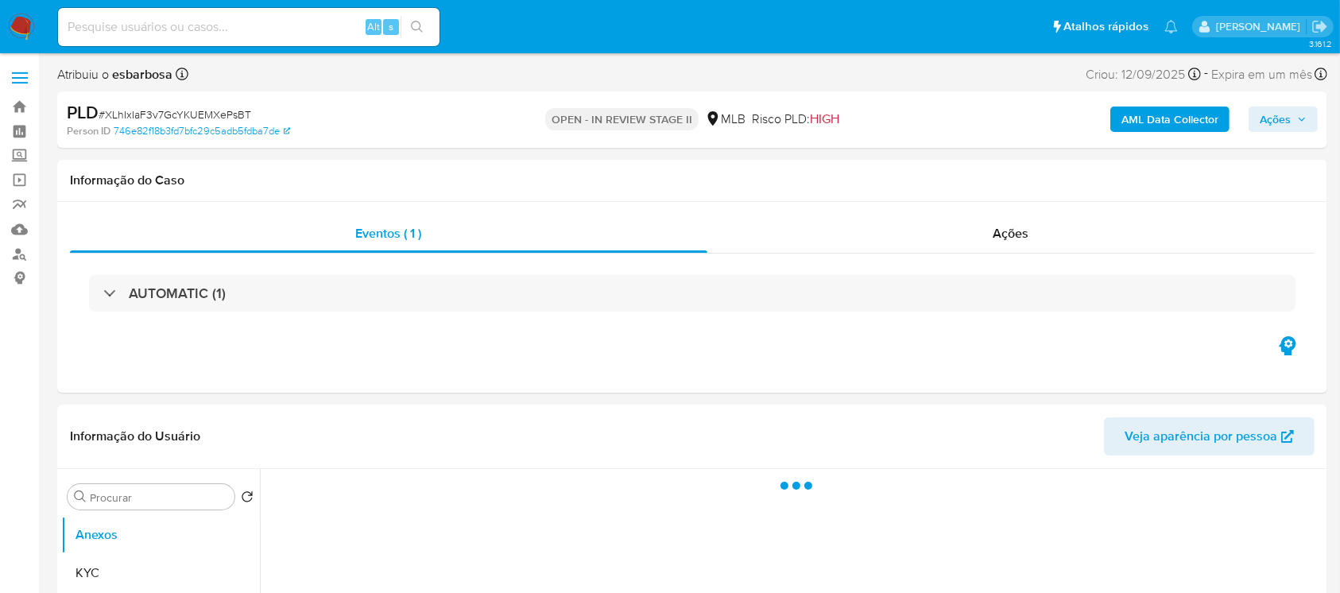
select select "10"
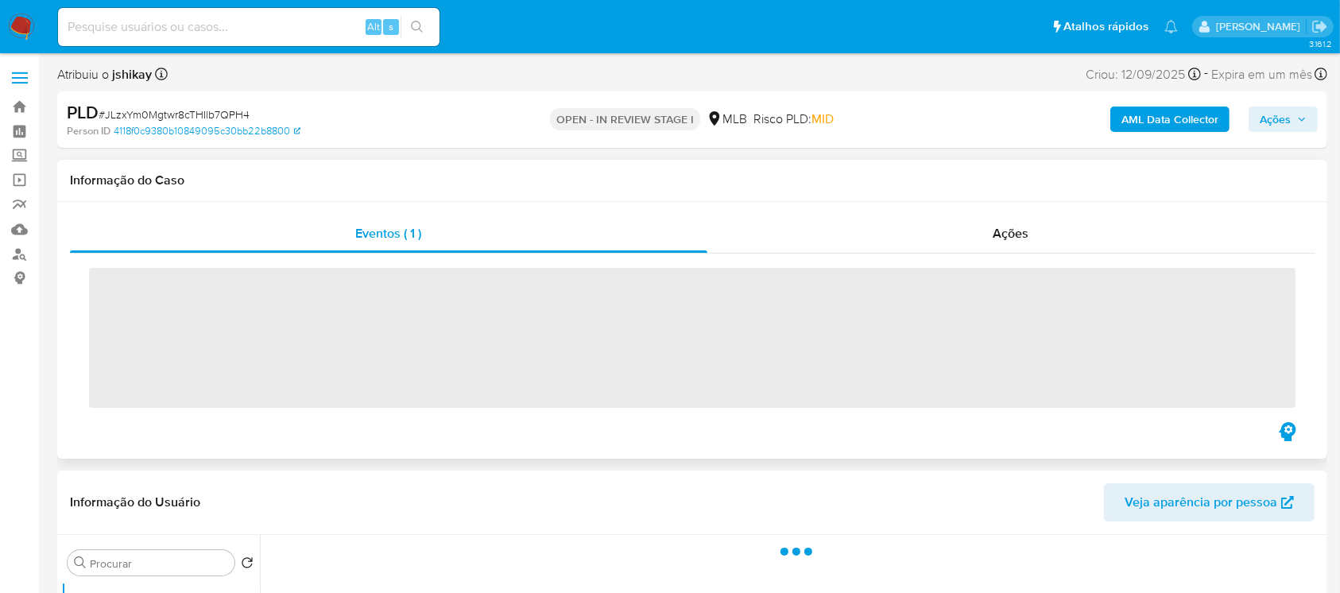
select select "10"
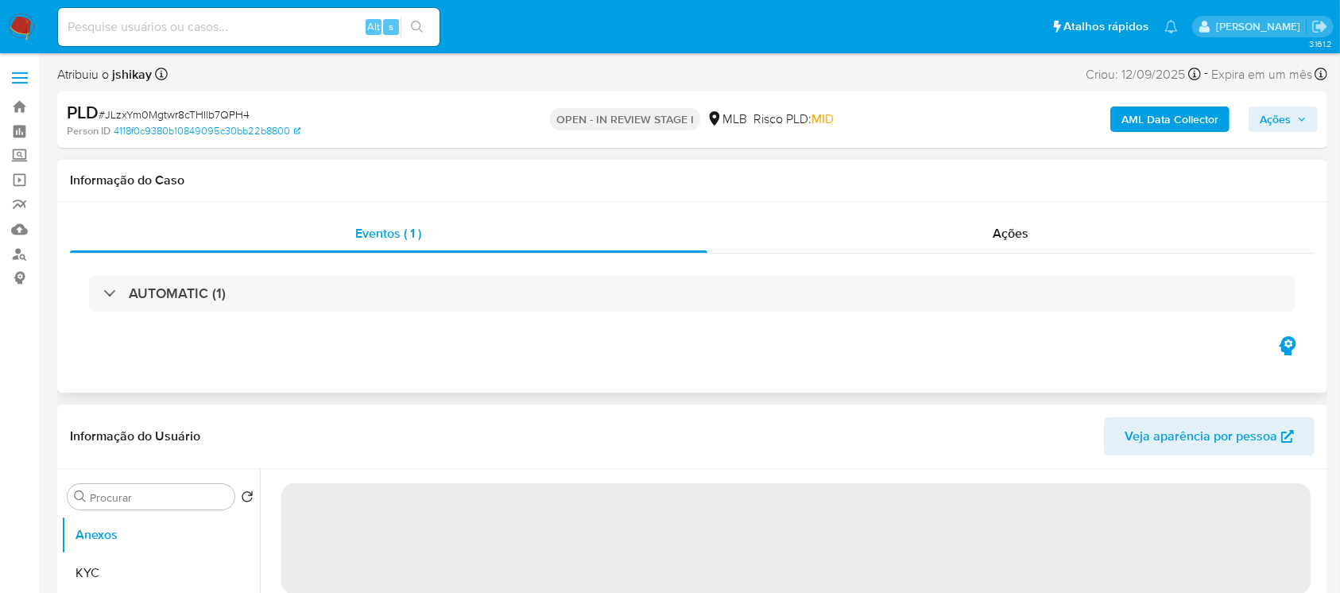
click at [103, 292] on div at bounding box center [103, 292] width 0 height 0
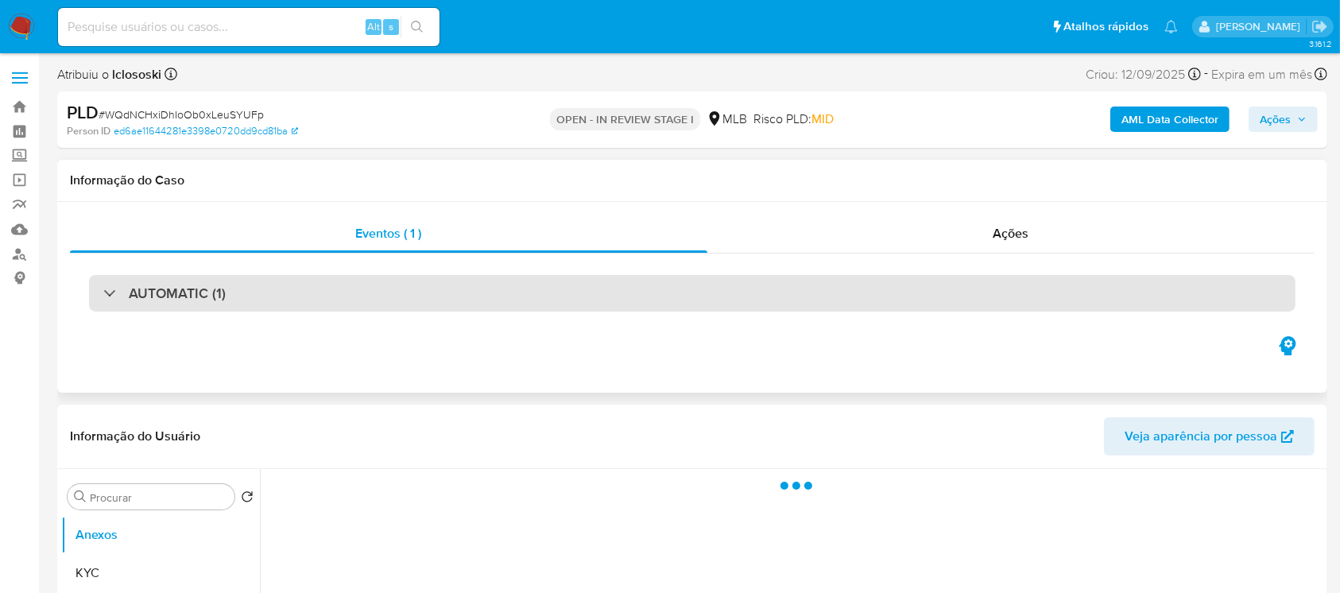
click at [102, 295] on div "AUTOMATIC (1)" at bounding box center [692, 293] width 1206 height 37
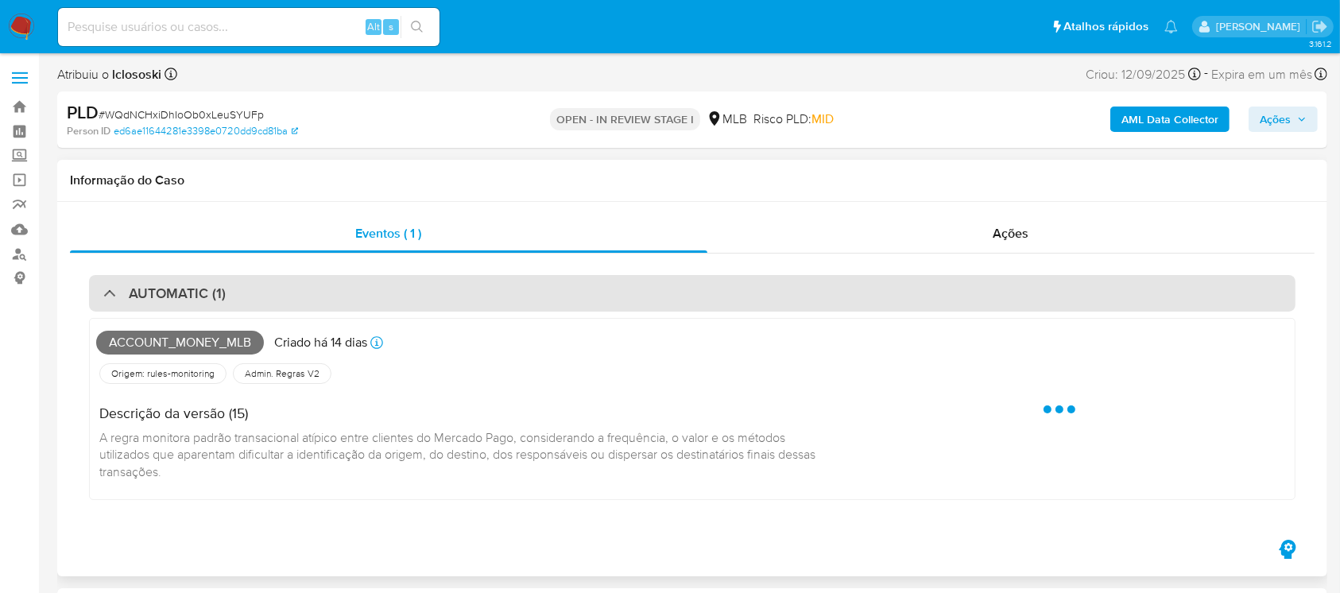
select select "10"
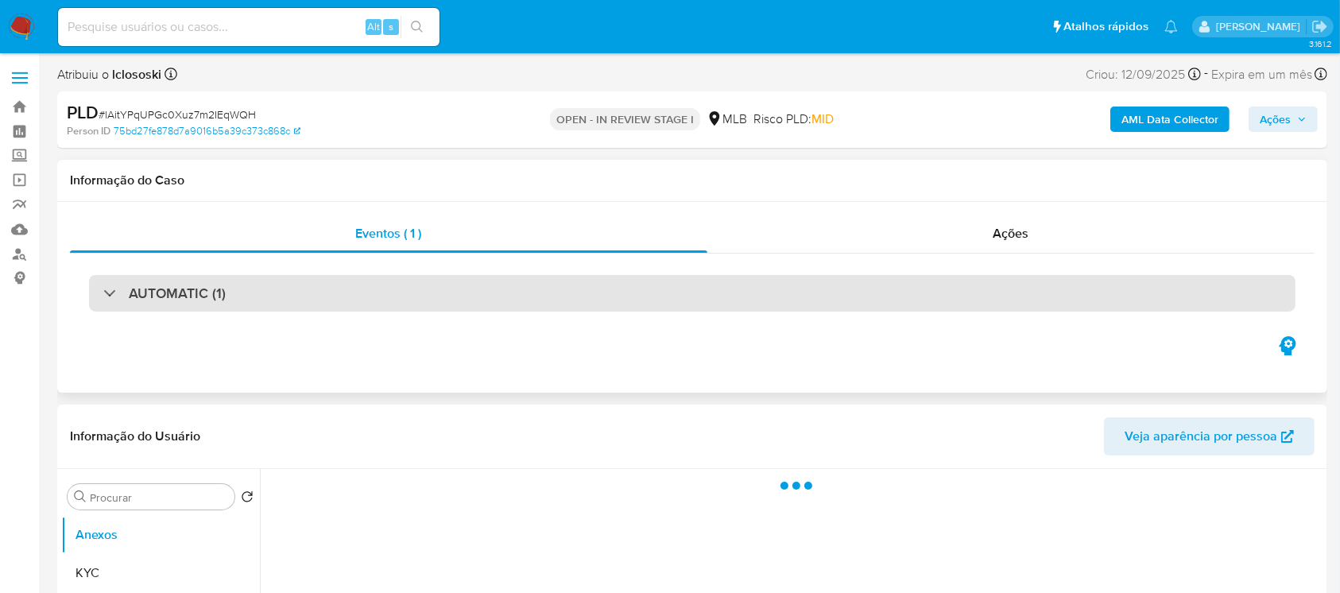
click at [93, 293] on div "AUTOMATIC (1)" at bounding box center [692, 293] width 1206 height 37
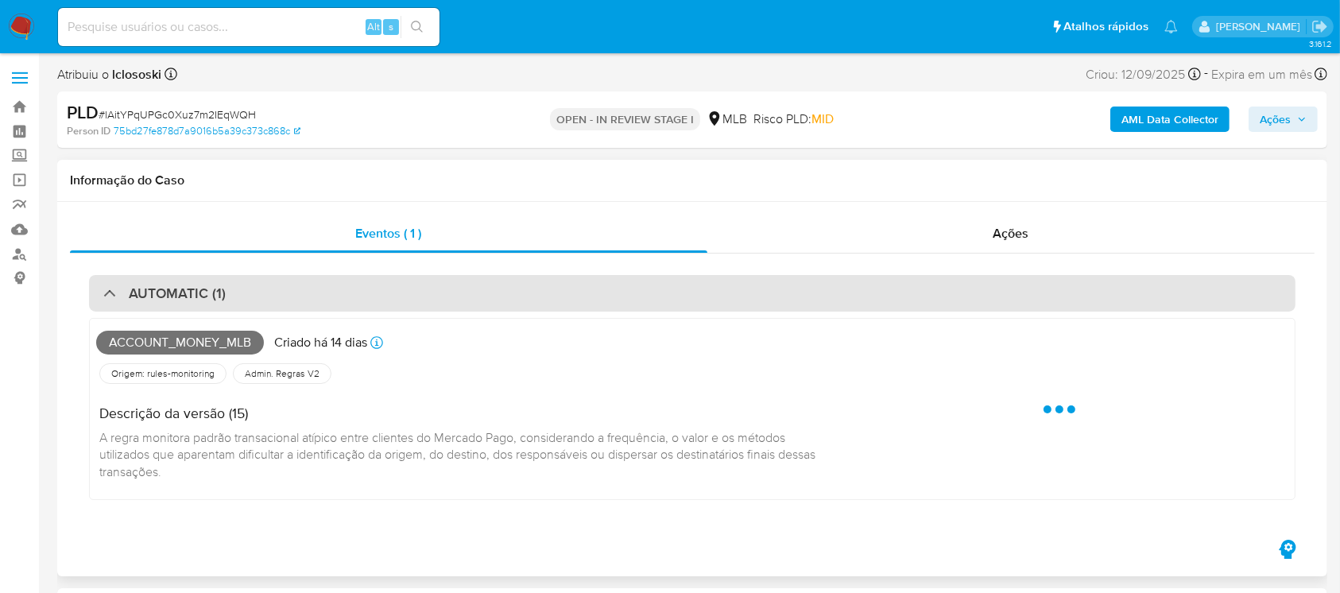
select select "10"
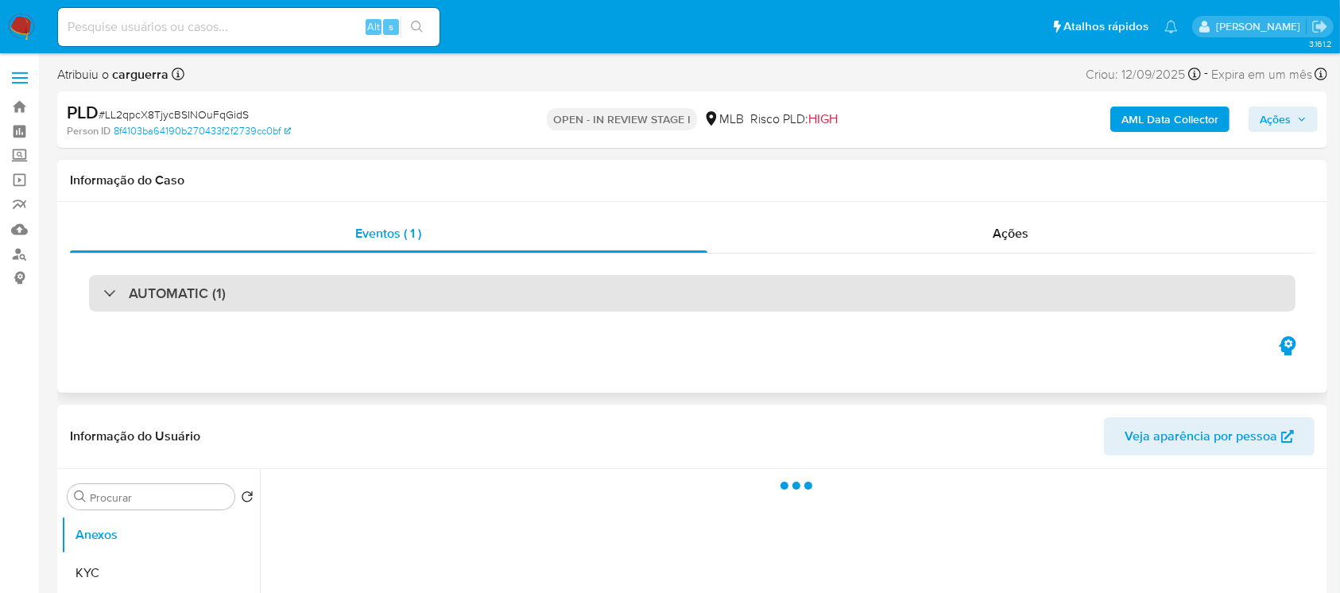
click at [106, 297] on div "AUTOMATIC (1)" at bounding box center [164, 292] width 122 height 17
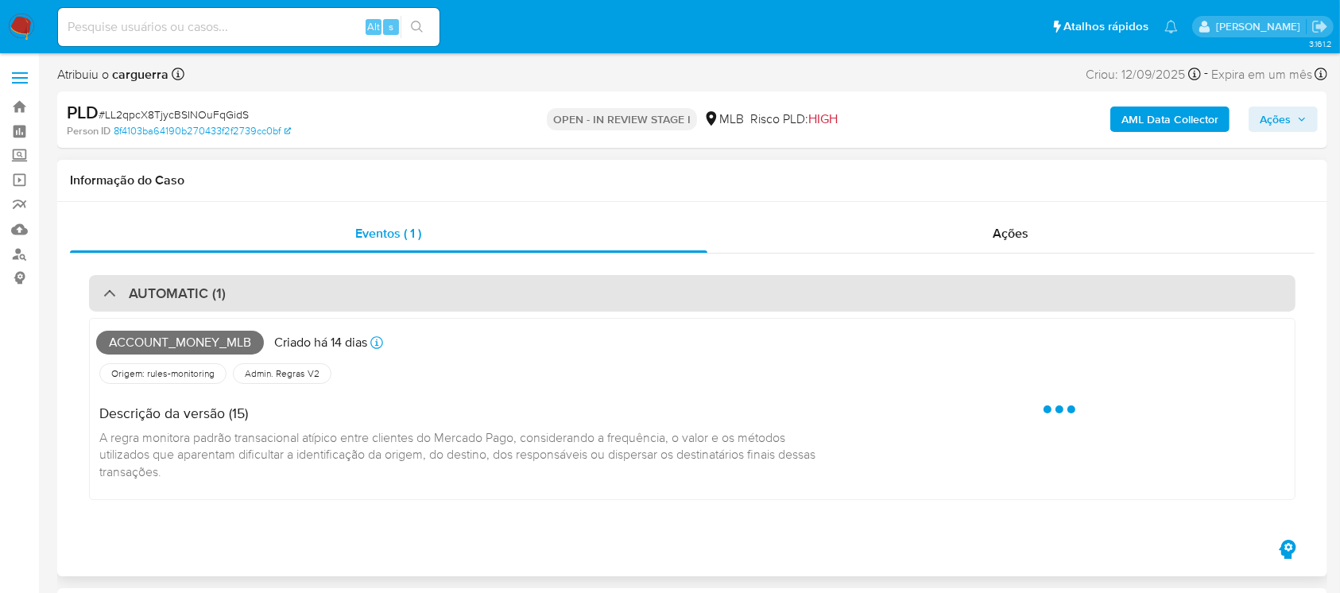
select select "10"
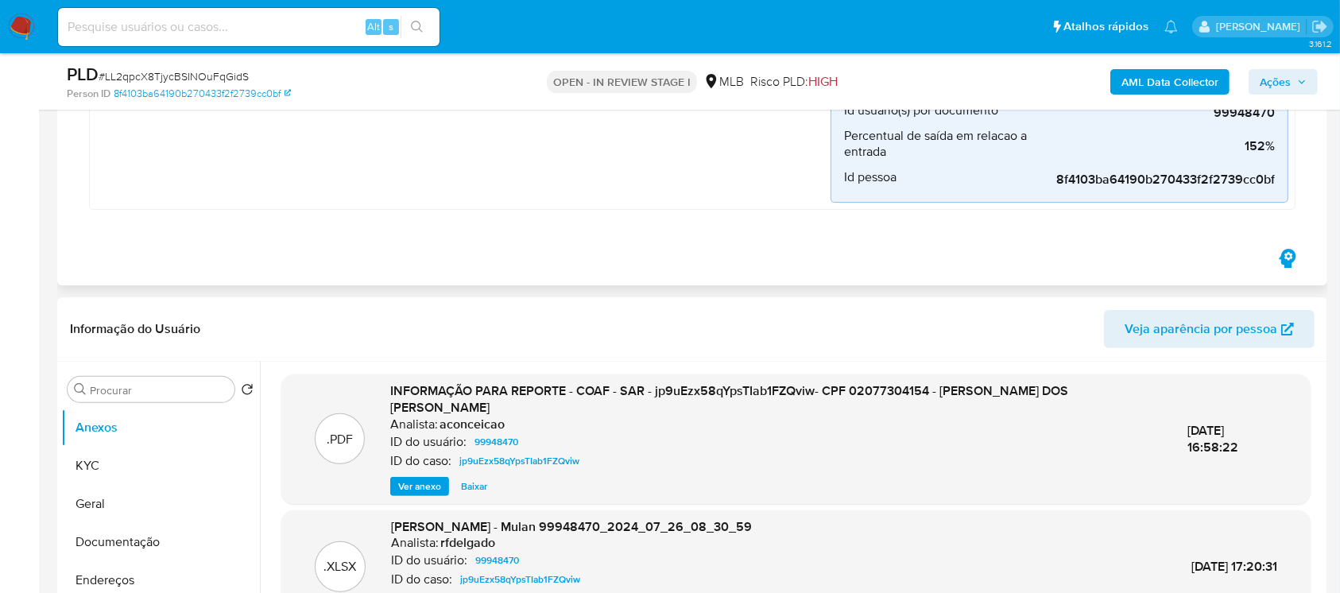
scroll to position [282, 0]
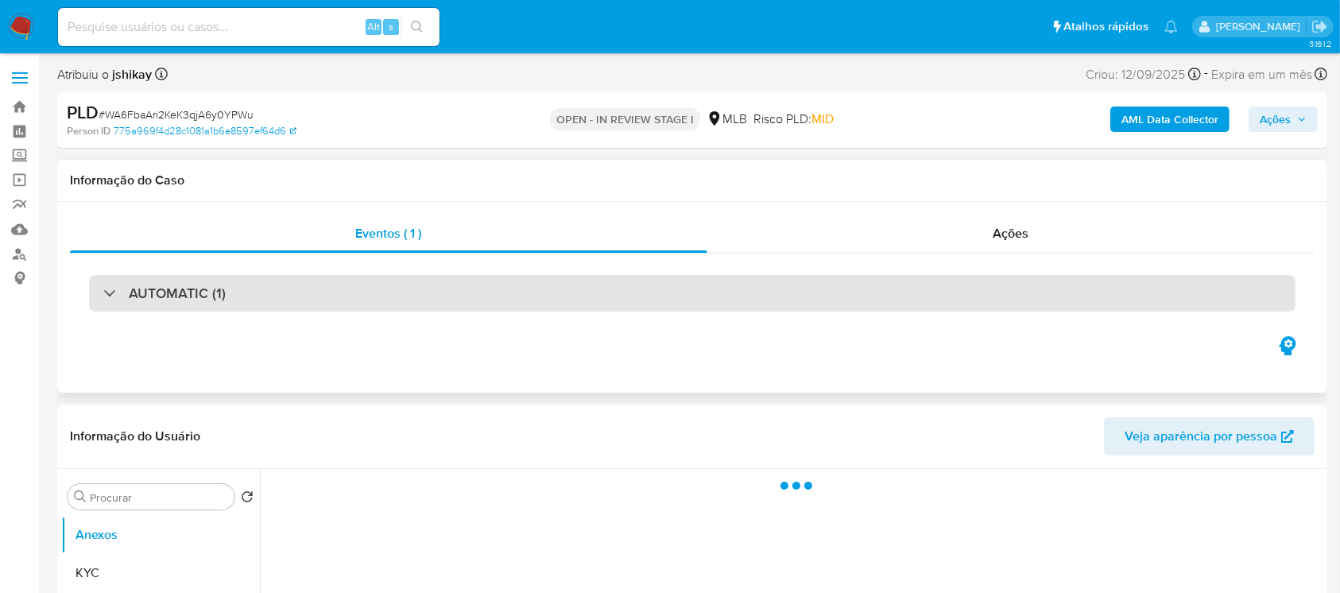
click at [106, 297] on div "AUTOMATIC (1)" at bounding box center [164, 292] width 122 height 17
select select "10"
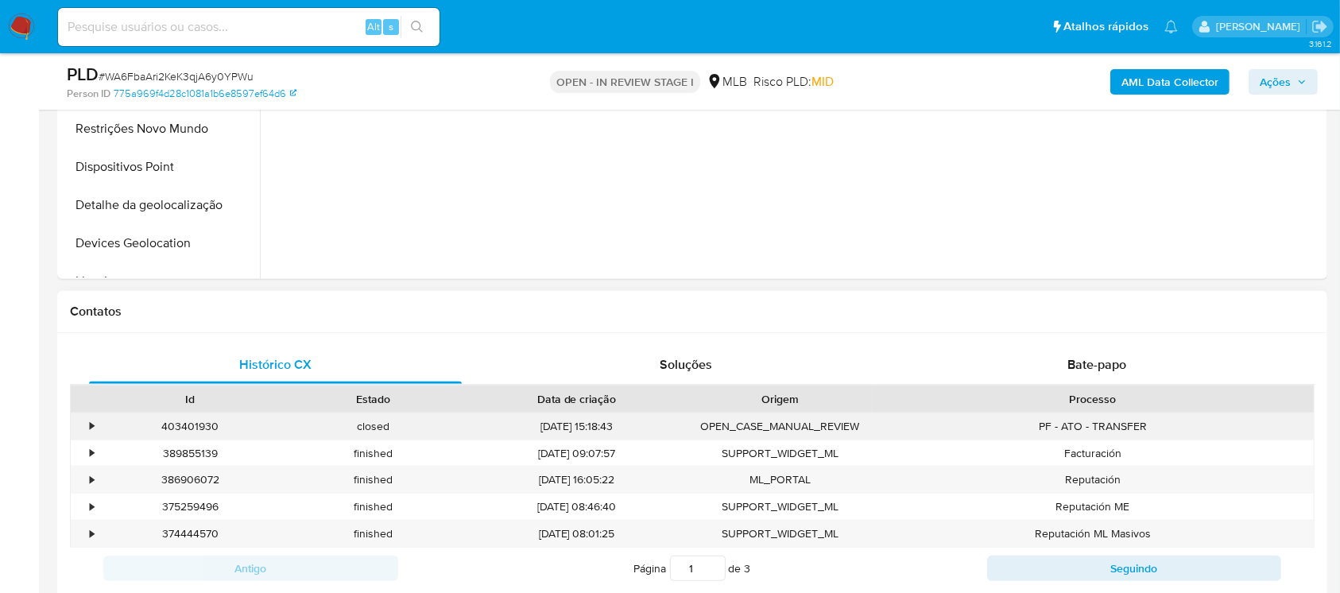
scroll to position [423, 0]
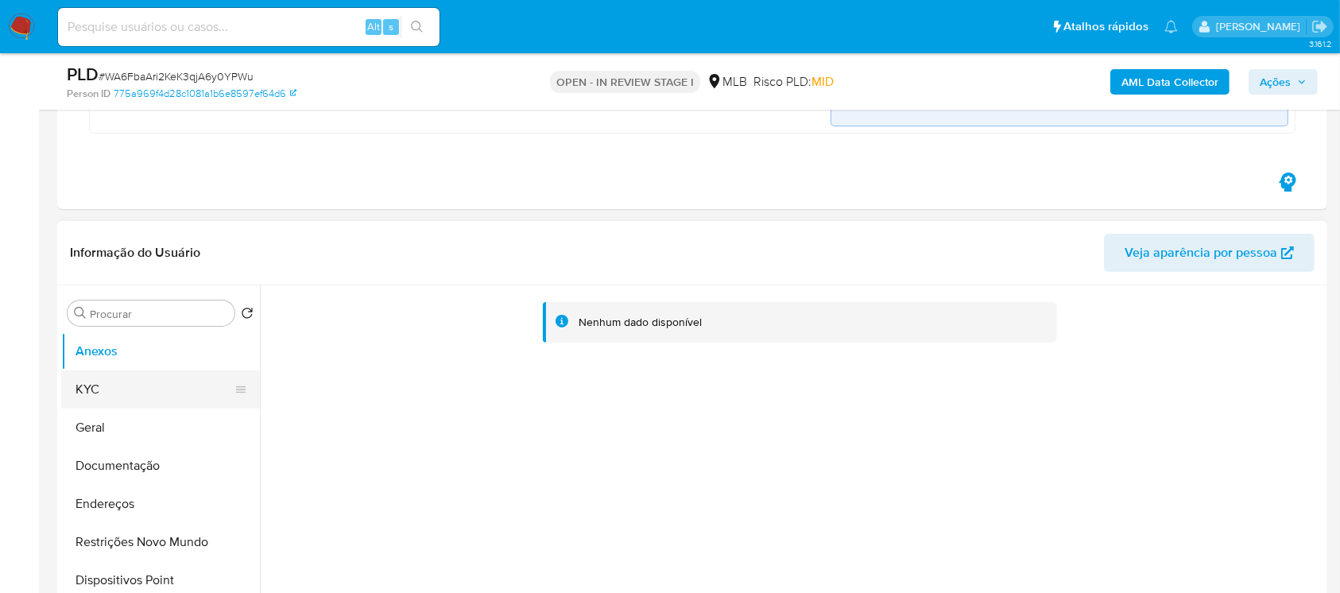
click at [102, 391] on button "KYC" at bounding box center [154, 389] width 186 height 38
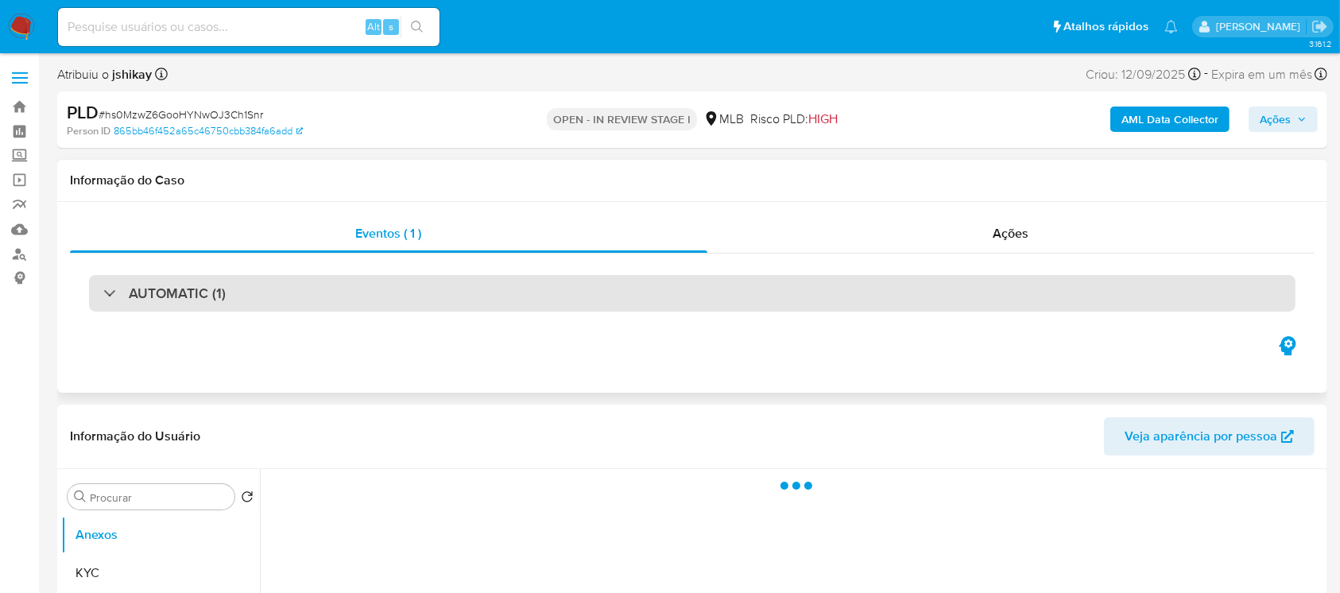
select select "10"
click at [103, 292] on div at bounding box center [103, 292] width 0 height 0
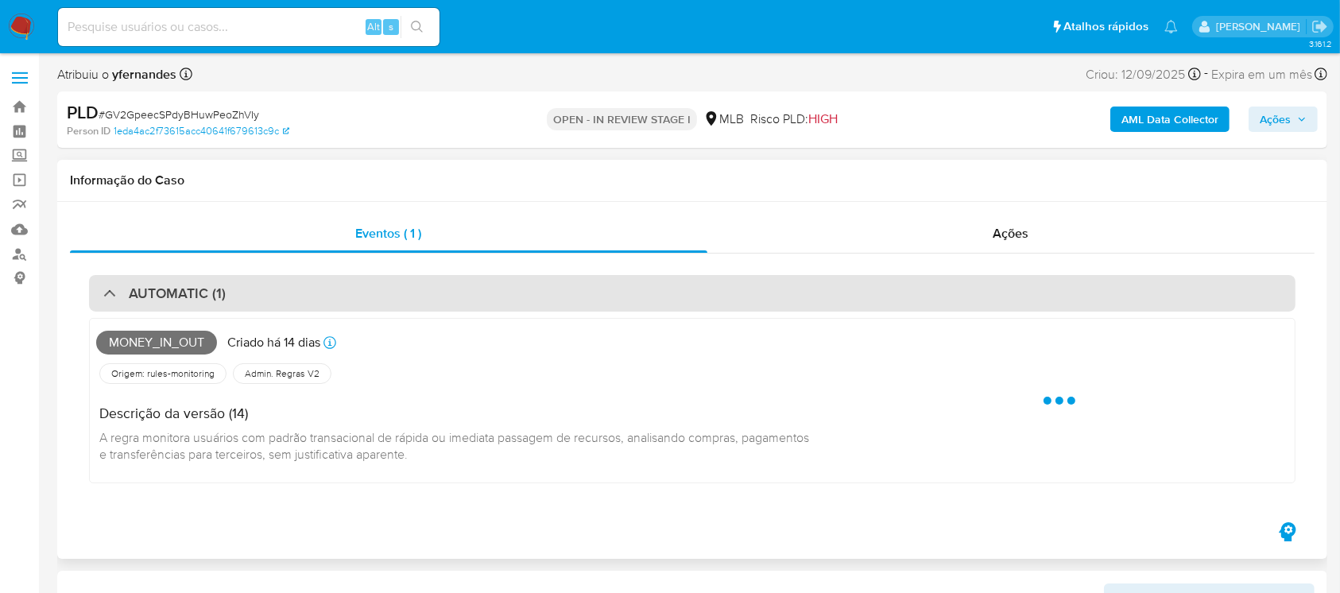
select select "10"
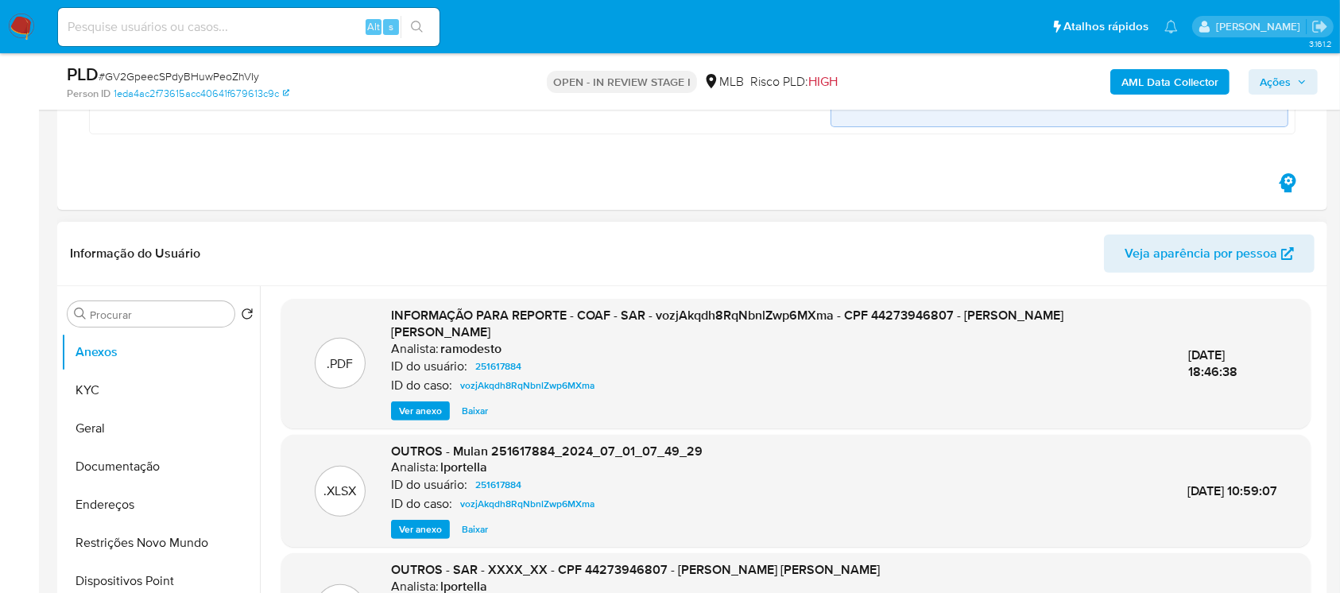
scroll to position [423, 0]
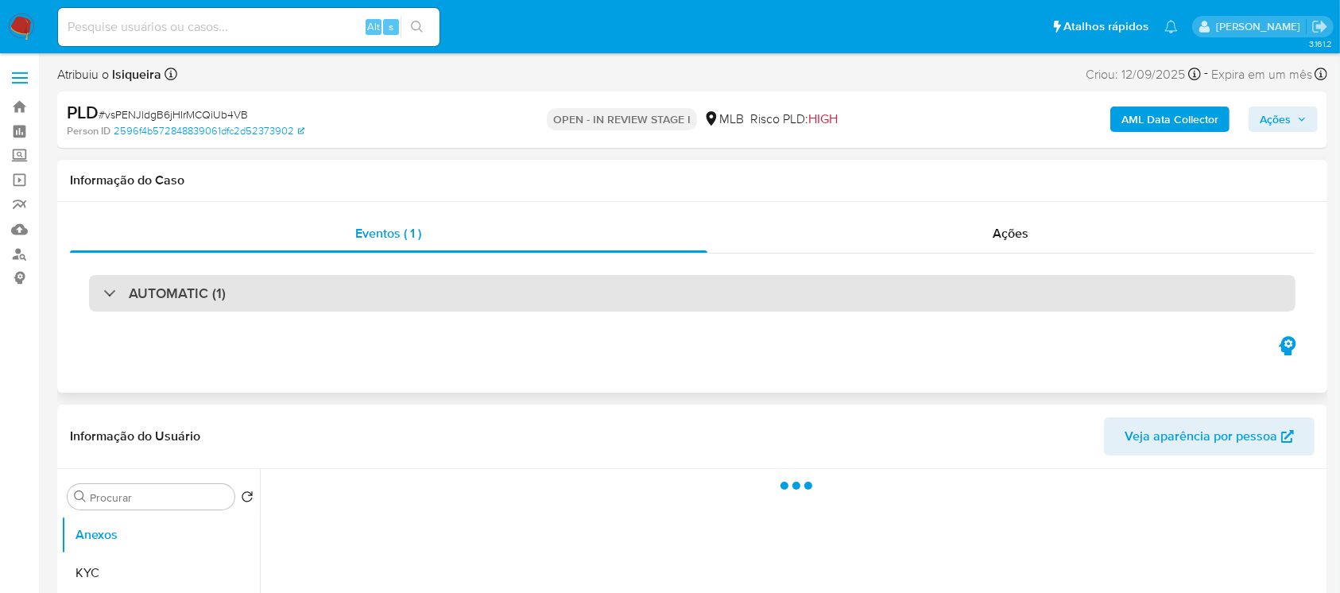
click at [105, 298] on div "AUTOMATIC (1)" at bounding box center [164, 292] width 122 height 17
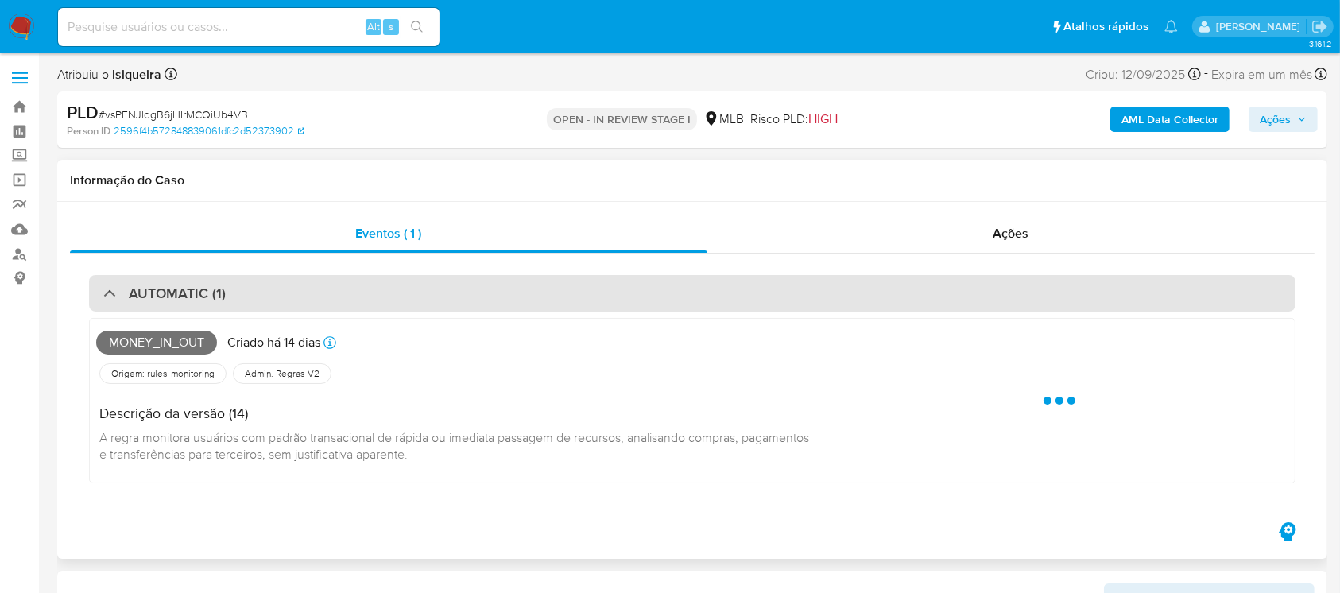
select select "10"
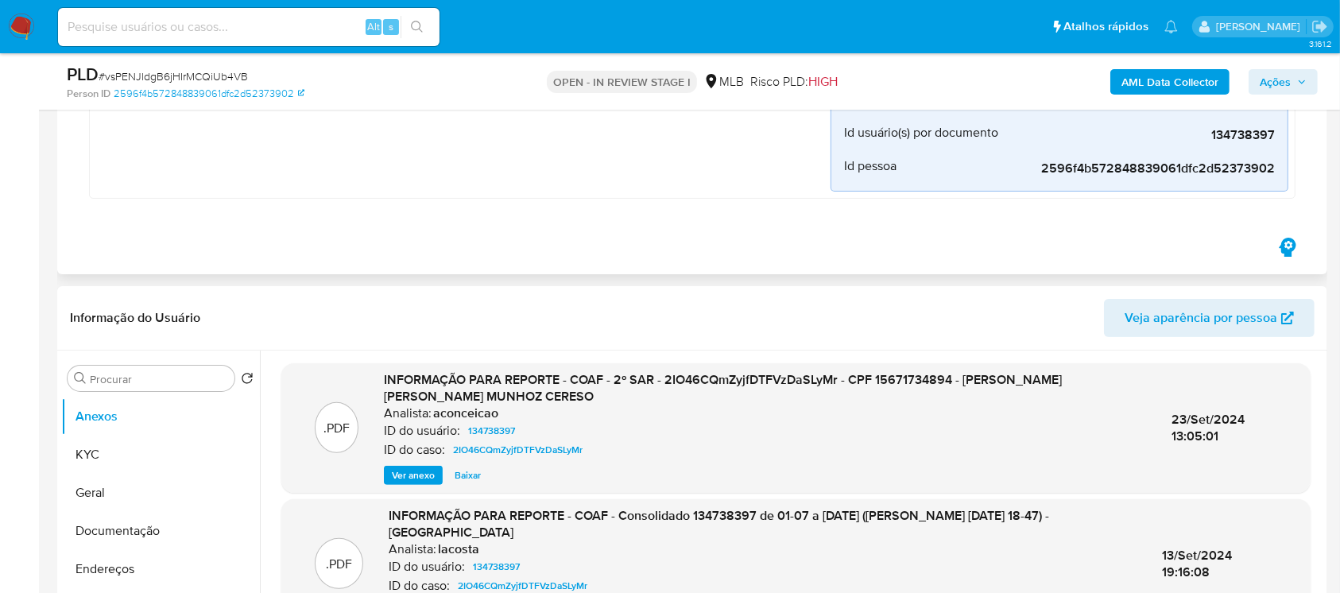
scroll to position [423, 0]
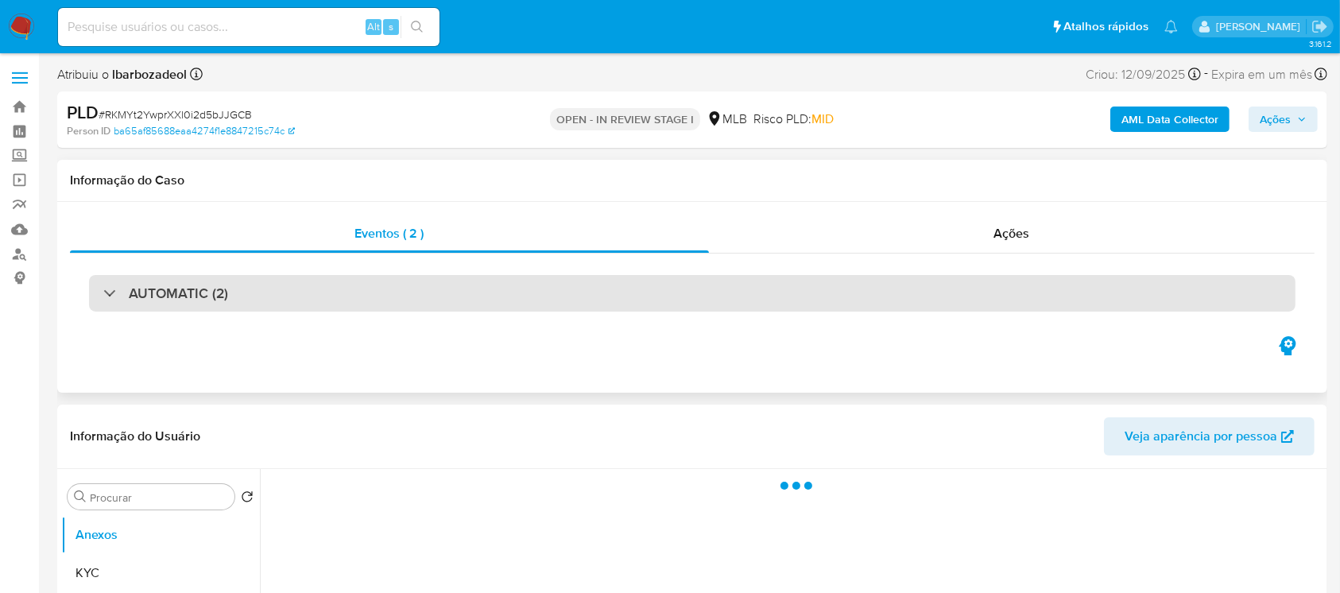
click at [106, 296] on div "AUTOMATIC (2)" at bounding box center [165, 292] width 125 height 17
select select "10"
click at [106, 295] on div "AUTOMATIC (1)" at bounding box center [164, 292] width 122 height 17
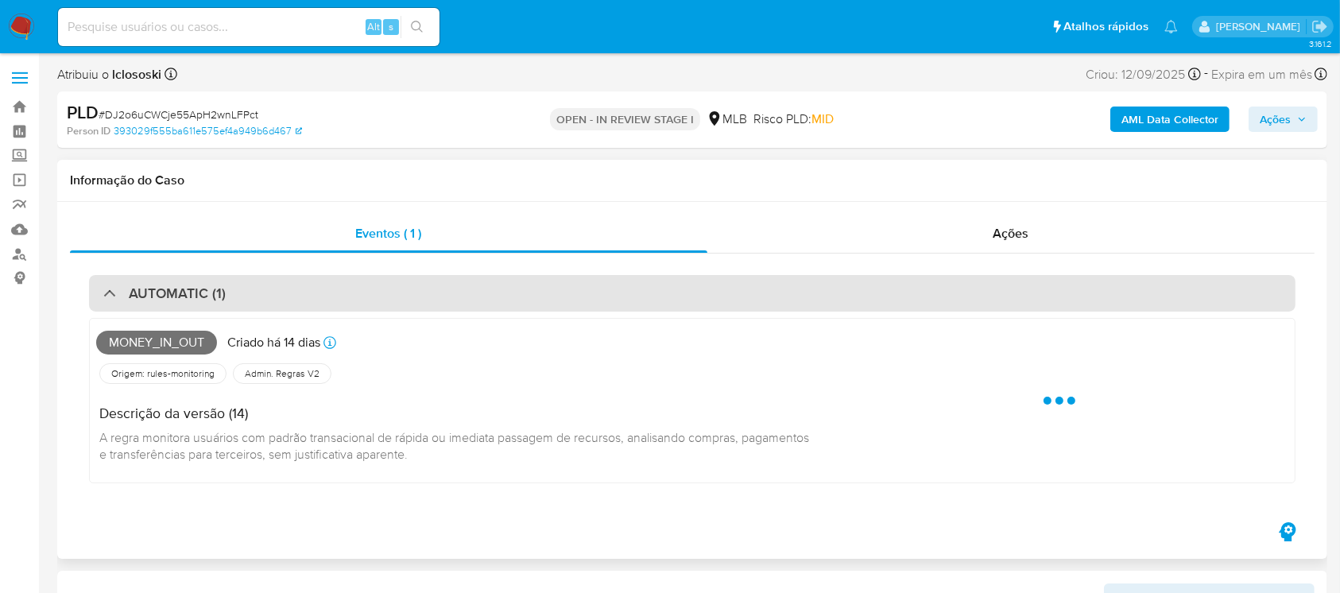
select select "10"
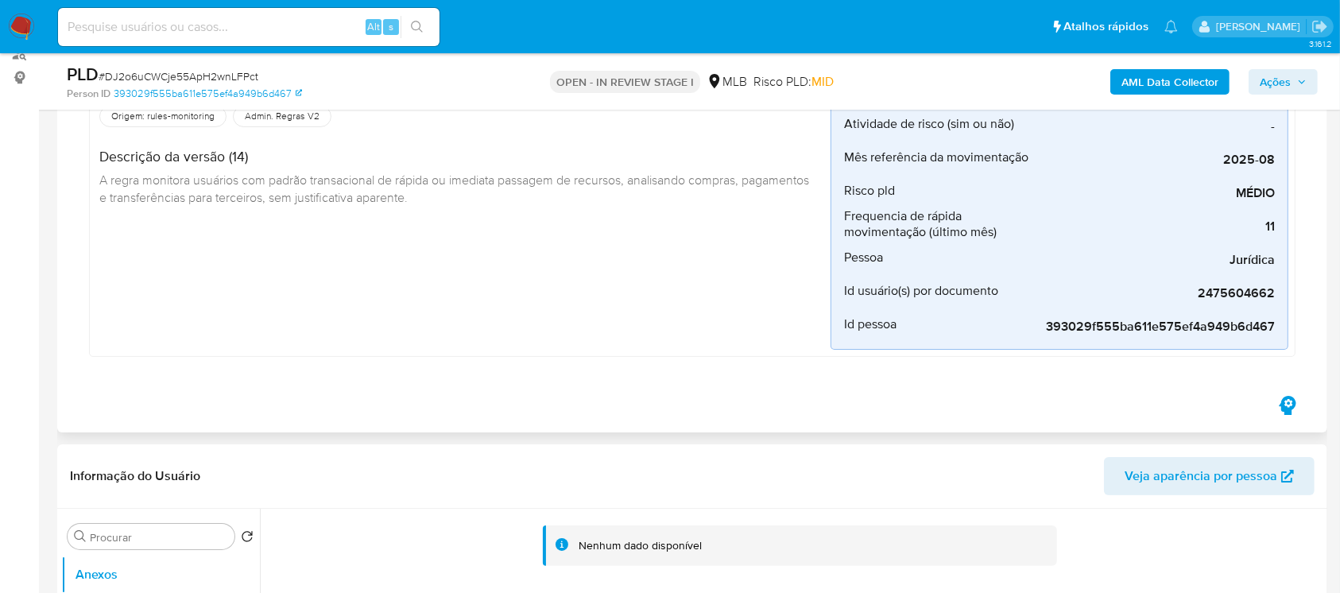
scroll to position [423, 0]
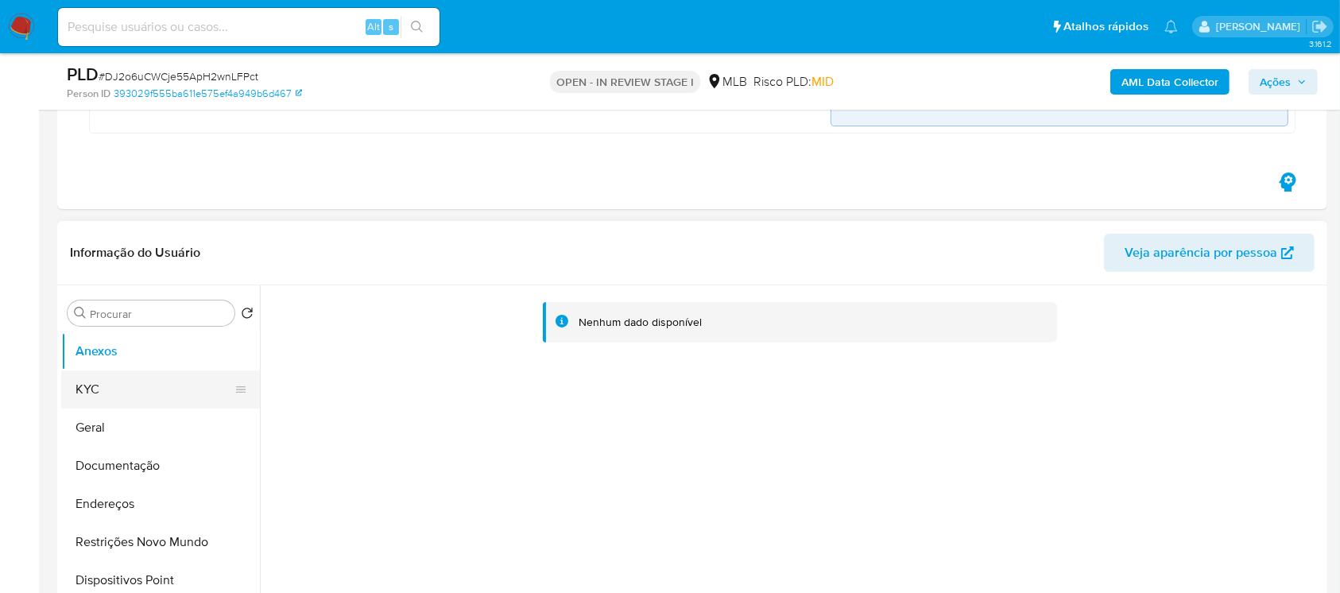
click at [121, 388] on button "KYC" at bounding box center [154, 389] width 186 height 38
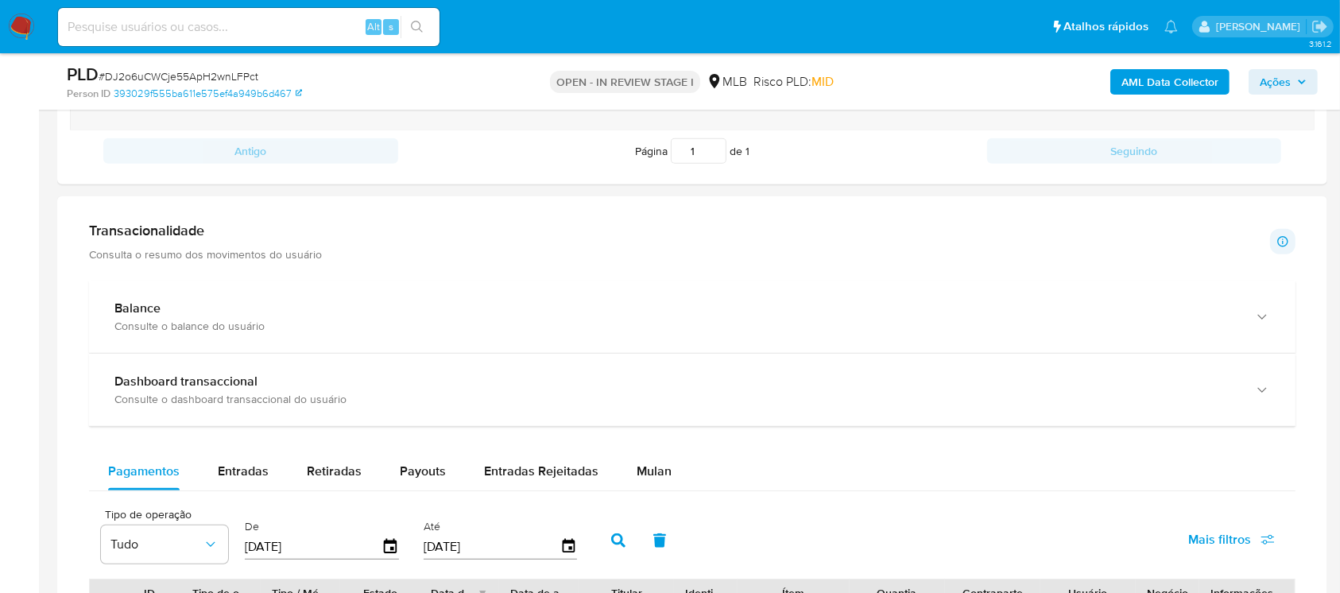
scroll to position [1271, 0]
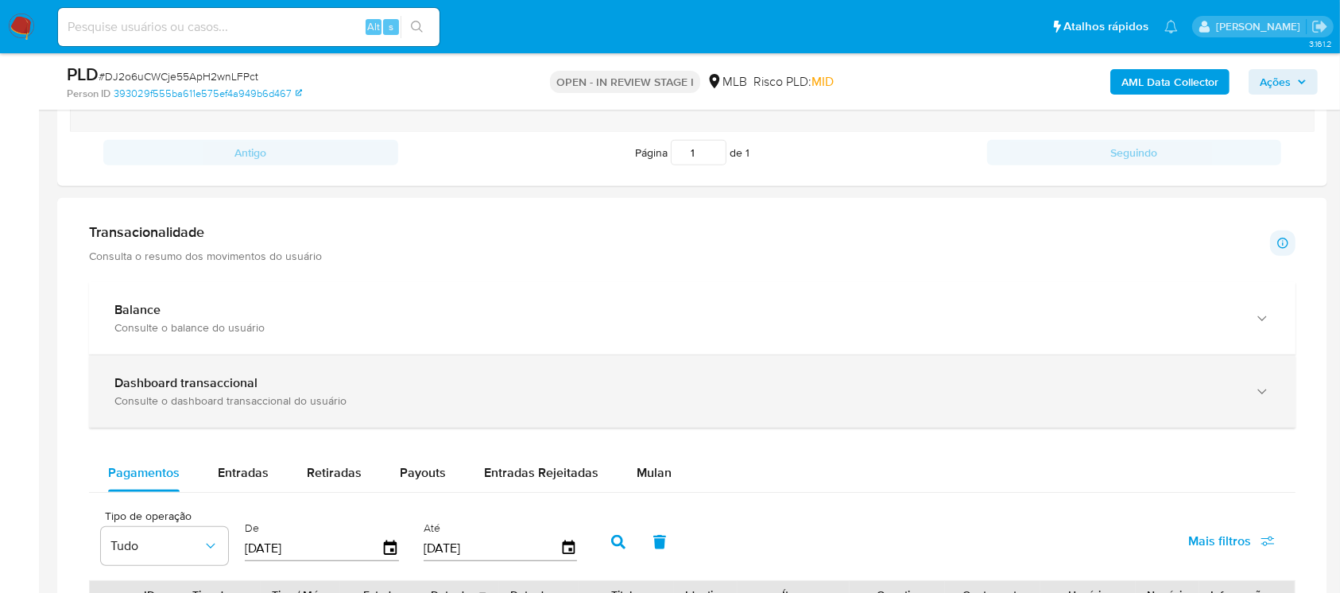
click at [211, 393] on div "Consulte o dashboard transaccional do usuário" at bounding box center [675, 400] width 1123 height 14
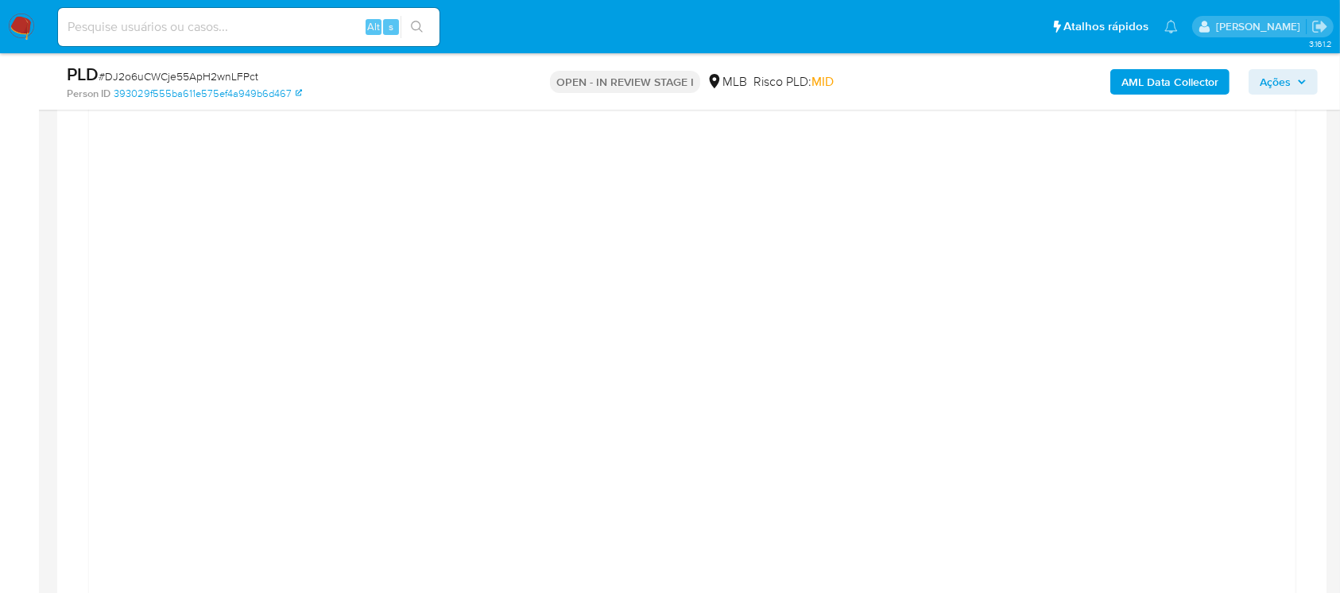
scroll to position [1695, 0]
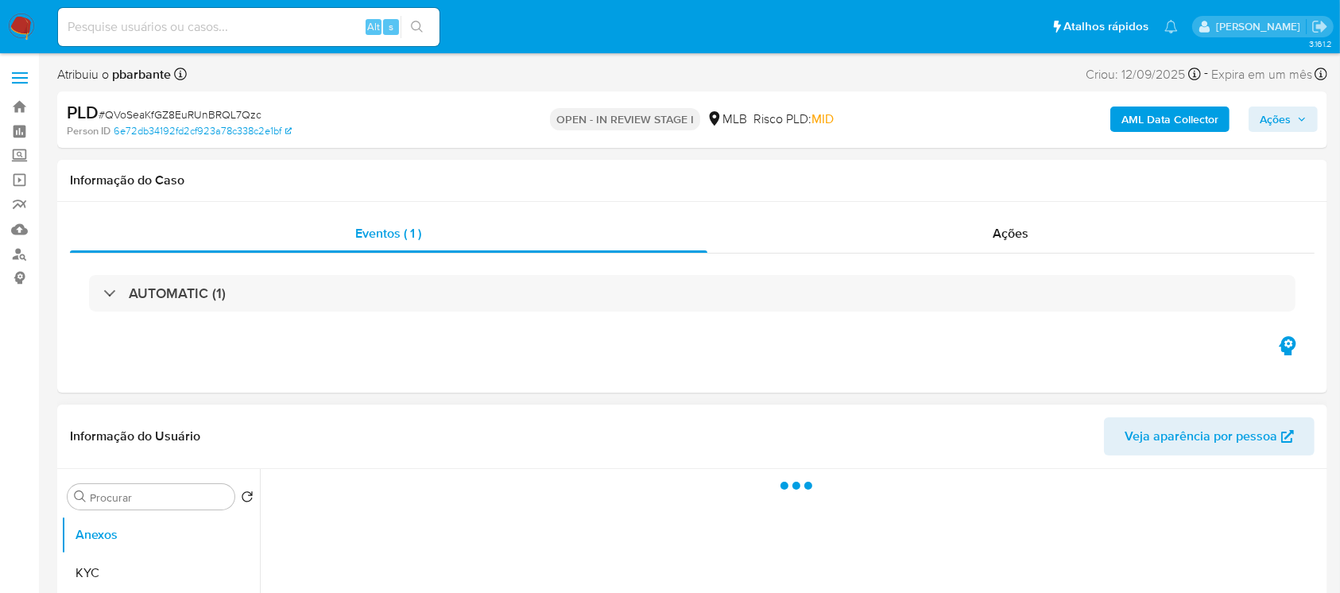
select select "10"
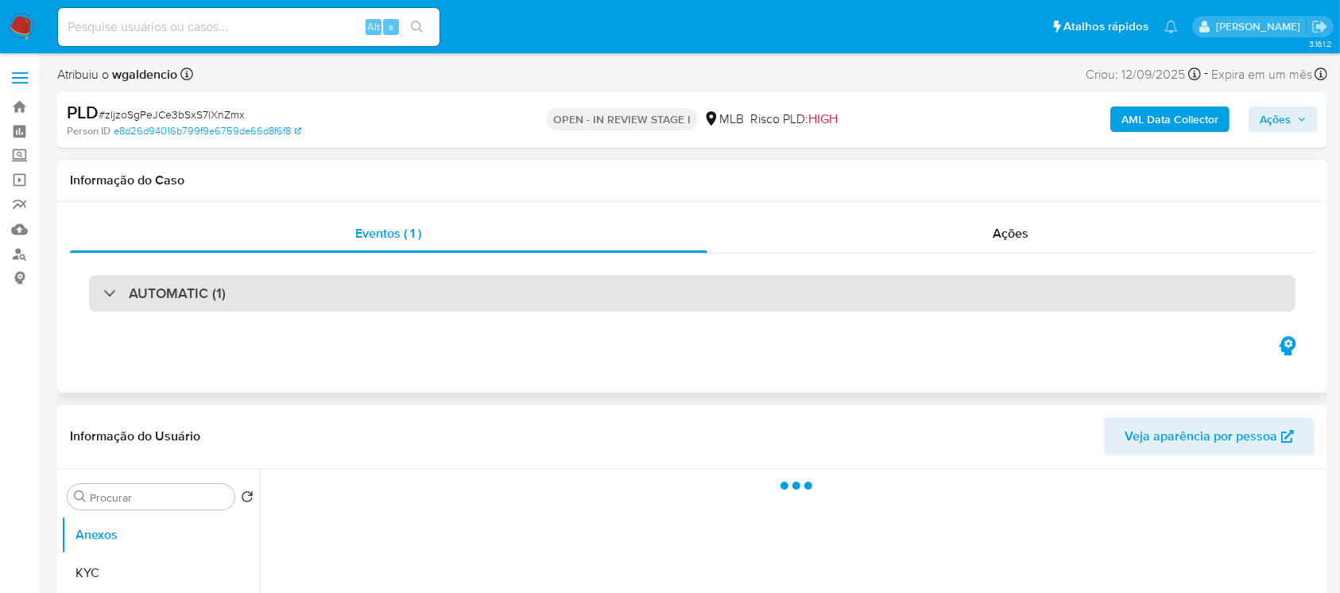
click at [102, 297] on div "AUTOMATIC (1)" at bounding box center [692, 293] width 1206 height 37
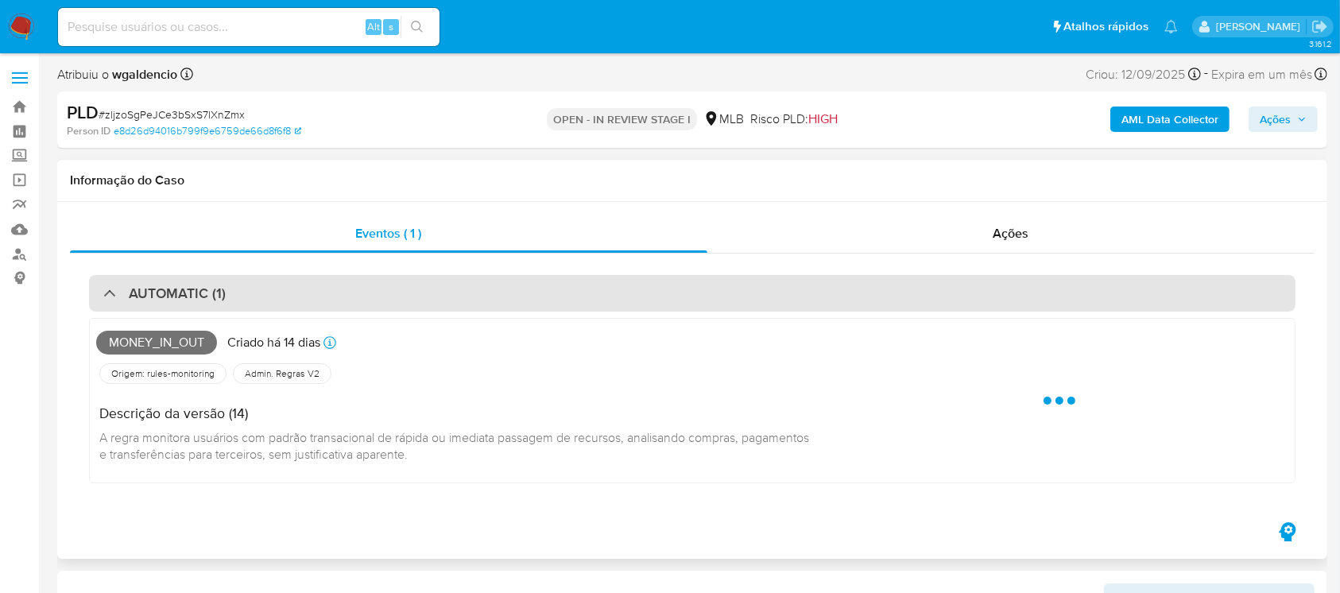
select select "10"
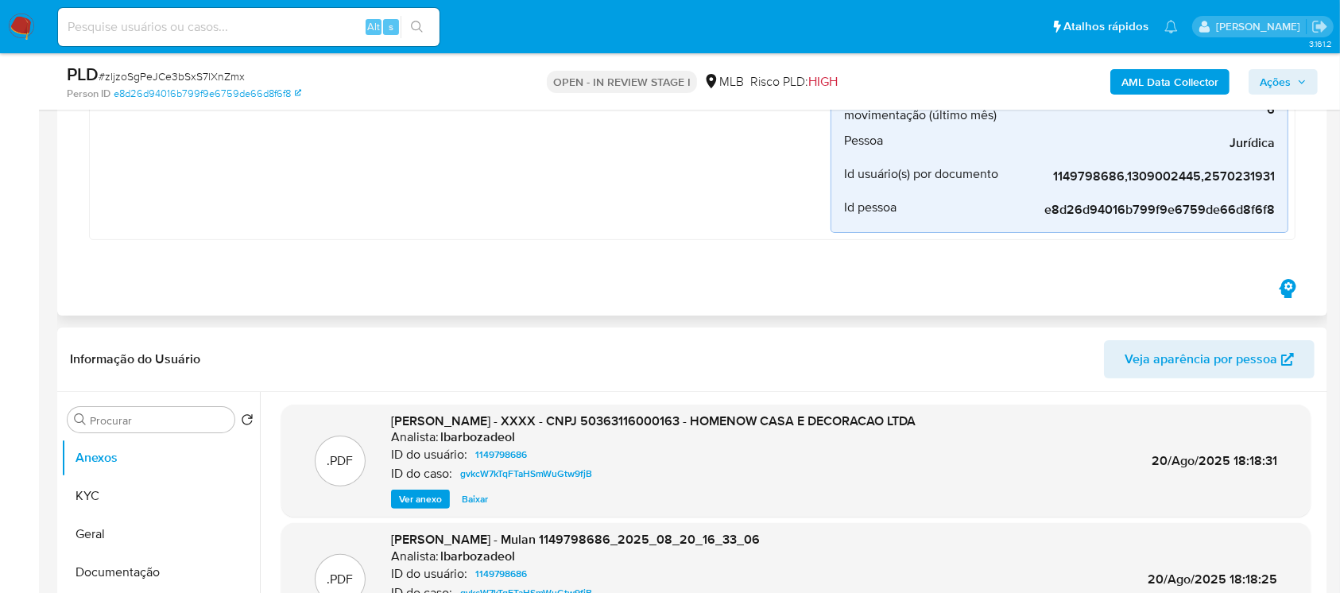
scroll to position [282, 0]
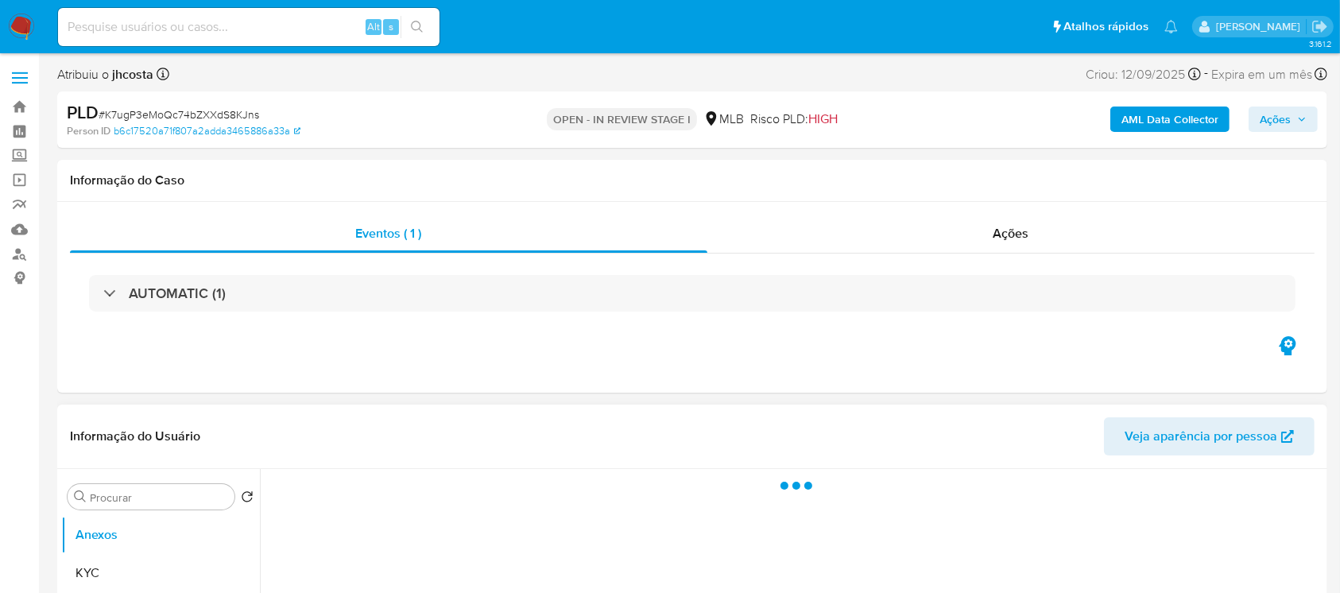
select select "10"
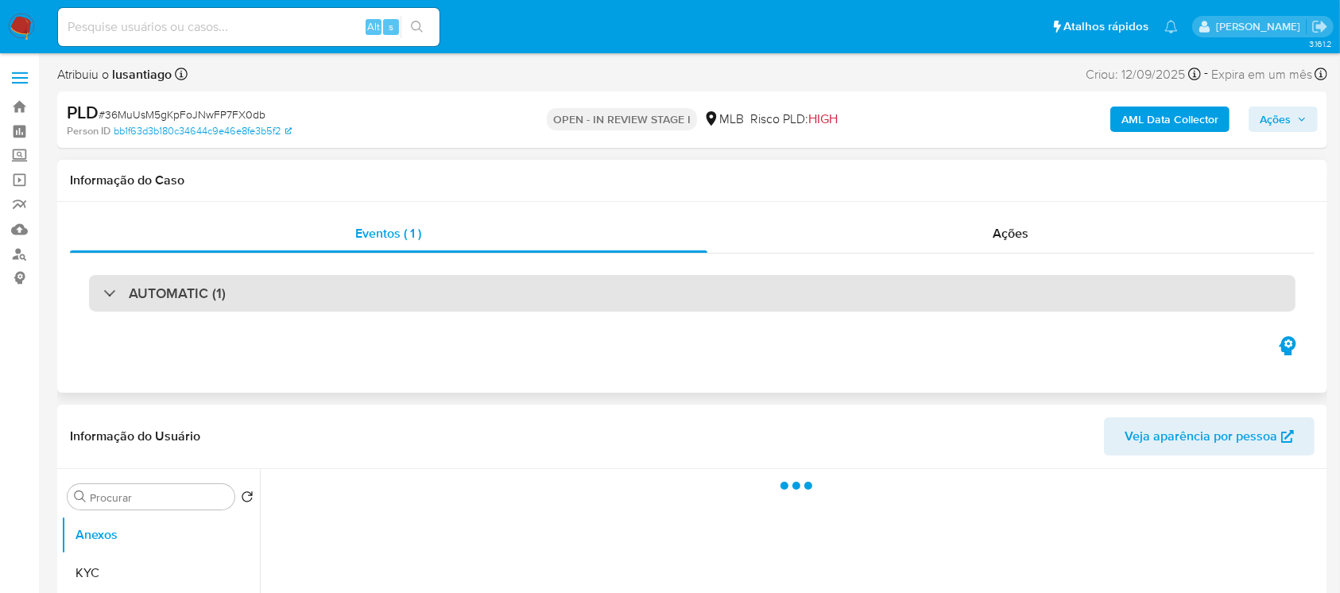
click at [103, 292] on div at bounding box center [103, 292] width 0 height 0
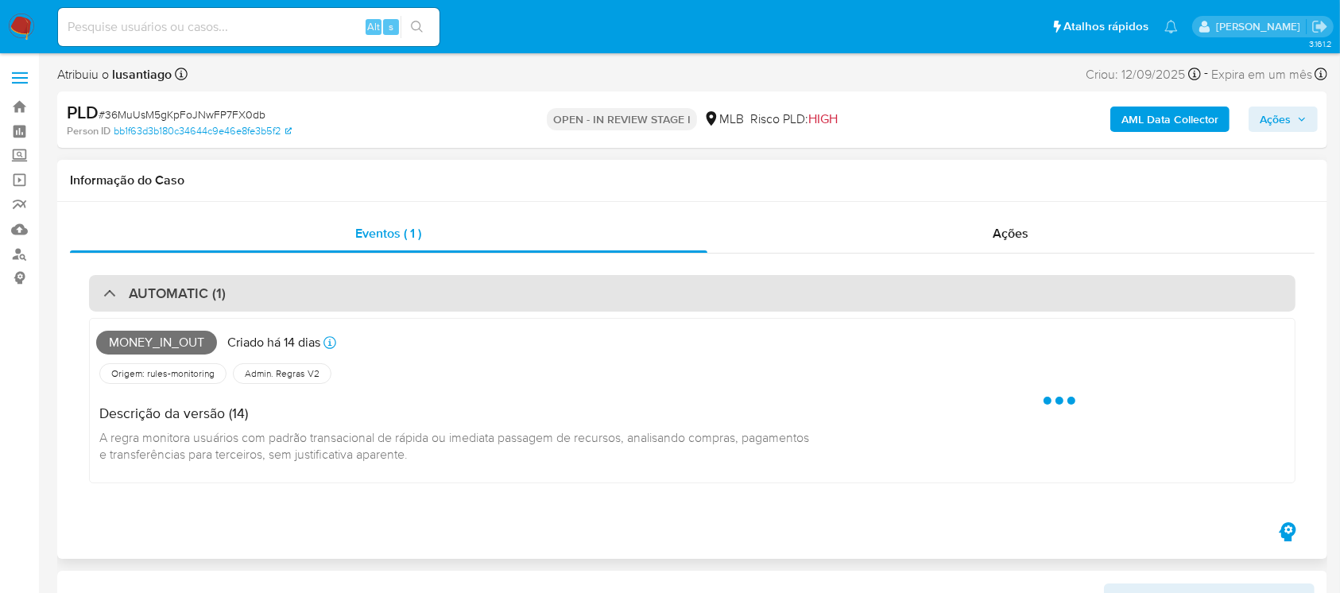
select select "10"
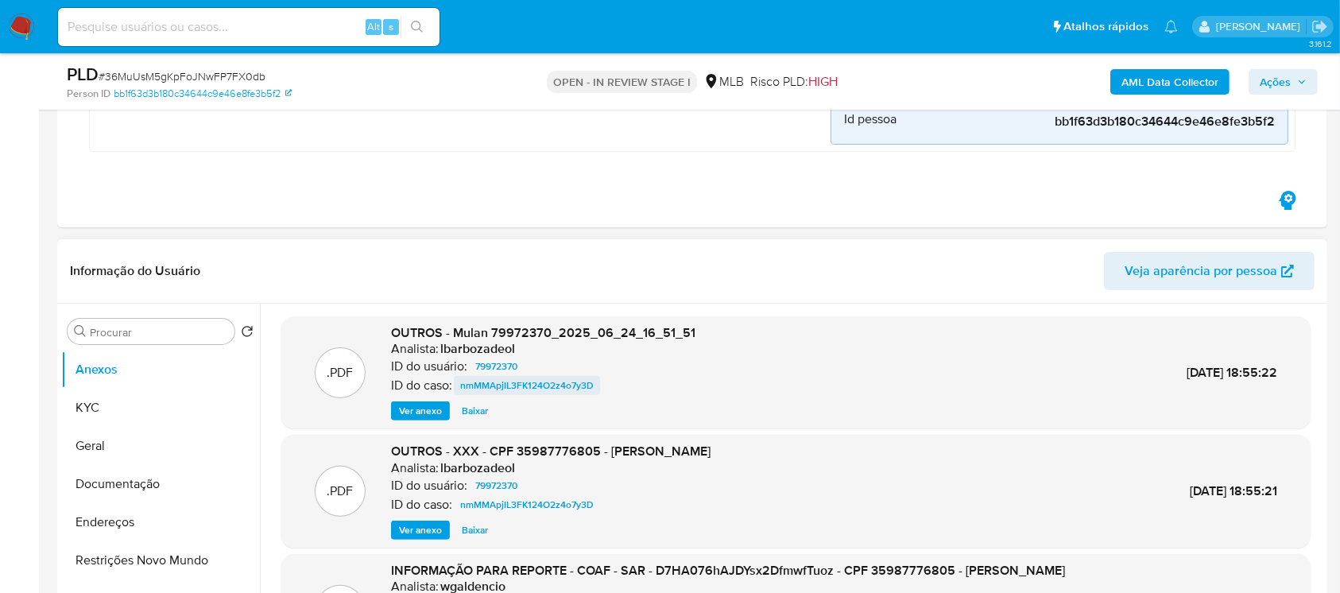
scroll to position [423, 0]
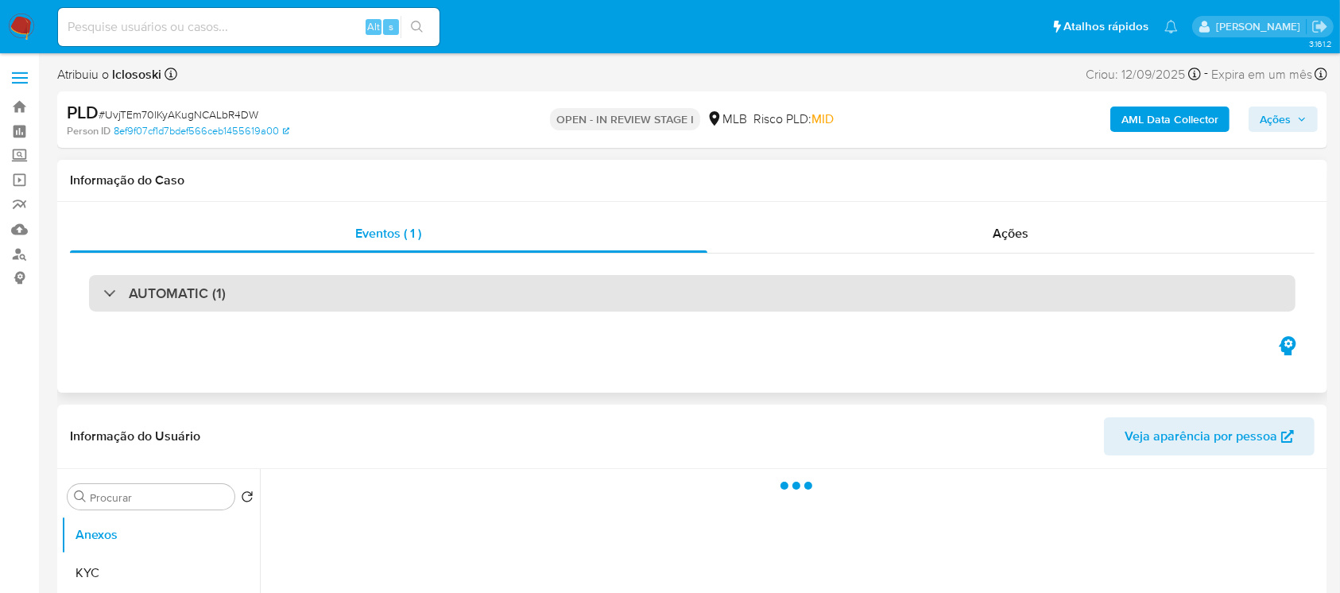
click at [108, 297] on div "AUTOMATIC (1)" at bounding box center [164, 292] width 122 height 17
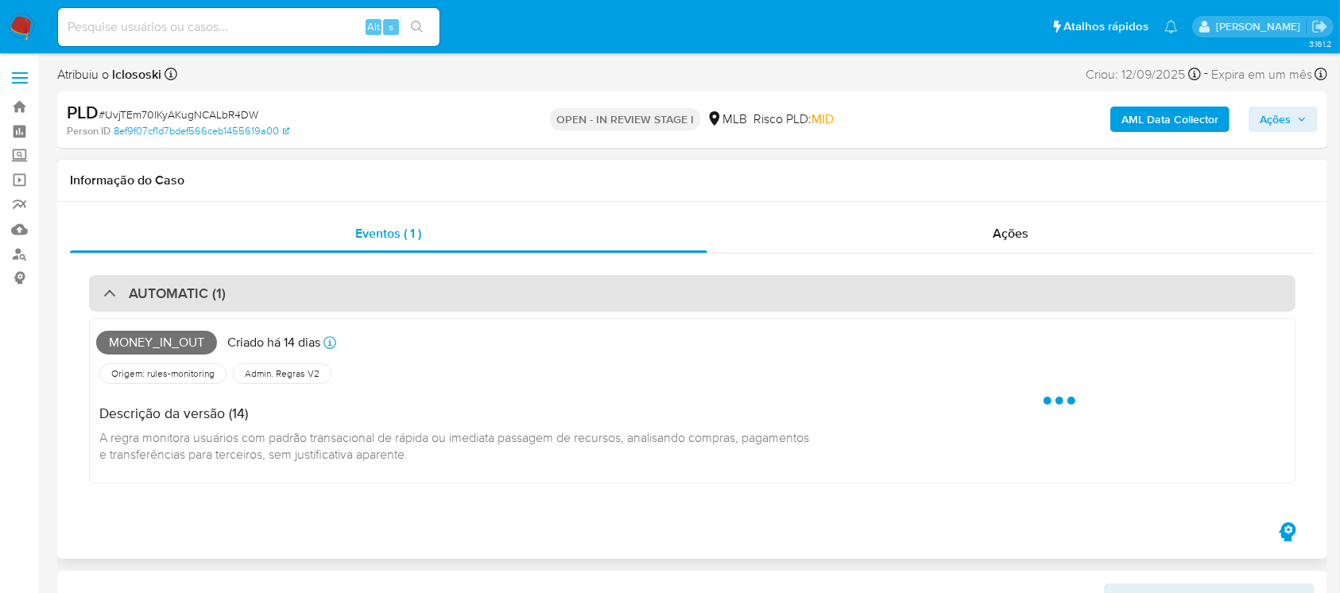
select select "10"
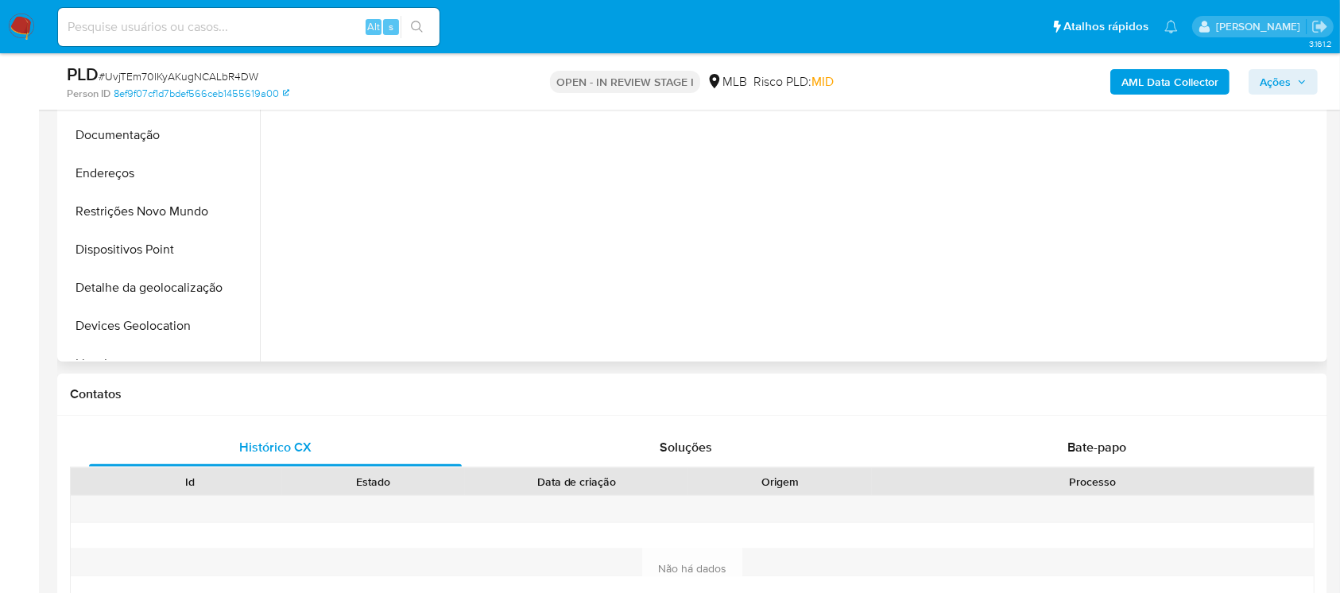
scroll to position [565, 0]
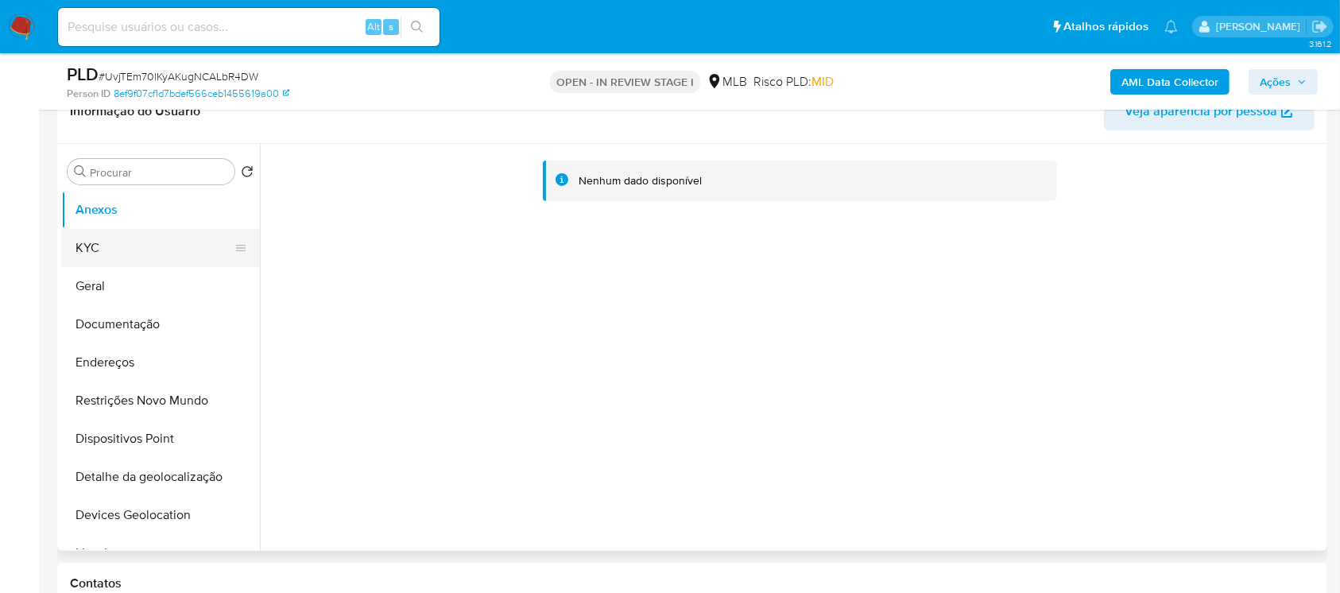
click at [95, 253] on button "KYC" at bounding box center [154, 248] width 186 height 38
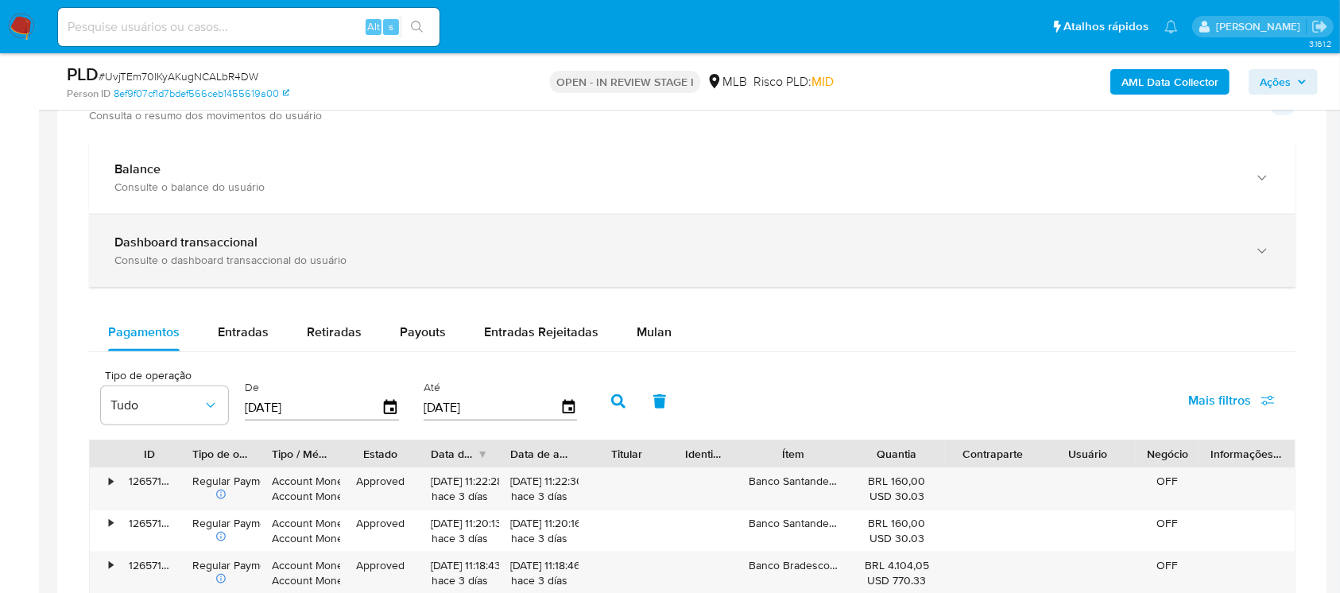
scroll to position [1271, 0]
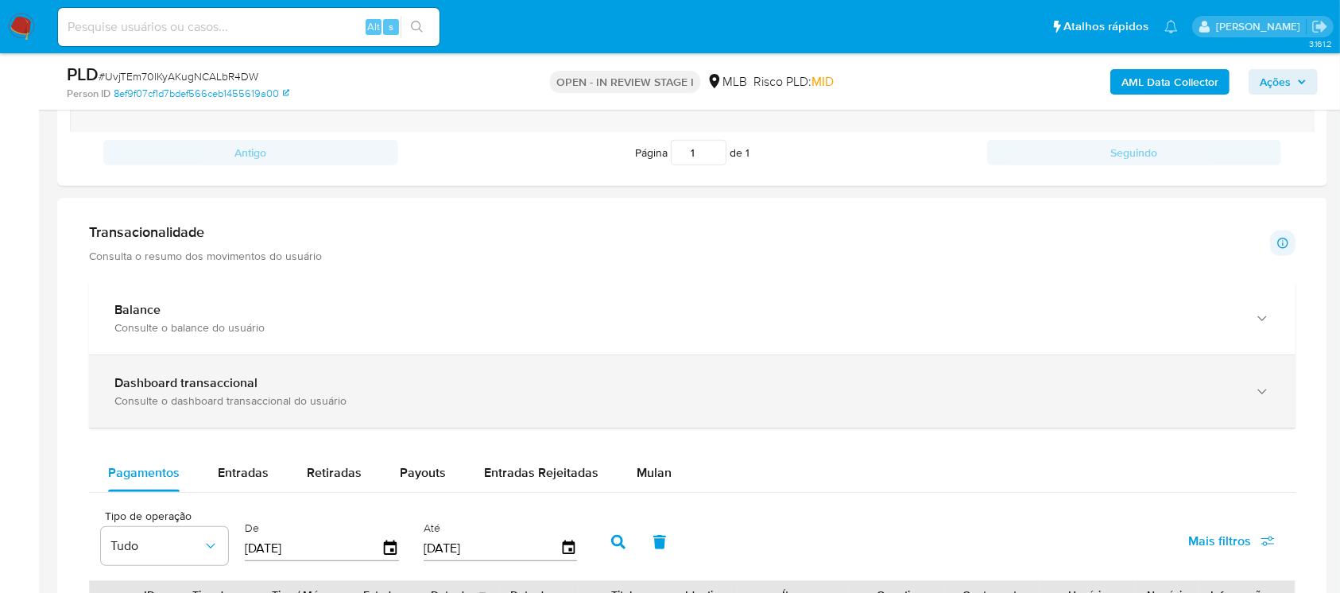
click at [189, 394] on div "Consulte o dashboard transaccional do usuário" at bounding box center [675, 400] width 1123 height 14
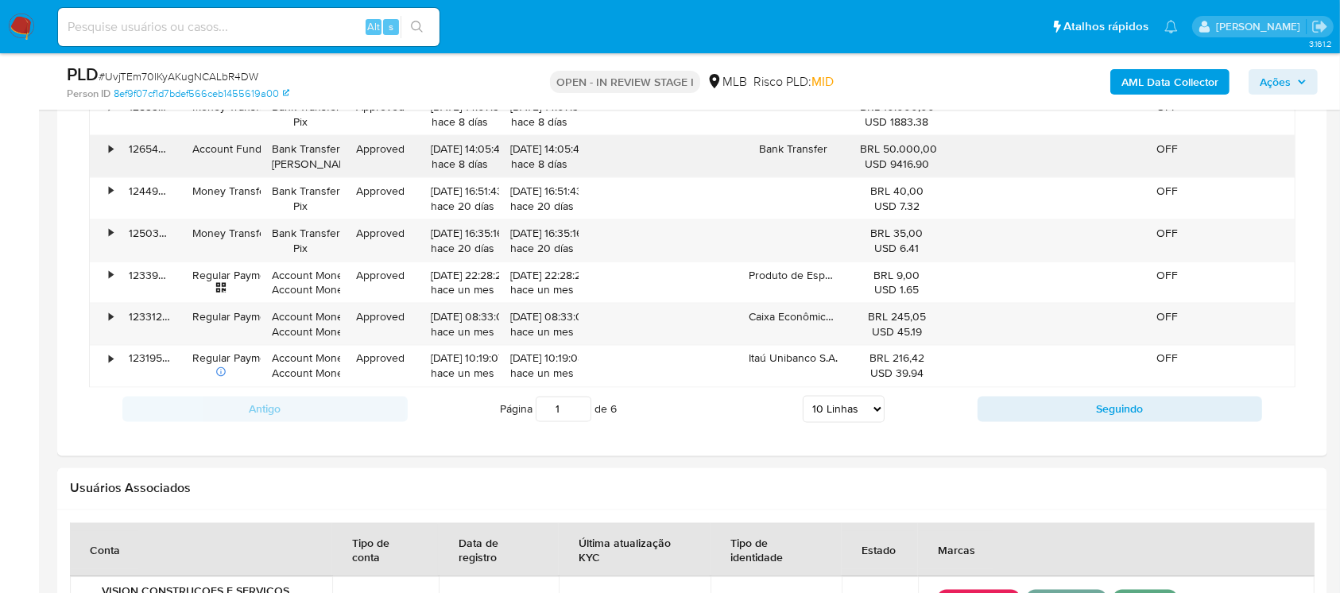
scroll to position [2401, 0]
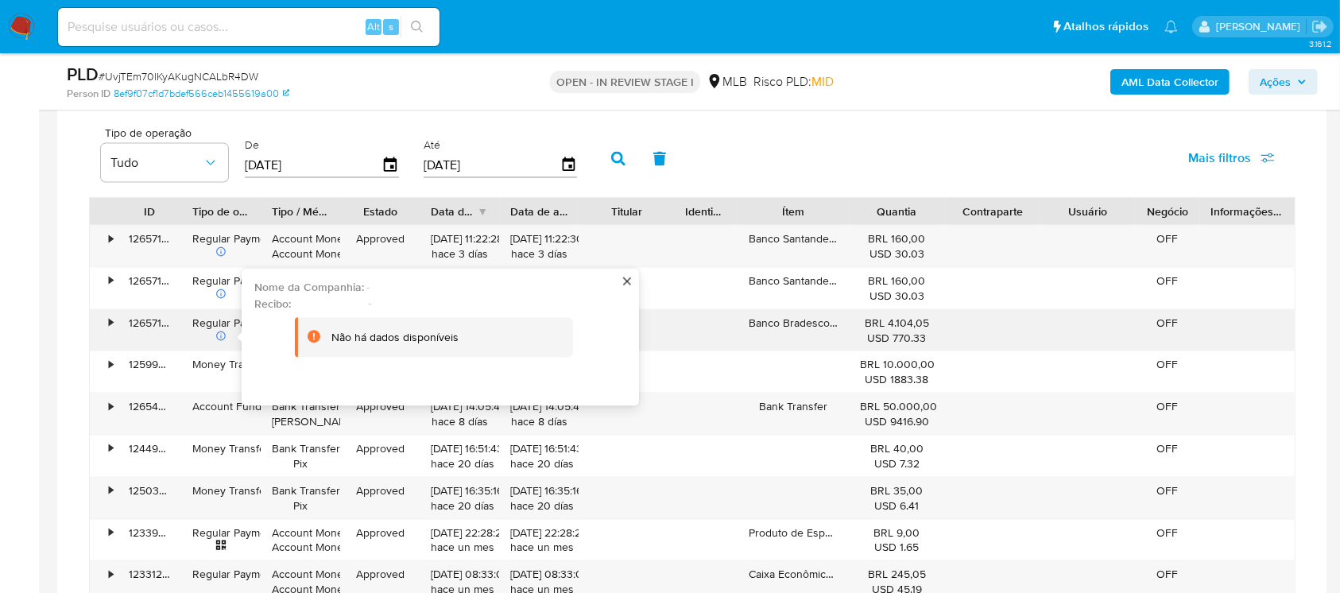
click at [114, 321] on div "•" at bounding box center [104, 330] width 28 height 41
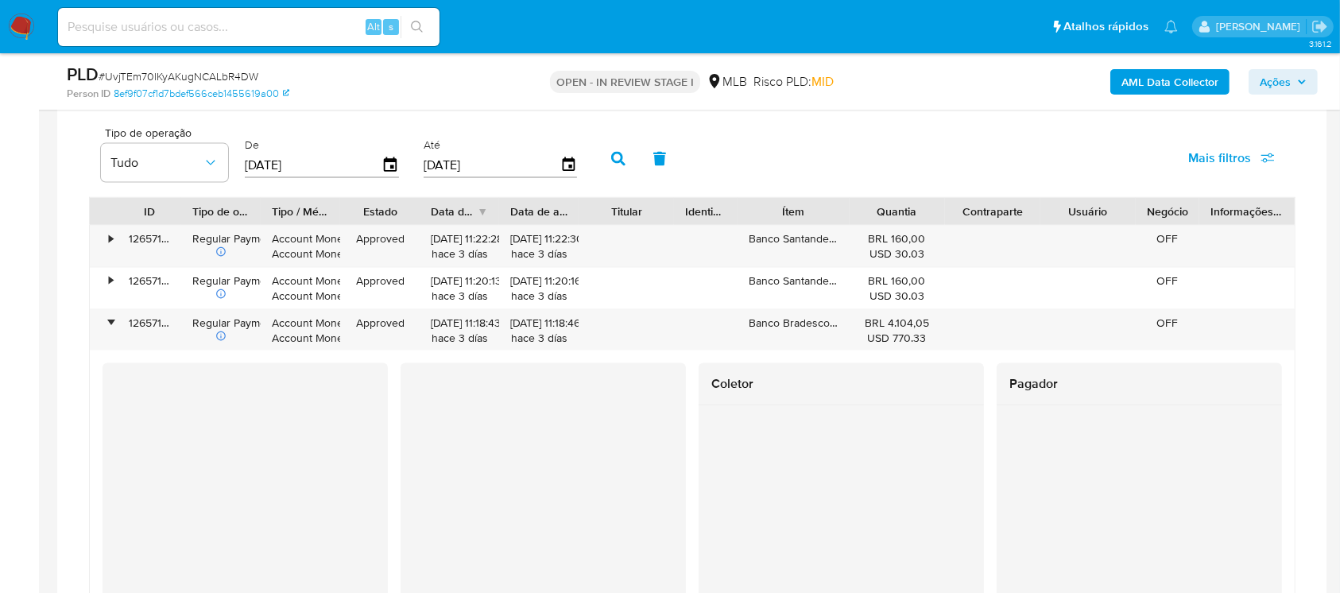
scroll to position [2542, 0]
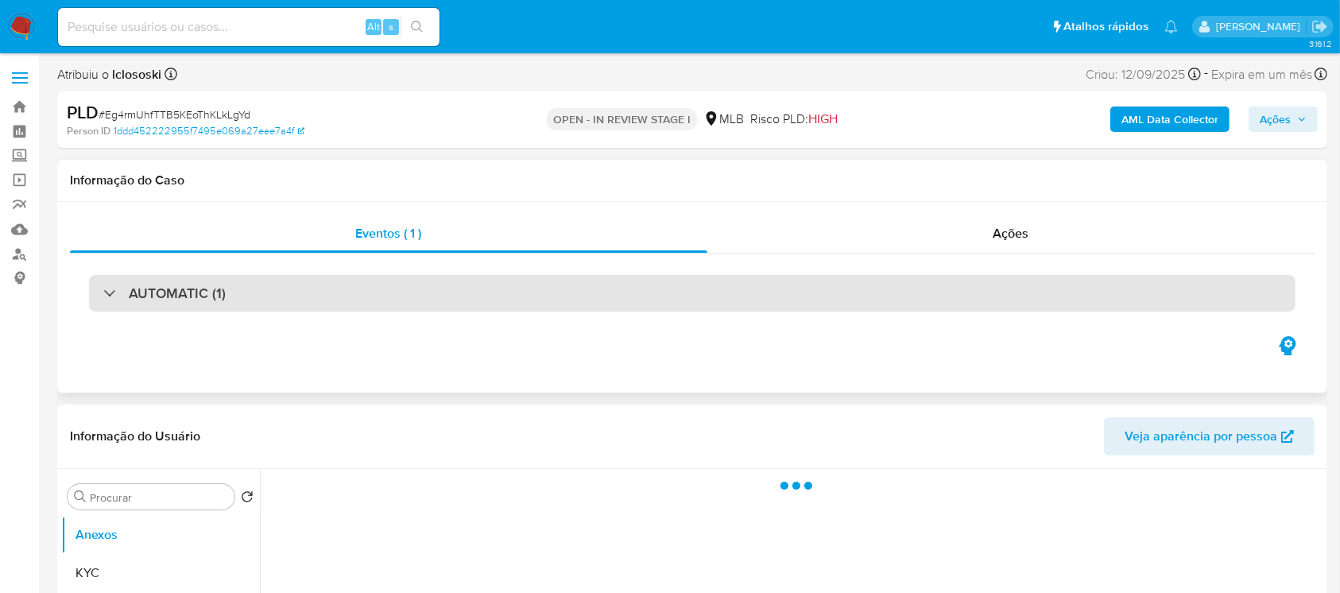
click at [110, 302] on div "AUTOMATIC (1)" at bounding box center [692, 293] width 1206 height 37
select select "10"
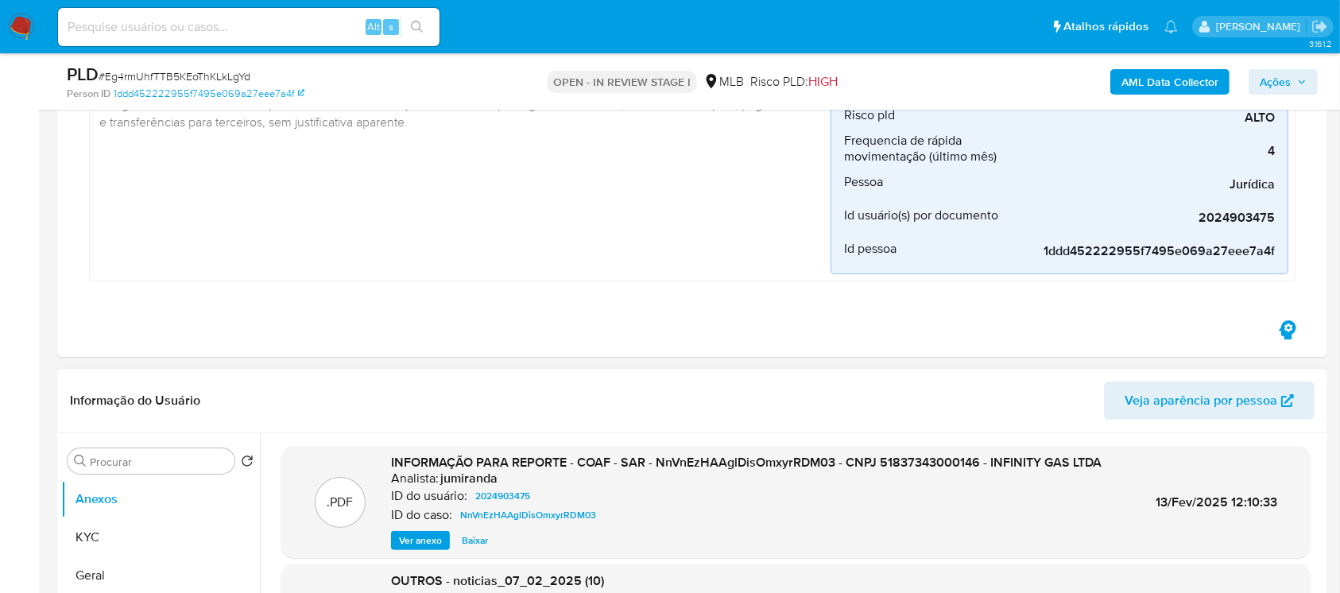
scroll to position [282, 0]
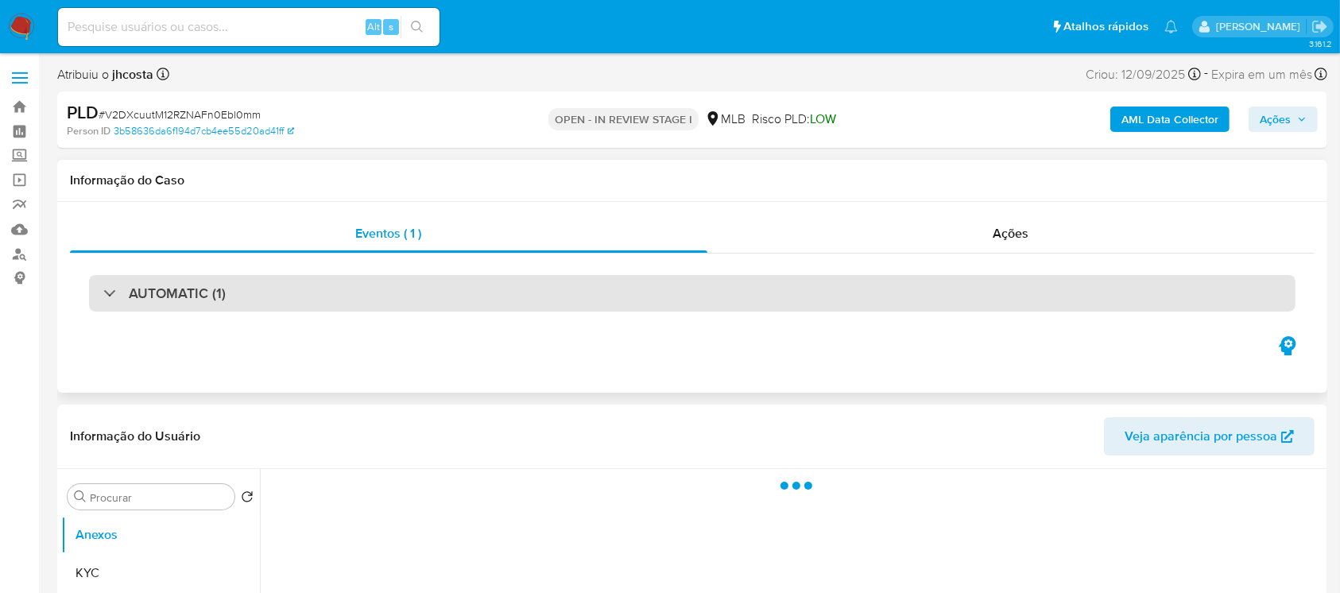
click at [96, 297] on div "AUTOMATIC (1)" at bounding box center [692, 293] width 1206 height 37
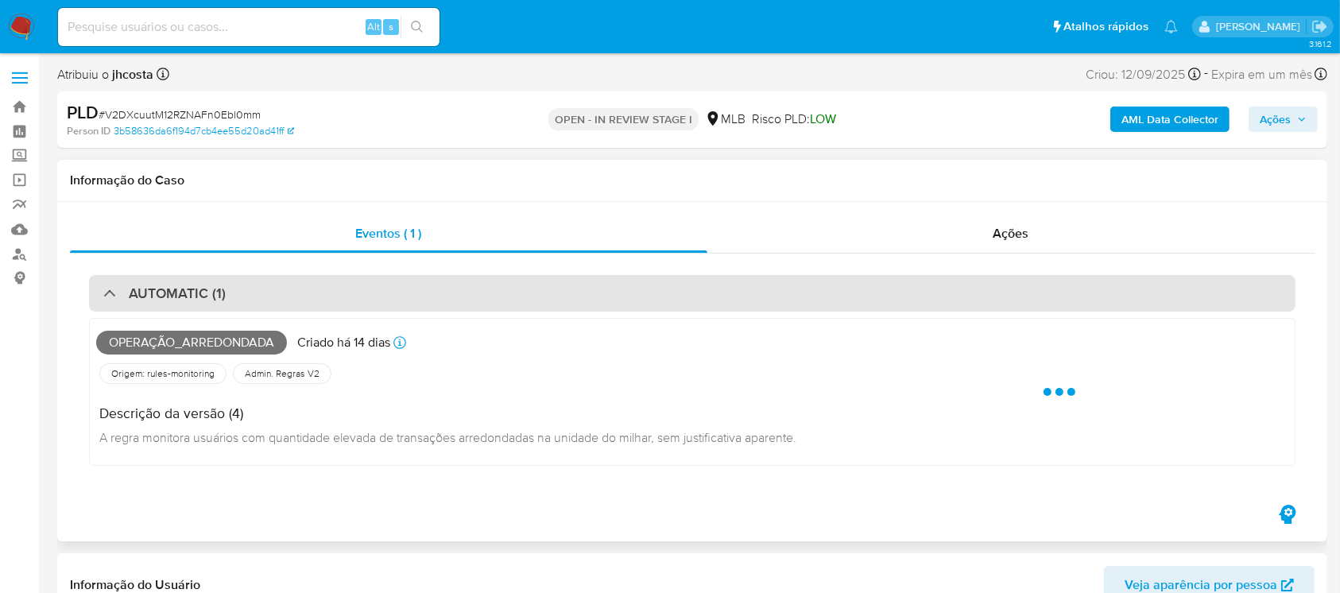
select select "10"
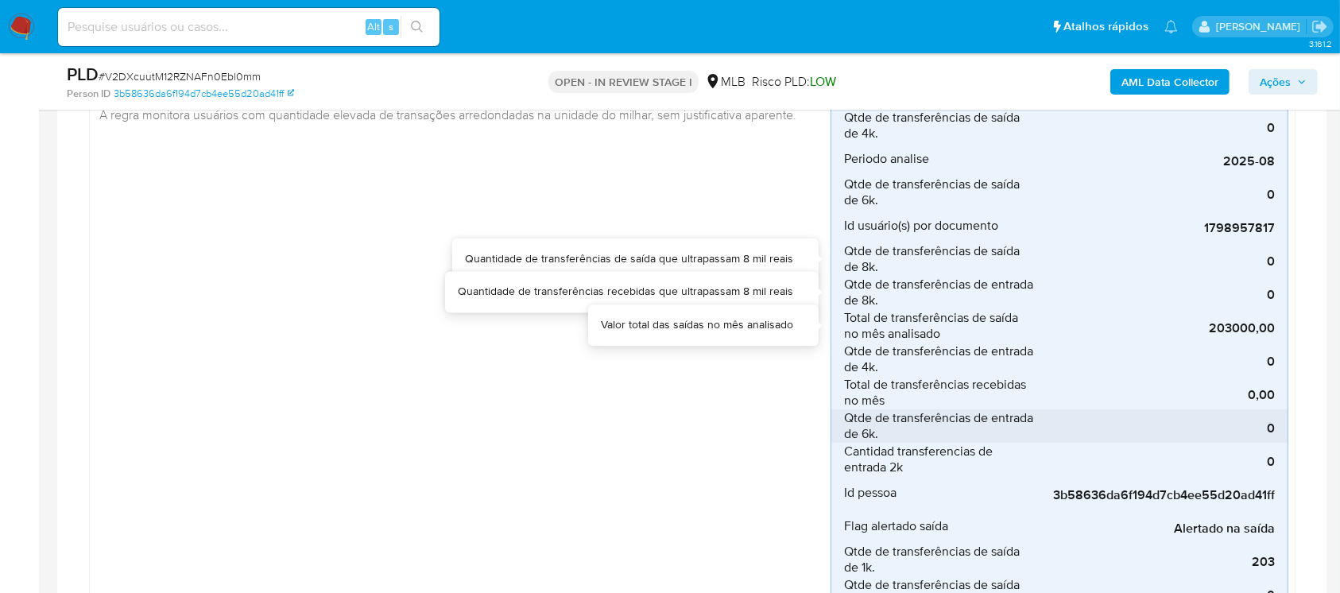
scroll to position [282, 0]
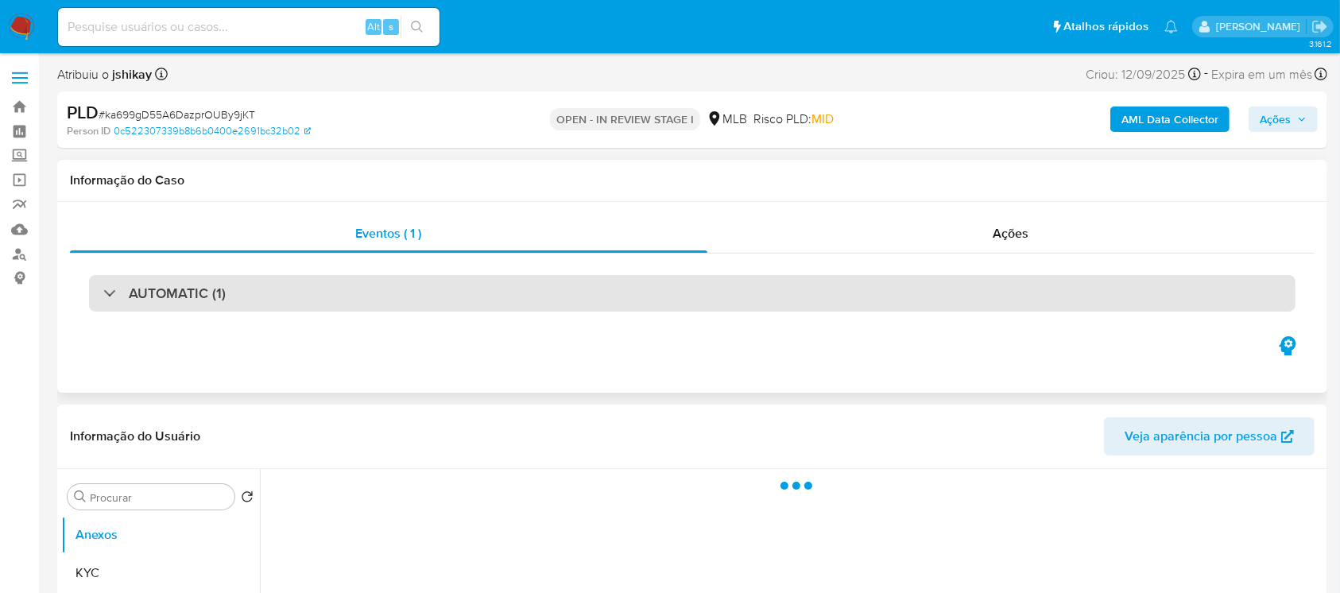
click at [106, 302] on div "AUTOMATIC (1)" at bounding box center [692, 293] width 1206 height 37
select select "10"
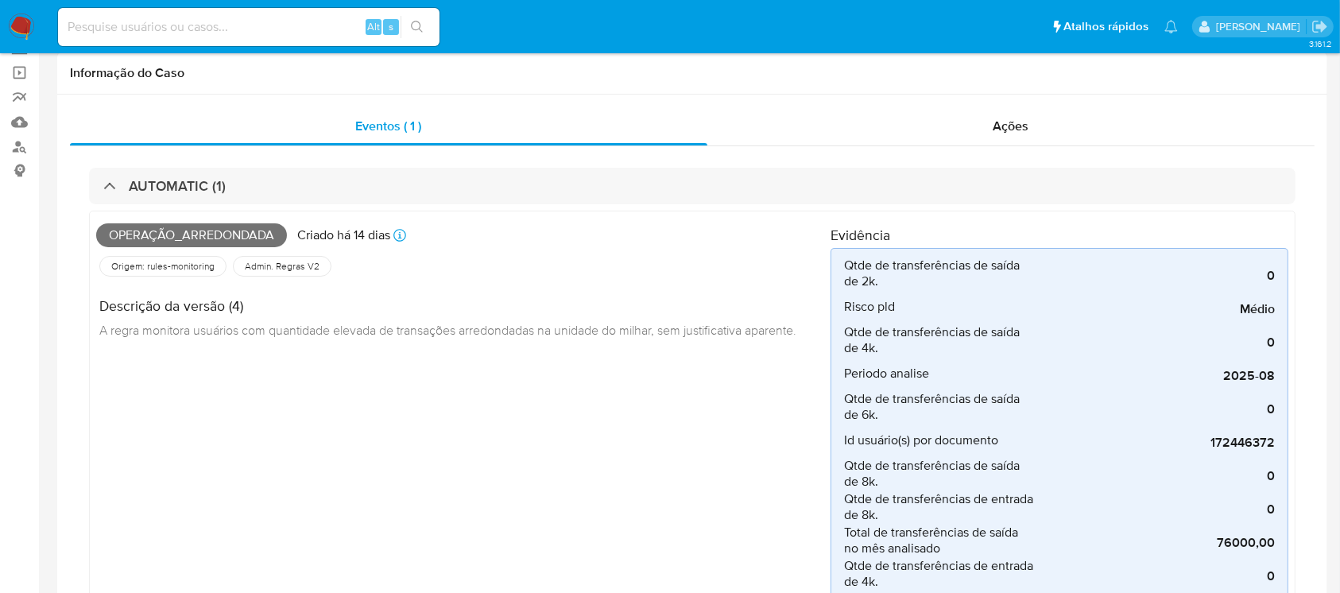
scroll to position [141, 0]
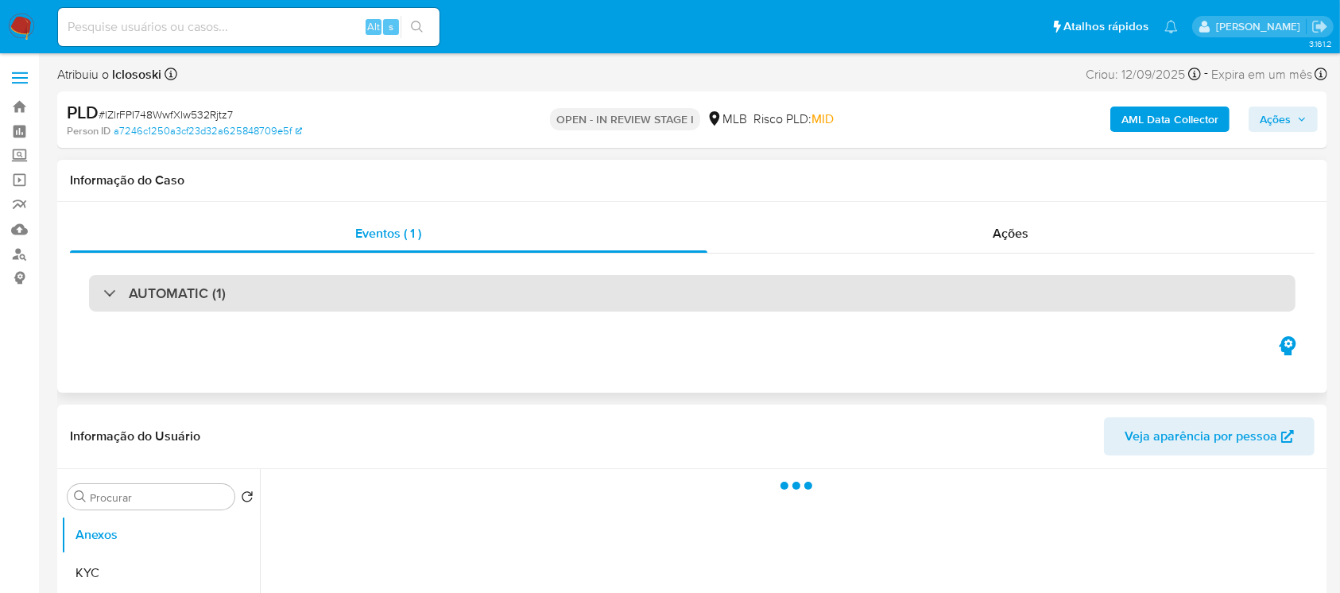
click at [103, 292] on div at bounding box center [103, 292] width 0 height 0
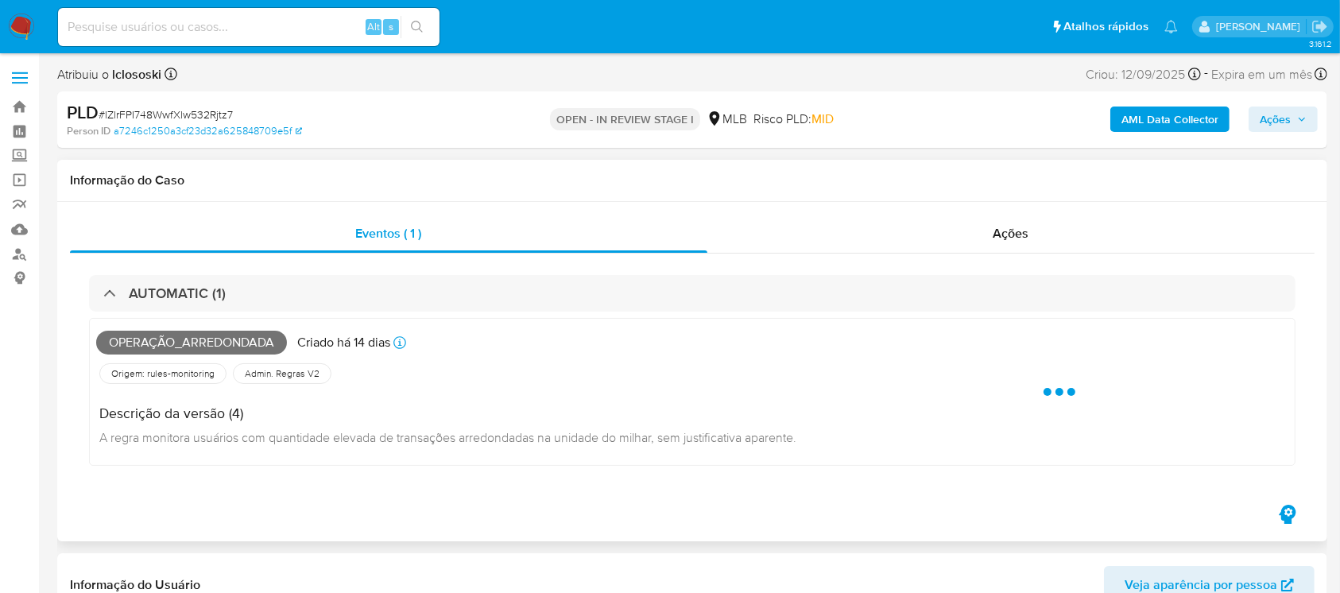
select select "10"
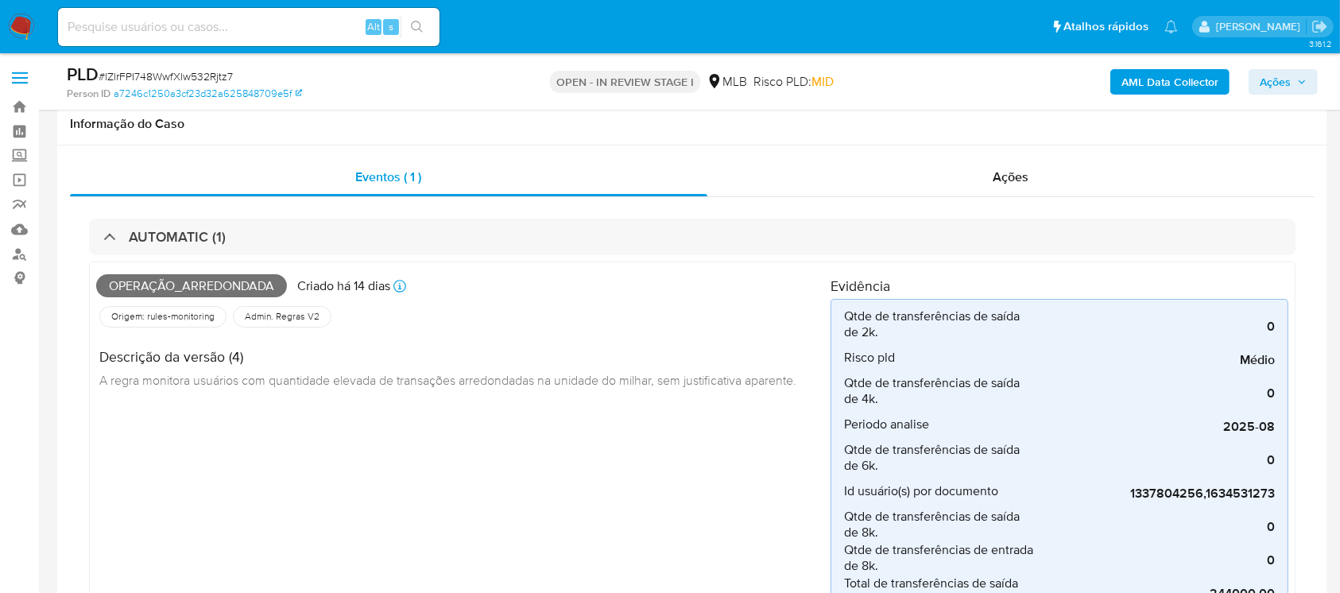
scroll to position [141, 0]
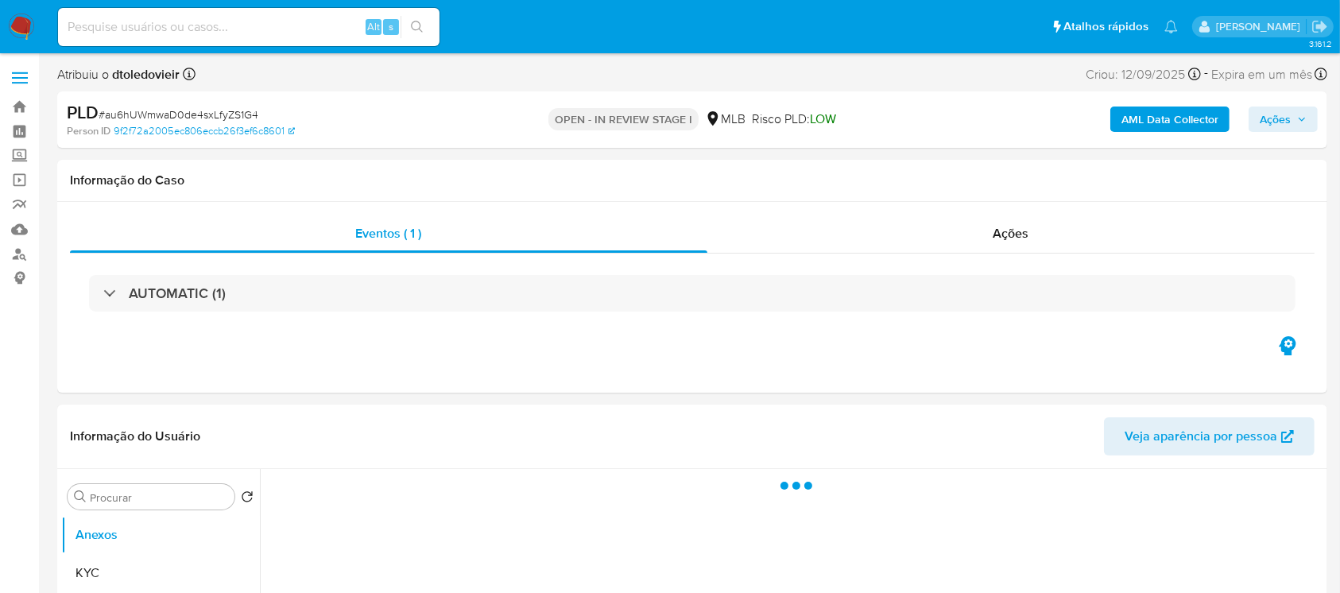
click at [103, 292] on div at bounding box center [103, 292] width 0 height 0
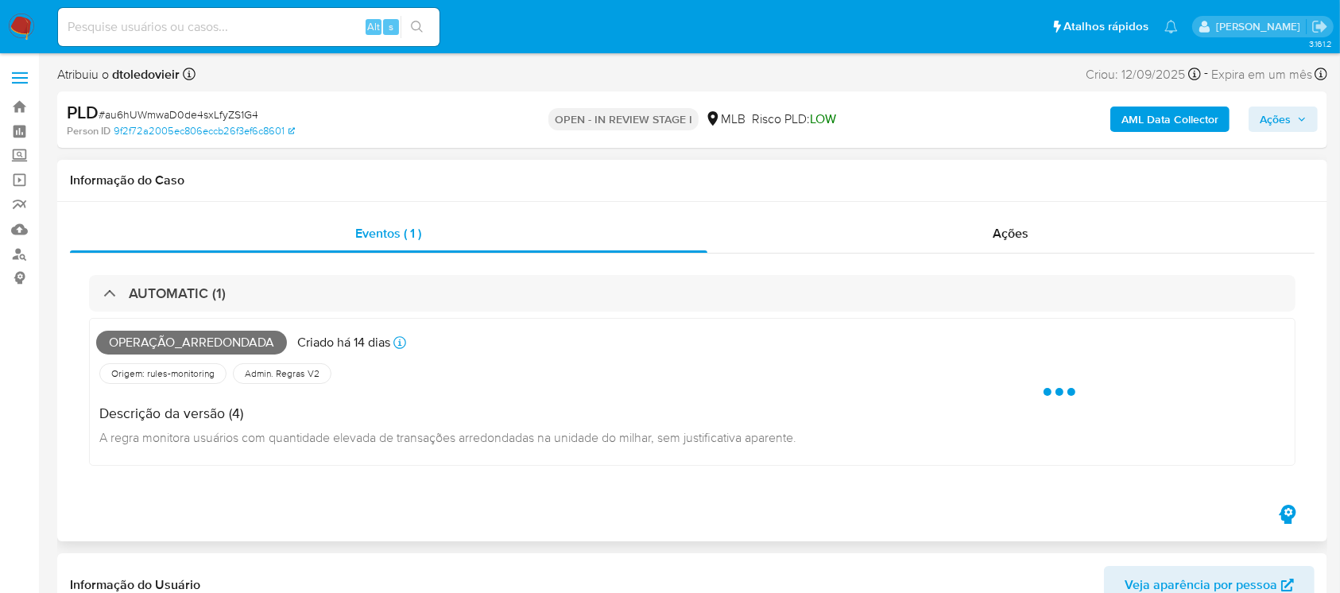
select select "10"
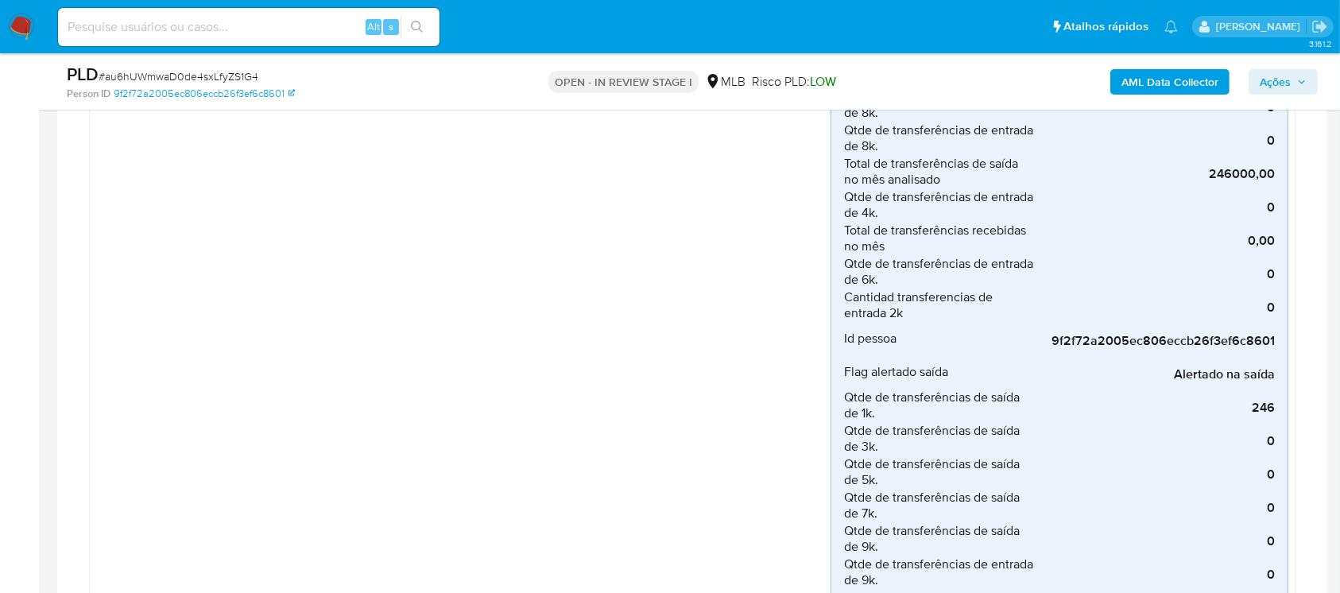
scroll to position [423, 0]
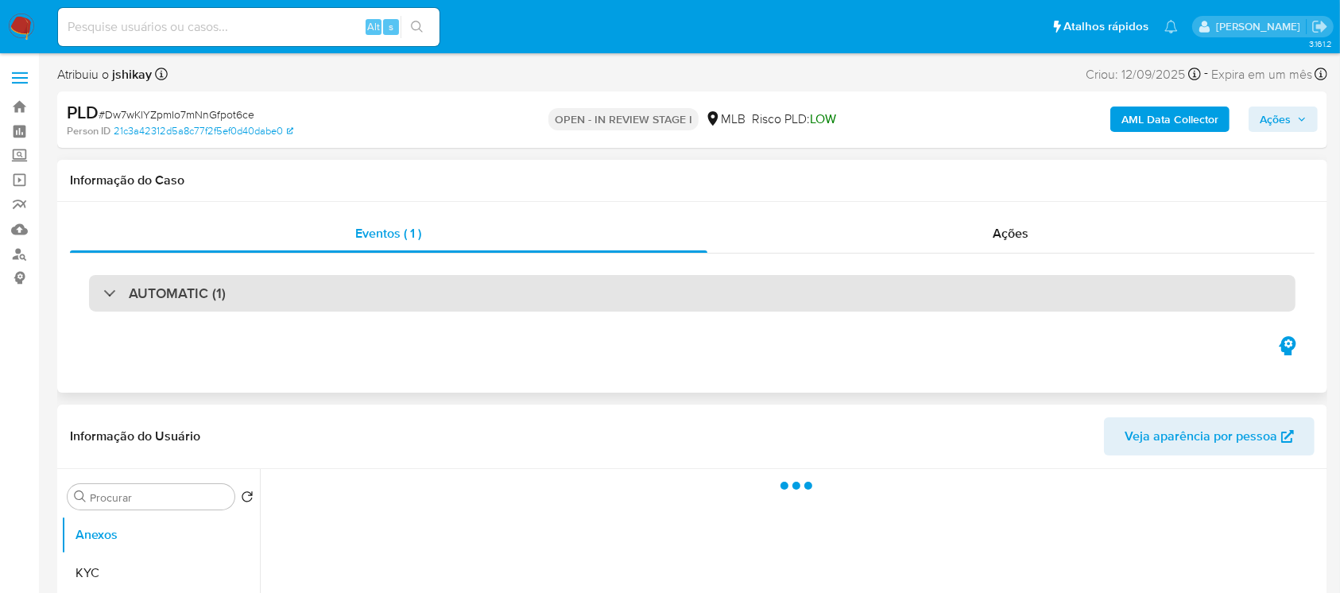
click at [106, 295] on div "AUTOMATIC (1)" at bounding box center [164, 292] width 122 height 17
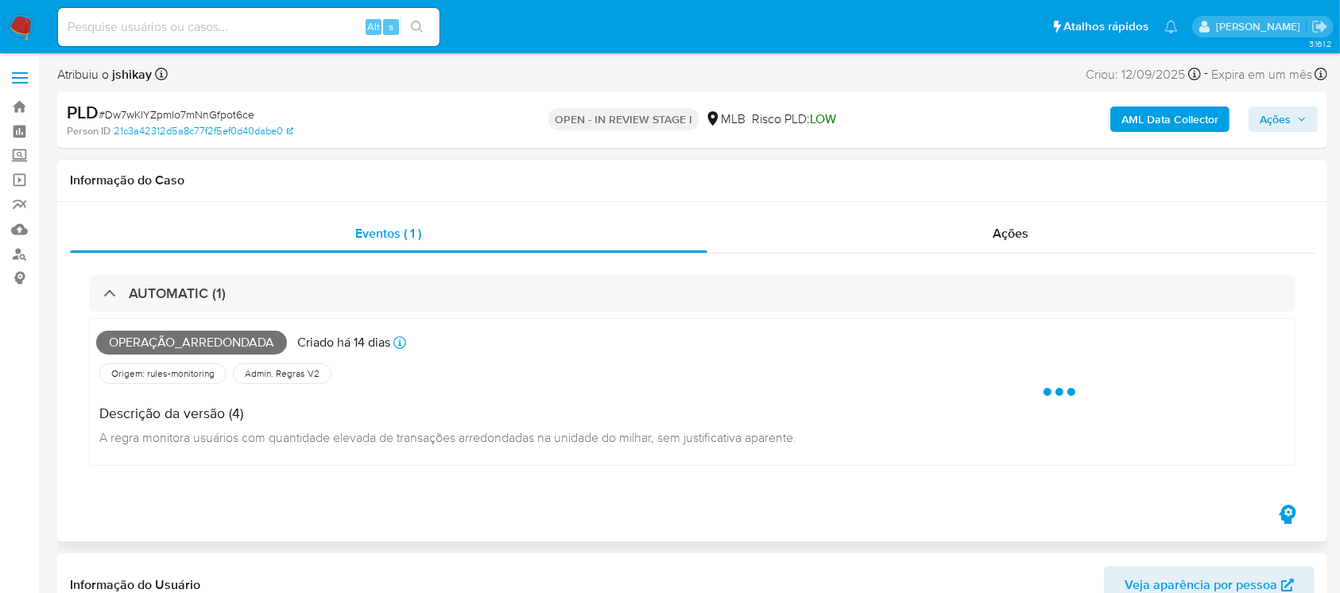
select select "10"
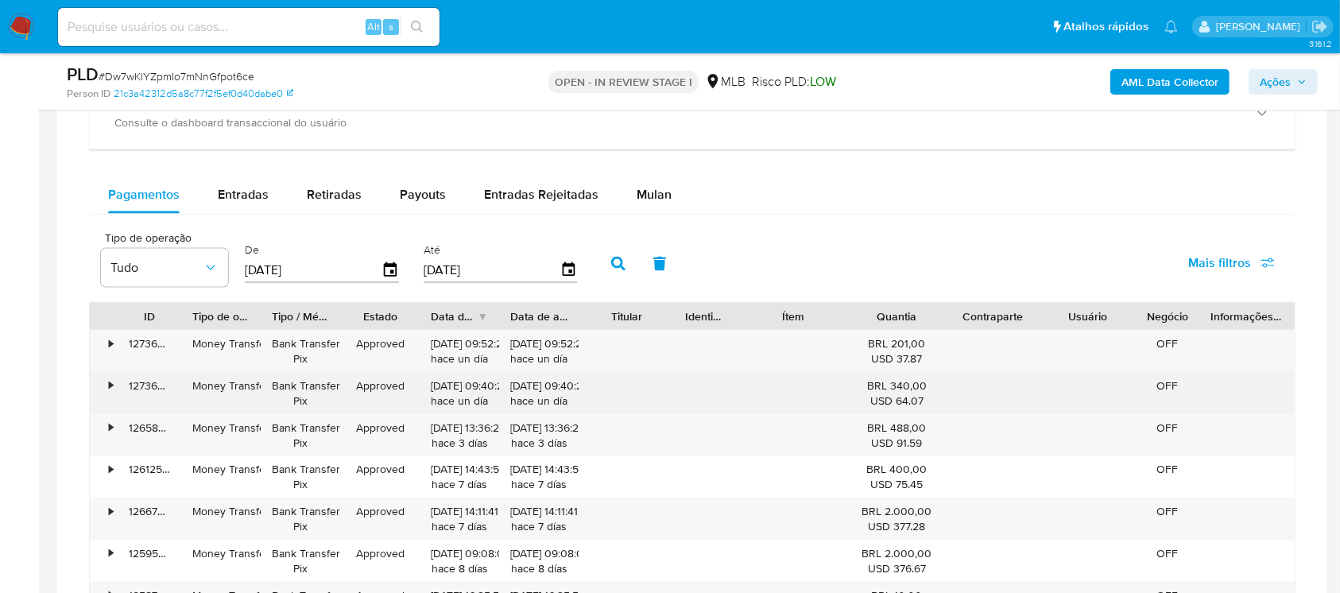
scroll to position [2260, 0]
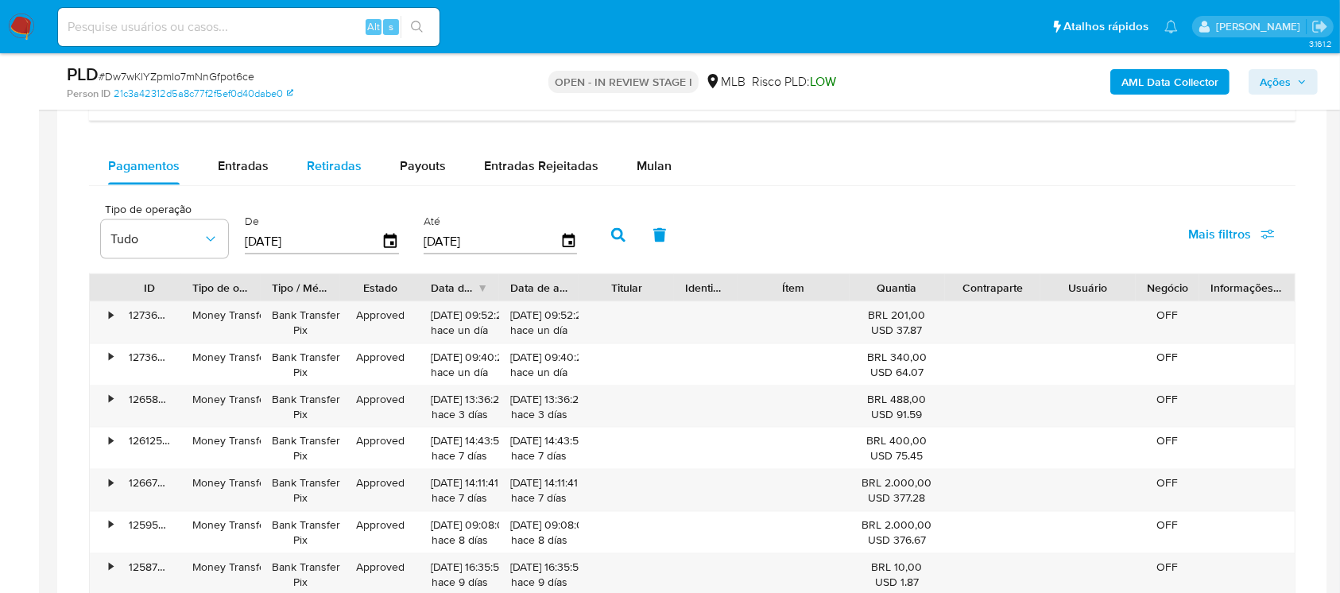
click at [330, 164] on span "Retiradas" at bounding box center [334, 166] width 55 height 18
select select "10"
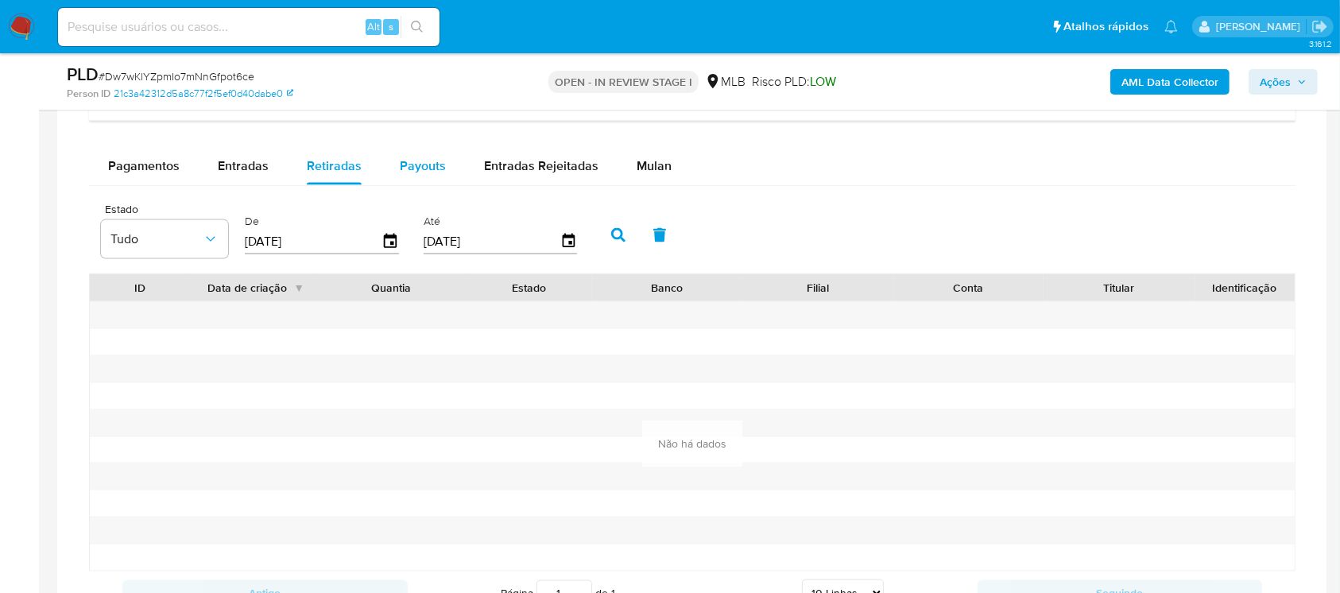
click at [421, 169] on span "Payouts" at bounding box center [423, 166] width 46 height 18
select select "10"
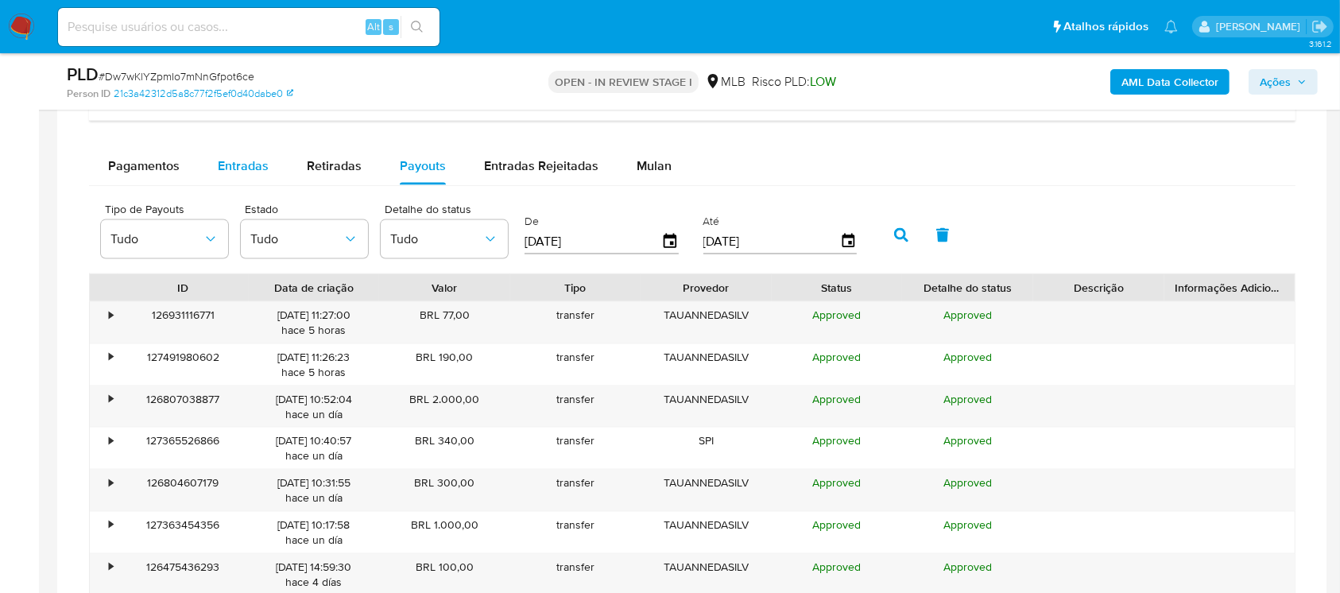
click at [238, 172] on span "Entradas" at bounding box center [243, 166] width 51 height 18
select select "10"
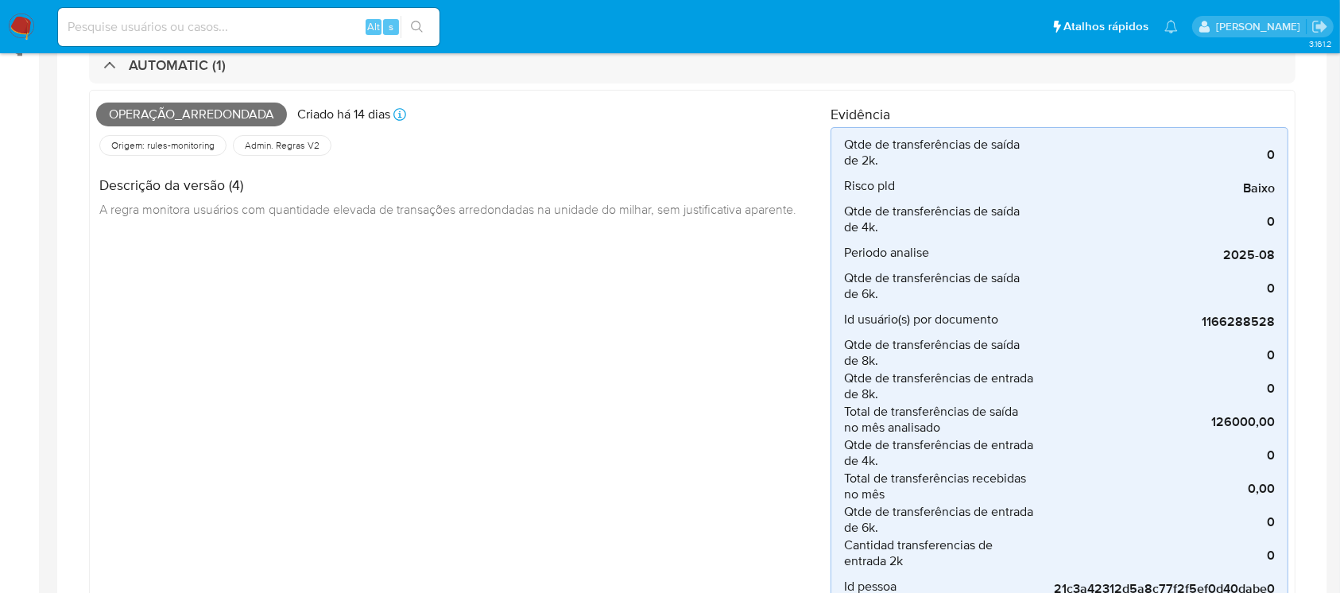
scroll to position [282, 0]
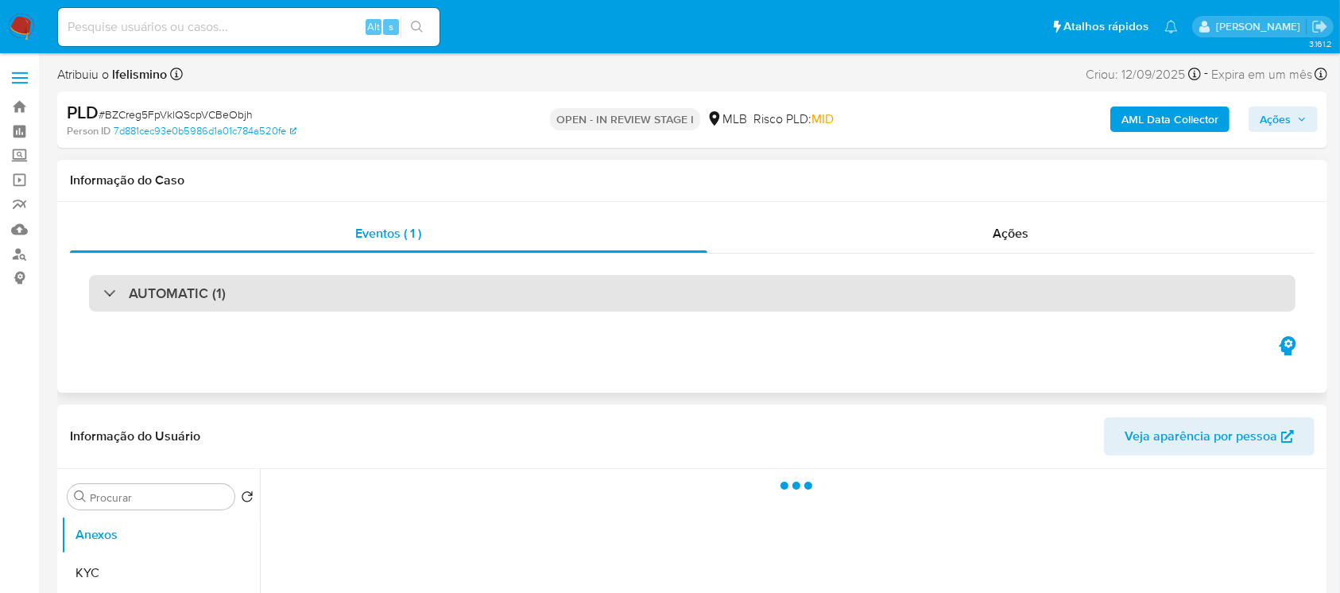
click at [107, 296] on div "AUTOMATIC (1)" at bounding box center [164, 292] width 122 height 17
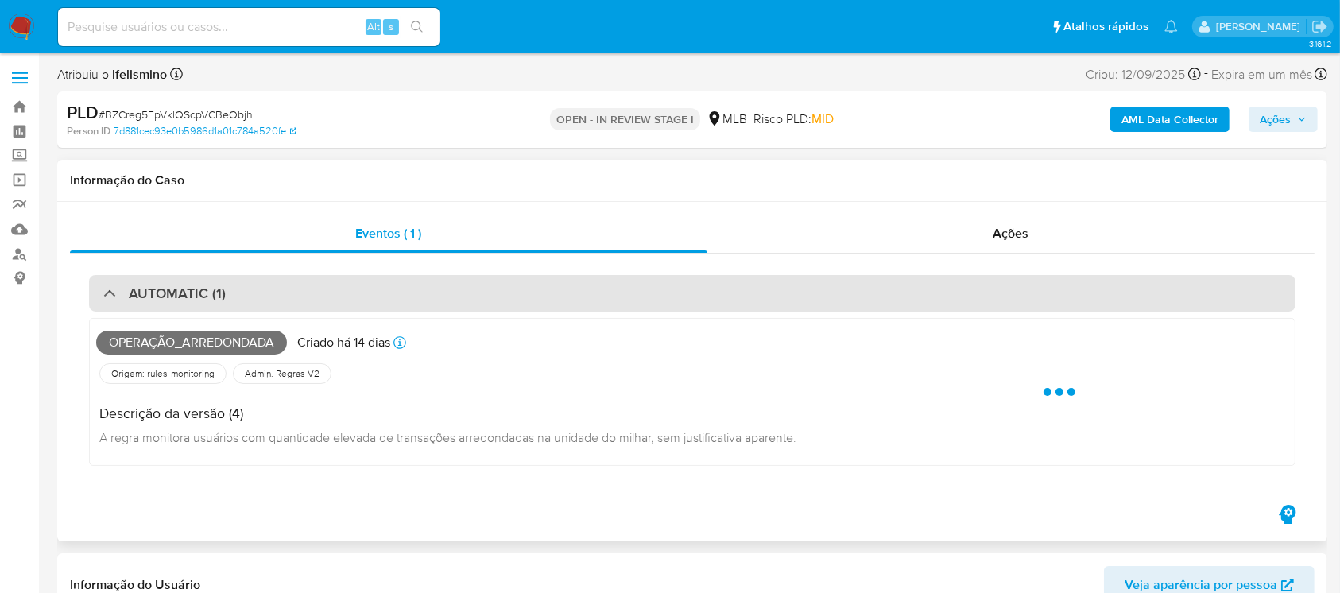
select select "10"
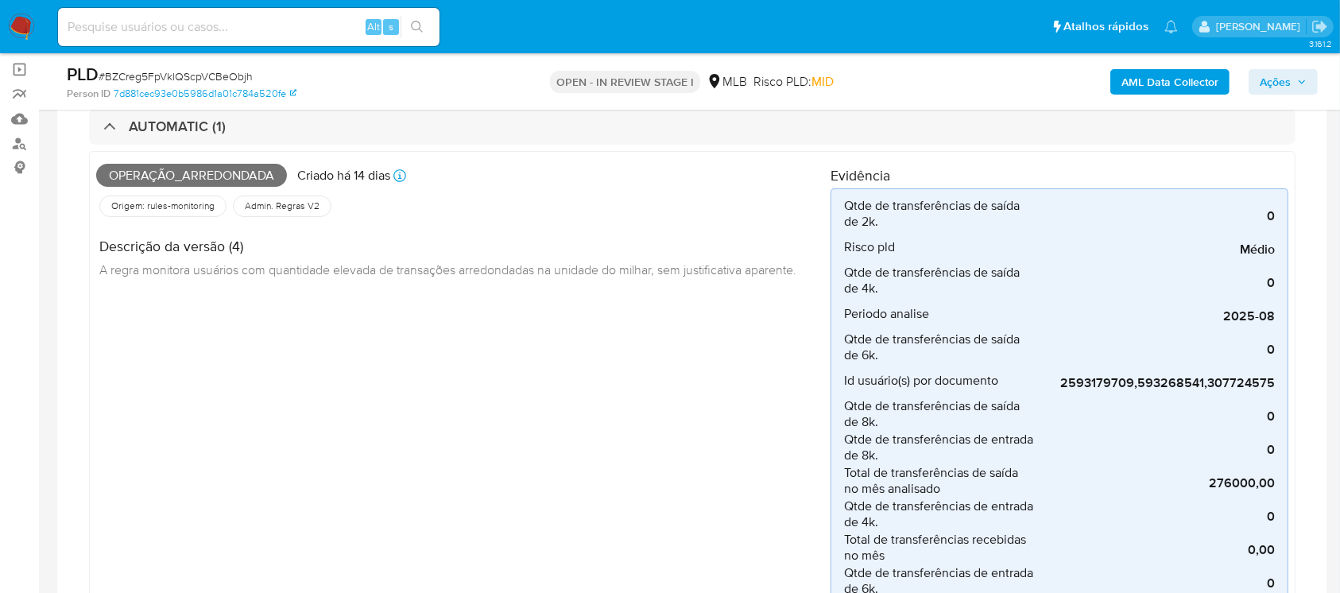
scroll to position [141, 0]
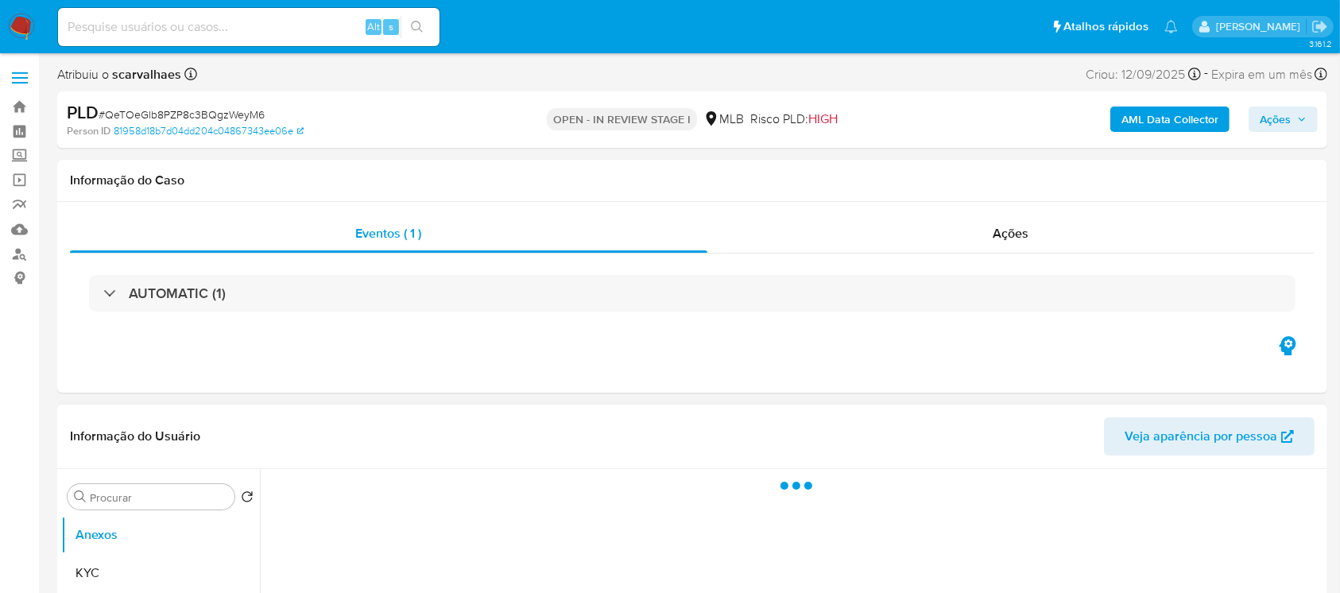
select select "10"
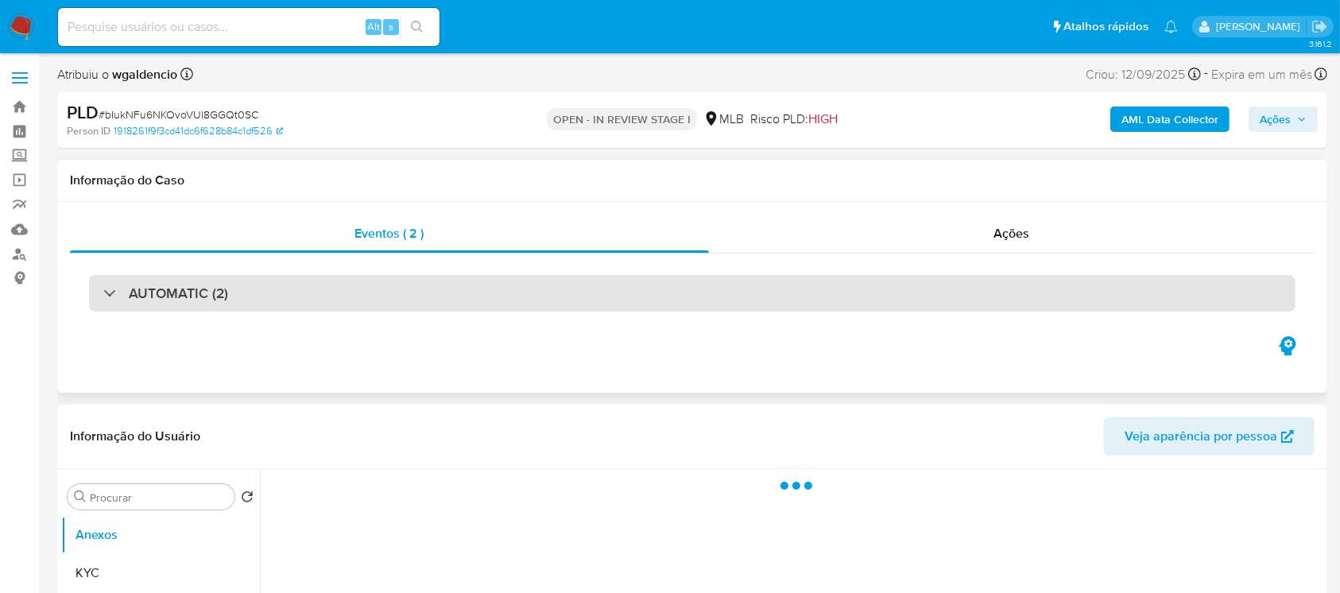
click at [181, 299] on h3 "AUTOMATIC (2)" at bounding box center [178, 292] width 99 height 17
select select "10"
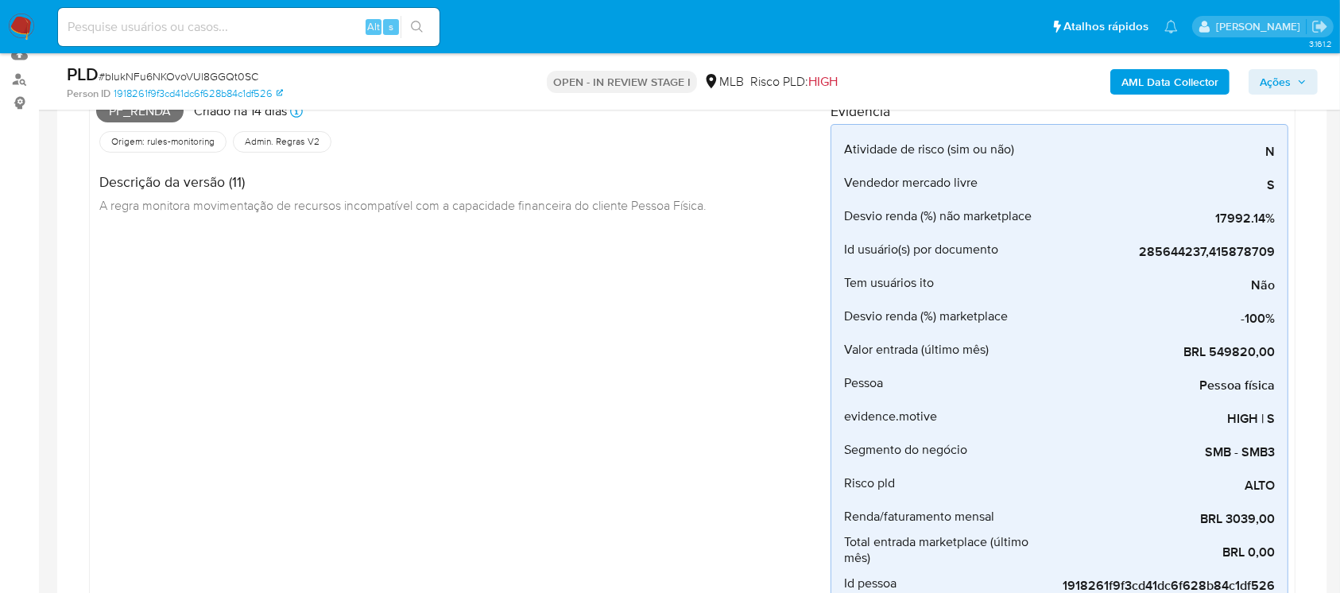
scroll to position [141, 0]
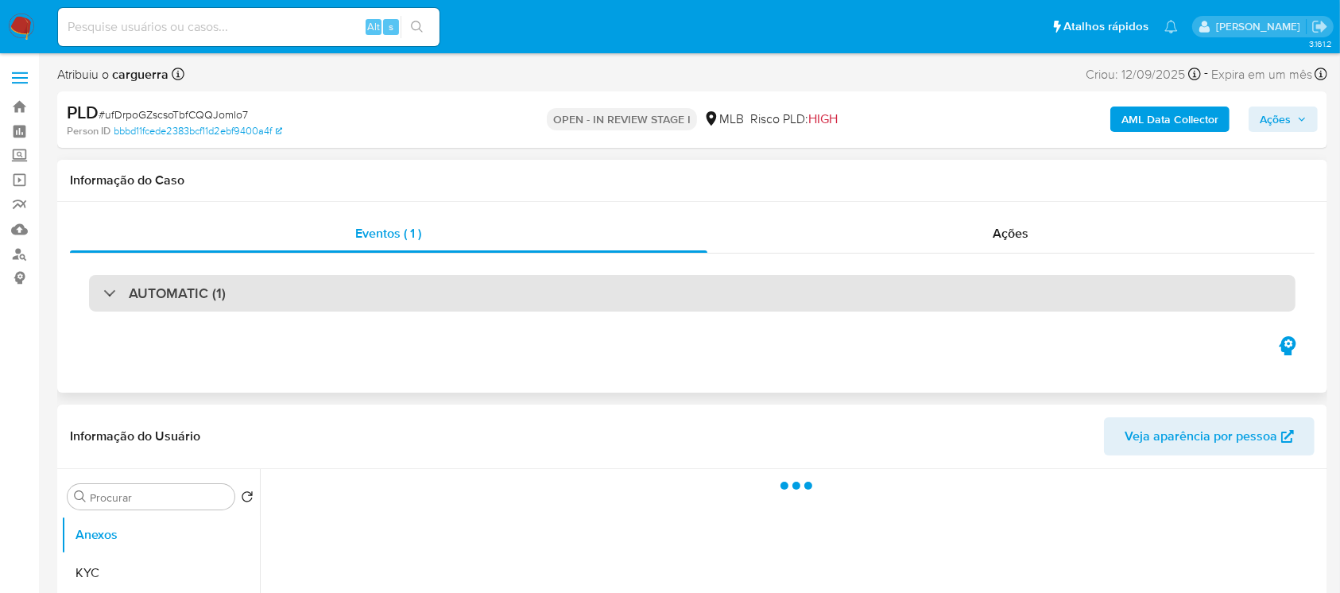
click at [159, 303] on div "AUTOMATIC (1)" at bounding box center [692, 293] width 1206 height 37
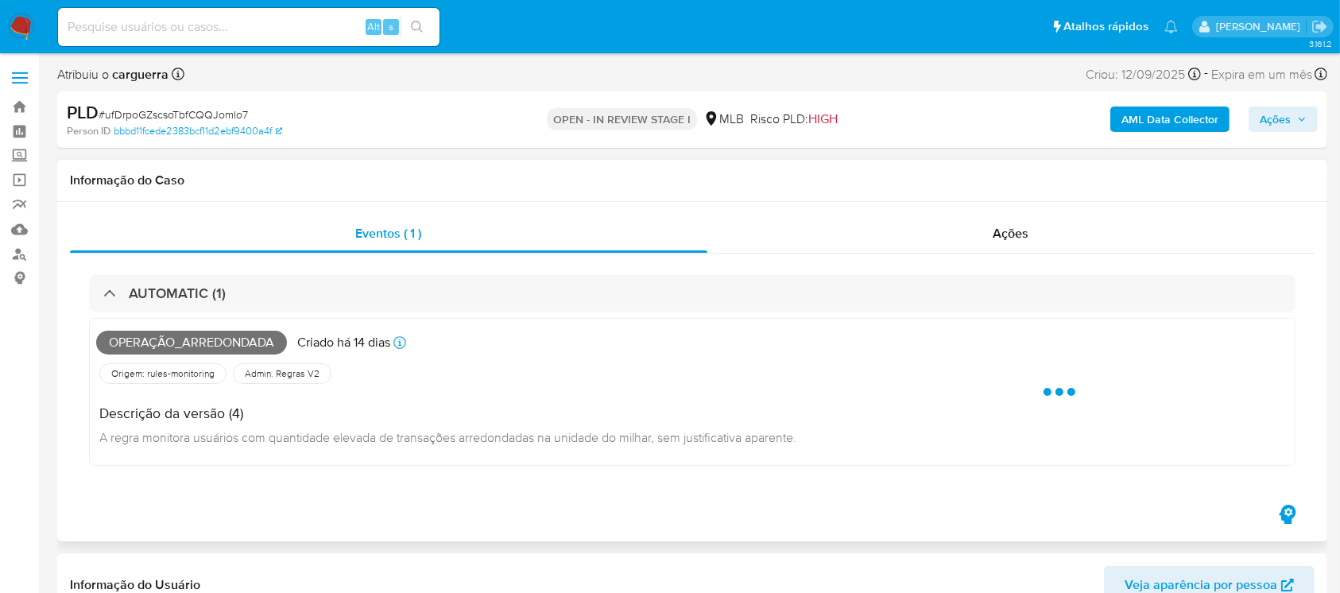
select select "10"
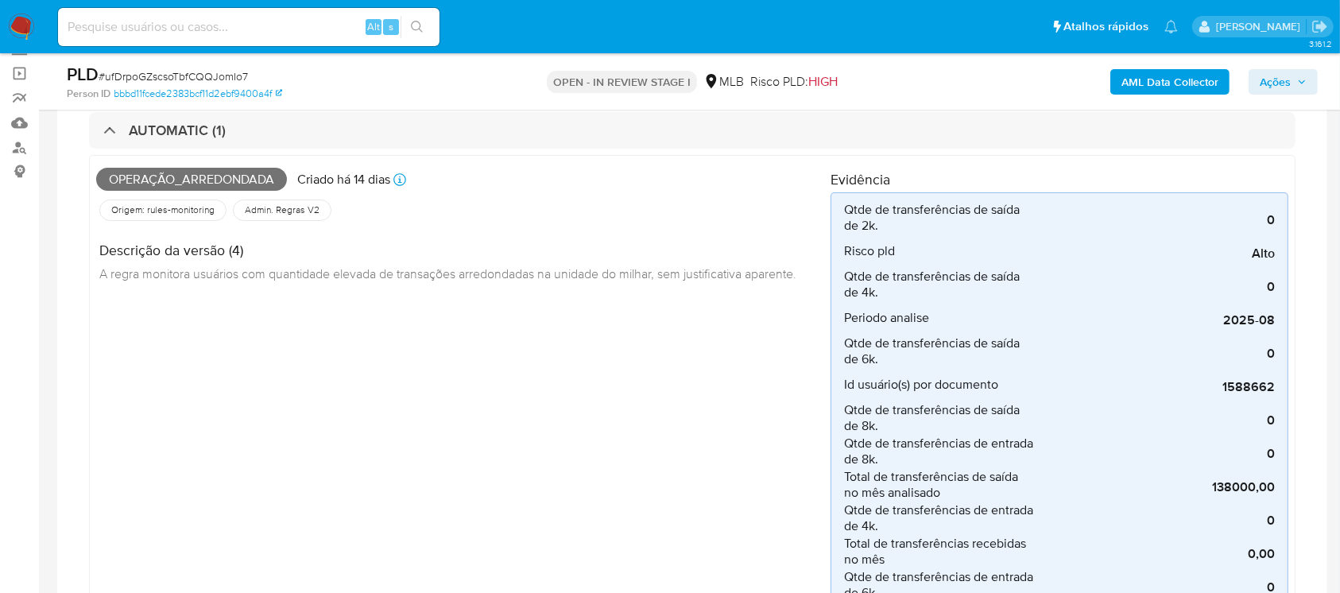
scroll to position [141, 0]
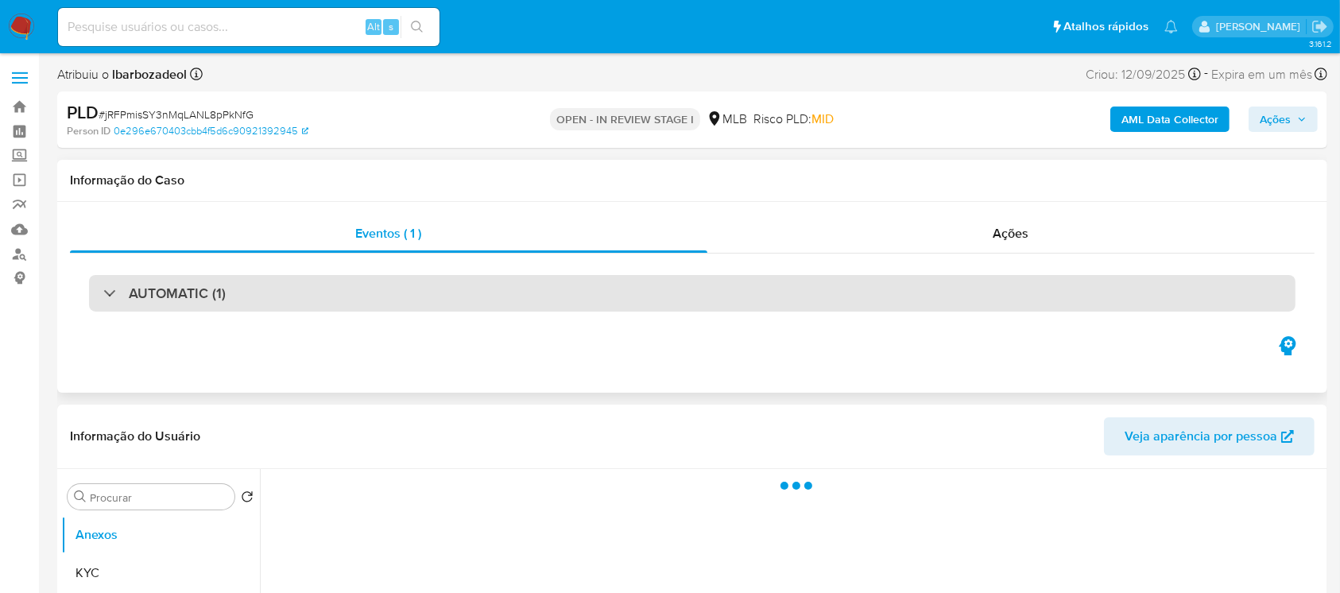
click at [106, 302] on div "AUTOMATIC (1)" at bounding box center [692, 293] width 1206 height 37
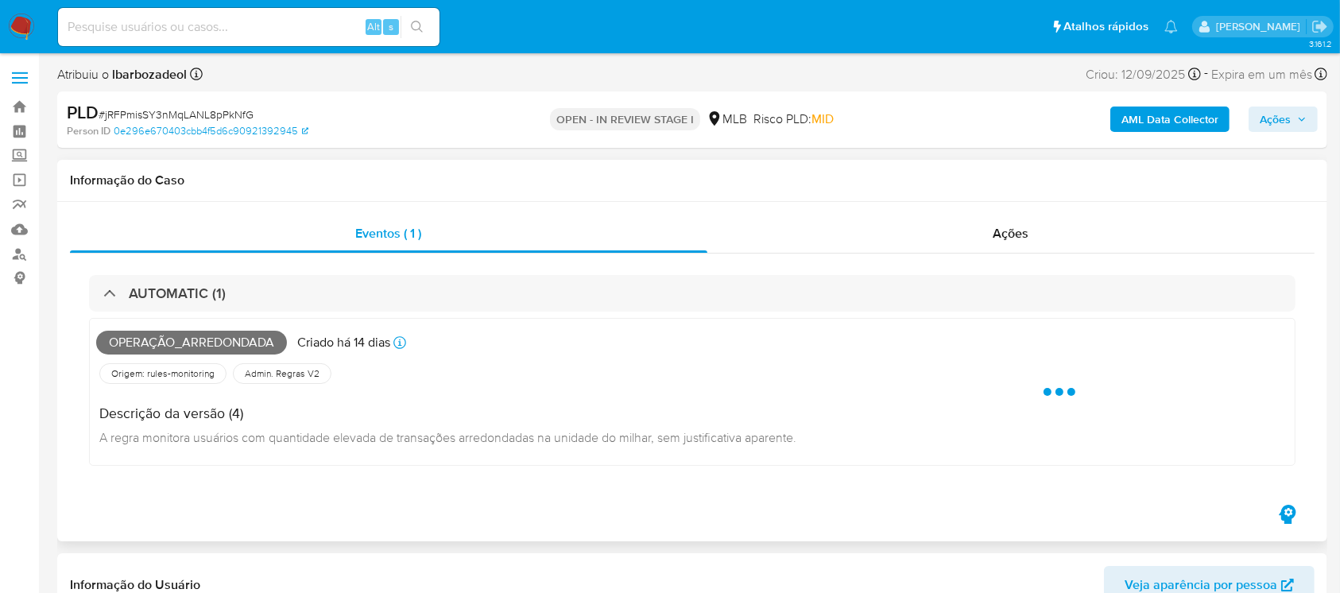
select select "10"
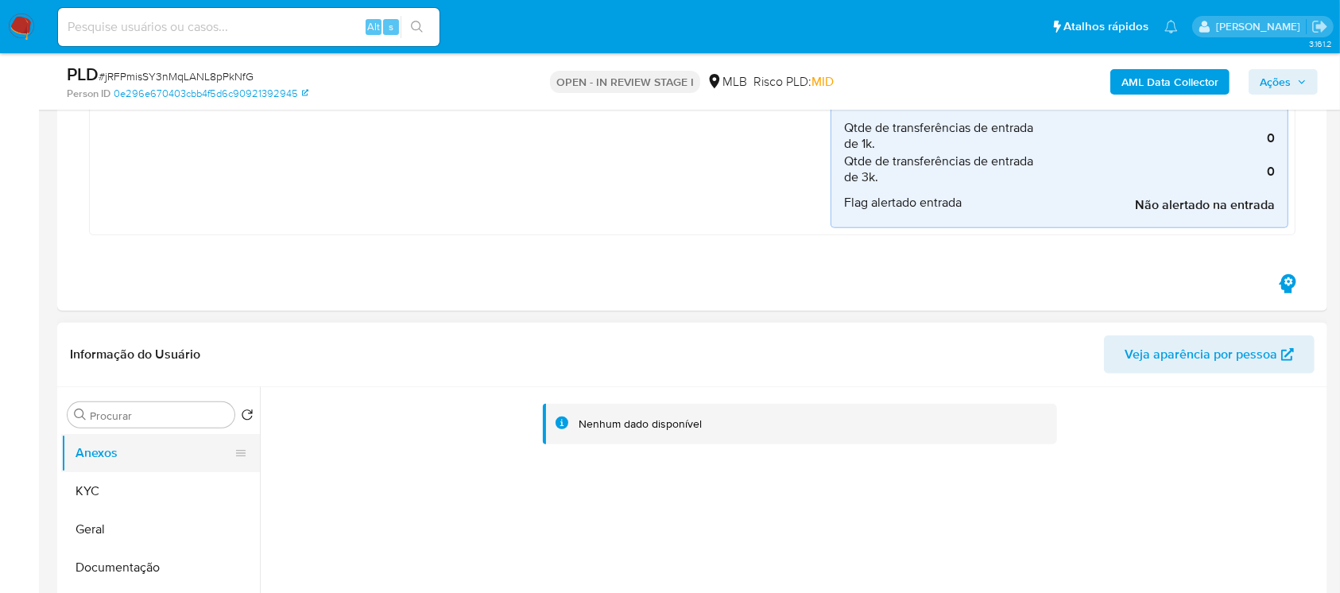
scroll to position [988, 0]
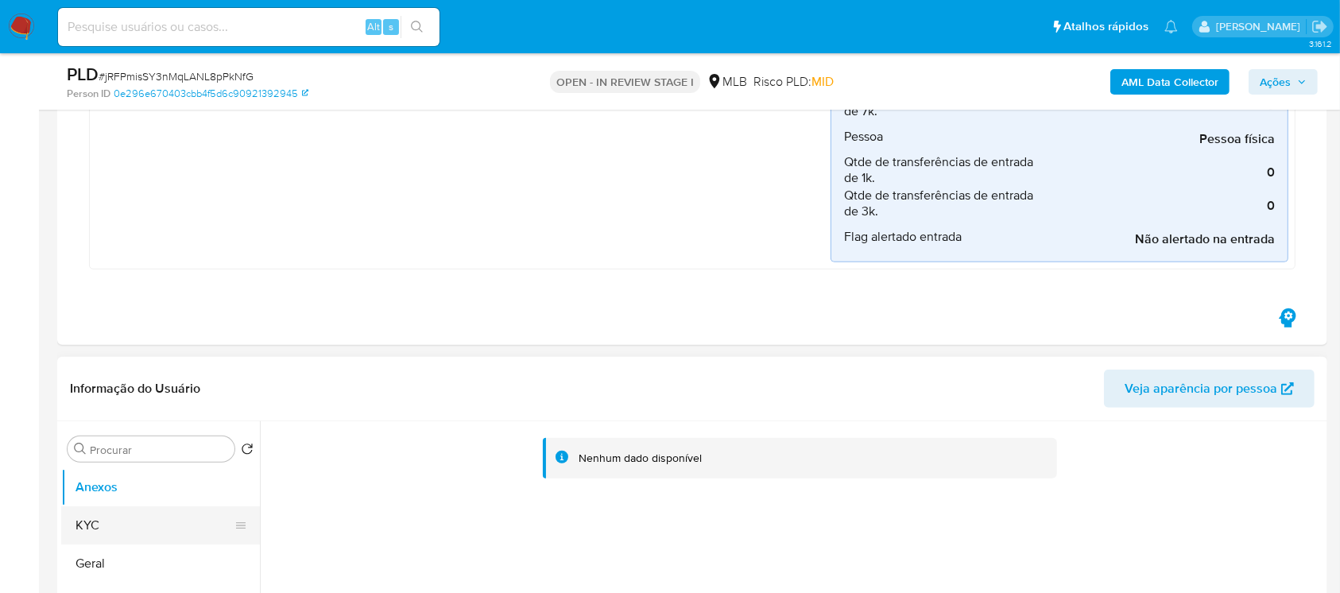
click at [106, 519] on button "KYC" at bounding box center [154, 525] width 186 height 38
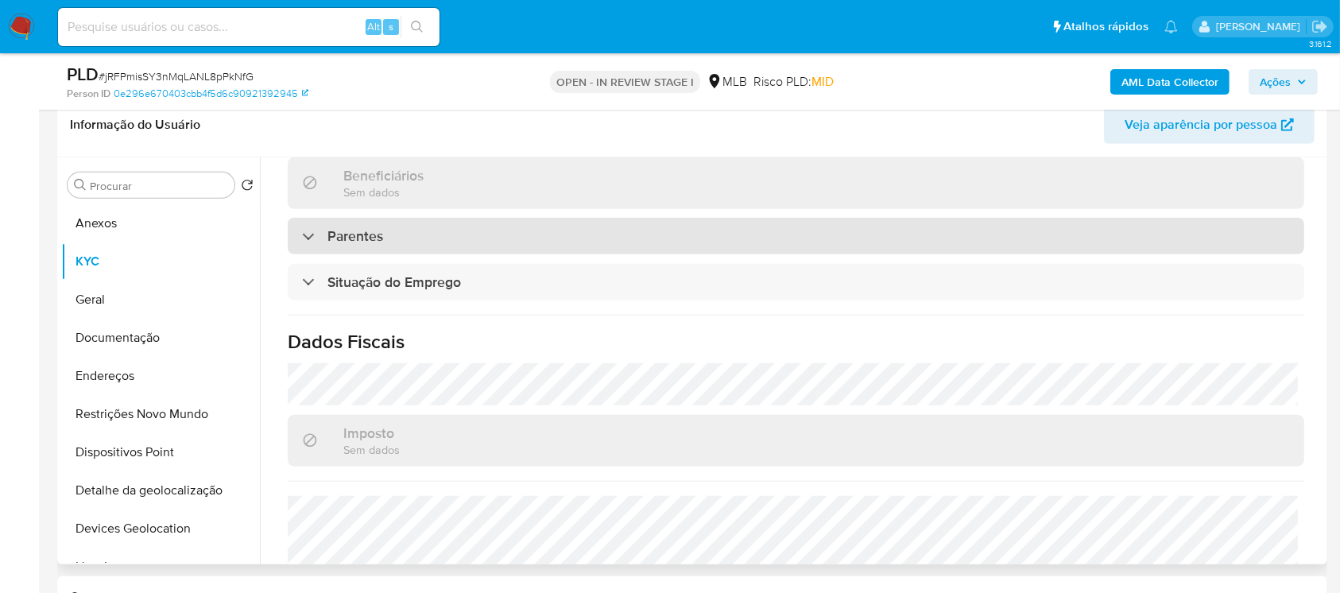
scroll to position [675, 0]
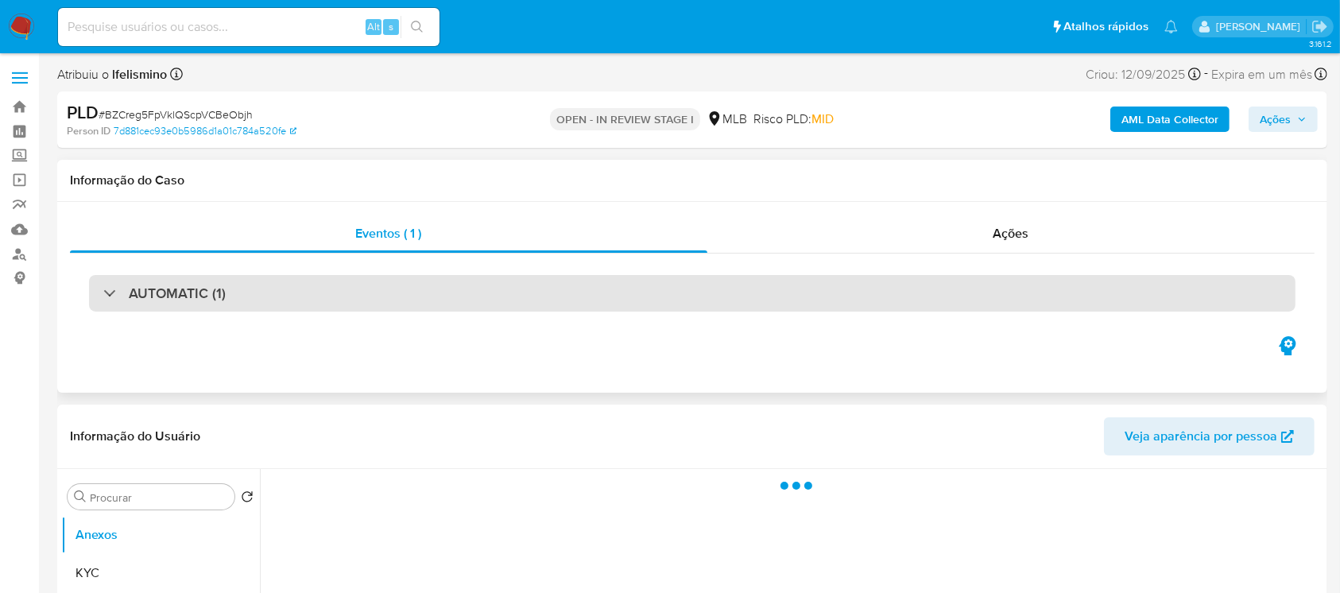
click at [104, 296] on div "AUTOMATIC (1)" at bounding box center [164, 292] width 122 height 17
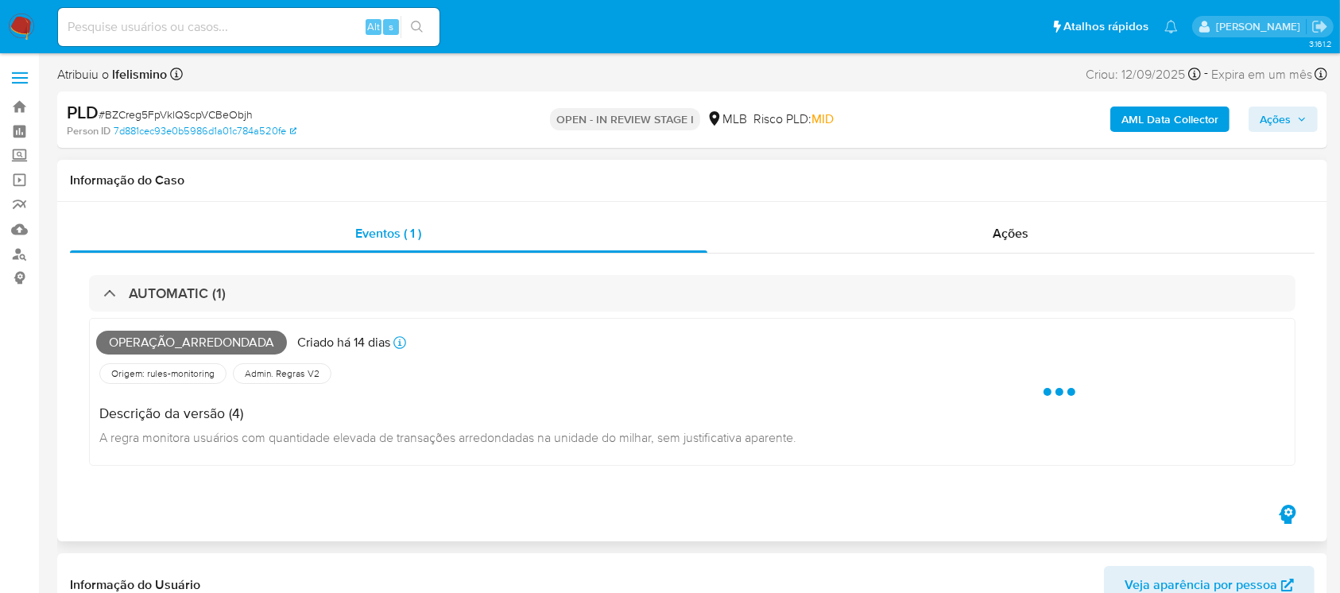
select select "10"
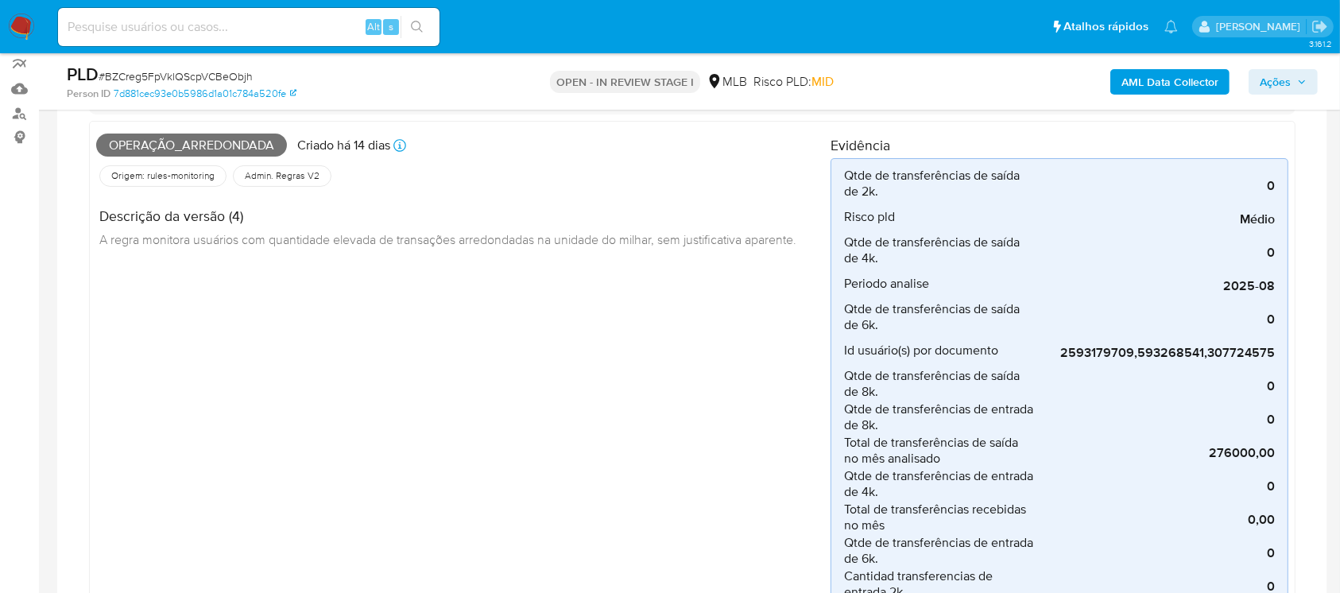
scroll to position [282, 0]
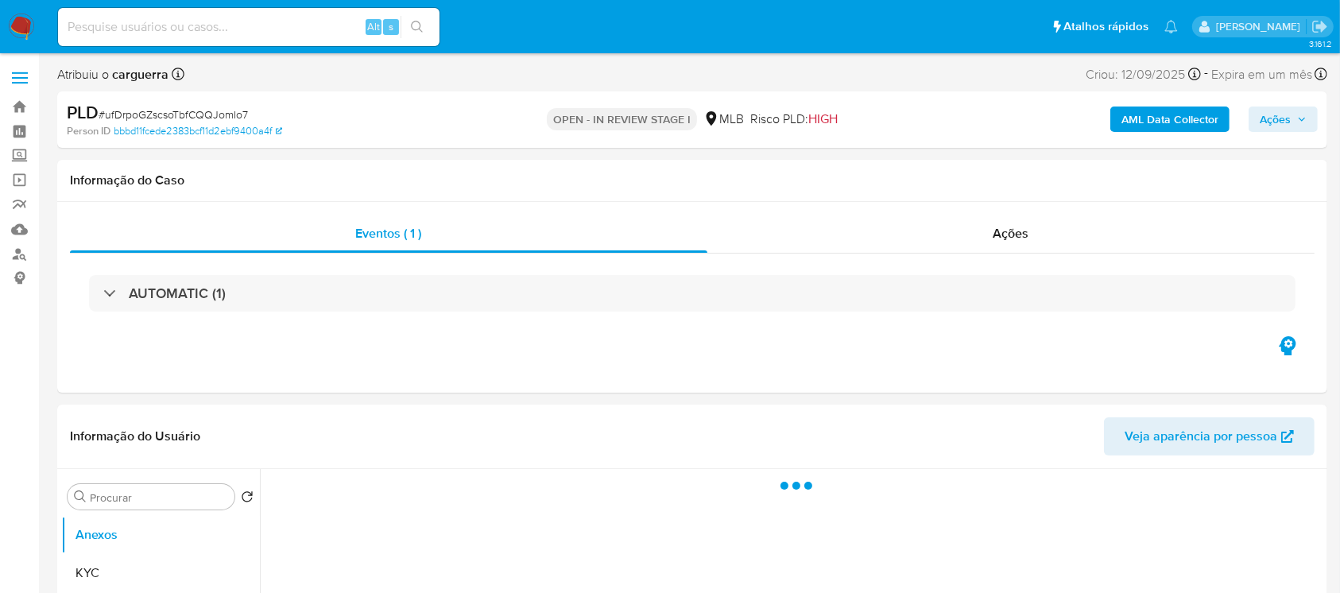
click at [102, 293] on div "AUTOMATIC (1)" at bounding box center [692, 293] width 1206 height 37
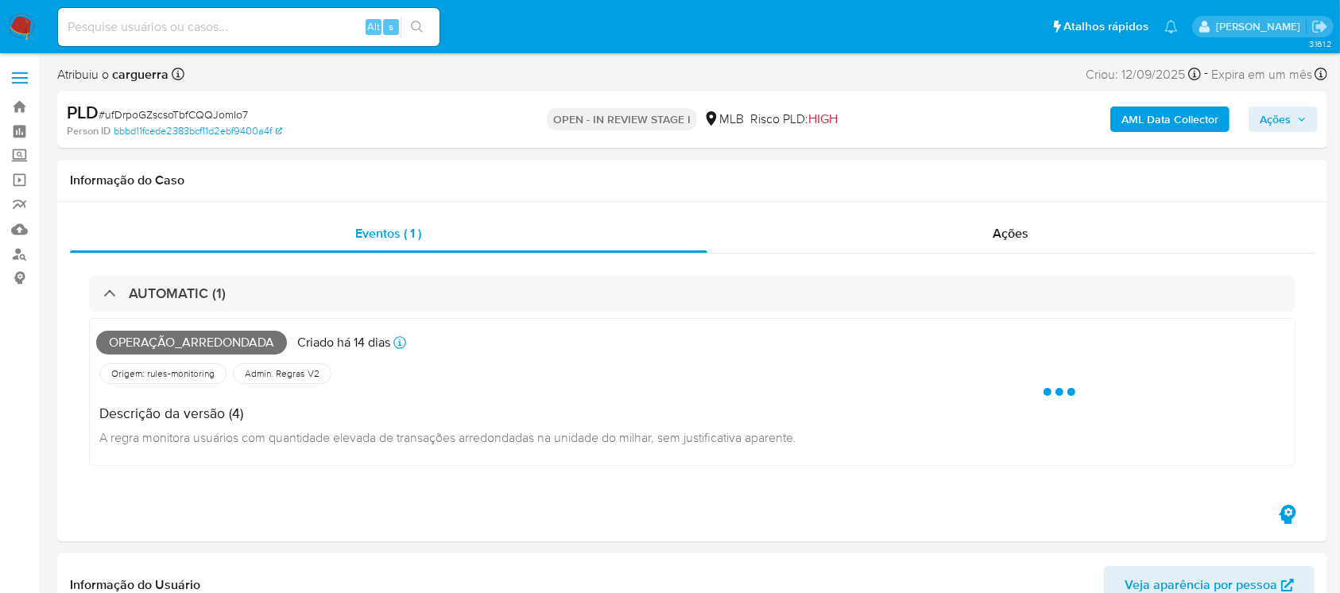
select select "10"
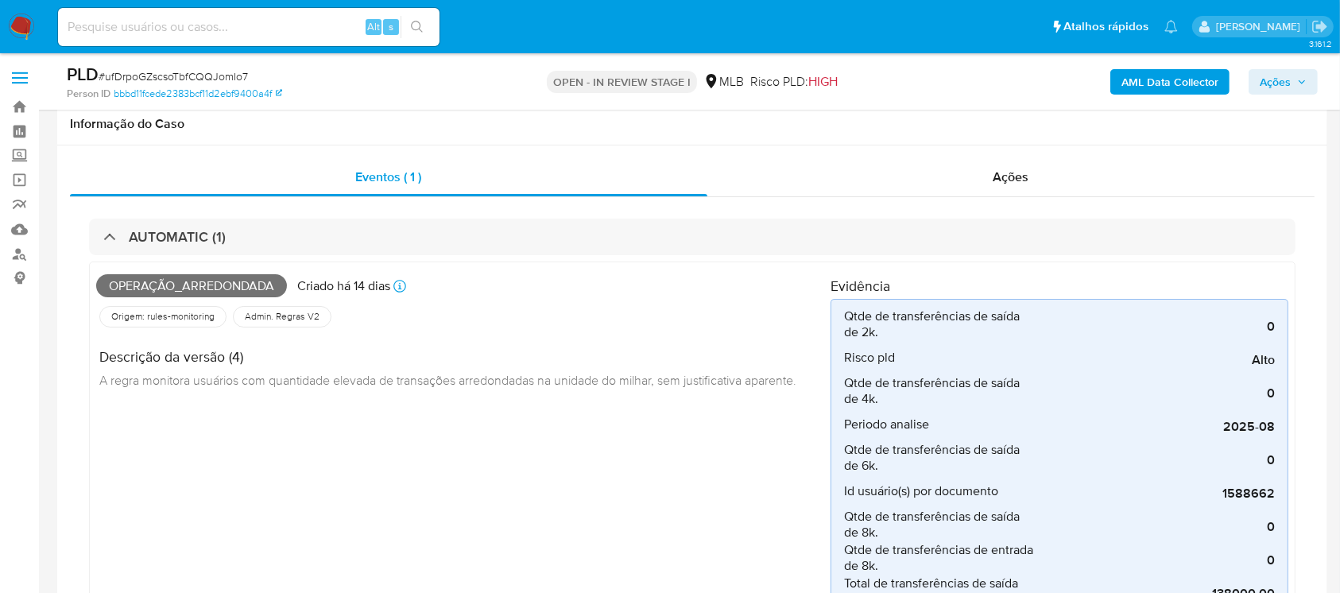
scroll to position [141, 0]
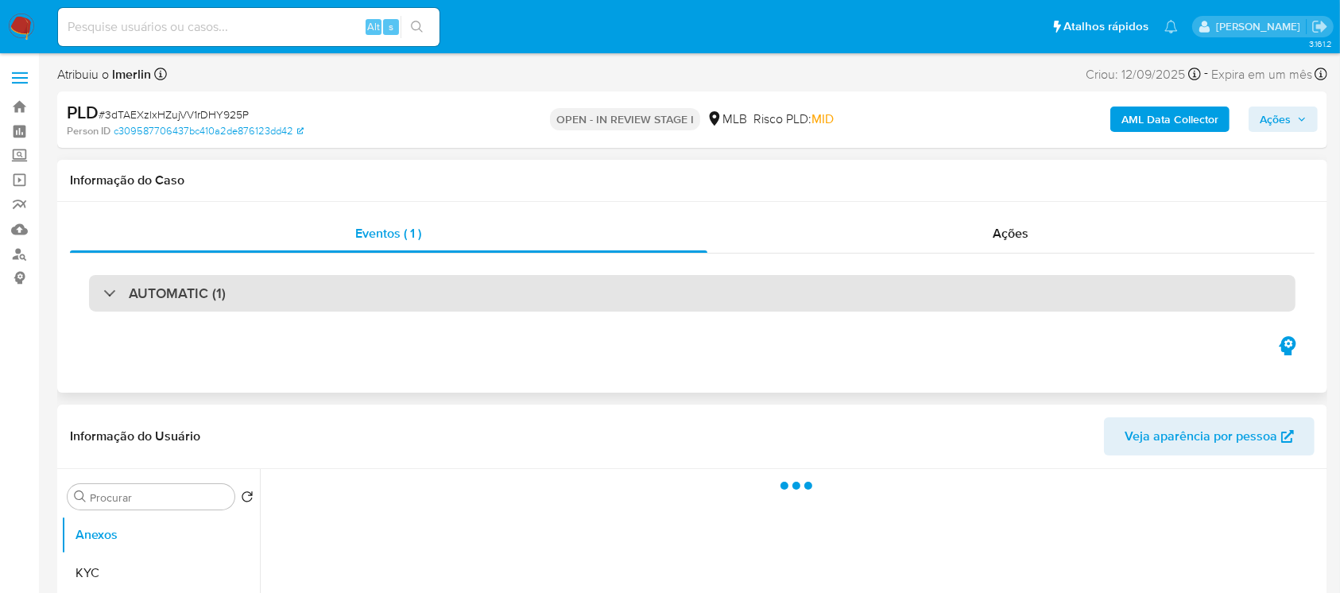
click at [102, 300] on div "AUTOMATIC (1)" at bounding box center [692, 293] width 1206 height 37
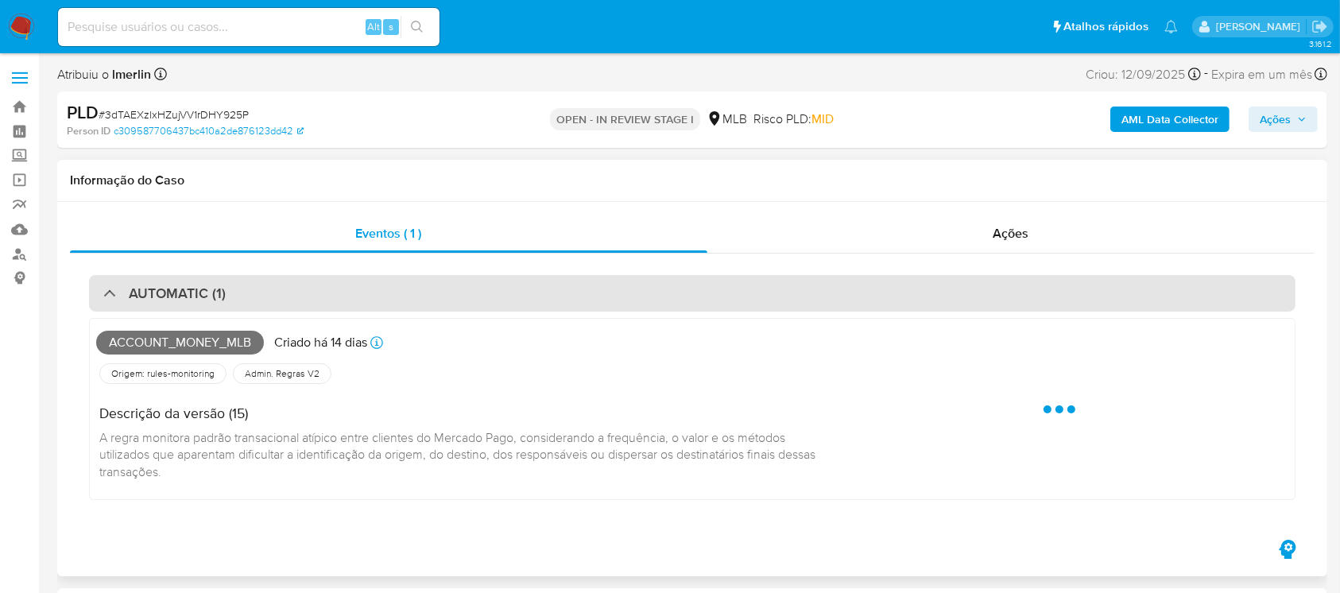
select select "10"
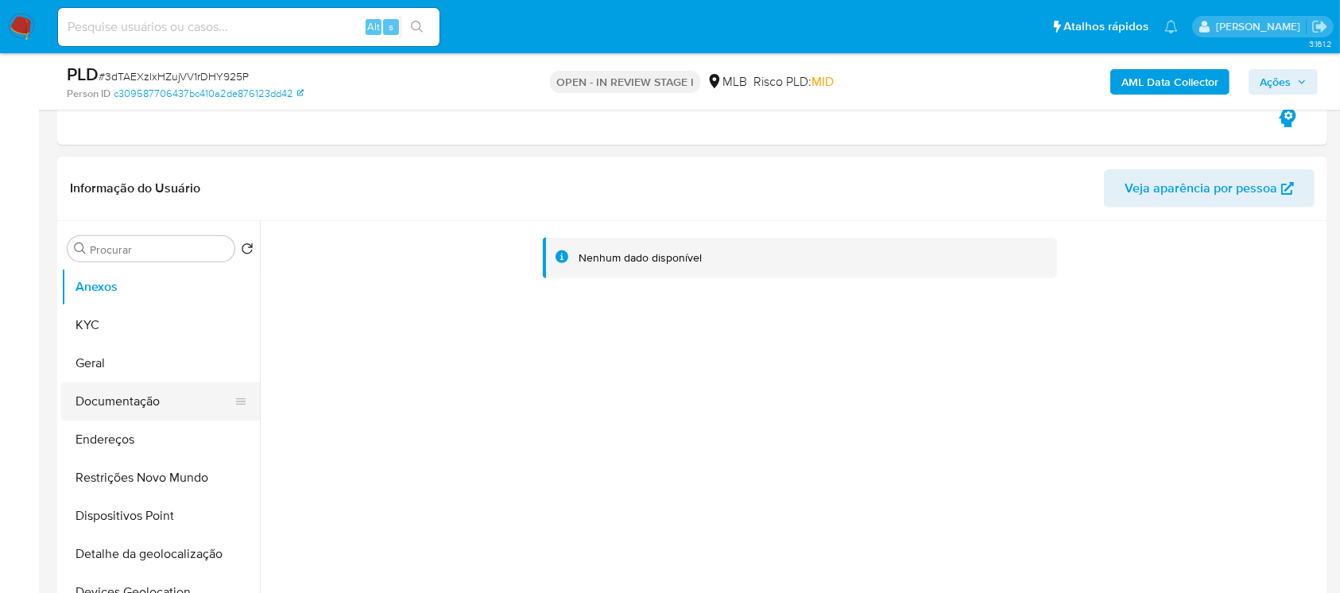
scroll to position [565, 0]
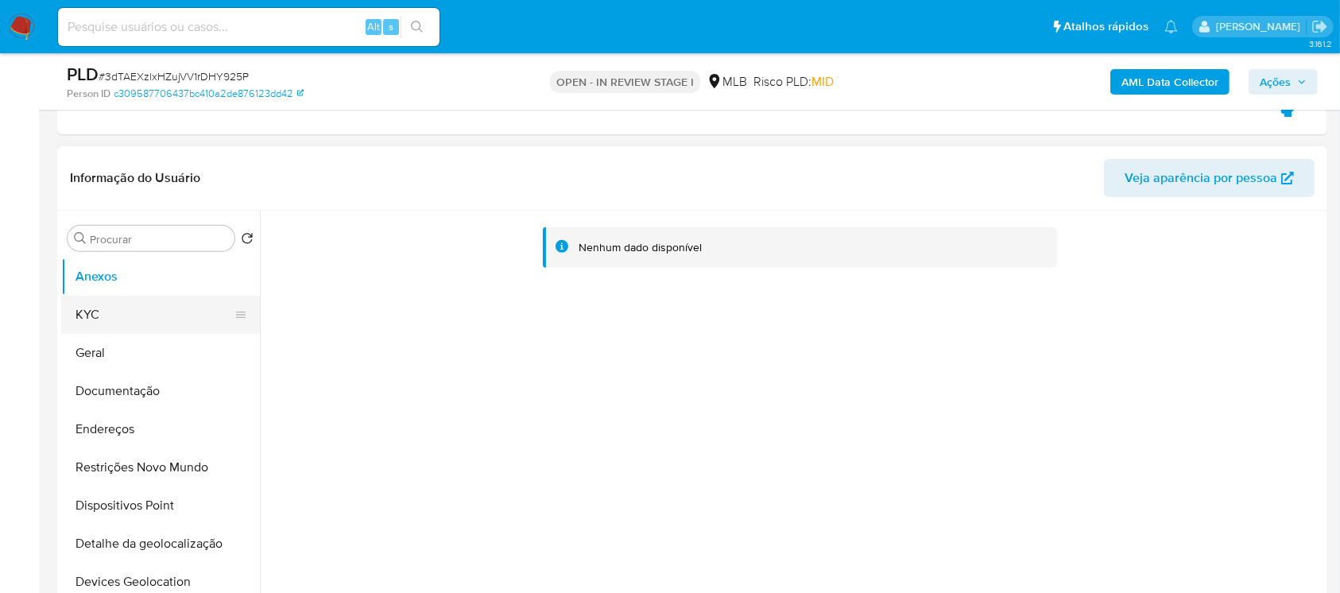
click at [83, 311] on button "KYC" at bounding box center [154, 315] width 186 height 38
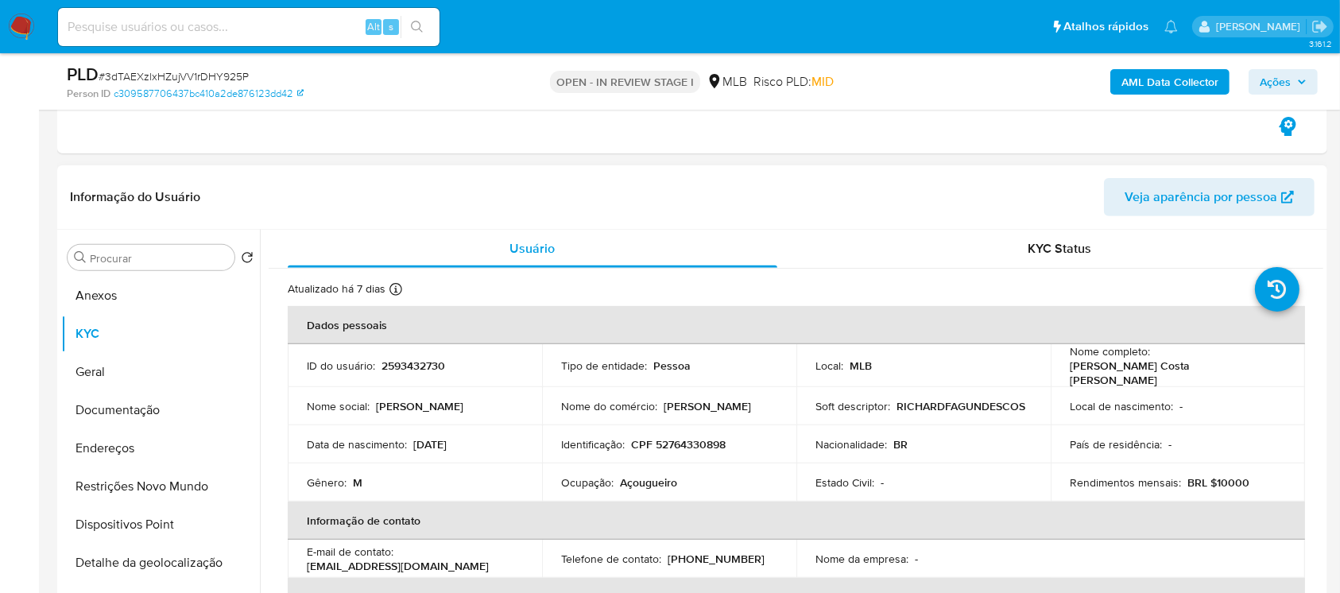
scroll to position [141, 0]
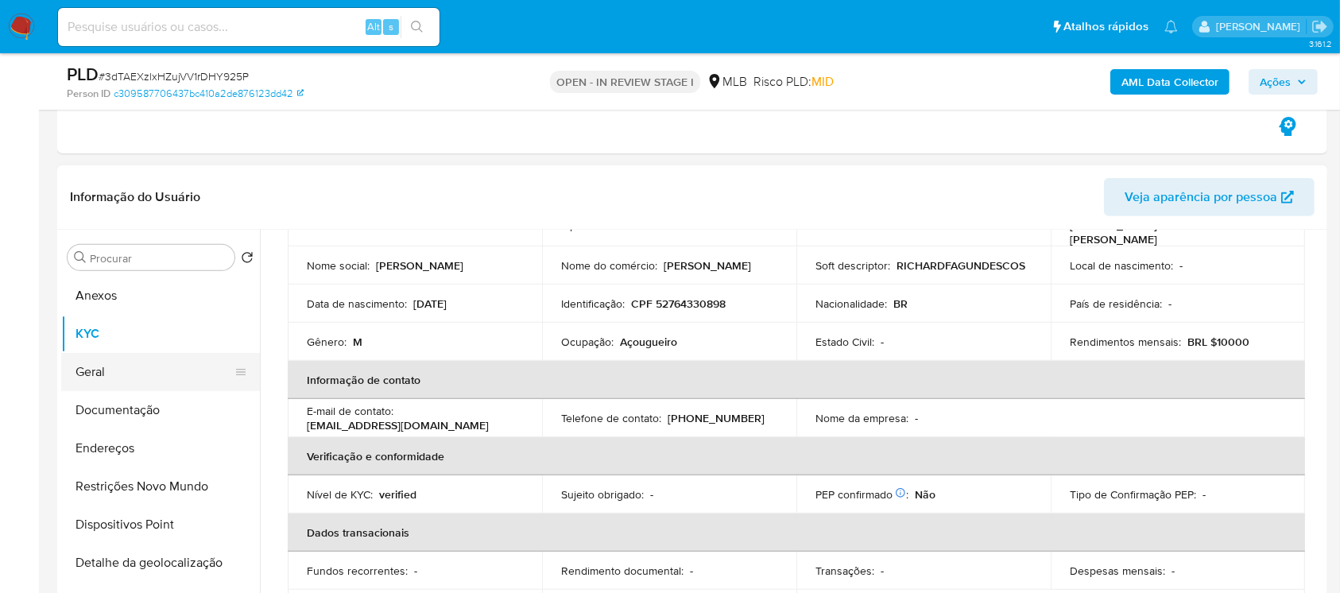
click at [110, 376] on button "Geral" at bounding box center [154, 372] width 186 height 38
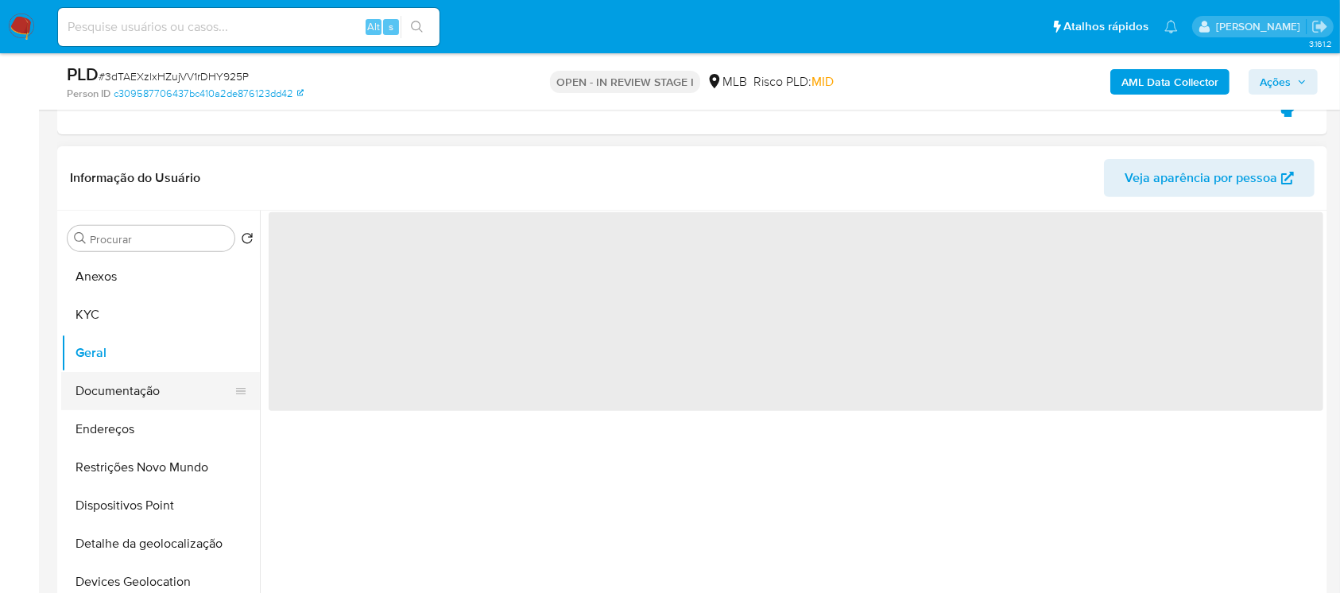
scroll to position [0, 0]
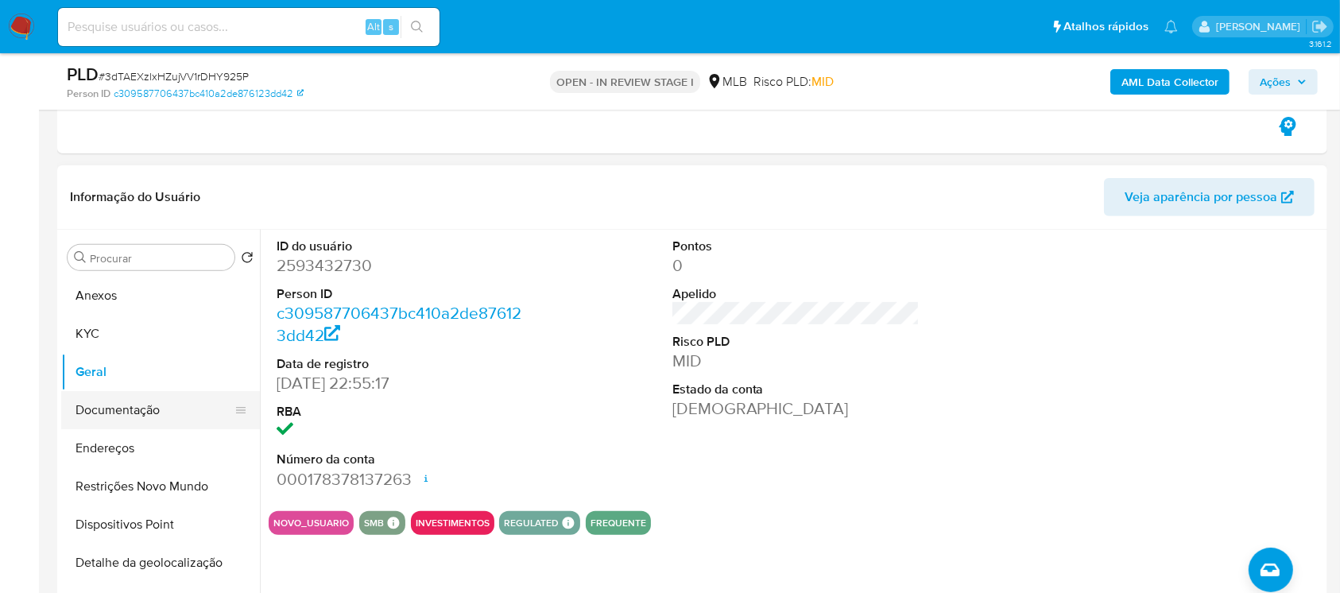
click at [101, 417] on button "Documentação" at bounding box center [154, 410] width 186 height 38
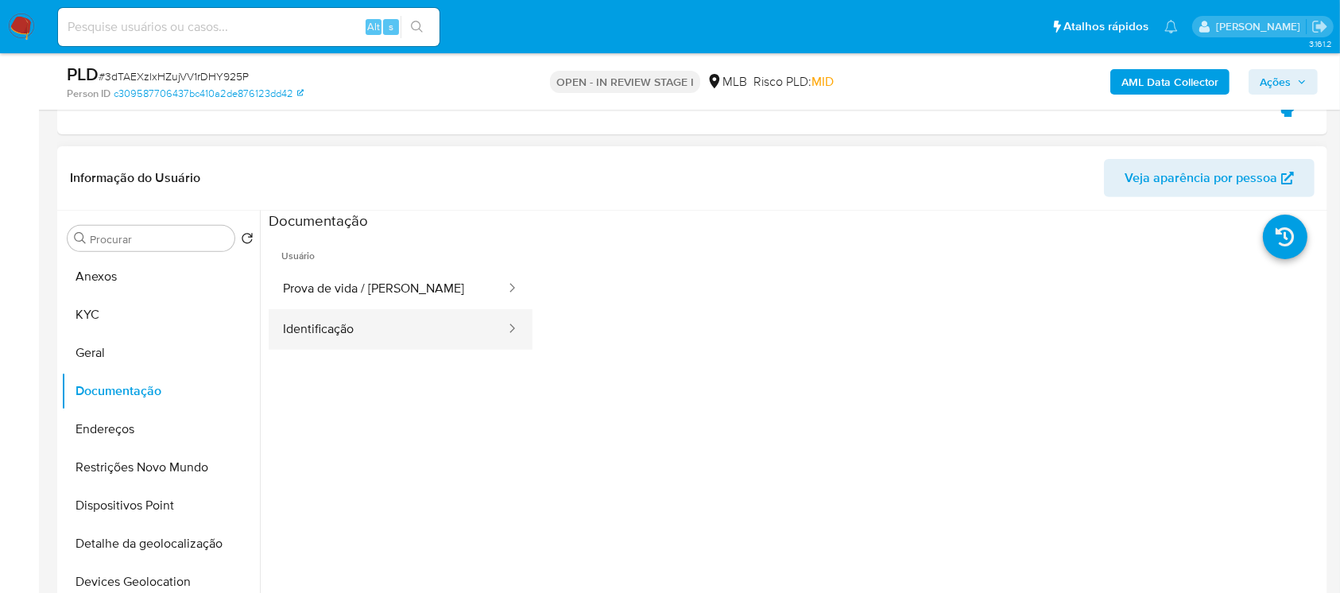
click at [293, 337] on button "Identificação" at bounding box center [388, 329] width 238 height 41
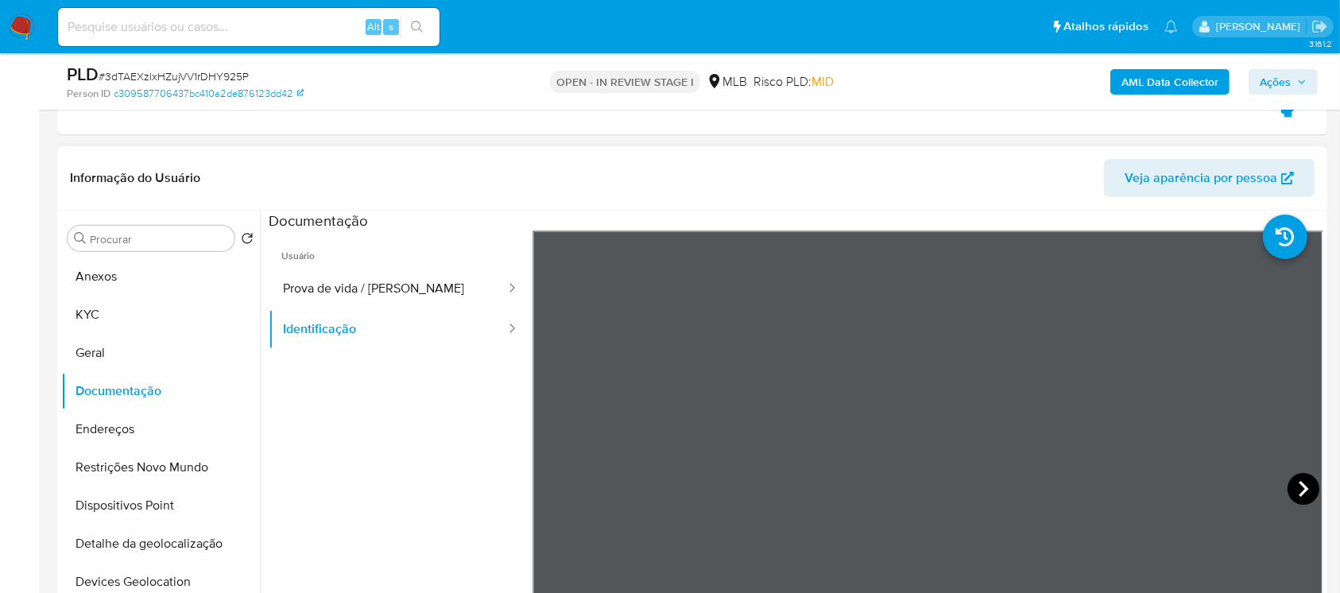
click at [1293, 490] on icon at bounding box center [1303, 489] width 32 height 32
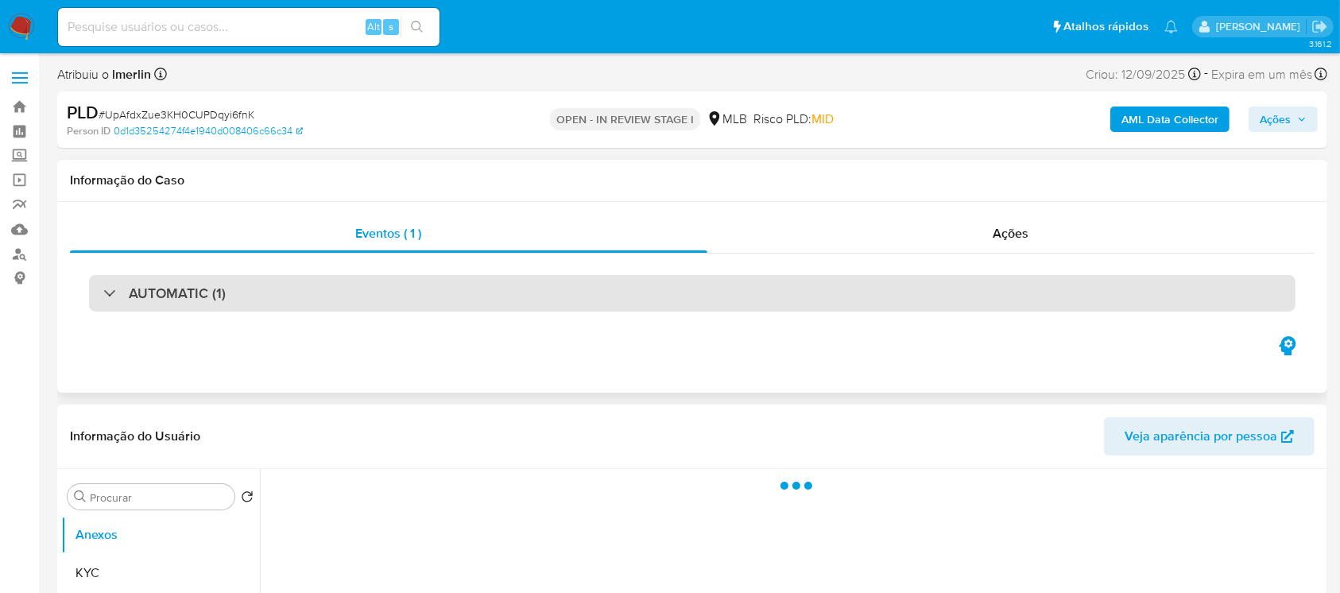
click at [95, 298] on div "AUTOMATIC (1)" at bounding box center [692, 293] width 1206 height 37
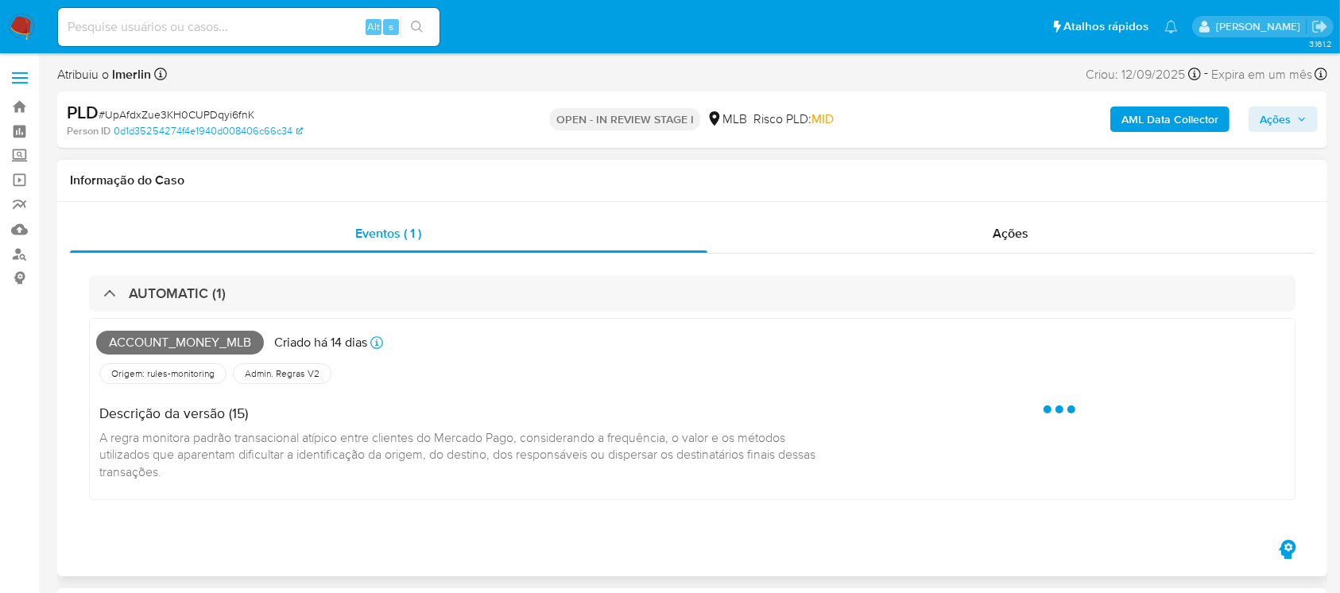
select select "10"
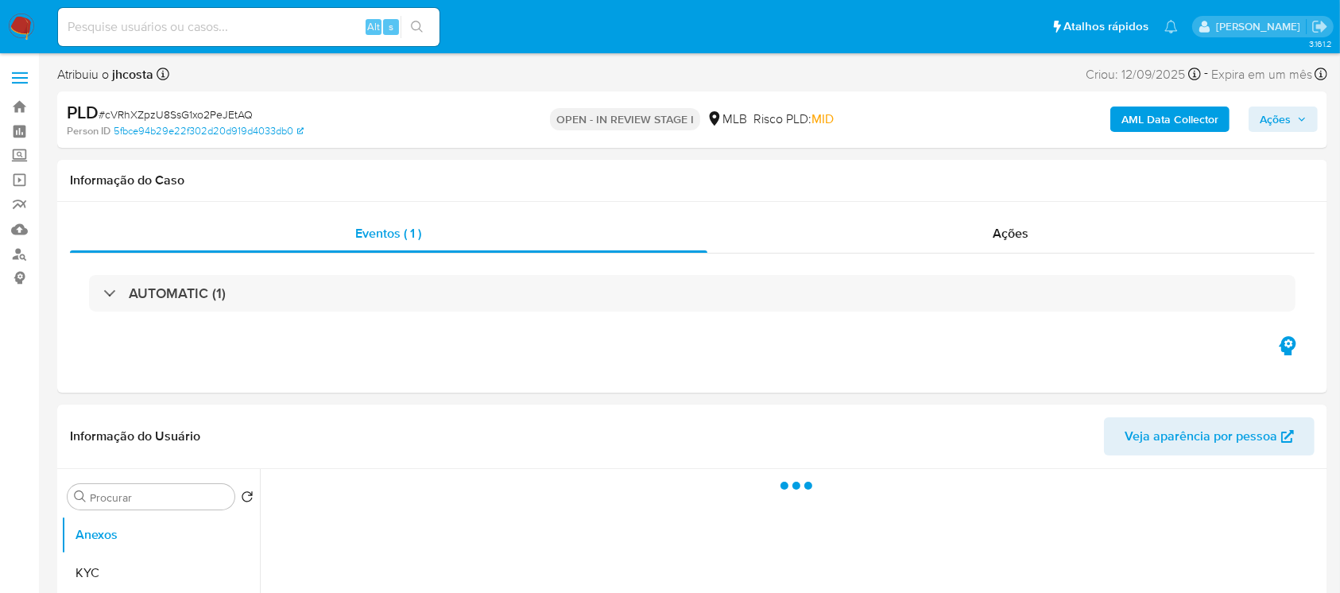
click at [102, 296] on div "AUTOMATIC (1)" at bounding box center [692, 293] width 1206 height 37
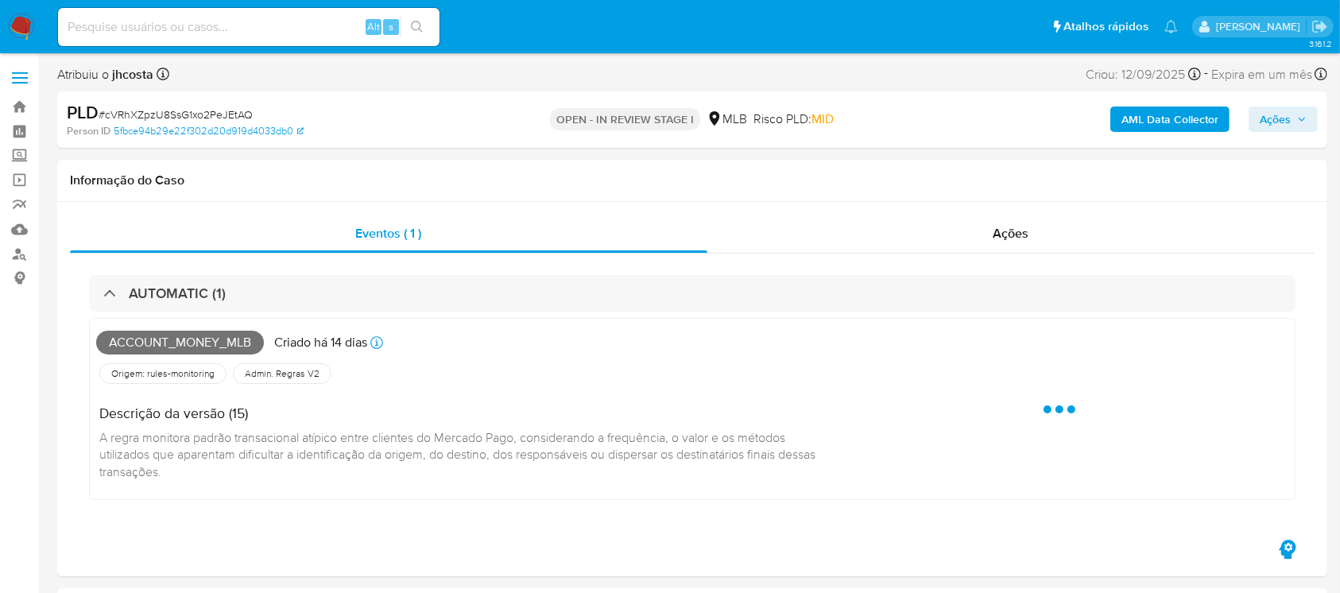
select select "10"
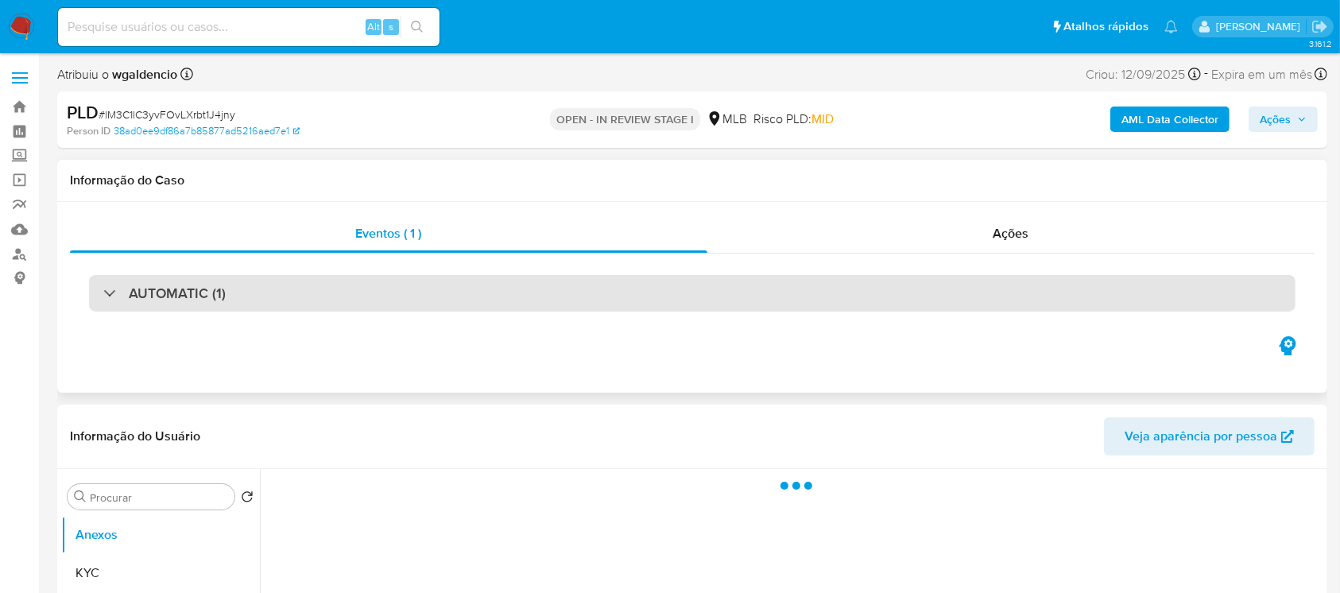
click at [110, 296] on div "AUTOMATIC (1)" at bounding box center [164, 292] width 122 height 17
select select "10"
click at [96, 303] on div "AUTOMATIC (1)" at bounding box center [692, 293] width 1206 height 37
select select "10"
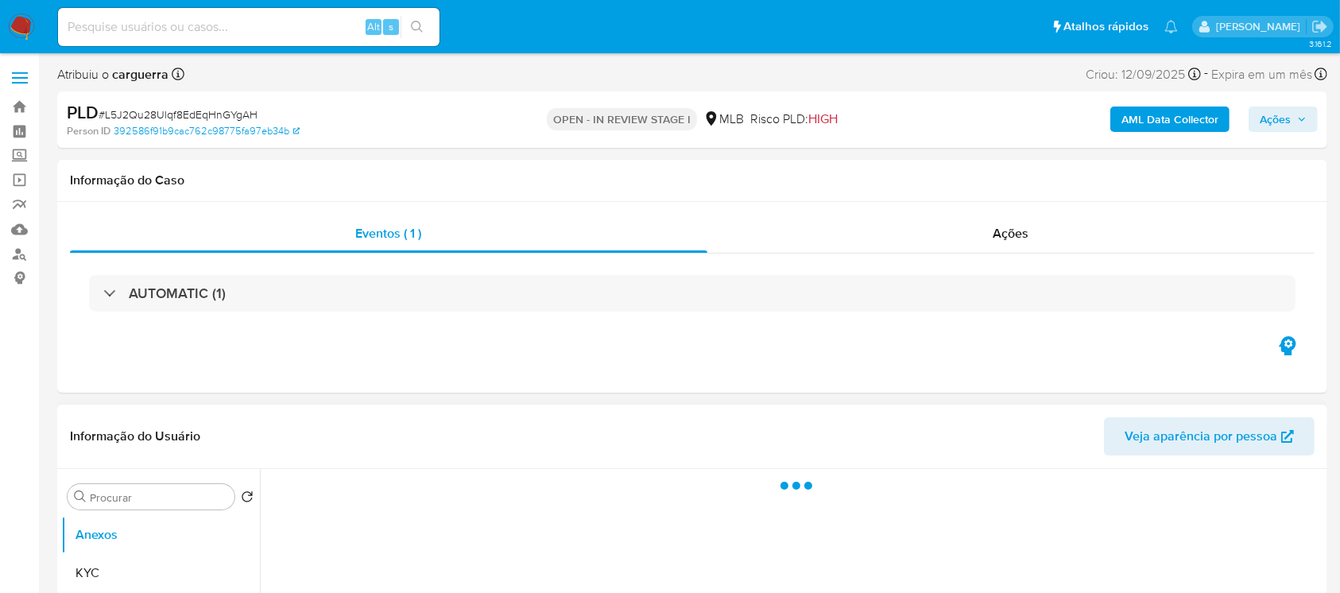
select select "10"
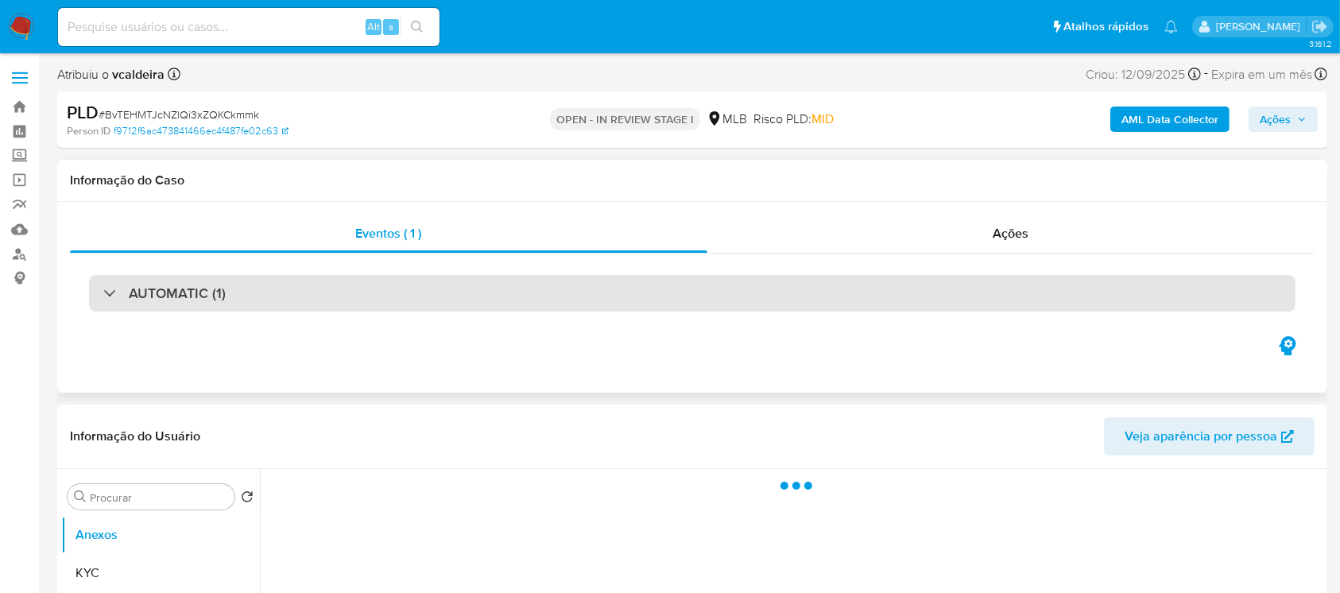
click at [308, 305] on div "AUTOMATIC (1)" at bounding box center [692, 293] width 1206 height 37
select select "10"
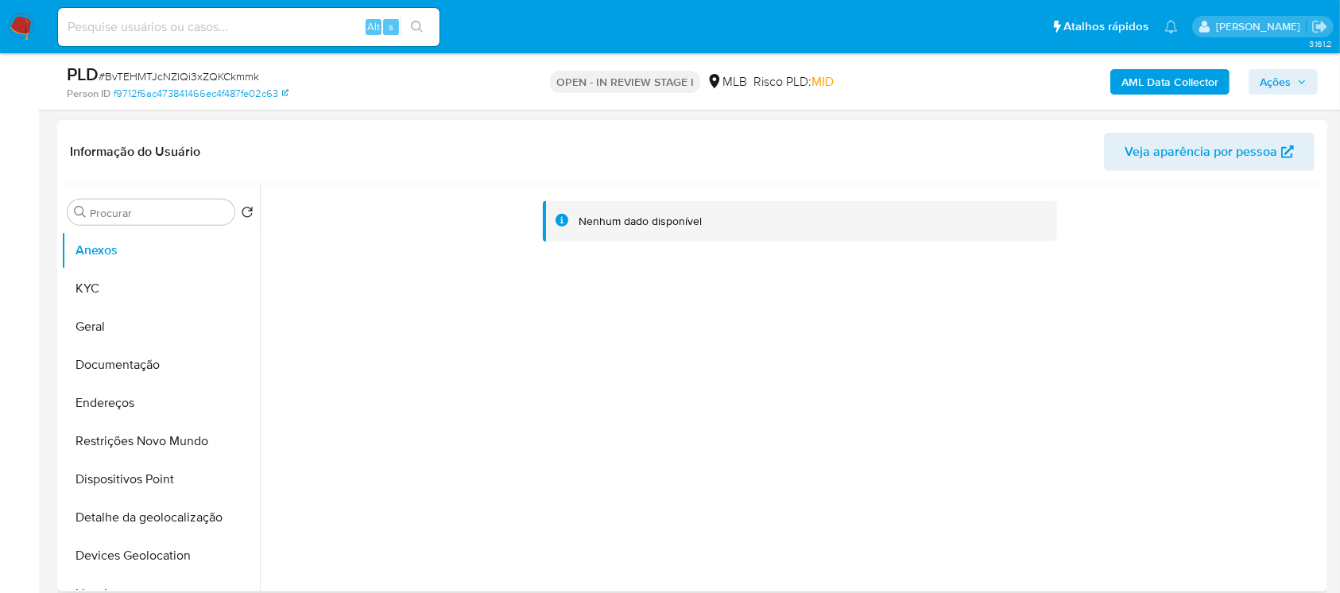
scroll to position [706, 0]
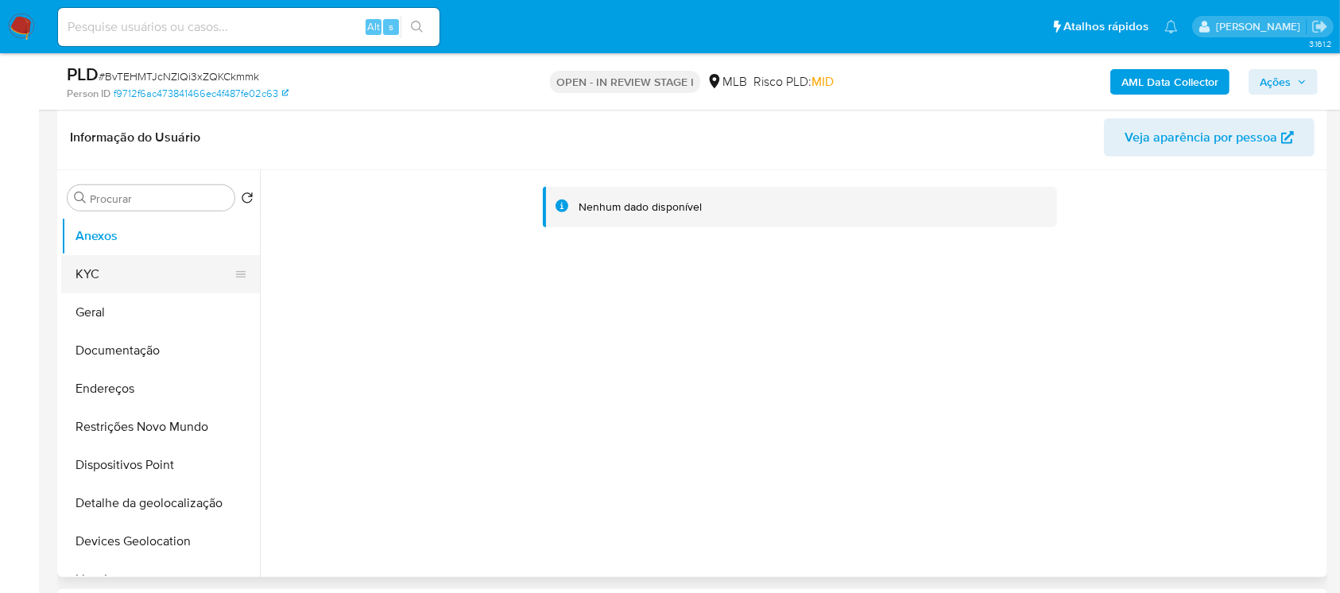
click at [73, 276] on button "KYC" at bounding box center [154, 274] width 186 height 38
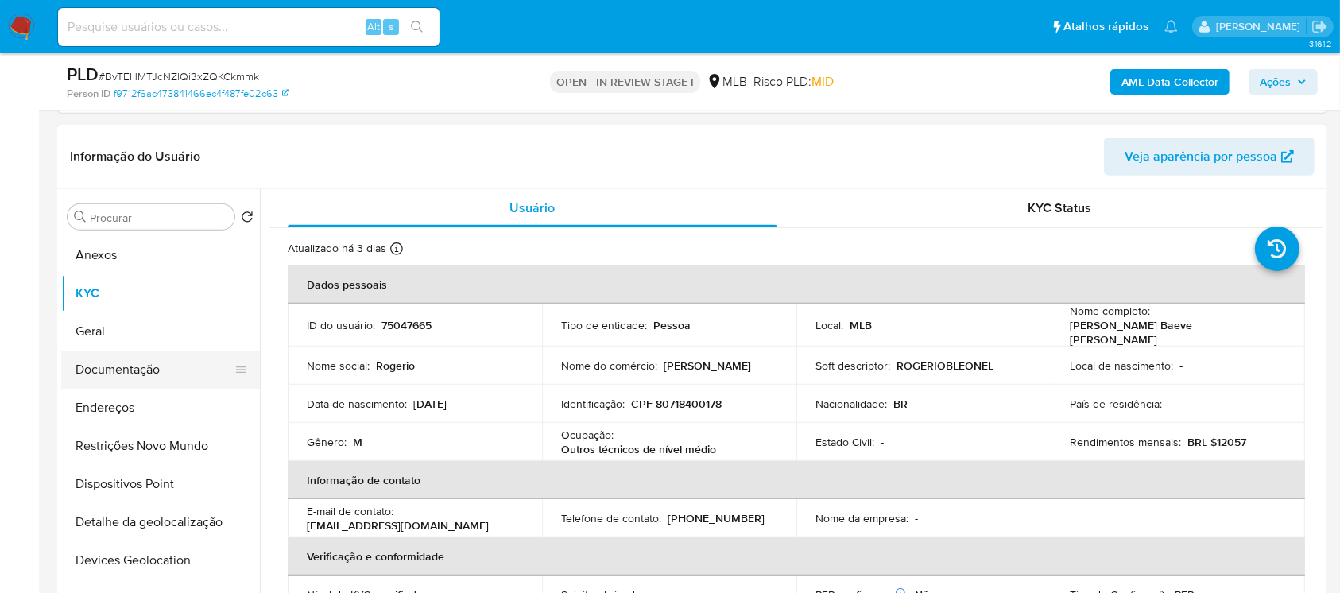
click at [132, 374] on button "Documentação" at bounding box center [154, 369] width 186 height 38
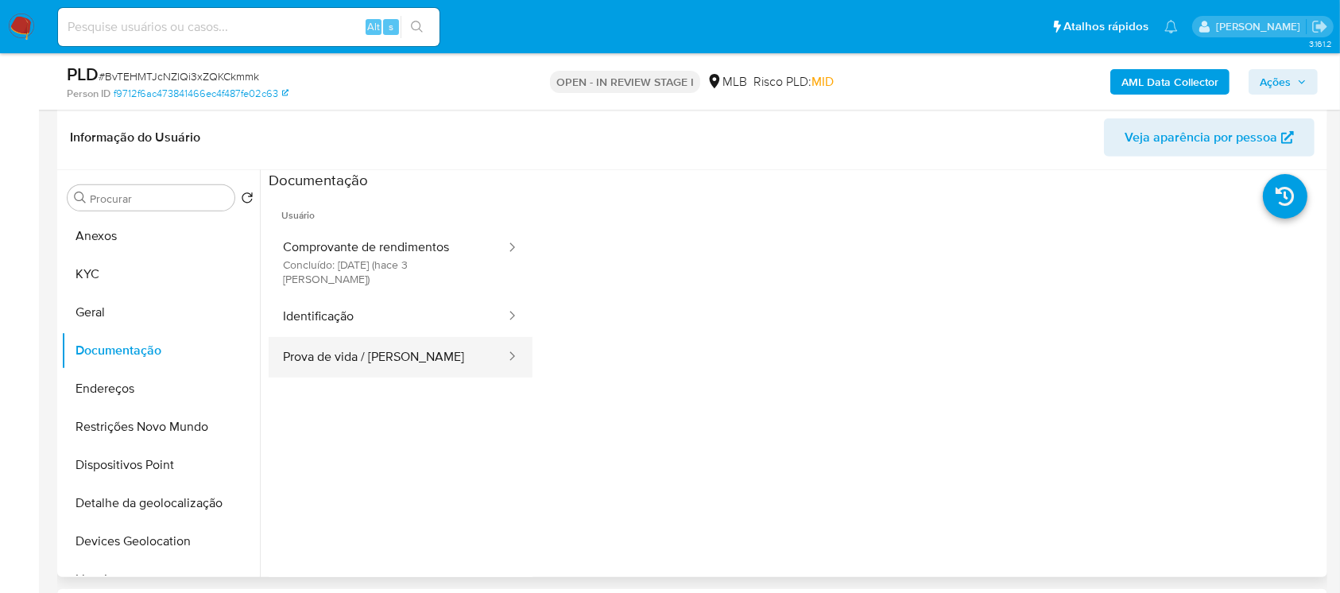
click at [290, 346] on button "Prova de vida / [PERSON_NAME]" at bounding box center [388, 357] width 238 height 41
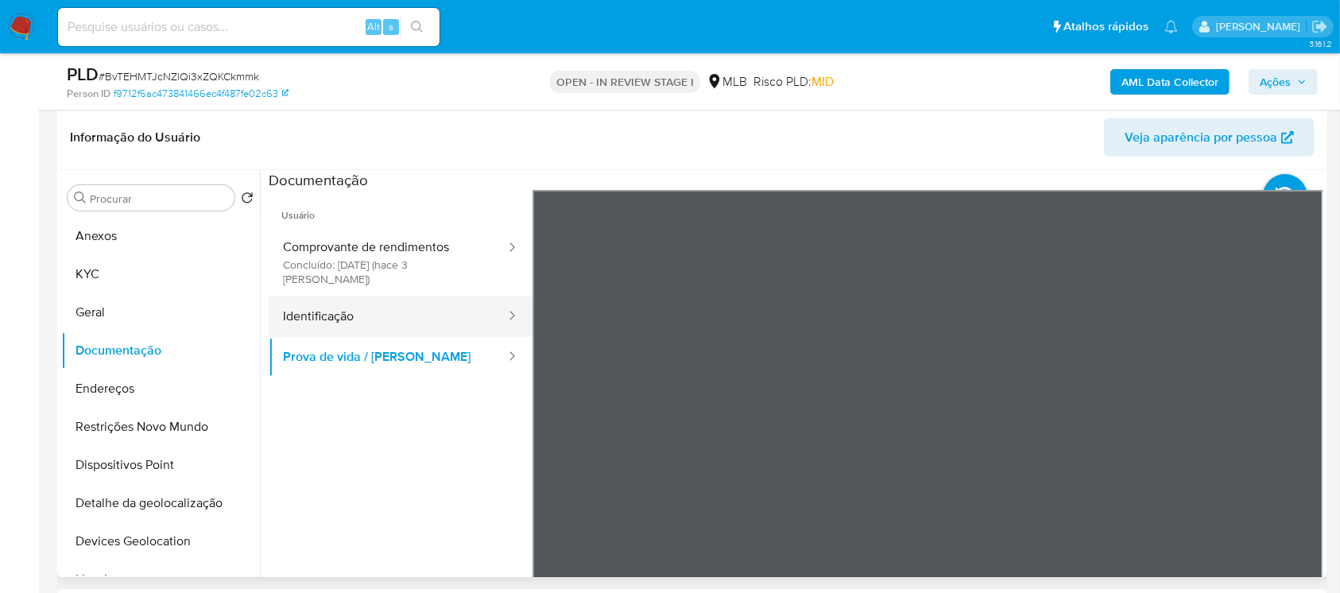
click at [354, 303] on button "Identificação" at bounding box center [388, 316] width 238 height 41
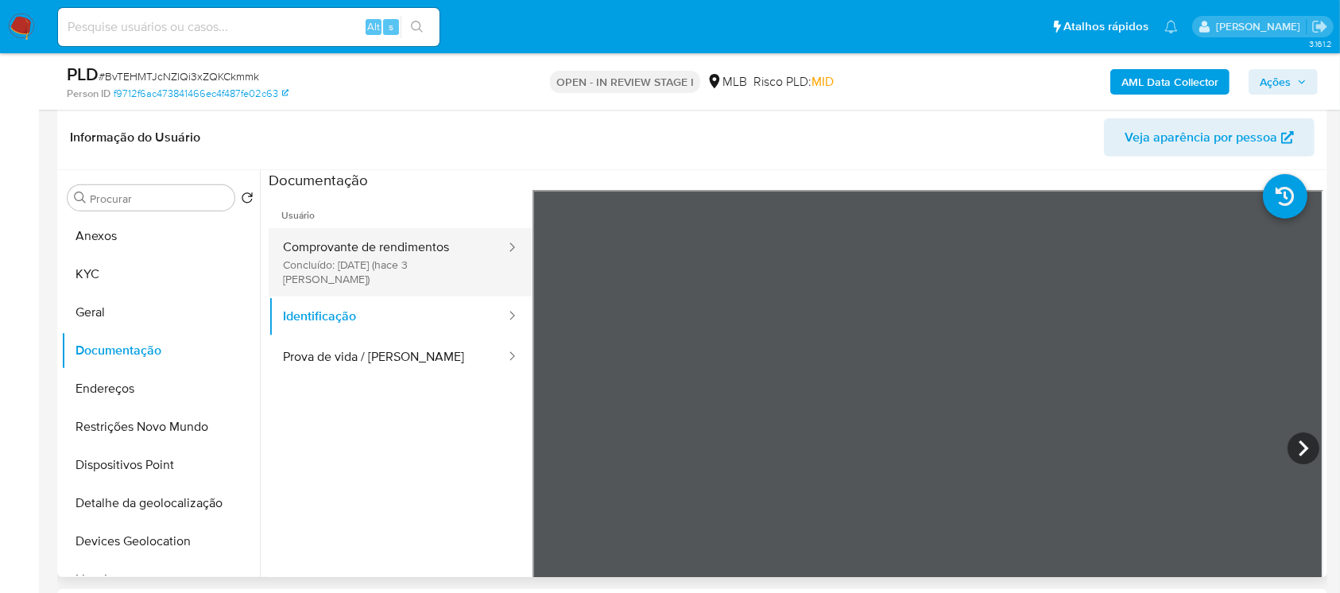
click at [327, 268] on button "Comprovante de rendimentos Concluído: 22/09/2025 (hace 3 días)" at bounding box center [388, 262] width 238 height 68
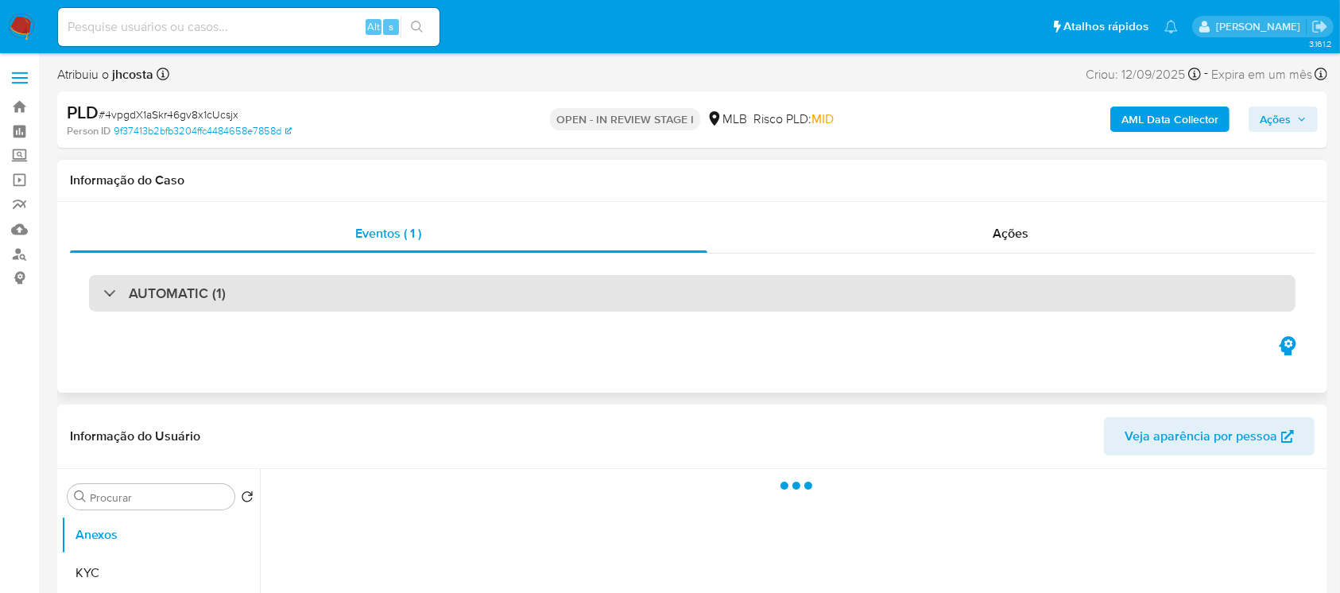
click at [114, 297] on div "AUTOMATIC (1)" at bounding box center [164, 292] width 122 height 17
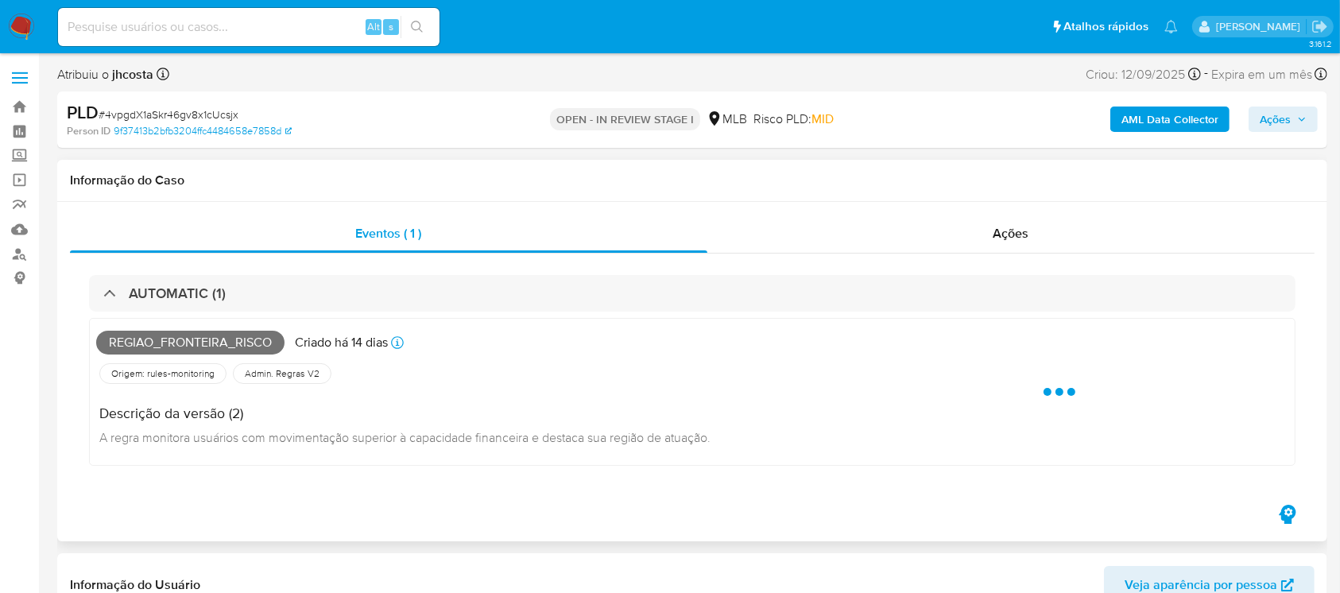
select select "10"
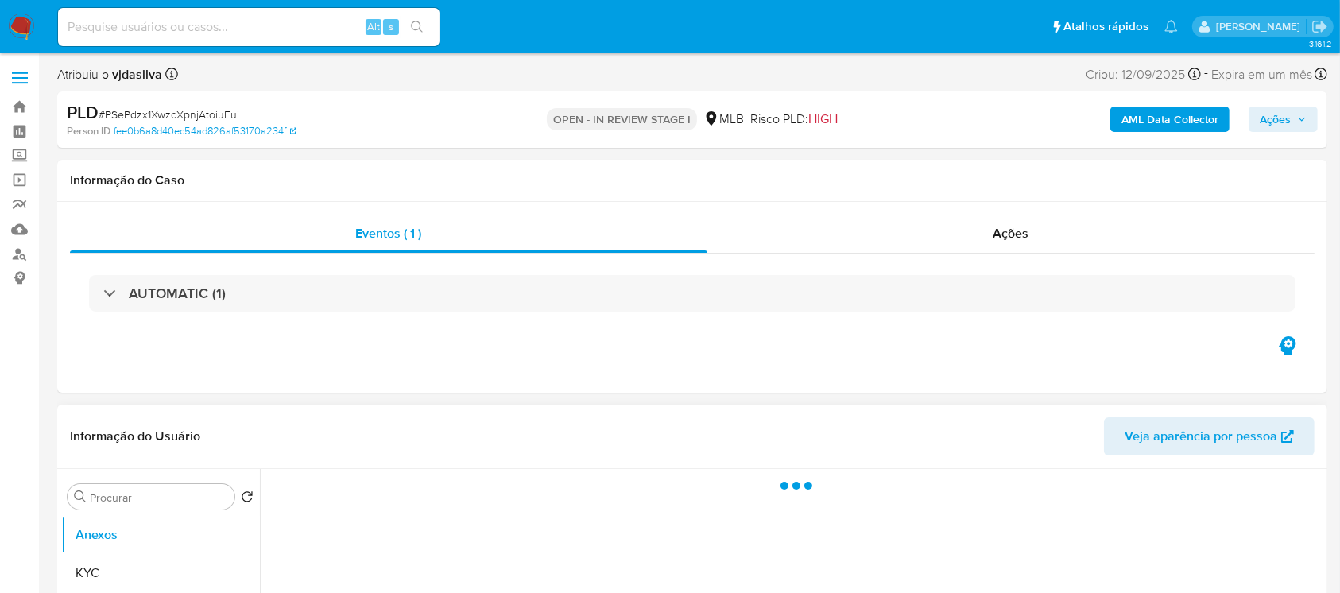
select select "10"
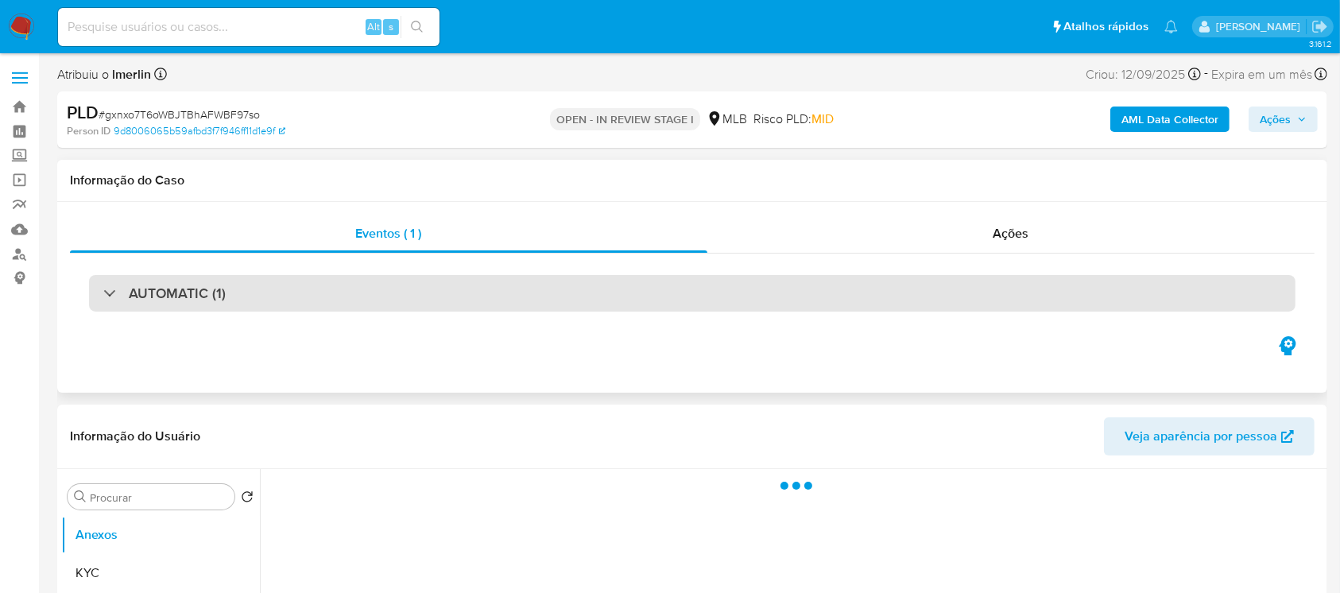
click at [102, 296] on div "AUTOMATIC (1)" at bounding box center [692, 293] width 1206 height 37
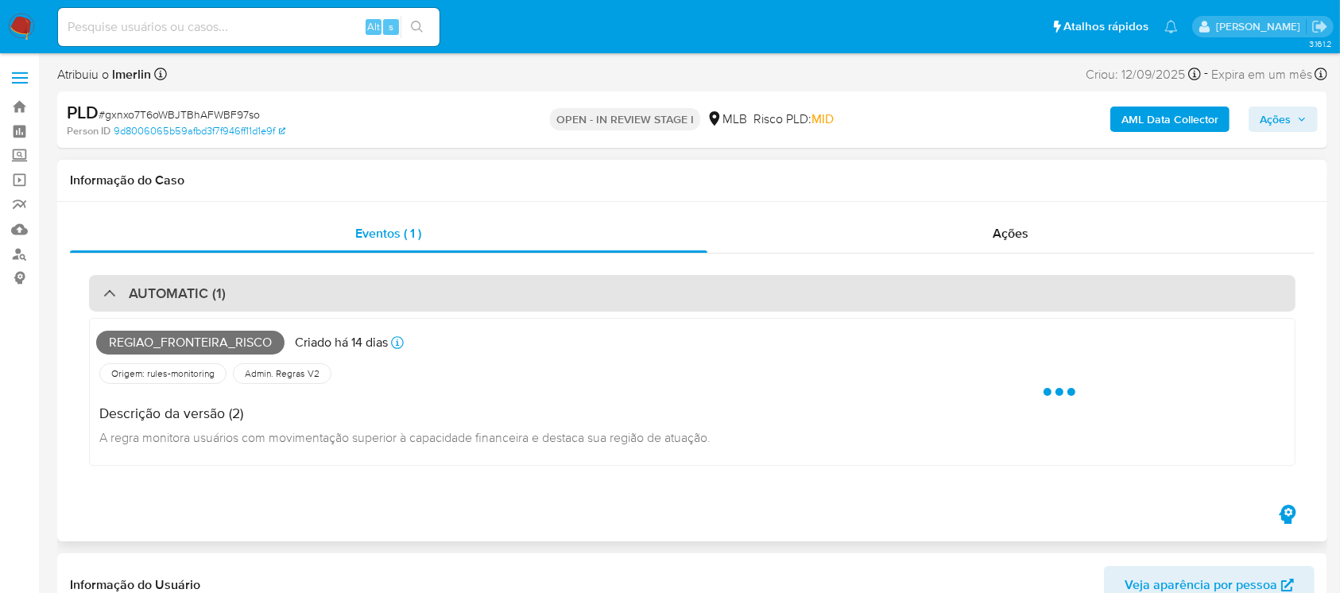
select select "10"
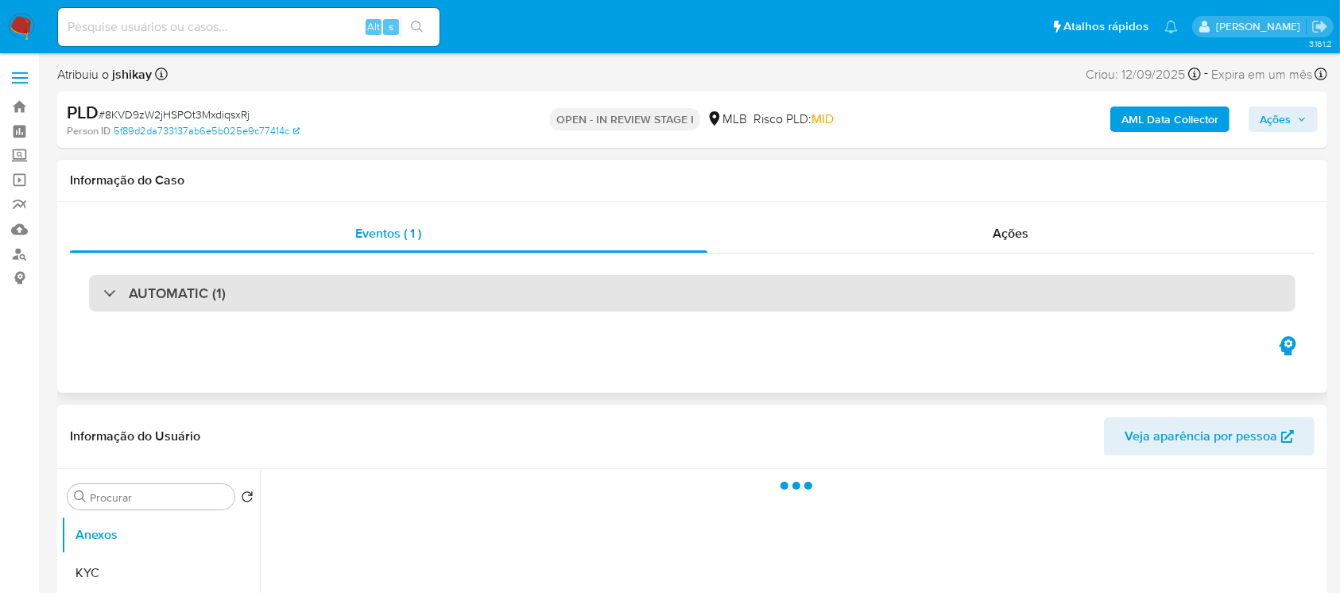
click at [103, 291] on div "AUTOMATIC (1)" at bounding box center [164, 292] width 122 height 17
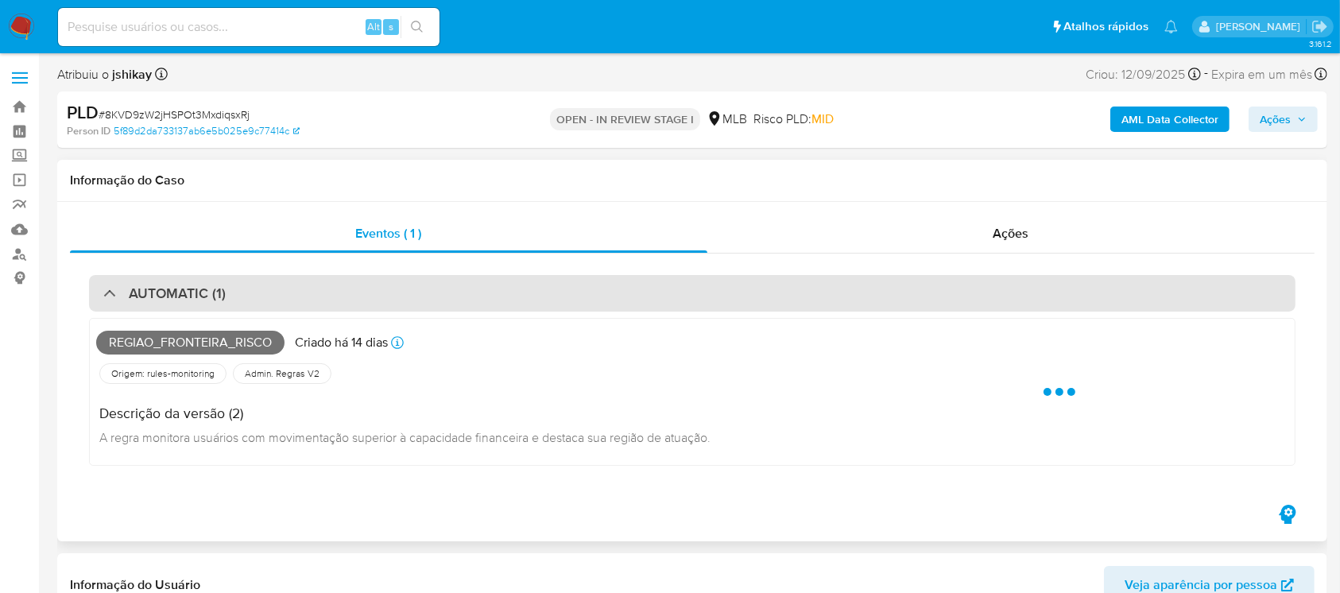
select select "10"
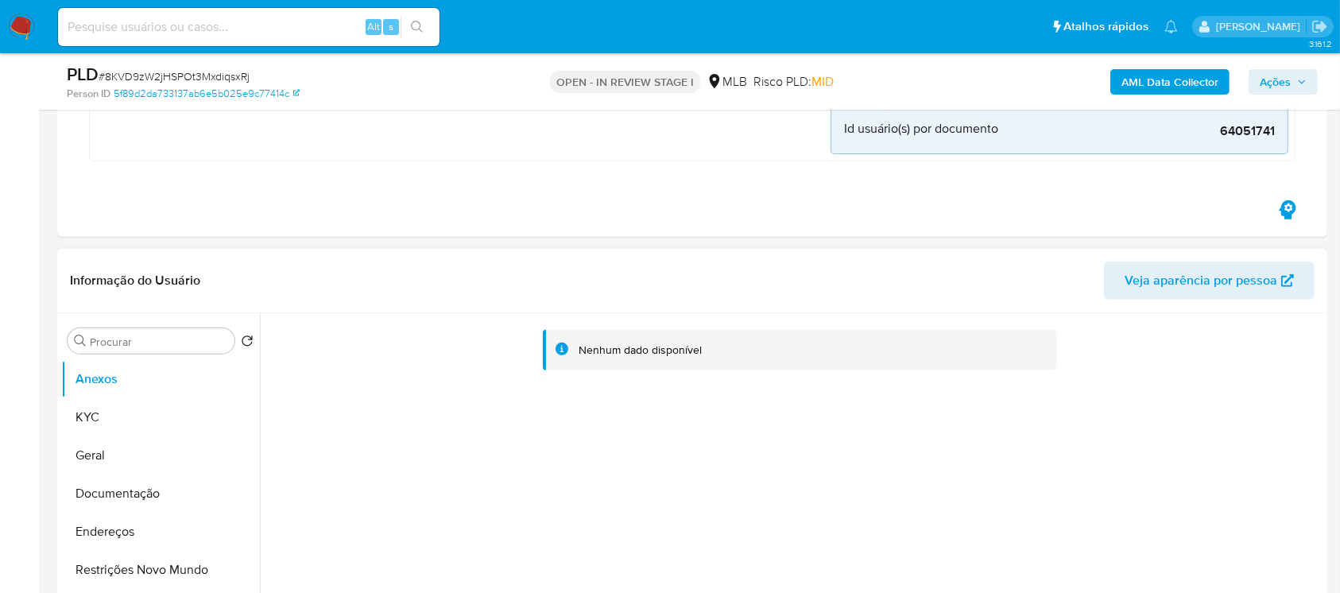
scroll to position [565, 0]
click at [106, 411] on button "KYC" at bounding box center [154, 415] width 186 height 38
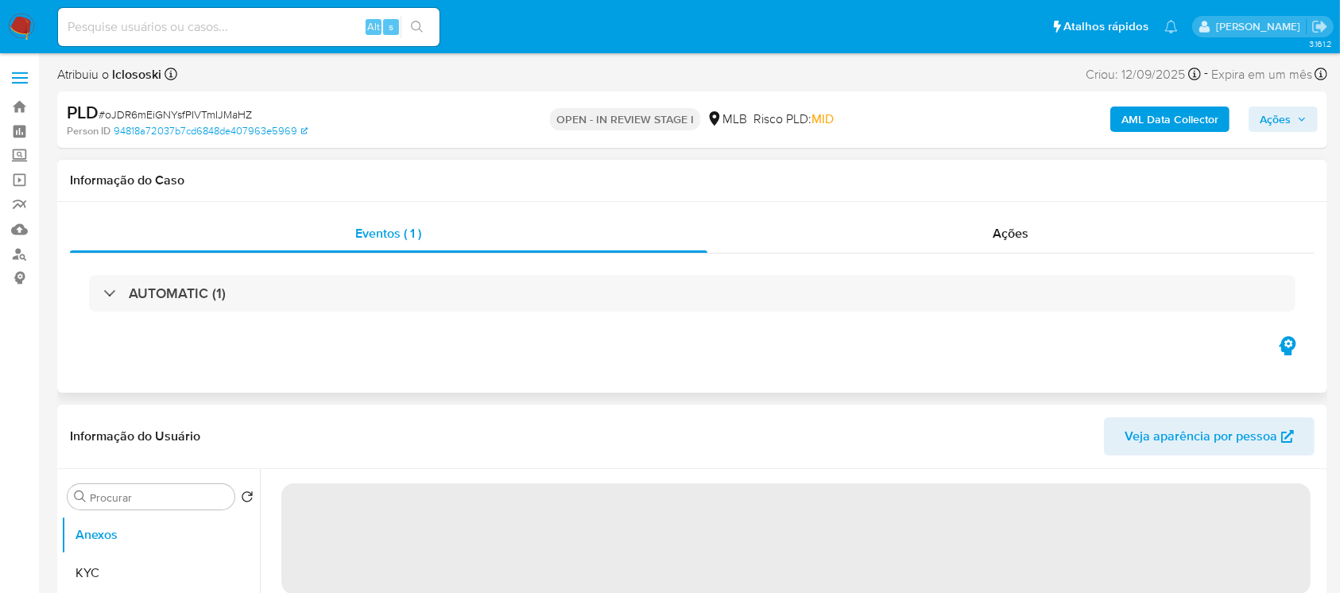
select select "10"
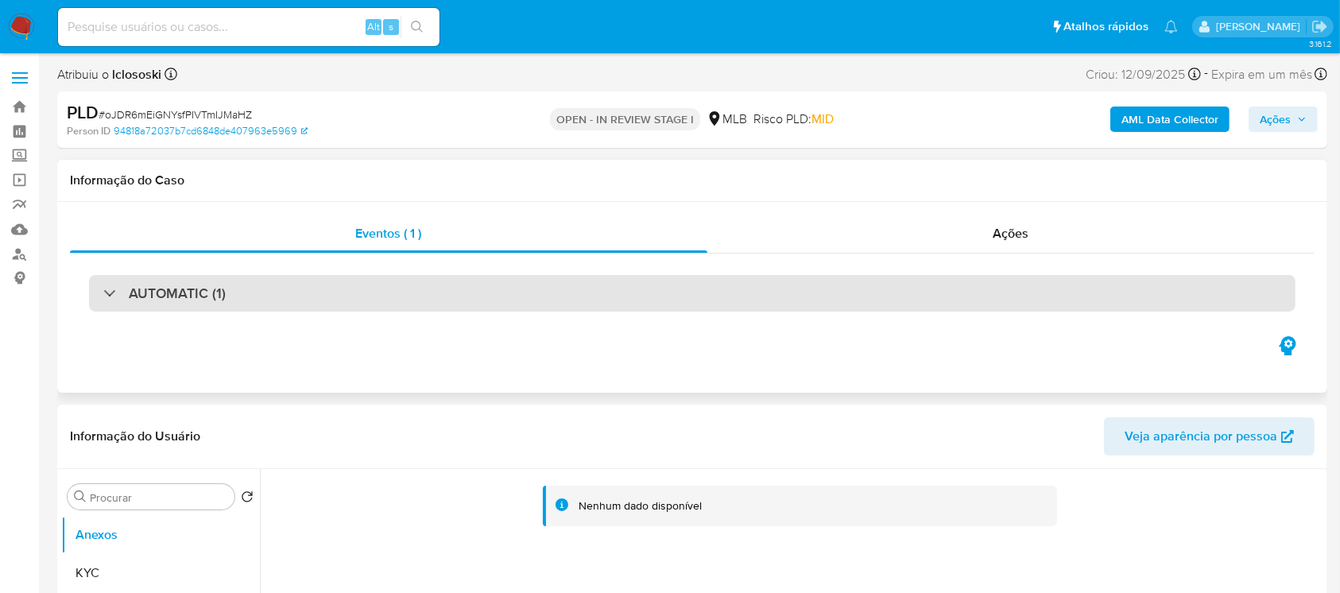
click at [111, 299] on div "AUTOMATIC (1)" at bounding box center [164, 292] width 122 height 17
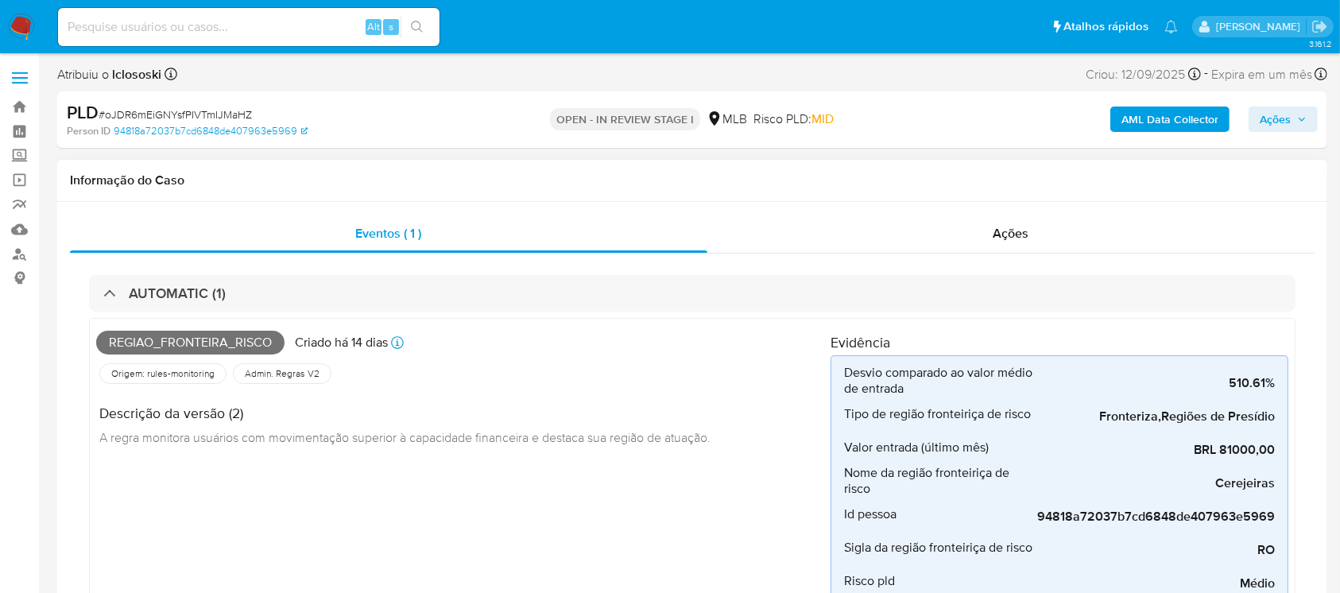
scroll to position [141, 0]
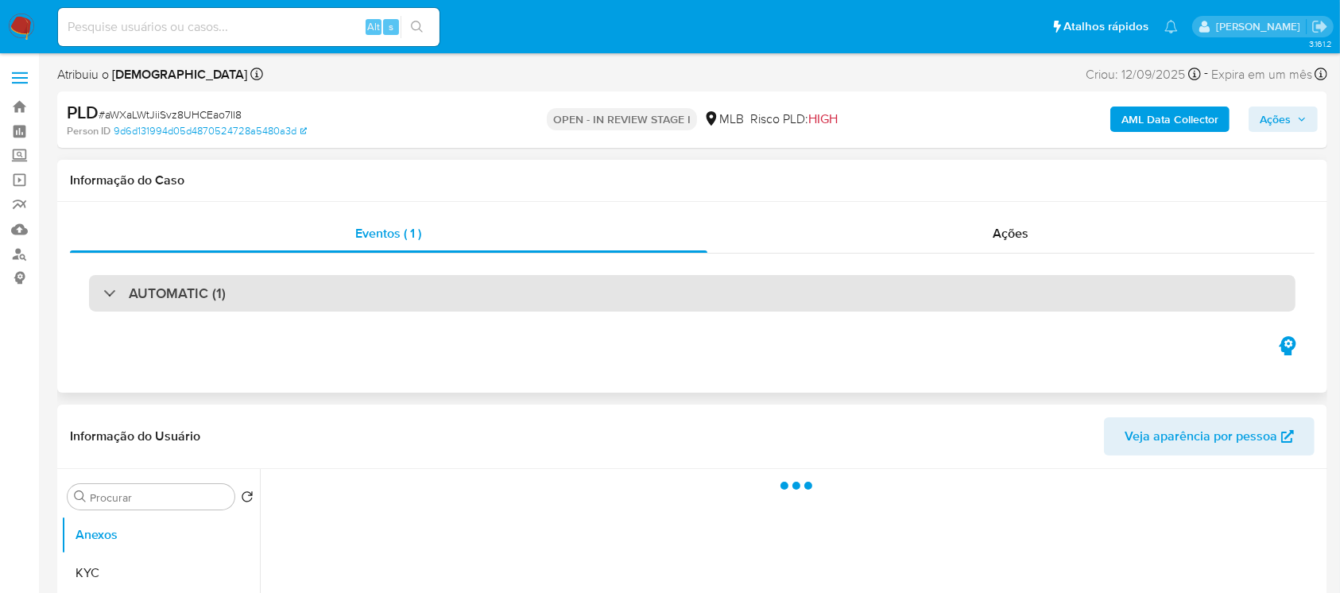
click at [110, 298] on div "AUTOMATIC (1)" at bounding box center [164, 292] width 122 height 17
select select "10"
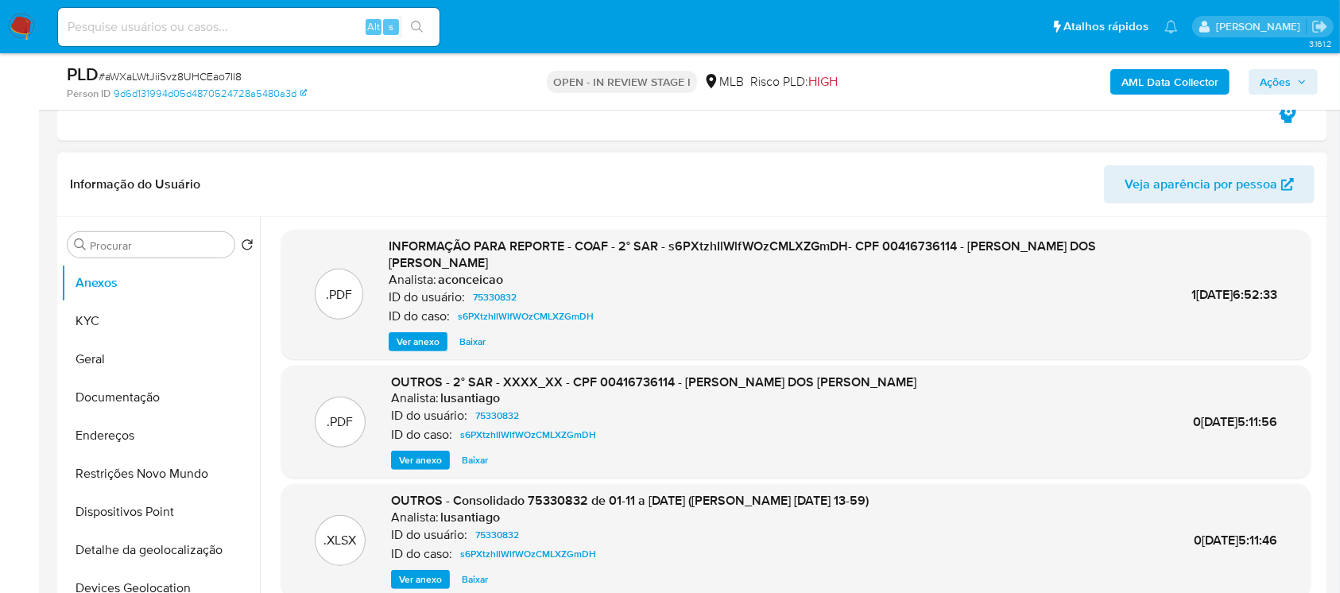
scroll to position [706, 0]
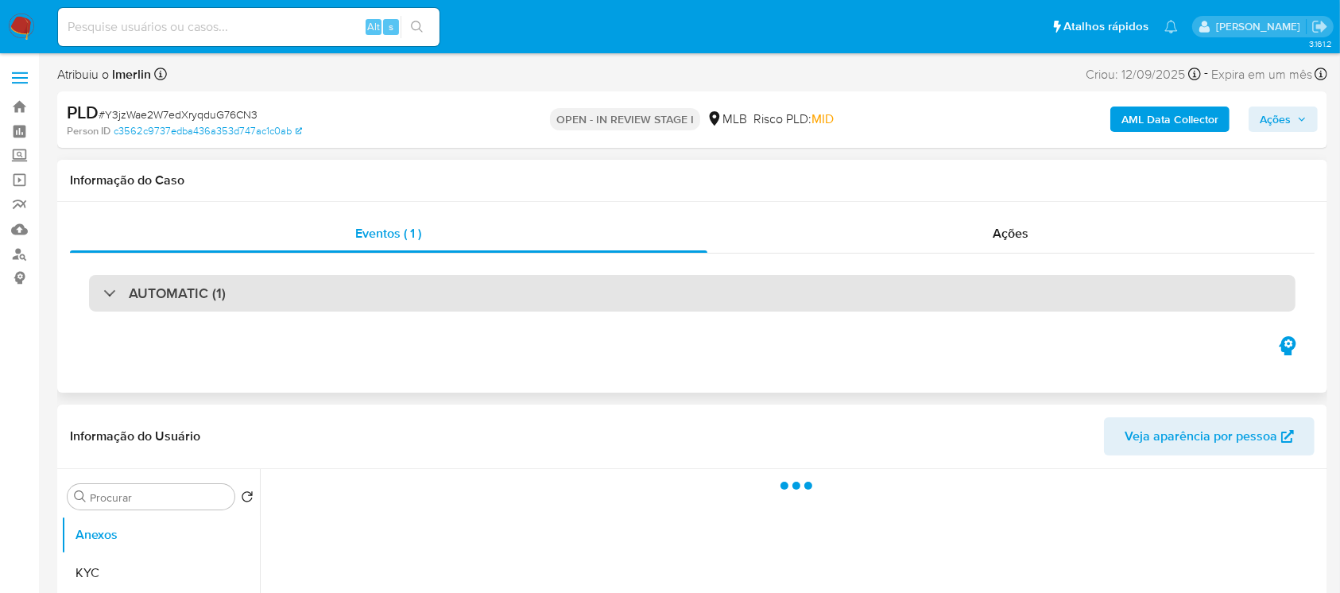
click at [111, 288] on div "AUTOMATIC (1)" at bounding box center [164, 292] width 122 height 17
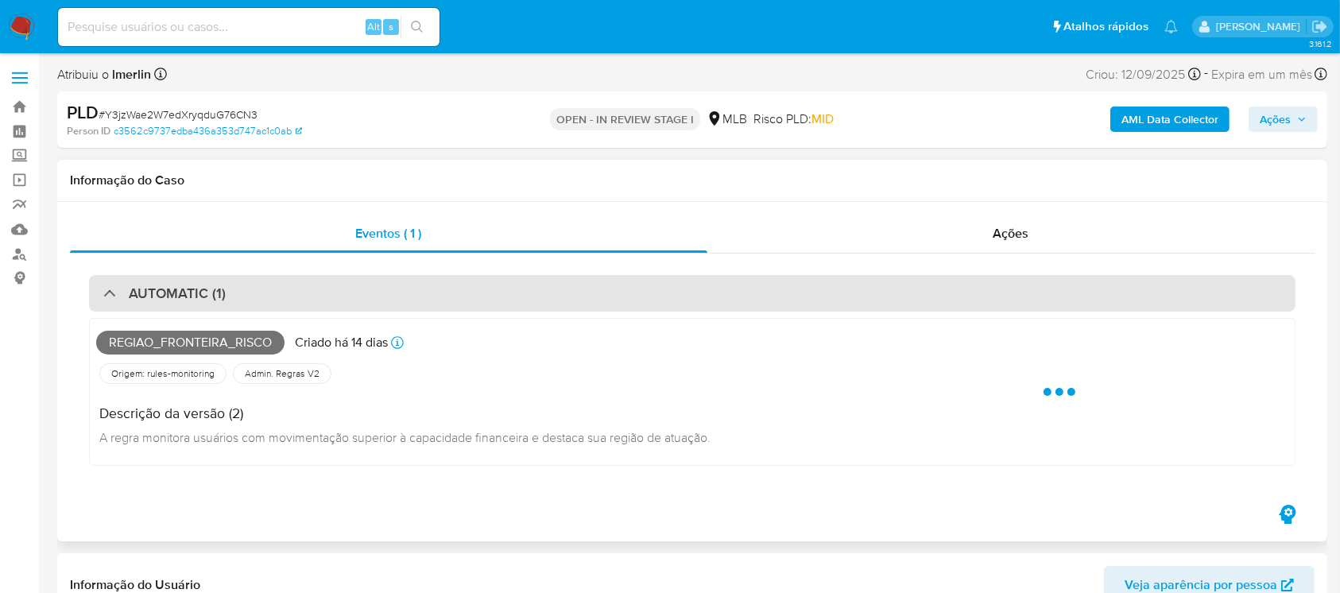
select select "10"
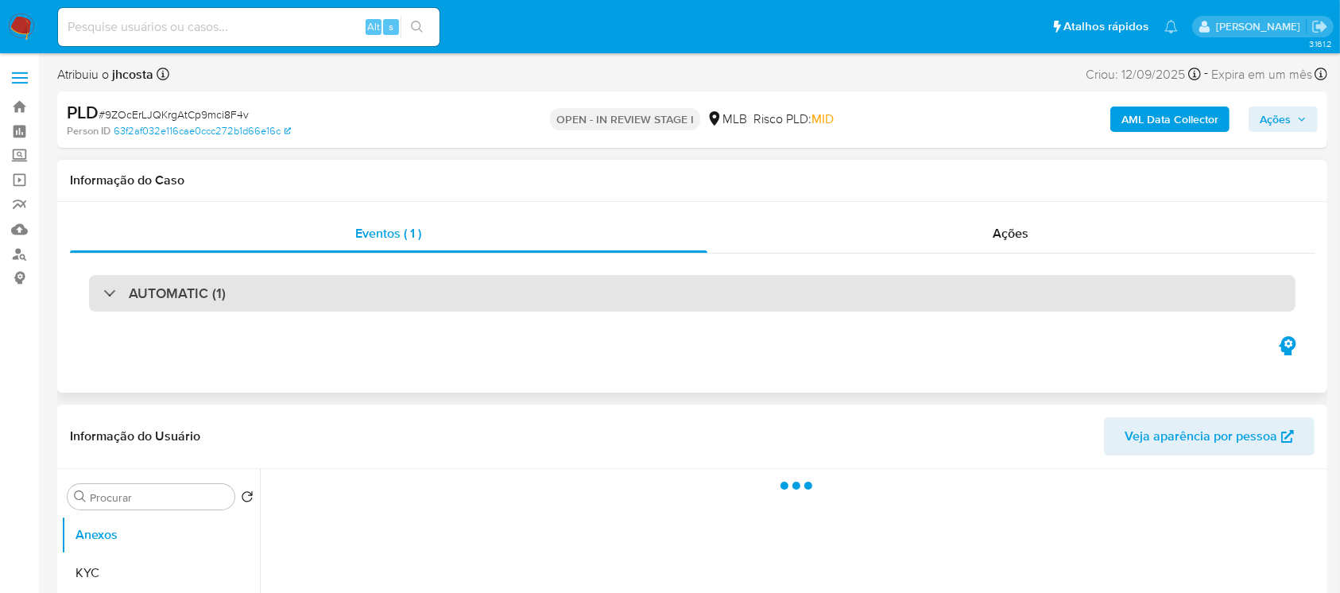
click at [103, 292] on div at bounding box center [103, 292] width 0 height 0
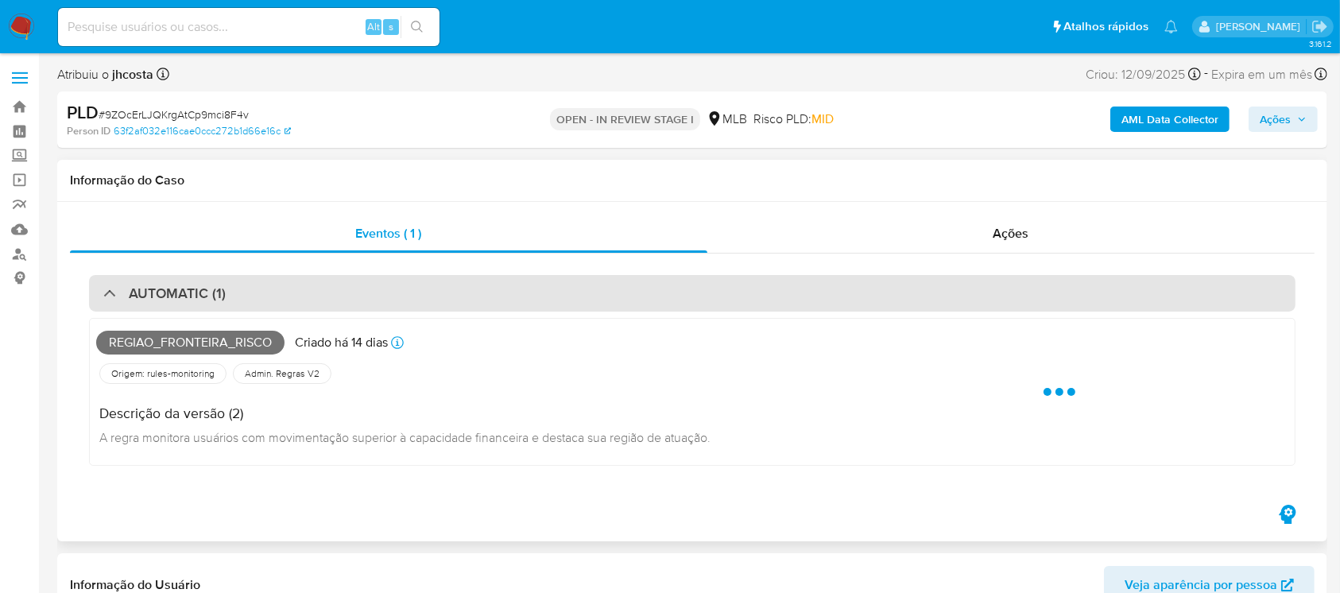
select select "10"
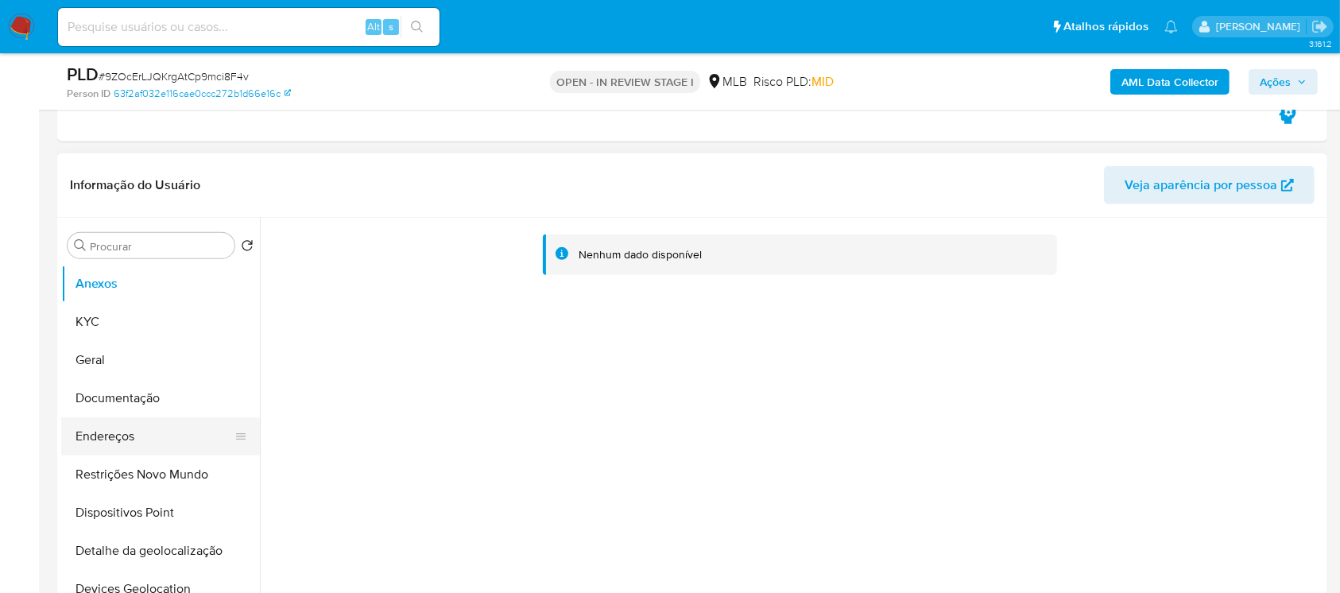
scroll to position [706, 0]
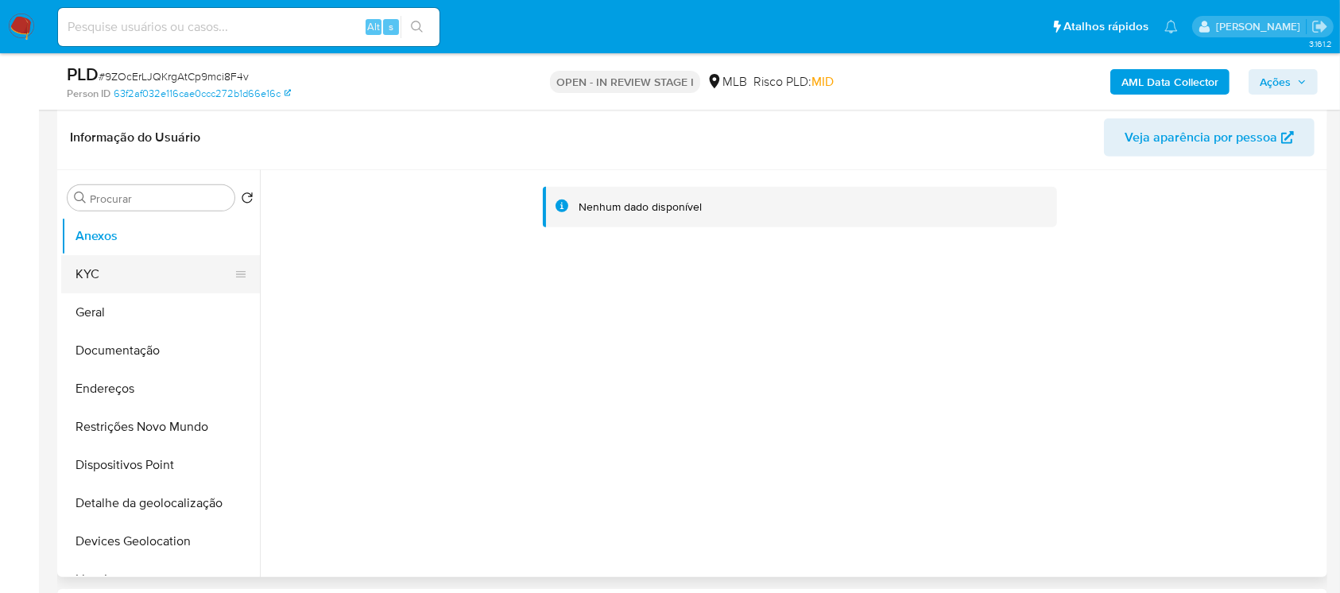
click at [92, 286] on button "KYC" at bounding box center [154, 274] width 186 height 38
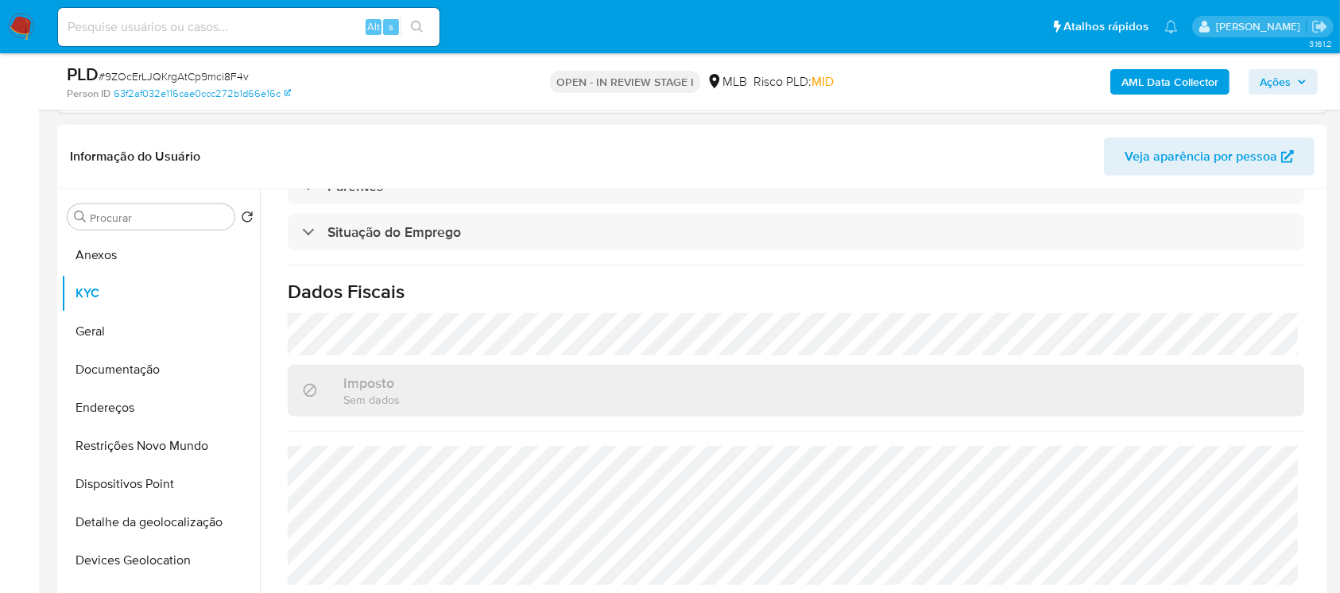
scroll to position [675, 0]
click at [109, 335] on button "Geral" at bounding box center [154, 331] width 186 height 38
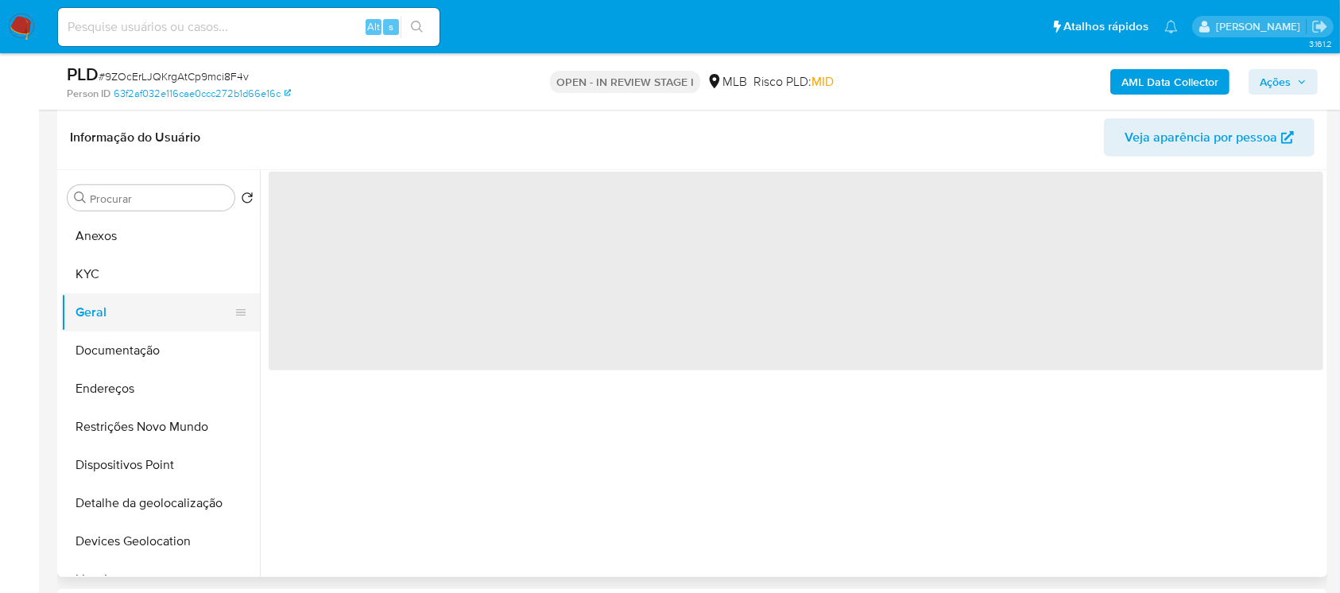
scroll to position [0, 0]
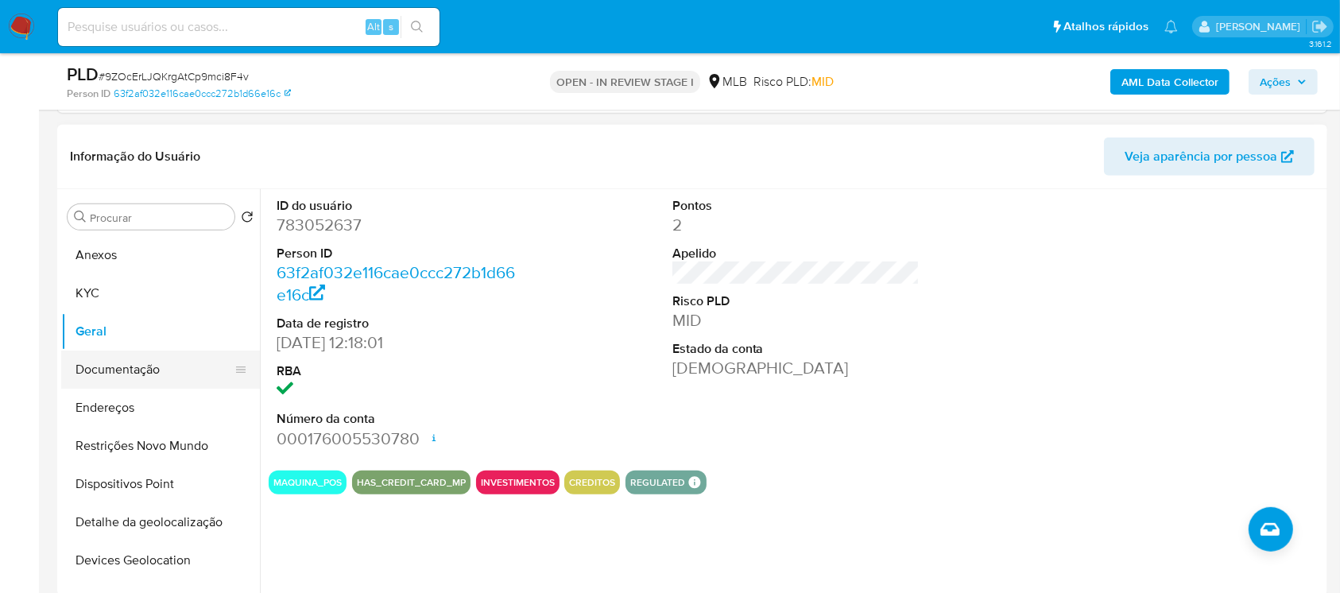
click at [92, 373] on button "Documentação" at bounding box center [154, 369] width 186 height 38
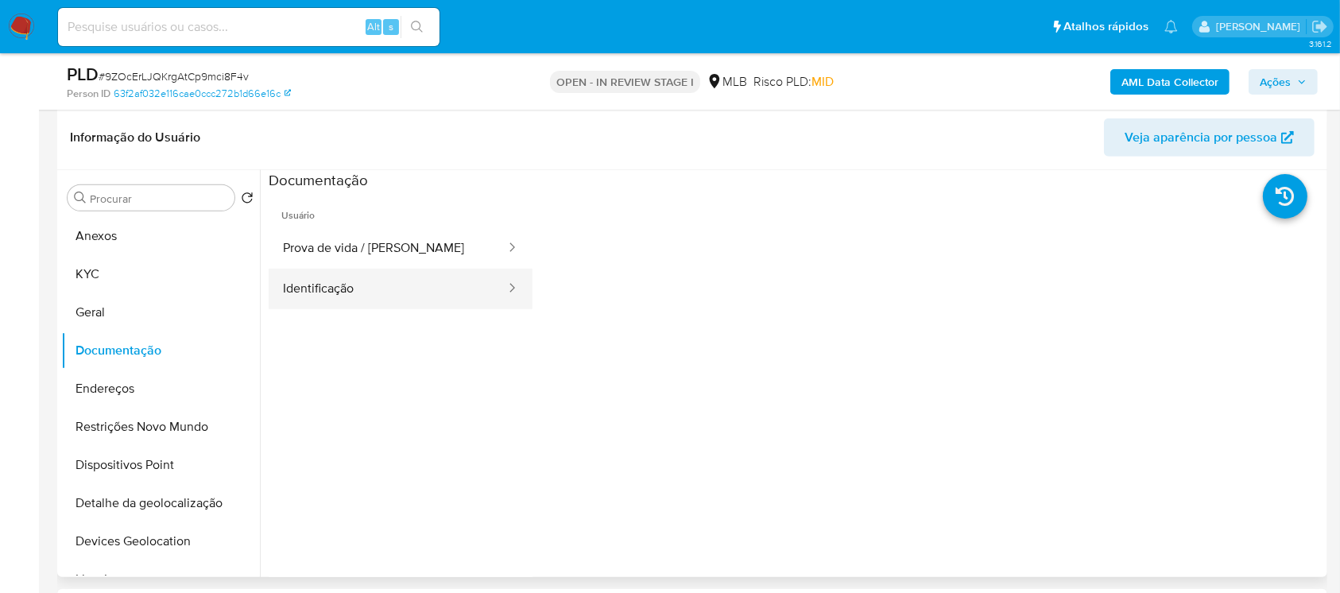
click at [319, 284] on button "Identificação" at bounding box center [388, 289] width 238 height 41
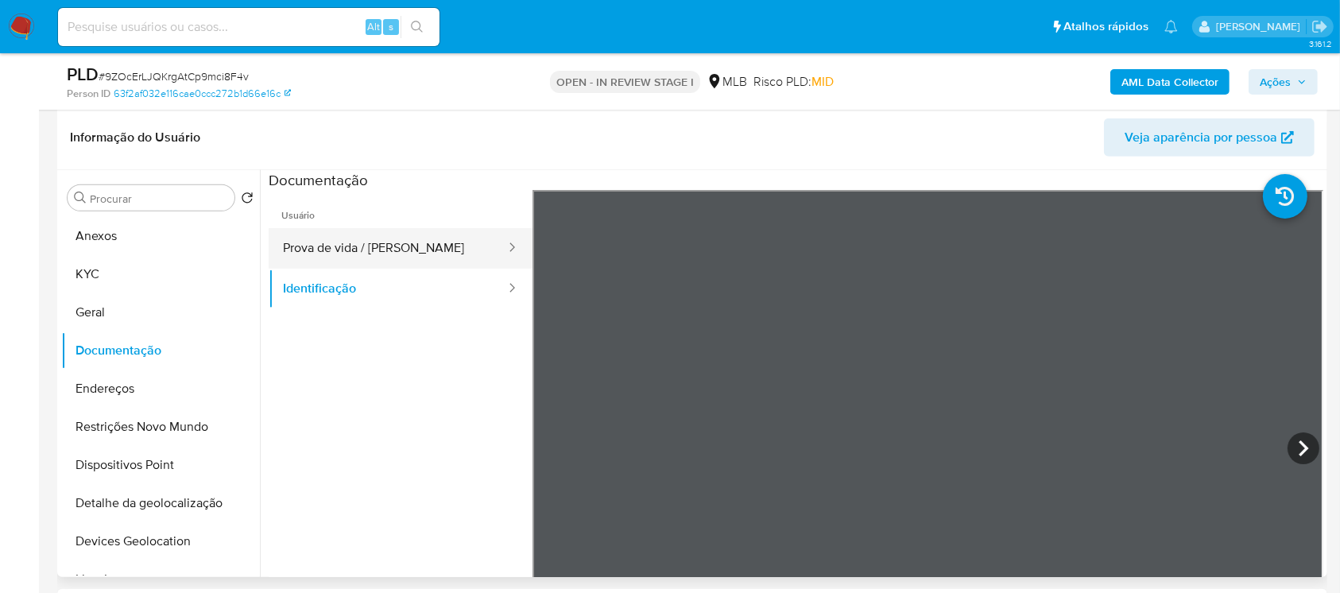
click at [355, 245] on button "Prova de vida / Selfie" at bounding box center [388, 248] width 238 height 41
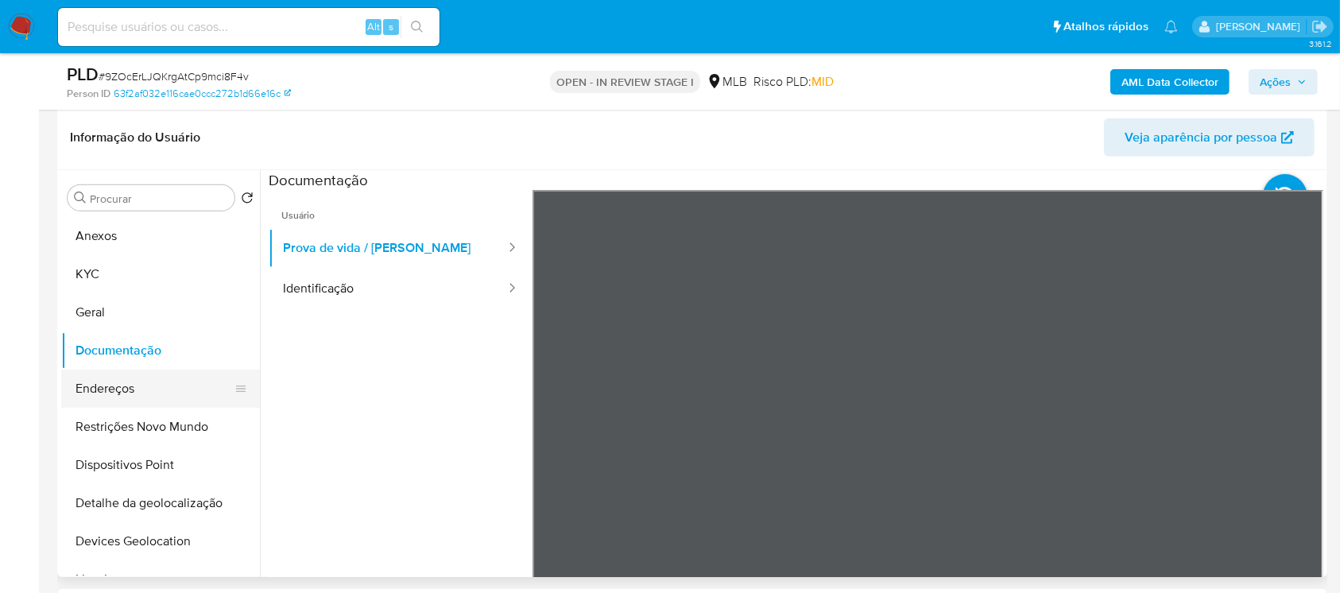
click at [101, 389] on button "Endereços" at bounding box center [154, 388] width 186 height 38
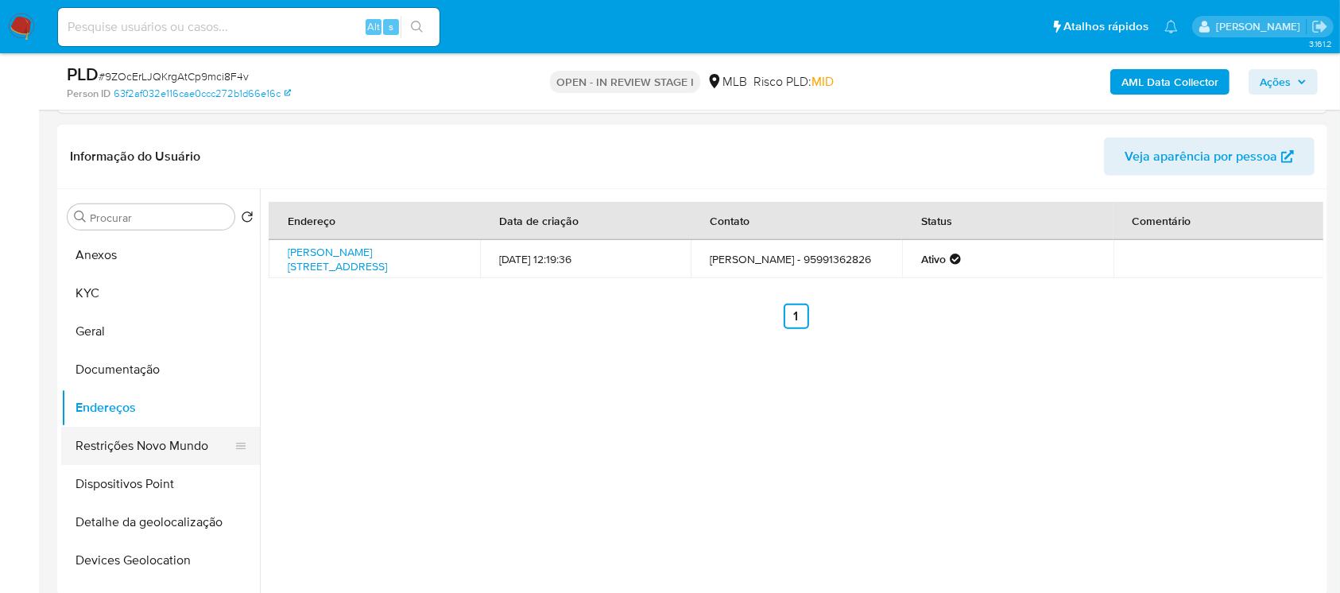
click at [119, 437] on button "Restrições Novo Mundo" at bounding box center [154, 446] width 186 height 38
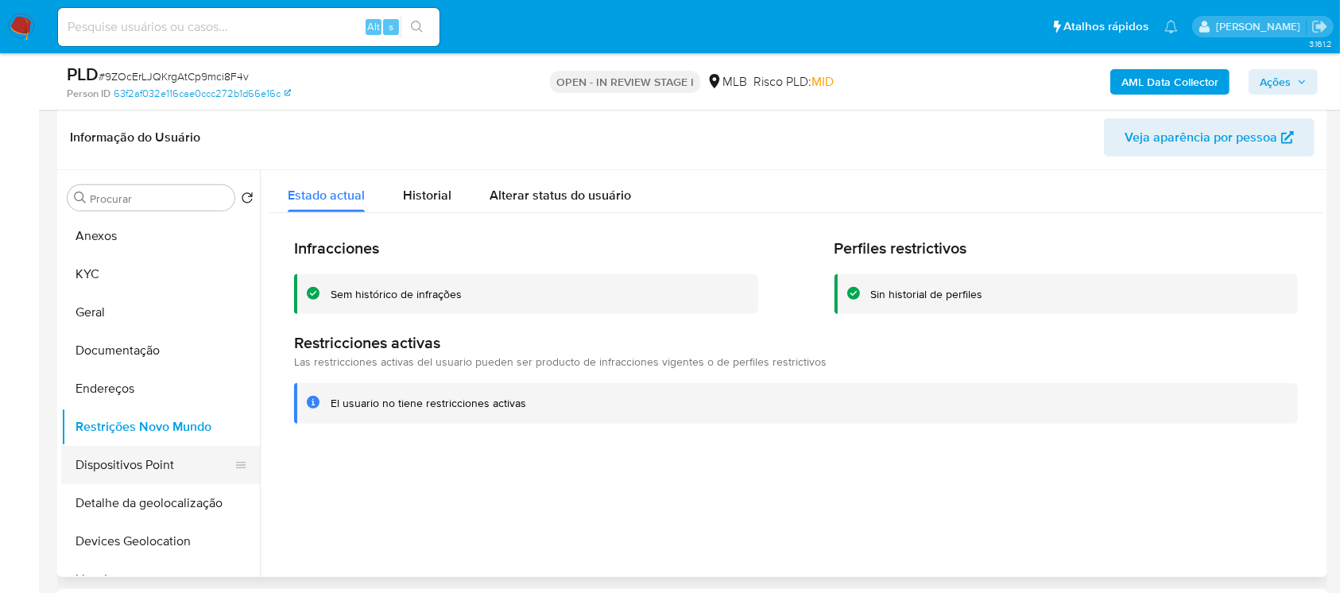
click at [109, 465] on button "Dispositivos Point" at bounding box center [154, 465] width 186 height 38
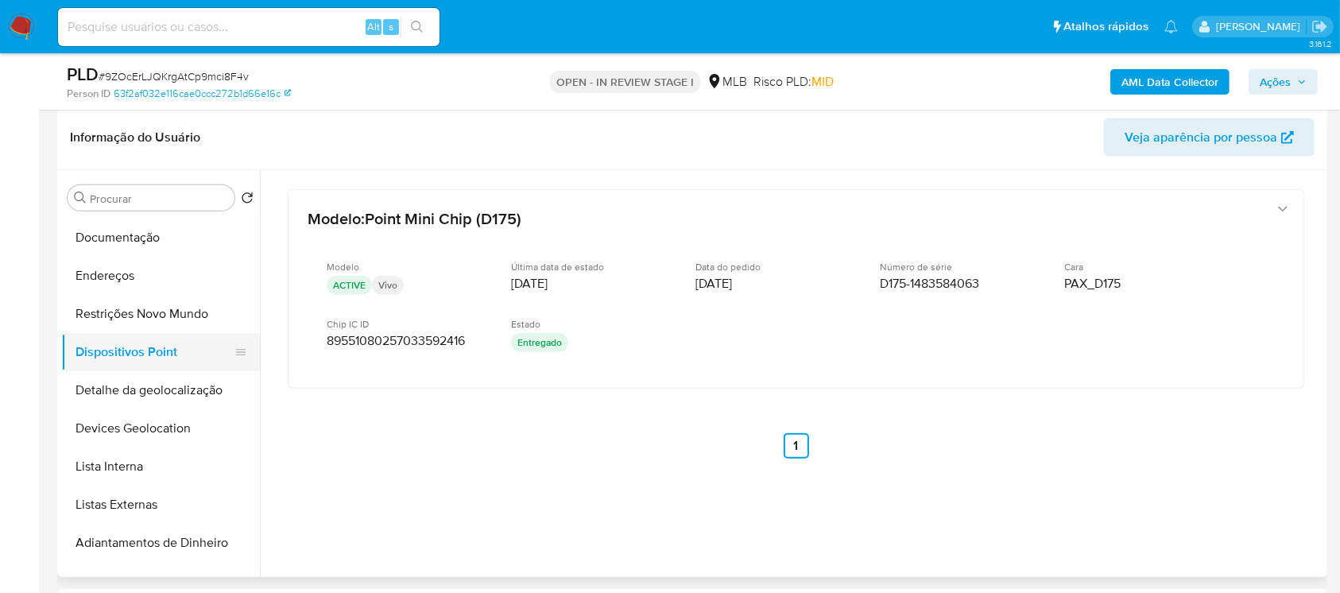
scroll to position [141, 0]
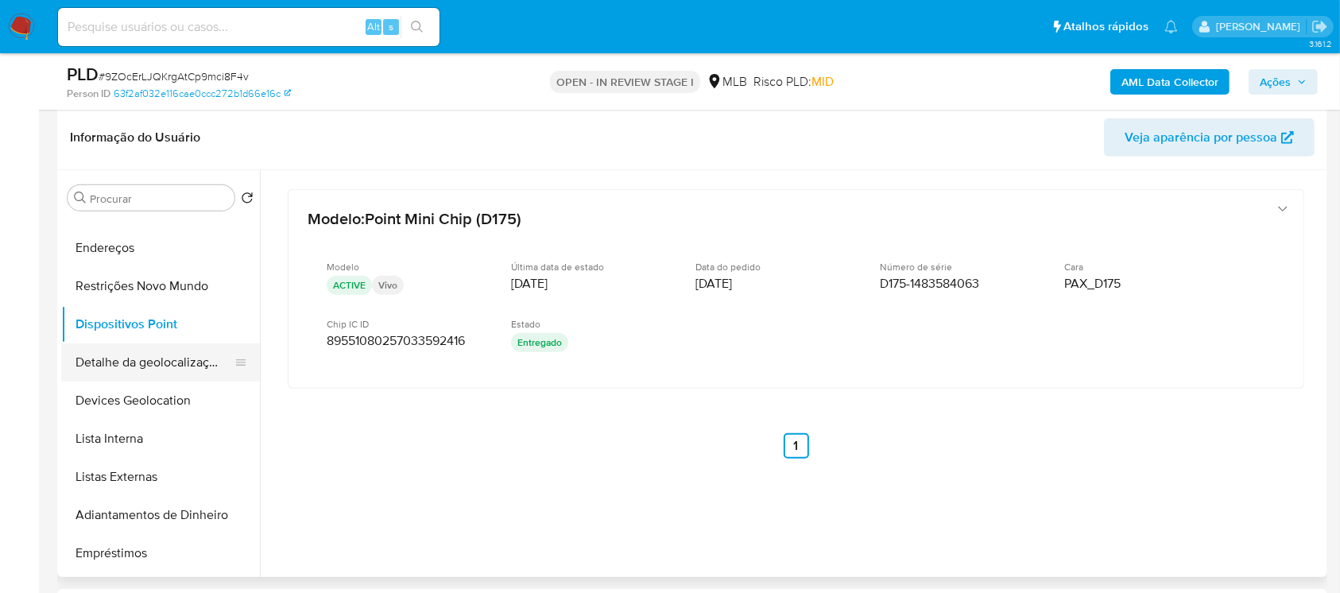
click at [106, 370] on button "Detalhe da geolocalização" at bounding box center [154, 362] width 186 height 38
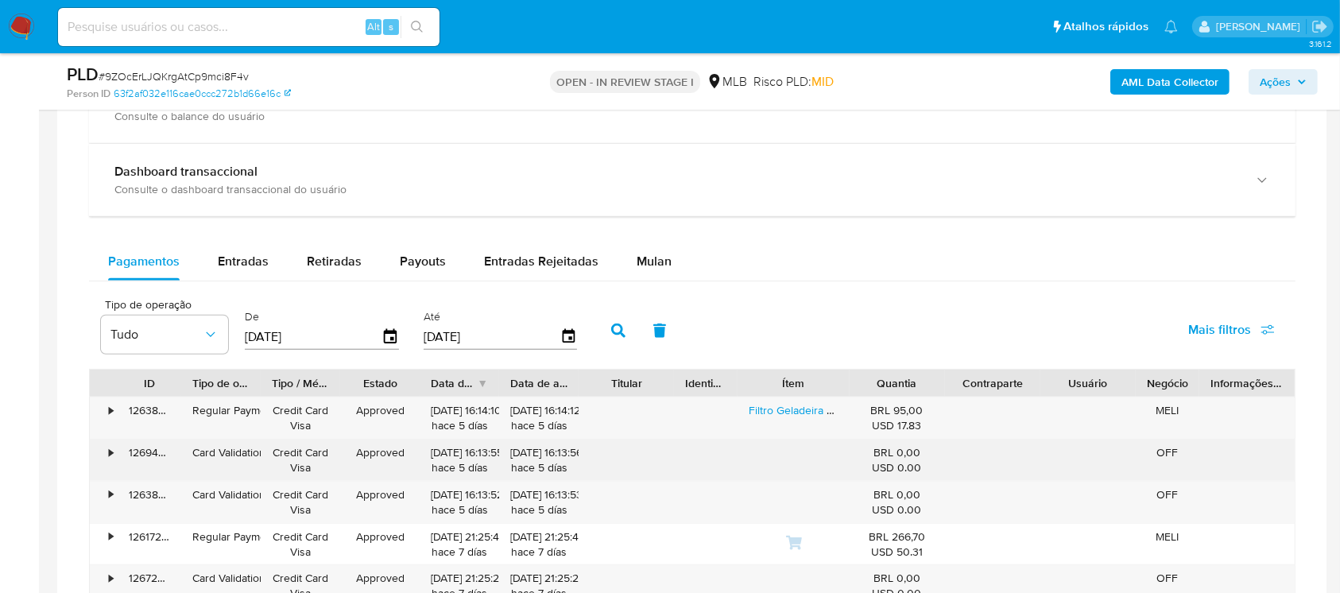
scroll to position [1695, 0]
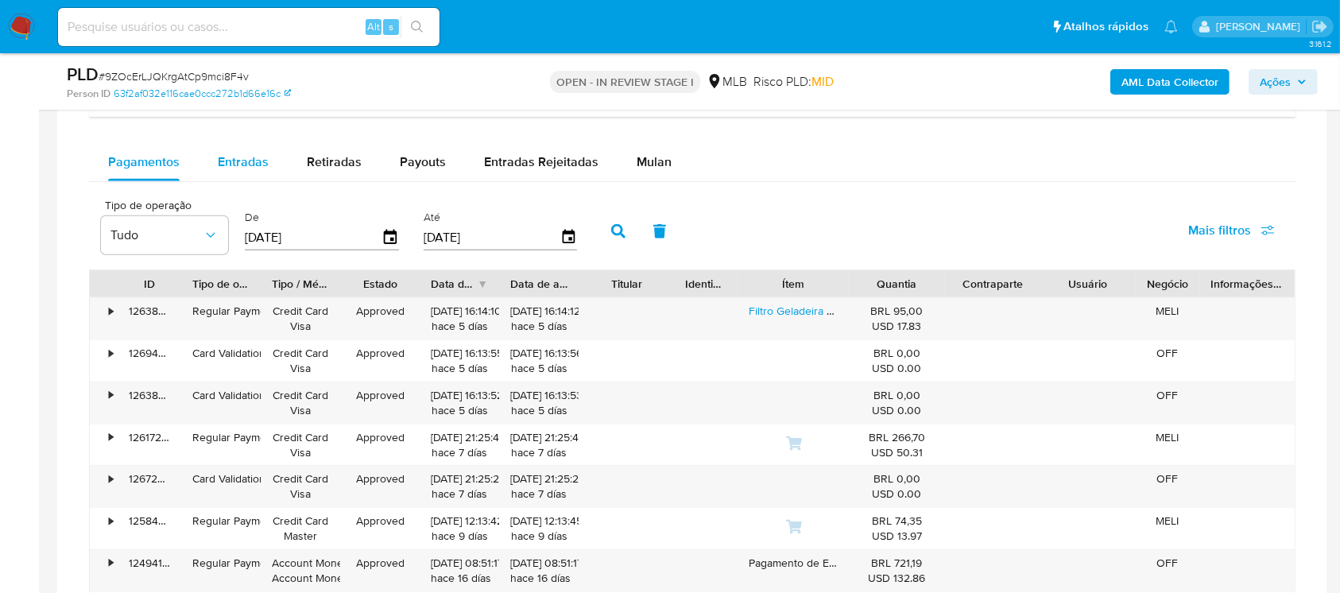
click at [231, 172] on div "Entradas" at bounding box center [243, 162] width 51 height 38
select select "10"
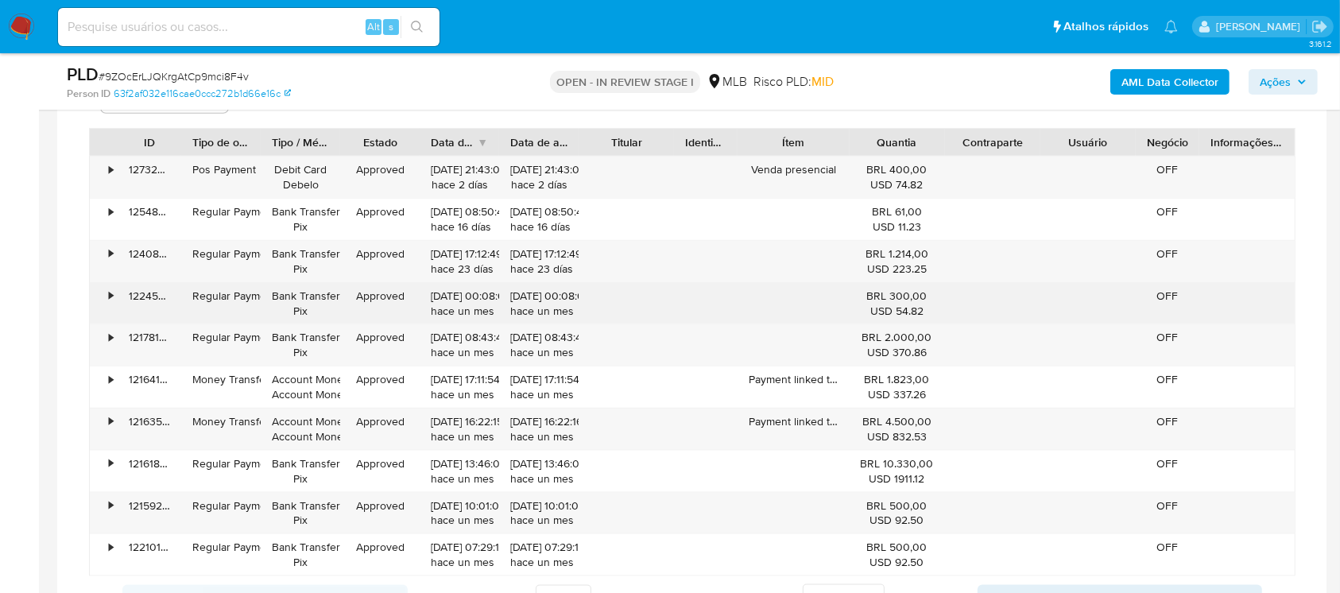
scroll to position [1977, 0]
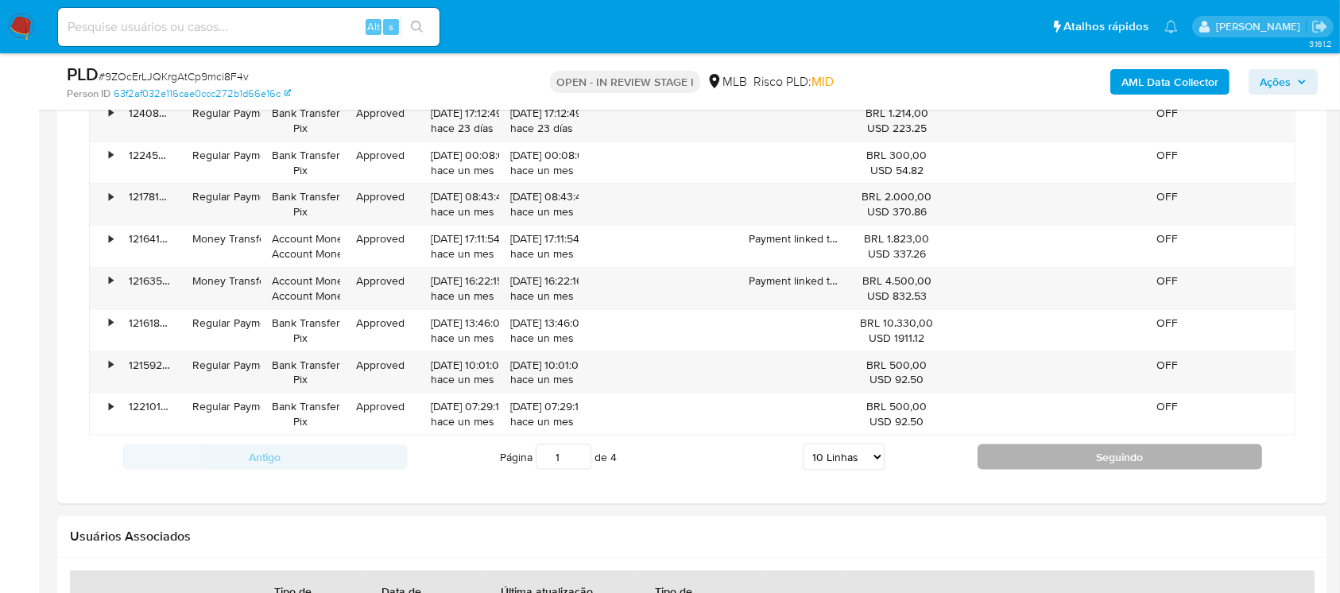
click at [1013, 461] on button "Seguindo" at bounding box center [1119, 456] width 285 height 25
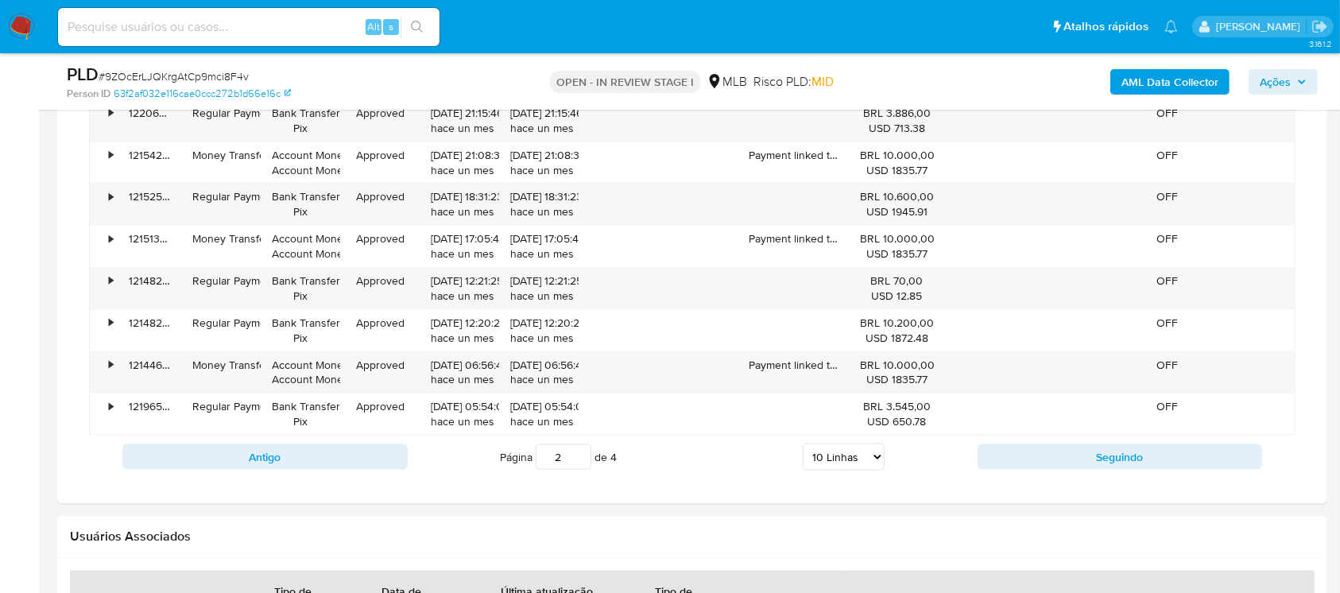
click at [990, 467] on div "Antigo Página 2 de 4 5 Linhas 10 Linhas 20 Linhas 25 Linhas 50 Linhas 100 Linha…" at bounding box center [692, 456] width 1206 height 43
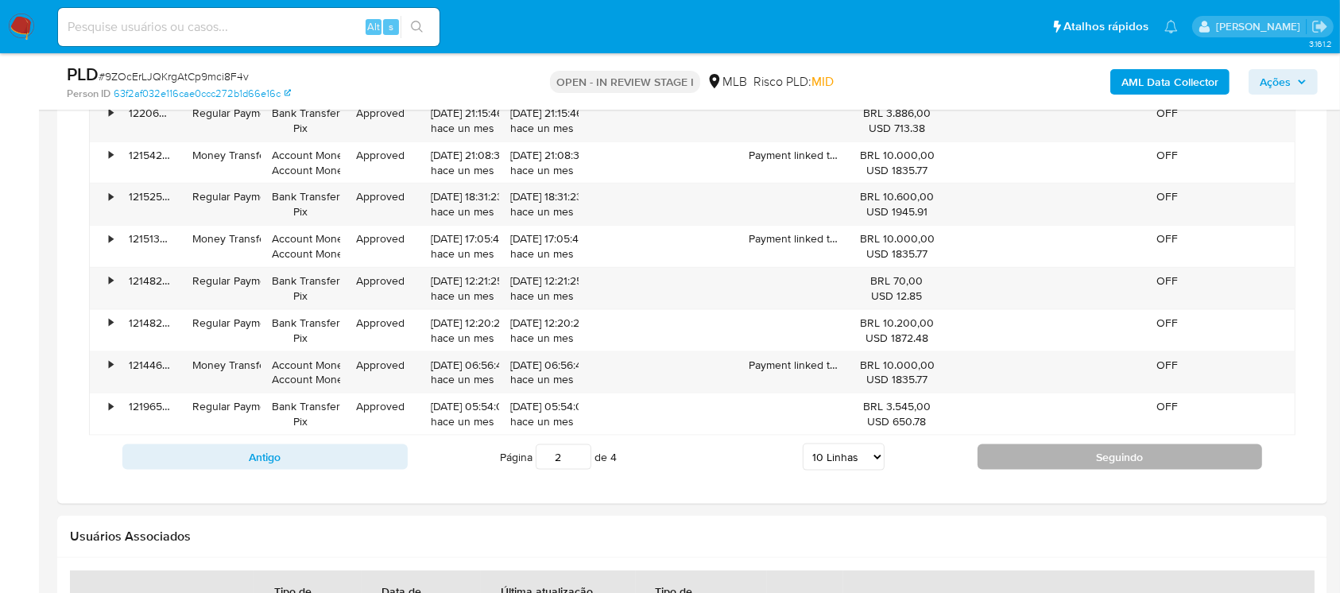
click at [1004, 460] on button "Seguindo" at bounding box center [1119, 456] width 285 height 25
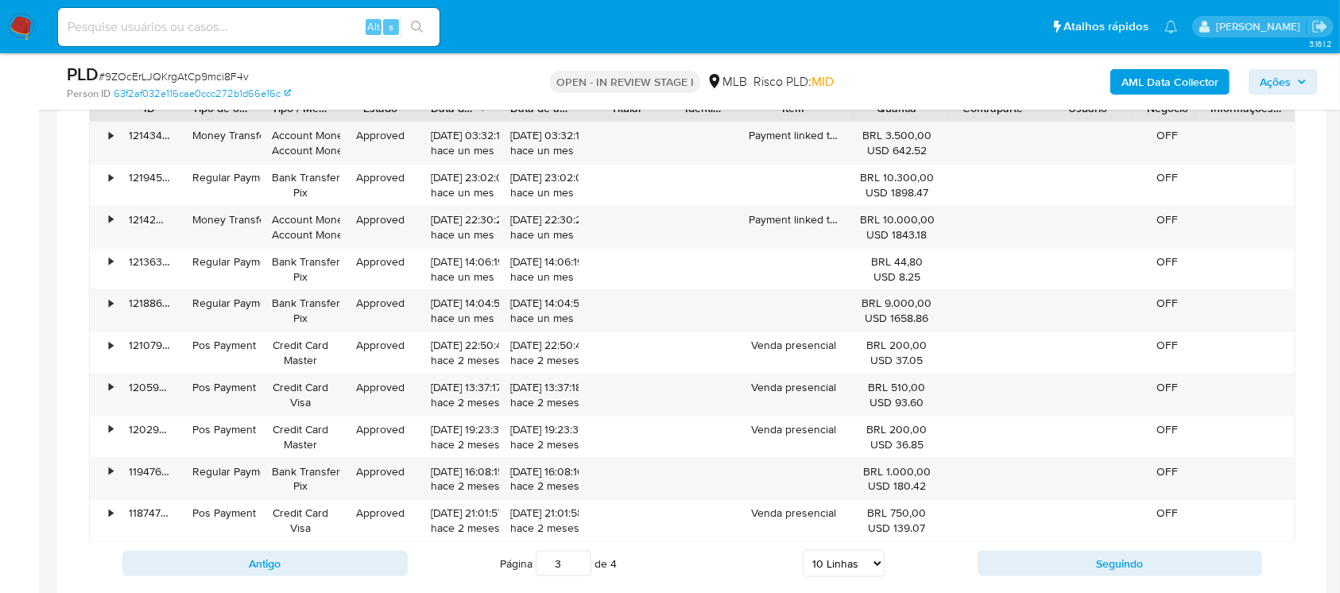
scroll to position [1836, 0]
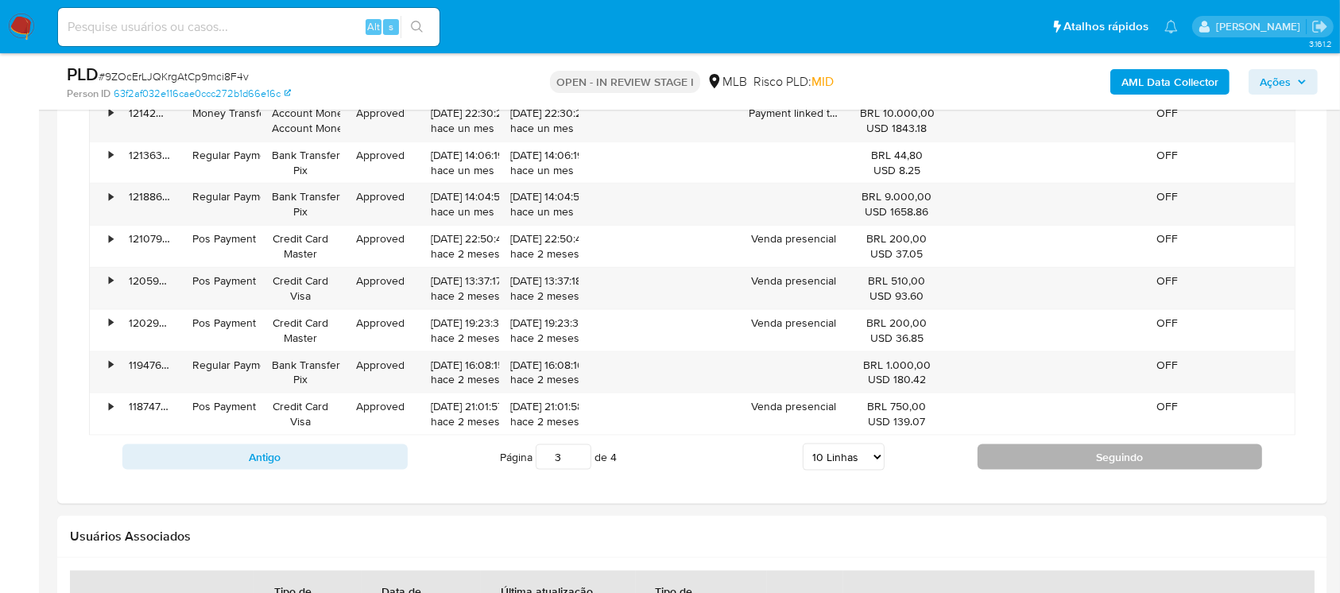
click at [1004, 465] on button "Seguindo" at bounding box center [1119, 456] width 285 height 25
type input "4"
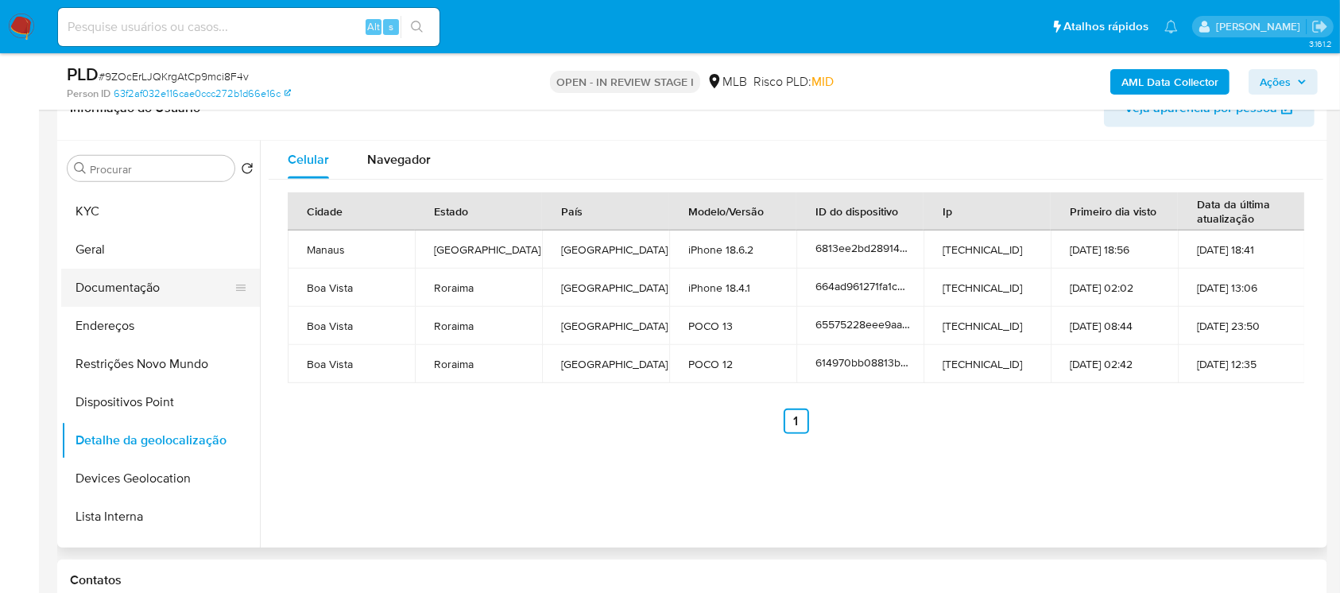
scroll to position [0, 0]
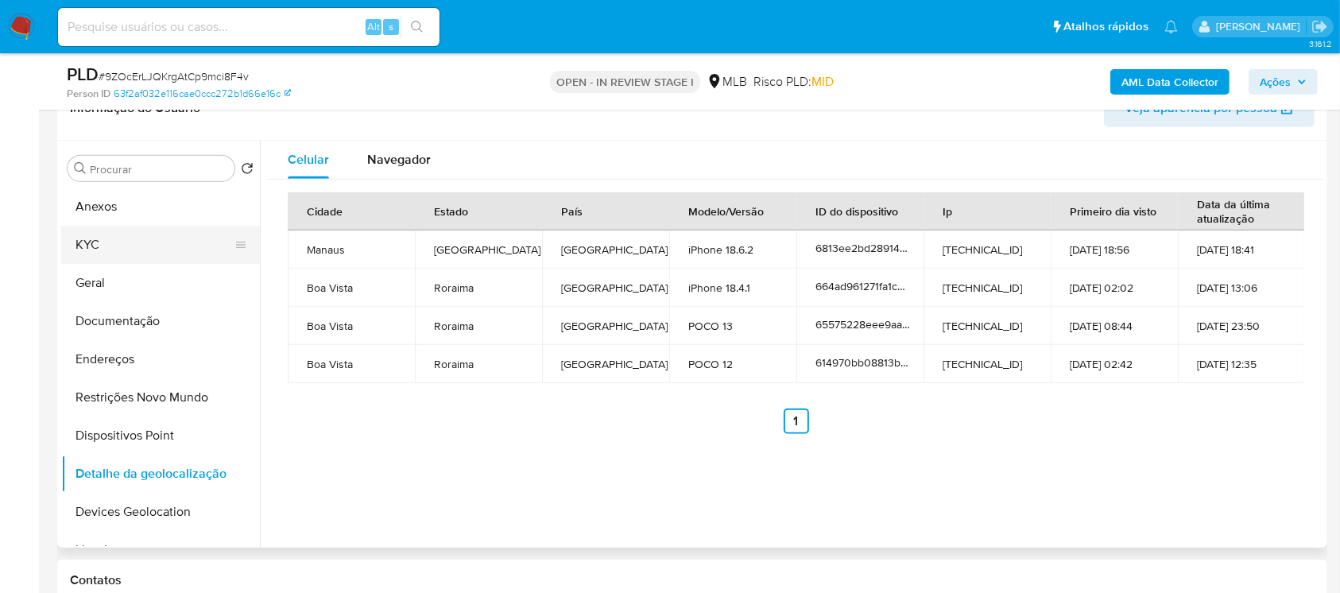
click at [97, 246] on button "KYC" at bounding box center [154, 245] width 186 height 38
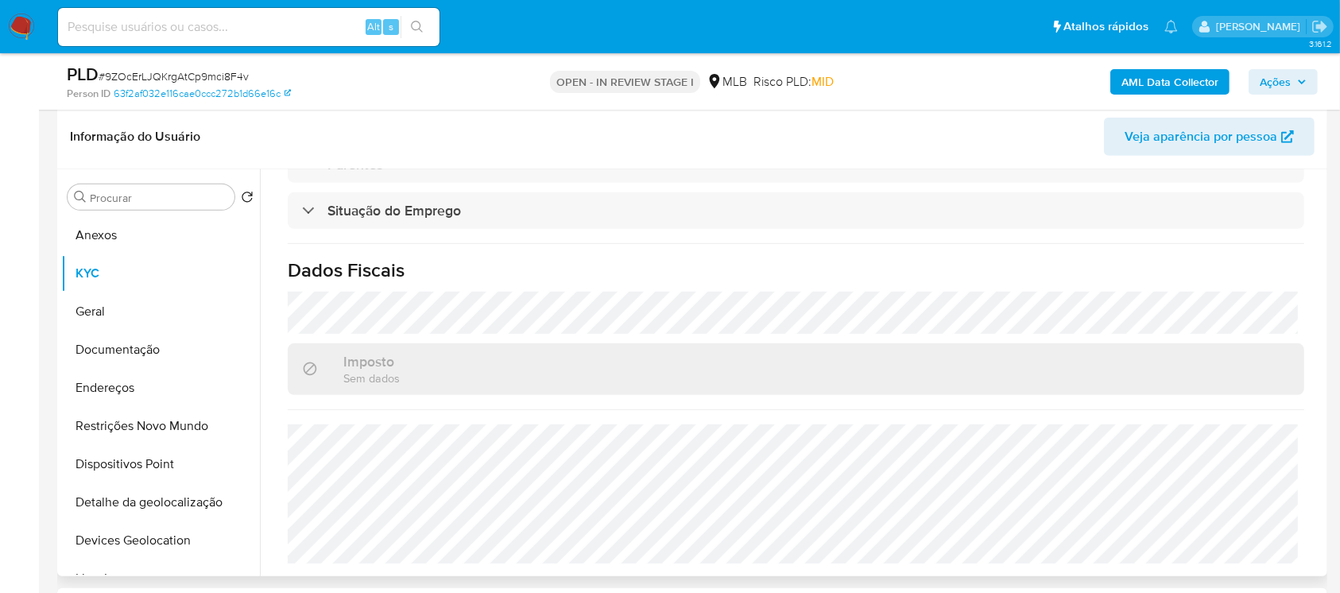
scroll to position [754, 0]
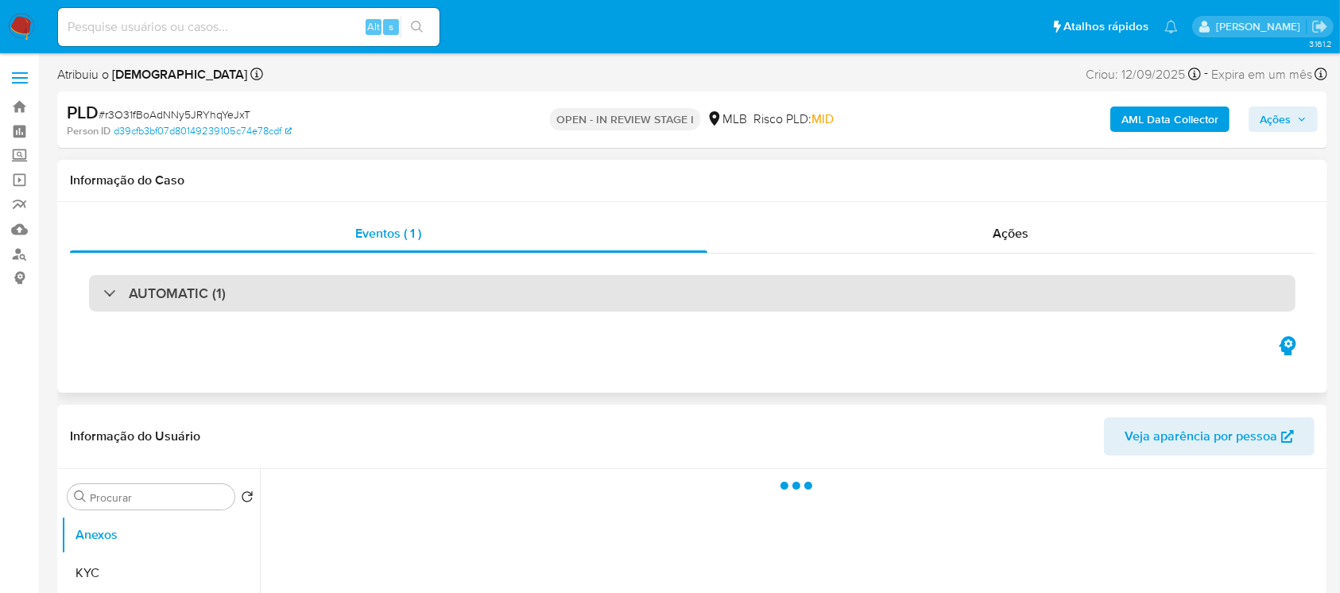
click at [102, 293] on div "AUTOMATIC (1)" at bounding box center [692, 293] width 1206 height 37
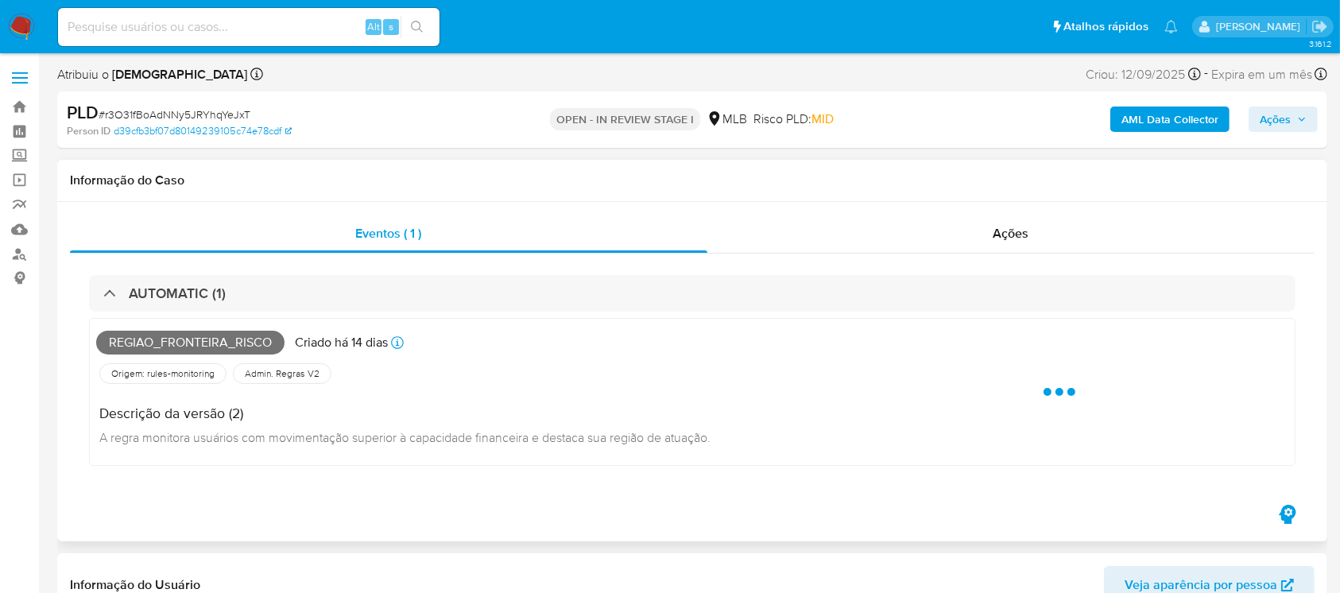
select select "10"
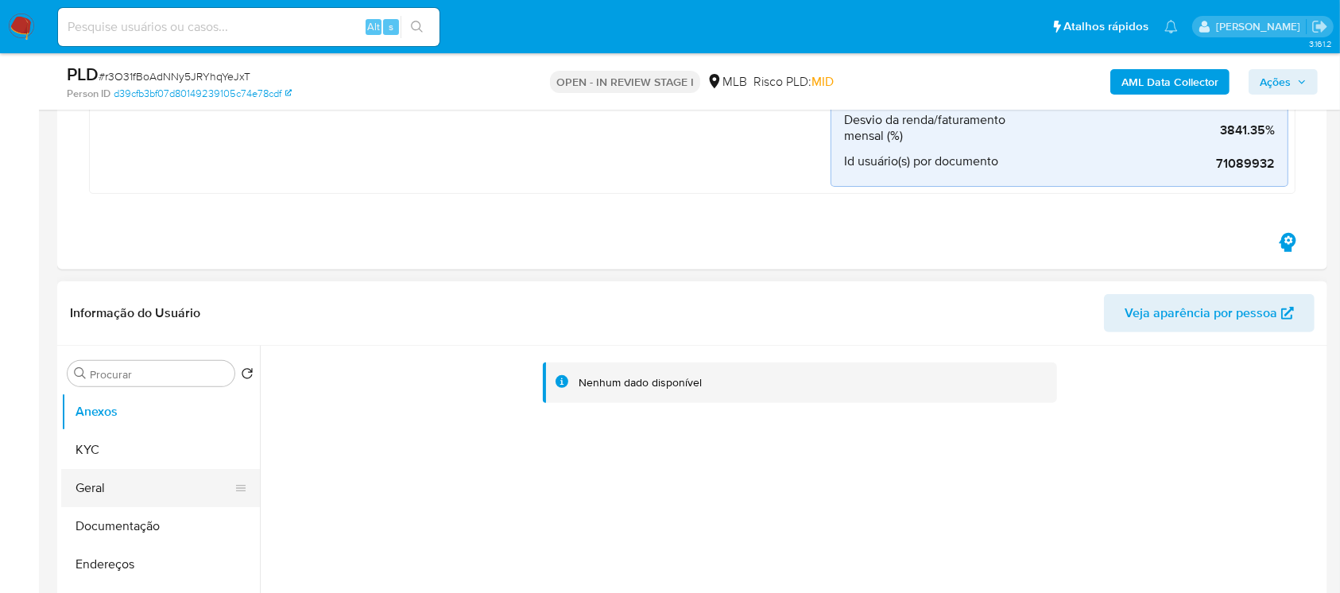
scroll to position [565, 0]
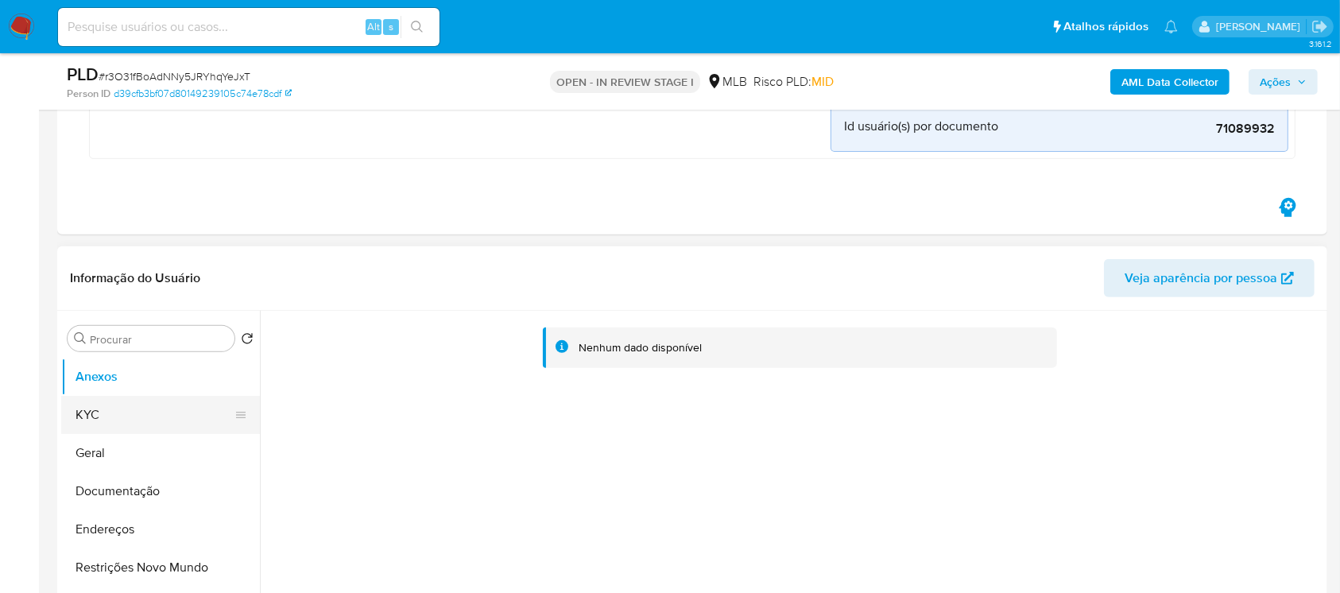
click at [110, 413] on button "KYC" at bounding box center [154, 415] width 186 height 38
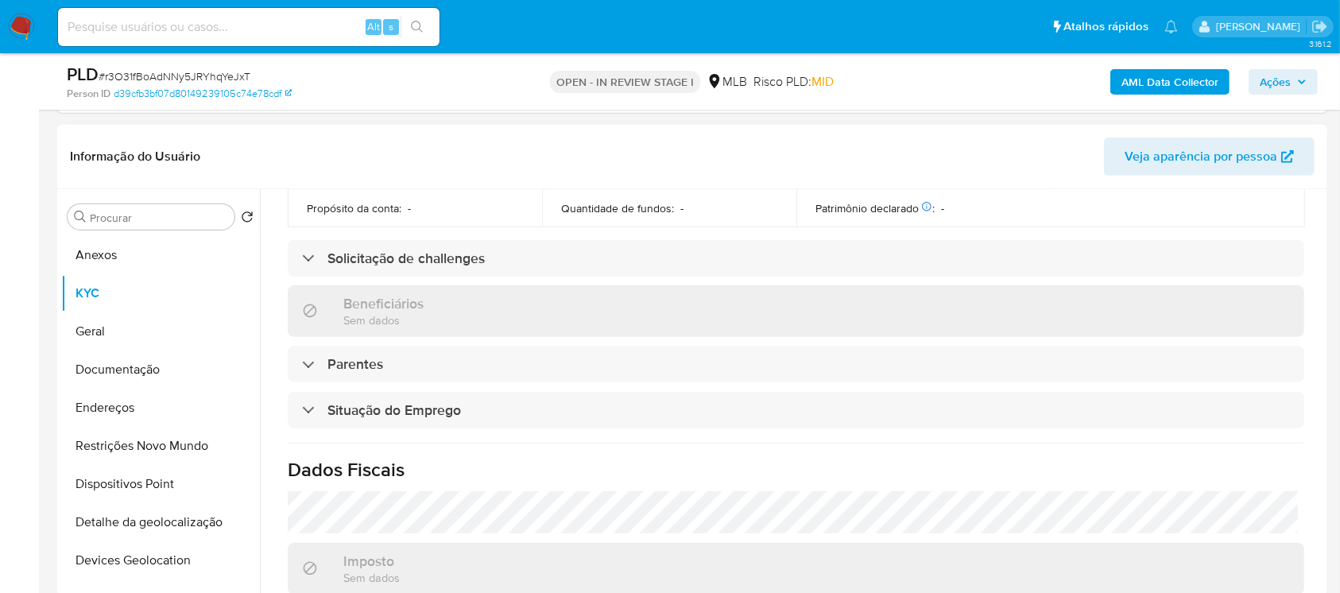
scroll to position [252, 0]
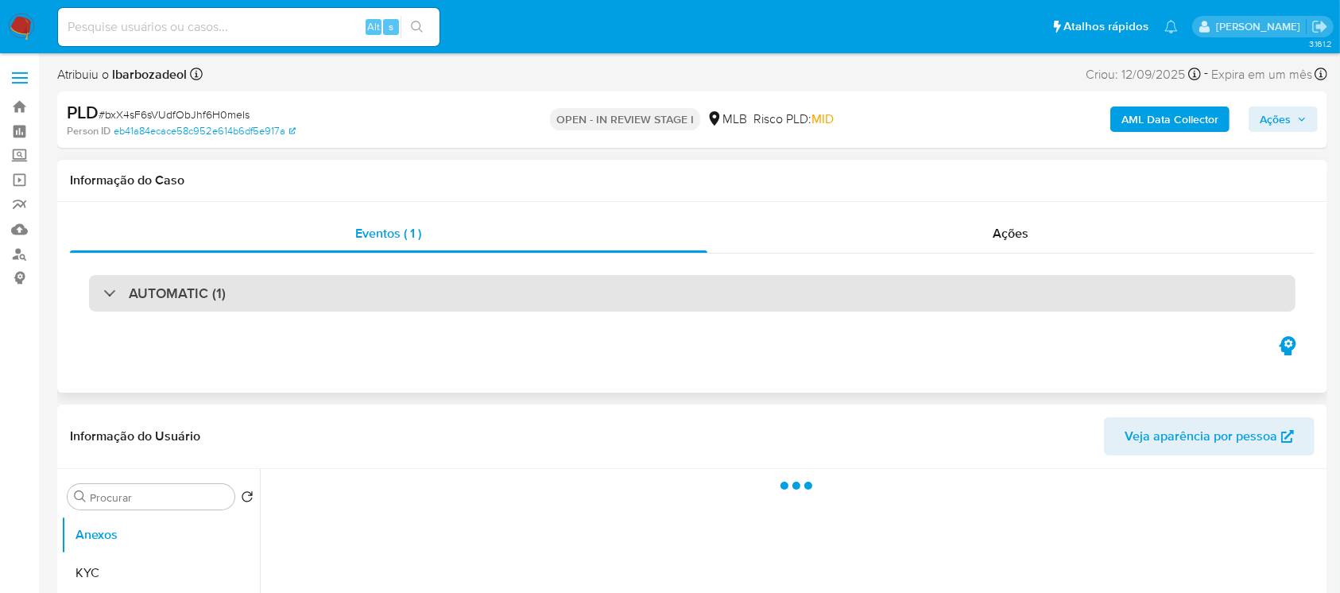
click at [110, 303] on div "AUTOMATIC (1)" at bounding box center [692, 293] width 1206 height 37
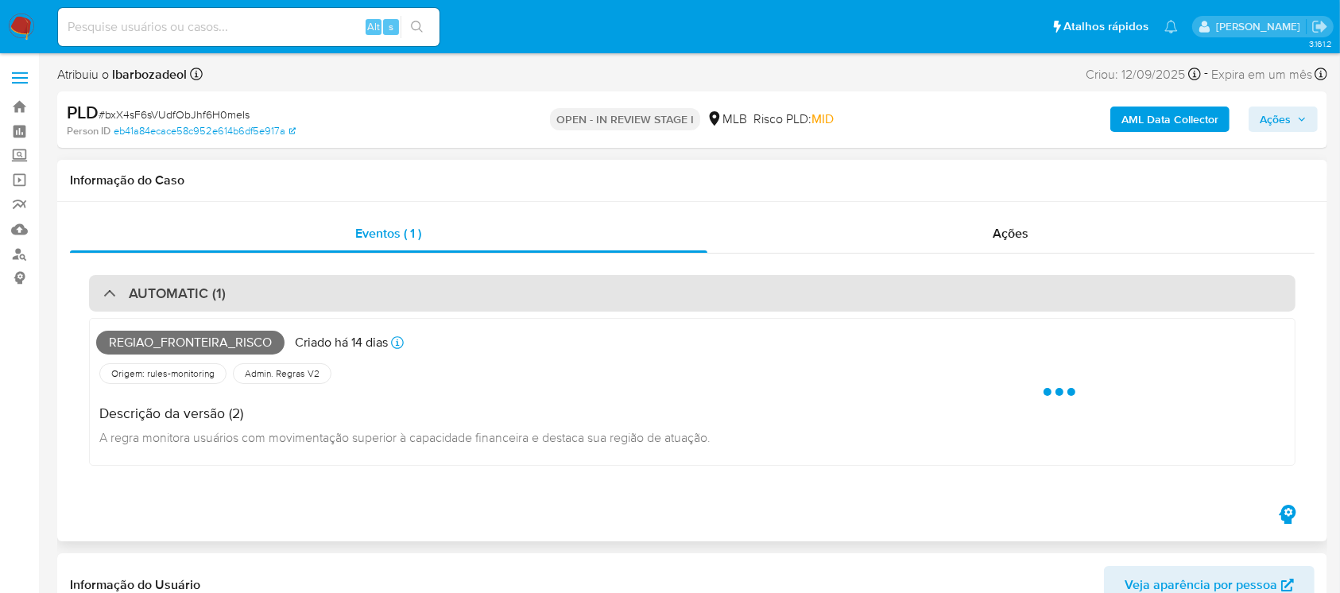
select select "10"
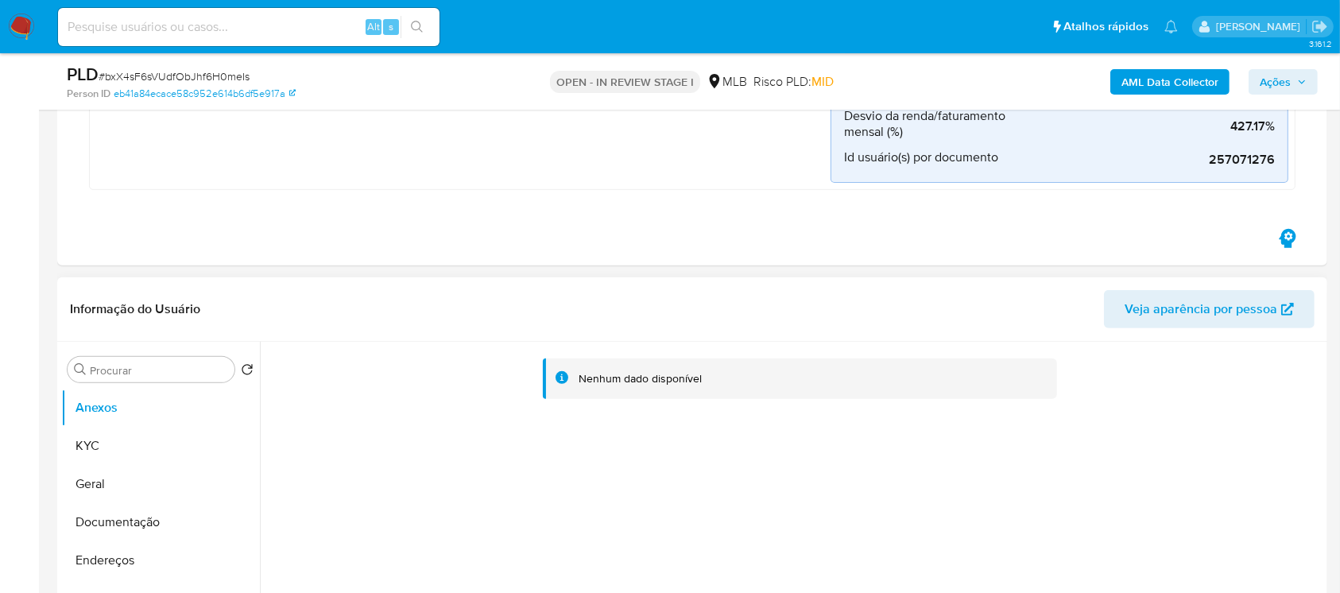
scroll to position [565, 0]
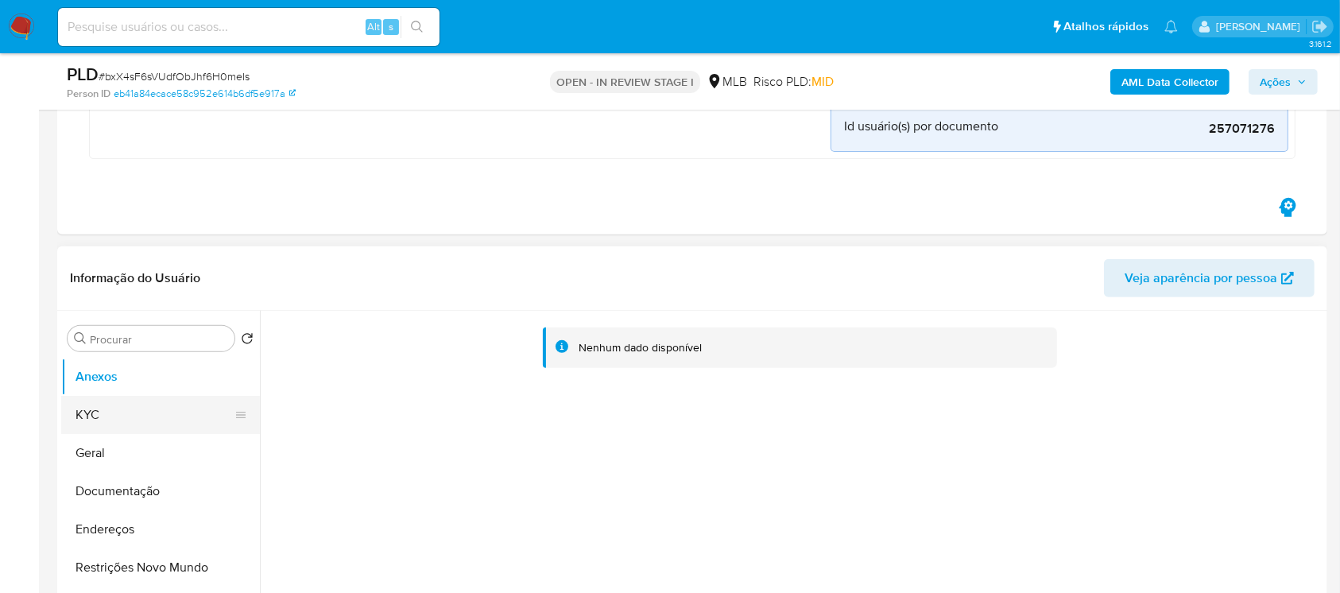
click at [97, 416] on button "KYC" at bounding box center [154, 415] width 186 height 38
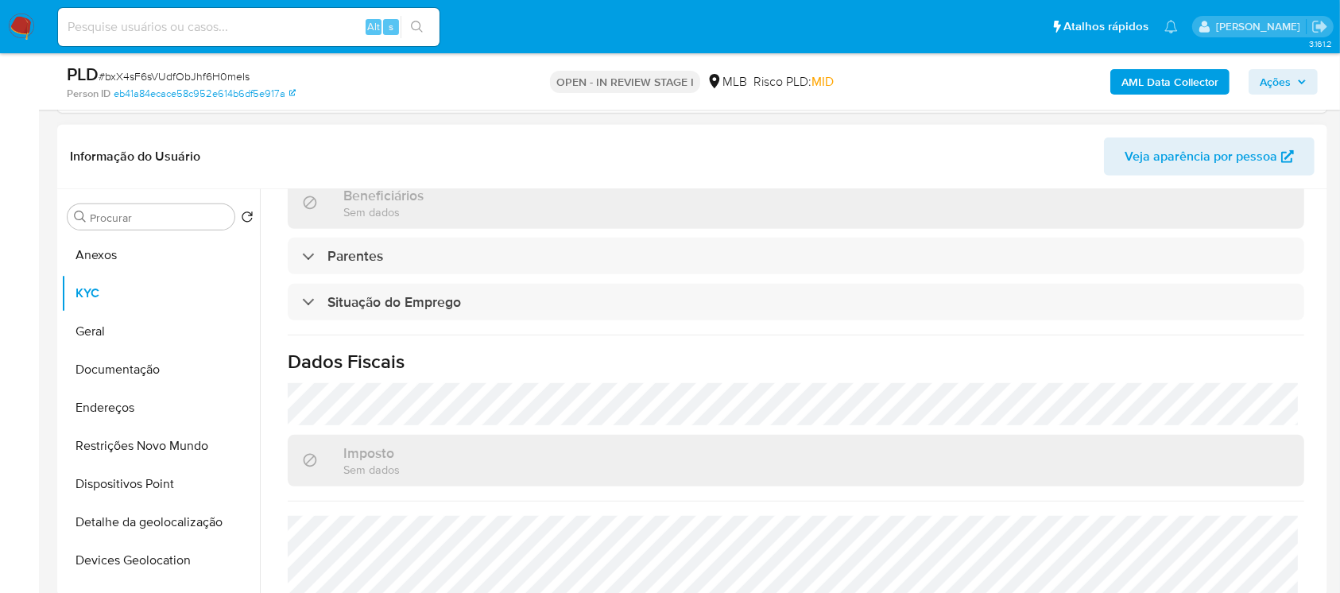
scroll to position [694, 0]
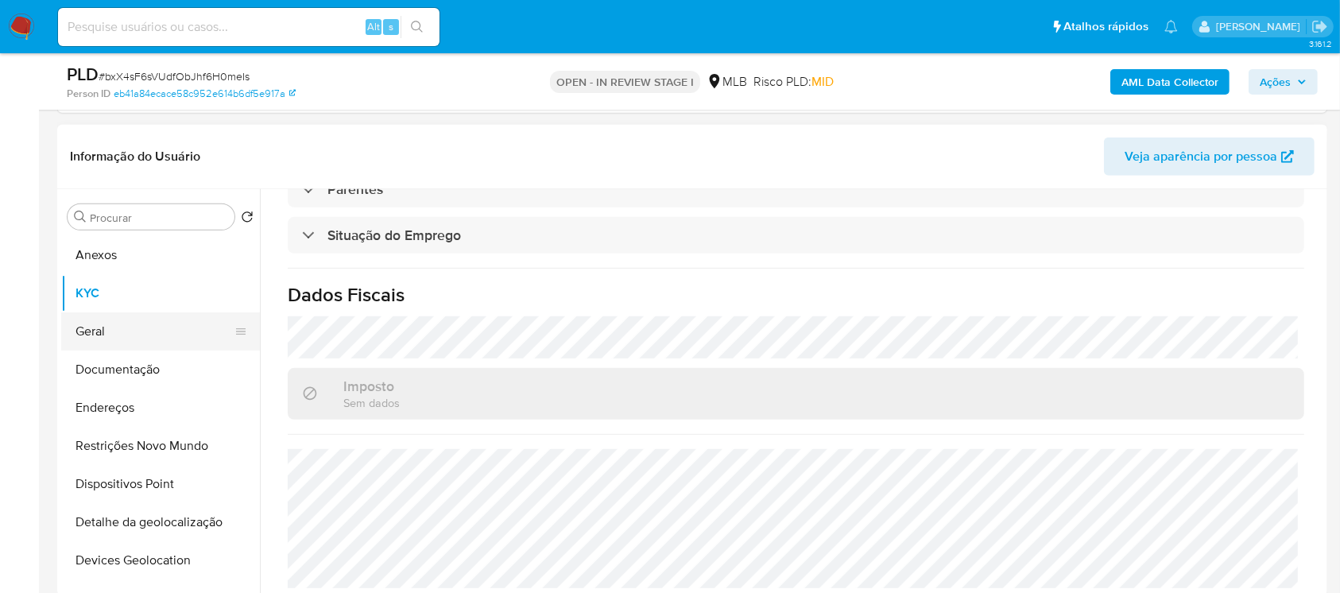
click at [102, 335] on button "Geral" at bounding box center [154, 331] width 186 height 38
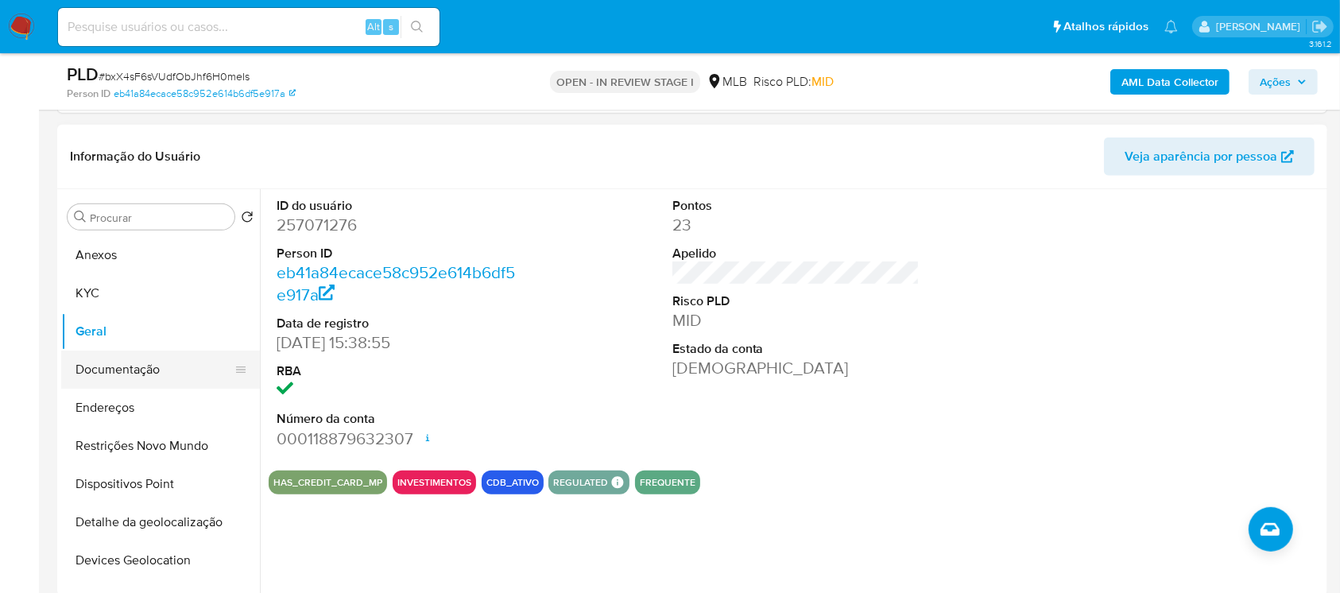
click at [109, 372] on button "Documentação" at bounding box center [154, 369] width 186 height 38
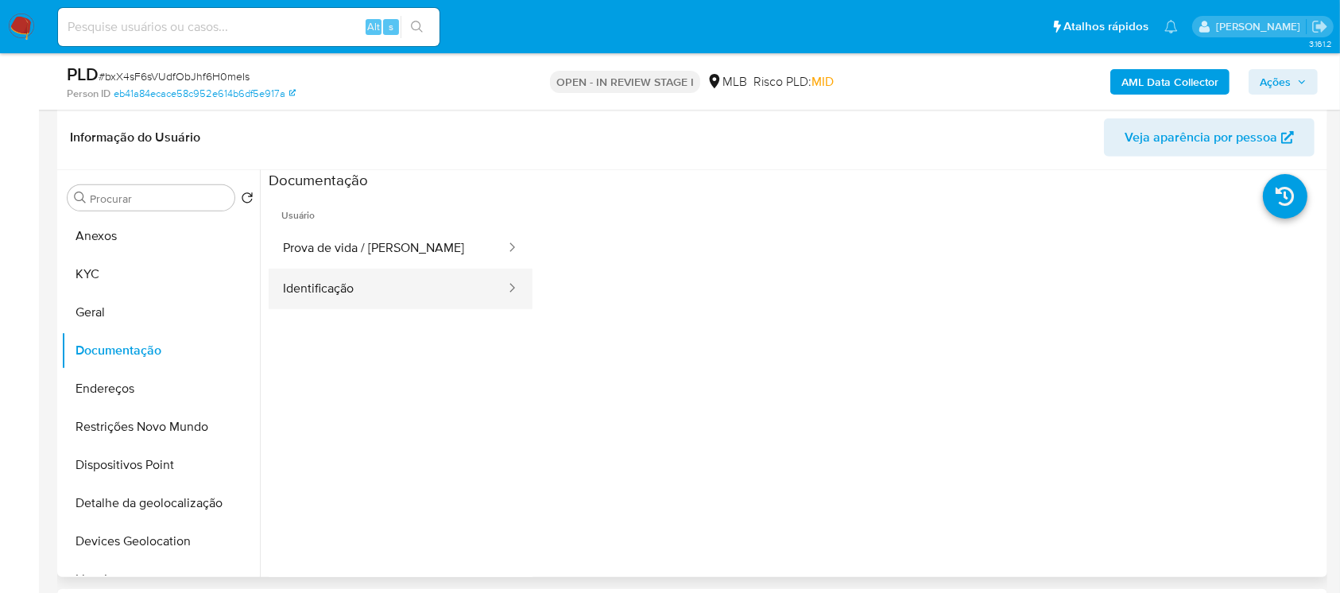
click at [311, 300] on button "Identificação" at bounding box center [388, 289] width 238 height 41
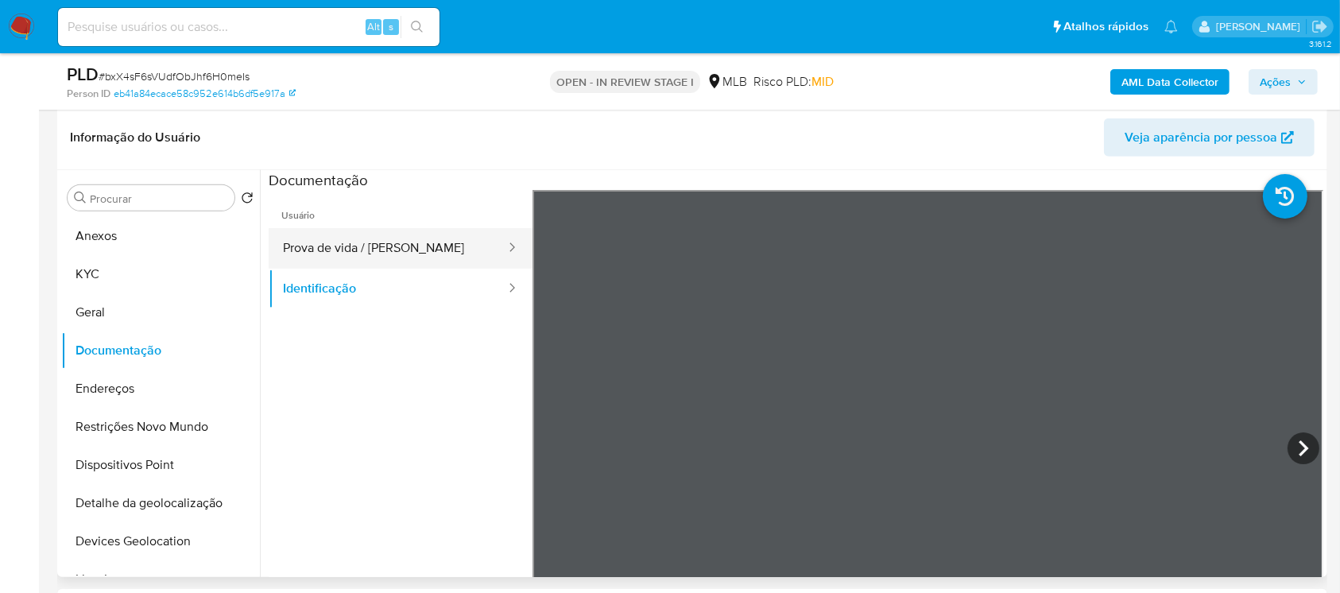
click at [354, 257] on button "Prova de vida / [PERSON_NAME]" at bounding box center [388, 248] width 238 height 41
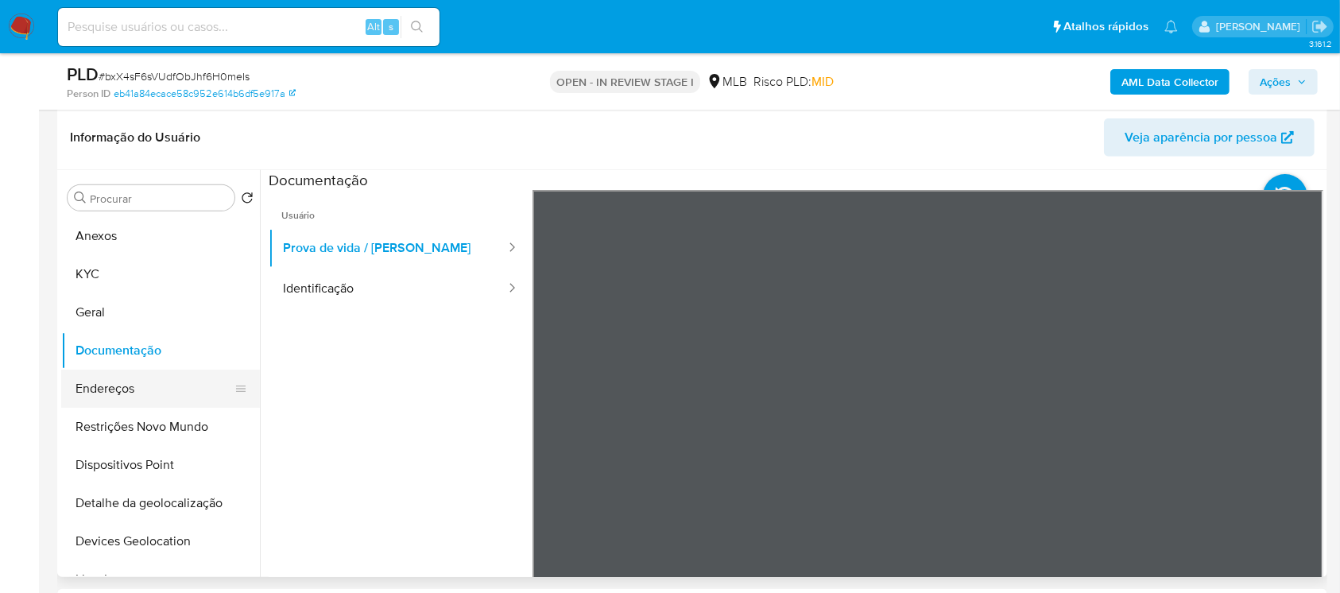
click at [98, 392] on button "Endereços" at bounding box center [154, 388] width 186 height 38
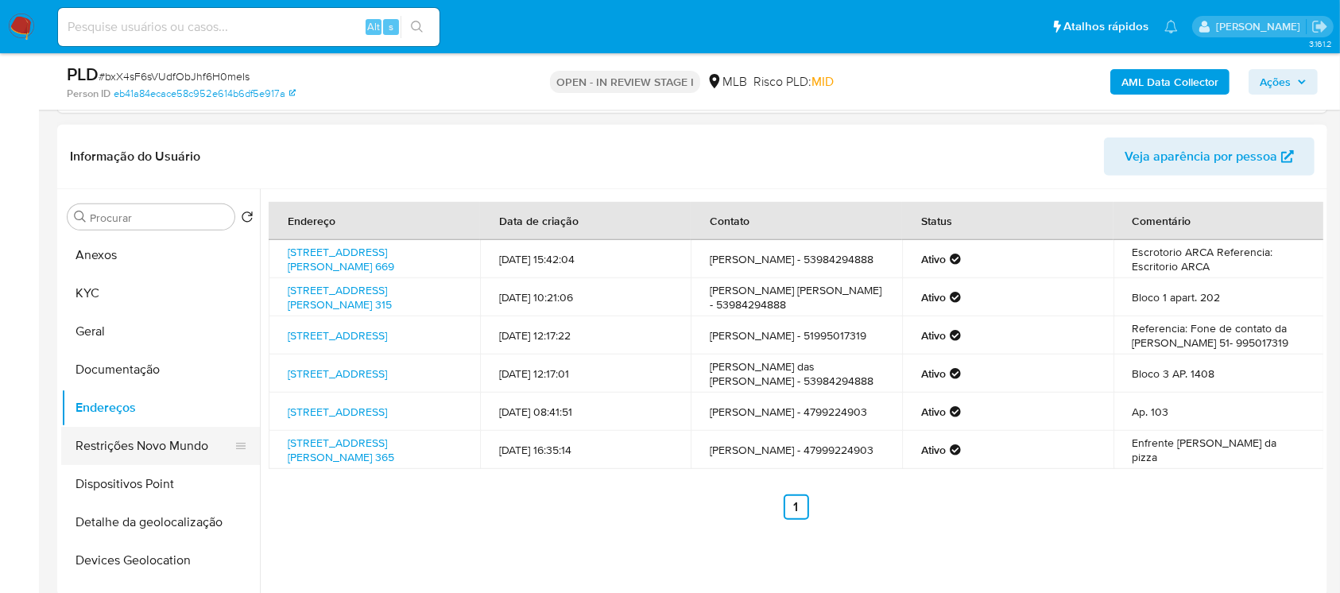
click at [104, 444] on button "Restrições Novo Mundo" at bounding box center [154, 446] width 186 height 38
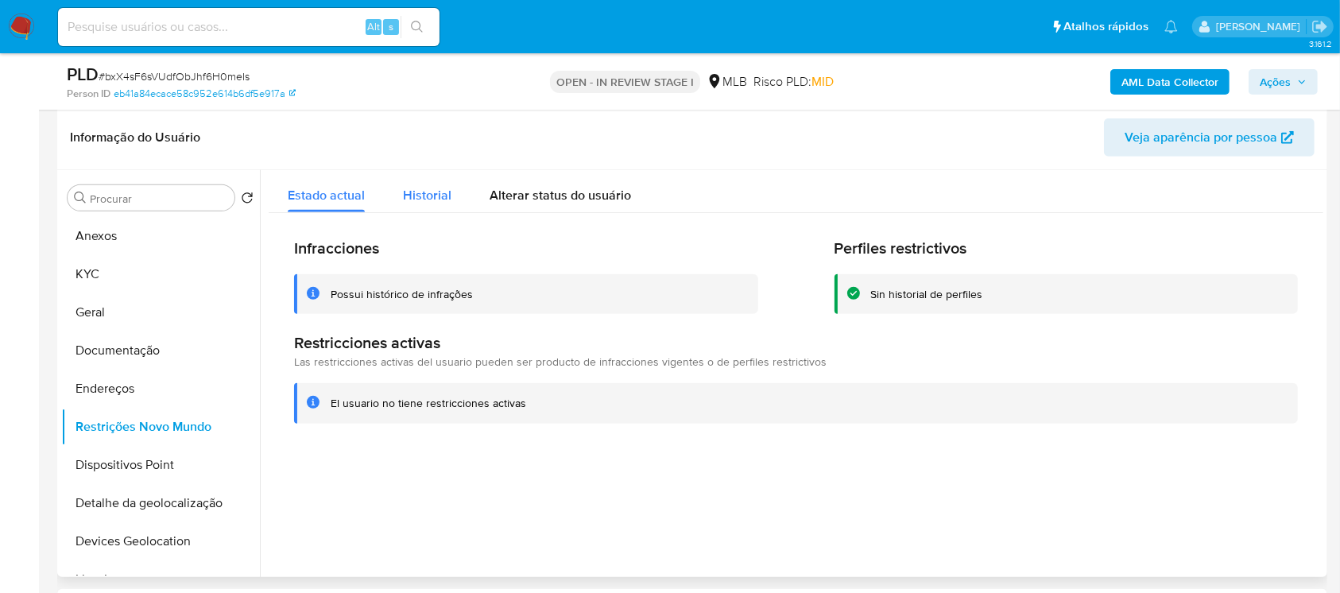
click at [423, 200] on span "Historial" at bounding box center [427, 195] width 48 height 18
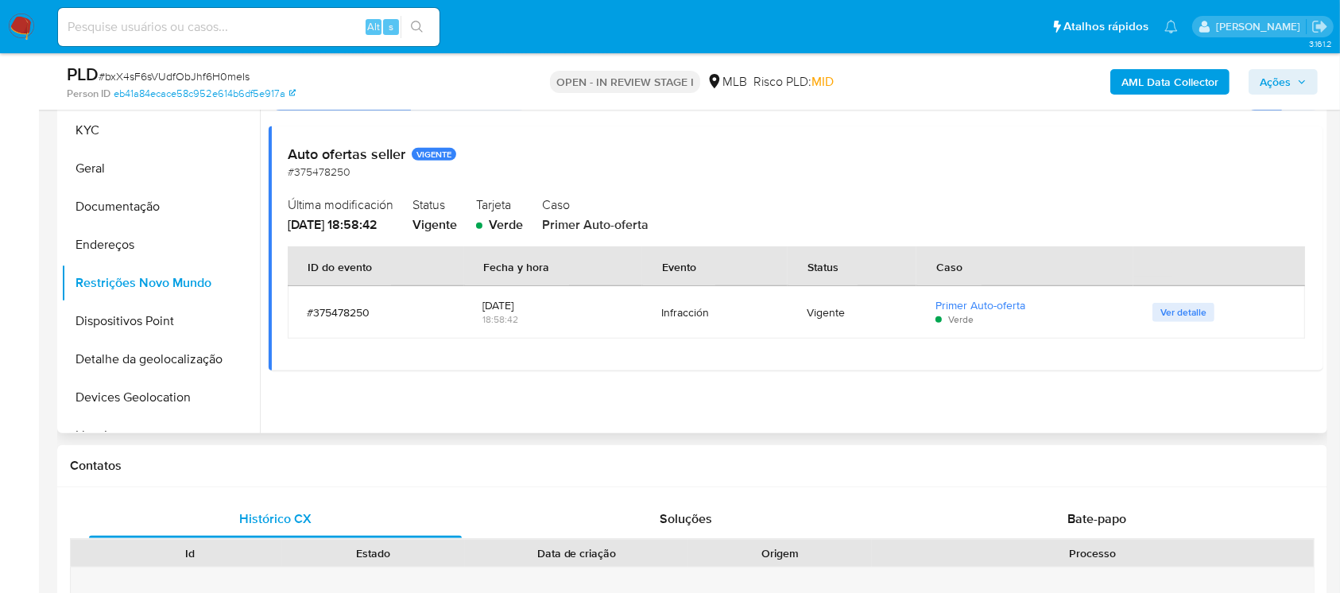
scroll to position [706, 0]
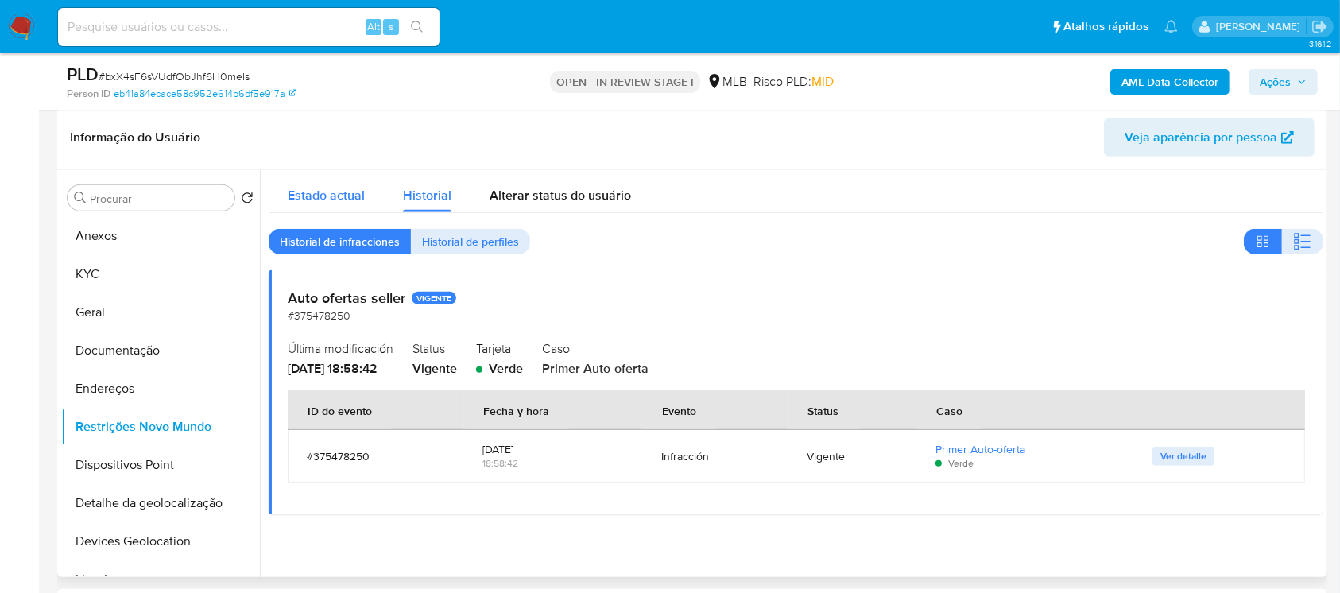
click at [323, 192] on span "Estado actual" at bounding box center [326, 195] width 77 height 18
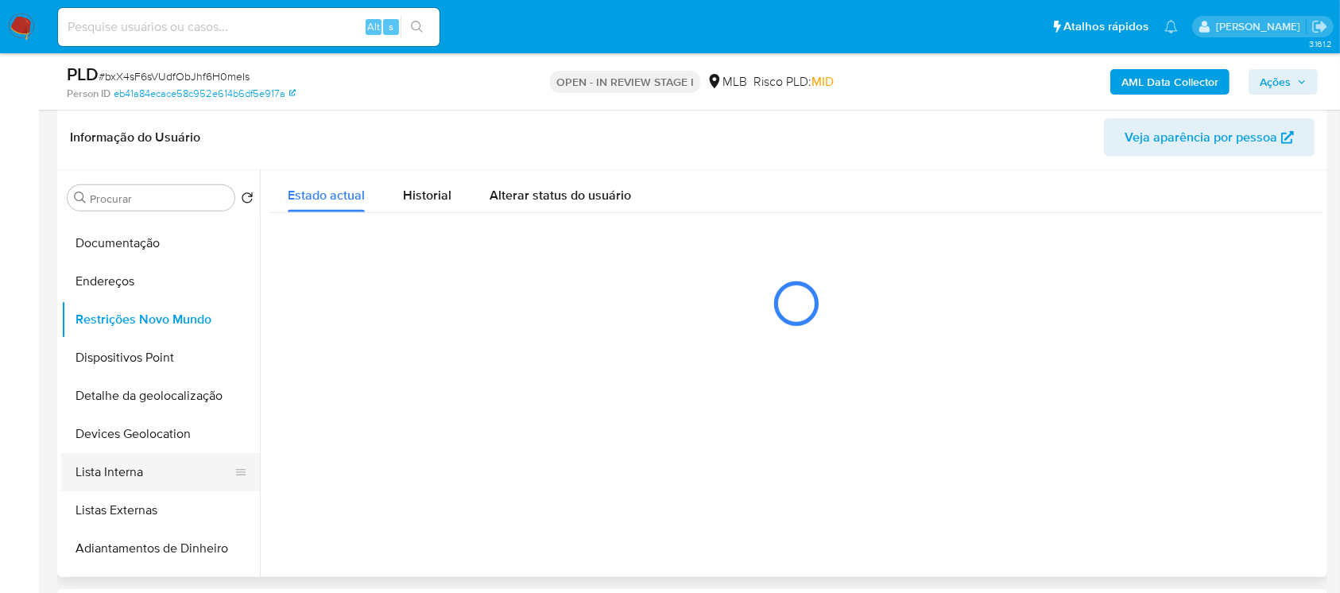
scroll to position [141, 0]
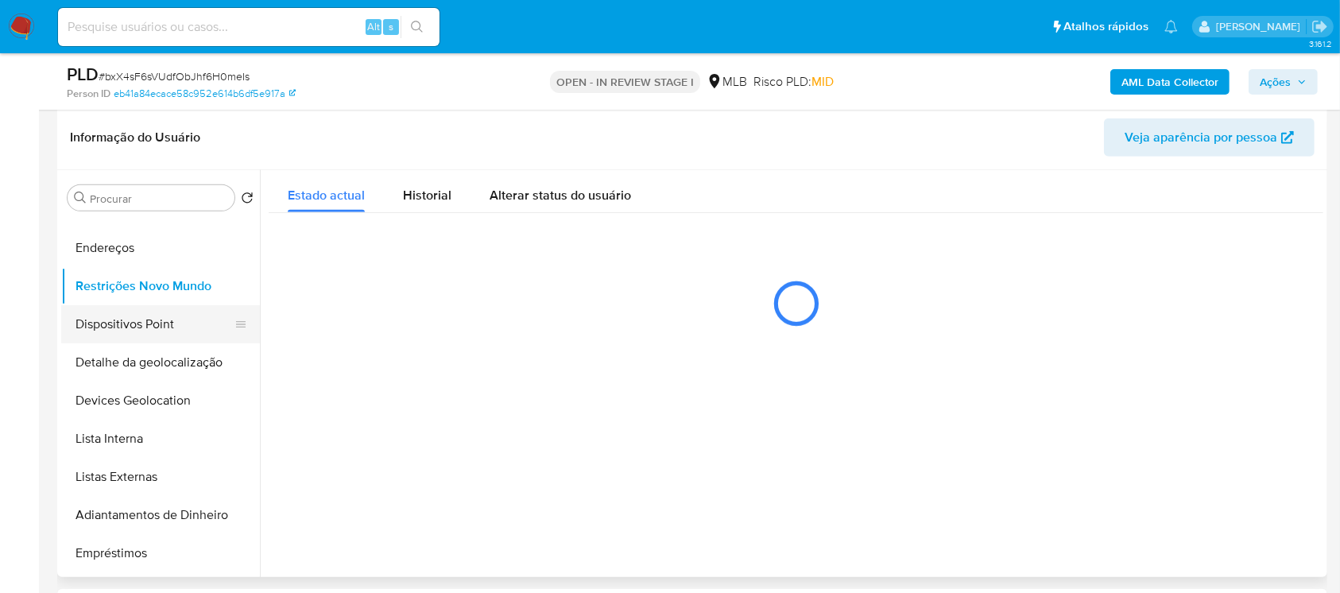
click at [122, 324] on button "Dispositivos Point" at bounding box center [154, 324] width 186 height 38
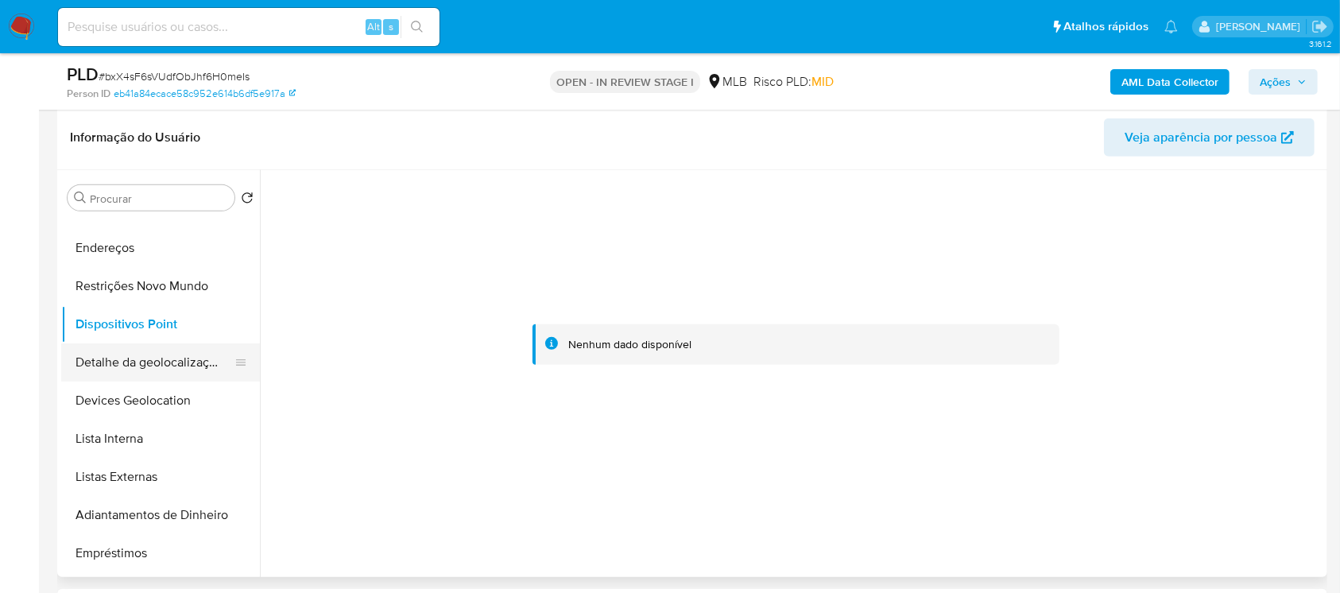
click at [126, 355] on button "Detalhe da geolocalização" at bounding box center [154, 362] width 186 height 38
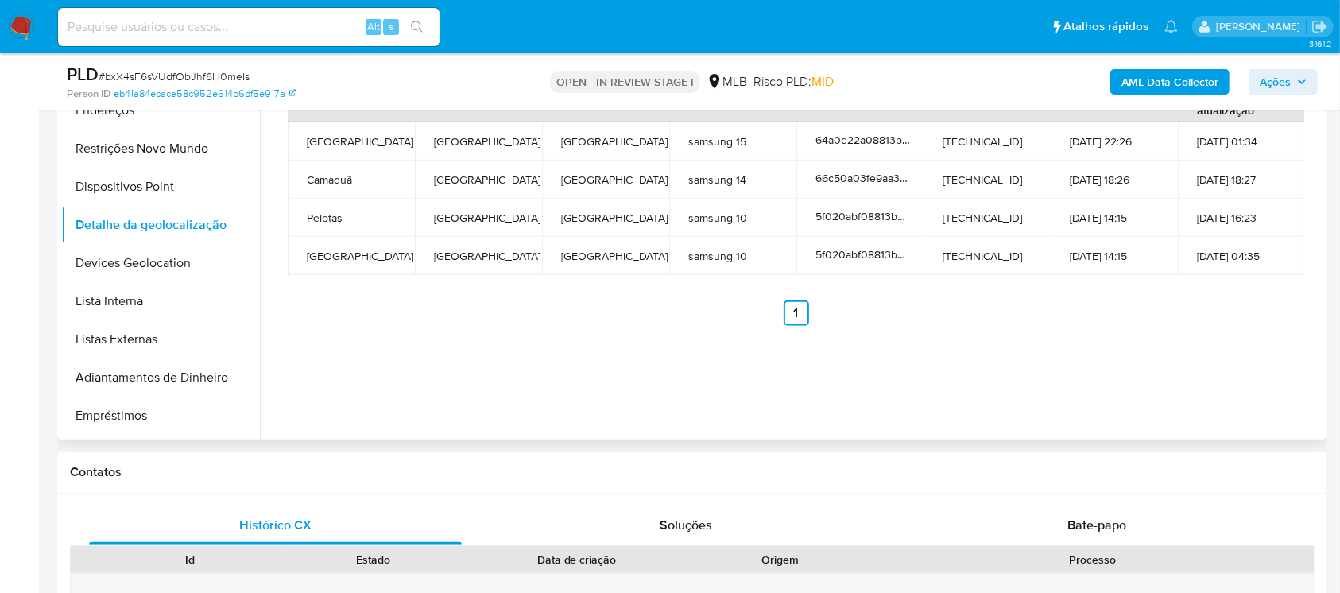
scroll to position [988, 0]
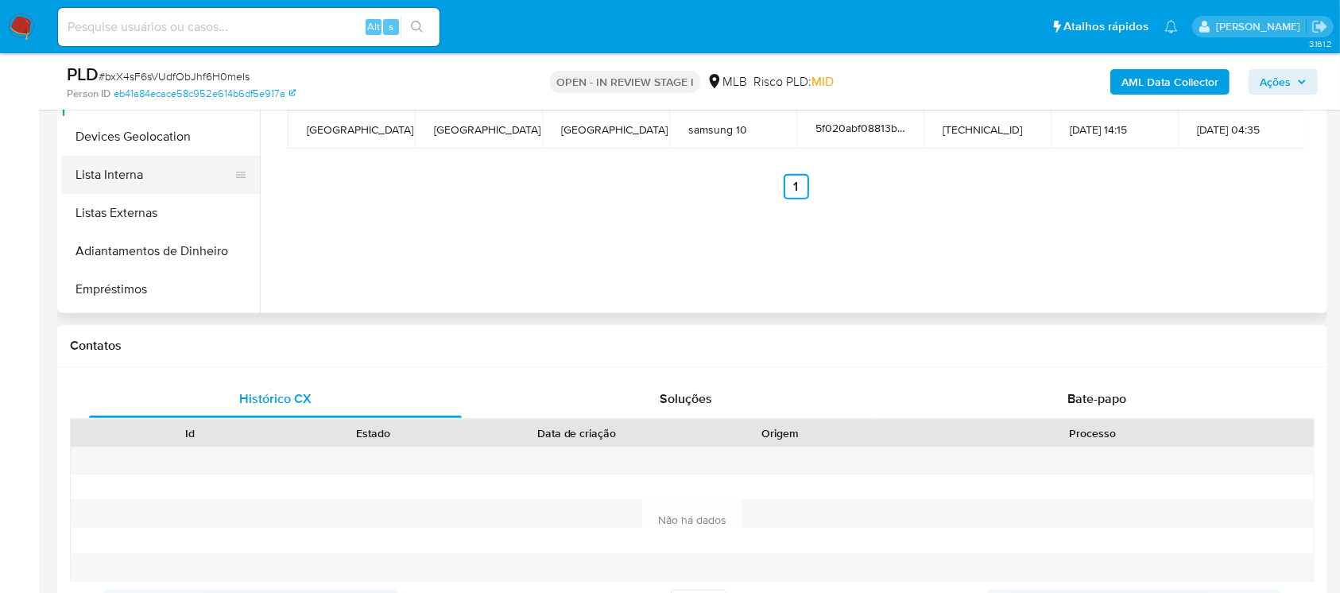
click at [116, 187] on button "Lista Interna" at bounding box center [154, 175] width 186 height 38
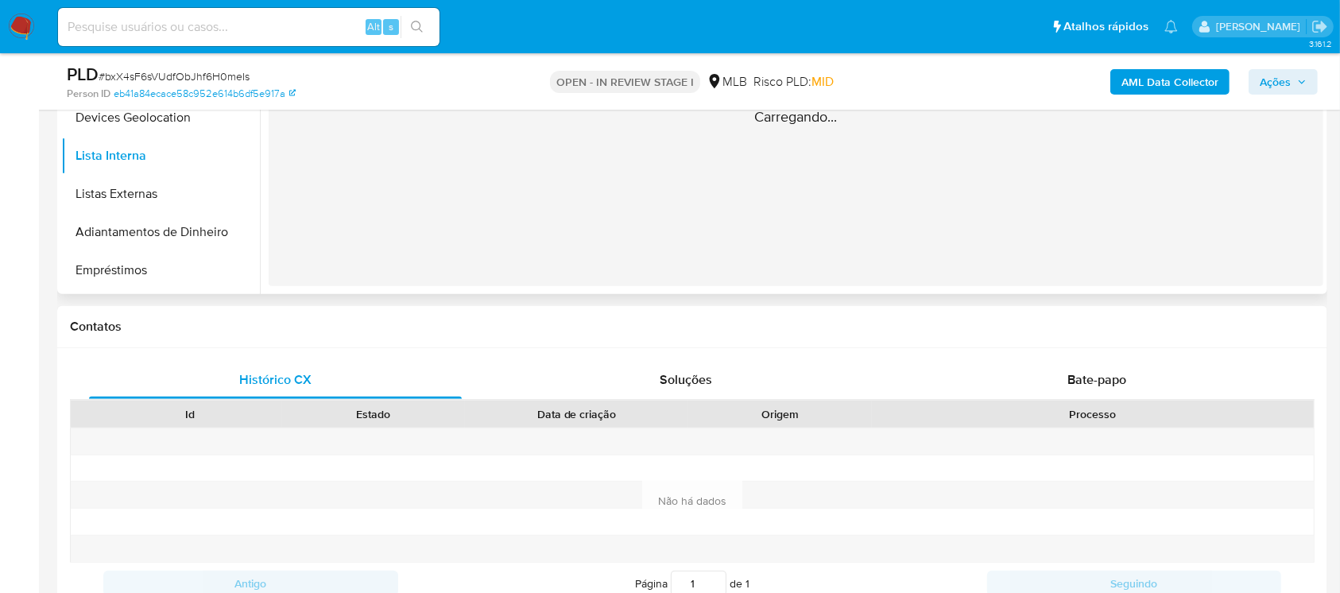
scroll to position [847, 0]
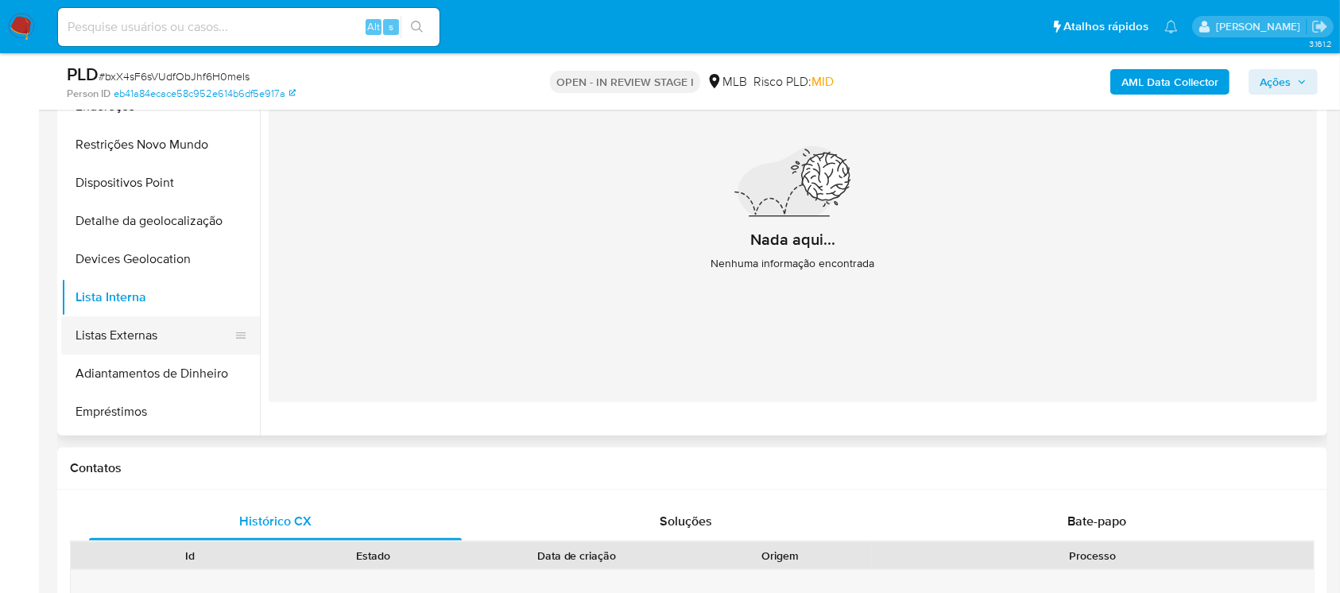
click at [104, 342] on button "Listas Externas" at bounding box center [154, 335] width 186 height 38
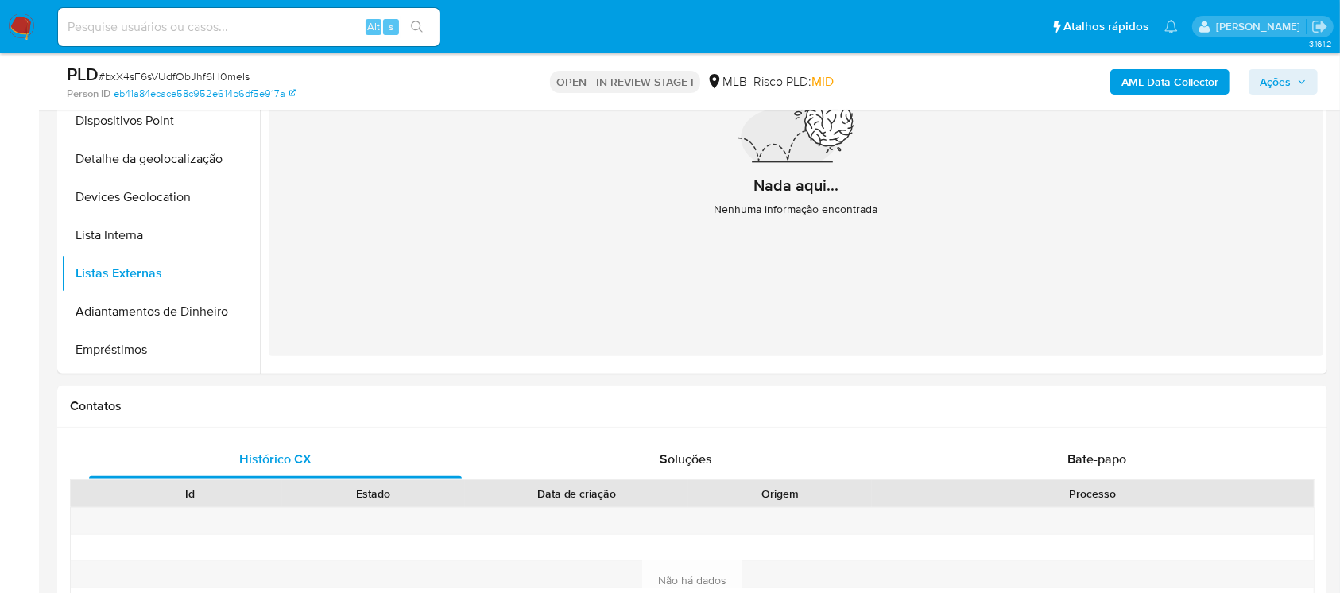
scroll to position [907, 0]
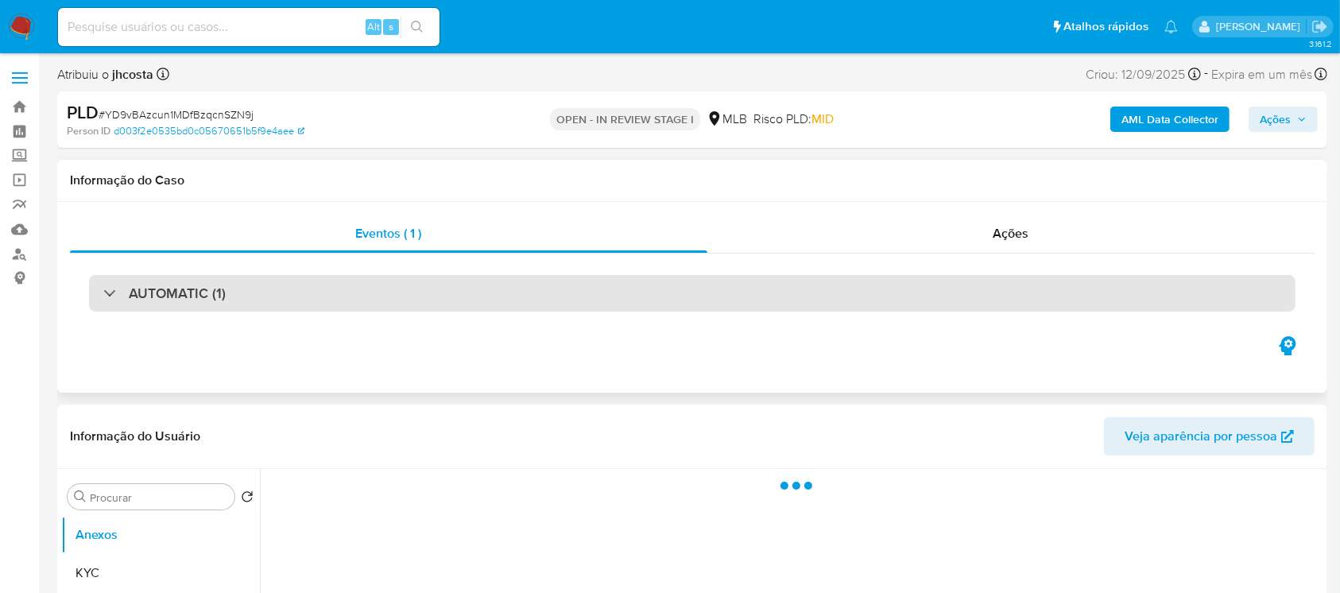
click at [103, 292] on div at bounding box center [103, 292] width 0 height 0
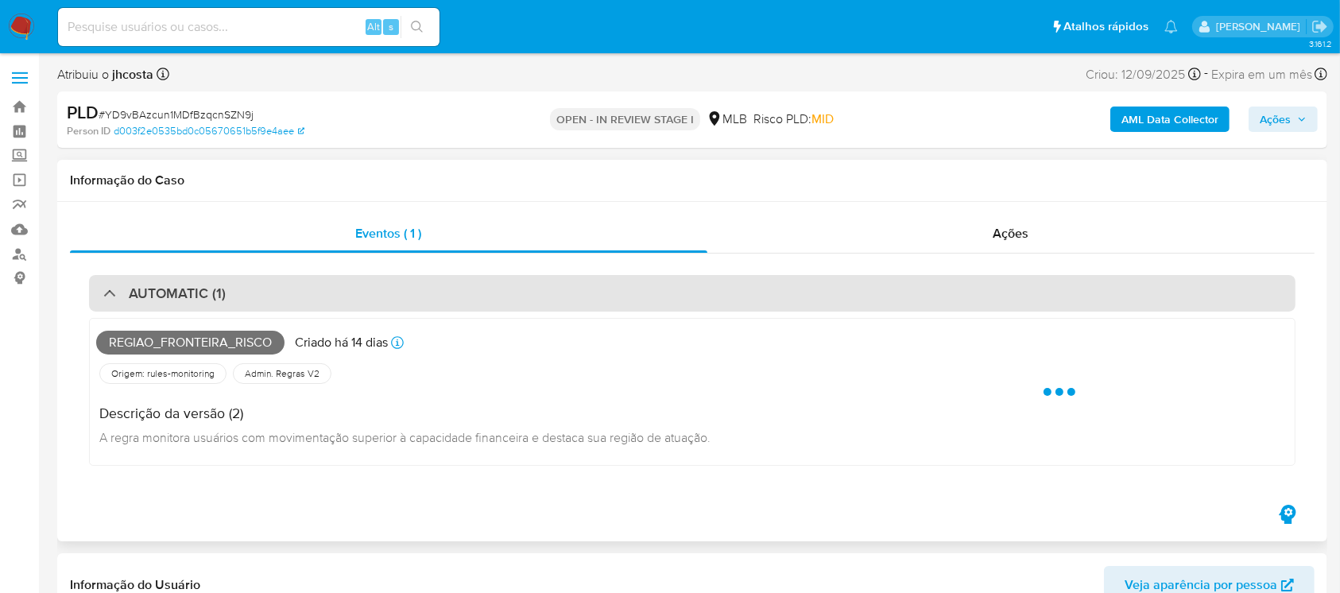
select select "10"
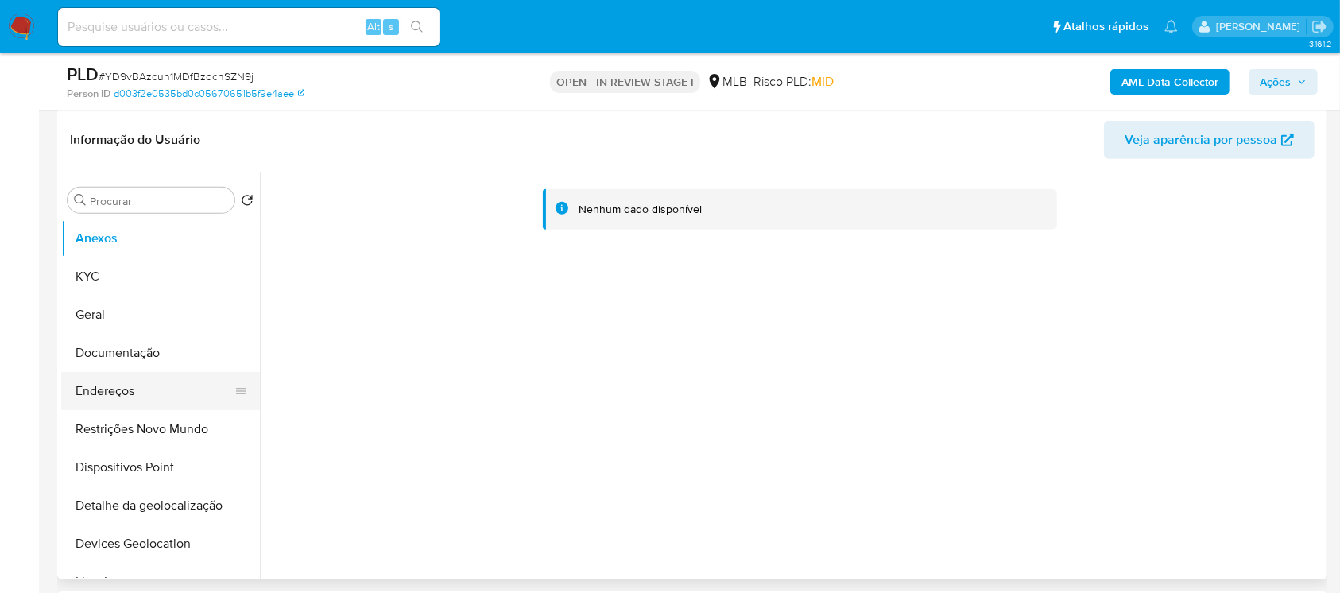
scroll to position [706, 0]
click at [95, 286] on button "KYC" at bounding box center [154, 274] width 186 height 38
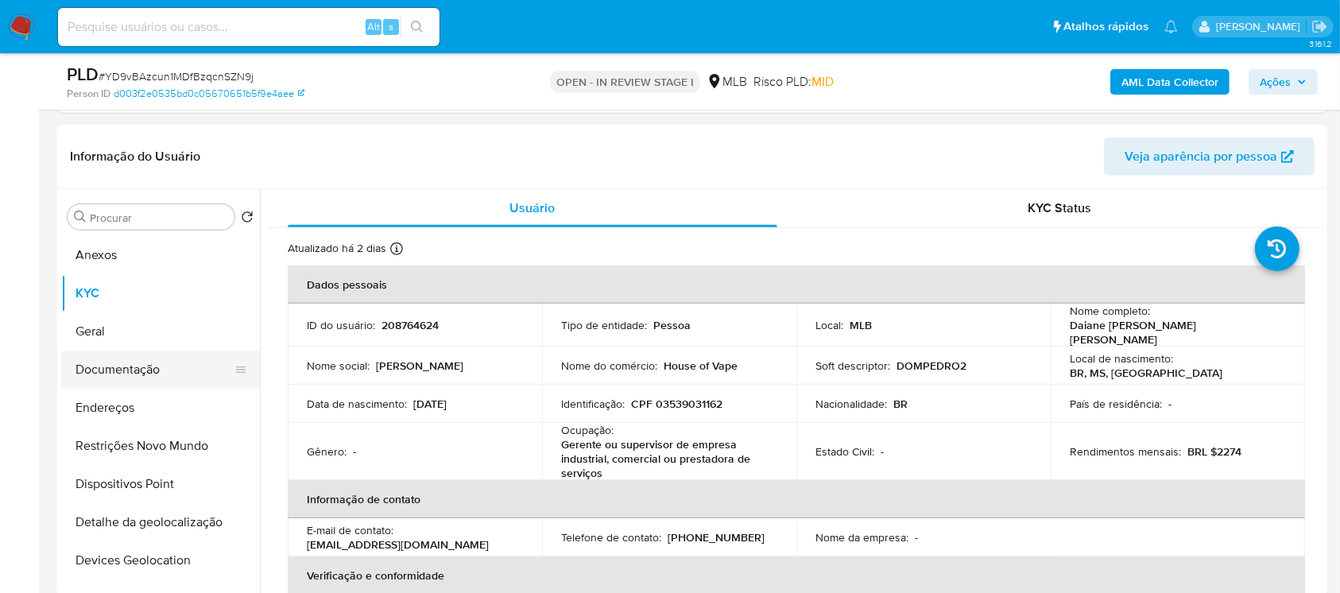
click at [106, 376] on button "Documentação" at bounding box center [154, 369] width 186 height 38
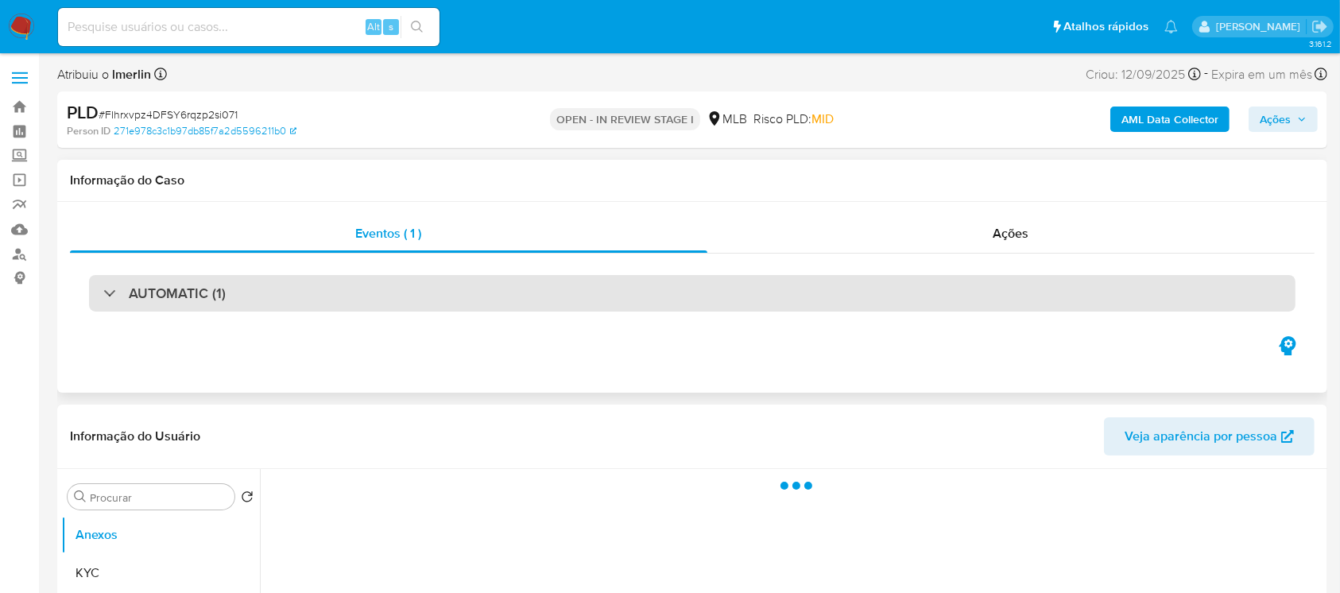
click at [97, 297] on div "AUTOMATIC (1)" at bounding box center [692, 293] width 1206 height 37
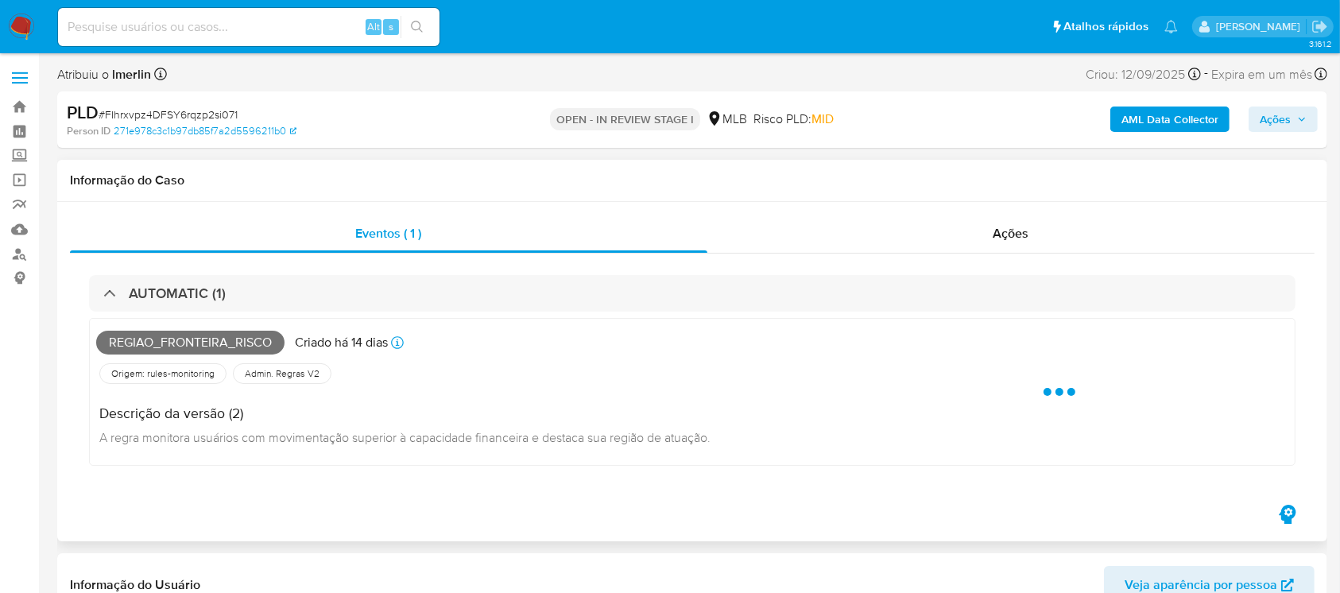
select select "10"
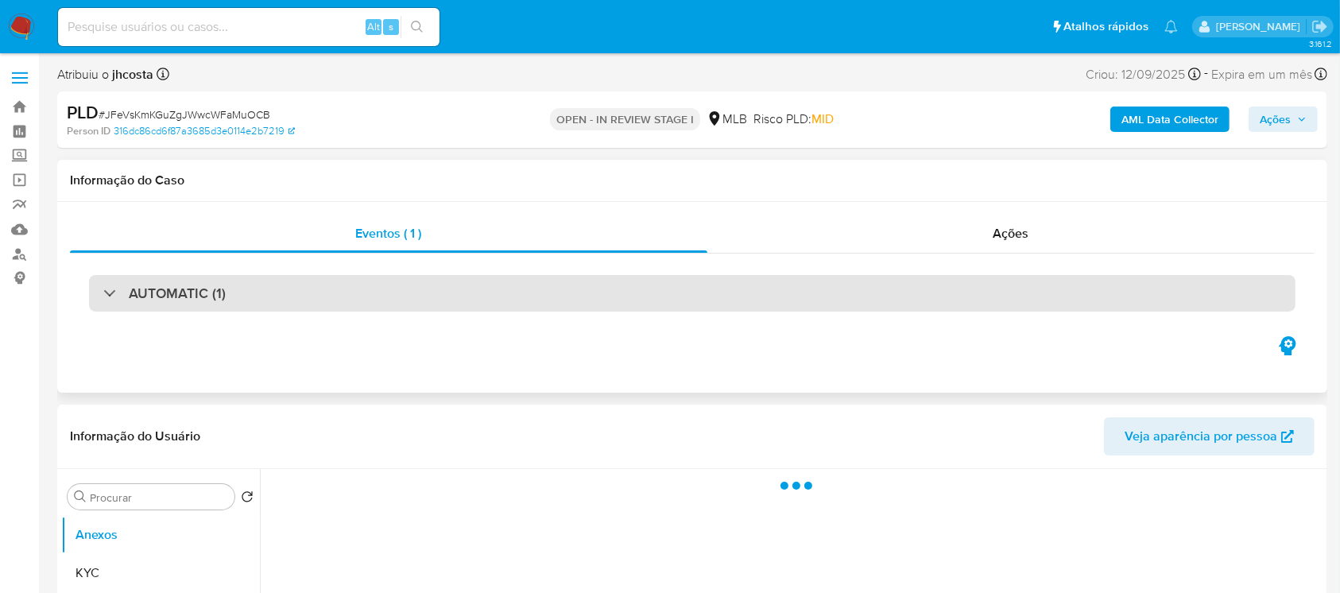
click at [102, 300] on div "AUTOMATIC (1)" at bounding box center [692, 293] width 1206 height 37
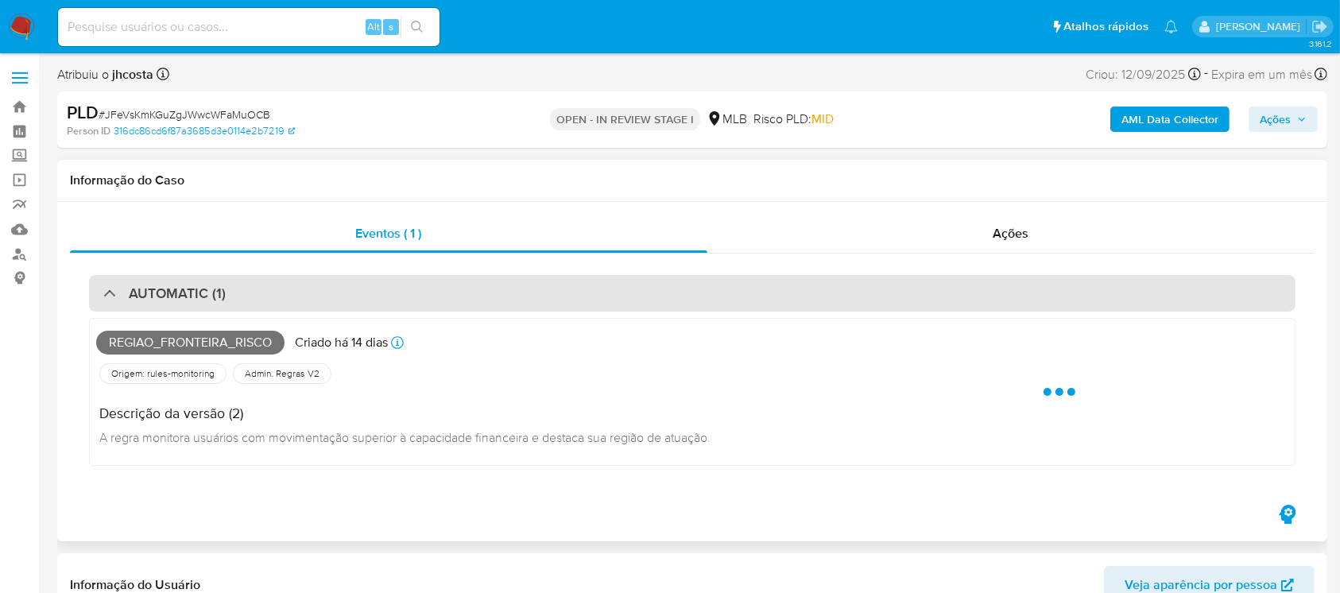
select select "10"
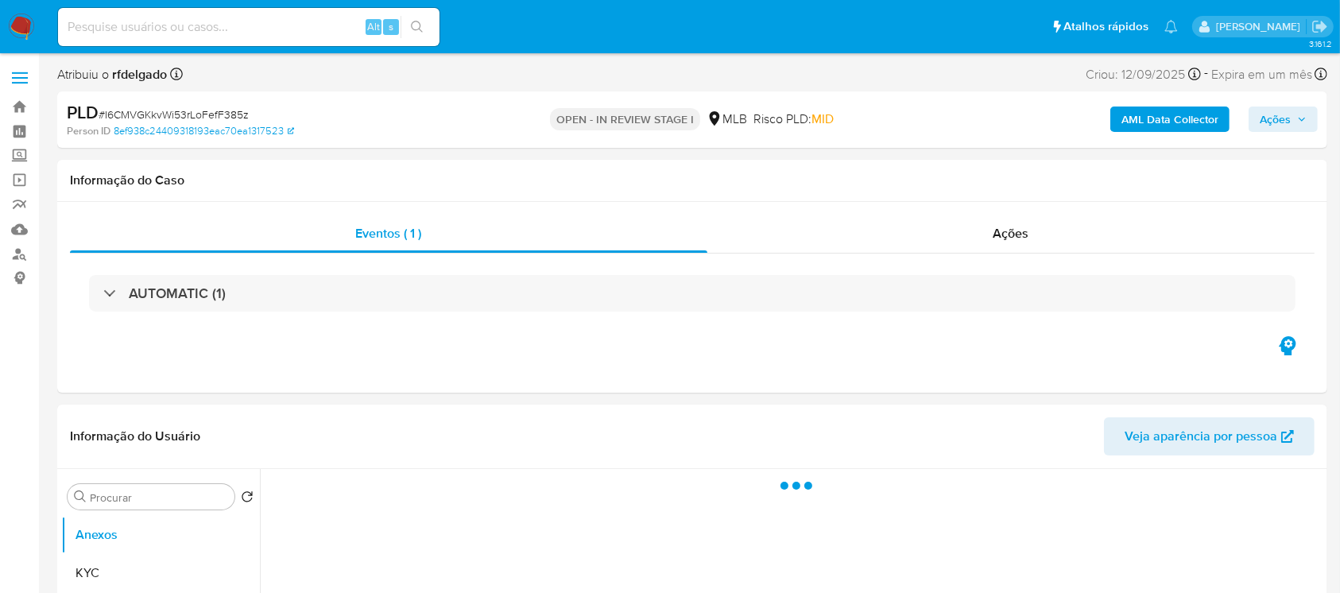
select select "10"
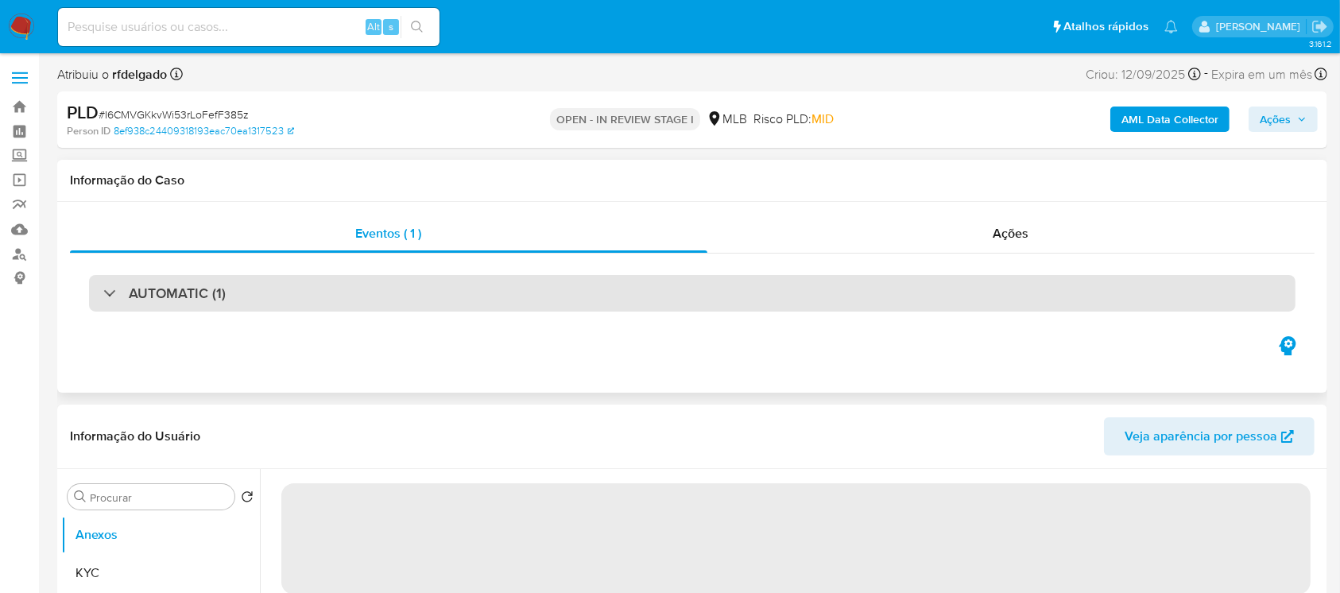
click at [110, 289] on div "AUTOMATIC (1)" at bounding box center [164, 292] width 122 height 17
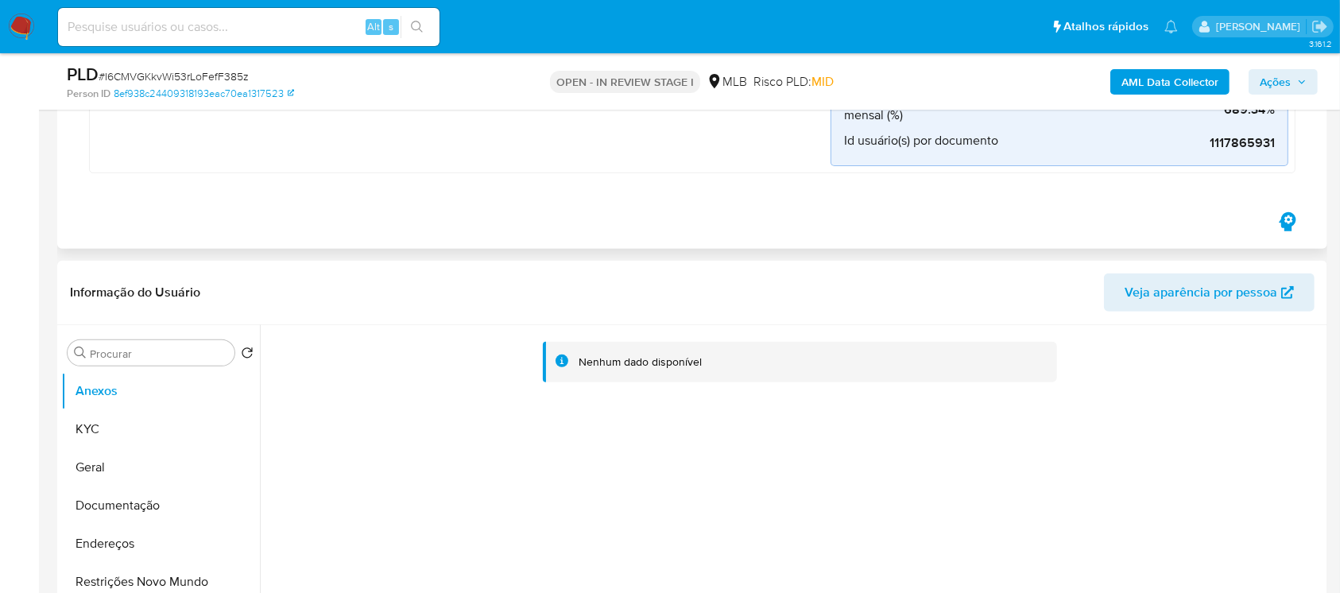
scroll to position [565, 0]
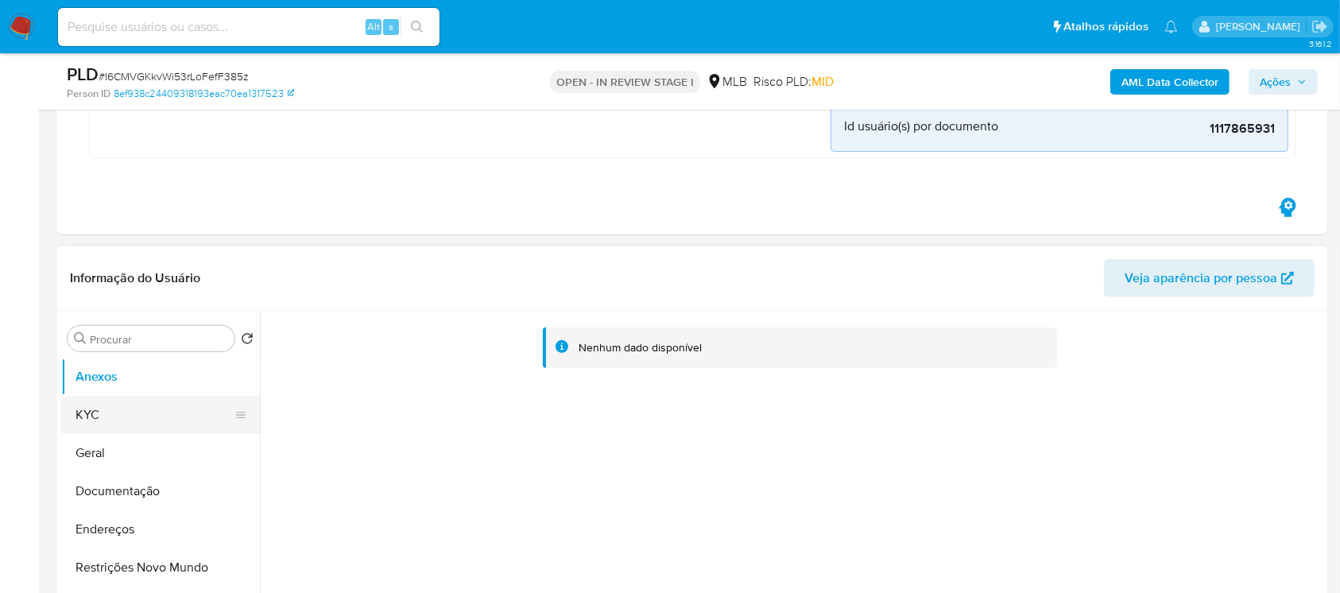
click at [94, 419] on button "KYC" at bounding box center [154, 415] width 186 height 38
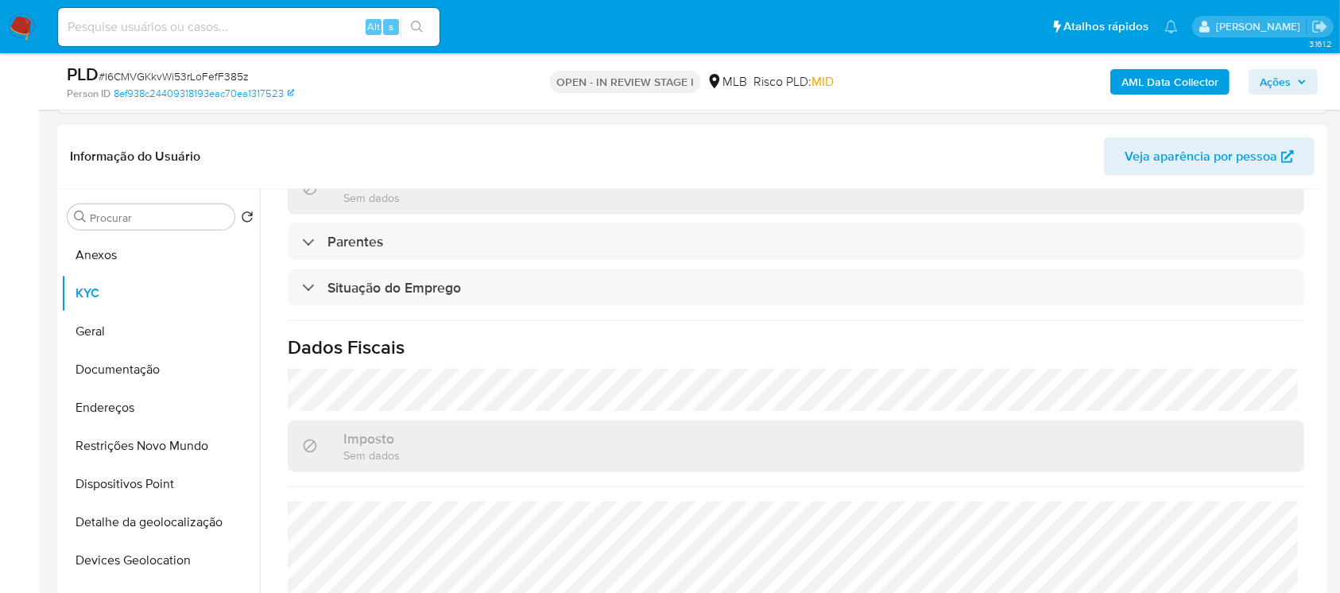
scroll to position [694, 0]
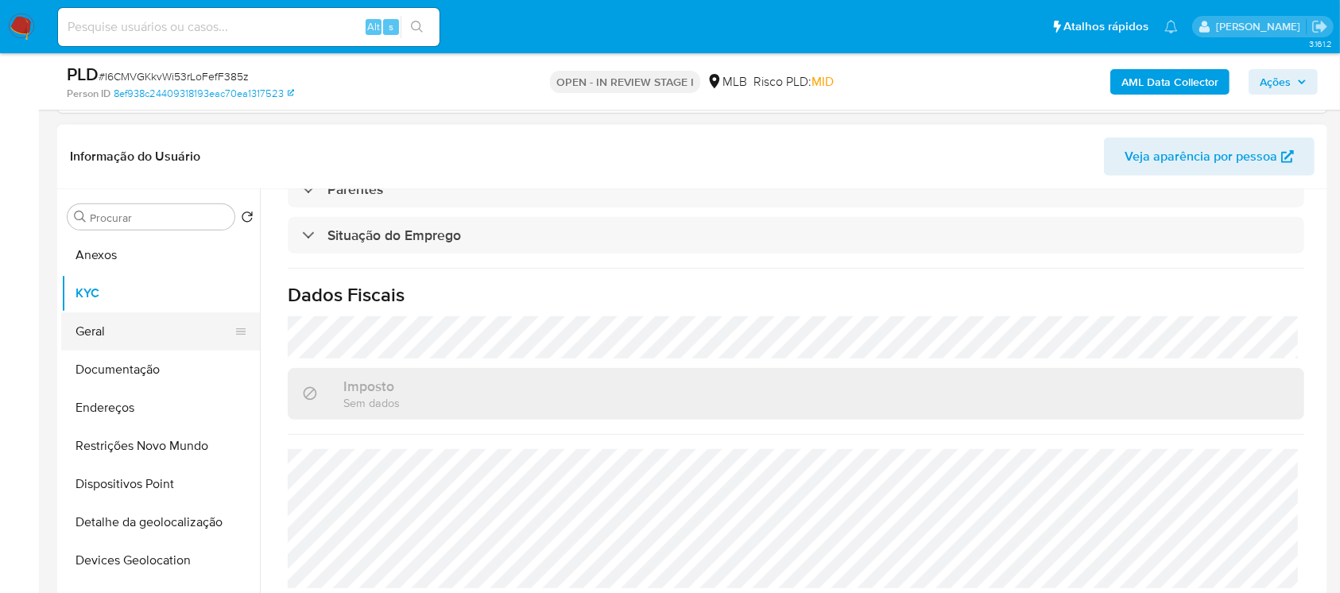
click at [106, 336] on button "Geral" at bounding box center [154, 331] width 186 height 38
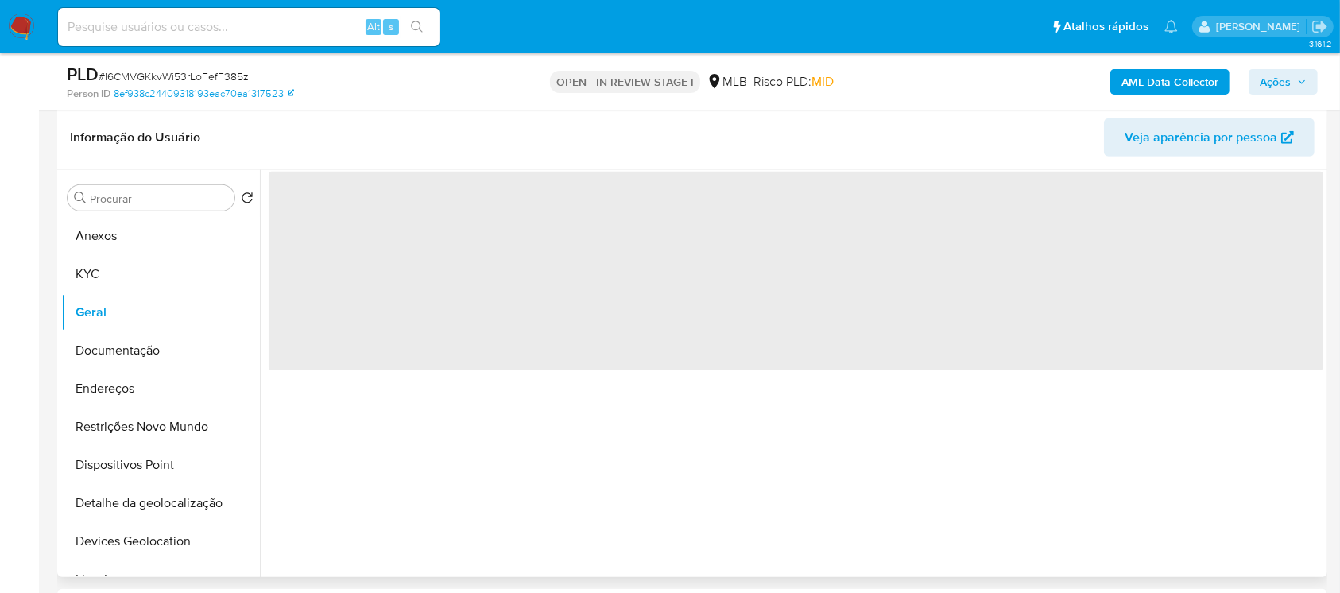
scroll to position [0, 0]
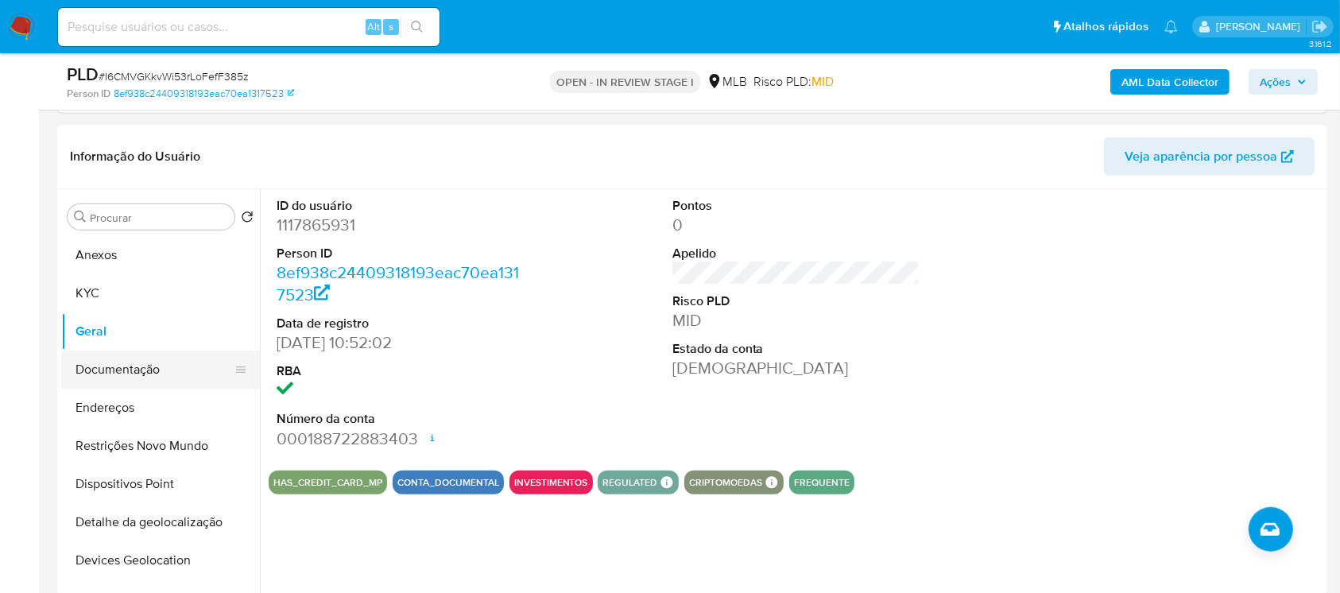
click at [98, 381] on button "Documentação" at bounding box center [154, 369] width 186 height 38
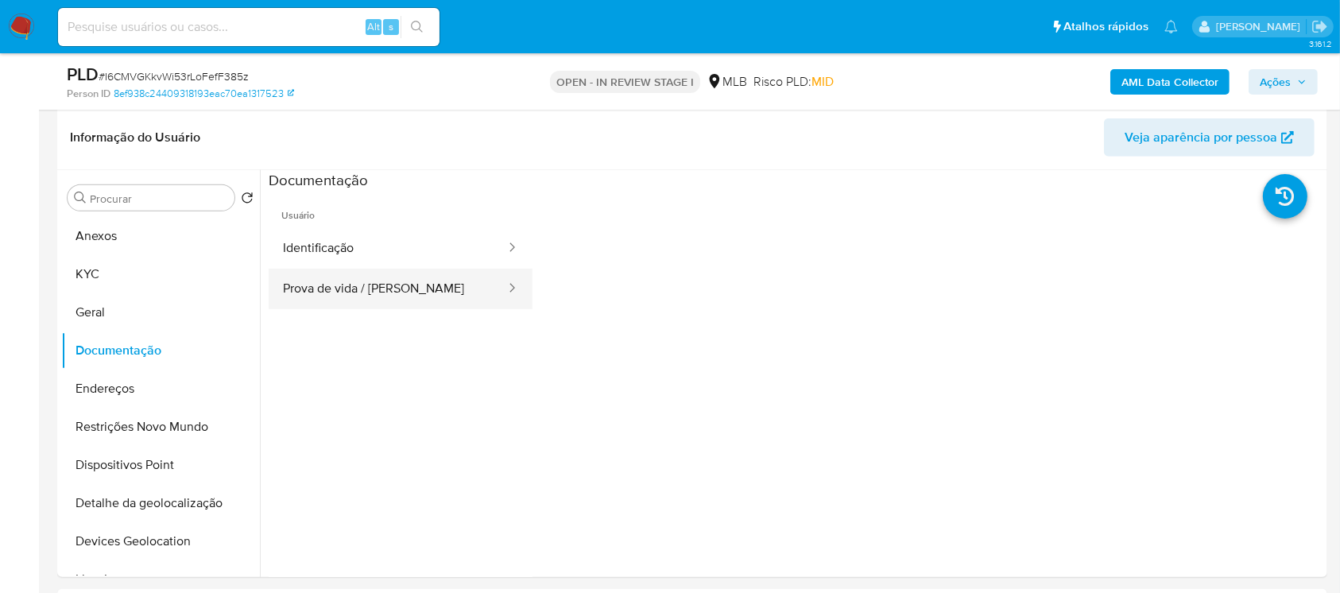
click at [305, 289] on button "Prova de vida / [PERSON_NAME]" at bounding box center [388, 289] width 238 height 41
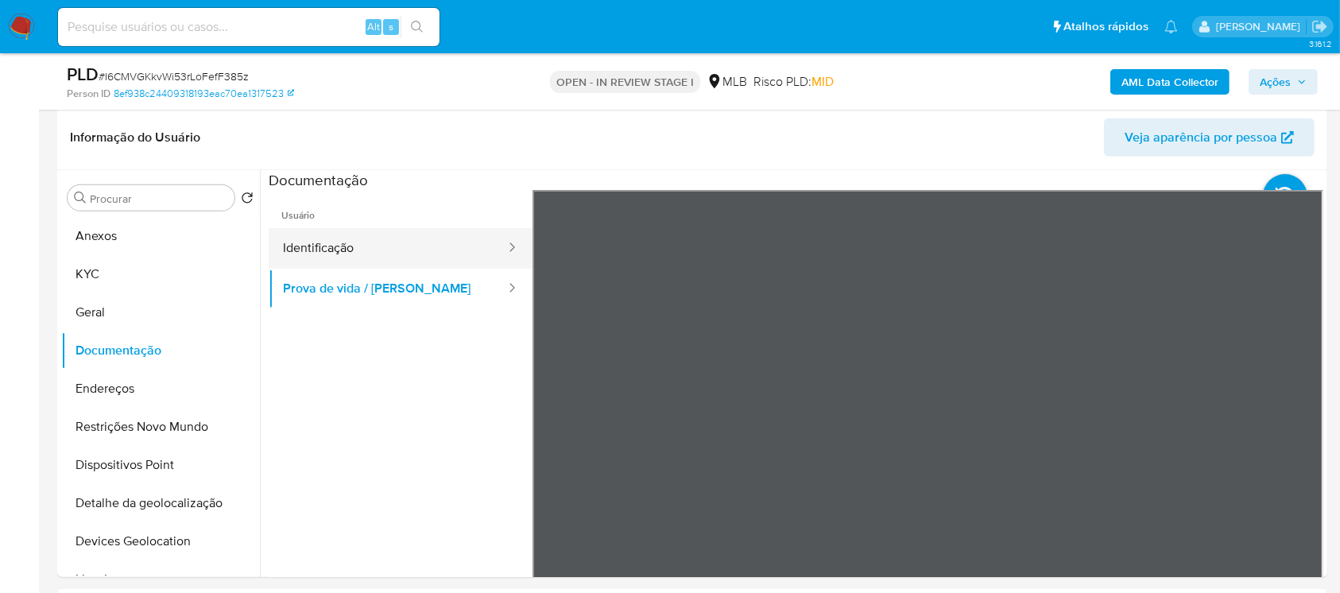
click at [314, 242] on button "Identificação" at bounding box center [388, 248] width 238 height 41
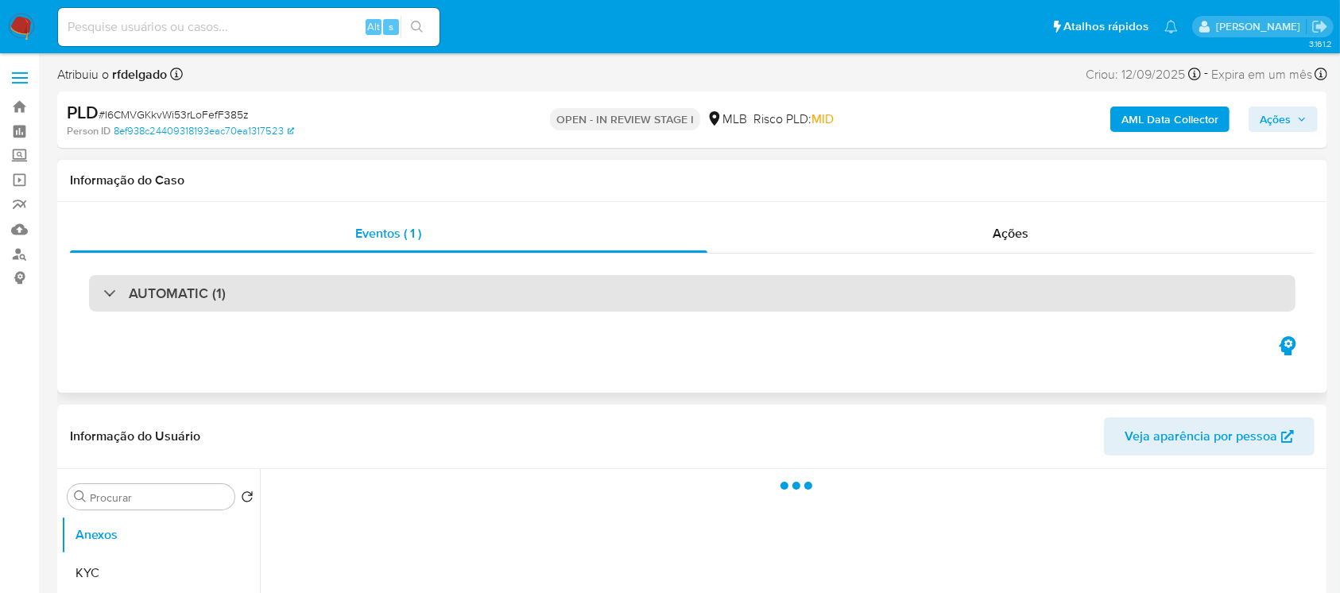
click at [110, 302] on div "AUTOMATIC (1)" at bounding box center [692, 293] width 1206 height 37
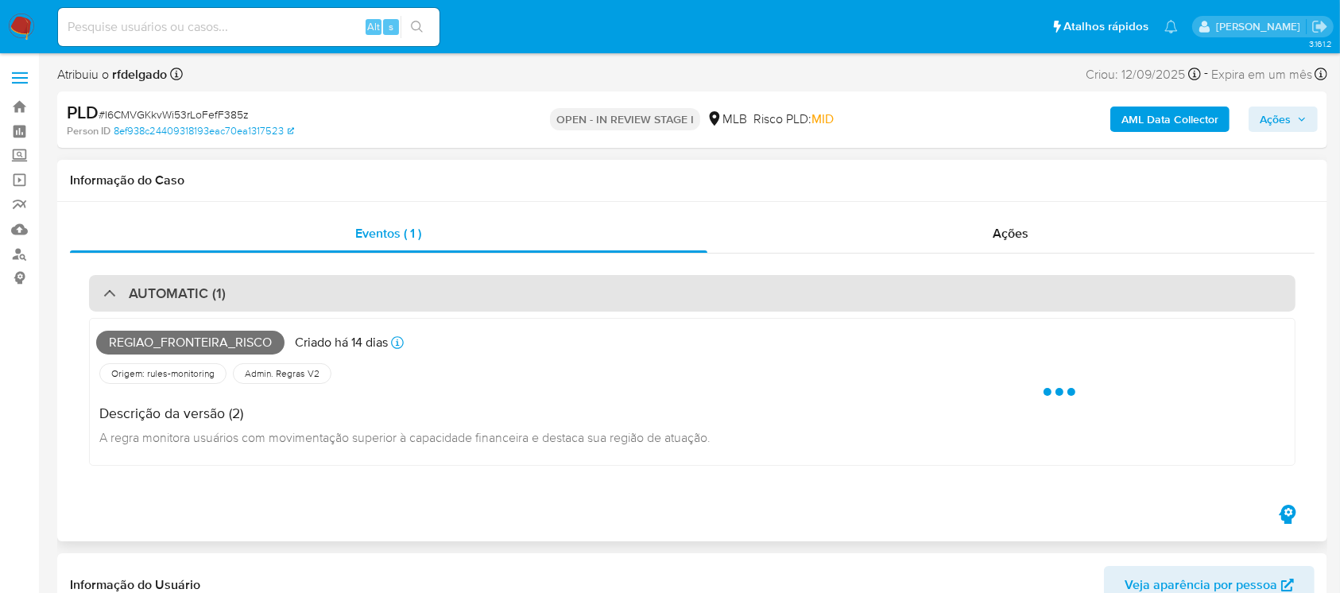
select select "10"
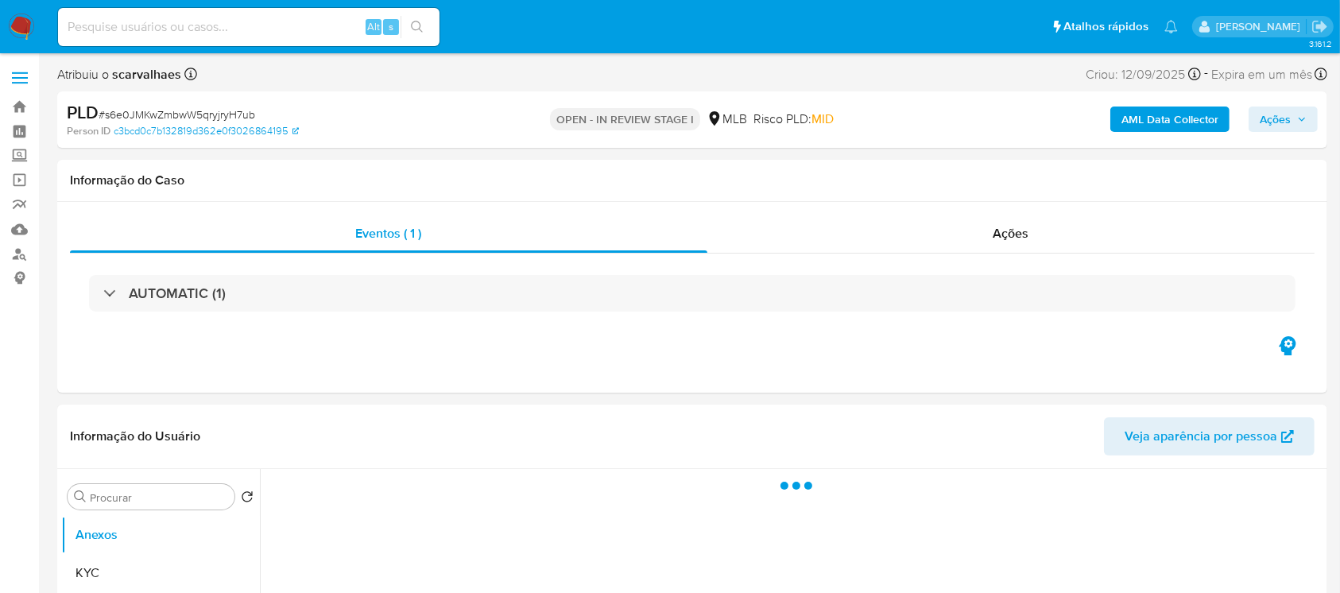
select select "10"
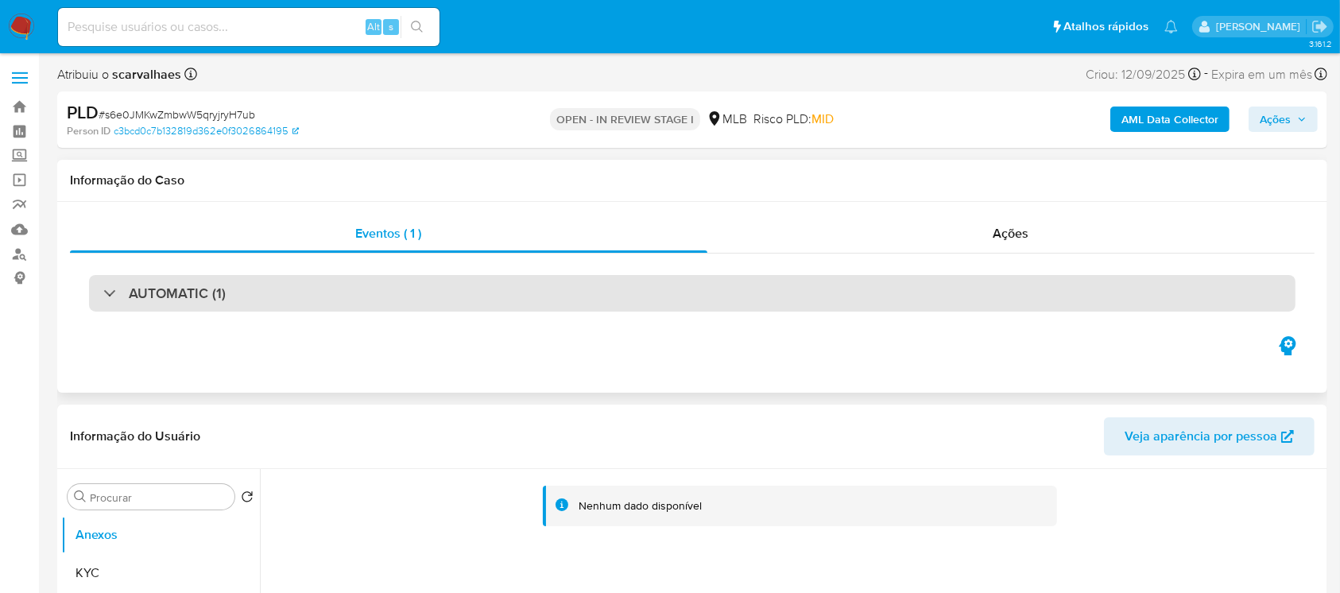
click at [102, 301] on div "AUTOMATIC (1)" at bounding box center [692, 293] width 1206 height 37
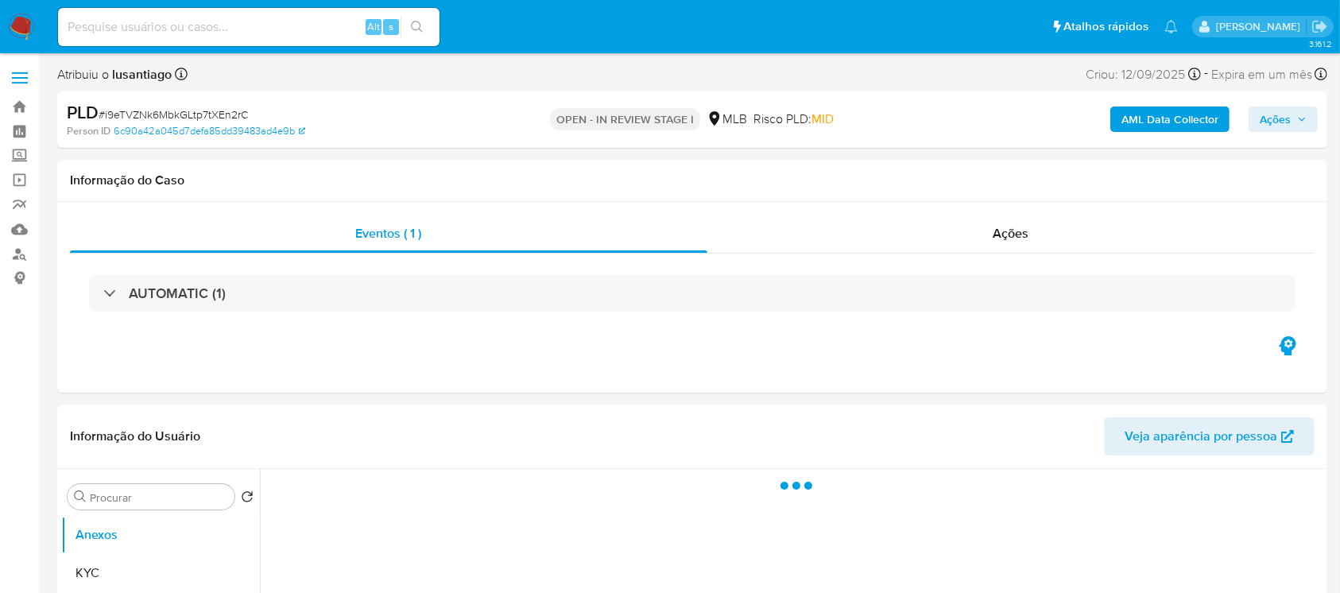
click at [107, 301] on div "AUTOMATIC (1)" at bounding box center [164, 292] width 122 height 17
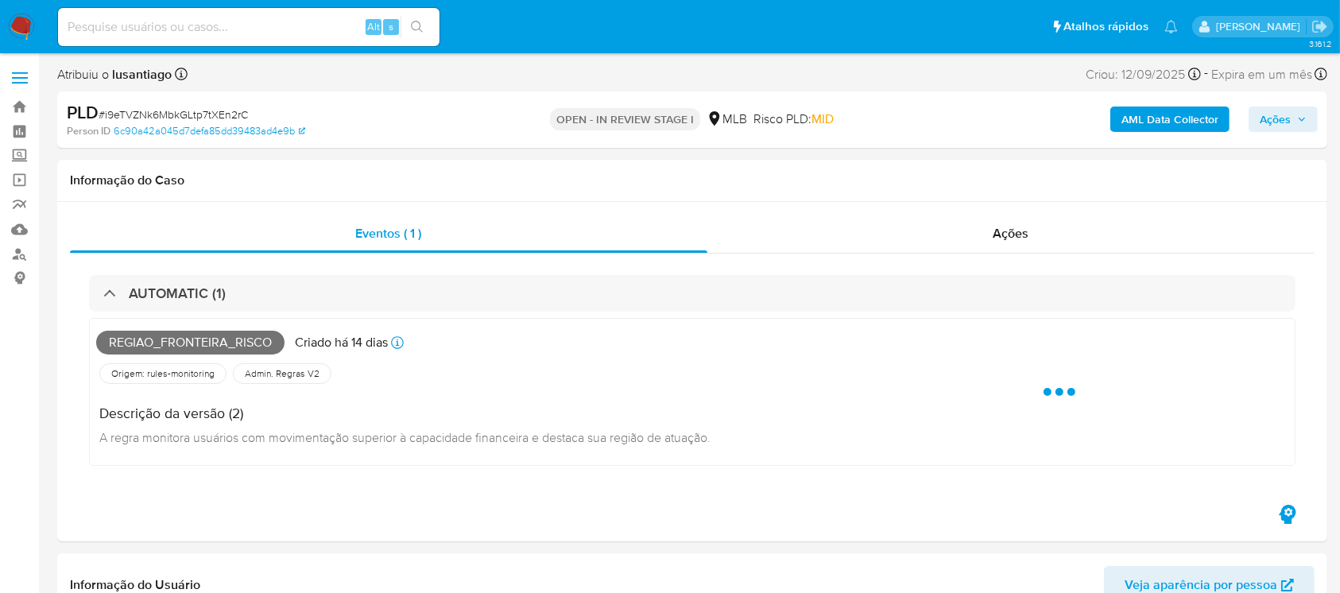
select select "10"
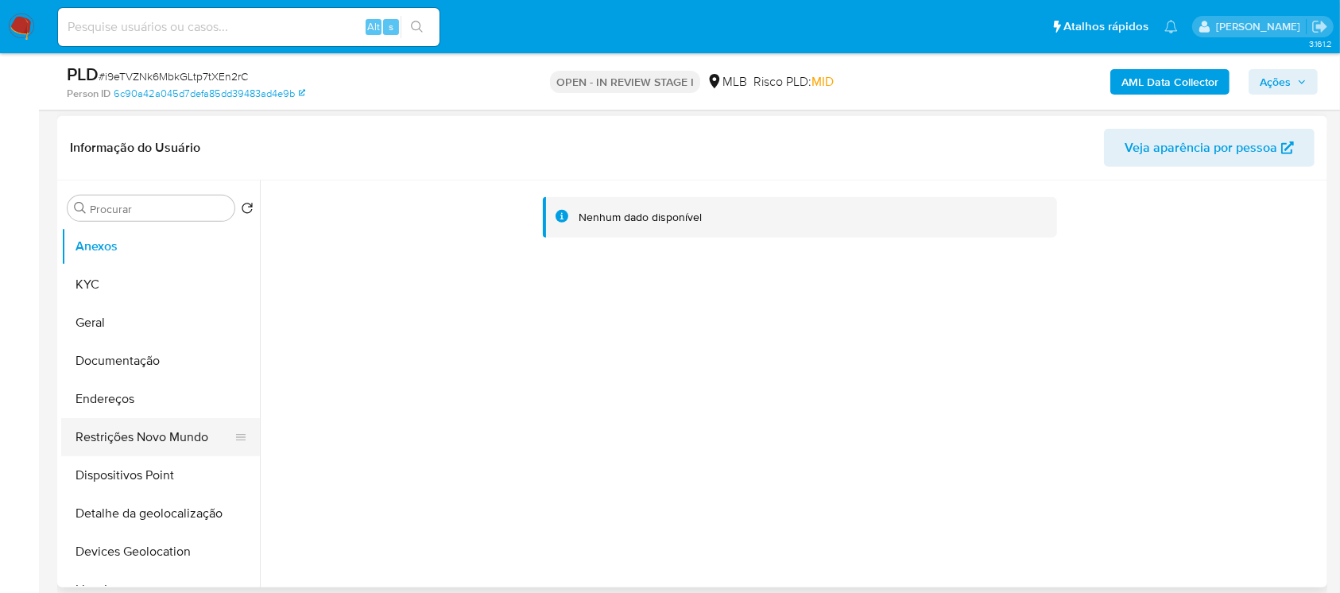
scroll to position [706, 0]
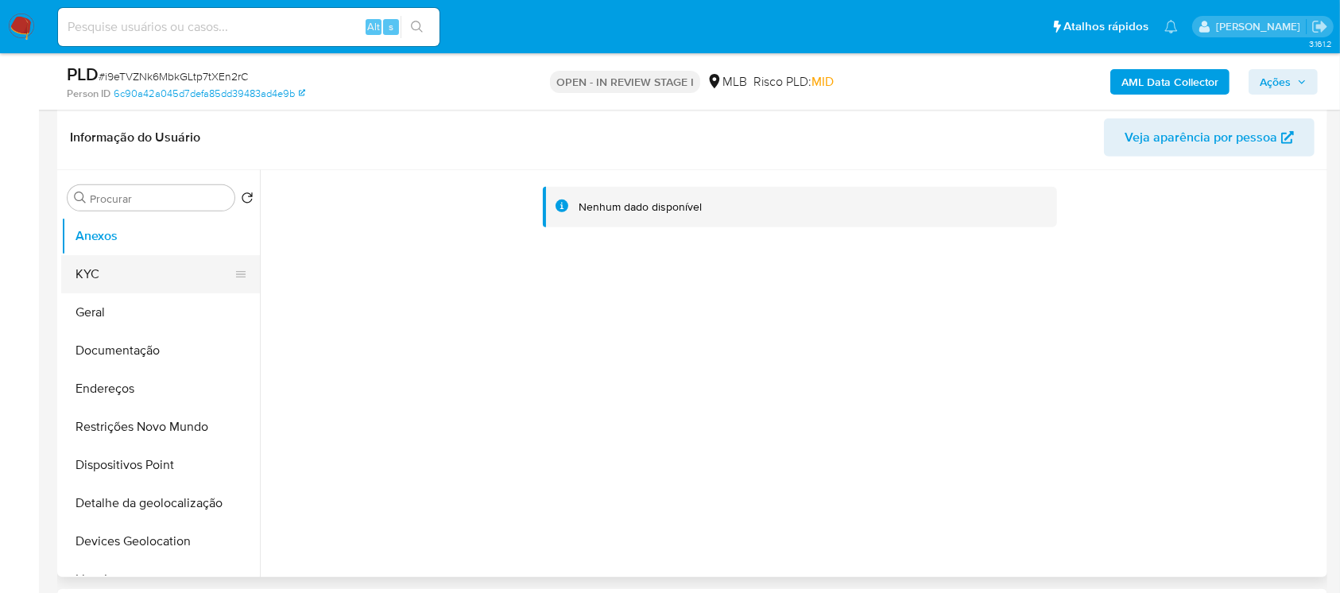
click at [106, 280] on button "KYC" at bounding box center [154, 274] width 186 height 38
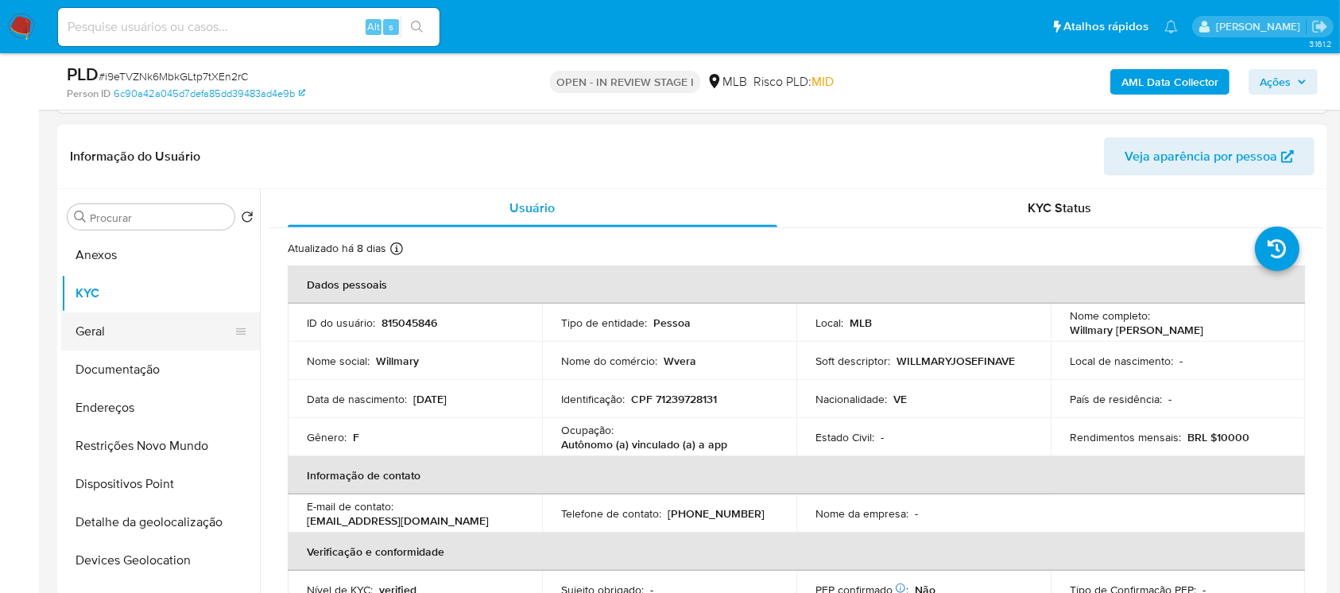
click at [105, 334] on button "Geral" at bounding box center [154, 331] width 186 height 38
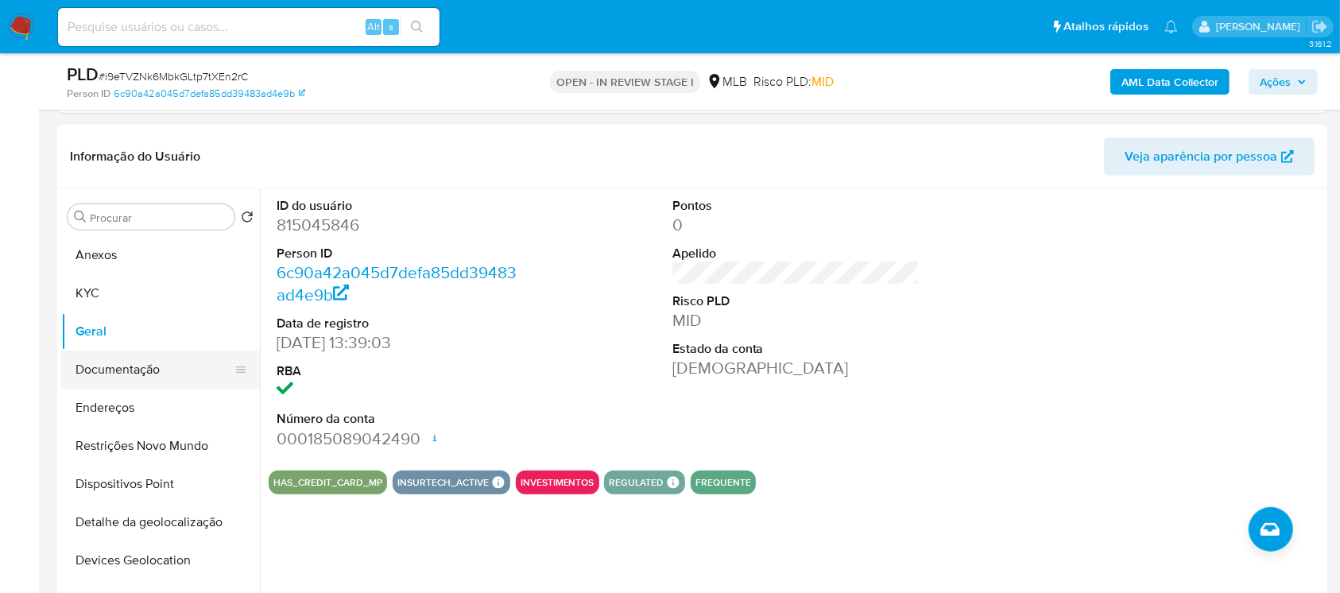
click at [100, 364] on button "Documentação" at bounding box center [154, 369] width 186 height 38
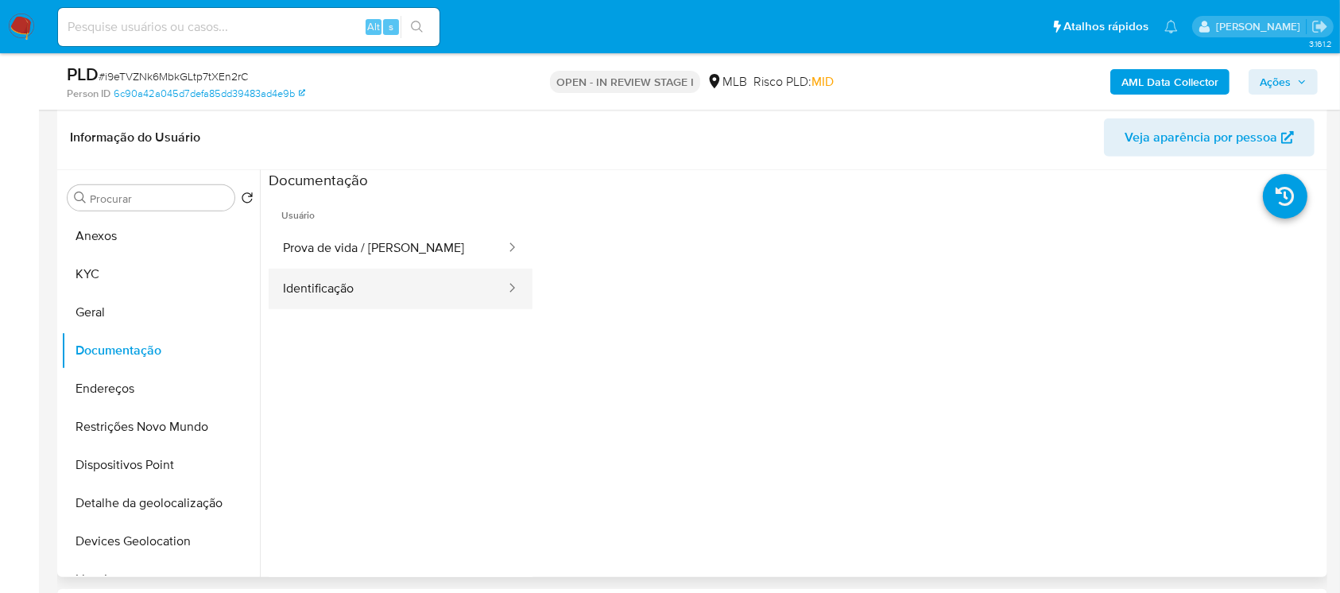
click at [275, 298] on button "Identificação" at bounding box center [388, 289] width 238 height 41
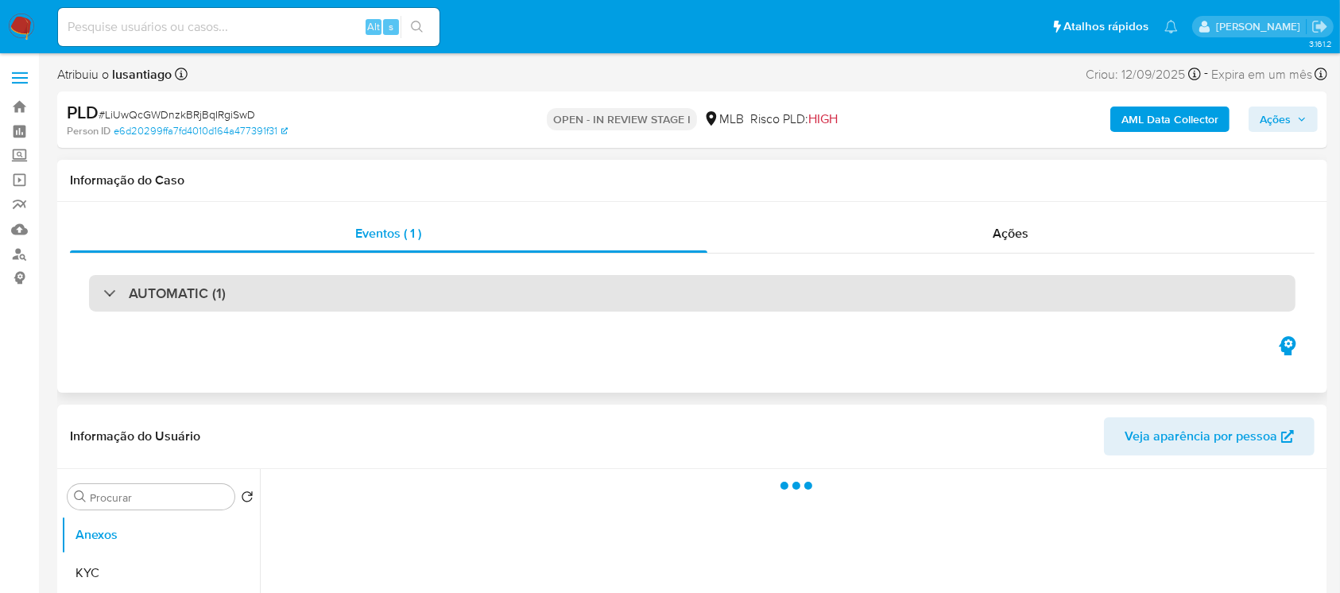
click at [111, 300] on div "AUTOMATIC (1)" at bounding box center [164, 292] width 122 height 17
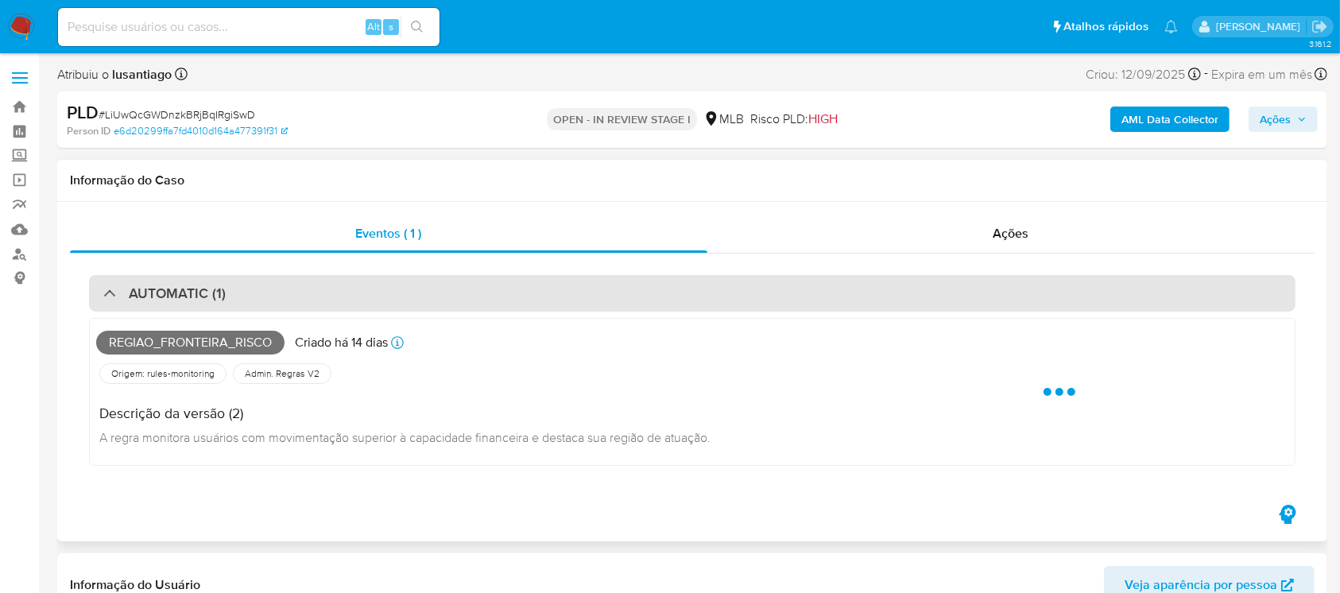
select select "10"
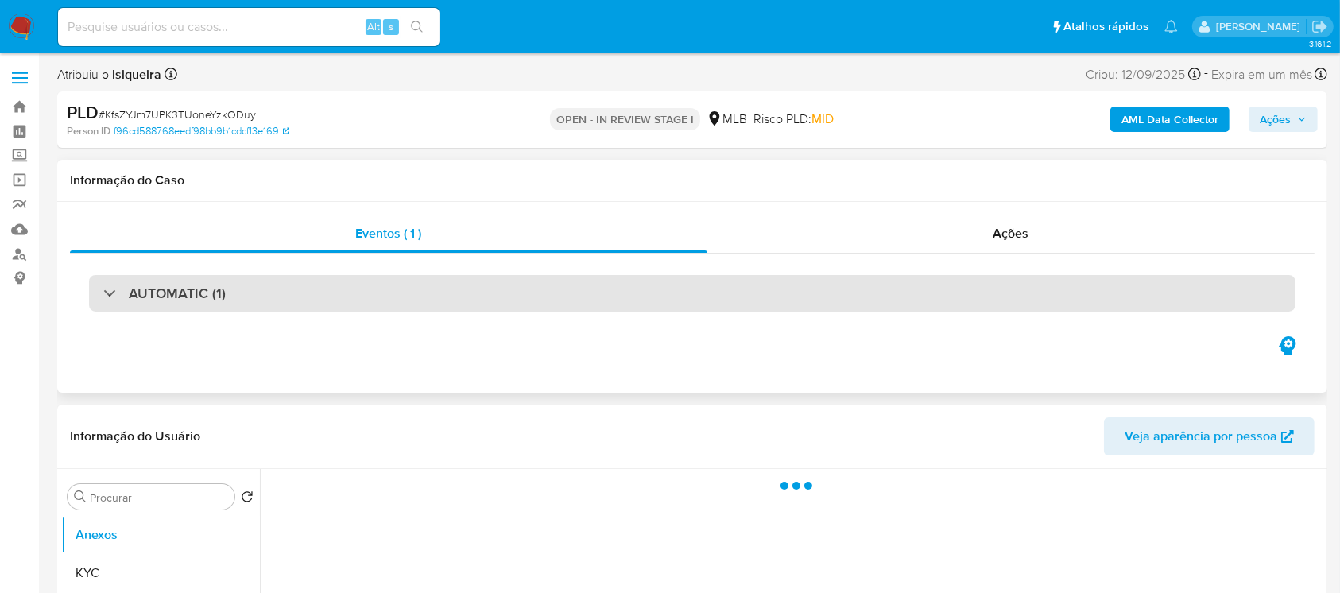
click at [106, 295] on div "AUTOMATIC (1)" at bounding box center [164, 292] width 122 height 17
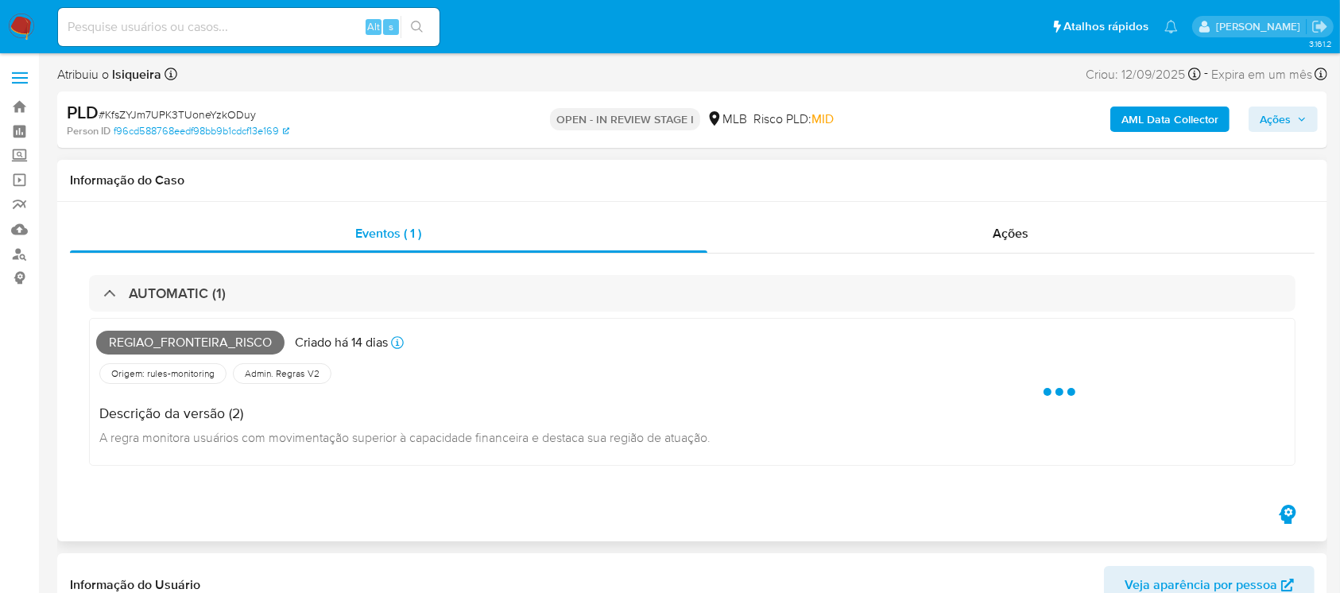
select select "10"
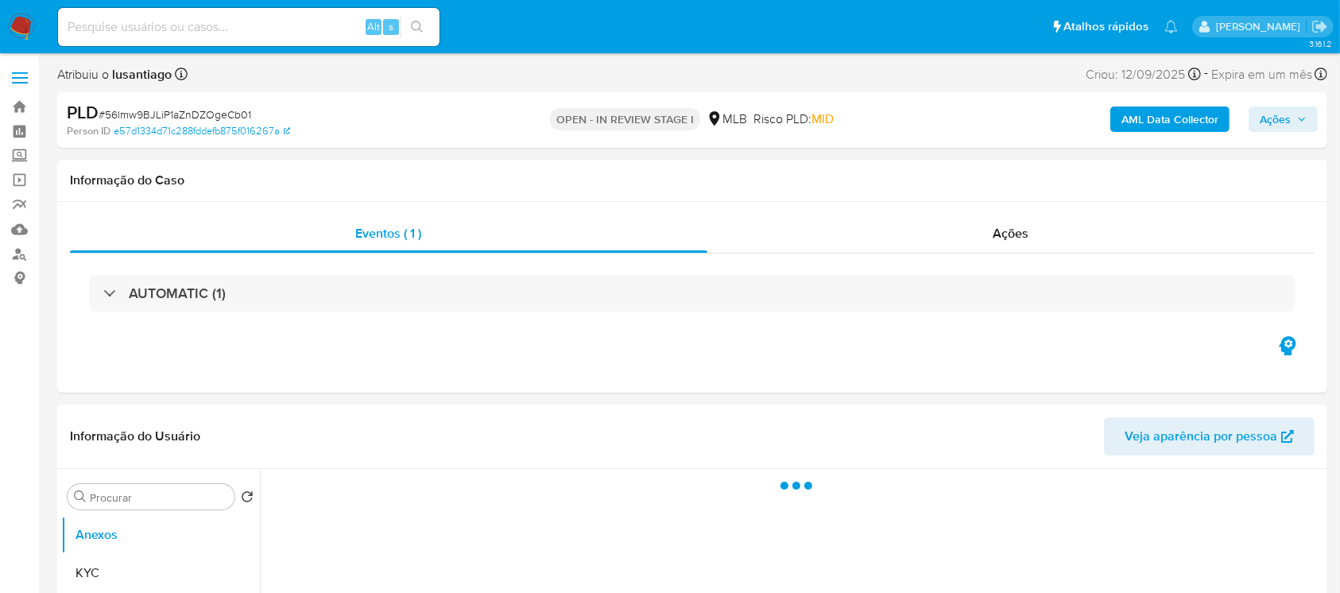
click at [103, 286] on div "AUTOMATIC (1)" at bounding box center [164, 292] width 122 height 17
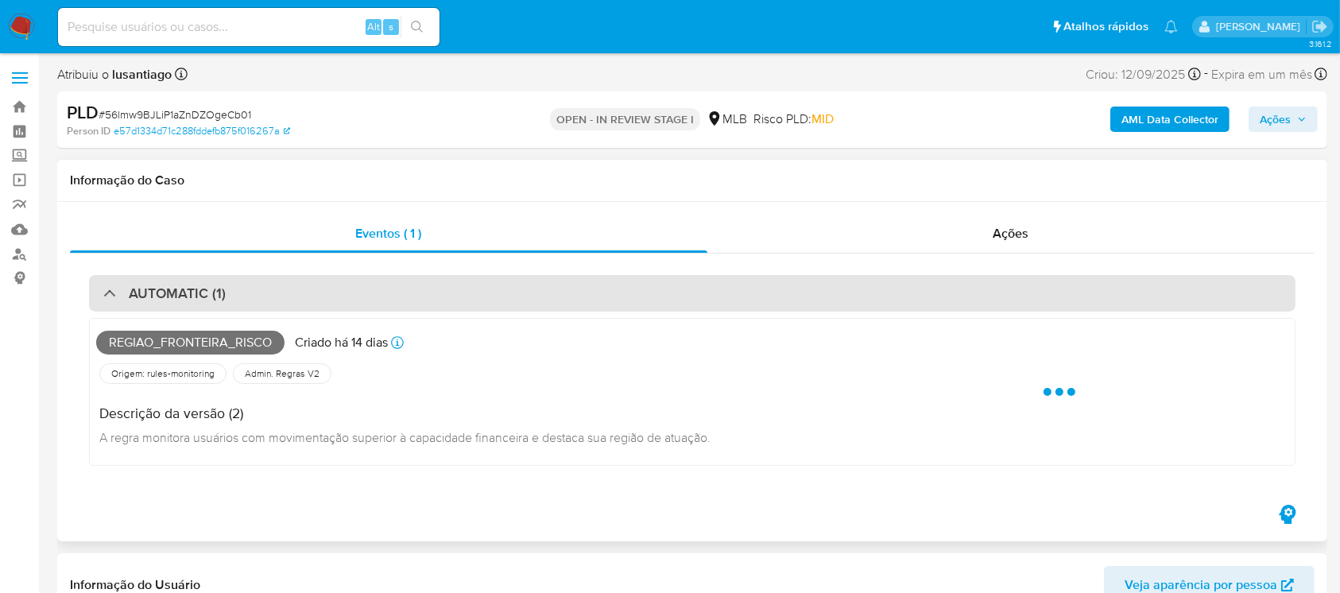
select select "10"
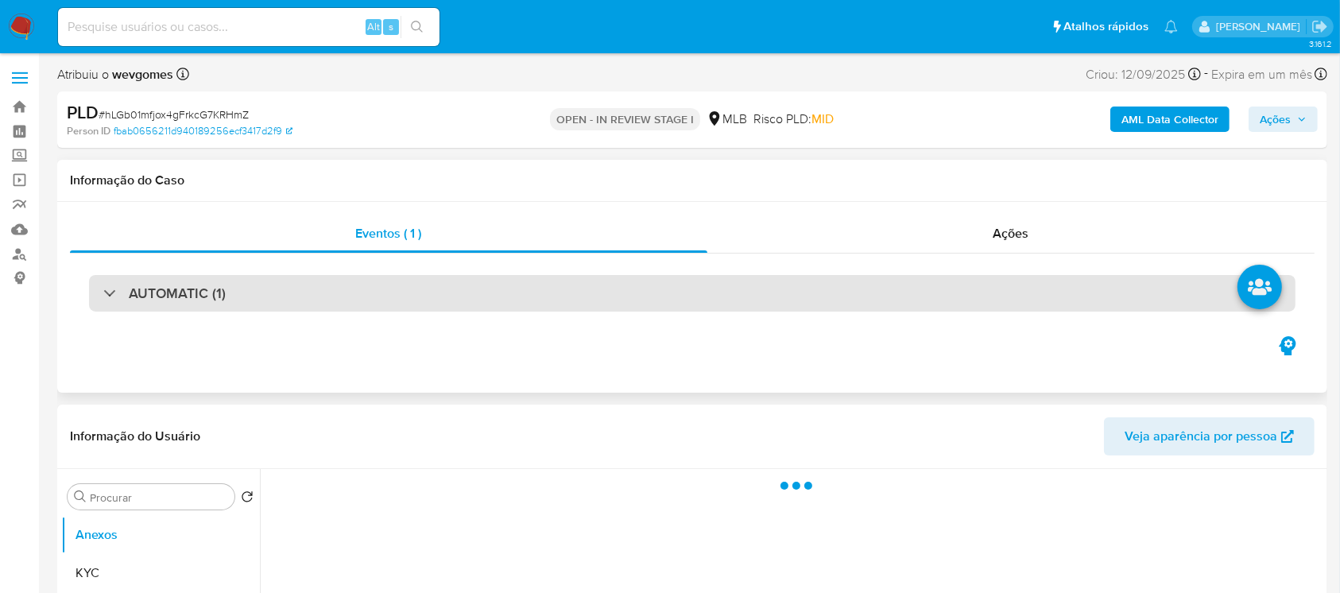
click at [115, 284] on div "AUTOMATIC (1)" at bounding box center [164, 292] width 122 height 17
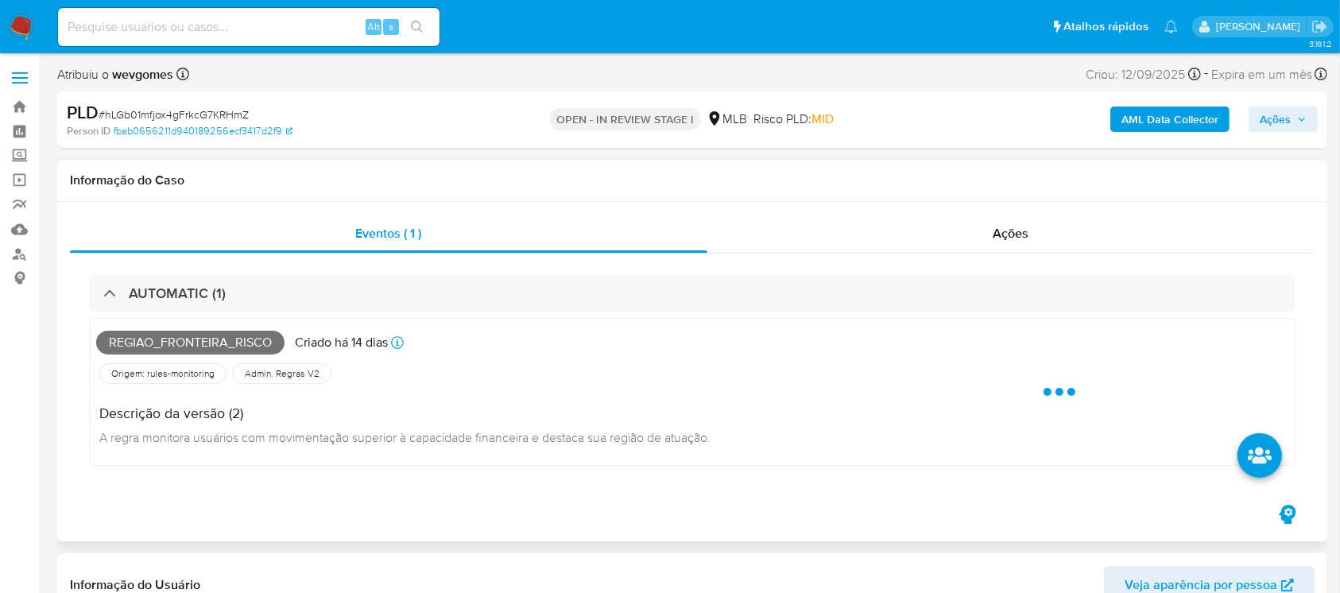
select select "10"
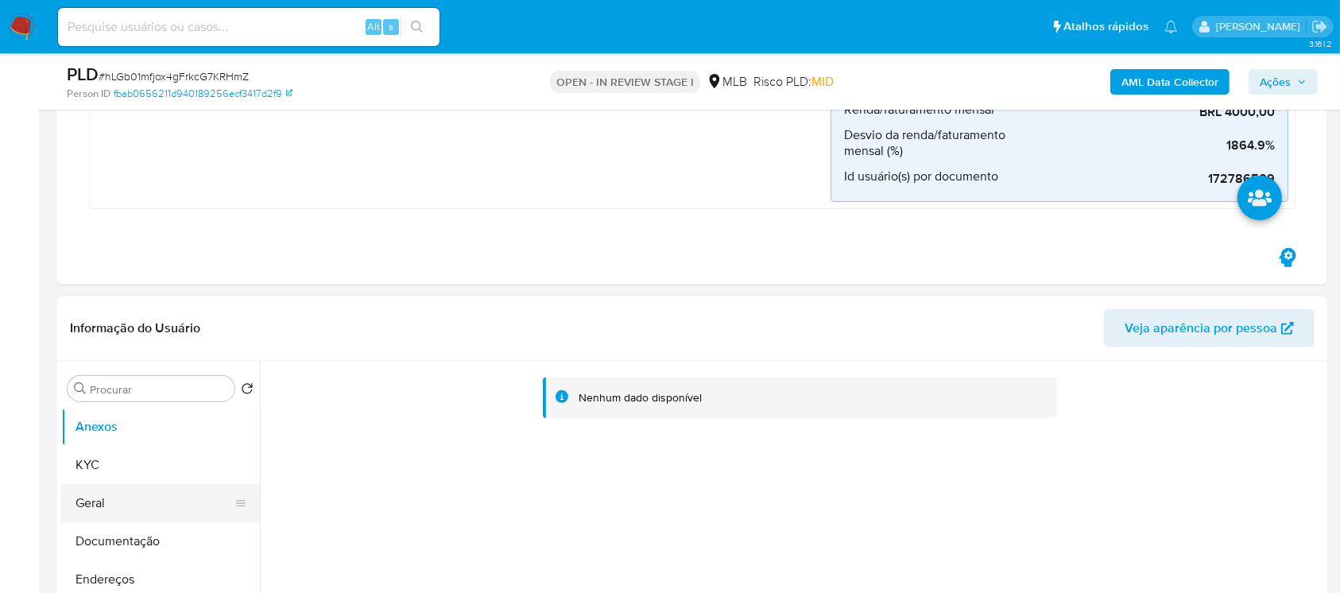
scroll to position [565, 0]
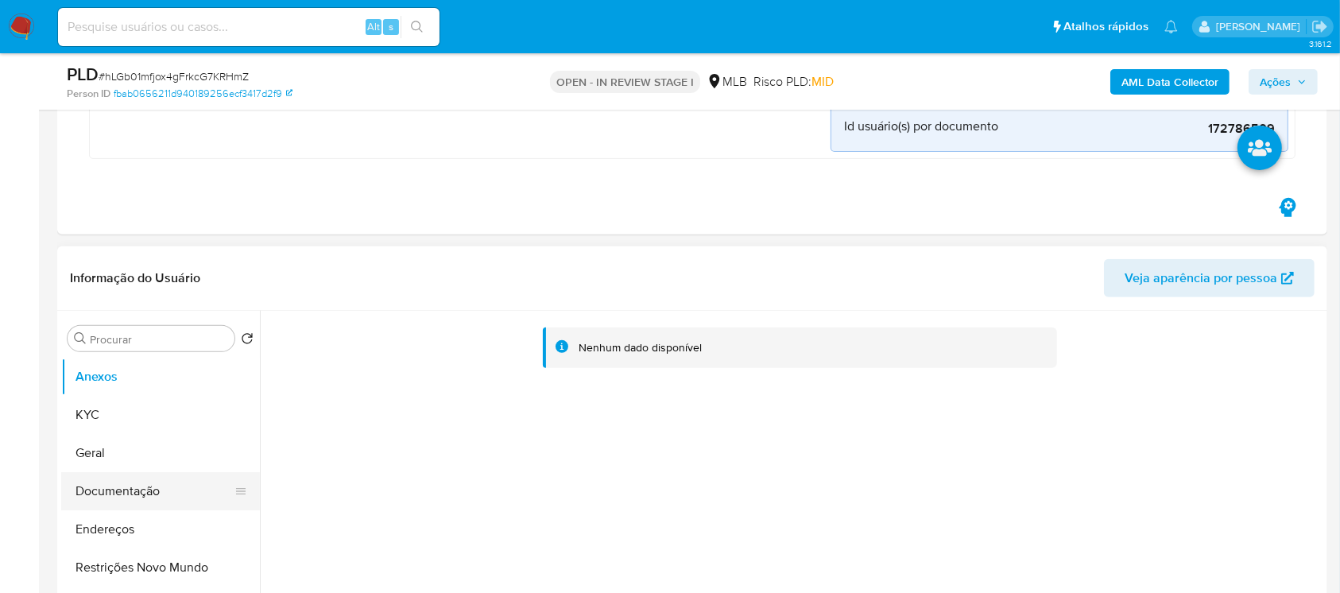
click at [126, 504] on button "Documentação" at bounding box center [154, 491] width 186 height 38
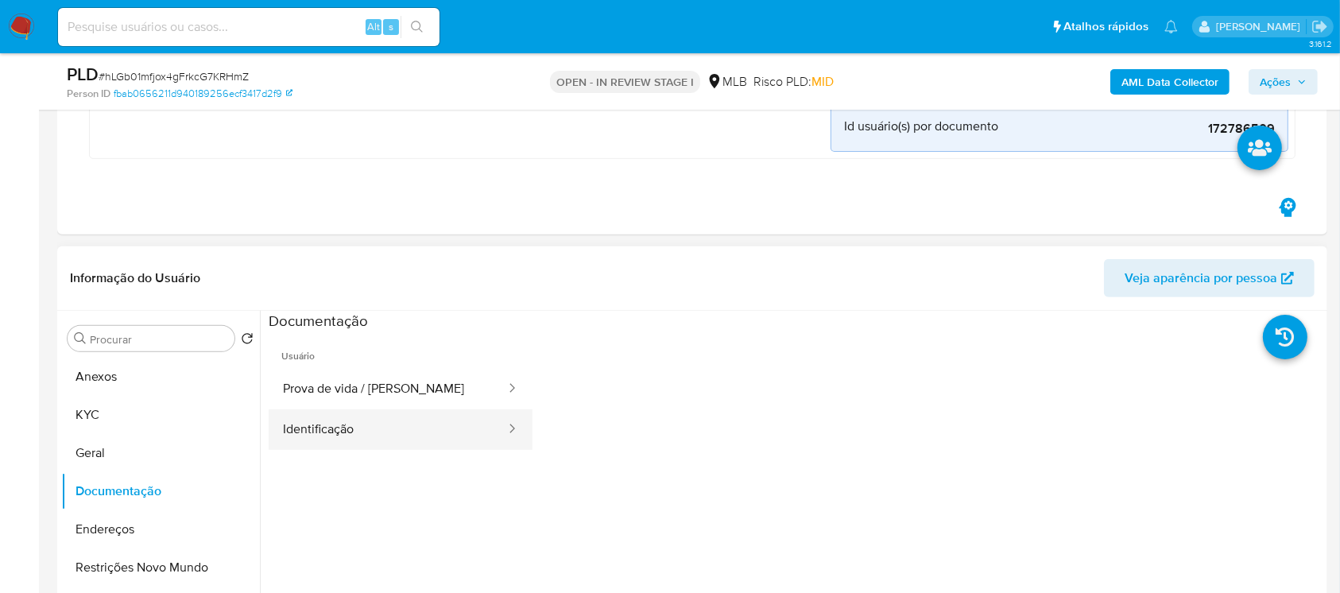
click at [299, 427] on button "Identificação" at bounding box center [388, 429] width 238 height 41
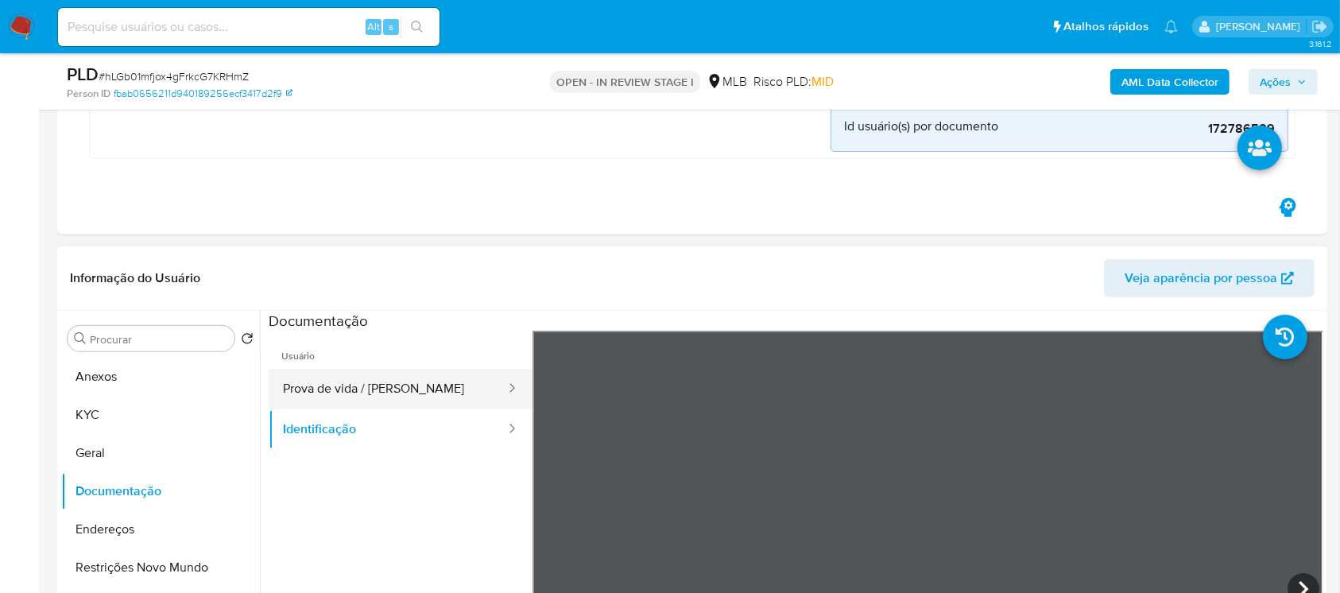
click at [313, 394] on button "Prova de vida / [PERSON_NAME]" at bounding box center [388, 389] width 238 height 41
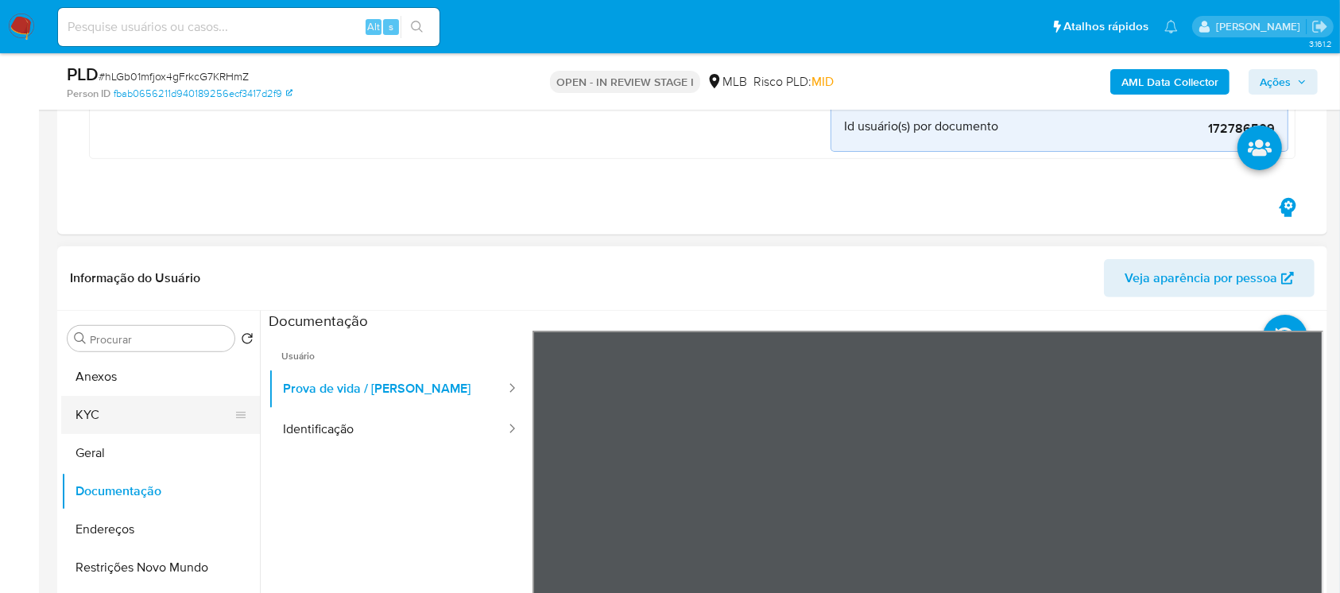
click at [99, 419] on button "KYC" at bounding box center [154, 415] width 186 height 38
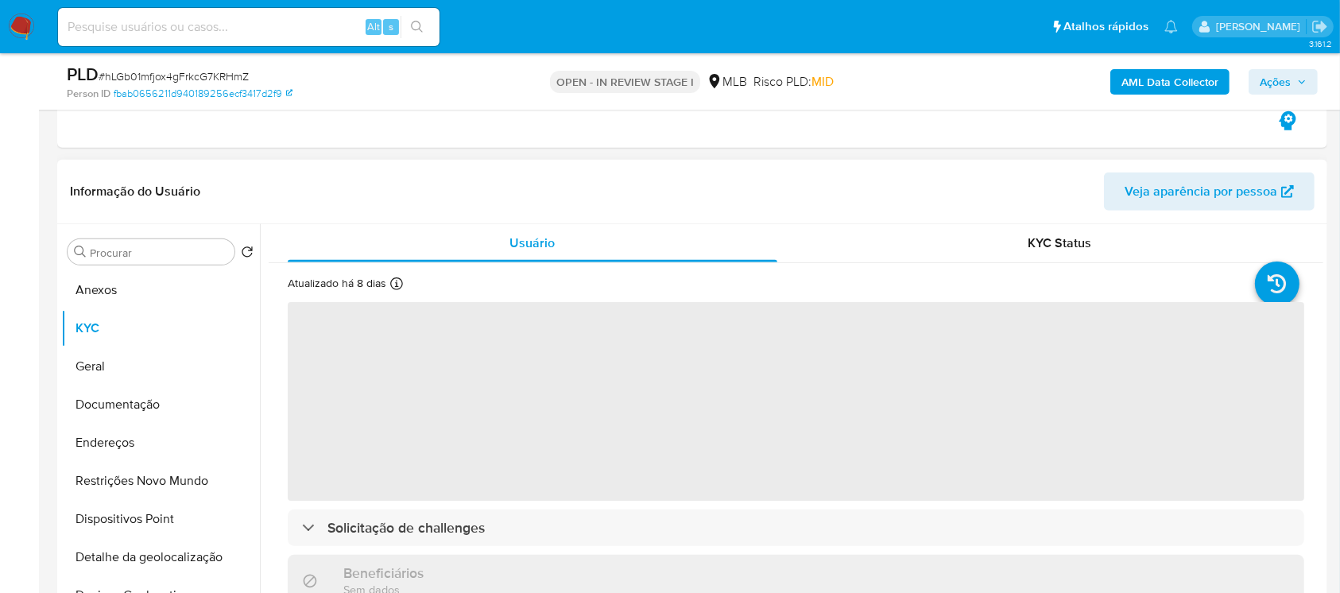
scroll to position [706, 0]
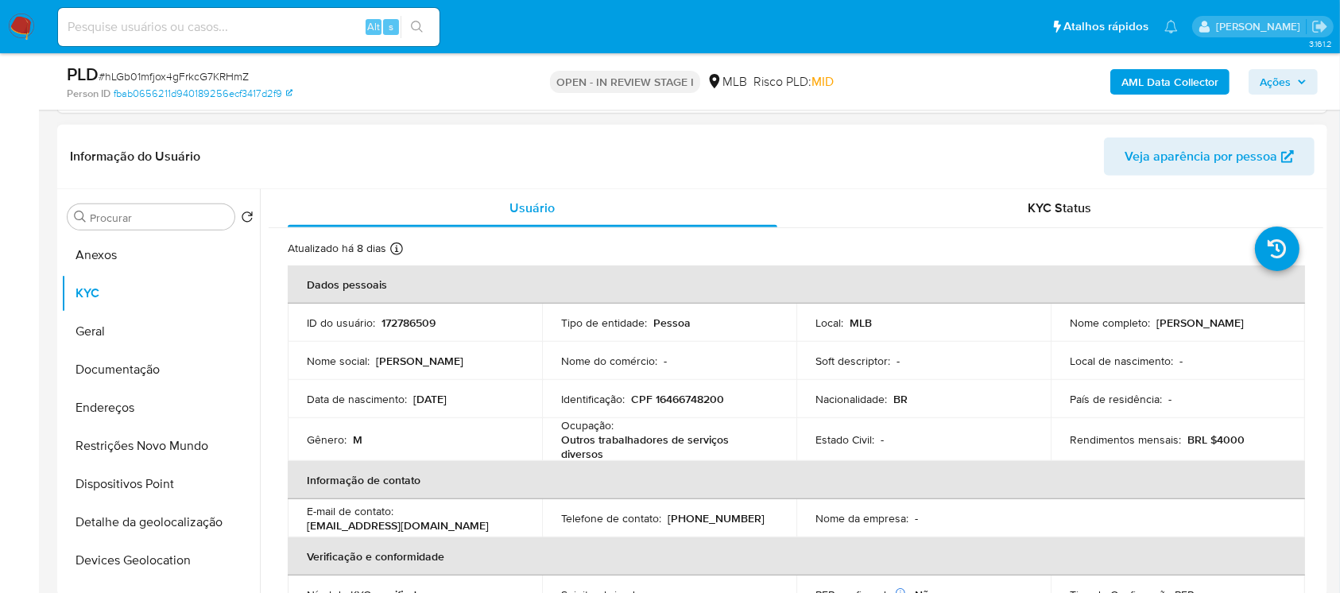
click at [671, 394] on p "CPF 16466748200" at bounding box center [677, 399] width 93 height 14
copy p "16466748200"
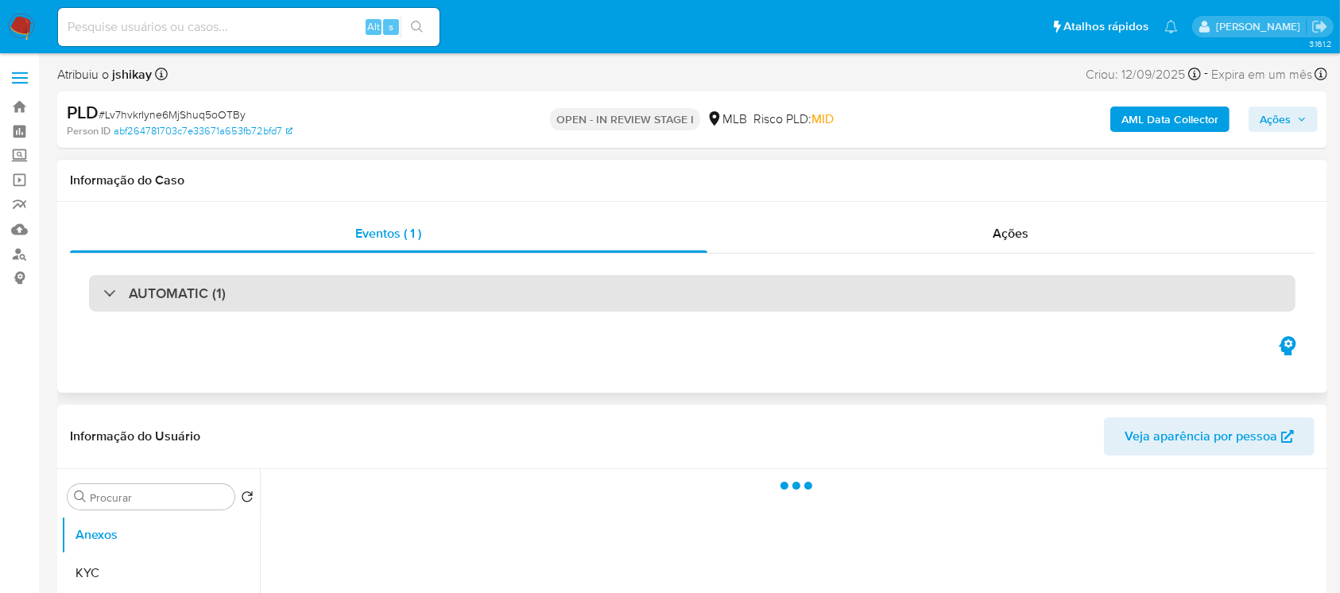
click at [106, 295] on div "AUTOMATIC (1)" at bounding box center [164, 292] width 122 height 17
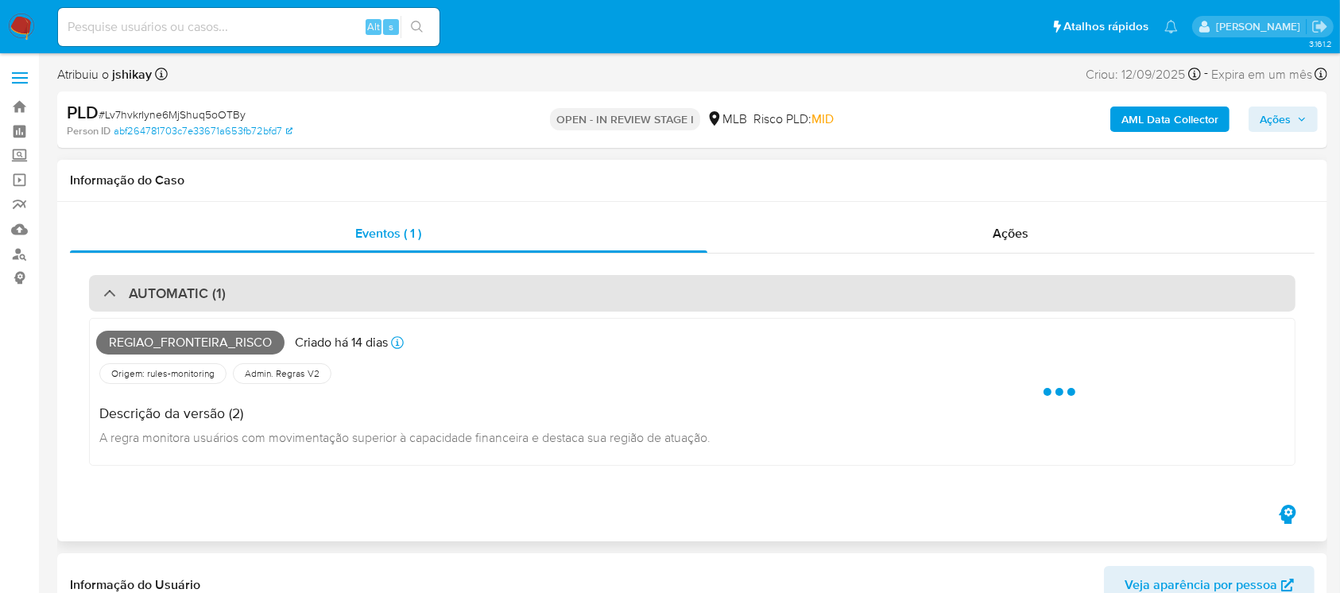
select select "10"
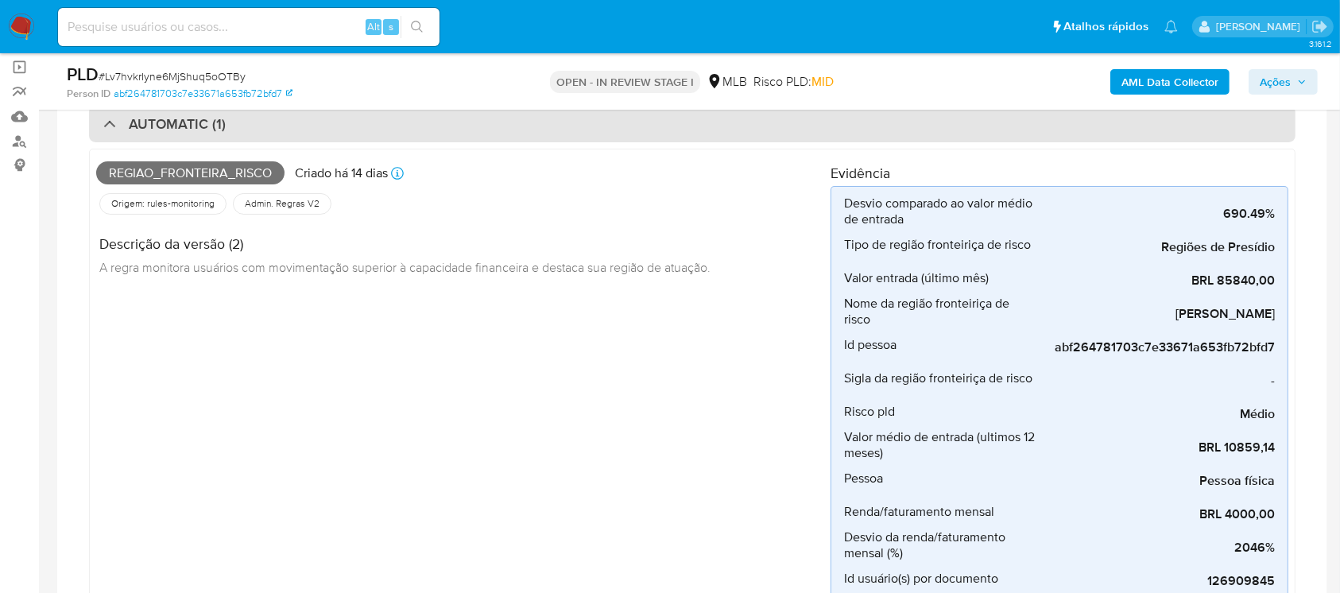
scroll to position [141, 0]
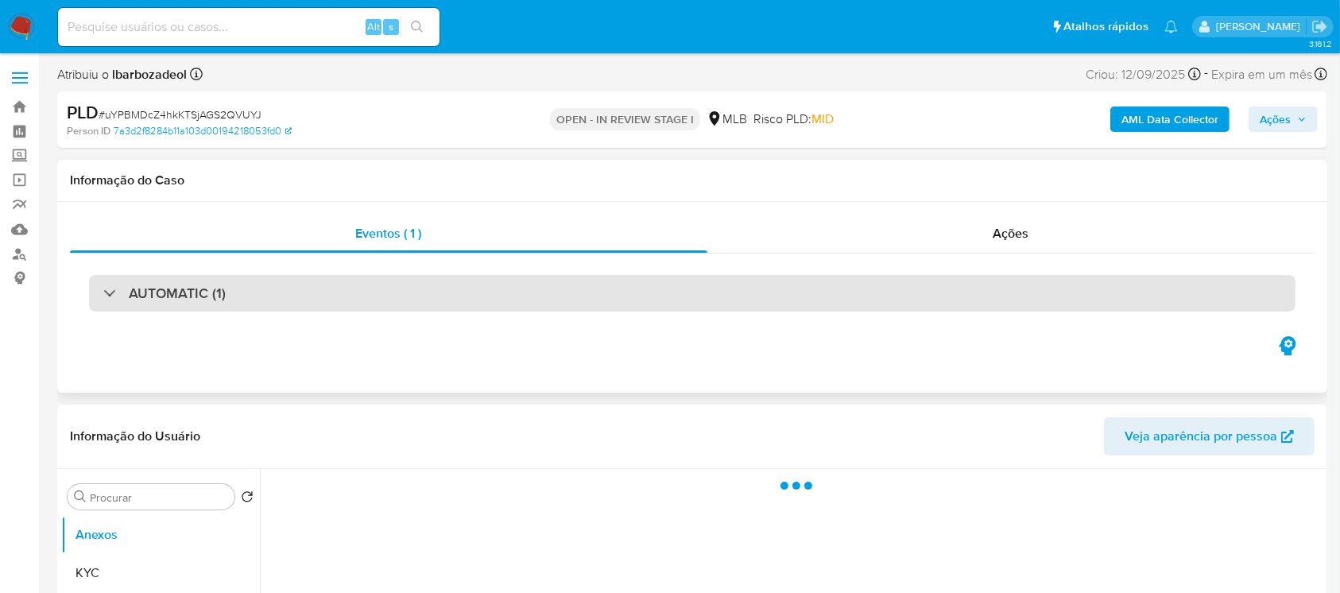
select select "10"
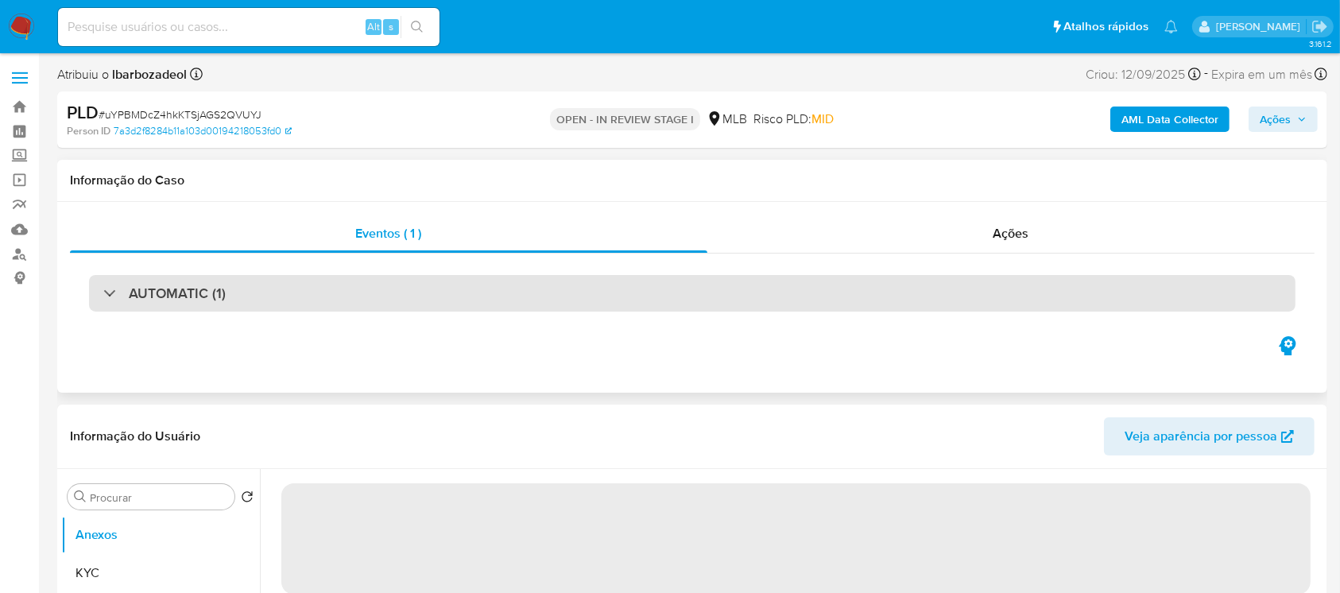
click at [103, 304] on div "AUTOMATIC (1)" at bounding box center [692, 293] width 1206 height 37
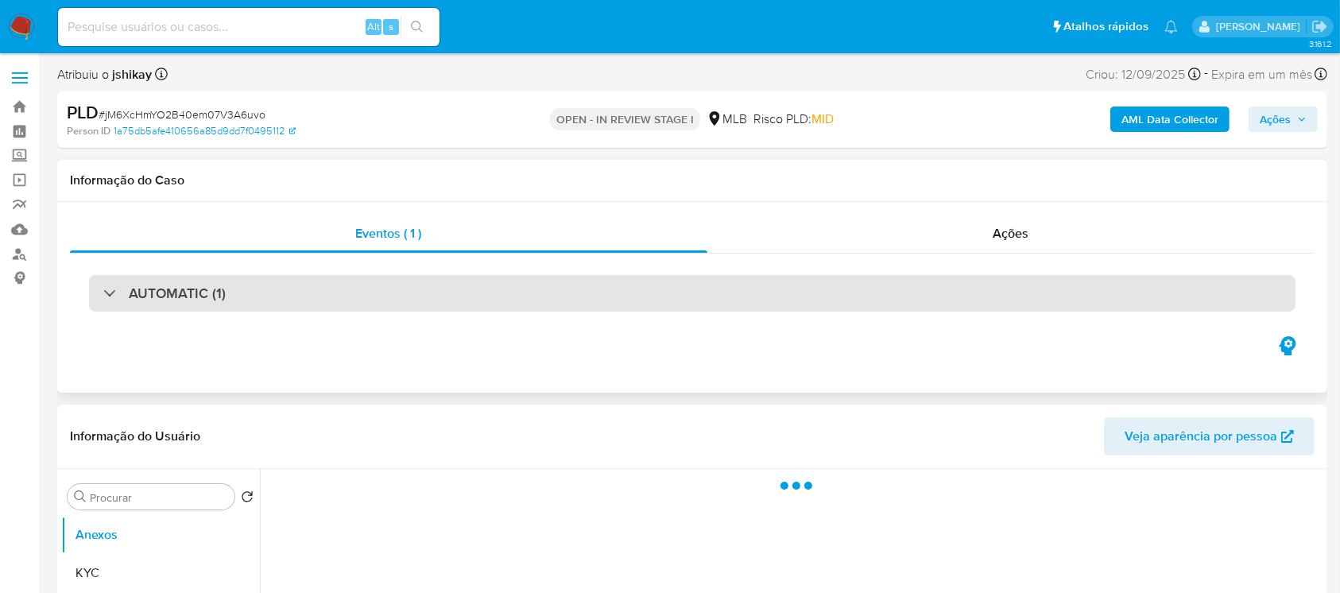
click at [105, 297] on div "AUTOMATIC (1)" at bounding box center [164, 292] width 122 height 17
click at [101, 296] on div "AUTOMATIC (1)" at bounding box center [692, 293] width 1206 height 37
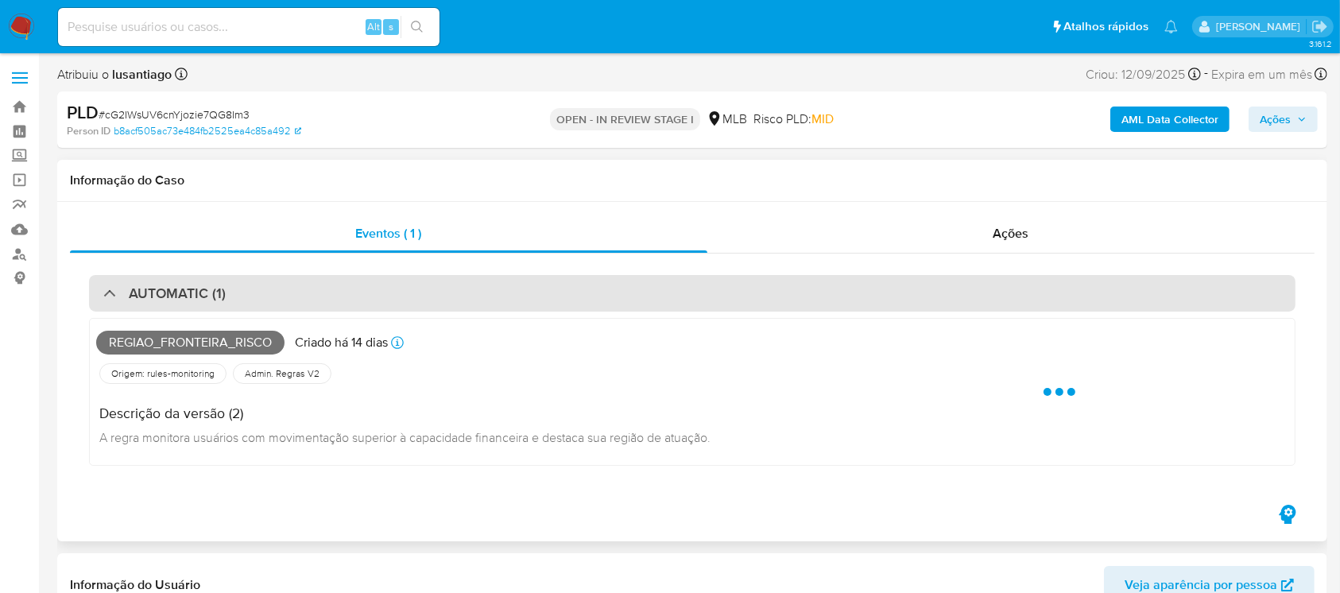
select select "10"
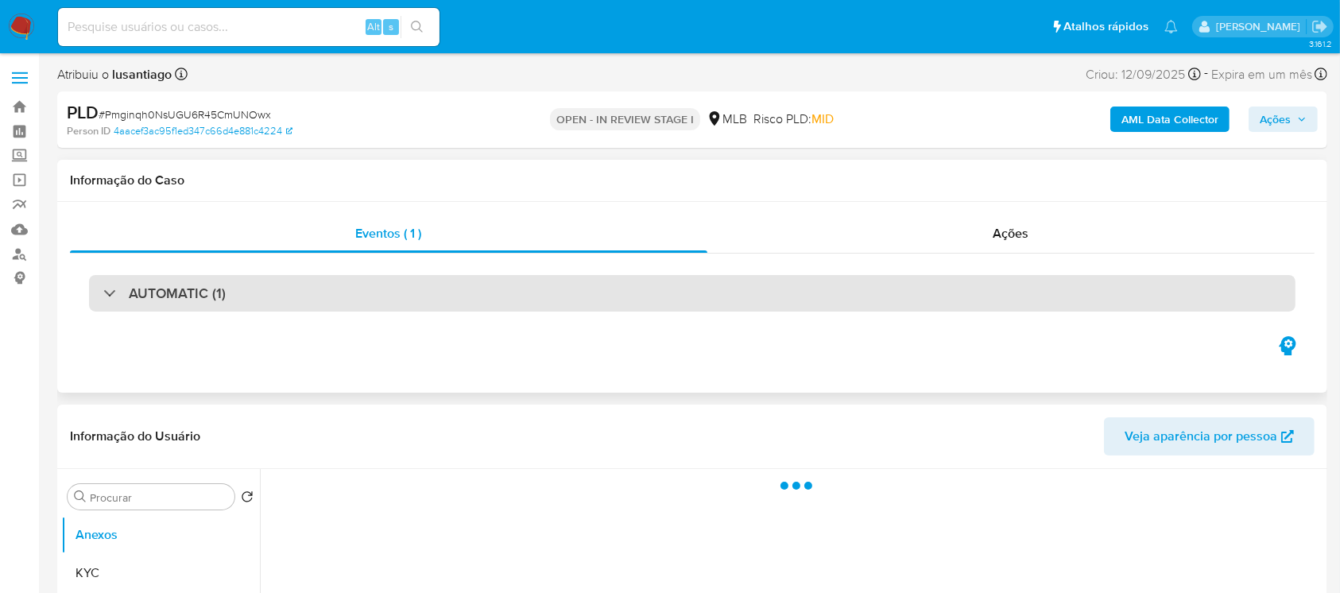
click at [103, 292] on div at bounding box center [103, 292] width 0 height 0
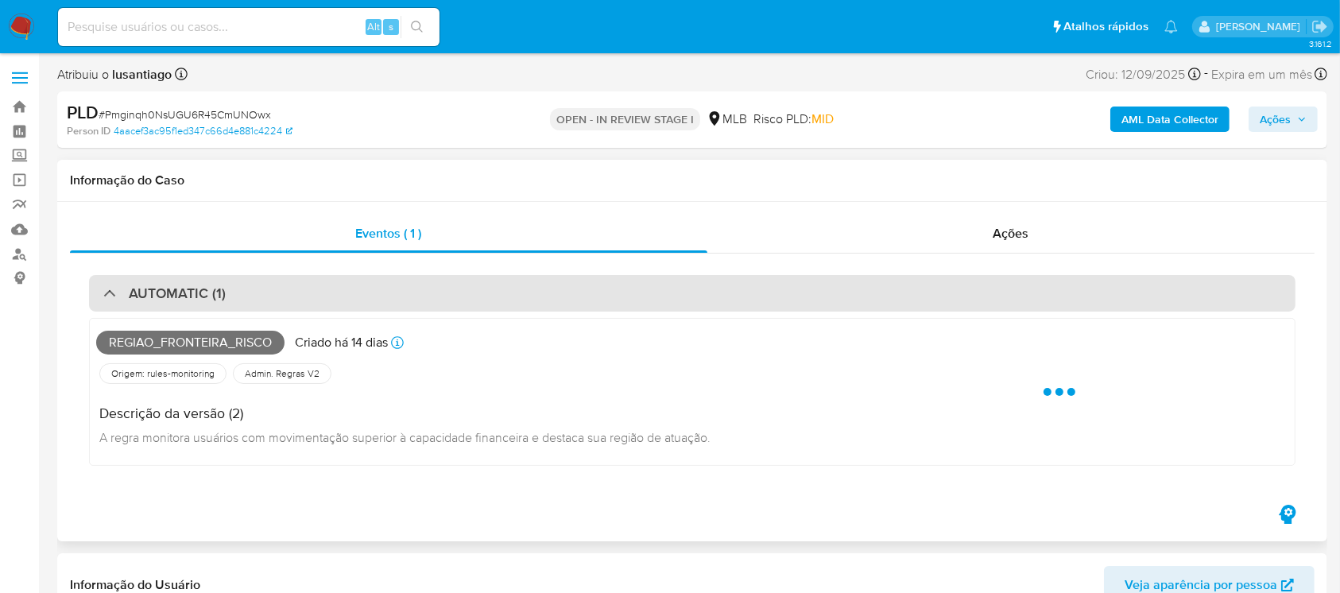
select select "10"
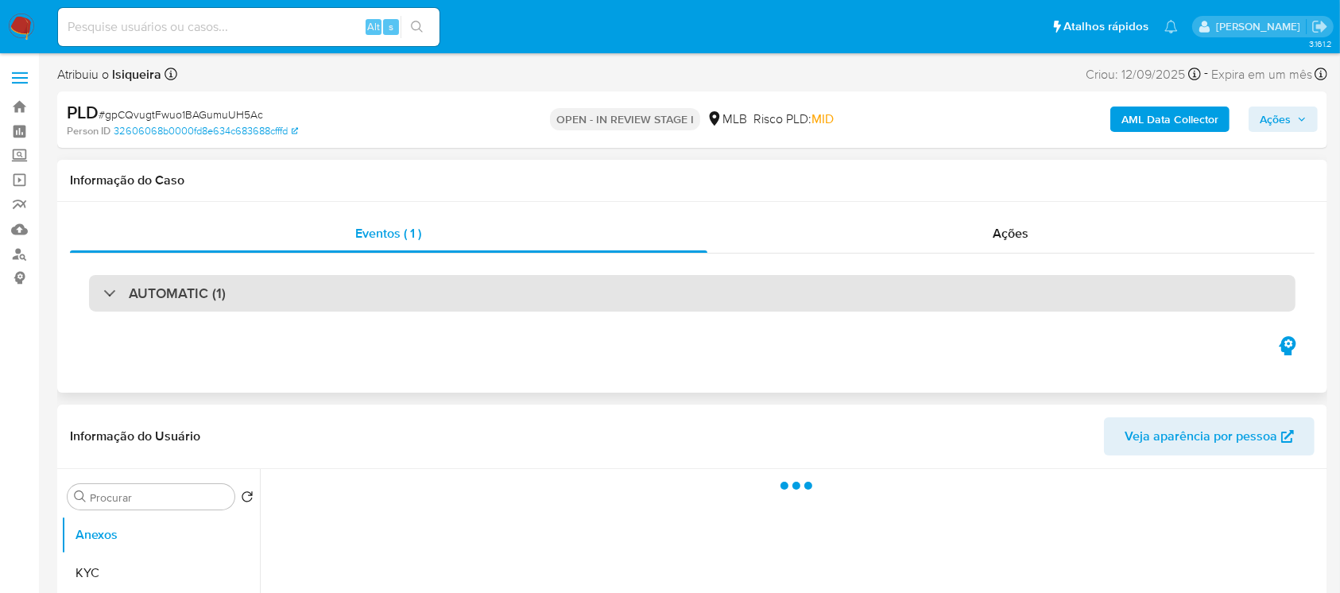
select select "10"
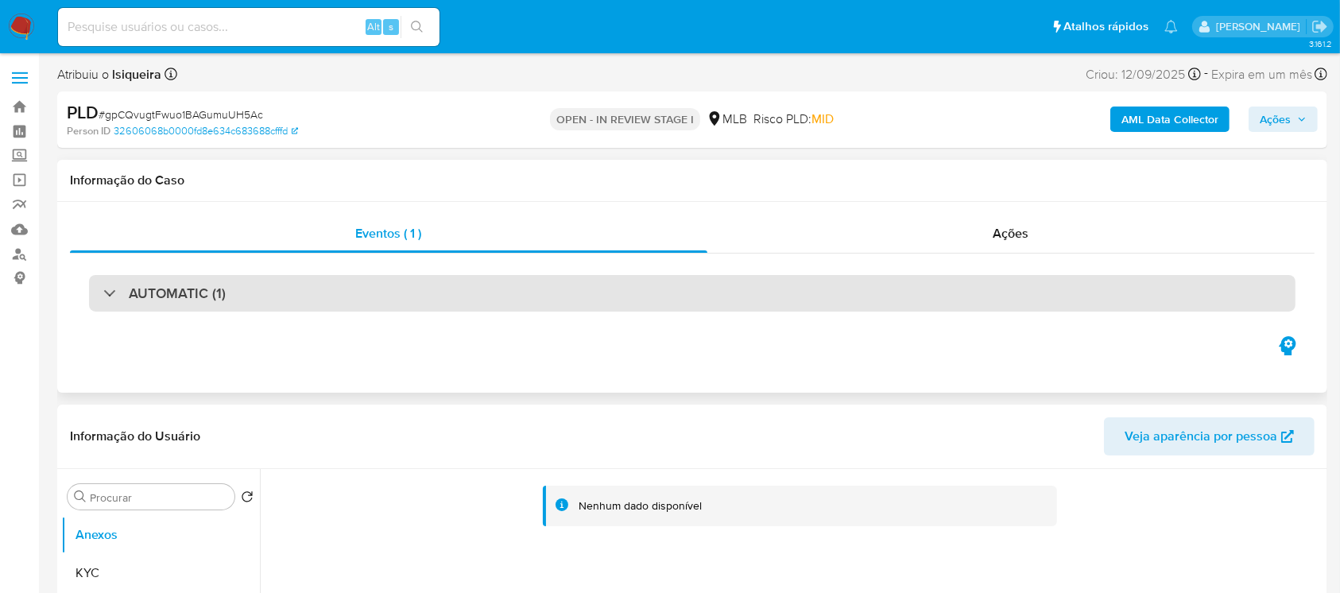
click at [93, 289] on div "AUTOMATIC (1)" at bounding box center [692, 293] width 1206 height 37
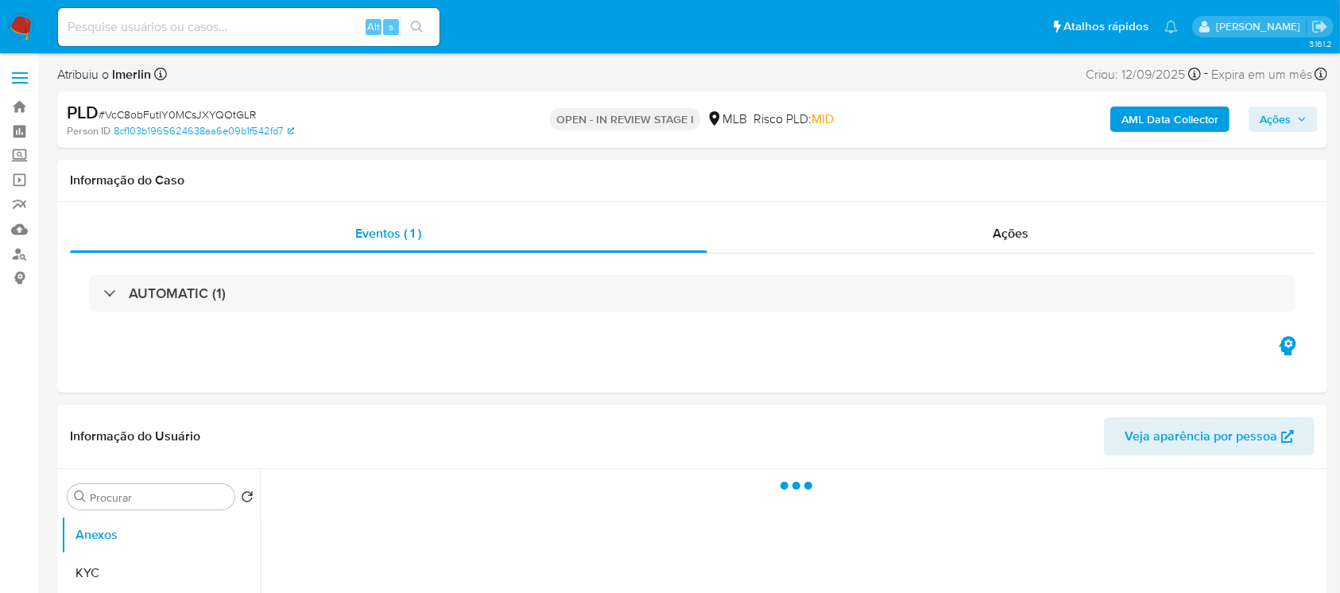
click at [102, 287] on div "AUTOMATIC (1)" at bounding box center [692, 293] width 1206 height 37
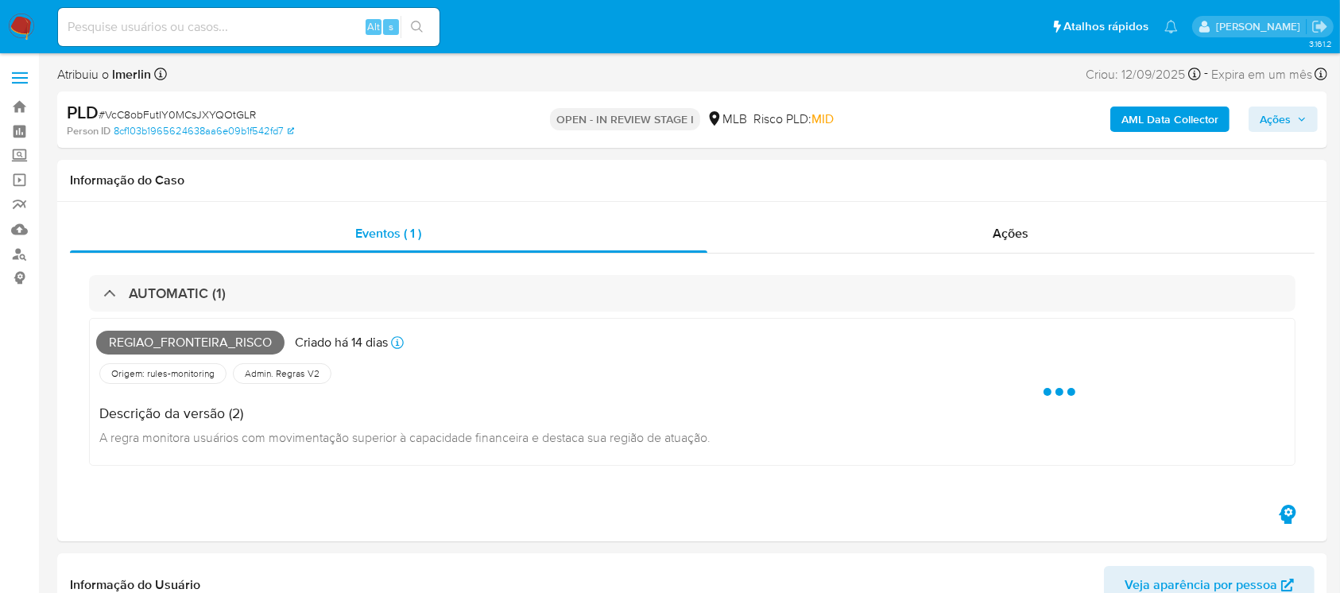
select select "10"
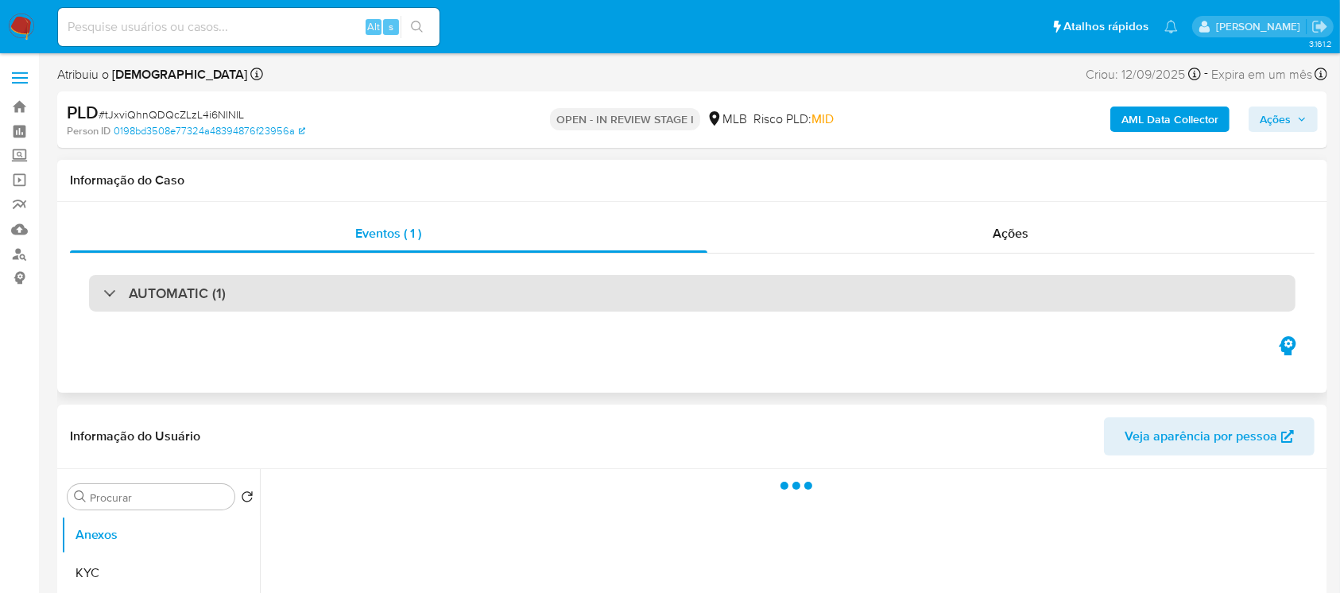
click at [141, 294] on h3 "AUTOMATIC (1)" at bounding box center [177, 292] width 97 height 17
select select "10"
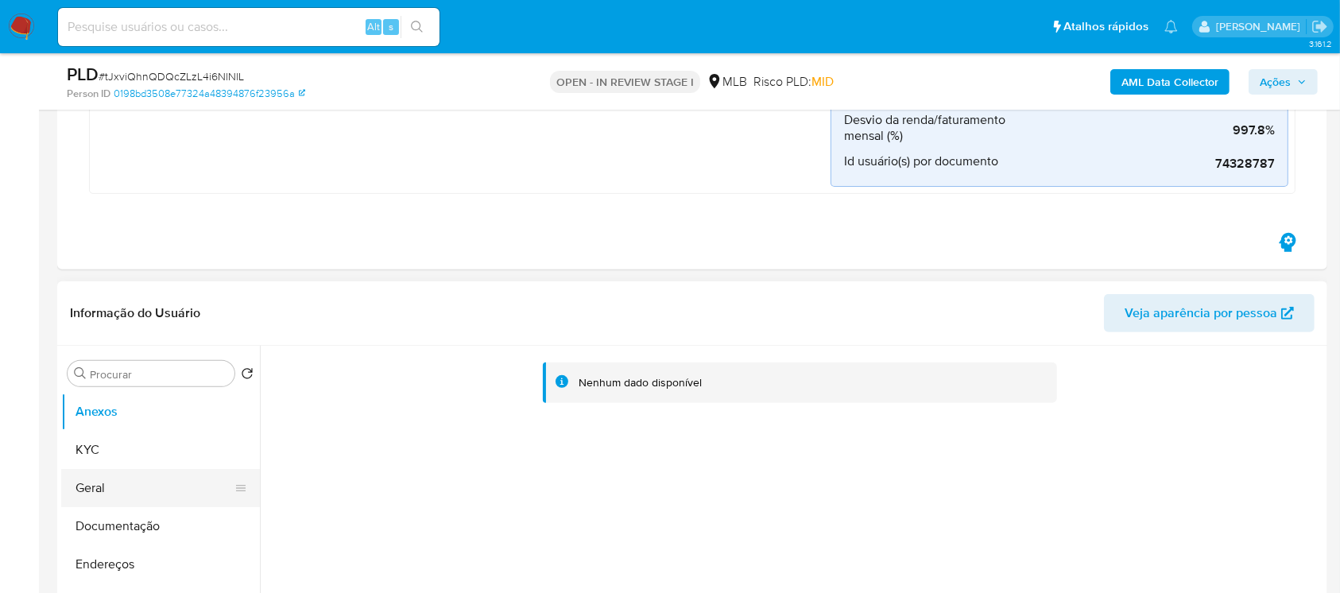
scroll to position [565, 0]
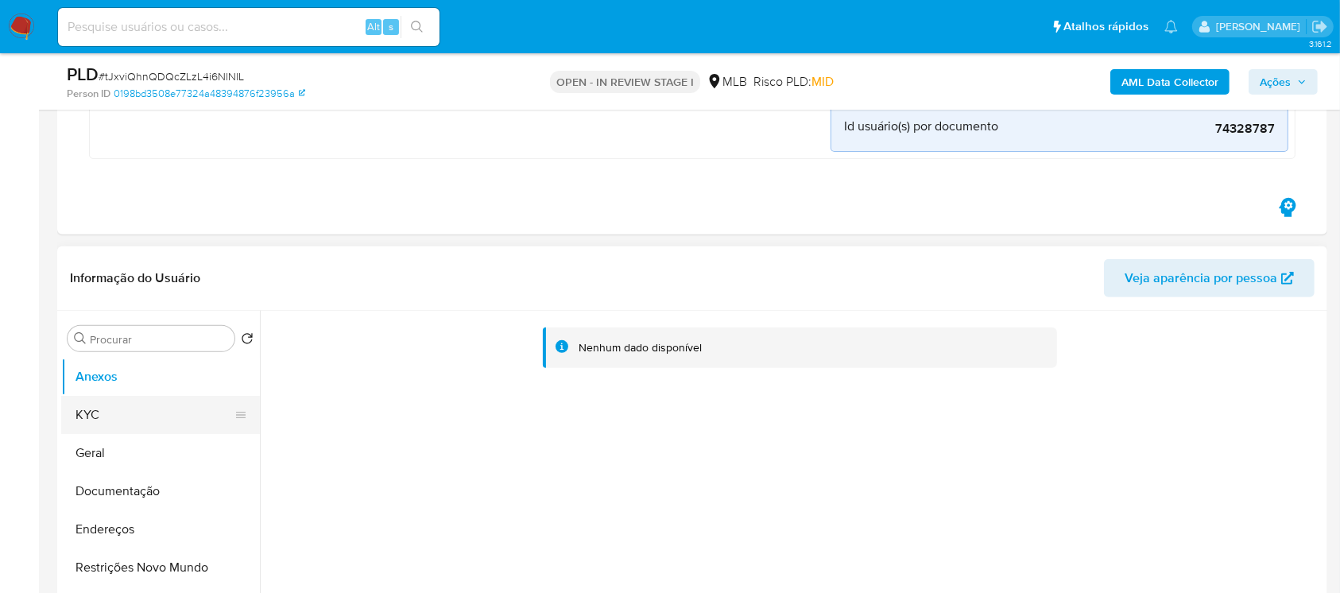
click at [98, 416] on button "KYC" at bounding box center [154, 415] width 186 height 38
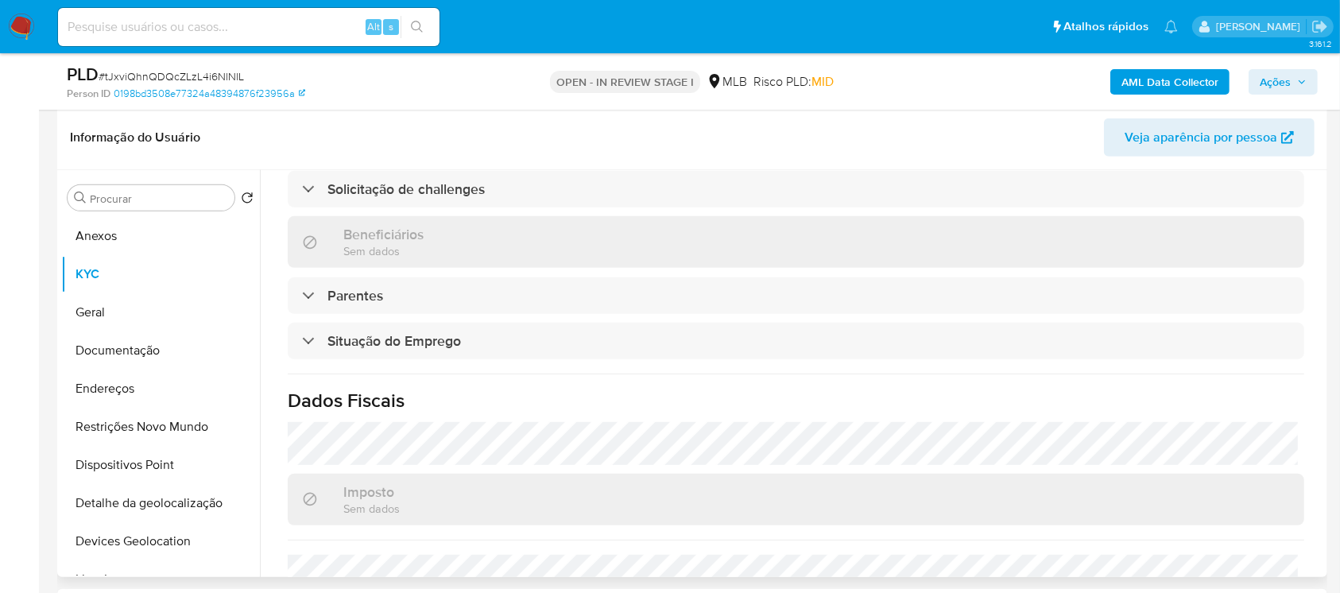
scroll to position [539, 0]
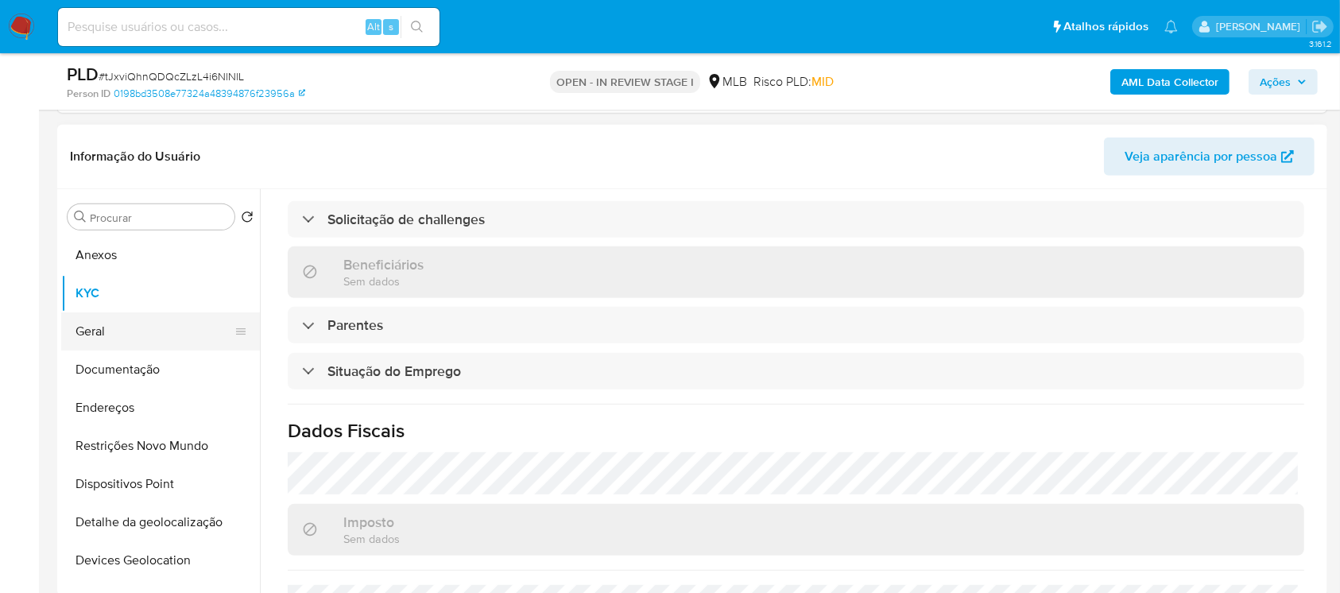
click at [108, 342] on button "Geral" at bounding box center [154, 331] width 186 height 38
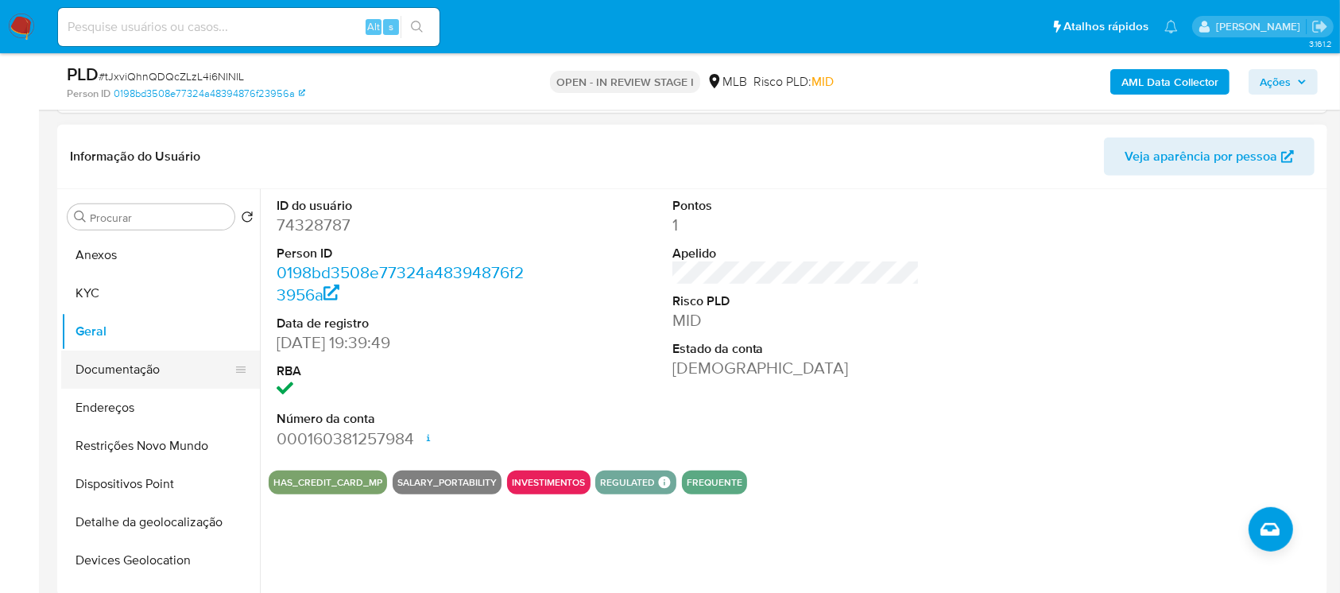
click at [89, 361] on button "Documentação" at bounding box center [154, 369] width 186 height 38
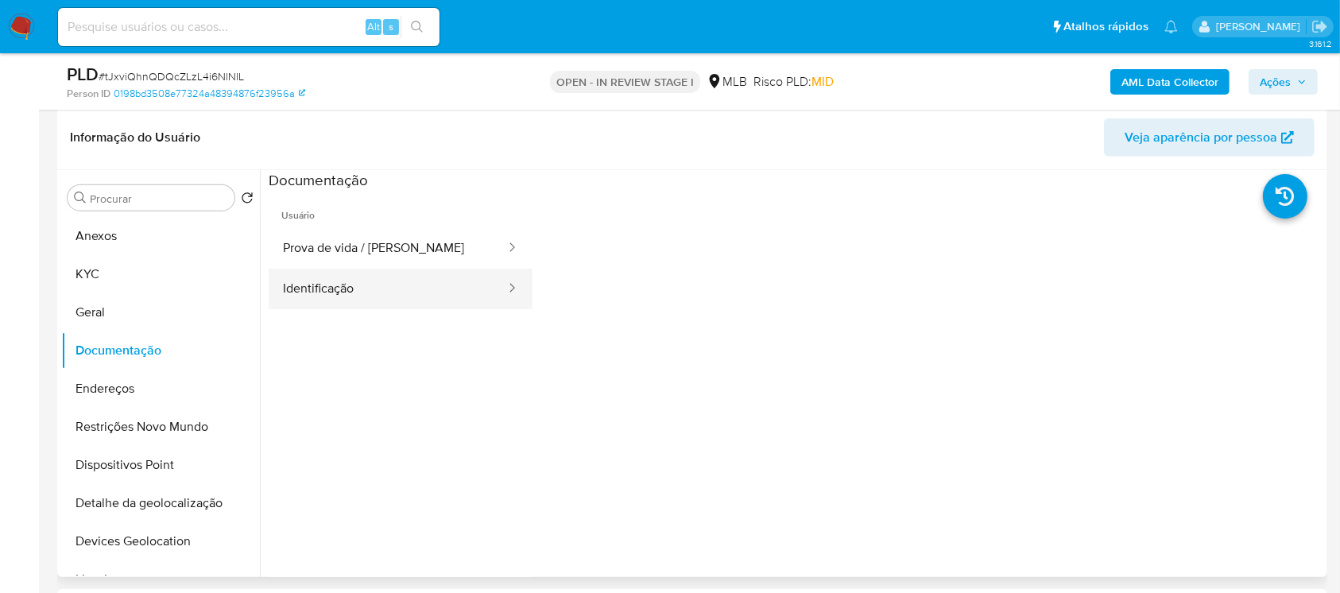
click at [316, 300] on button "Identificação" at bounding box center [388, 289] width 238 height 41
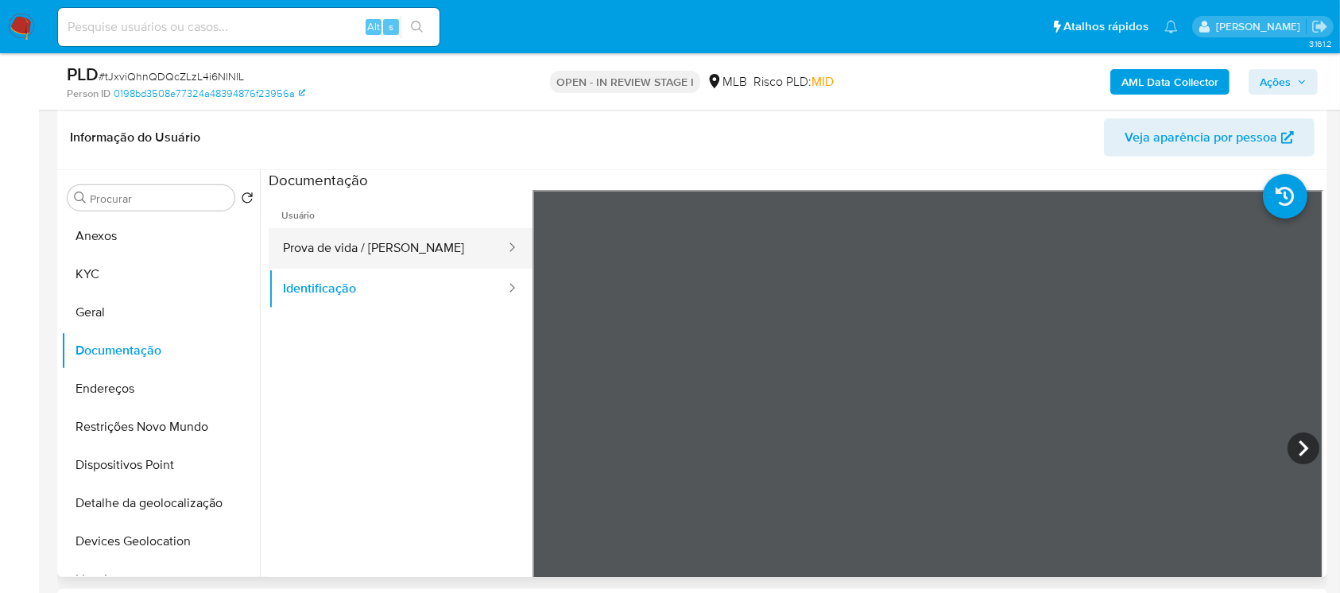
click at [350, 252] on button "Prova de vida / [PERSON_NAME]" at bounding box center [388, 248] width 238 height 41
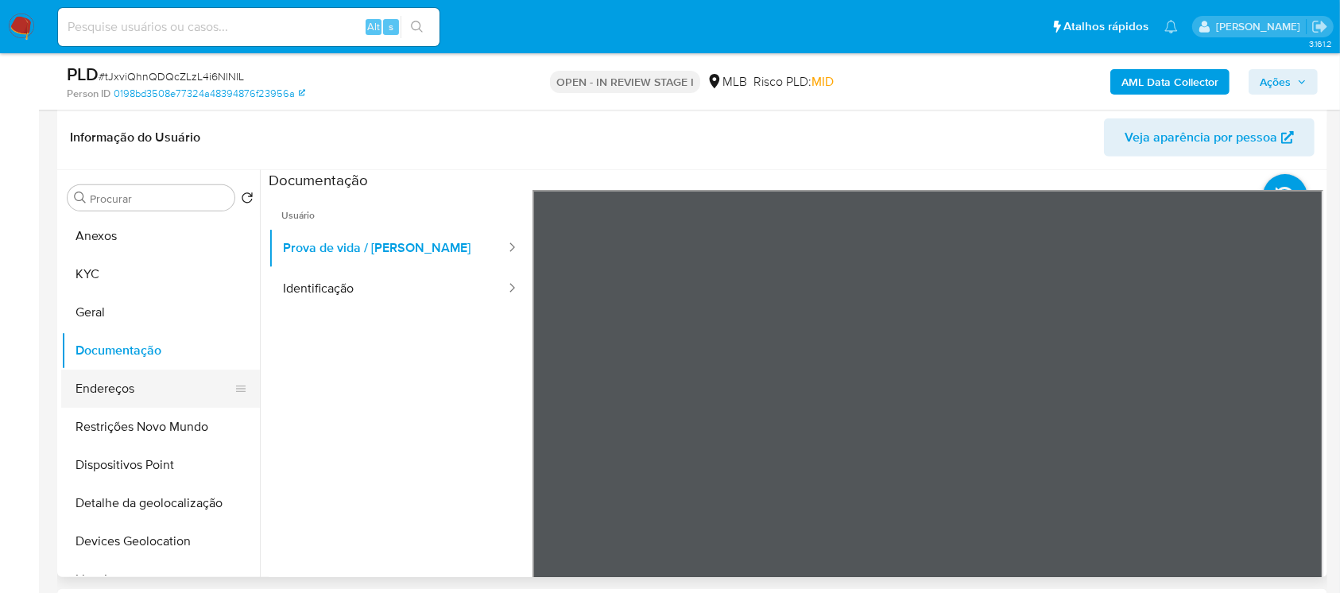
click at [112, 396] on button "Endereços" at bounding box center [154, 388] width 186 height 38
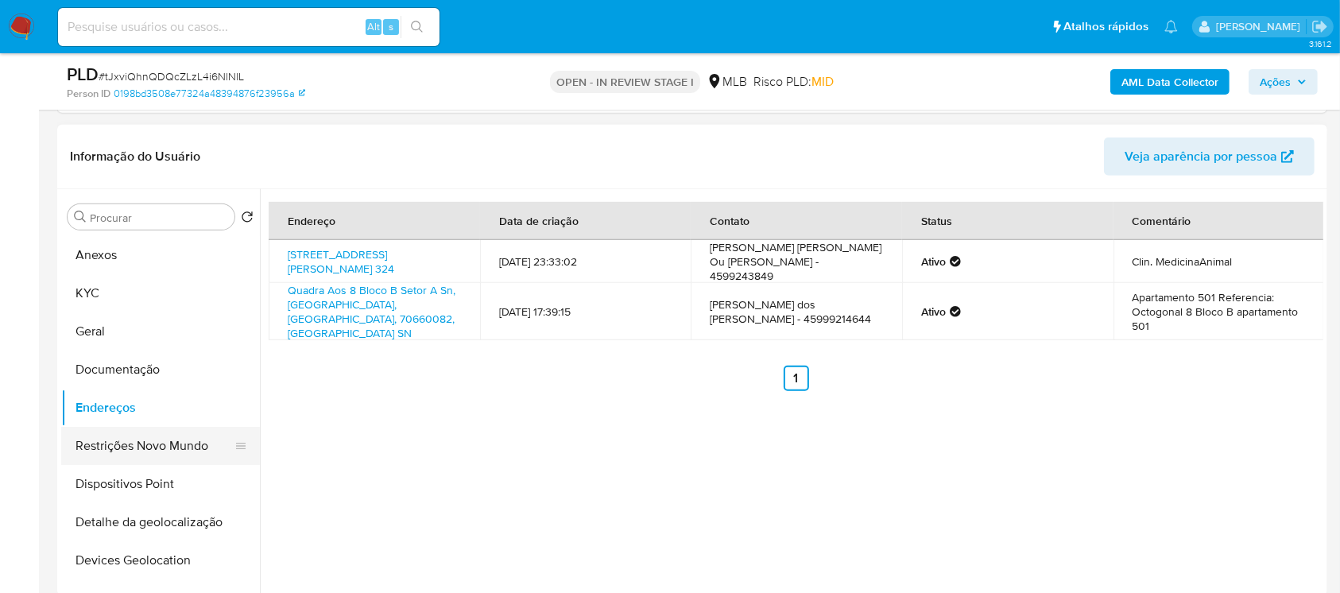
click at [137, 432] on button "Restrições Novo Mundo" at bounding box center [154, 446] width 186 height 38
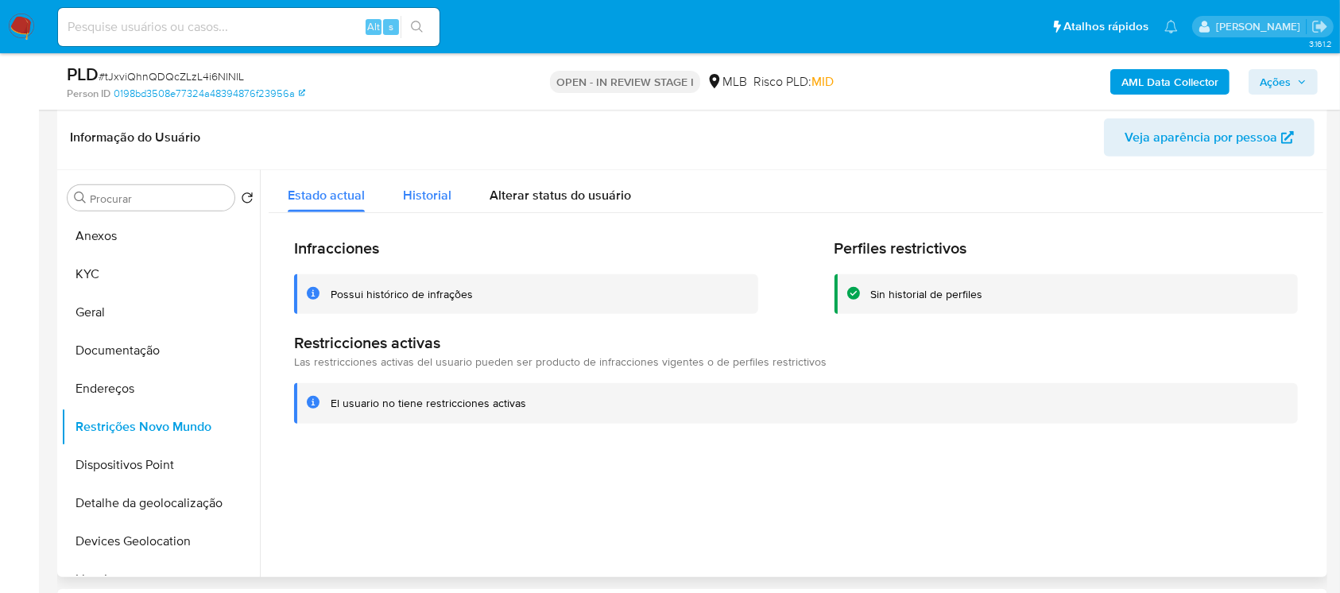
click at [423, 195] on span "Historial" at bounding box center [427, 195] width 48 height 18
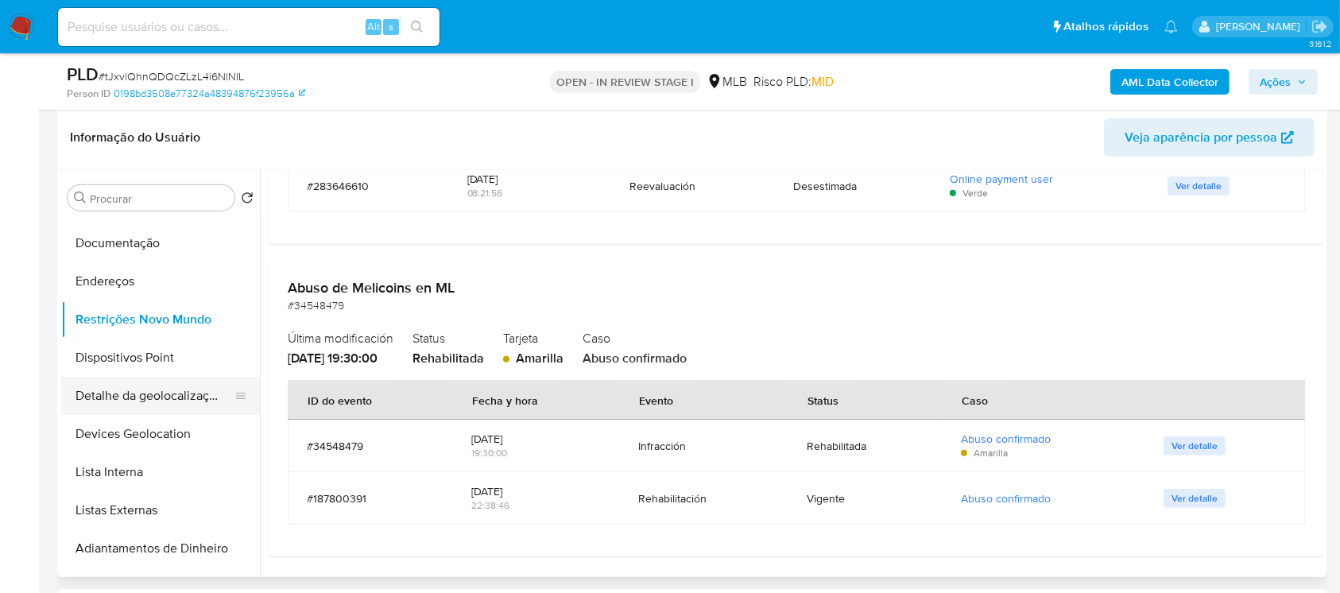
scroll to position [141, 0]
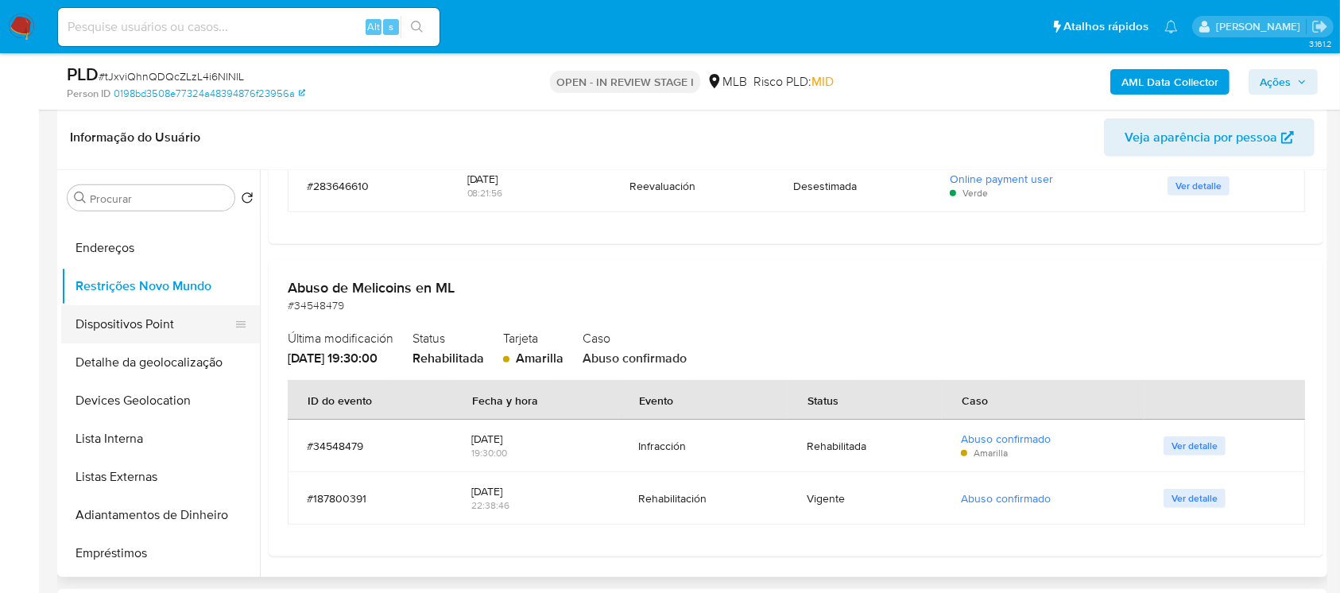
click at [104, 330] on button "Dispositivos Point" at bounding box center [154, 324] width 186 height 38
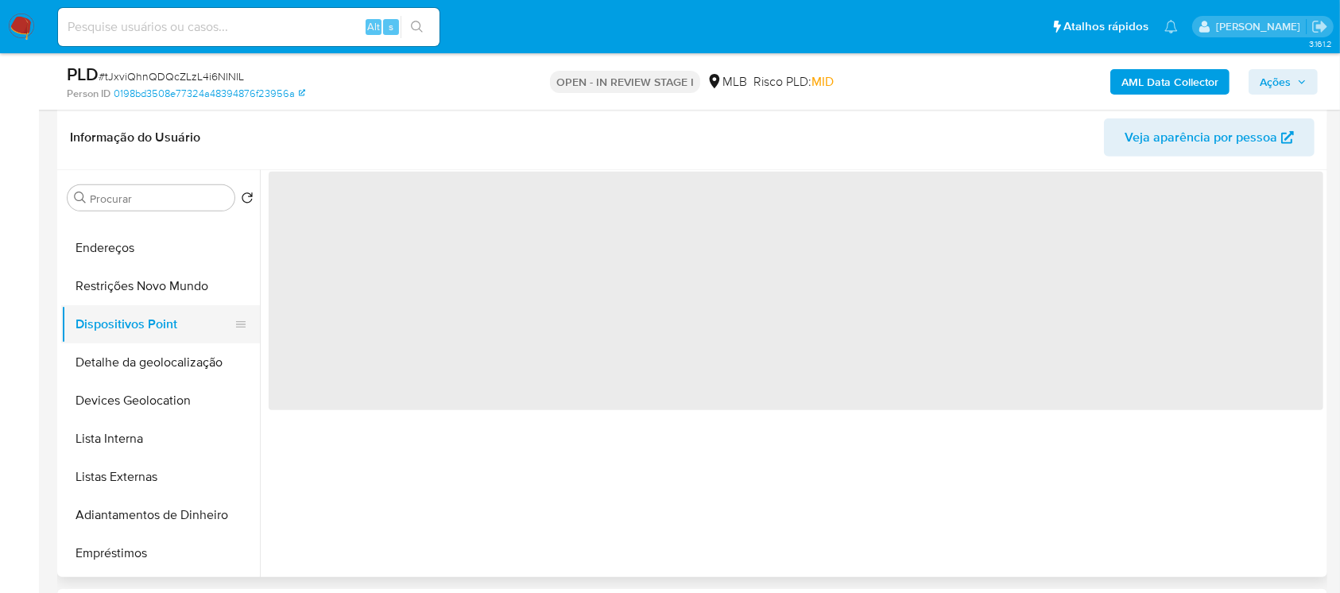
scroll to position [0, 0]
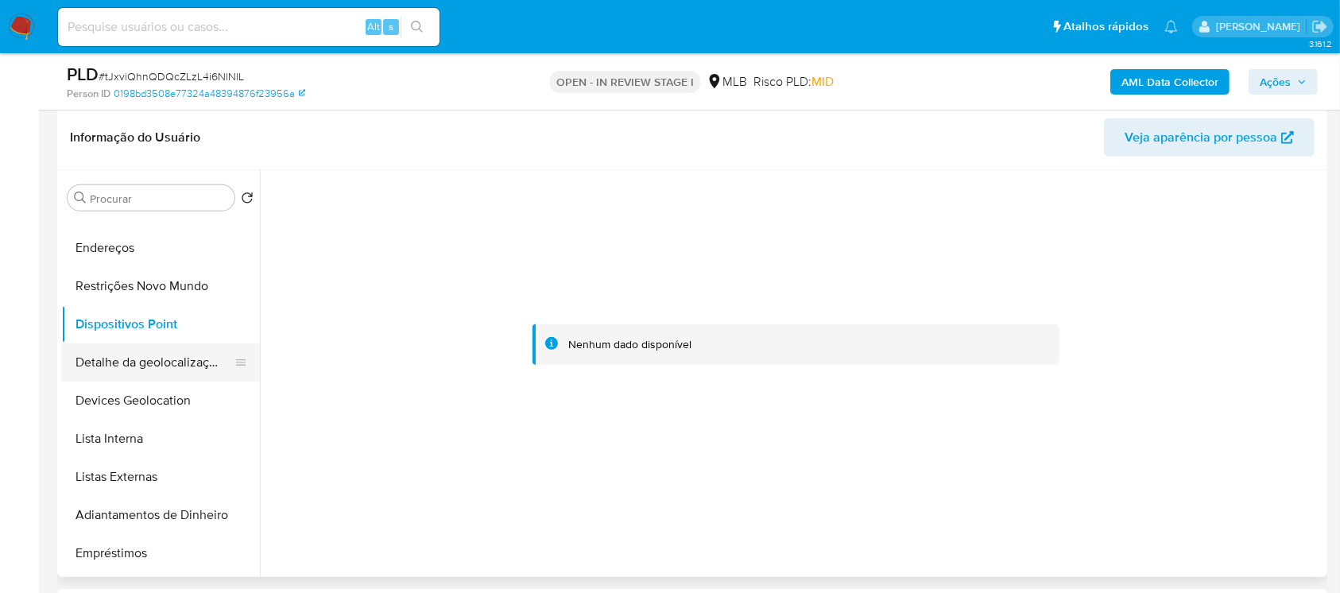
click at [114, 369] on button "Detalhe da geolocalização" at bounding box center [154, 362] width 186 height 38
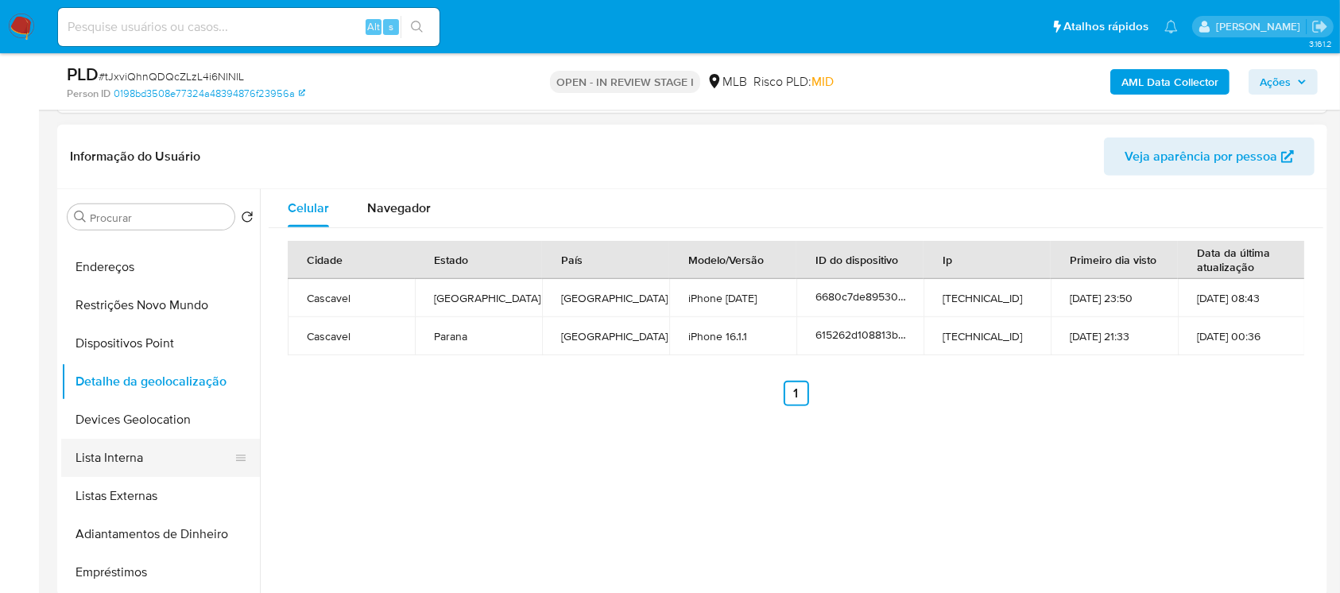
click at [107, 453] on button "Lista Interna" at bounding box center [154, 458] width 186 height 38
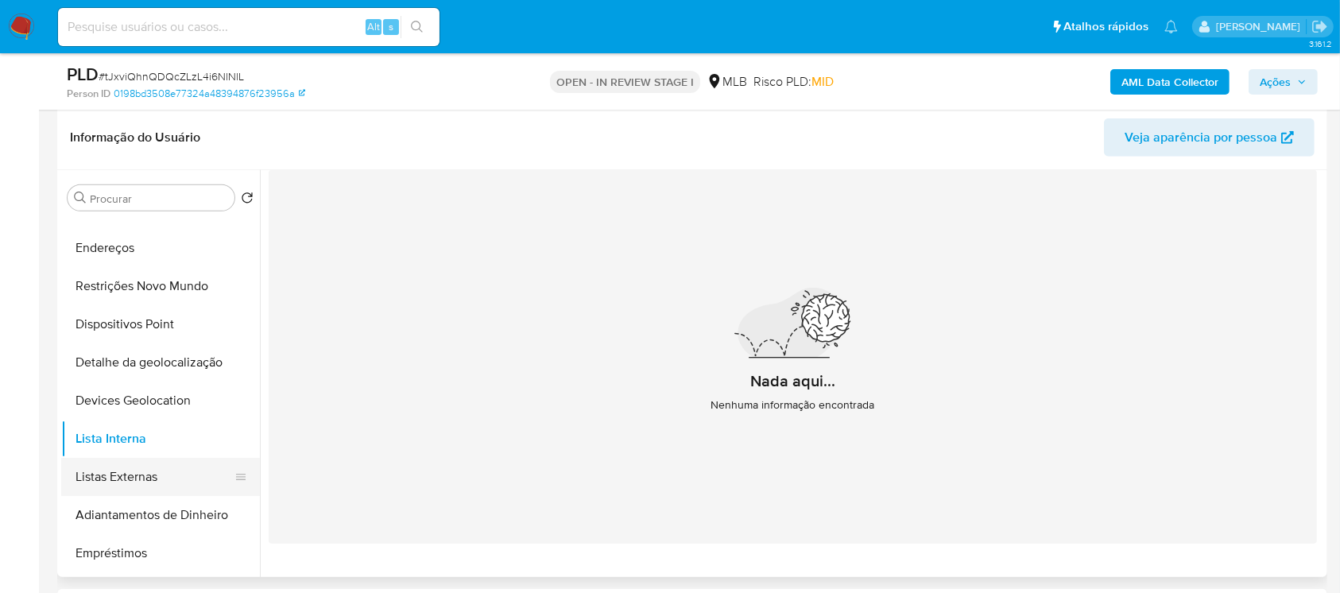
click at [114, 486] on button "Listas Externas" at bounding box center [154, 477] width 186 height 38
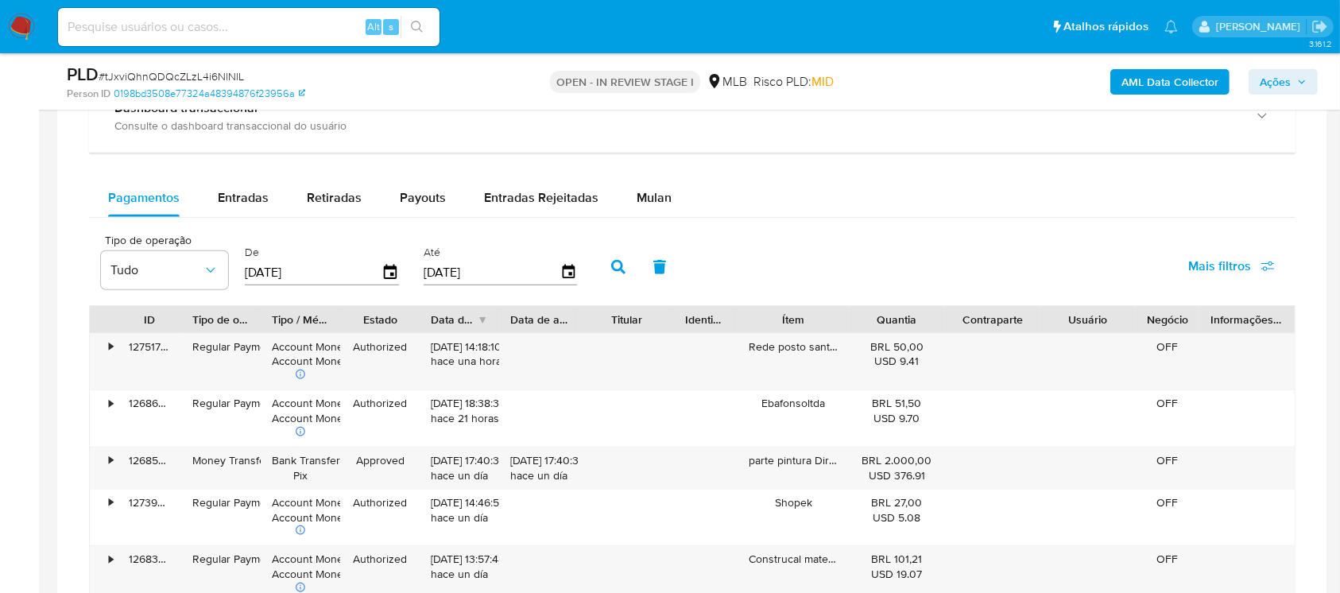
scroll to position [1553, 0]
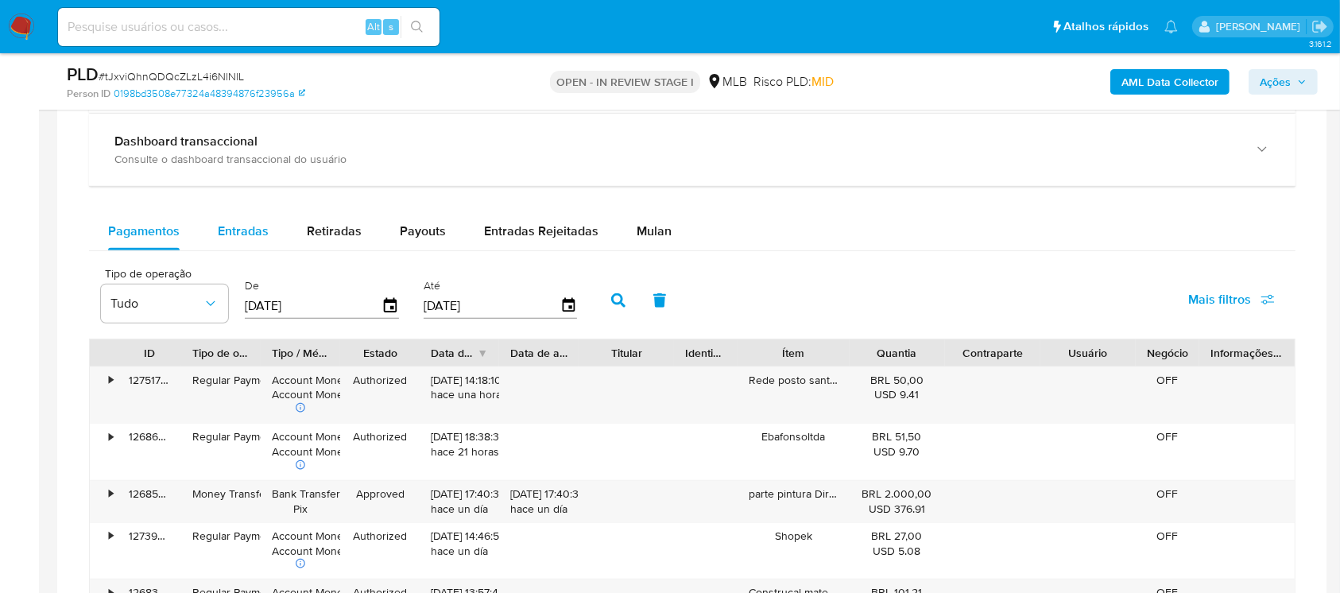
click at [231, 237] on span "Entradas" at bounding box center [243, 231] width 51 height 18
select select "10"
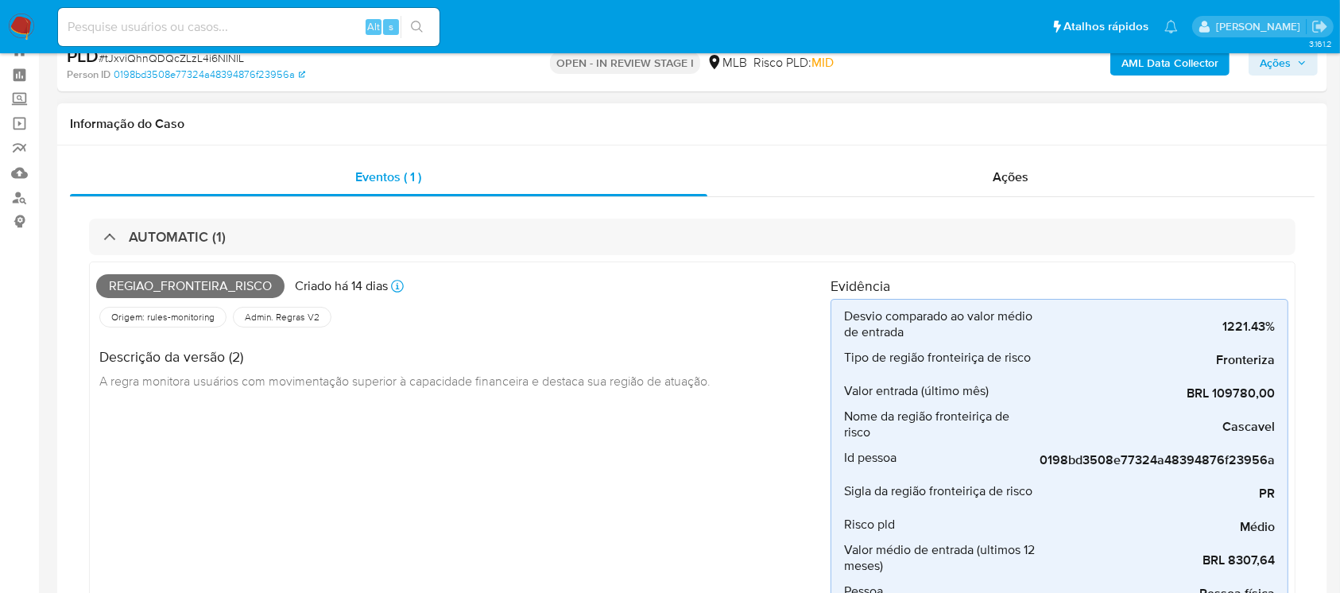
scroll to position [27, 0]
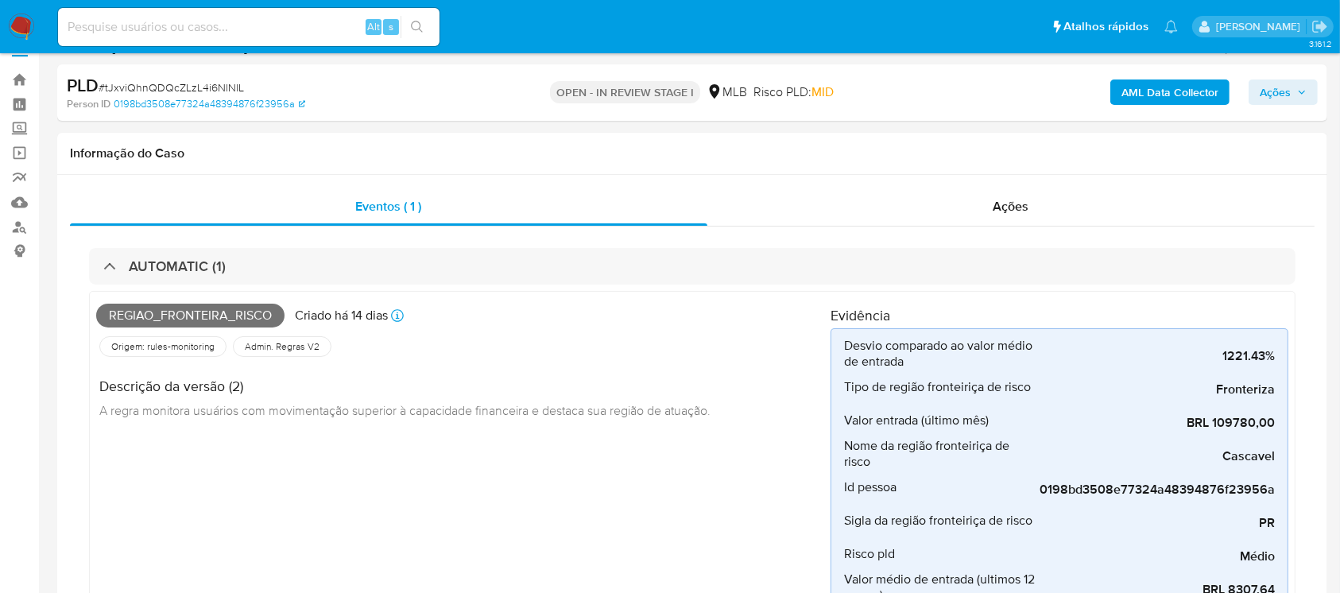
click at [1123, 90] on b "AML Data Collector" at bounding box center [1169, 91] width 97 height 25
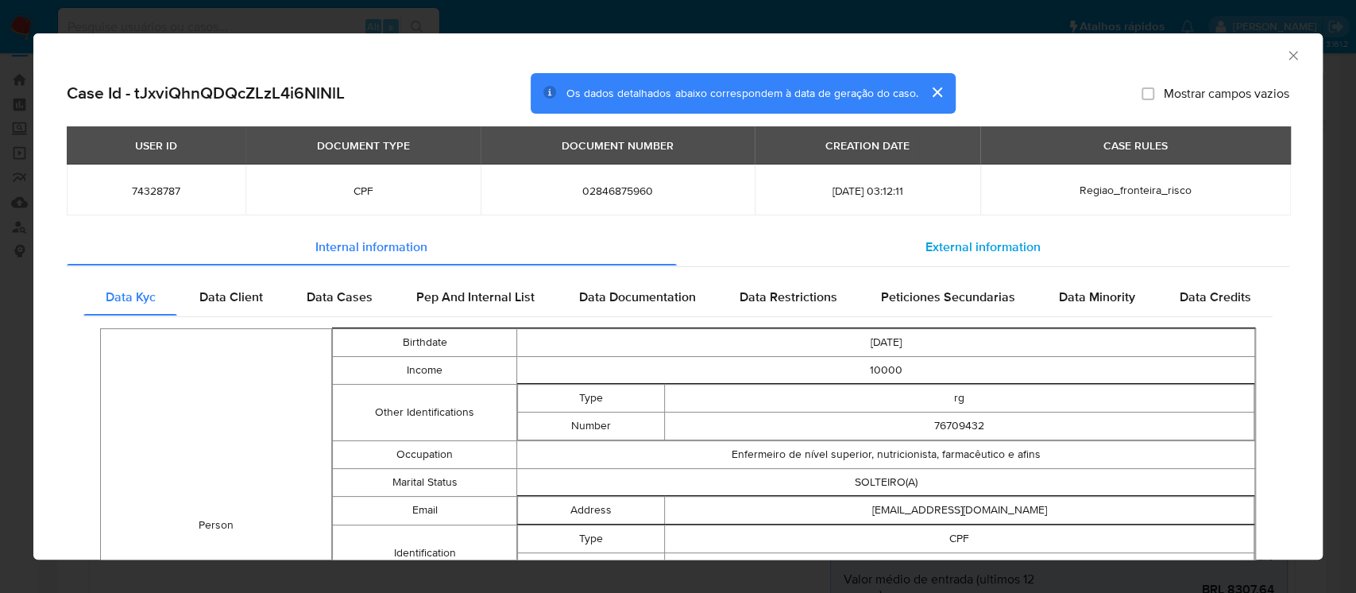
click at [948, 249] on span "External information" at bounding box center [983, 246] width 115 height 18
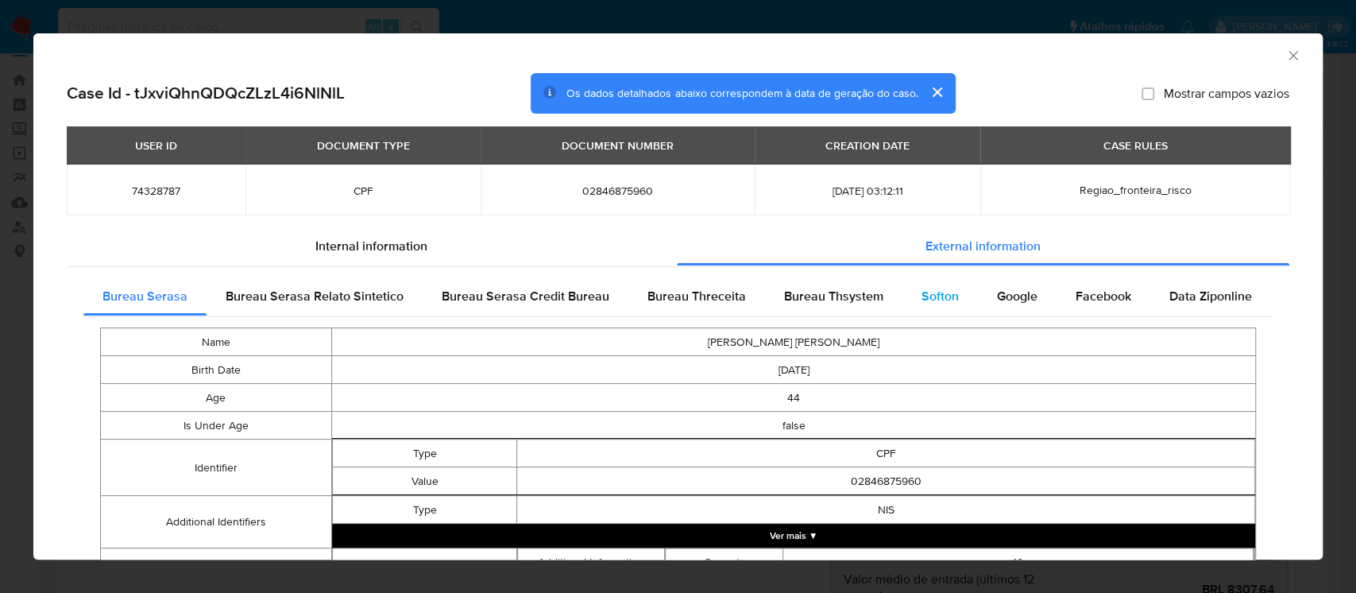
click at [922, 298] on span "Softon" at bounding box center [940, 296] width 37 height 18
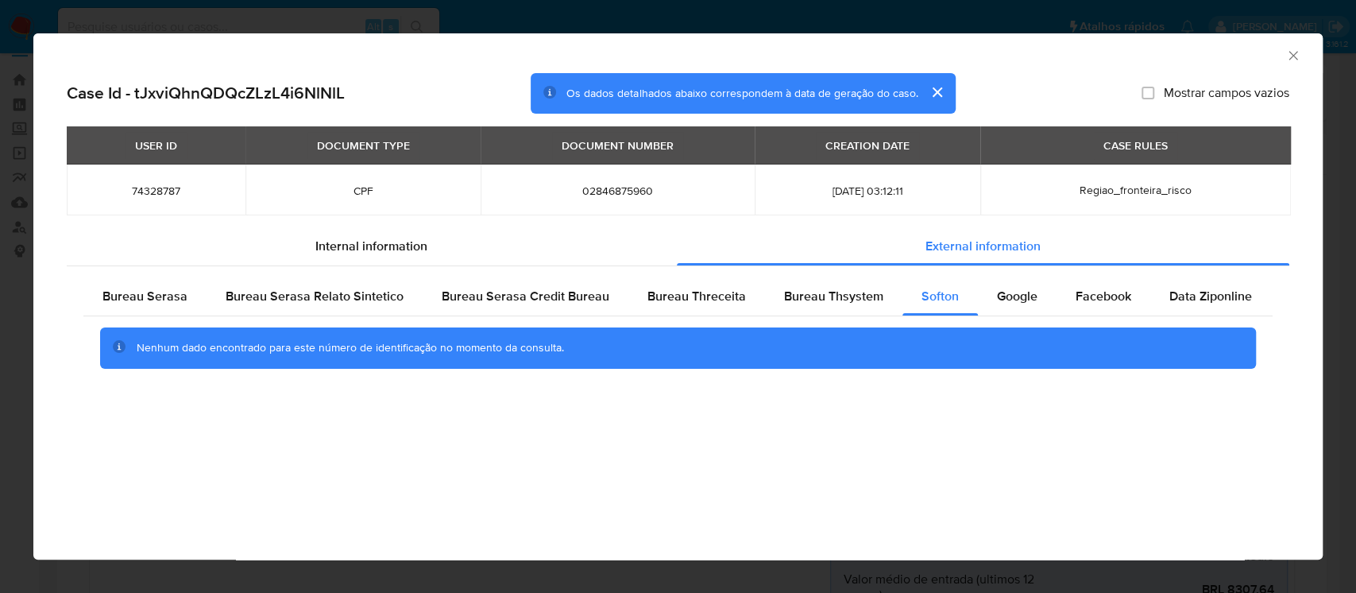
click at [1295, 56] on icon "Fechar a janela" at bounding box center [1293, 56] width 16 height 16
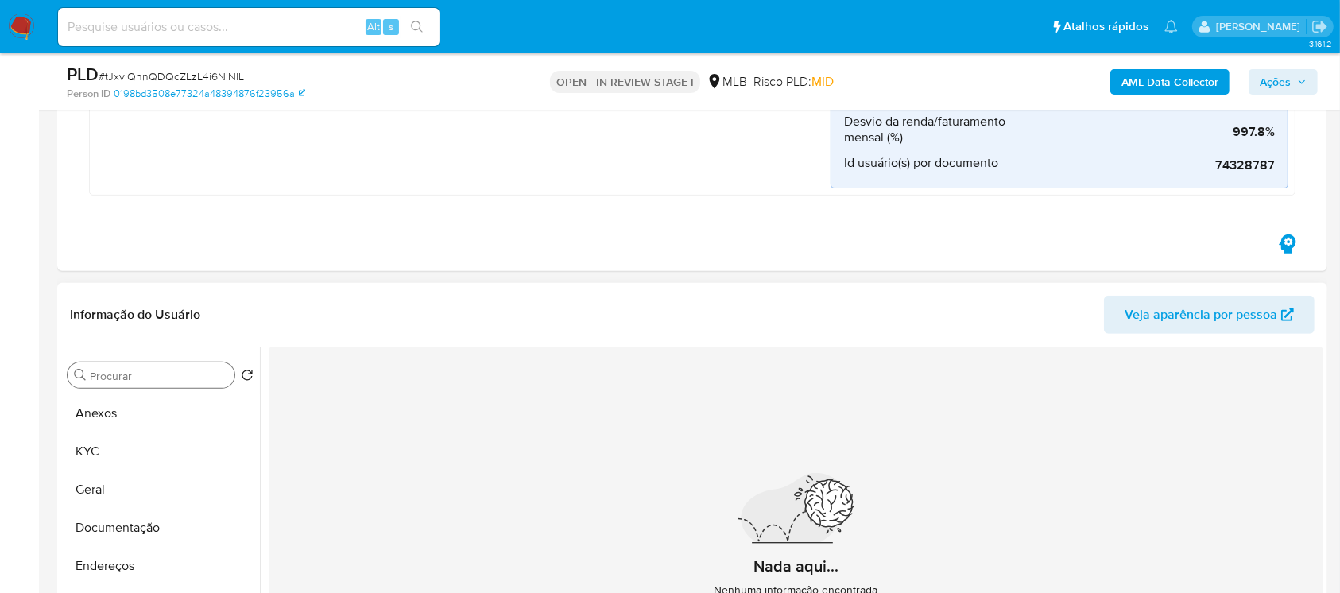
scroll to position [451, 0]
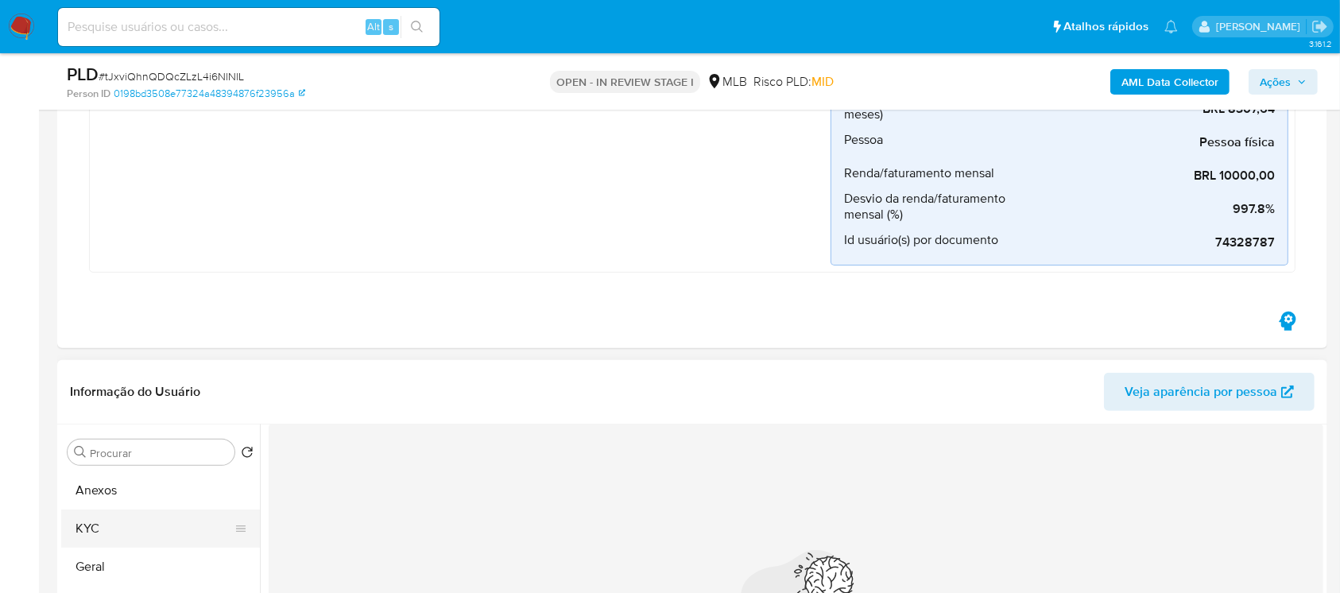
click at [118, 528] on button "KYC" at bounding box center [154, 528] width 186 height 38
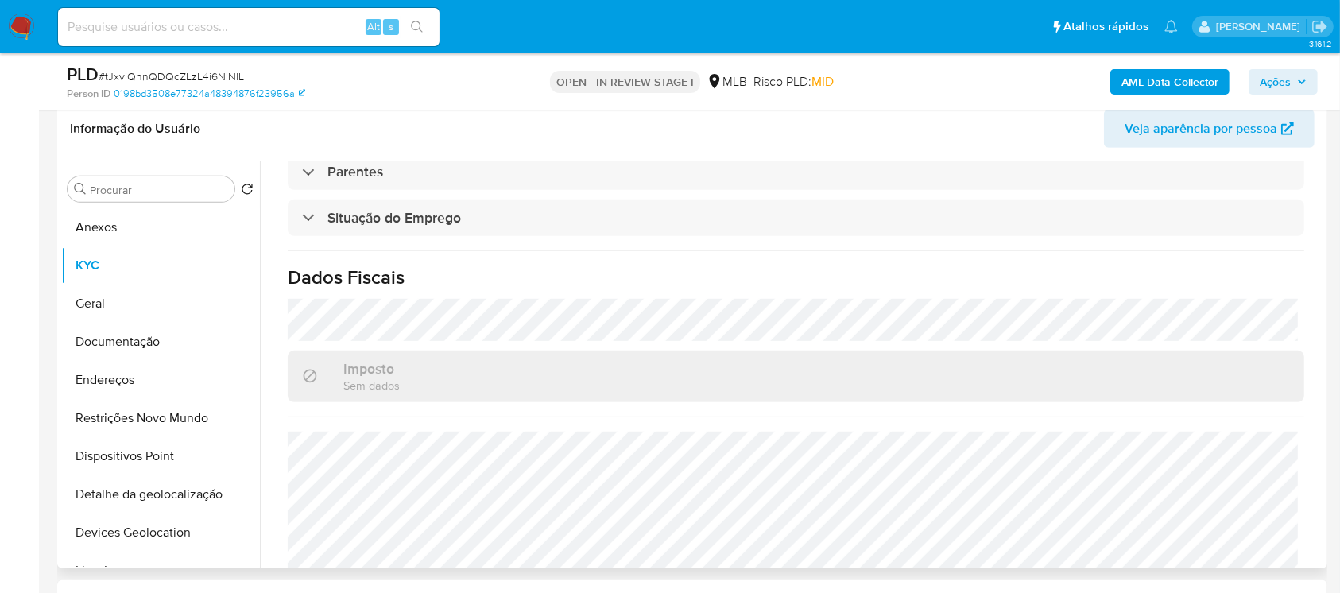
scroll to position [680, 0]
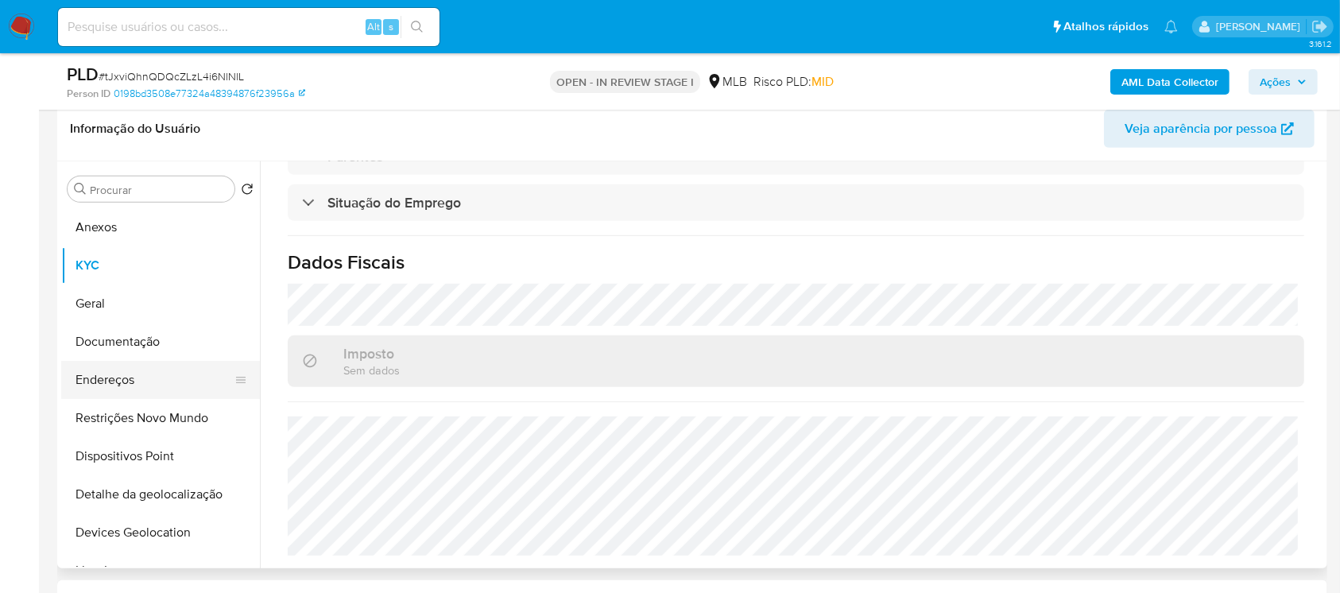
click at [131, 377] on button "Endereços" at bounding box center [154, 380] width 186 height 38
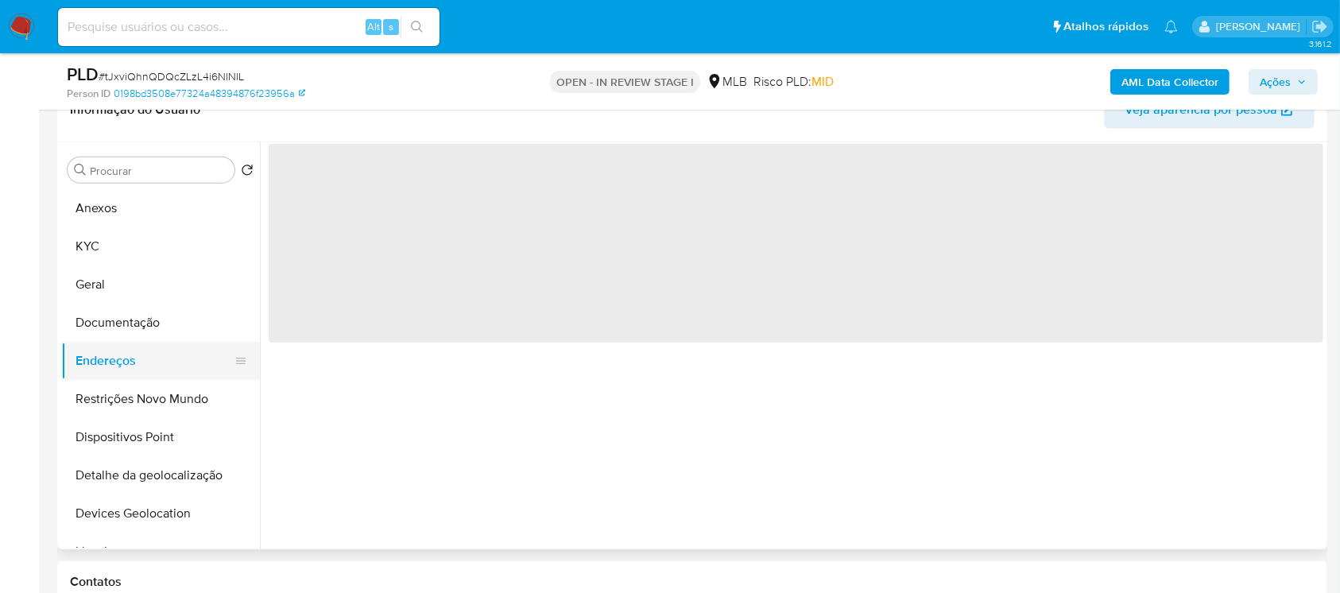
scroll to position [0, 0]
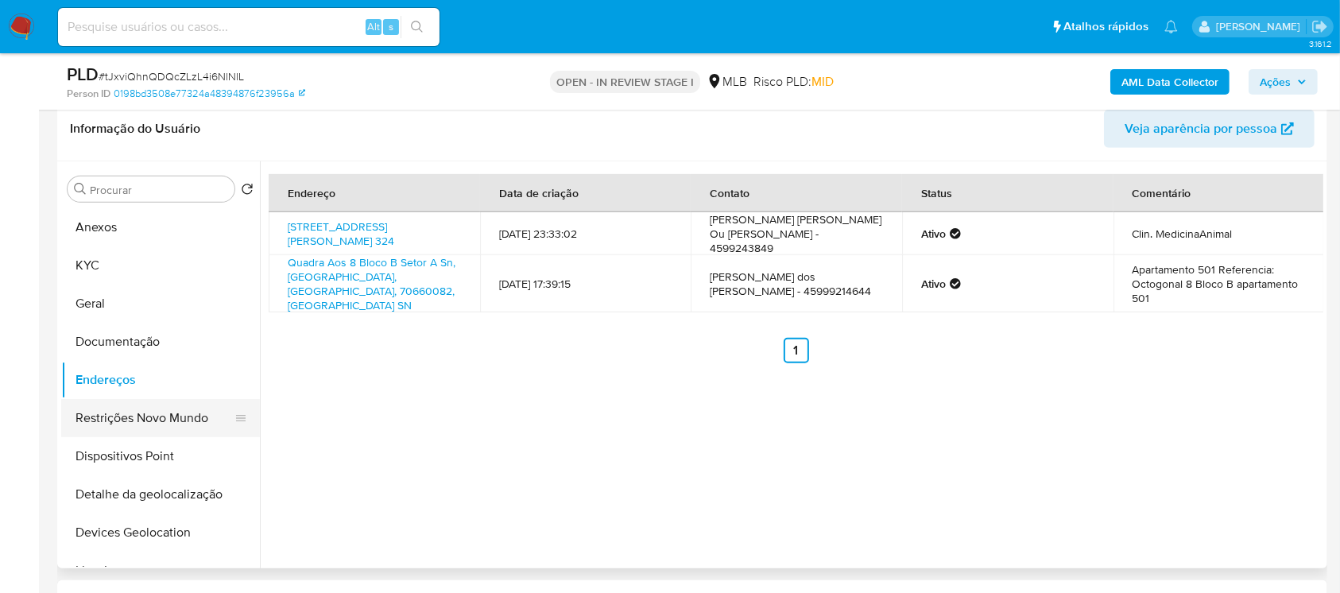
click at [114, 425] on button "Restrições Novo Mundo" at bounding box center [154, 418] width 186 height 38
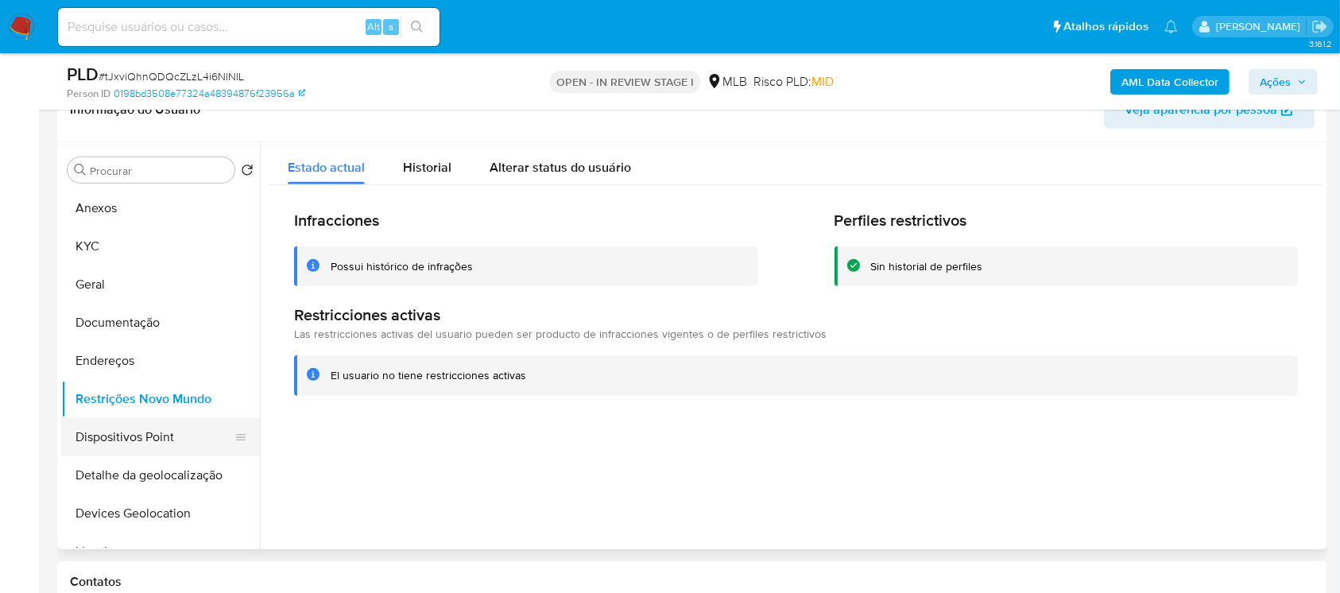
click at [126, 436] on button "Dispositivos Point" at bounding box center [154, 437] width 186 height 38
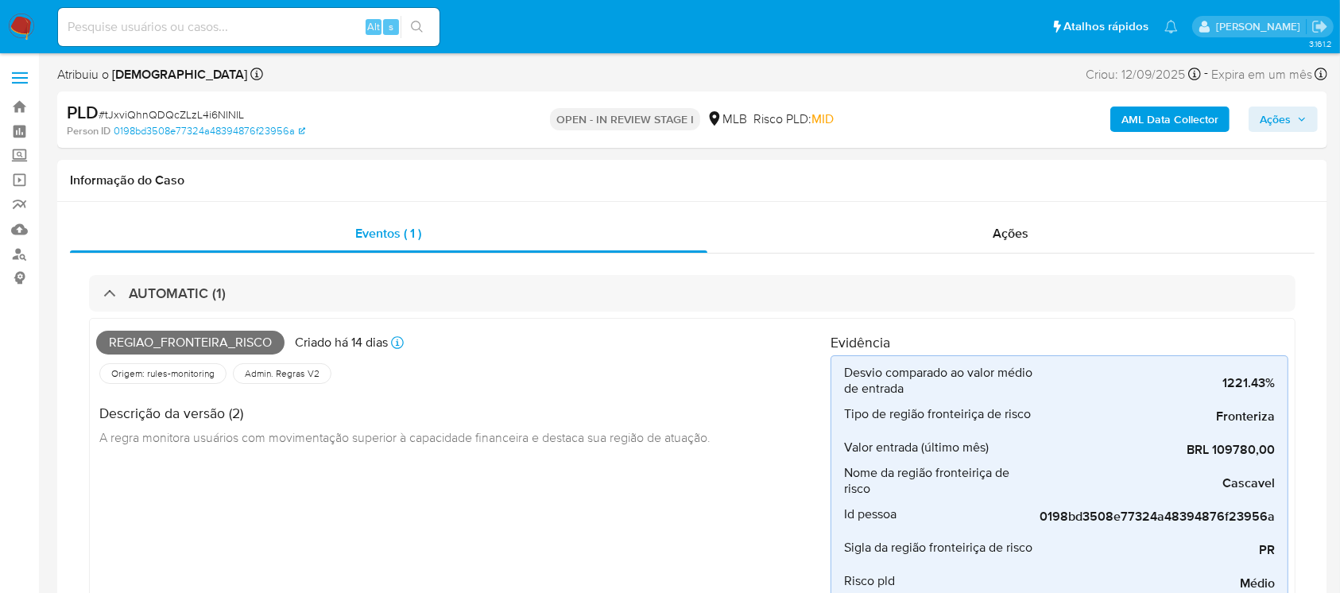
click at [137, 114] on span "# tJxviQhnQDQcZLzL4i6NlNlL" at bounding box center [171, 114] width 145 height 16
copy span "tJxviQhnQDQcZLzL4i6NlNlL"
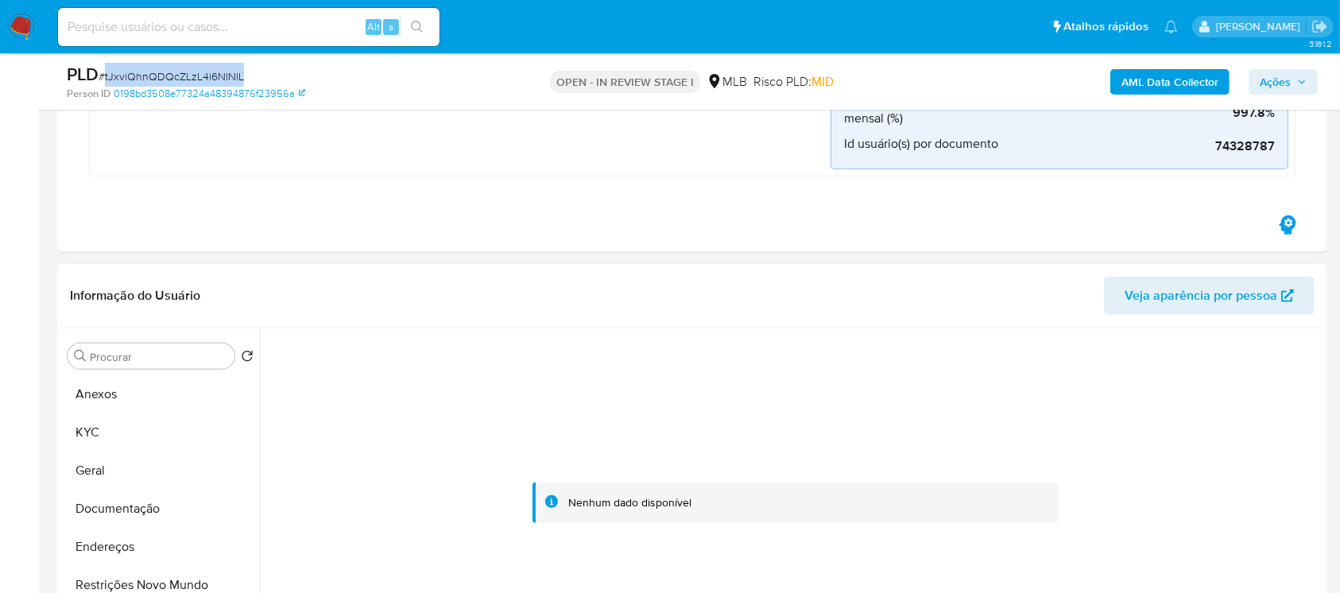
scroll to position [706, 0]
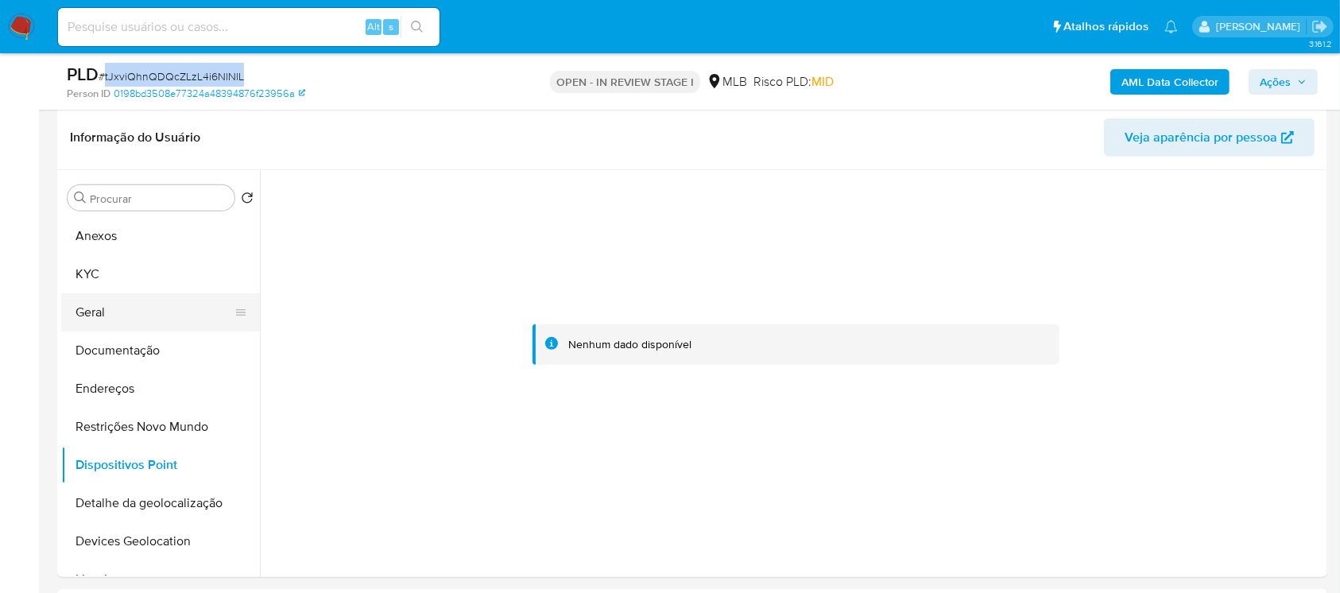
click at [99, 300] on button "Geral" at bounding box center [154, 312] width 186 height 38
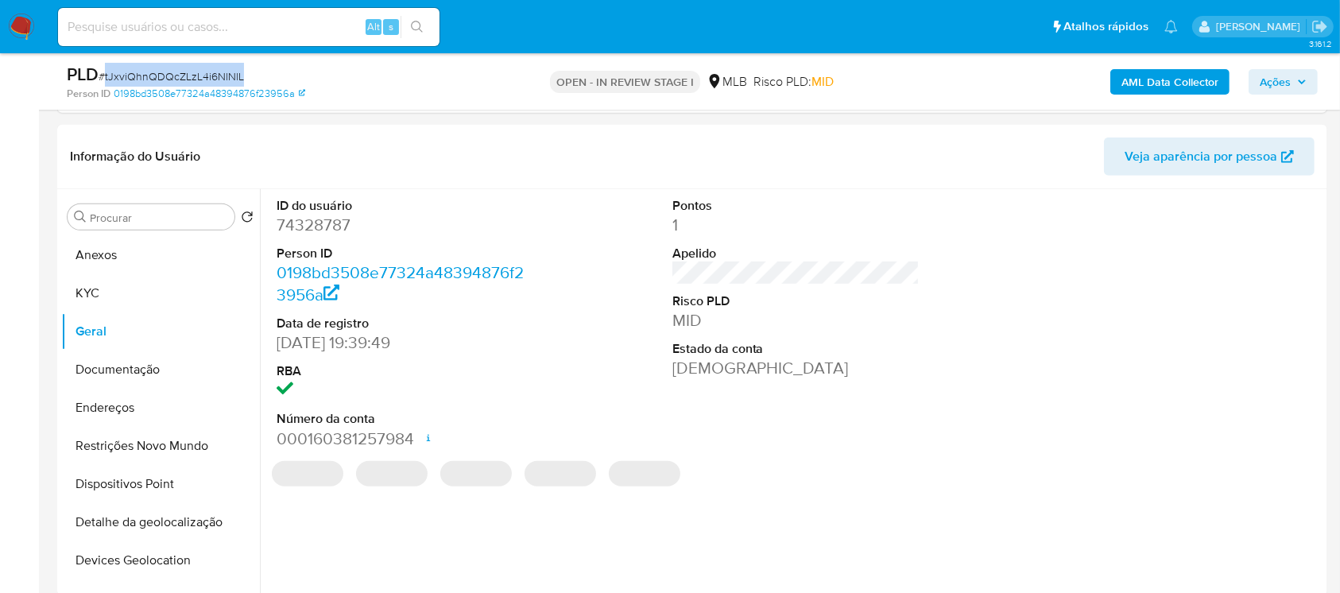
click at [309, 232] on dd "74328787" at bounding box center [400, 225] width 248 height 22
copy dd "74328787"
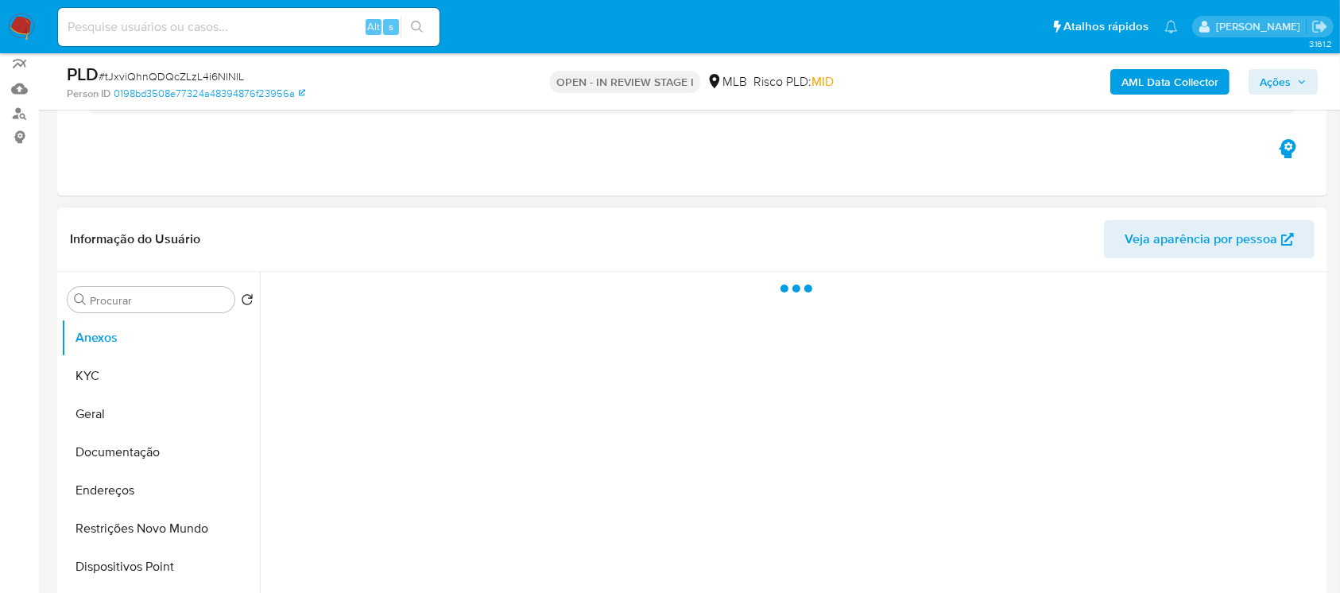
select select "10"
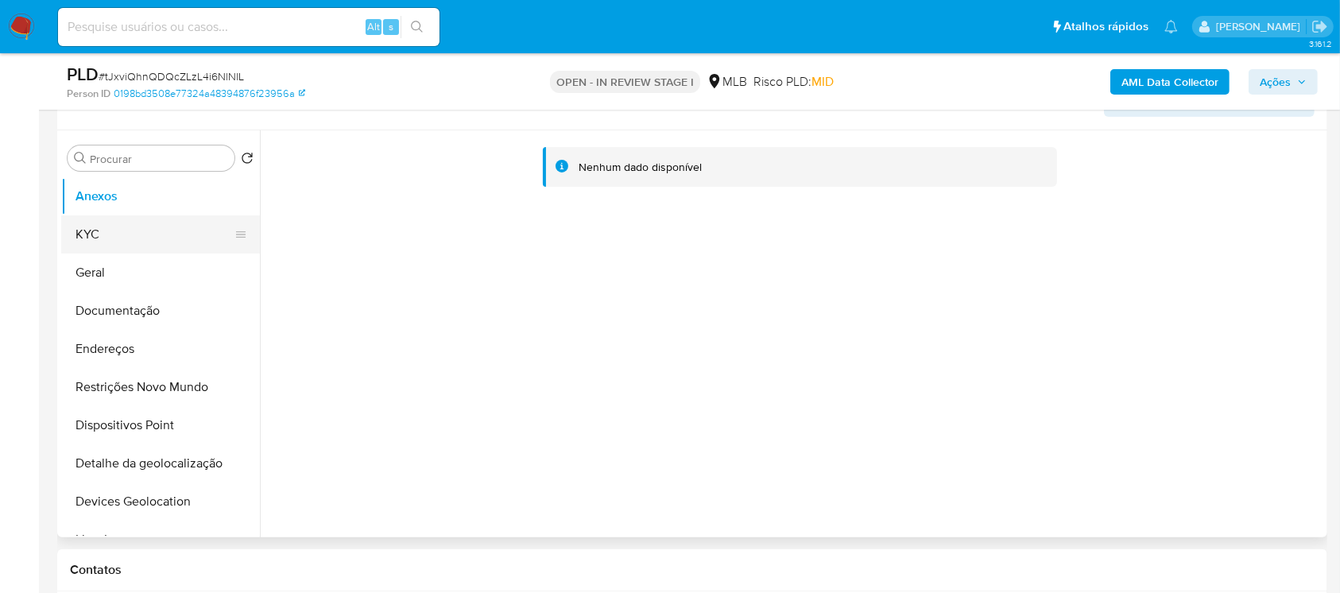
click at [122, 226] on button "KYC" at bounding box center [154, 234] width 186 height 38
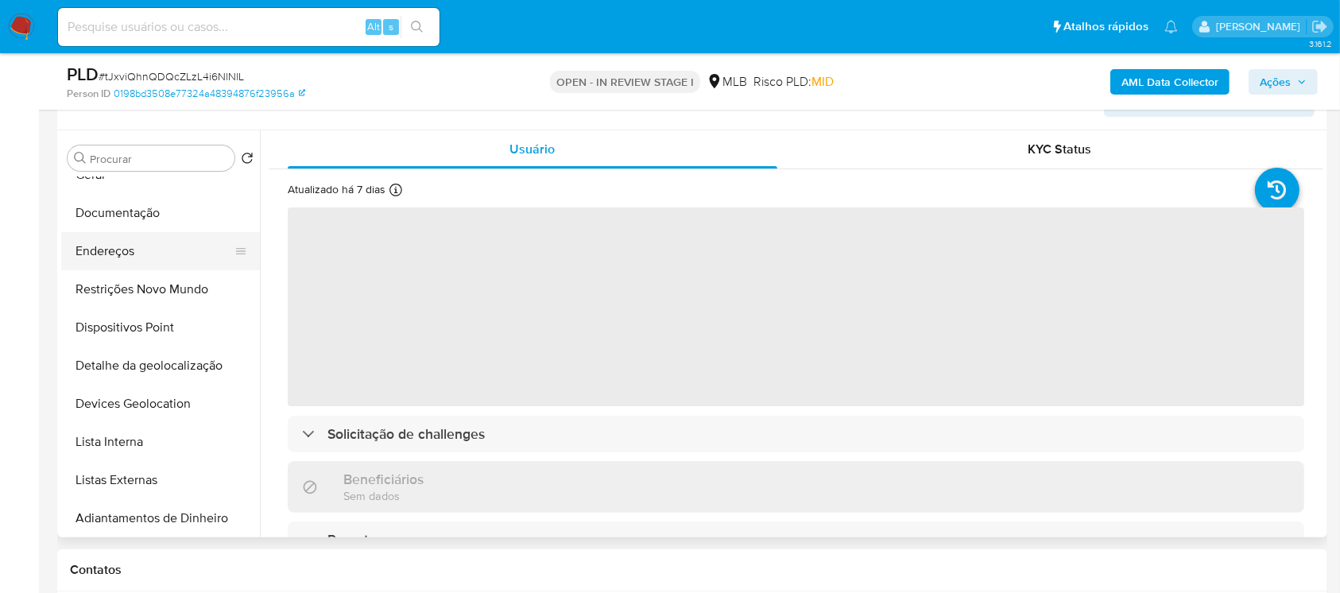
scroll to position [0, 0]
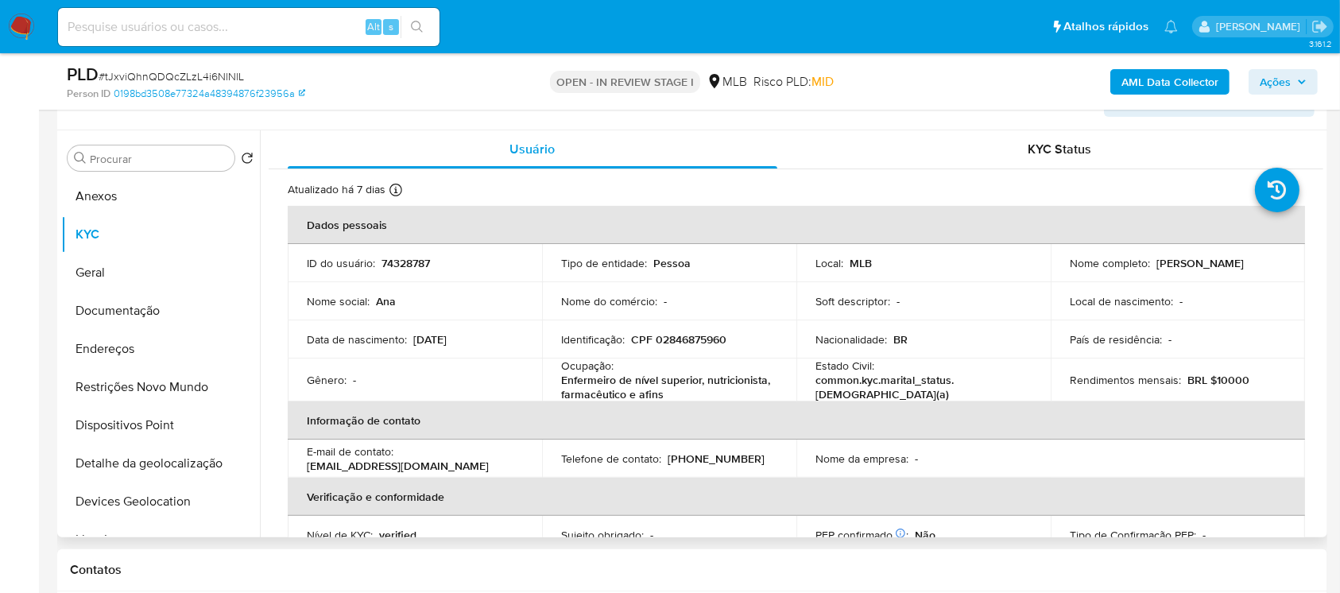
click at [1156, 270] on p "[PERSON_NAME]" at bounding box center [1199, 263] width 87 height 14
click at [1162, 270] on p "[PERSON_NAME]" at bounding box center [1199, 263] width 87 height 14
drag, startPoint x: 1191, startPoint y: 271, endPoint x: 1065, endPoint y: 269, distance: 125.5
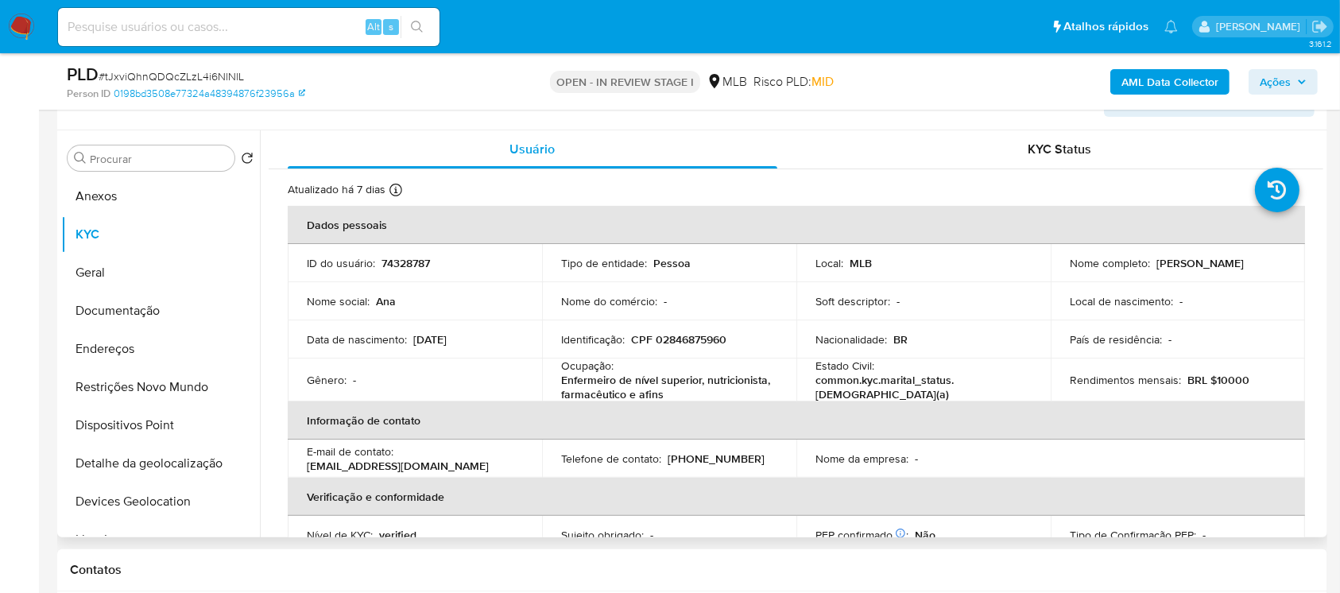
click at [1156, 269] on p "[PERSON_NAME]" at bounding box center [1199, 263] width 87 height 14
copy p "[PERSON_NAME]"
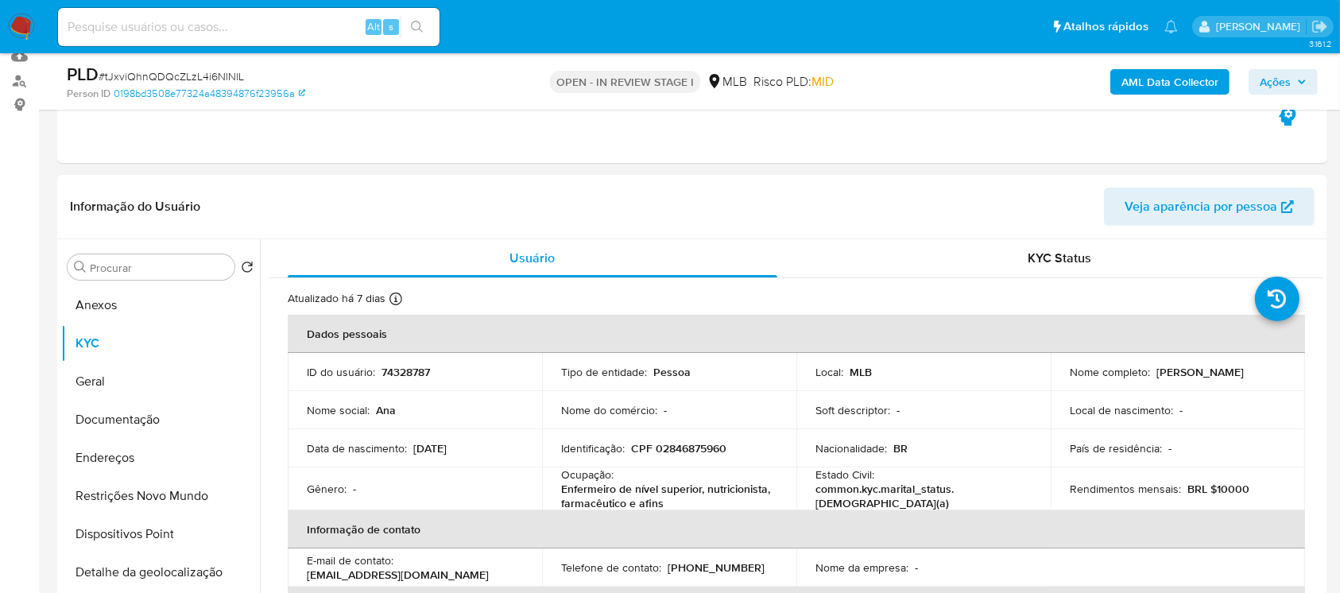
scroll to position [141, 0]
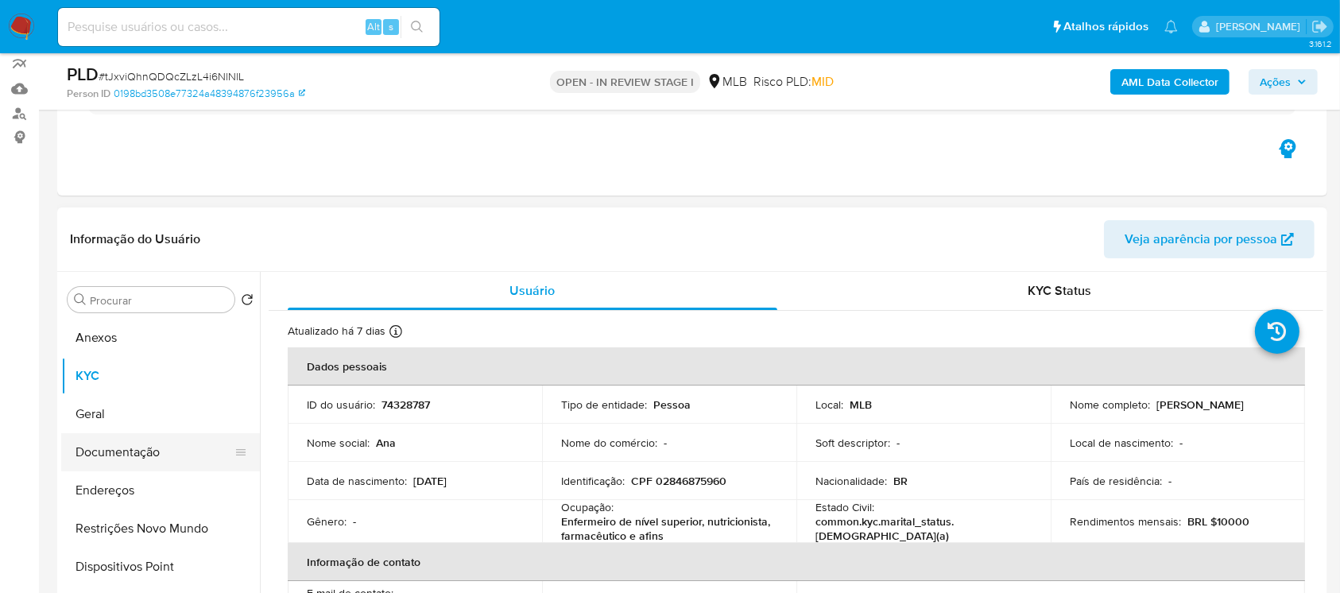
click at [160, 450] on button "Documentação" at bounding box center [154, 452] width 186 height 38
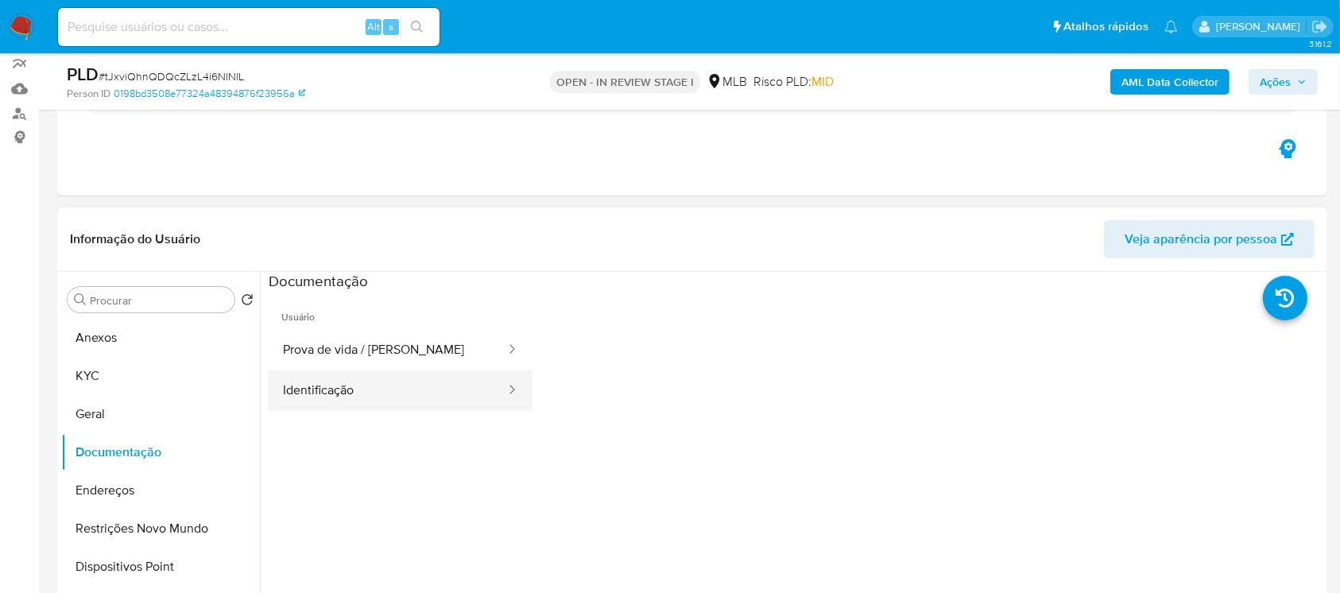
click at [357, 394] on button "Identificação" at bounding box center [388, 390] width 238 height 41
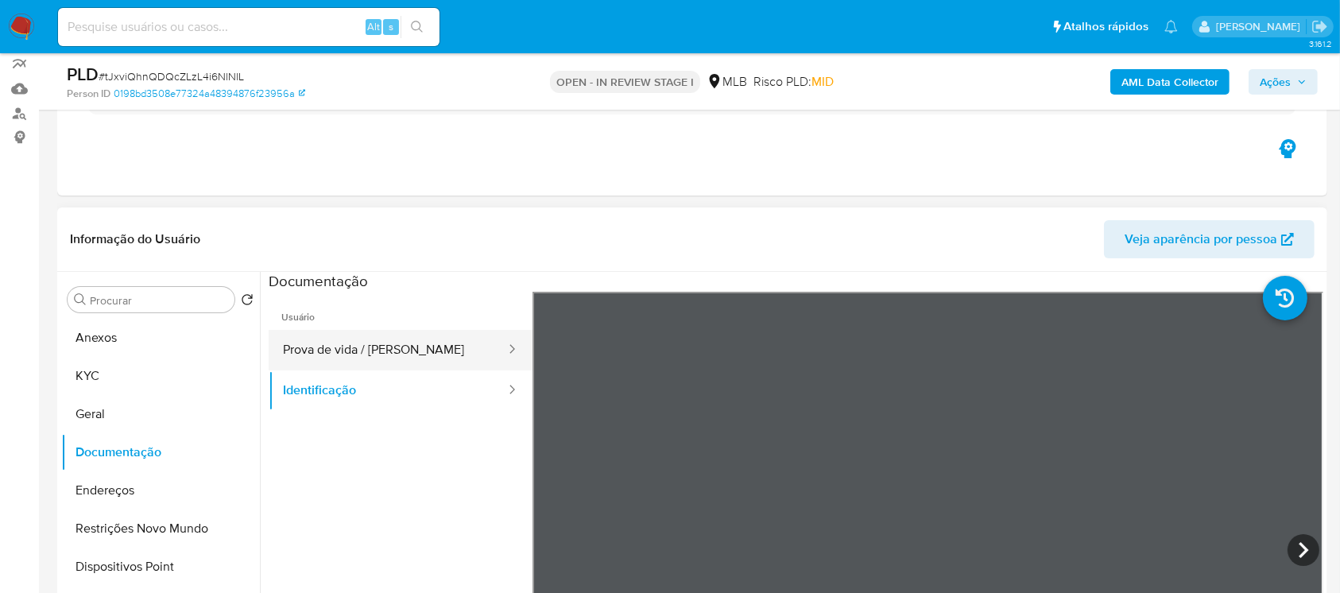
click at [388, 352] on button "Prova de vida / [PERSON_NAME]" at bounding box center [388, 350] width 238 height 41
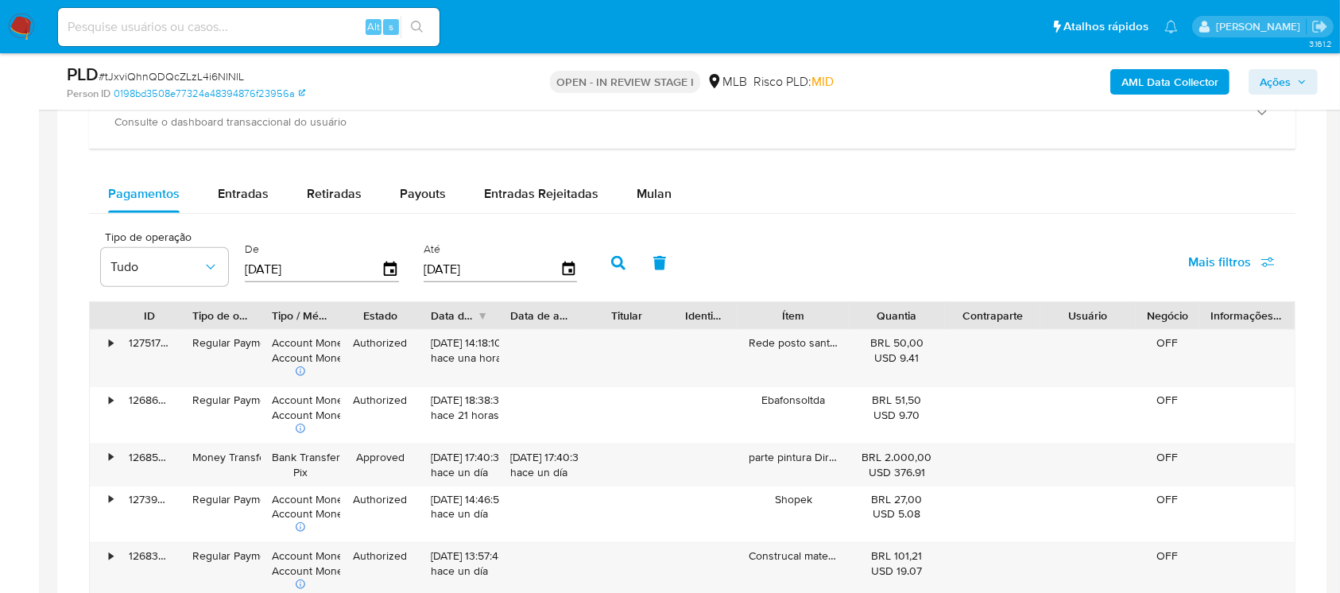
scroll to position [971, 0]
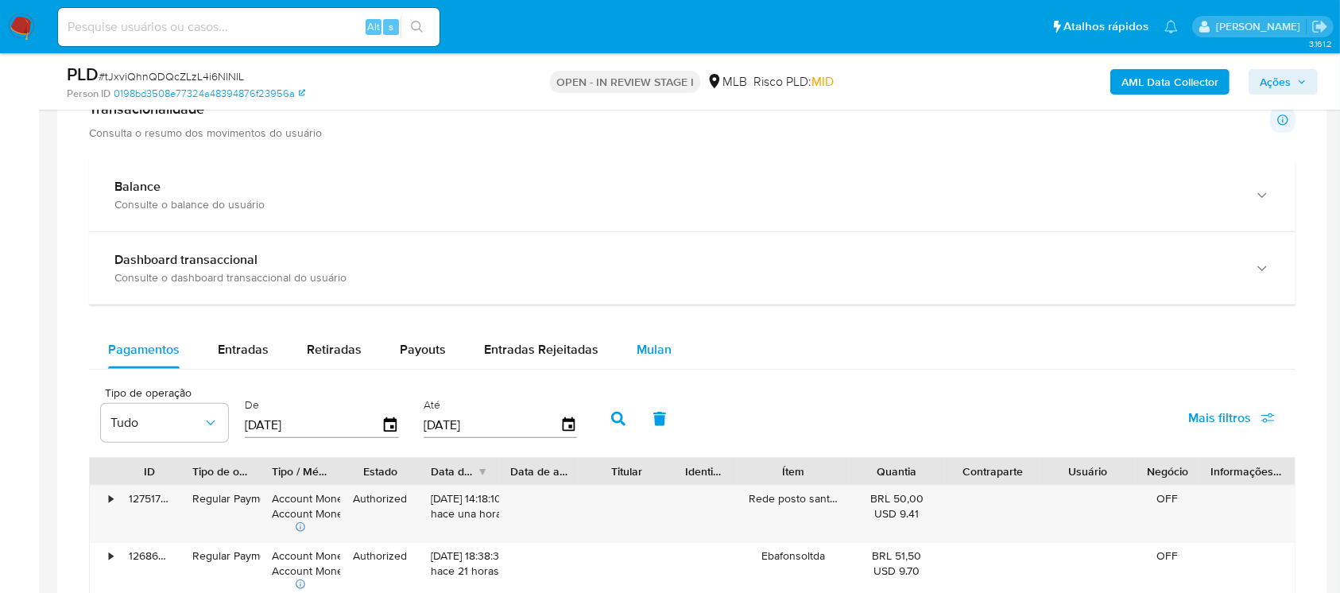
click at [653, 362] on div "Mulan" at bounding box center [653, 350] width 35 height 38
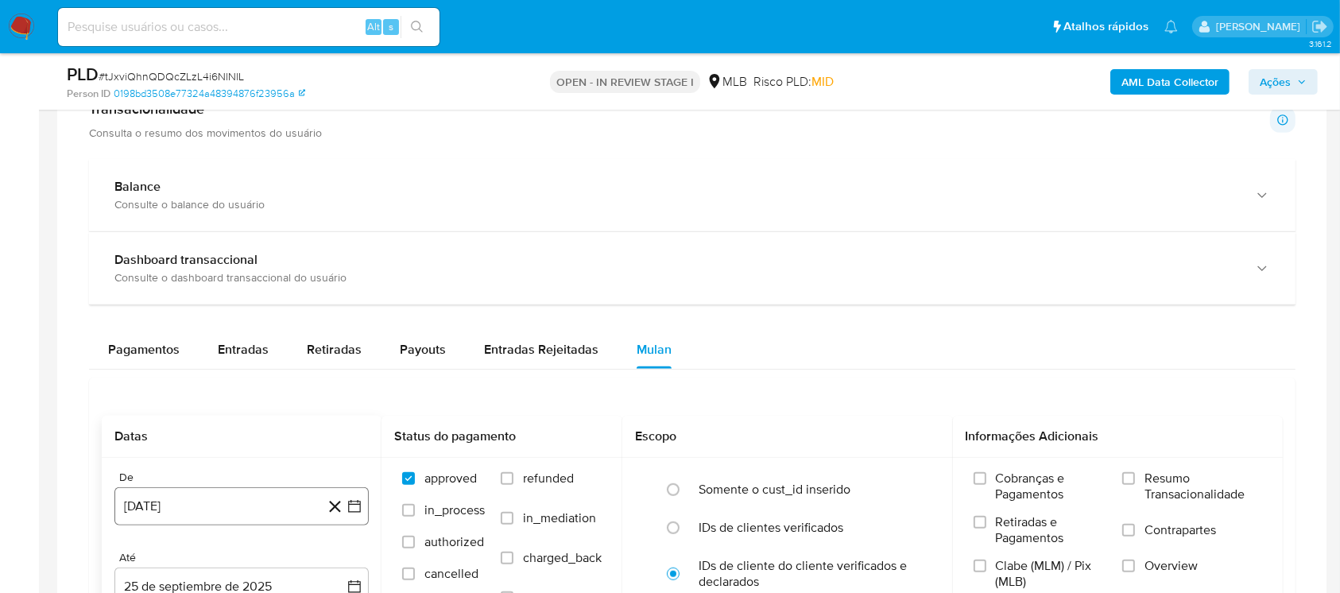
click at [191, 499] on button "[DATE]" at bounding box center [241, 506] width 254 height 38
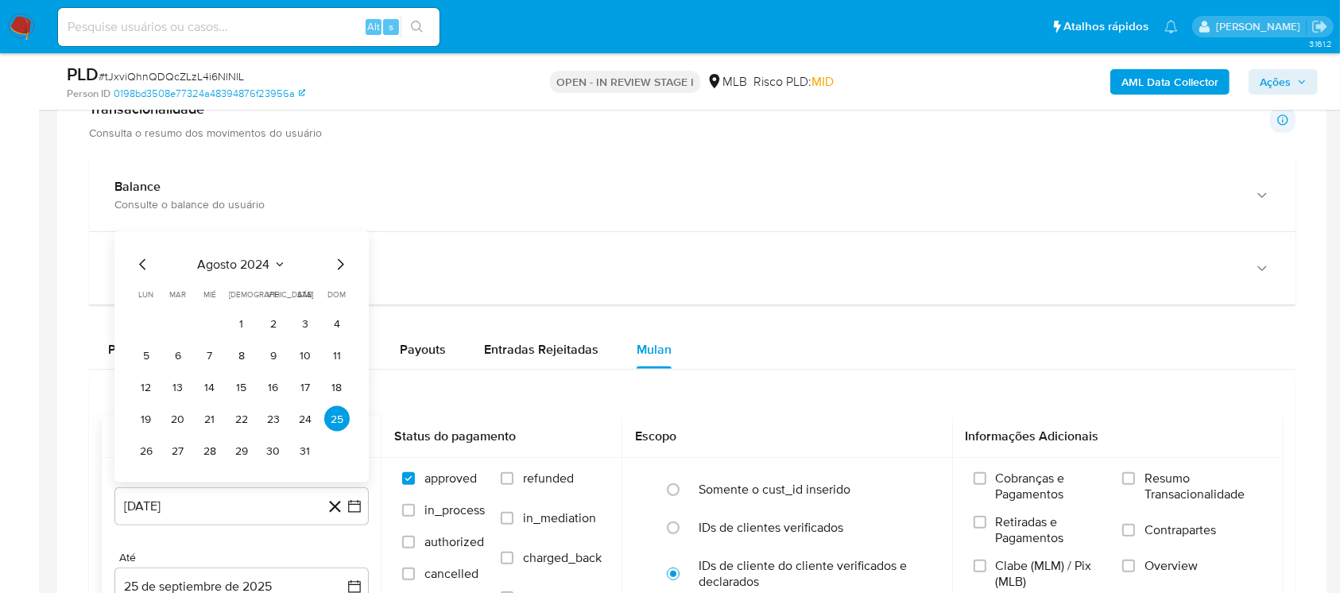
click at [217, 269] on span "agosto 2024" at bounding box center [234, 265] width 72 height 16
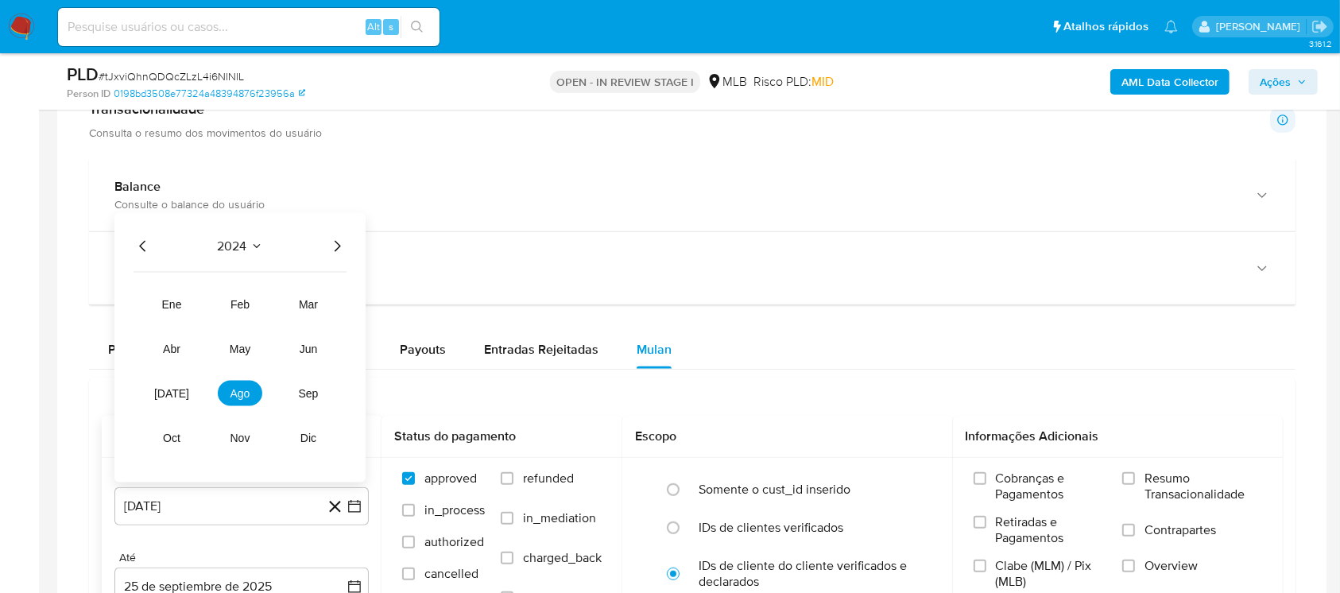
click at [336, 245] on icon "Año siguiente" at bounding box center [336, 246] width 19 height 19
click at [250, 389] on button "ago" at bounding box center [240, 393] width 44 height 25
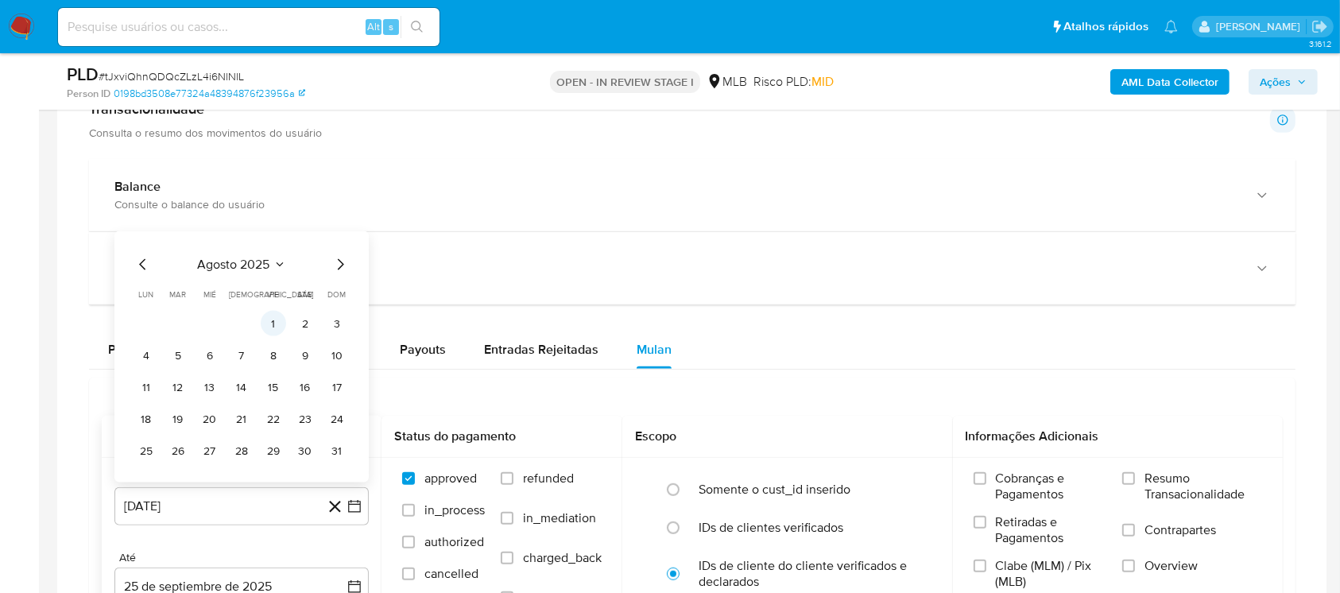
click at [273, 322] on button "1" at bounding box center [273, 323] width 25 height 25
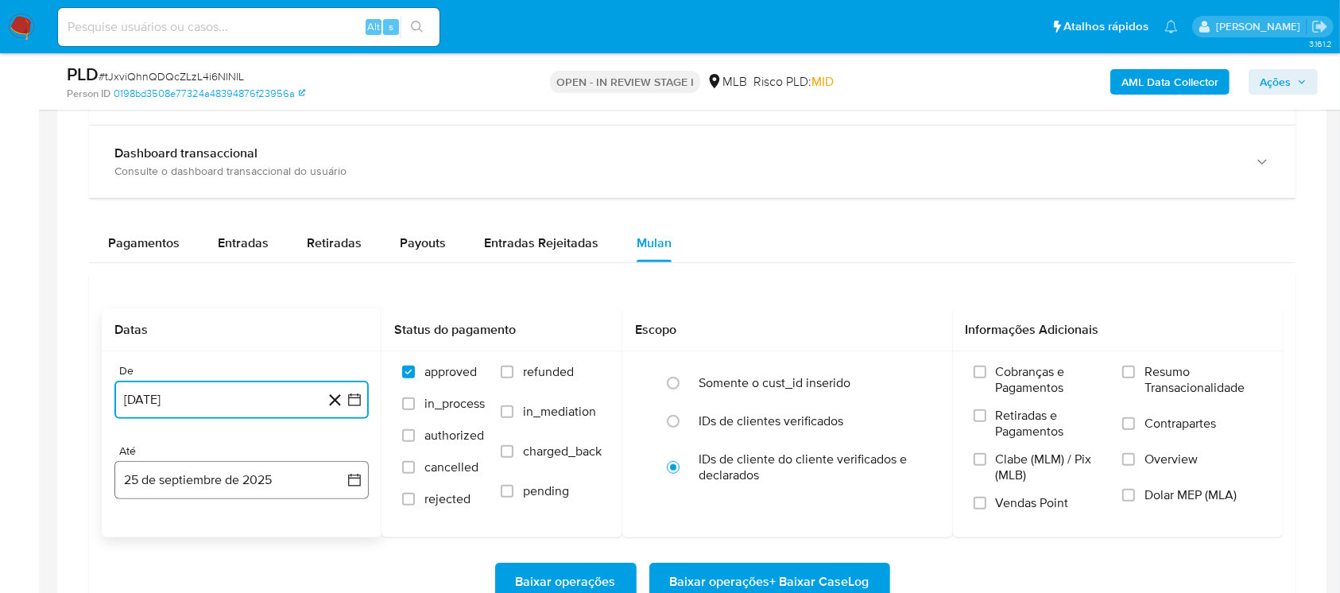
scroll to position [1112, 0]
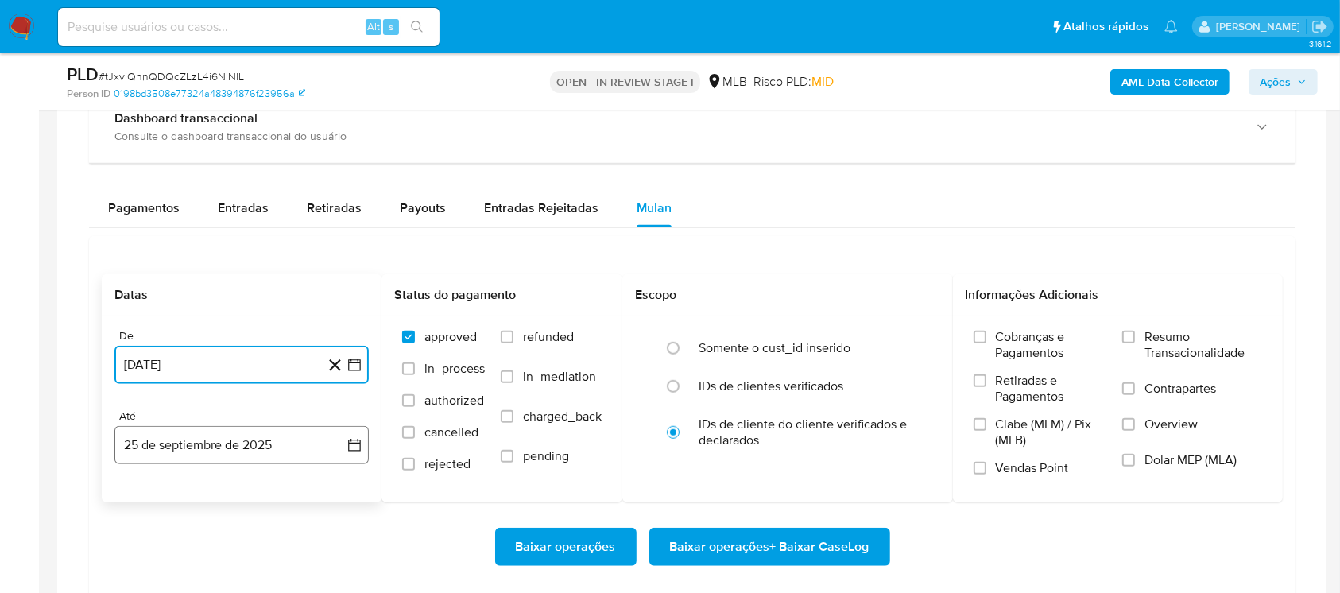
click at [196, 454] on button "25 de septiembre de 2025" at bounding box center [241, 445] width 254 height 38
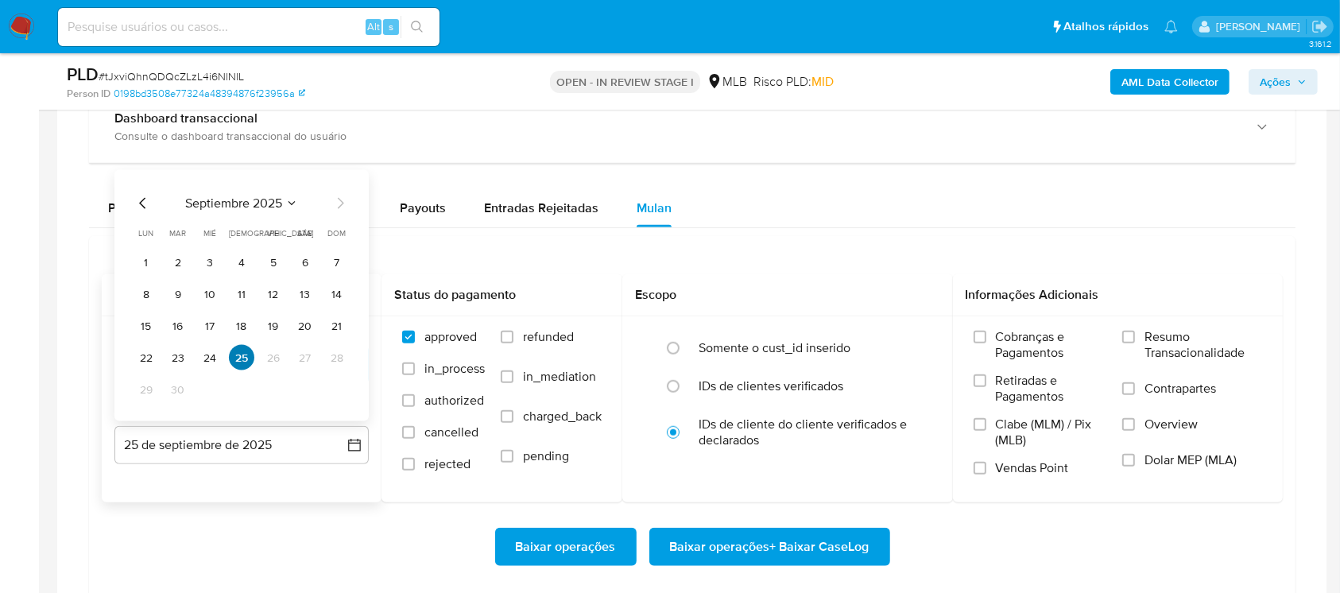
click at [239, 364] on button "25" at bounding box center [241, 357] width 25 height 25
click at [235, 359] on button "25" at bounding box center [241, 357] width 25 height 25
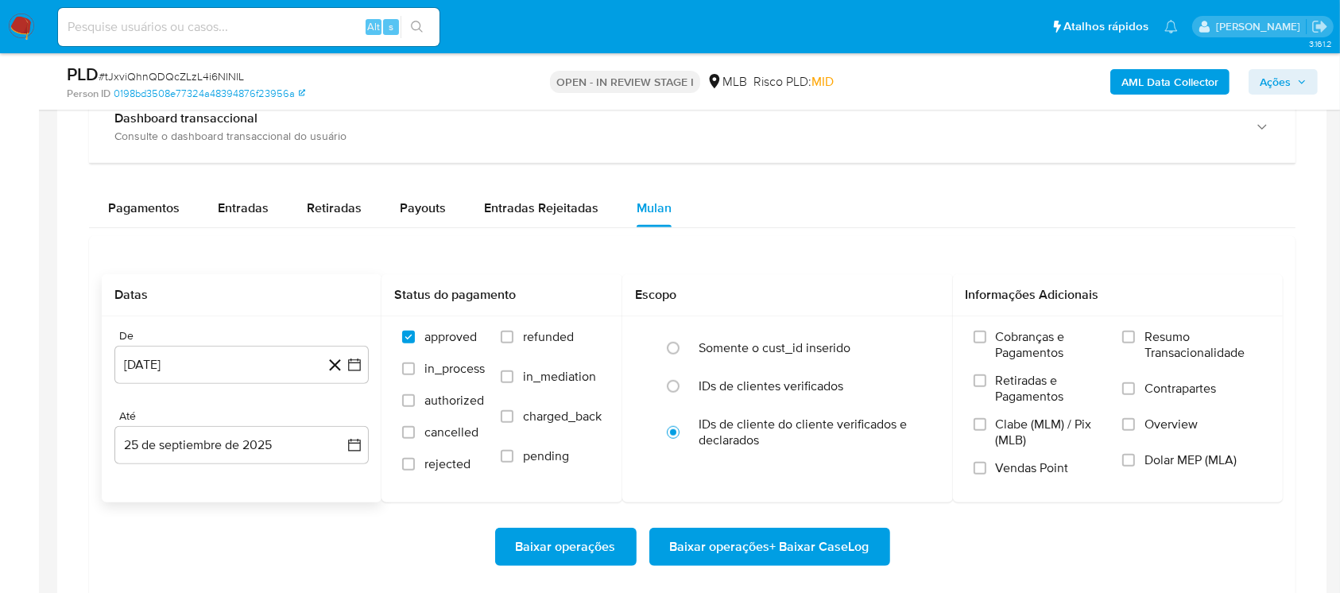
click at [203, 516] on div "Baixar operações Baixar operações + Baixar CaseLog" at bounding box center [692, 546] width 1181 height 89
click at [1138, 341] on label "Resumo Transacionalidade" at bounding box center [1192, 355] width 140 height 52
click at [1135, 341] on input "Resumo Transacionalidade" at bounding box center [1128, 337] width 13 height 13
click at [709, 560] on span "Baixar operações + Baixar CaseLog" at bounding box center [769, 546] width 199 height 35
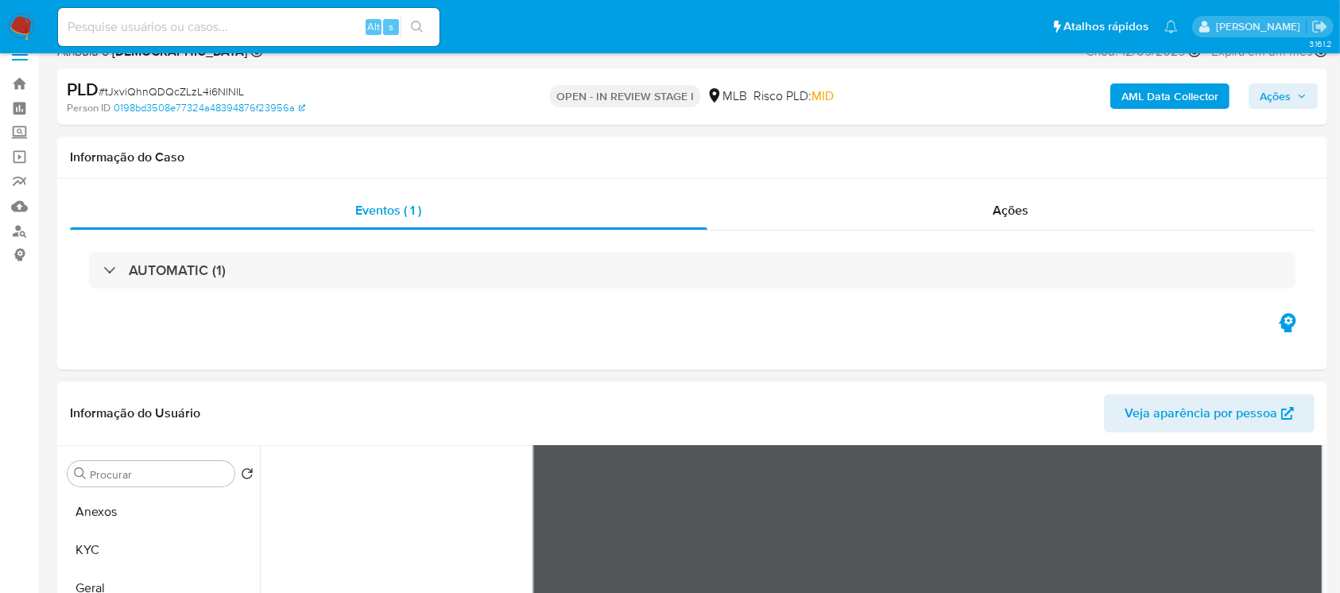
scroll to position [282, 0]
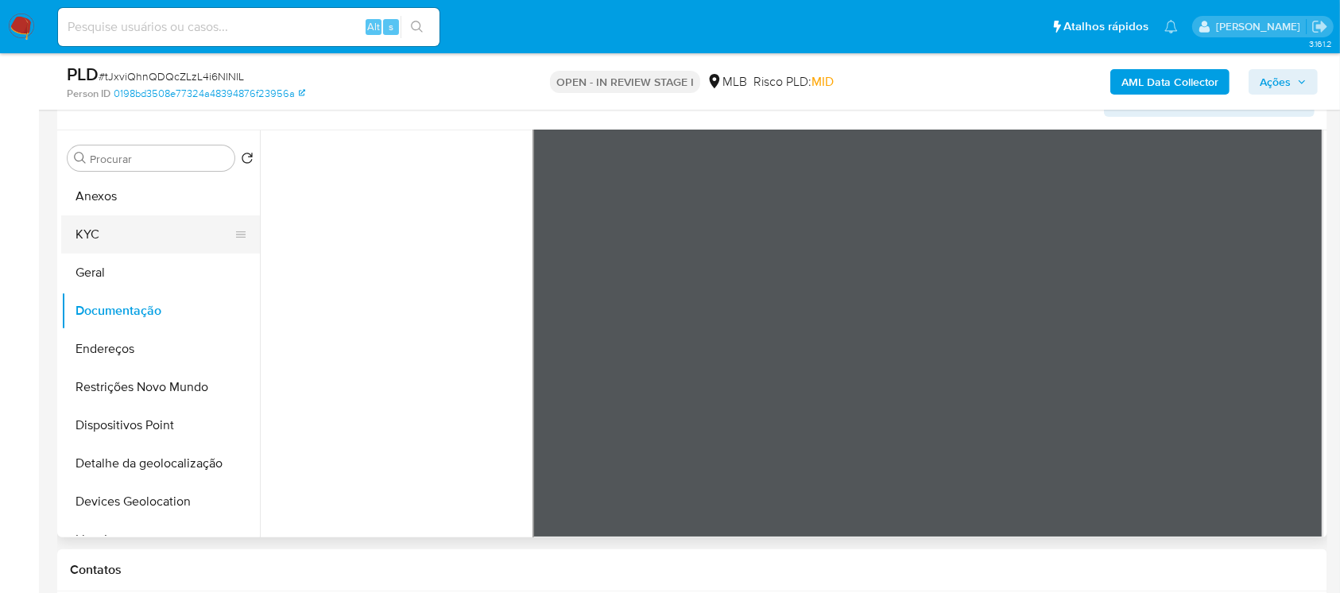
click at [91, 237] on button "KYC" at bounding box center [154, 234] width 186 height 38
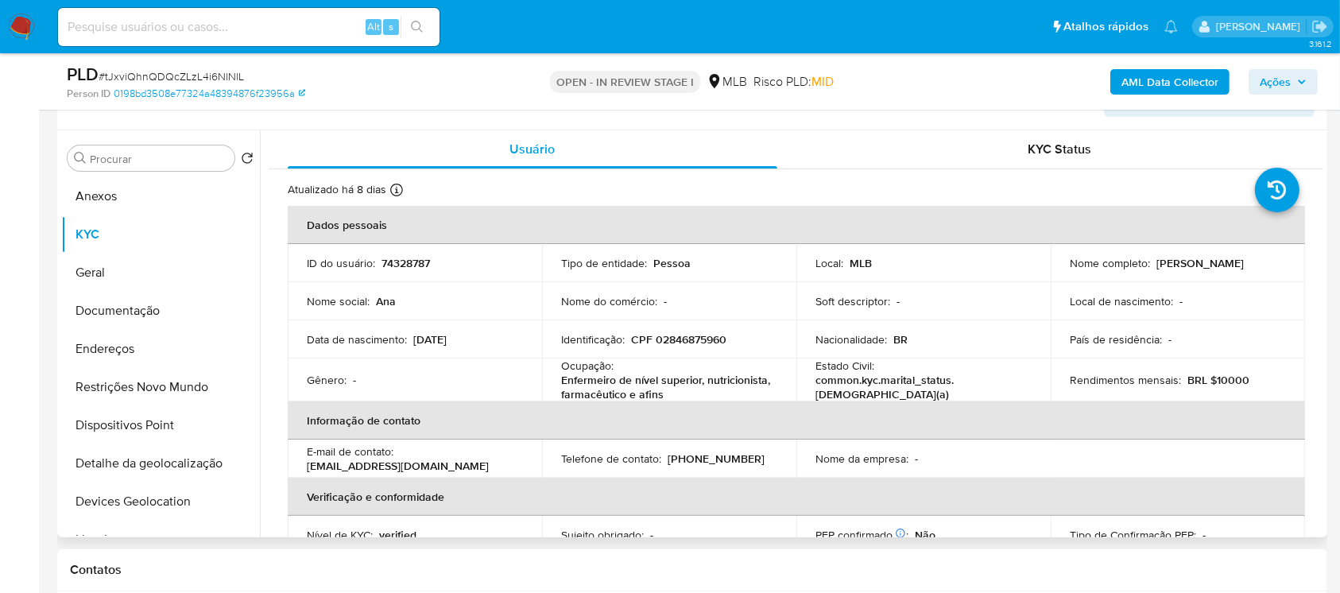
click at [1156, 270] on p "[PERSON_NAME]" at bounding box center [1199, 263] width 87 height 14
copy div "Nome completo : [PERSON_NAME]"
click at [1156, 270] on p "[PERSON_NAME]" at bounding box center [1199, 263] width 87 height 14
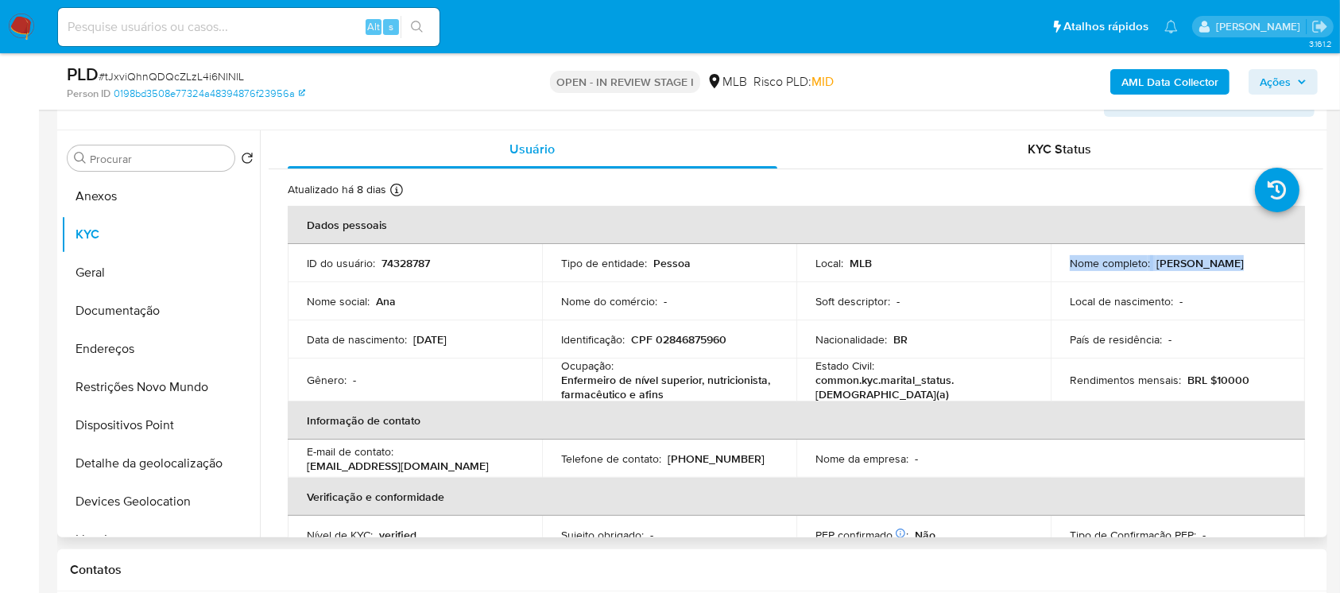
drag, startPoint x: 1066, startPoint y: 271, endPoint x: 1195, endPoint y: 270, distance: 128.7
click at [1195, 270] on div "Nome completo : [PERSON_NAME]" at bounding box center [1177, 263] width 216 height 14
copy p "[PERSON_NAME]"
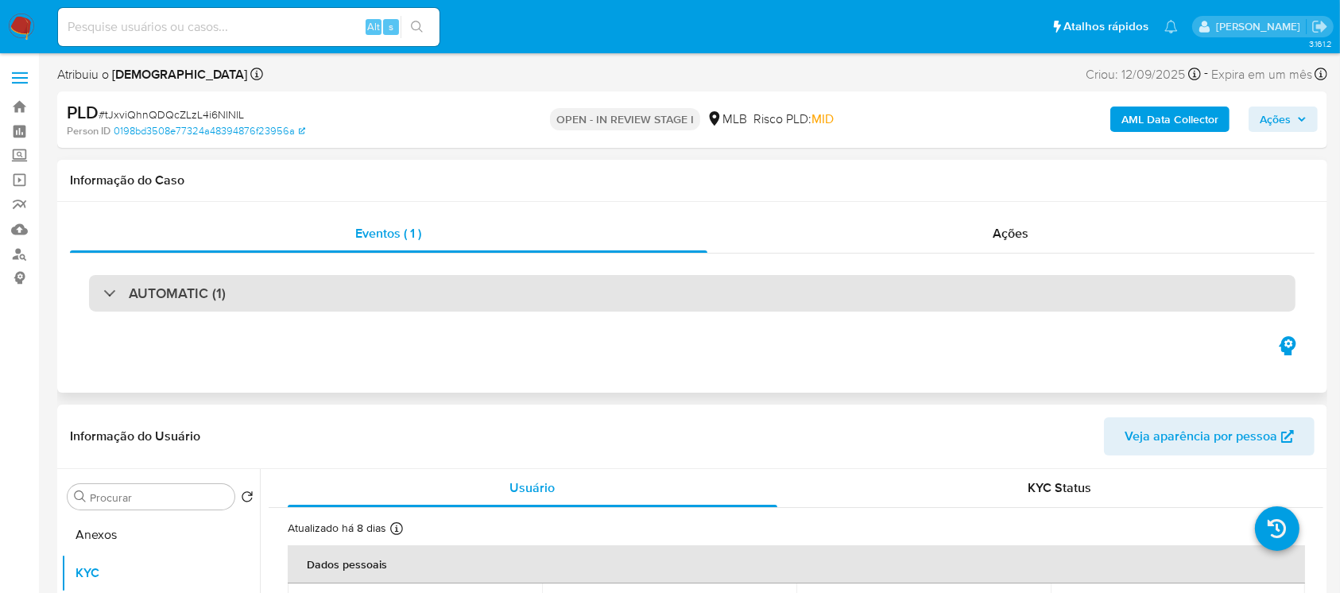
click at [305, 292] on div "AUTOMATIC (1)" at bounding box center [692, 293] width 1206 height 37
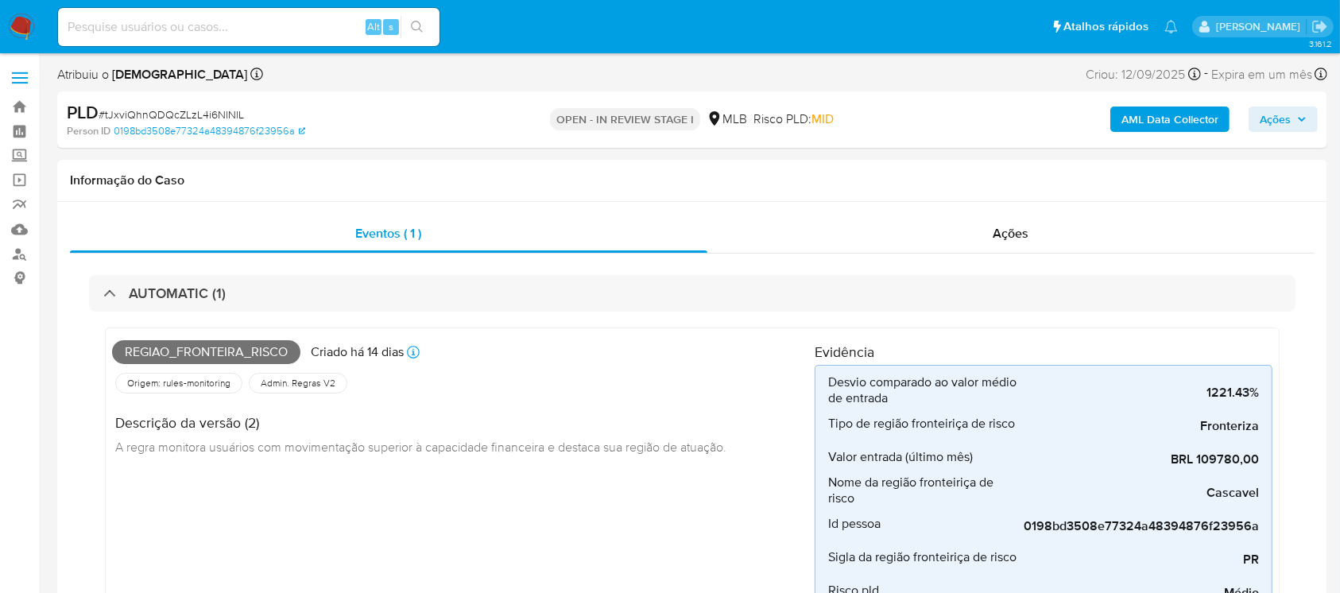
click at [1150, 118] on b "AML Data Collector" at bounding box center [1169, 118] width 97 height 25
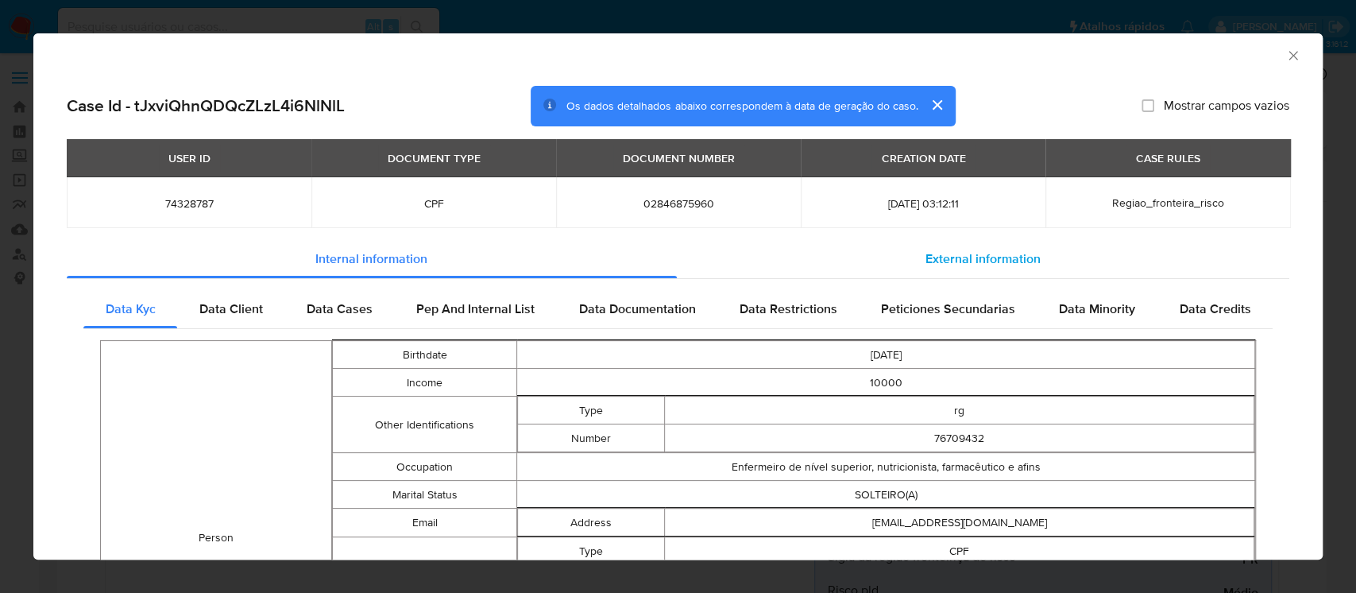
click at [930, 261] on span "External information" at bounding box center [983, 258] width 115 height 18
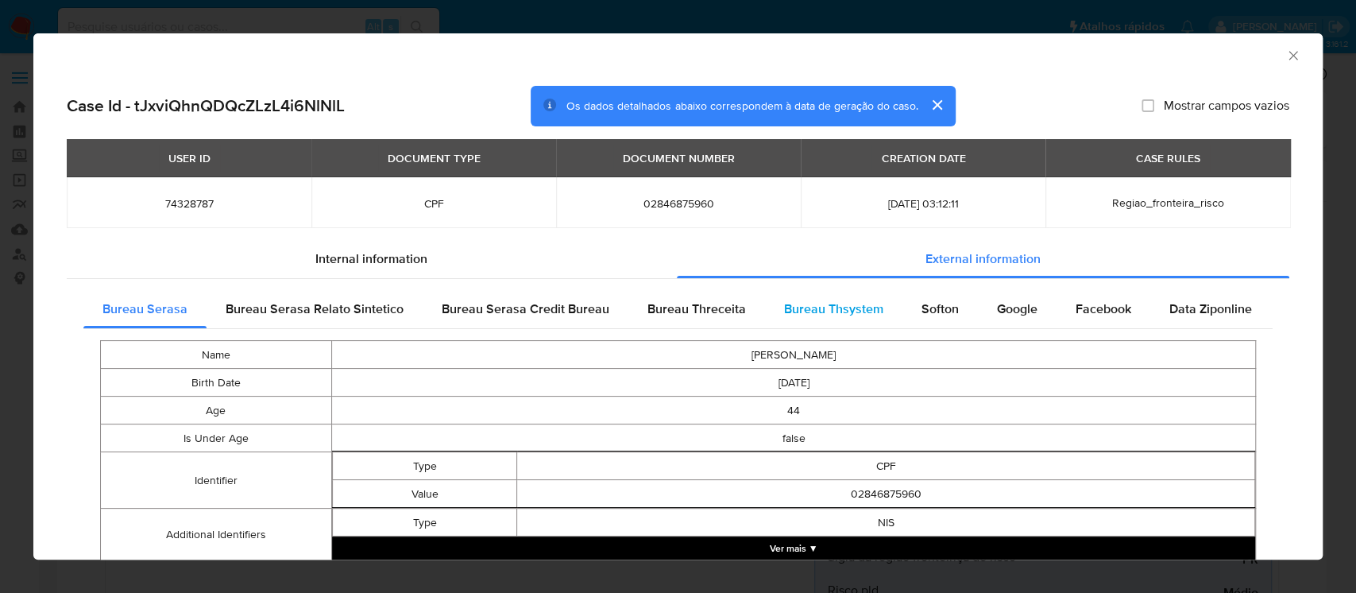
click at [833, 306] on span "Bureau Thsystem" at bounding box center [833, 309] width 99 height 18
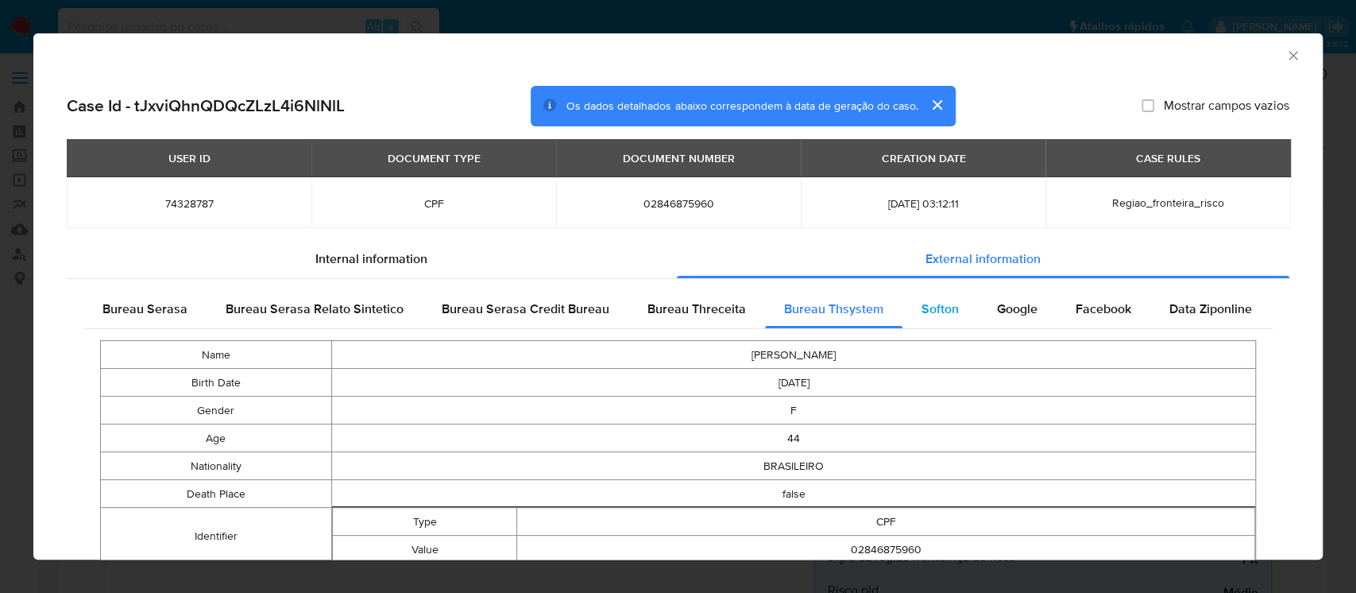
click at [926, 301] on span "Softon" at bounding box center [940, 309] width 37 height 18
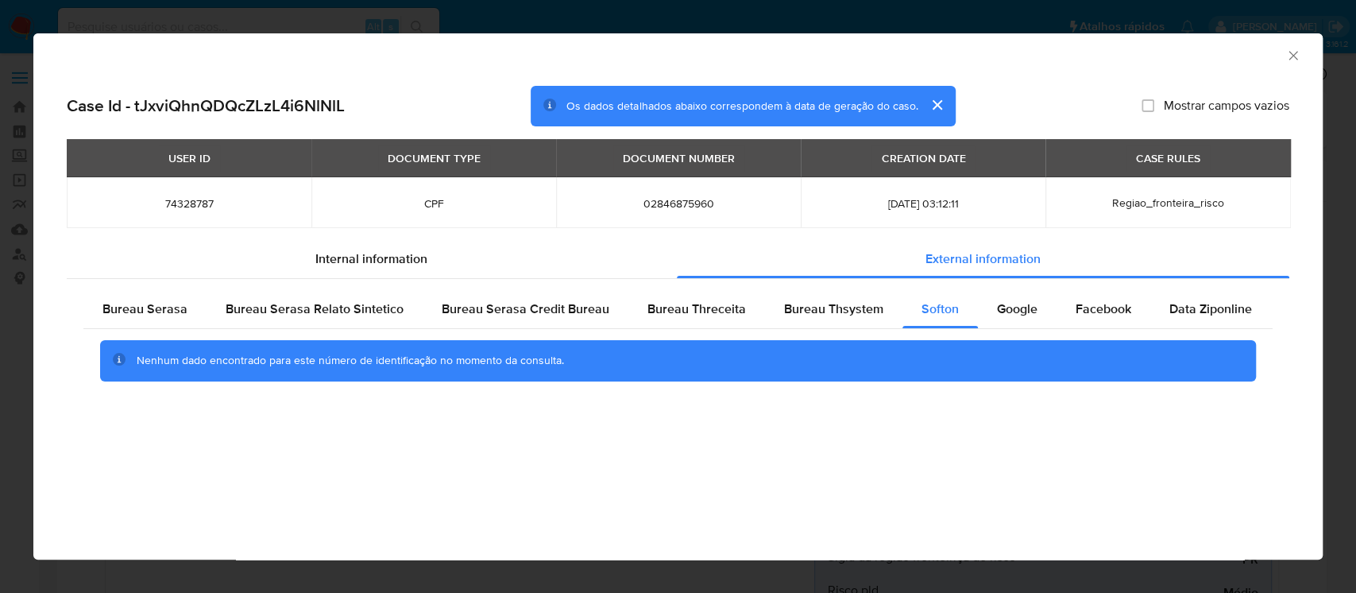
click at [1289, 52] on icon "Fechar a janela" at bounding box center [1293, 56] width 16 height 16
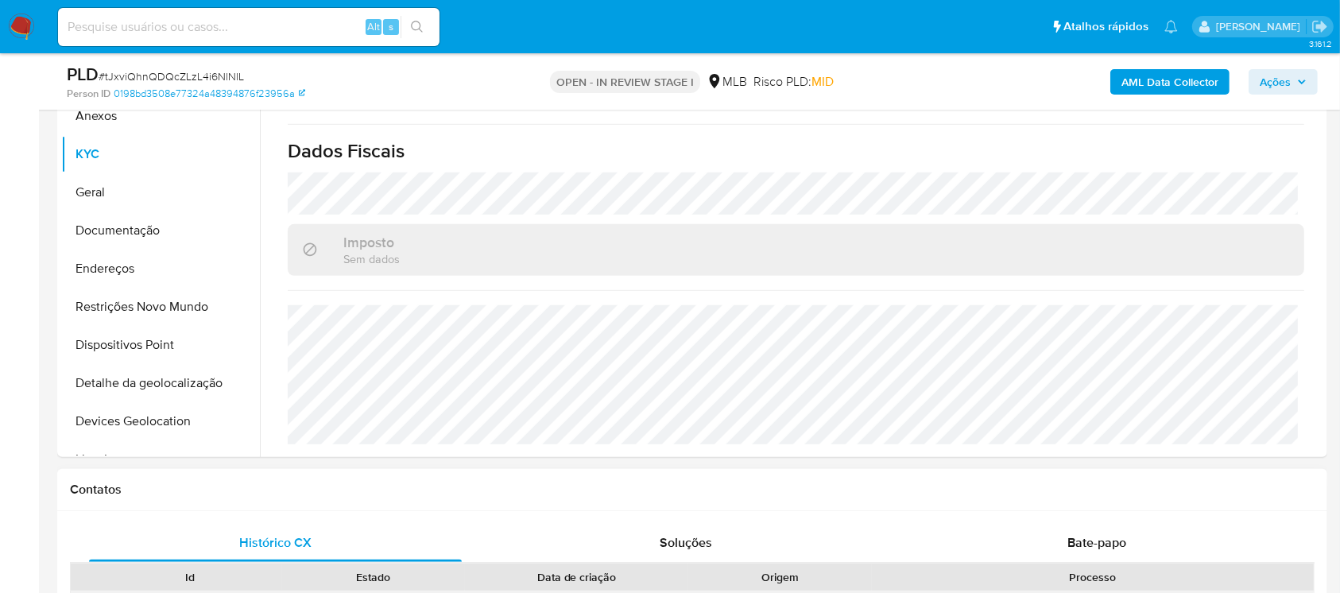
scroll to position [706, 0]
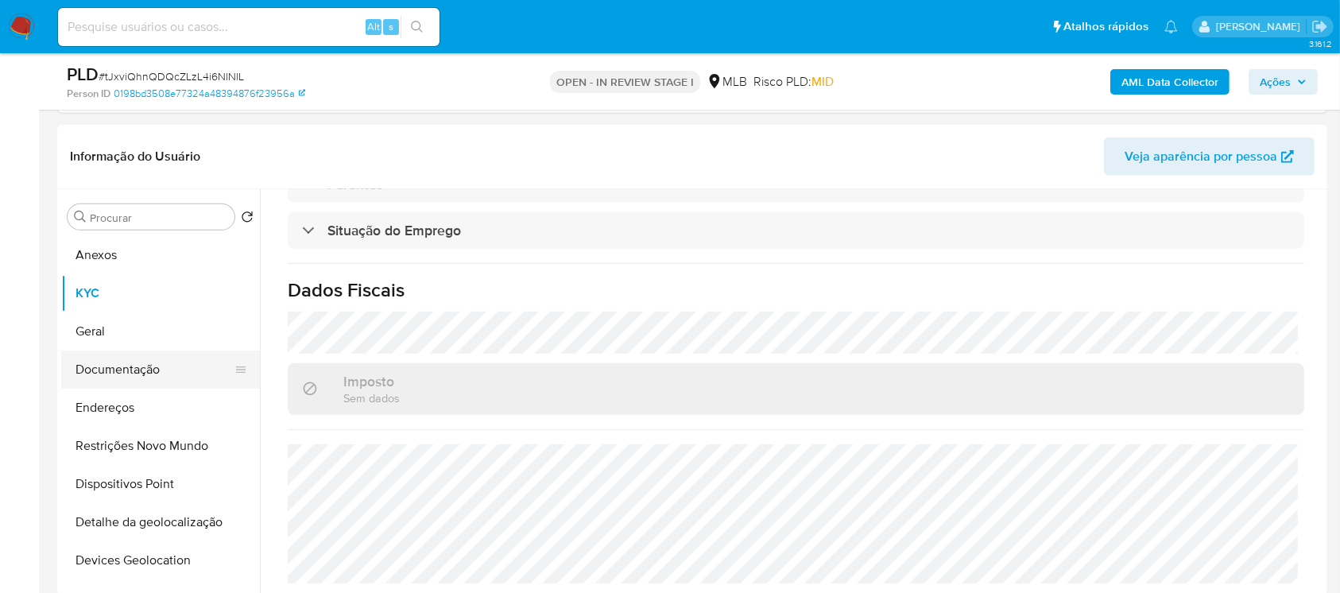
click at [104, 374] on button "Documentação" at bounding box center [154, 369] width 186 height 38
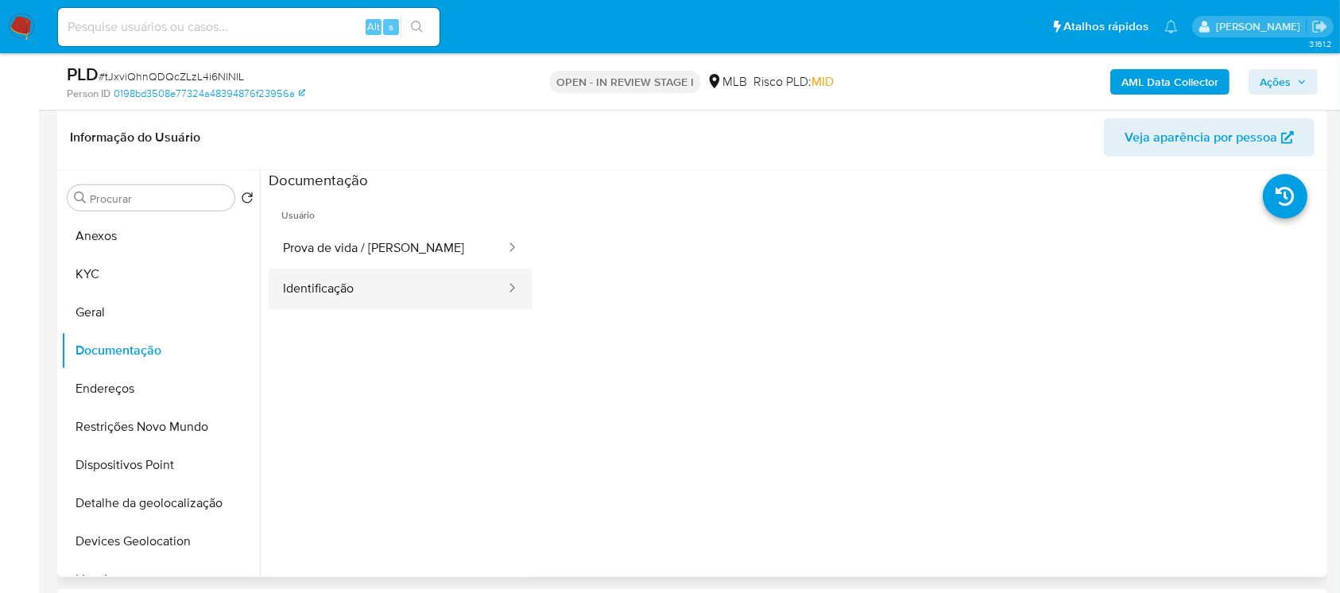
click at [359, 292] on button "Identificação" at bounding box center [388, 289] width 238 height 41
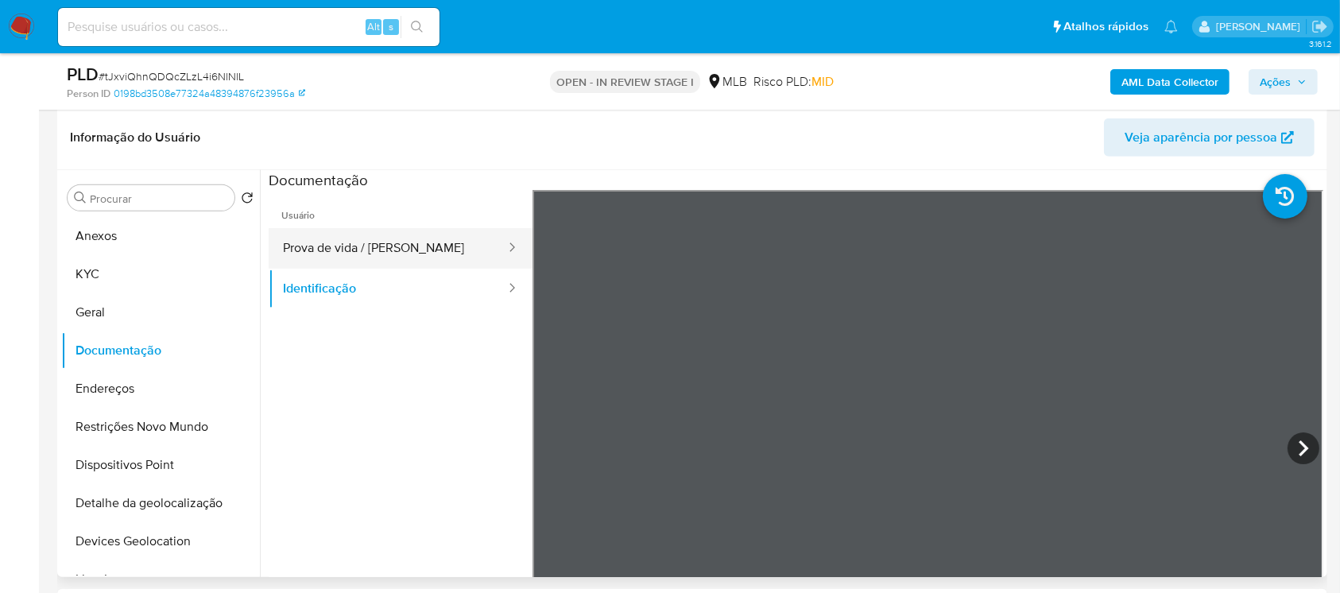
click at [352, 241] on button "Prova de vida / Selfie" at bounding box center [388, 248] width 238 height 41
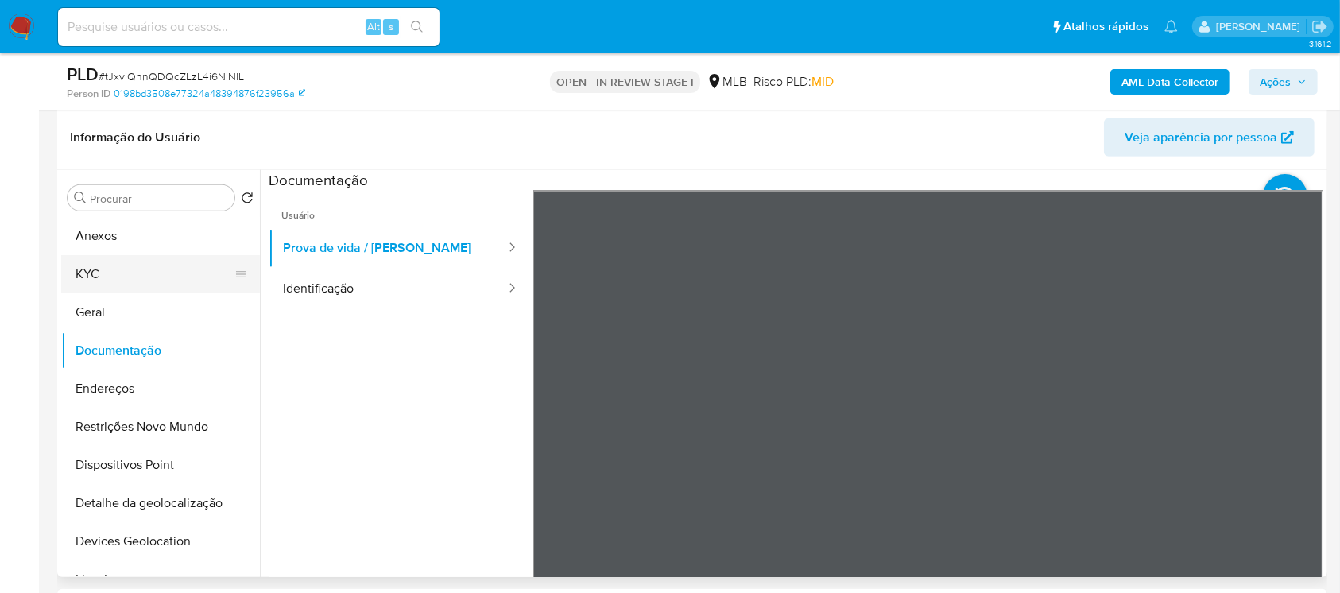
click at [97, 279] on button "KYC" at bounding box center [154, 274] width 186 height 38
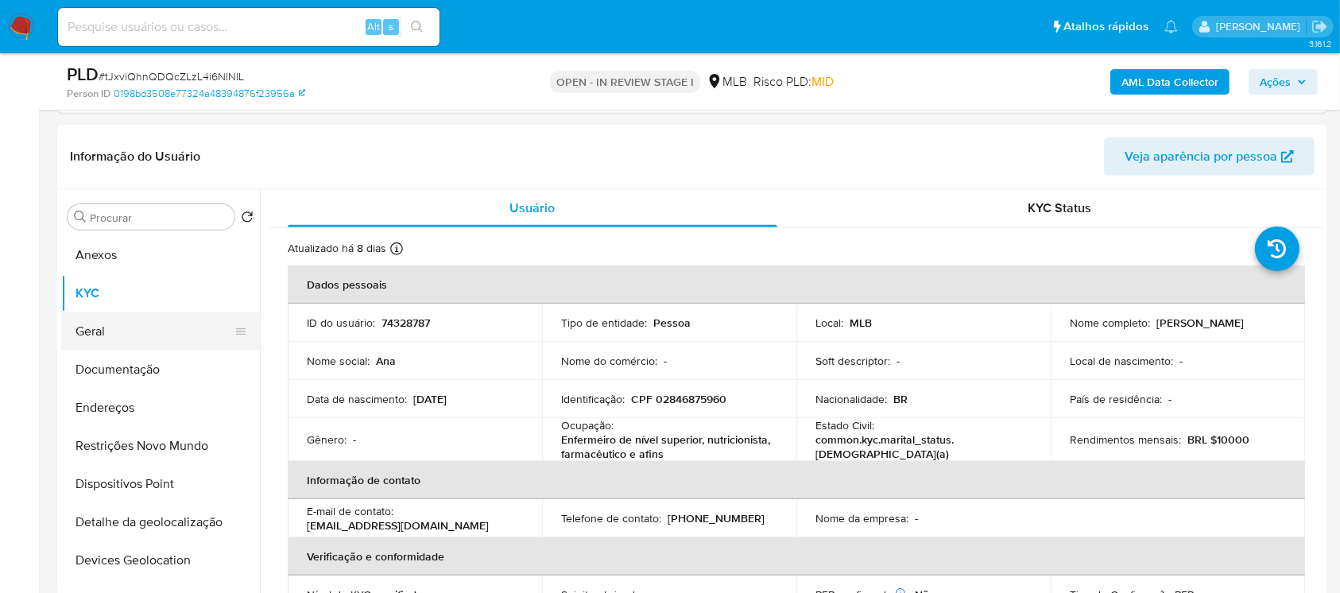
click at [124, 337] on button "Geral" at bounding box center [154, 331] width 186 height 38
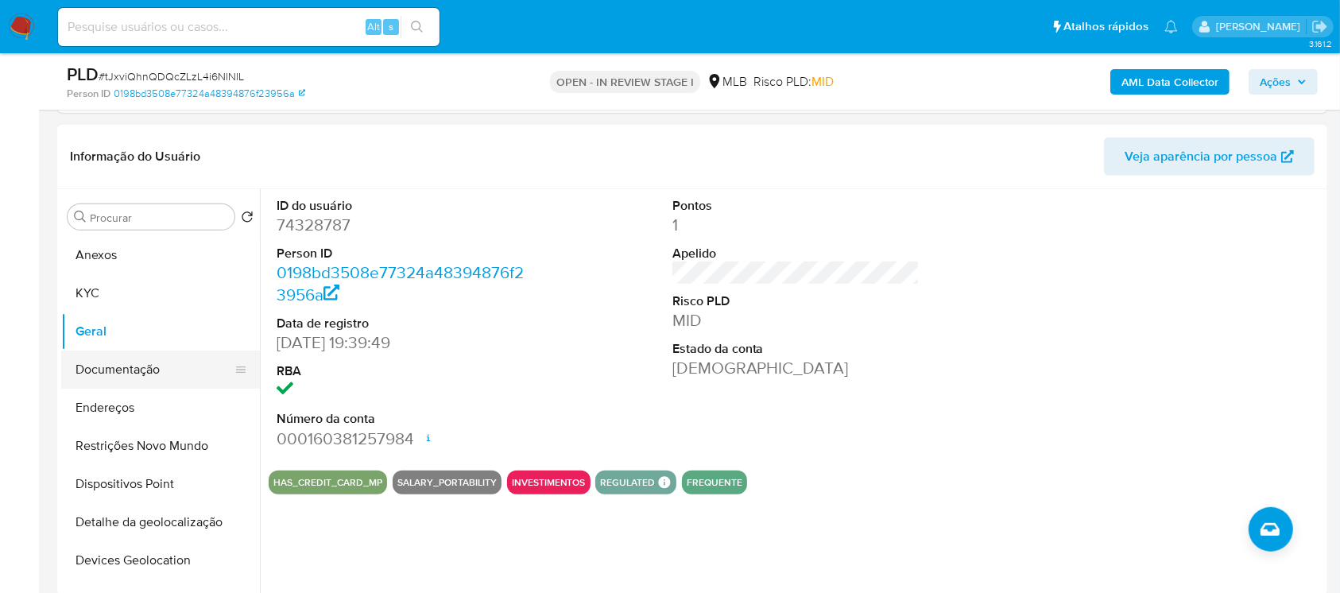
click at [114, 368] on button "Documentação" at bounding box center [154, 369] width 186 height 38
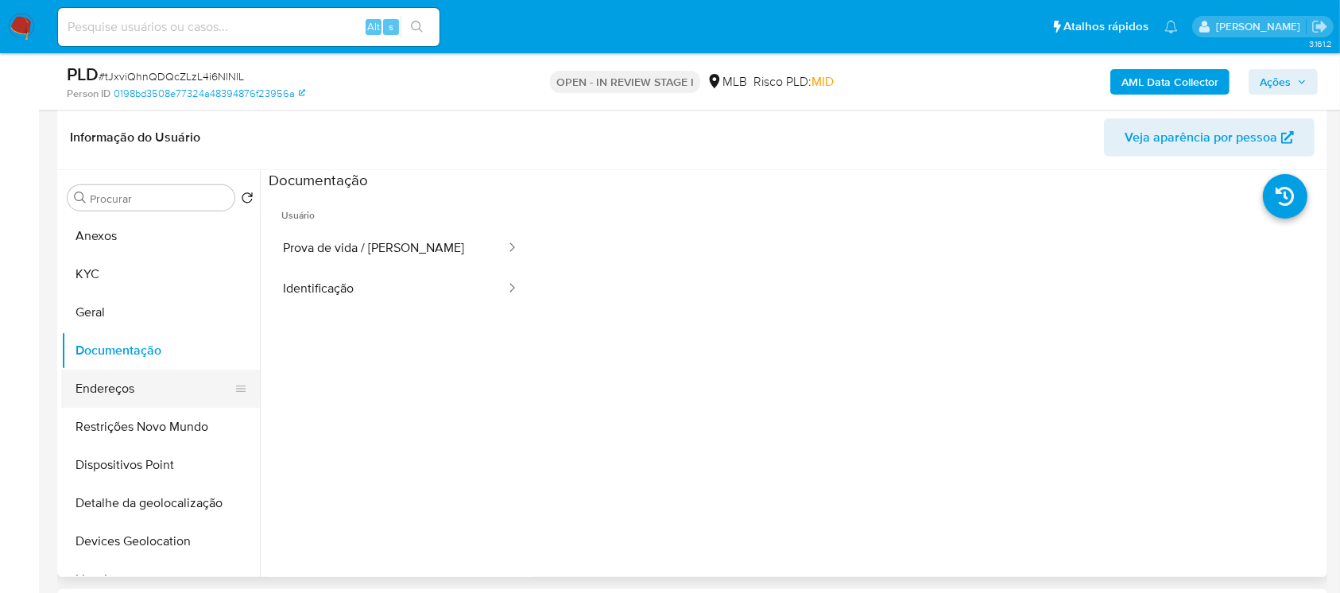
click at [127, 389] on button "Endereços" at bounding box center [154, 388] width 186 height 38
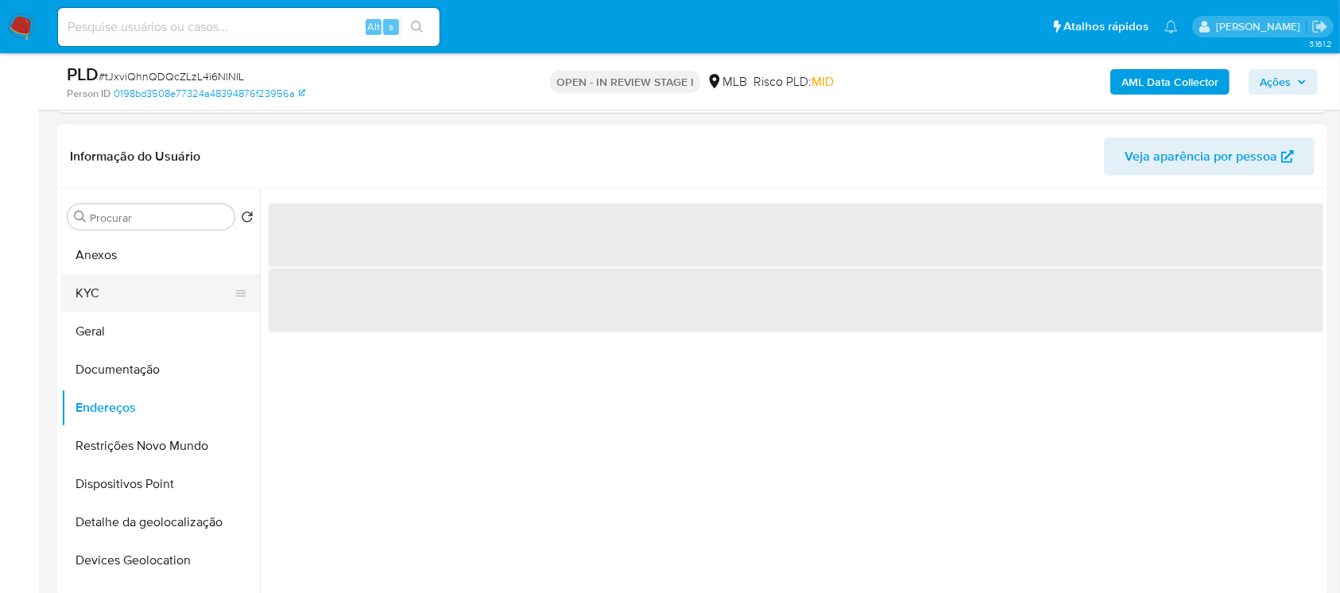
click at [96, 280] on button "KYC" at bounding box center [154, 293] width 186 height 38
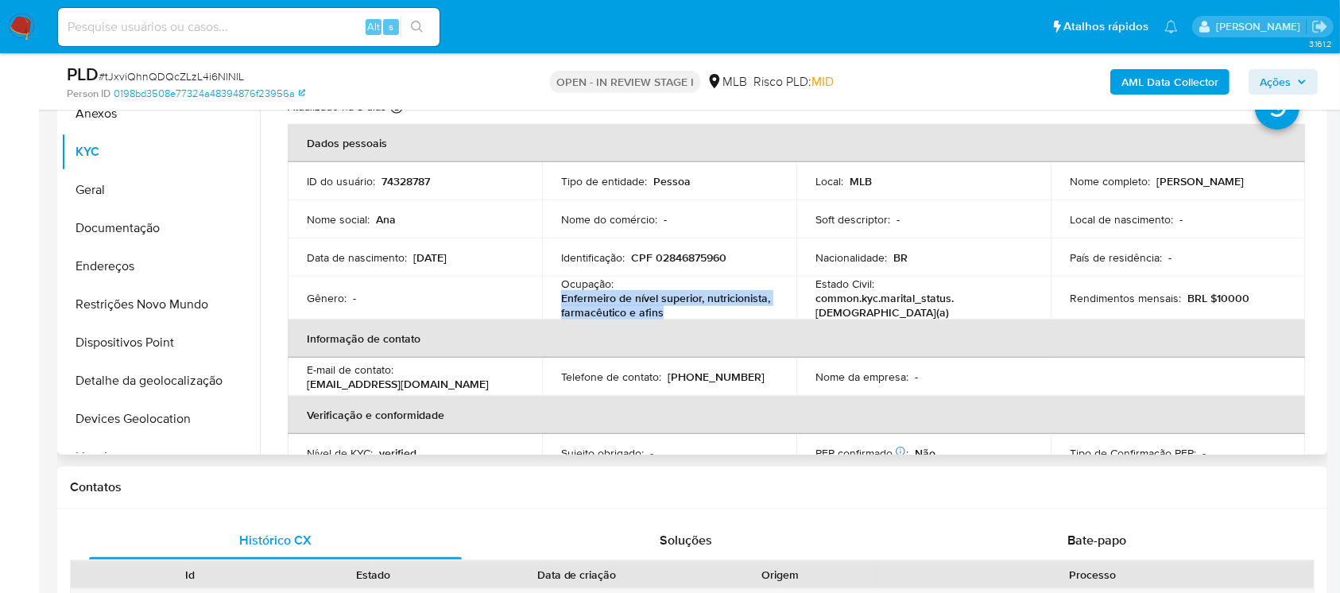
drag, startPoint x: 562, startPoint y: 296, endPoint x: 725, endPoint y: 307, distance: 163.2
click at [725, 307] on p "Enfermeiro de nível superior, nutricionista, farmacêutico e afins" at bounding box center [666, 305] width 210 height 29
copy p "Enfermeiro de nível superior, nutricionista, farmacêutico e afins"
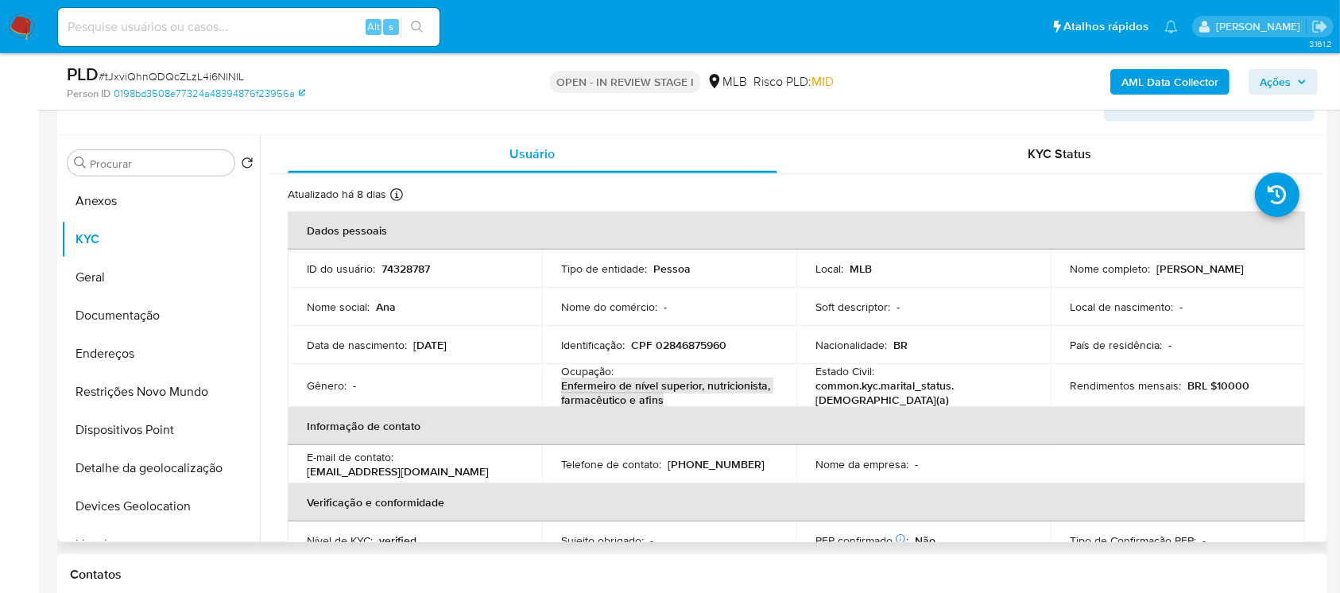
scroll to position [706, 0]
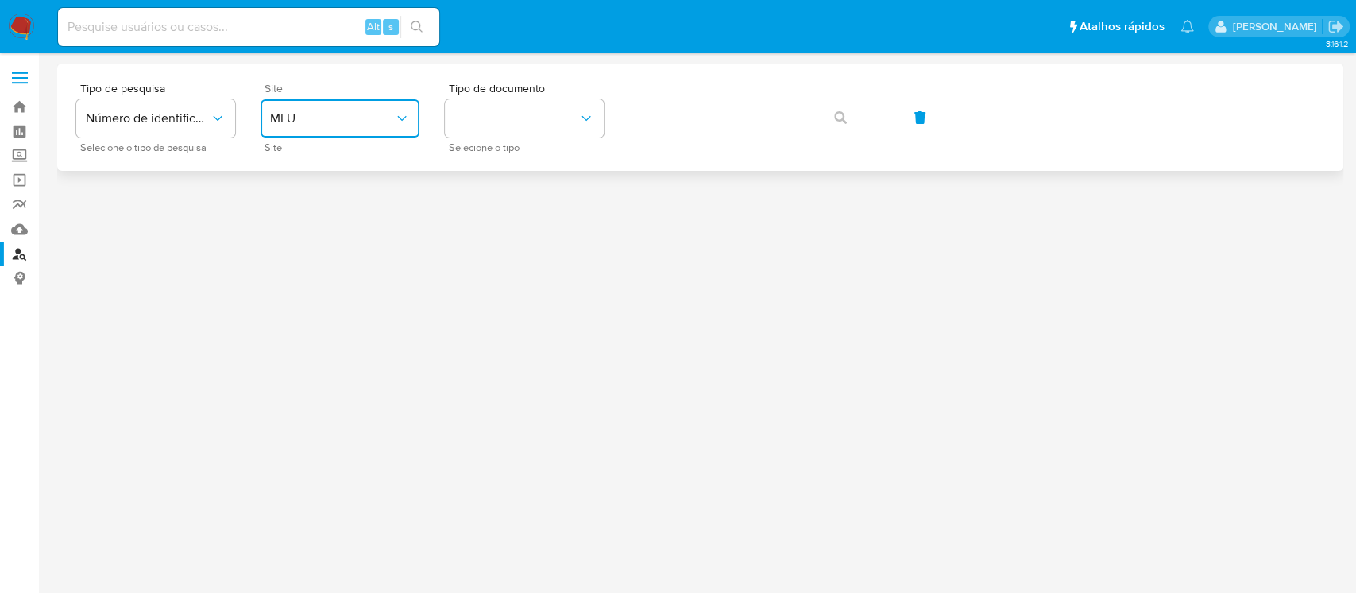
click at [404, 118] on icon "site_id" at bounding box center [402, 118] width 16 height 16
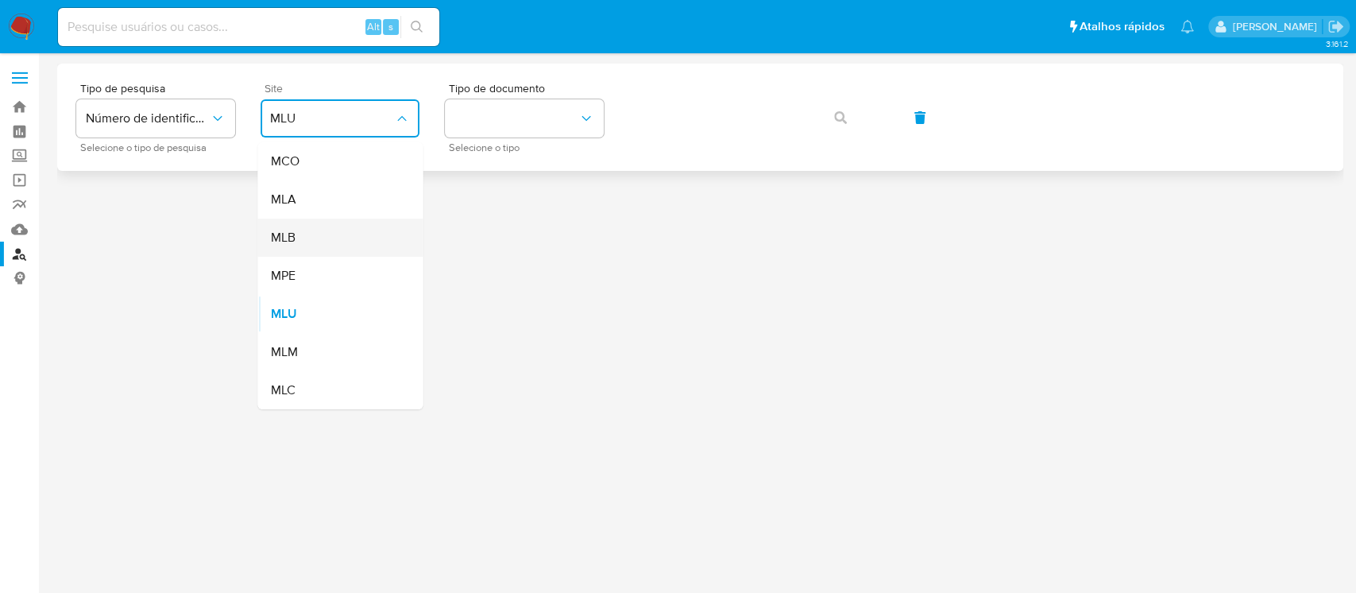
click at [299, 235] on div "MLB" at bounding box center [335, 237] width 130 height 38
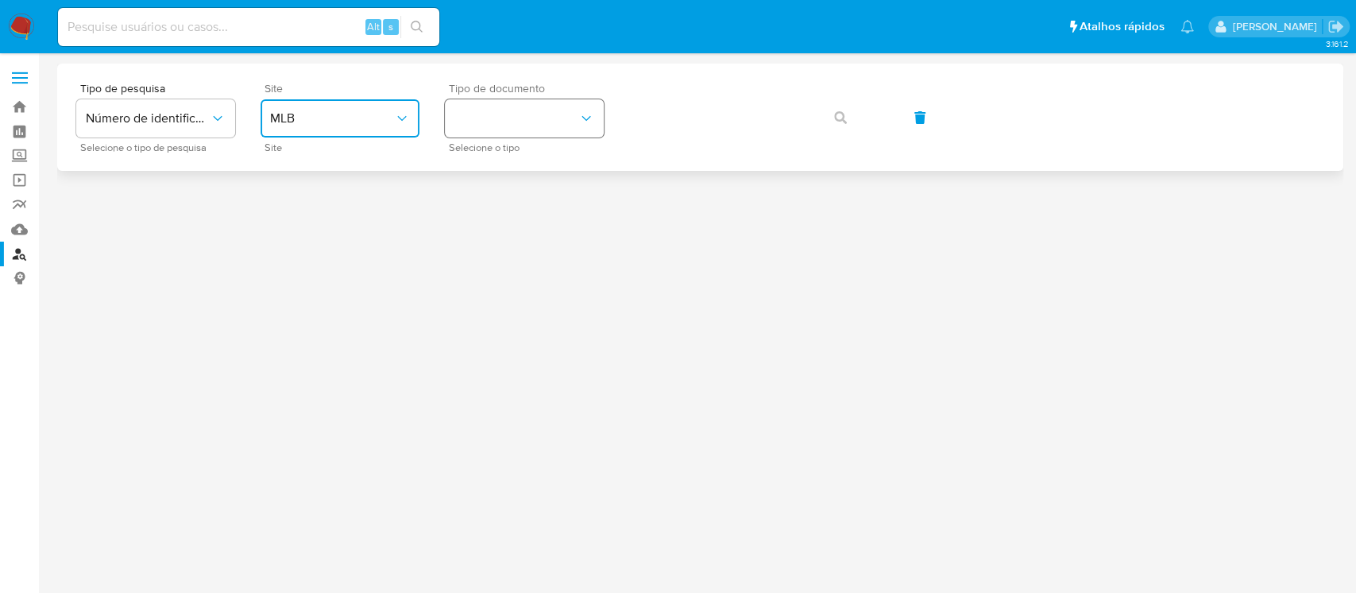
click at [511, 135] on button "identificationType" at bounding box center [524, 118] width 159 height 38
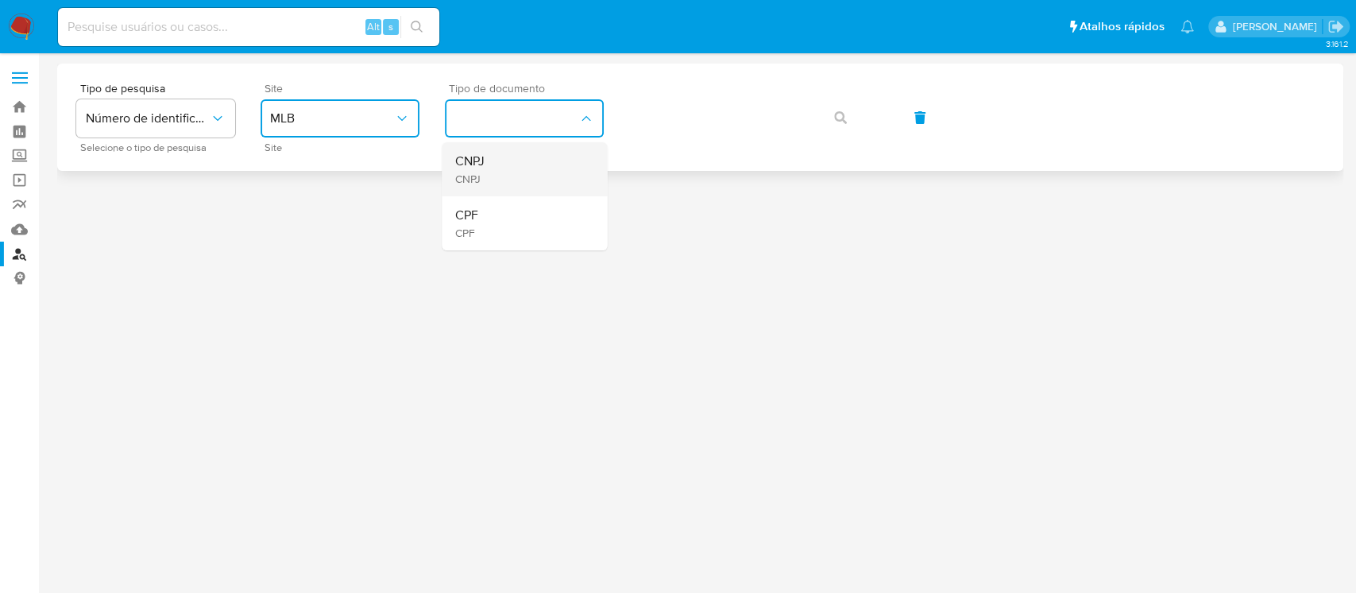
click at [481, 168] on span "CNPJ" at bounding box center [468, 161] width 29 height 16
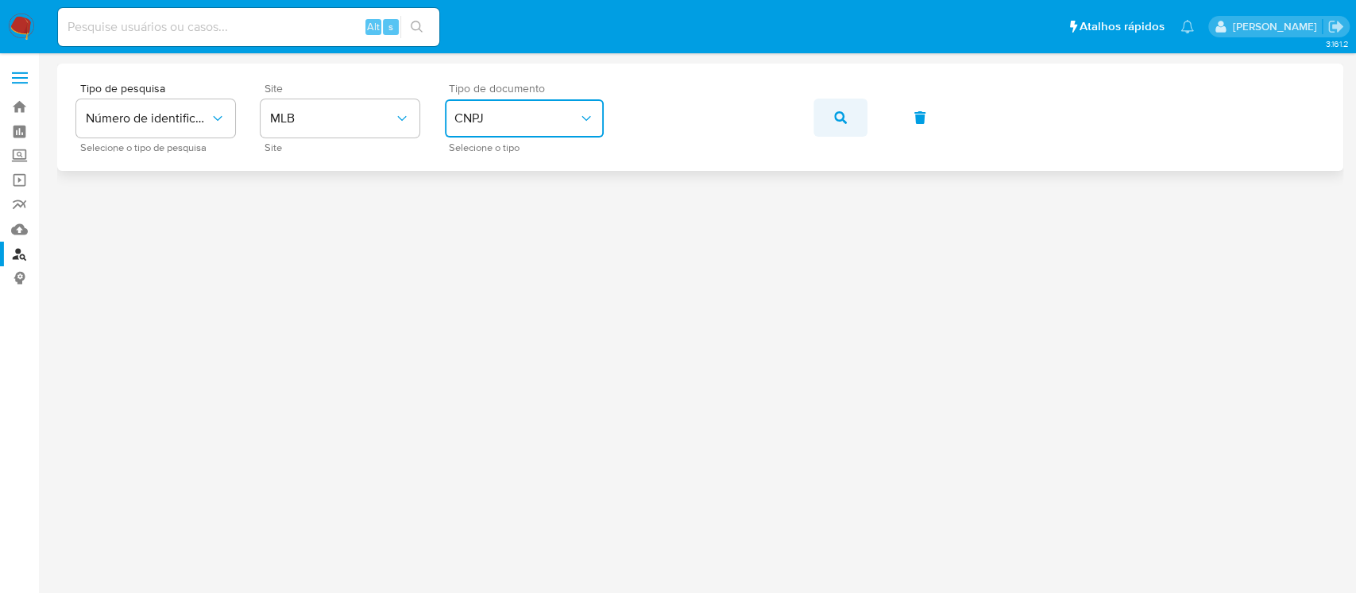
click at [841, 113] on icon "button" at bounding box center [840, 117] width 13 height 13
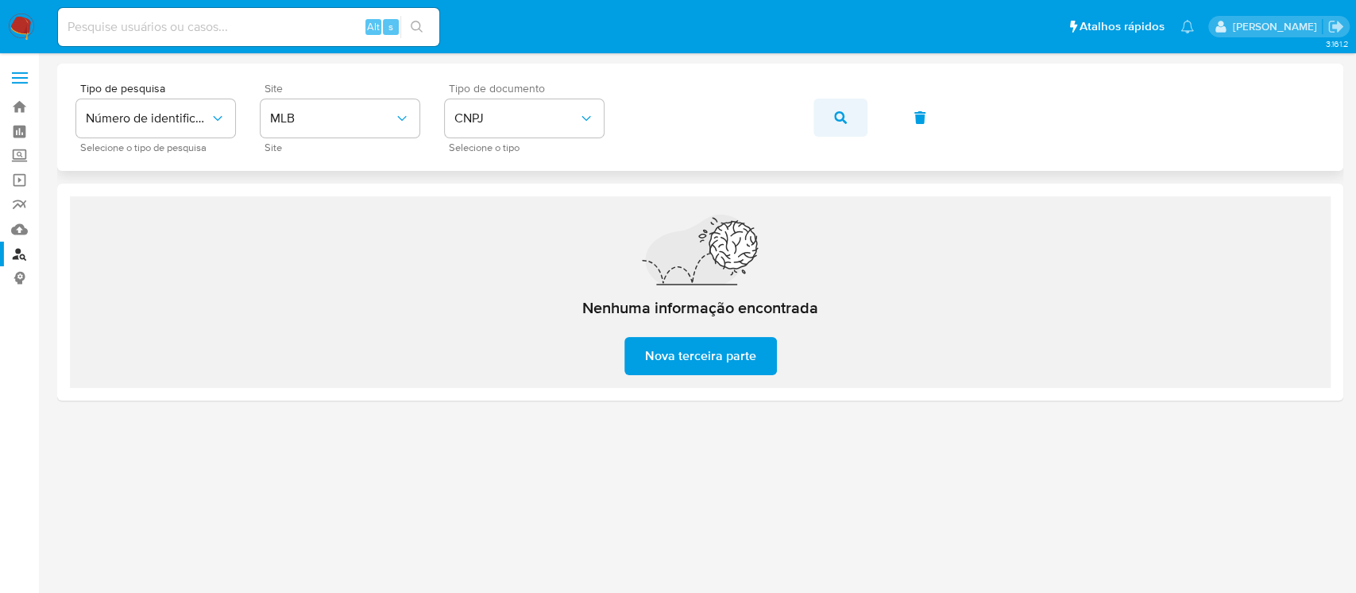
click at [846, 112] on button "button" at bounding box center [841, 118] width 54 height 38
click at [8, 34] on img at bounding box center [21, 27] width 27 height 27
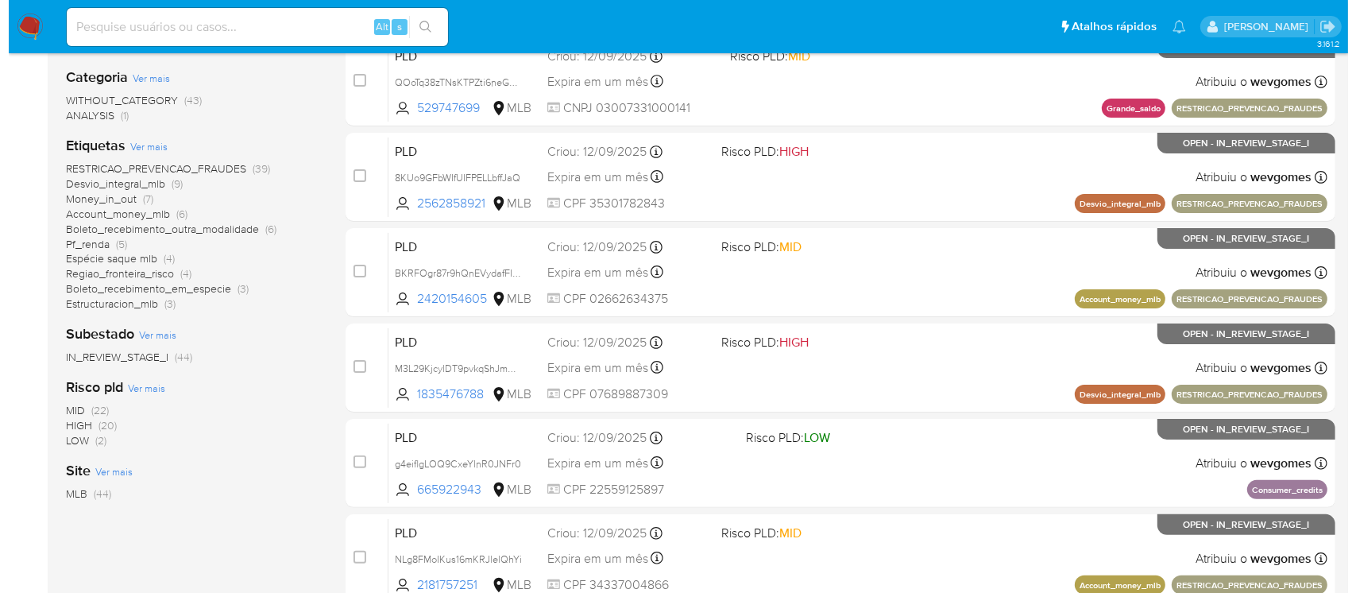
scroll to position [141, 0]
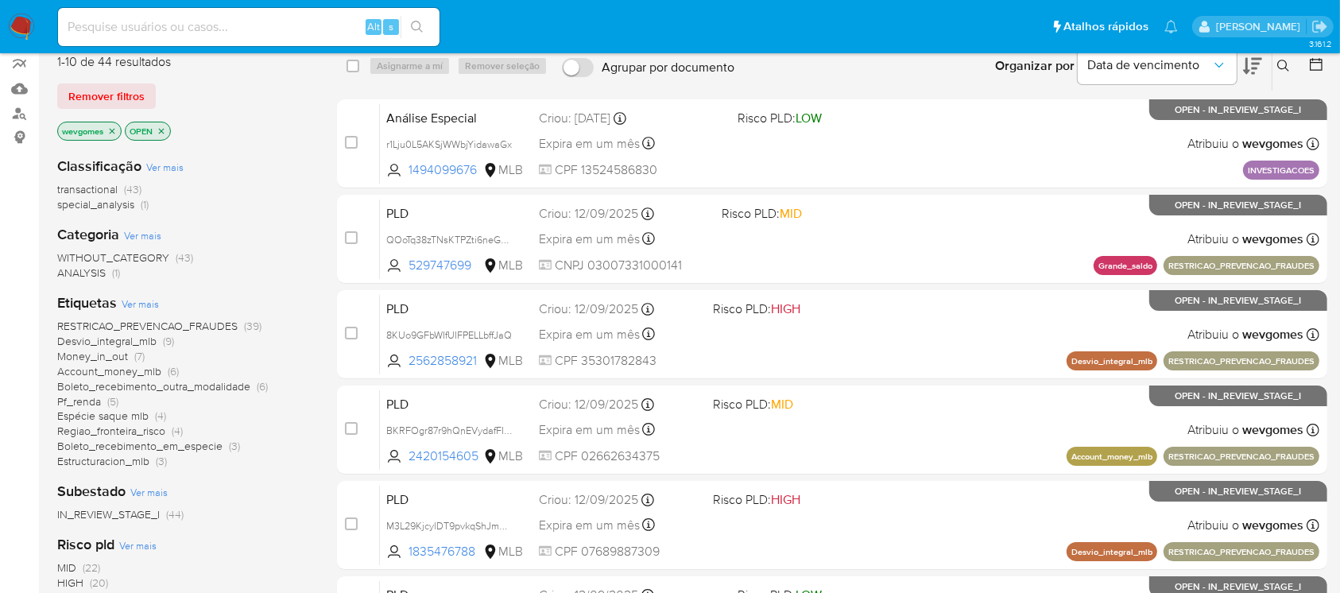
click at [112, 130] on icon "close-filter" at bounding box center [112, 131] width 10 height 10
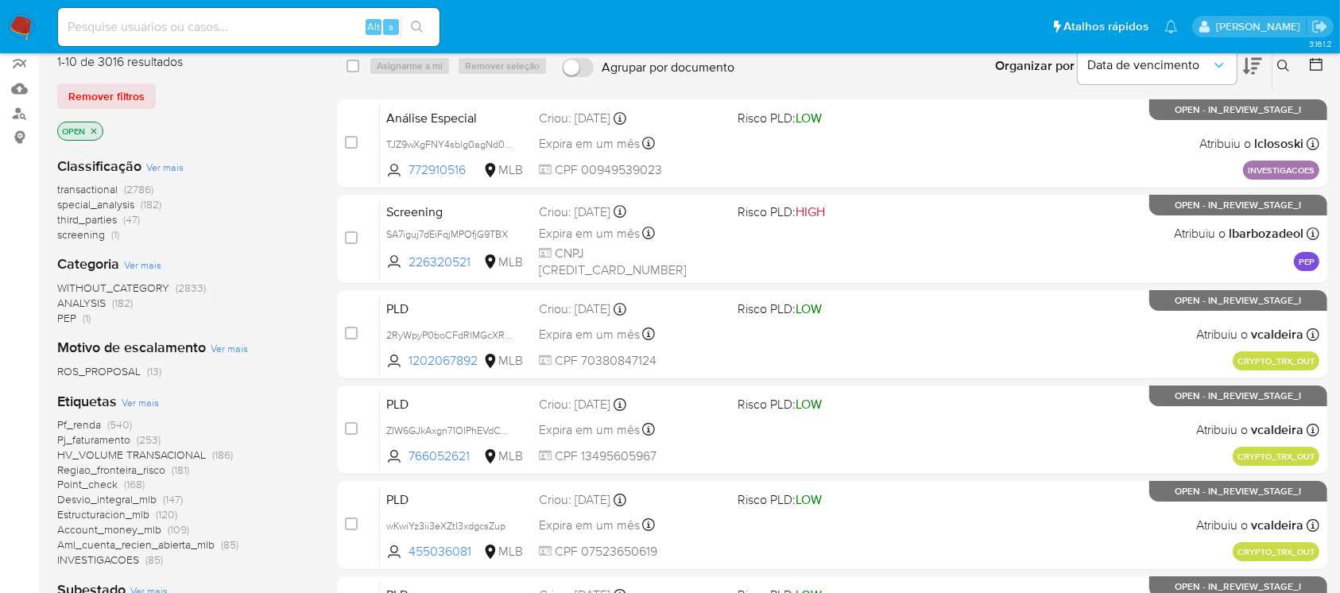
click at [133, 404] on span "Ver mais" at bounding box center [140, 402] width 37 height 14
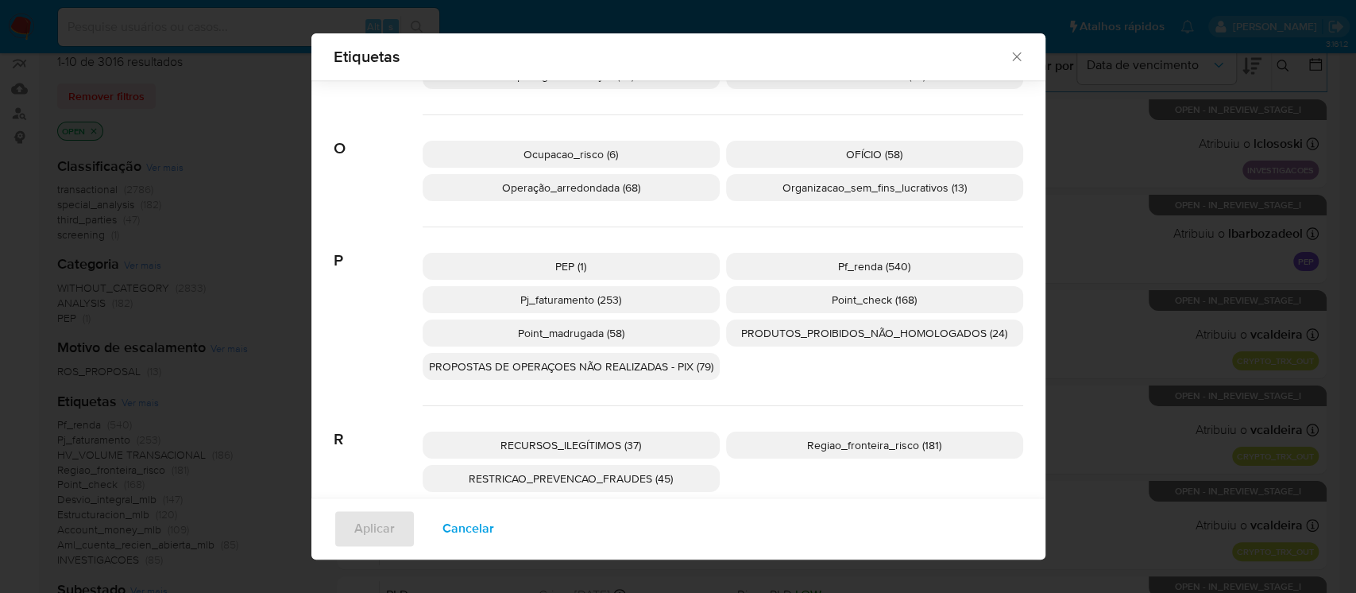
scroll to position [1386, 0]
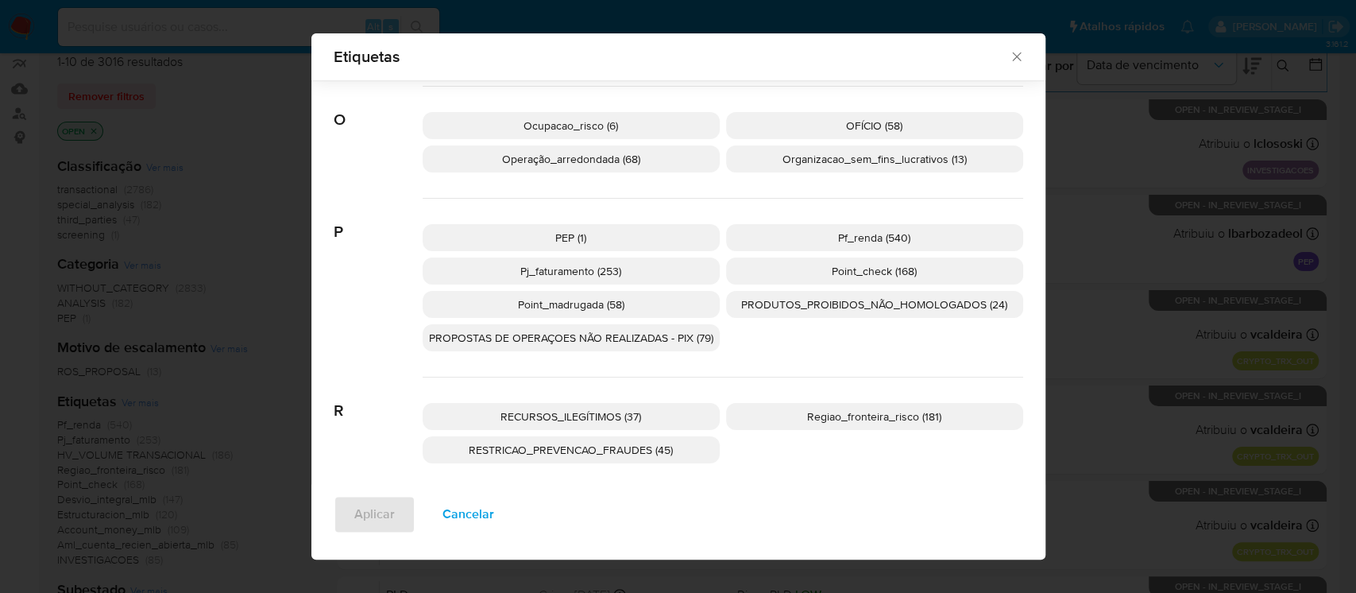
click at [810, 416] on span "Regiao_fronteira_risco (181)" at bounding box center [874, 416] width 134 height 16
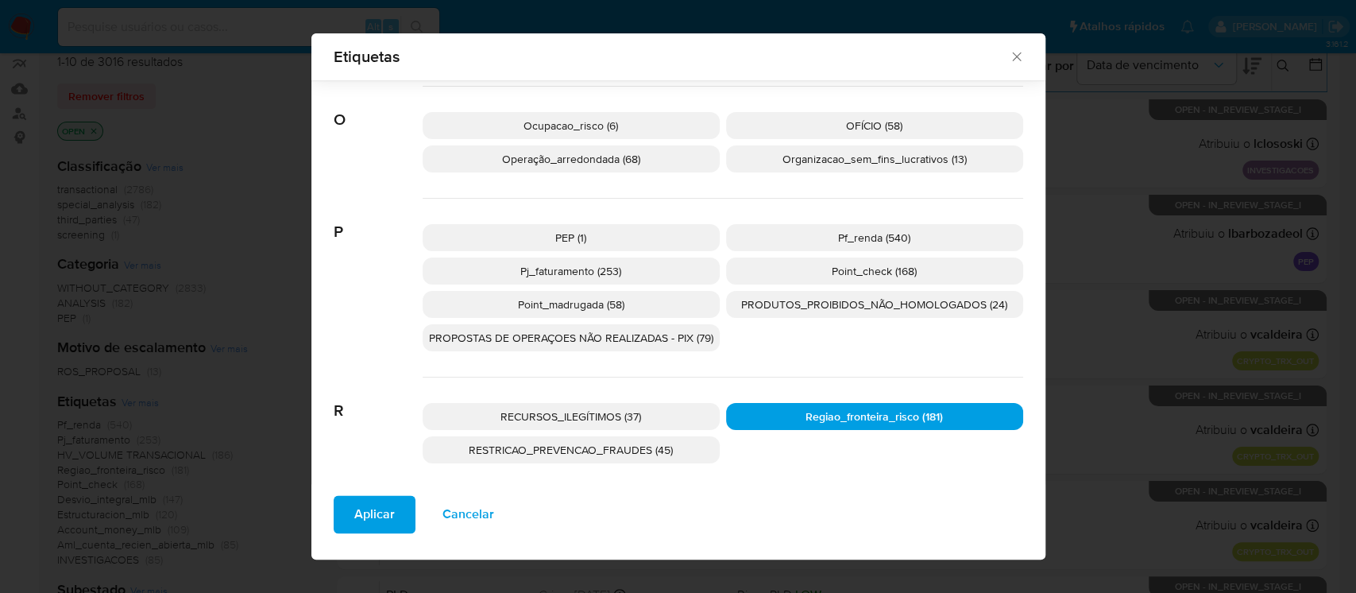
click at [354, 516] on span "Aplicar" at bounding box center [374, 514] width 41 height 35
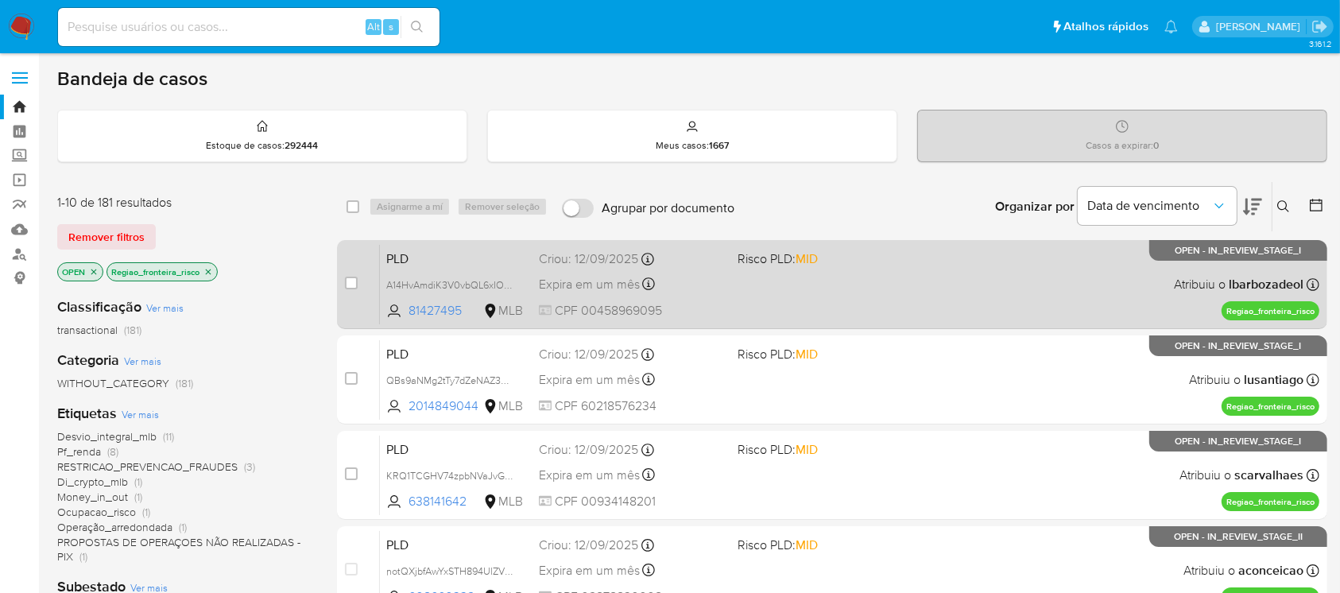
click at [818, 310] on div "PLD A14HvAmdiK3V0vbQL6xIOgwr 81427495 MLB Risco PLD: MID Criou: 12/09/2025 Crio…" at bounding box center [849, 284] width 939 height 80
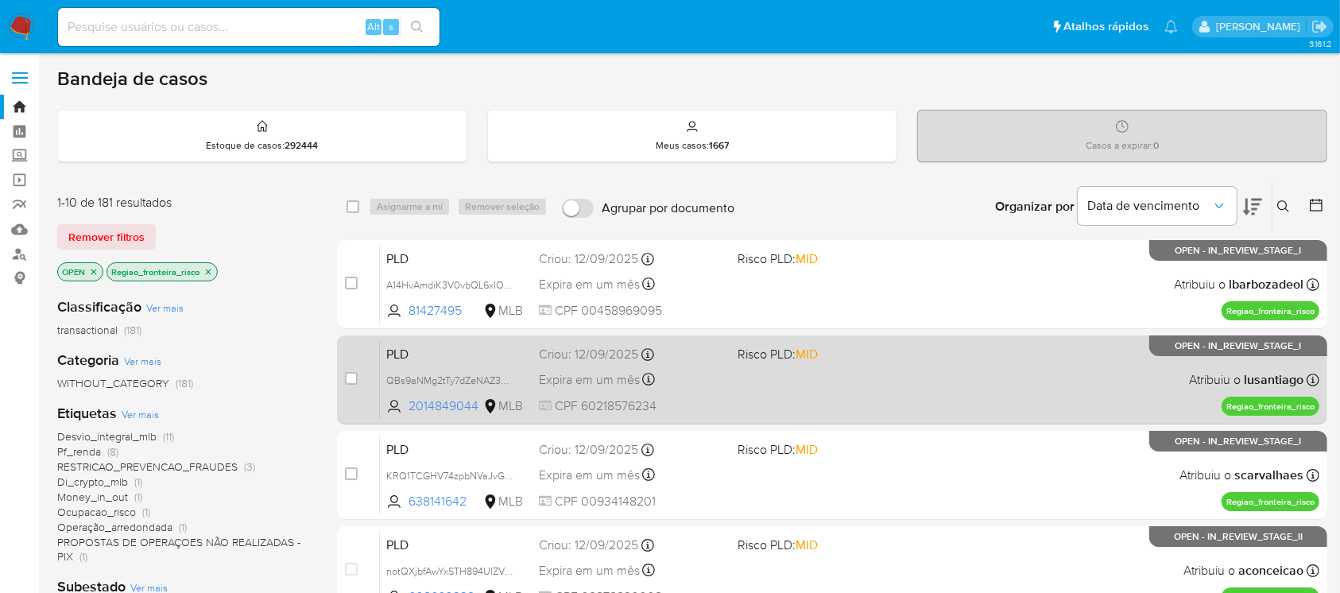
scroll to position [141, 0]
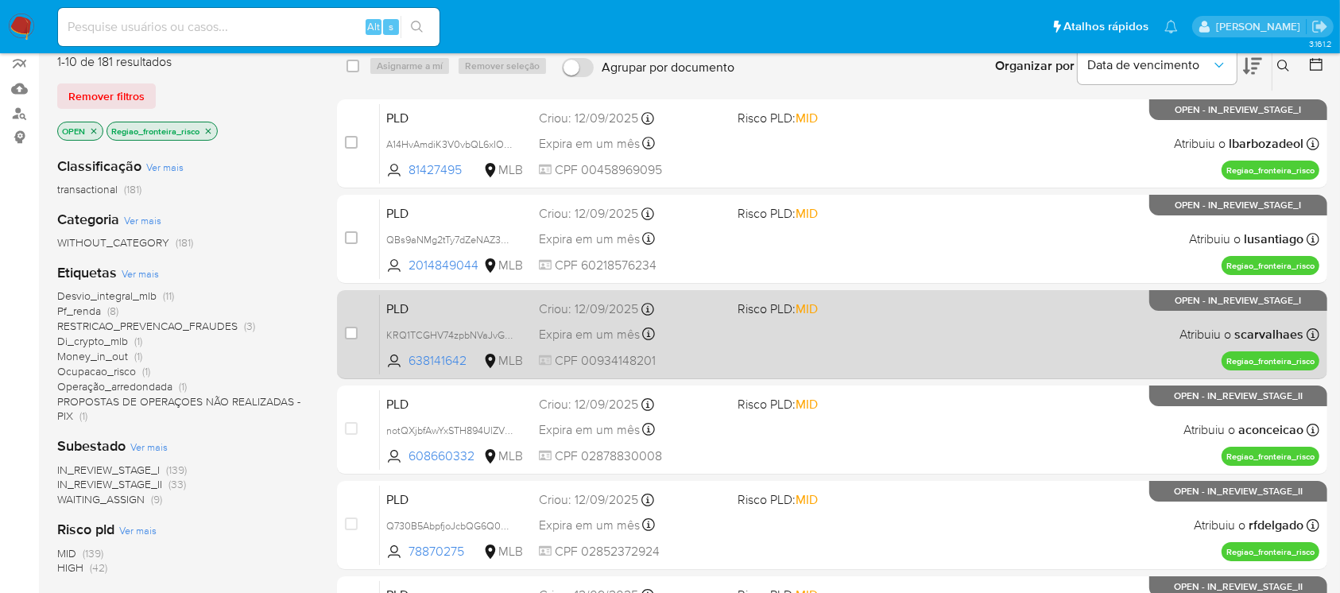
click at [808, 353] on div "PLD KRQ1TCGHV74zpbNVaJvGkOMS 638141642 MLB Risco PLD: MID Criou: 12/09/2025 Cri…" at bounding box center [849, 334] width 939 height 80
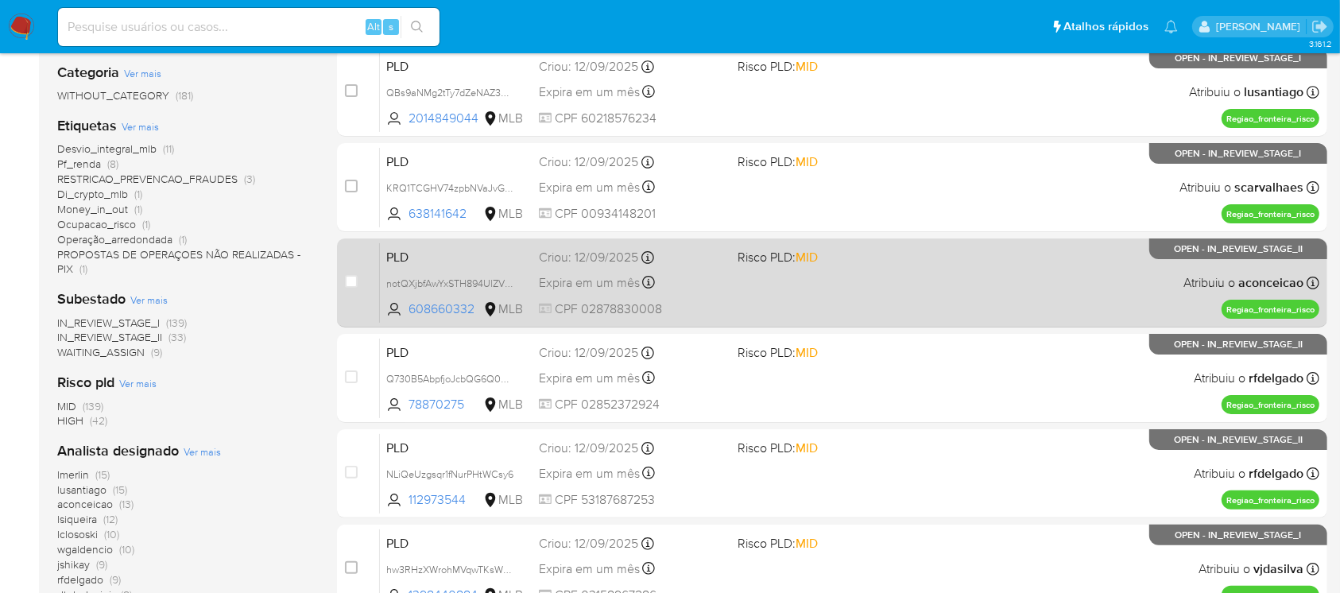
scroll to position [423, 0]
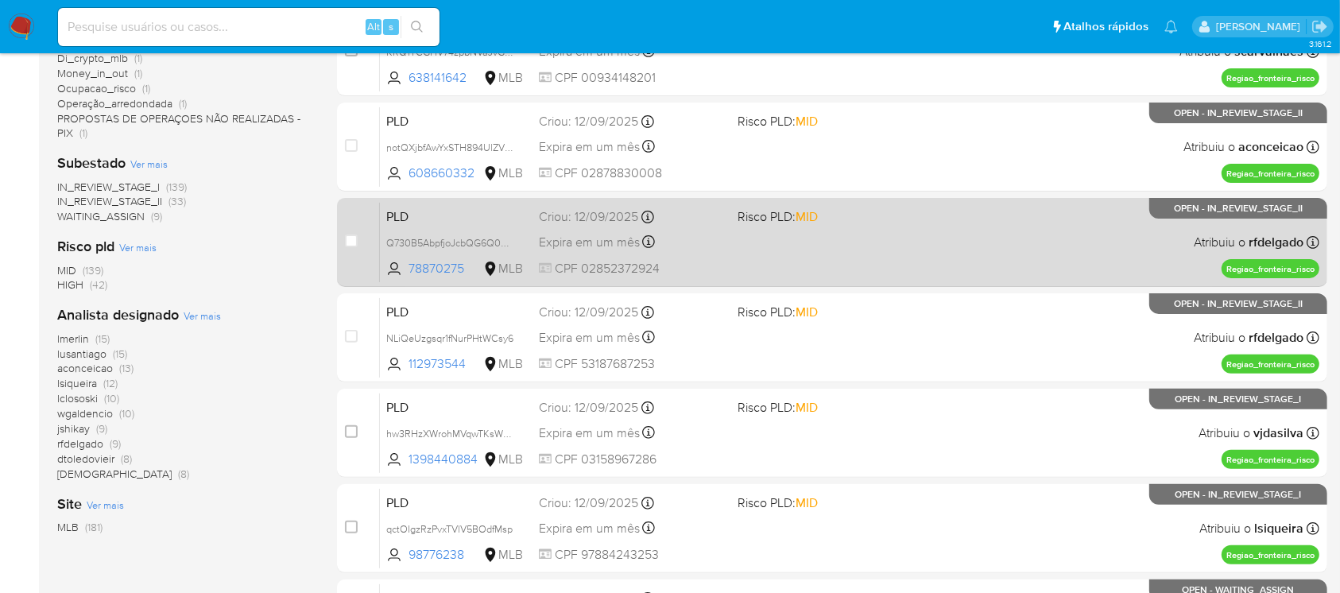
click at [729, 266] on div "PLD Q730B5AbpfjoJcbQG6Q03kCc 78870275 MLB Risco PLD: MID Criou: 12/09/2025 Crio…" at bounding box center [849, 242] width 939 height 80
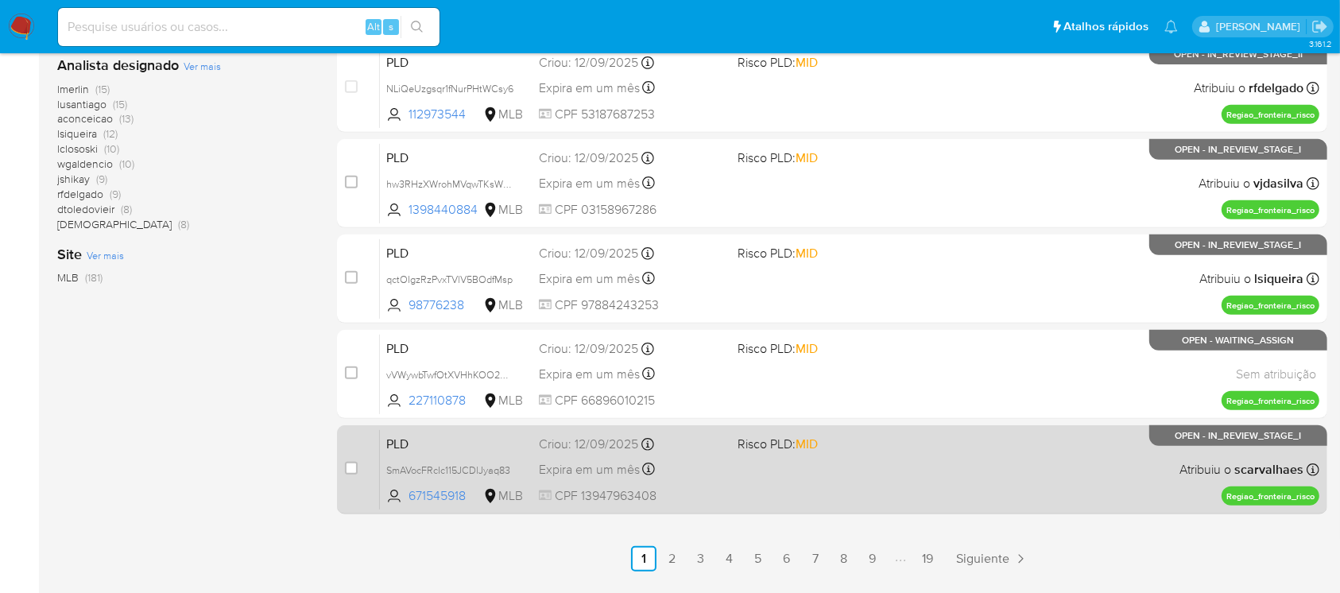
scroll to position [706, 0]
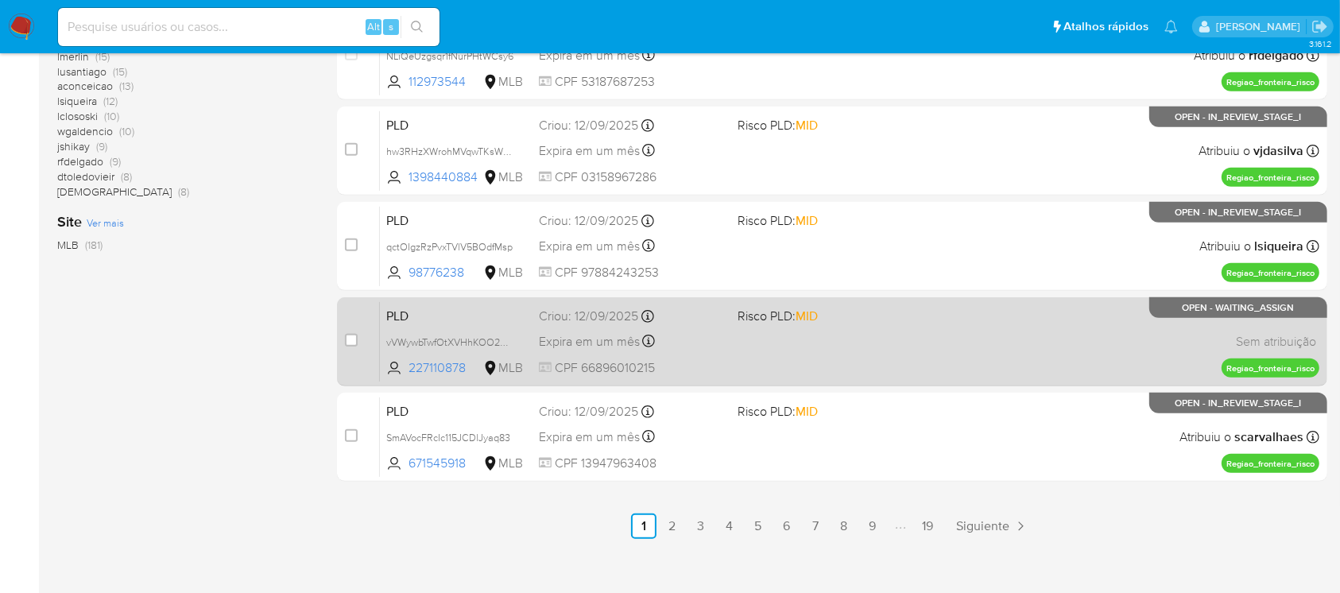
click at [705, 379] on div "PLD vVWywbTwfOtXVHhKOO2NS6Ki 227110878 MLB Risco PLD: MID Criou: 12/09/2025 Cri…" at bounding box center [849, 341] width 939 height 80
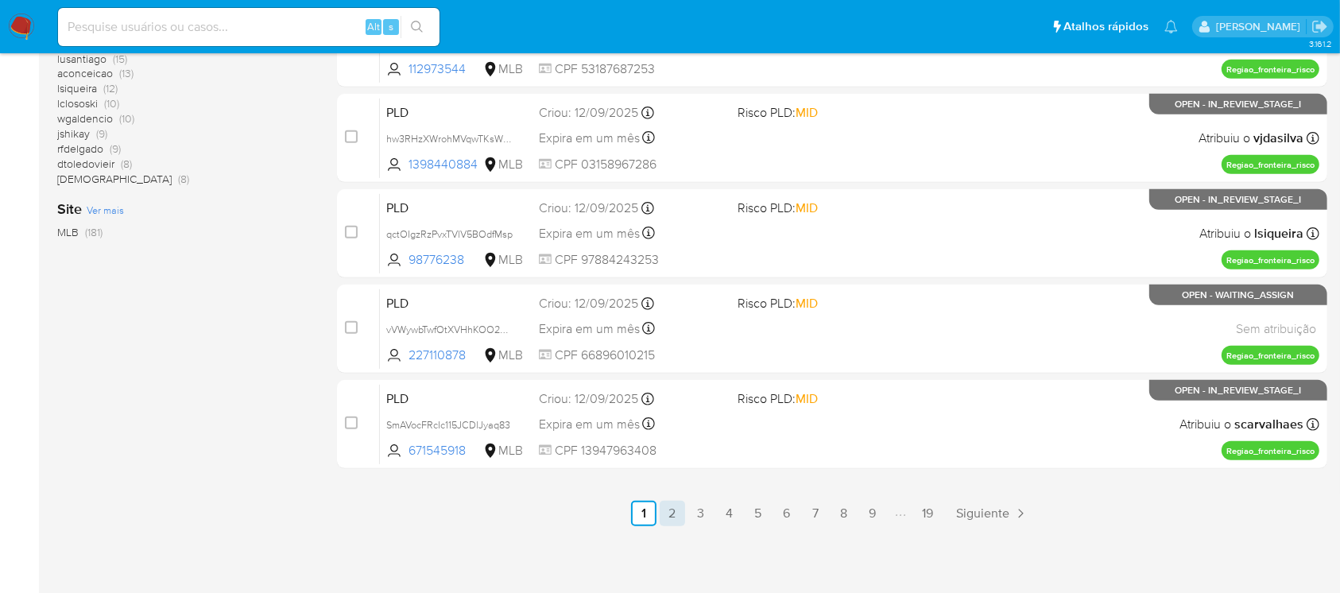
click at [674, 518] on link "2" at bounding box center [671, 513] width 25 height 25
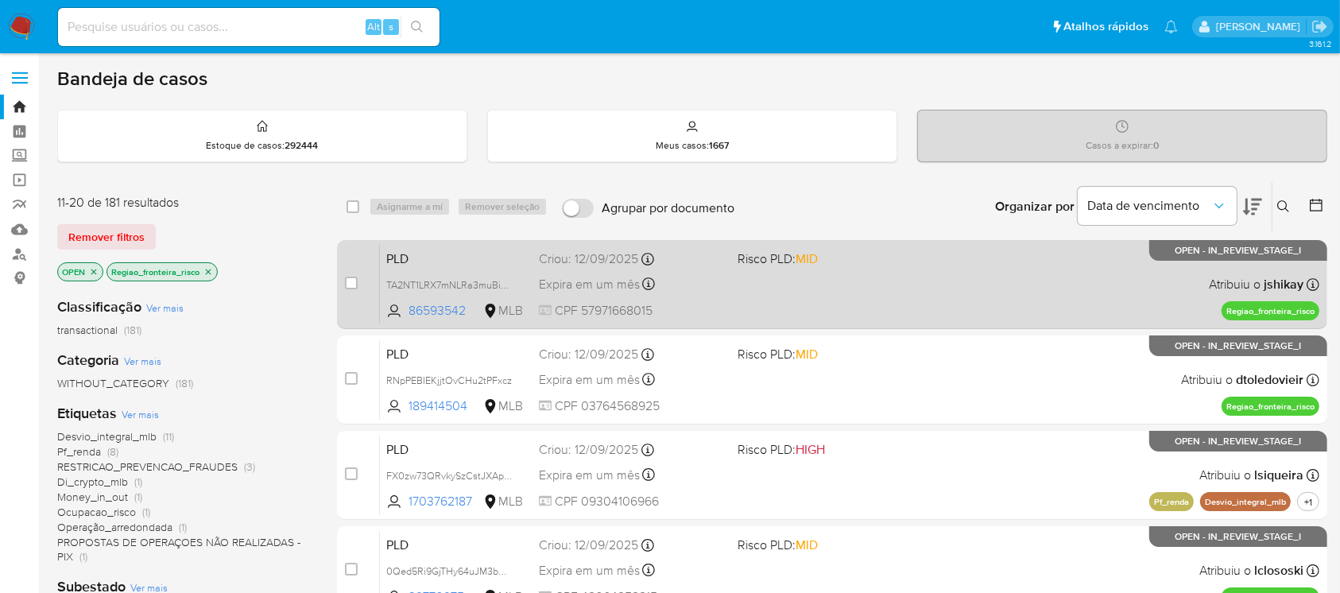
click at [729, 296] on div "PLD TA2NT1LRX7mNLRa3muBiOrr8 86593542 MLB Risco PLD: MID Criou: 12/09/2025 Crio…" at bounding box center [849, 284] width 939 height 80
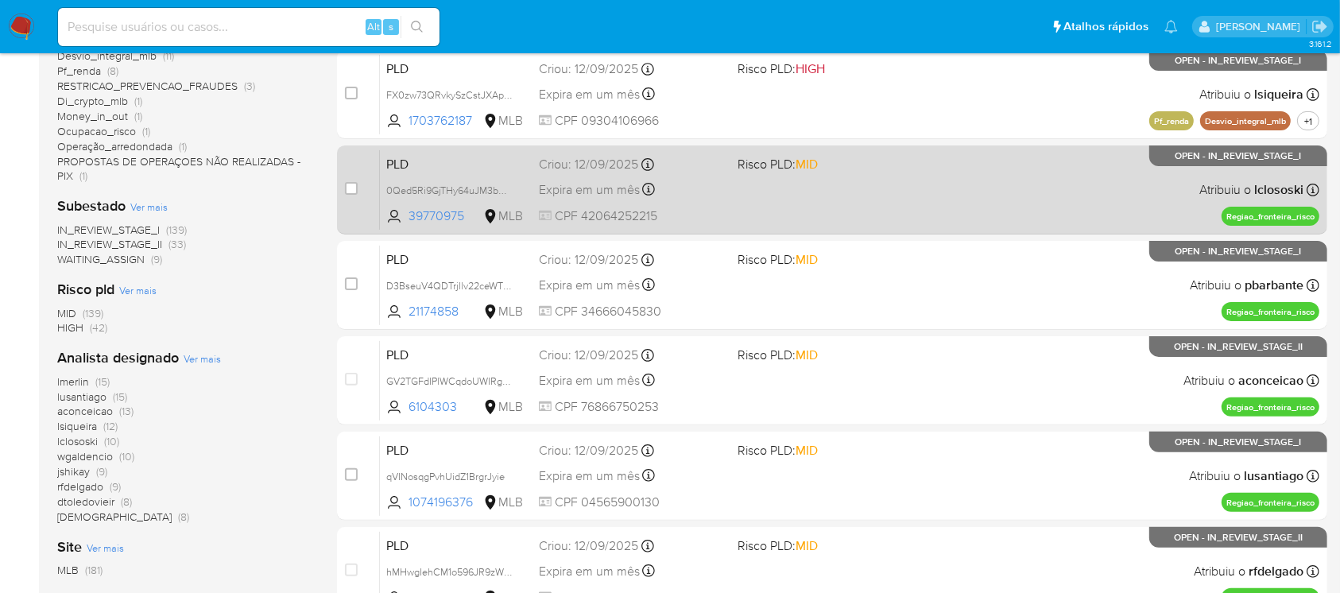
scroll to position [423, 0]
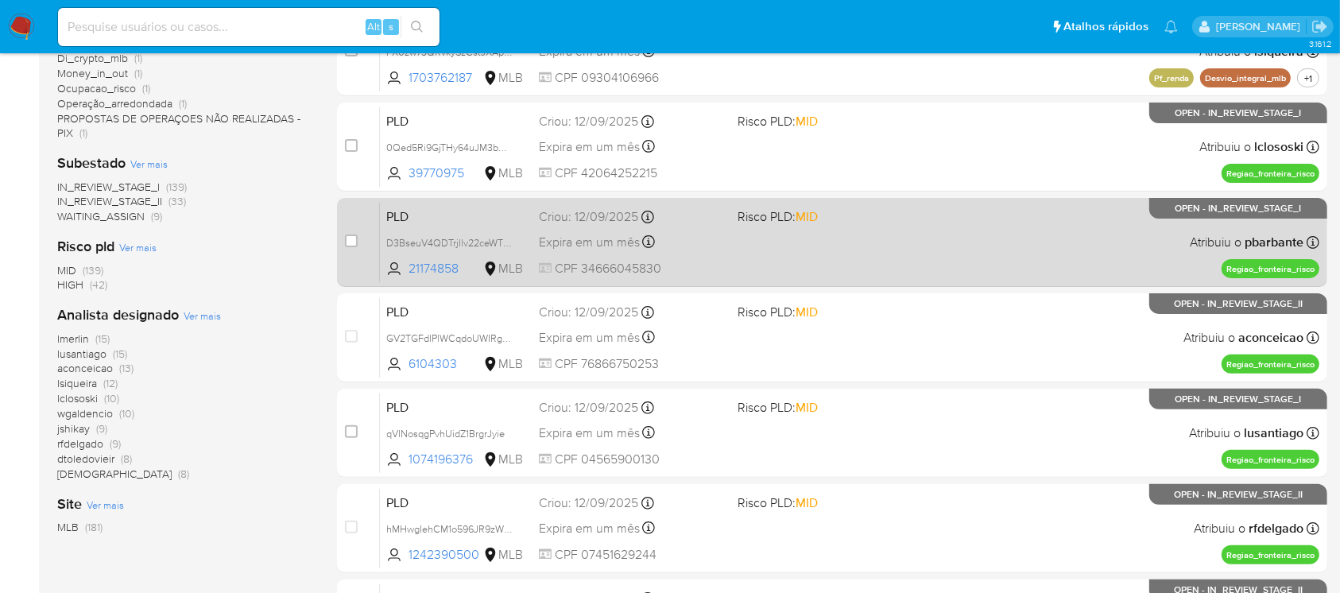
click at [709, 264] on span "CPF 34666045830" at bounding box center [631, 268] width 185 height 17
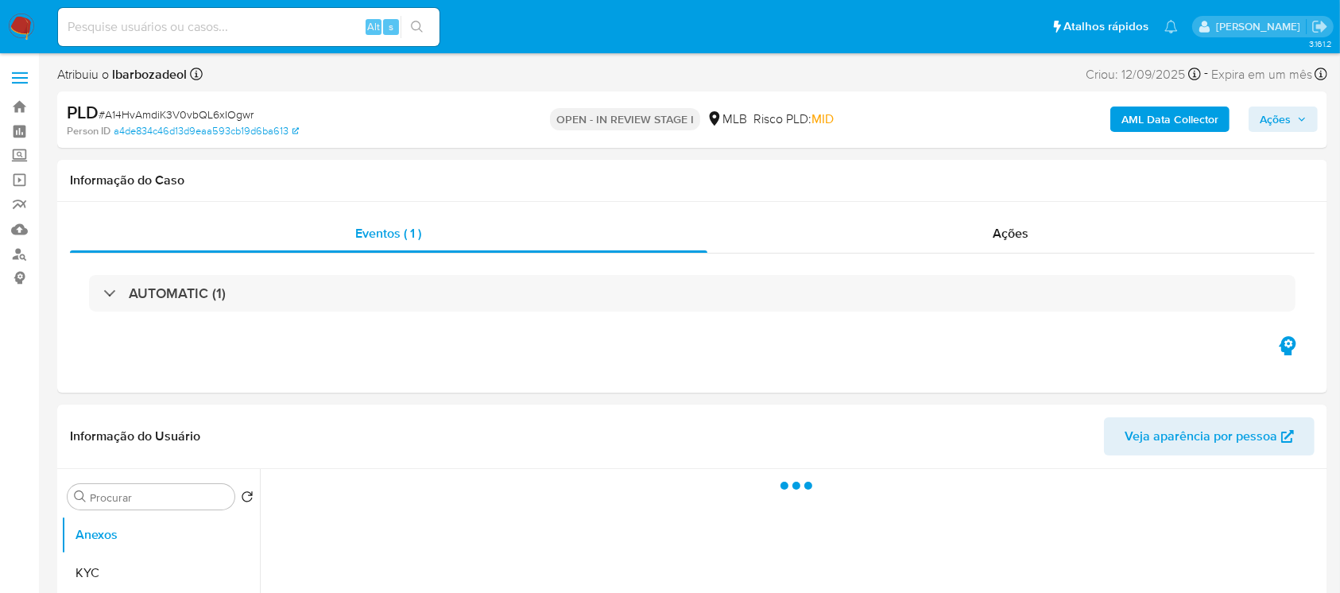
click at [107, 296] on div "AUTOMATIC (1)" at bounding box center [164, 292] width 122 height 17
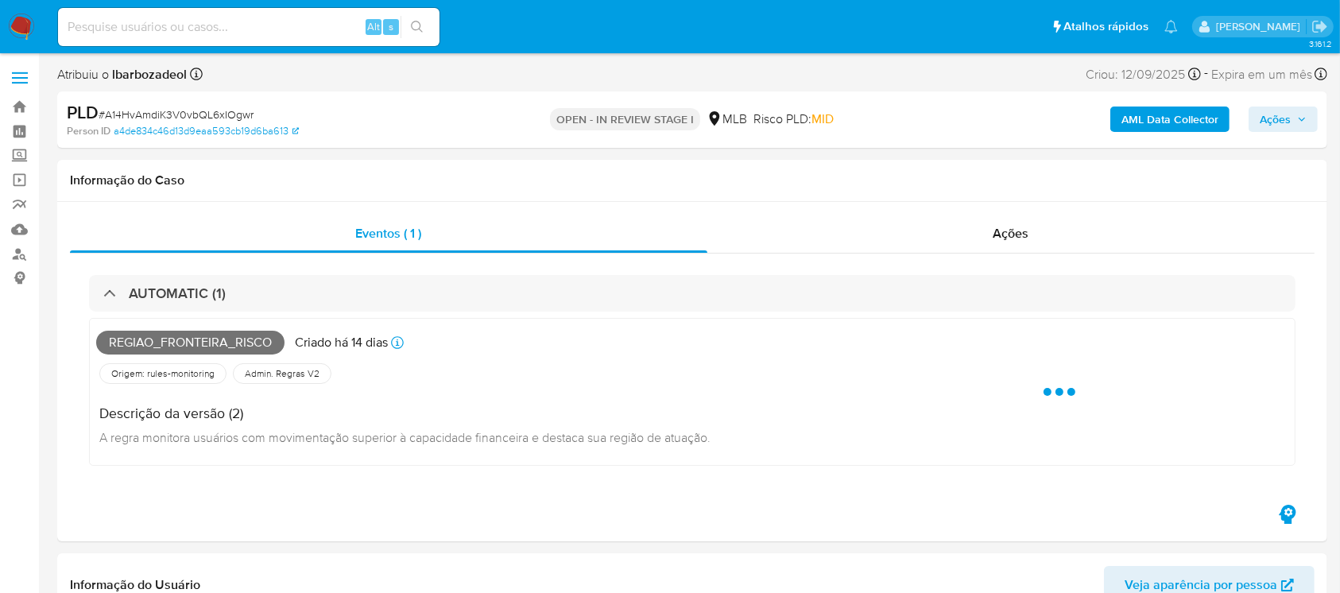
select select "10"
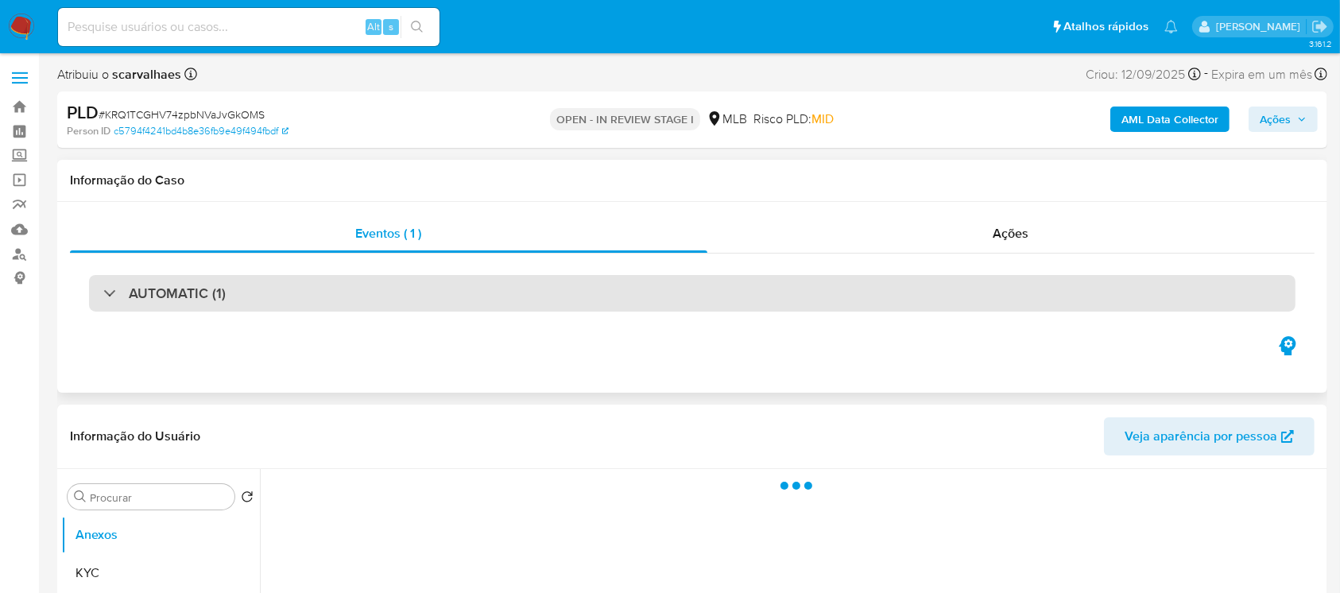
click at [109, 298] on div "AUTOMATIC (1)" at bounding box center [164, 292] width 122 height 17
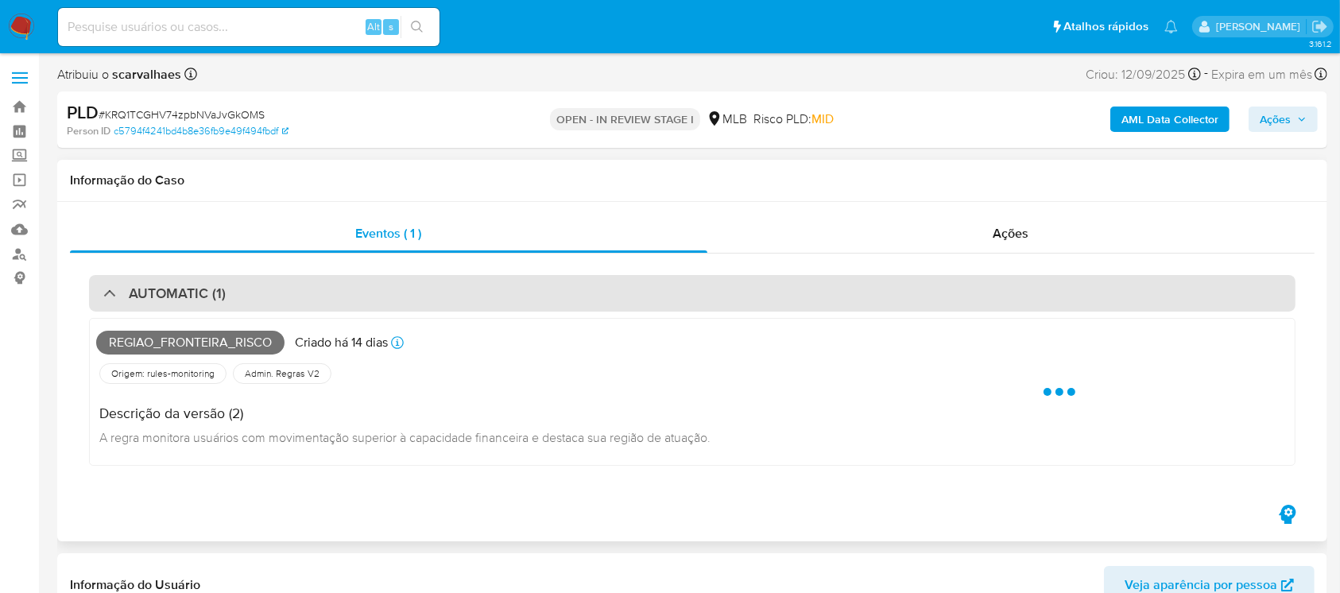
select select "10"
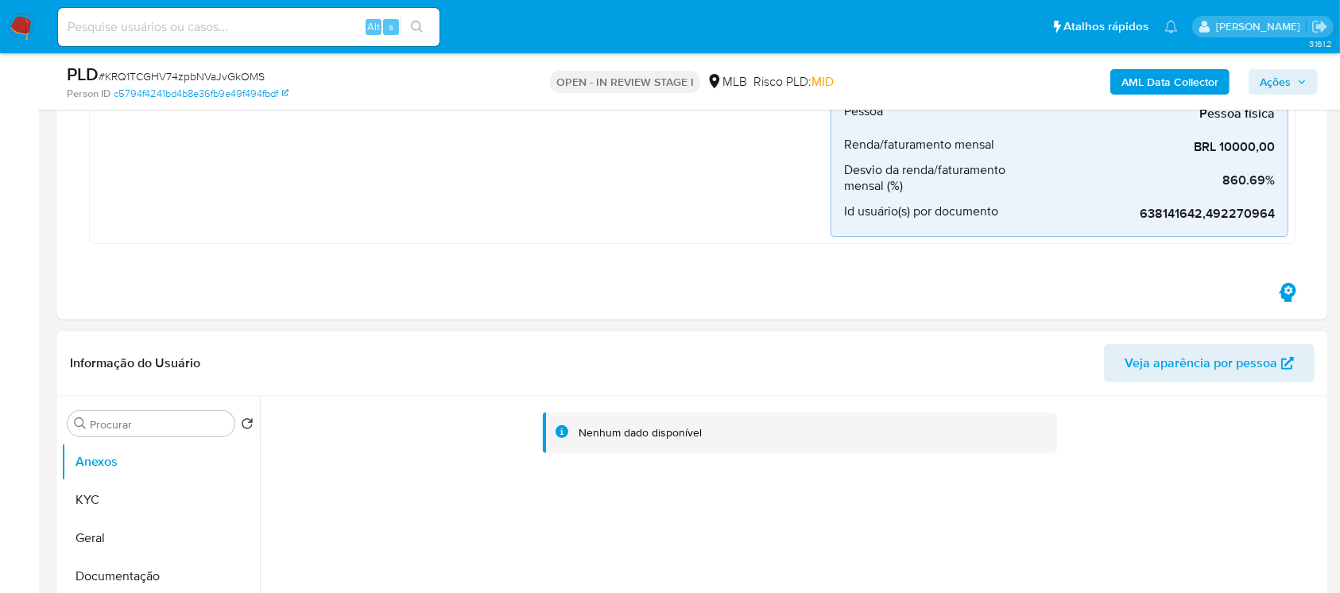
scroll to position [565, 0]
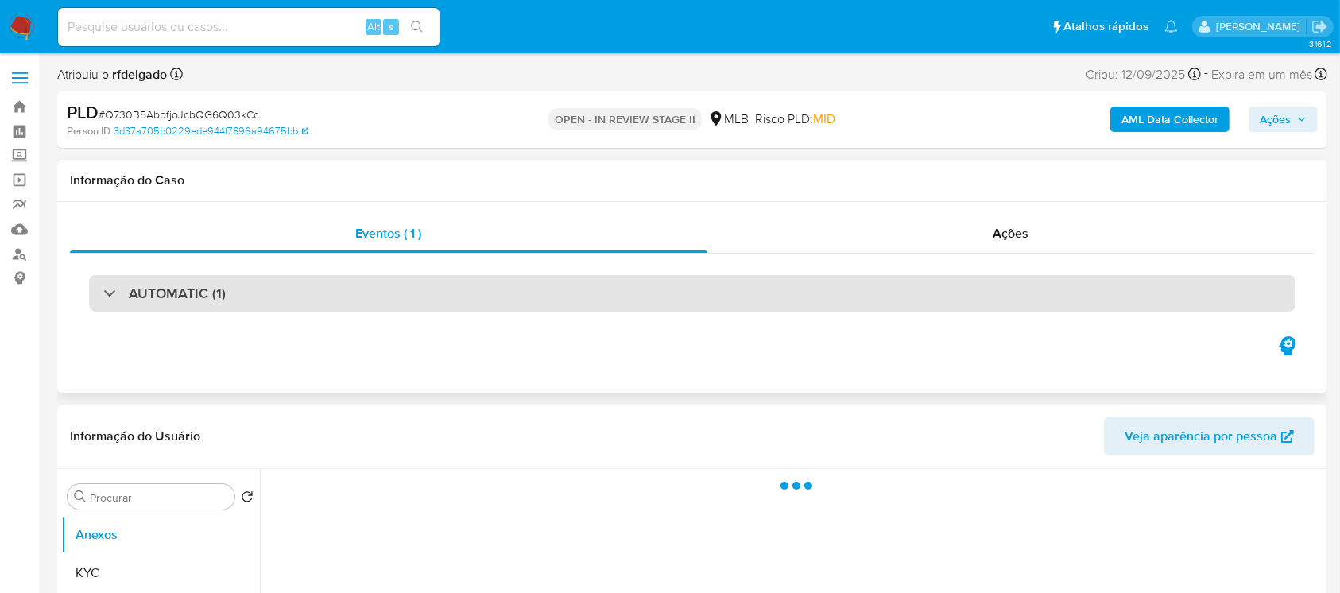
click at [114, 293] on div "AUTOMATIC (1)" at bounding box center [164, 292] width 122 height 17
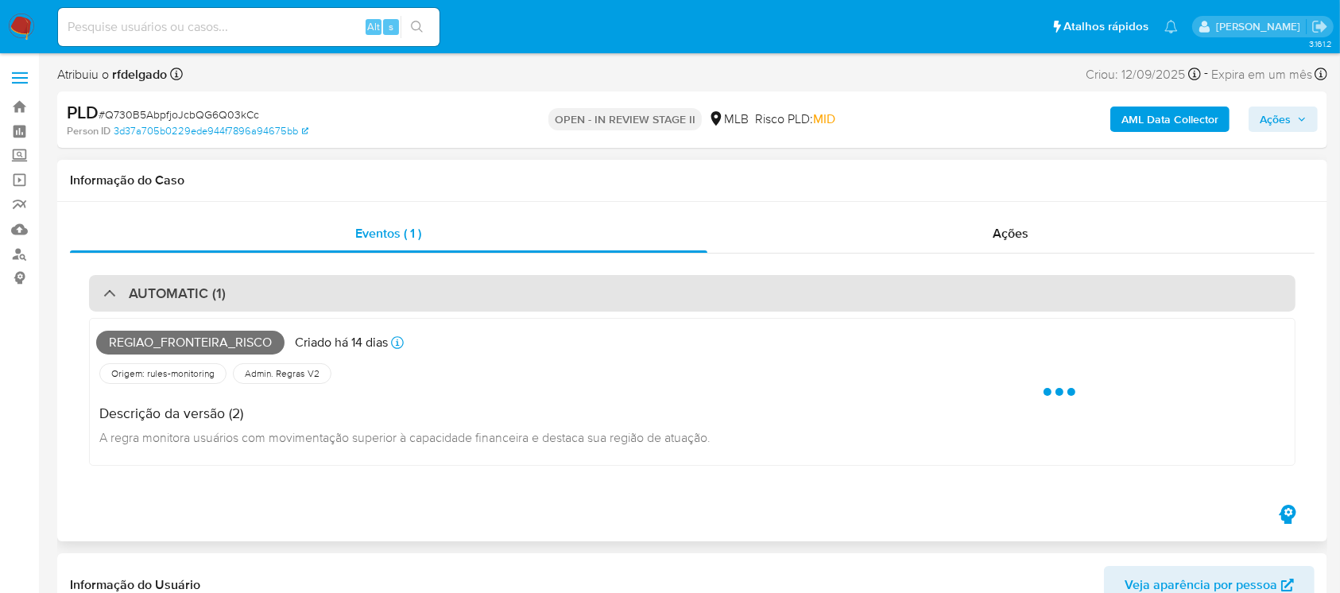
select select "10"
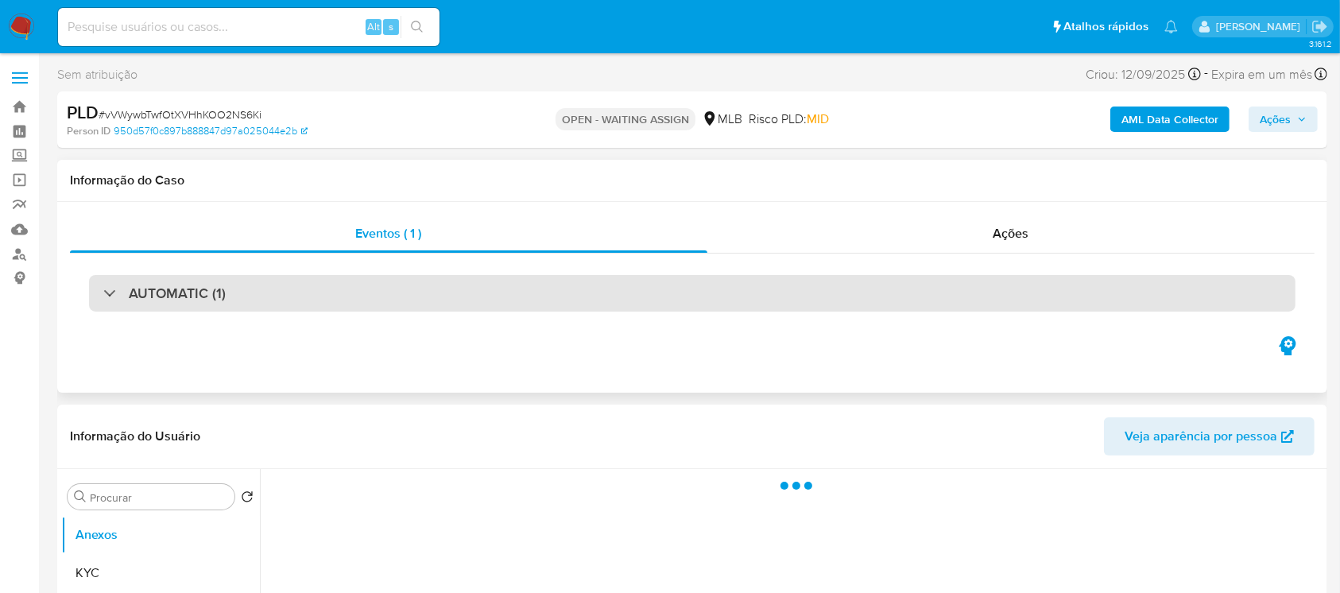
click at [103, 295] on div "AUTOMATIC (1)" at bounding box center [164, 292] width 122 height 17
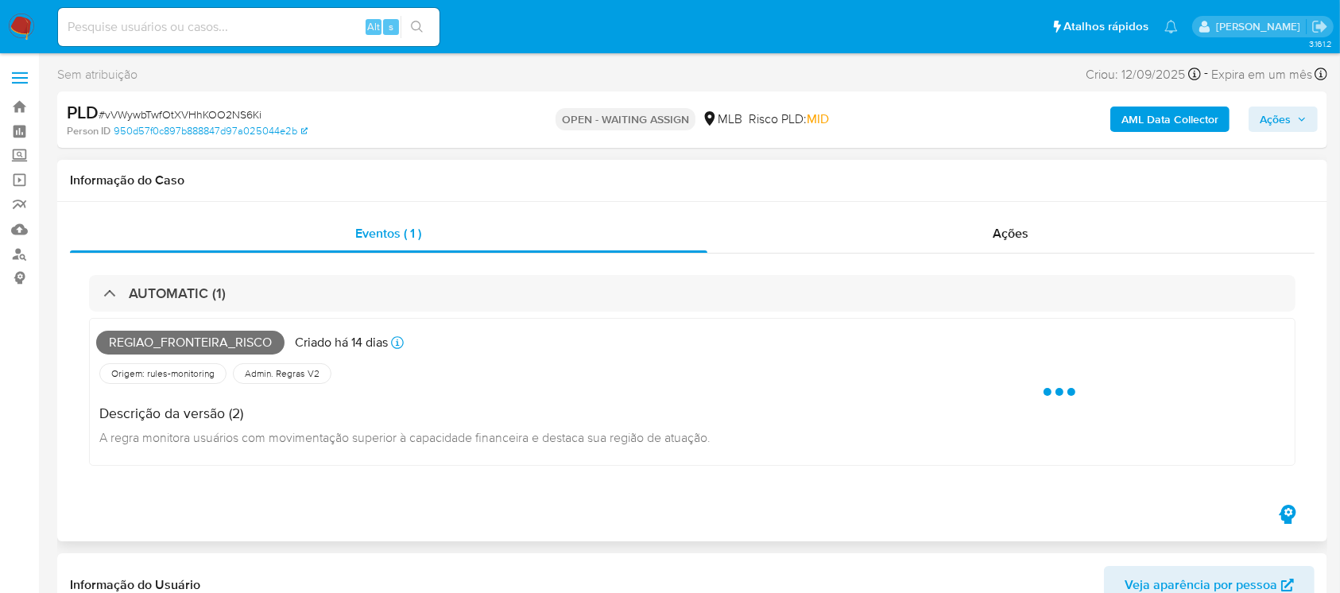
select select "10"
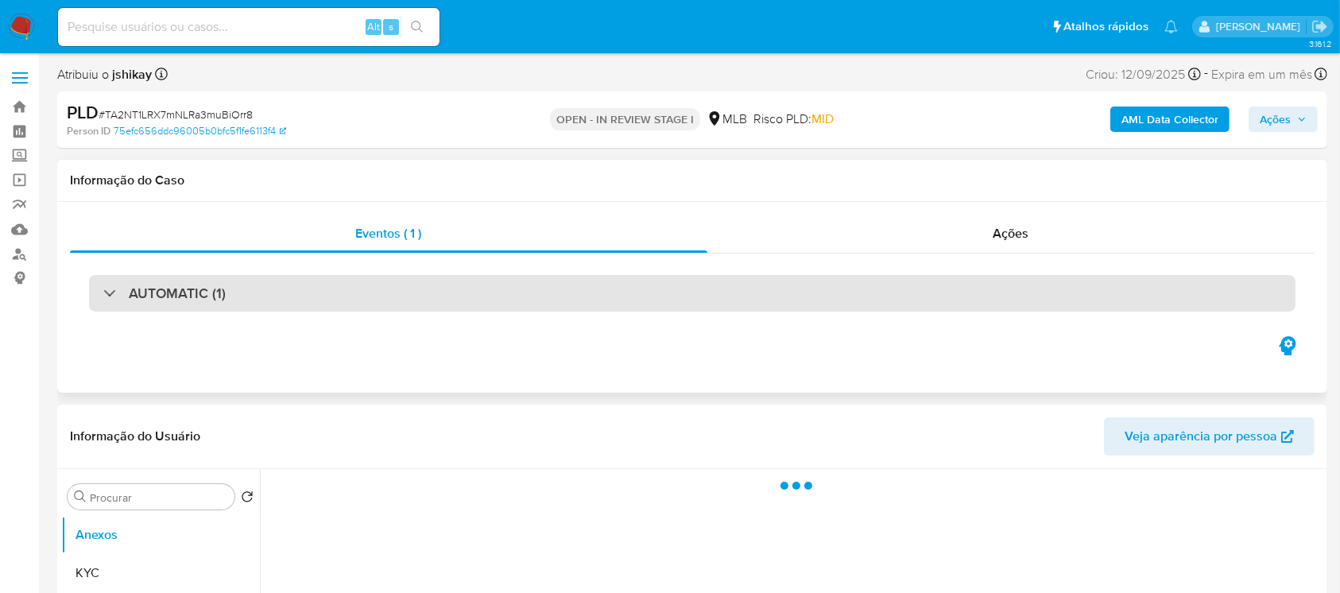
click at [94, 300] on div "AUTOMATIC (1)" at bounding box center [692, 293] width 1206 height 37
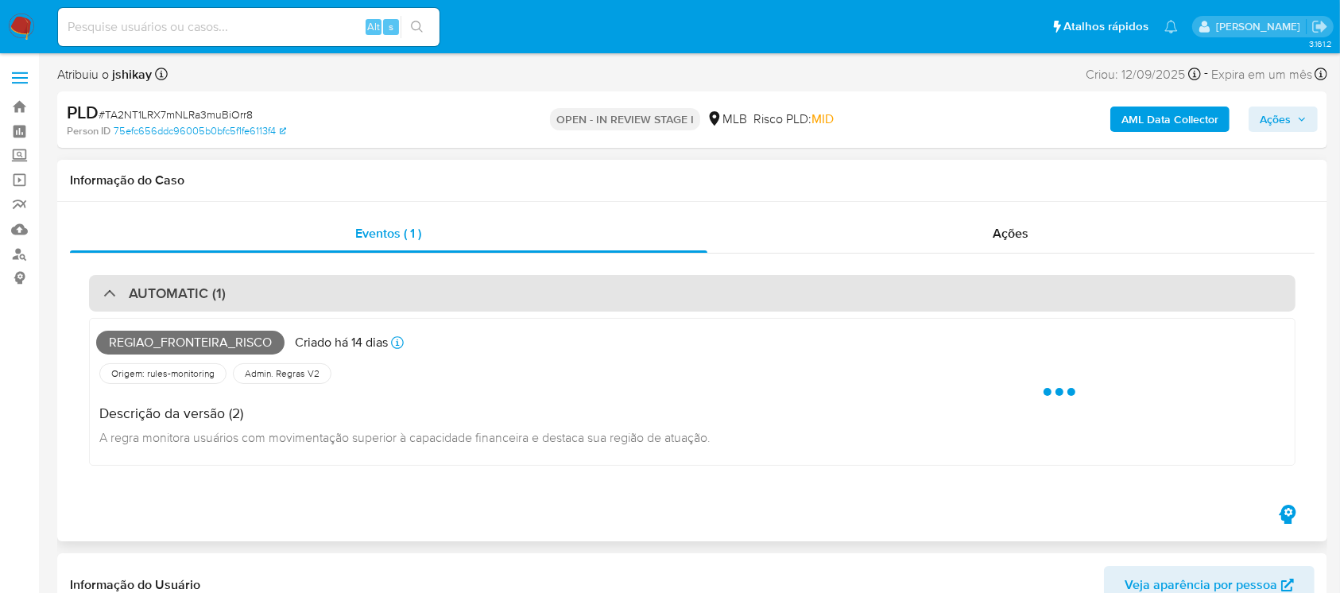
select select "10"
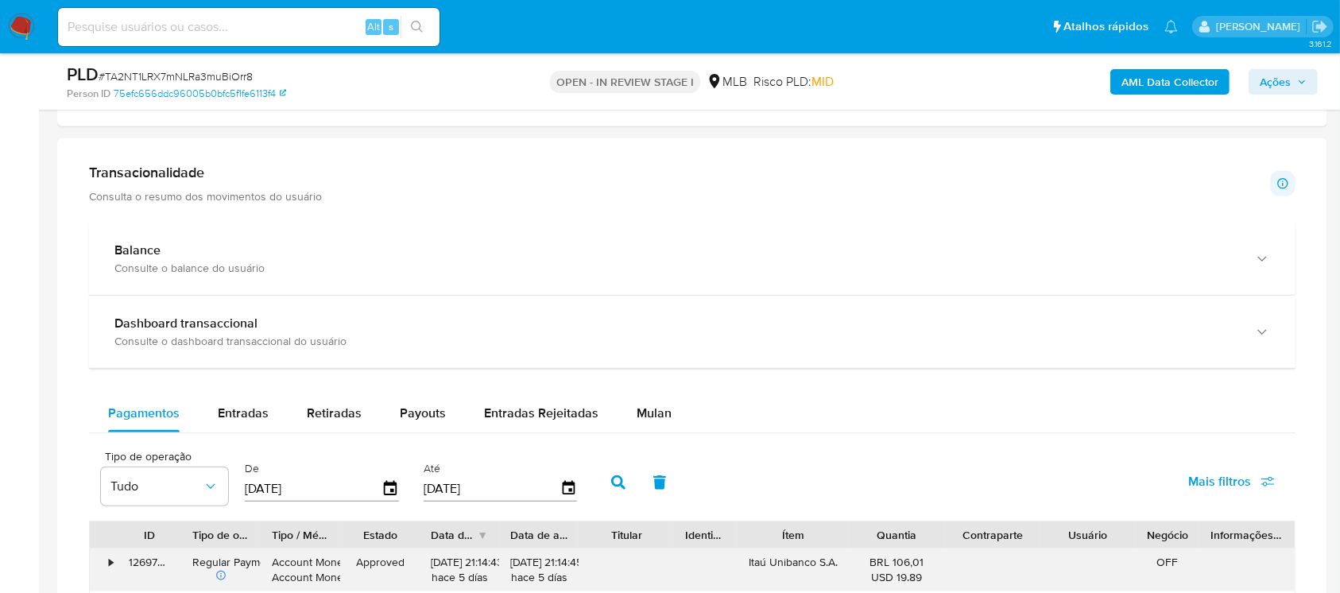
scroll to position [1553, 0]
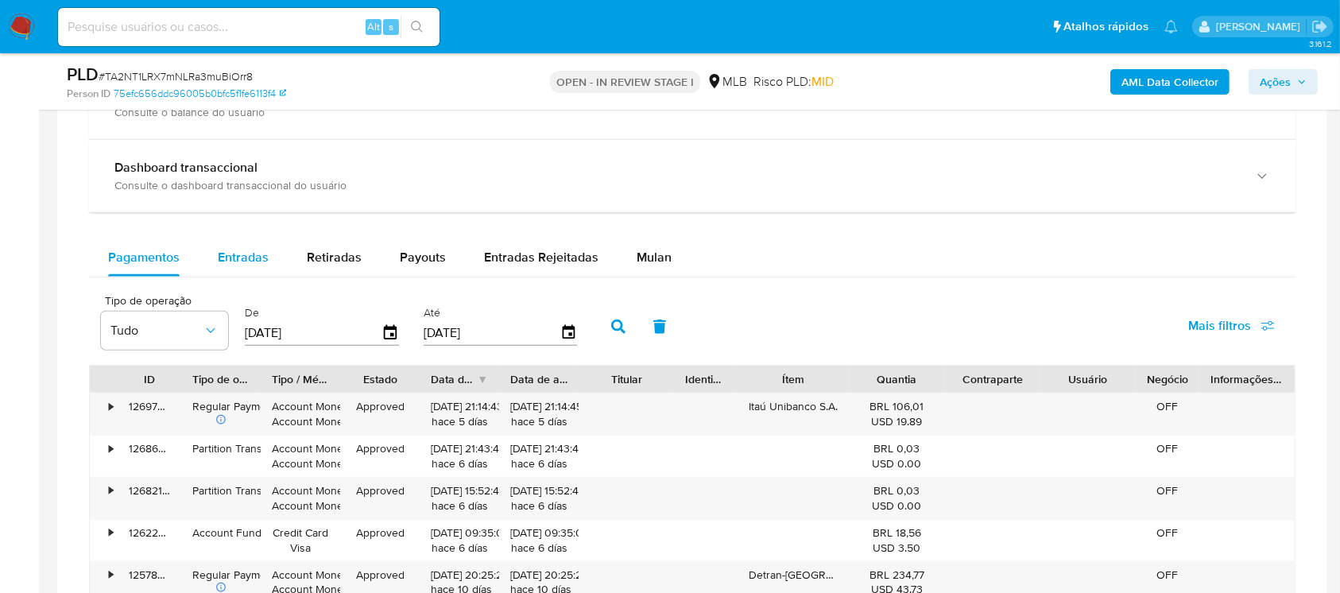
click at [244, 267] on div "Entradas" at bounding box center [243, 257] width 51 height 38
select select "10"
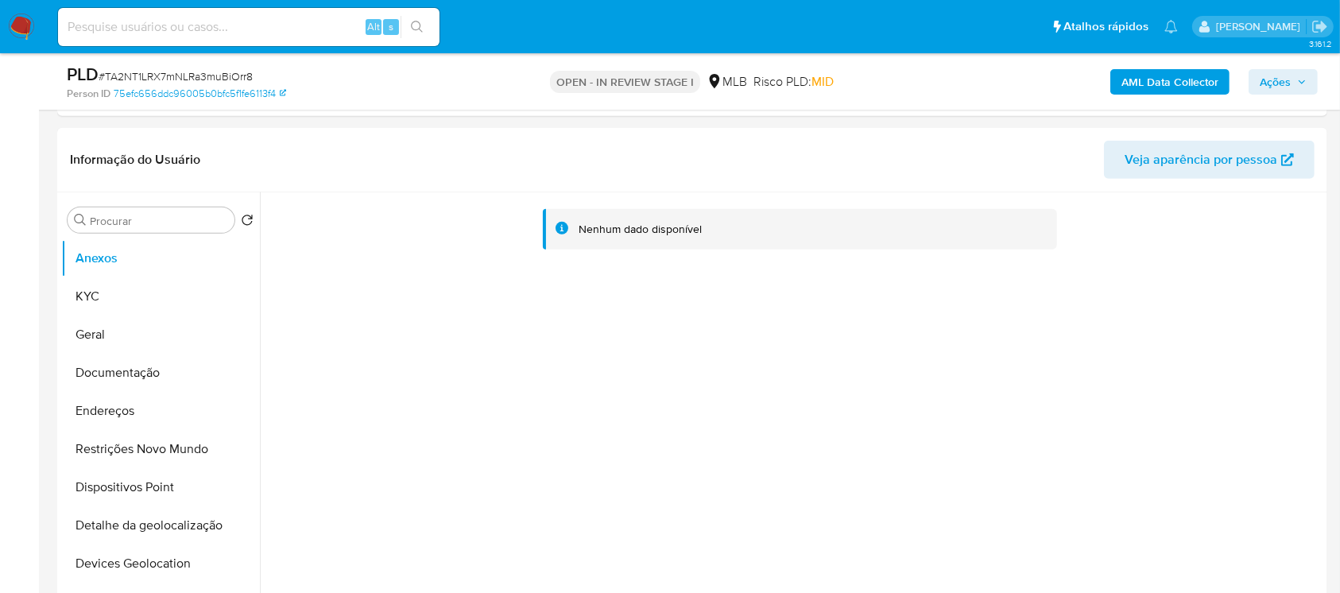
scroll to position [565, 0]
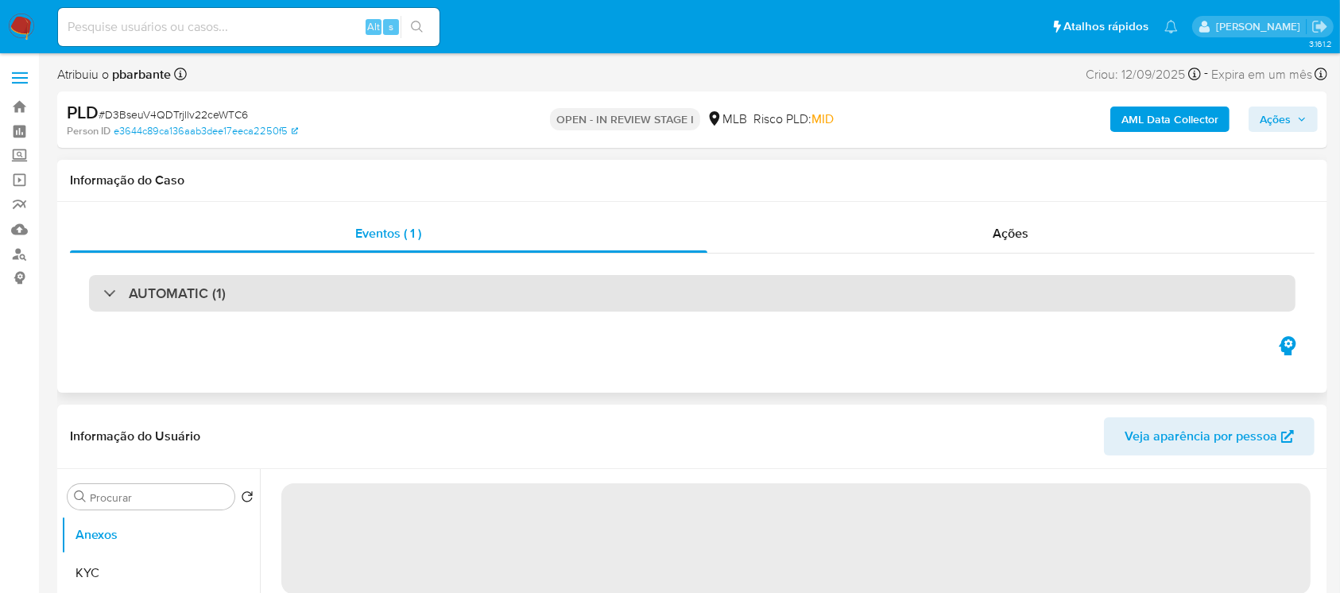
click at [174, 301] on h3 "AUTOMATIC (1)" at bounding box center [177, 292] width 97 height 17
select select "10"
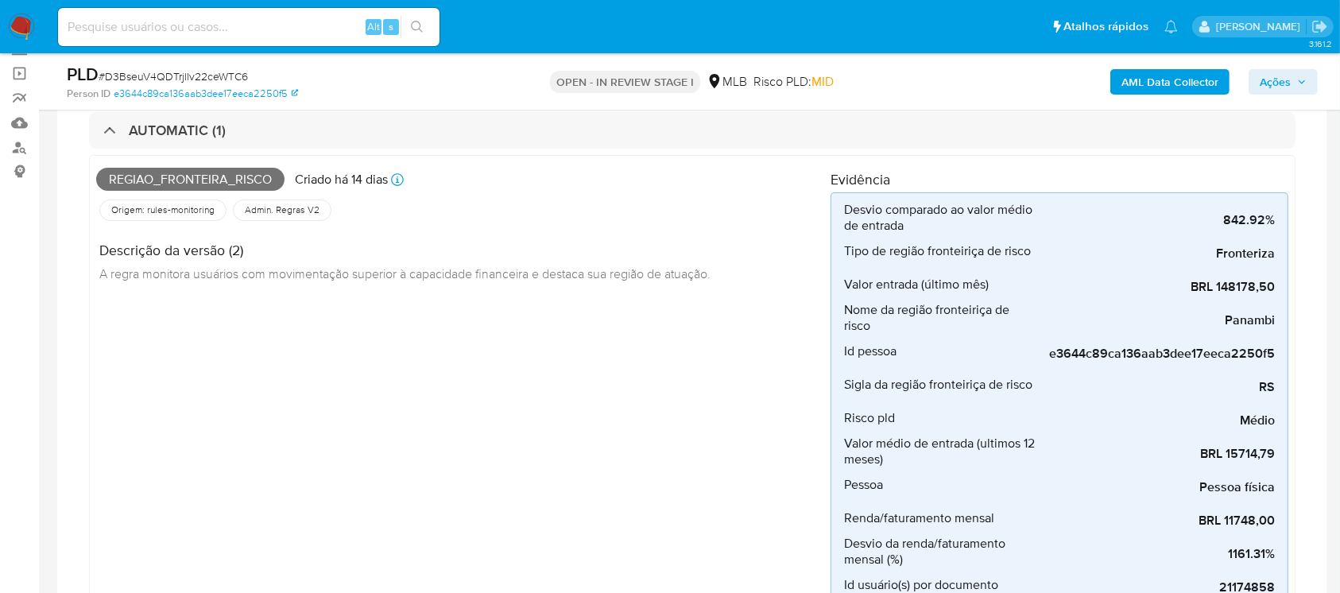
scroll to position [141, 0]
